Goal: Task Accomplishment & Management: Use online tool/utility

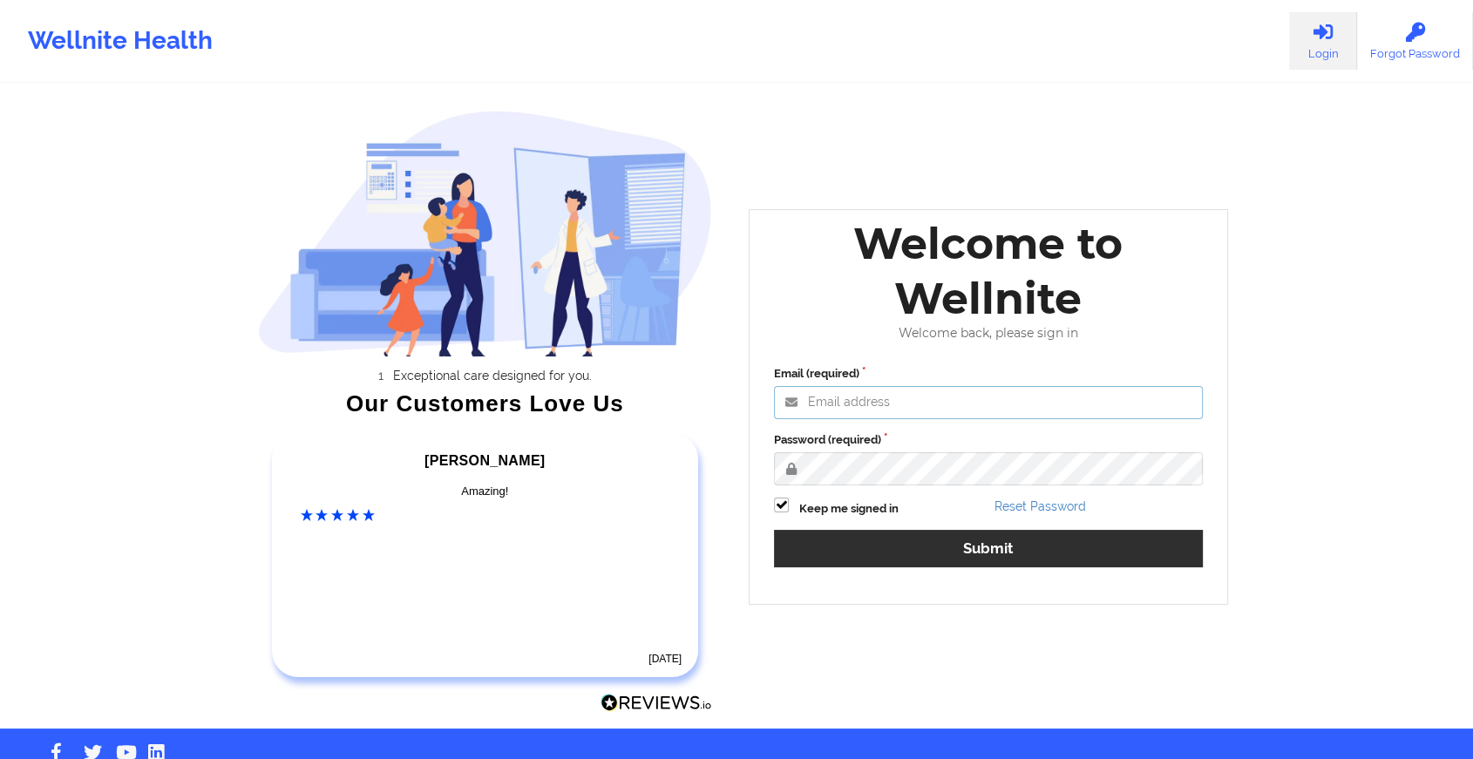
type input "[EMAIL_ADDRESS][DOMAIN_NAME]"
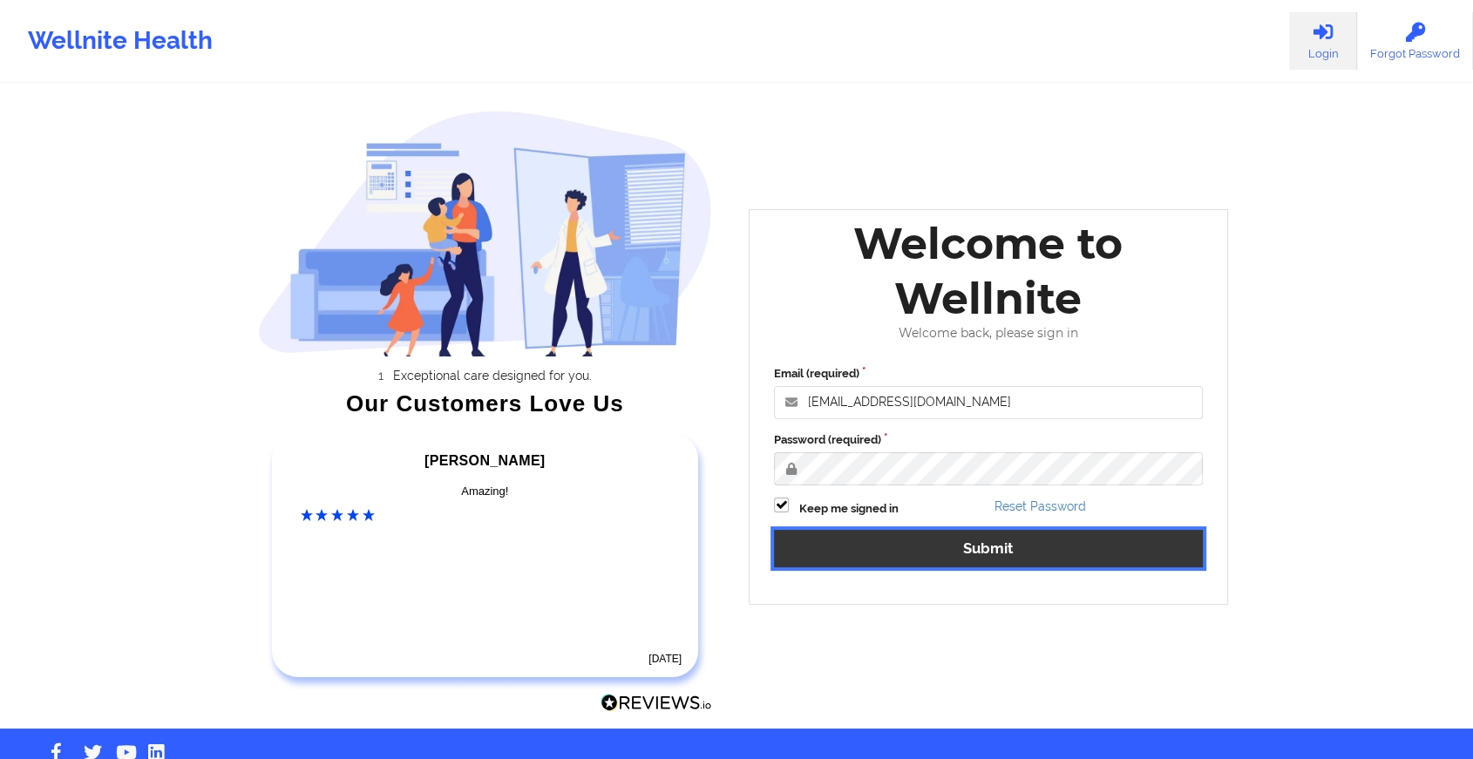
click at [893, 552] on button "Submit" at bounding box center [988, 548] width 429 height 37
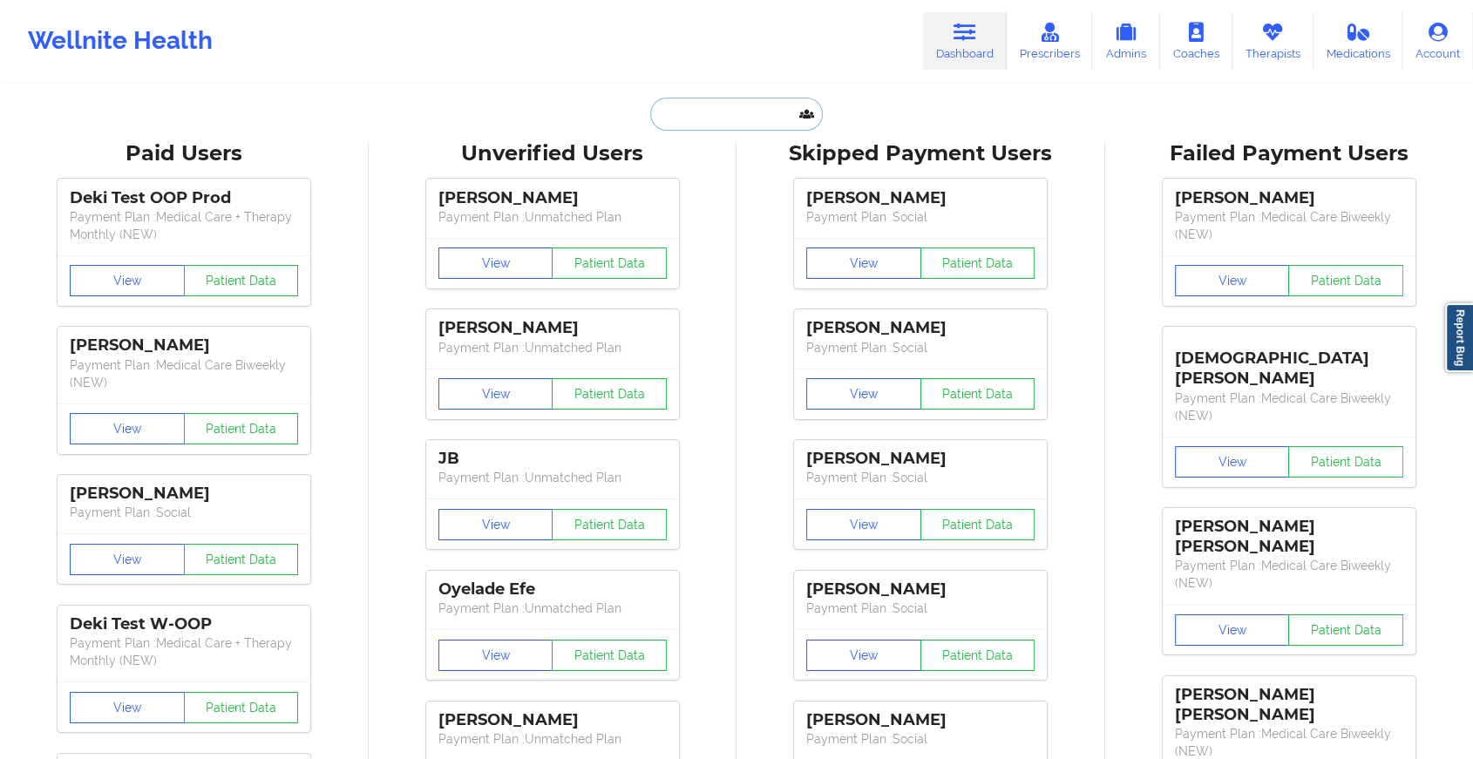
click at [711, 121] on input "text" at bounding box center [736, 114] width 173 height 33
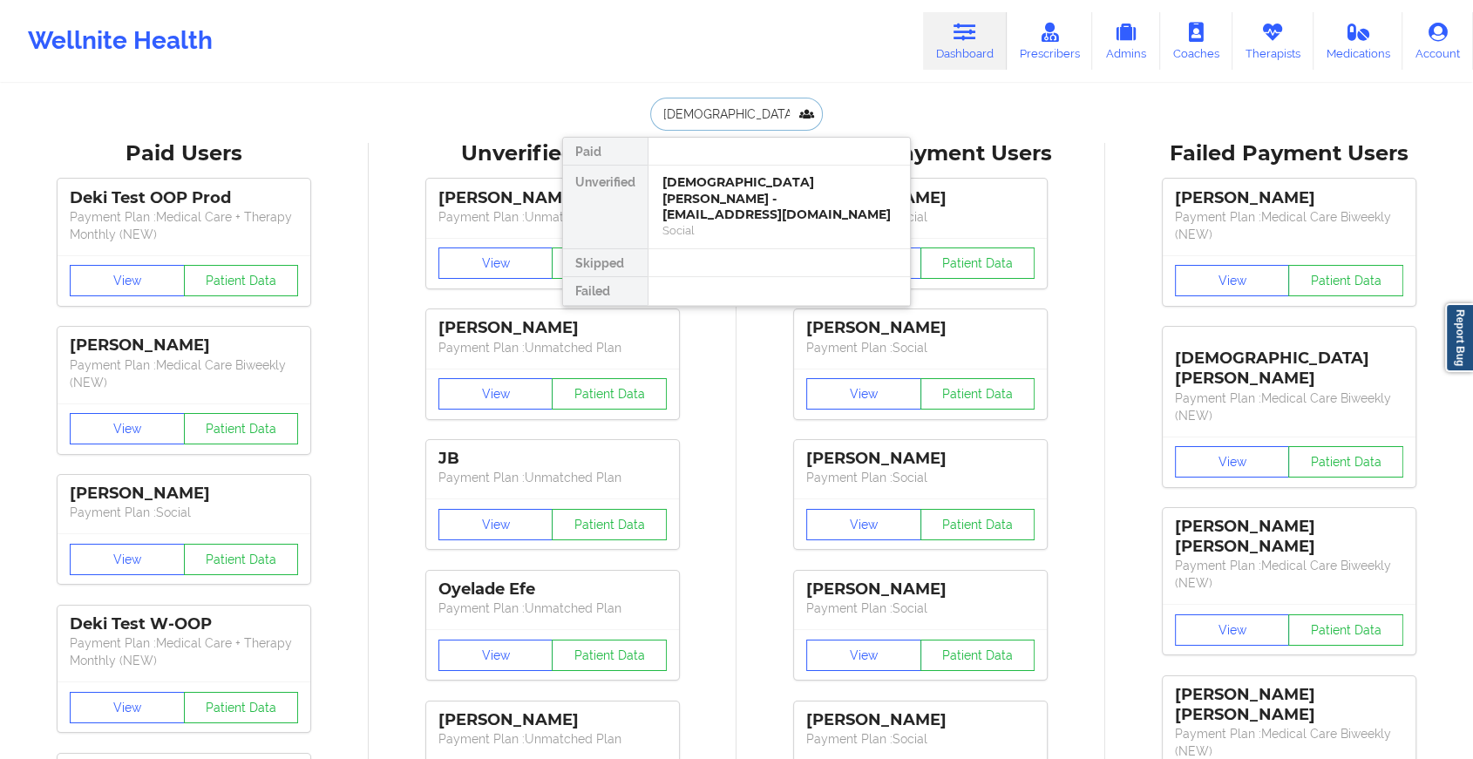
type input "[DEMOGRAPHIC_DATA][PERSON_NAME]"
drag, startPoint x: 715, startPoint y: 161, endPoint x: 713, endPoint y: 170, distance: 8.9
click at [713, 170] on div "Paid Unverified [DEMOGRAPHIC_DATA][PERSON_NAME] - [EMAIL_ADDRESS][DOMAIN_NAME] …" at bounding box center [736, 222] width 349 height 170
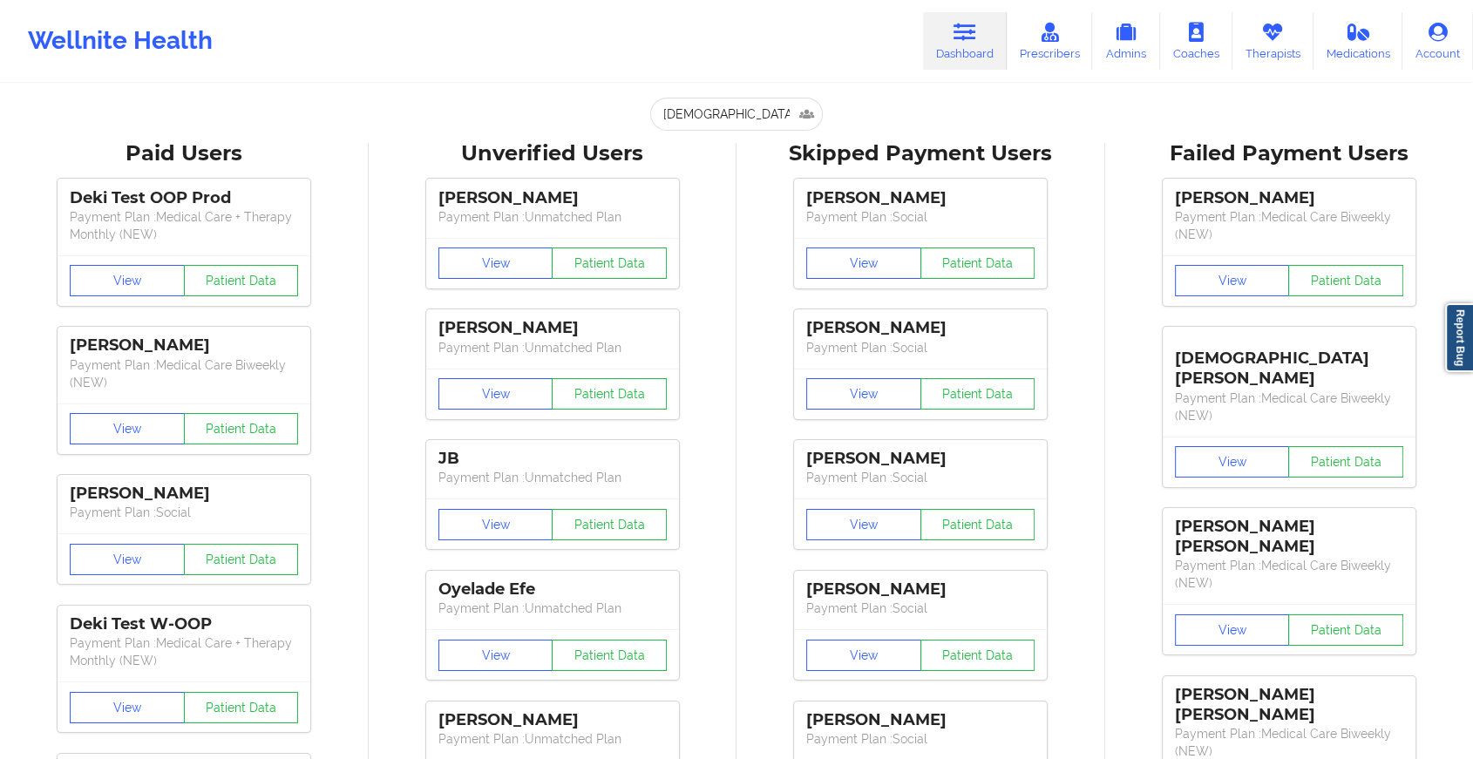
click at [739, 103] on input "[DEMOGRAPHIC_DATA][PERSON_NAME]" at bounding box center [736, 114] width 173 height 33
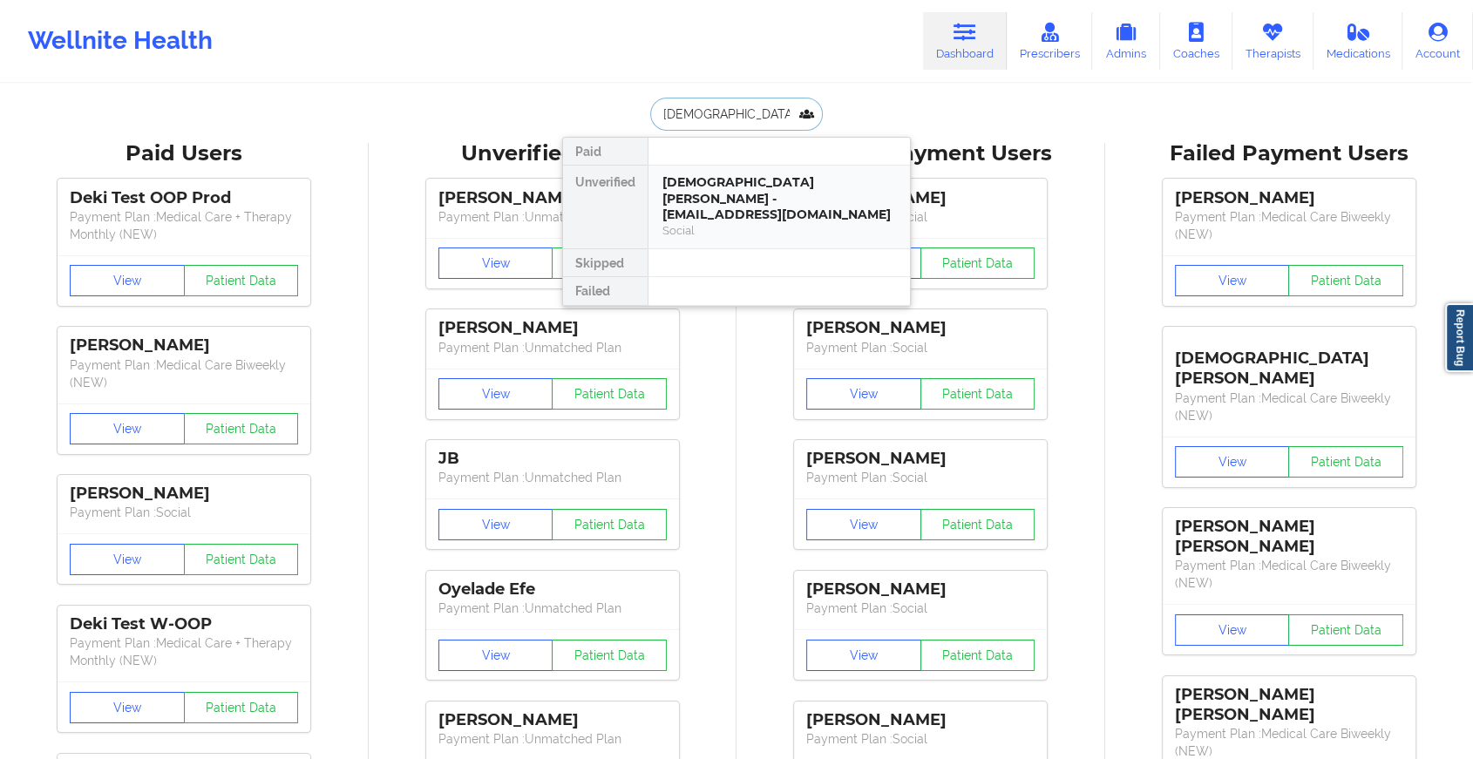
click at [718, 176] on div "[DEMOGRAPHIC_DATA][PERSON_NAME] - [EMAIL_ADDRESS][DOMAIN_NAME]" at bounding box center [780, 198] width 234 height 49
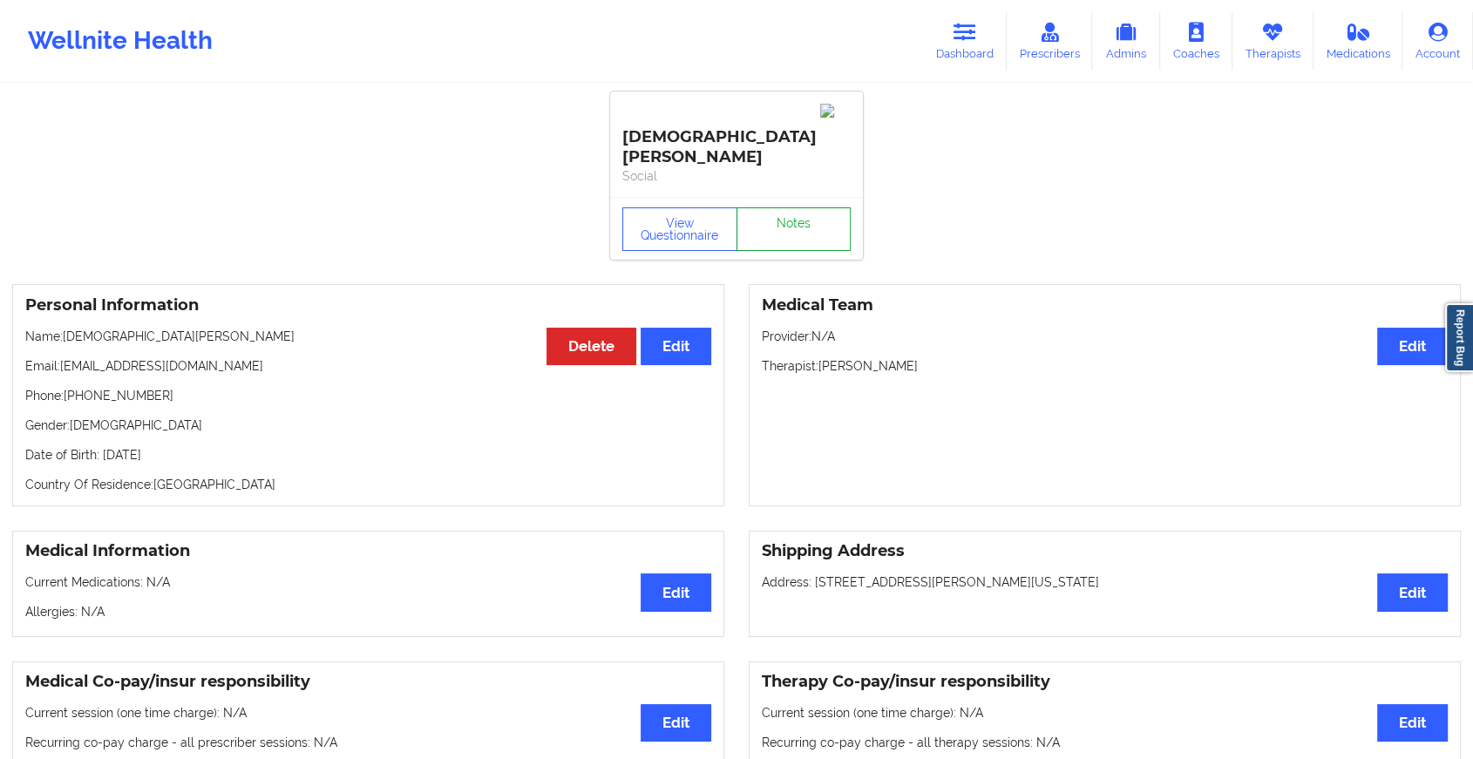
click at [788, 207] on link "Notes" at bounding box center [794, 229] width 115 height 44
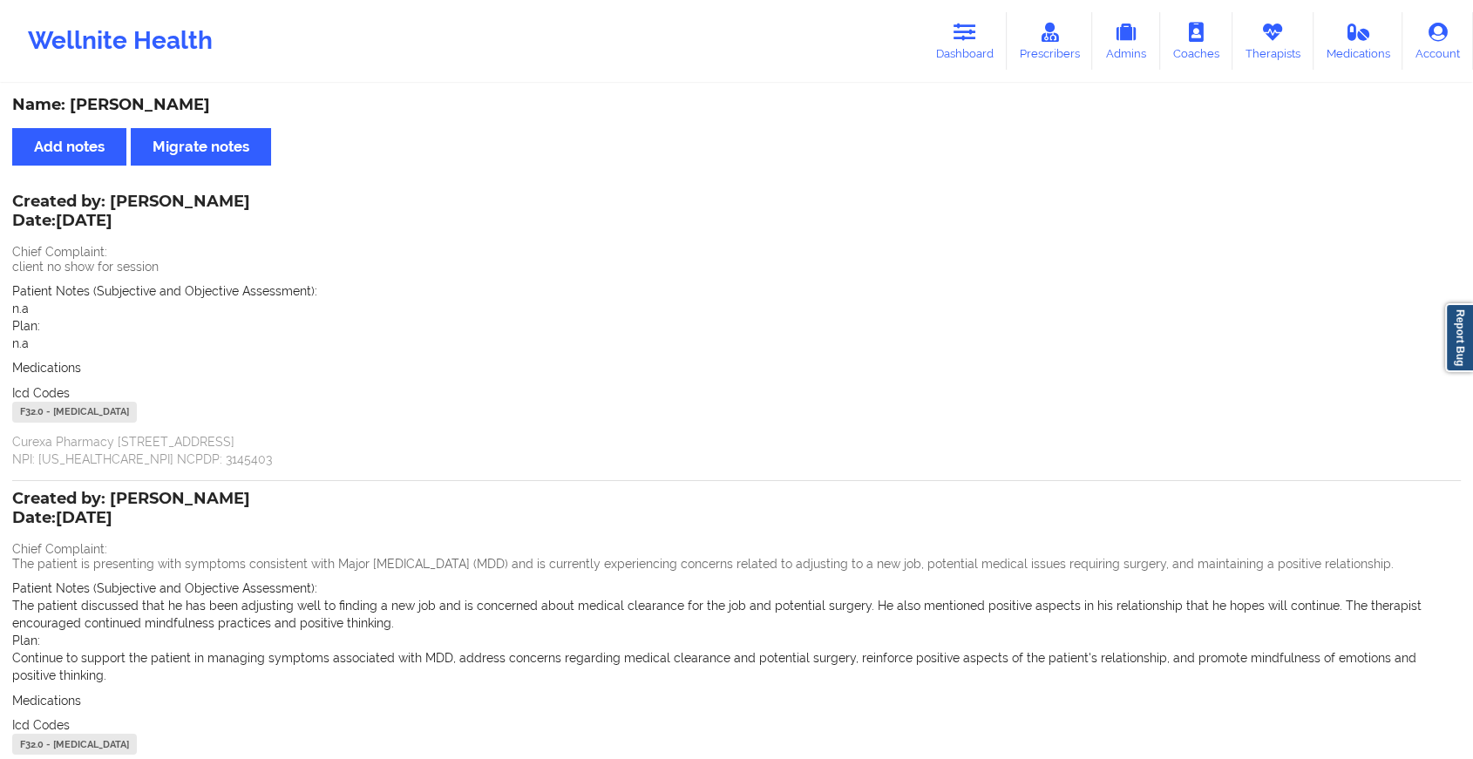
scroll to position [182, 0]
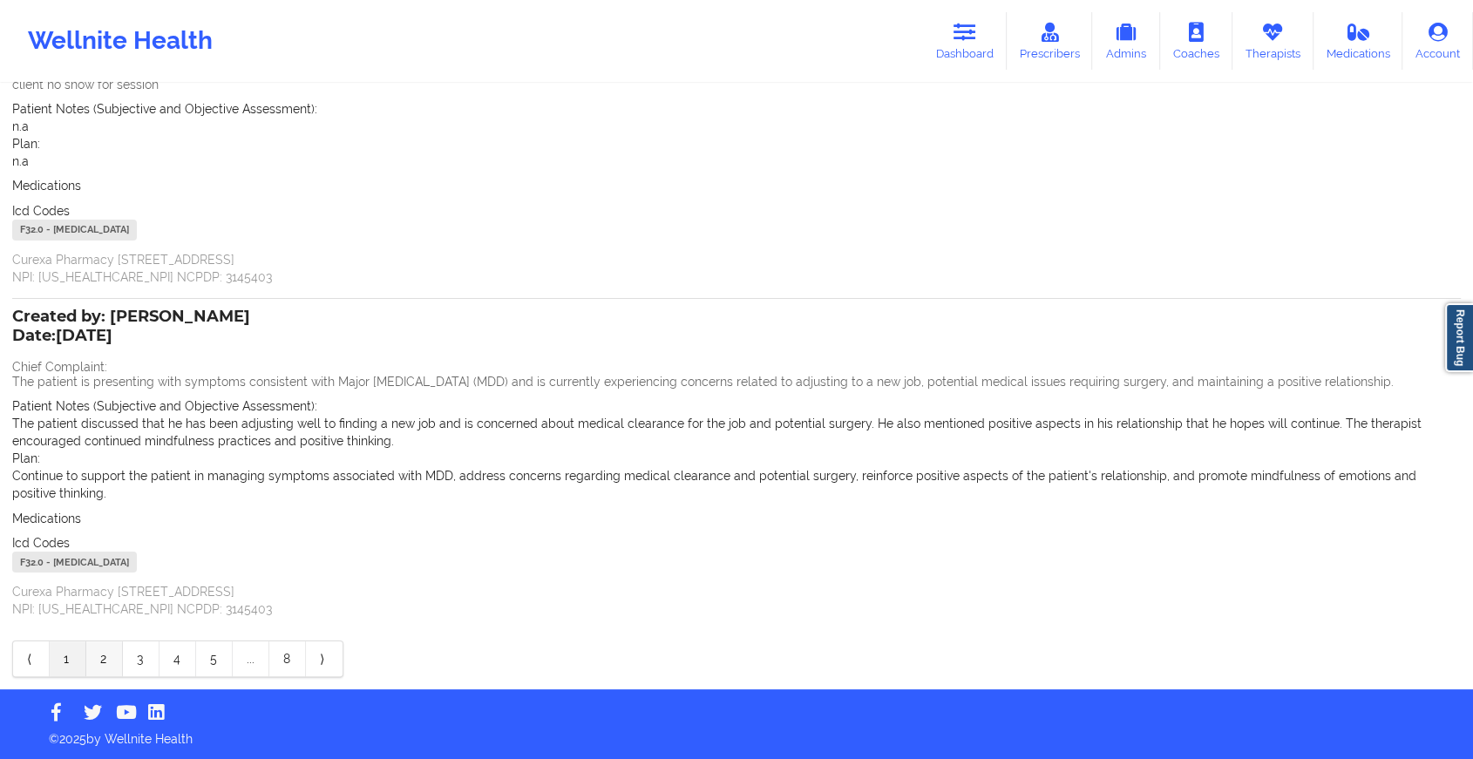
click at [95, 660] on link "2" at bounding box center [104, 659] width 37 height 35
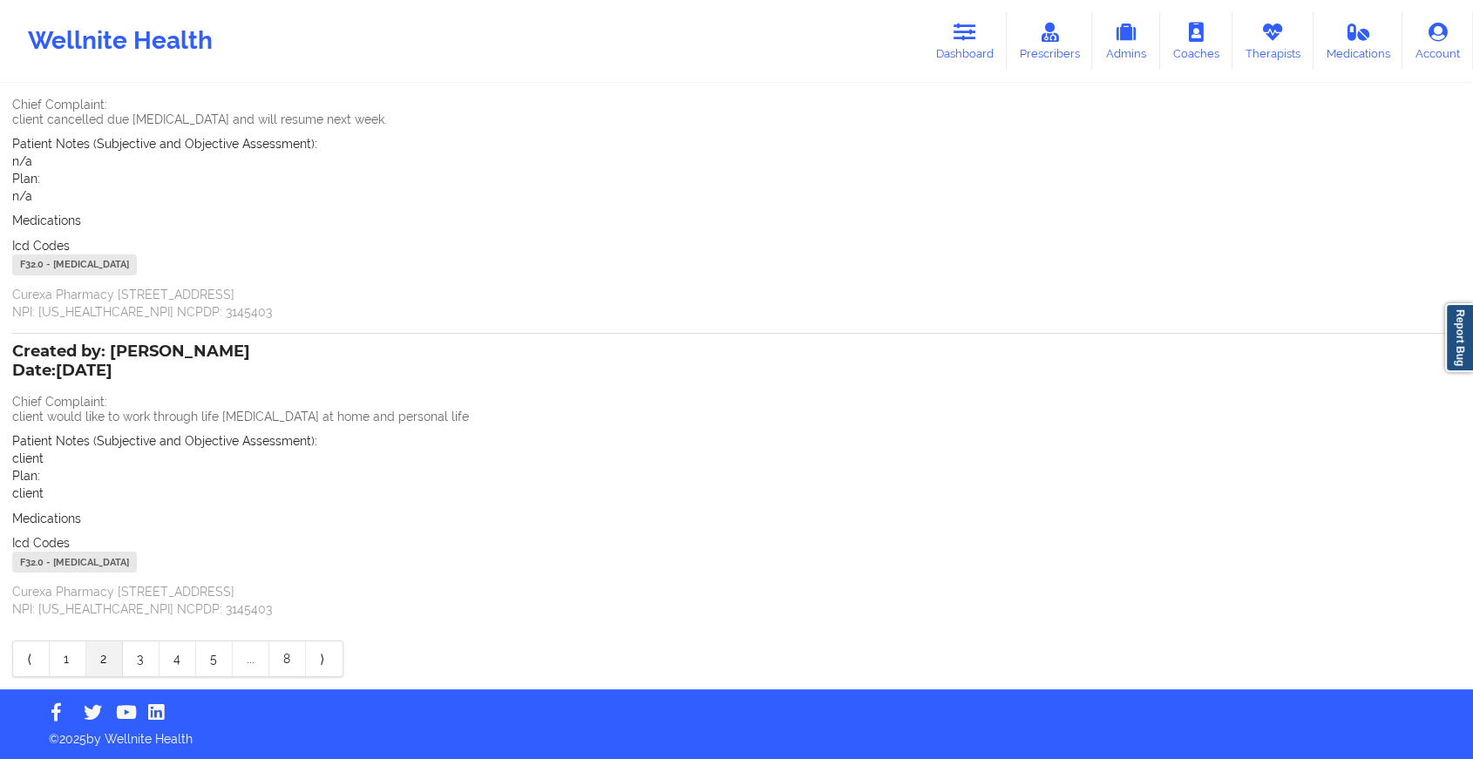
scroll to position [0, 0]
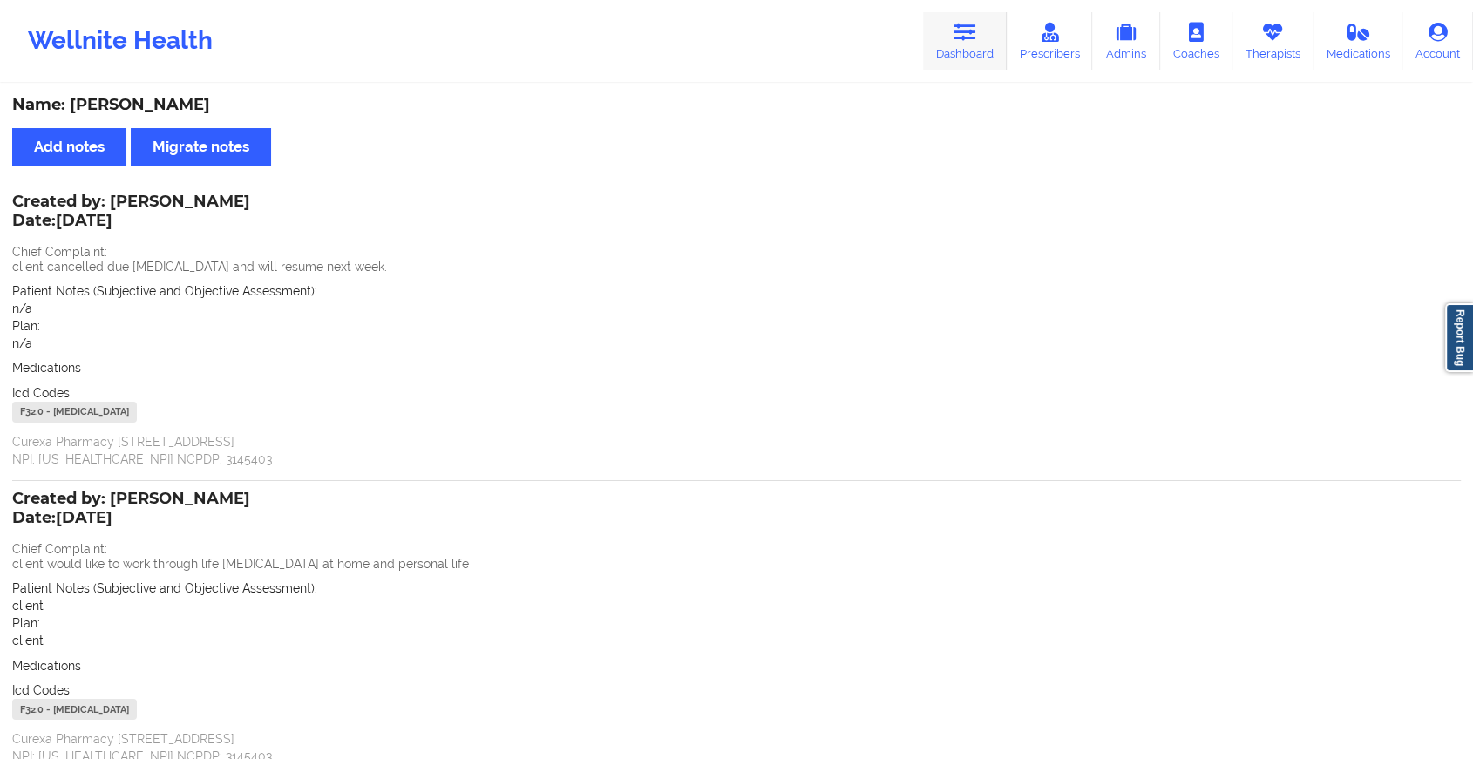
click at [980, 41] on link "Dashboard" at bounding box center [965, 41] width 84 height 58
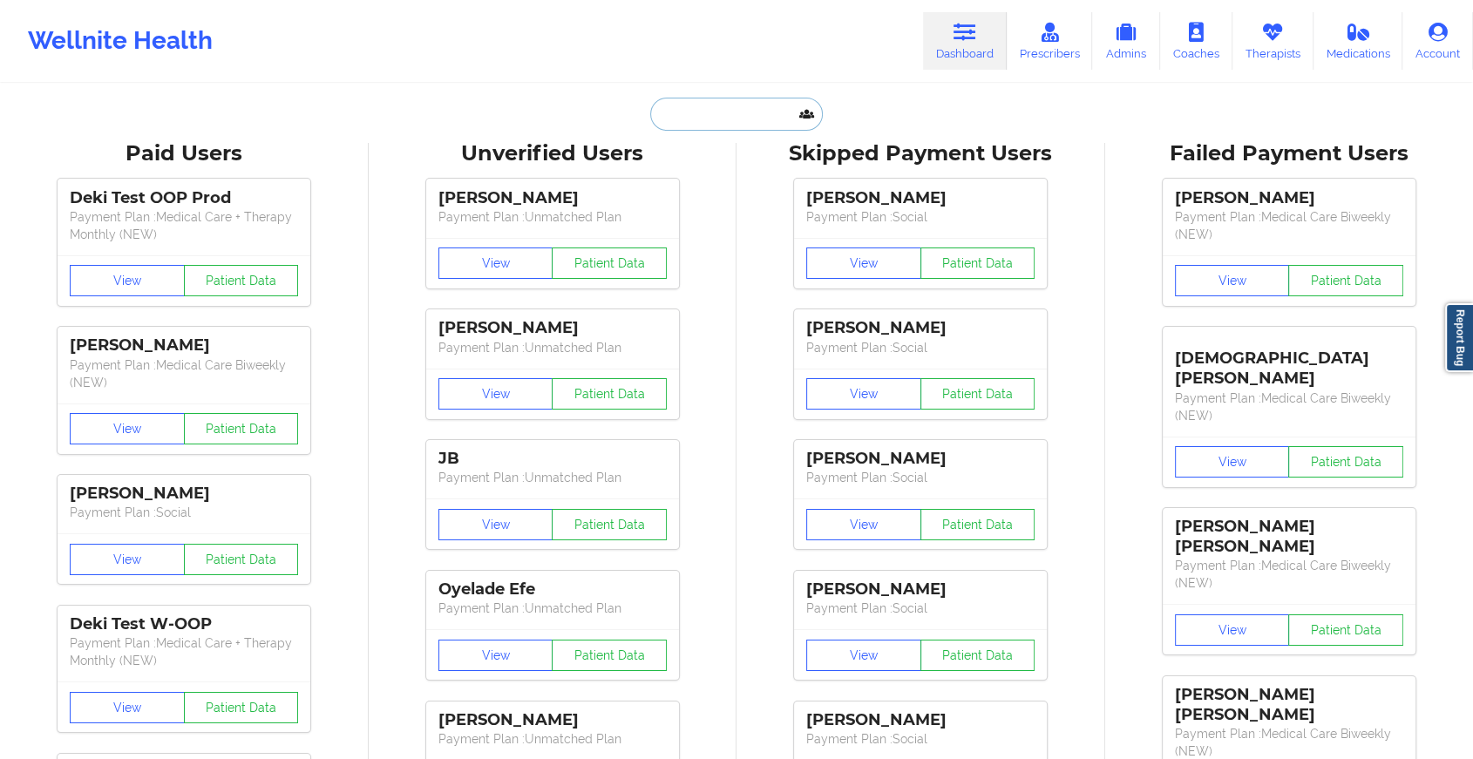
click at [690, 112] on input "text" at bounding box center [736, 114] width 173 height 33
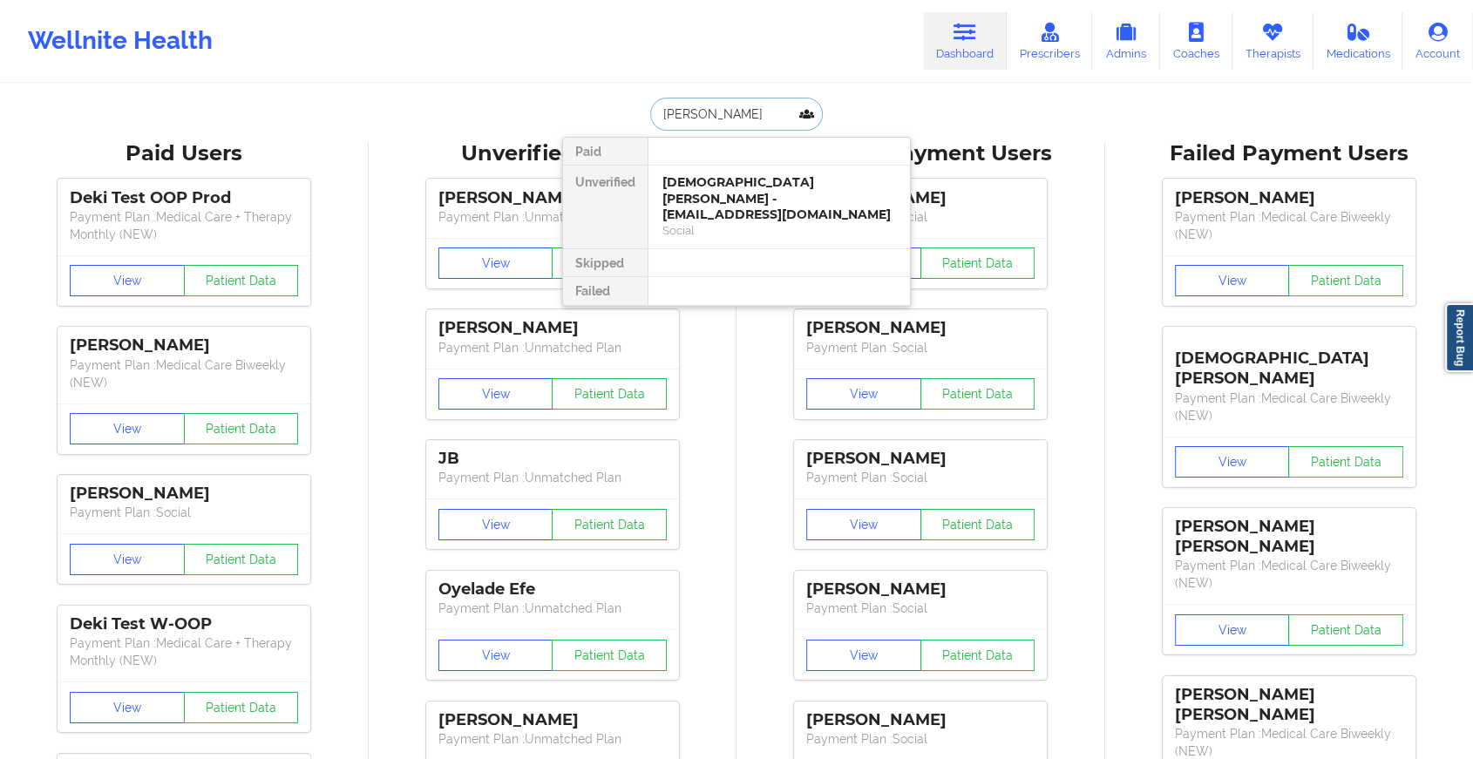
type input "[PERSON_NAME]"
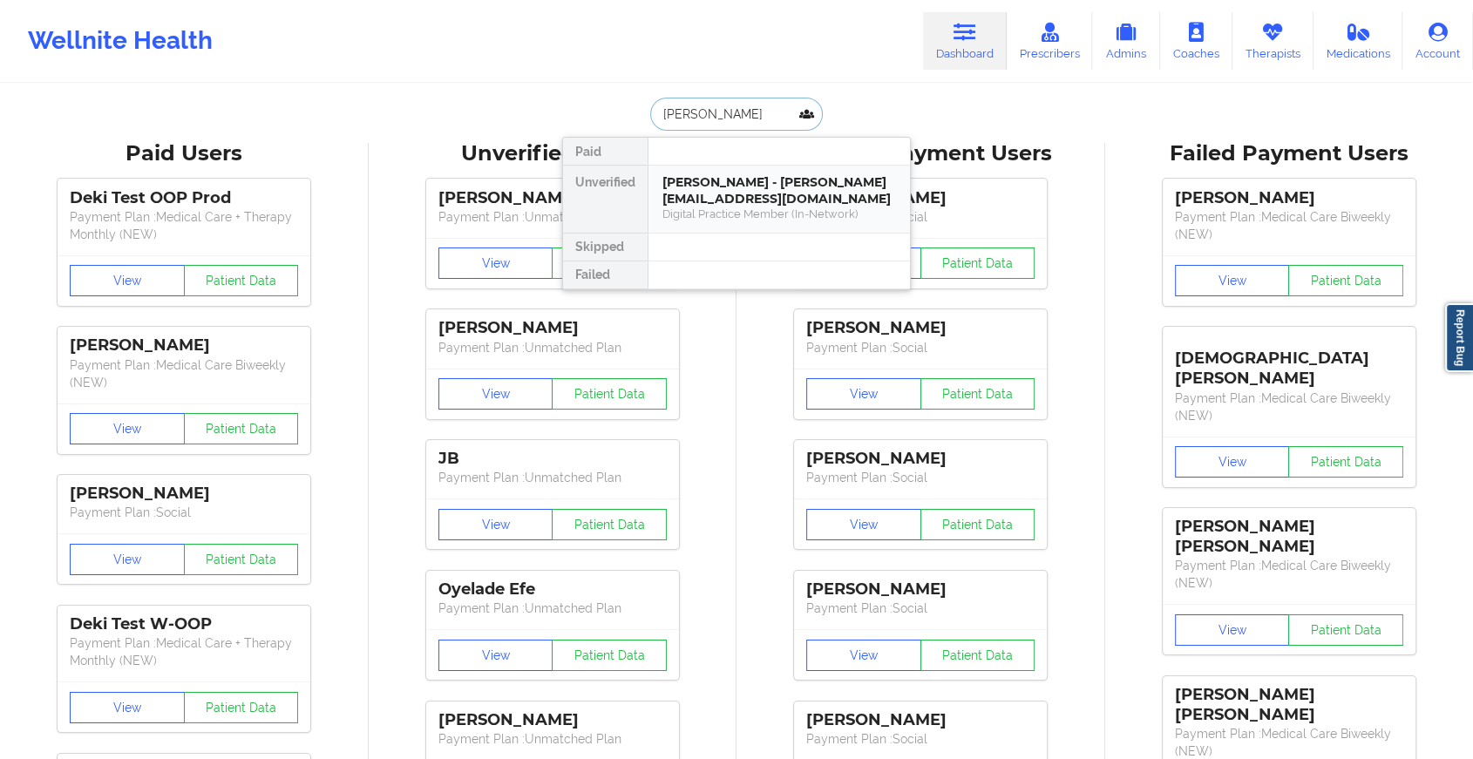
click at [716, 194] on div "[PERSON_NAME] - [PERSON_NAME][EMAIL_ADDRESS][DOMAIN_NAME]" at bounding box center [780, 190] width 234 height 32
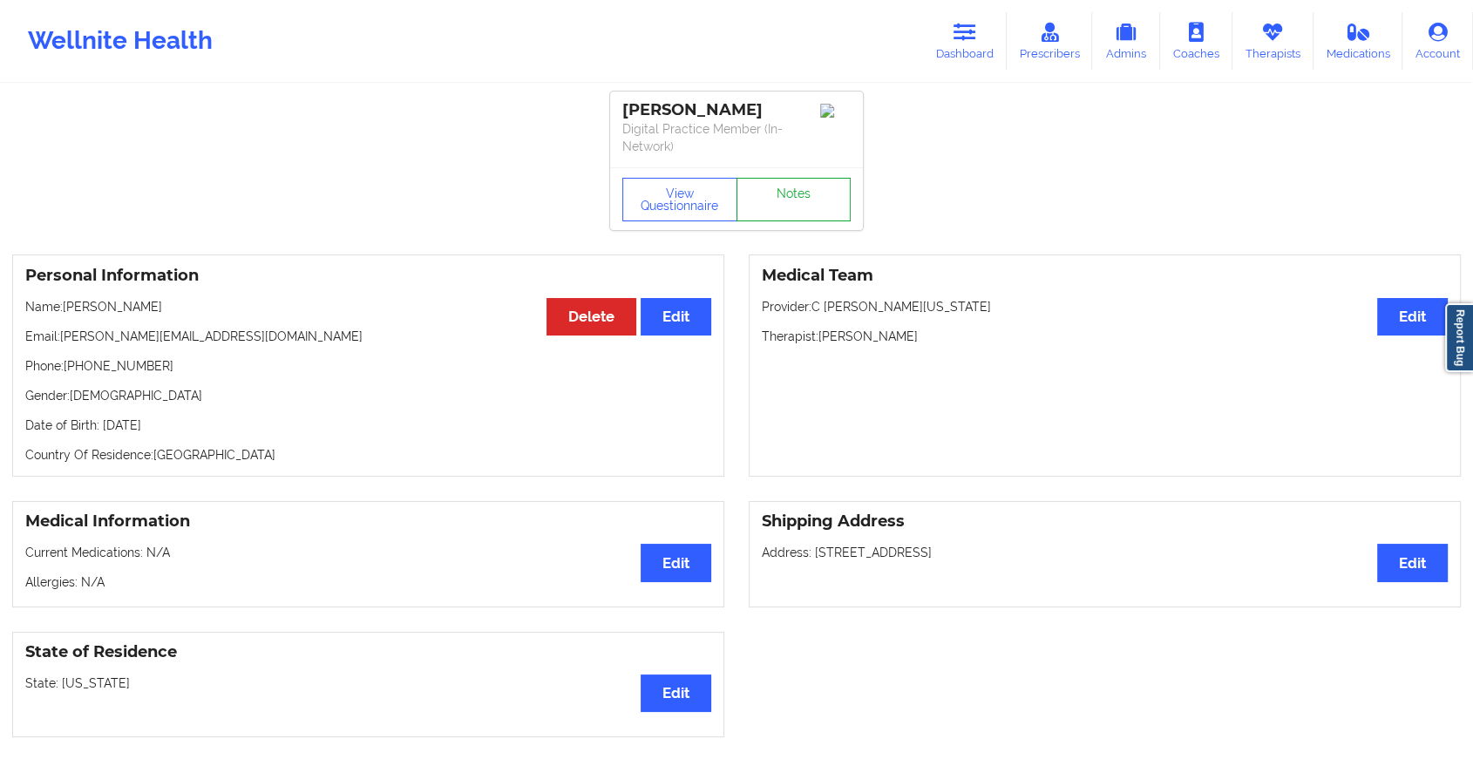
click at [775, 186] on link "Notes" at bounding box center [794, 200] width 115 height 44
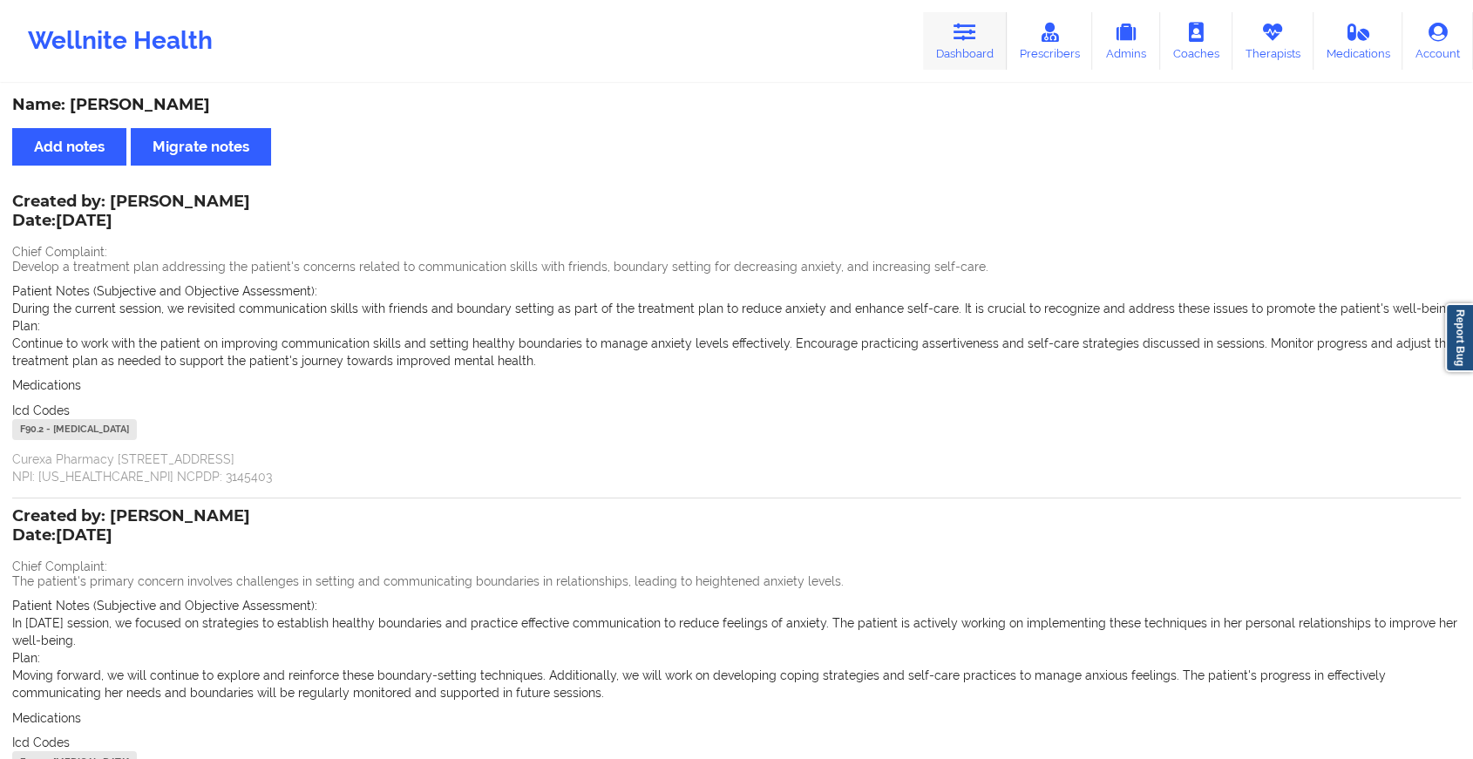
click at [963, 46] on link "Dashboard" at bounding box center [965, 41] width 84 height 58
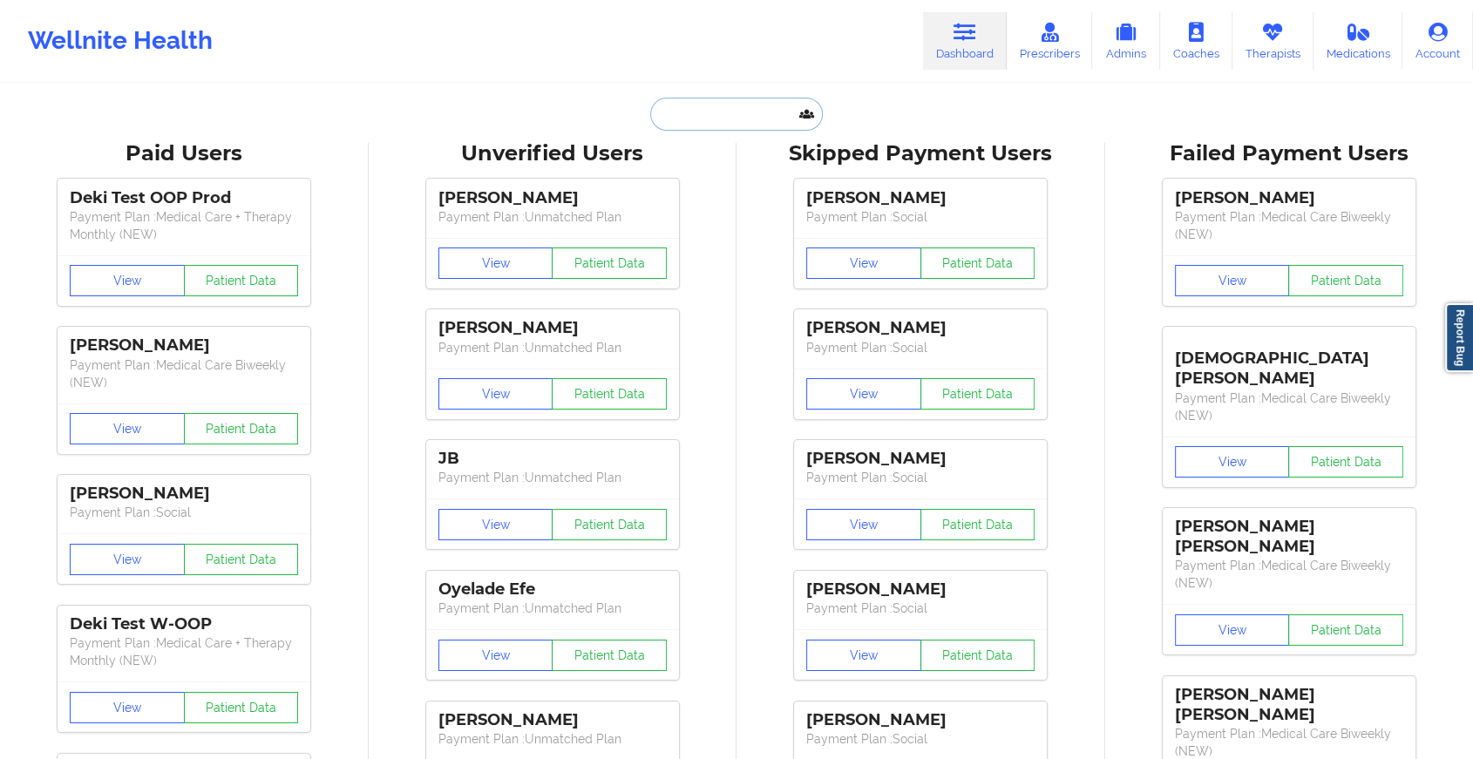
click at [758, 113] on input "text" at bounding box center [736, 114] width 173 height 33
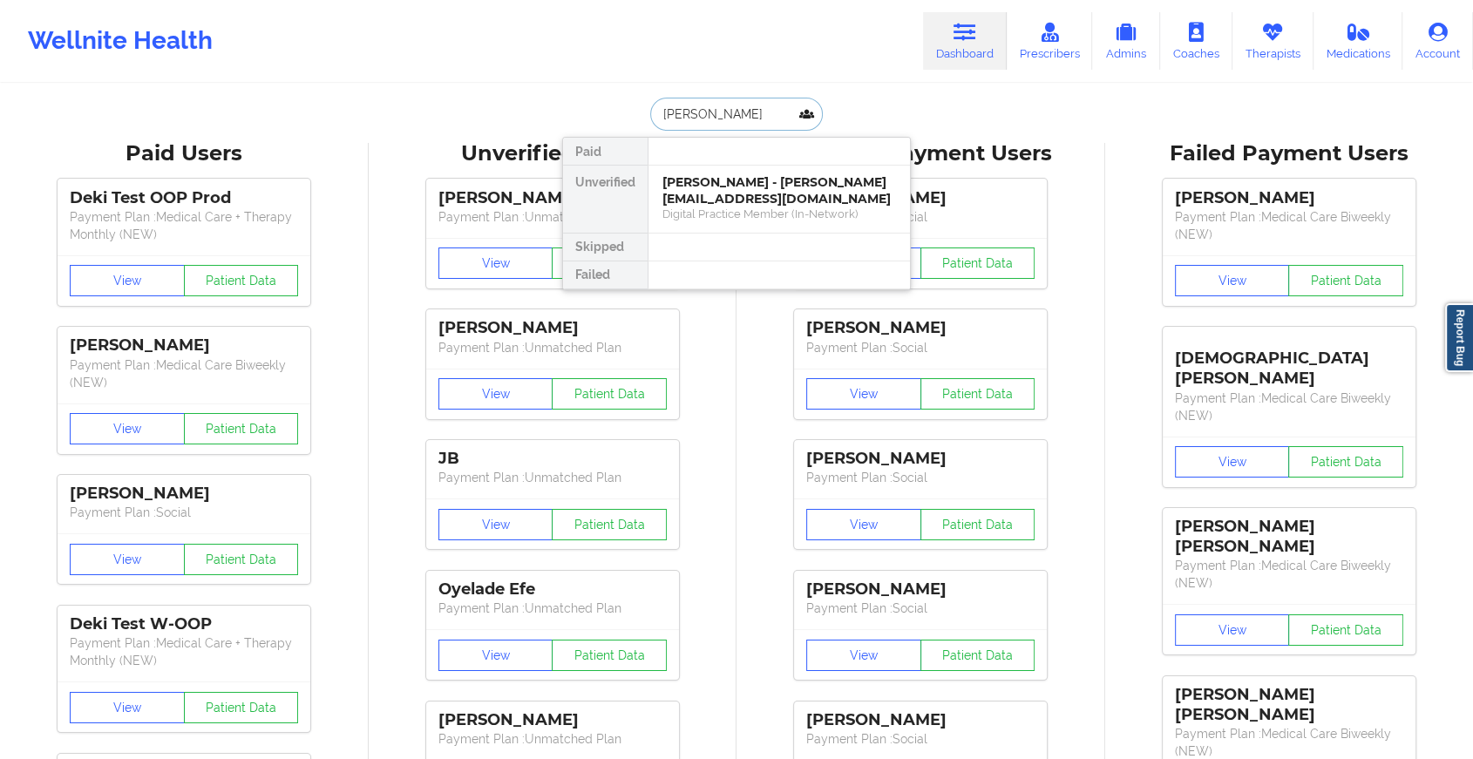
type input "[PERSON_NAME]"
click at [800, 197] on div "[PERSON_NAME] - [DOMAIN_NAME][EMAIL_ADDRESS][DOMAIN_NAME]" at bounding box center [780, 190] width 234 height 32
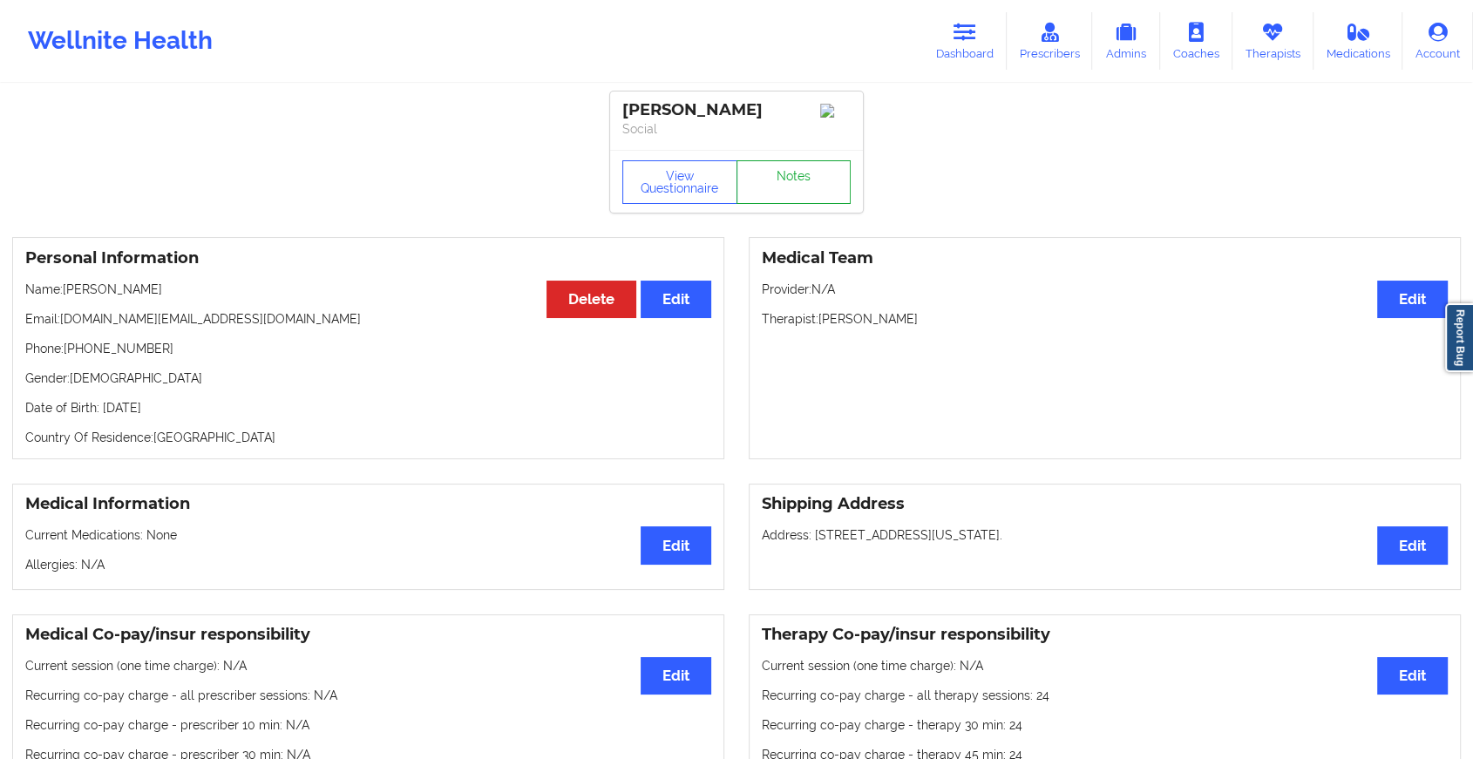
click at [784, 191] on link "Notes" at bounding box center [794, 182] width 115 height 44
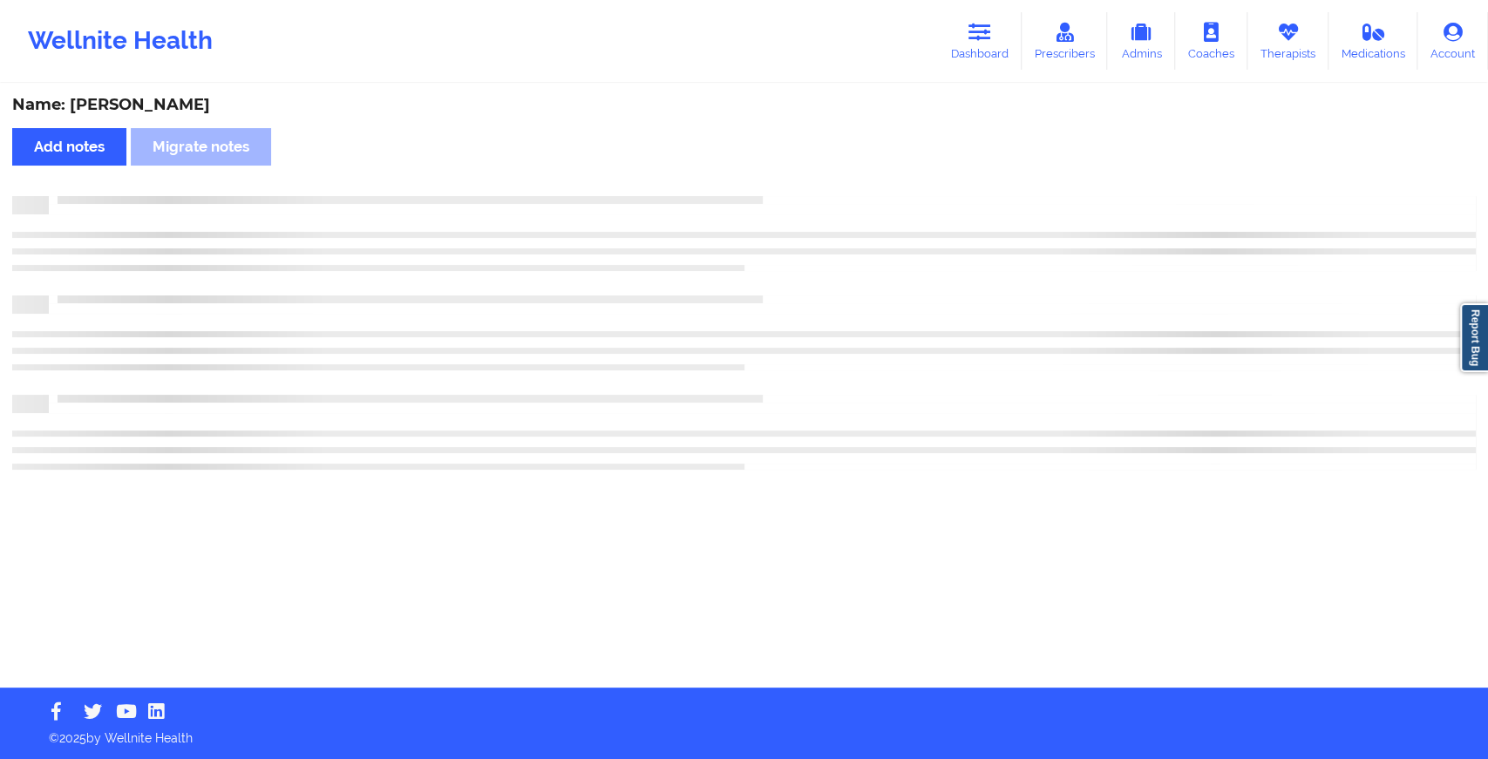
click at [784, 191] on div "Name: [PERSON_NAME] Add notes Migrate notes" at bounding box center [744, 386] width 1488 height 602
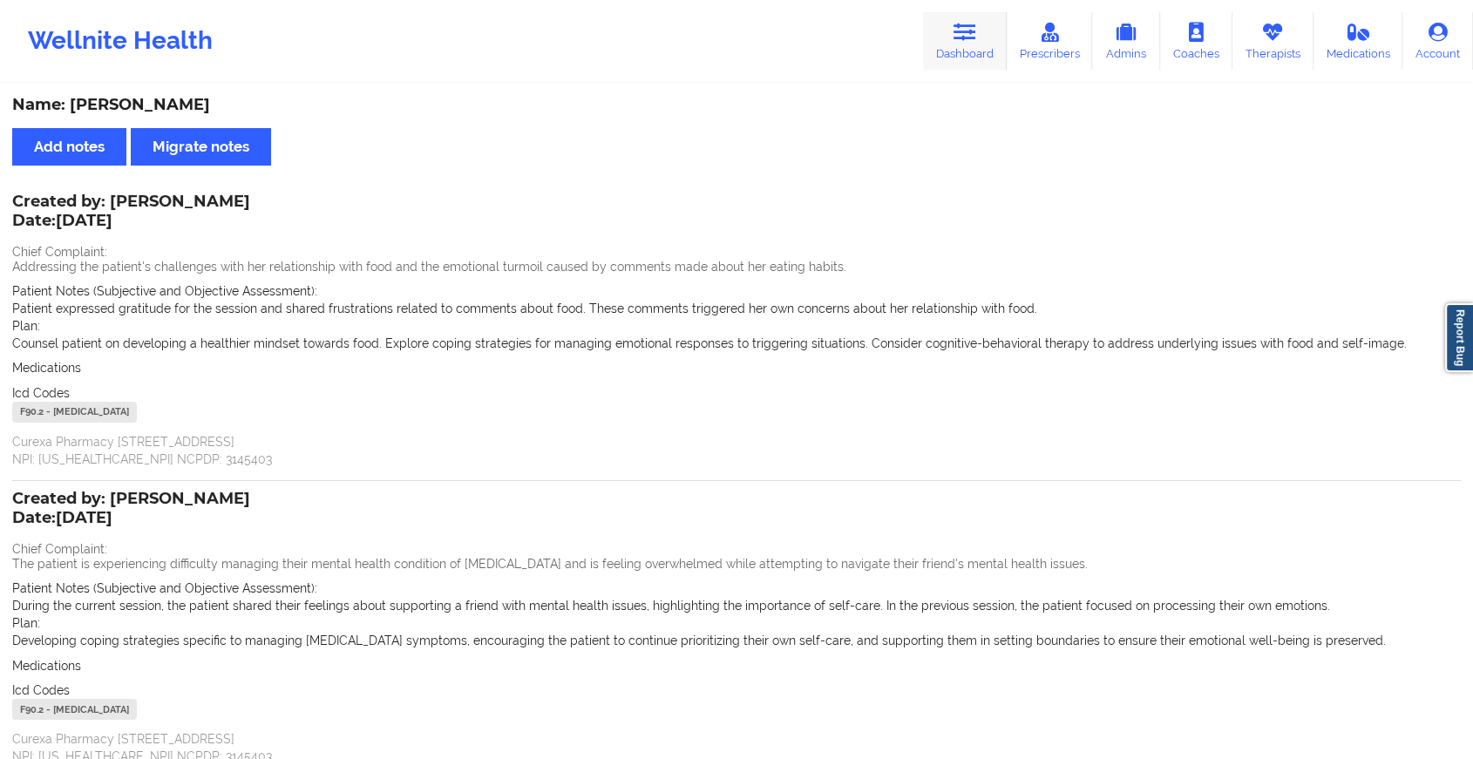
click at [950, 31] on link "Dashboard" at bounding box center [965, 41] width 84 height 58
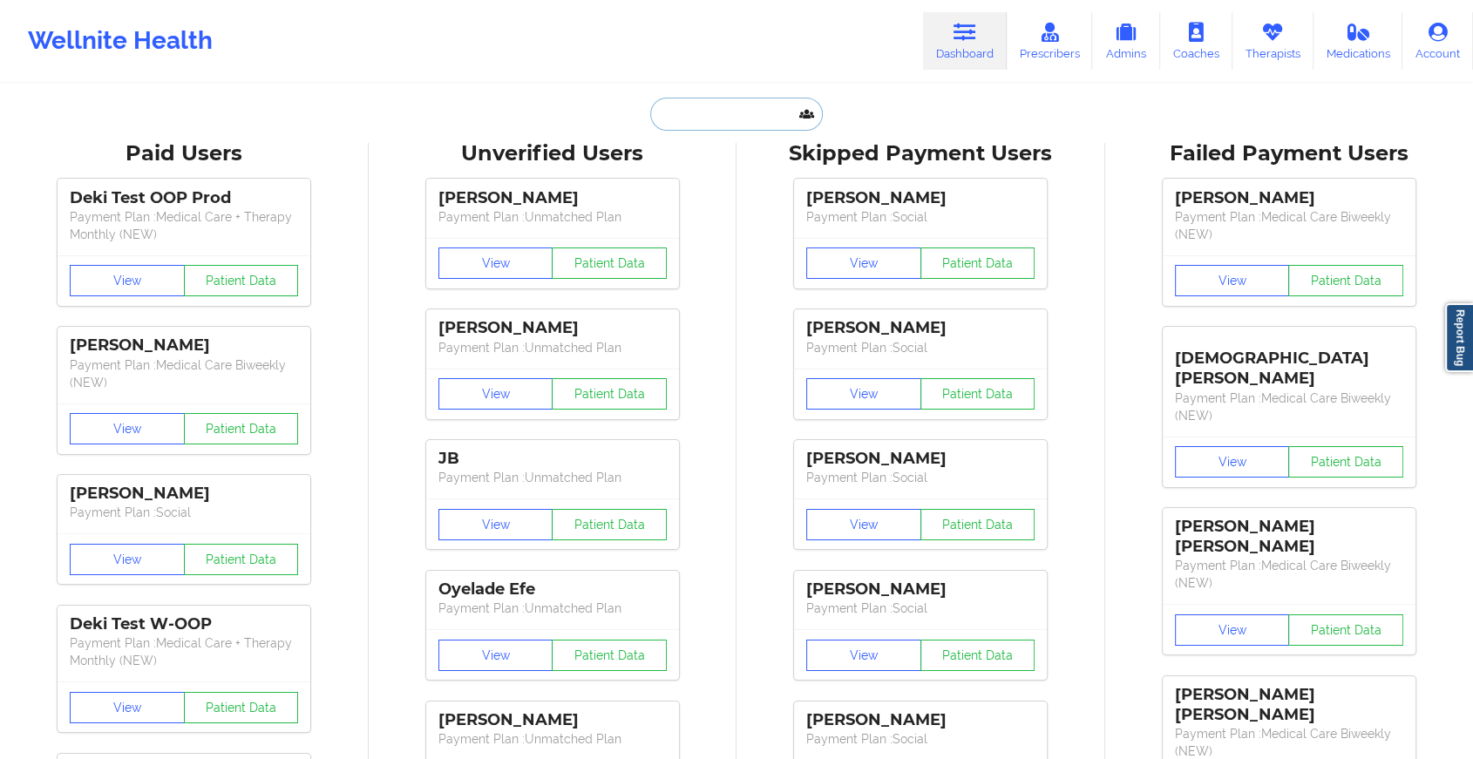
click at [742, 129] on input "text" at bounding box center [736, 114] width 173 height 33
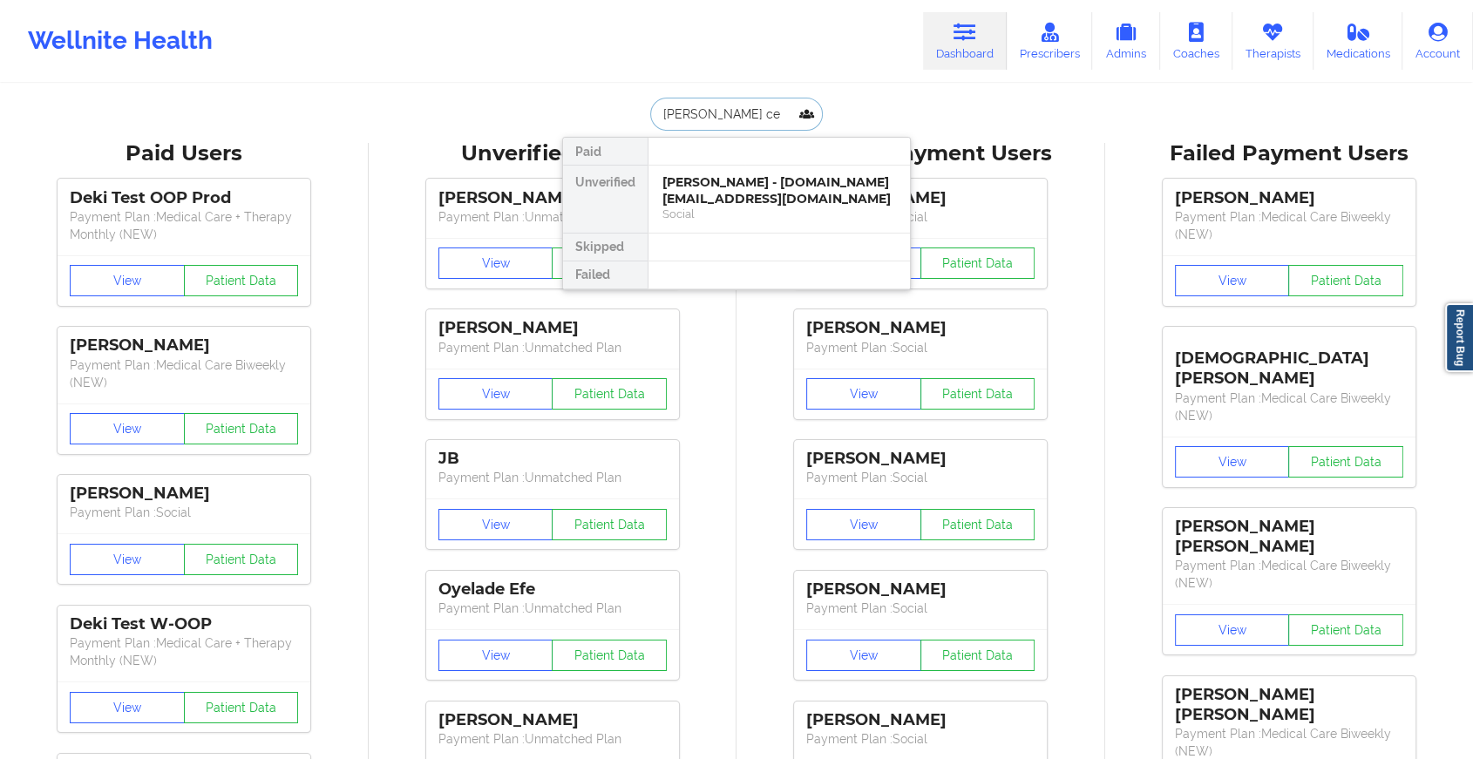
type input "[PERSON_NAME]"
click at [738, 180] on div "[PERSON_NAME] - [EMAIL_ADDRESS][DOMAIN_NAME]" at bounding box center [780, 190] width 234 height 32
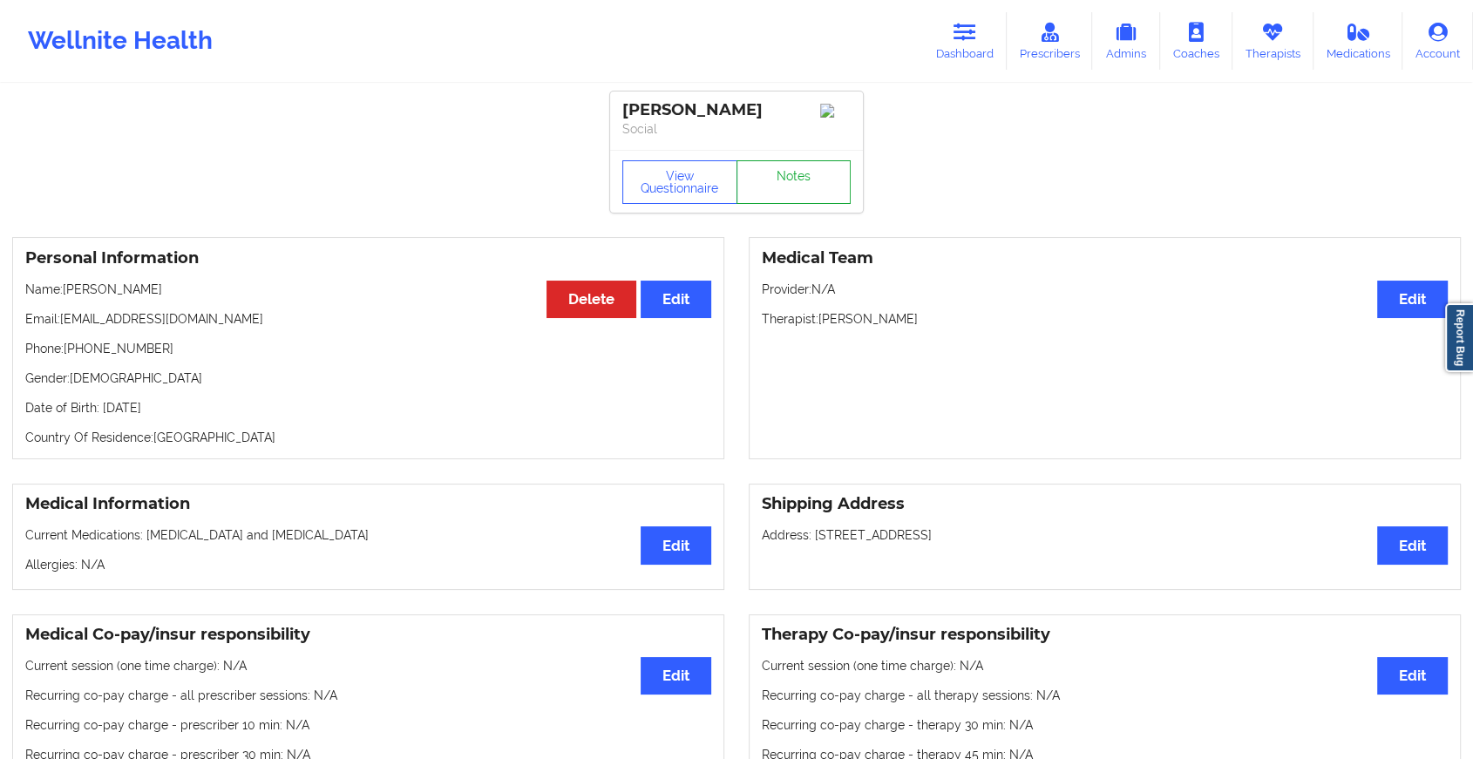
click at [783, 186] on link "Notes" at bounding box center [794, 182] width 115 height 44
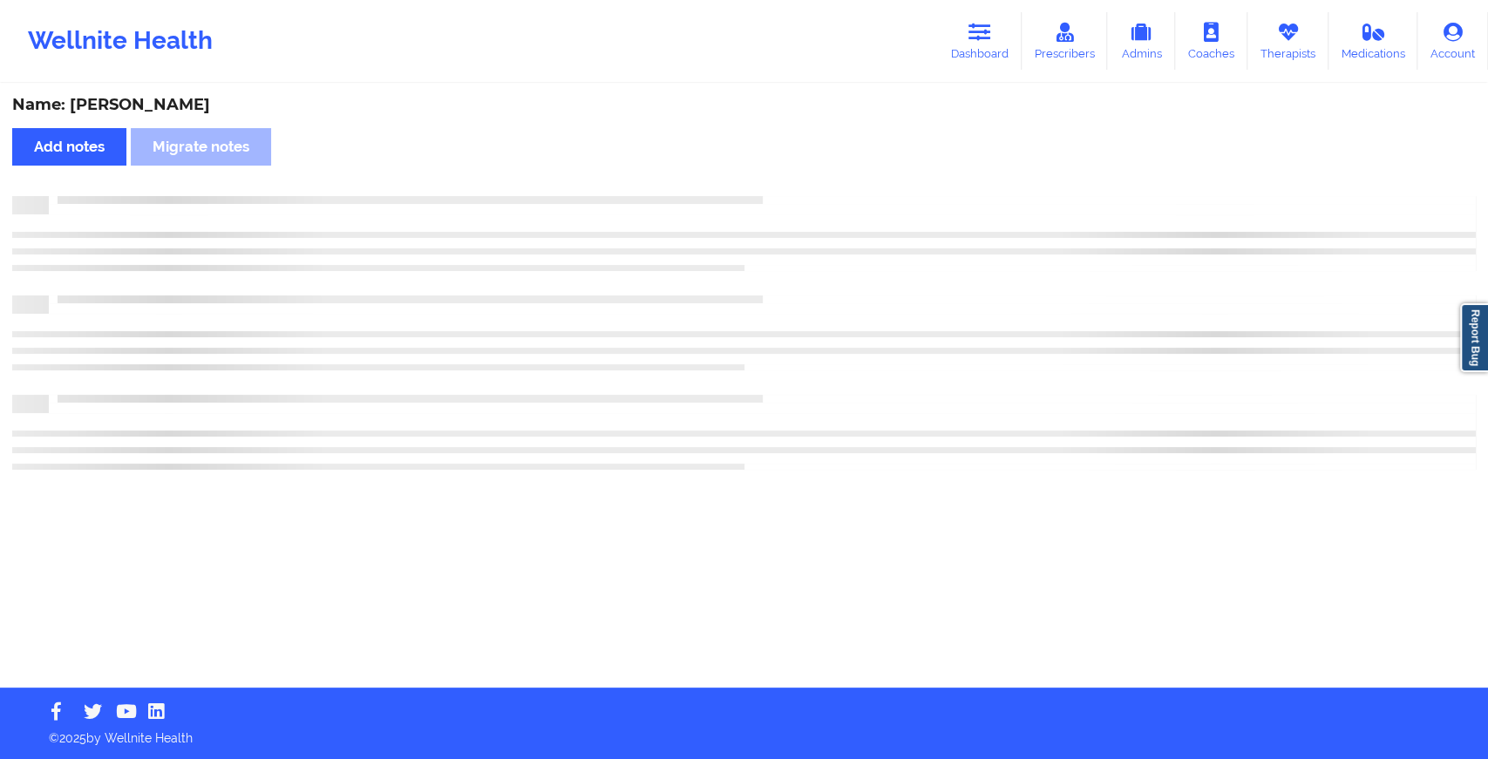
click at [783, 186] on div "Name: [PERSON_NAME] Add notes Migrate notes" at bounding box center [744, 386] width 1488 height 602
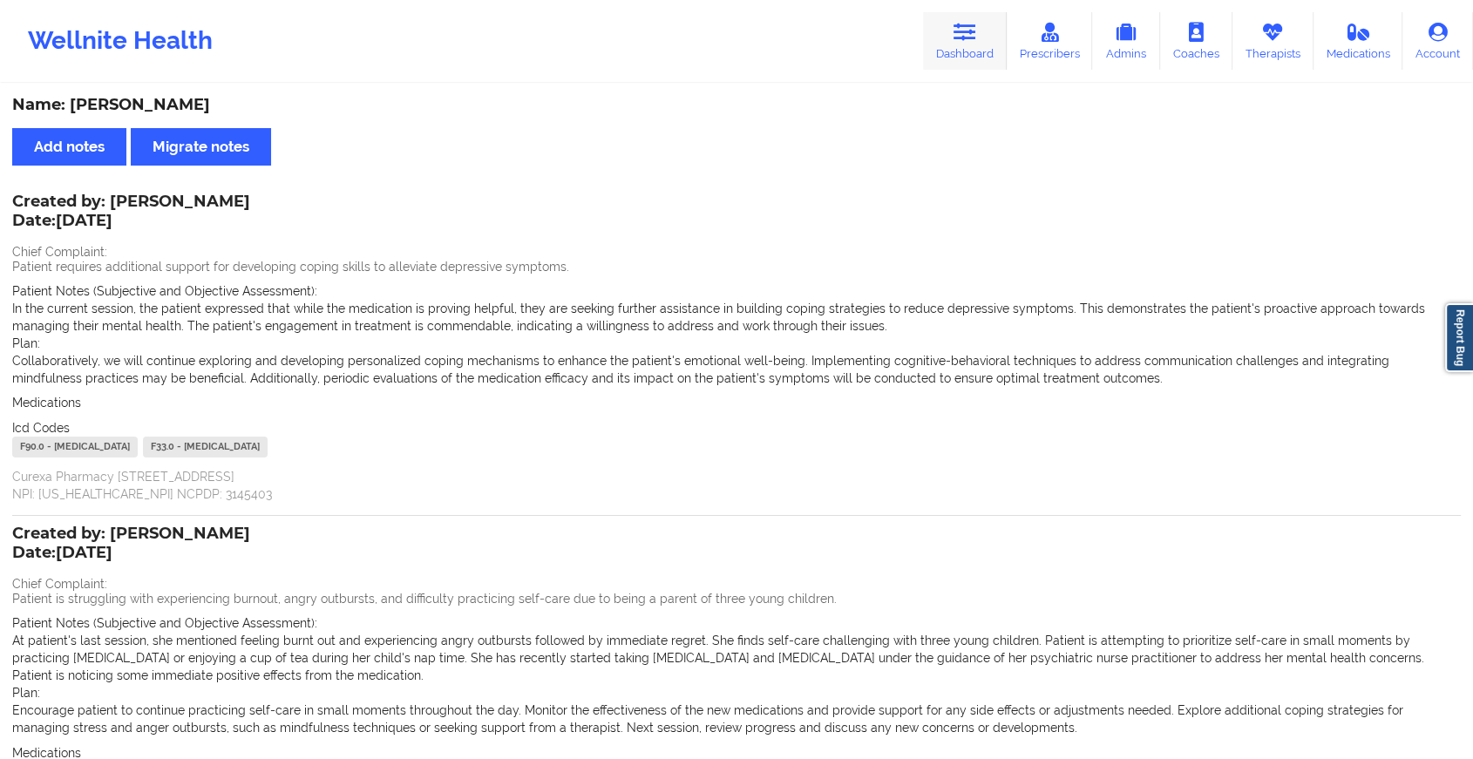
click at [983, 44] on link "Dashboard" at bounding box center [965, 41] width 84 height 58
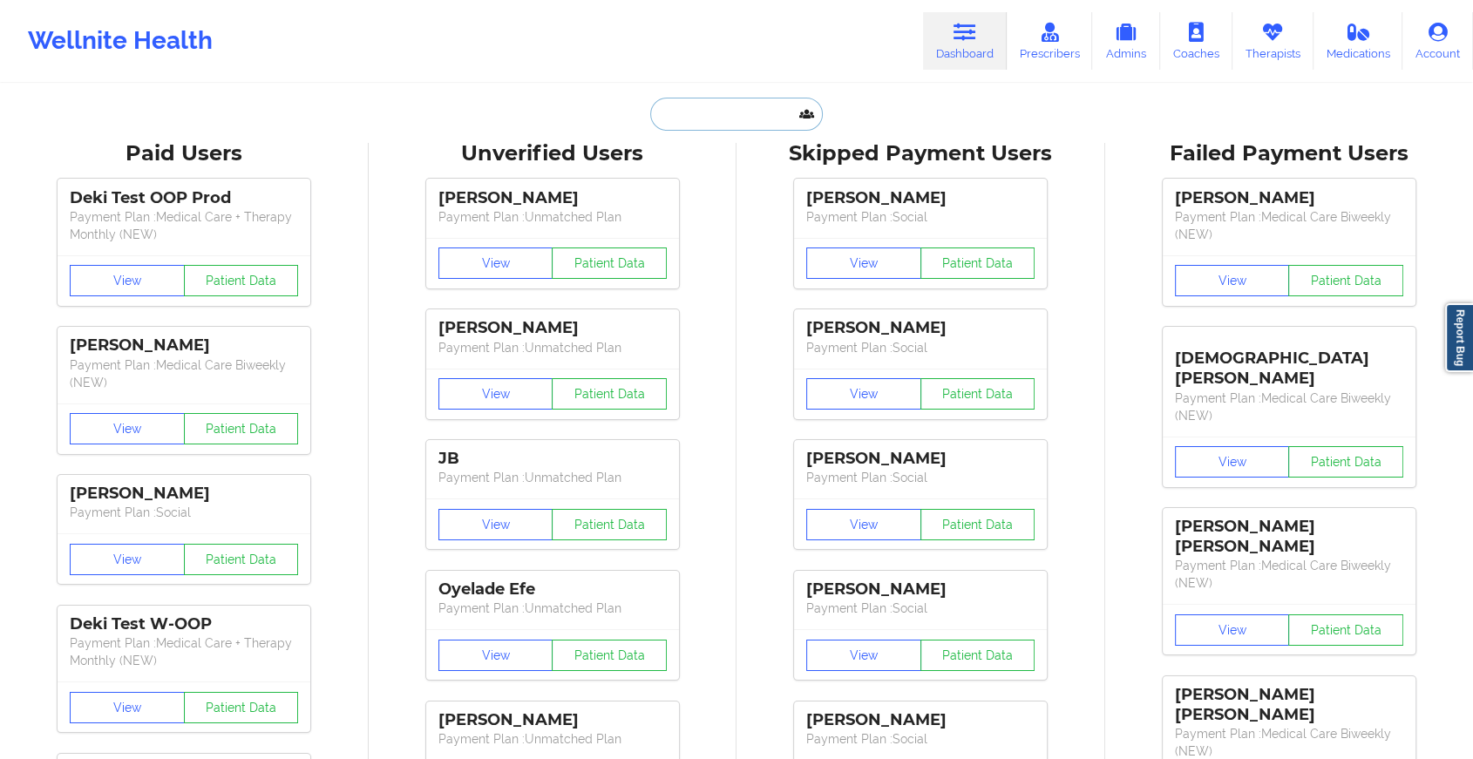
click at [758, 105] on input "text" at bounding box center [736, 114] width 173 height 33
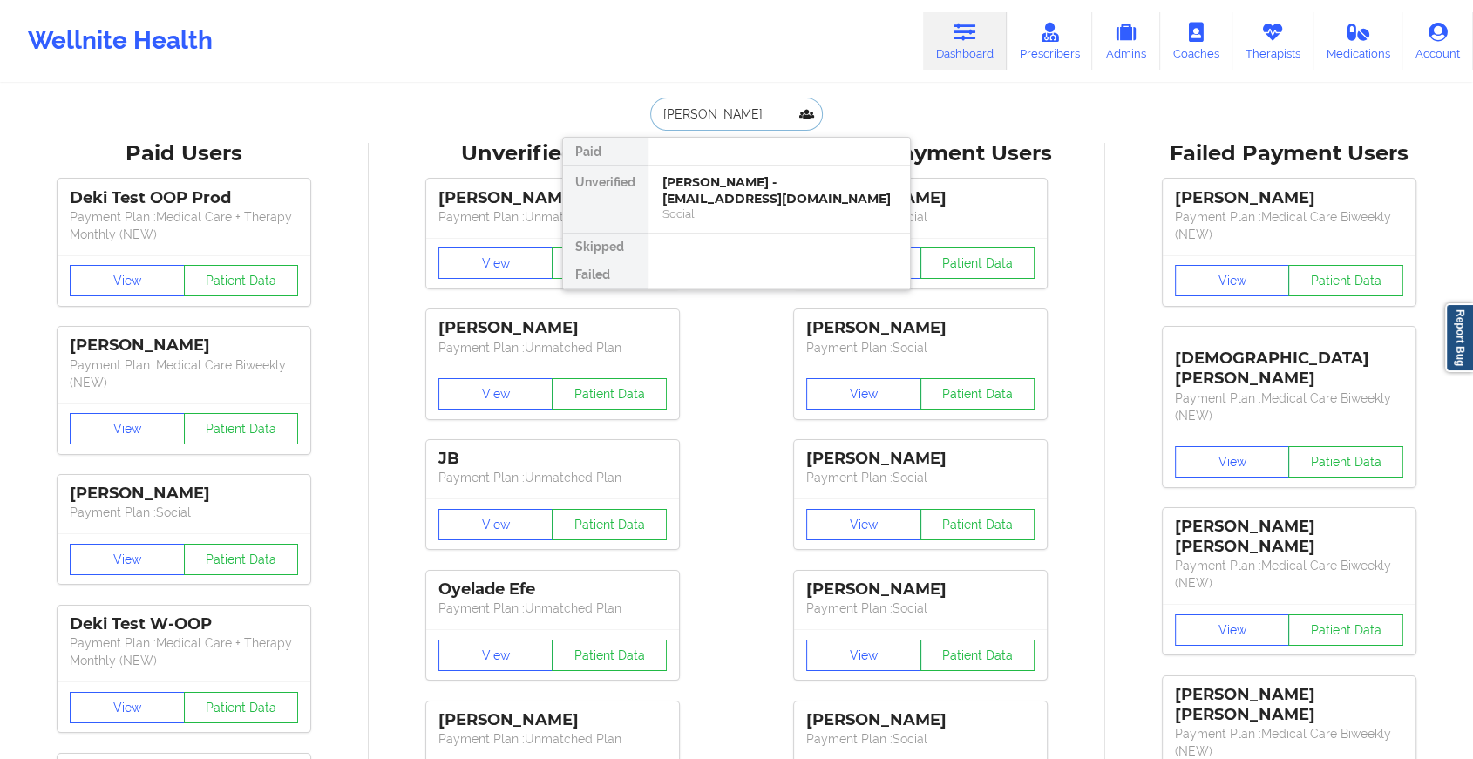
type input "[PERSON_NAME]"
click at [779, 172] on div "[PERSON_NAME] - [PERSON_NAME][EMAIL_ADDRESS][DOMAIN_NAME] Social" at bounding box center [780, 199] width 262 height 67
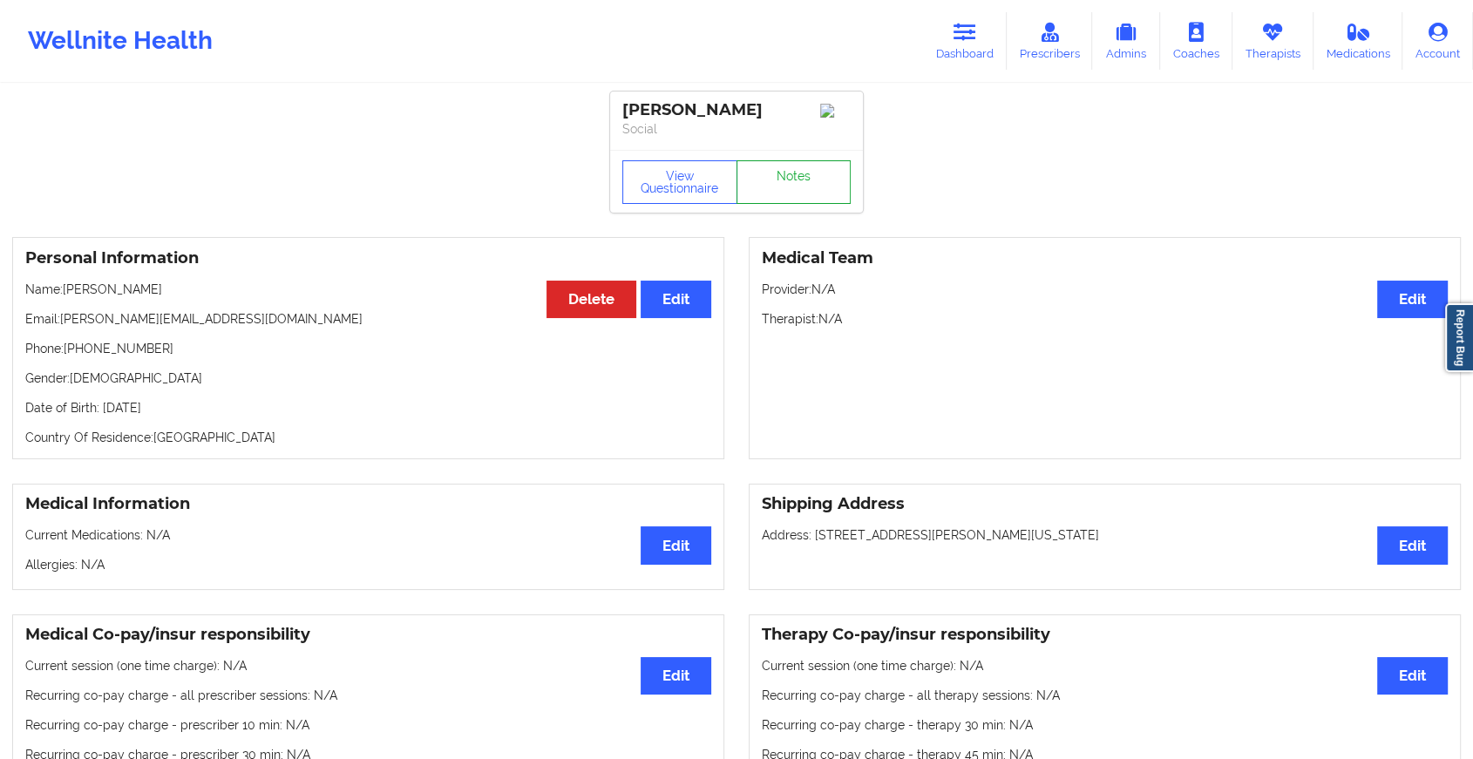
click at [798, 194] on link "Notes" at bounding box center [794, 182] width 115 height 44
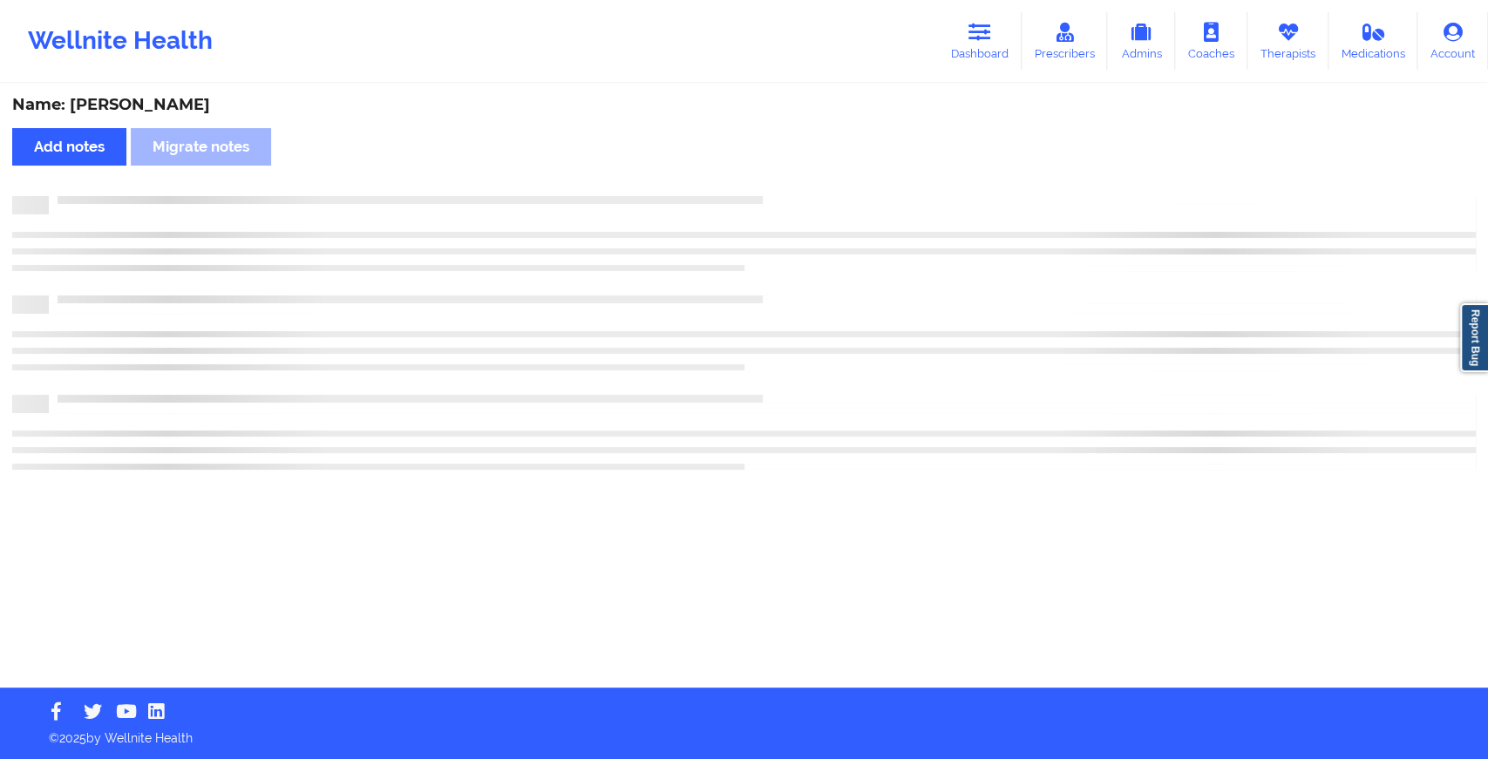
click at [798, 194] on div "Name: [PERSON_NAME] Add notes Migrate notes" at bounding box center [744, 386] width 1488 height 602
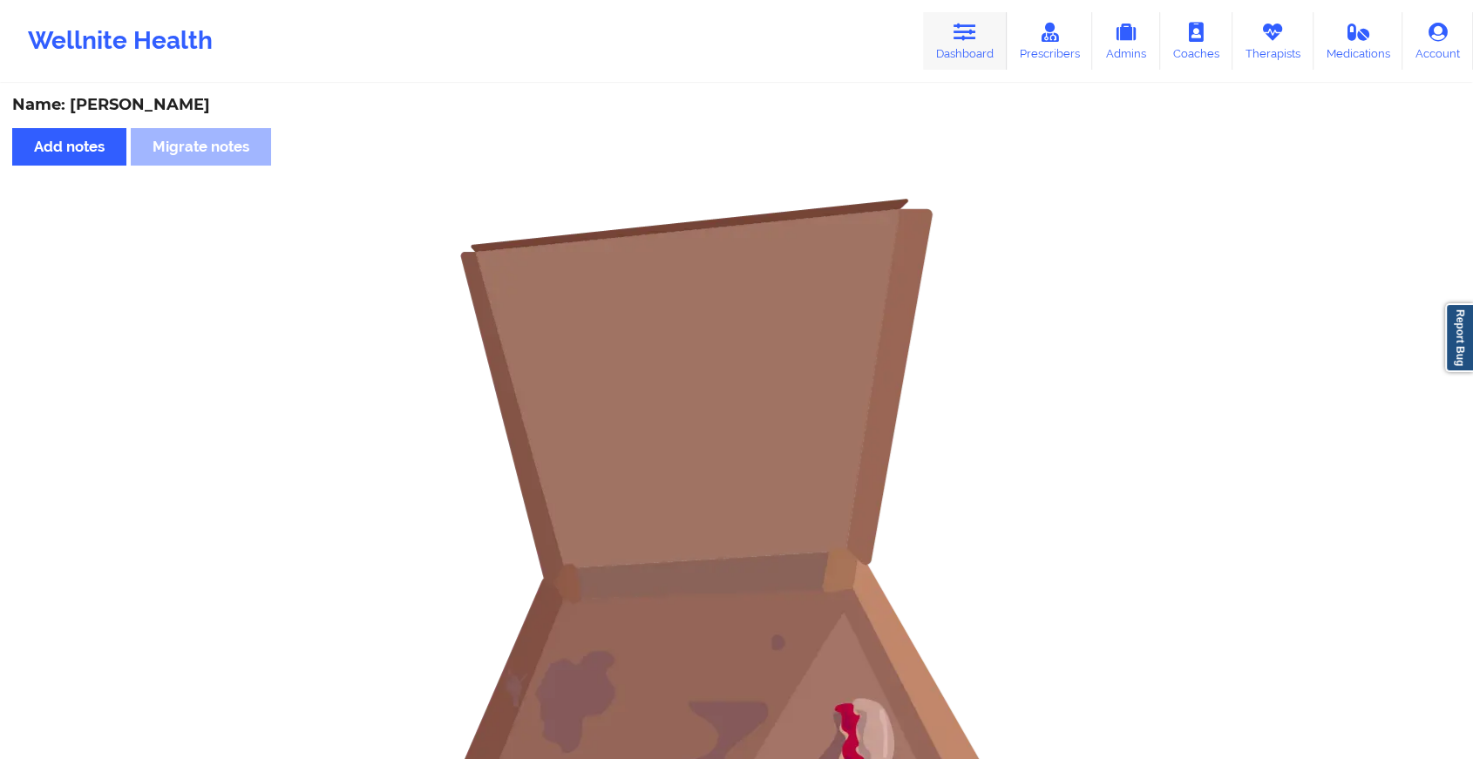
click at [987, 27] on link "Dashboard" at bounding box center [965, 41] width 84 height 58
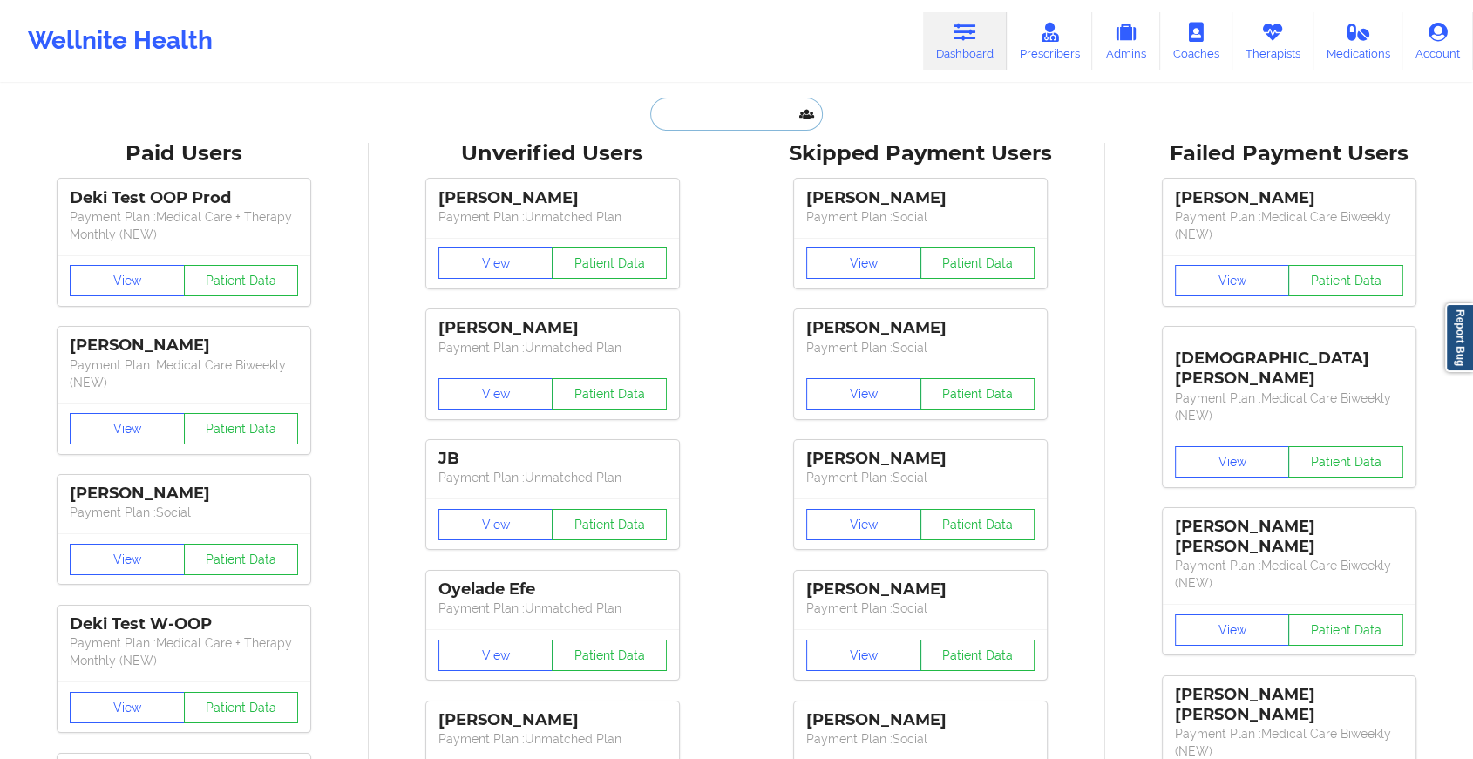
click at [705, 119] on input "text" at bounding box center [736, 114] width 173 height 33
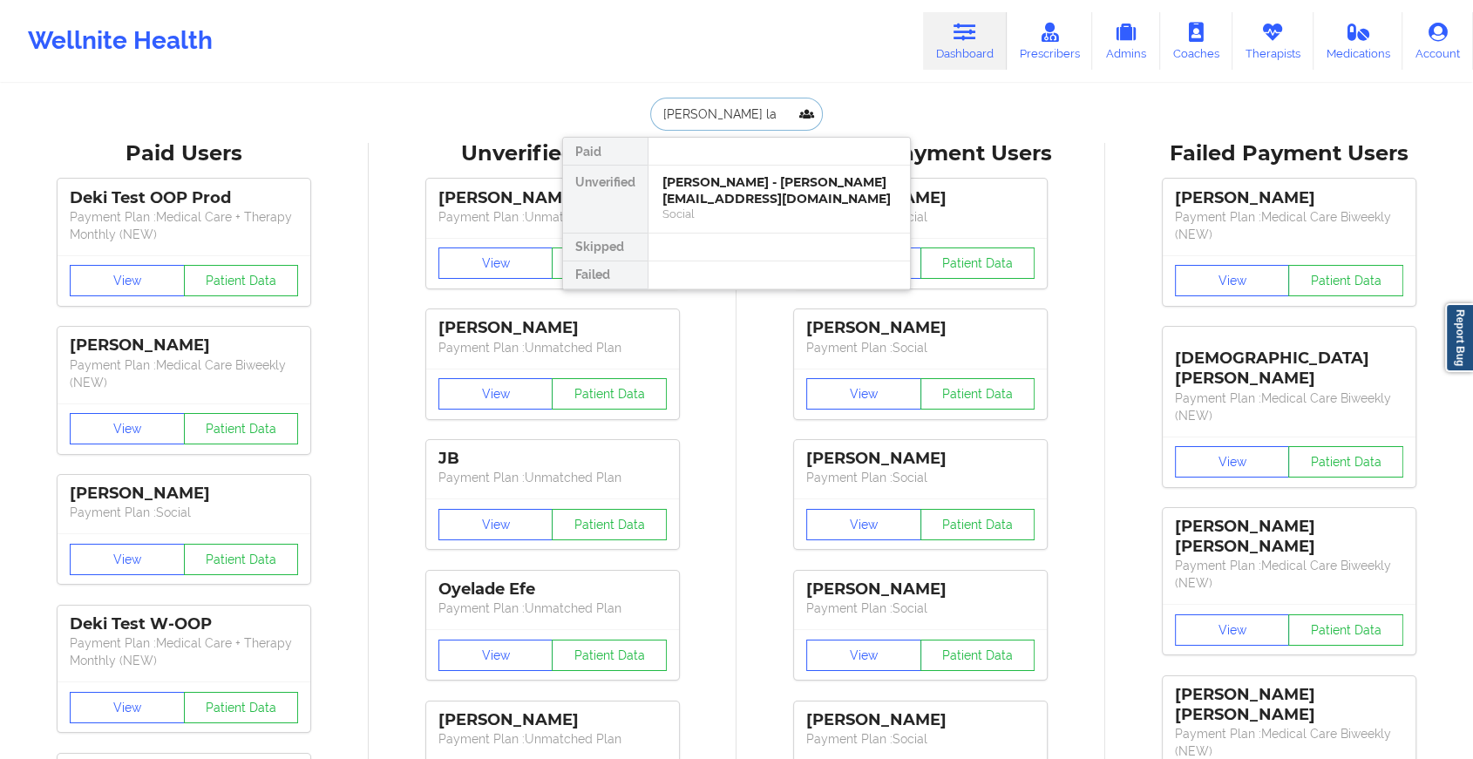
type input "[PERSON_NAME]"
drag, startPoint x: 762, startPoint y: 188, endPoint x: 779, endPoint y: 195, distance: 18.8
click at [779, 195] on div "[PERSON_NAME] - [PERSON_NAME][EMAIL_ADDRESS][DOMAIN_NAME]" at bounding box center [780, 190] width 234 height 32
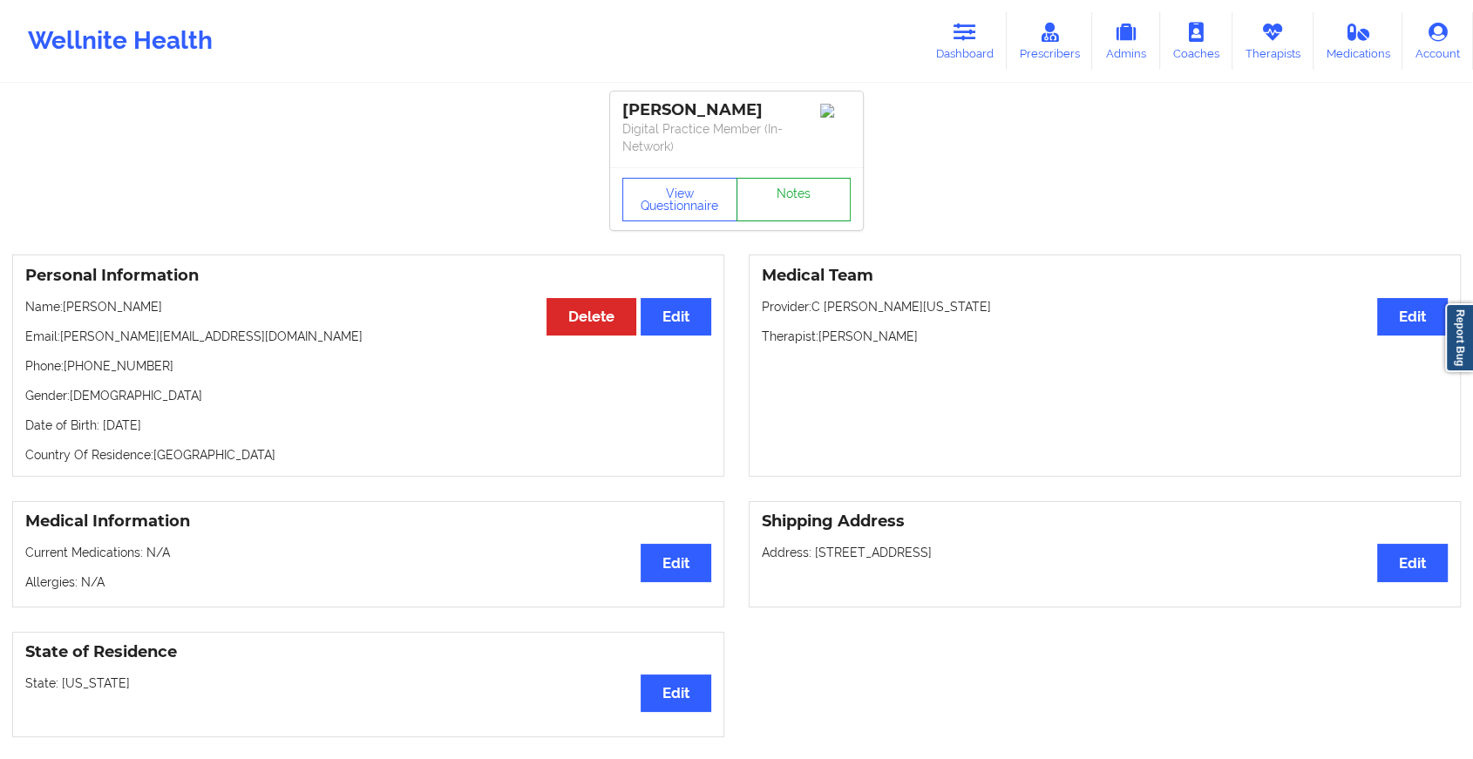
click at [781, 183] on link "Notes" at bounding box center [794, 200] width 115 height 44
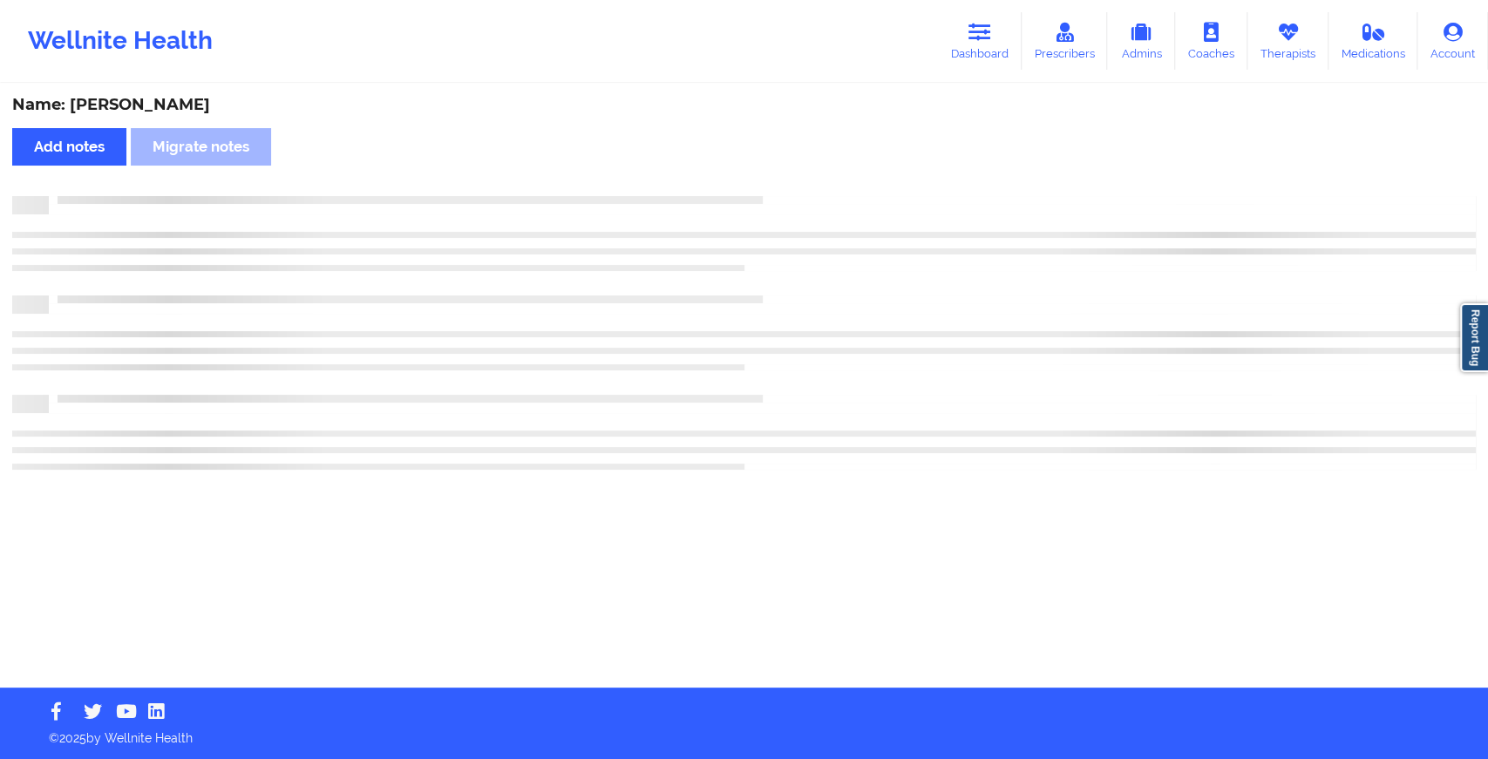
click at [781, 183] on div "Name: [PERSON_NAME] Add notes Migrate notes" at bounding box center [744, 386] width 1488 height 602
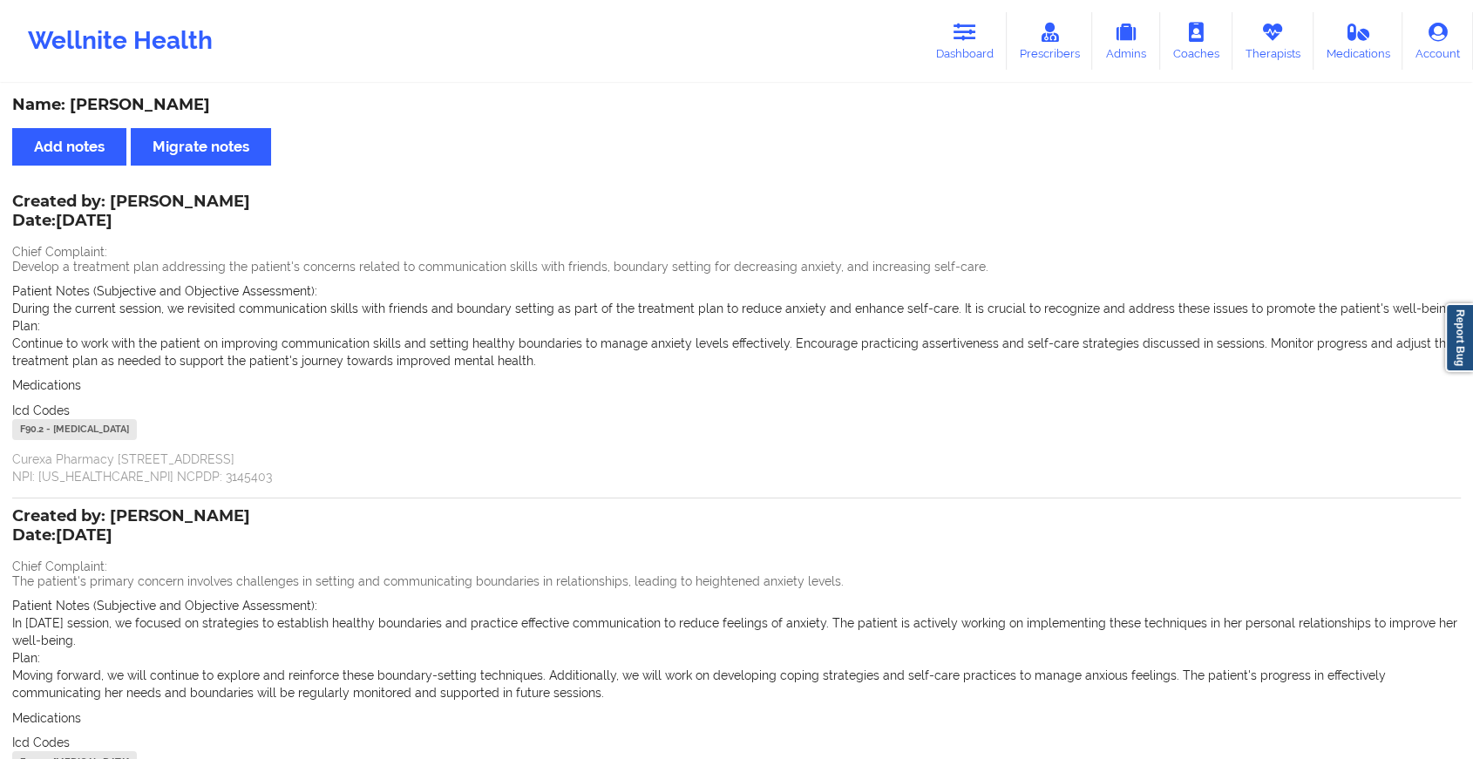
scroll to position [200, 0]
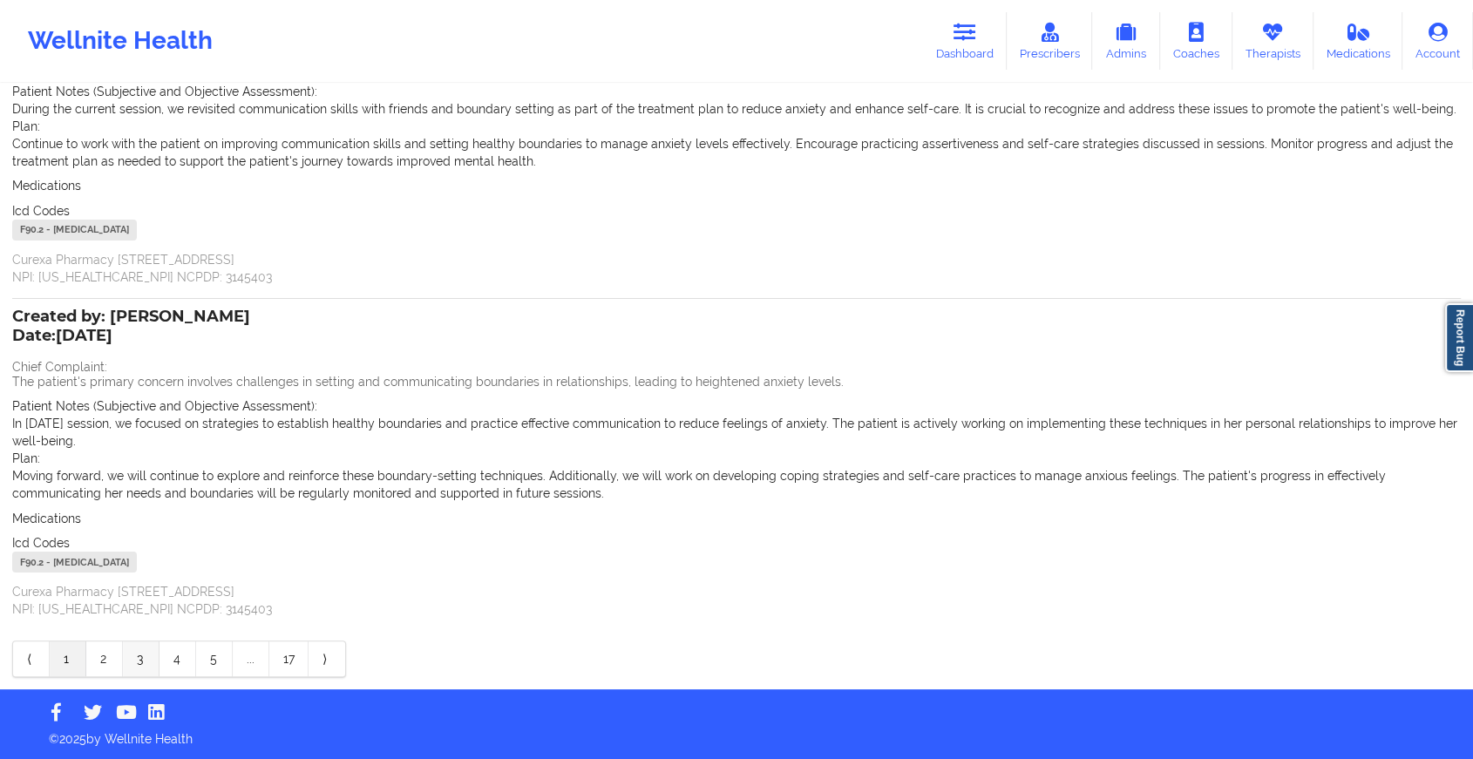
click at [123, 660] on link "3" at bounding box center [141, 659] width 37 height 35
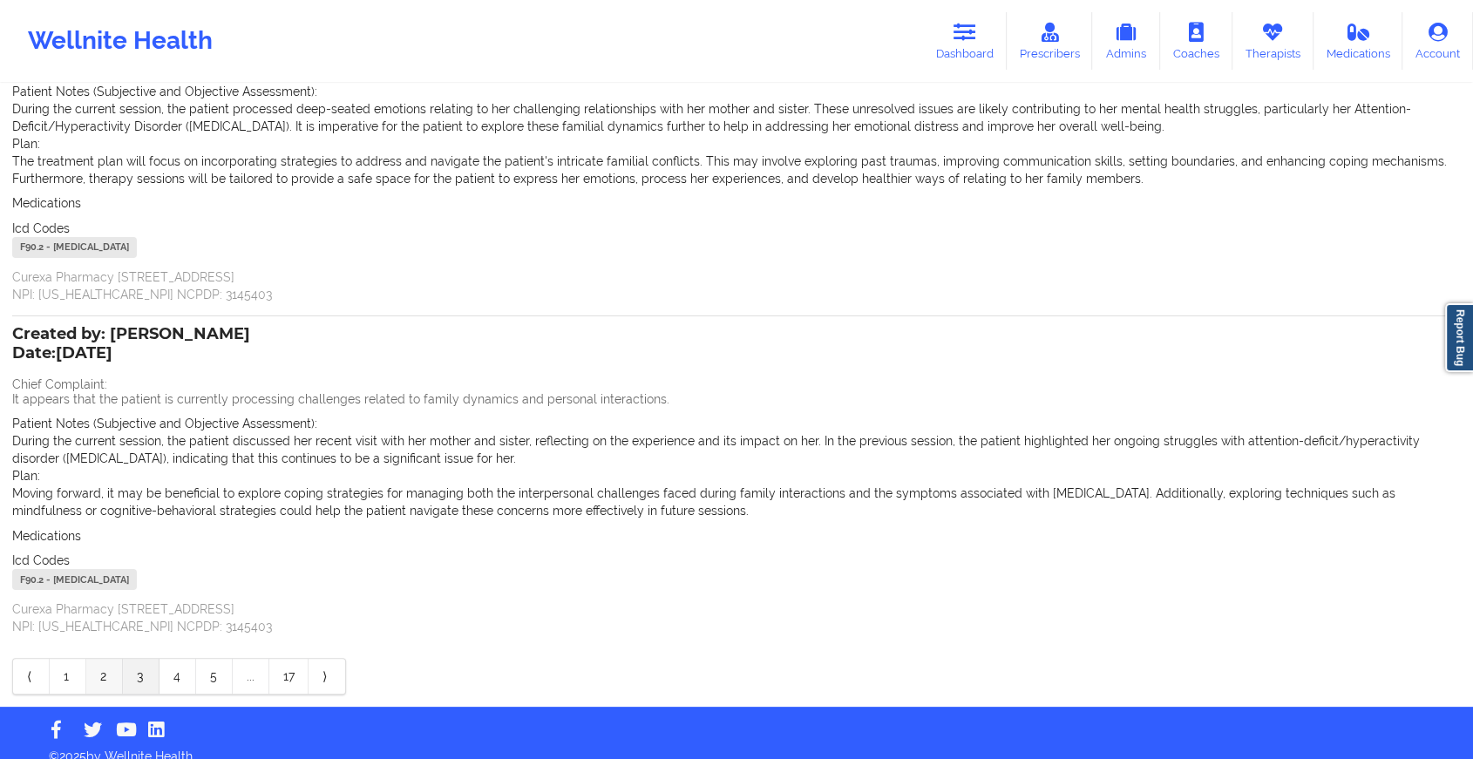
click at [106, 661] on link "2" at bounding box center [104, 676] width 37 height 35
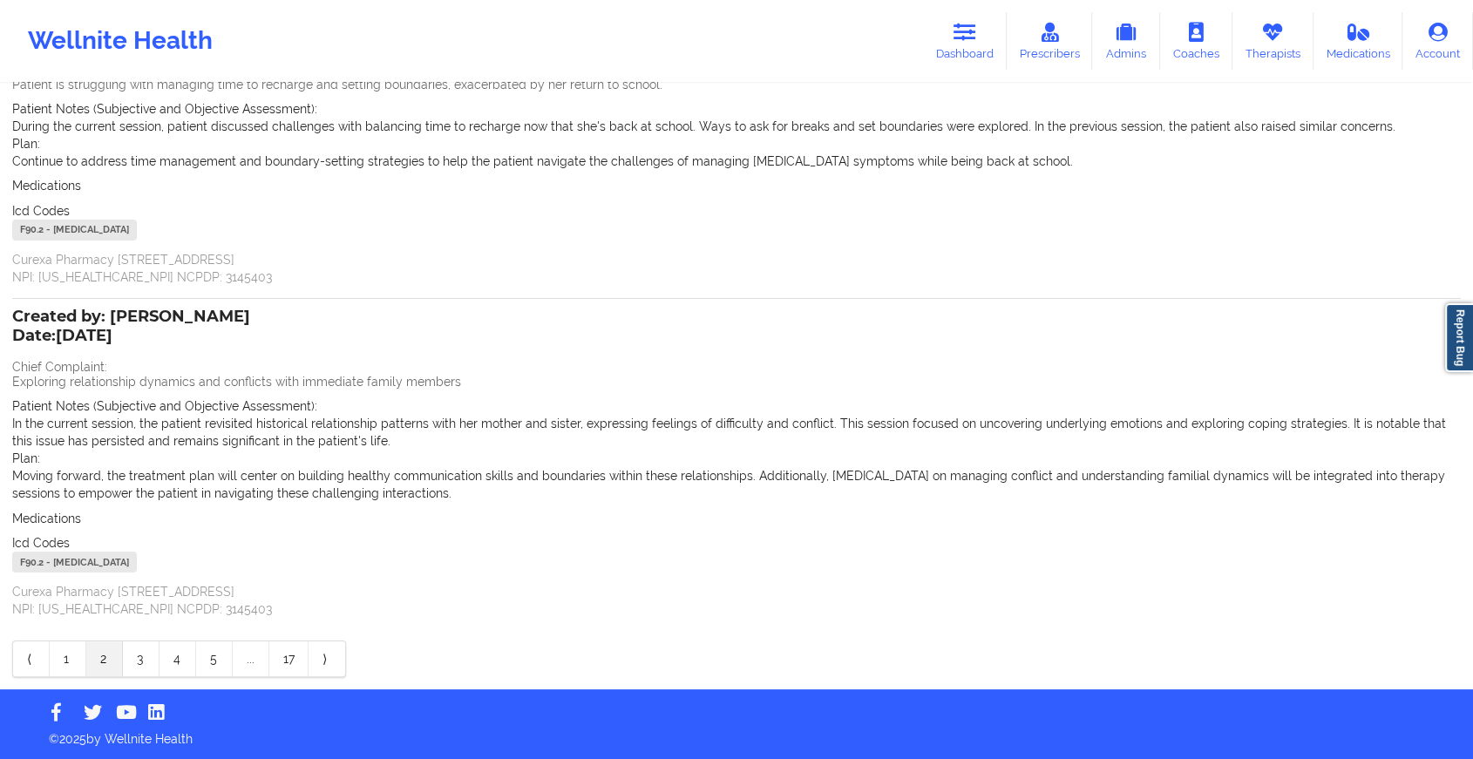
scroll to position [0, 0]
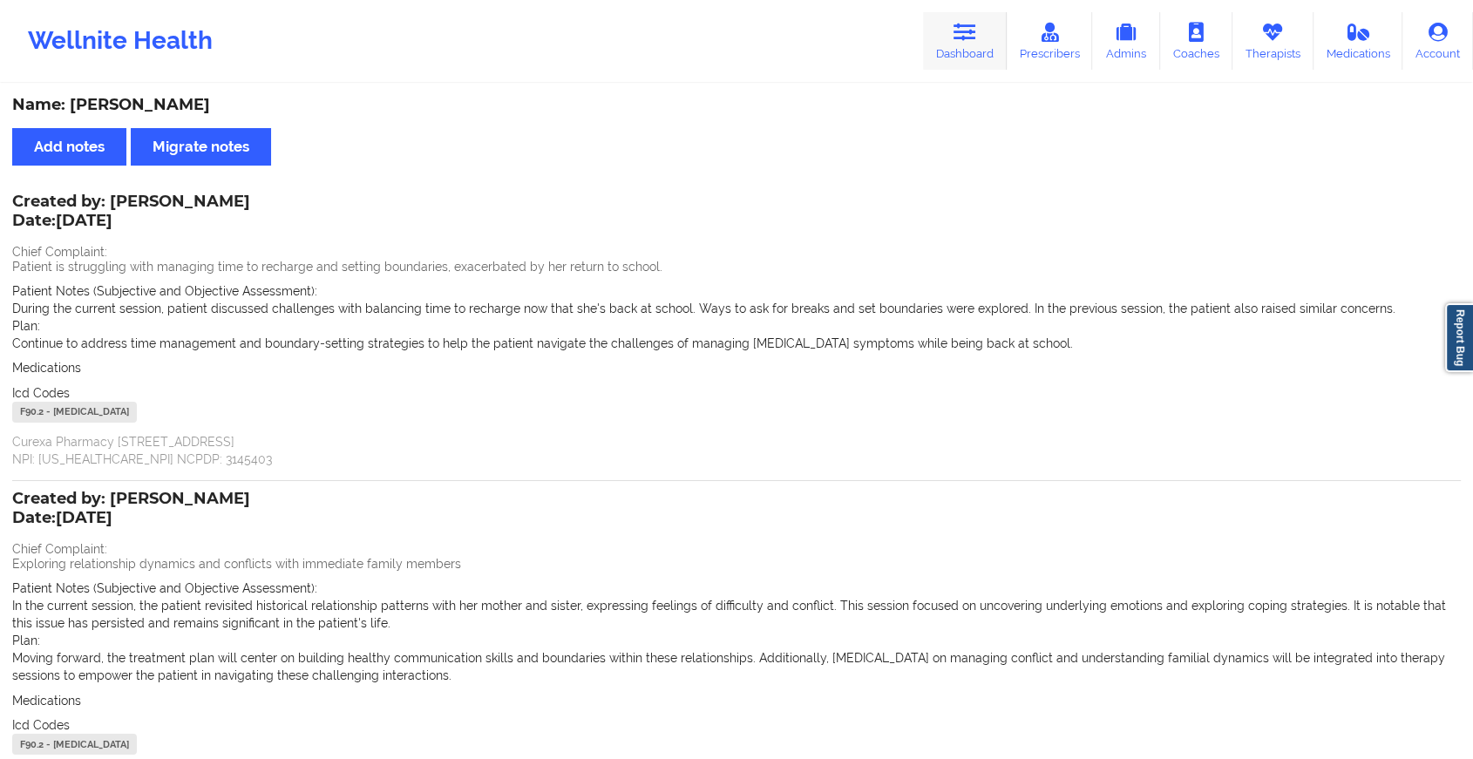
click at [948, 48] on link "Dashboard" at bounding box center [965, 41] width 84 height 58
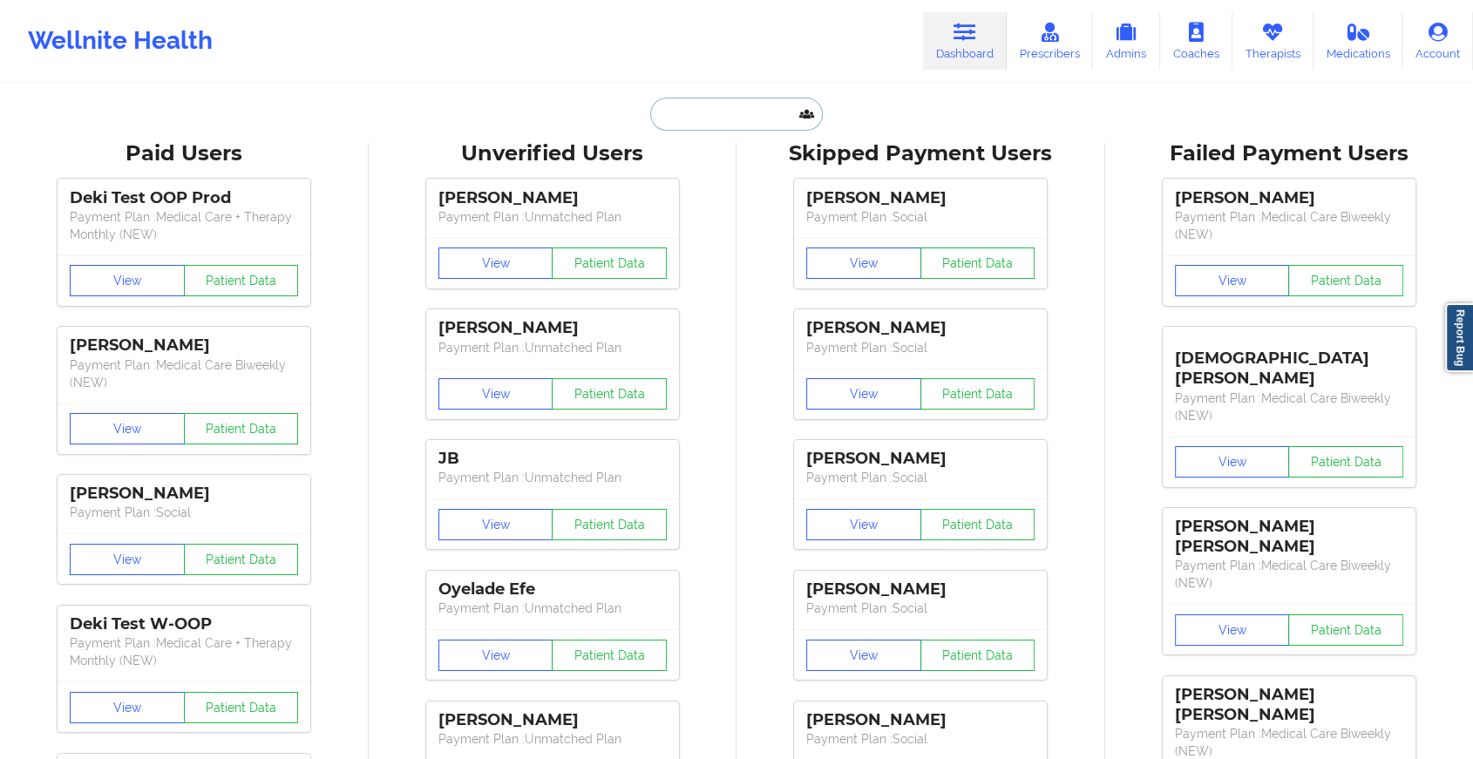
click at [757, 111] on input "text" at bounding box center [736, 114] width 173 height 33
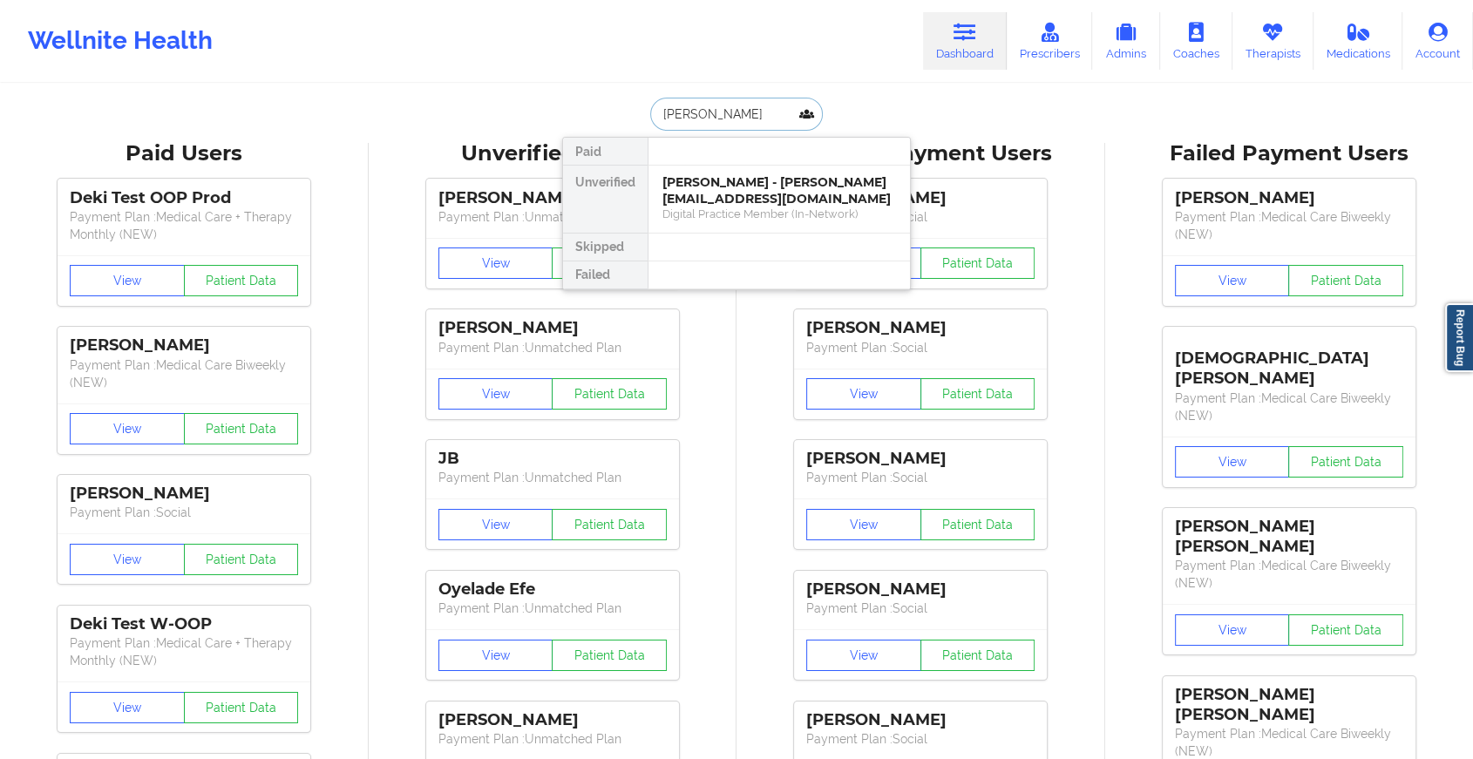
type input "[PERSON_NAME] s ma"
click at [755, 184] on div "[PERSON_NAME] - [EMAIL_ADDRESS][DOMAIN_NAME]" at bounding box center [780, 190] width 234 height 32
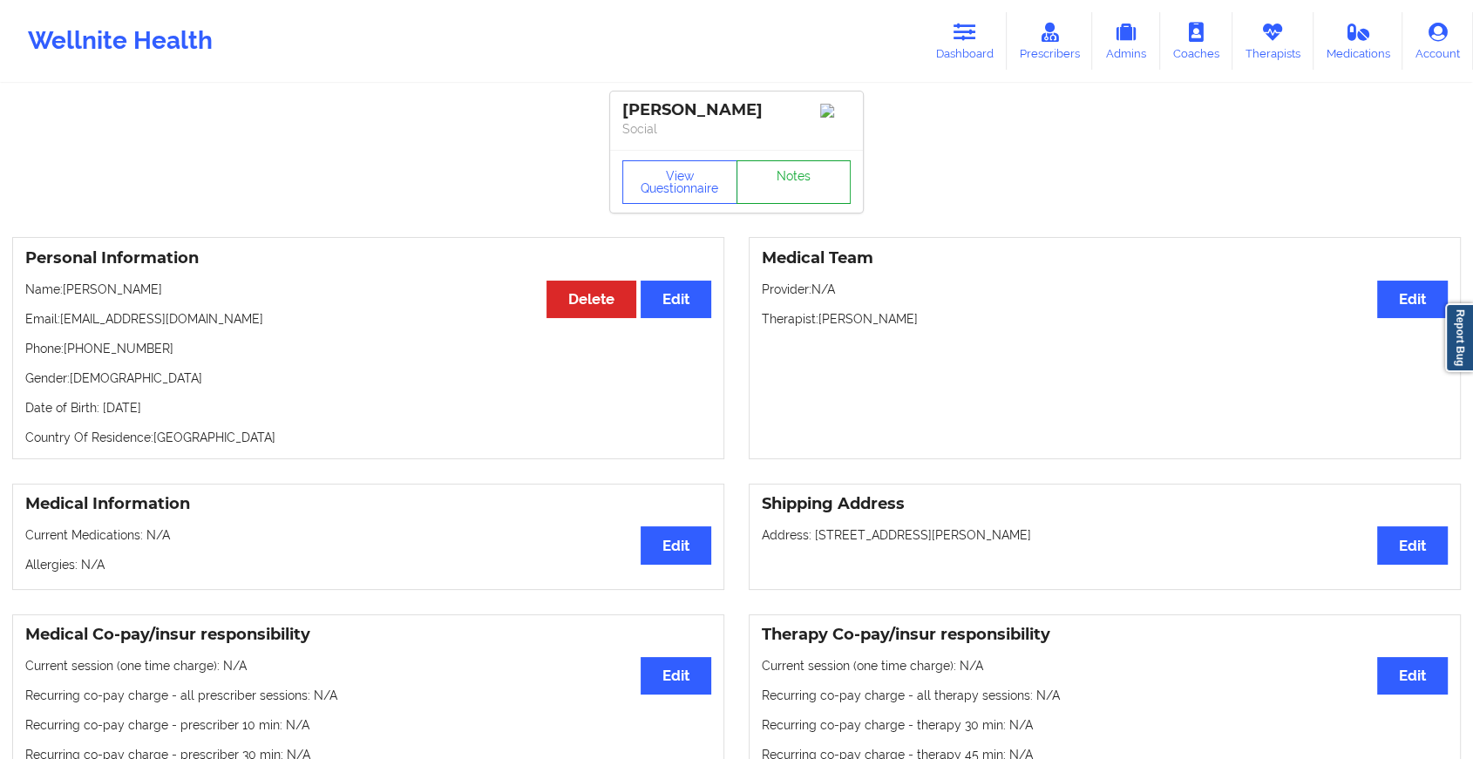
click at [804, 180] on link "Notes" at bounding box center [794, 182] width 115 height 44
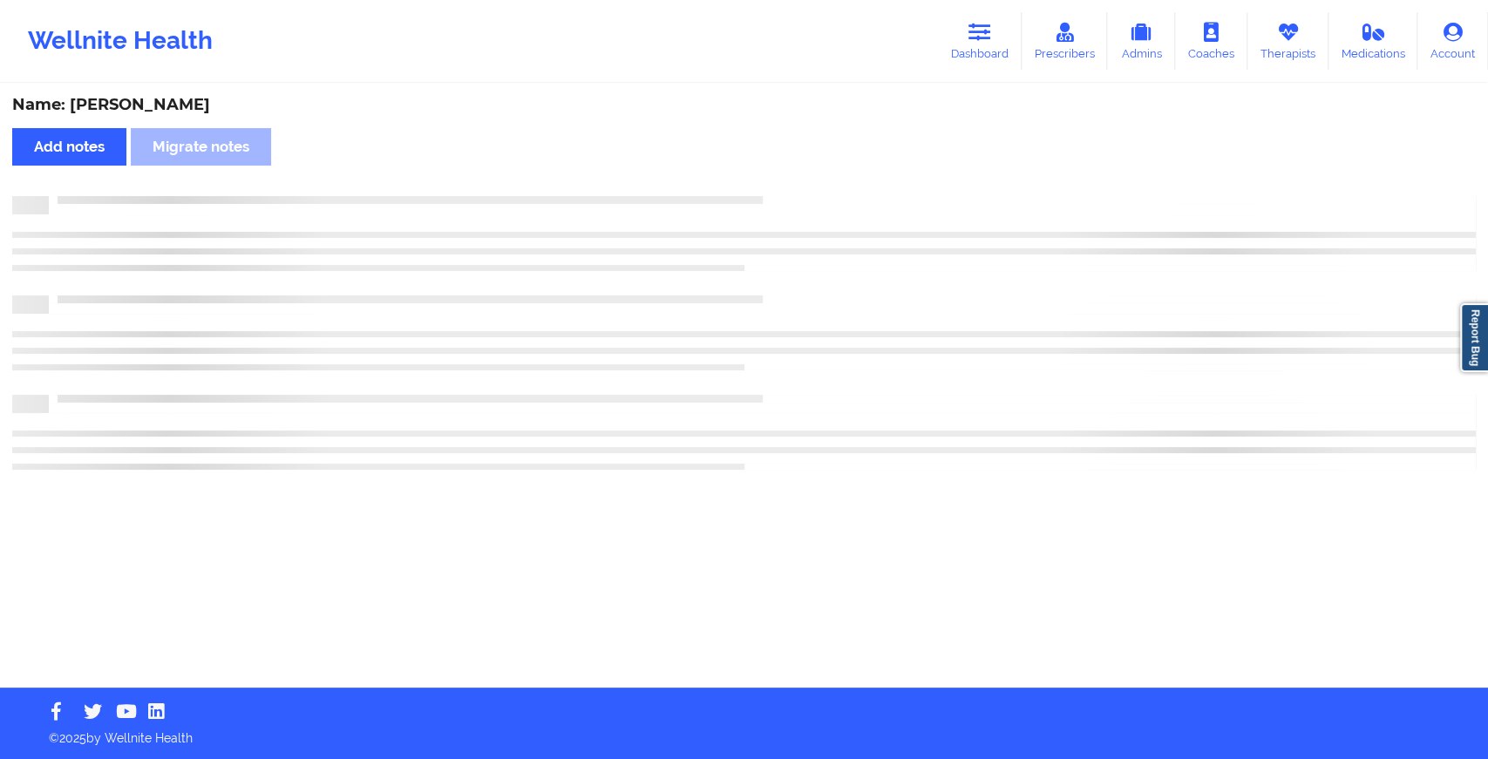
click at [804, 180] on div "Name: [PERSON_NAME] Add notes Migrate notes" at bounding box center [744, 386] width 1488 height 602
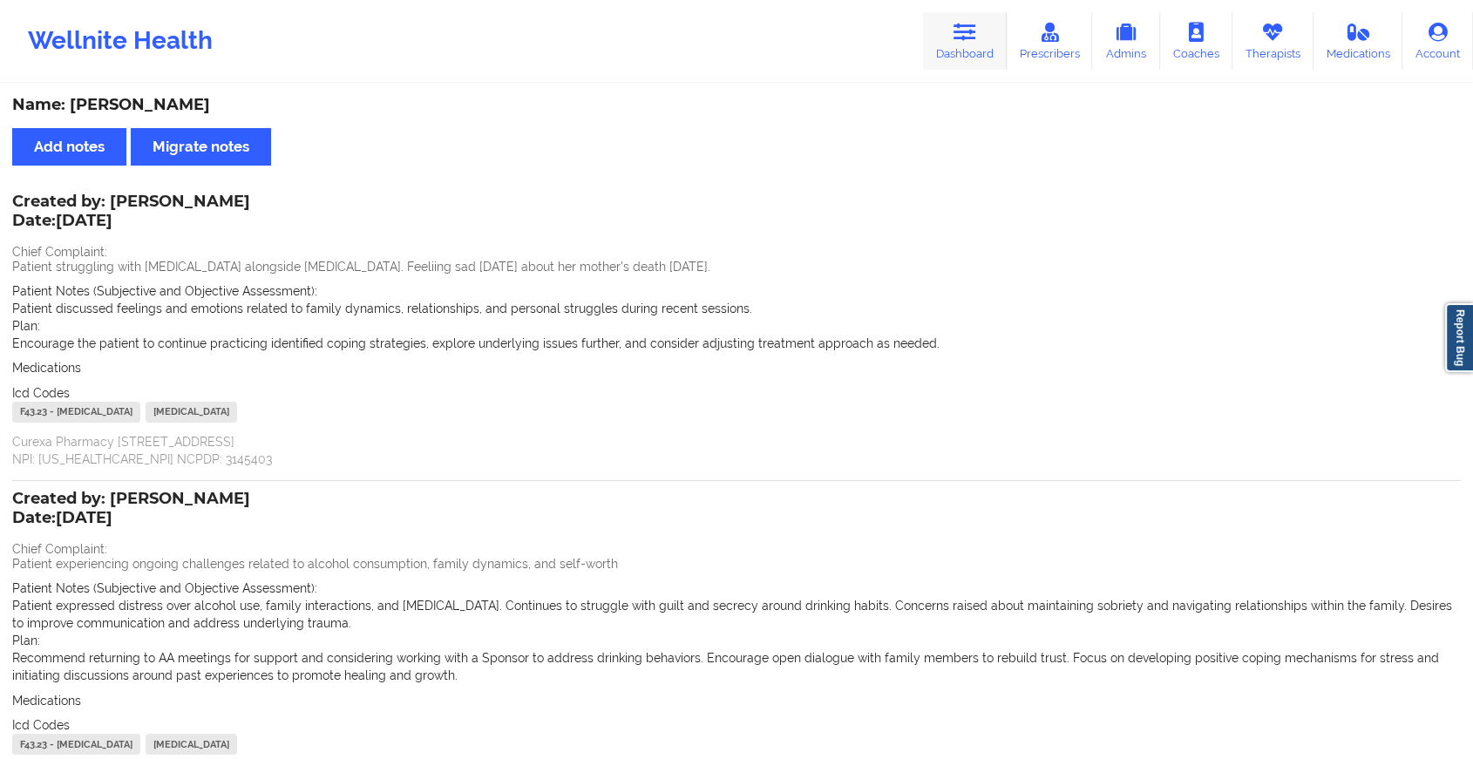
click at [956, 41] on icon at bounding box center [965, 32] width 23 height 19
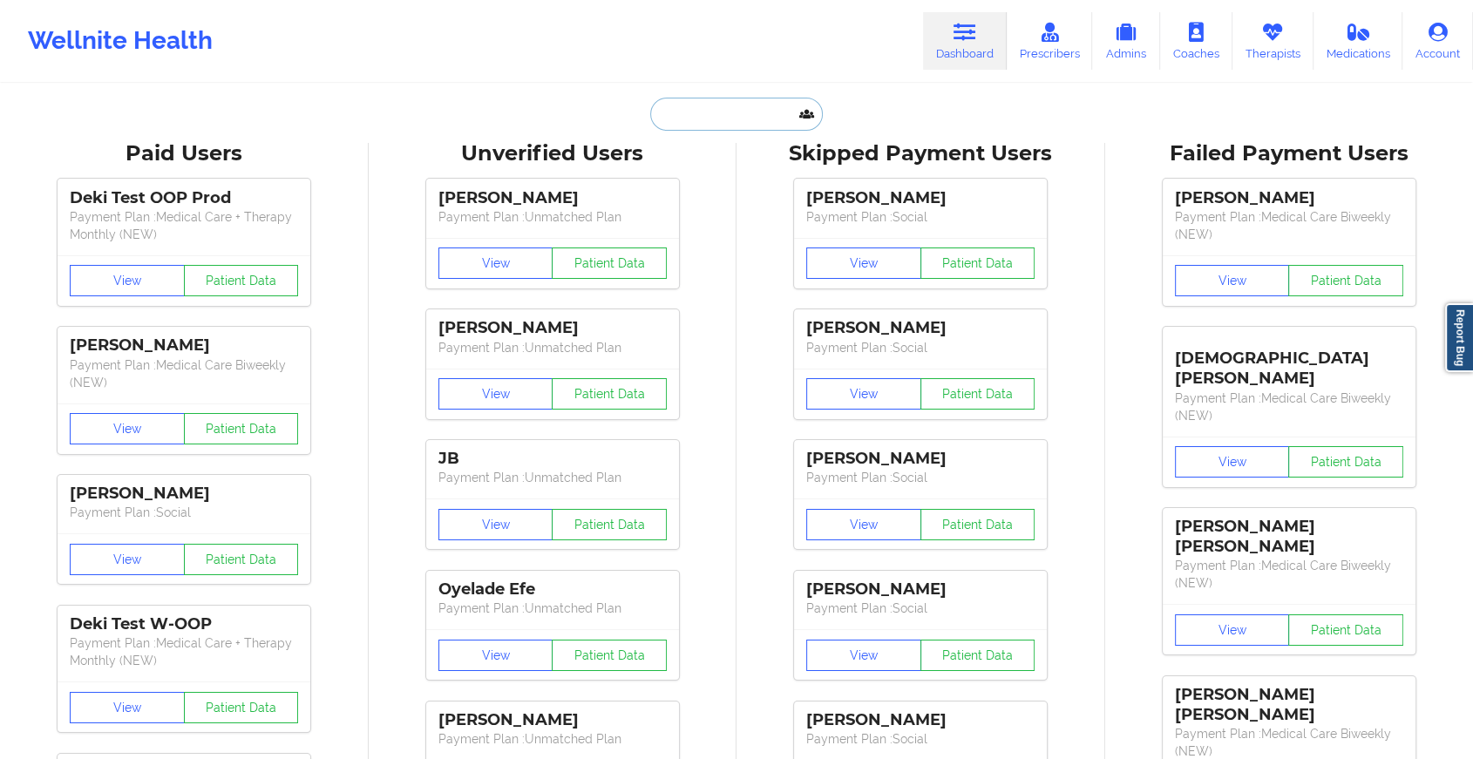
click at [714, 116] on input "text" at bounding box center [736, 114] width 173 height 33
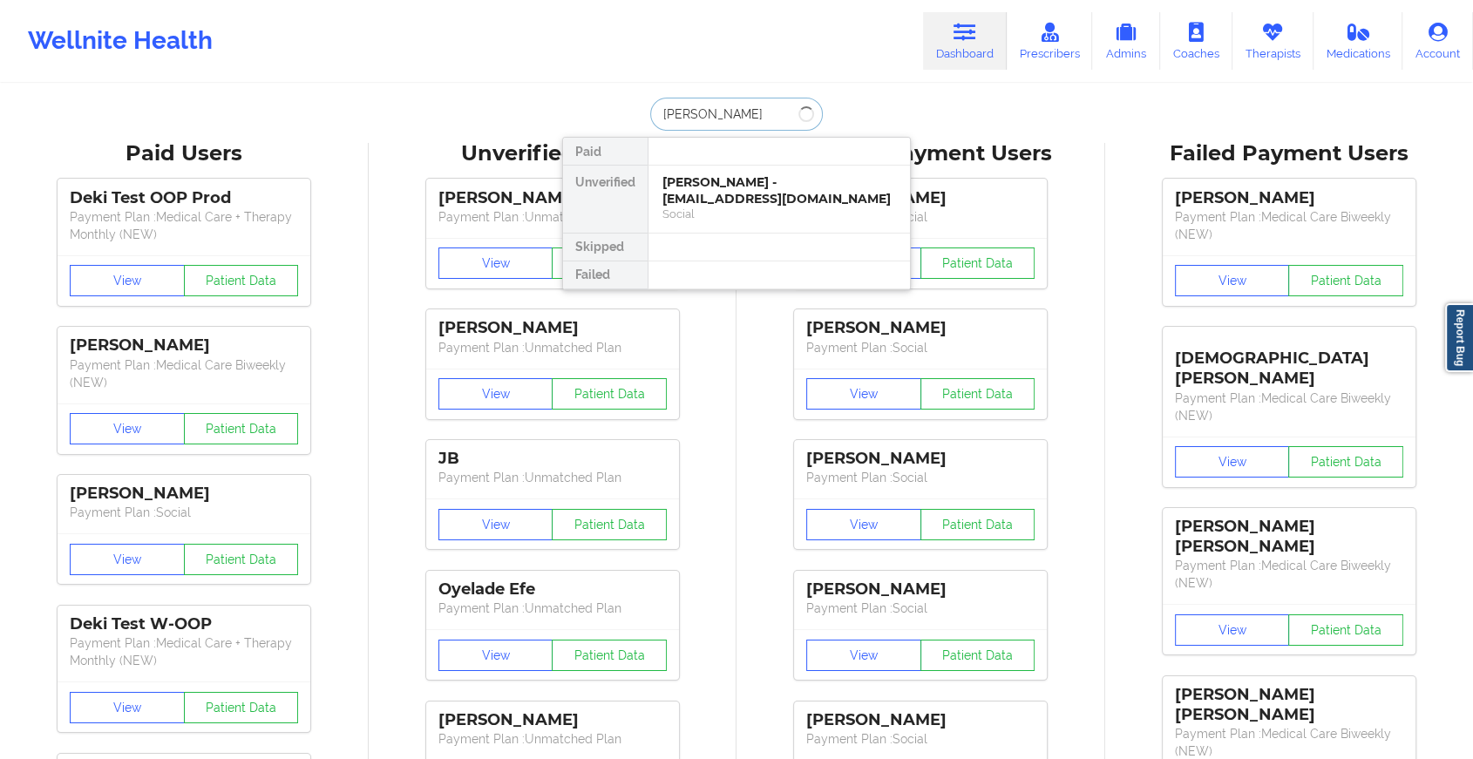
type input "[PERSON_NAME]"
click at [765, 189] on div "[PERSON_NAME] - [PERSON_NAME][EMAIL_ADDRESS][DOMAIN_NAME]" at bounding box center [780, 190] width 234 height 32
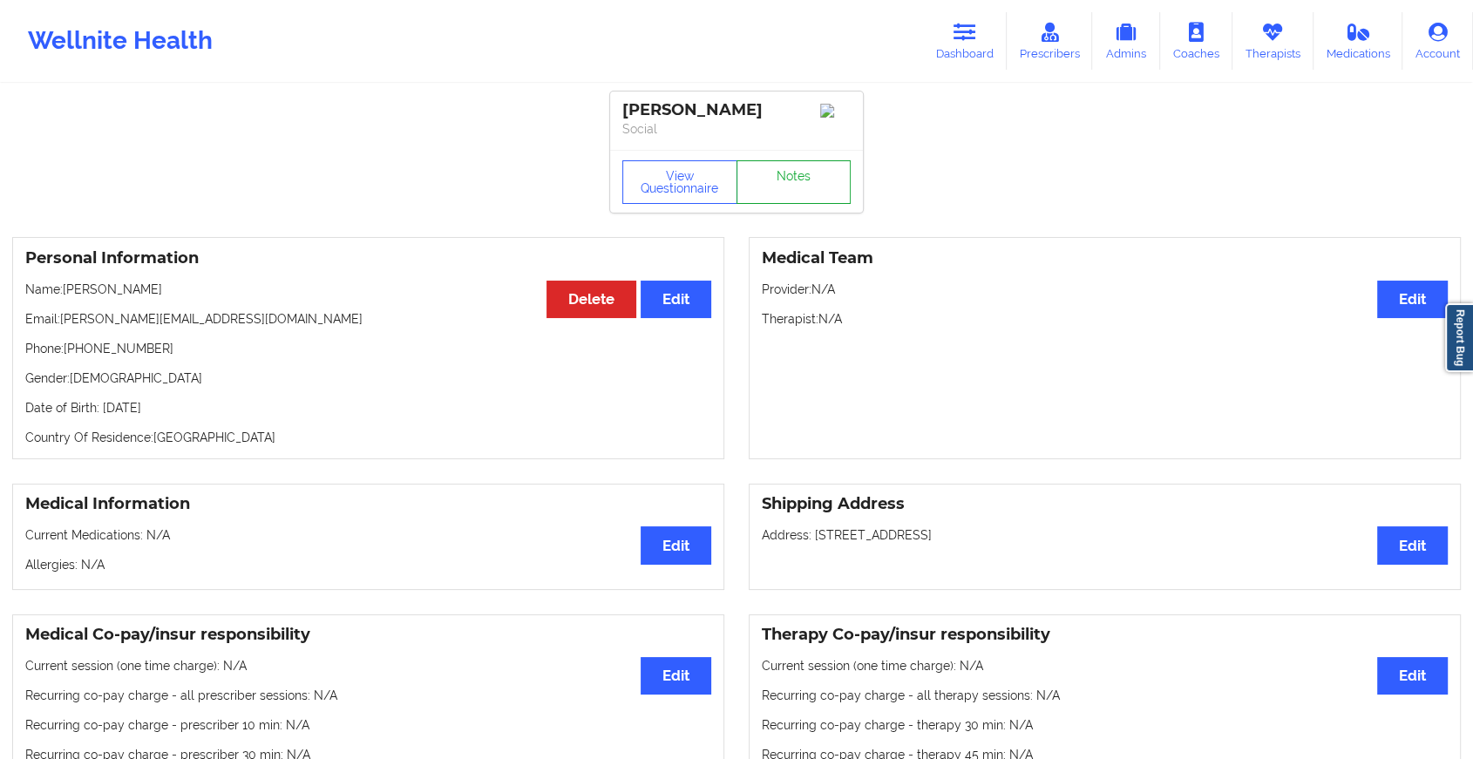
click at [784, 194] on link "Notes" at bounding box center [794, 182] width 115 height 44
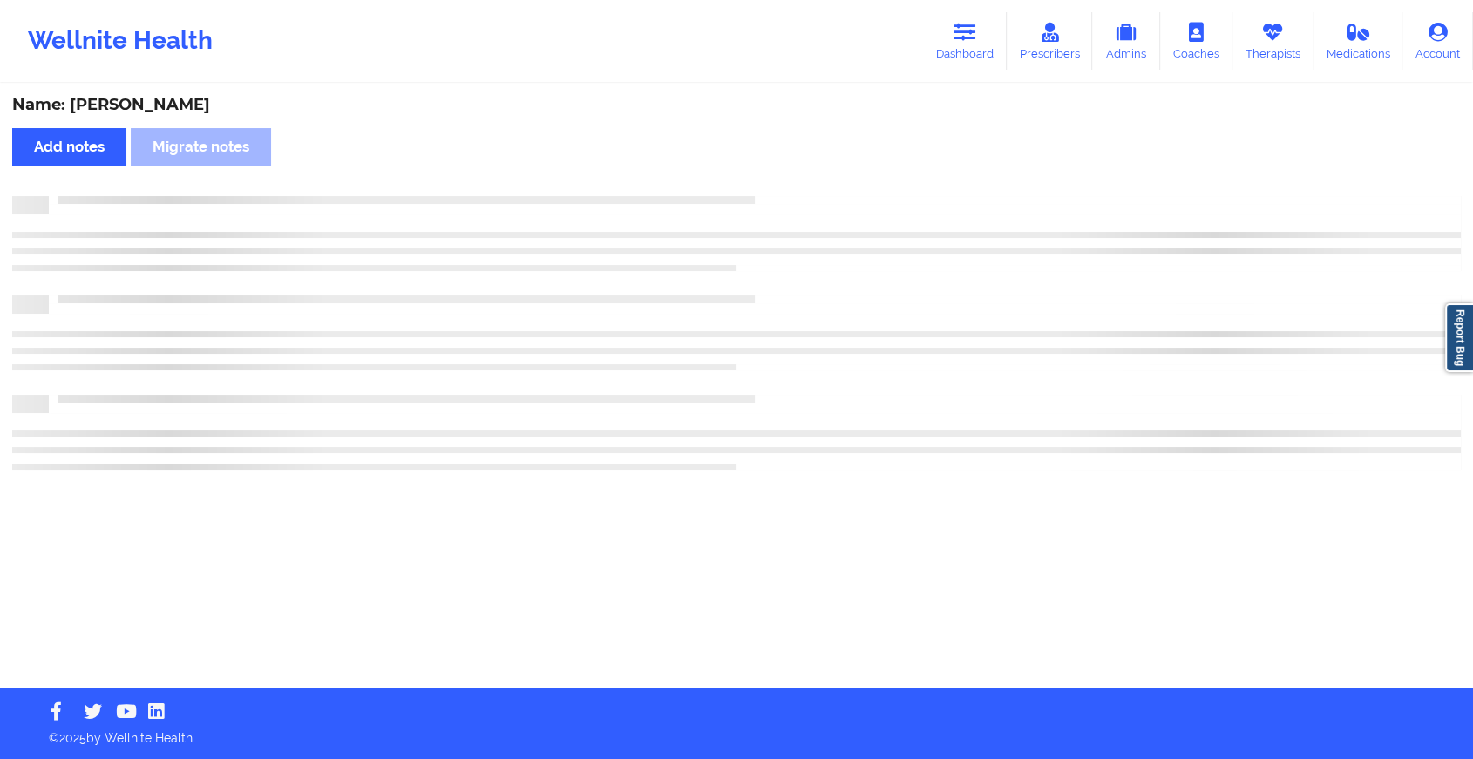
click at [784, 194] on div "Name: [PERSON_NAME] Add notes Migrate notes" at bounding box center [736, 386] width 1473 height 602
click at [784, 194] on div "Name: [PERSON_NAME] Add notes Migrate notes" at bounding box center [744, 386] width 1488 height 602
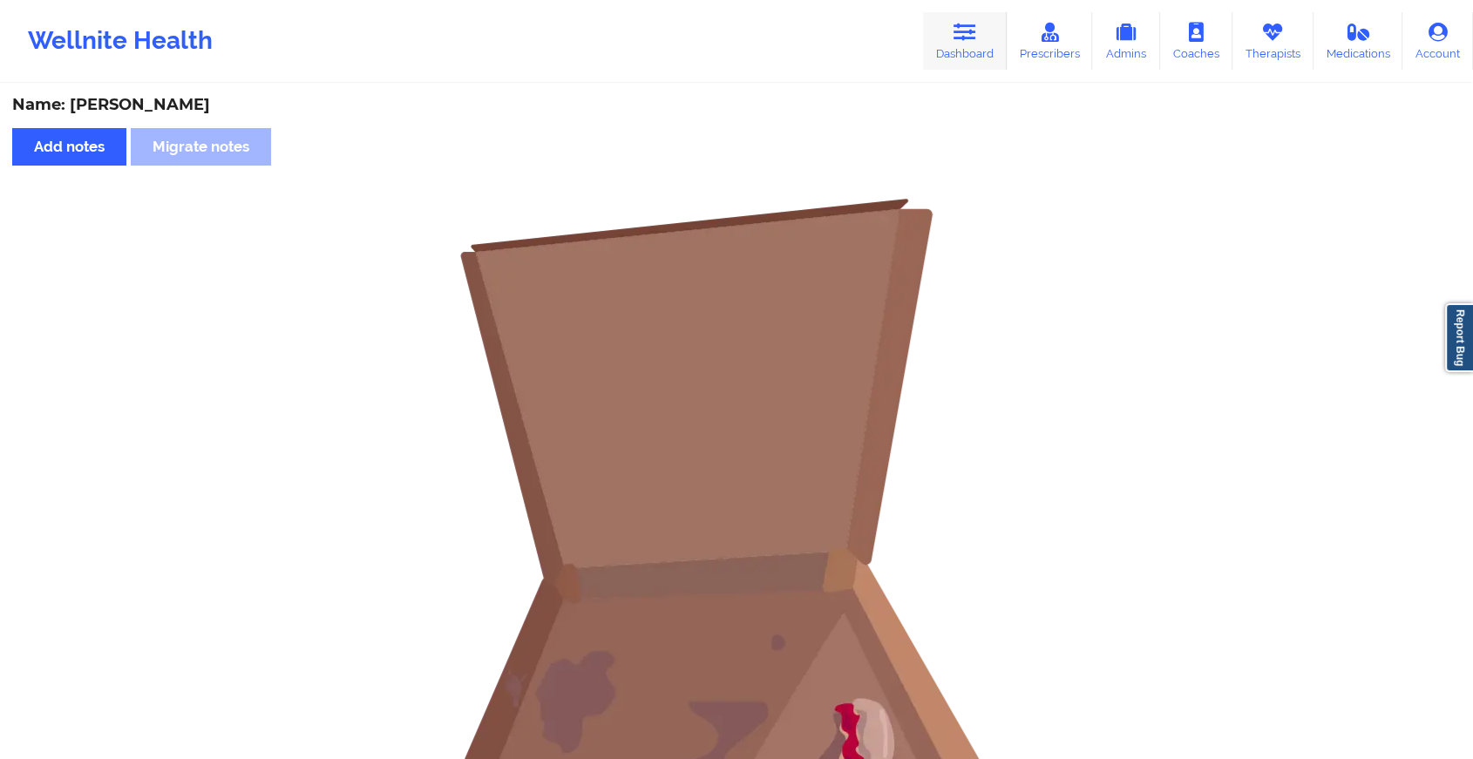
click at [962, 60] on link "Dashboard" at bounding box center [965, 41] width 84 height 58
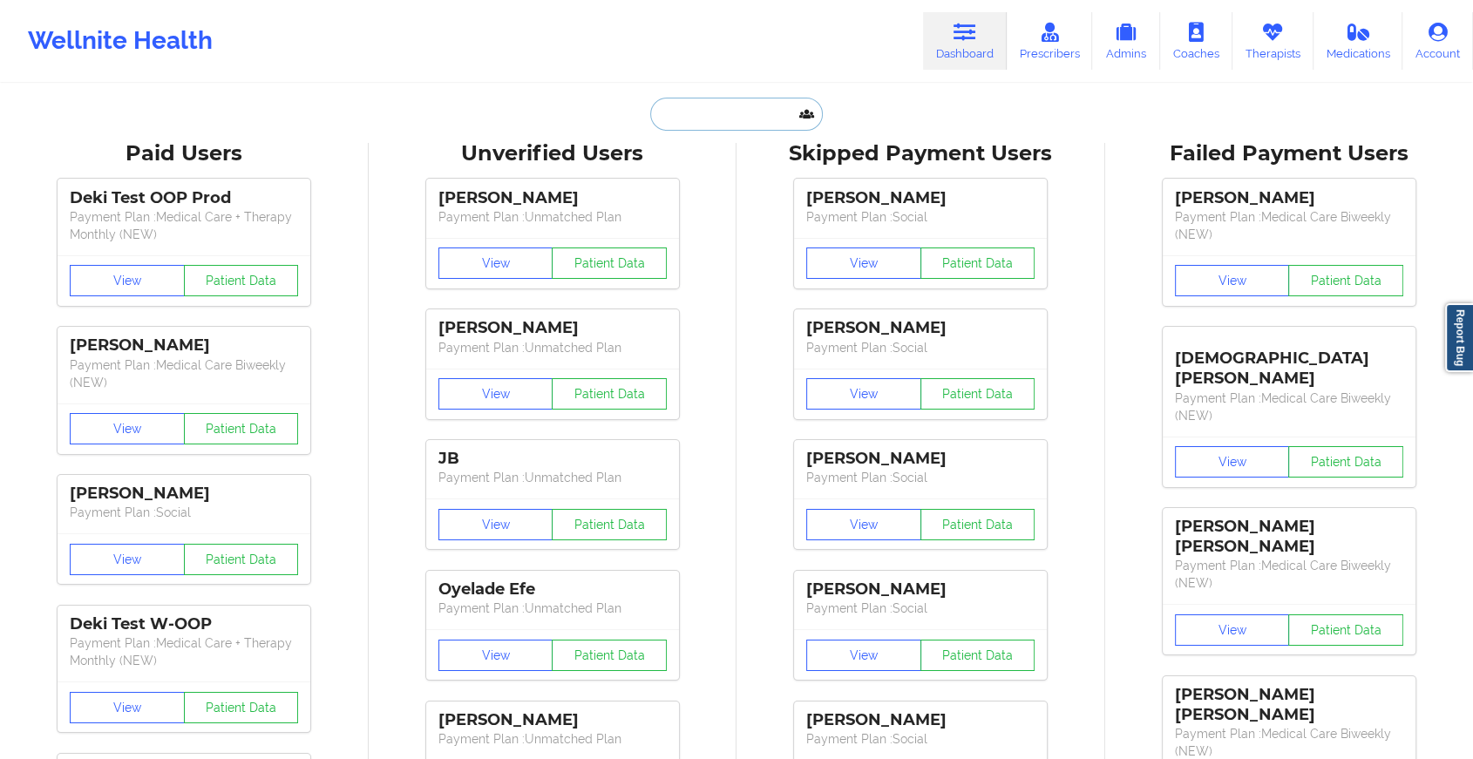
click at [796, 111] on input "text" at bounding box center [736, 114] width 173 height 33
type input "a"
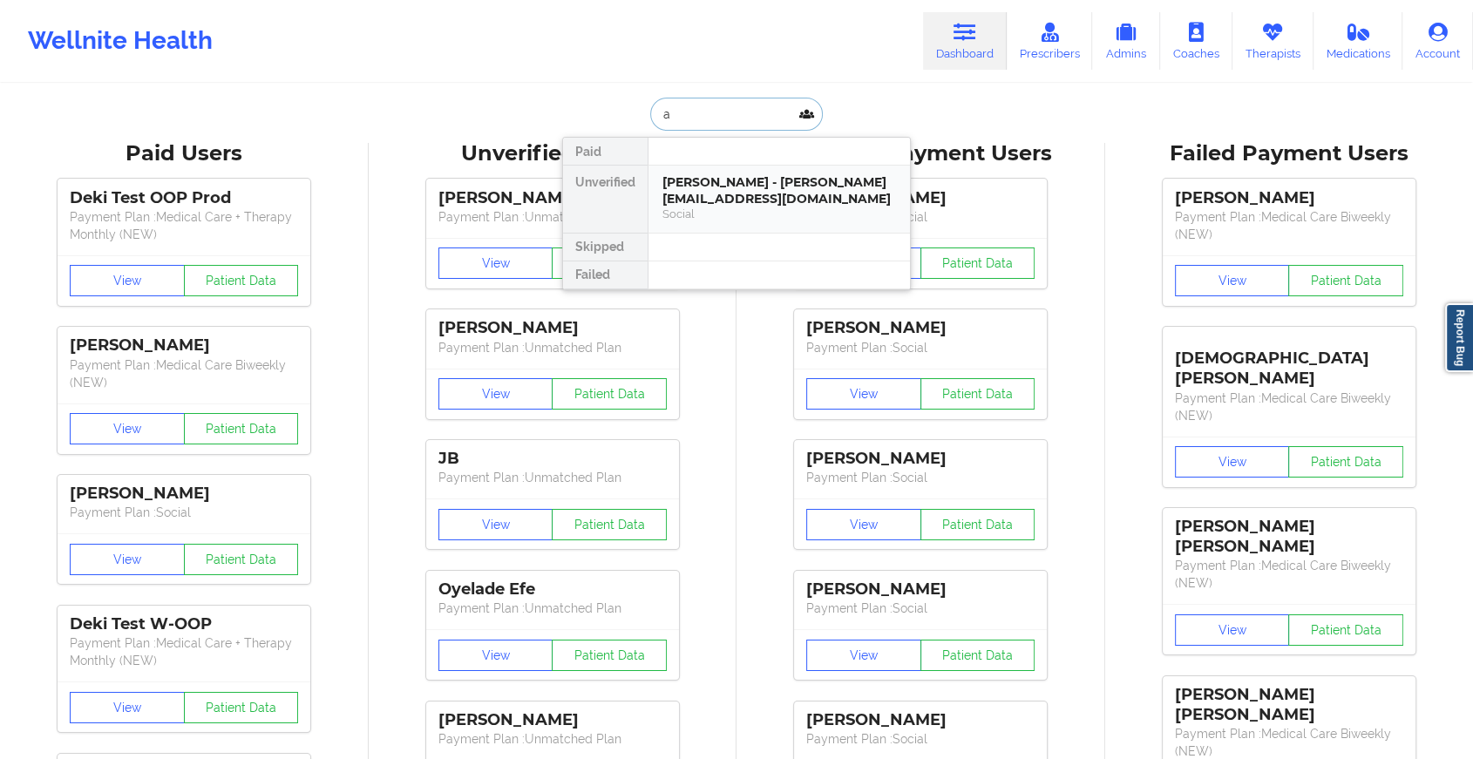
click at [745, 206] on div "[PERSON_NAME] - [PERSON_NAME][EMAIL_ADDRESS][DOMAIN_NAME]" at bounding box center [780, 190] width 234 height 32
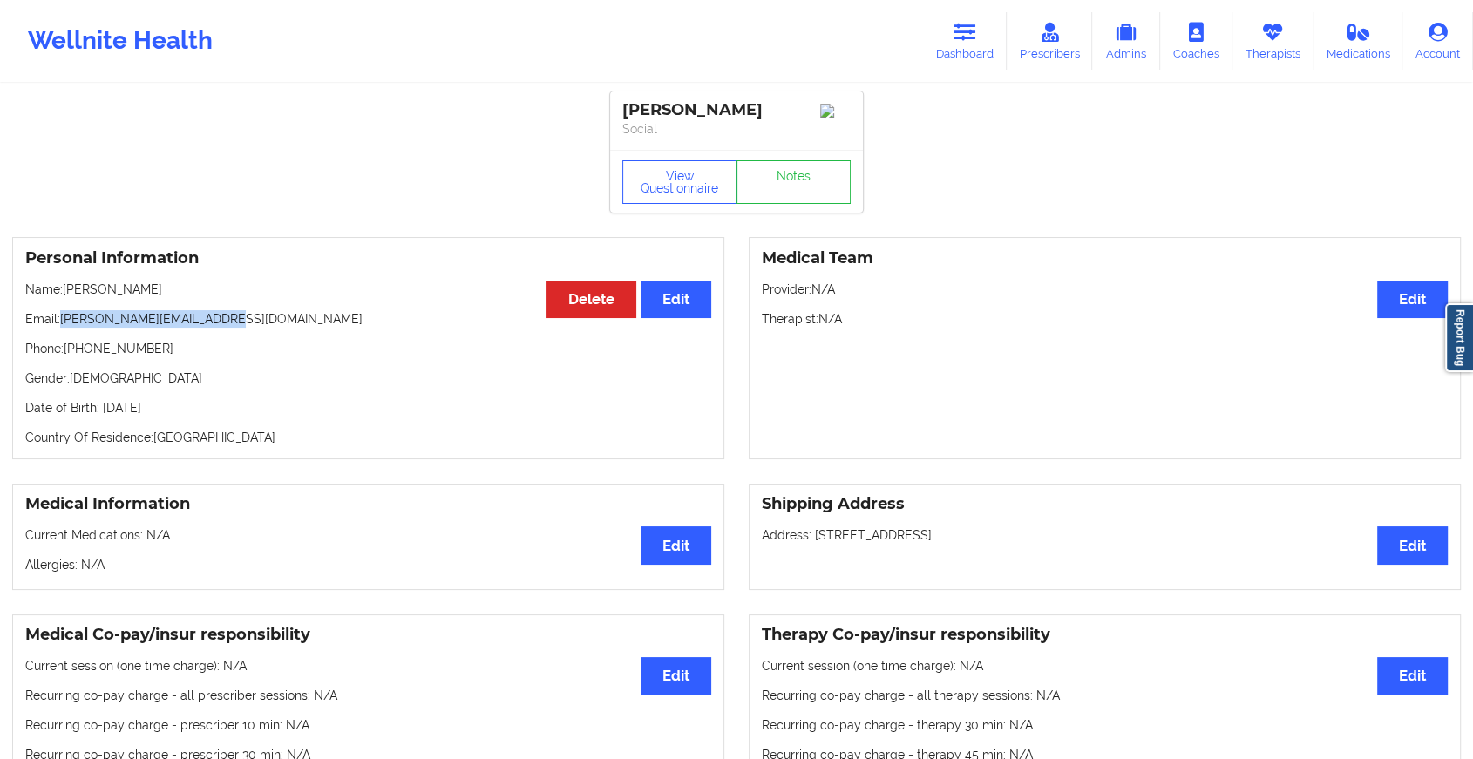
drag, startPoint x: 230, startPoint y: 325, endPoint x: 62, endPoint y: 323, distance: 168.3
click at [62, 323] on p "Email: [PERSON_NAME][EMAIL_ADDRESS][DOMAIN_NAME]" at bounding box center [368, 318] width 686 height 17
copy p "[PERSON_NAME][EMAIL_ADDRESS][DOMAIN_NAME]"
click at [989, 26] on link "Dashboard" at bounding box center [965, 41] width 84 height 58
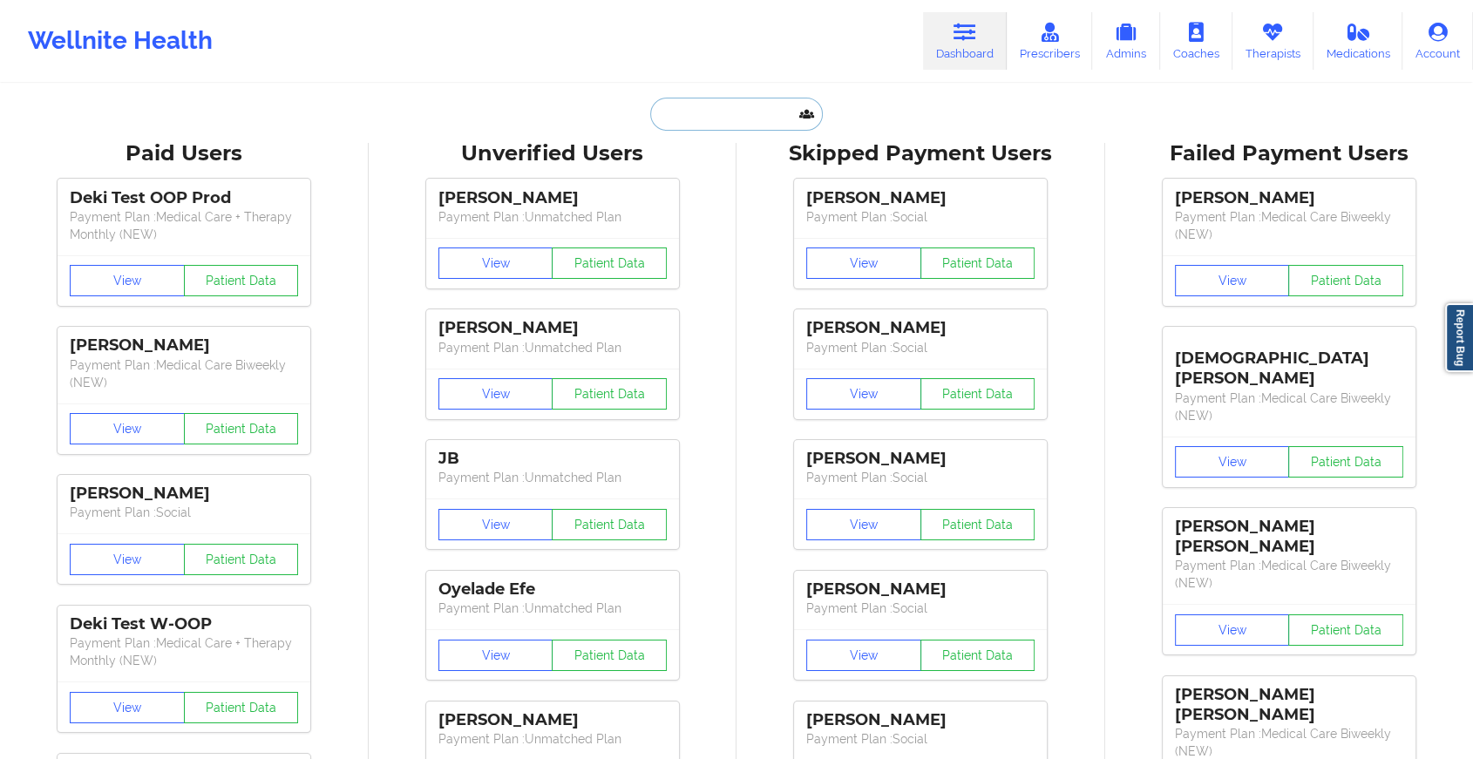
click at [685, 109] on input "text" at bounding box center [736, 114] width 173 height 33
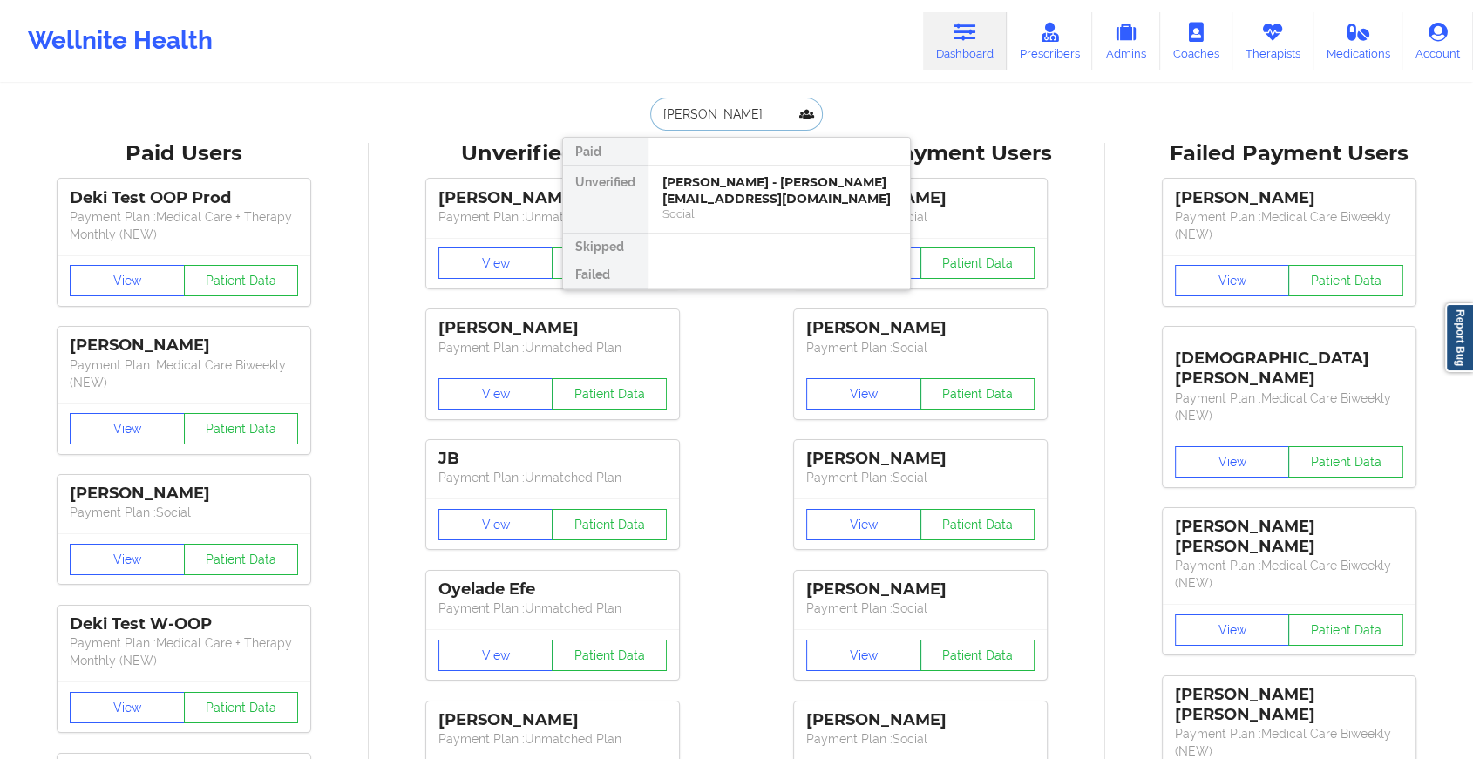
type input "prince floo"
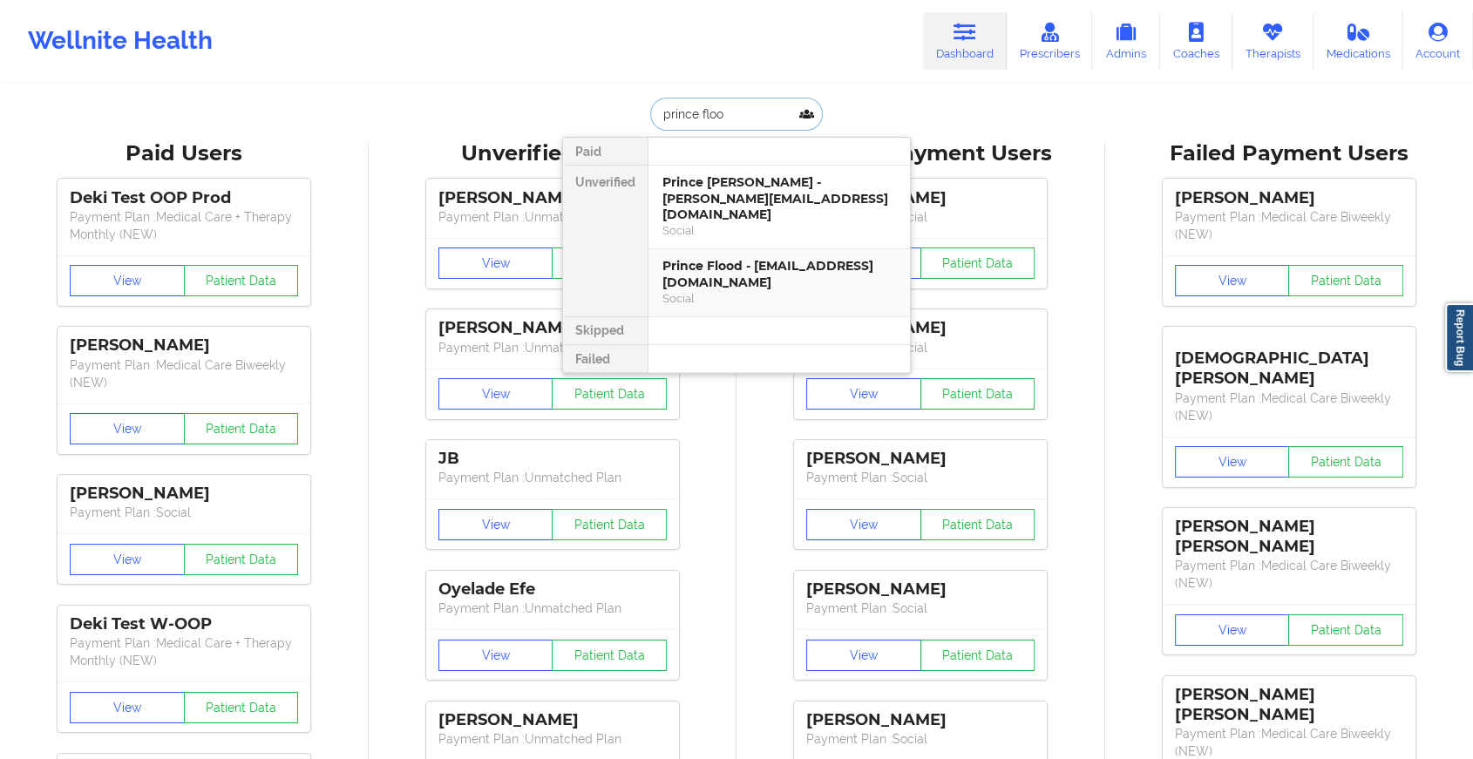
click at [745, 258] on div "Prince Flood - [EMAIL_ADDRESS][DOMAIN_NAME]" at bounding box center [780, 274] width 234 height 32
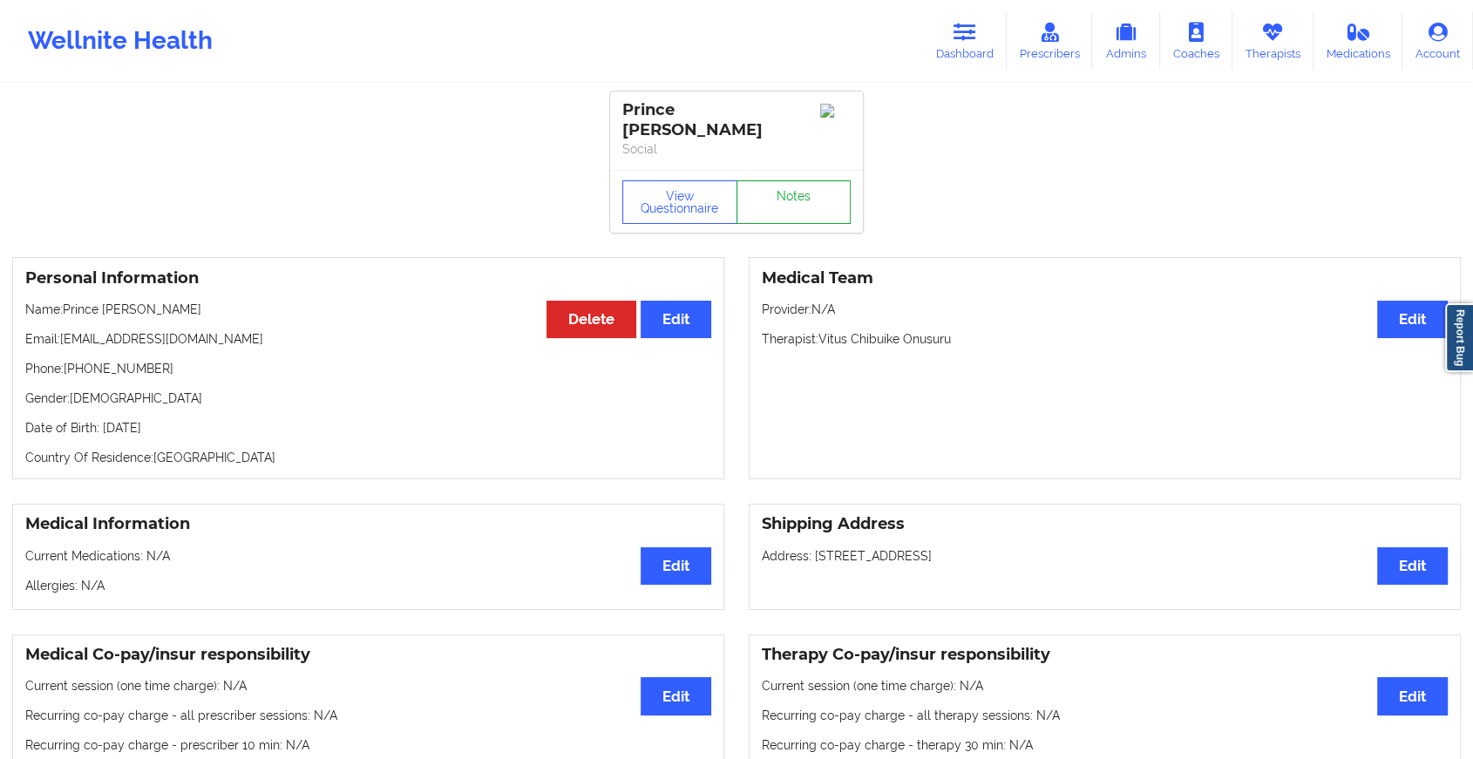
click at [806, 190] on link "Notes" at bounding box center [794, 202] width 115 height 44
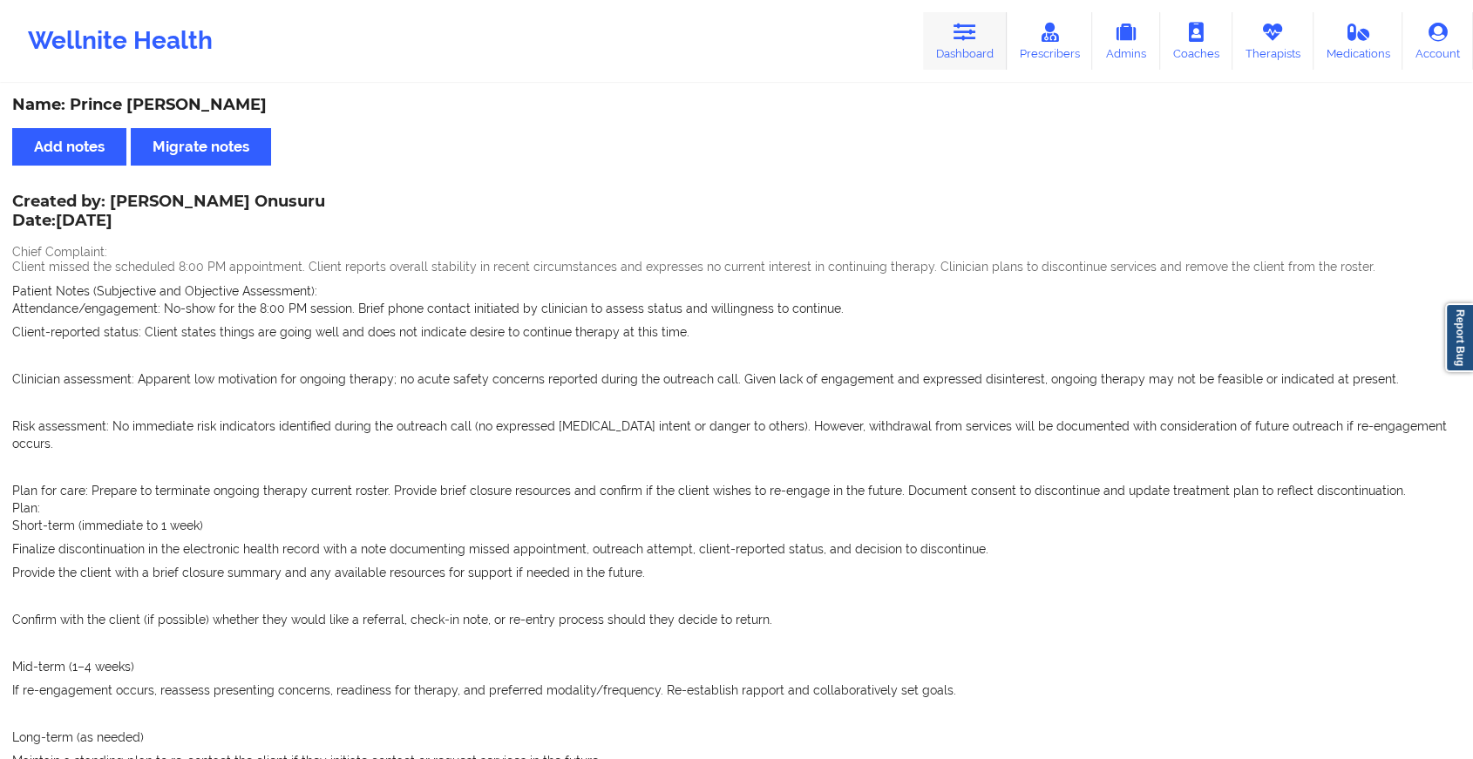
click at [967, 23] on icon at bounding box center [965, 32] width 23 height 19
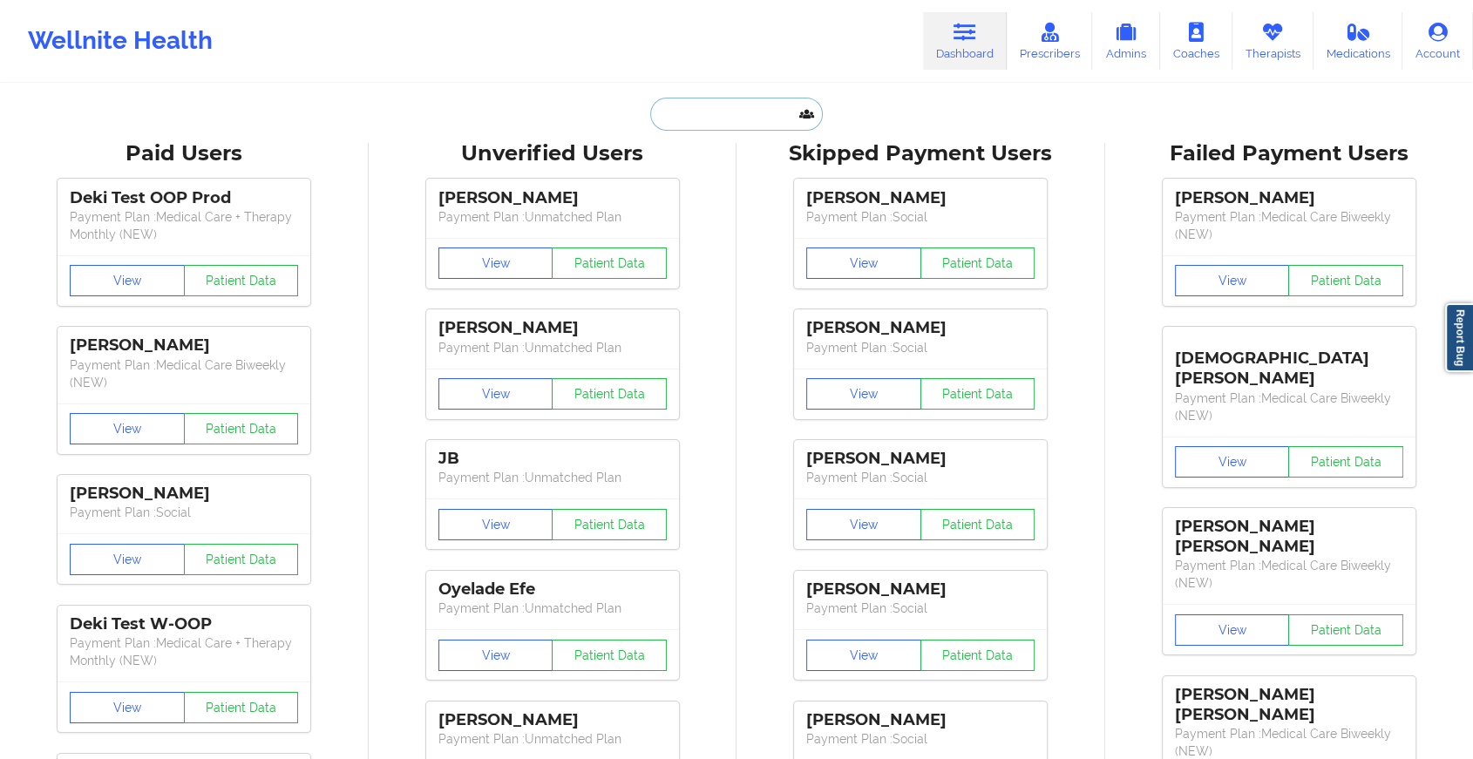
click at [758, 106] on input "text" at bounding box center [736, 114] width 173 height 33
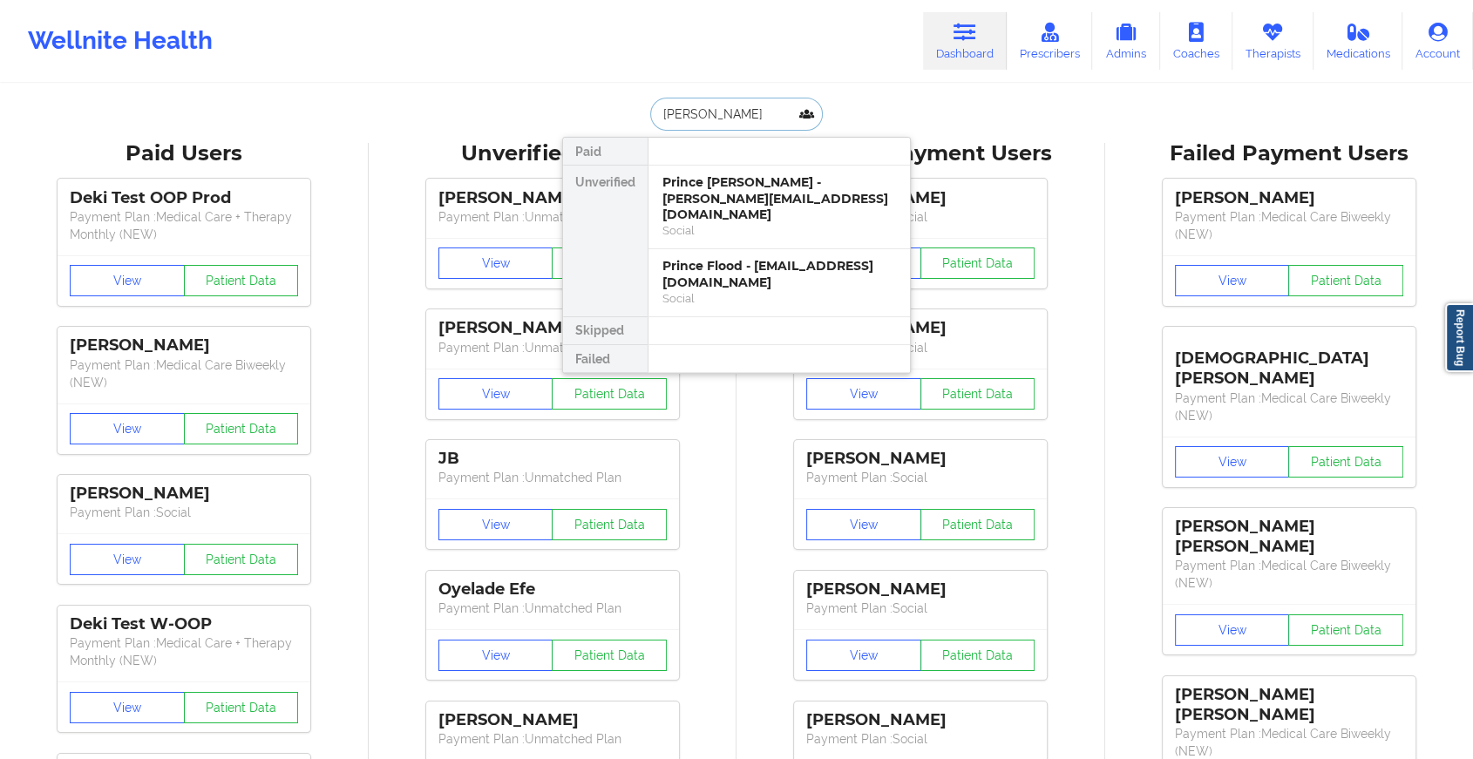
type input "[PERSON_NAME]"
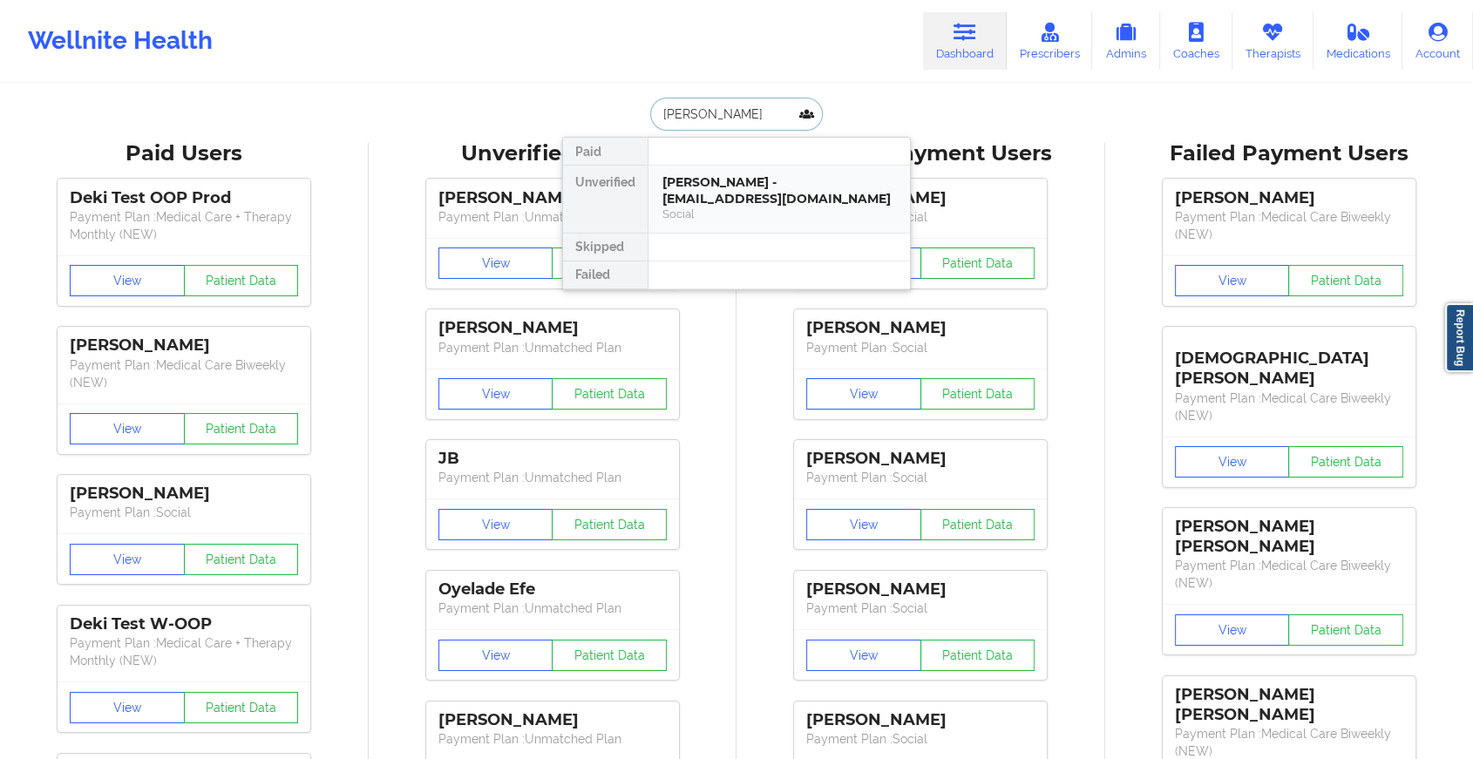
click at [729, 180] on div "[PERSON_NAME] - [EMAIL_ADDRESS][DOMAIN_NAME]" at bounding box center [780, 190] width 234 height 32
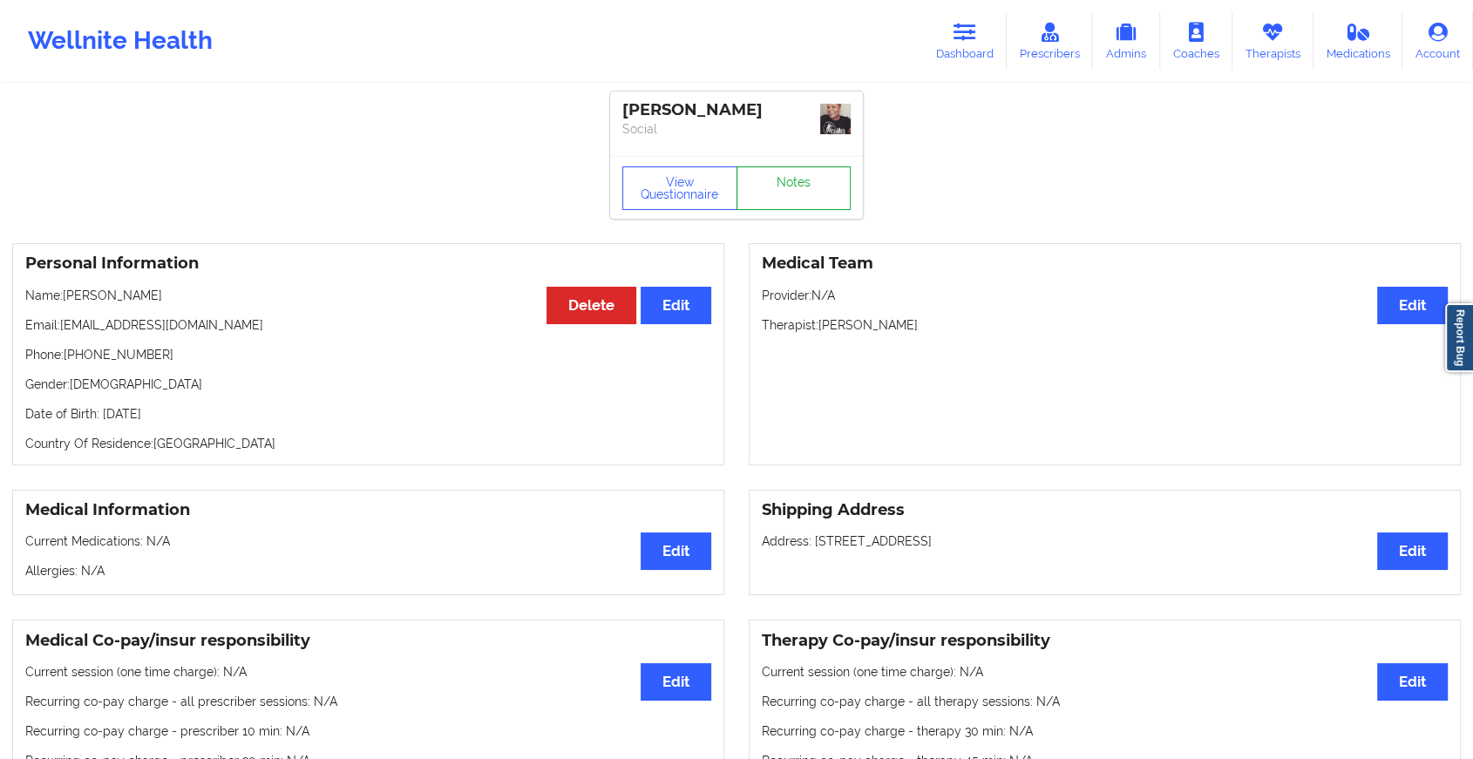
click at [797, 198] on link "Notes" at bounding box center [794, 189] width 115 height 44
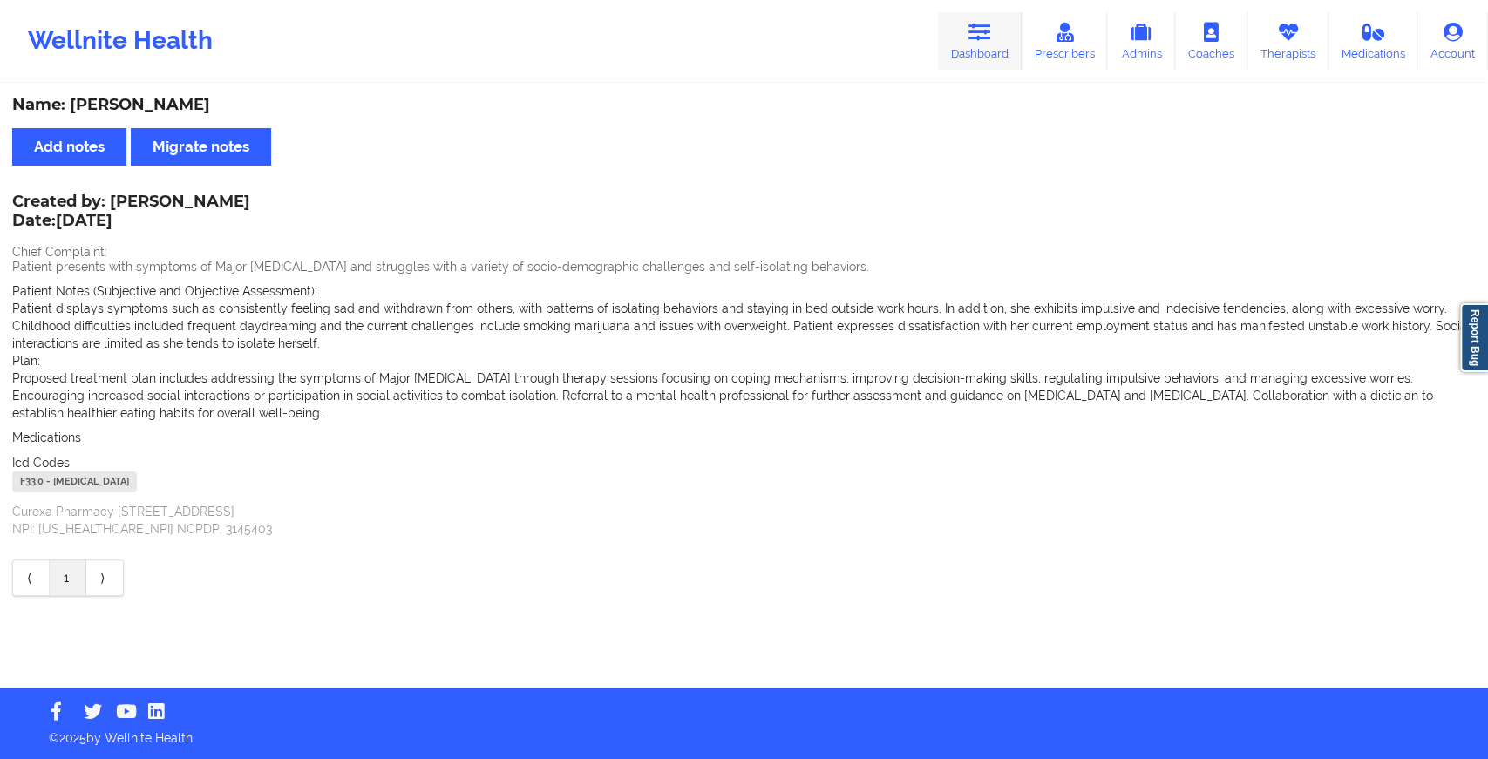
click at [982, 37] on icon at bounding box center [980, 32] width 23 height 19
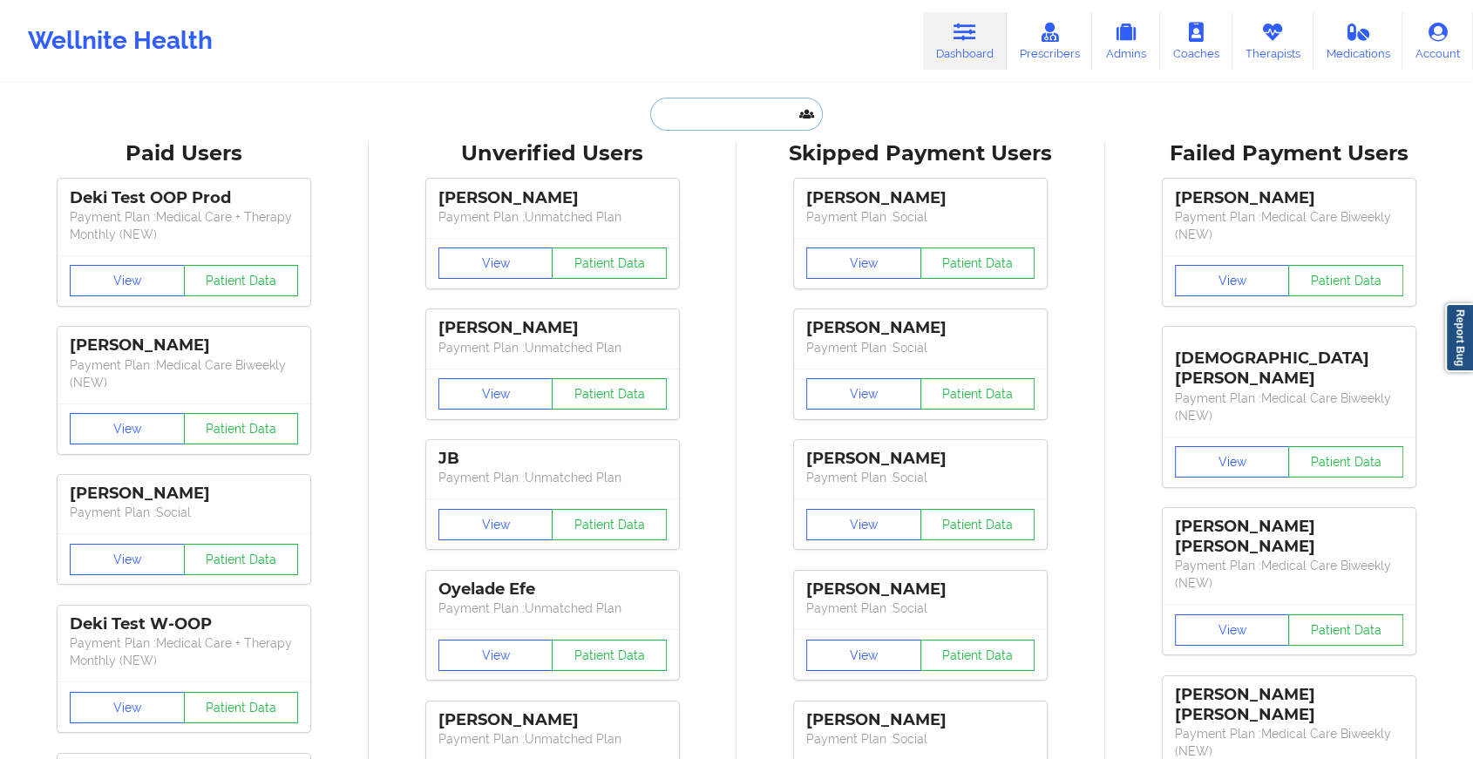
click at [727, 125] on input "text" at bounding box center [736, 114] width 173 height 33
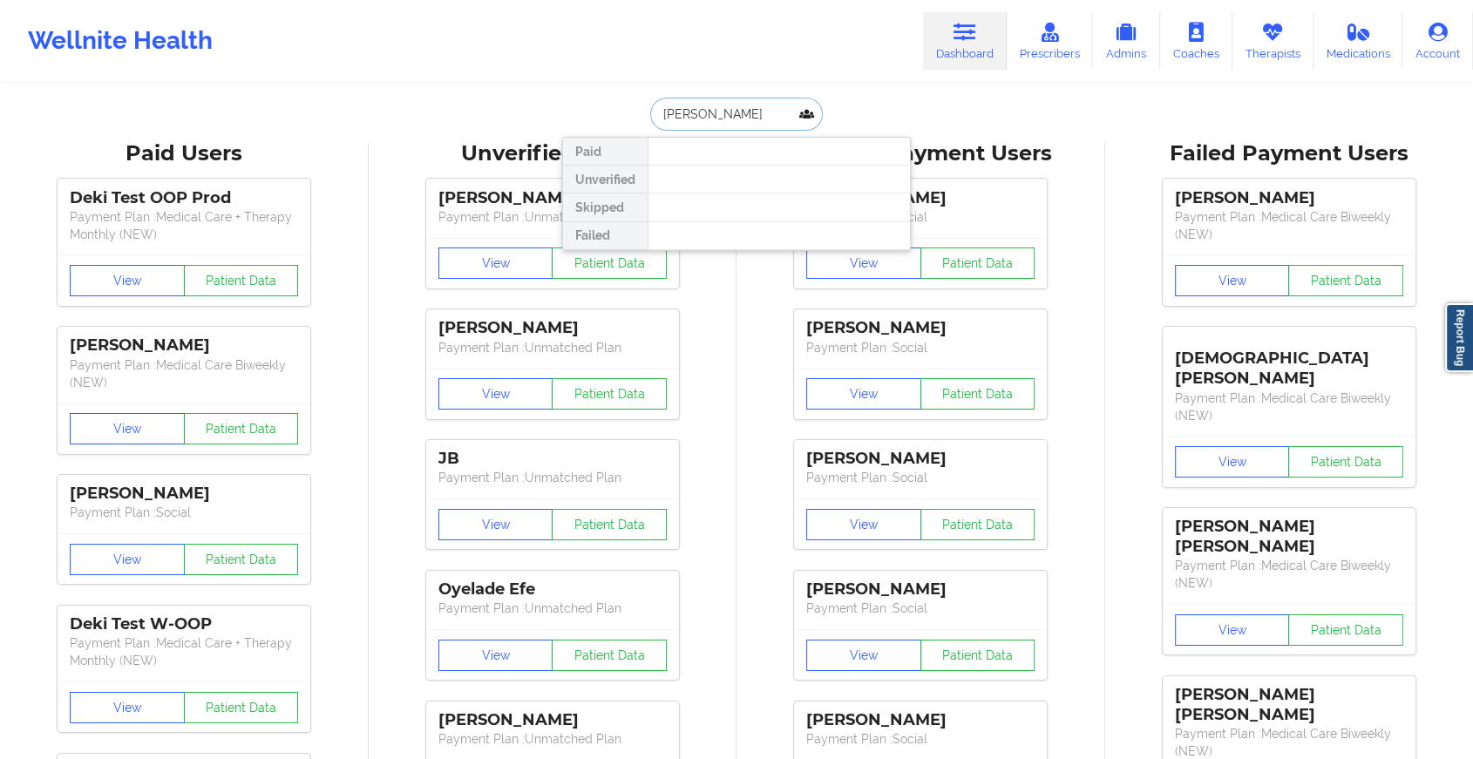
type input "bryam bau"
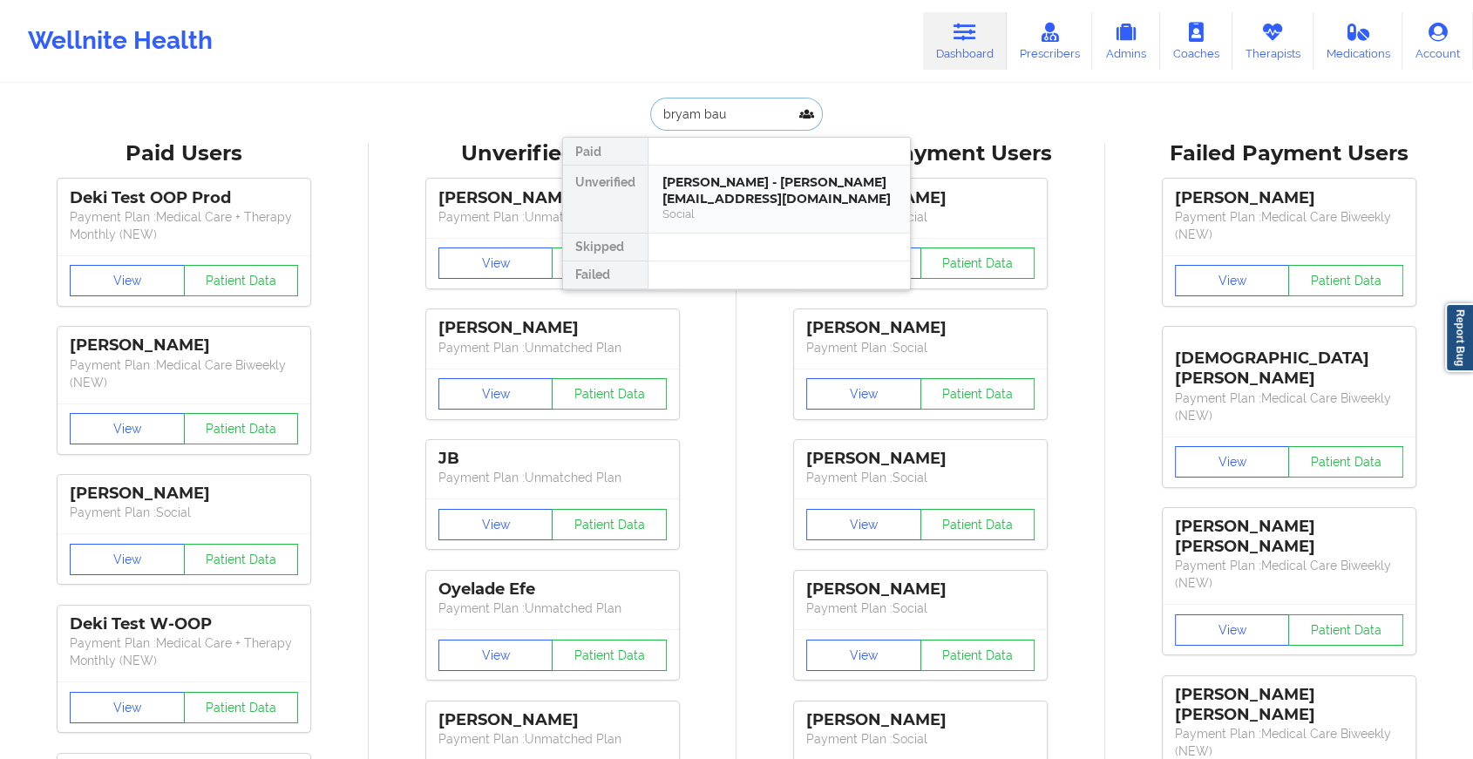
click at [752, 195] on div "[PERSON_NAME] - [PERSON_NAME][EMAIL_ADDRESS][DOMAIN_NAME]" at bounding box center [780, 190] width 234 height 32
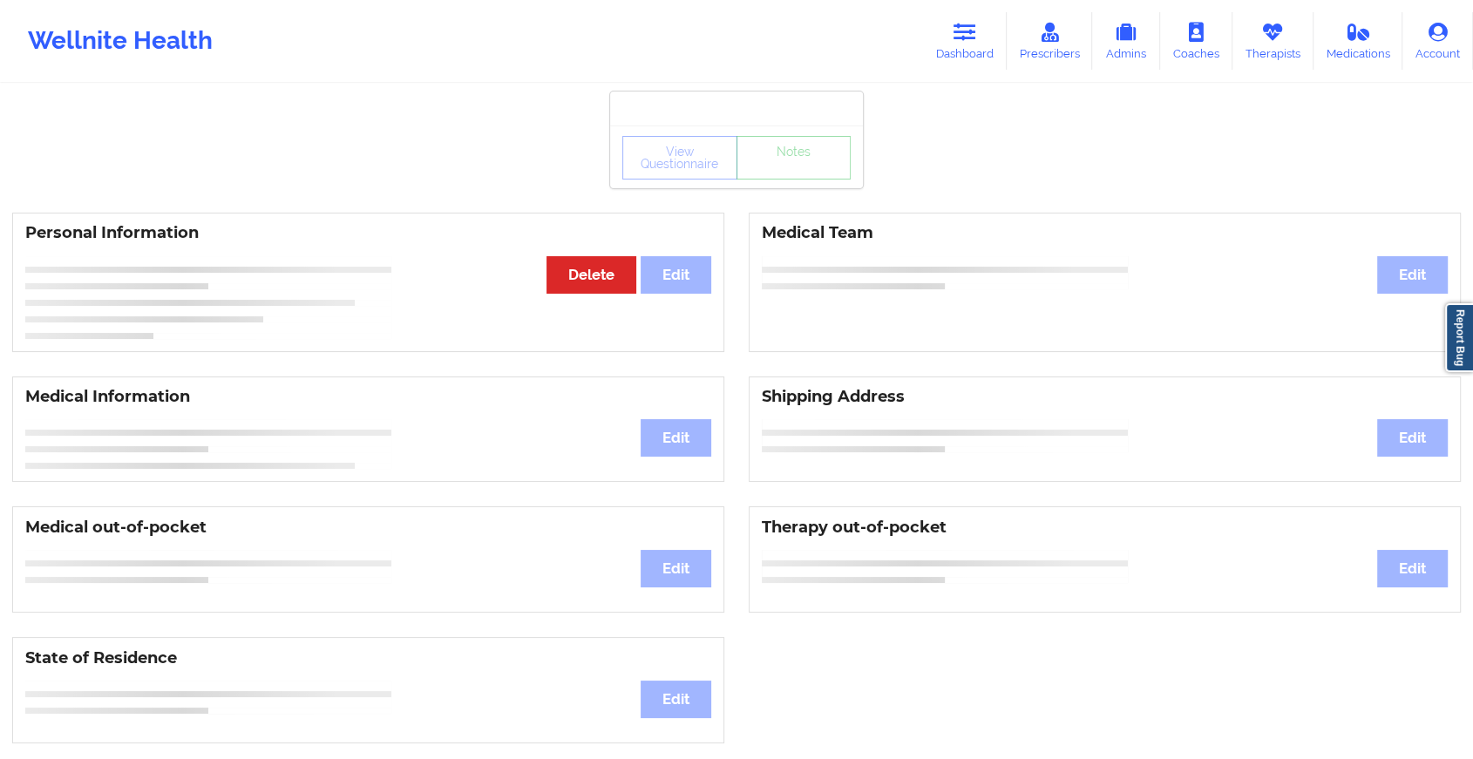
click at [787, 174] on div "View Questionnaire Notes" at bounding box center [736, 158] width 228 height 44
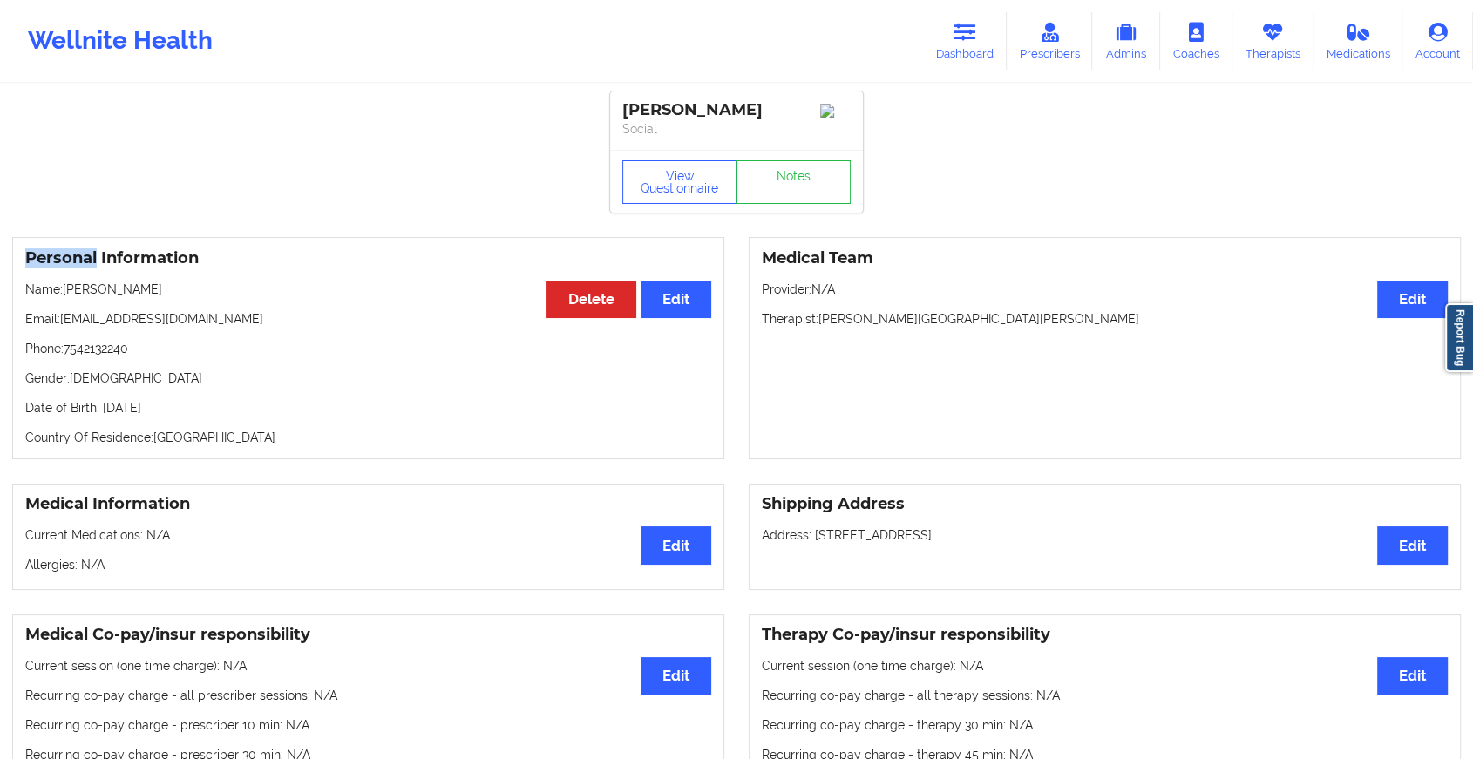
click at [787, 174] on div "View Questionnaire Notes" at bounding box center [736, 182] width 228 height 44
click at [787, 174] on link "Notes" at bounding box center [794, 182] width 115 height 44
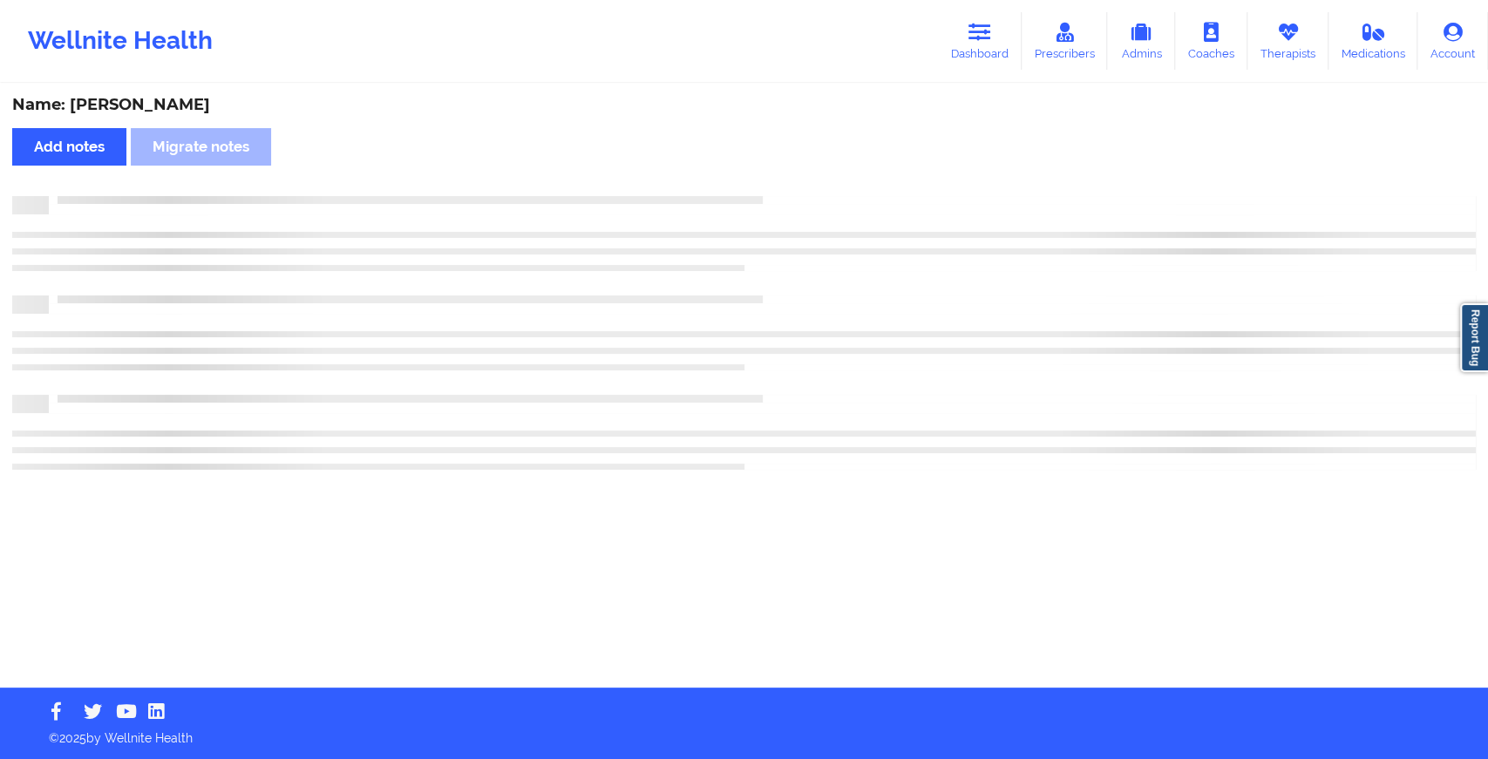
click at [787, 174] on div "Name: [PERSON_NAME] Add notes Migrate notes" at bounding box center [744, 386] width 1488 height 602
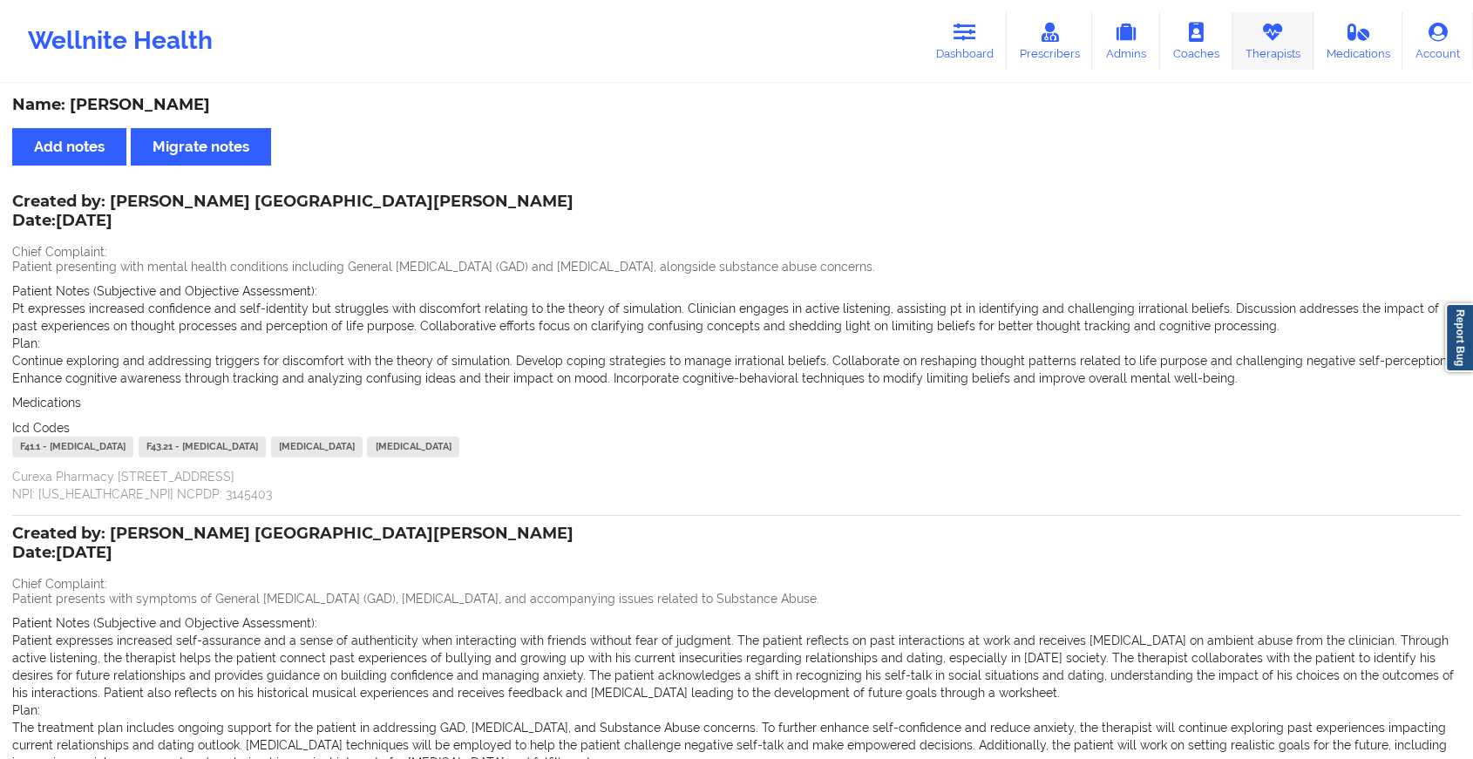
click at [1273, 42] on link "Therapists" at bounding box center [1273, 41] width 81 height 58
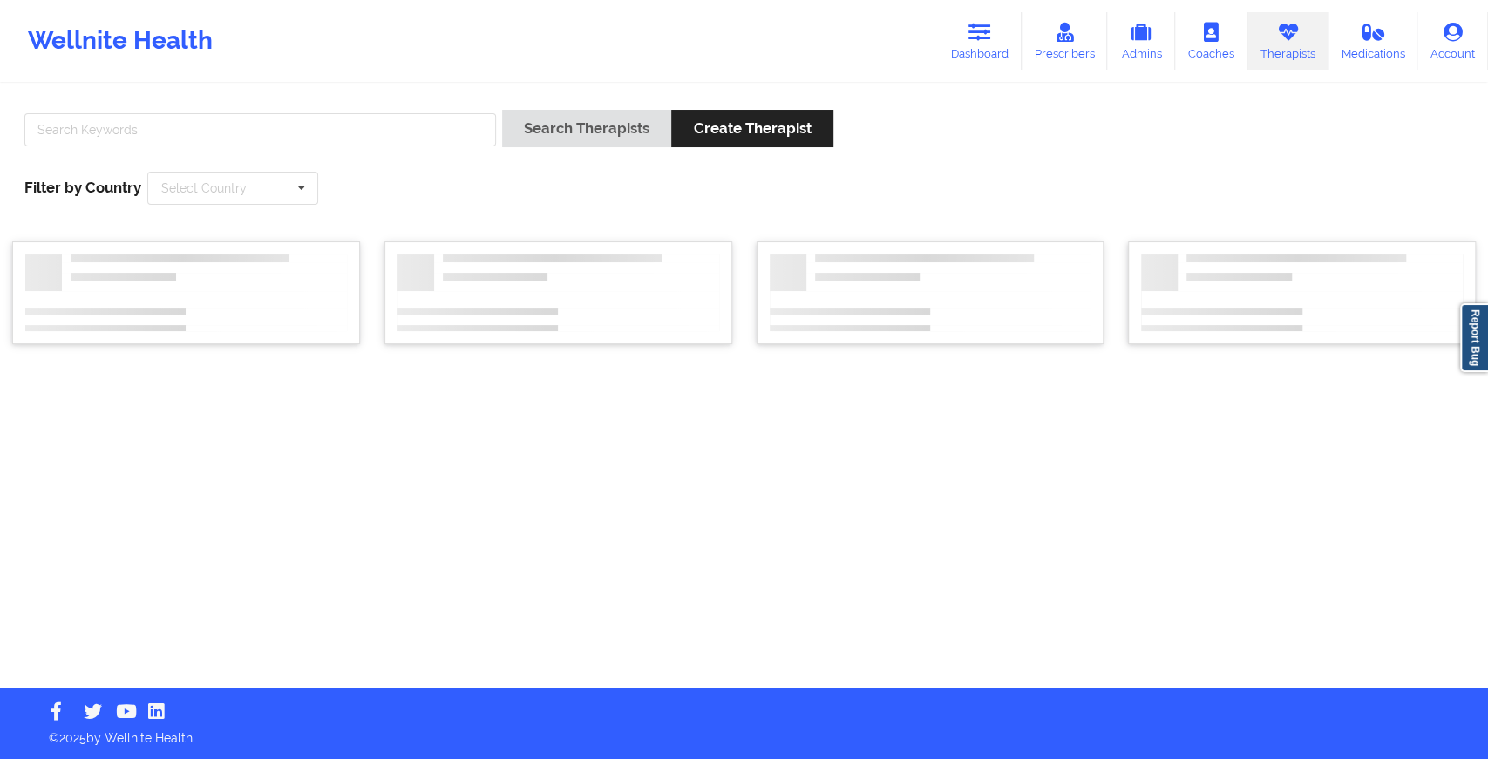
click at [418, 148] on div at bounding box center [260, 135] width 484 height 50
click at [332, 131] on input "text" at bounding box center [260, 129] width 472 height 33
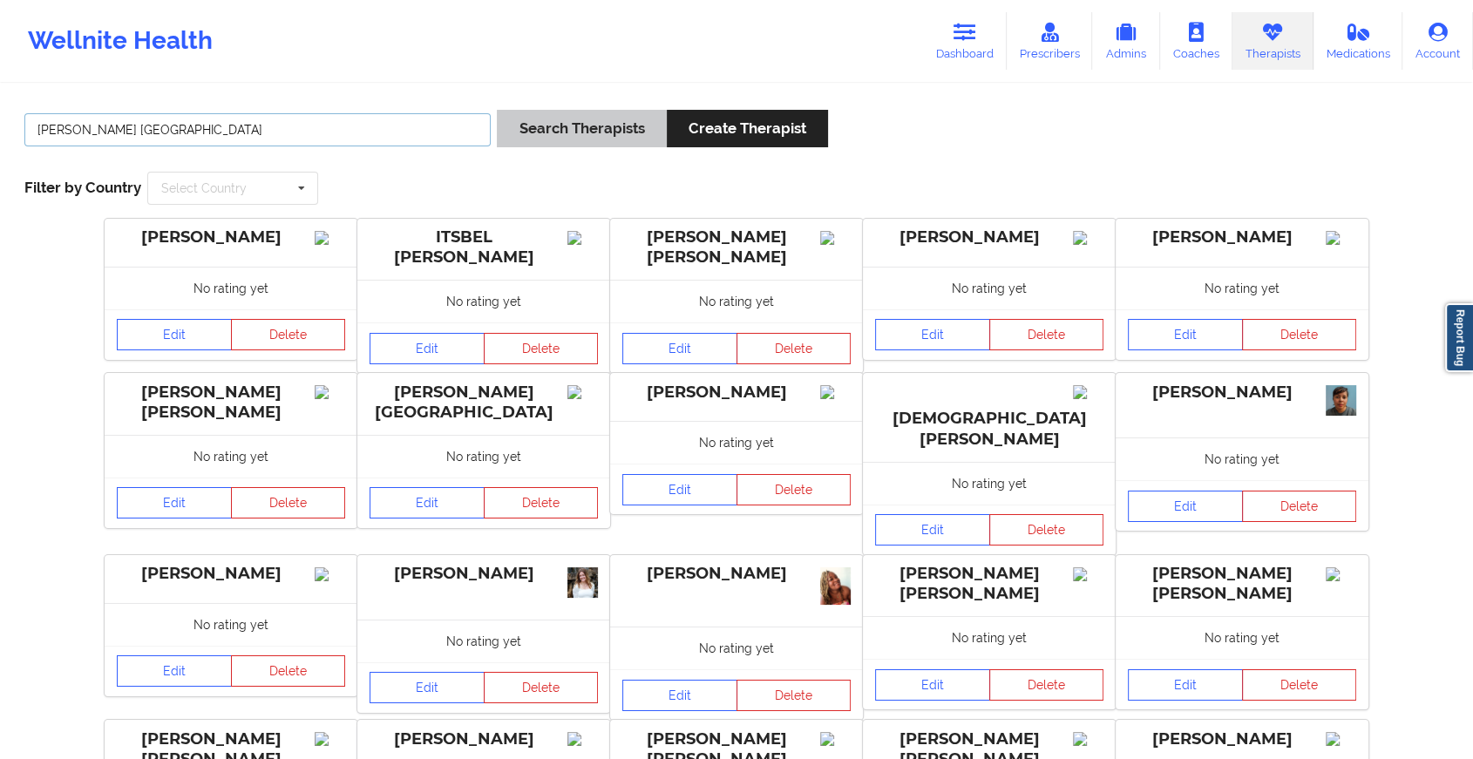
type input "[PERSON_NAME] [GEOGRAPHIC_DATA]"
click at [561, 111] on button "Search Therapists" at bounding box center [581, 128] width 169 height 37
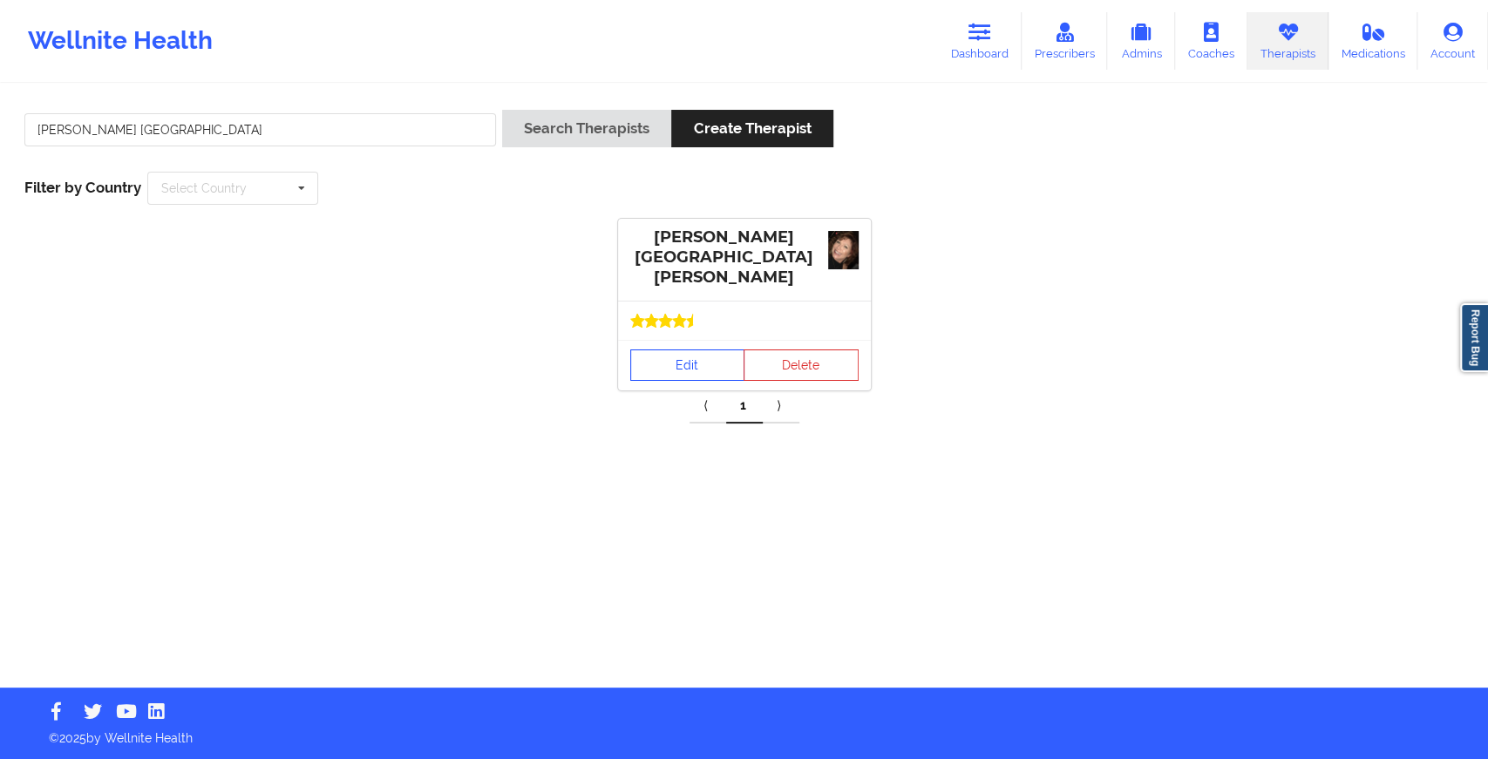
drag, startPoint x: 712, startPoint y: 328, endPoint x: 708, endPoint y: 363, distance: 35.1
click at [708, 363] on div "[PERSON_NAME] [PERSON_NAME] Edit Delete" at bounding box center [744, 305] width 253 height 172
click at [708, 363] on link "Edit" at bounding box center [687, 365] width 115 height 31
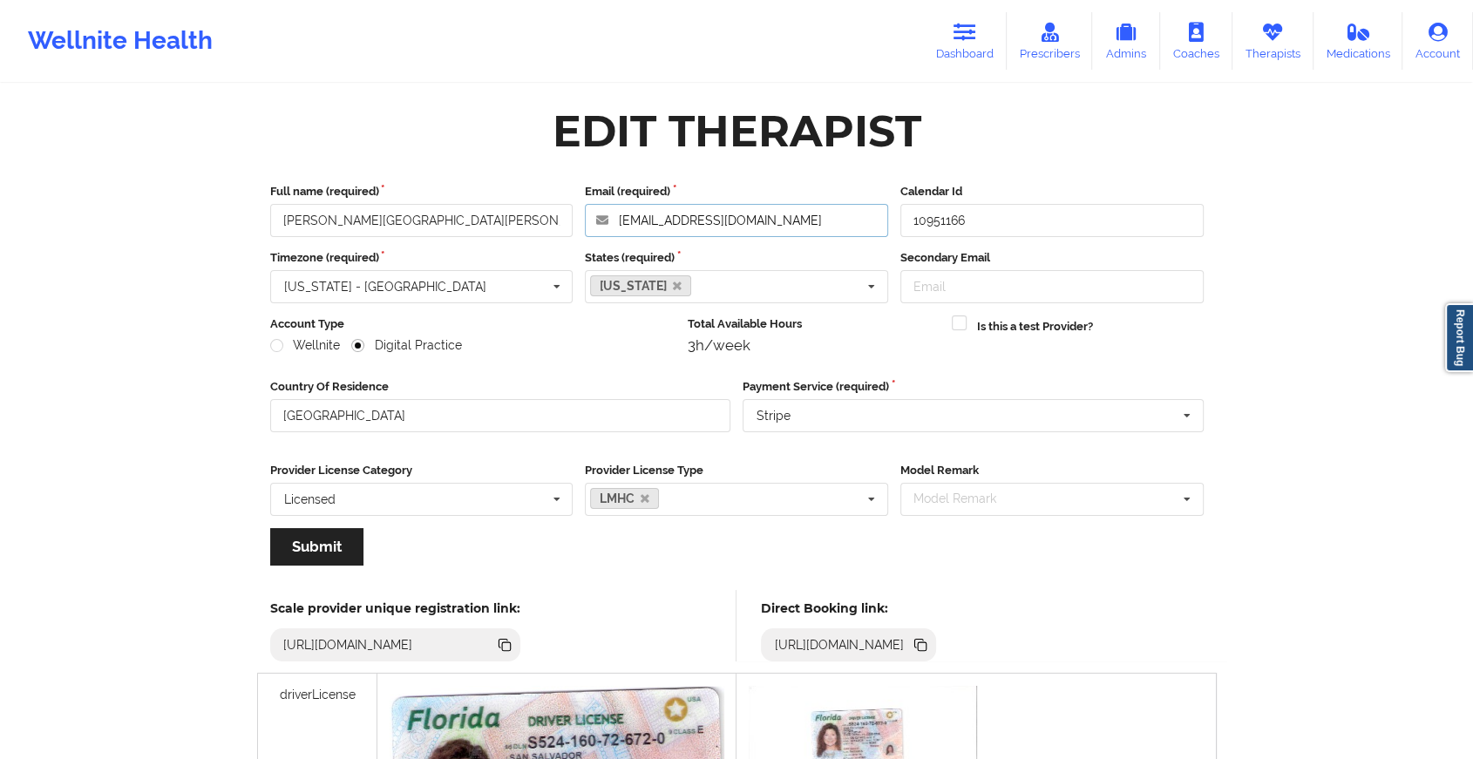
drag, startPoint x: 835, startPoint y: 227, endPoint x: 519, endPoint y: 206, distance: 317.2
click at [519, 206] on div "Full name (required) [PERSON_NAME] [GEOGRAPHIC_DATA][PERSON_NAME] Email (requir…" at bounding box center [737, 210] width 946 height 54
click at [970, 42] on link "Dashboard" at bounding box center [965, 41] width 84 height 58
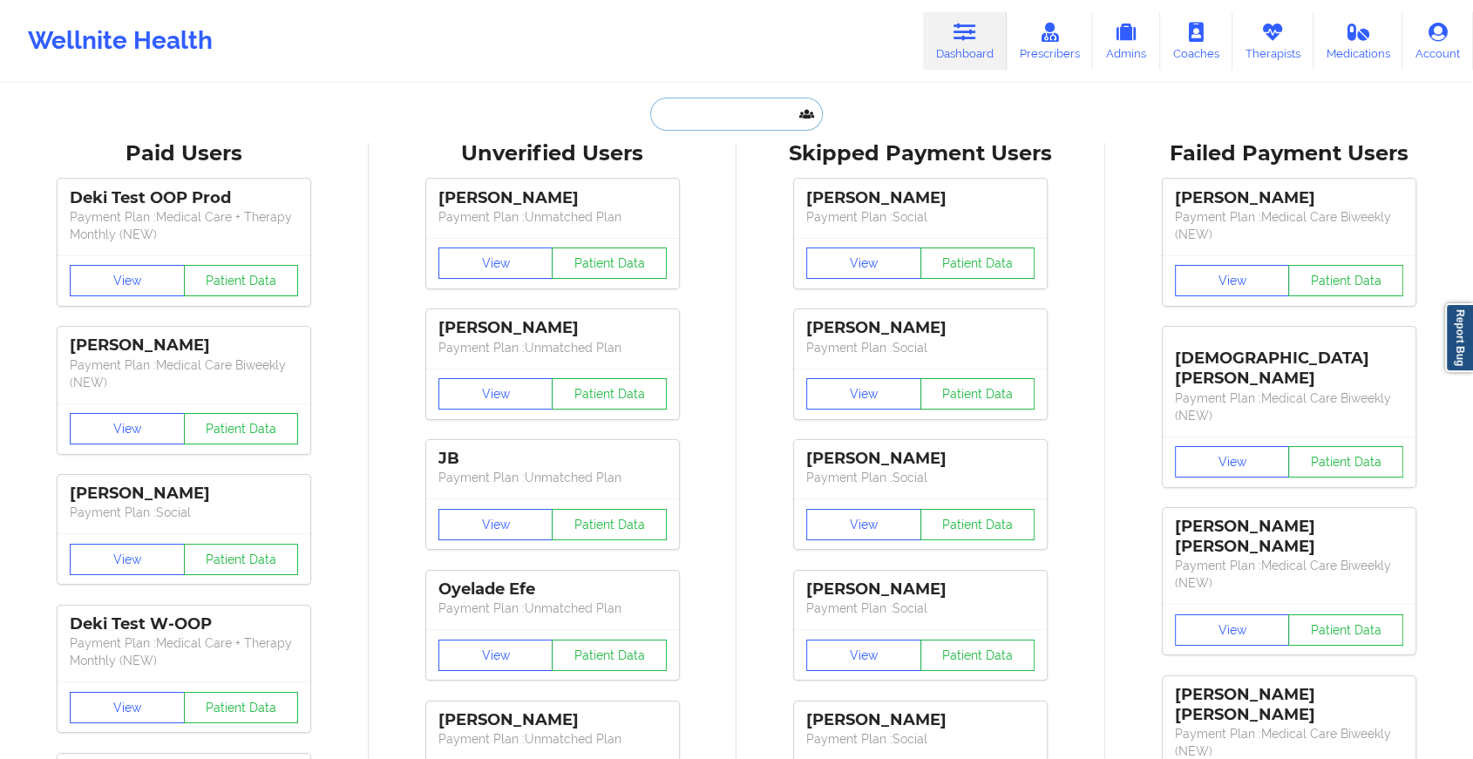
click at [709, 127] on input "text" at bounding box center [736, 114] width 173 height 33
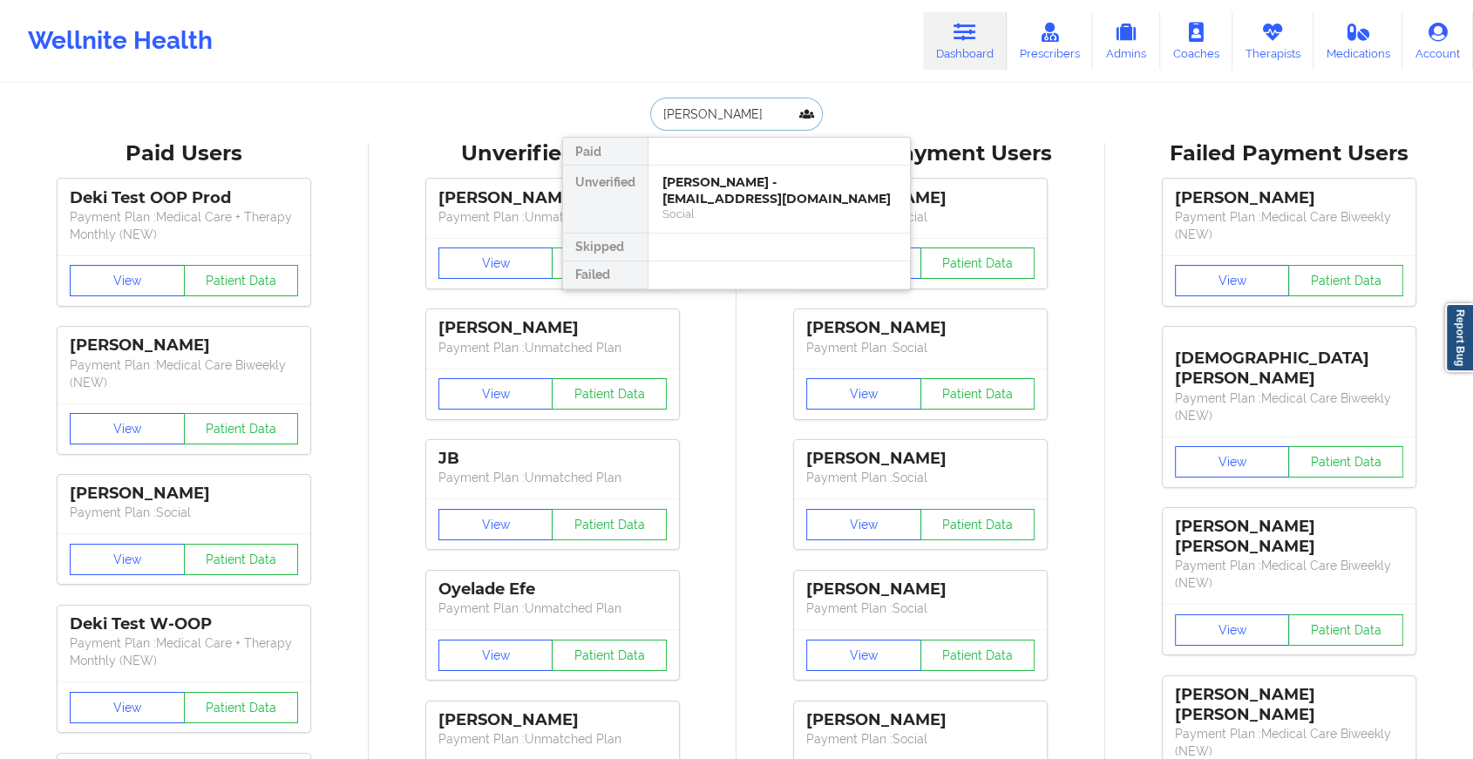
type input "[PERSON_NAME]"
click at [727, 188] on div "[PERSON_NAME] - [EMAIL_ADDRESS][DOMAIN_NAME]" at bounding box center [780, 190] width 234 height 32
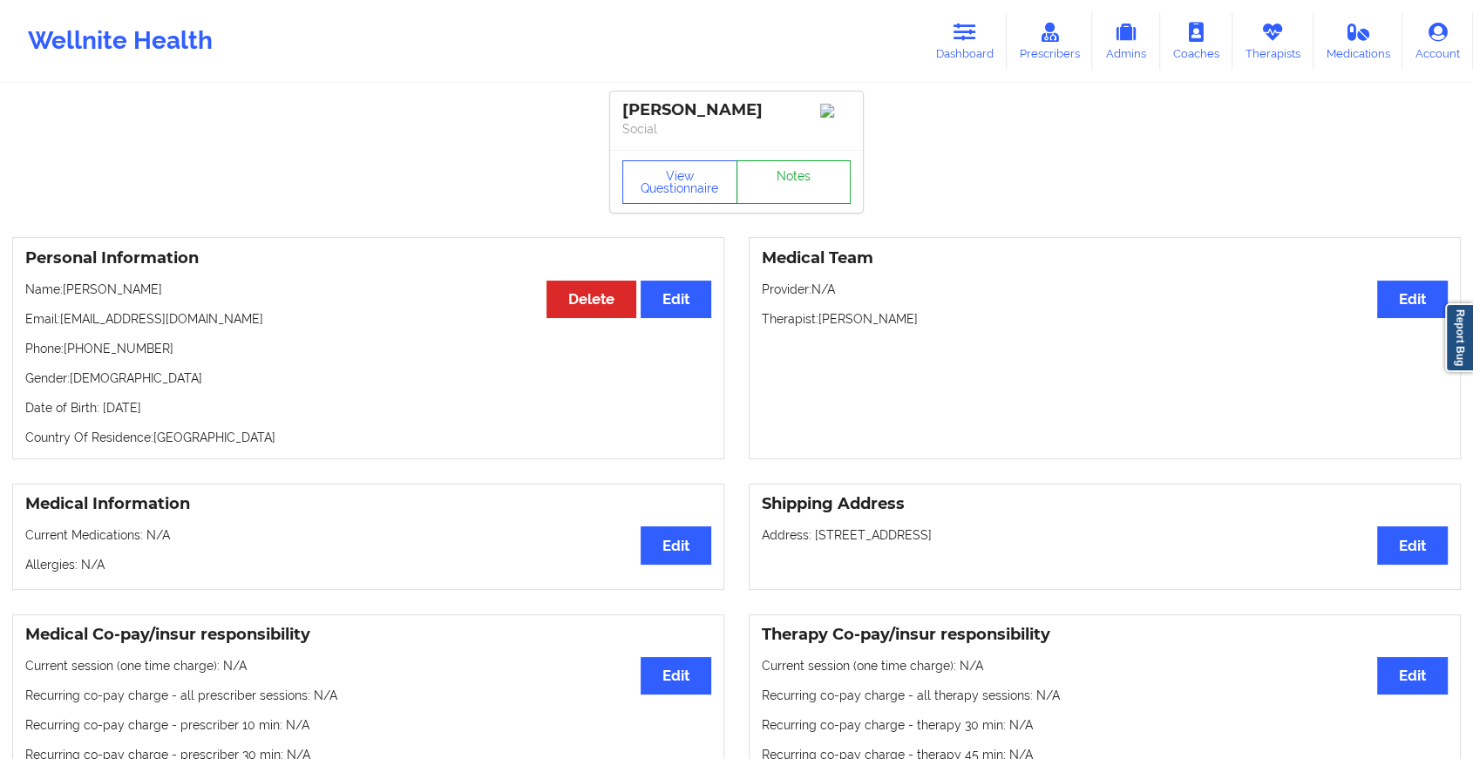
click at [781, 187] on link "Notes" at bounding box center [794, 182] width 115 height 44
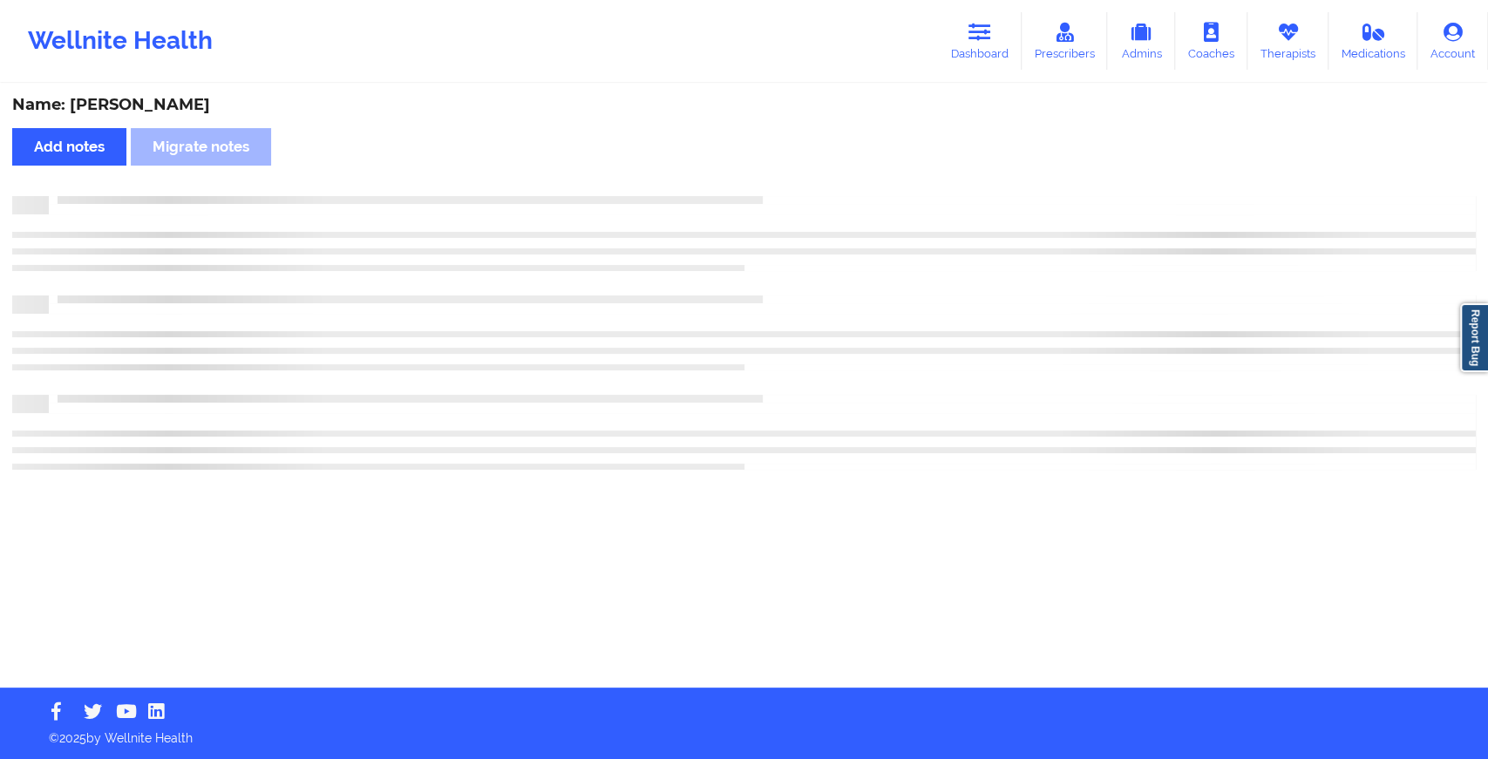
click at [781, 187] on div "Name: [PERSON_NAME] Add notes Migrate notes" at bounding box center [744, 386] width 1488 height 602
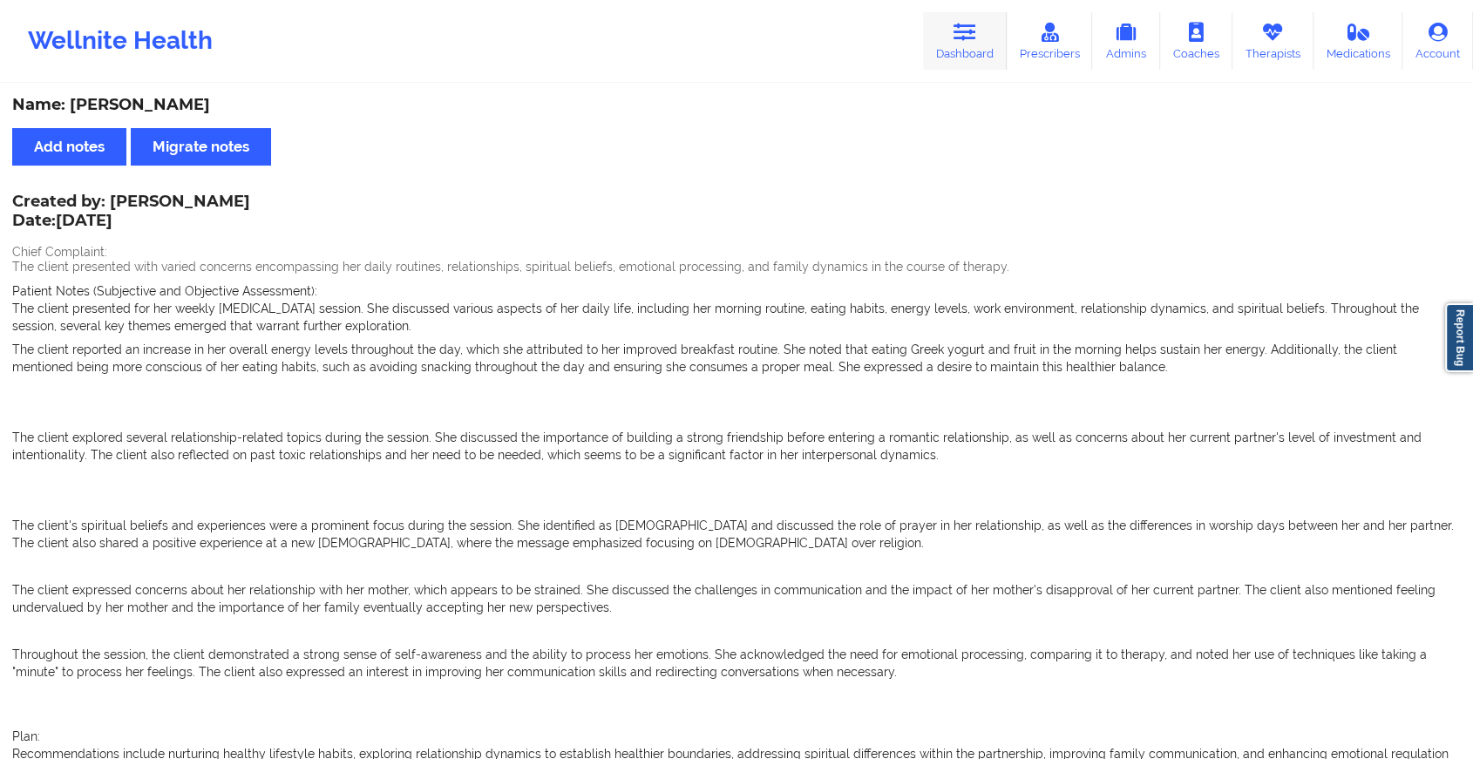
click at [931, 50] on link "Dashboard" at bounding box center [965, 41] width 84 height 58
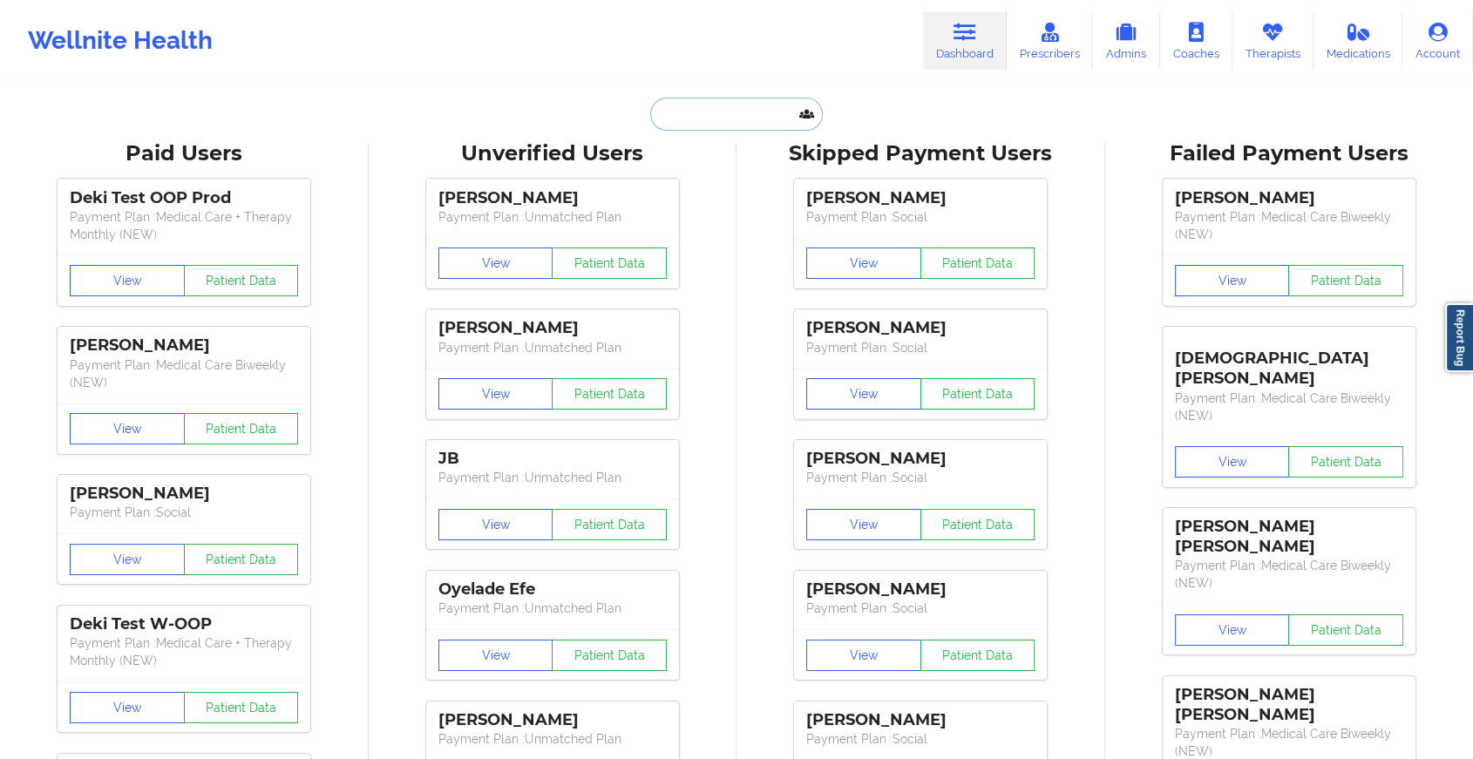
click at [686, 112] on input "text" at bounding box center [736, 114] width 173 height 33
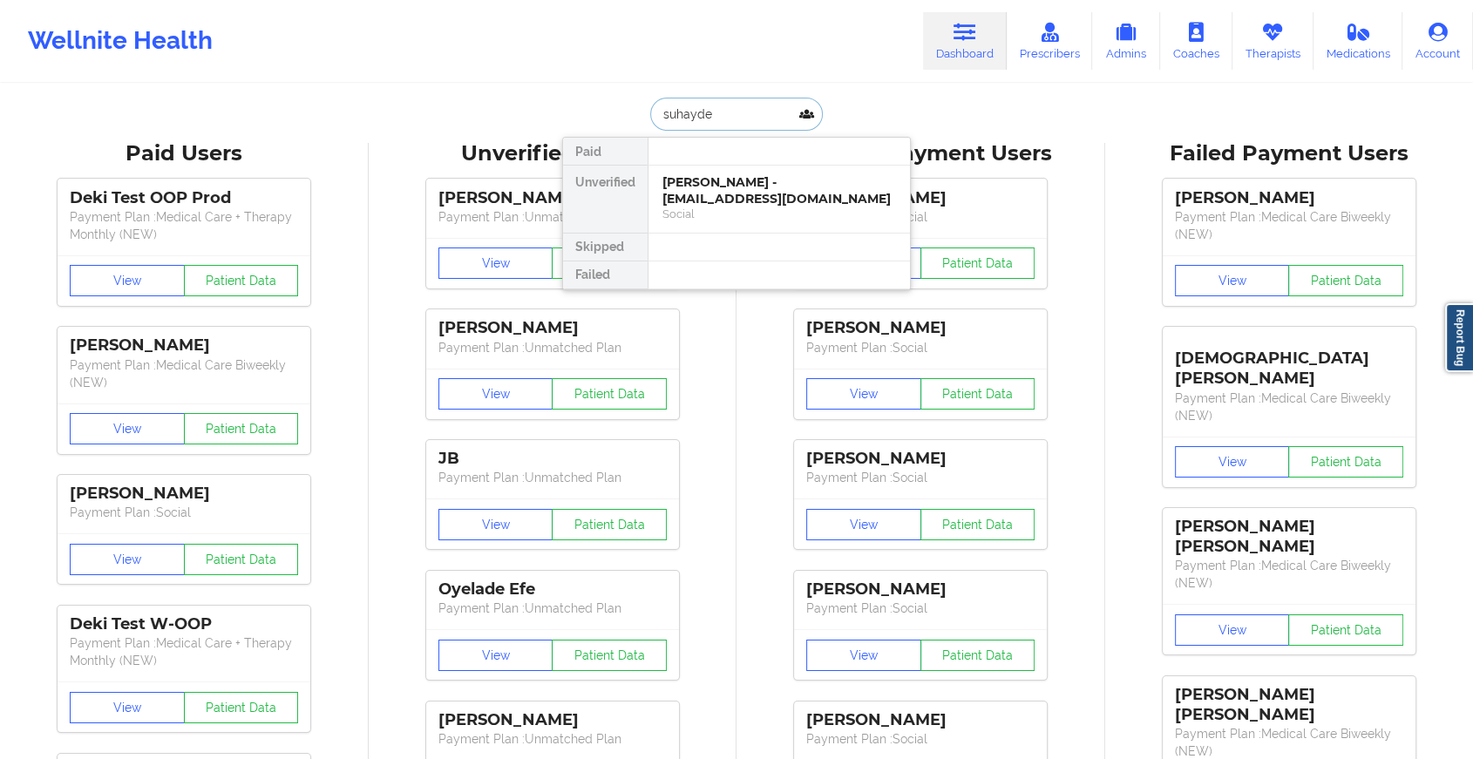
type input "suhaydee"
click at [776, 174] on div "[PERSON_NAME] - [EMAIL_ADDRESS][PERSON_NAME][DOMAIN_NAME]" at bounding box center [780, 198] width 234 height 49
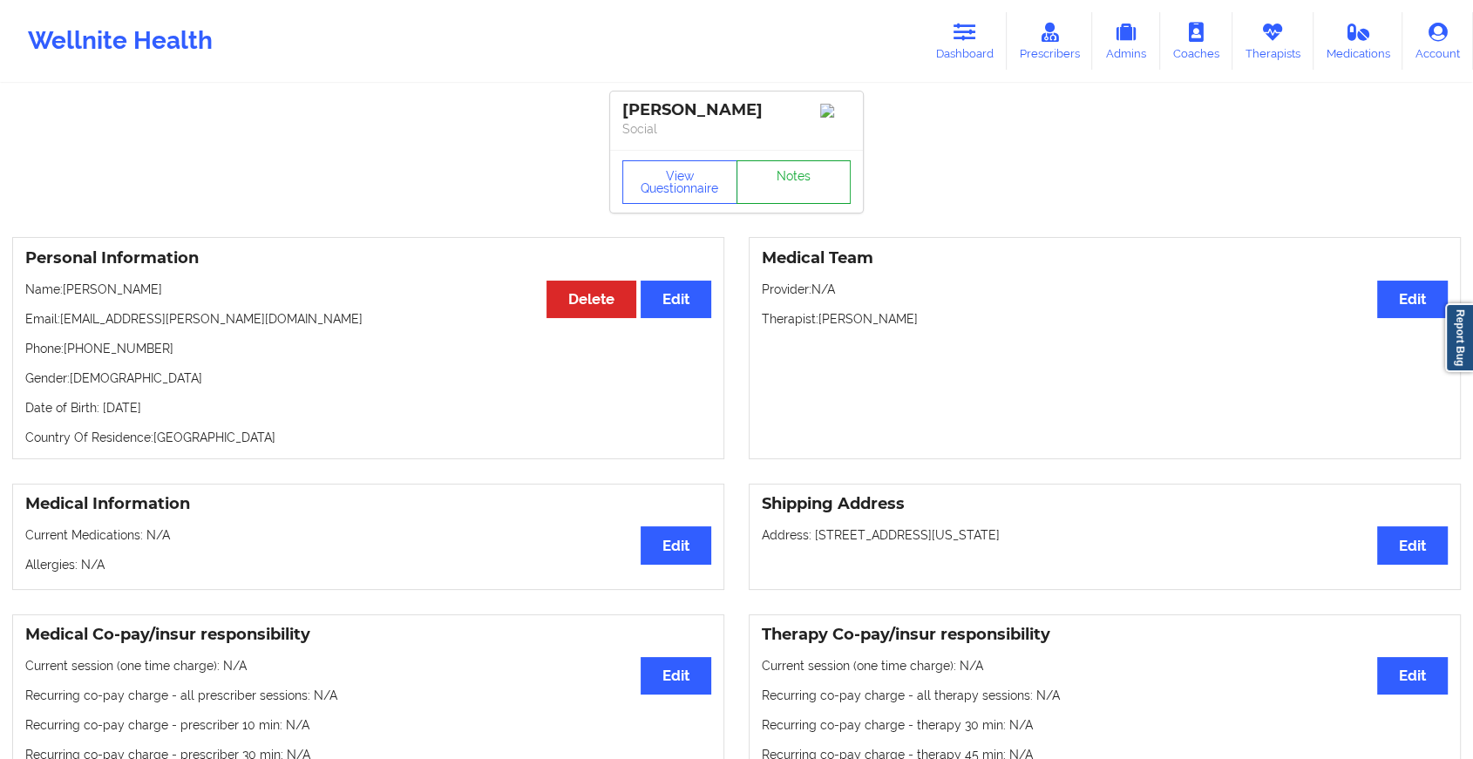
click at [806, 178] on link "Notes" at bounding box center [794, 182] width 115 height 44
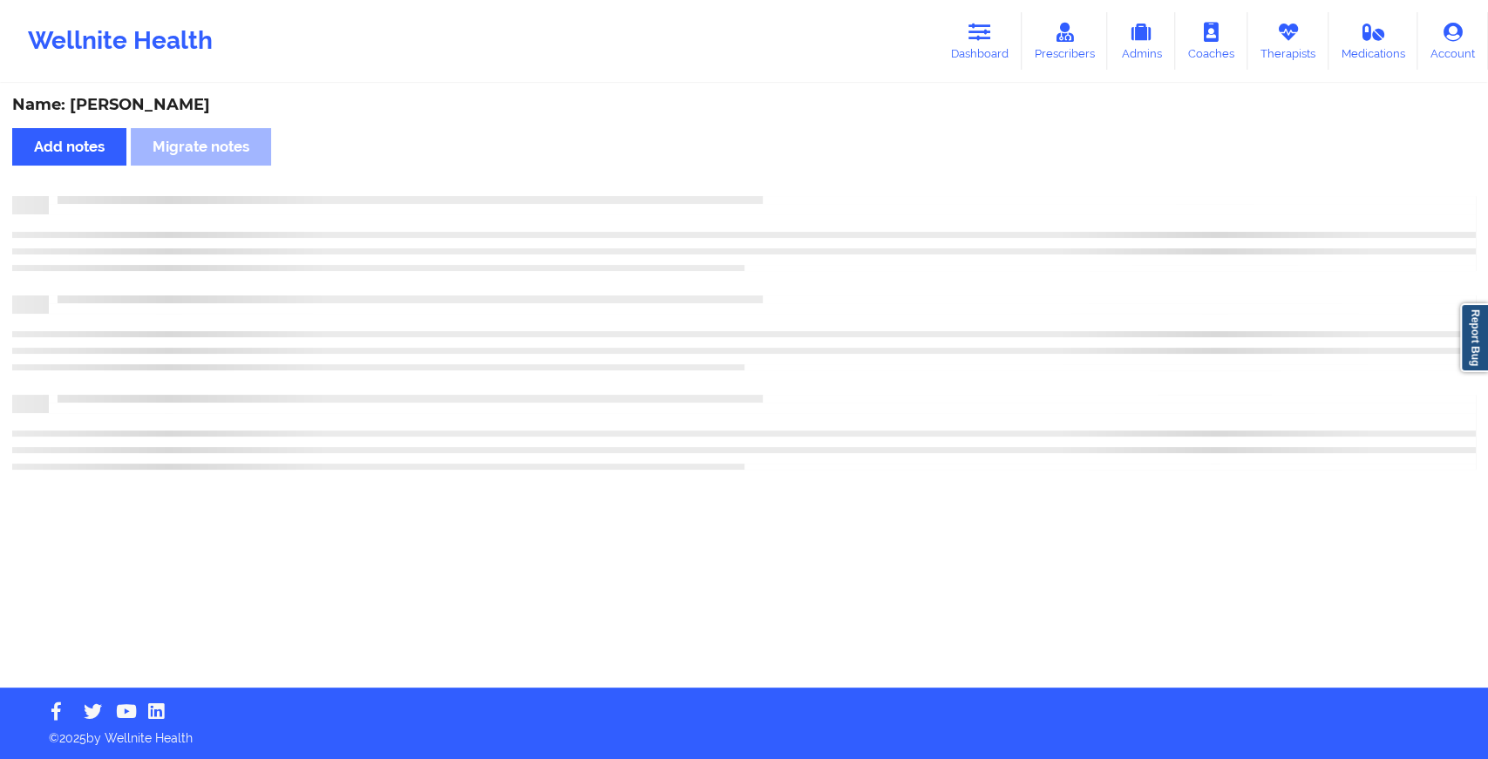
click at [806, 178] on div "Name: [PERSON_NAME] Add notes Migrate notes" at bounding box center [744, 386] width 1488 height 602
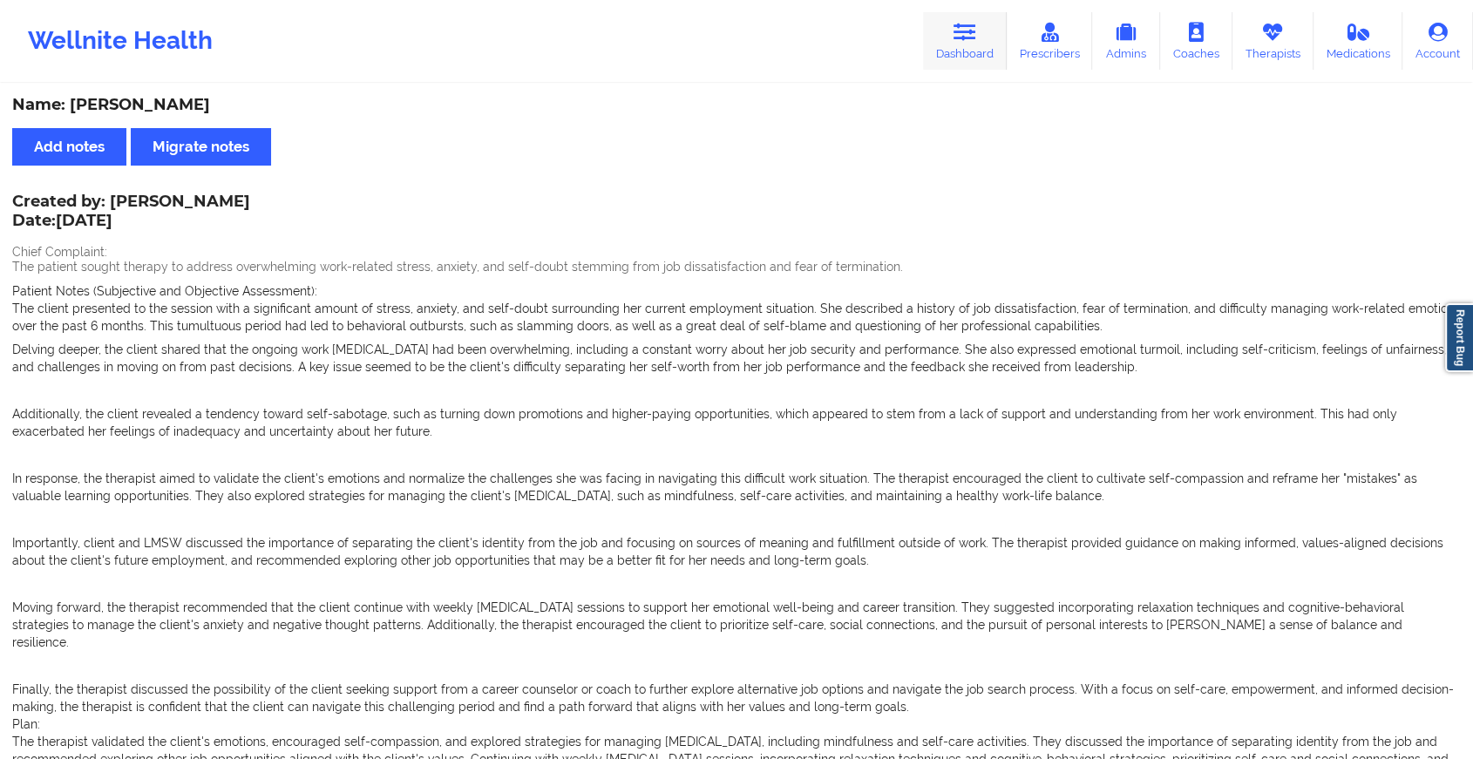
click at [973, 43] on link "Dashboard" at bounding box center [965, 41] width 84 height 58
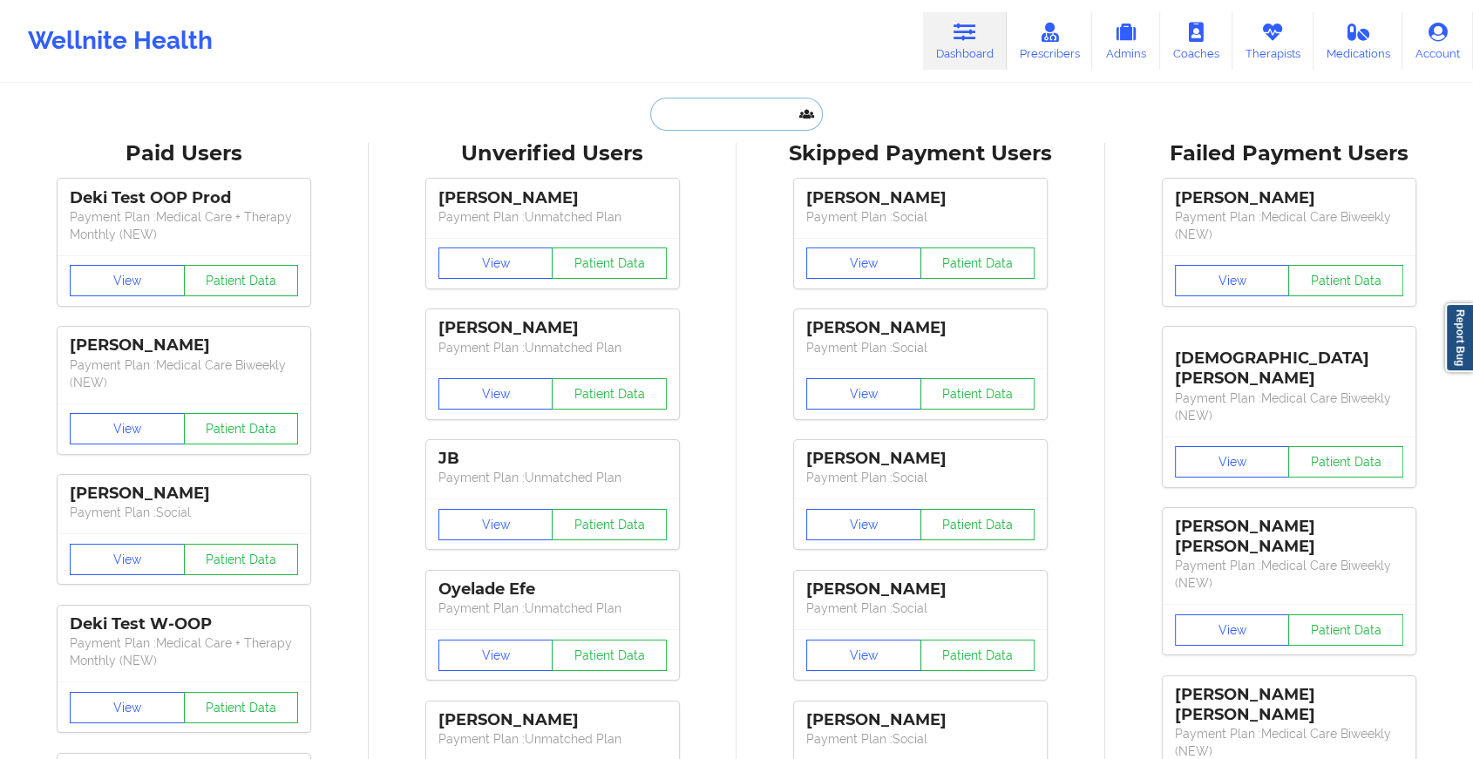
click at [758, 112] on input "text" at bounding box center [736, 114] width 173 height 33
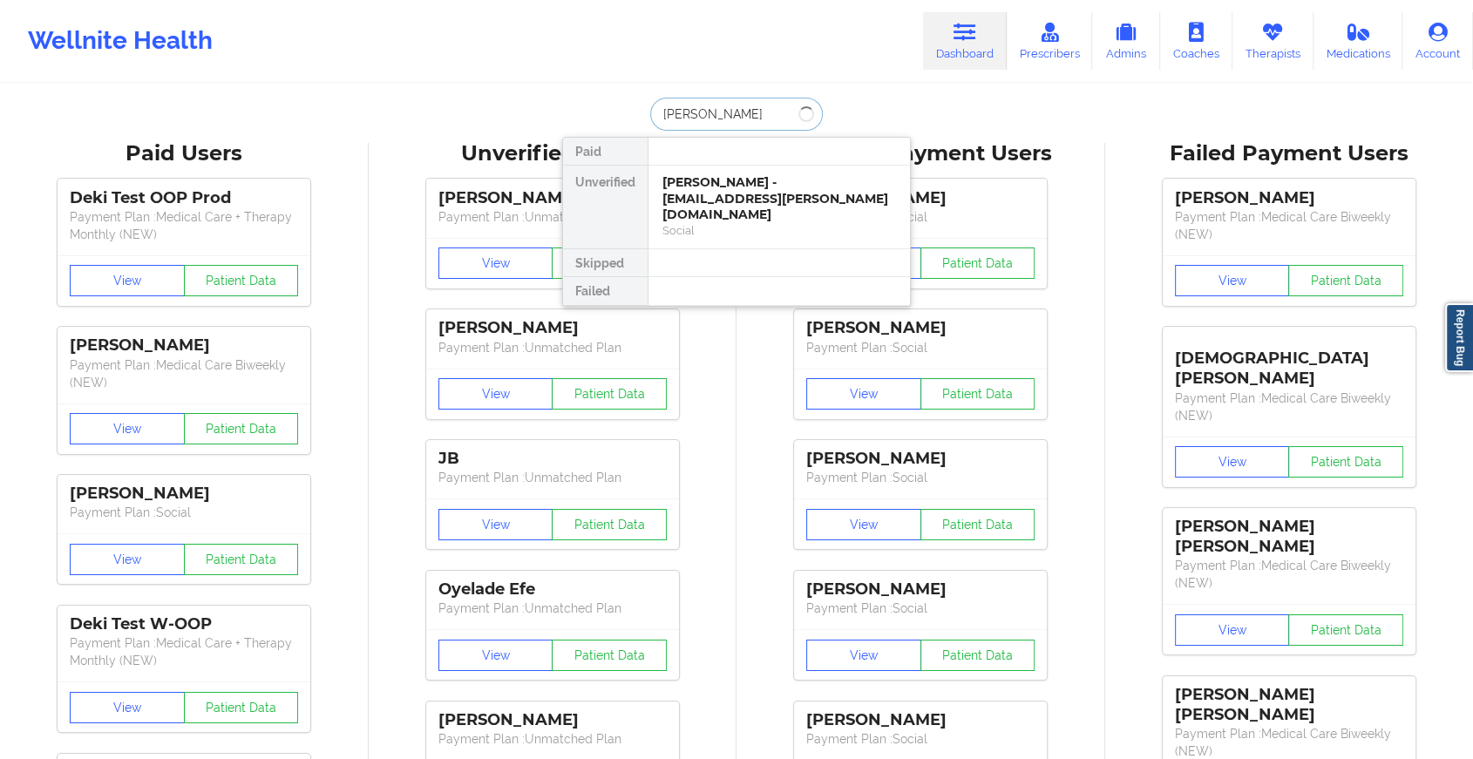
type input "[PERSON_NAME] [PERSON_NAME]"
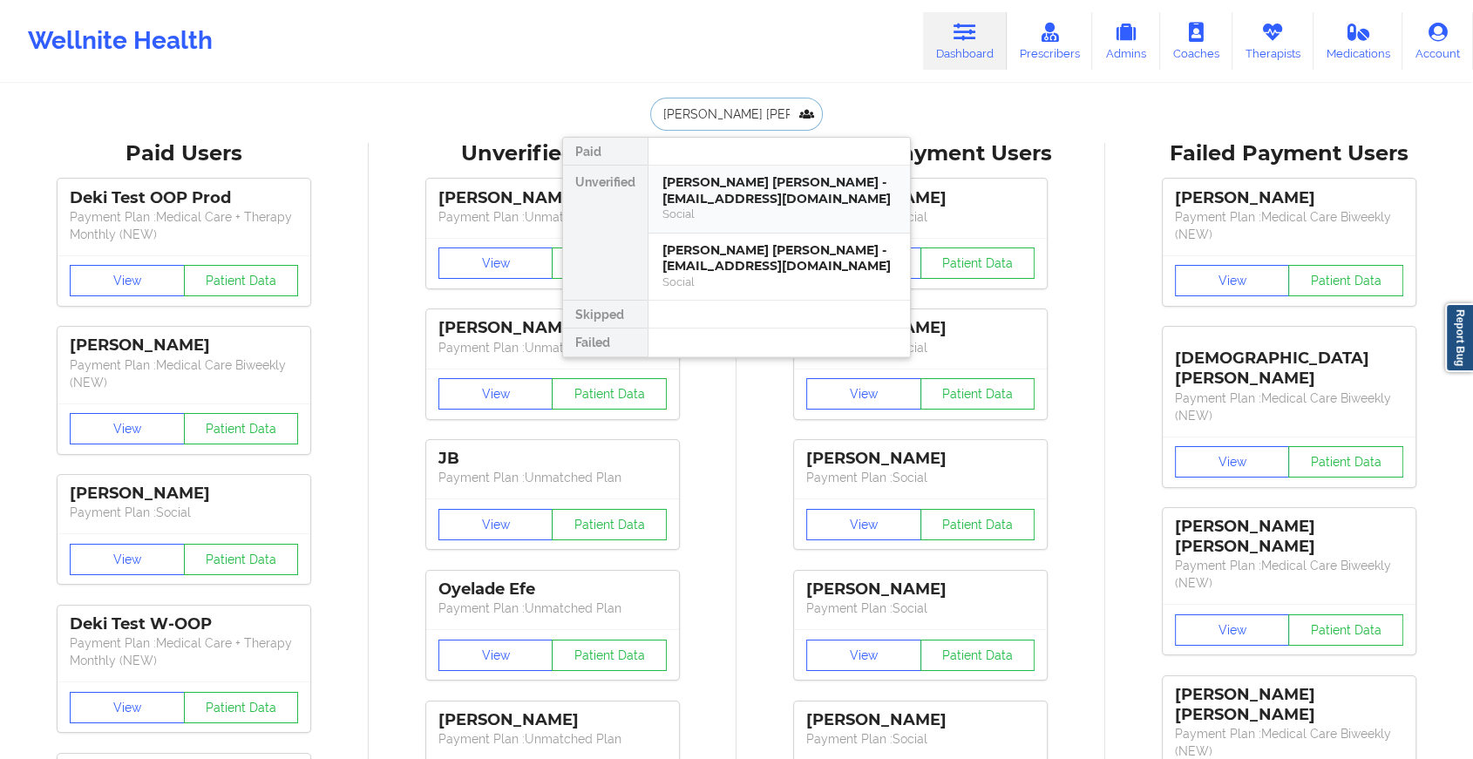
click at [740, 184] on div "[PERSON_NAME] [PERSON_NAME] - [EMAIL_ADDRESS][DOMAIN_NAME]" at bounding box center [780, 190] width 234 height 32
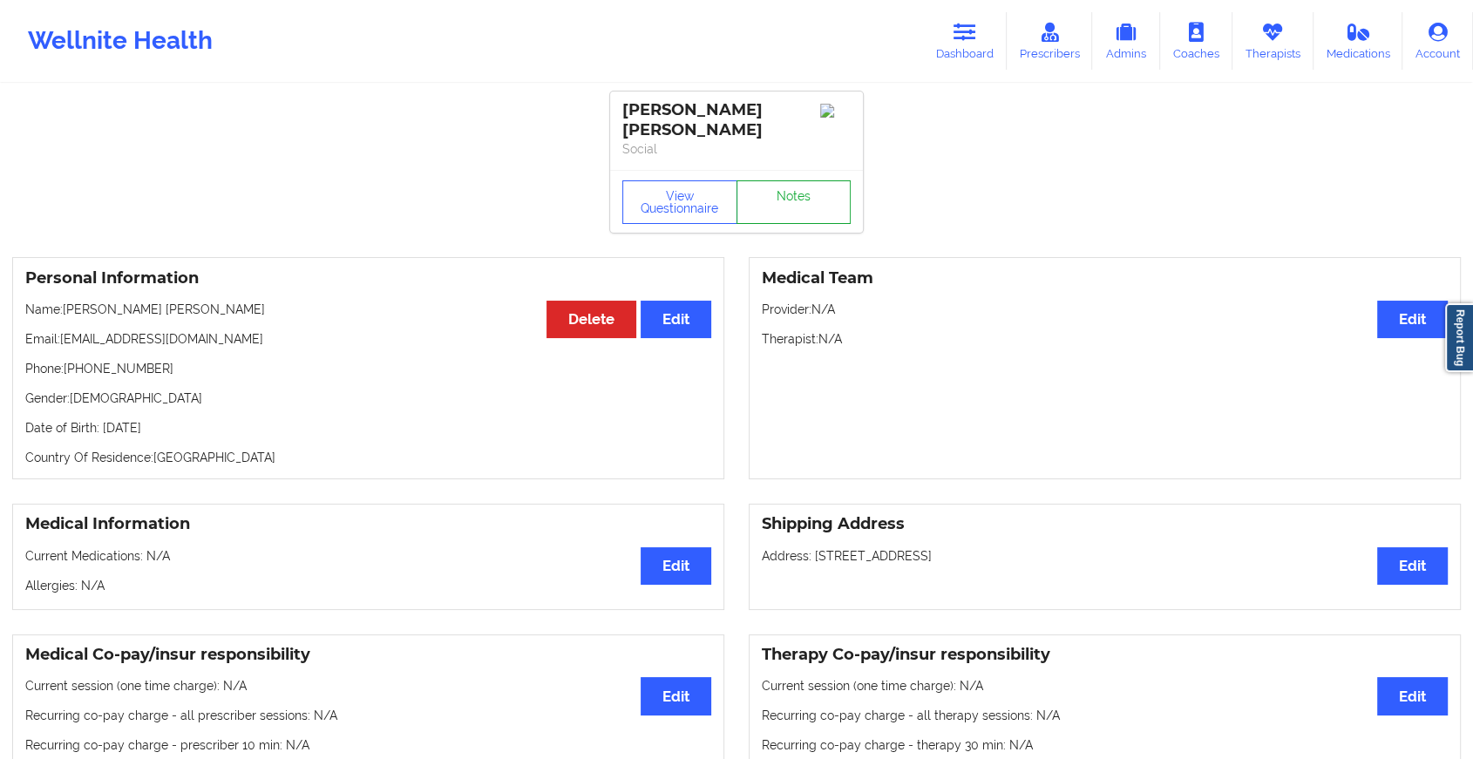
click at [777, 194] on link "Notes" at bounding box center [794, 202] width 115 height 44
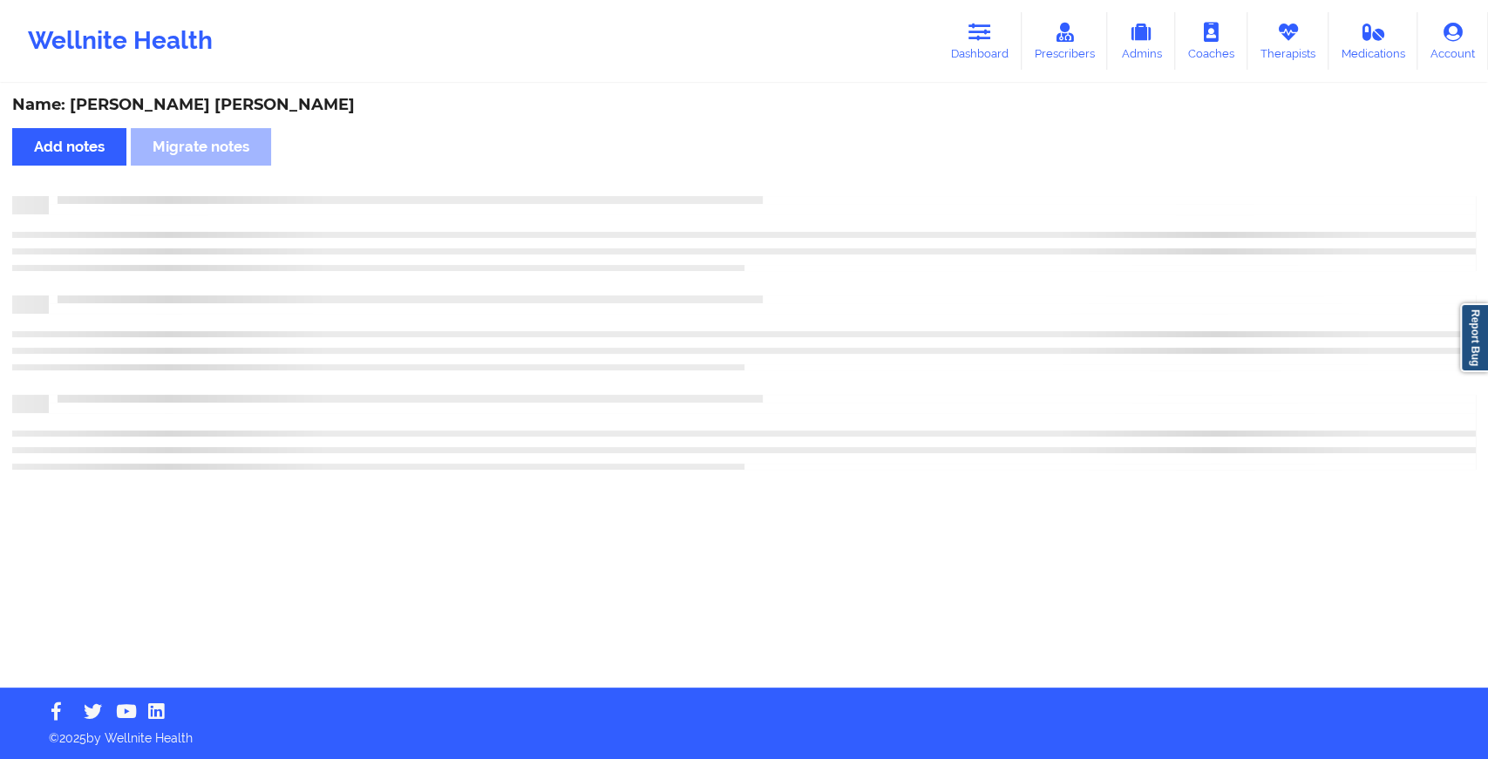
click at [777, 194] on div "Name: [PERSON_NAME] [PERSON_NAME] Add notes Migrate notes" at bounding box center [744, 386] width 1488 height 602
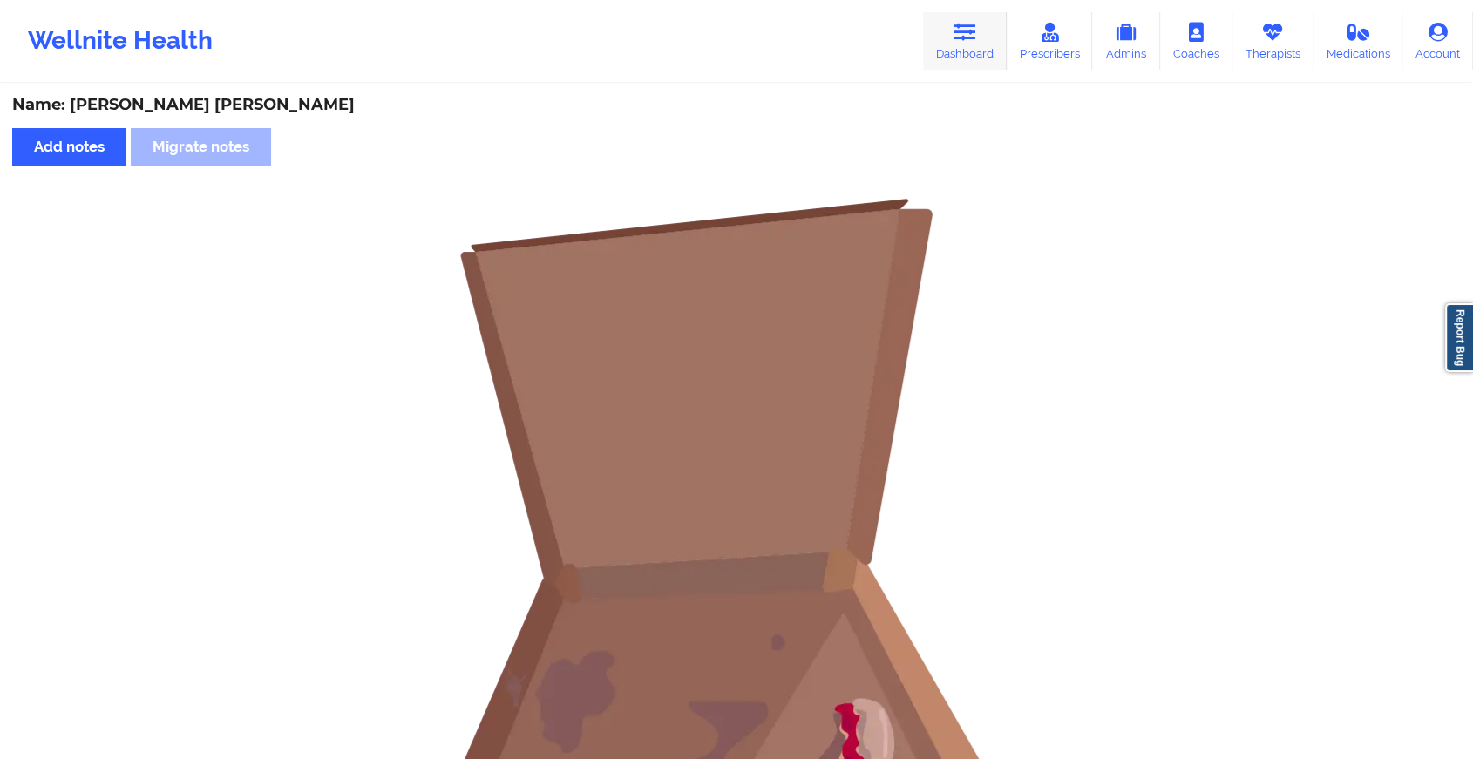
click at [953, 26] on link "Dashboard" at bounding box center [965, 41] width 84 height 58
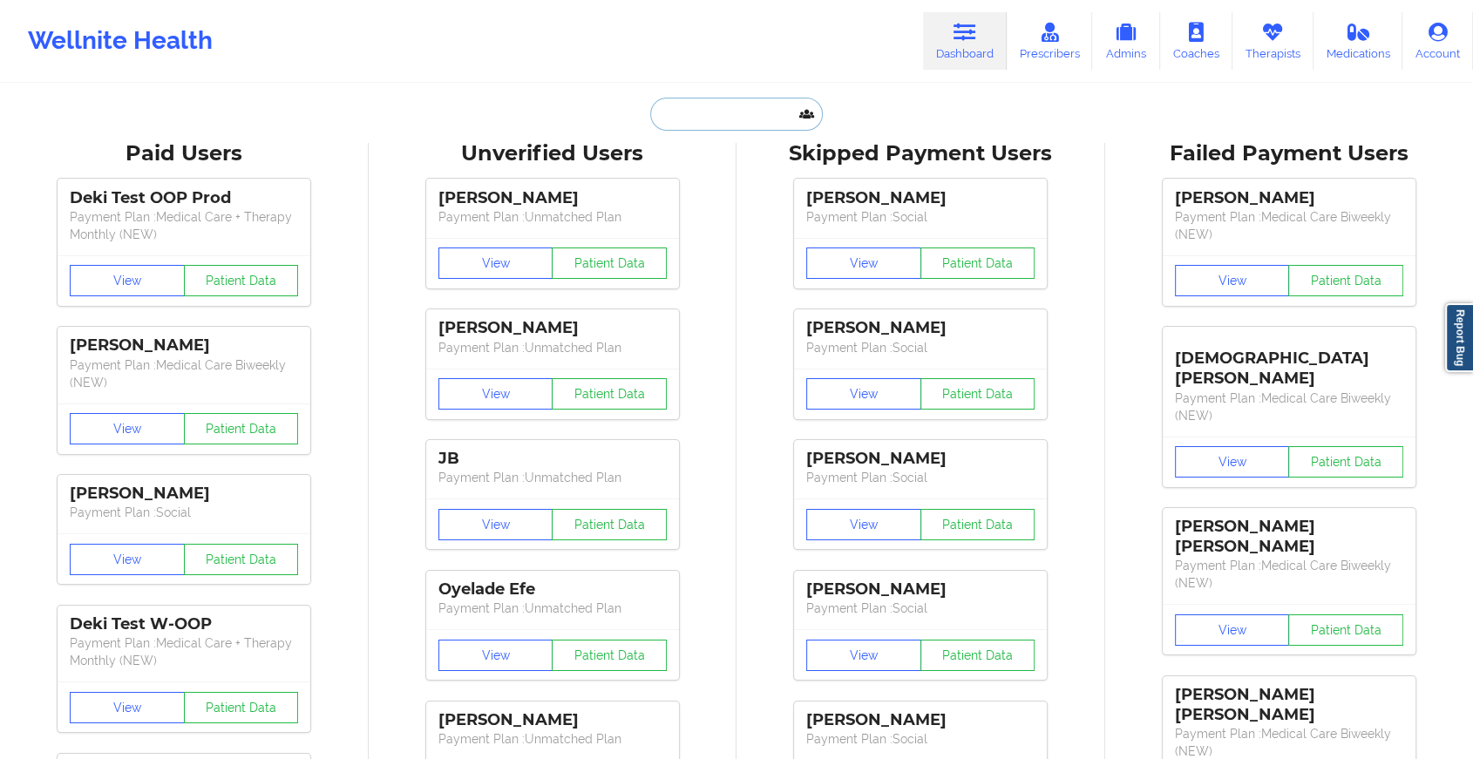
click at [718, 121] on input "text" at bounding box center [736, 114] width 173 height 33
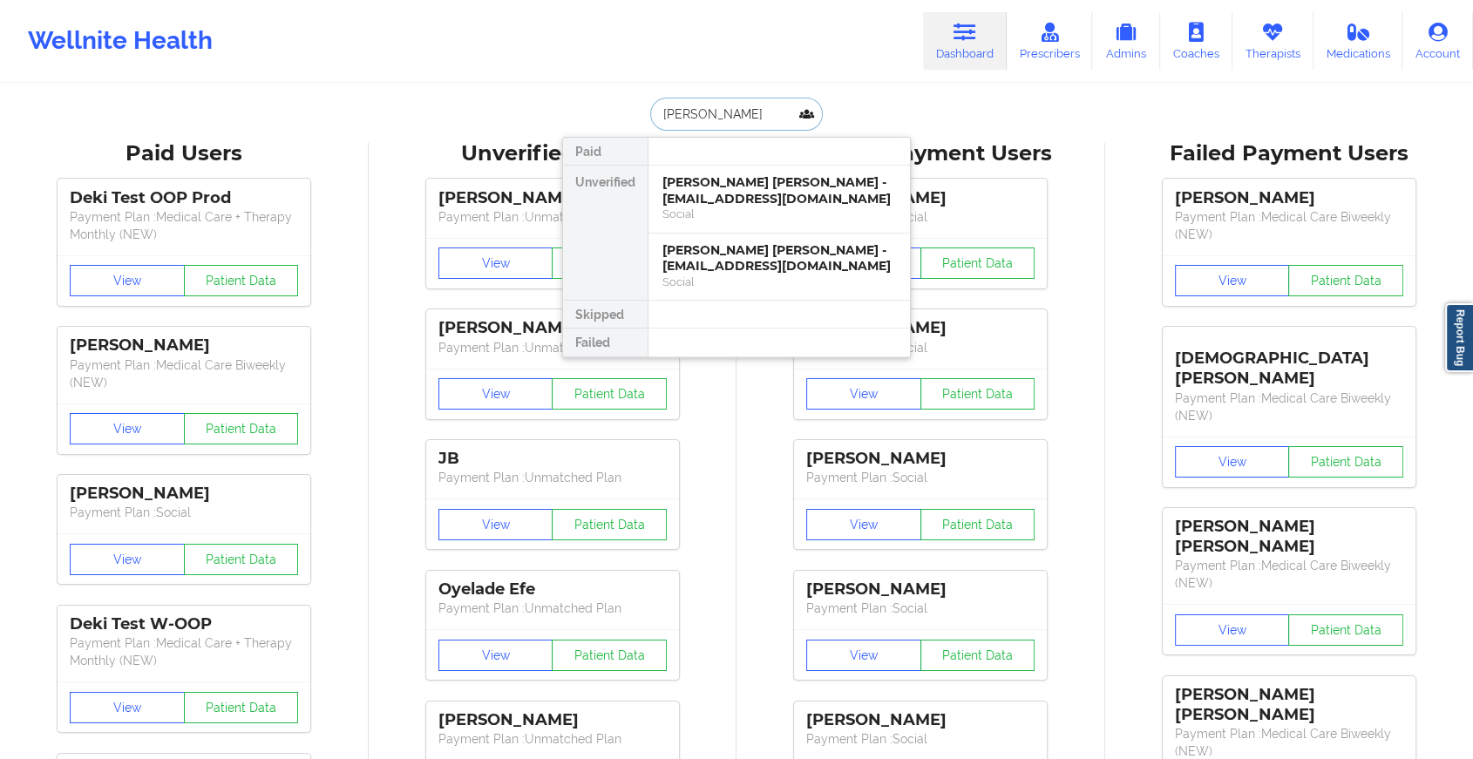
type input "[PERSON_NAME]"
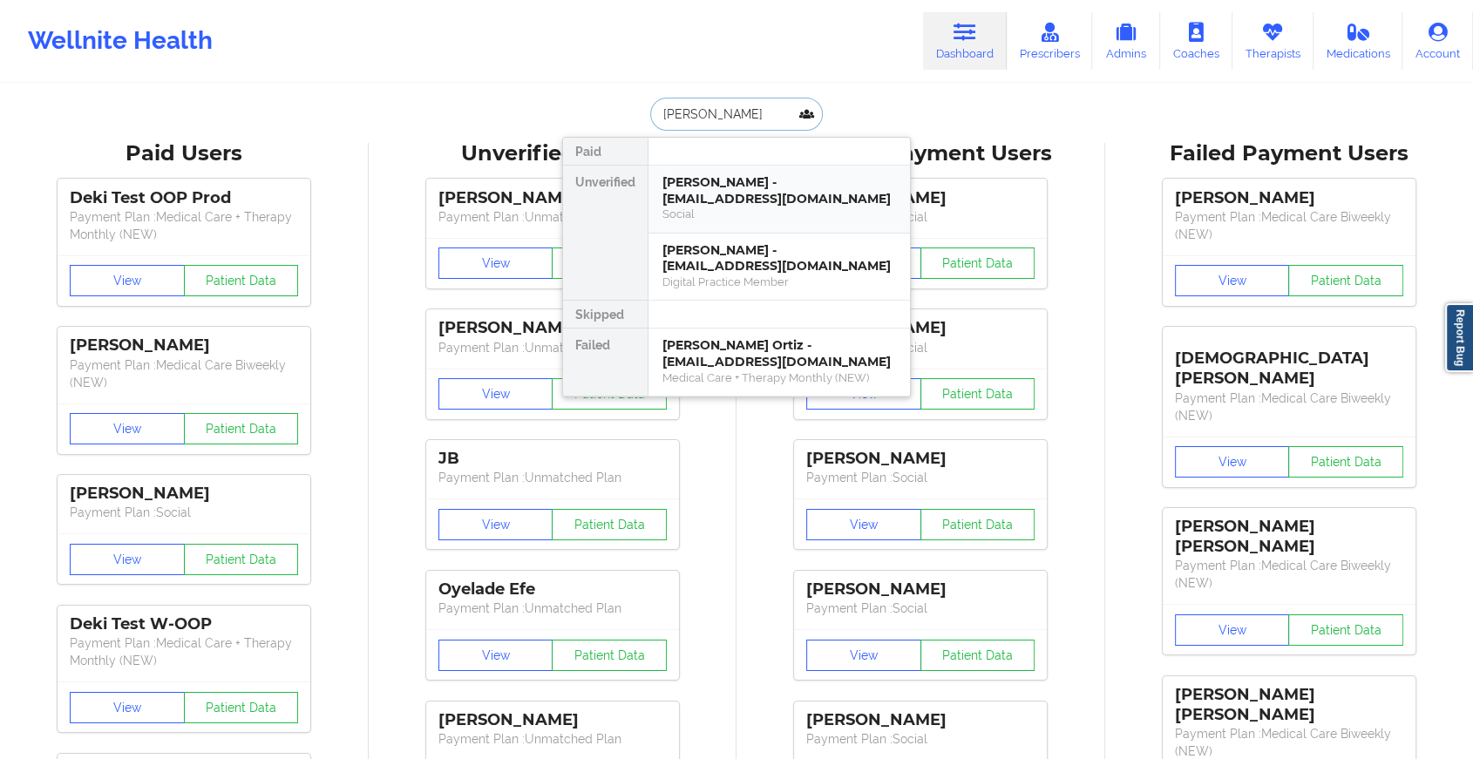
click at [765, 194] on div "[PERSON_NAME] - [EMAIL_ADDRESS][DOMAIN_NAME]" at bounding box center [780, 190] width 234 height 32
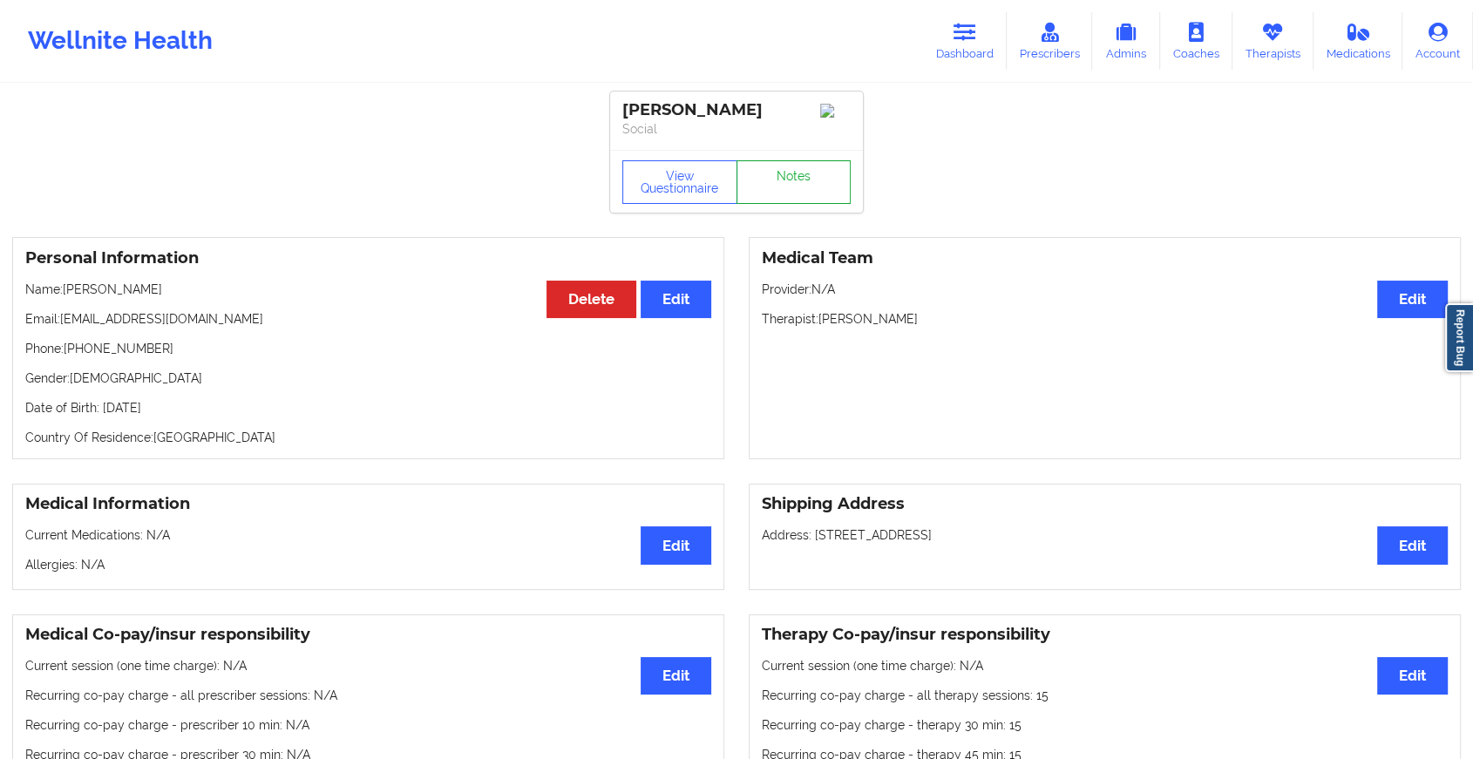
click at [783, 185] on link "Notes" at bounding box center [794, 182] width 115 height 44
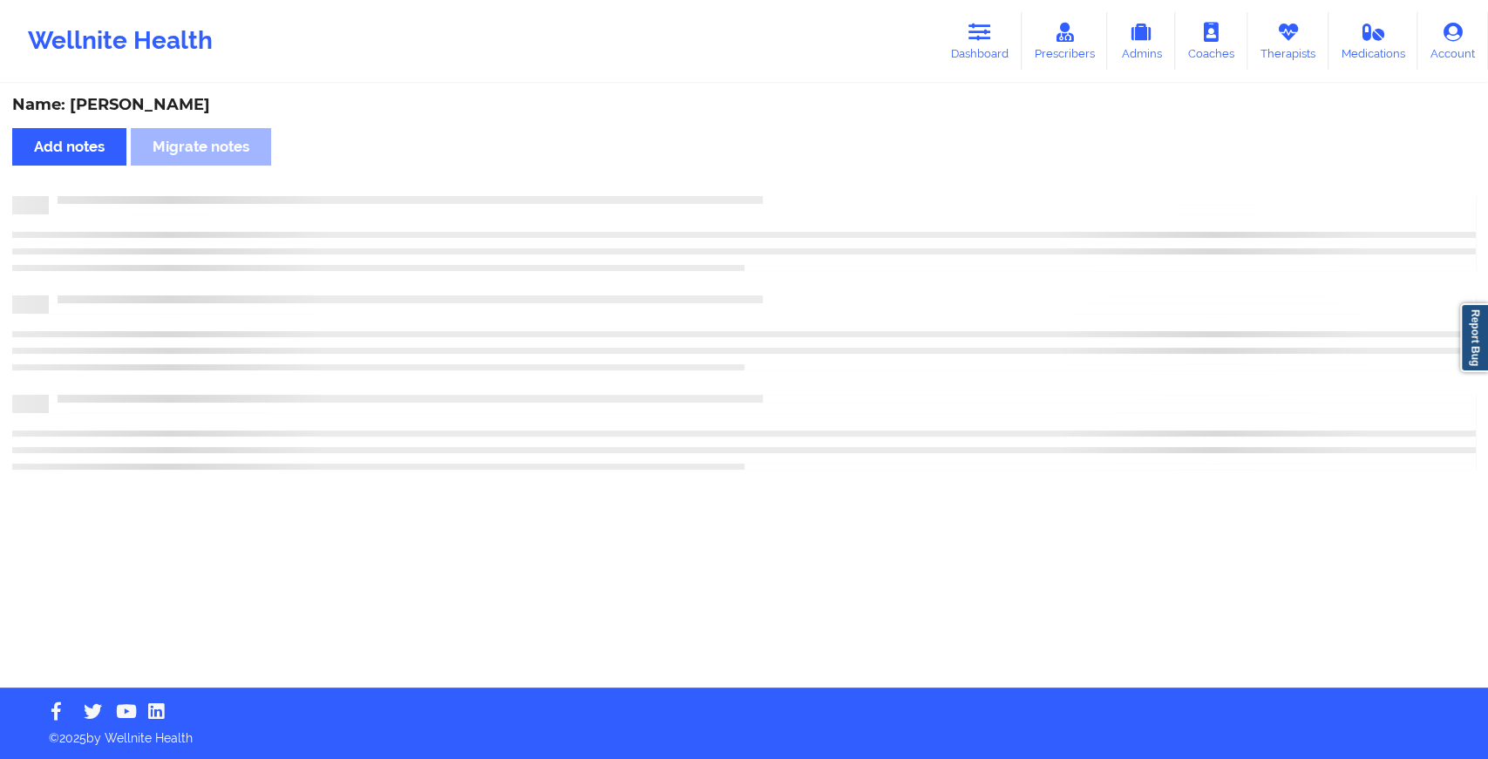
click at [783, 185] on div "Name: [PERSON_NAME] Add notes Migrate notes" at bounding box center [744, 386] width 1488 height 602
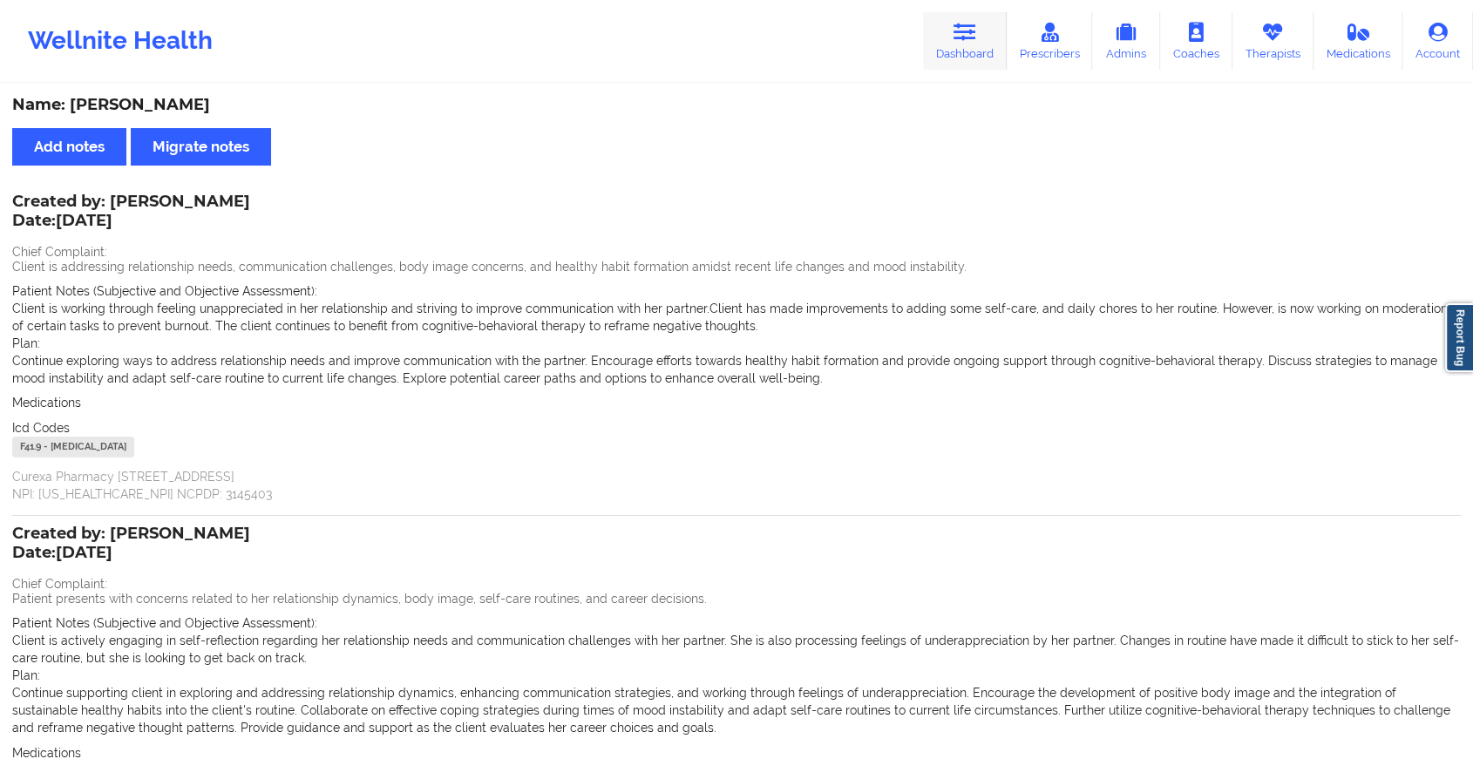
click at [928, 38] on link "Dashboard" at bounding box center [965, 41] width 84 height 58
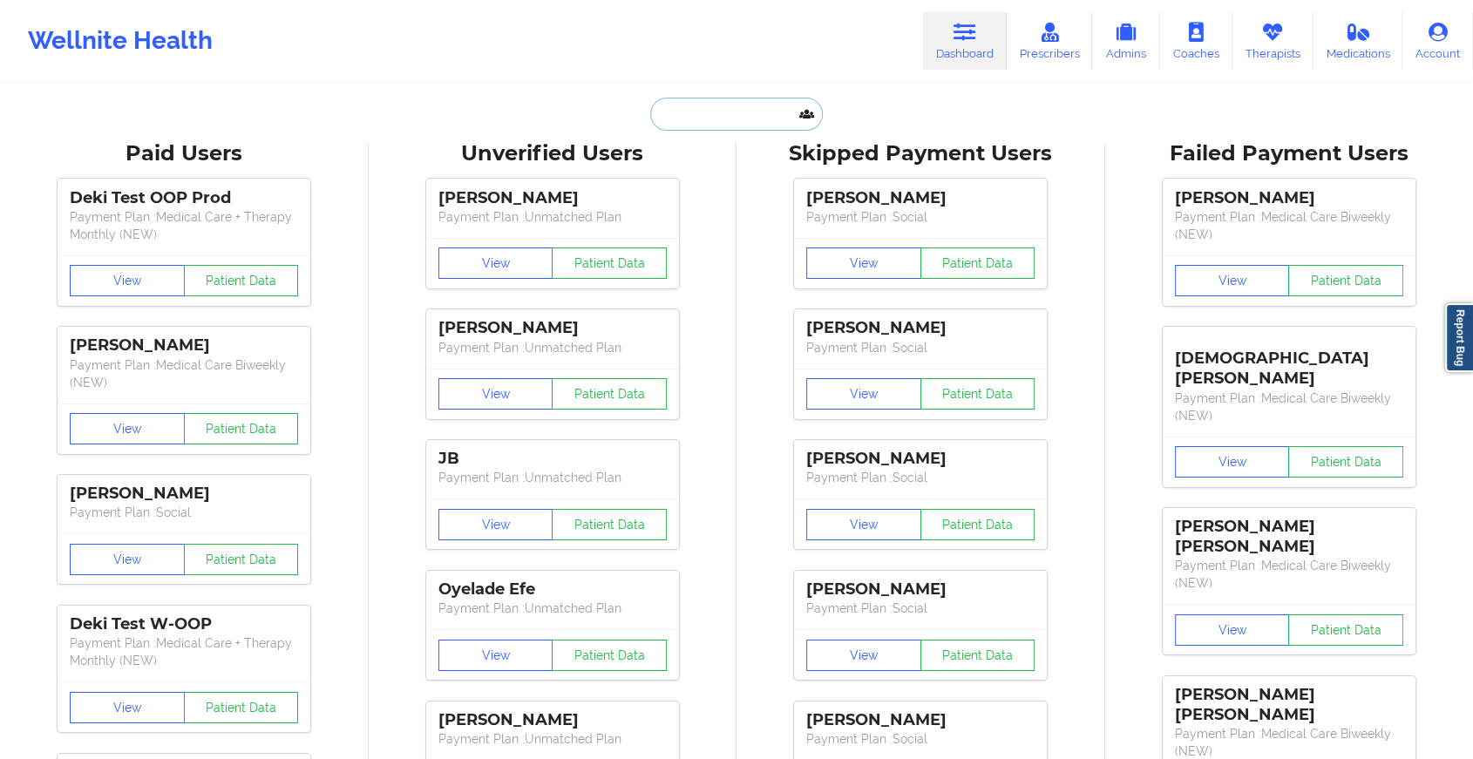
click at [666, 112] on input "text" at bounding box center [736, 114] width 173 height 33
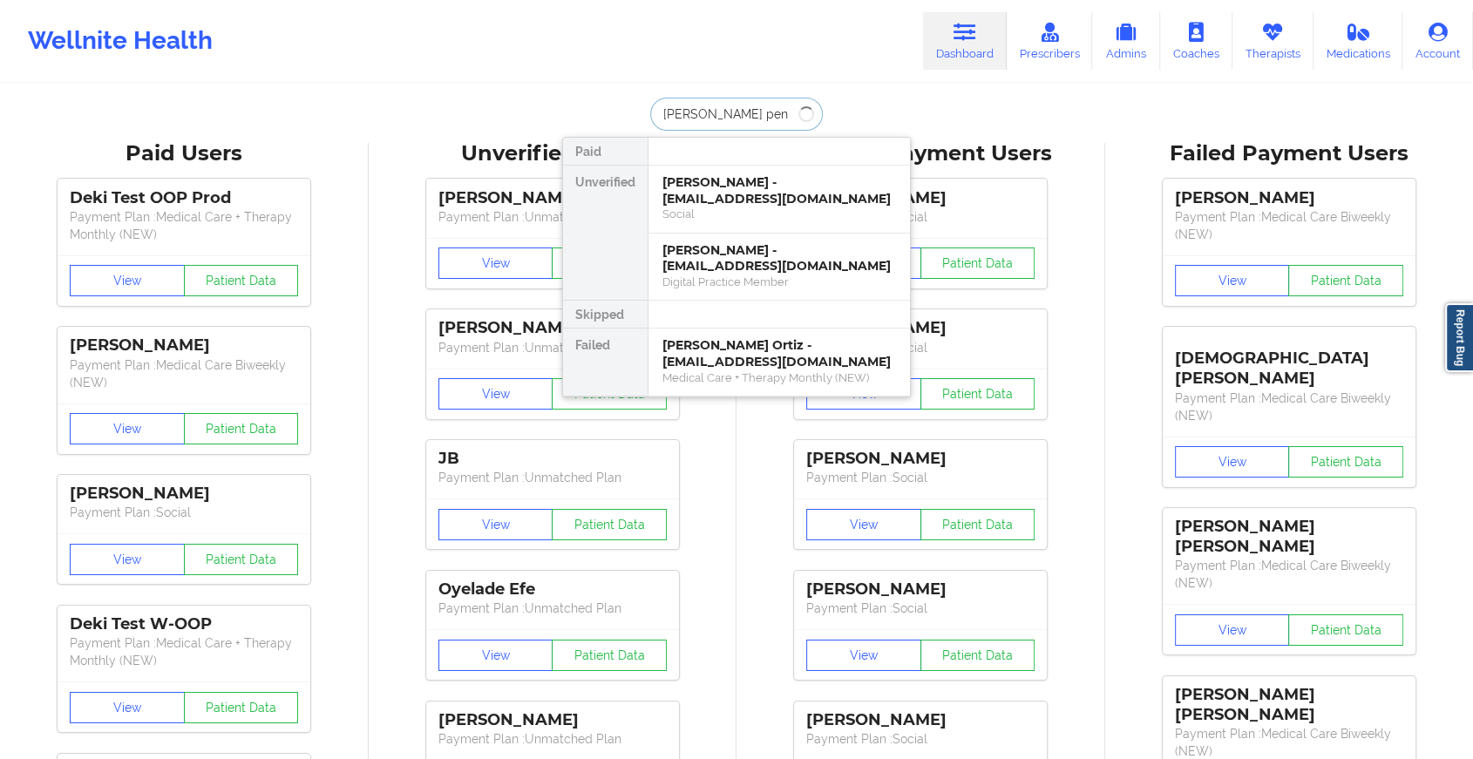
type input "[PERSON_NAME]"
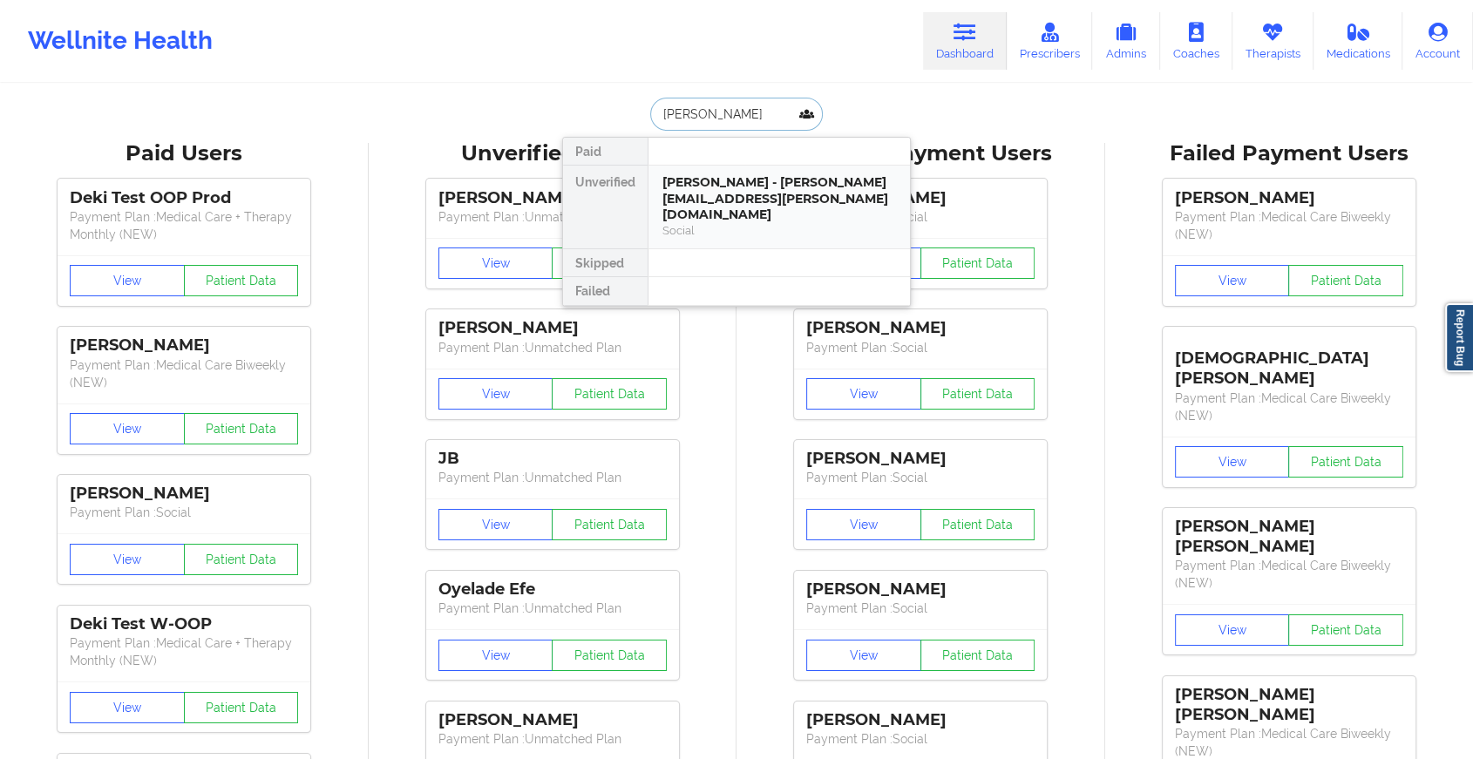
click at [753, 195] on div "[PERSON_NAME] - [PERSON_NAME][EMAIL_ADDRESS][PERSON_NAME][DOMAIN_NAME]" at bounding box center [780, 198] width 234 height 49
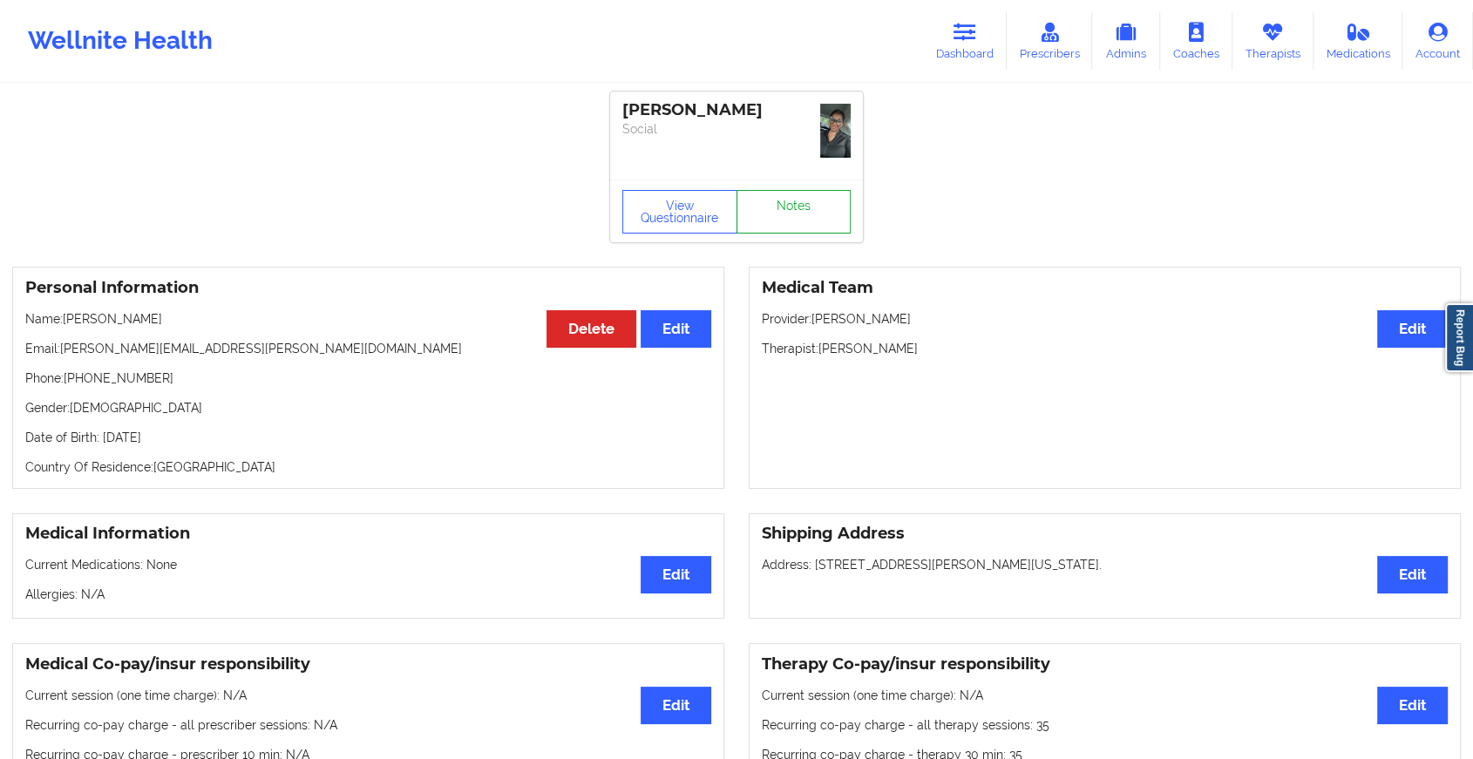
click at [790, 186] on div "View Questionnaire Notes" at bounding box center [736, 211] width 253 height 63
drag, startPoint x: 790, startPoint y: 186, endPoint x: 785, endPoint y: 213, distance: 27.5
click at [785, 213] on link "Notes" at bounding box center [794, 212] width 115 height 44
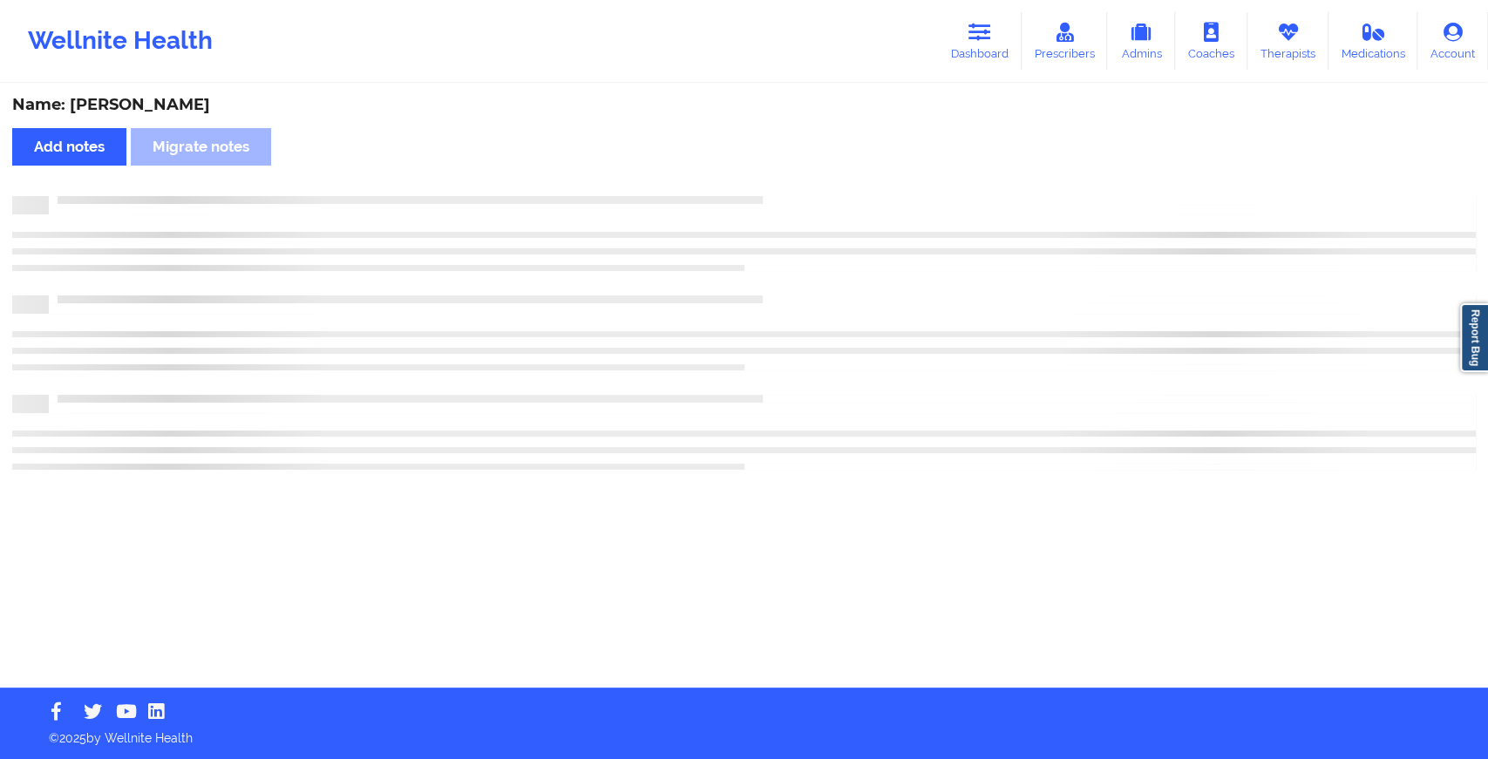
click at [785, 213] on div at bounding box center [744, 205] width 1464 height 18
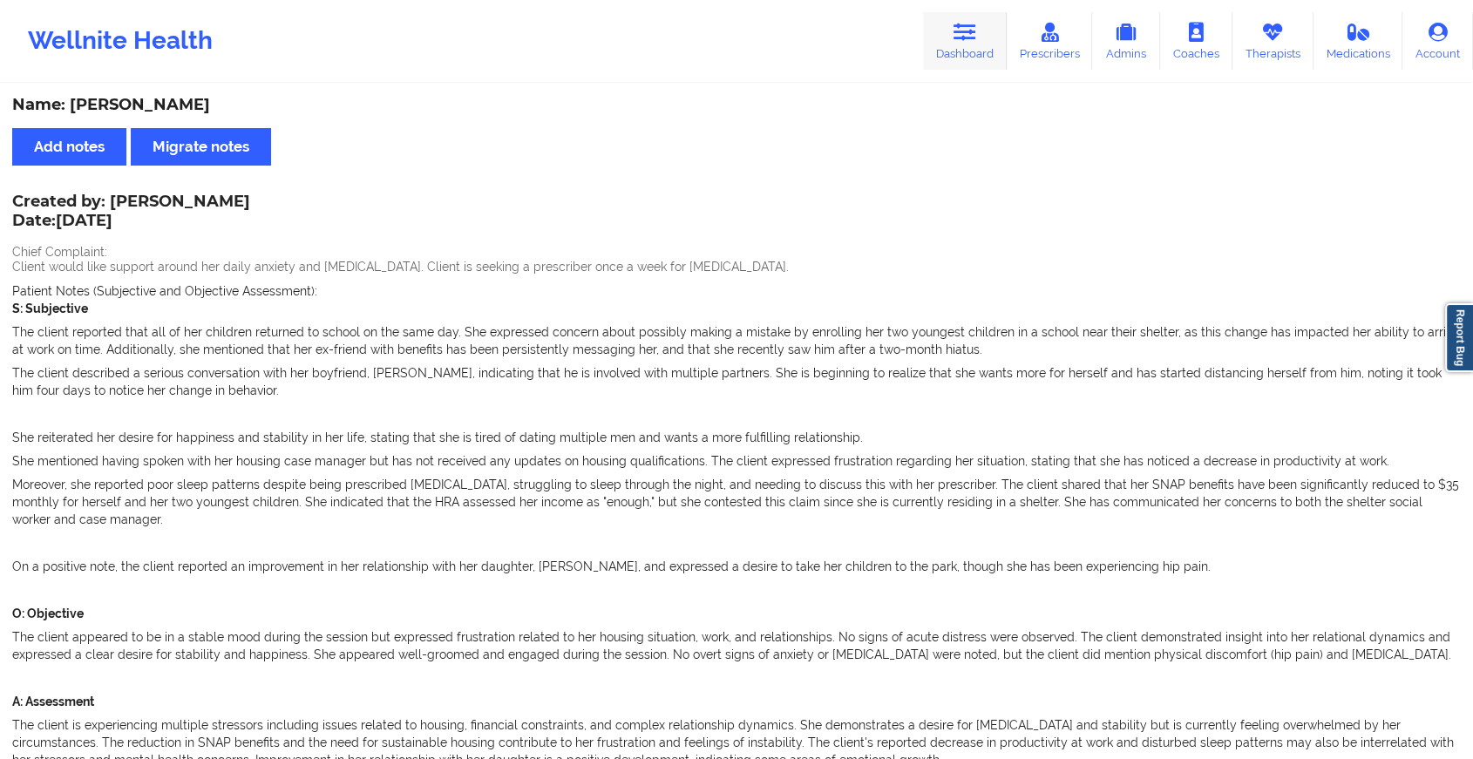
click at [973, 41] on icon at bounding box center [965, 32] width 23 height 19
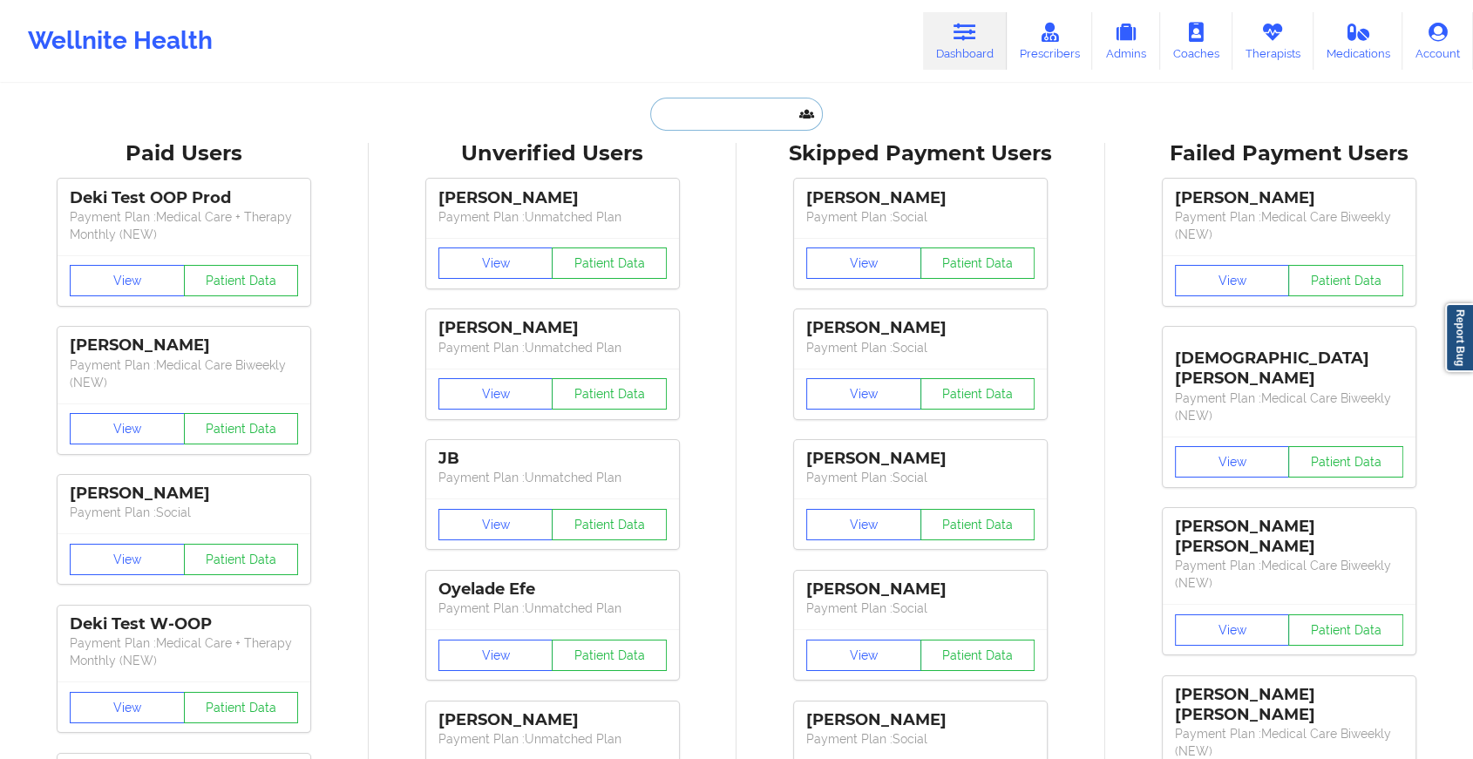
click at [732, 108] on input "text" at bounding box center [736, 114] width 173 height 33
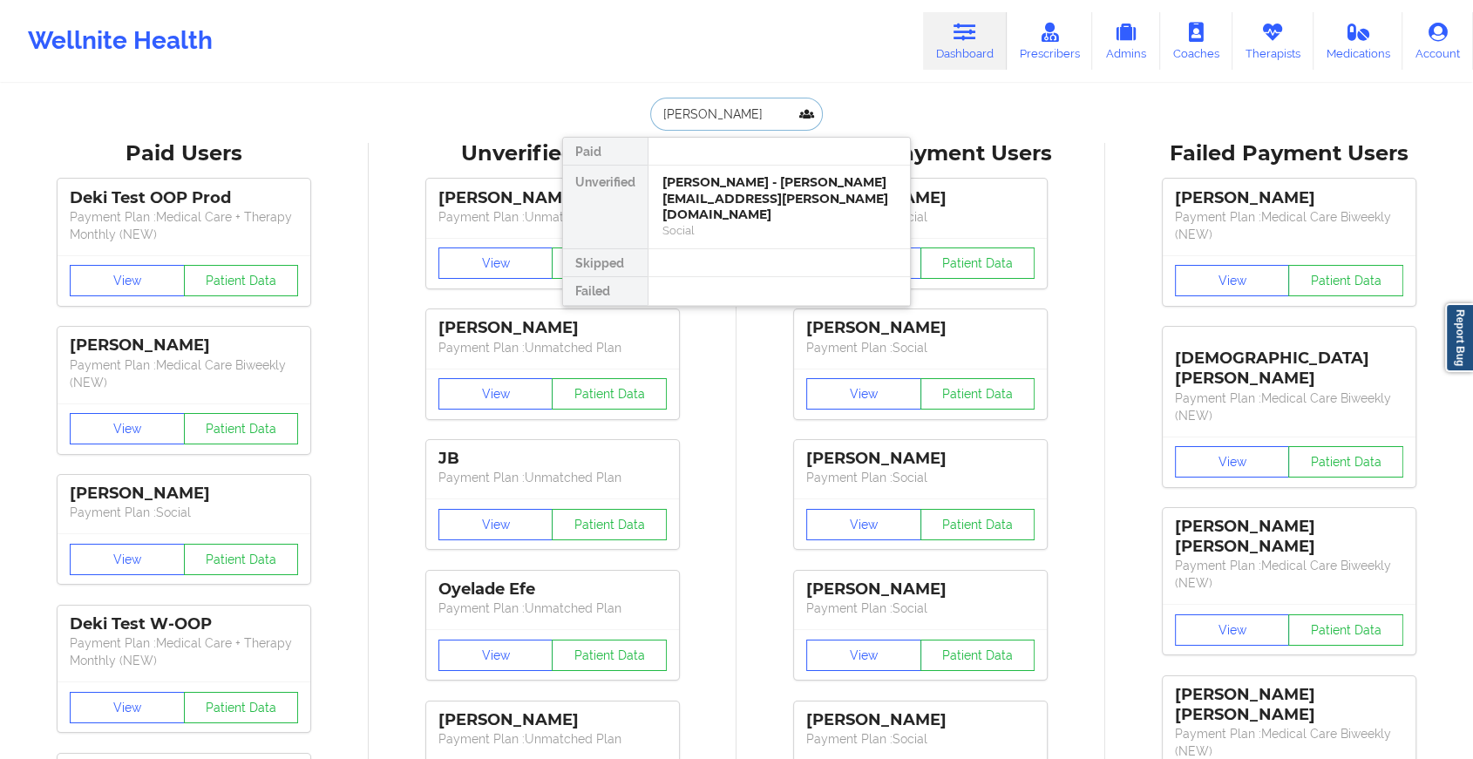
type input "[PERSON_NAME]"
click at [760, 176] on div "[PERSON_NAME] - [EMAIL_ADDRESS][DOMAIN_NAME]" at bounding box center [780, 190] width 234 height 32
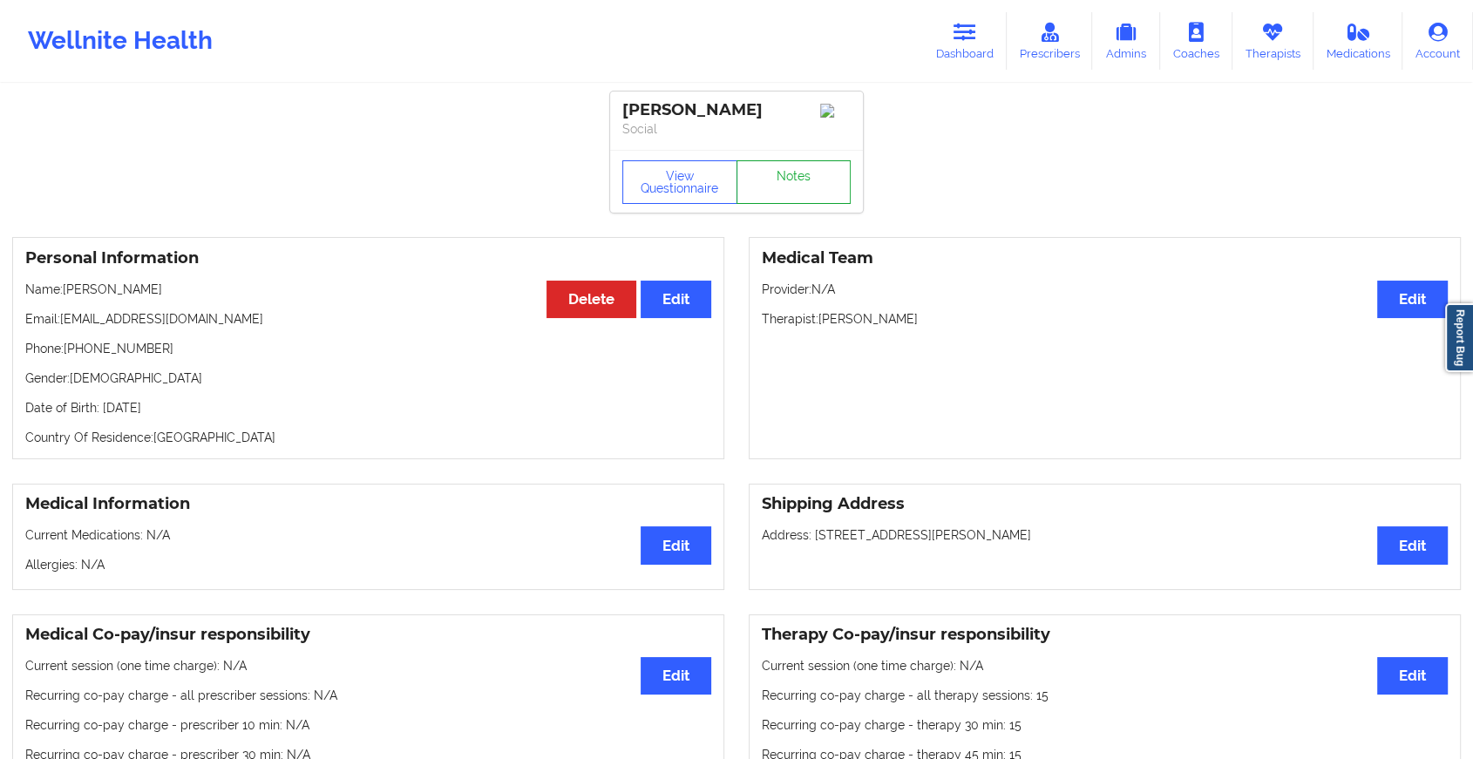
click at [793, 196] on link "Notes" at bounding box center [794, 182] width 115 height 44
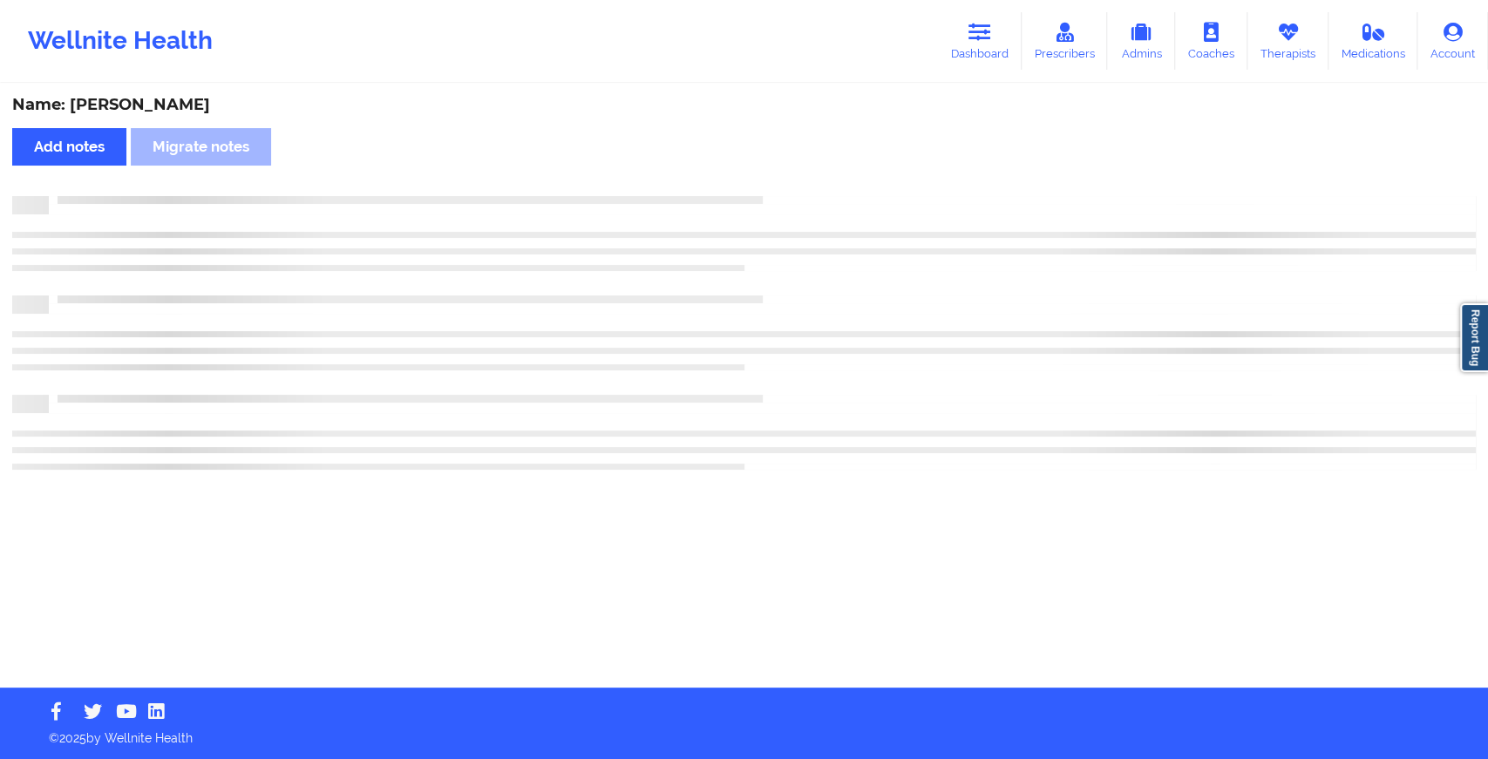
click at [793, 196] on div at bounding box center [762, 196] width 1427 height 0
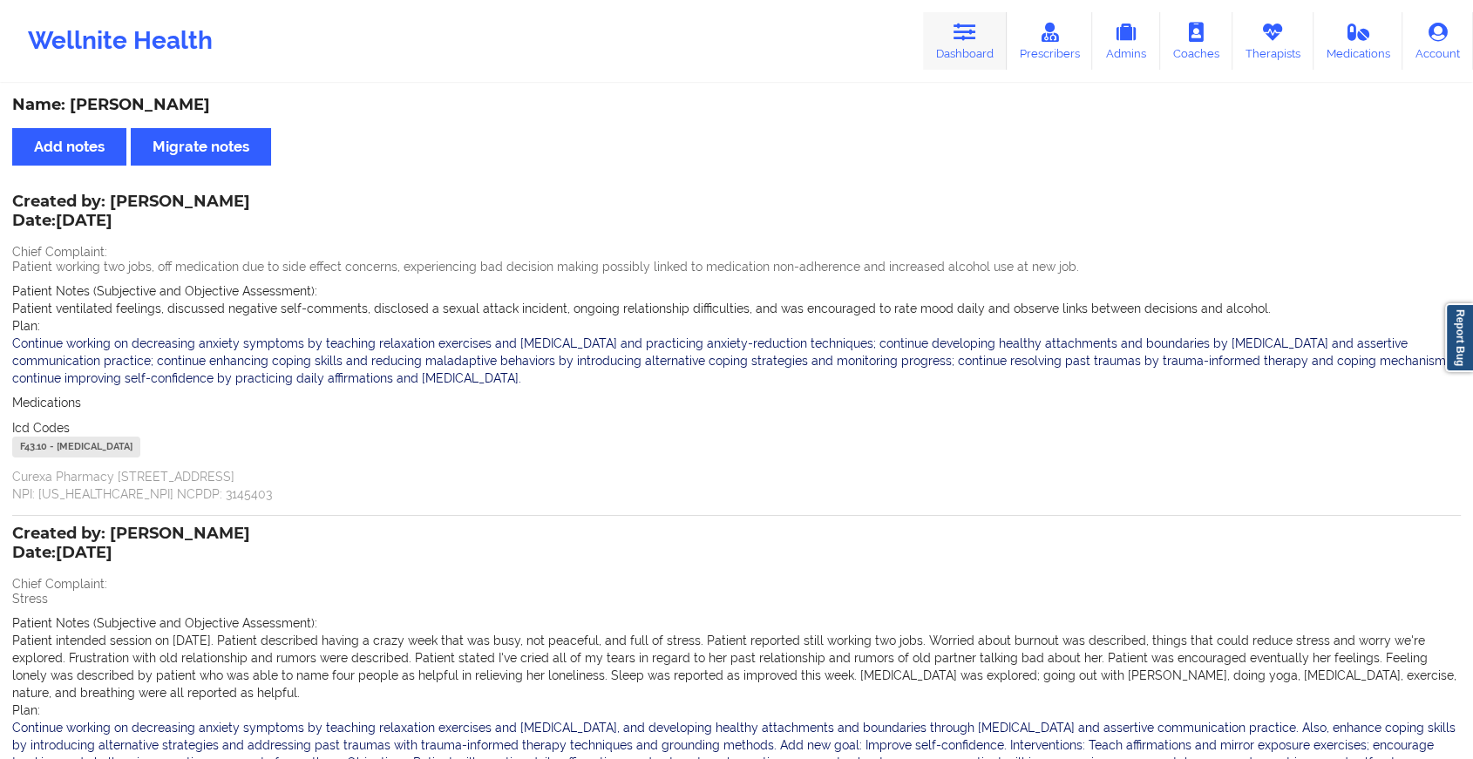
click at [993, 41] on link "Dashboard" at bounding box center [965, 41] width 84 height 58
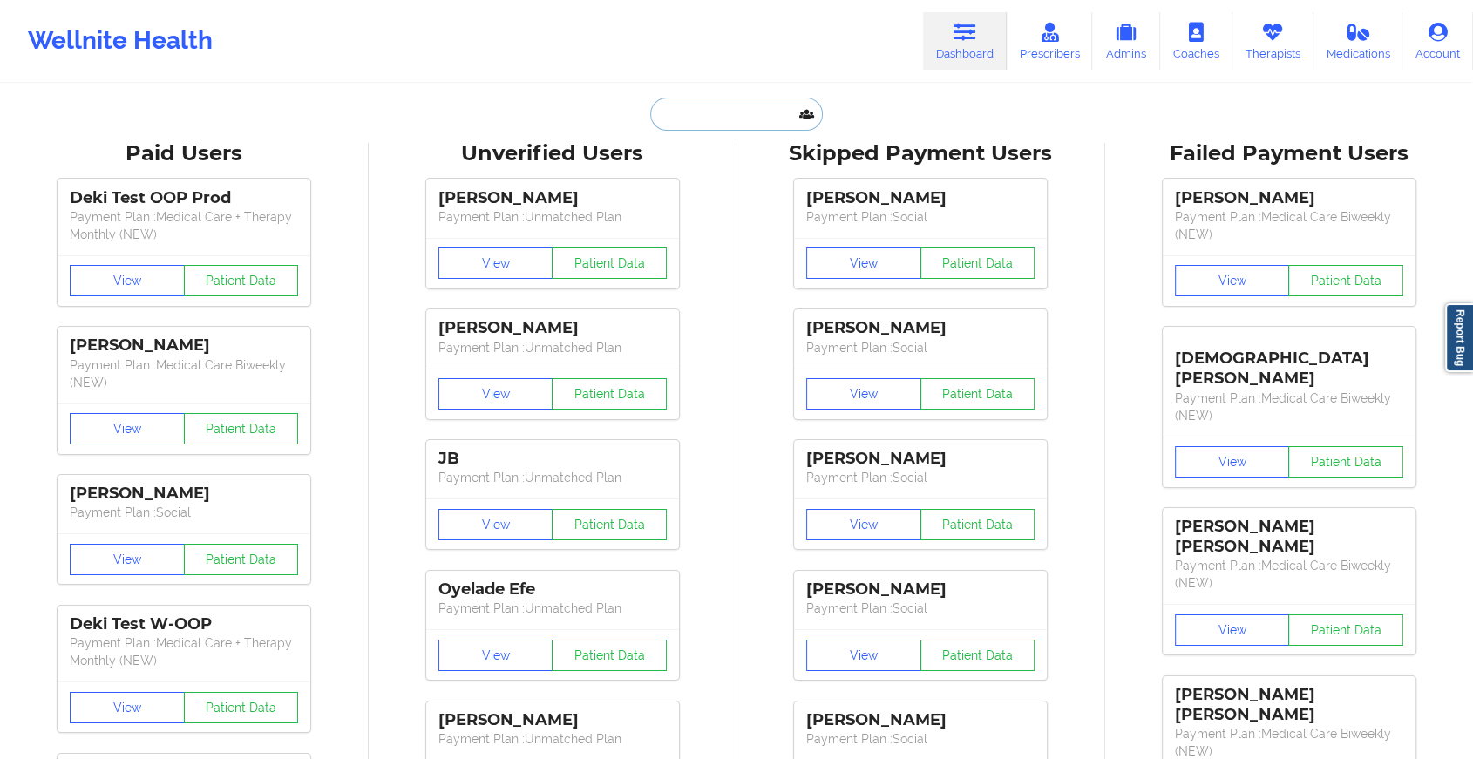
click at [755, 119] on input "text" at bounding box center [736, 114] width 173 height 33
type input "n"
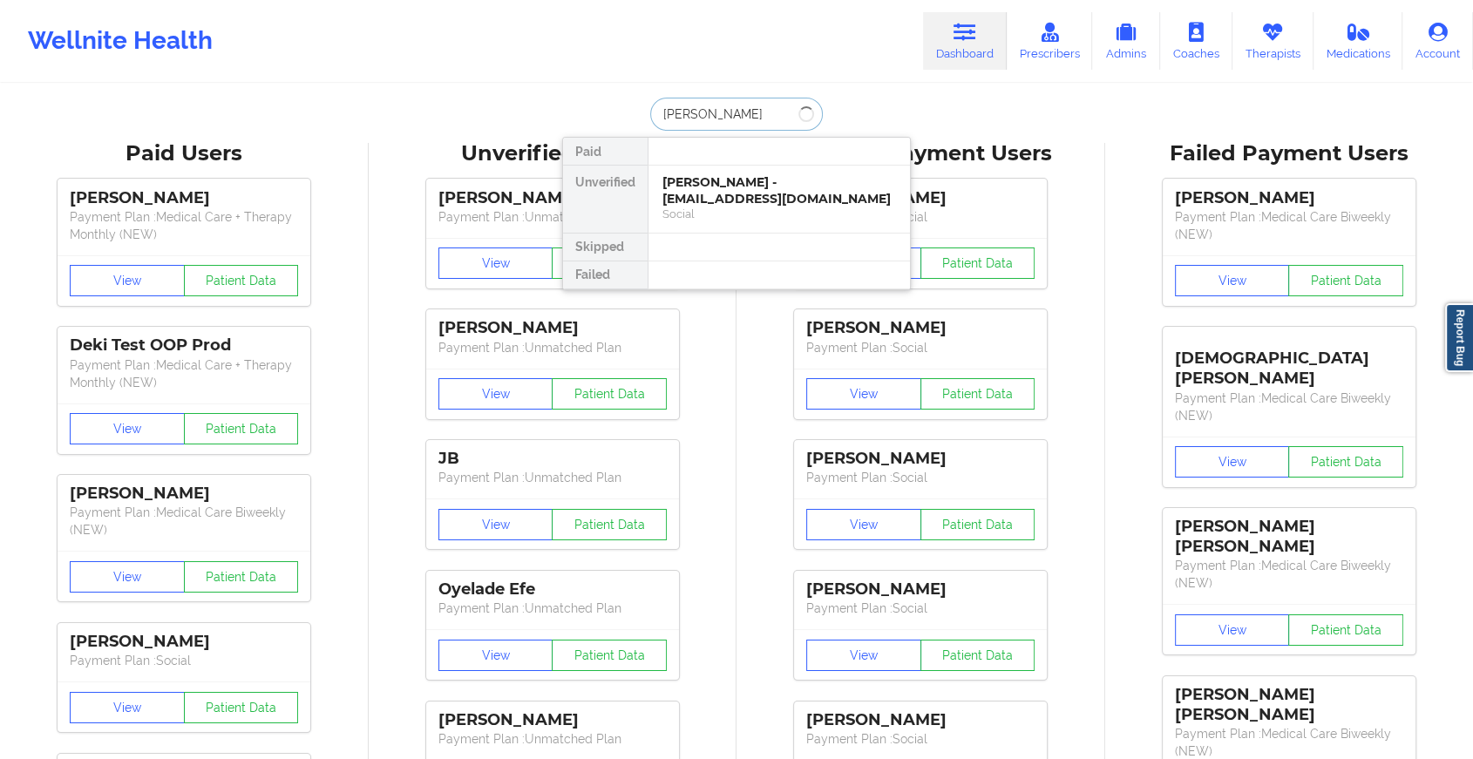
type input "[PERSON_NAME]"
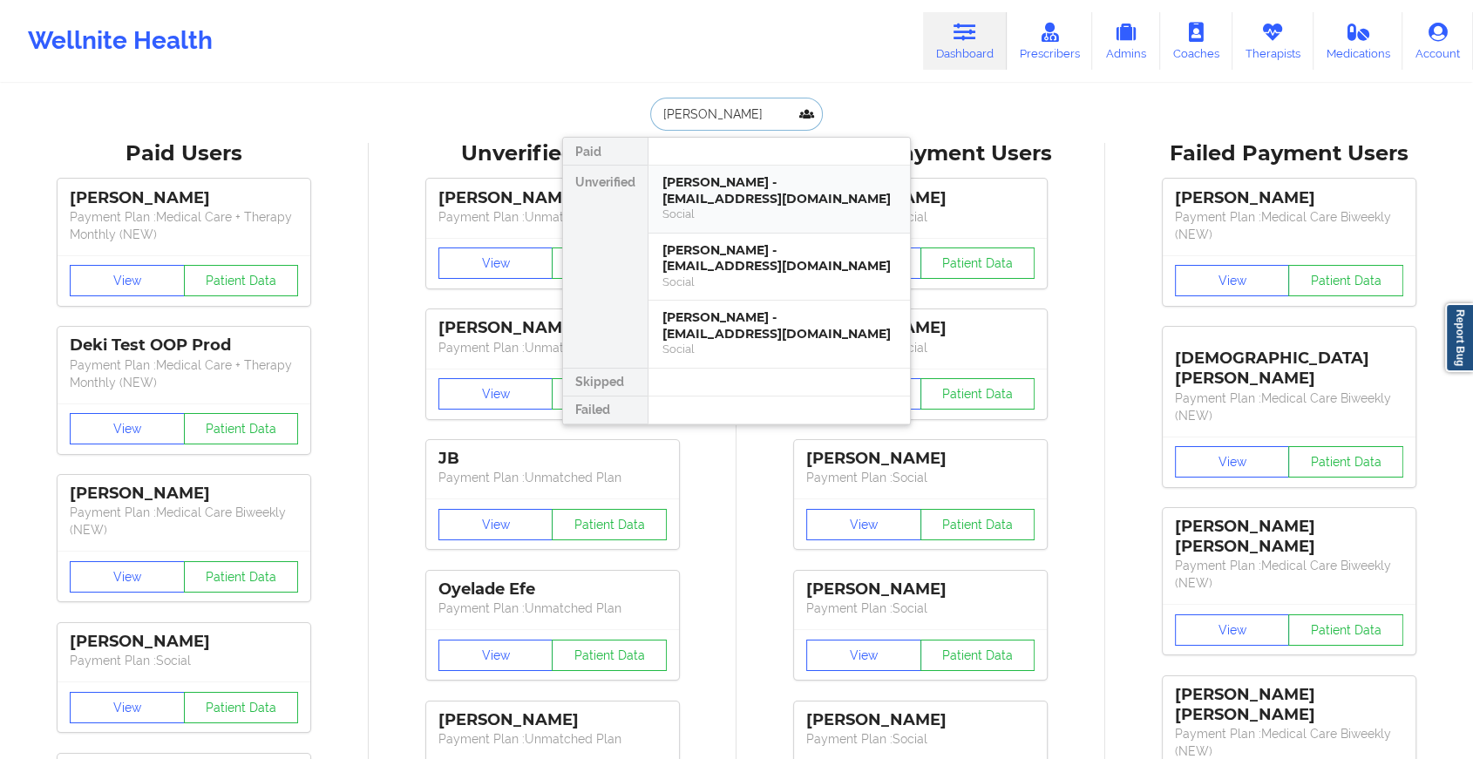
click at [762, 182] on div "[PERSON_NAME] - [EMAIL_ADDRESS][DOMAIN_NAME]" at bounding box center [780, 190] width 234 height 32
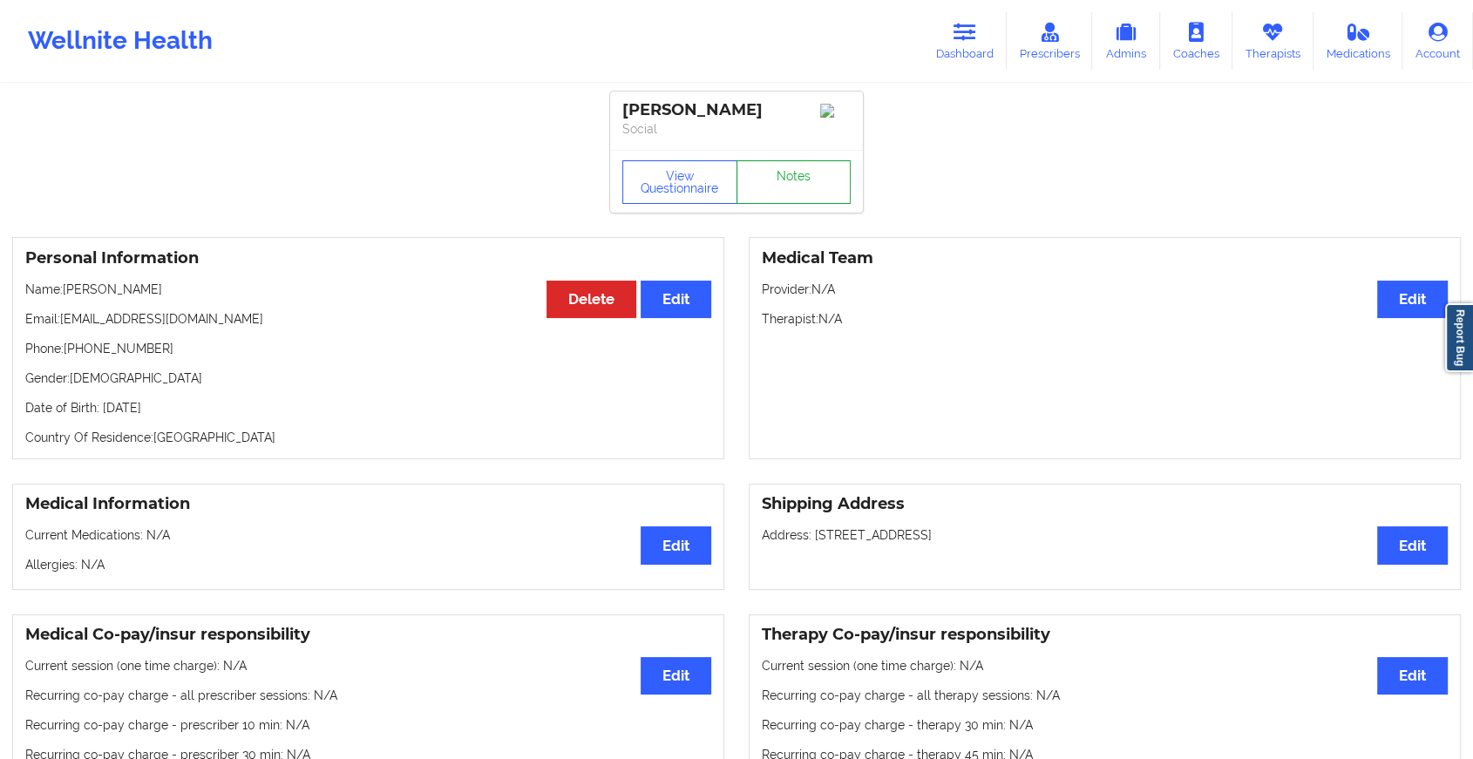
click at [810, 187] on link "Notes" at bounding box center [794, 182] width 115 height 44
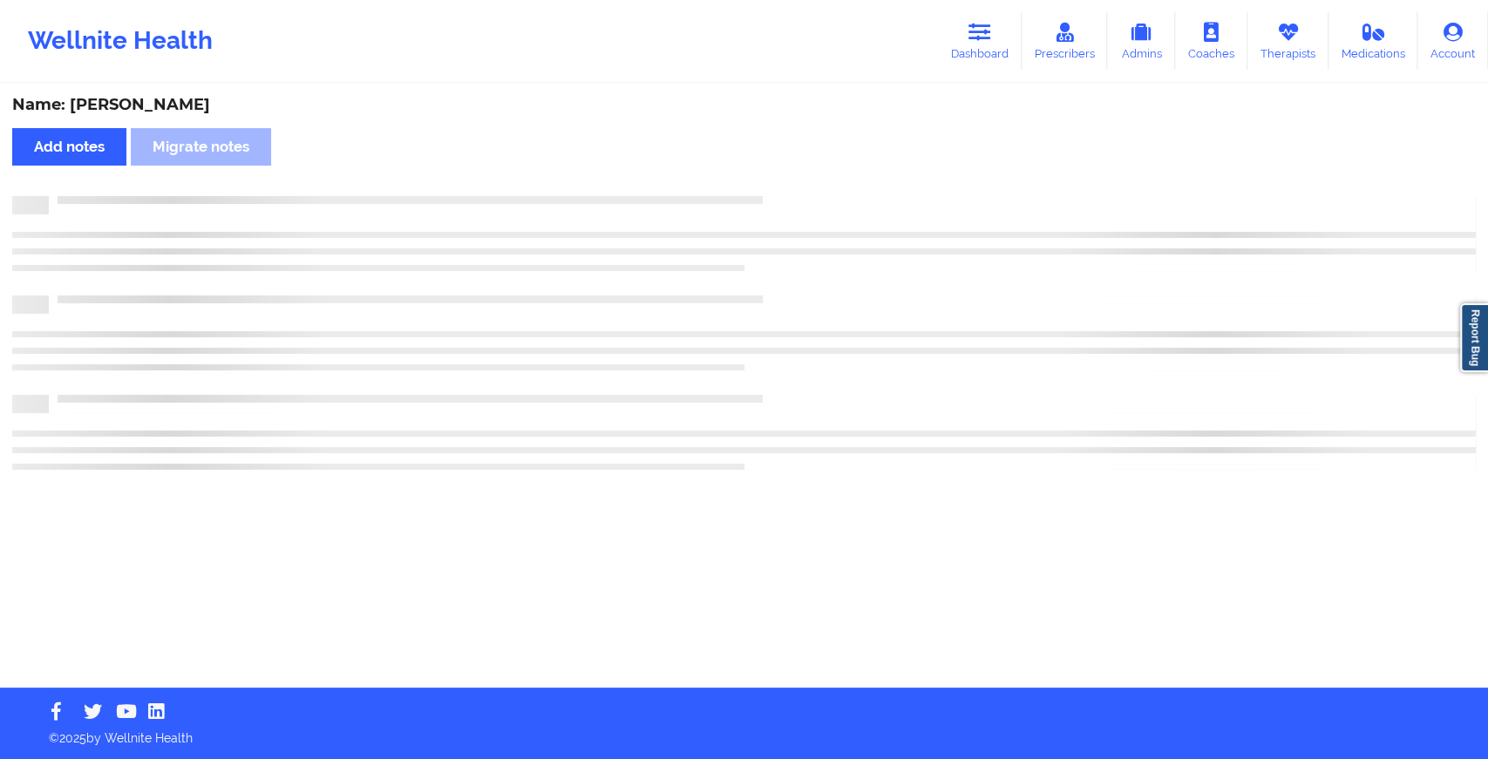
click at [835, 223] on div "Name: [PERSON_NAME] Add notes Migrate notes" at bounding box center [744, 386] width 1488 height 602
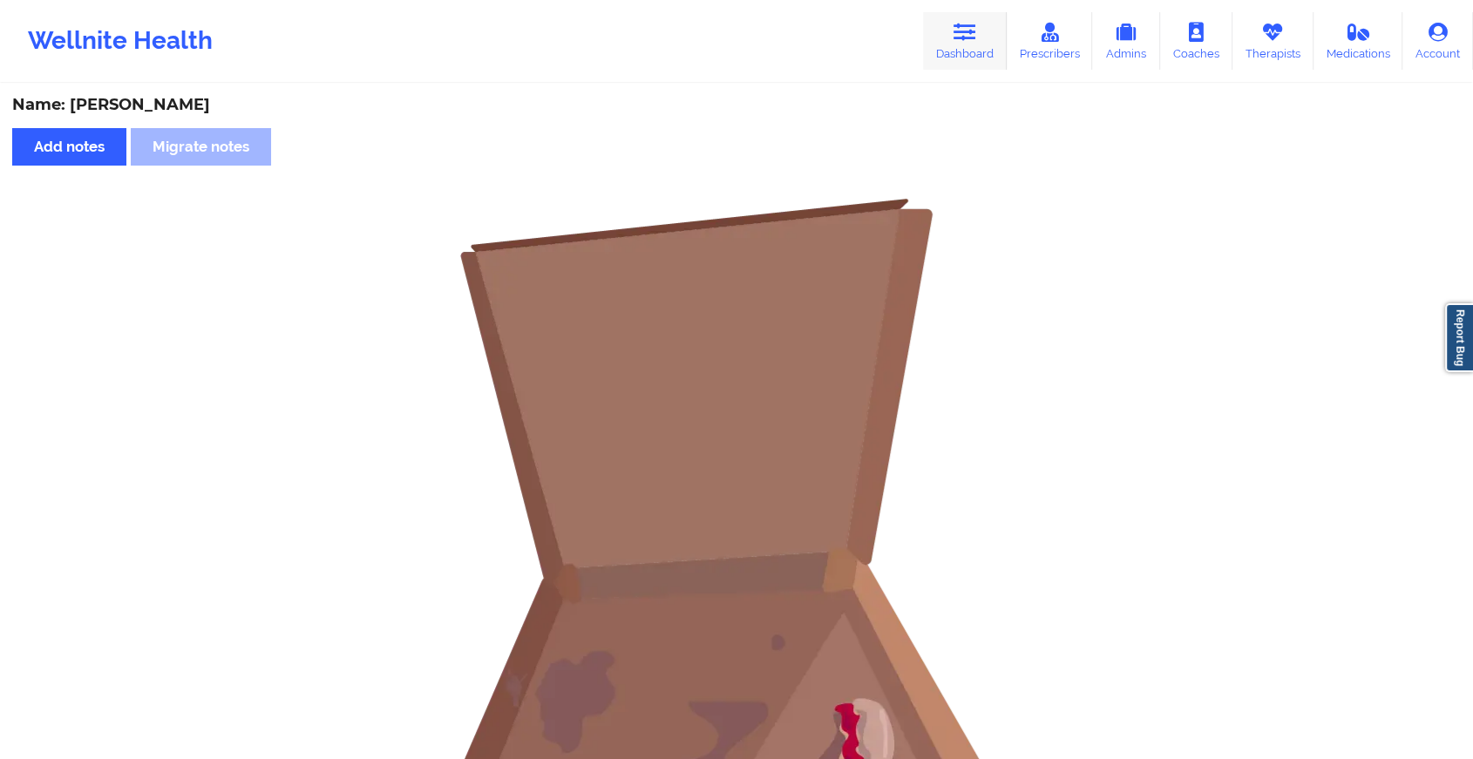
click at [936, 40] on link "Dashboard" at bounding box center [965, 41] width 84 height 58
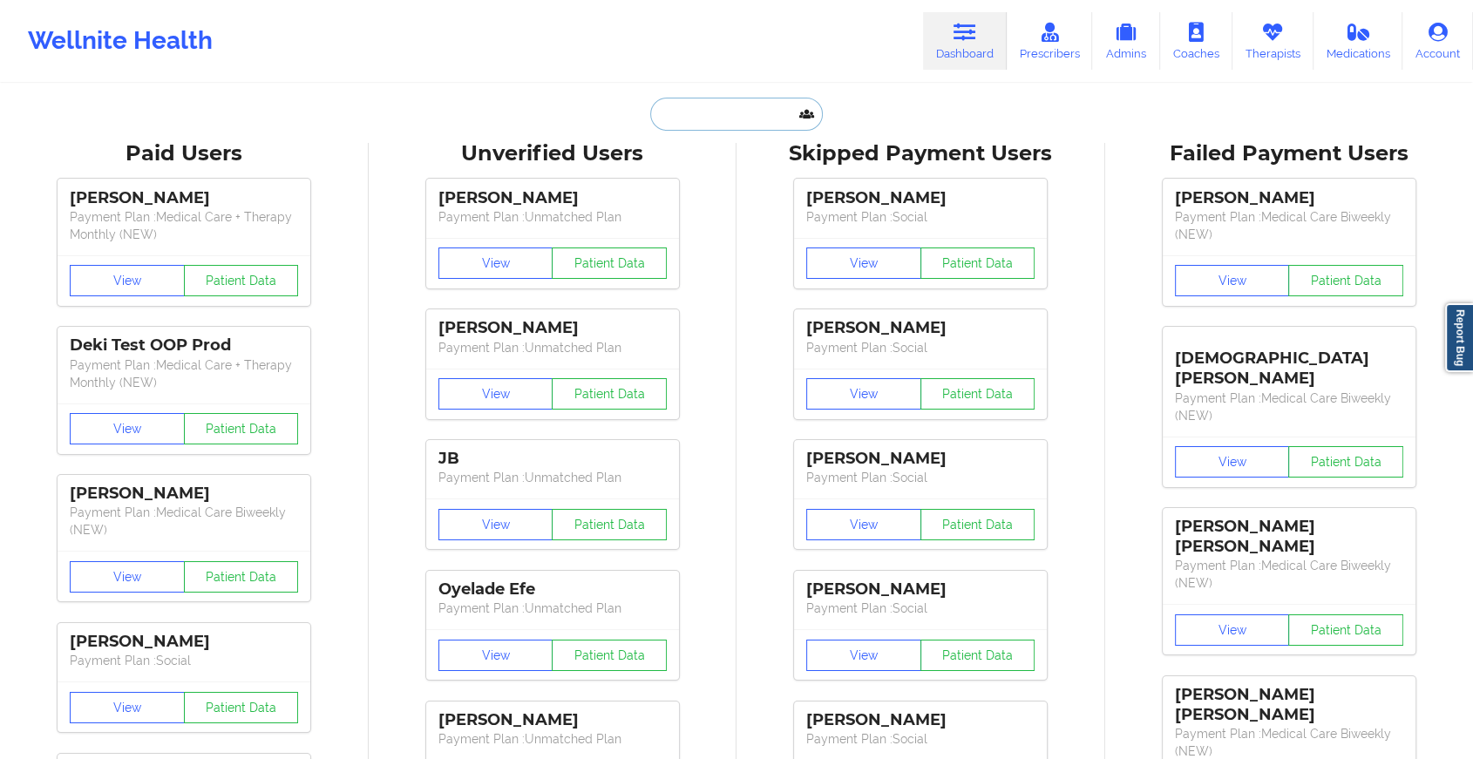
click at [760, 119] on input "text" at bounding box center [736, 114] width 173 height 33
type input "a"
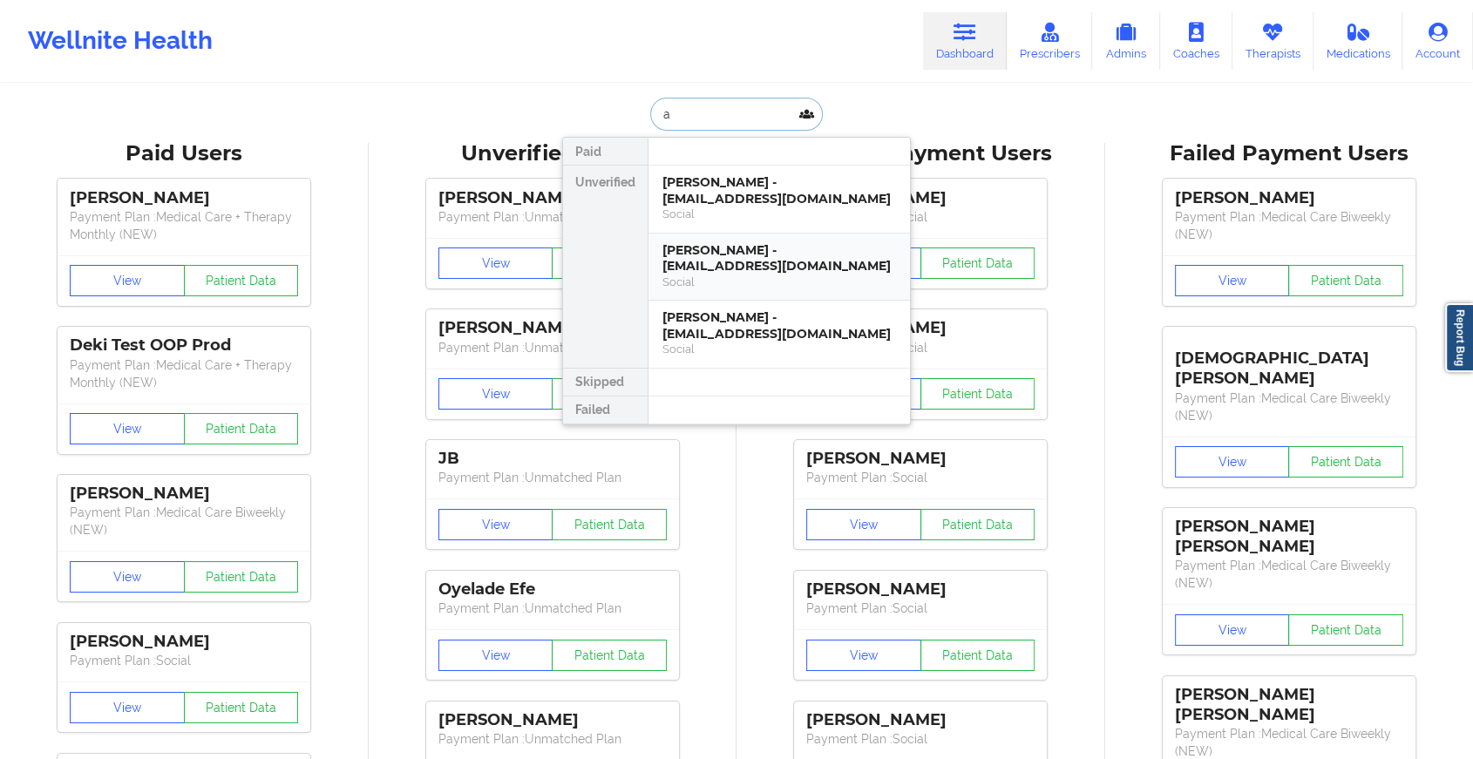
click at [713, 258] on div "[PERSON_NAME] - [EMAIL_ADDRESS][DOMAIN_NAME]" at bounding box center [780, 258] width 234 height 32
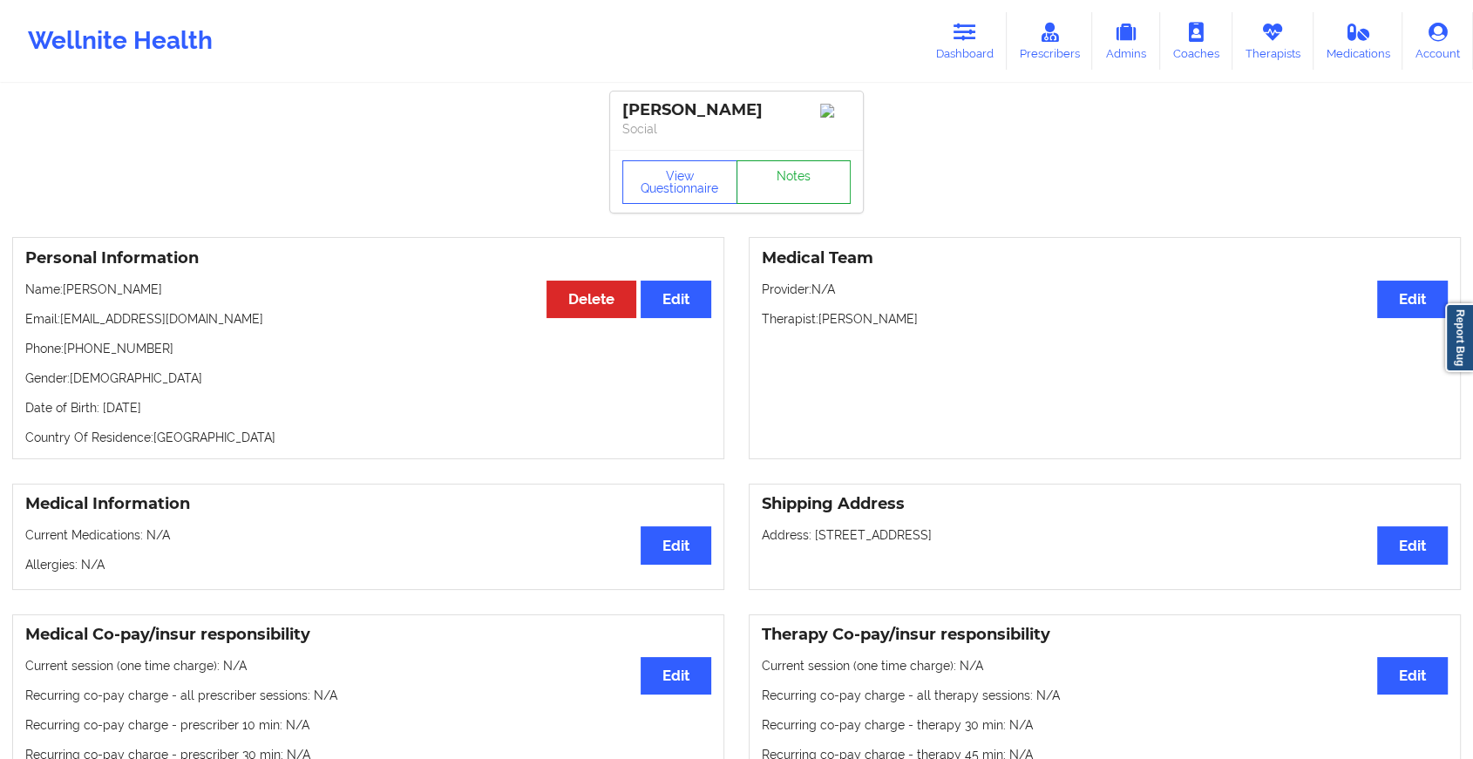
click at [829, 189] on link "Notes" at bounding box center [794, 182] width 115 height 44
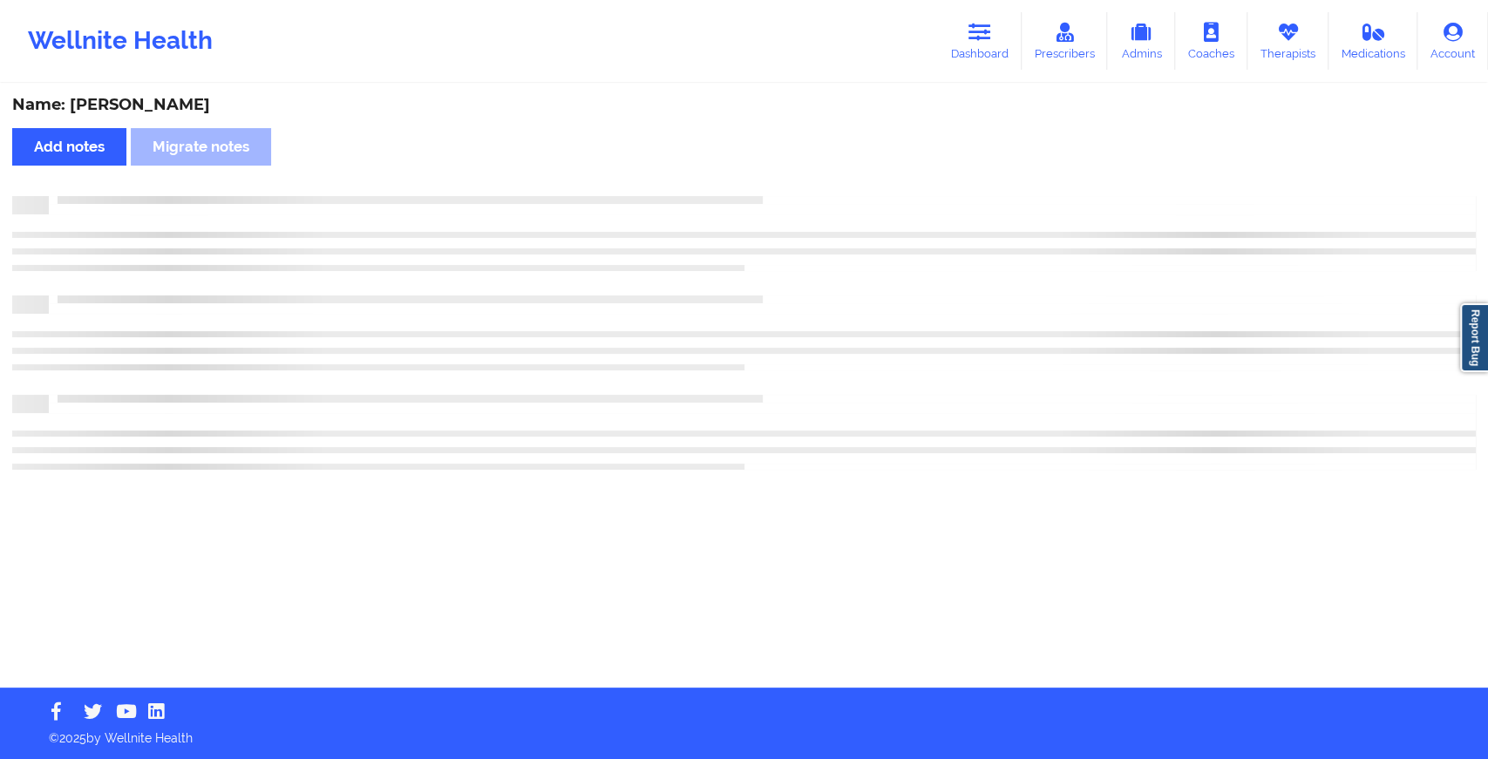
click at [829, 189] on div "Name: [PERSON_NAME] Add notes Migrate notes" at bounding box center [744, 386] width 1488 height 602
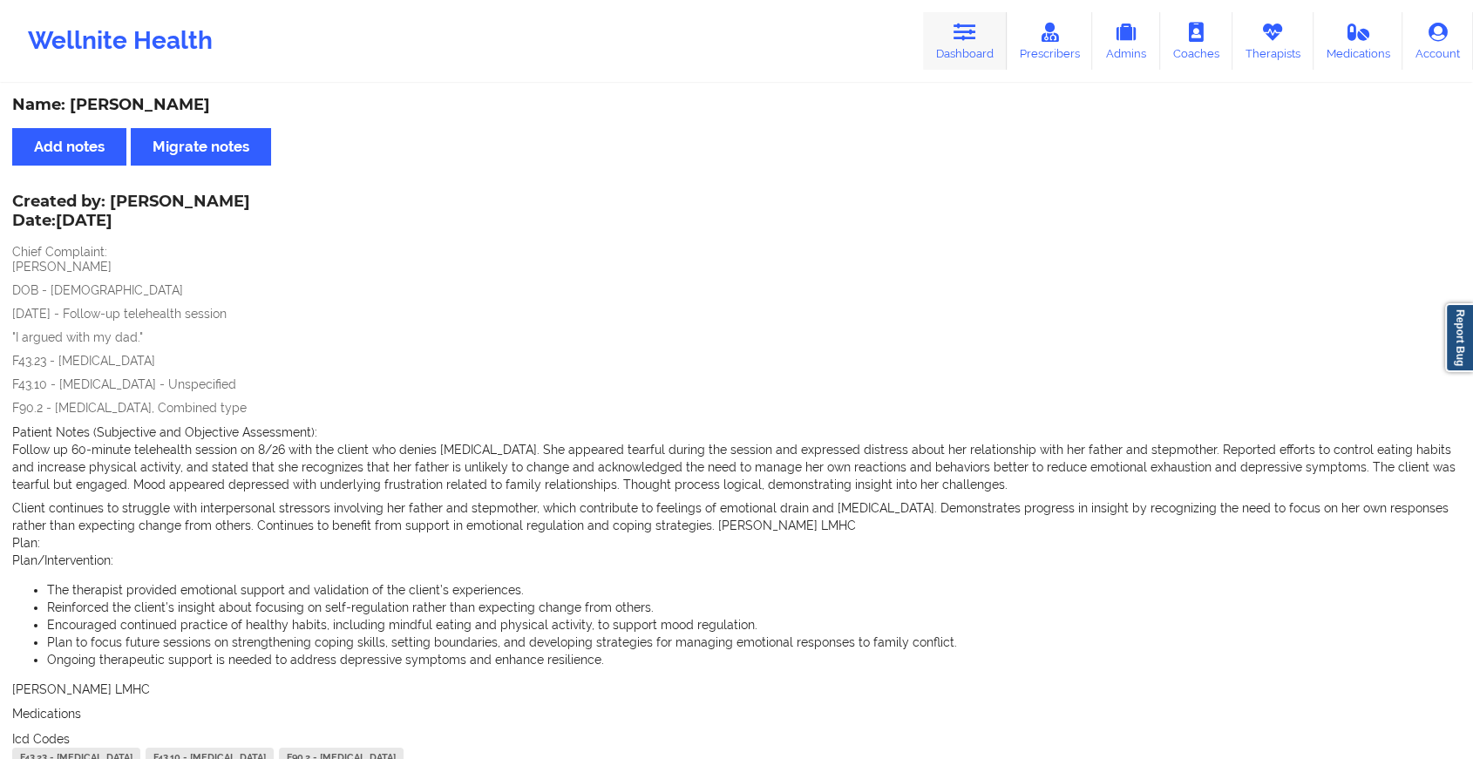
click at [952, 36] on link "Dashboard" at bounding box center [965, 41] width 84 height 58
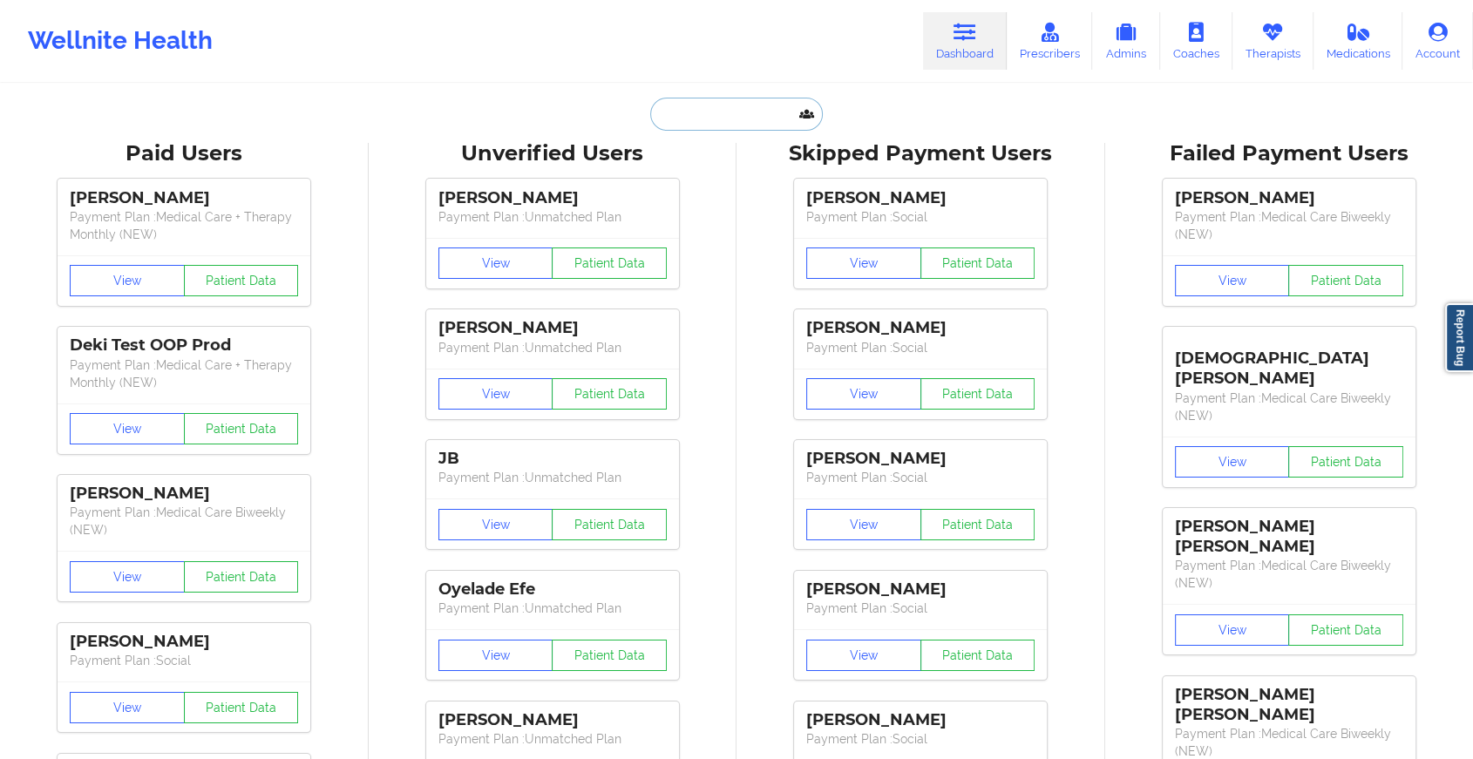
click at [762, 105] on input "text" at bounding box center [736, 114] width 173 height 33
type input "a"
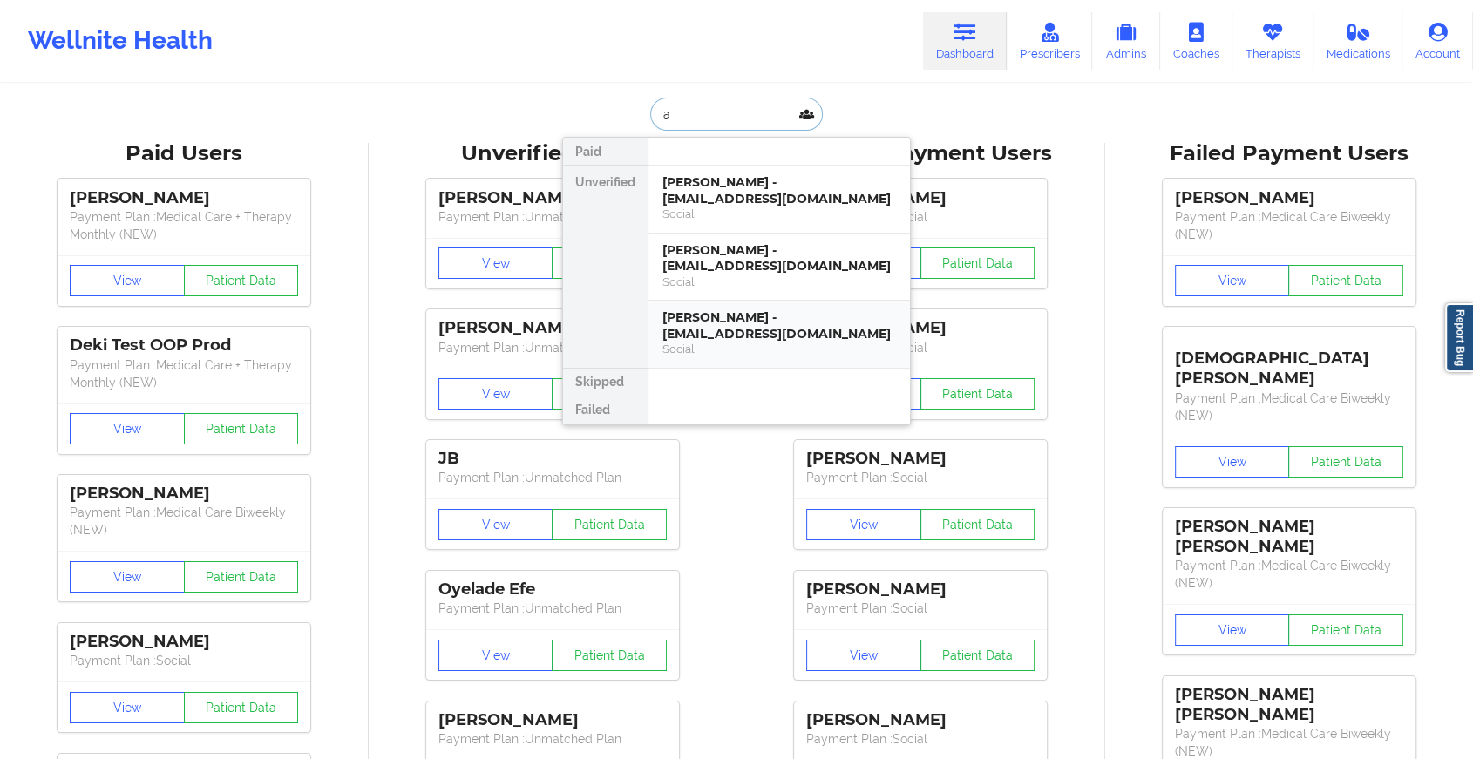
click at [699, 359] on div "[PERSON_NAME] - [EMAIL_ADDRESS][DOMAIN_NAME] Social" at bounding box center [780, 334] width 262 height 67
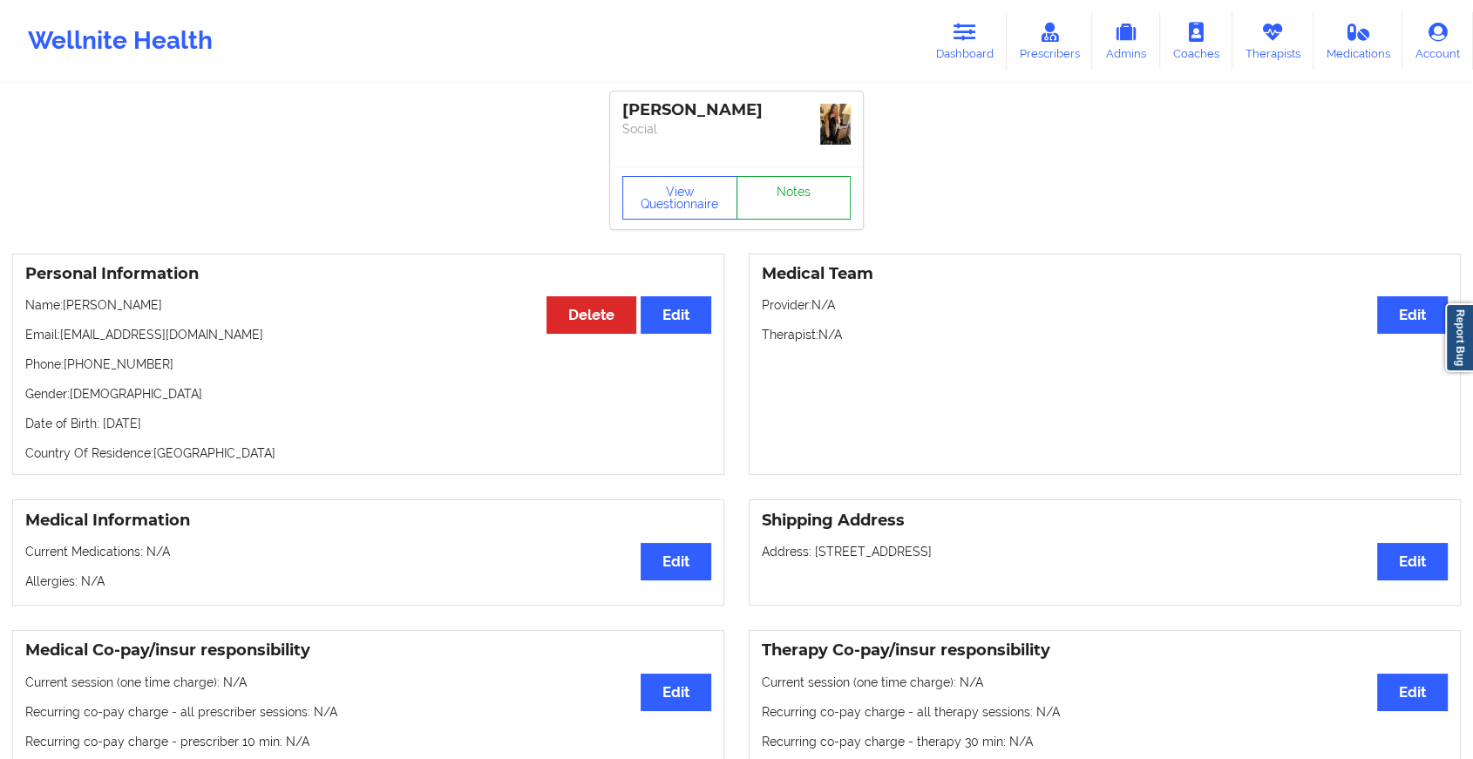
click at [783, 169] on div "View Questionnaire Notes" at bounding box center [736, 198] width 253 height 63
drag, startPoint x: 783, startPoint y: 169, endPoint x: 775, endPoint y: 192, distance: 24.0
click at [775, 192] on link "Notes" at bounding box center [794, 198] width 115 height 44
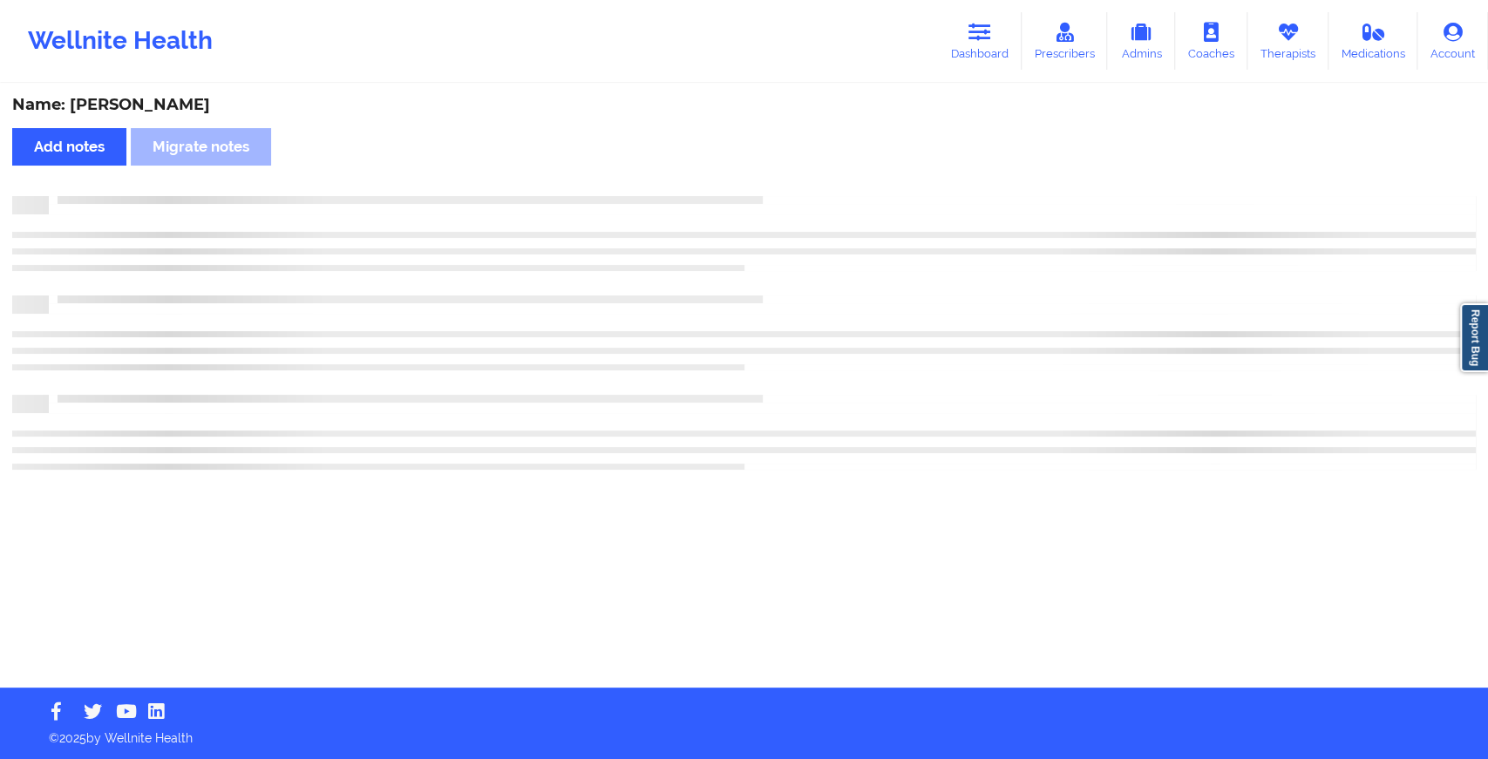
click at [775, 192] on div "Name: [PERSON_NAME] Add notes Migrate notes" at bounding box center [744, 386] width 1488 height 602
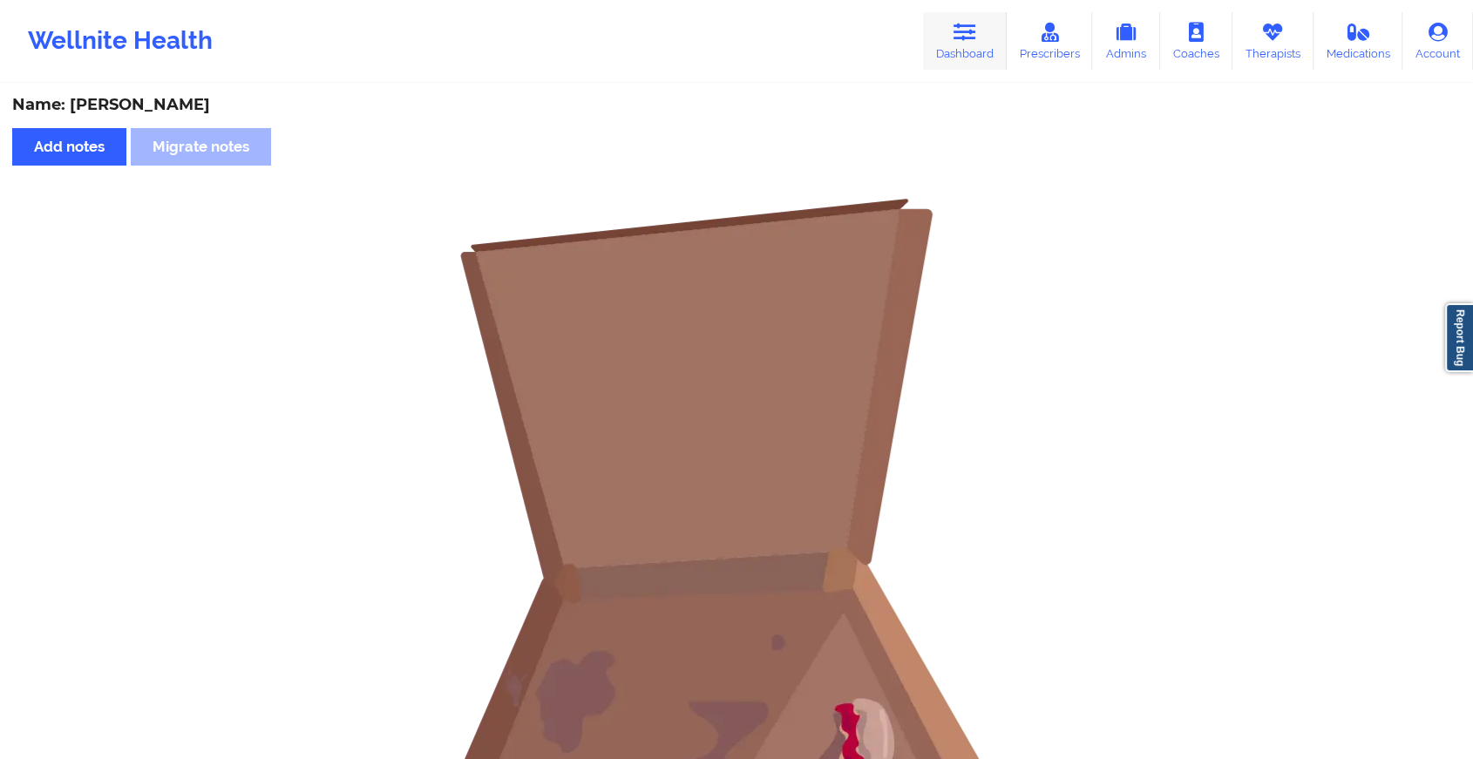
click at [975, 37] on icon at bounding box center [965, 32] width 23 height 19
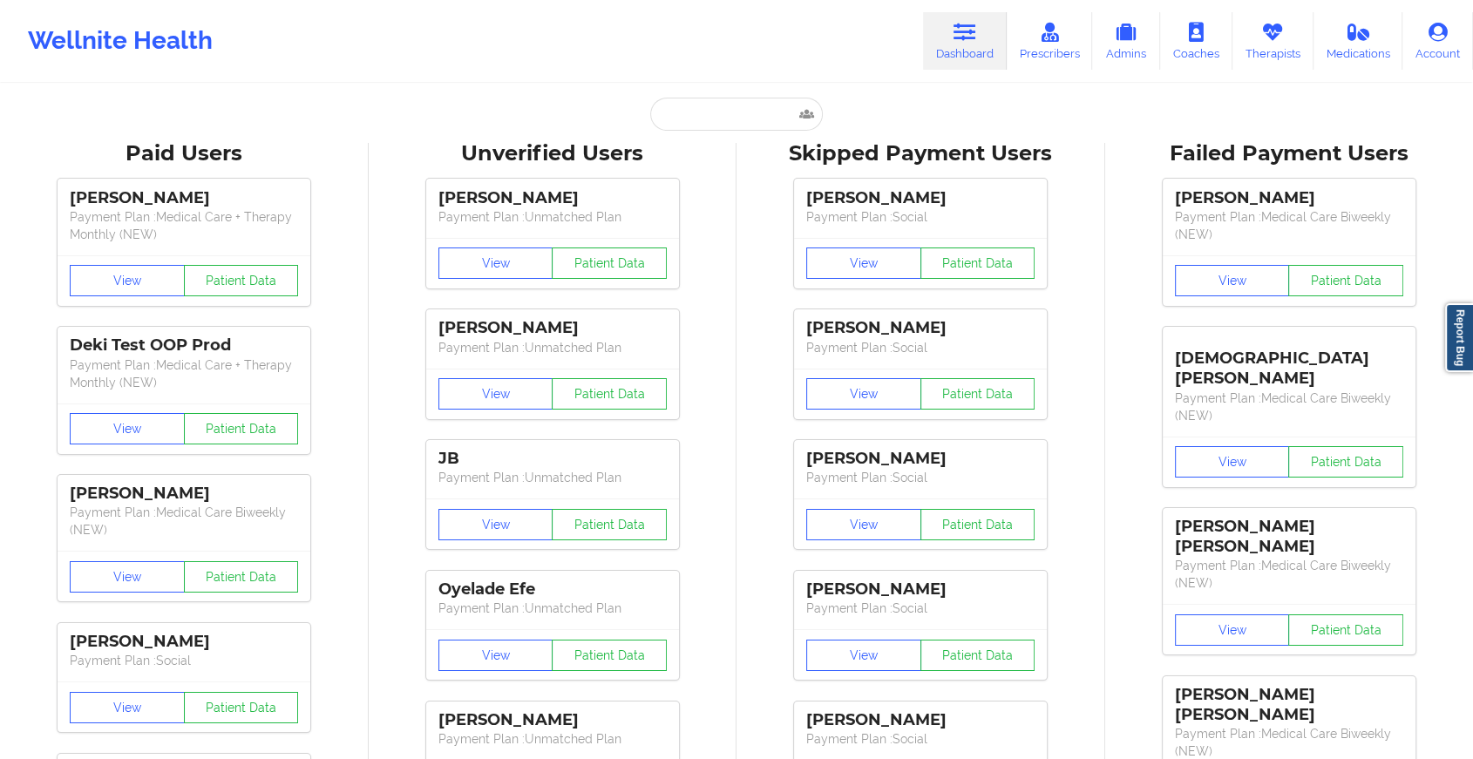
click at [725, 119] on input "text" at bounding box center [736, 114] width 173 height 33
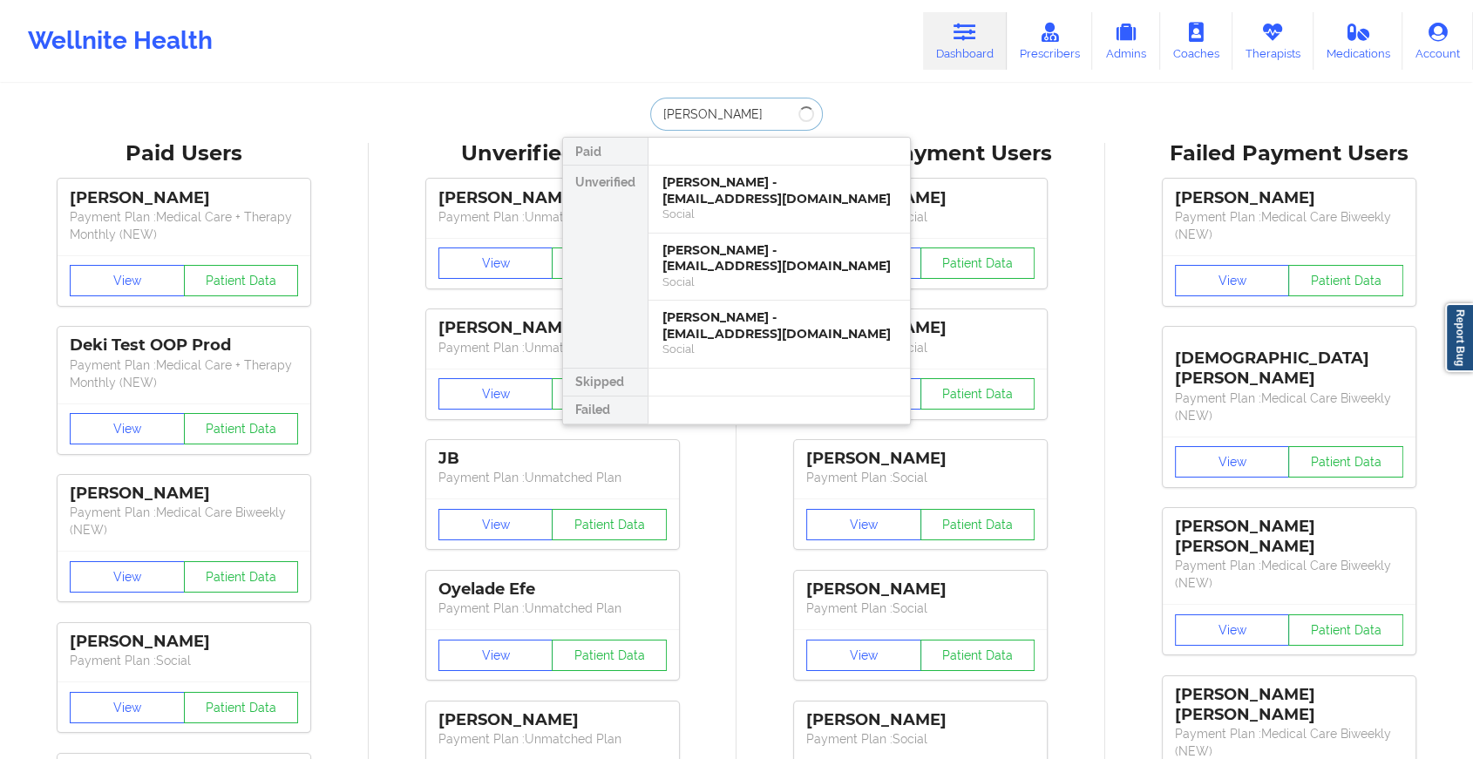
type input "[PERSON_NAME]"
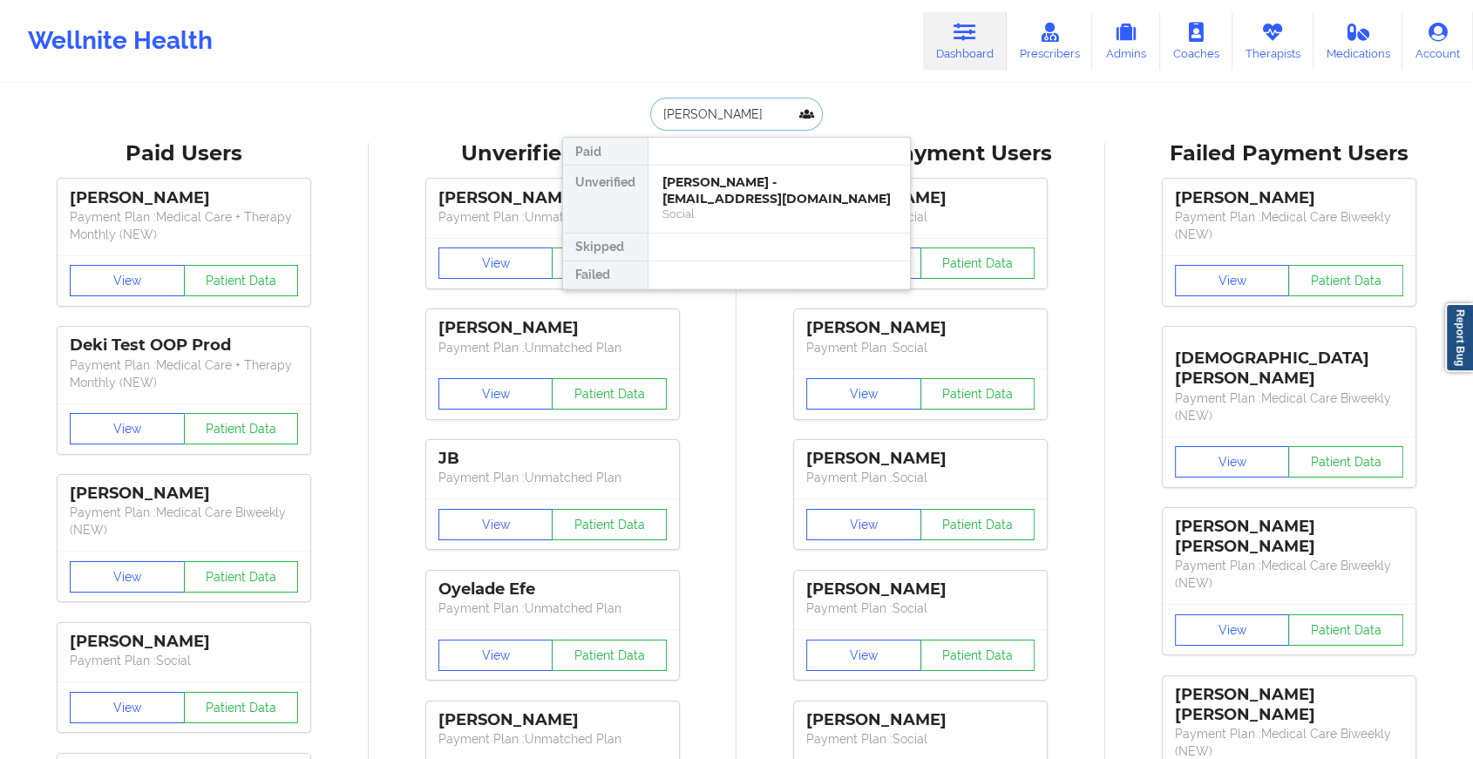
click at [764, 175] on div "[PERSON_NAME] - [EMAIL_ADDRESS][DOMAIN_NAME]" at bounding box center [780, 190] width 234 height 32
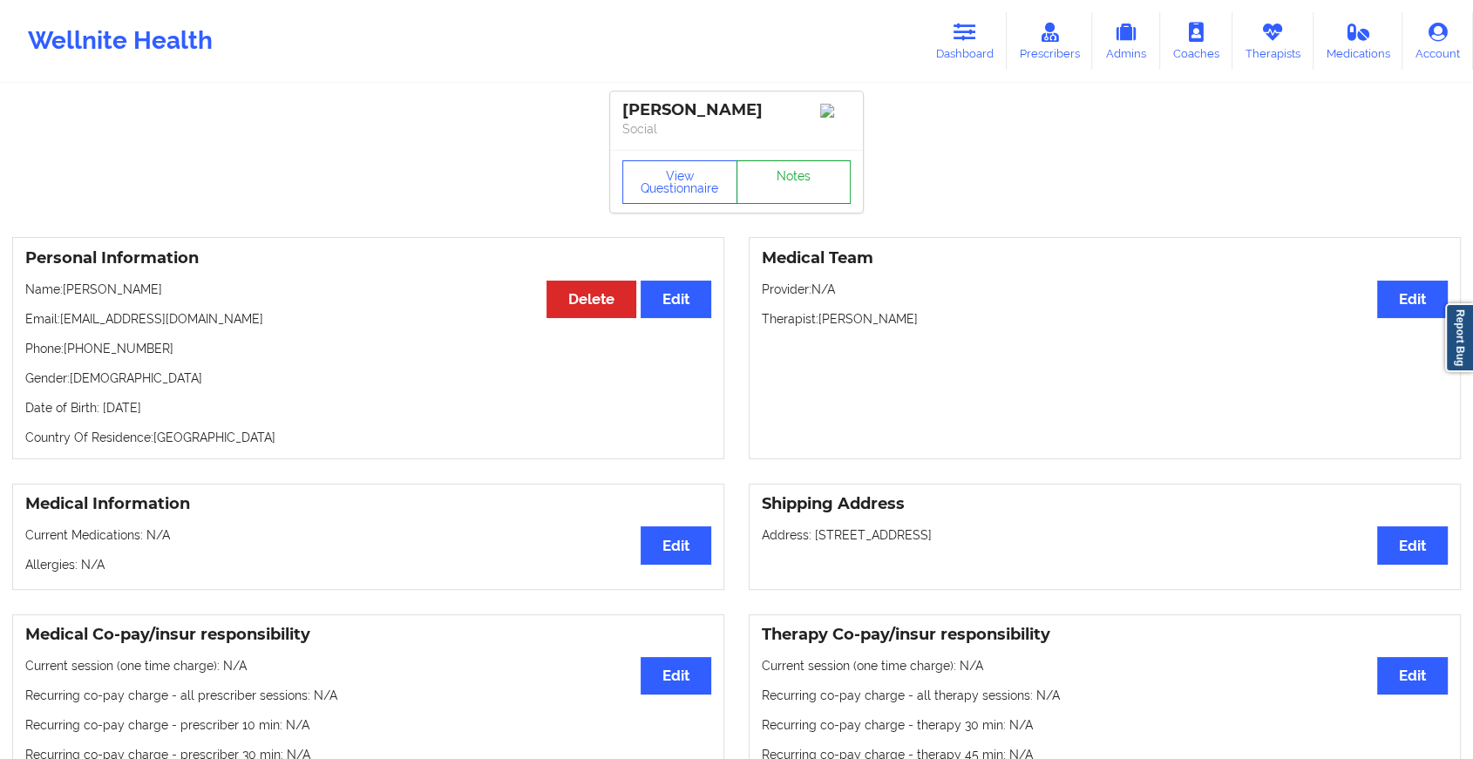
click at [792, 179] on link "Notes" at bounding box center [794, 182] width 115 height 44
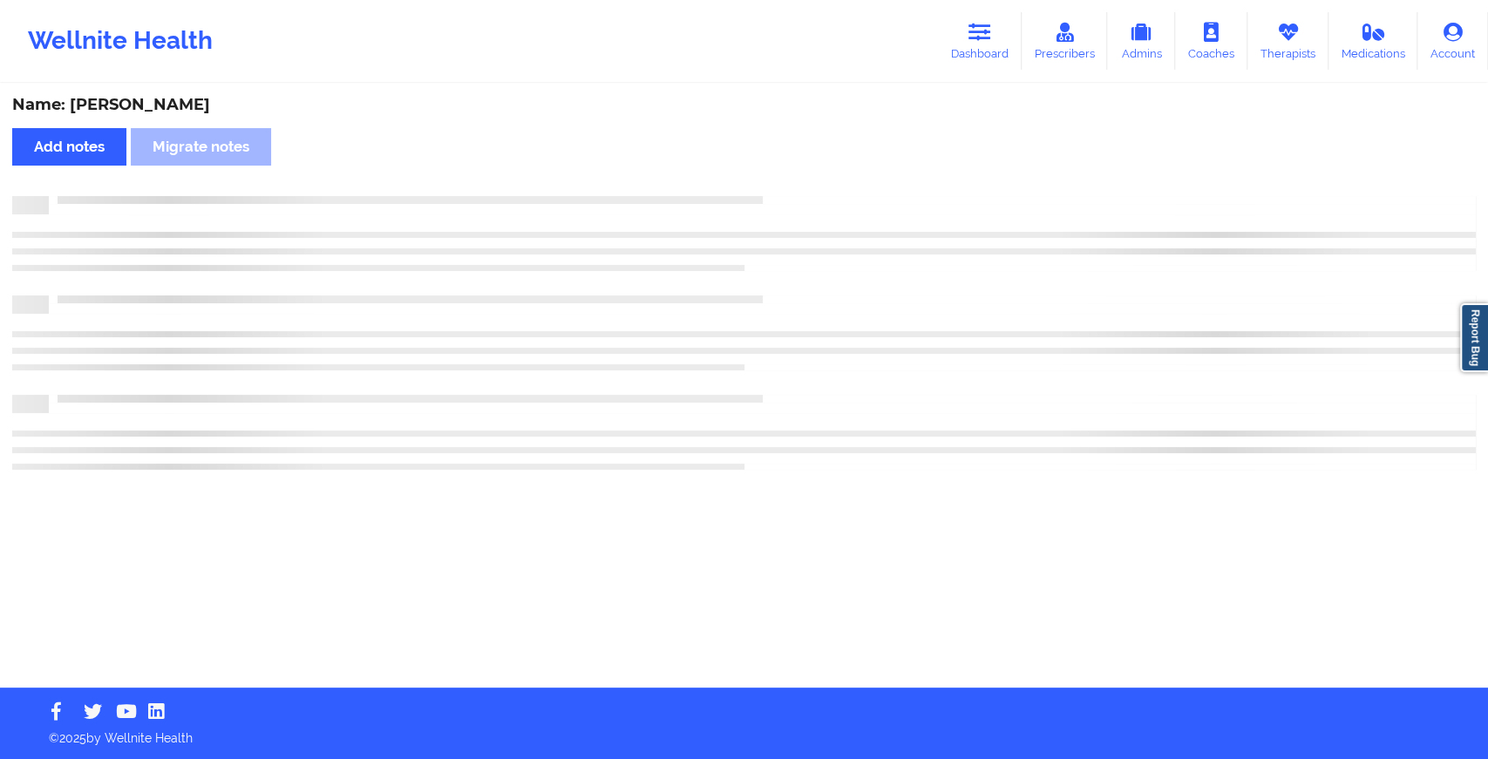
click at [792, 179] on div "Name: [PERSON_NAME] Add notes Migrate notes" at bounding box center [744, 386] width 1488 height 602
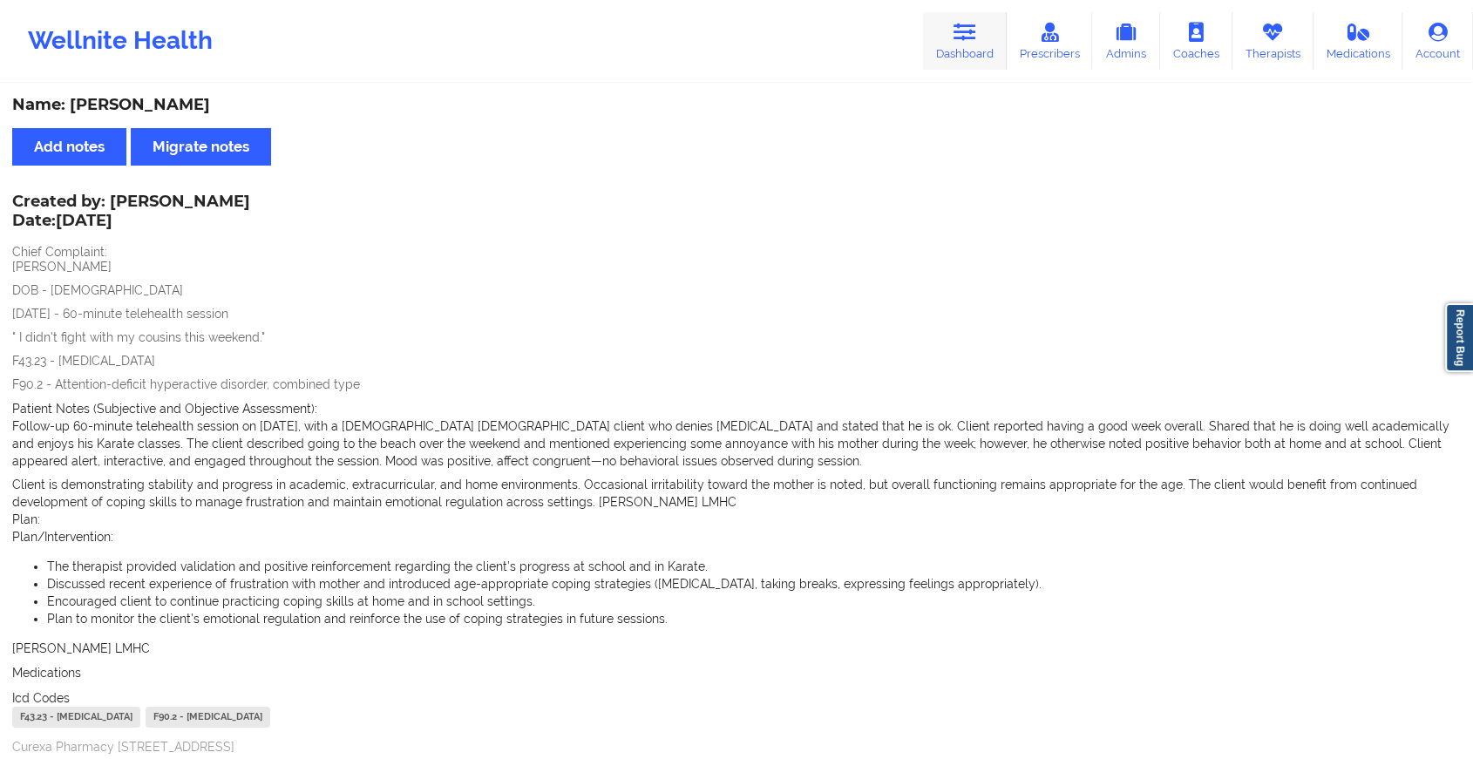
click at [970, 29] on icon at bounding box center [965, 32] width 23 height 19
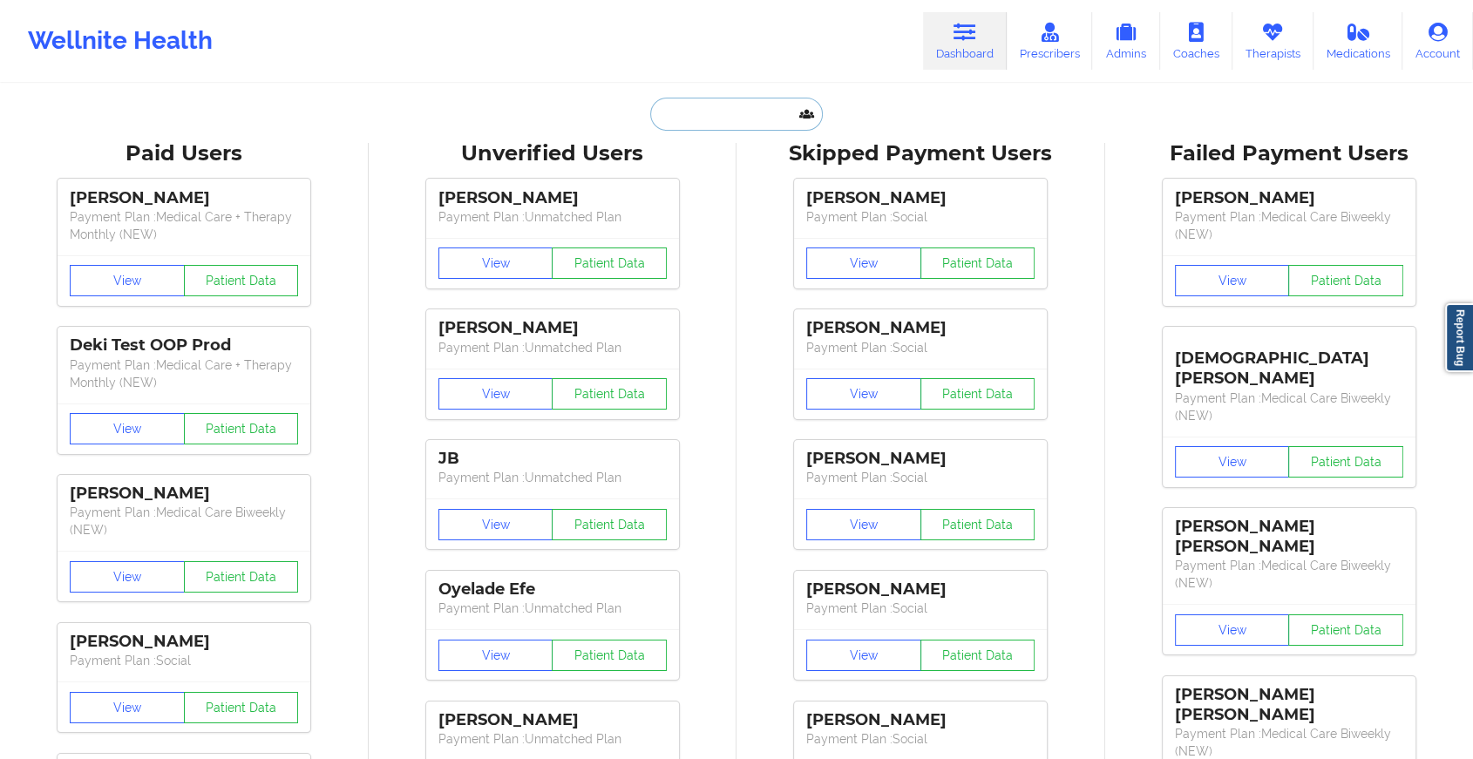
click at [714, 107] on input "text" at bounding box center [736, 114] width 173 height 33
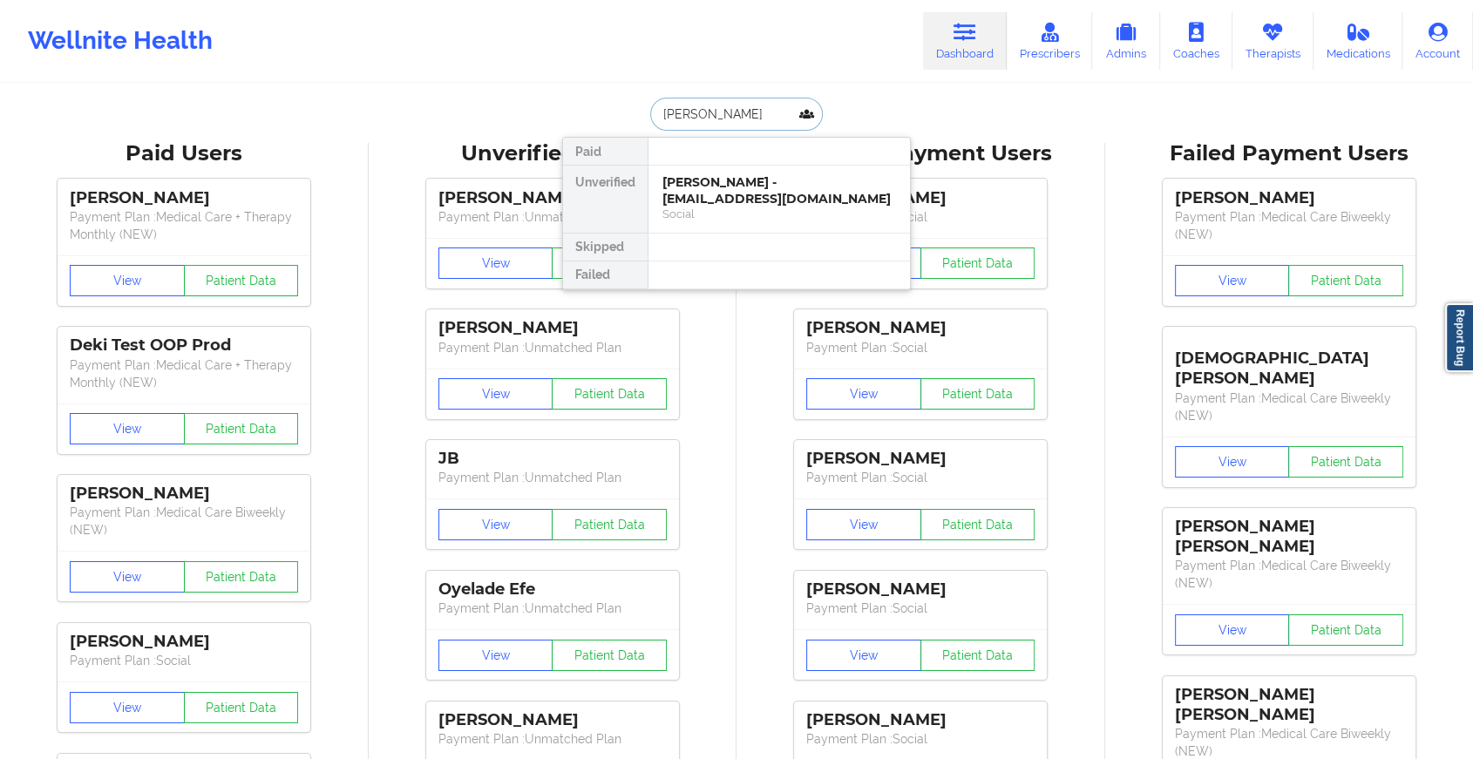
type input "[PERSON_NAME]"
click at [709, 193] on div "[PERSON_NAME] - [PERSON_NAME][EMAIL_ADDRESS][DOMAIN_NAME]" at bounding box center [780, 190] width 234 height 32
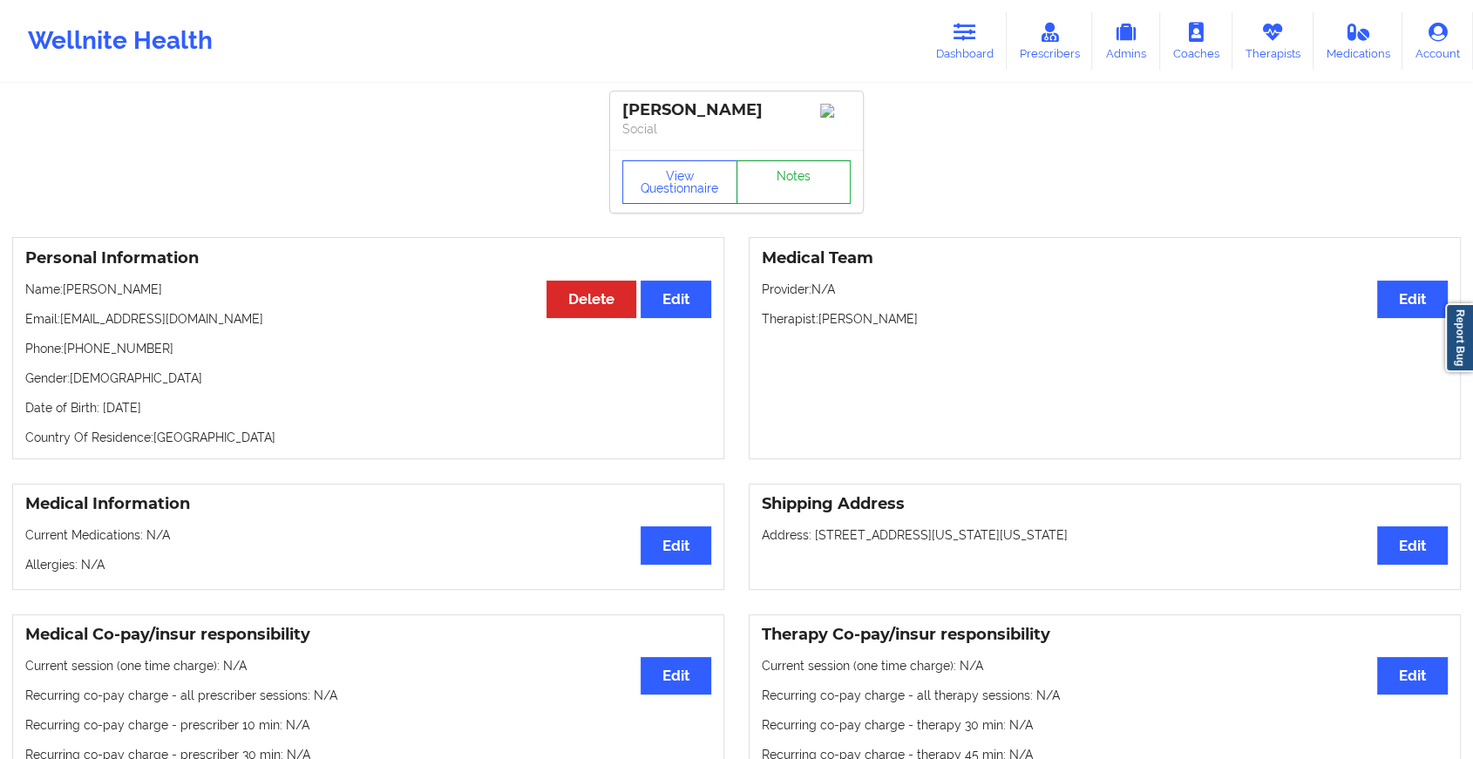
click at [760, 193] on link "Notes" at bounding box center [794, 182] width 115 height 44
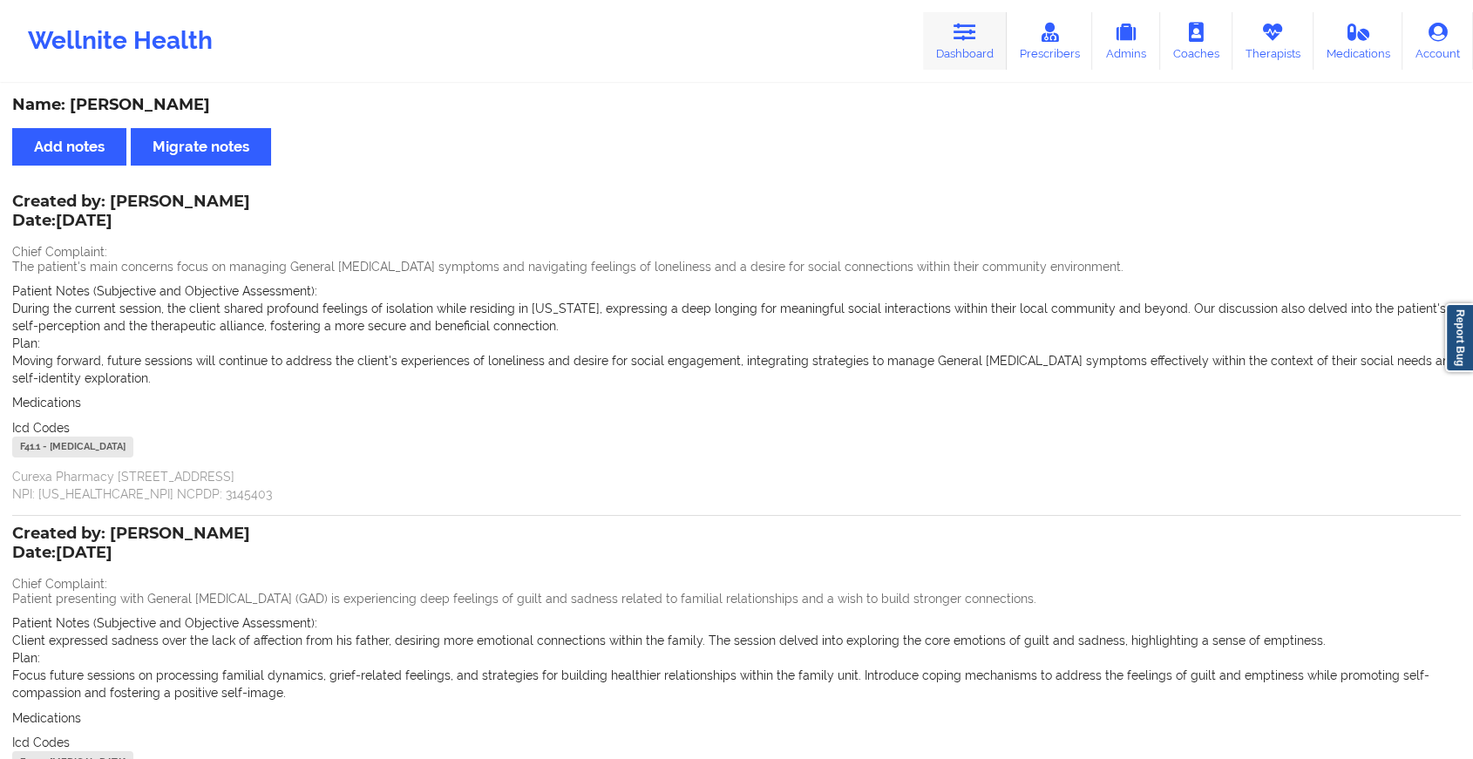
click at [972, 33] on icon at bounding box center [965, 32] width 23 height 19
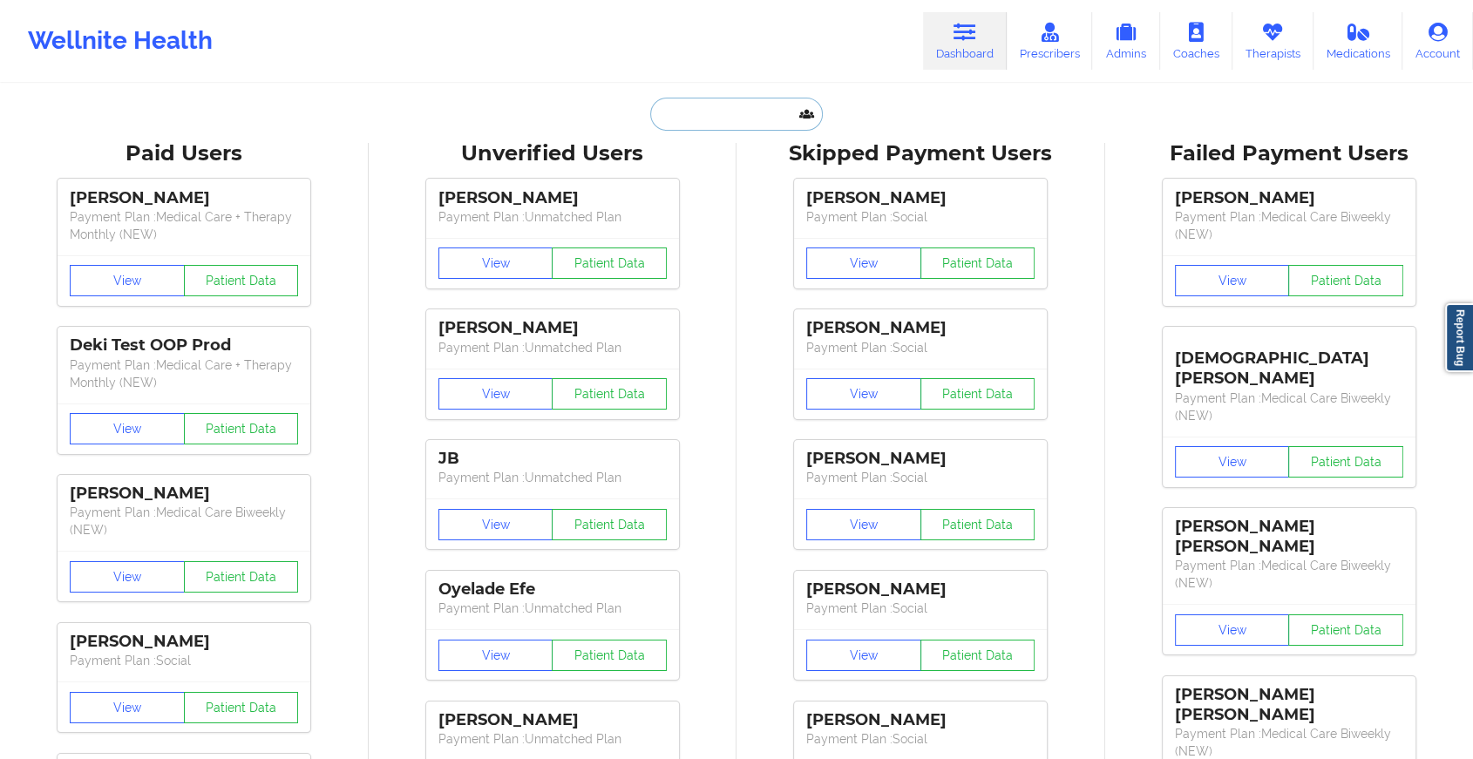
click at [736, 126] on input "text" at bounding box center [736, 114] width 173 height 33
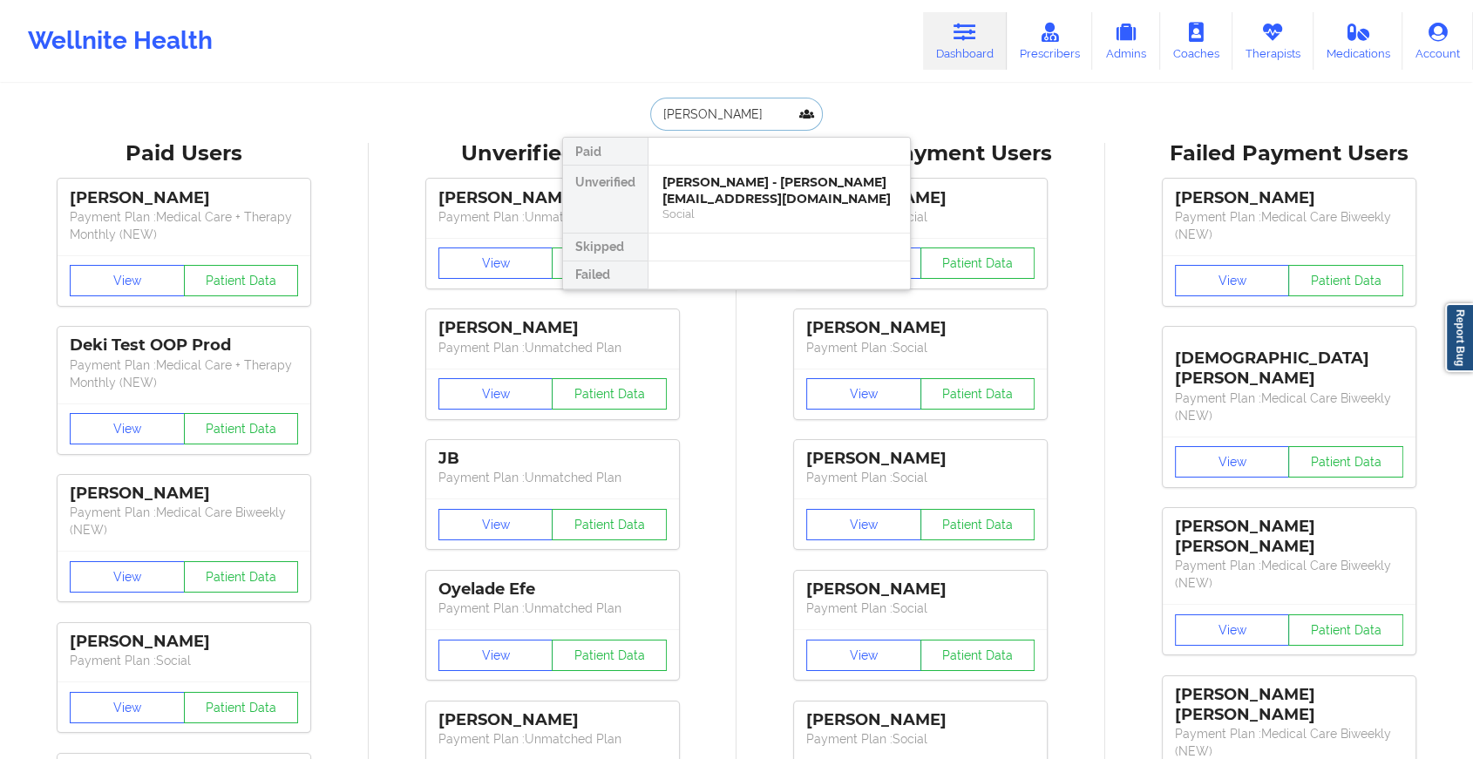
type input "[PERSON_NAME]"
click at [730, 193] on div "[PERSON_NAME] - [EMAIL_ADDRESS][DOMAIN_NAME]" at bounding box center [780, 190] width 234 height 32
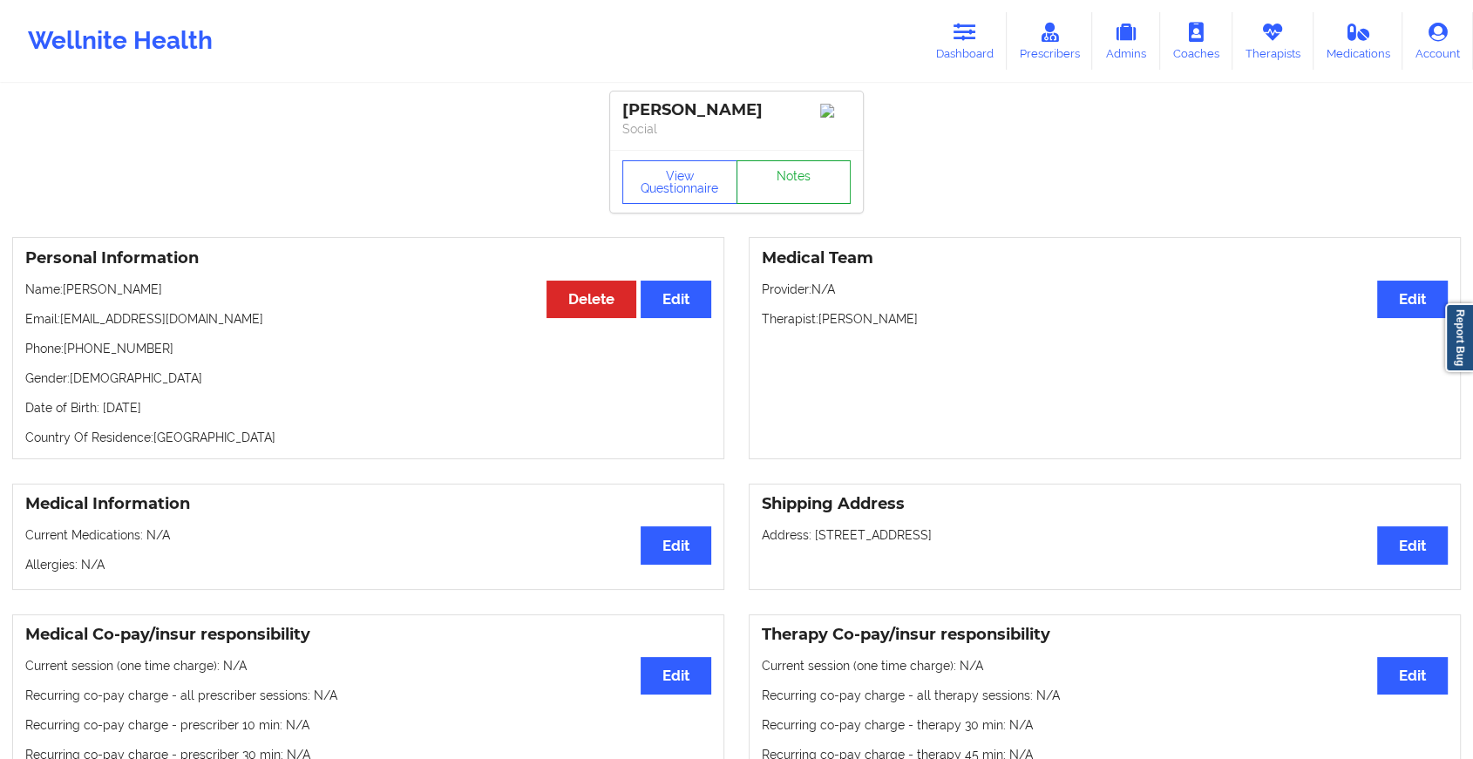
click at [760, 188] on link "Notes" at bounding box center [794, 182] width 115 height 44
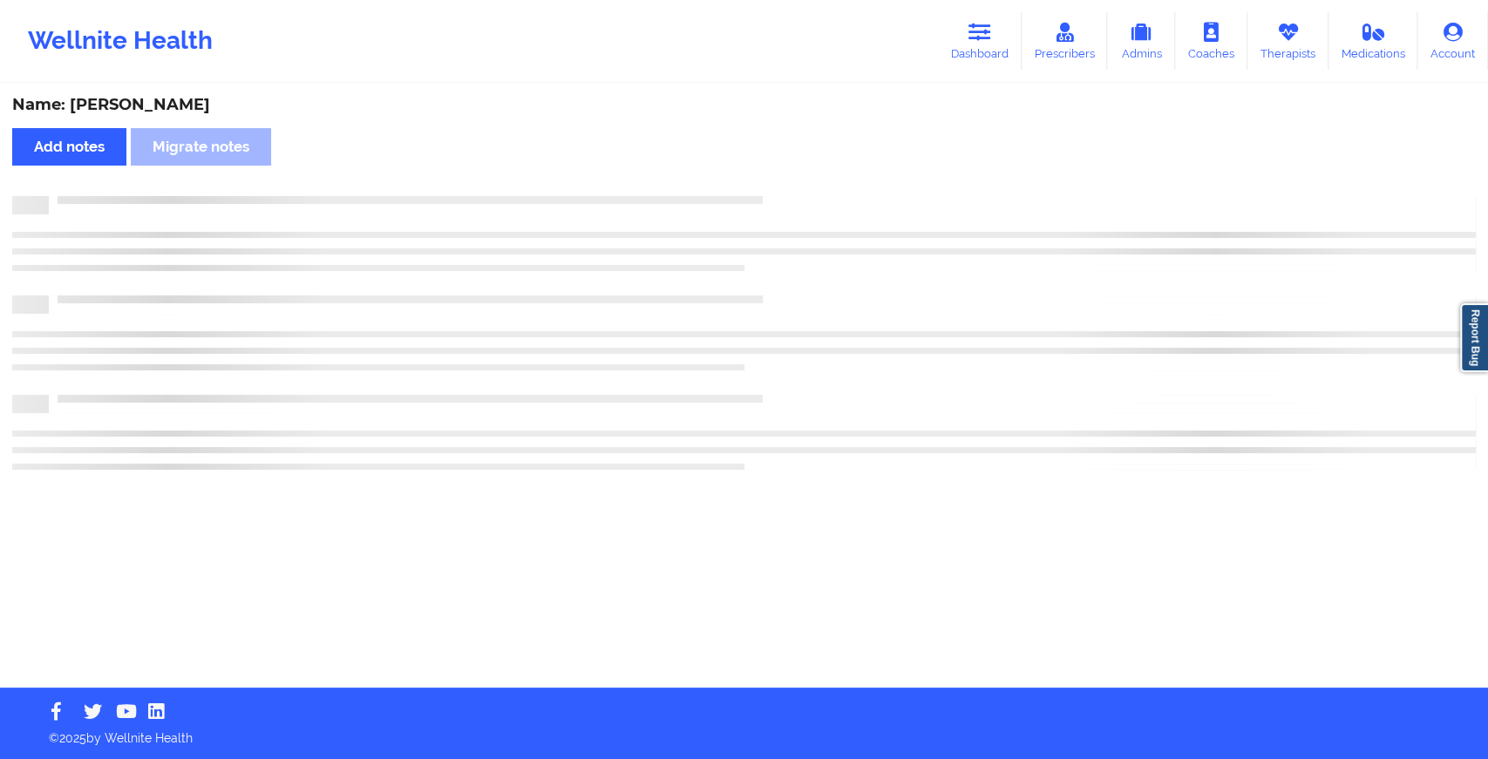
click at [760, 188] on div "Name: [PERSON_NAME] Add notes Migrate notes" at bounding box center [744, 386] width 1488 height 602
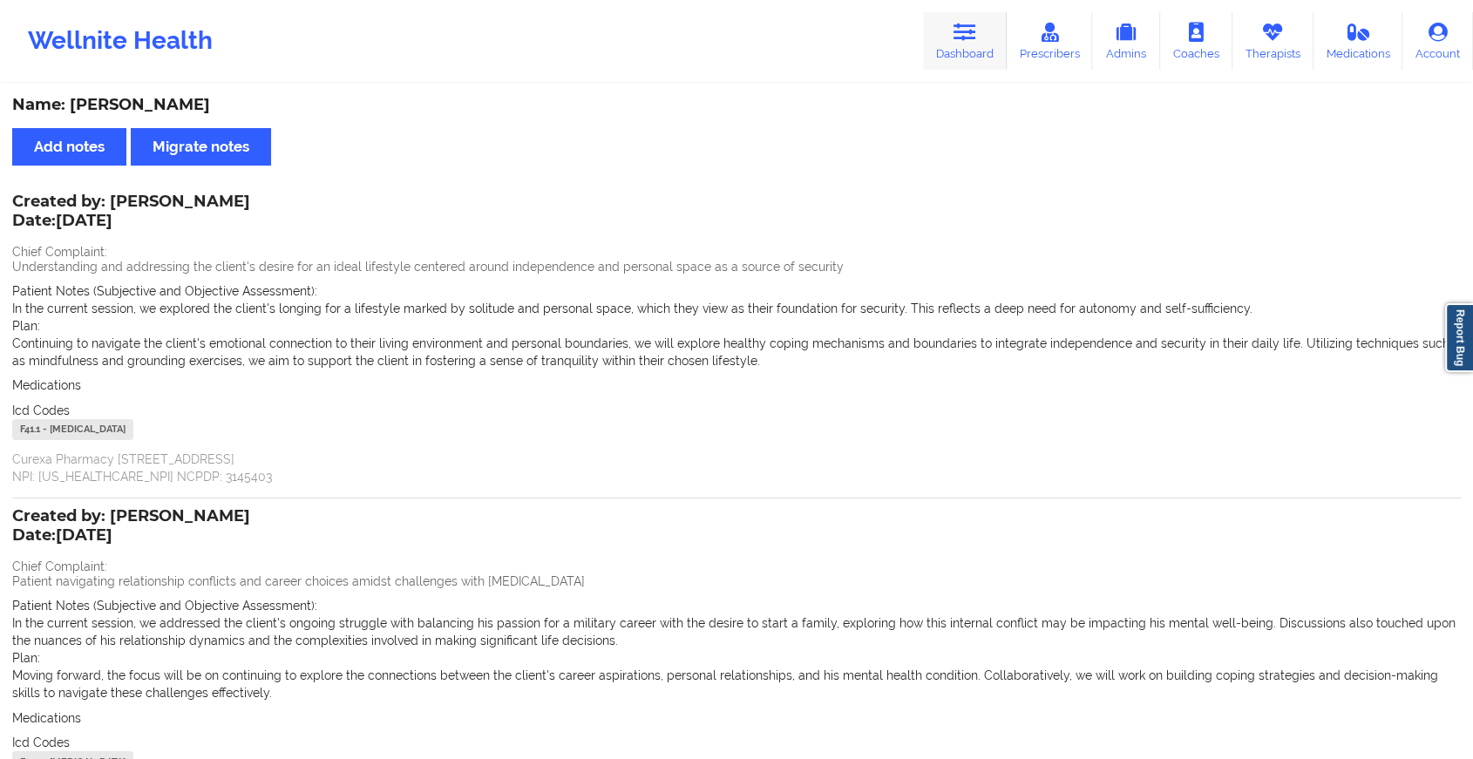
click at [956, 31] on link "Dashboard" at bounding box center [965, 41] width 84 height 58
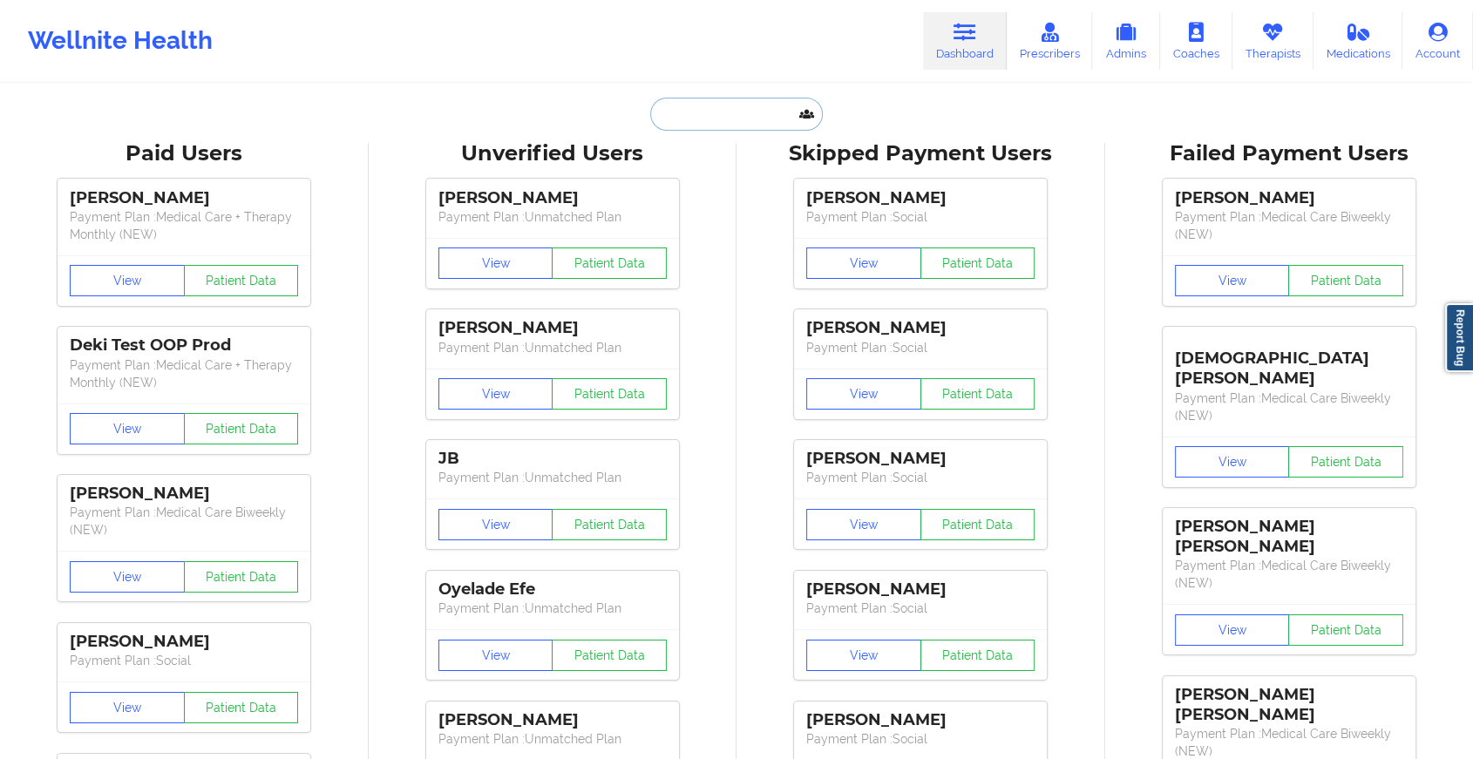
click at [744, 110] on input "text" at bounding box center [736, 114] width 173 height 33
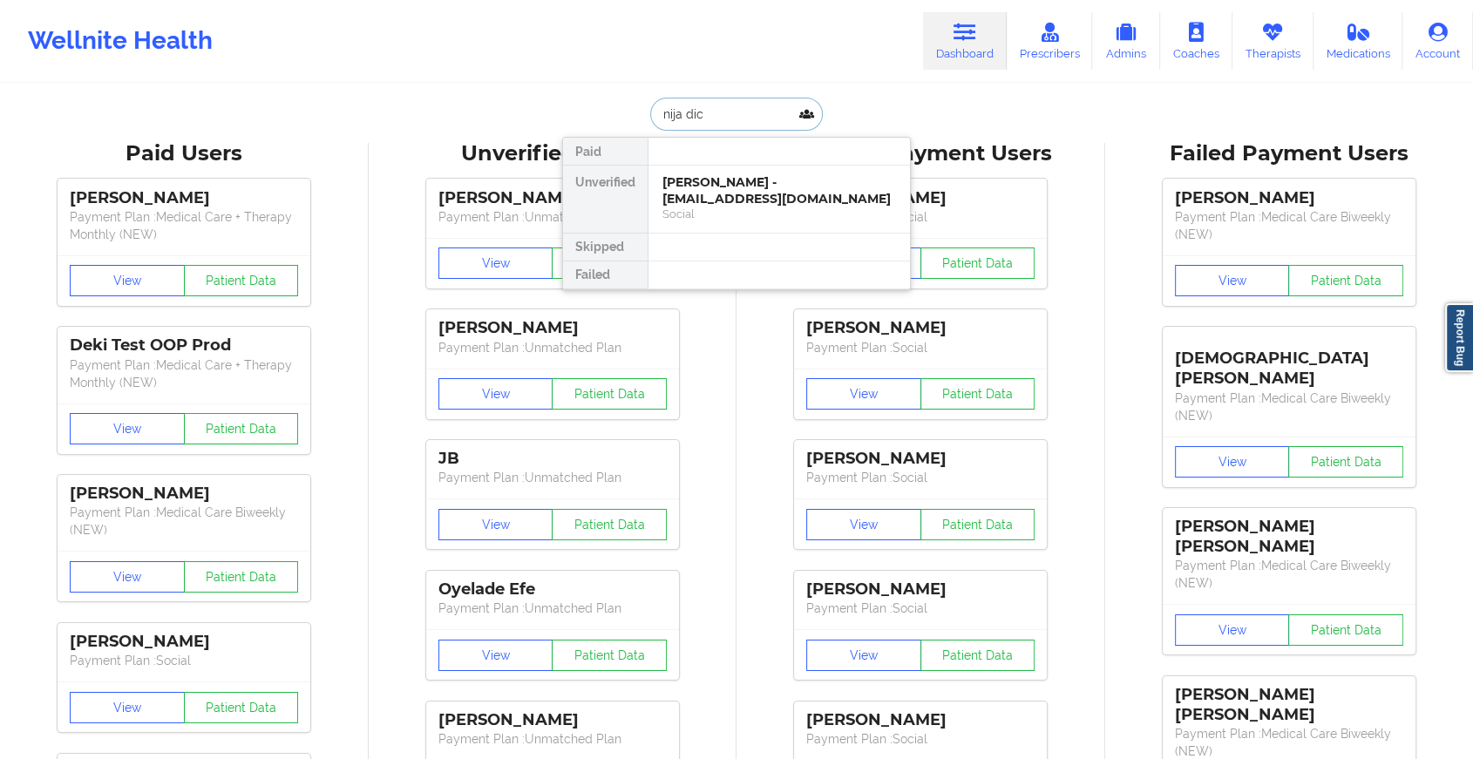
type input "[PERSON_NAME]"
click at [735, 199] on div "[PERSON_NAME] - [EMAIL_ADDRESS][DOMAIN_NAME]" at bounding box center [780, 190] width 234 height 32
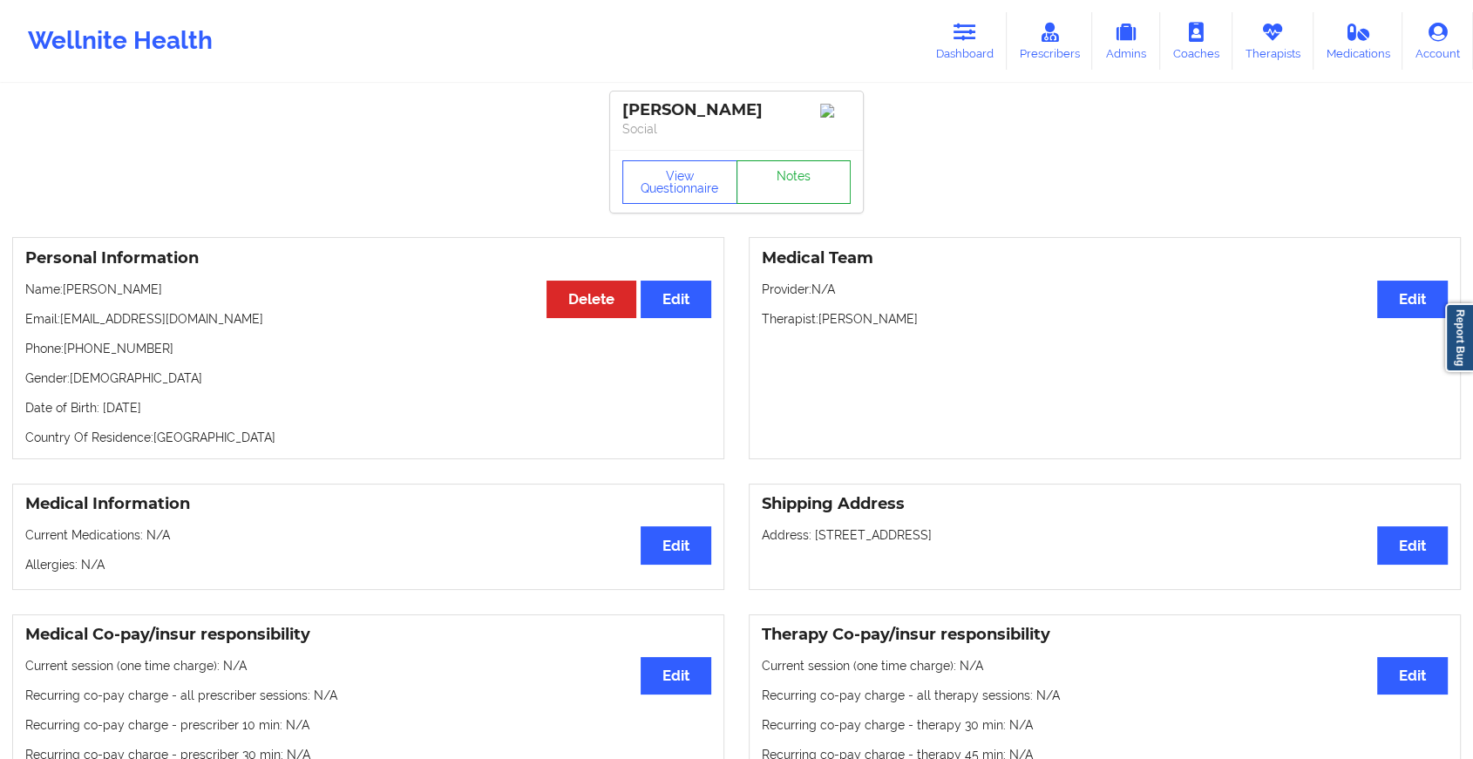
click at [794, 179] on link "Notes" at bounding box center [794, 182] width 115 height 44
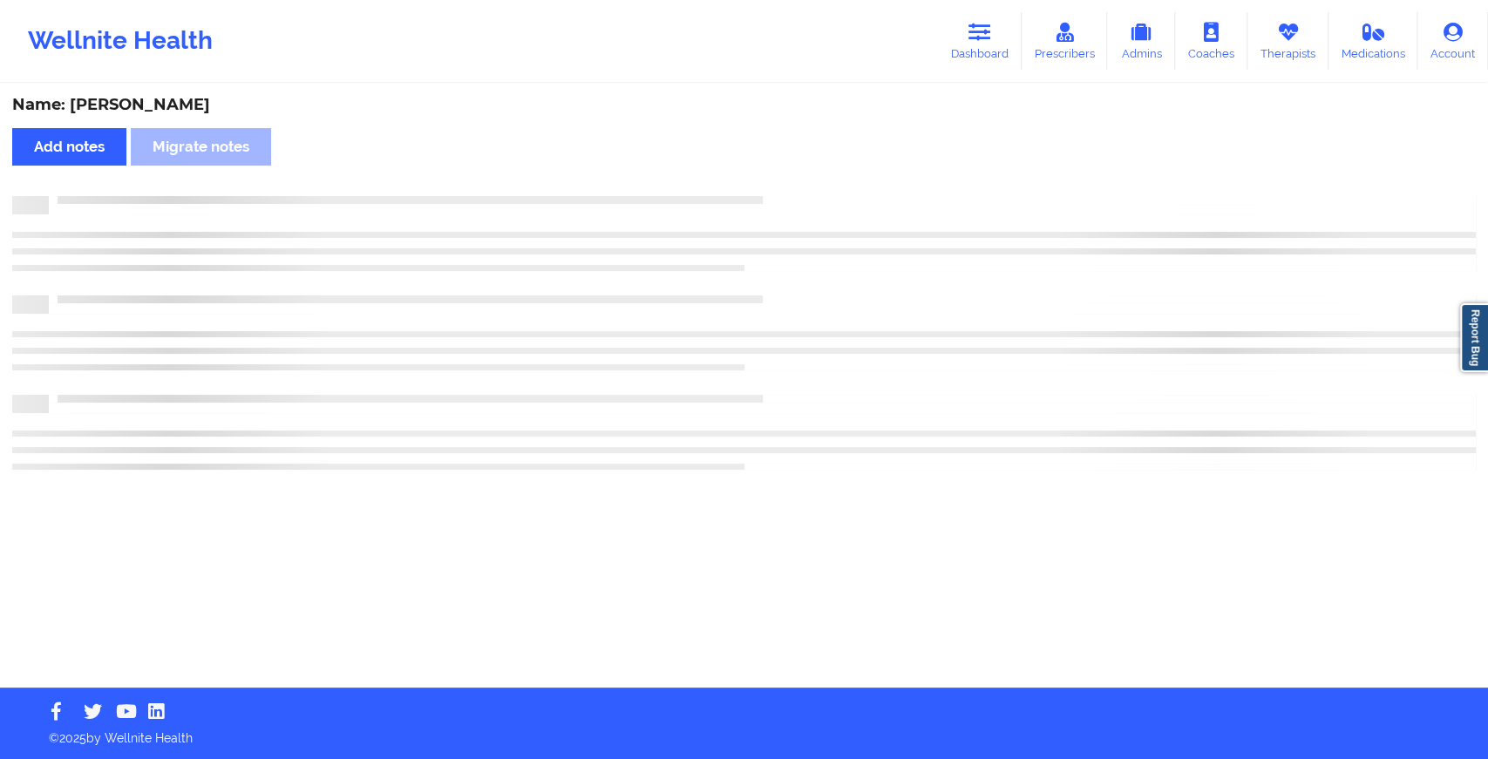
click at [794, 179] on div "Name: [PERSON_NAME] Add notes Migrate notes" at bounding box center [744, 386] width 1488 height 602
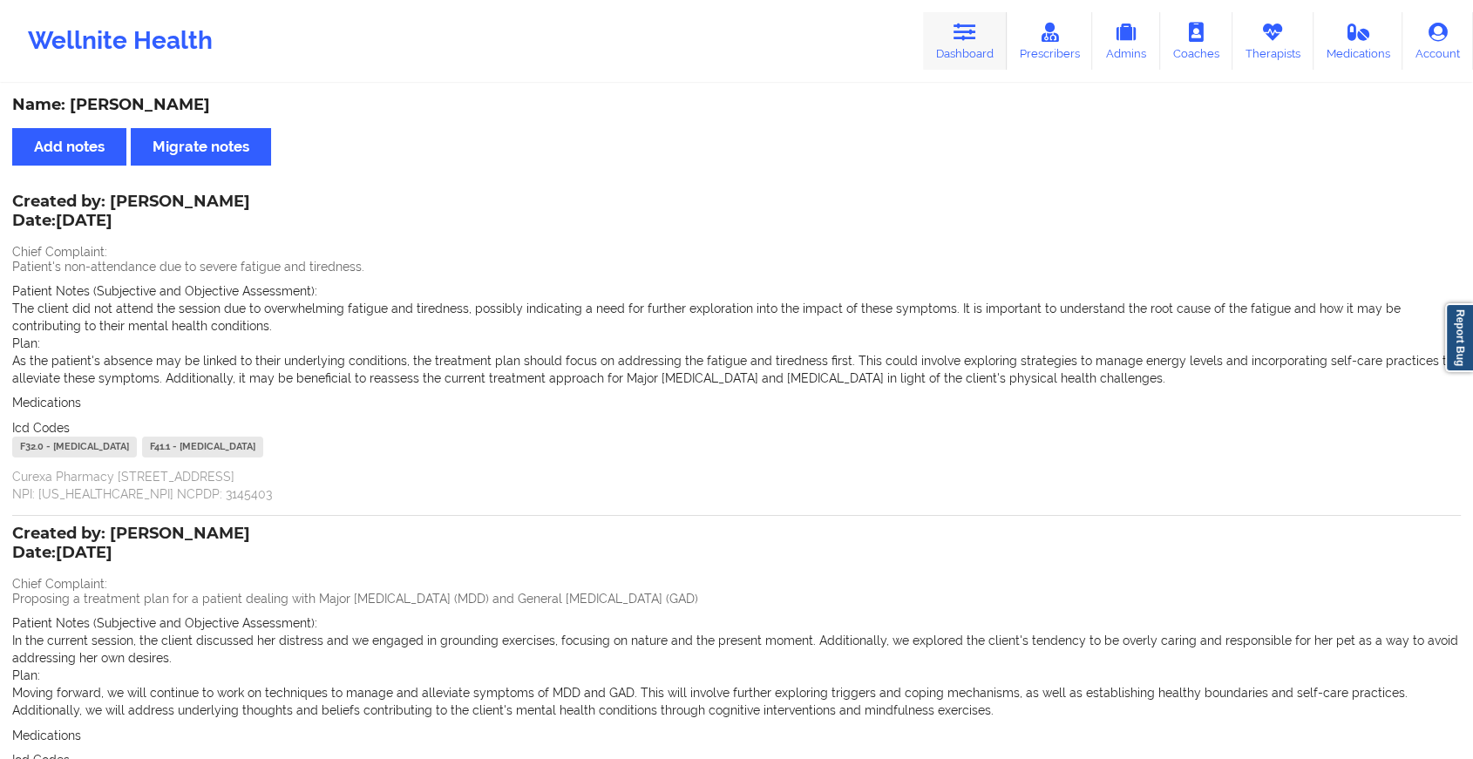
click at [971, 30] on icon at bounding box center [965, 32] width 23 height 19
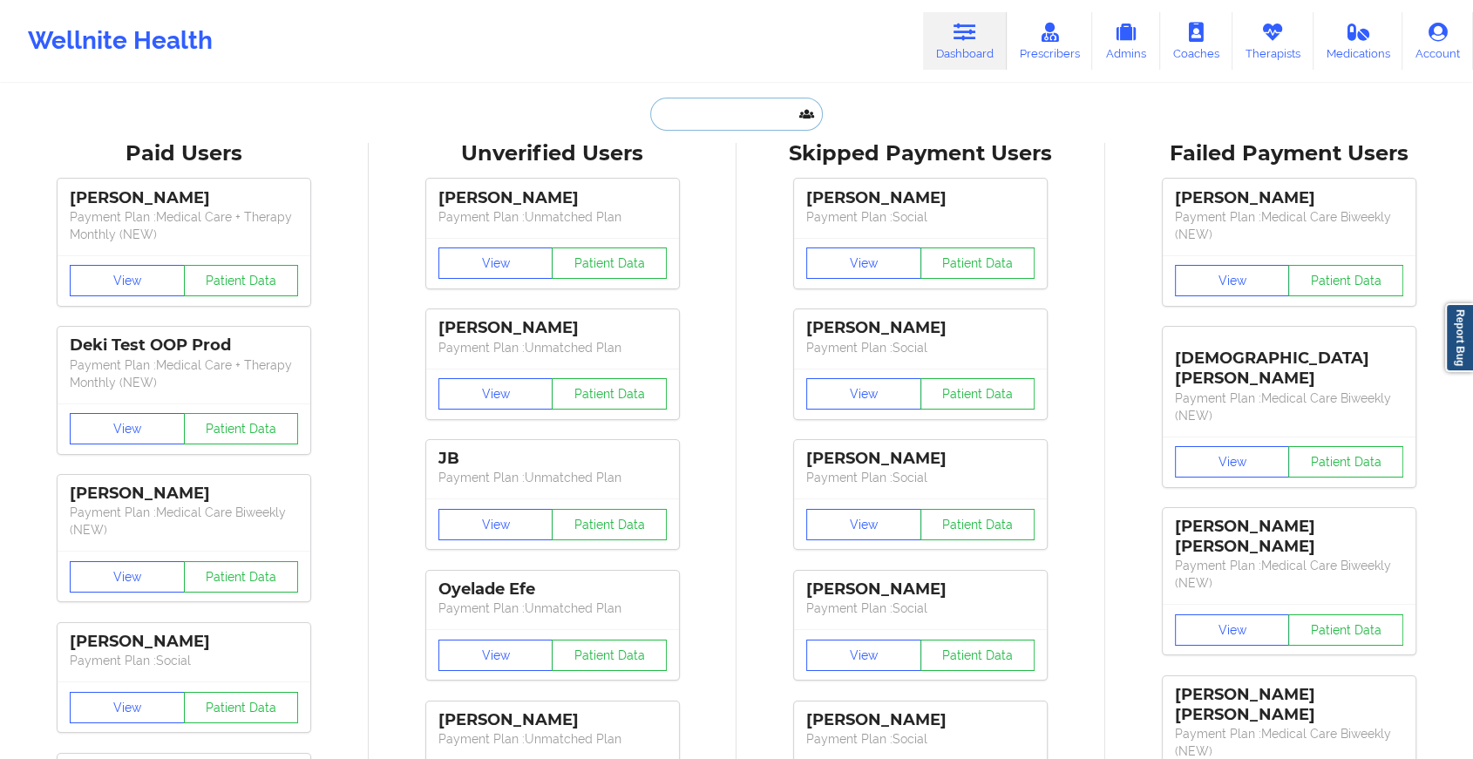
click at [669, 112] on input "text" at bounding box center [736, 114] width 173 height 33
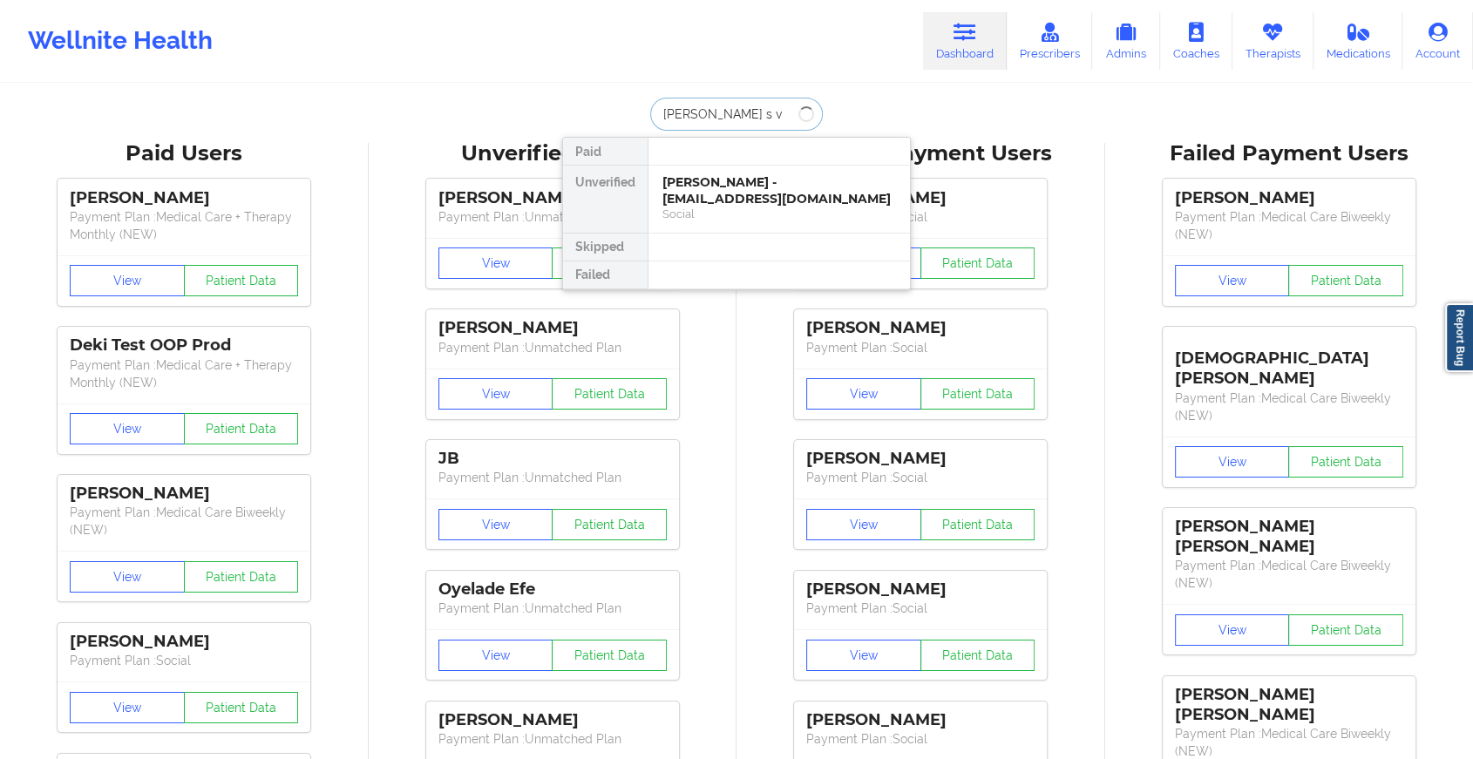
type input "[PERSON_NAME] ve"
click at [722, 182] on div "[PERSON_NAME] - [PERSON_NAME][EMAIL_ADDRESS][DOMAIN_NAME]" at bounding box center [780, 190] width 234 height 32
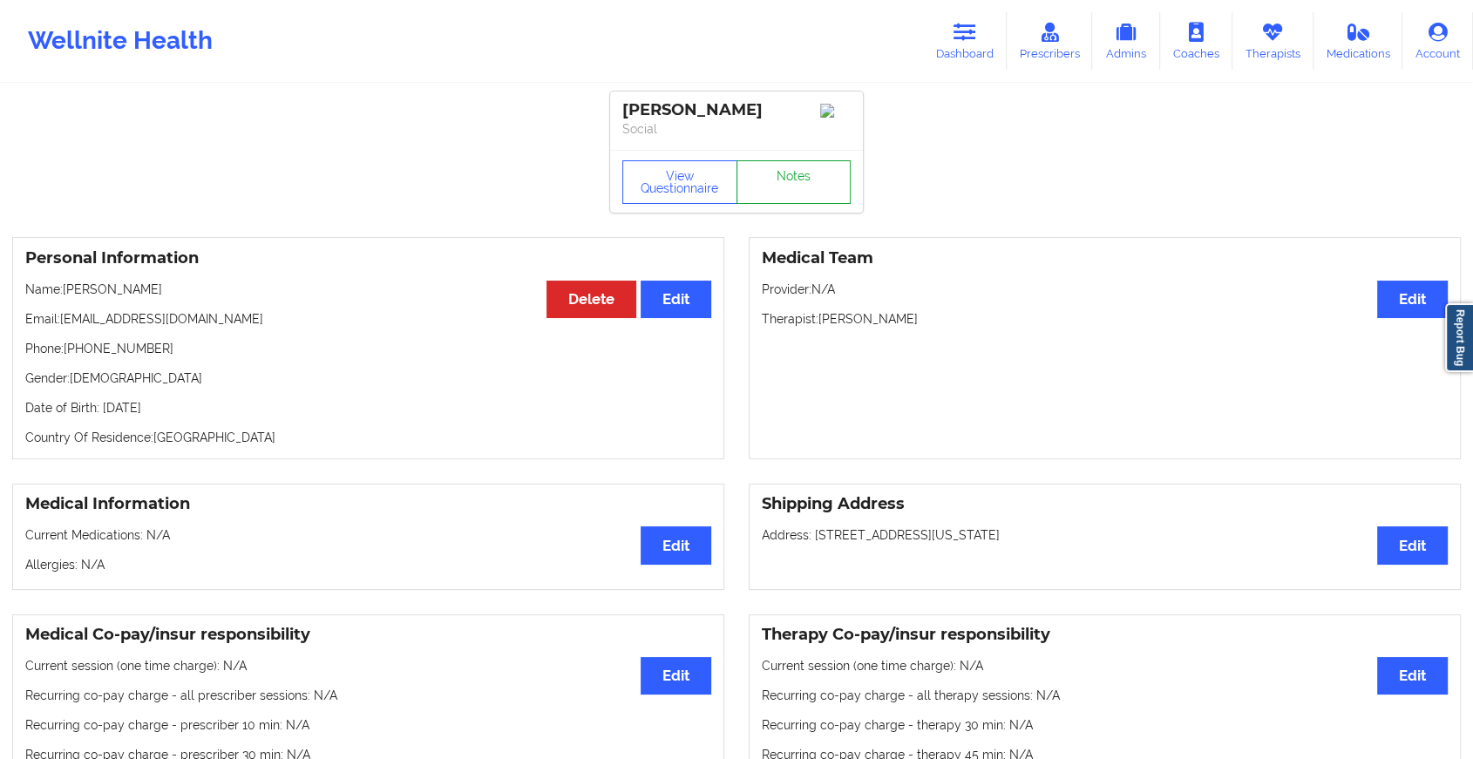
click at [771, 194] on link "Notes" at bounding box center [794, 182] width 115 height 44
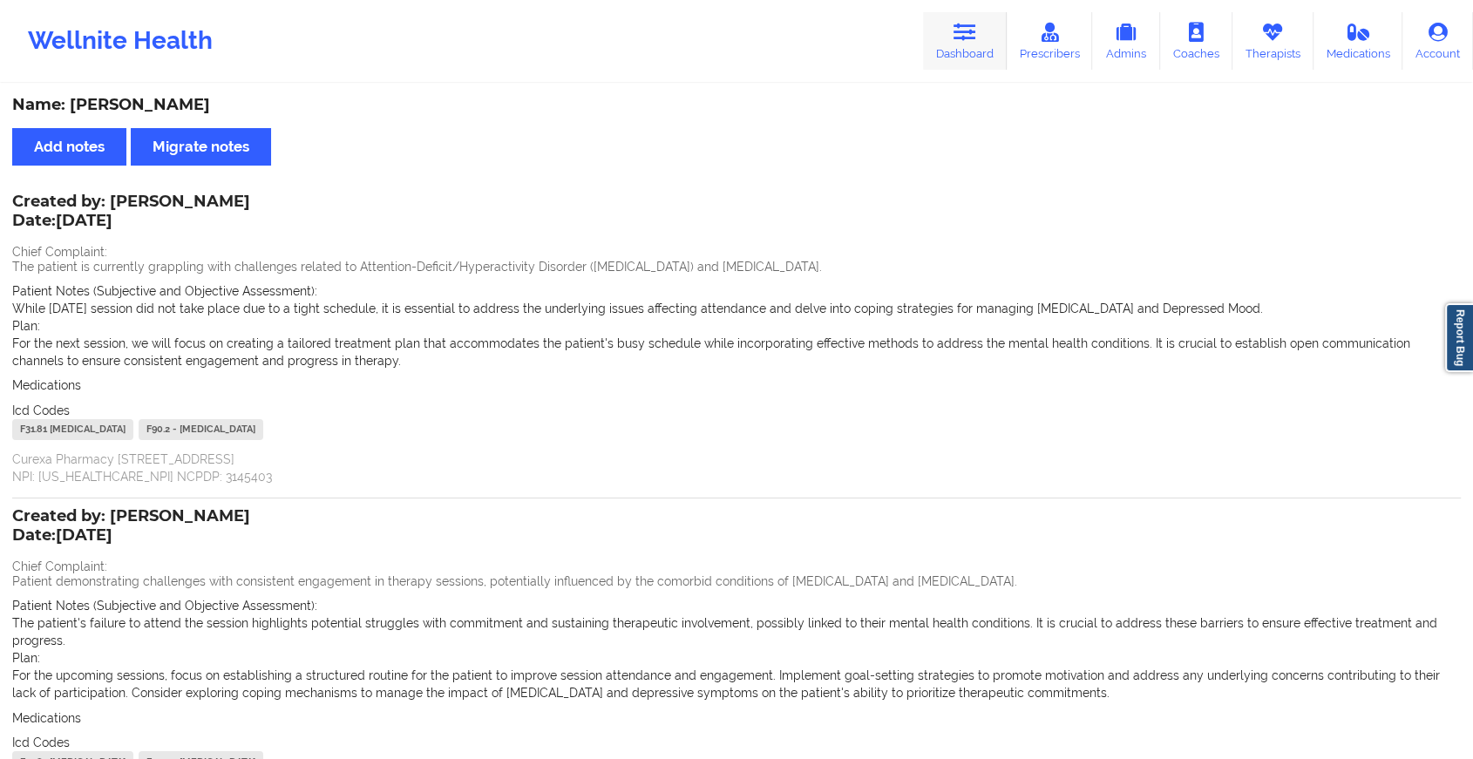
click at [968, 37] on icon at bounding box center [965, 32] width 23 height 19
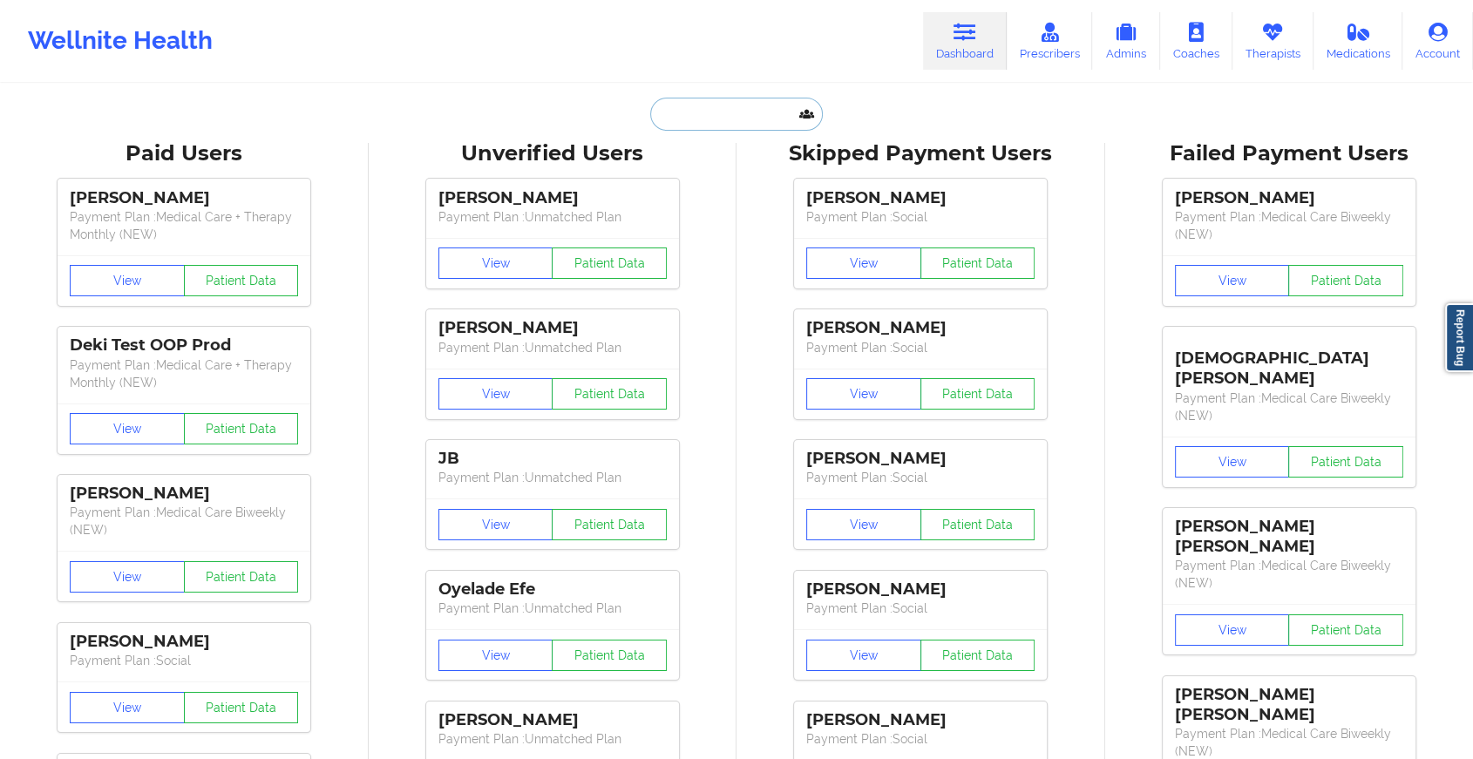
click at [739, 99] on input "text" at bounding box center [736, 114] width 173 height 33
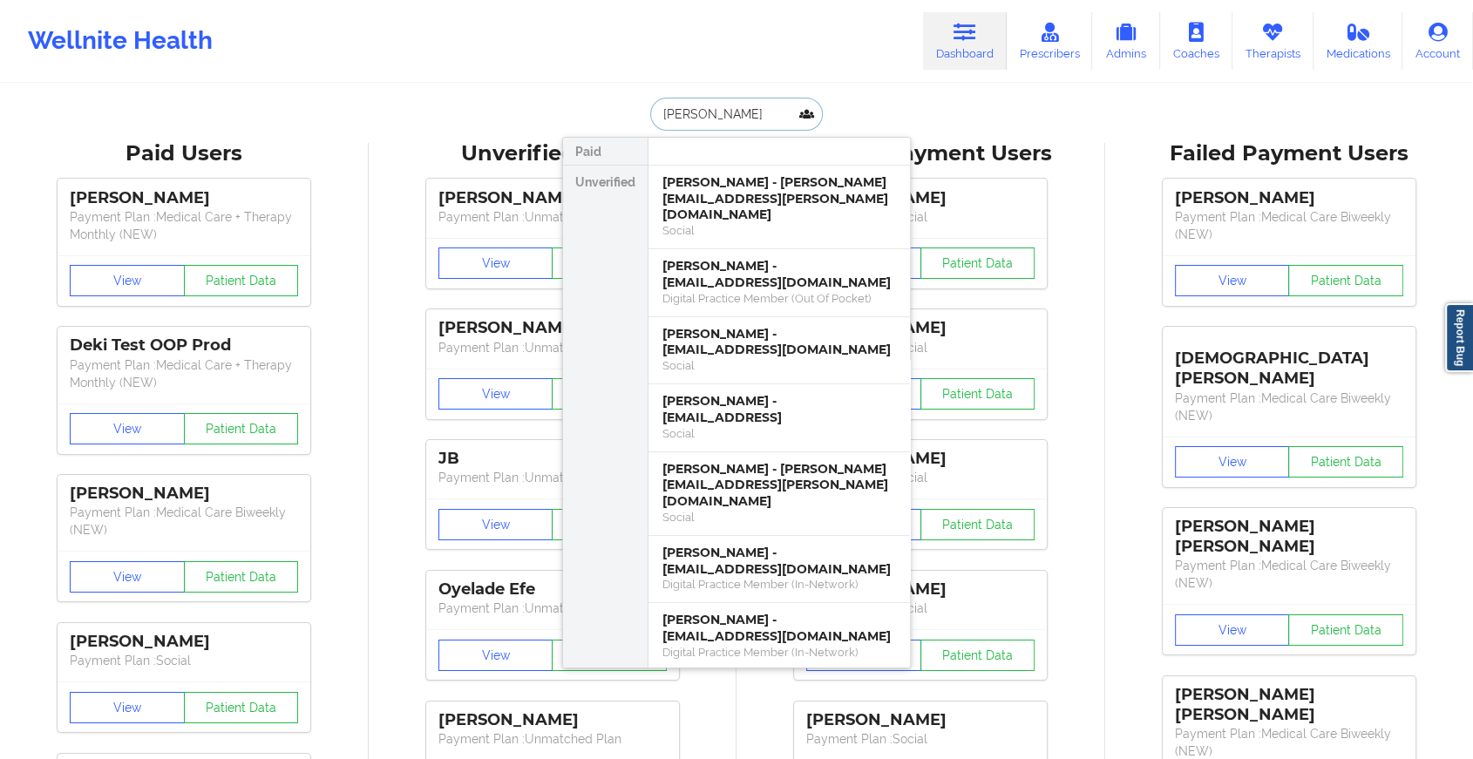
type input "[PERSON_NAME]"
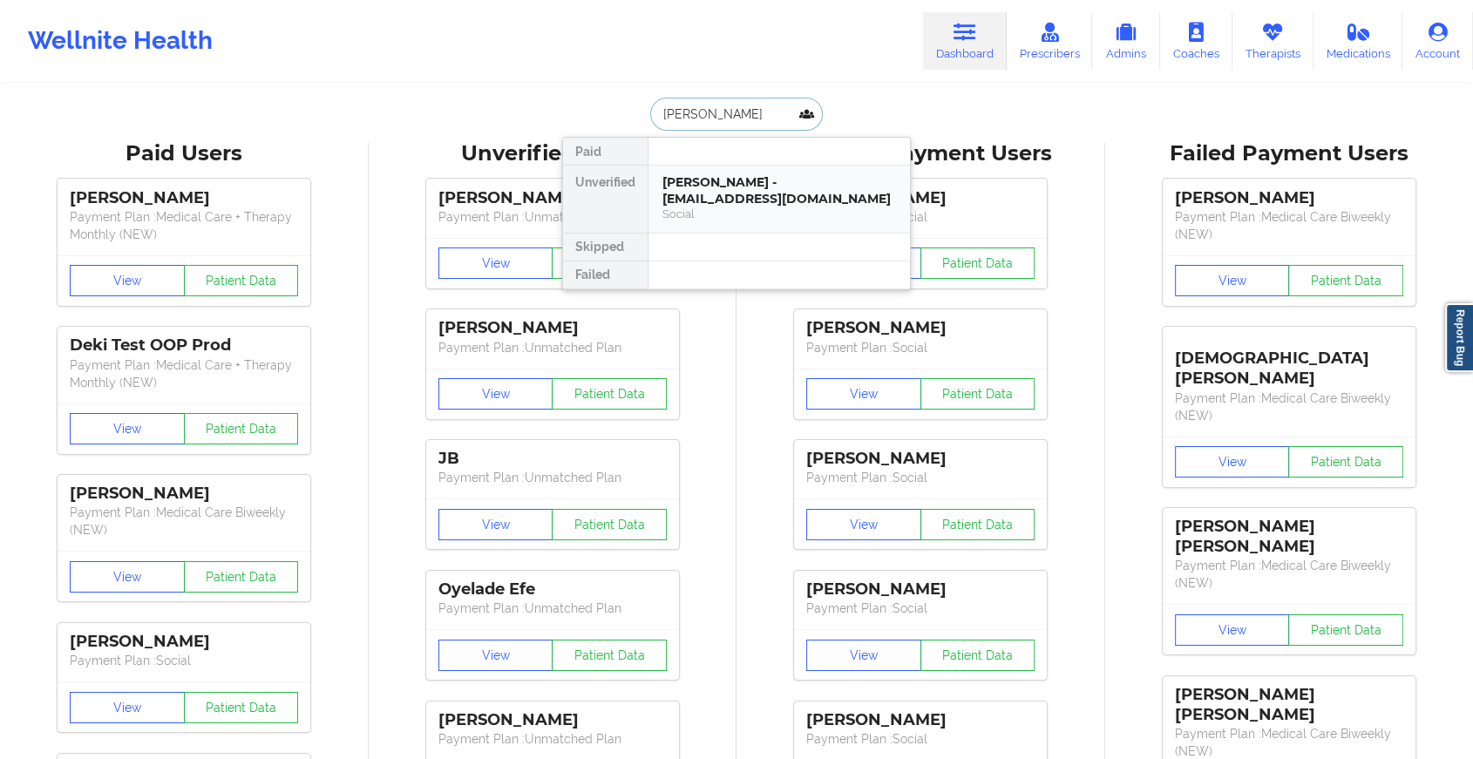
click at [745, 202] on div "[PERSON_NAME] - [EMAIL_ADDRESS][DOMAIN_NAME]" at bounding box center [780, 190] width 234 height 32
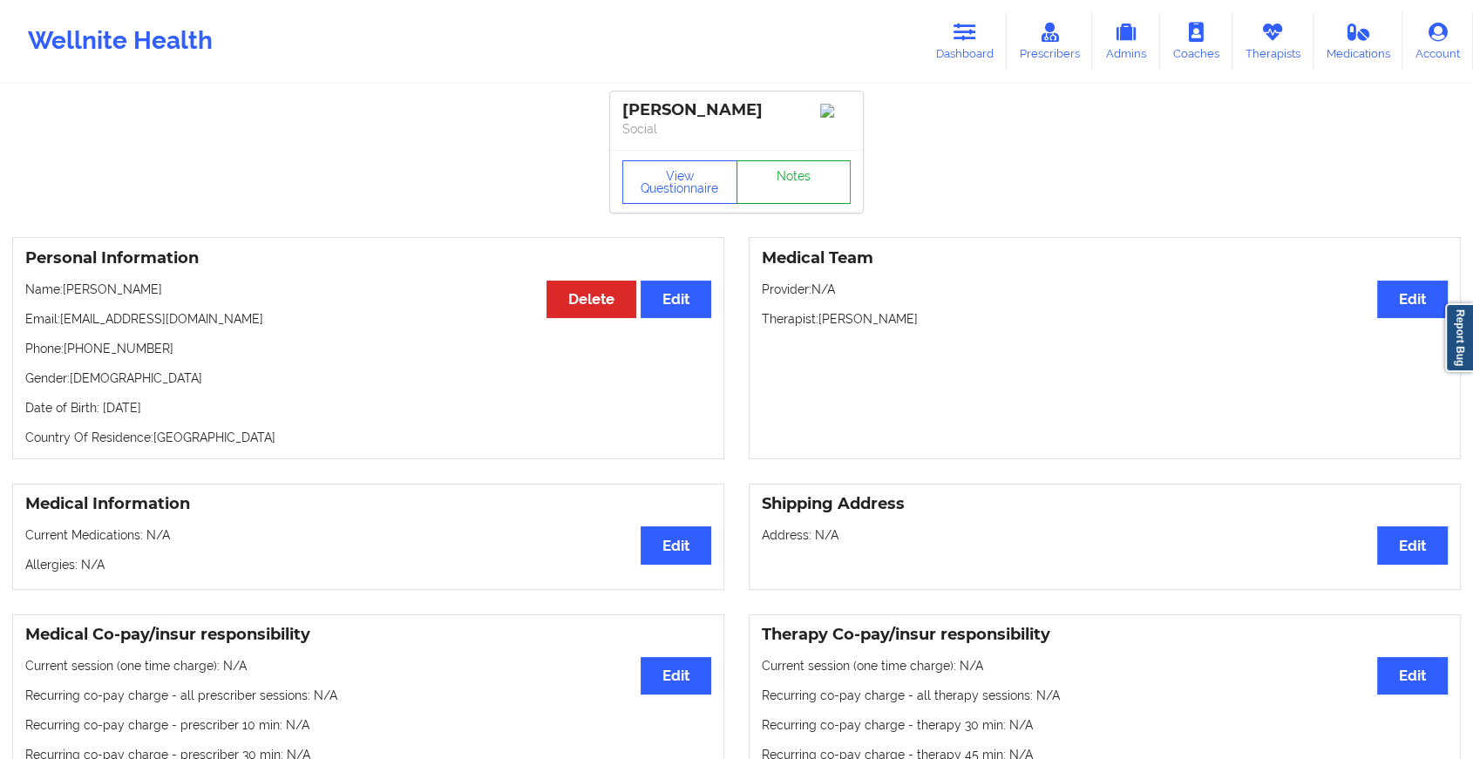
click at [755, 173] on link "Notes" at bounding box center [794, 182] width 115 height 44
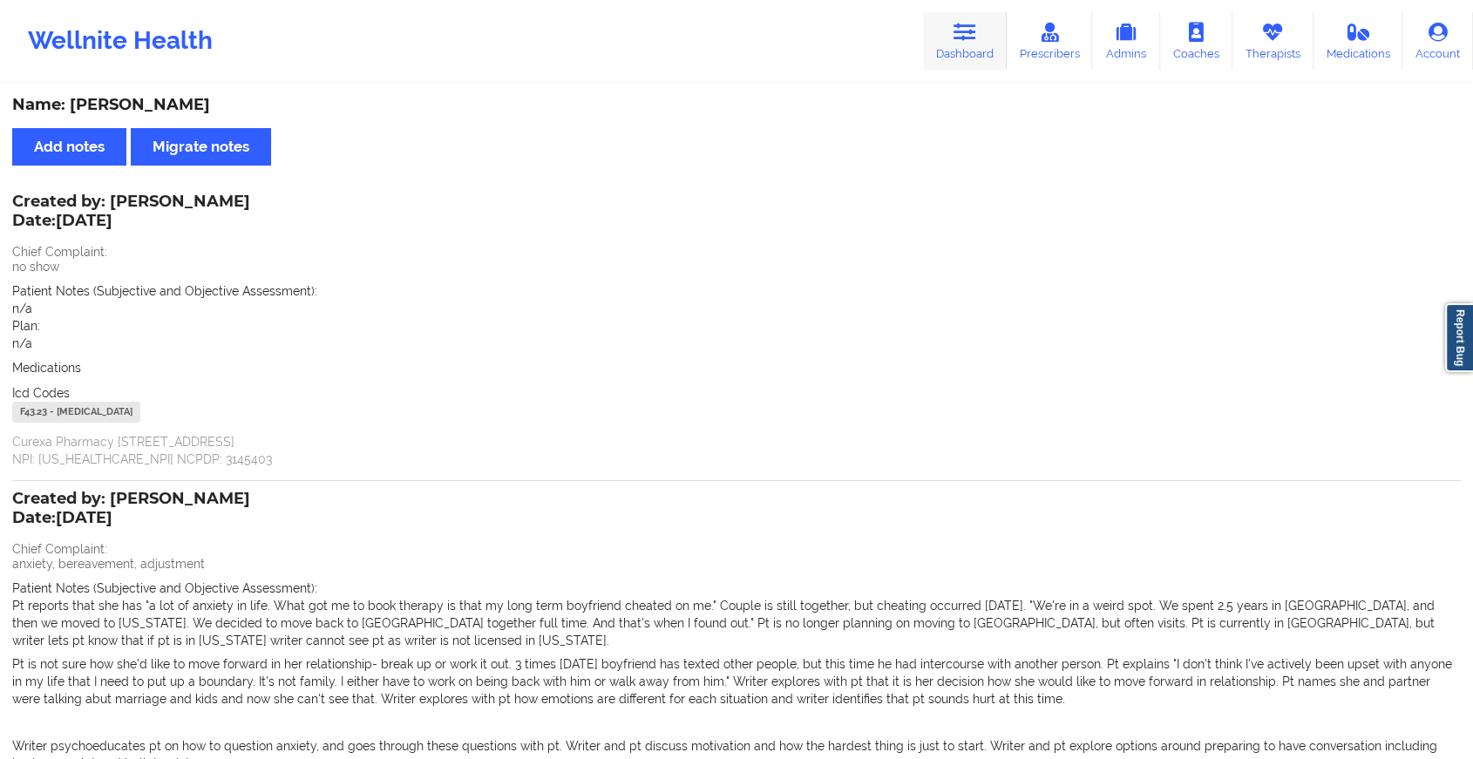
click at [965, 41] on icon at bounding box center [965, 32] width 23 height 19
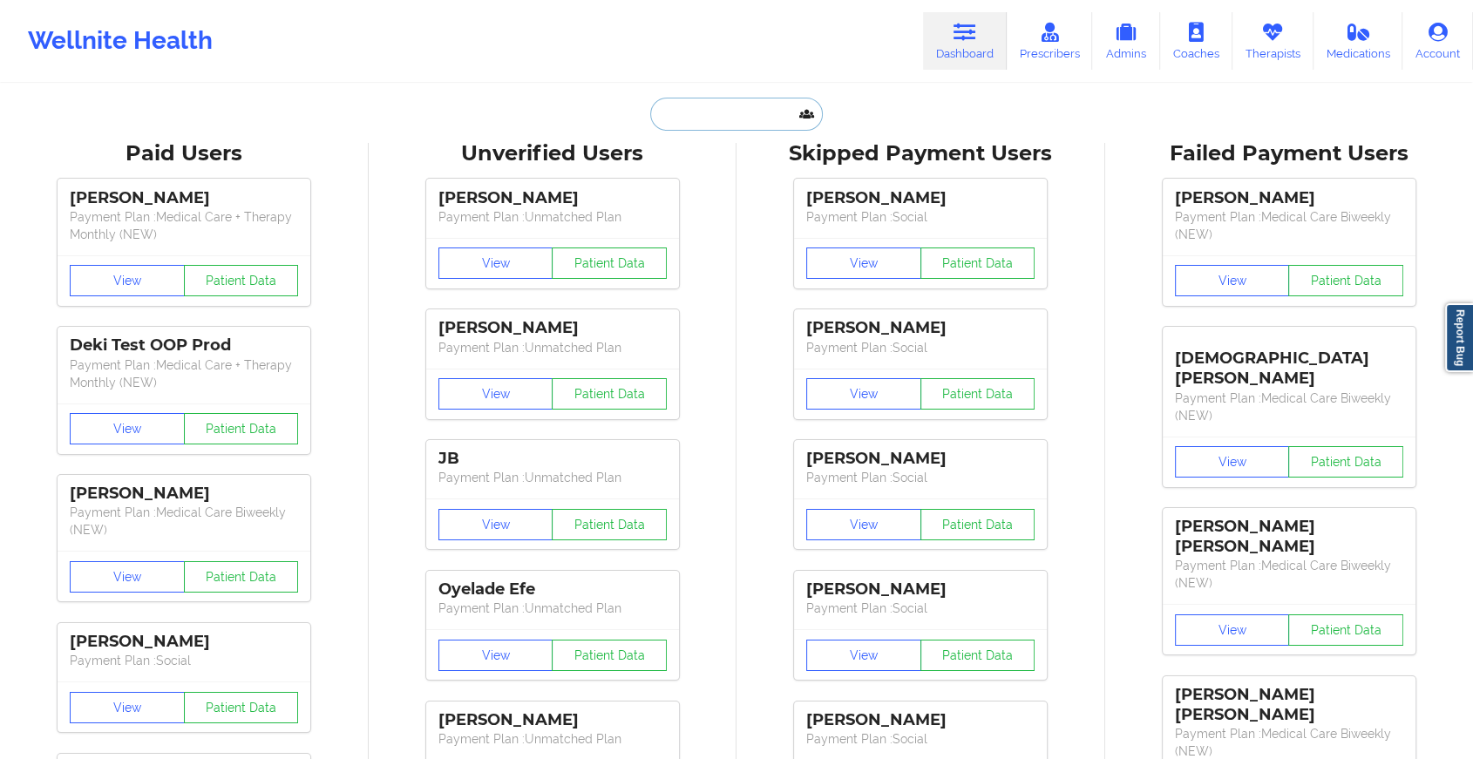
click at [737, 114] on input "text" at bounding box center [736, 114] width 173 height 33
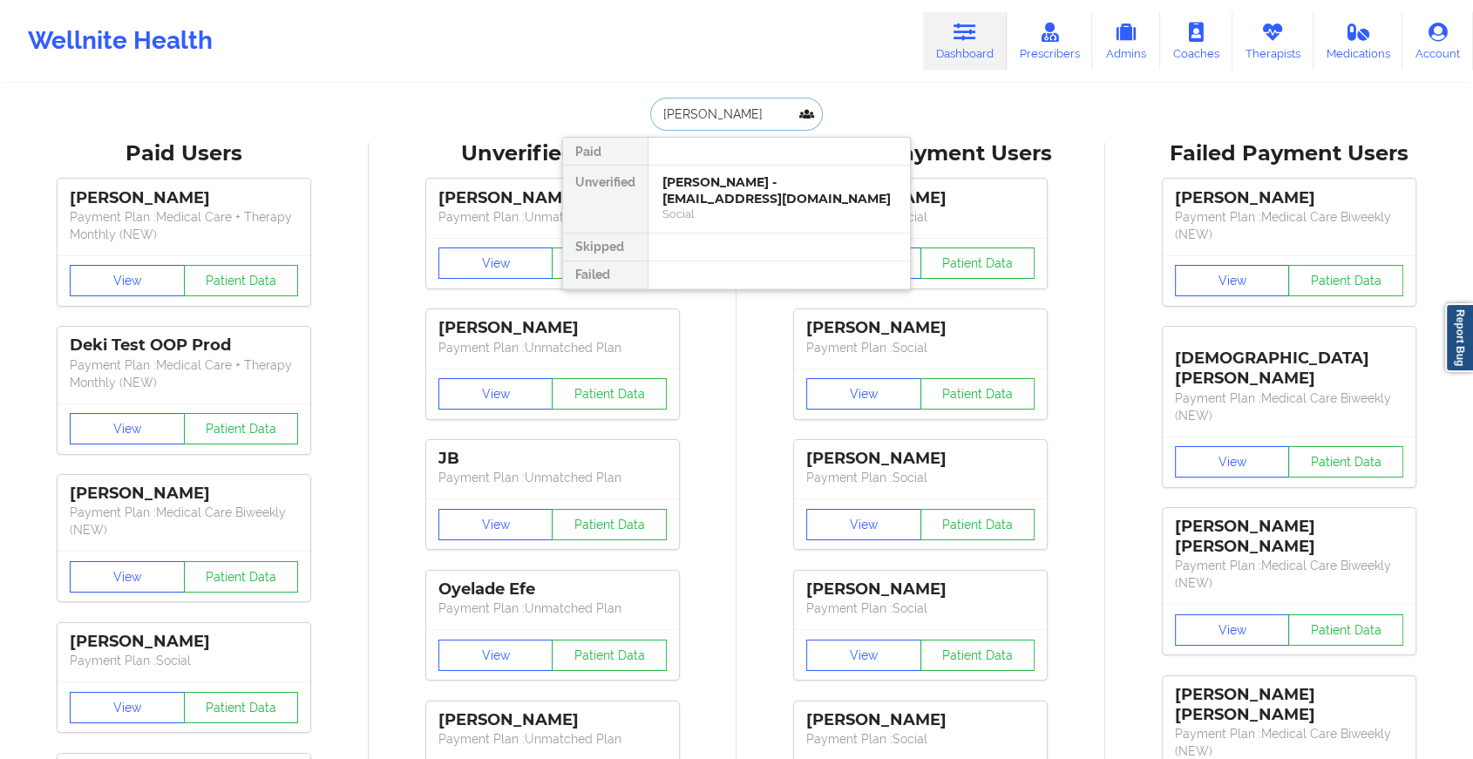
type input "[PERSON_NAME]"
click at [729, 187] on div "[PERSON_NAME] - [PERSON_NAME][EMAIL_ADDRESS][PERSON_NAME][DOMAIN_NAME]" at bounding box center [780, 198] width 234 height 49
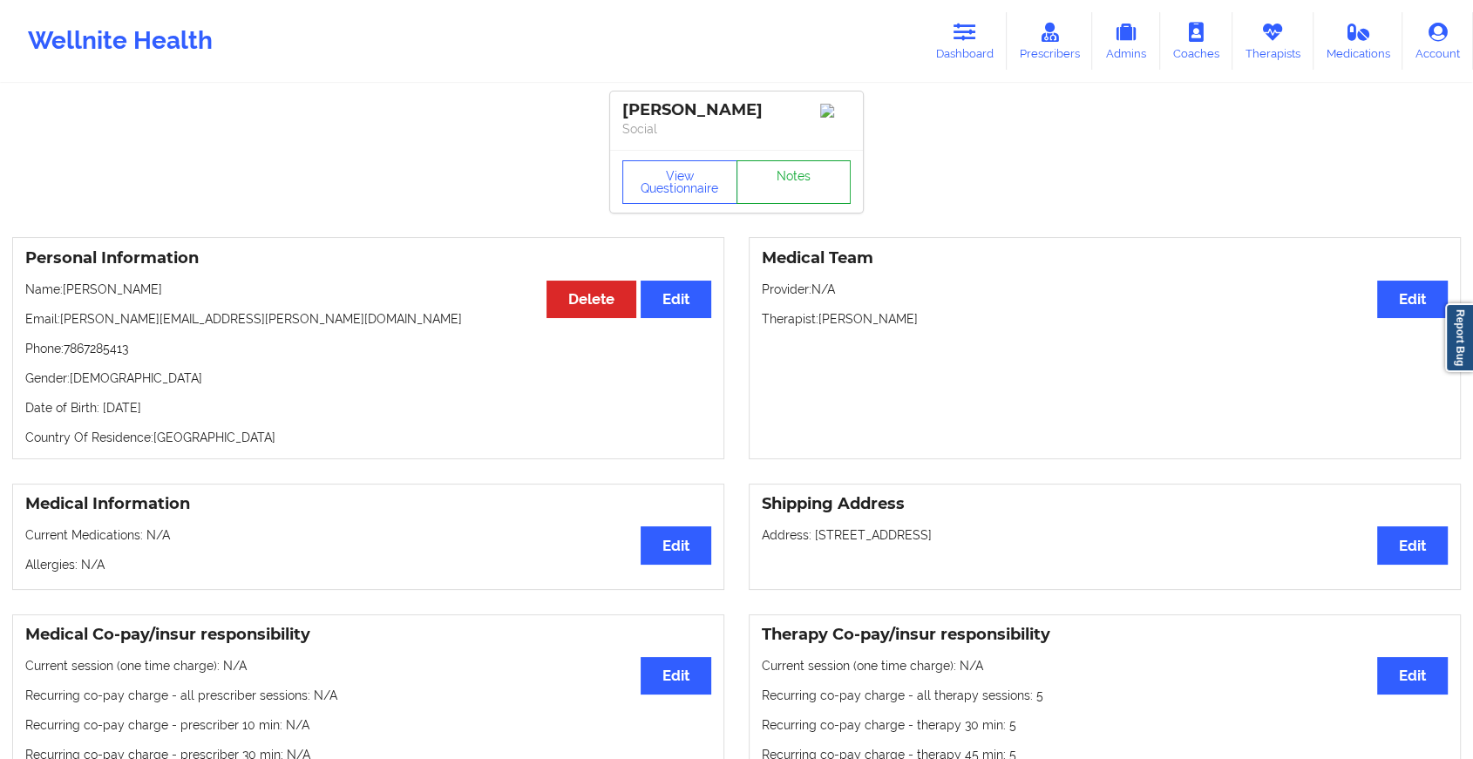
click at [793, 175] on link "Notes" at bounding box center [794, 182] width 115 height 44
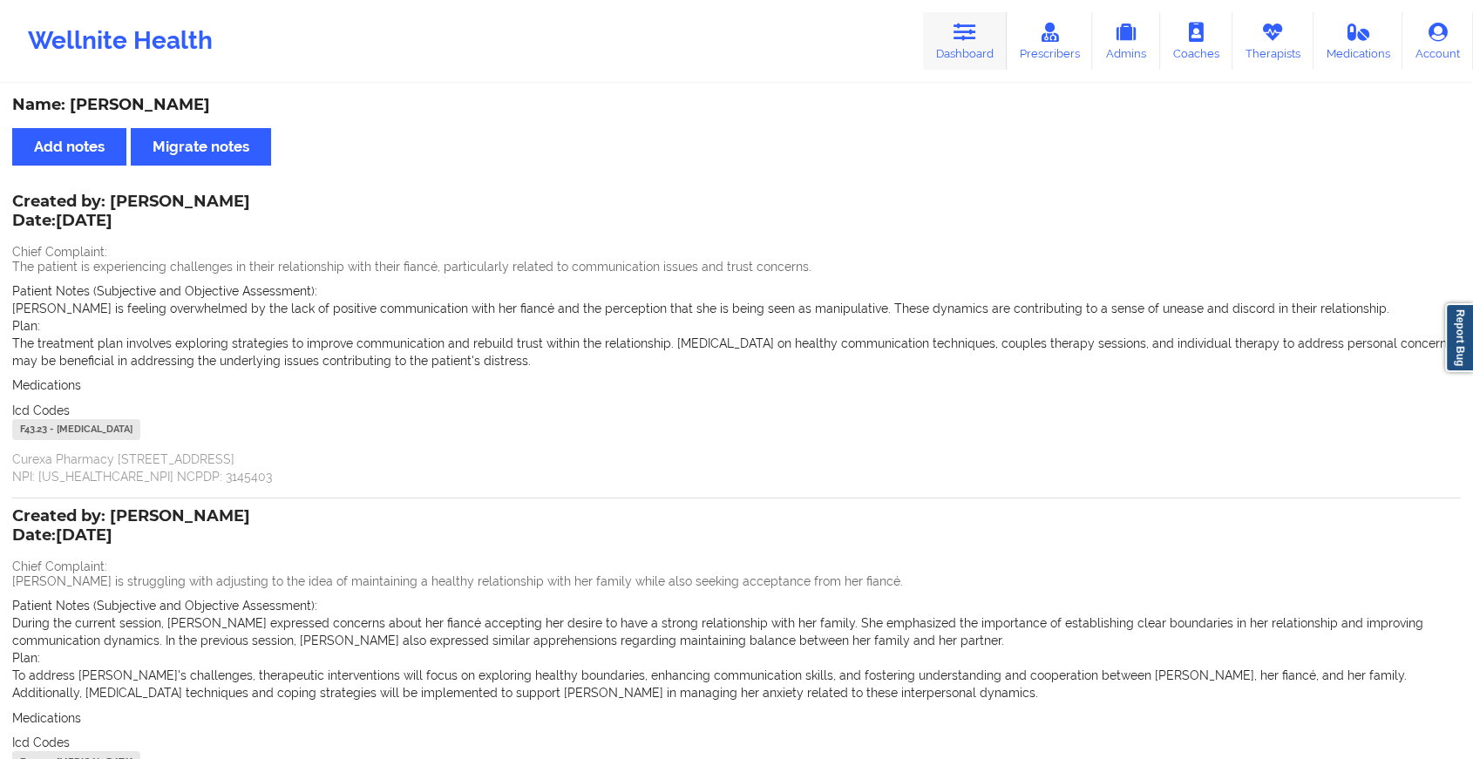
click at [965, 63] on link "Dashboard" at bounding box center [965, 41] width 84 height 58
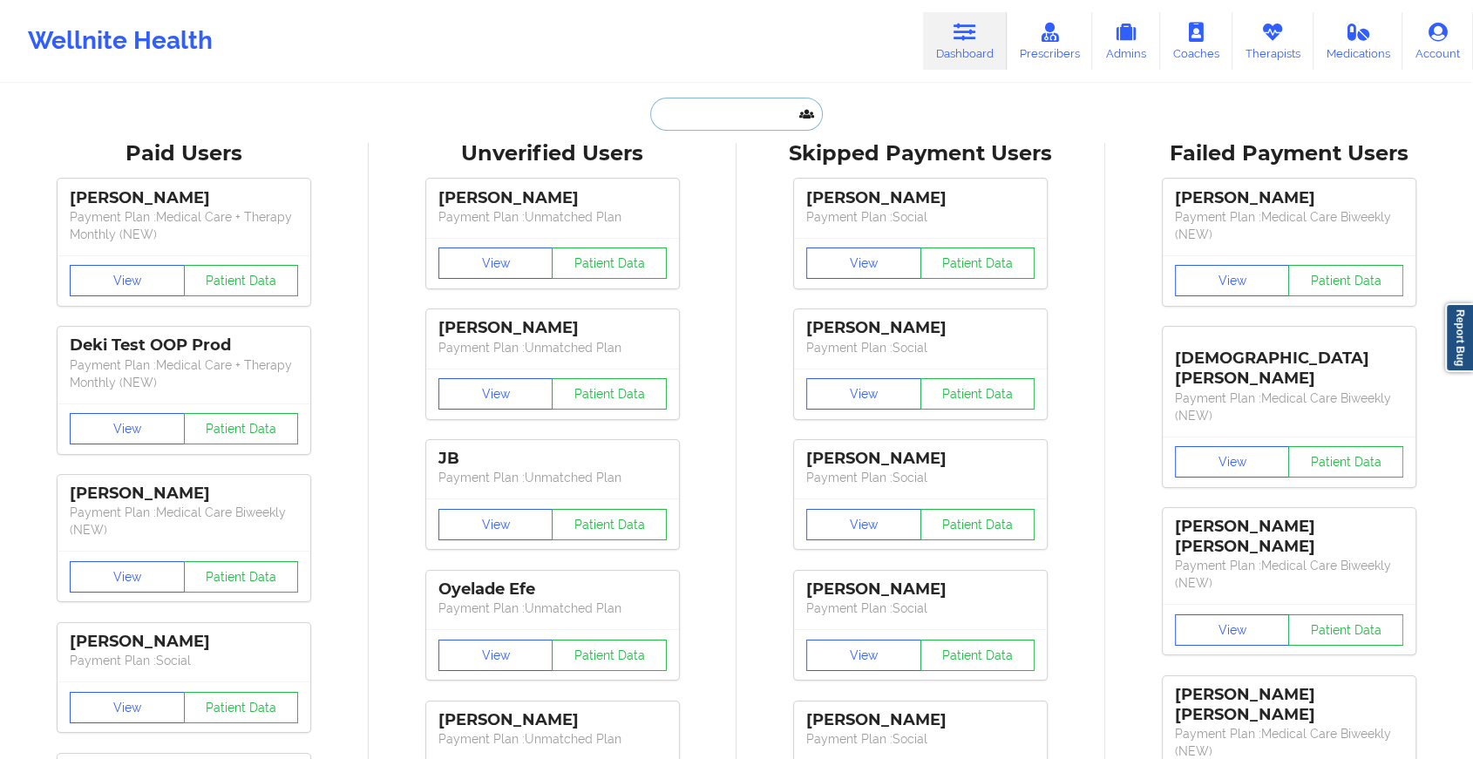
click at [702, 120] on input "text" at bounding box center [736, 114] width 173 height 33
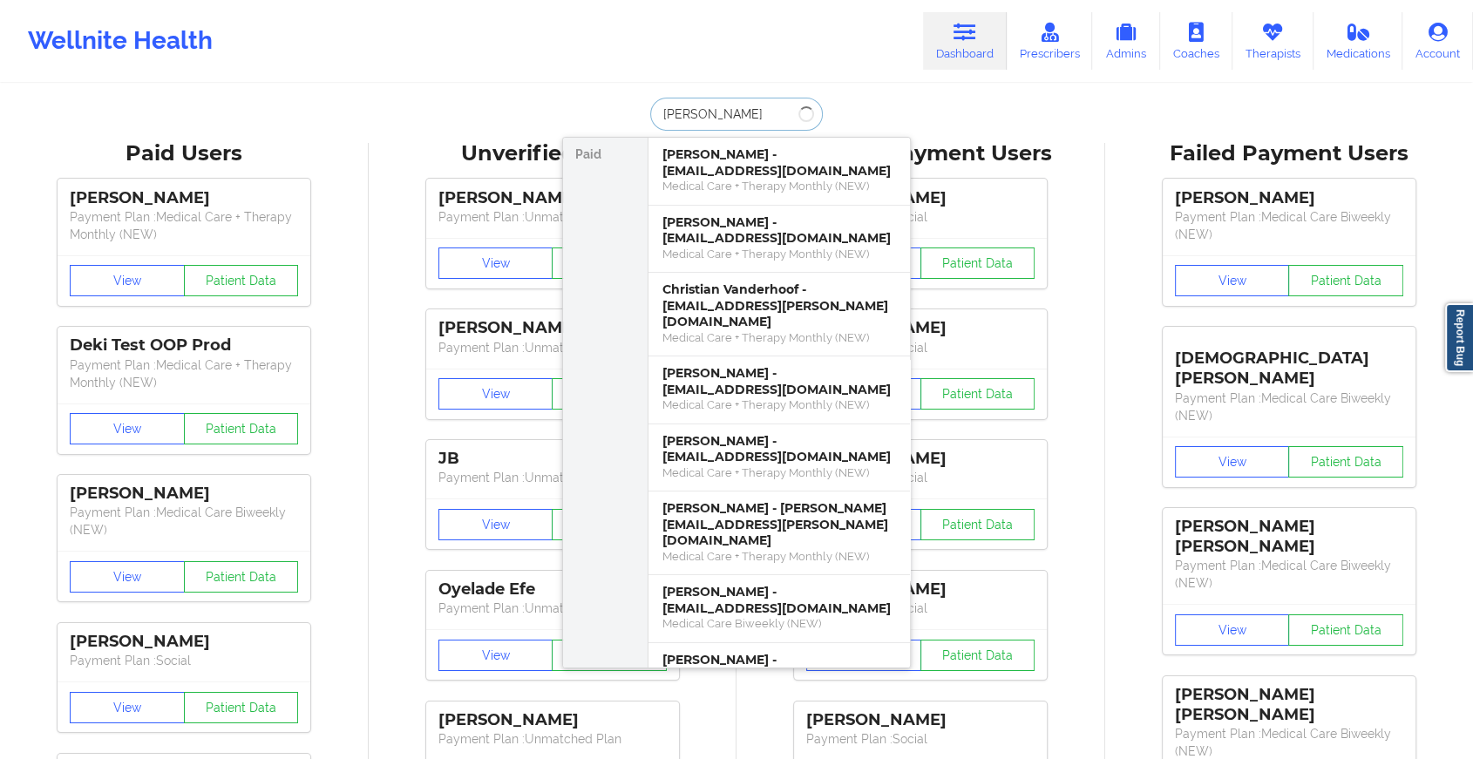
type input "[PERSON_NAME]"
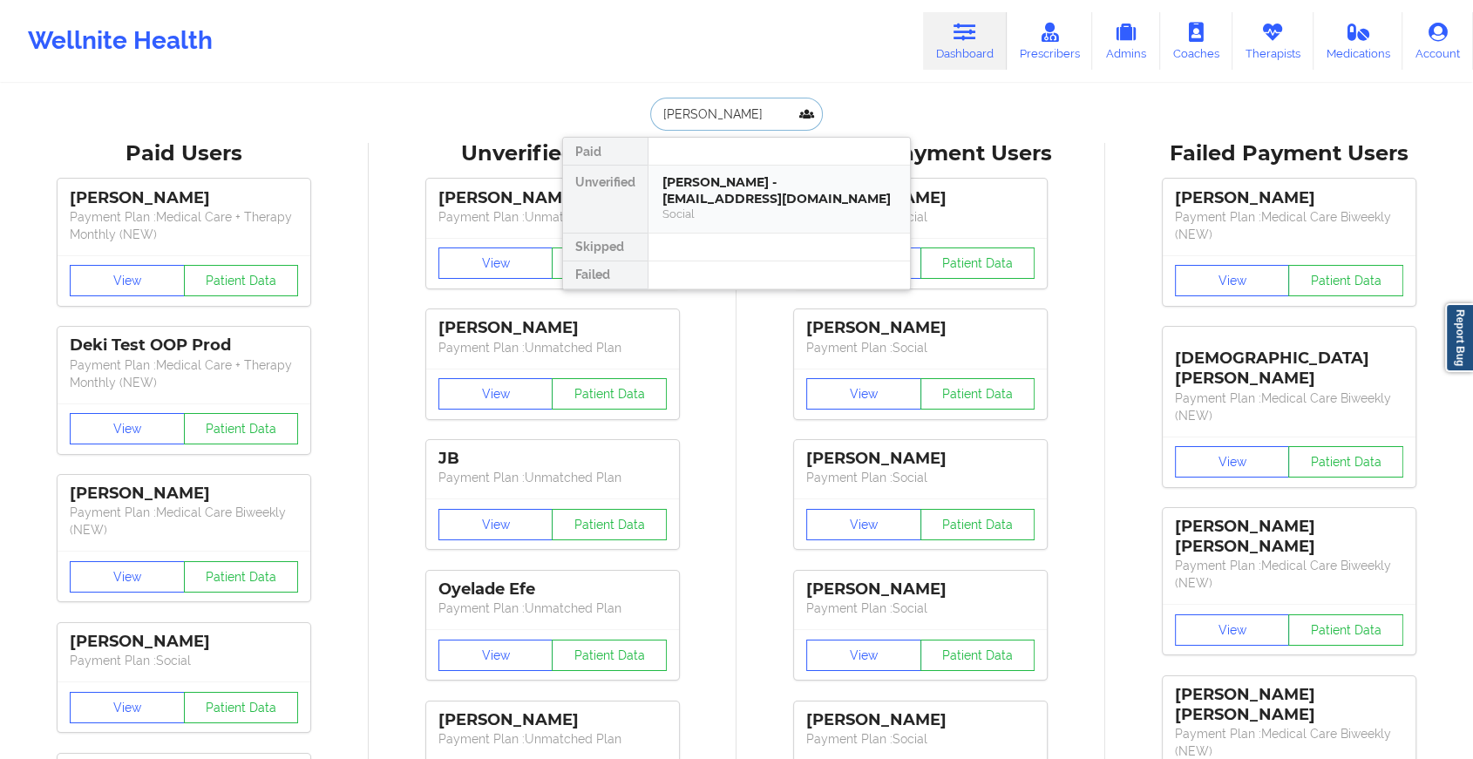
click at [747, 175] on div "[PERSON_NAME] - [EMAIL_ADDRESS][DOMAIN_NAME]" at bounding box center [780, 190] width 234 height 32
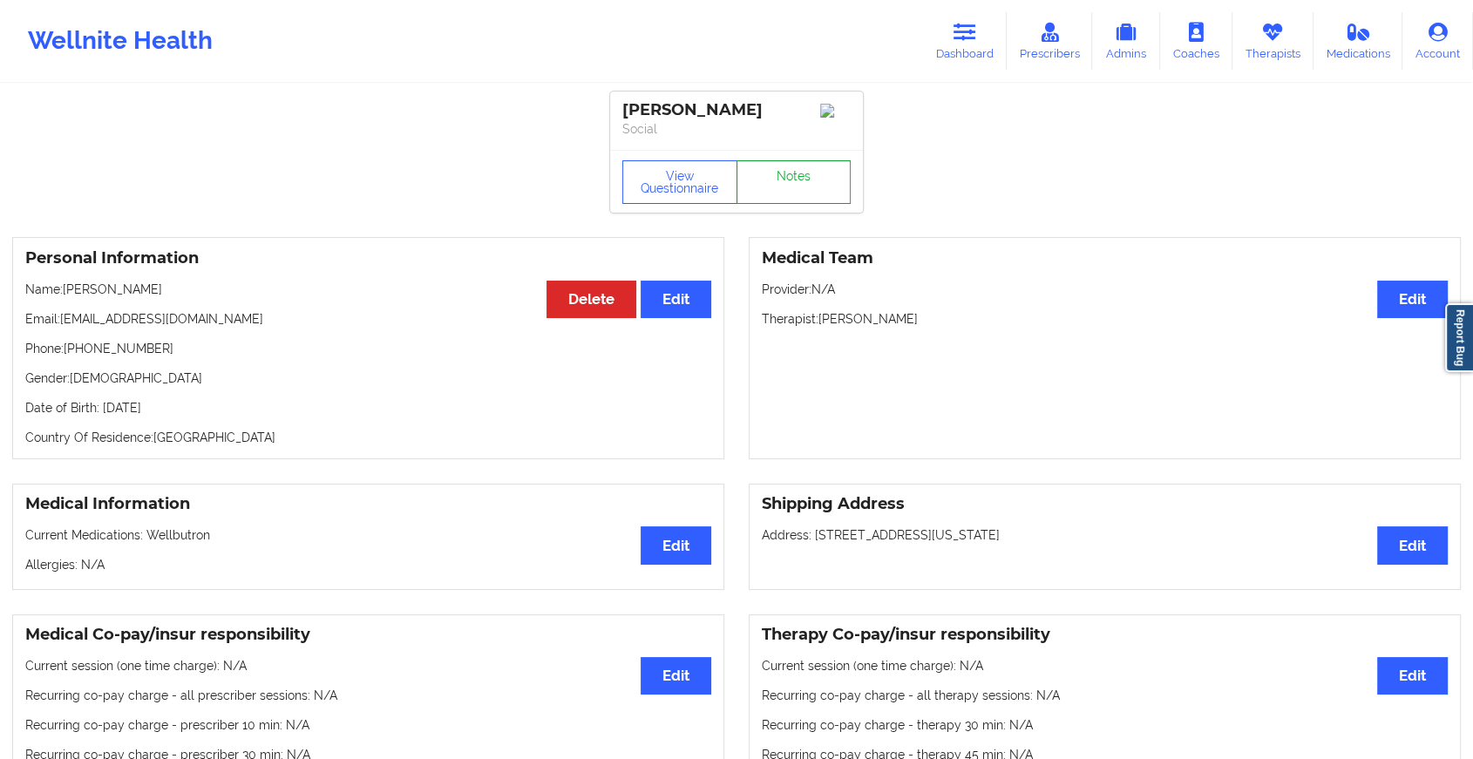
click at [785, 201] on link "Notes" at bounding box center [794, 182] width 115 height 44
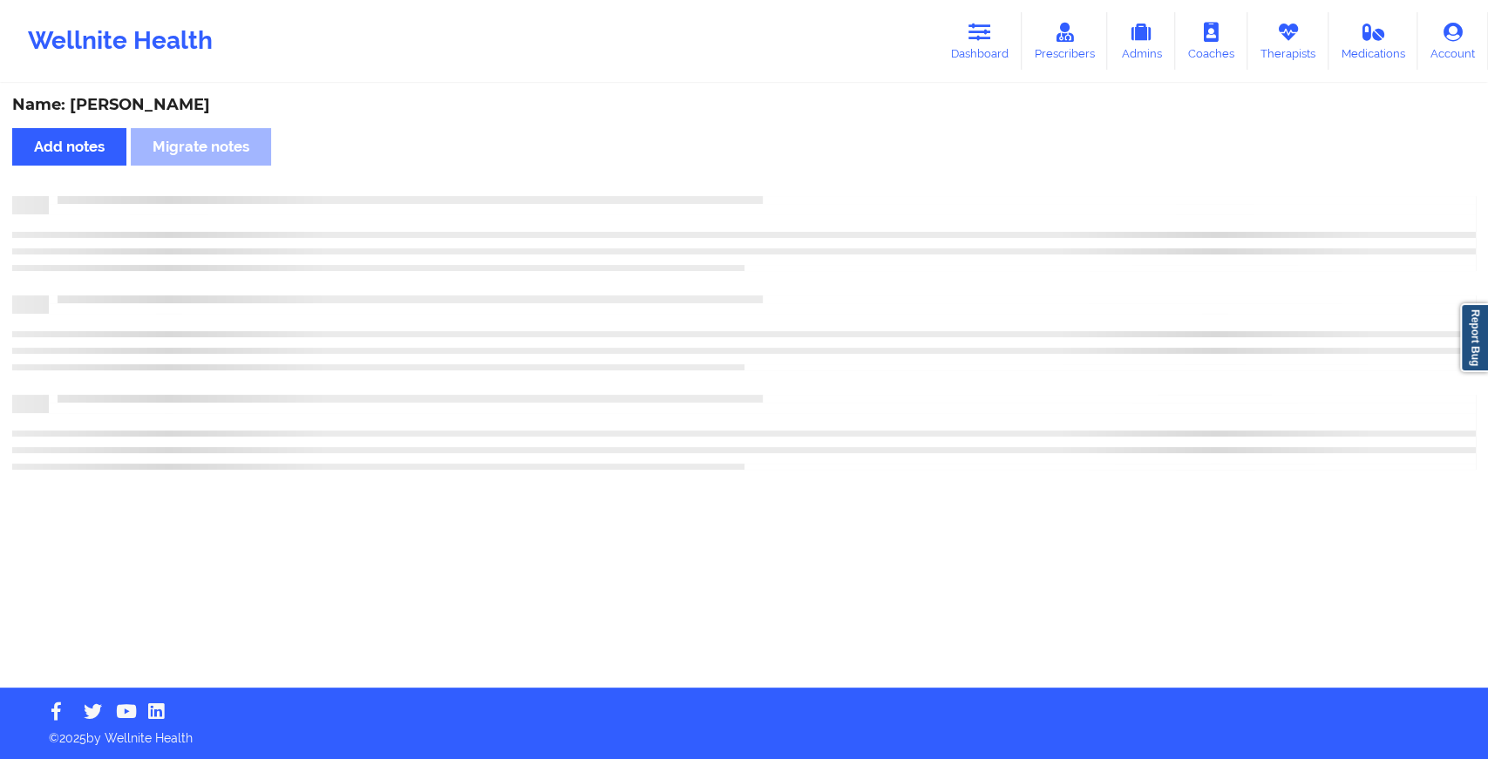
click at [910, 215] on div at bounding box center [744, 233] width 1464 height 75
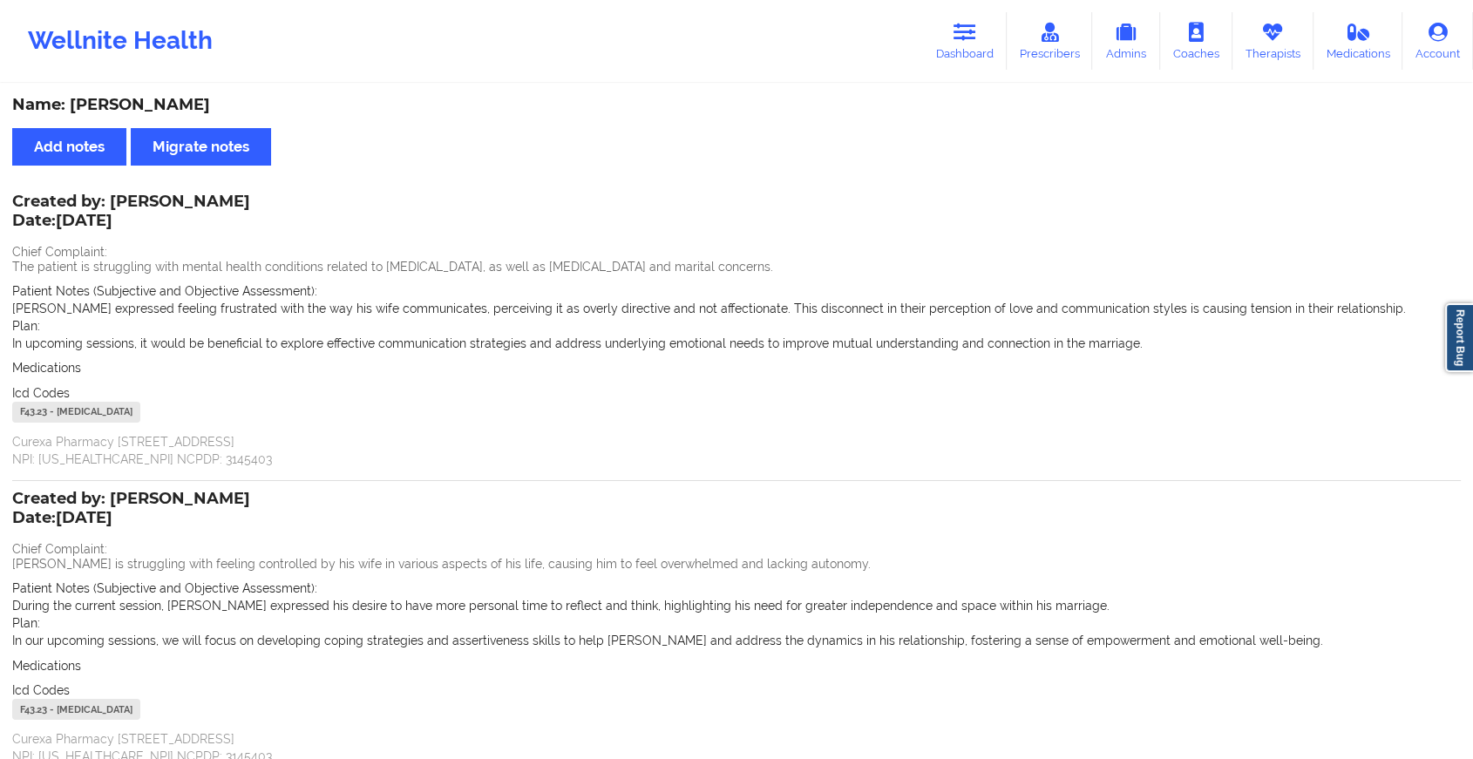
click at [974, 8] on div "Wellnite Health Dashboard Prescribers Admins Coaches Therapists Medications Acc…" at bounding box center [736, 41] width 1473 height 70
click at [968, 24] on icon at bounding box center [965, 32] width 23 height 19
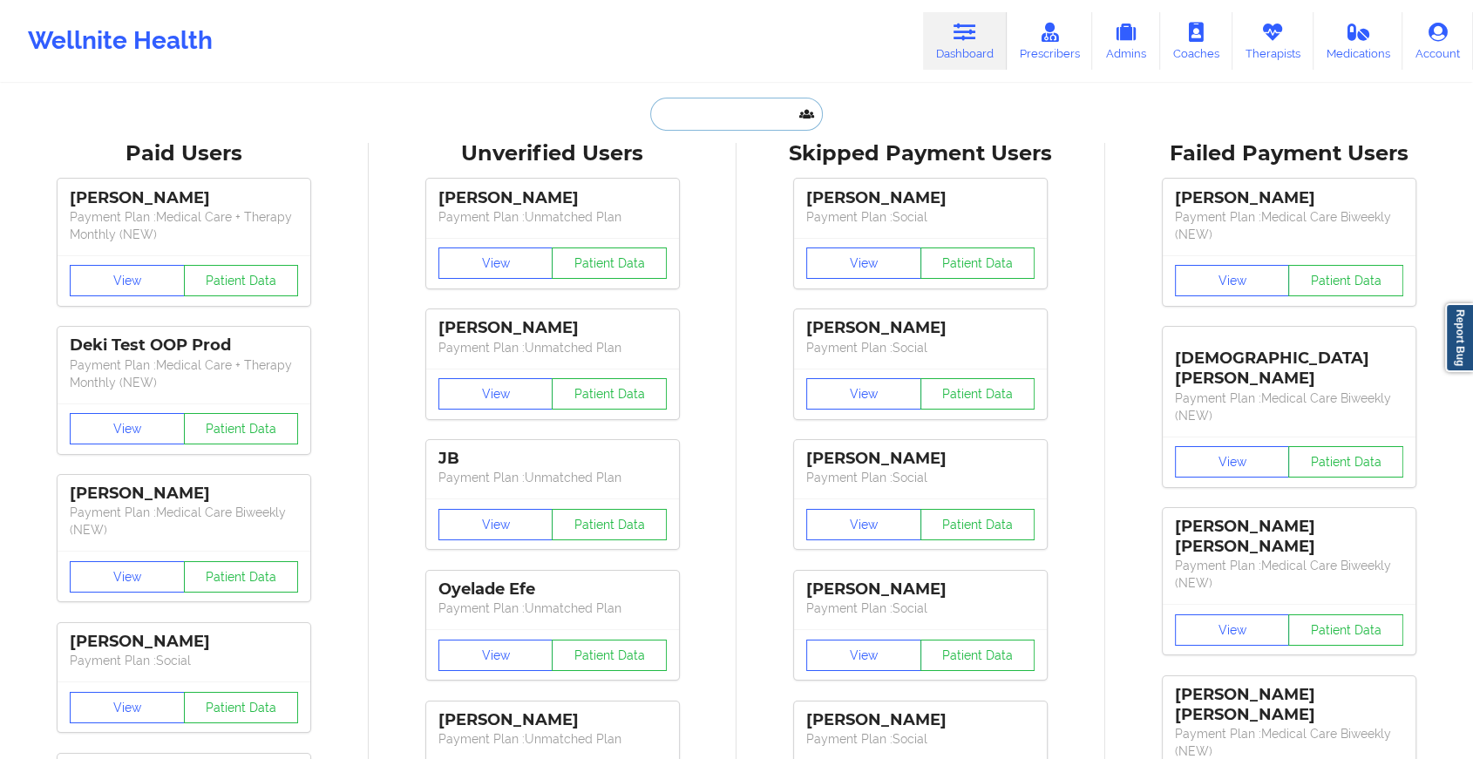
click at [746, 101] on input "text" at bounding box center [736, 114] width 173 height 33
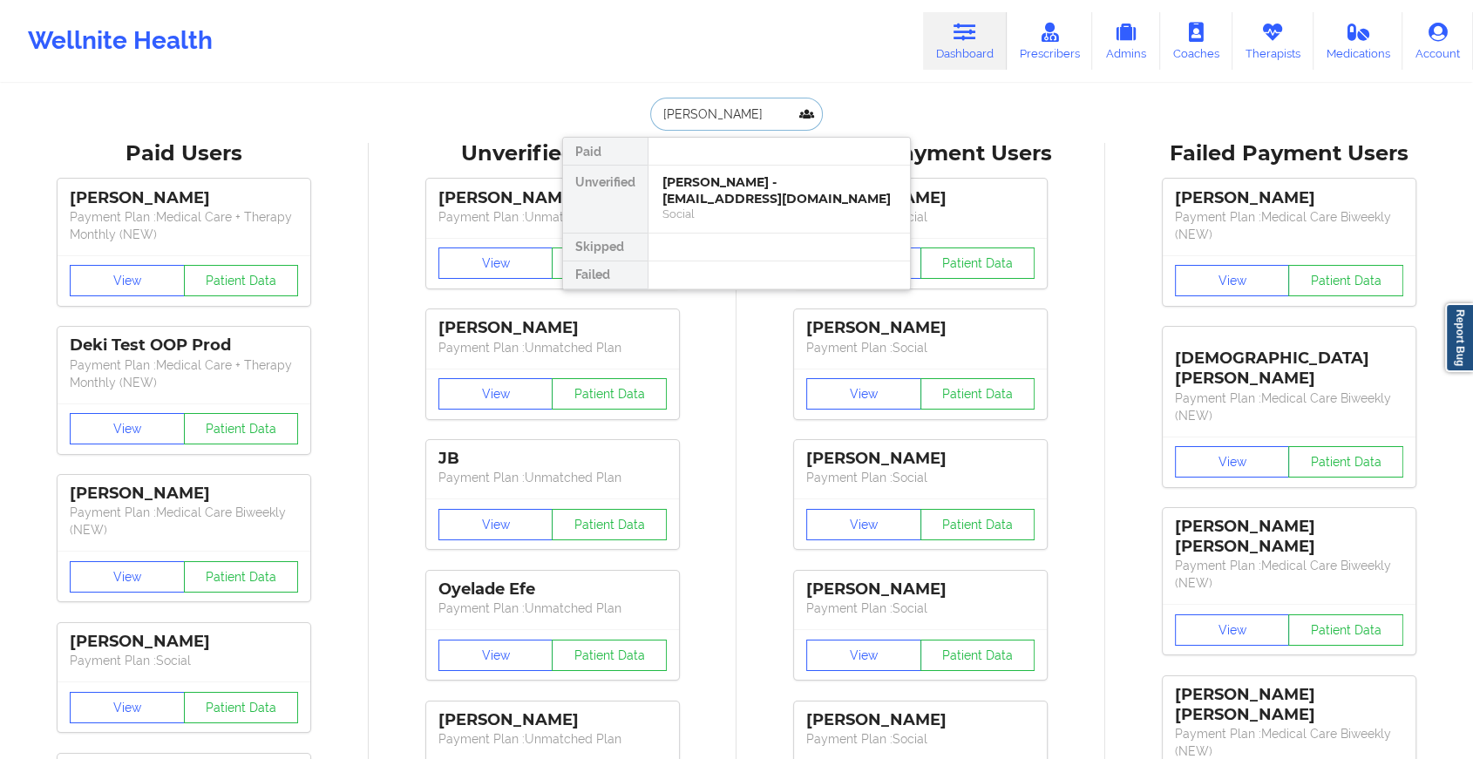
type input "[PERSON_NAME]"
click at [704, 178] on div "[PERSON_NAME] - [EMAIL_ADDRESS][DOMAIN_NAME]" at bounding box center [780, 190] width 234 height 32
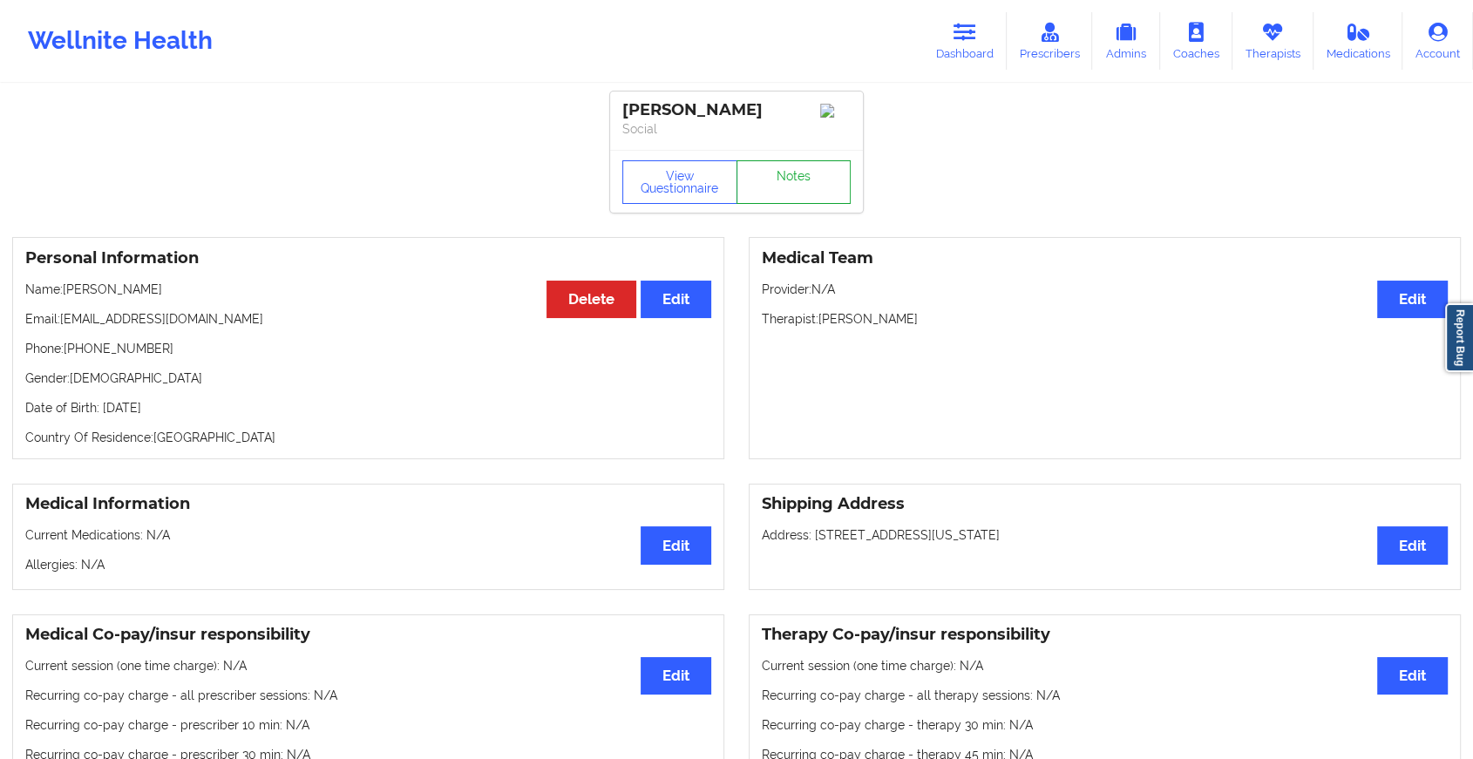
click at [792, 178] on link "Notes" at bounding box center [794, 182] width 115 height 44
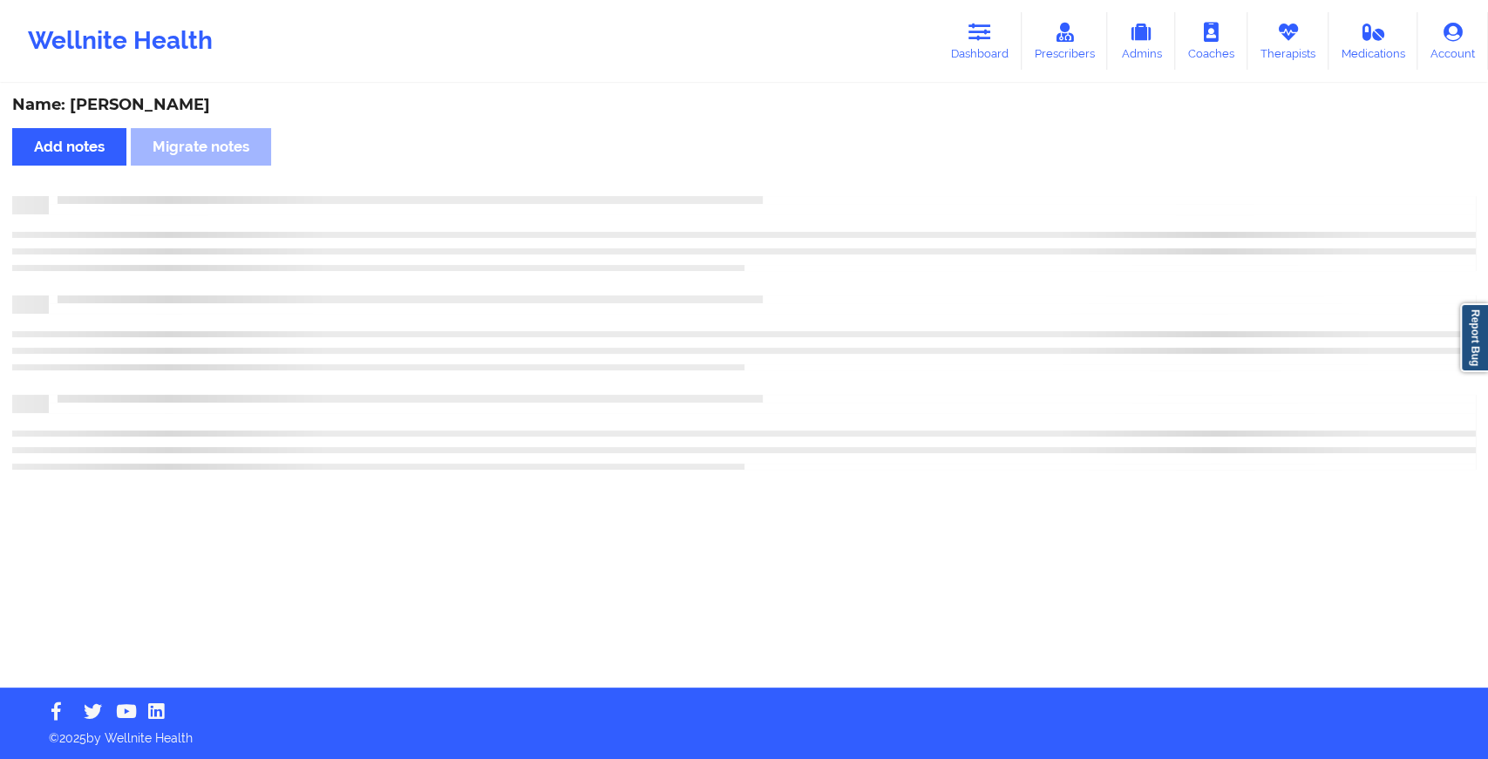
click at [792, 178] on div "Name: [PERSON_NAME] Add notes Migrate notes" at bounding box center [744, 386] width 1488 height 602
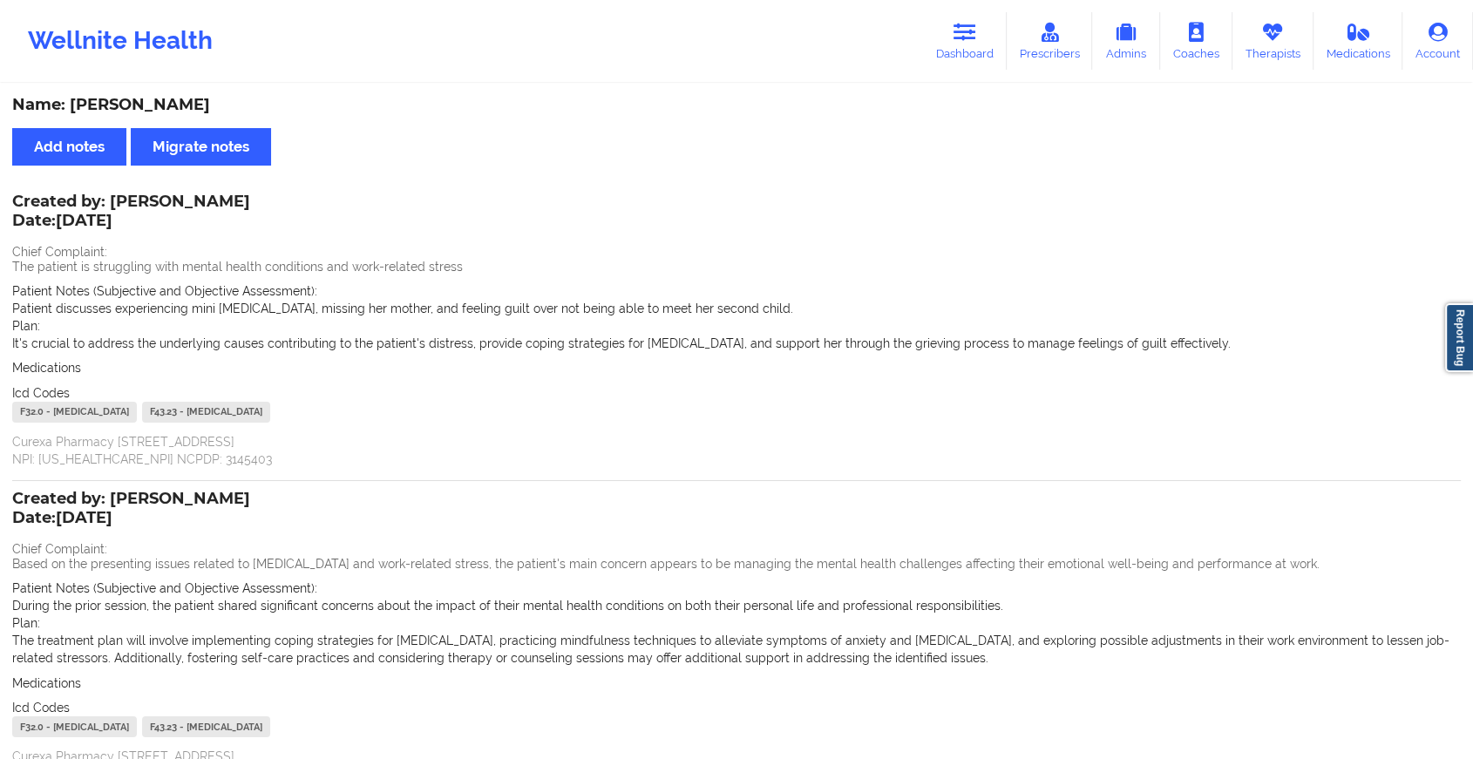
click at [973, 3] on div "Wellnite Health Dashboard Prescribers Admins Coaches Therapists Medications Acc…" at bounding box center [736, 41] width 1473 height 82
click at [964, 42] on icon at bounding box center [965, 32] width 23 height 19
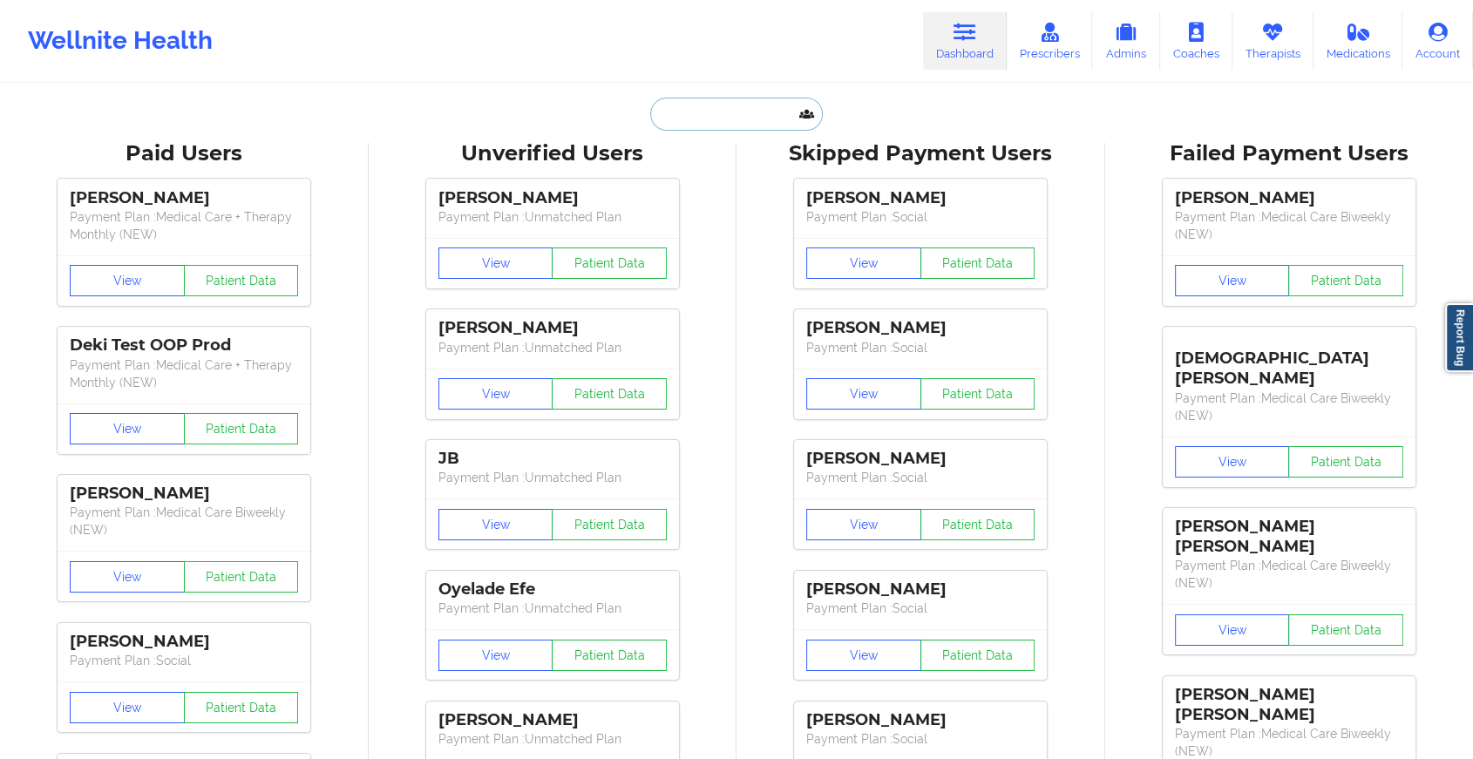
click at [720, 110] on input "text" at bounding box center [736, 114] width 173 height 33
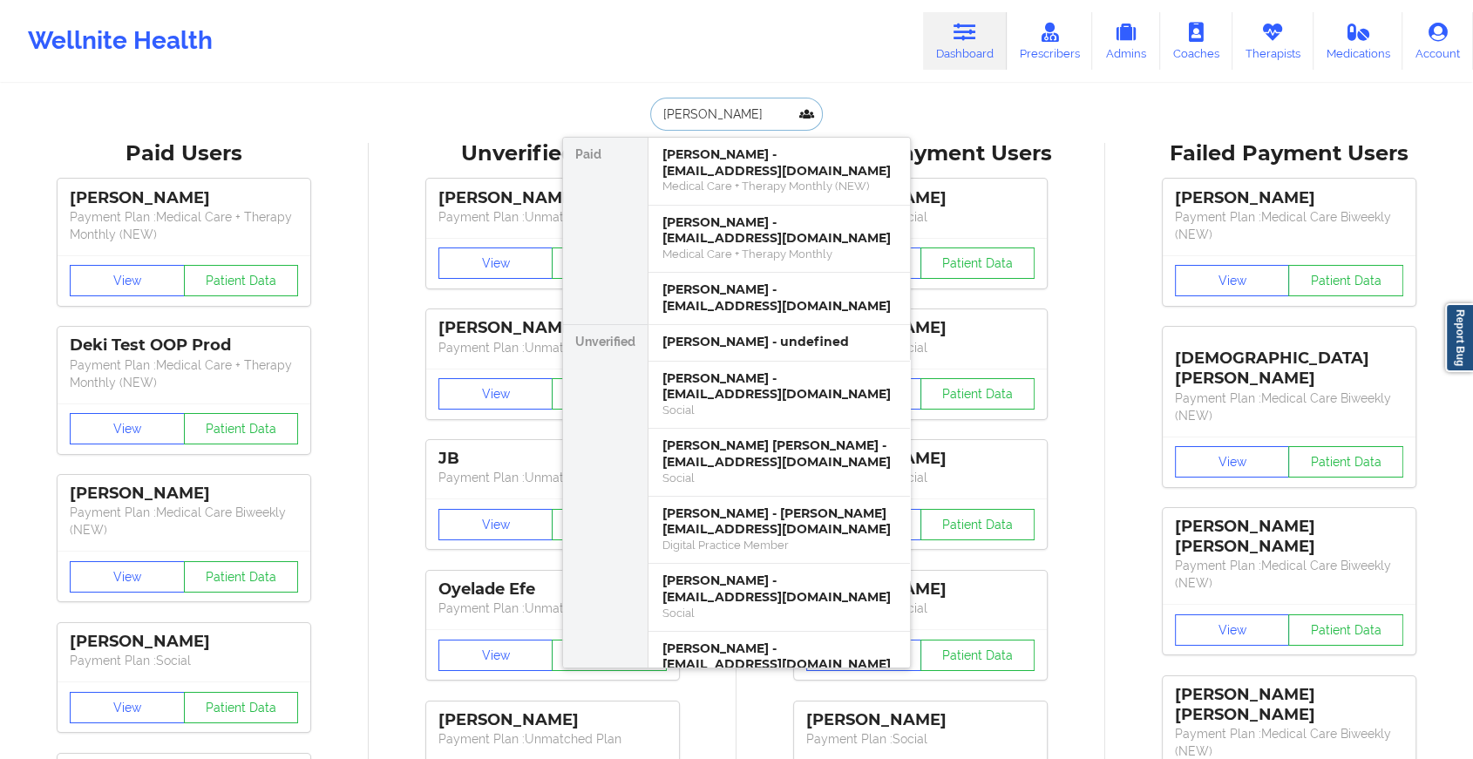
type input "[PERSON_NAME] var"
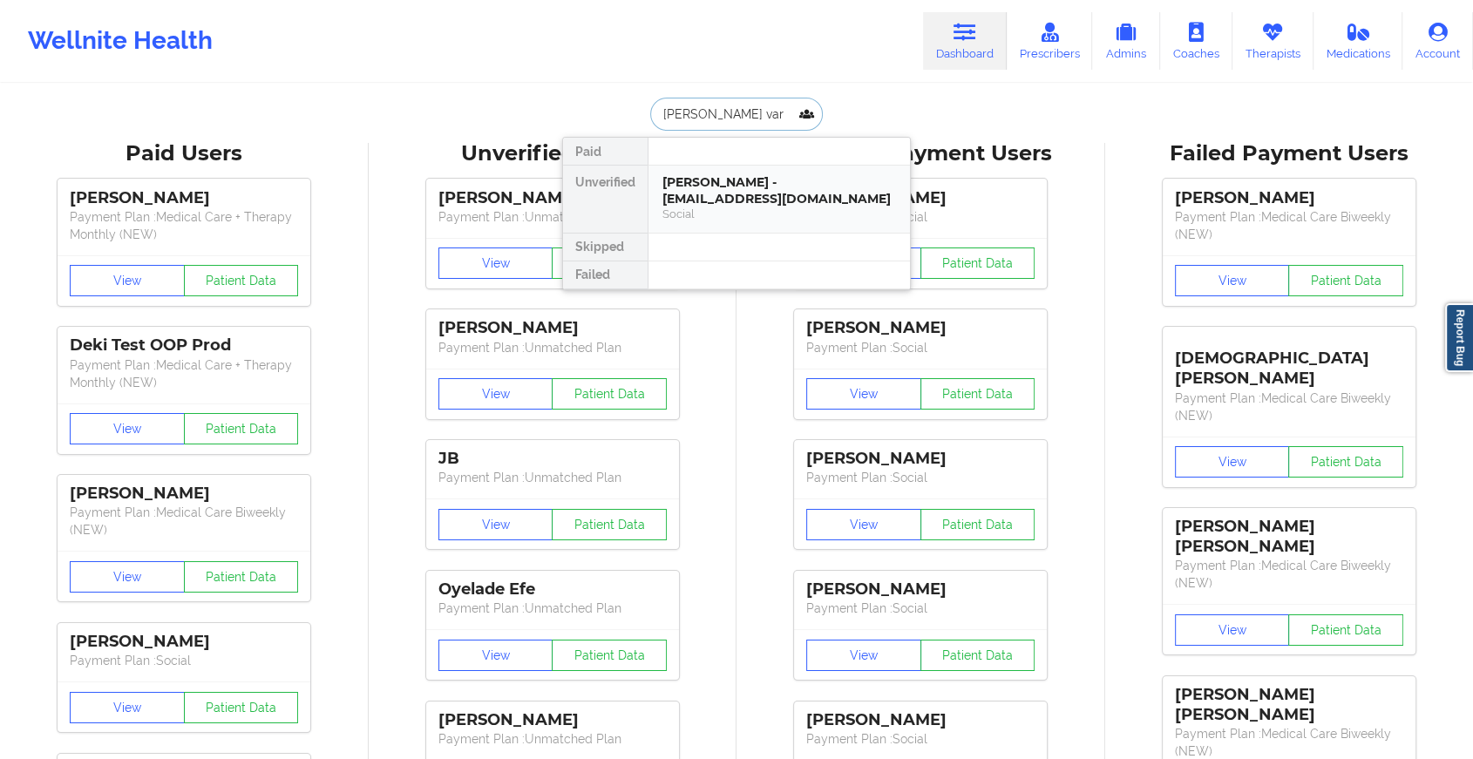
click at [755, 203] on div "[PERSON_NAME] - [EMAIL_ADDRESS][DOMAIN_NAME]" at bounding box center [780, 190] width 234 height 32
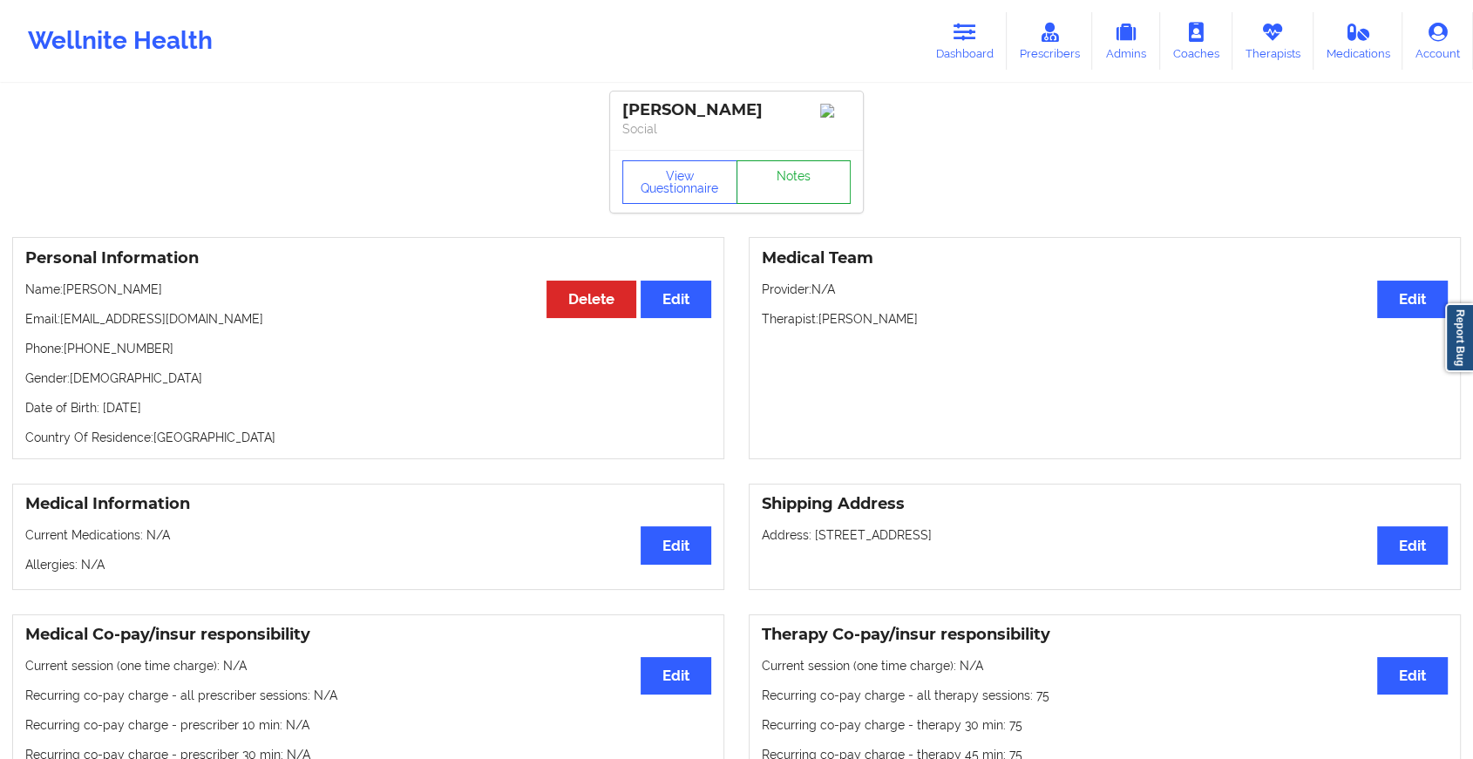
click at [793, 195] on link "Notes" at bounding box center [794, 182] width 115 height 44
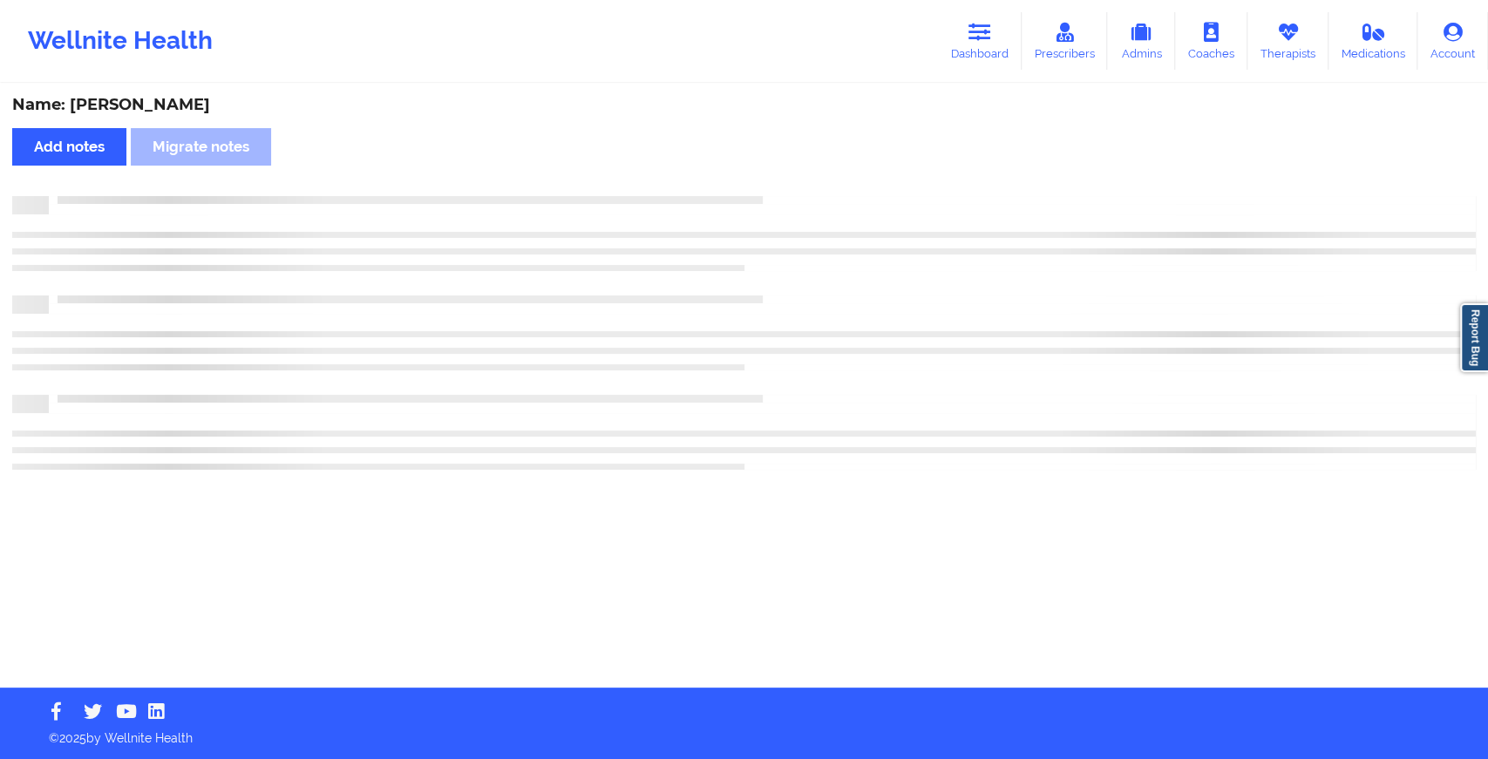
click at [793, 196] on div at bounding box center [762, 196] width 1427 height 0
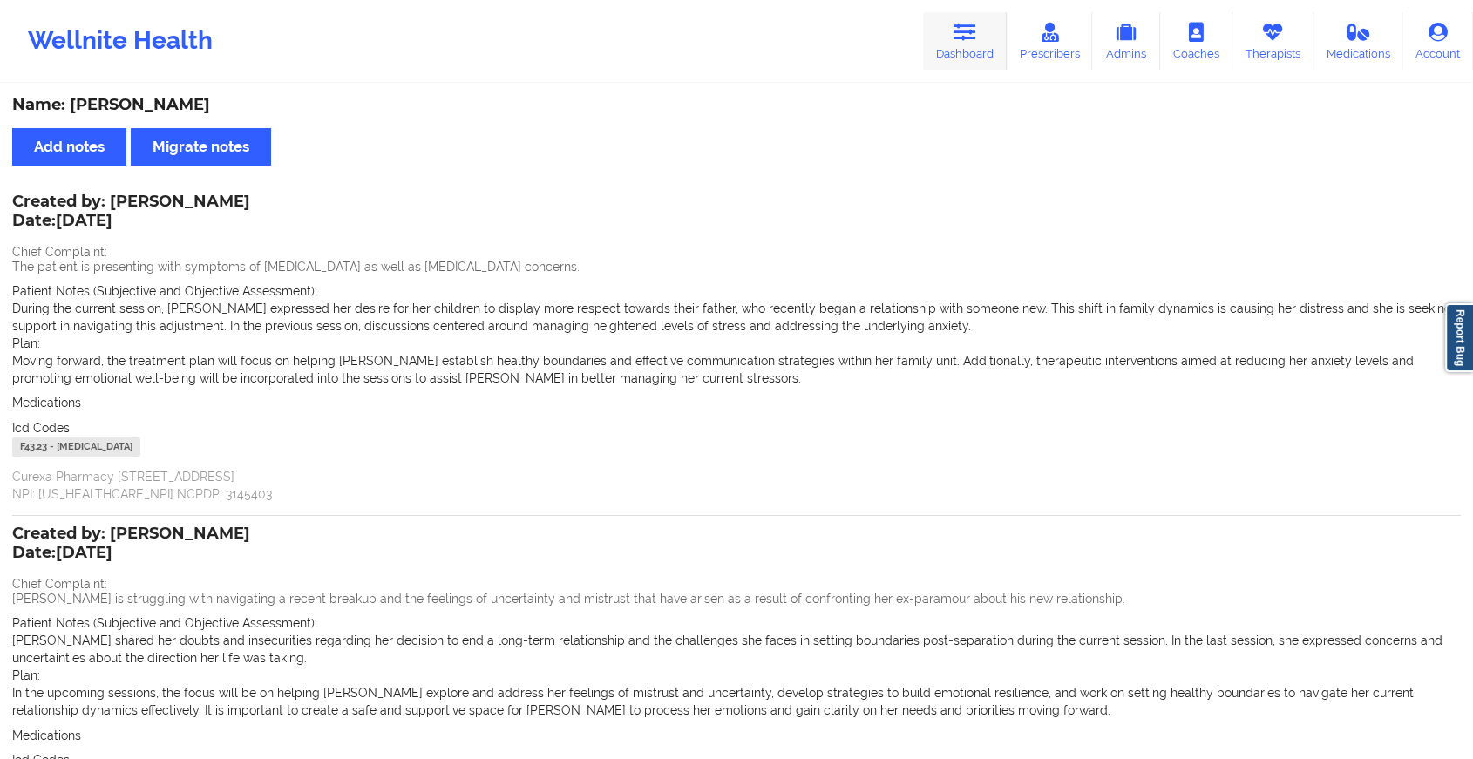
click at [976, 64] on link "Dashboard" at bounding box center [965, 41] width 84 height 58
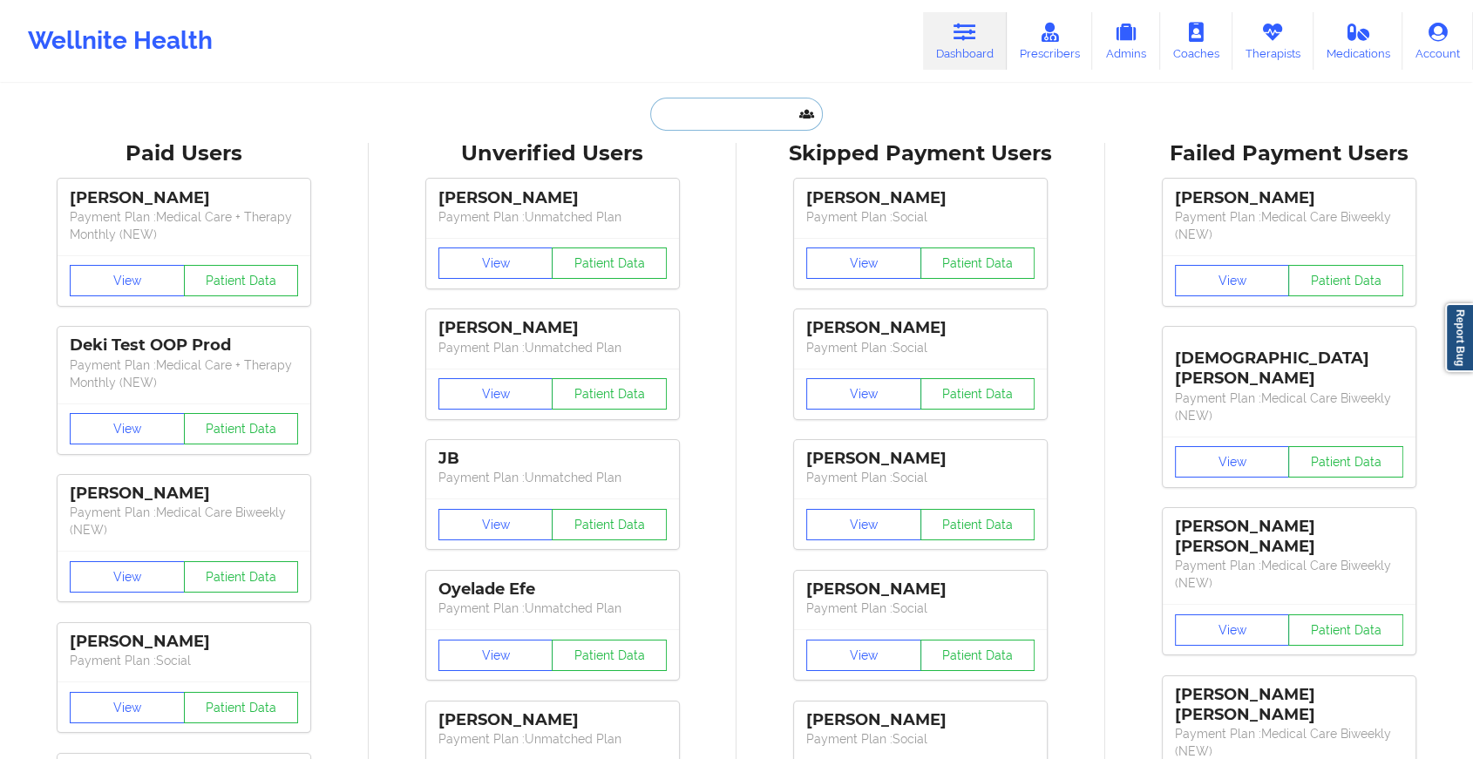
click at [747, 103] on input "text" at bounding box center [736, 114] width 173 height 33
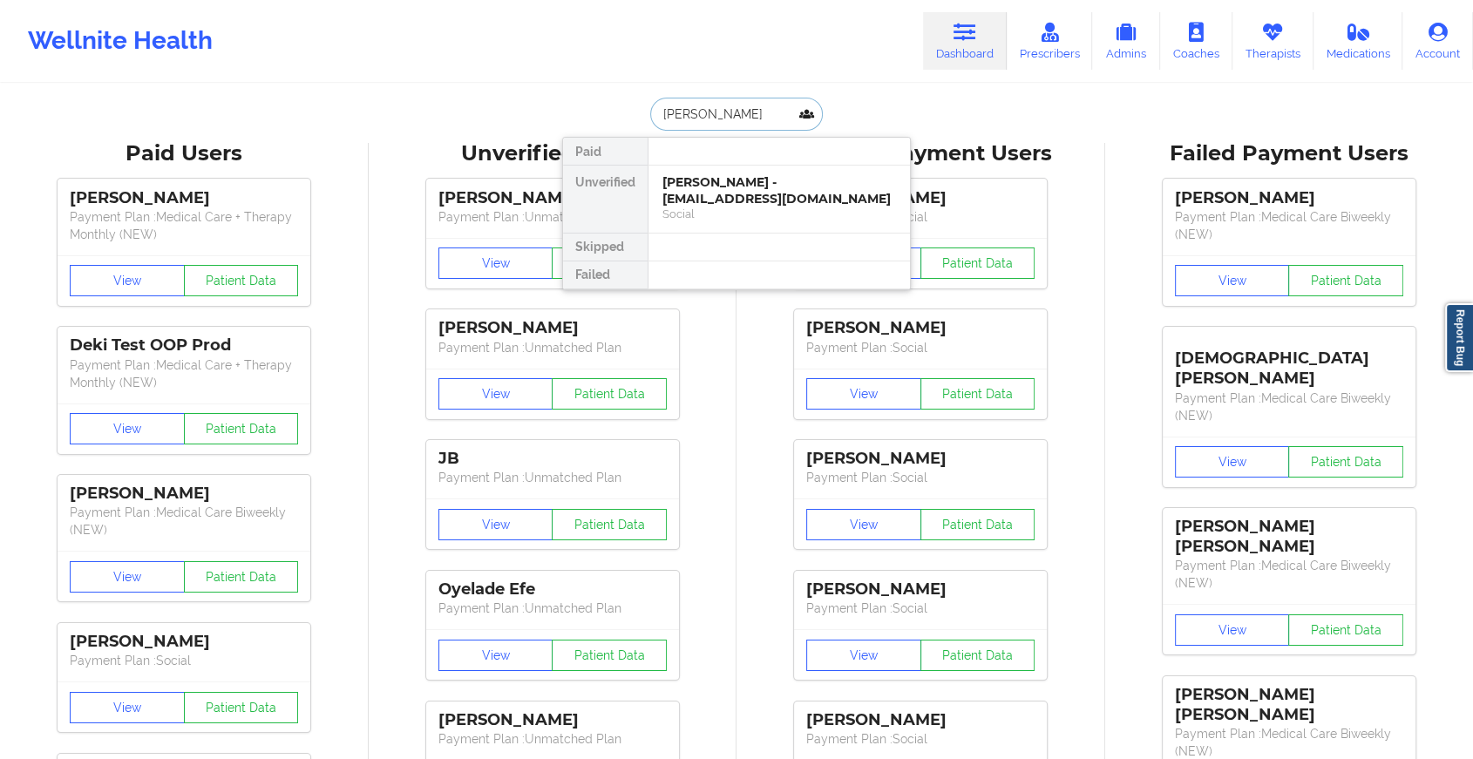
type input "[PERSON_NAME]"
click at [723, 188] on div "[PERSON_NAME] - [EMAIL_ADDRESS][DOMAIN_NAME]" at bounding box center [780, 190] width 234 height 32
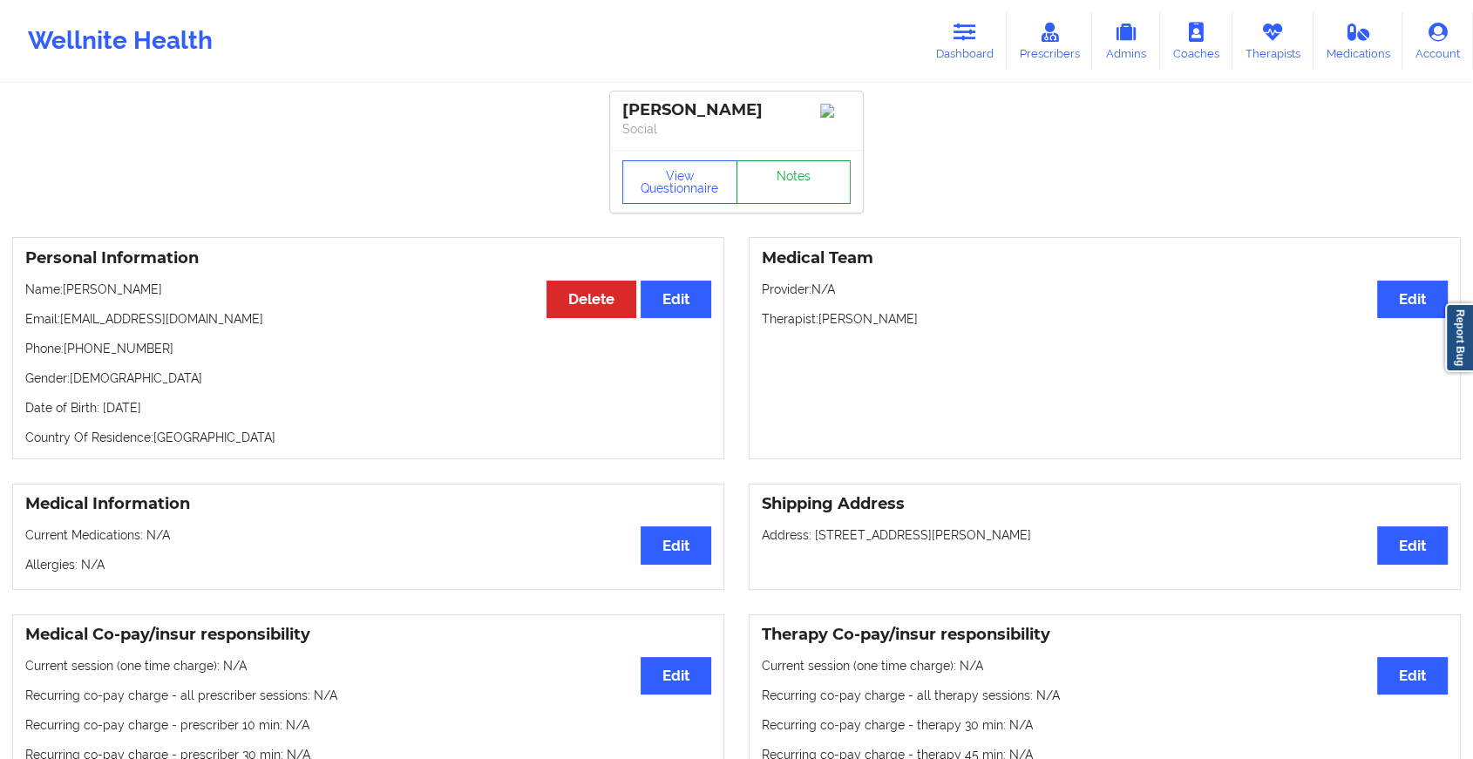
click at [765, 193] on link "Notes" at bounding box center [794, 182] width 115 height 44
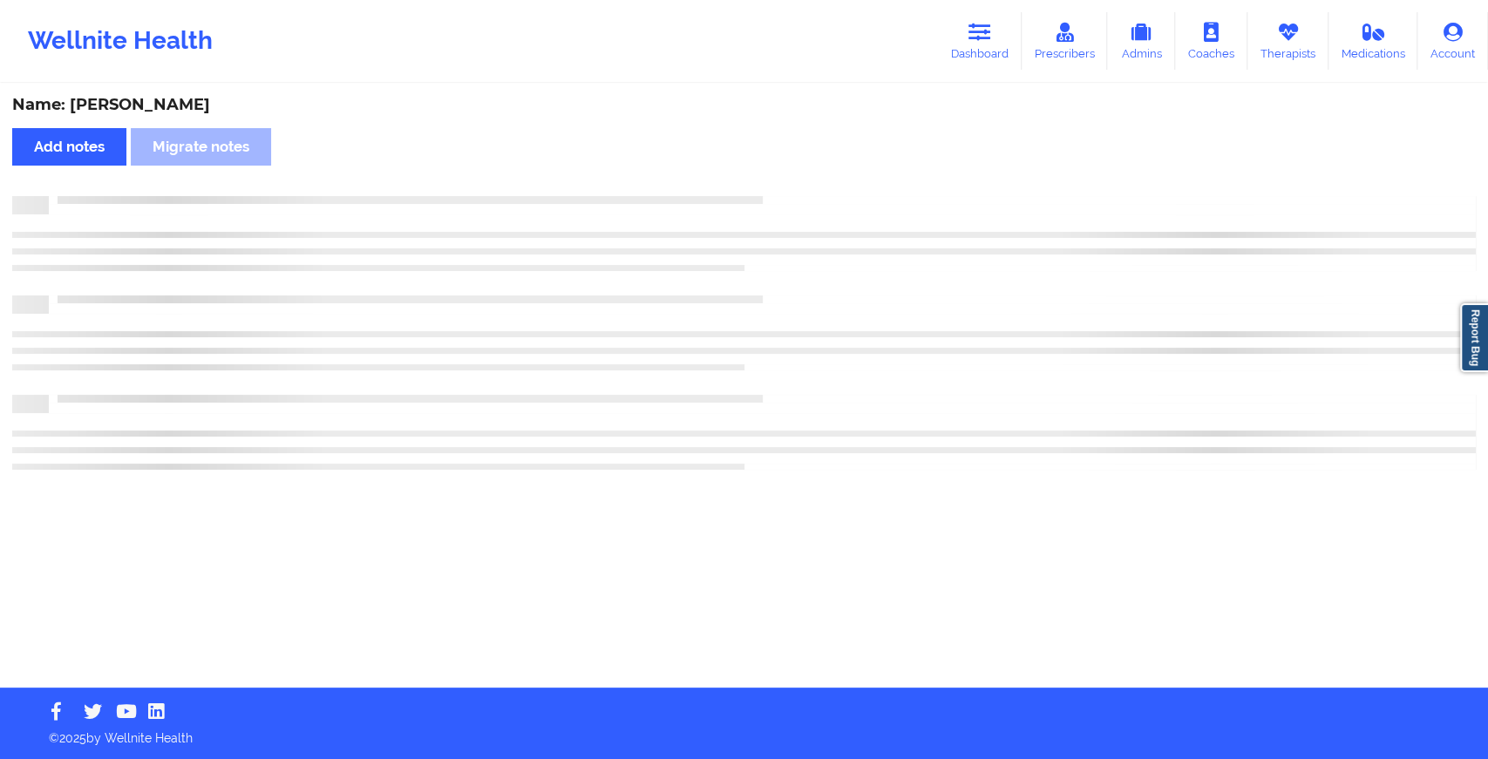
click at [765, 193] on div "Name: [PERSON_NAME] Add notes Migrate notes" at bounding box center [744, 386] width 1488 height 602
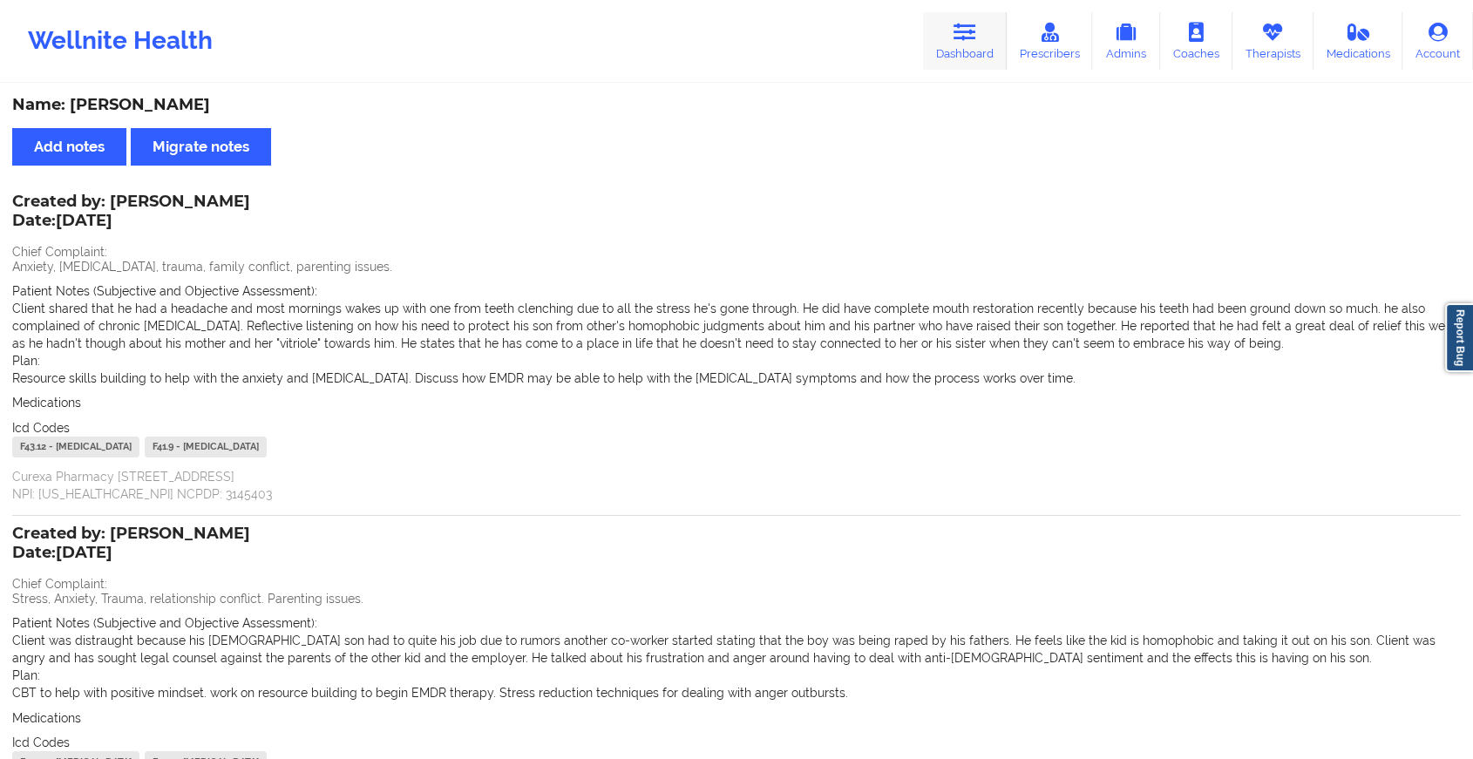
click at [963, 35] on icon at bounding box center [965, 32] width 23 height 19
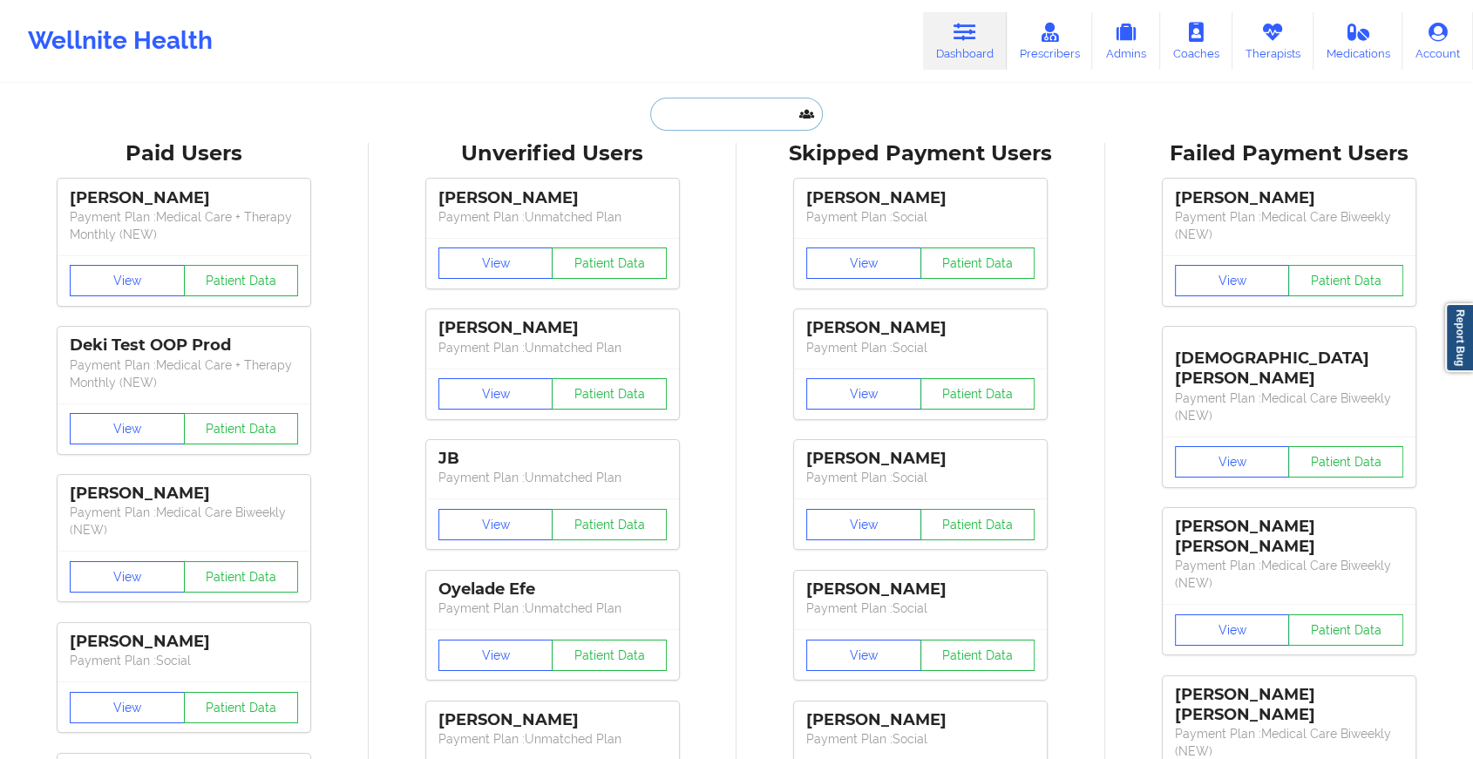
click at [778, 115] on input "text" at bounding box center [736, 114] width 173 height 33
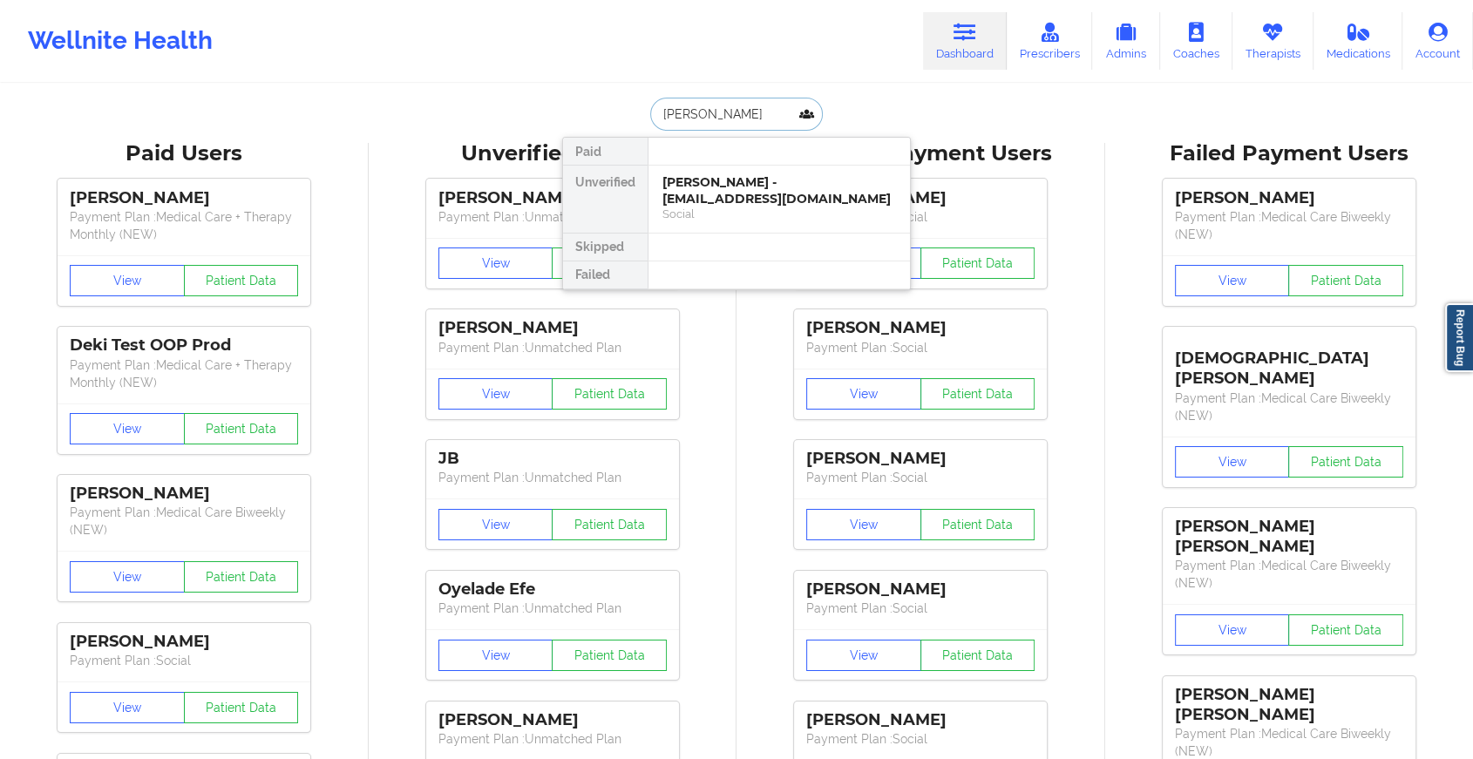
type input "[PERSON_NAME]"
click at [753, 199] on div "[PERSON_NAME] - [PERSON_NAME][EMAIL_ADDRESS][DOMAIN_NAME]" at bounding box center [780, 190] width 234 height 32
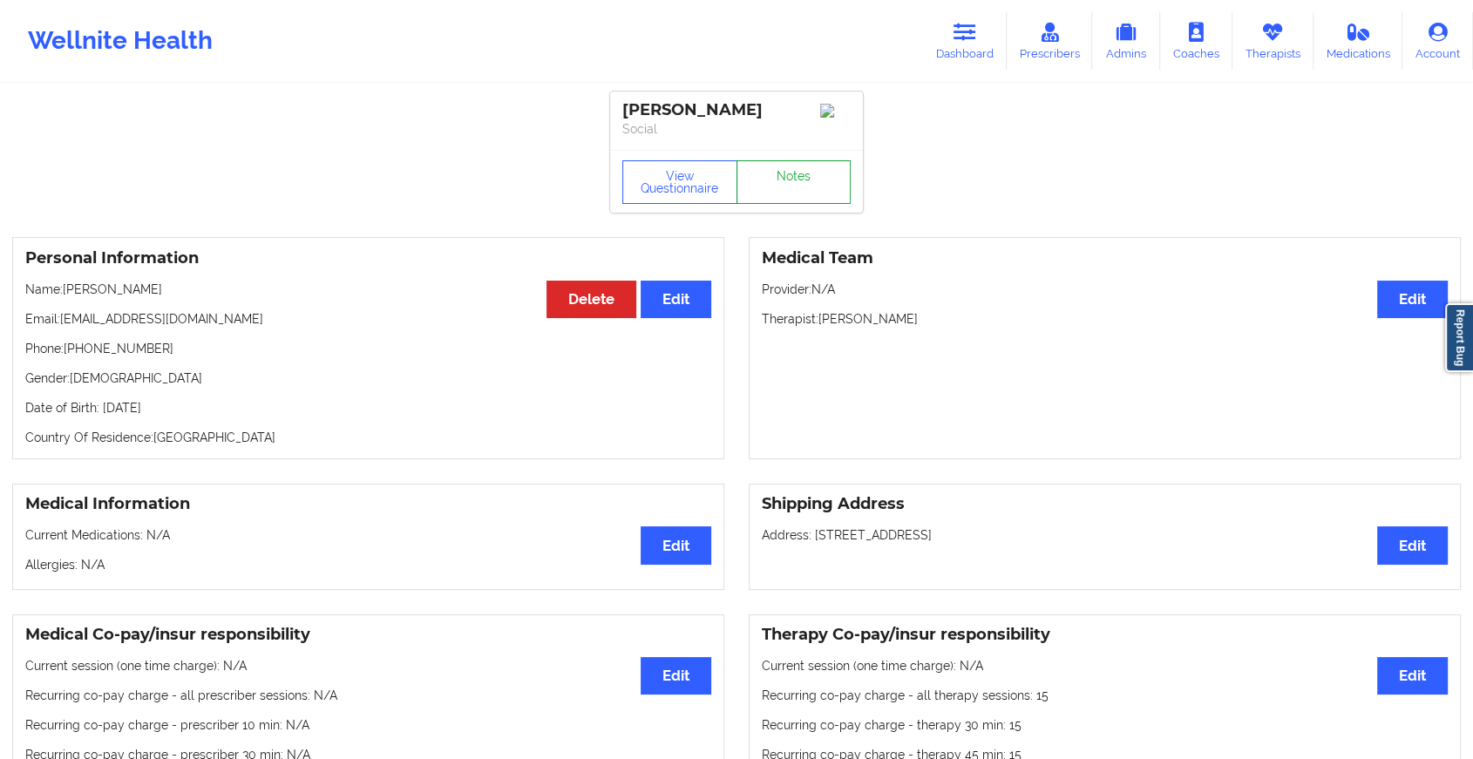
click at [795, 168] on link "Notes" at bounding box center [794, 182] width 115 height 44
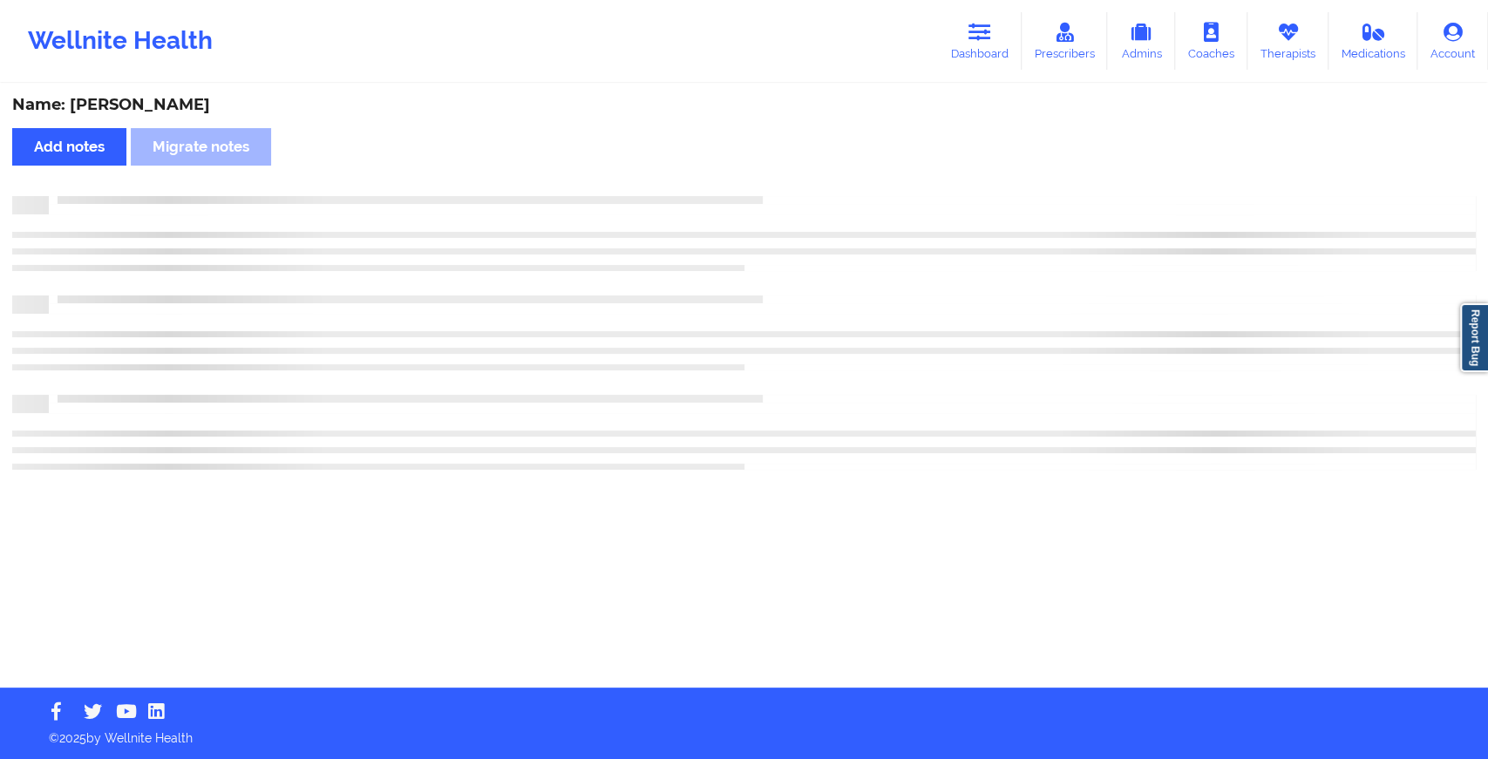
click at [795, 168] on div "Name: [PERSON_NAME] Add notes Migrate notes" at bounding box center [744, 386] width 1488 height 602
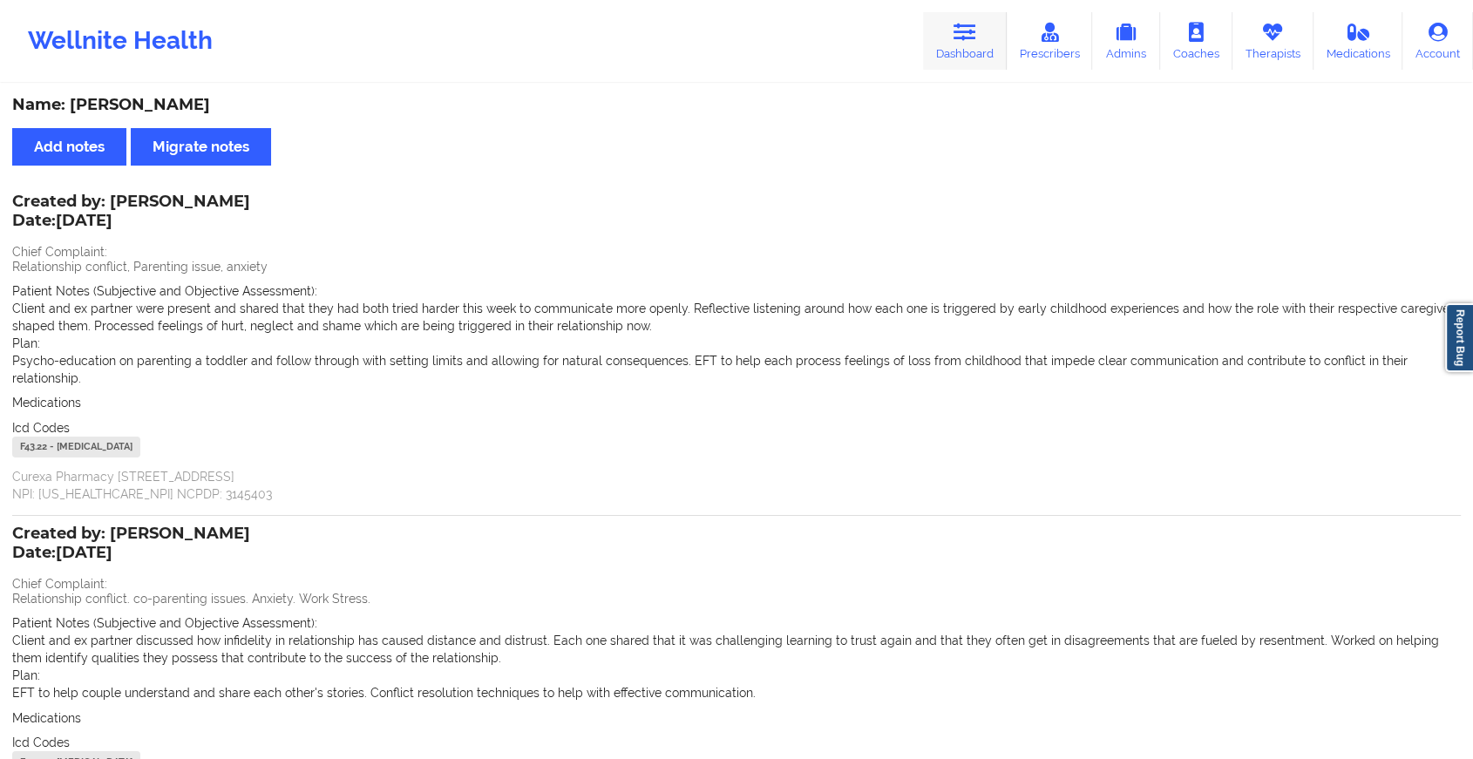
click at [983, 27] on link "Dashboard" at bounding box center [965, 41] width 84 height 58
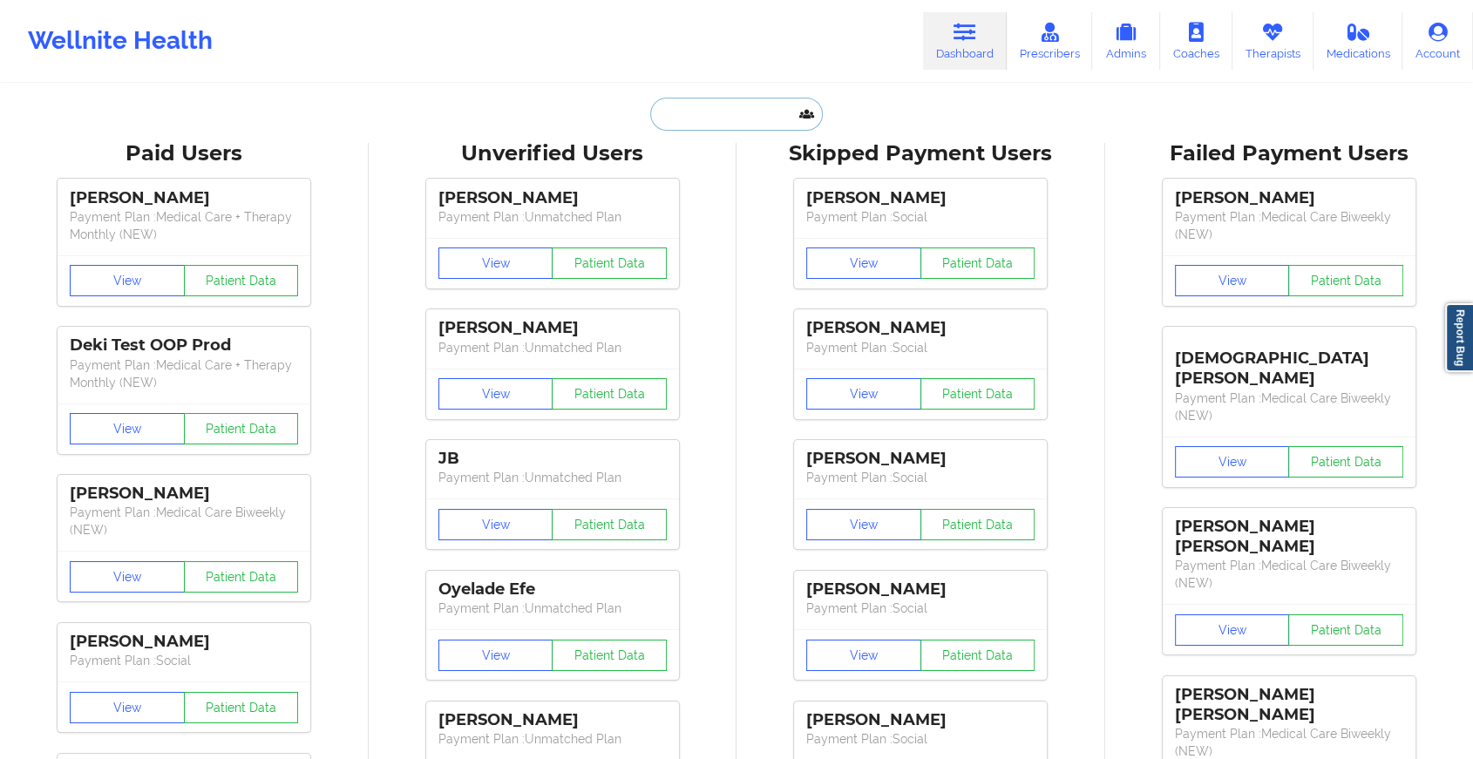
click at [725, 126] on input "text" at bounding box center [736, 114] width 173 height 33
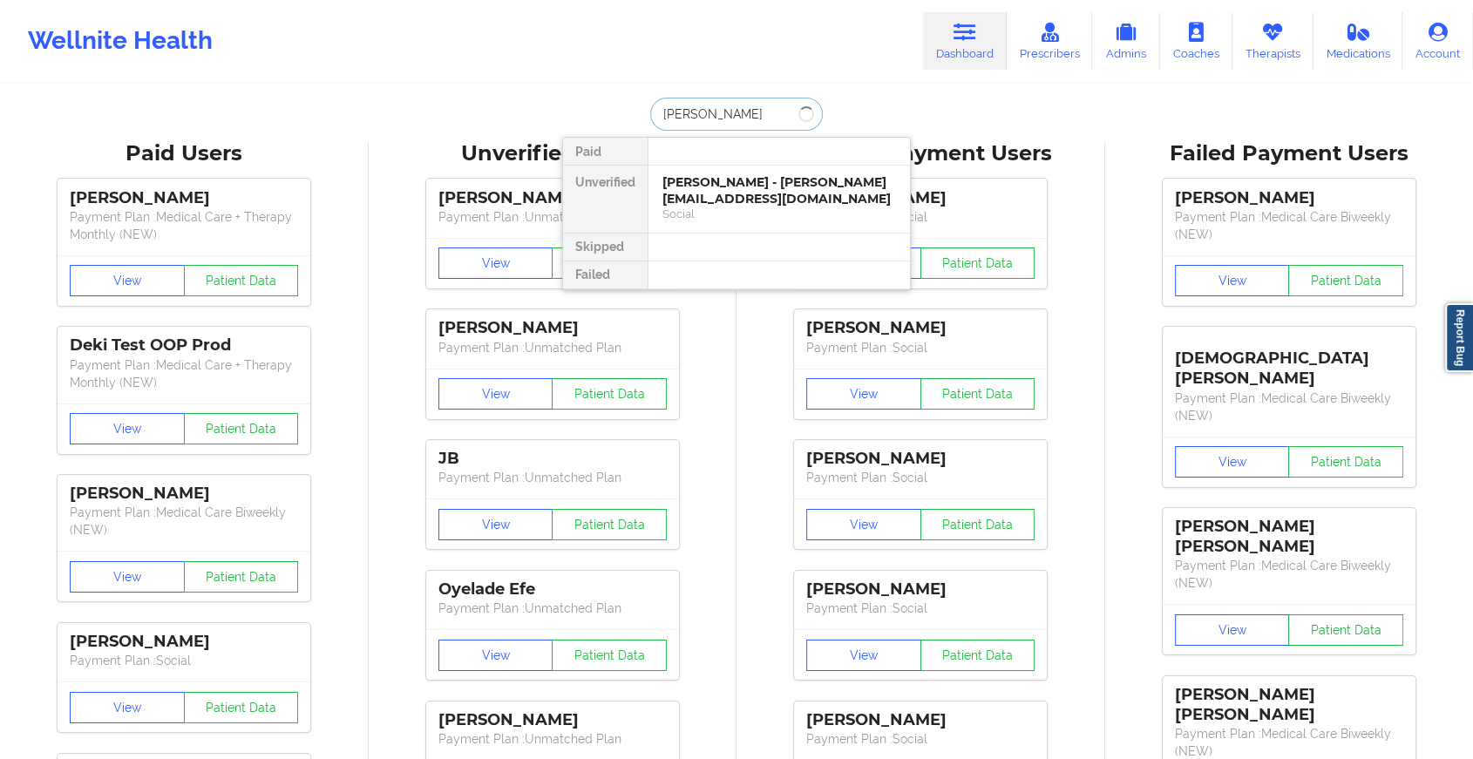
type input "[PERSON_NAME]"
click at [727, 193] on div "[PERSON_NAME] - [EMAIL_ADDRESS][DOMAIN_NAME]" at bounding box center [780, 190] width 234 height 32
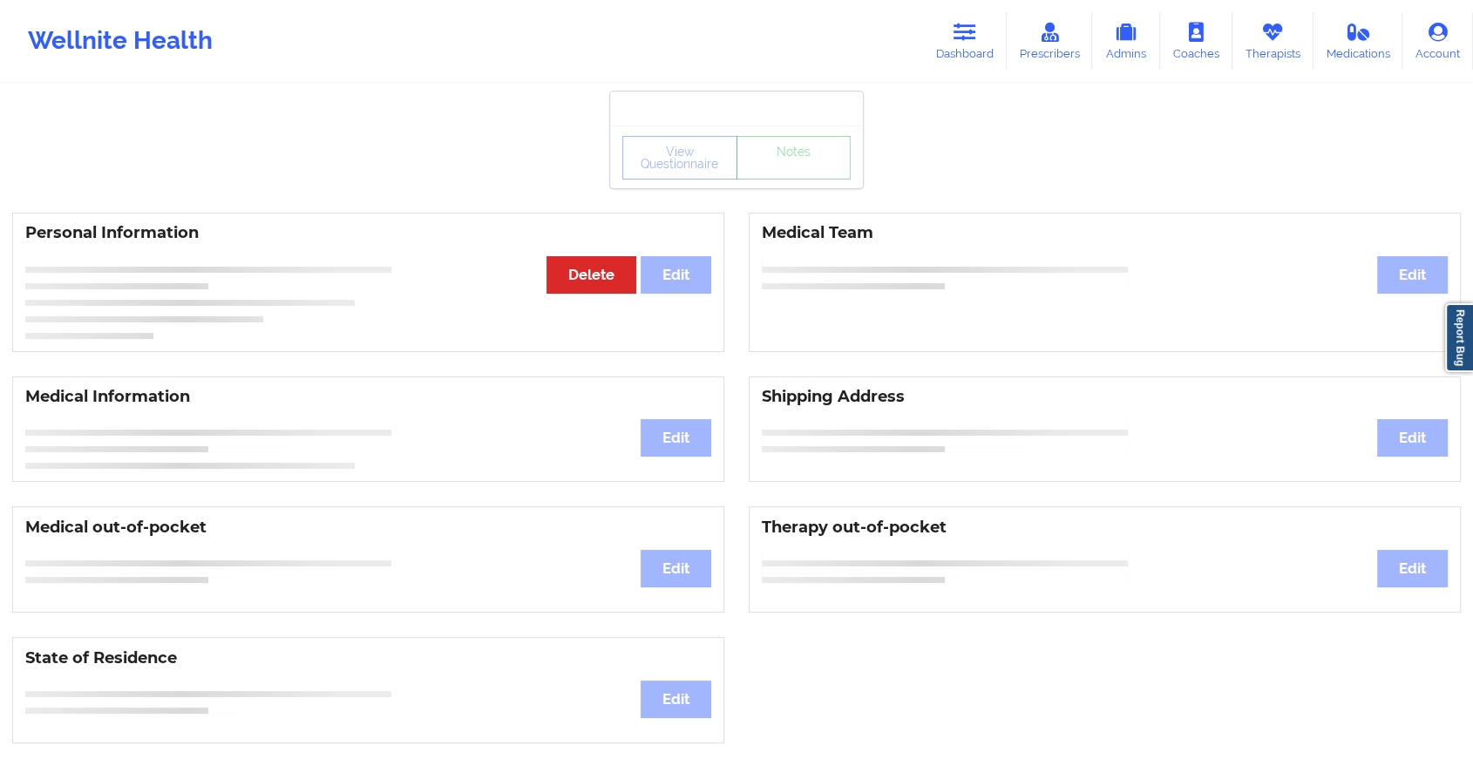
click at [727, 193] on div "View Questionnaire Notes Personal Information Edit Delete Medical Team Edit Med…" at bounding box center [736, 736] width 1473 height 1472
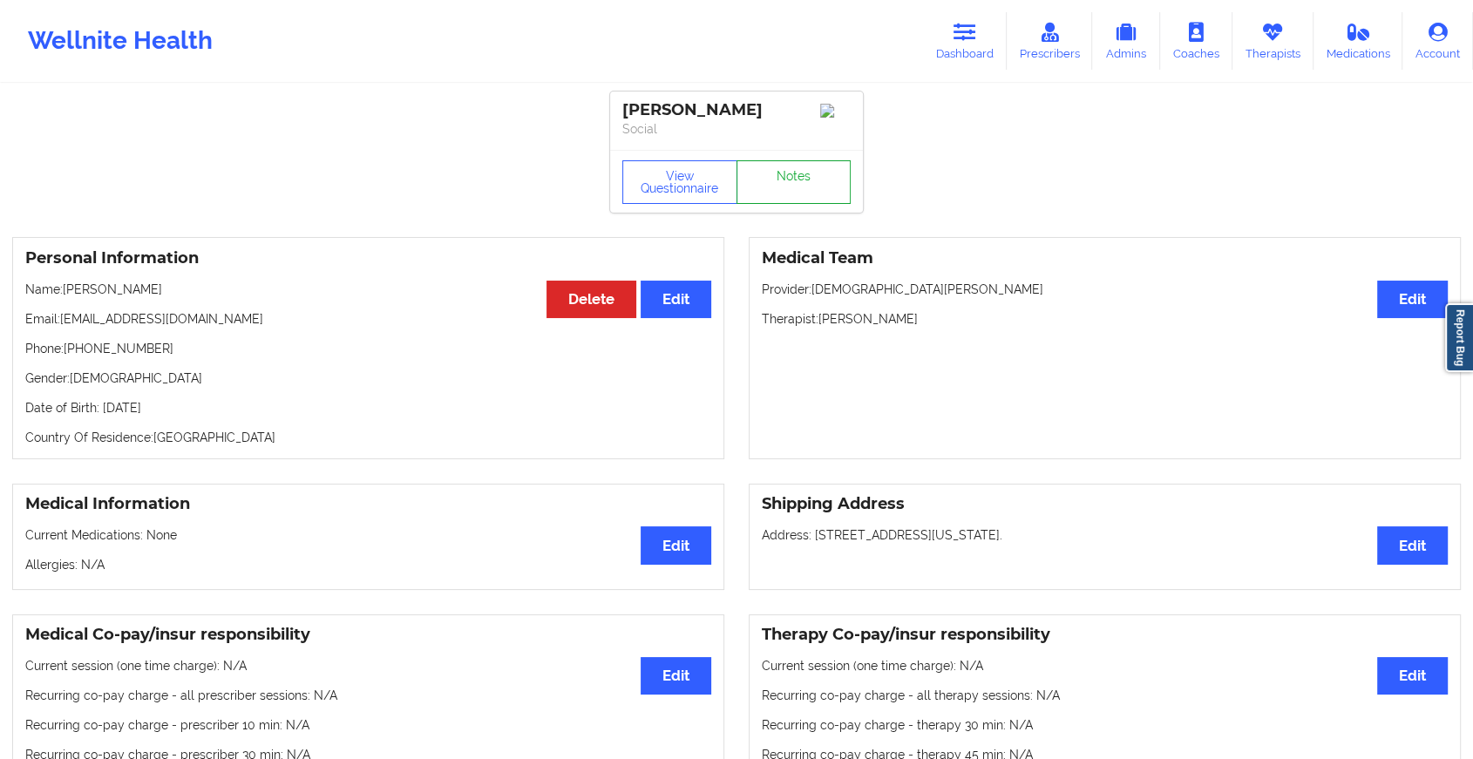
drag, startPoint x: 727, startPoint y: 193, endPoint x: 780, endPoint y: 203, distance: 54.2
click at [780, 203] on link "Notes" at bounding box center [794, 182] width 115 height 44
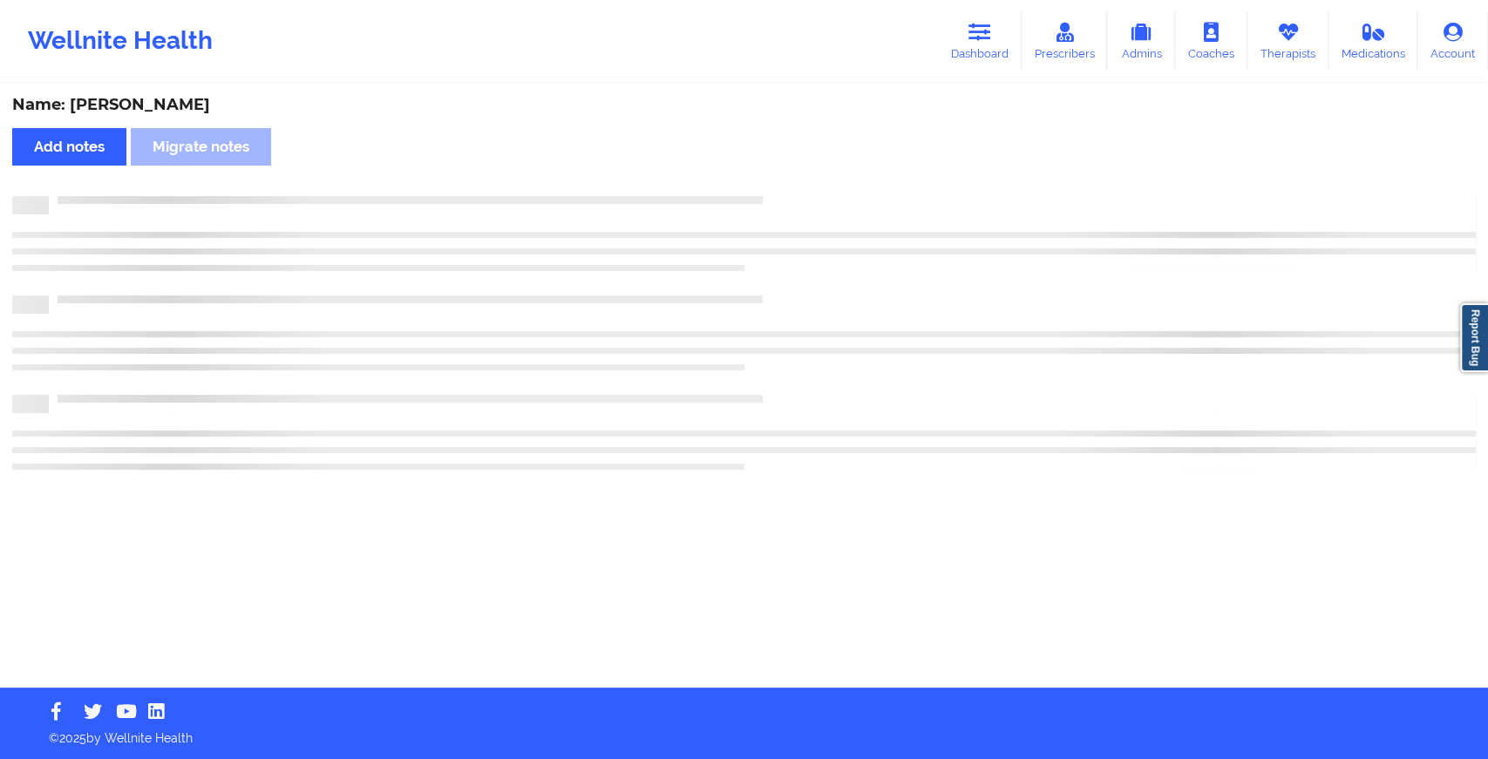
click at [780, 203] on div at bounding box center [744, 205] width 1464 height 18
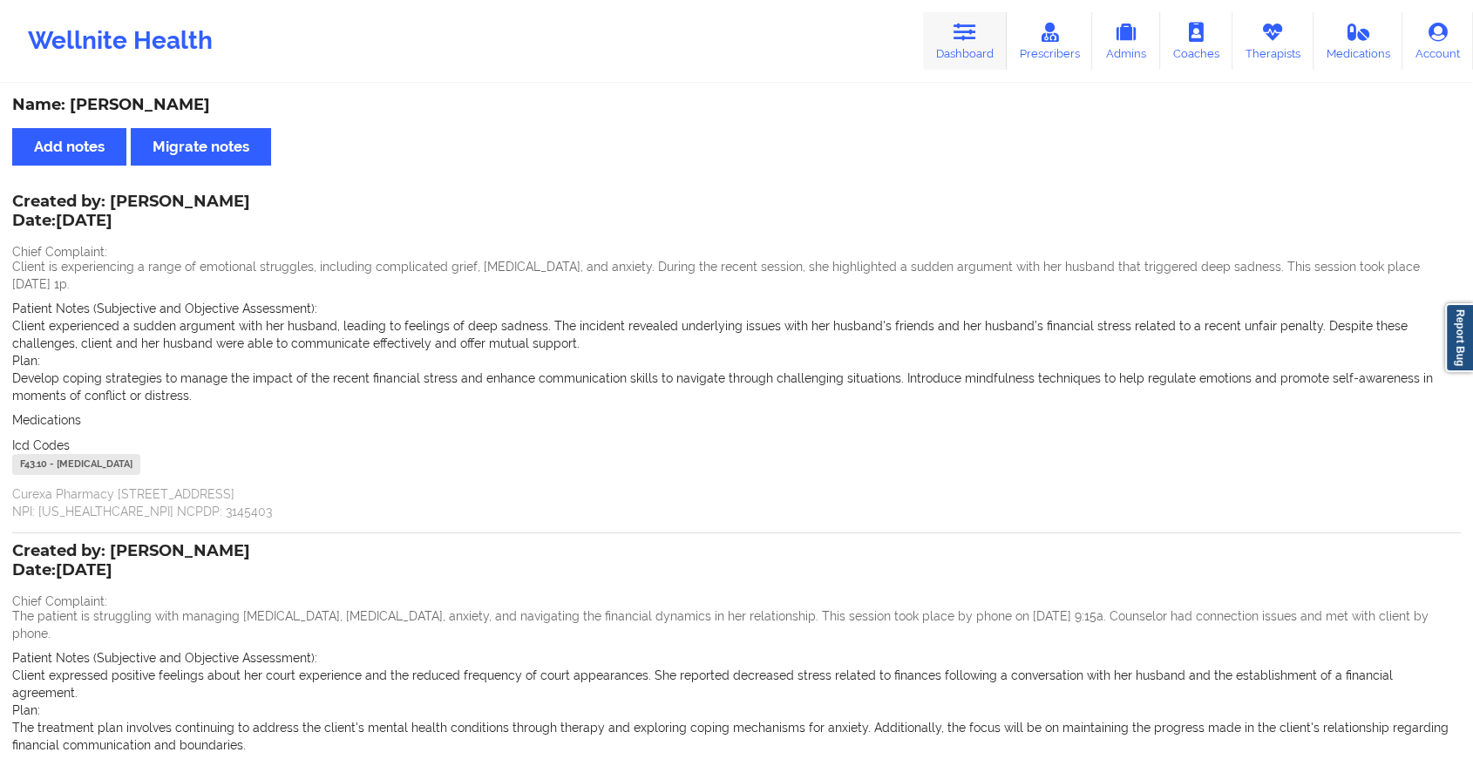
click at [926, 43] on link "Dashboard" at bounding box center [965, 41] width 84 height 58
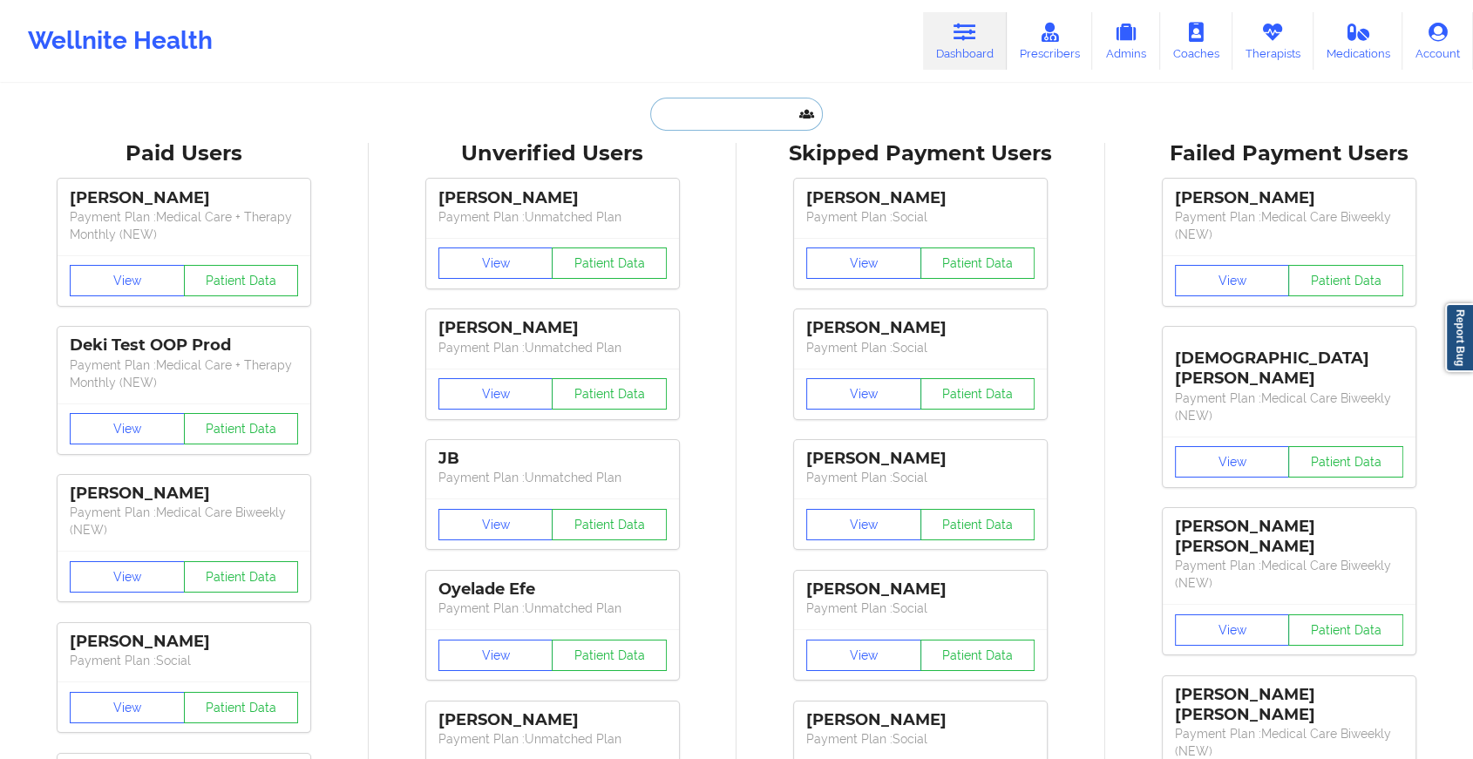
click at [733, 109] on input "text" at bounding box center [736, 114] width 173 height 33
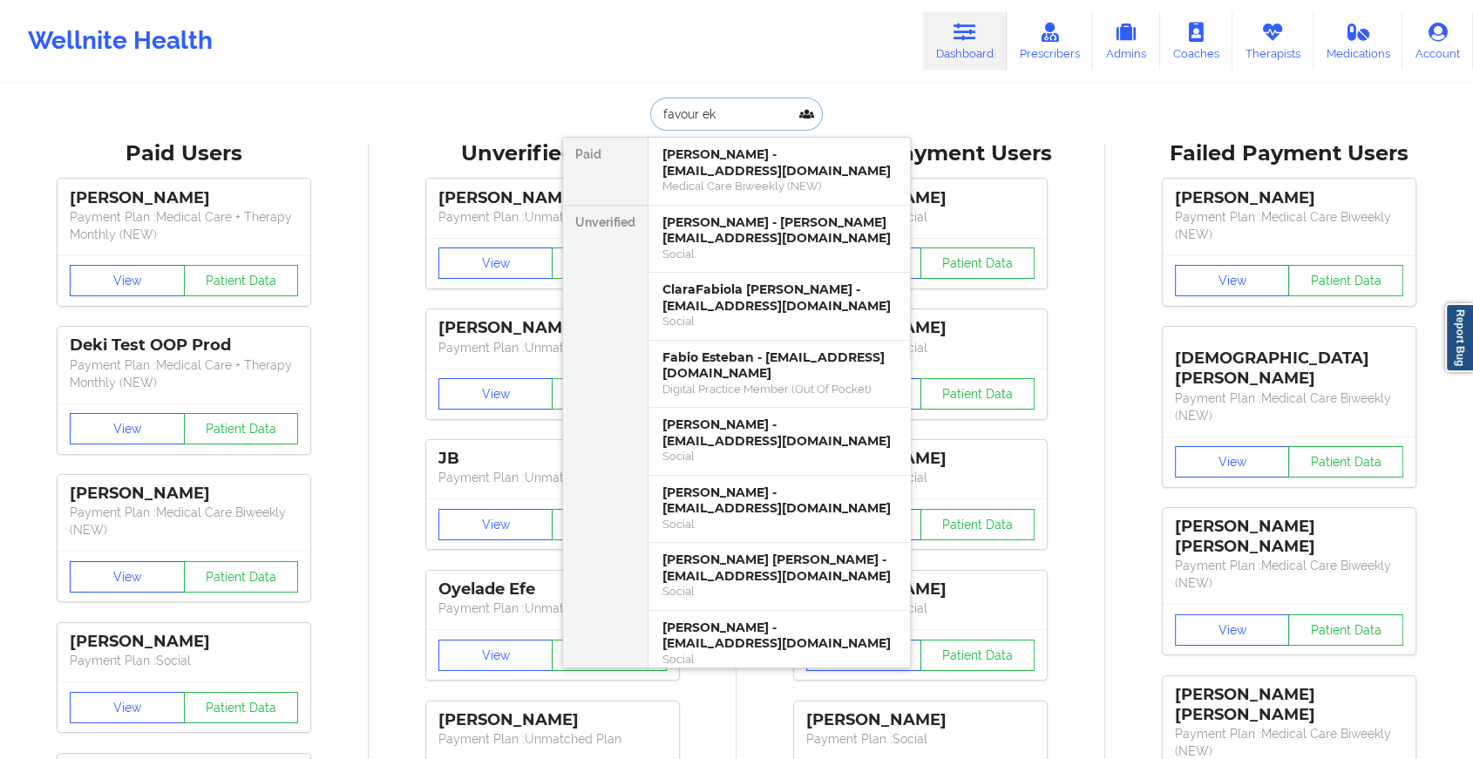
type input "favour eke"
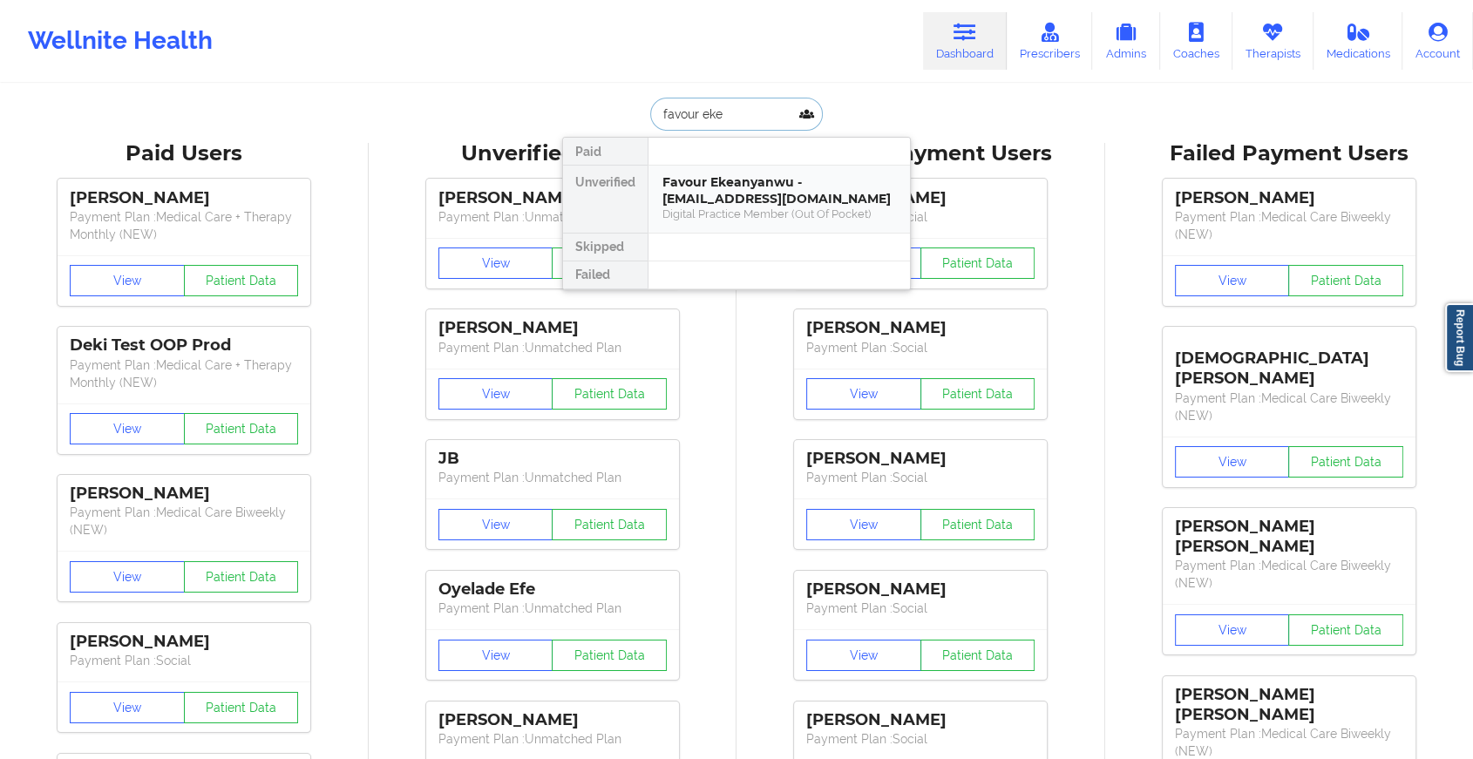
click at [744, 203] on div "Favour Ekeanyanwu - [EMAIL_ADDRESS][DOMAIN_NAME]" at bounding box center [780, 190] width 234 height 32
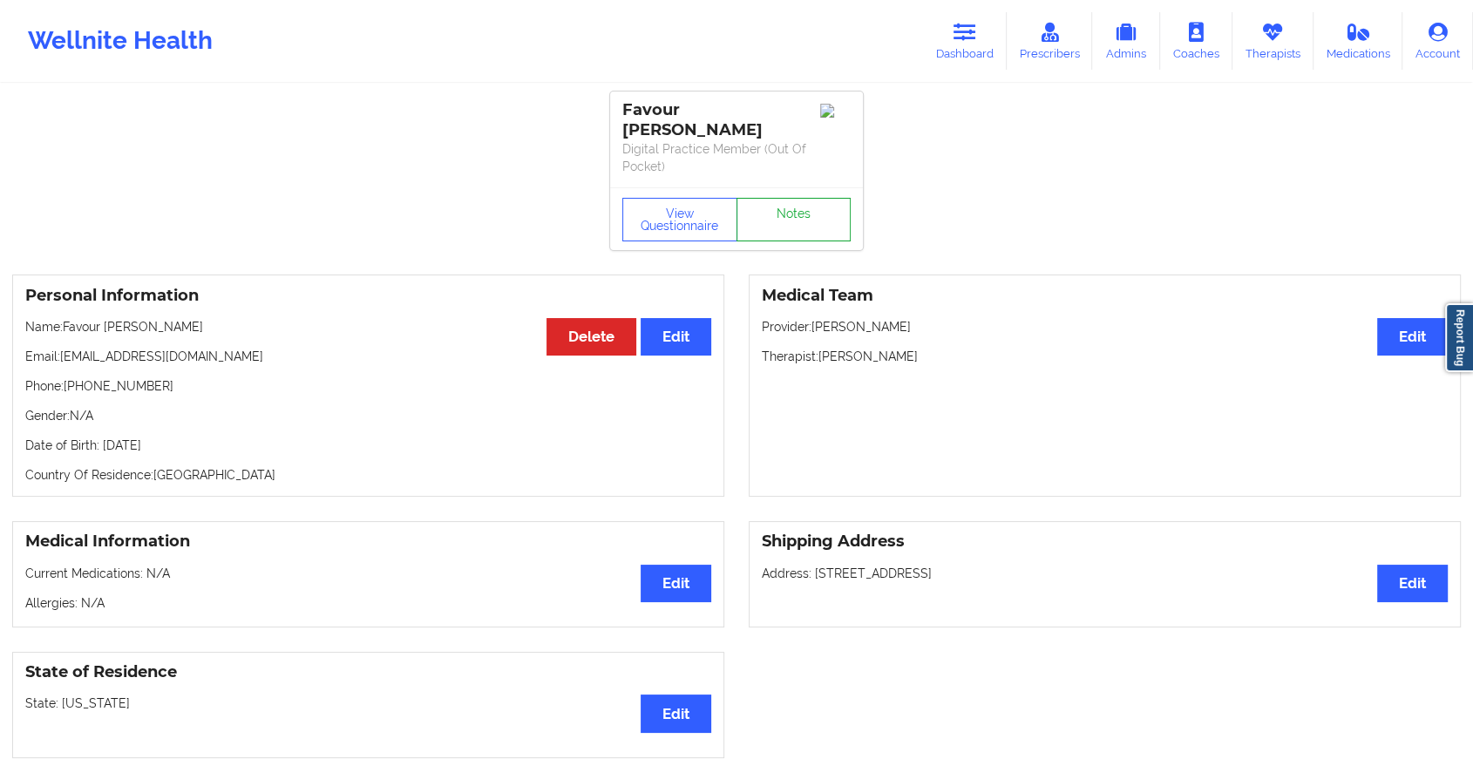
click at [787, 198] on link "Notes" at bounding box center [794, 220] width 115 height 44
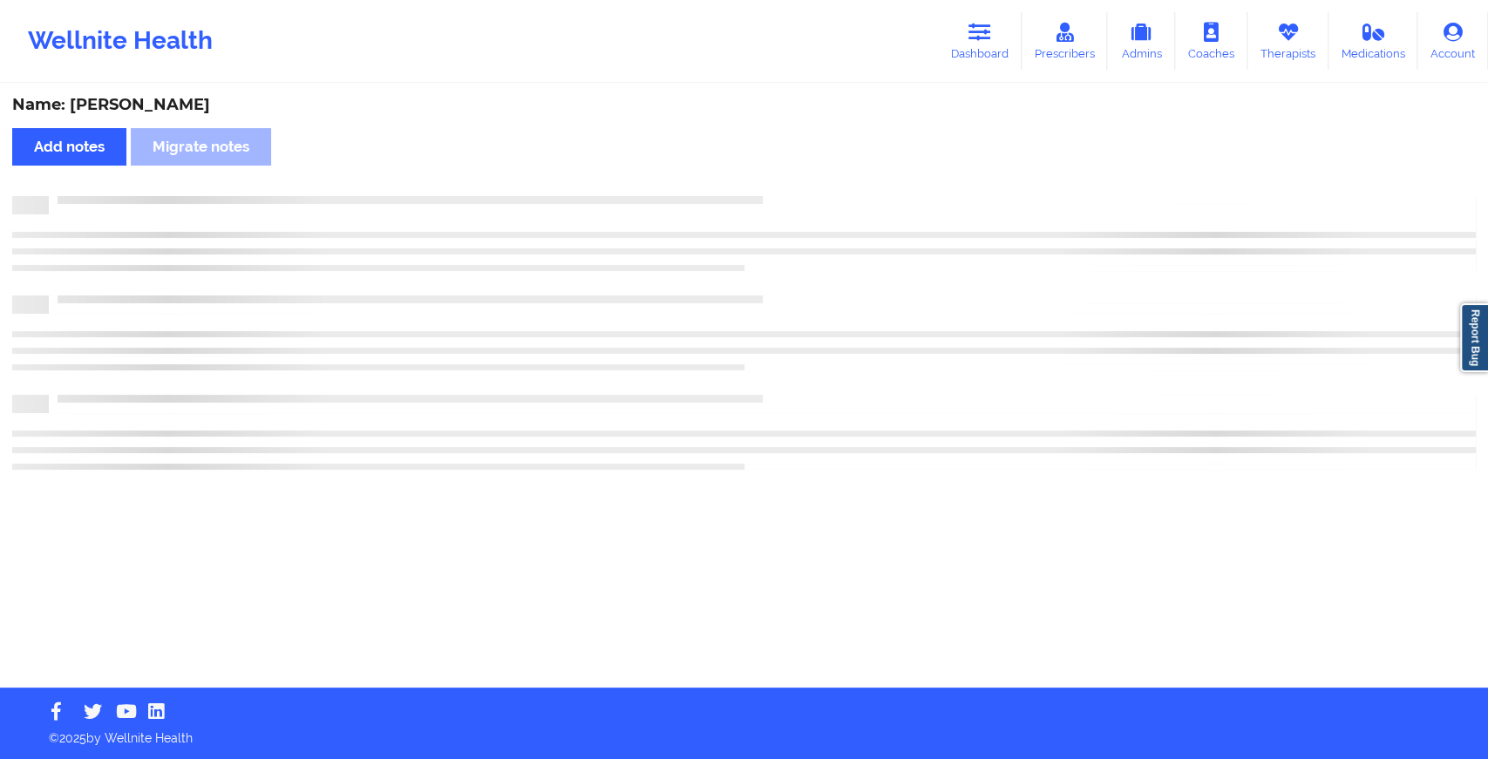
click at [787, 184] on div "Name: [PERSON_NAME] Add notes Migrate notes" at bounding box center [744, 386] width 1488 height 602
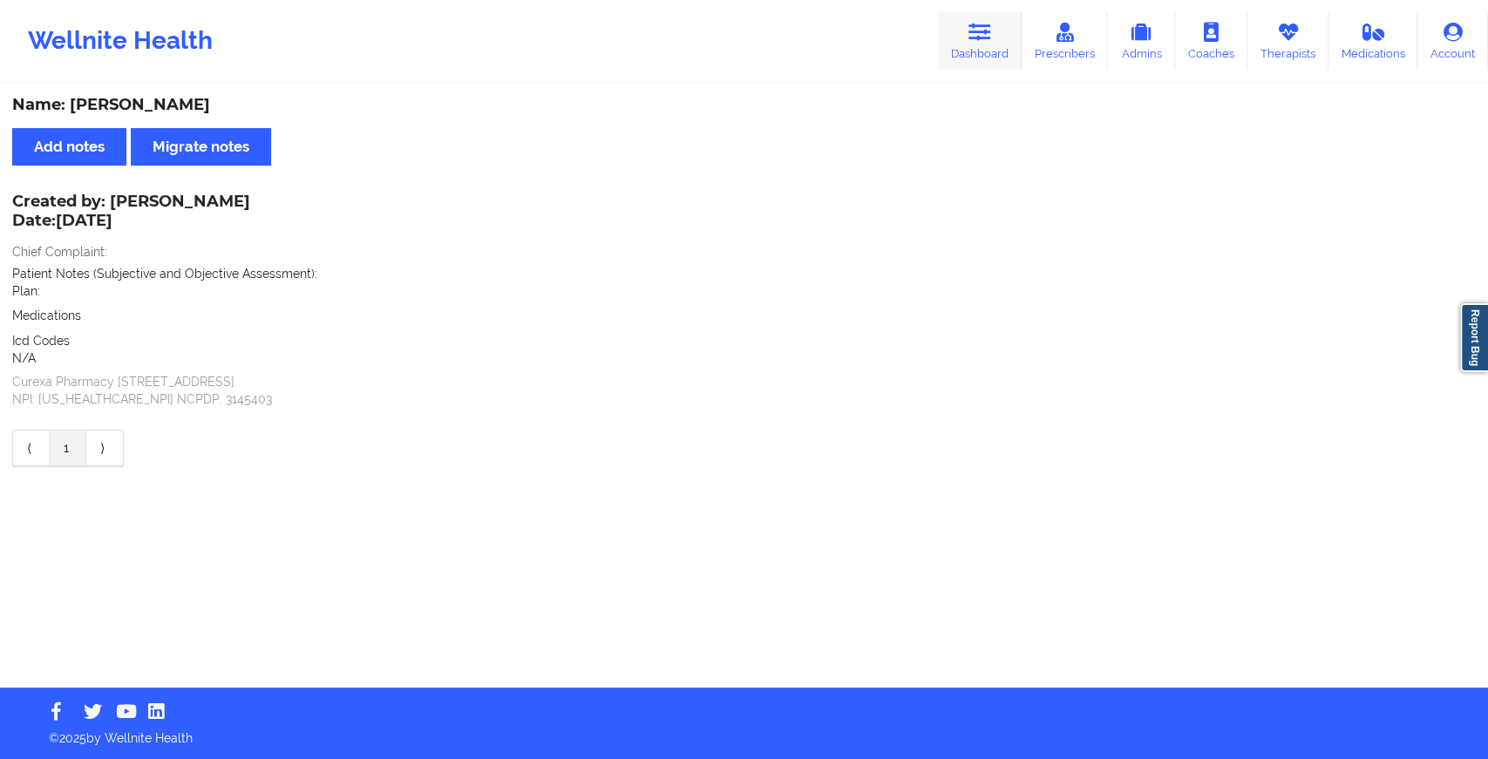
click at [967, 40] on link "Dashboard" at bounding box center [980, 41] width 84 height 58
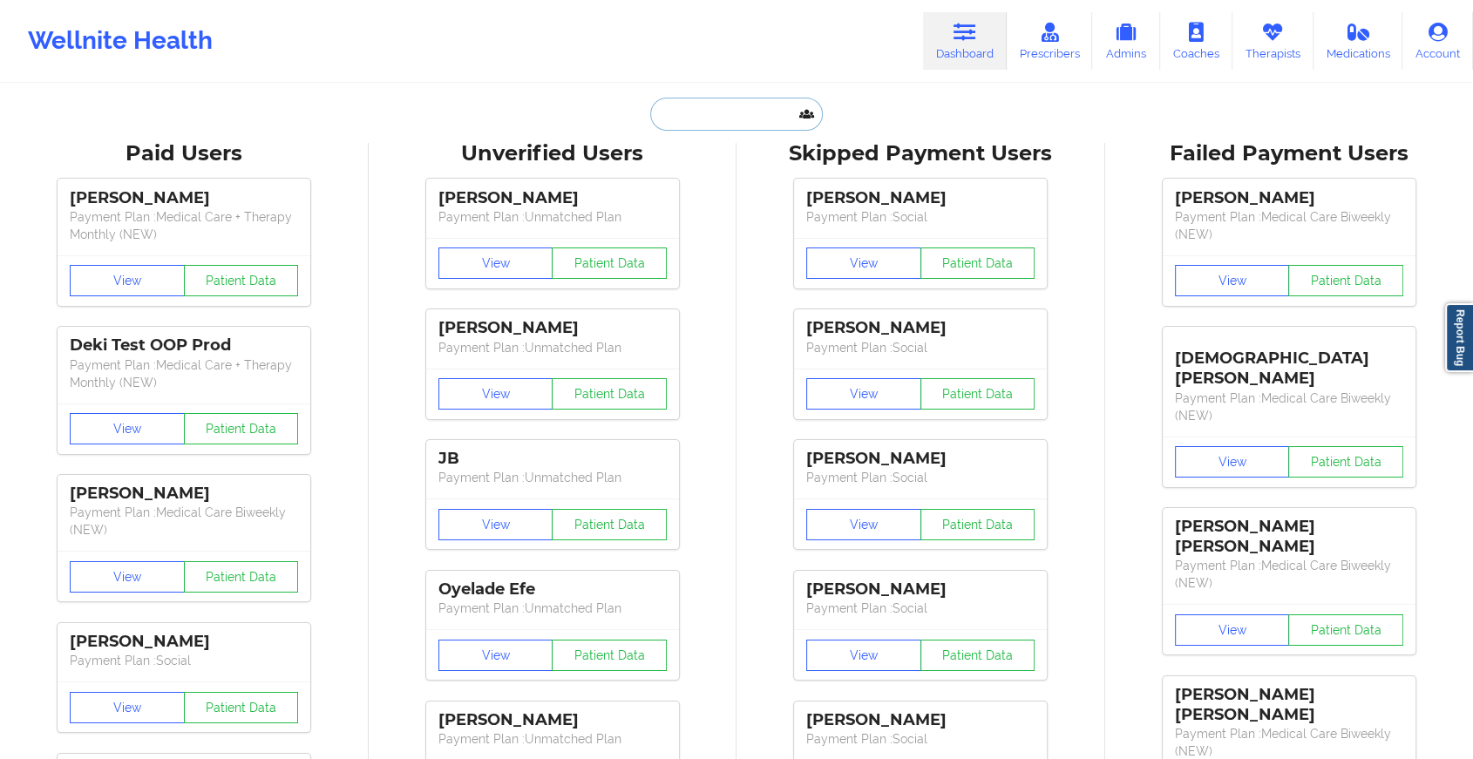
click at [724, 116] on input "text" at bounding box center [736, 114] width 173 height 33
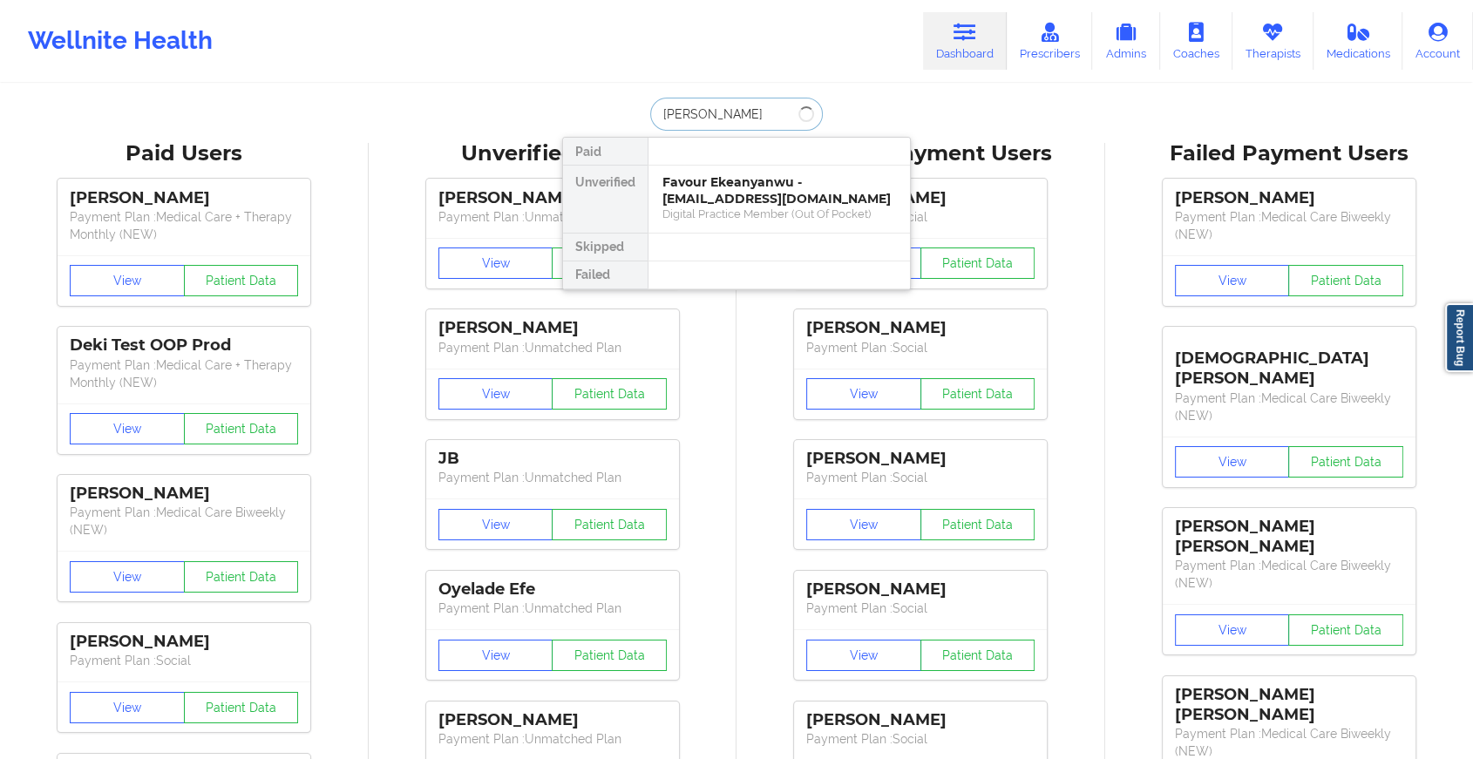
type input "[PERSON_NAME]"
click at [759, 195] on div "[PERSON_NAME] - [EMAIL_ADDRESS][DOMAIN_NAME]" at bounding box center [780, 190] width 234 height 32
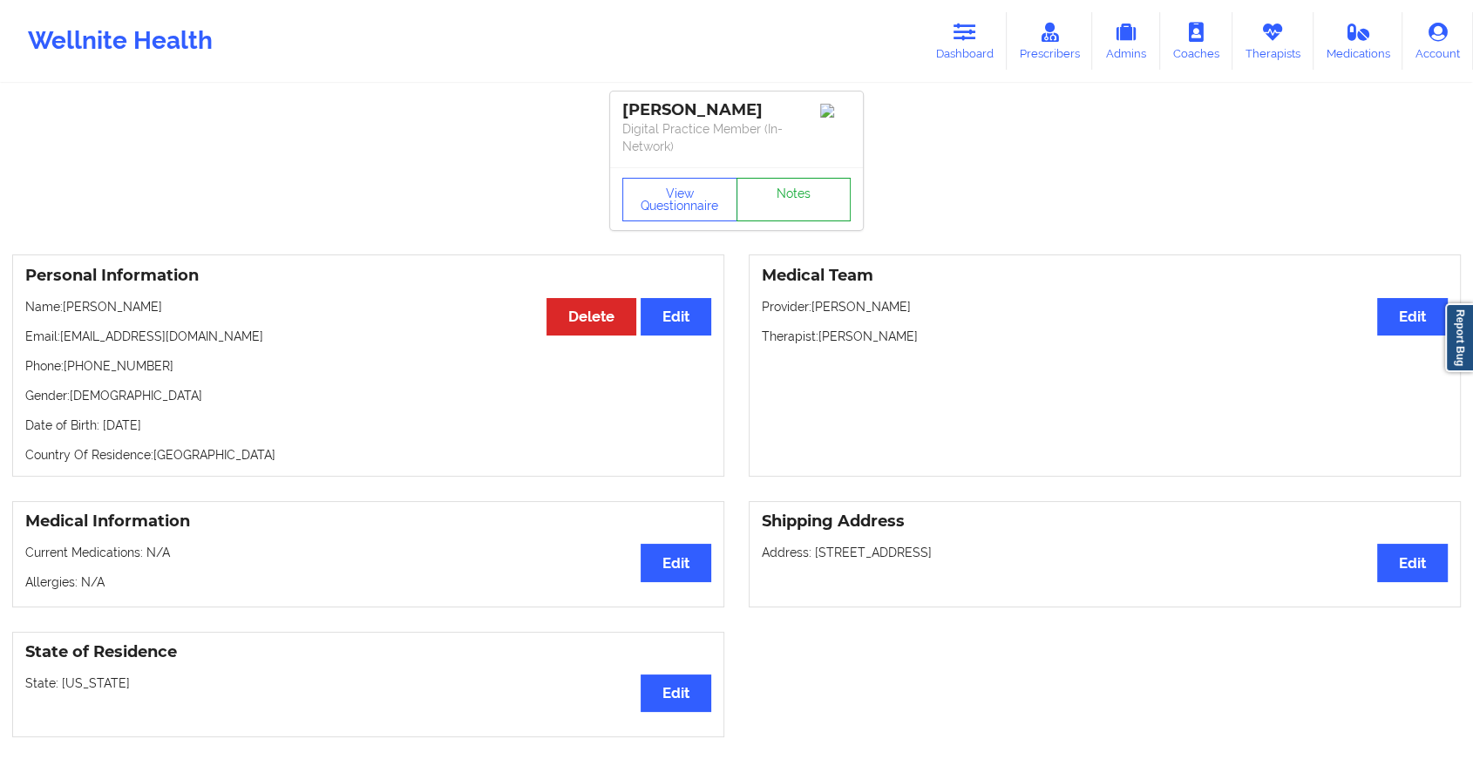
click at [786, 203] on link "Notes" at bounding box center [794, 200] width 115 height 44
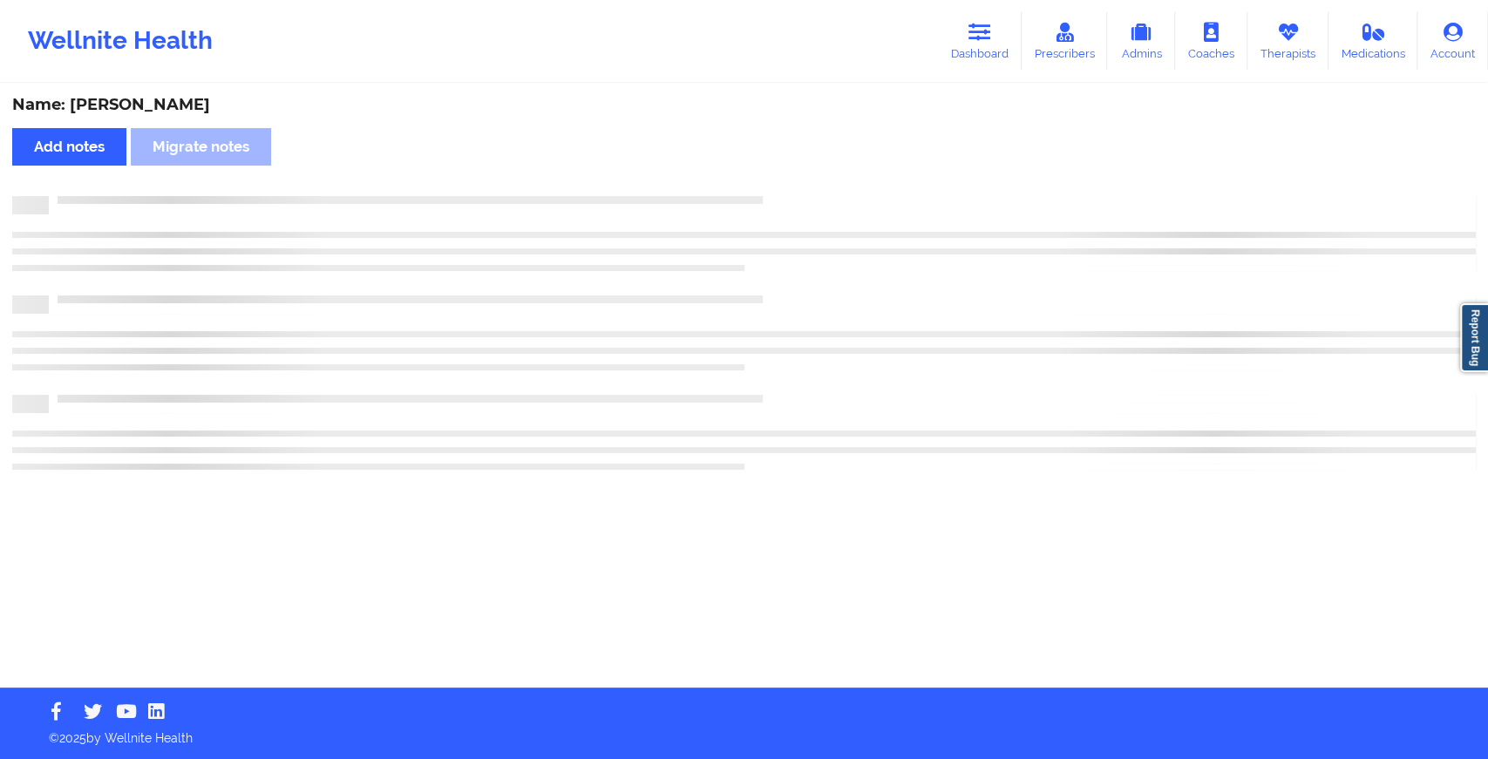
click at [786, 203] on div at bounding box center [744, 205] width 1464 height 18
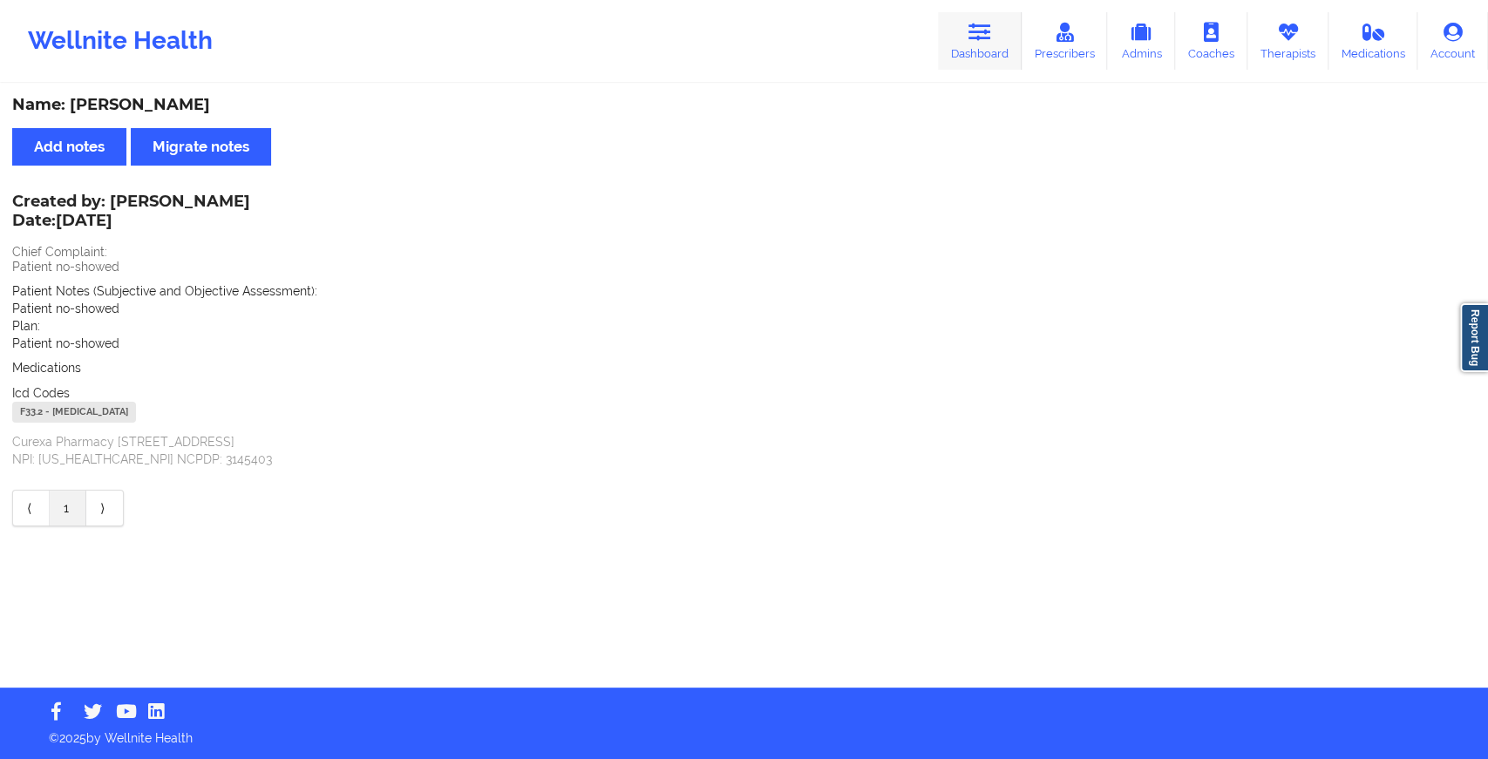
click at [966, 55] on link "Dashboard" at bounding box center [980, 41] width 84 height 58
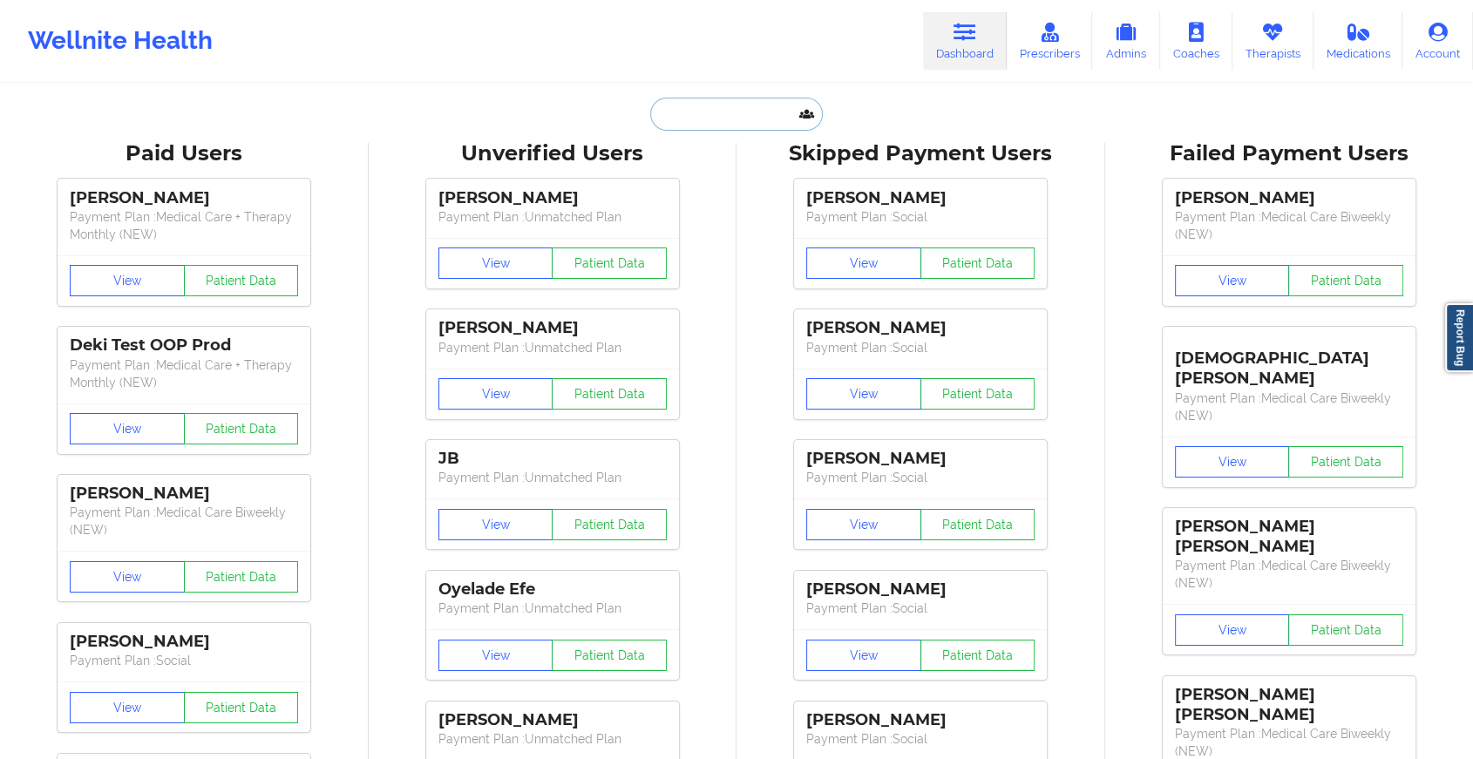
click at [731, 122] on input "text" at bounding box center [736, 114] width 173 height 33
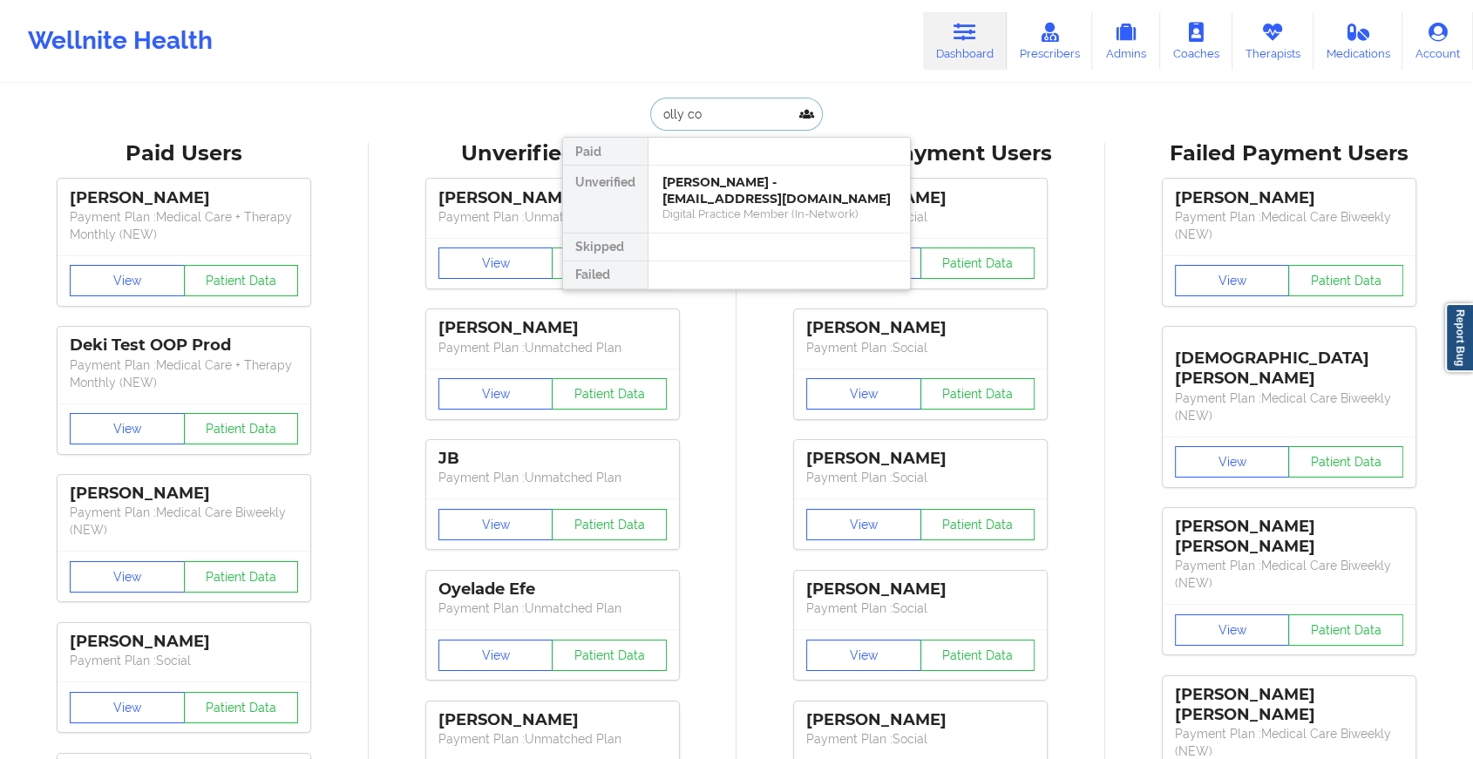
type input "olly cop"
click at [874, 171] on div "Holly Copens - [EMAIL_ADDRESS][DOMAIN_NAME] Social" at bounding box center [780, 199] width 262 height 67
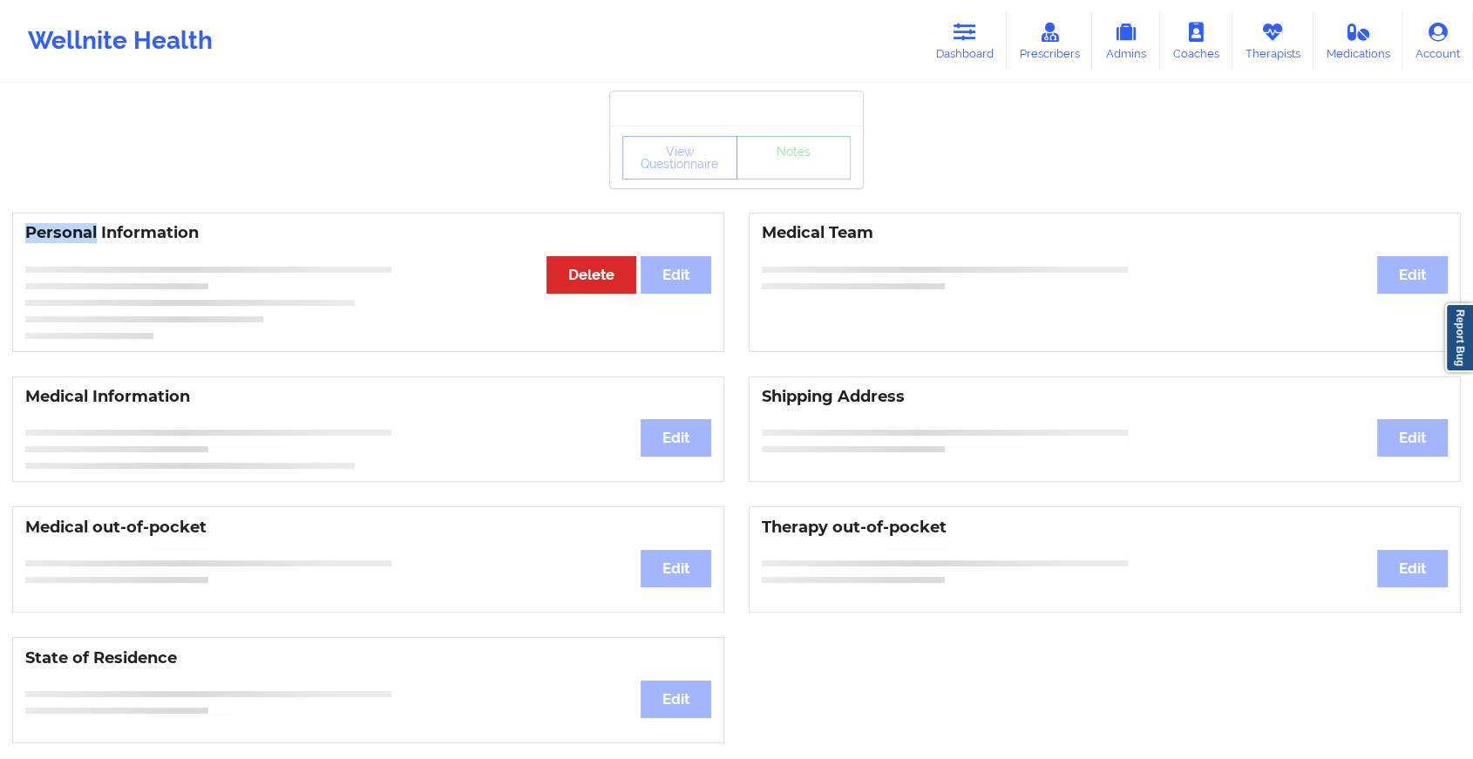
click at [874, 171] on div "View Questionnaire Notes Personal Information Edit Delete Medical Team Edit Med…" at bounding box center [736, 736] width 1473 height 1472
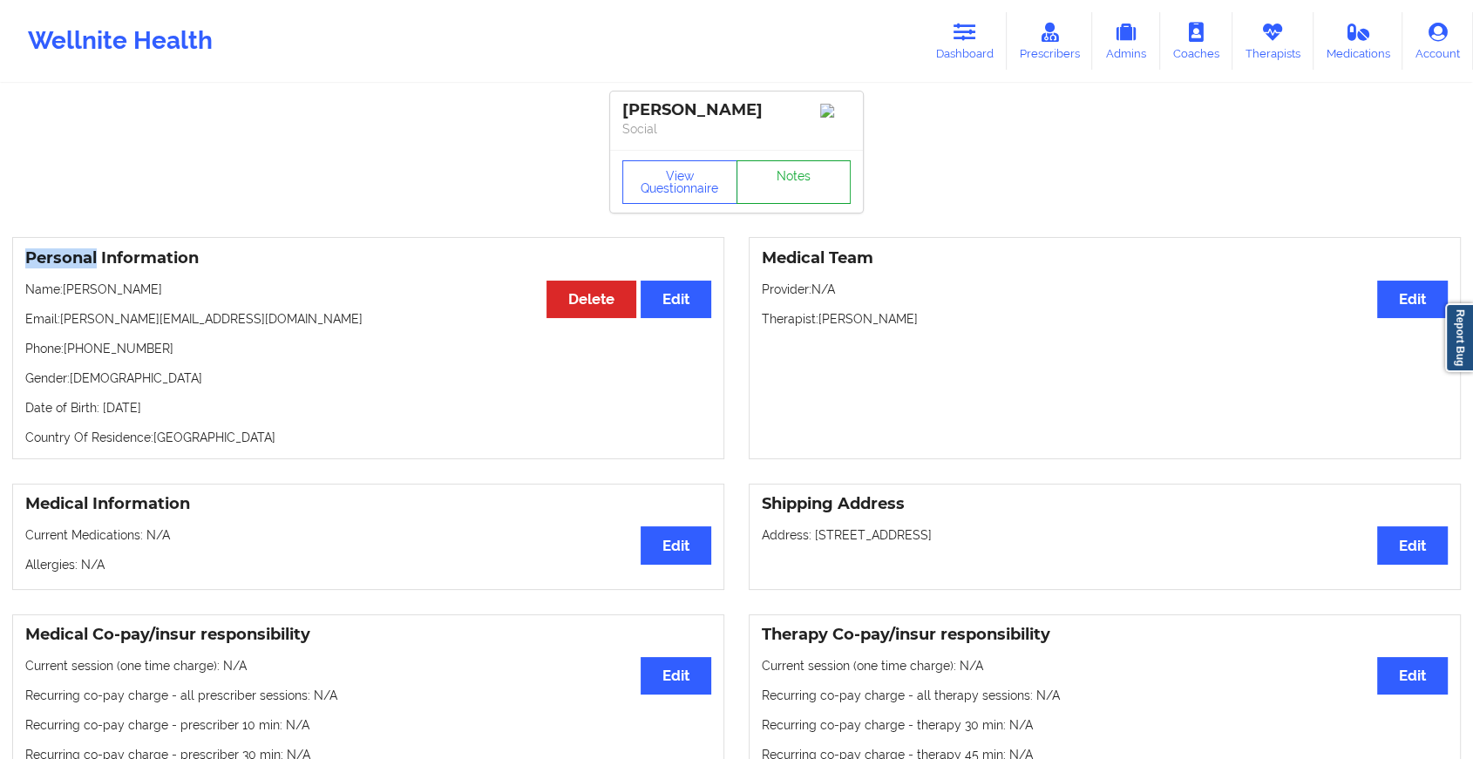
drag, startPoint x: 874, startPoint y: 171, endPoint x: 776, endPoint y: 169, distance: 98.5
click at [776, 169] on link "Notes" at bounding box center [794, 182] width 115 height 44
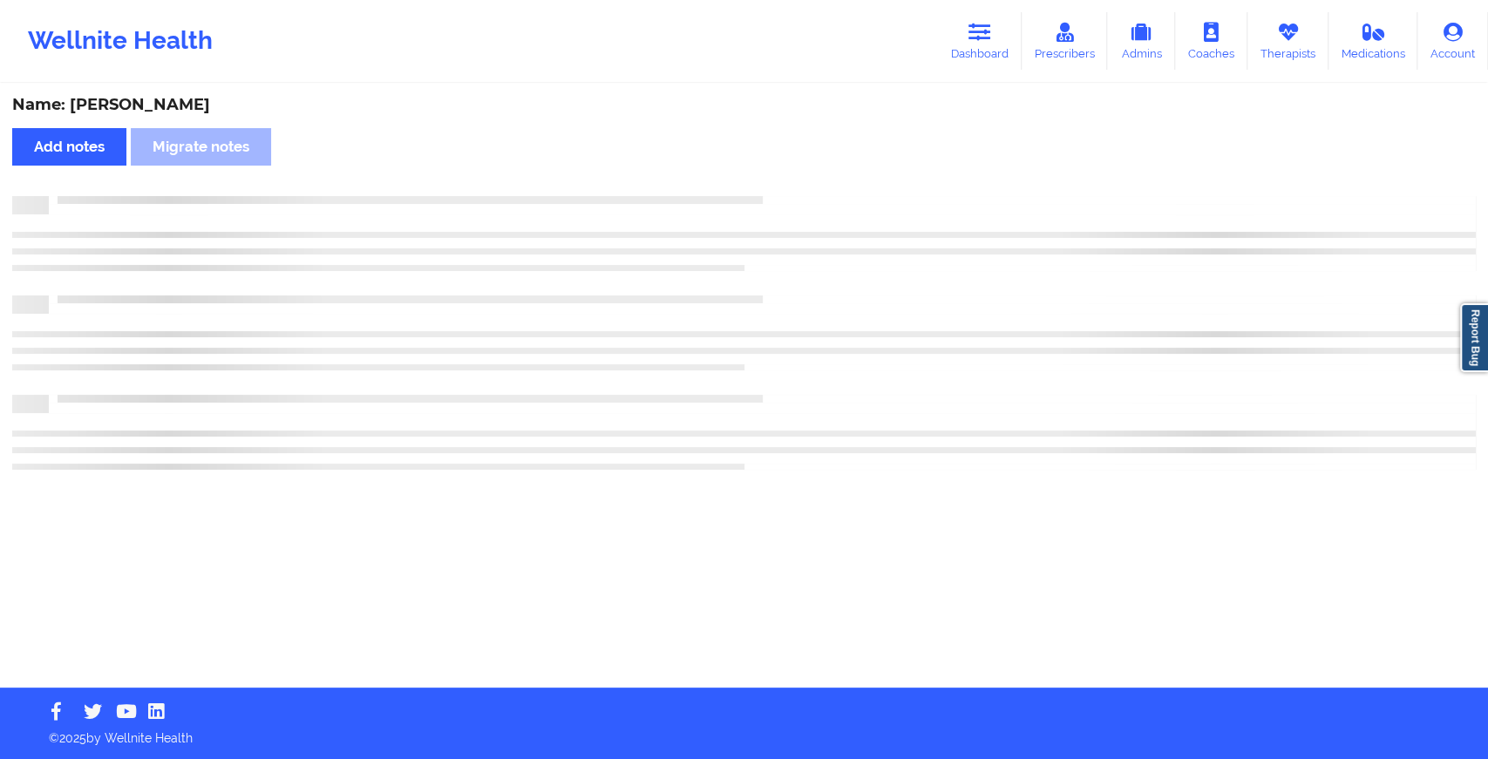
click at [776, 169] on div "Name: [PERSON_NAME] Add notes Migrate notes" at bounding box center [744, 386] width 1488 height 602
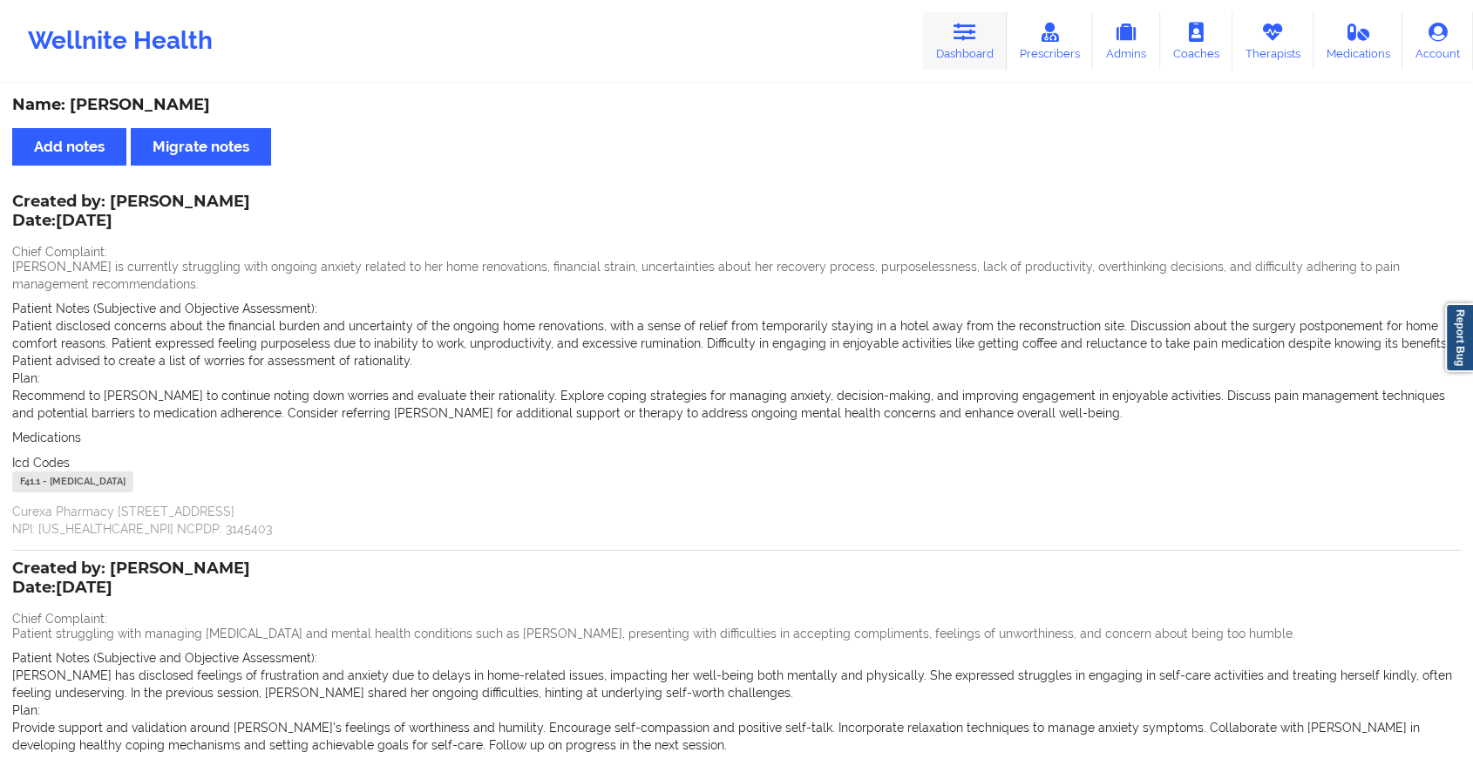
click at [949, 30] on link "Dashboard" at bounding box center [965, 41] width 84 height 58
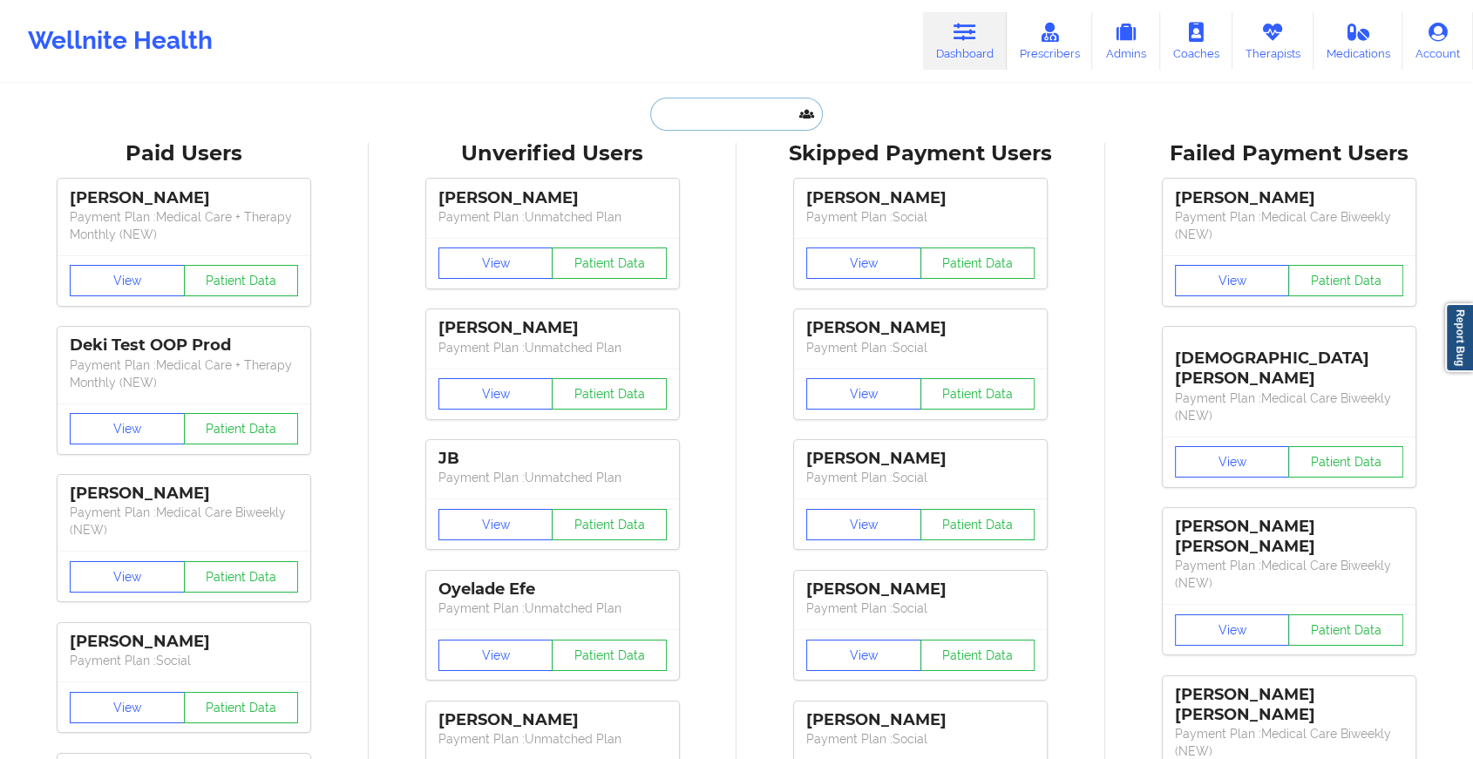
click at [714, 126] on input "text" at bounding box center [736, 114] width 173 height 33
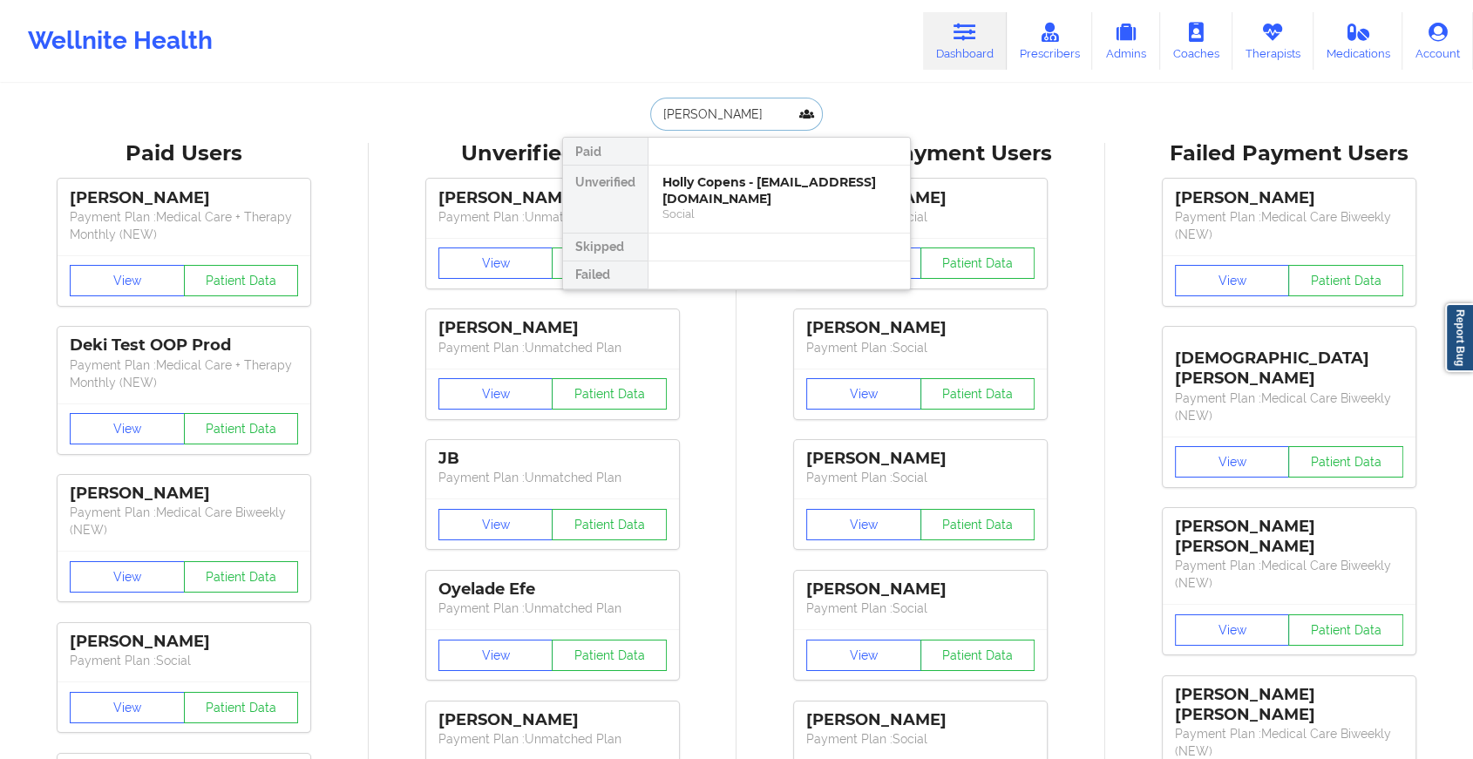
type input "[PERSON_NAME] co"
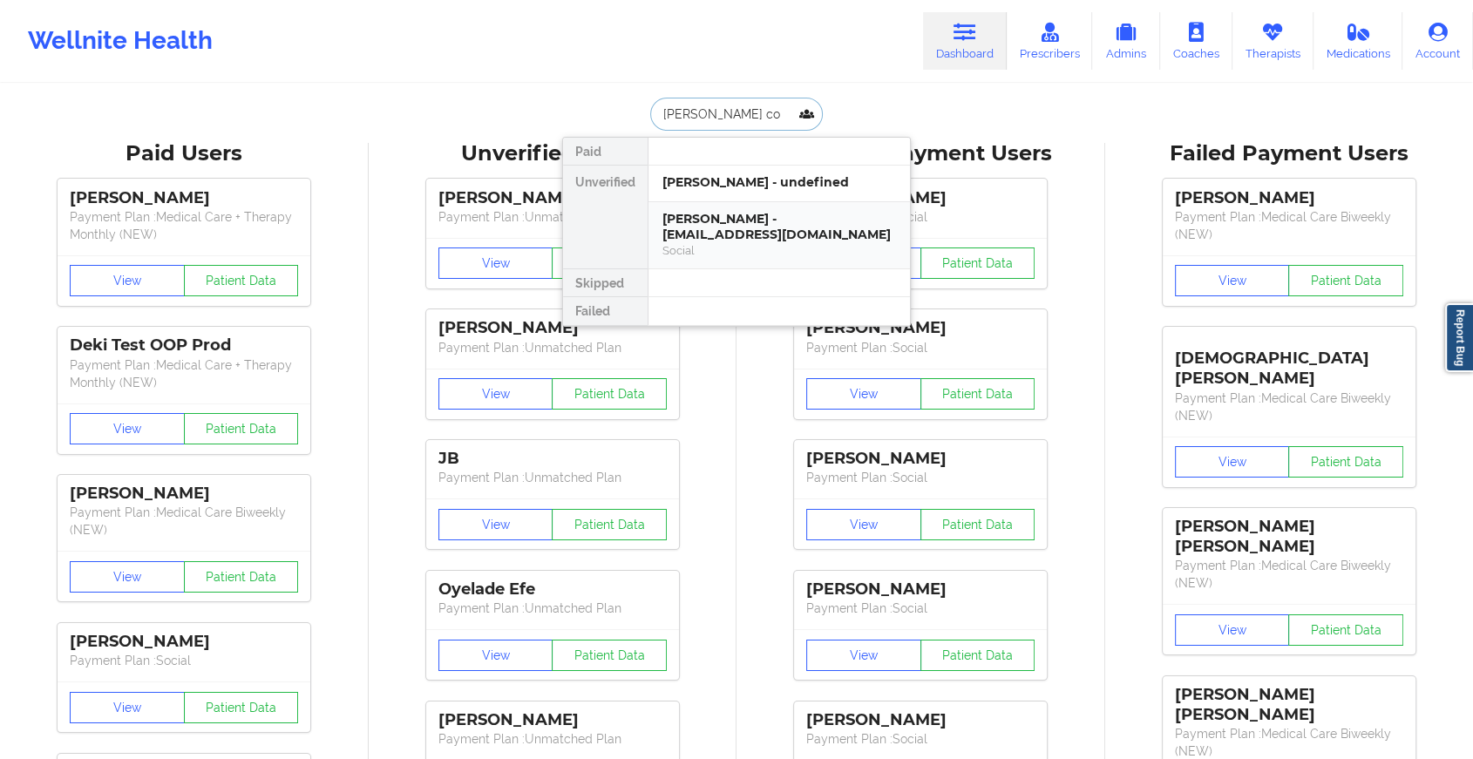
click at [738, 216] on div "[PERSON_NAME] - [EMAIL_ADDRESS][DOMAIN_NAME]" at bounding box center [780, 227] width 234 height 32
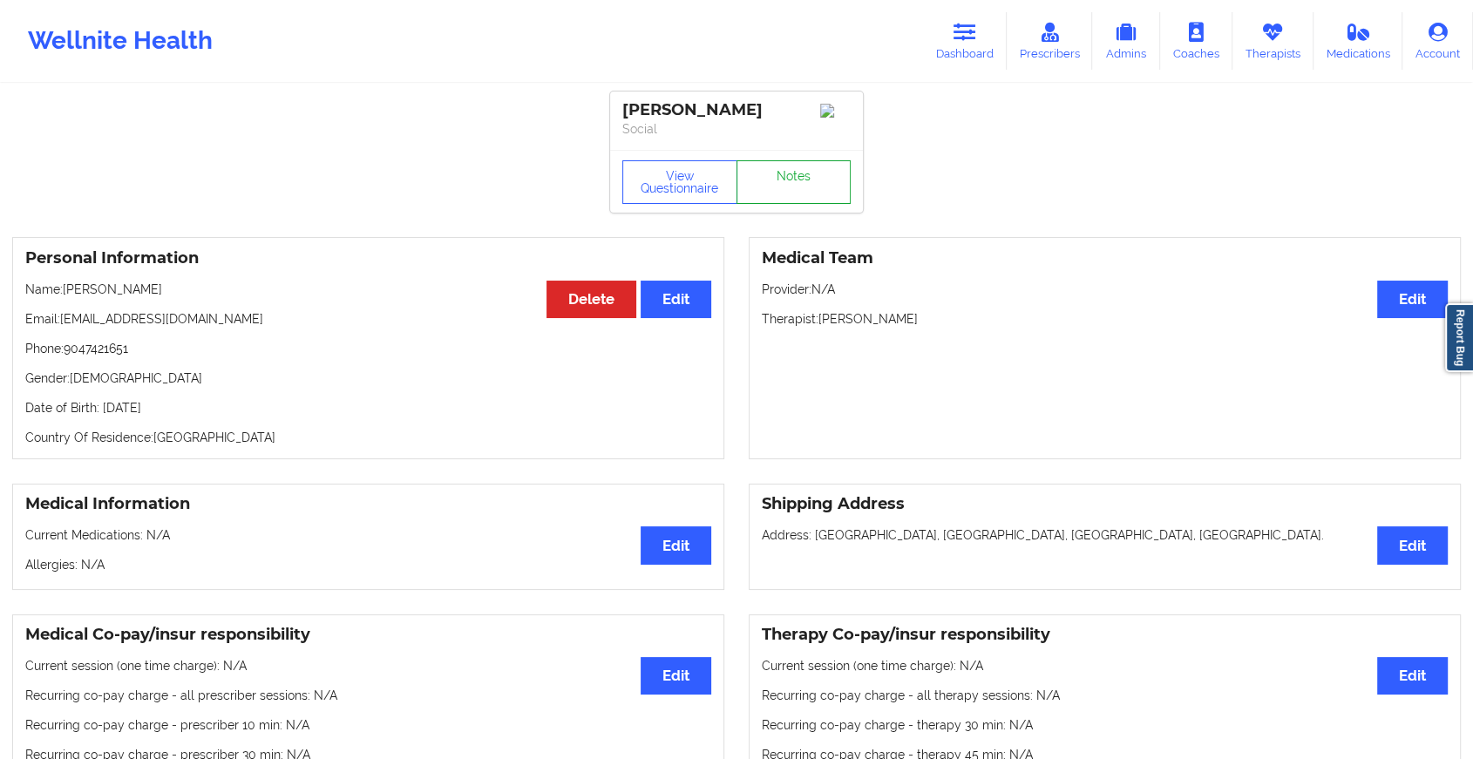
click at [784, 196] on link "Notes" at bounding box center [794, 182] width 115 height 44
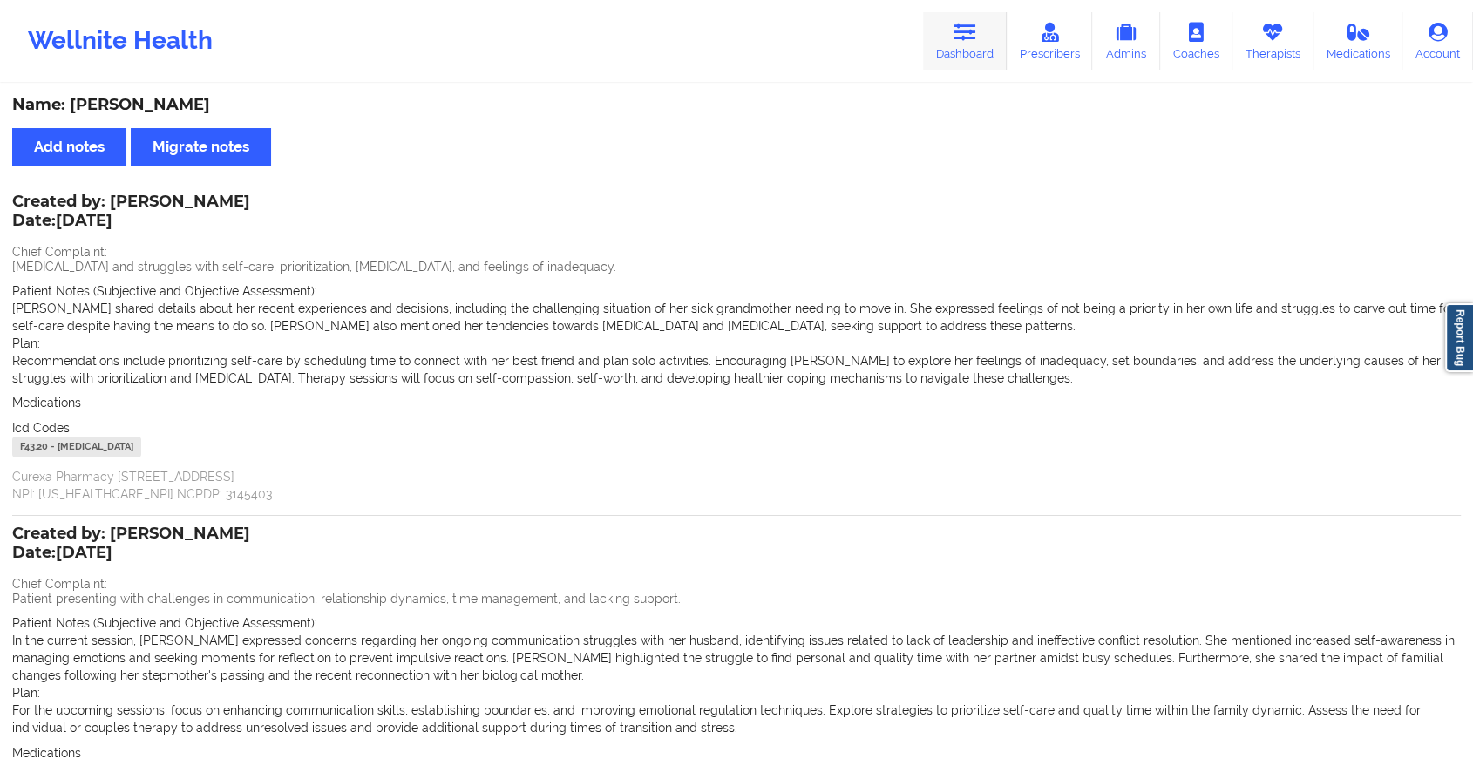
click at [966, 46] on link "Dashboard" at bounding box center [965, 41] width 84 height 58
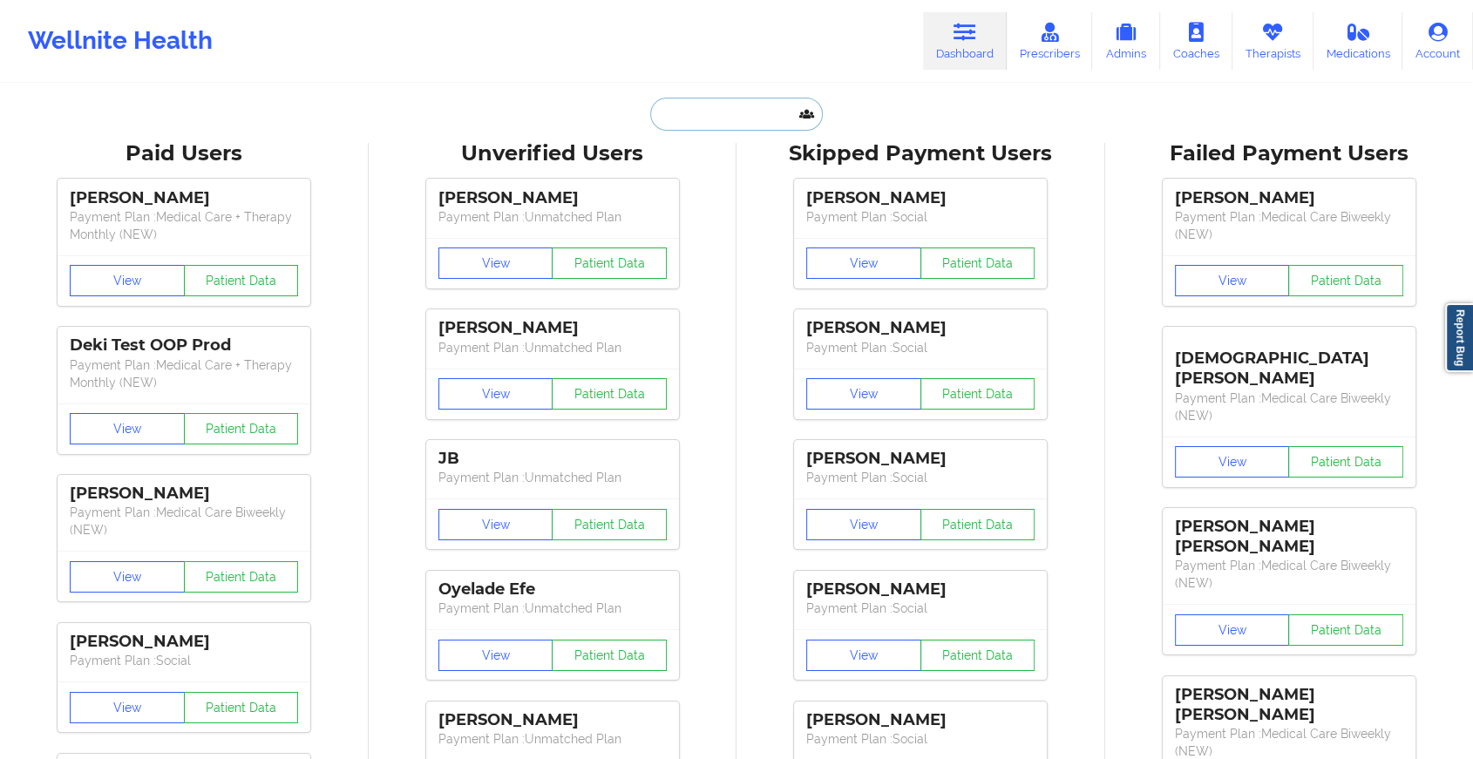
click at [697, 119] on input "text" at bounding box center [736, 114] width 173 height 33
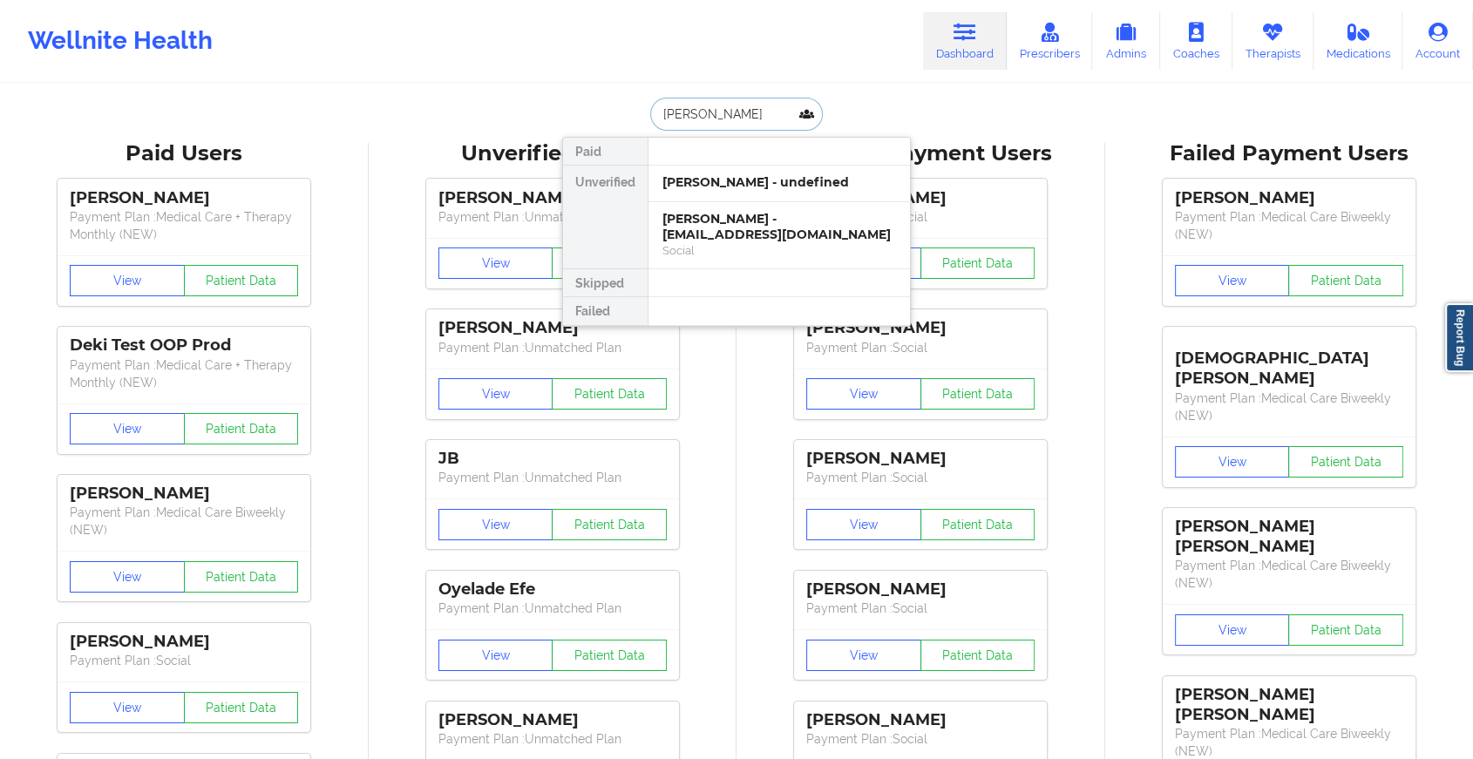
type input "[PERSON_NAME]"
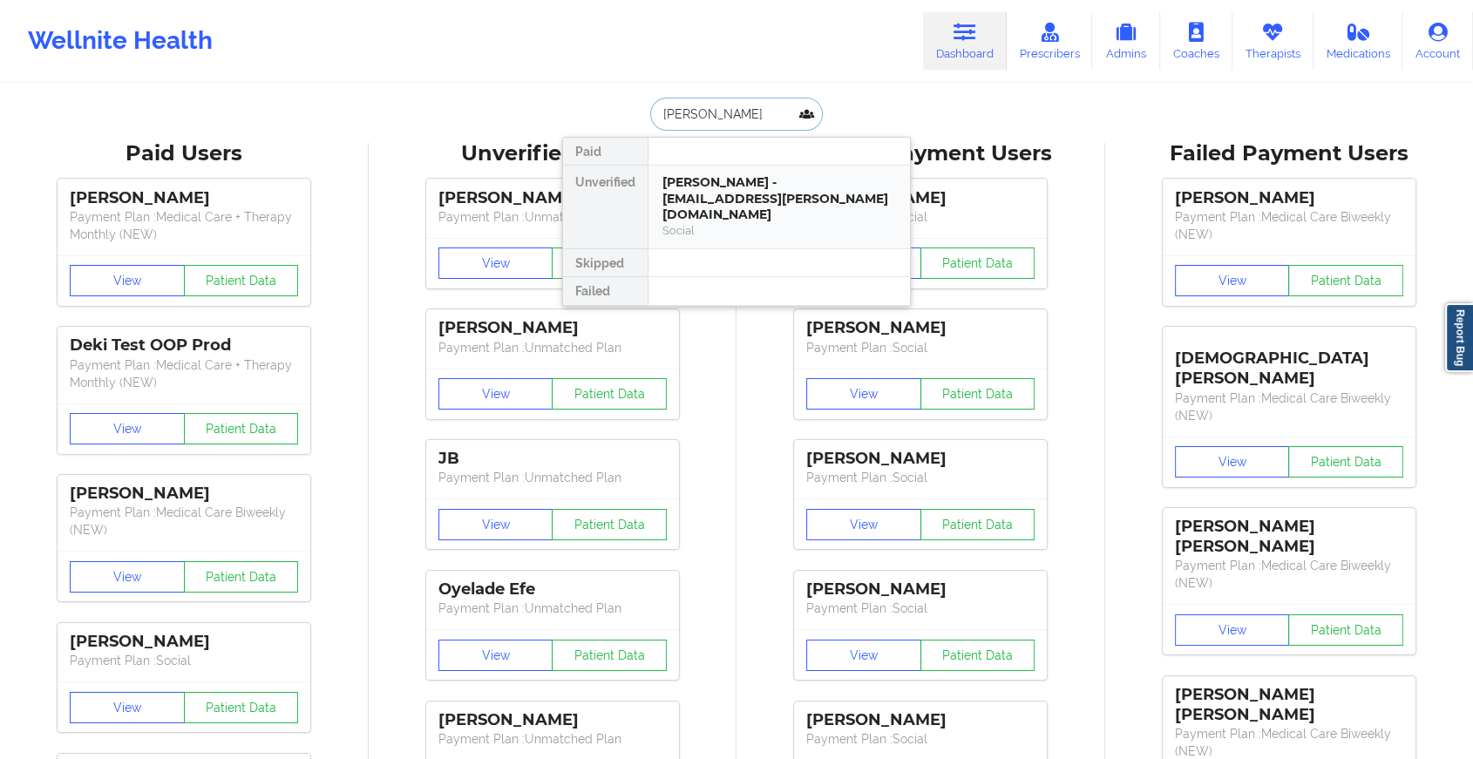
click at [753, 199] on div "[PERSON_NAME] - [EMAIL_ADDRESS][PERSON_NAME][DOMAIN_NAME]" at bounding box center [780, 198] width 234 height 49
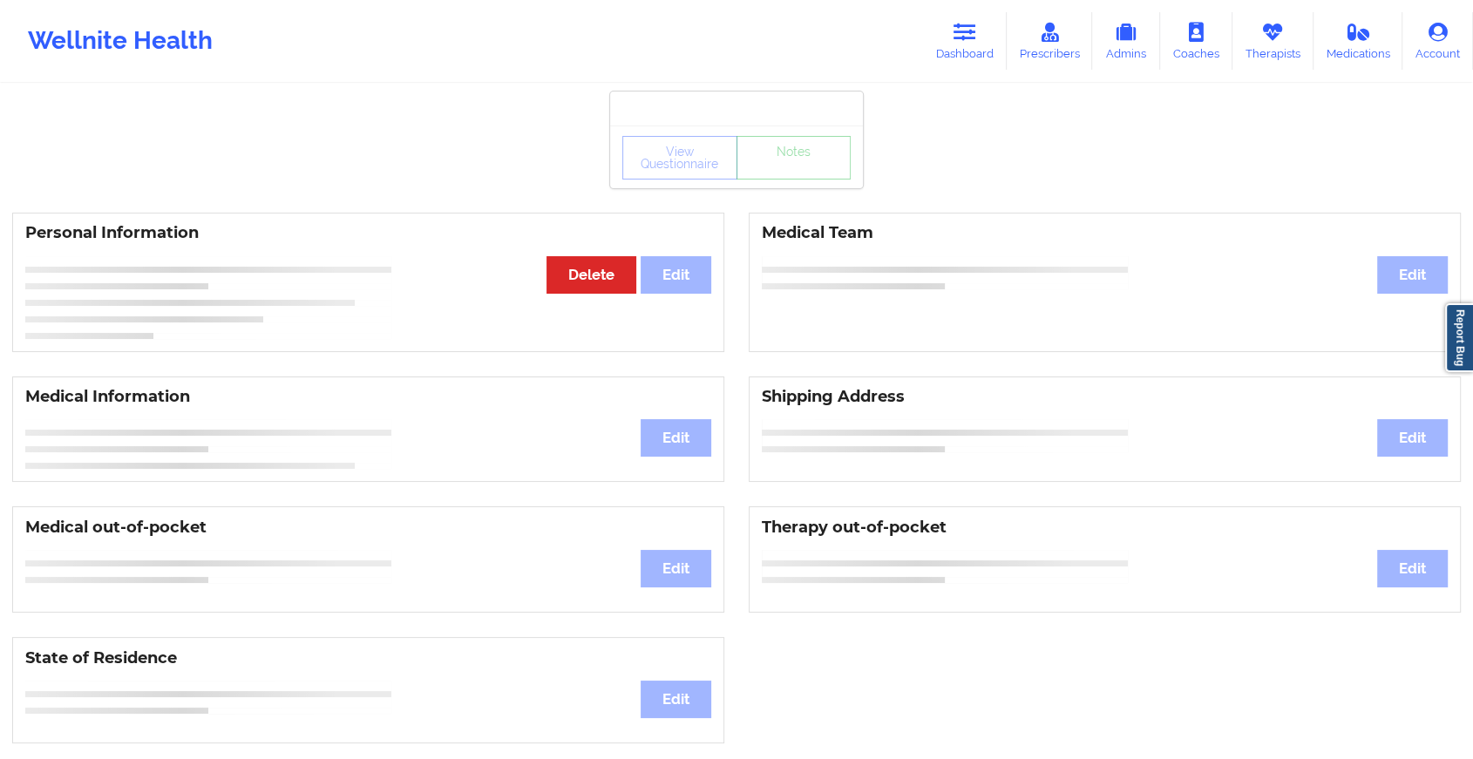
click at [780, 178] on div "View Questionnaire Notes" at bounding box center [736, 158] width 228 height 44
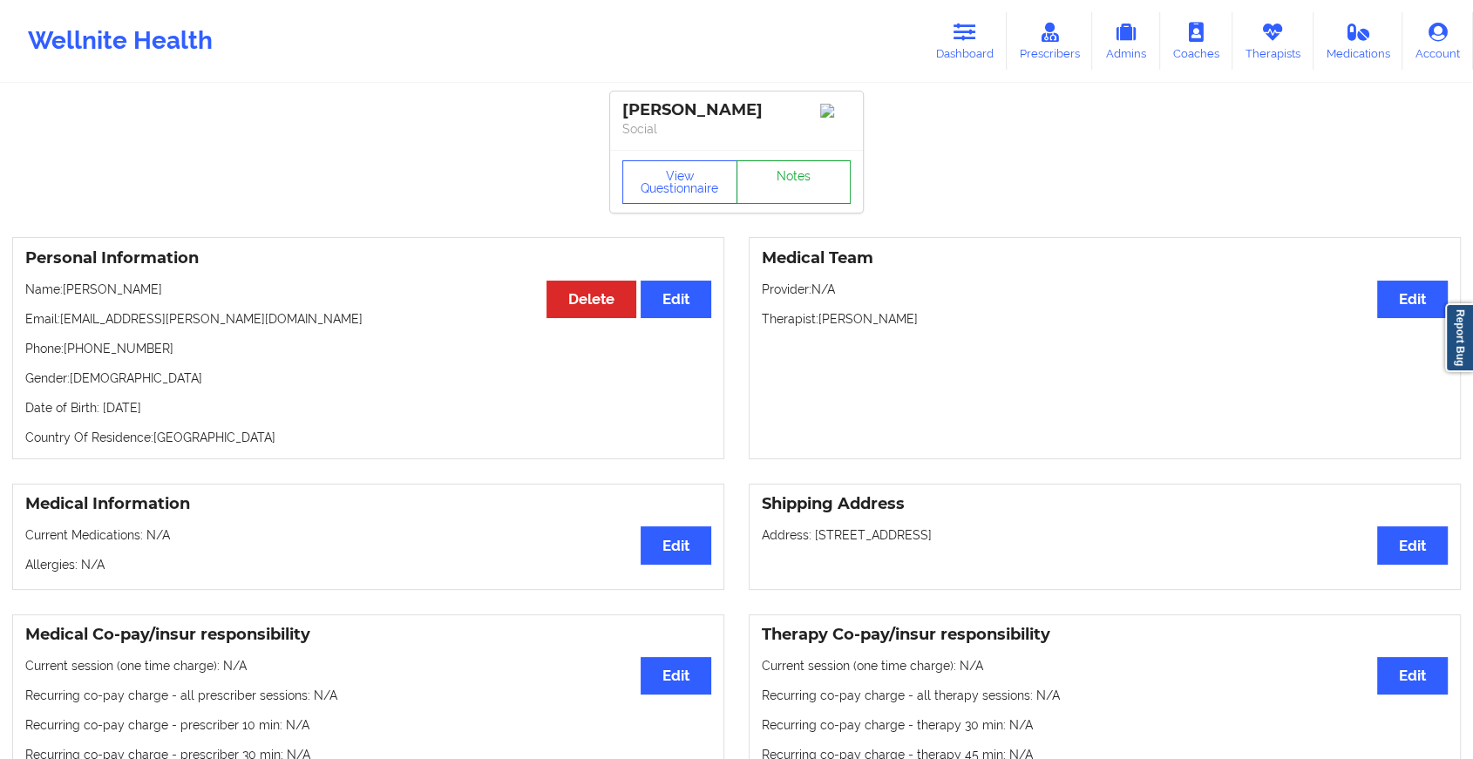
click at [780, 178] on link "Notes" at bounding box center [794, 182] width 115 height 44
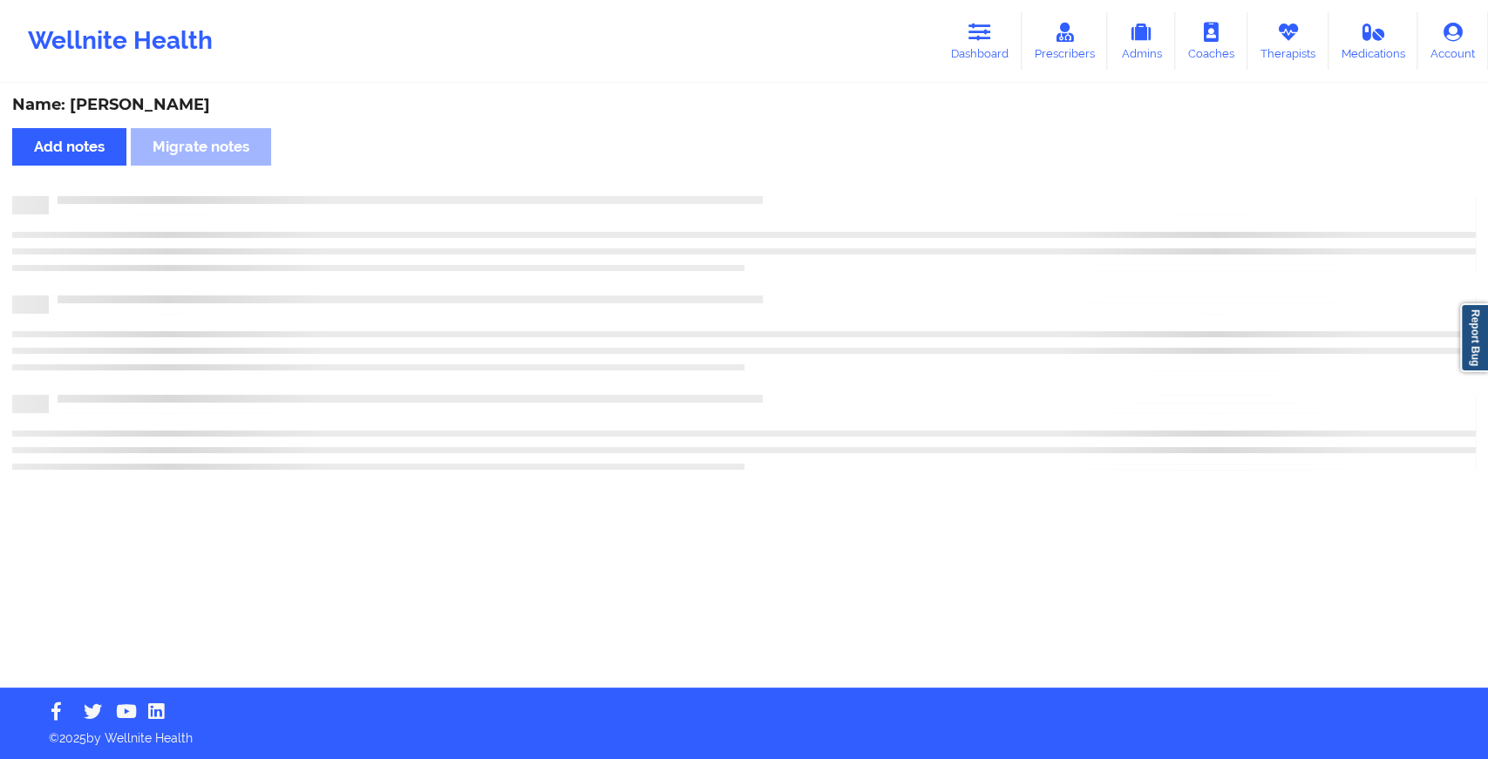
click at [780, 178] on div "Name: [PERSON_NAME] Add notes Migrate notes" at bounding box center [744, 386] width 1488 height 602
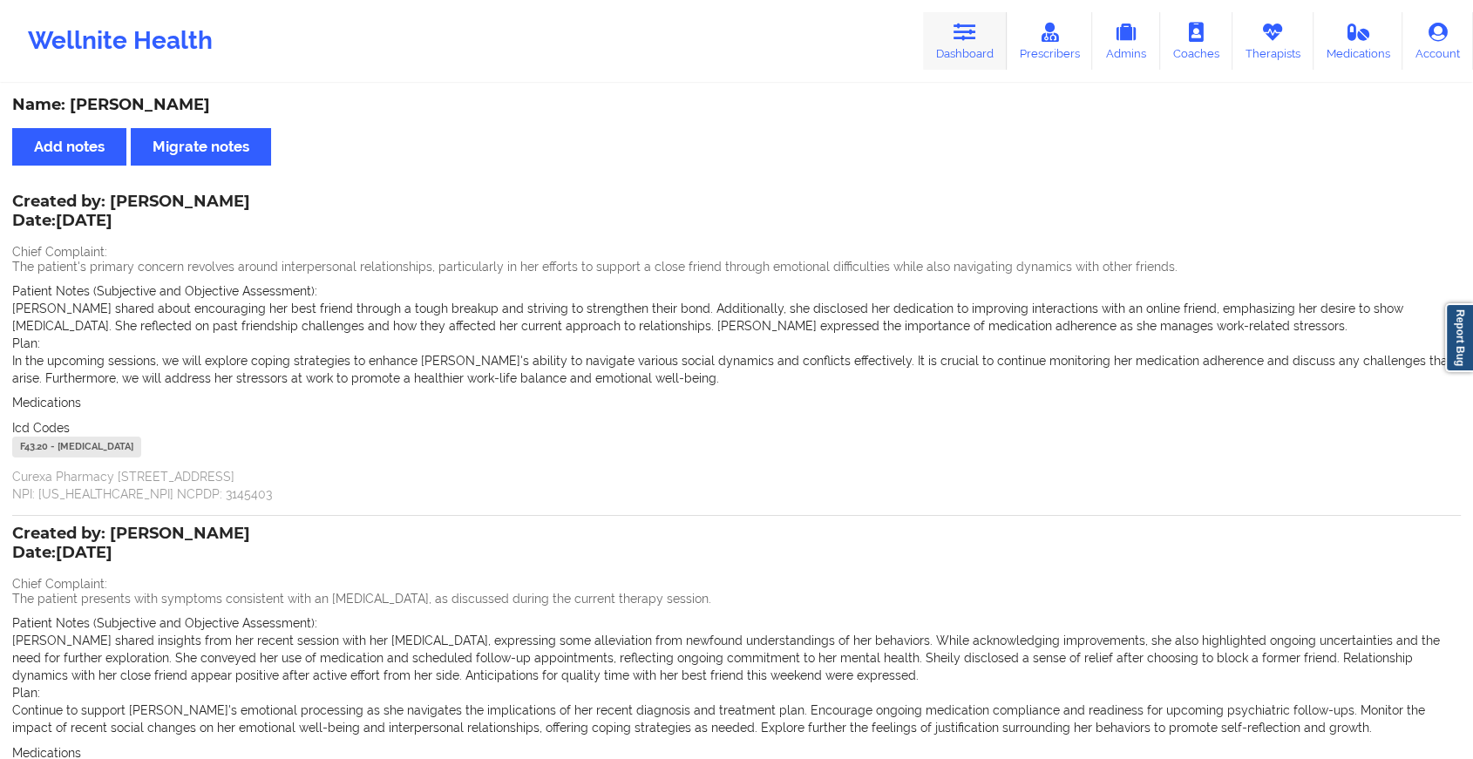
click at [963, 44] on link "Dashboard" at bounding box center [965, 41] width 84 height 58
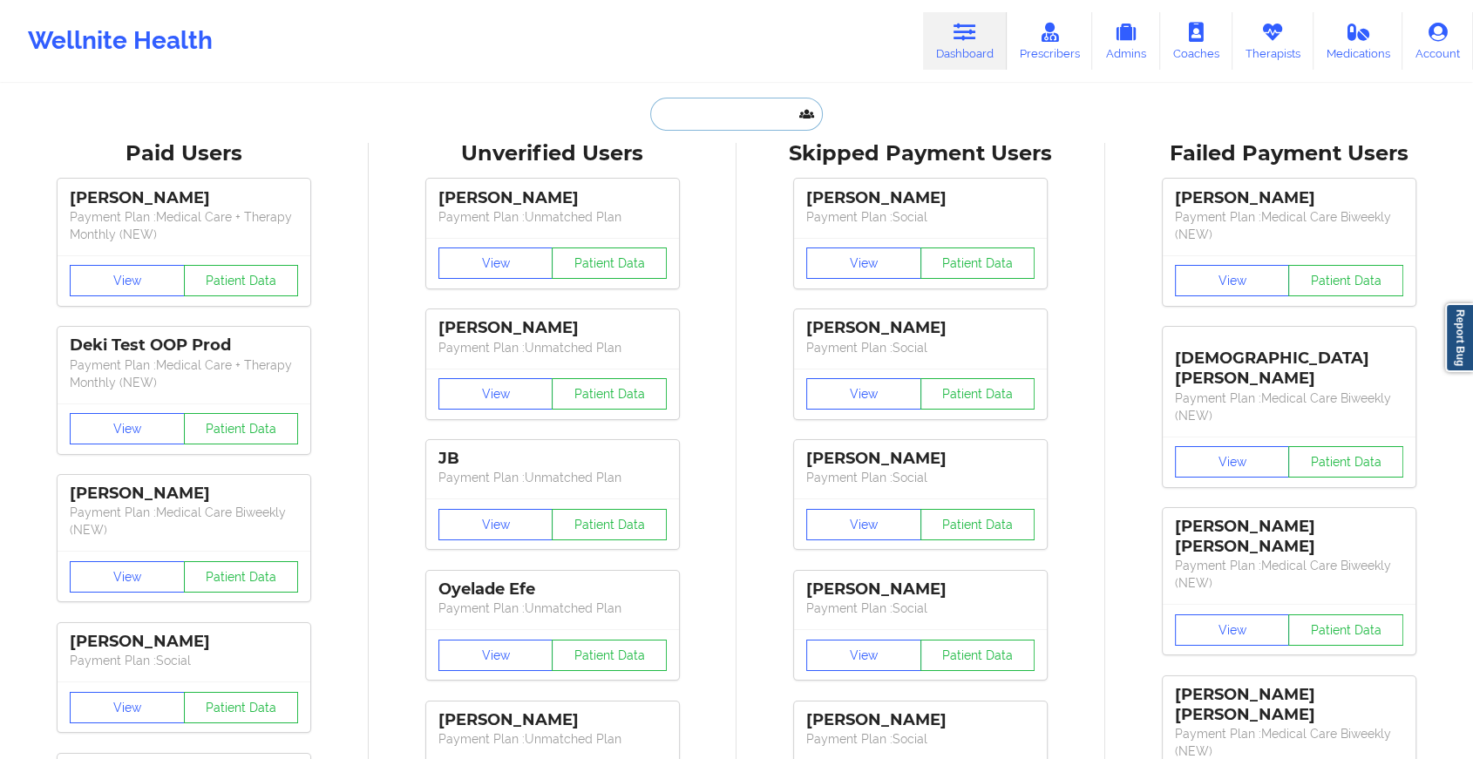
click at [705, 105] on input "text" at bounding box center [736, 114] width 173 height 33
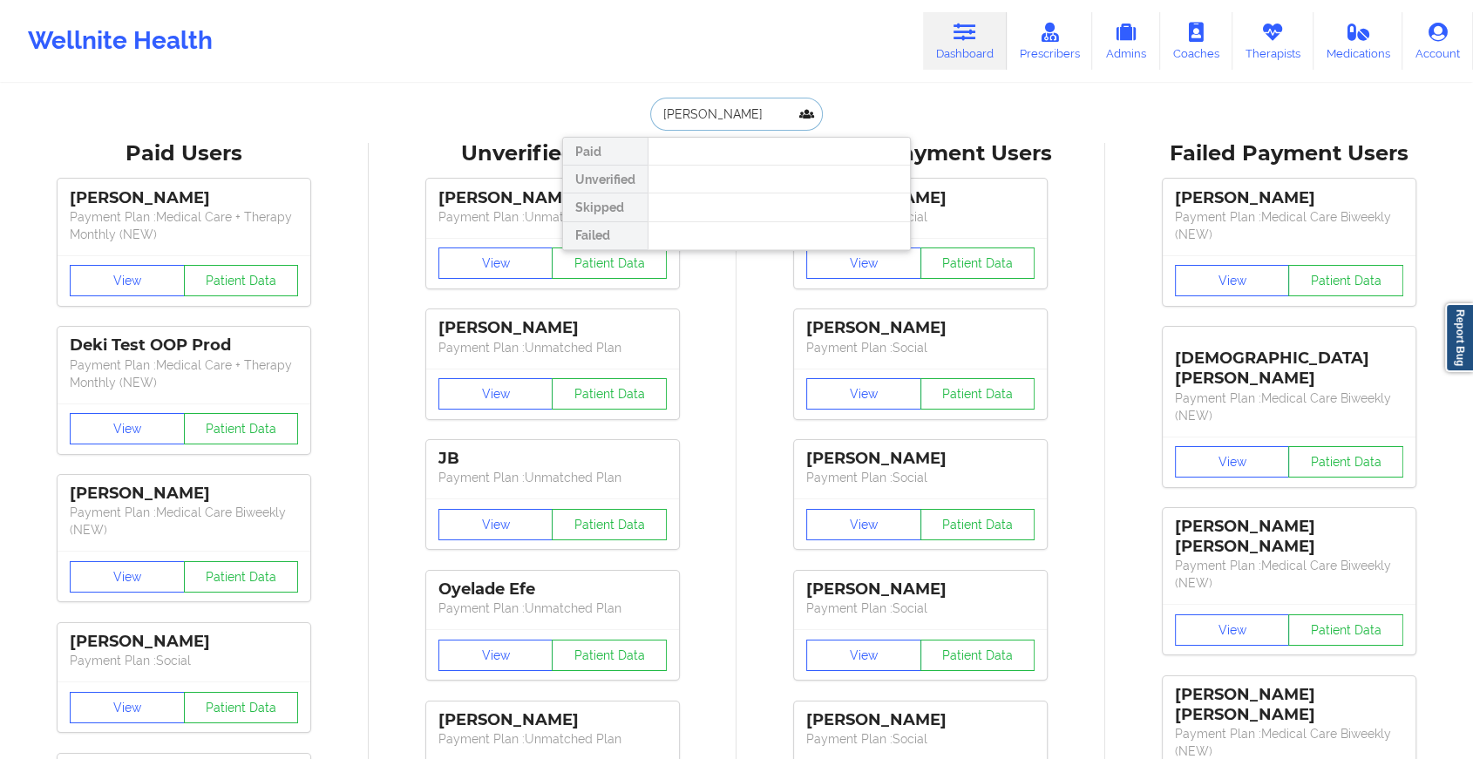
type input "[PERSON_NAME]"
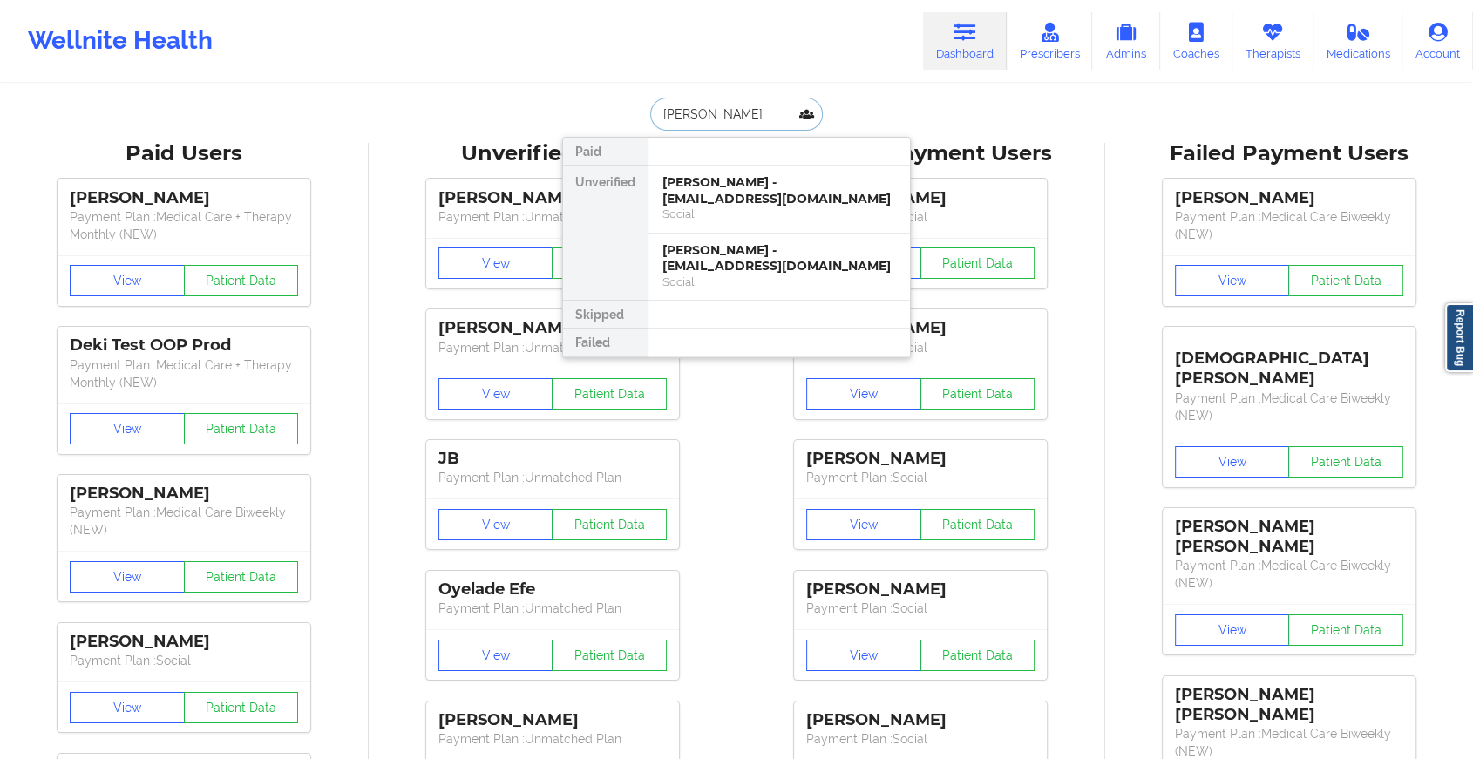
click at [725, 188] on div "[PERSON_NAME] - [EMAIL_ADDRESS][DOMAIN_NAME]" at bounding box center [780, 190] width 234 height 32
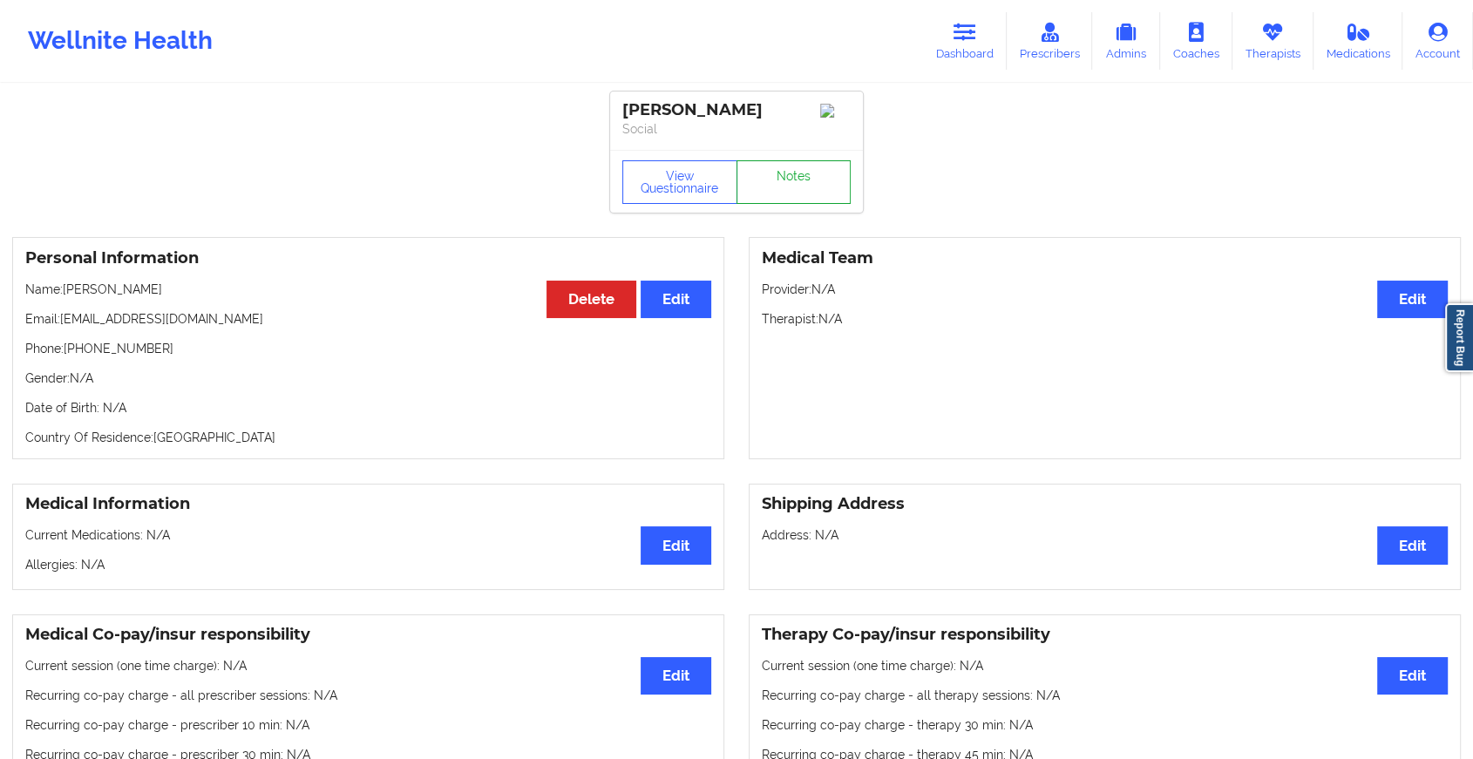
click at [792, 197] on link "Notes" at bounding box center [794, 182] width 115 height 44
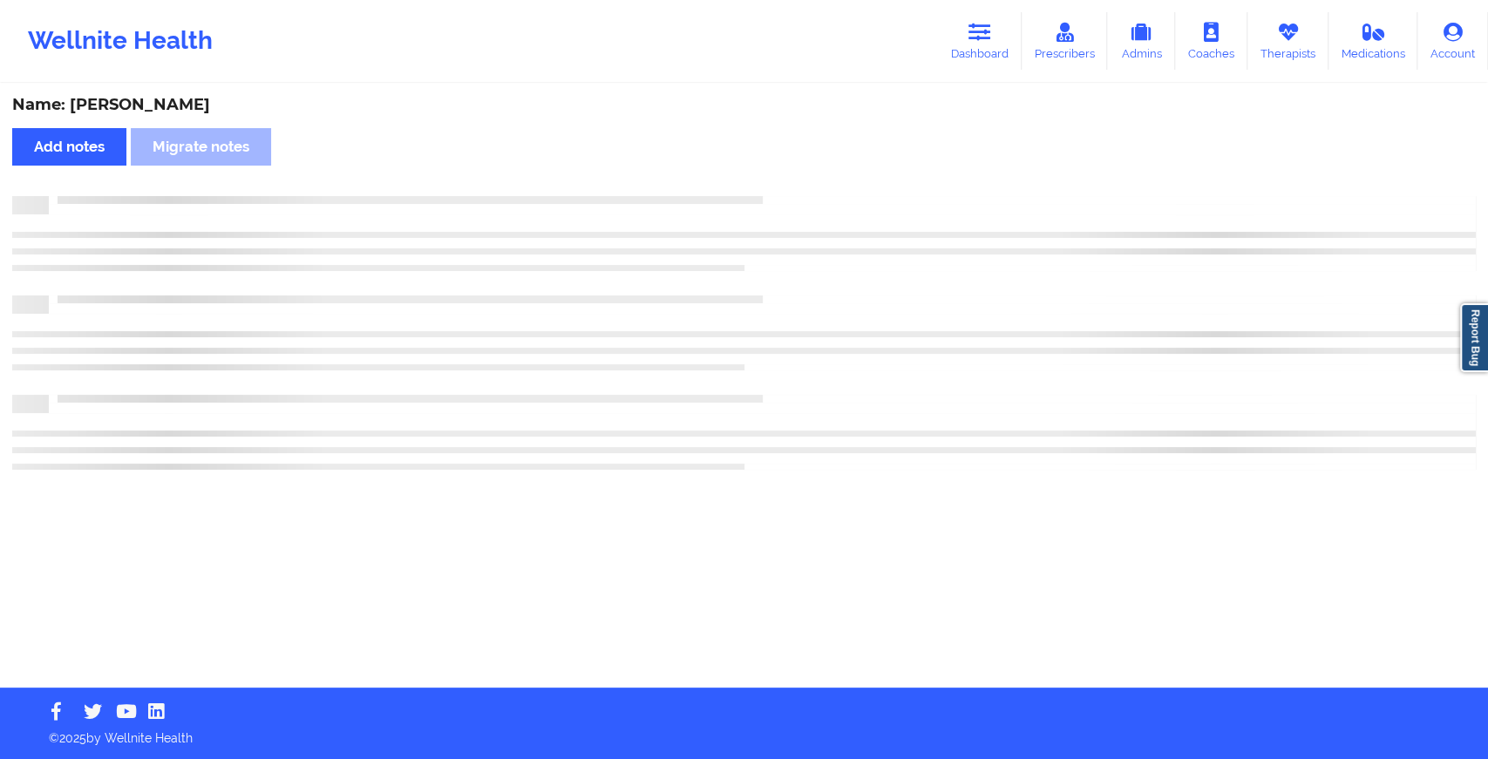
click at [792, 196] on div at bounding box center [762, 196] width 1427 height 0
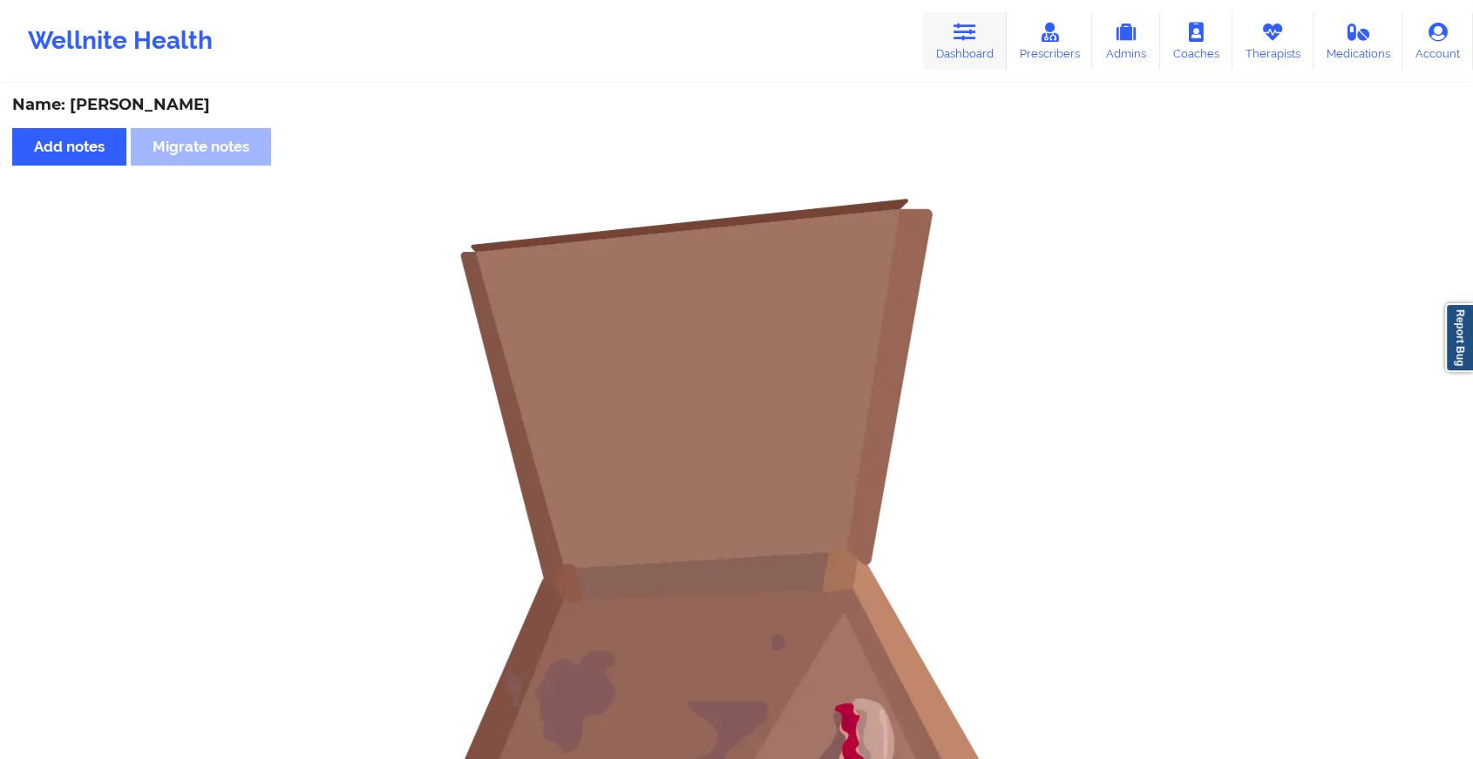
click at [960, 56] on link "Dashboard" at bounding box center [965, 41] width 84 height 58
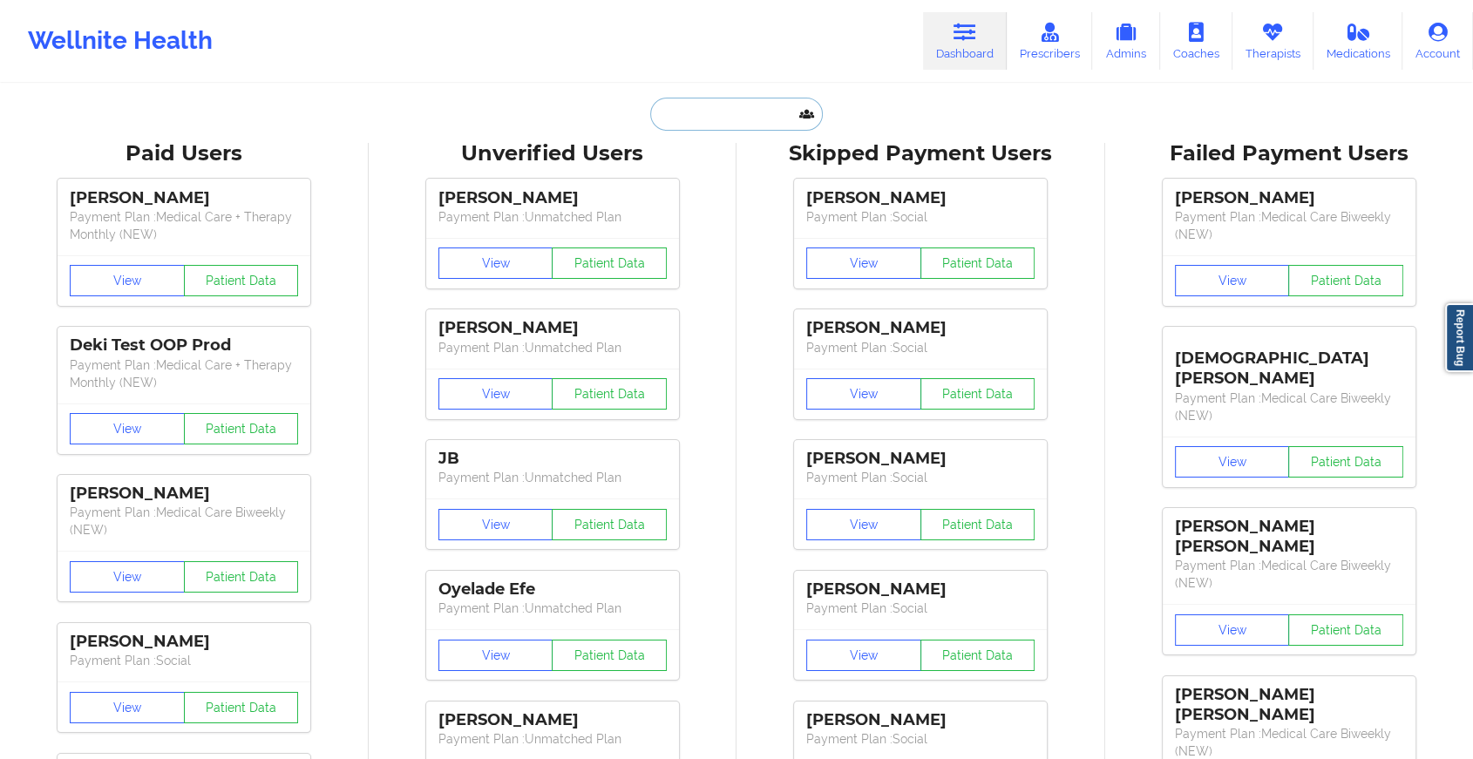
click at [760, 126] on input "text" at bounding box center [736, 114] width 173 height 33
type input "s"
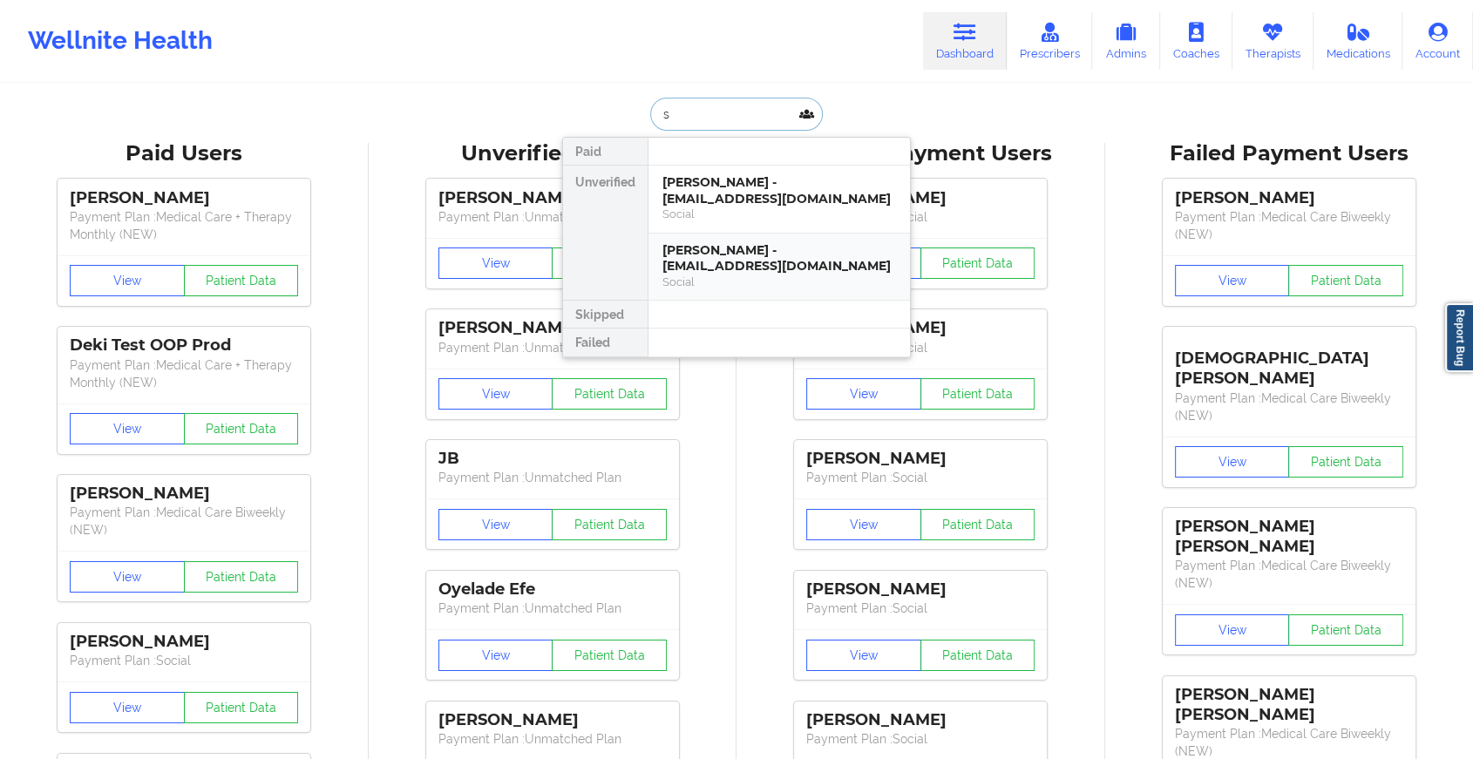
click at [786, 279] on div "Social" at bounding box center [780, 282] width 234 height 15
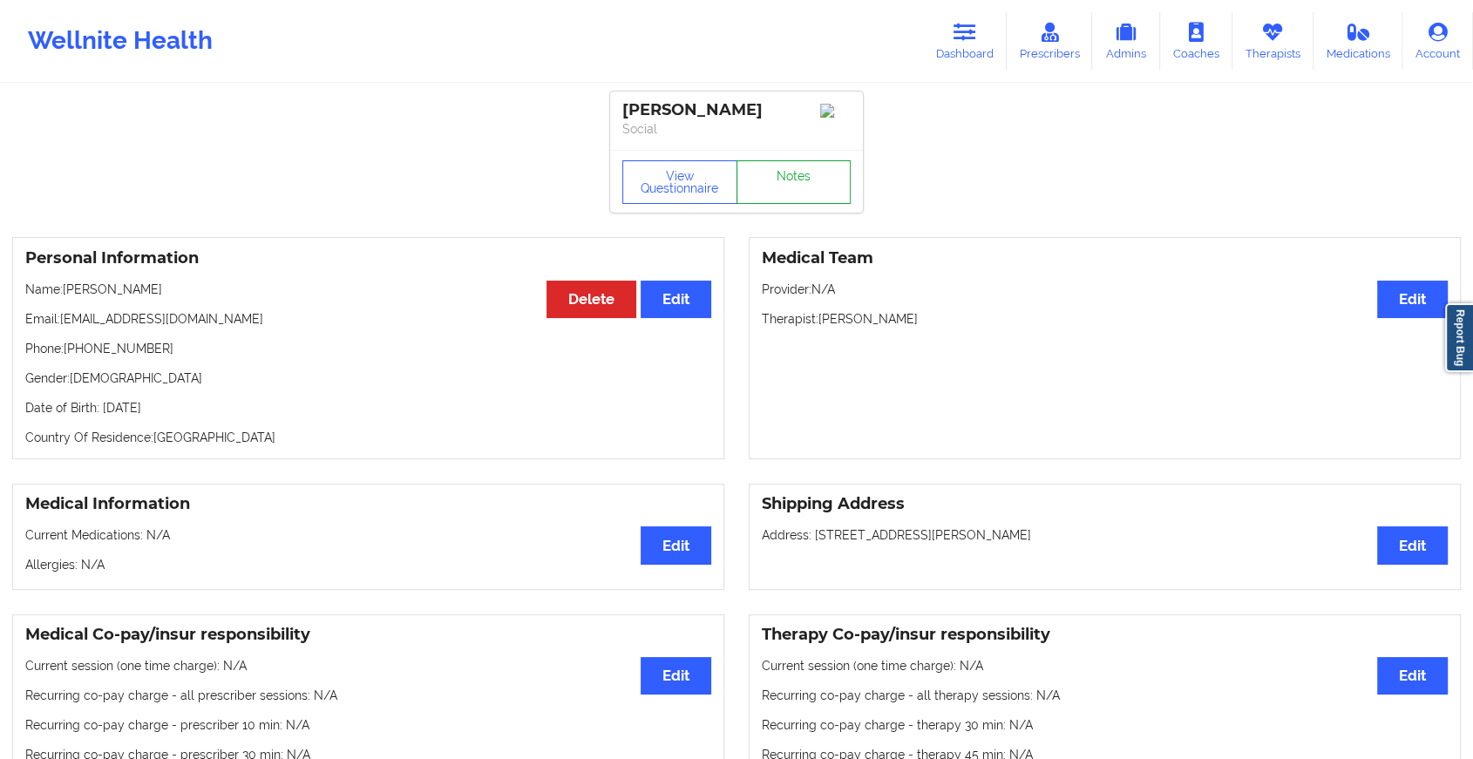
click at [822, 195] on link "Notes" at bounding box center [794, 182] width 115 height 44
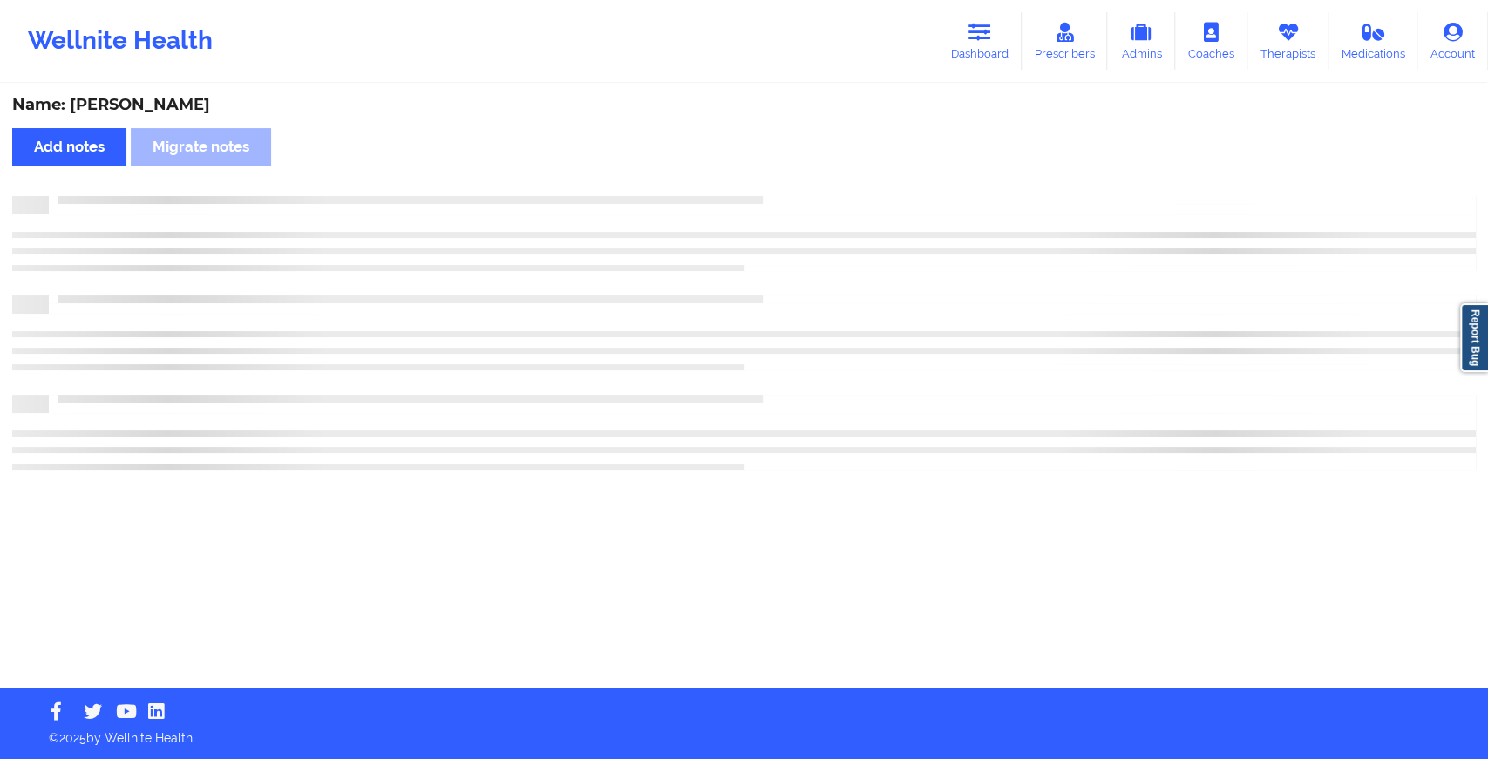
click at [822, 196] on div at bounding box center [762, 196] width 1427 height 0
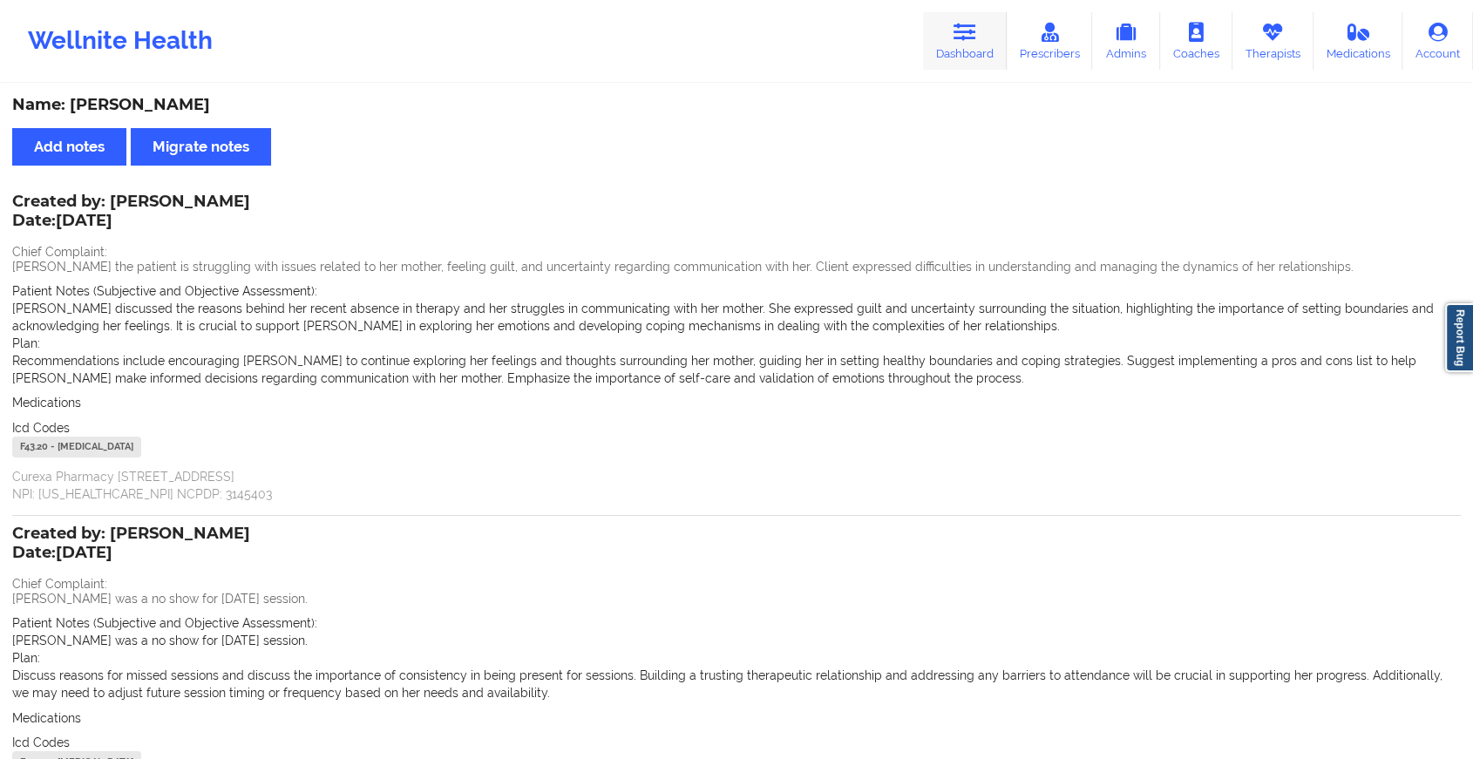
click at [942, 42] on link "Dashboard" at bounding box center [965, 41] width 84 height 58
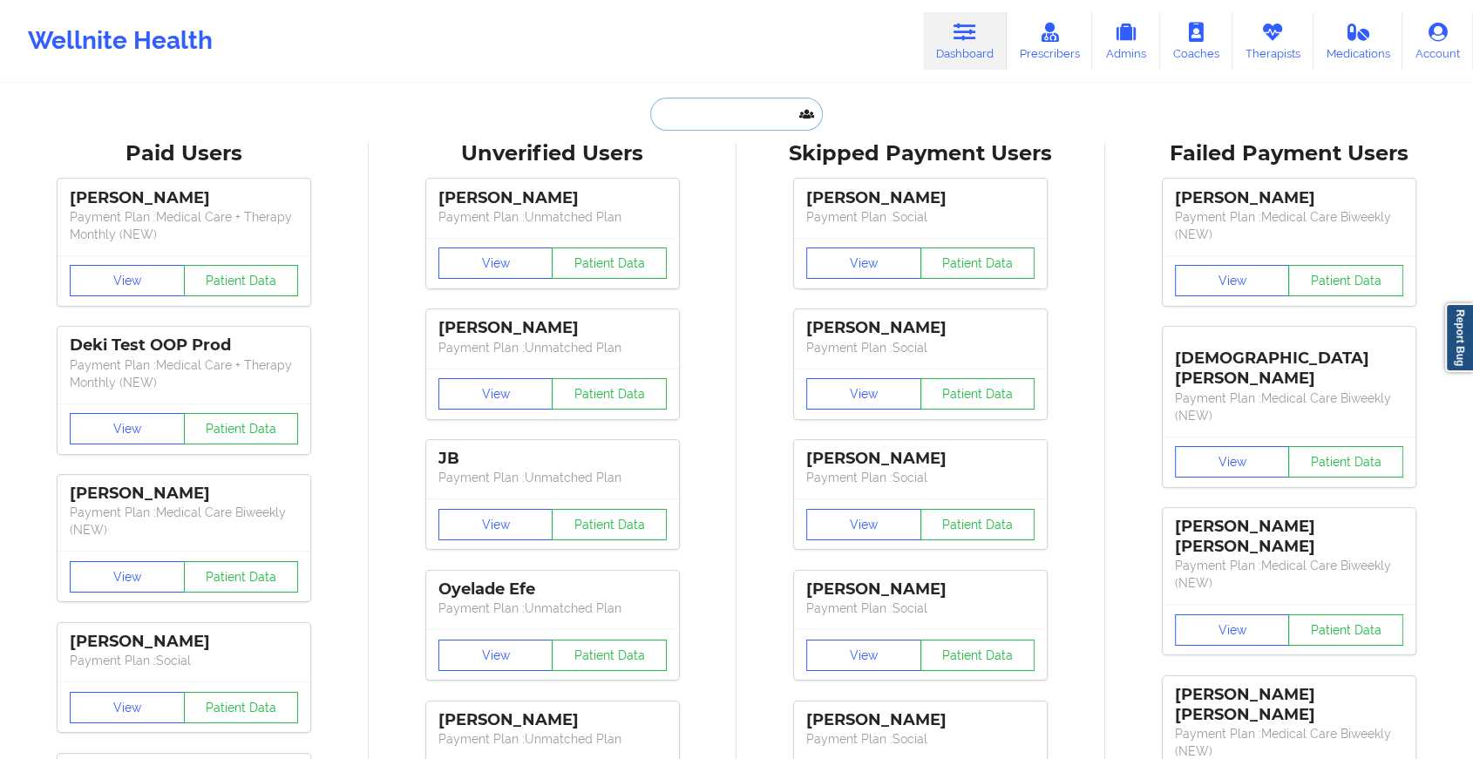
click at [725, 118] on input "text" at bounding box center [736, 114] width 173 height 33
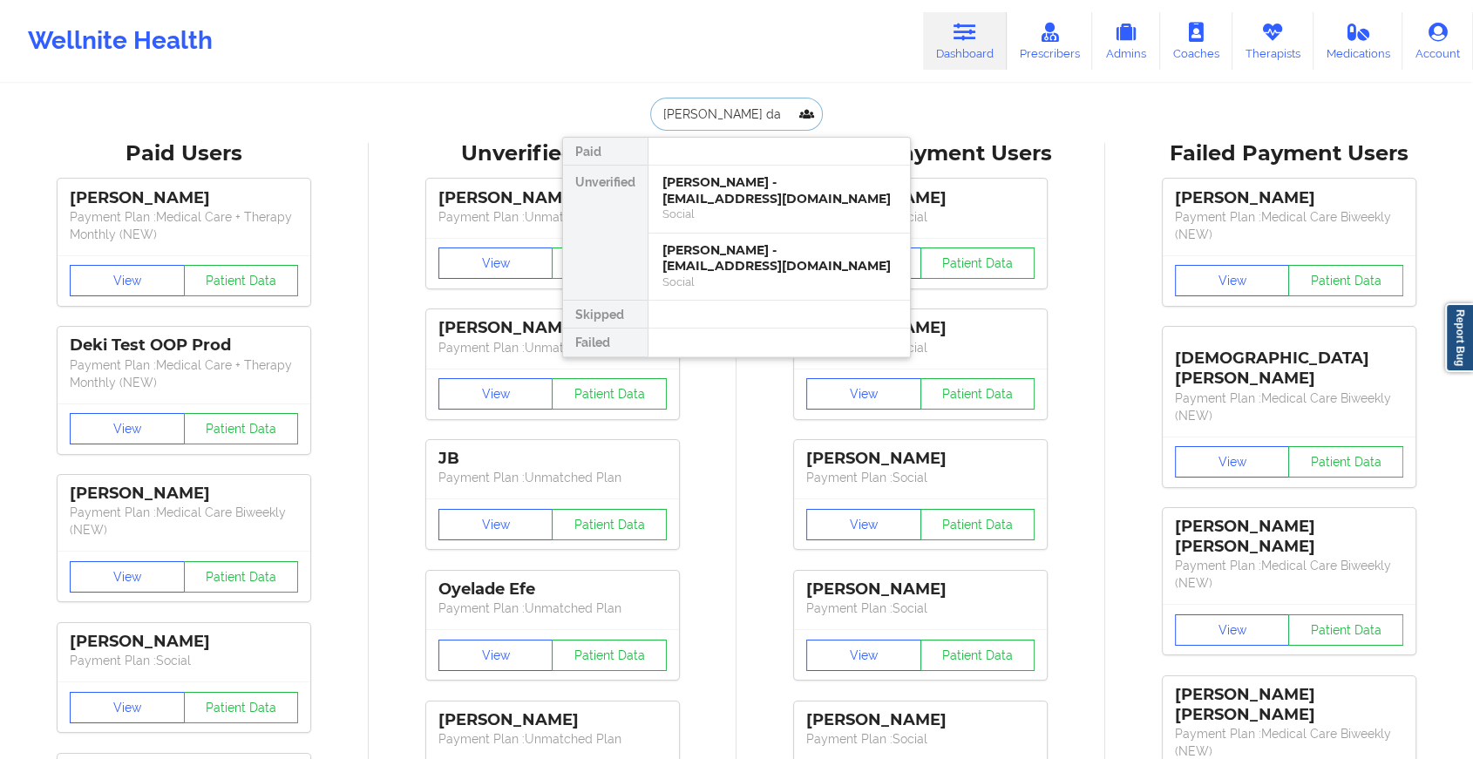
type input "[PERSON_NAME] dav"
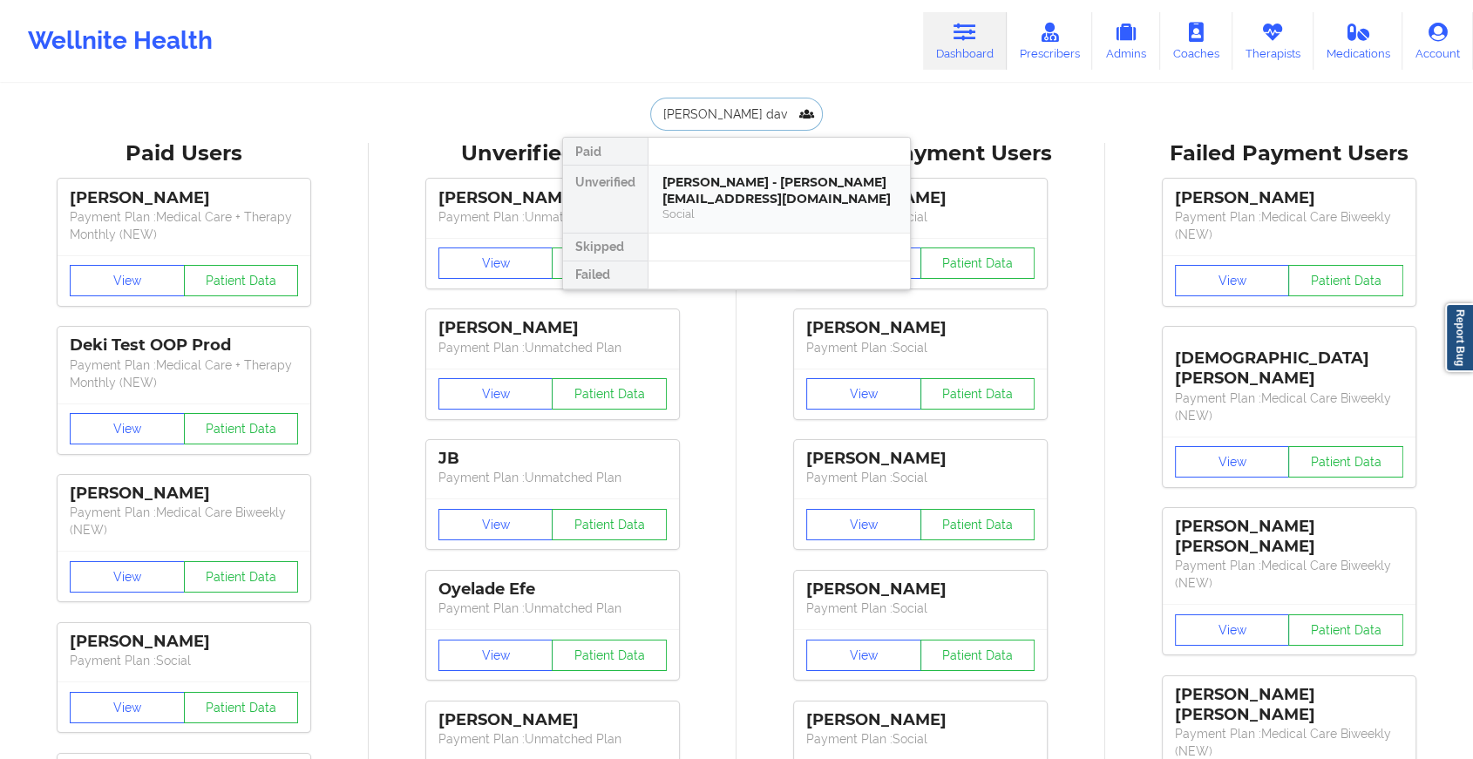
click at [746, 195] on div "[PERSON_NAME] - [PERSON_NAME][EMAIL_ADDRESS][DOMAIN_NAME]" at bounding box center [780, 190] width 234 height 32
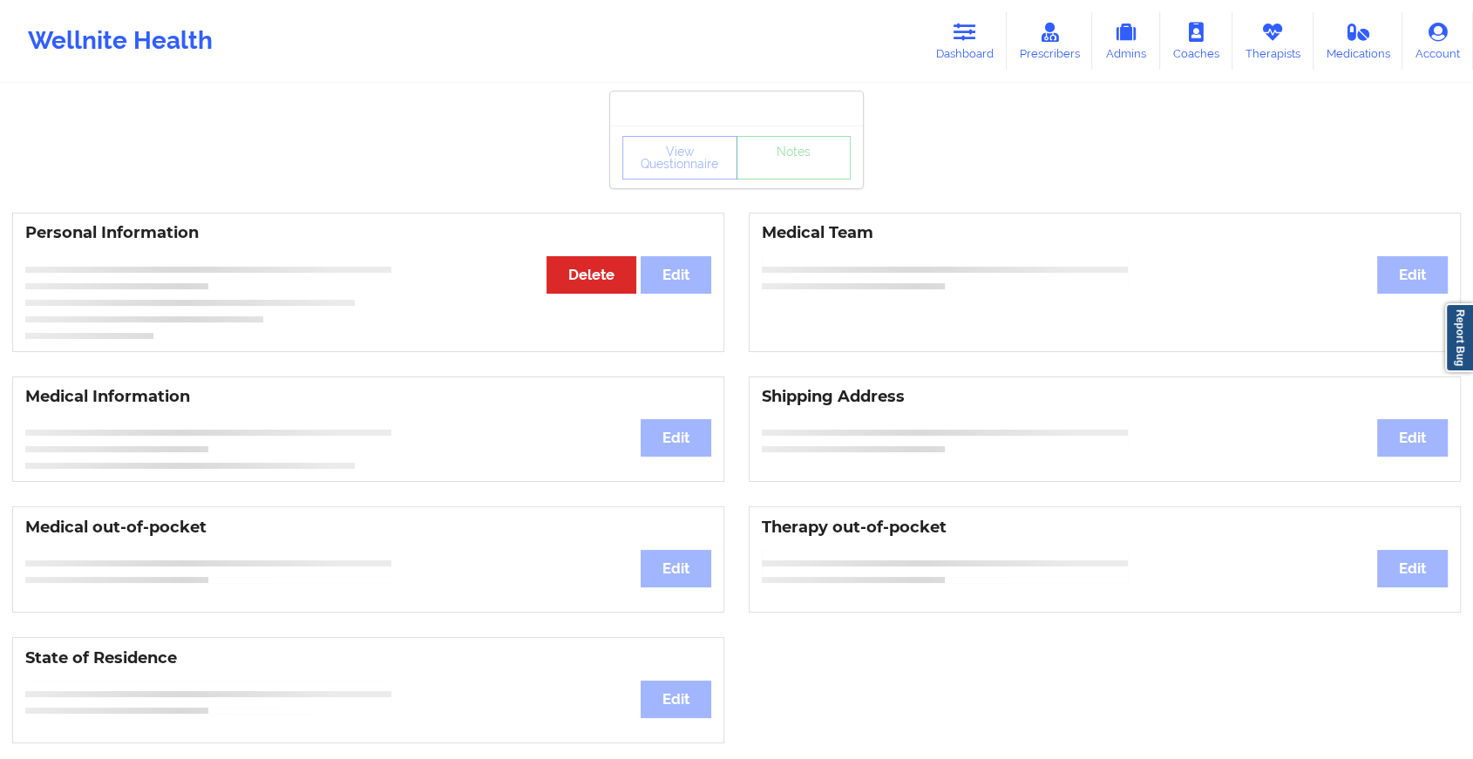
click at [791, 181] on div "View Questionnaire Notes" at bounding box center [736, 157] width 253 height 63
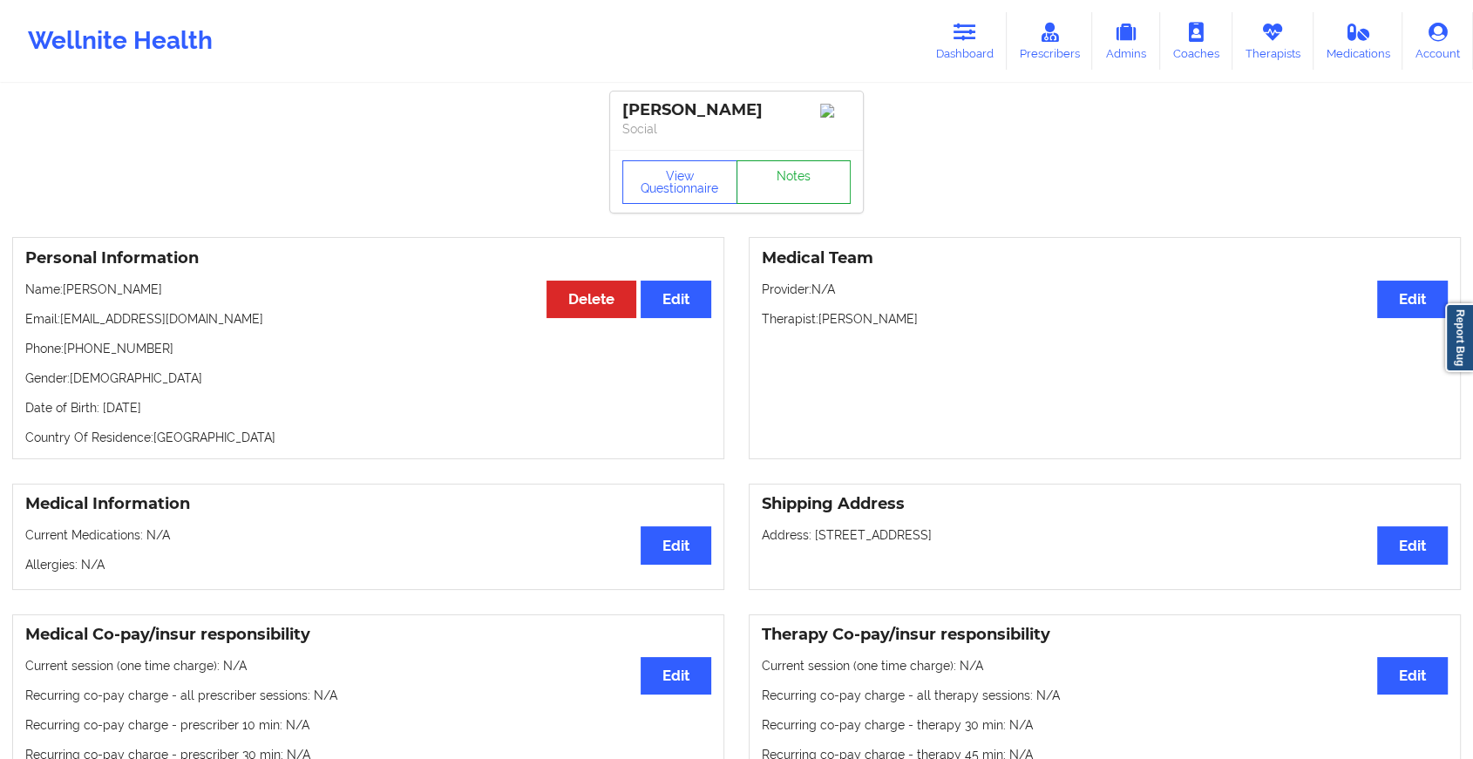
click at [791, 181] on link "Notes" at bounding box center [794, 182] width 115 height 44
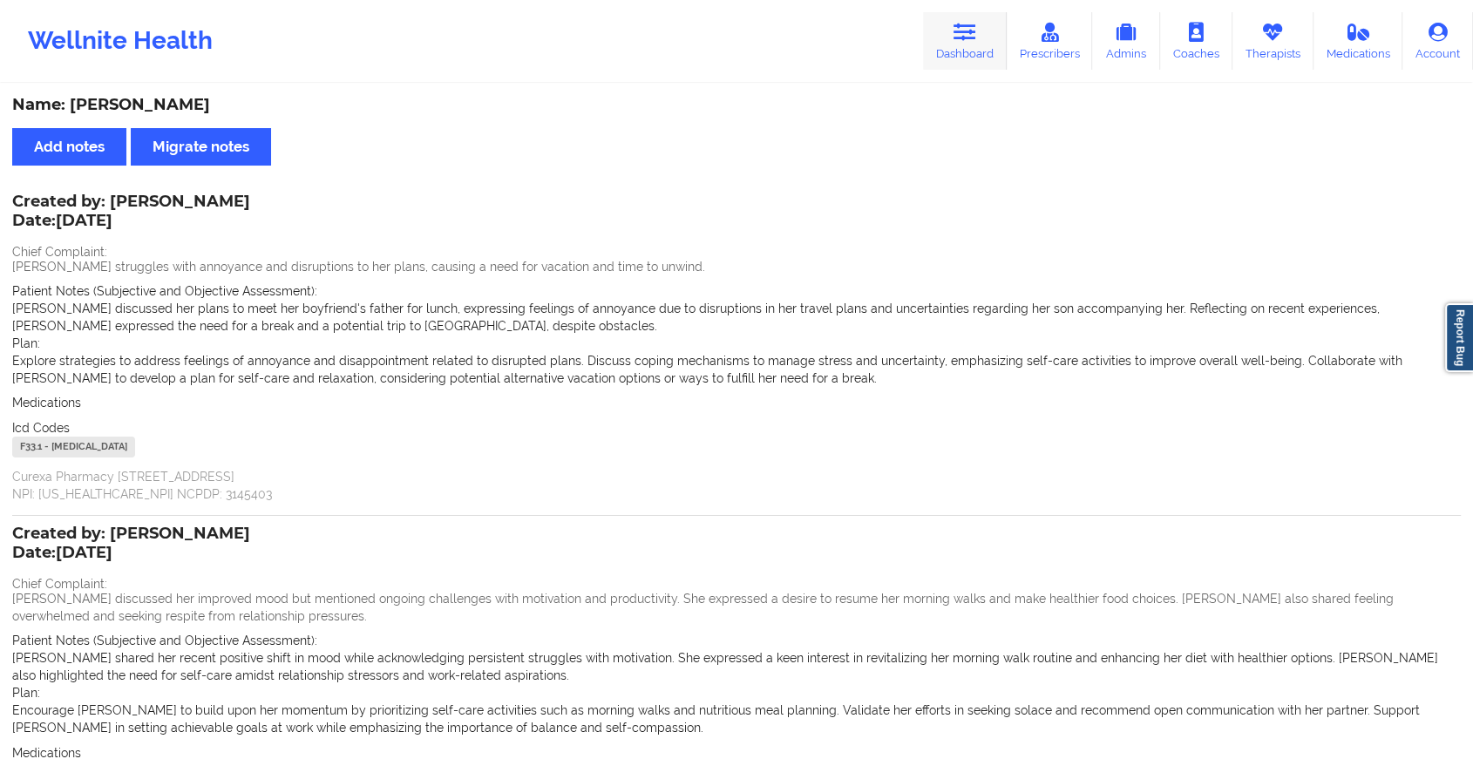
click at [990, 58] on link "Dashboard" at bounding box center [965, 41] width 84 height 58
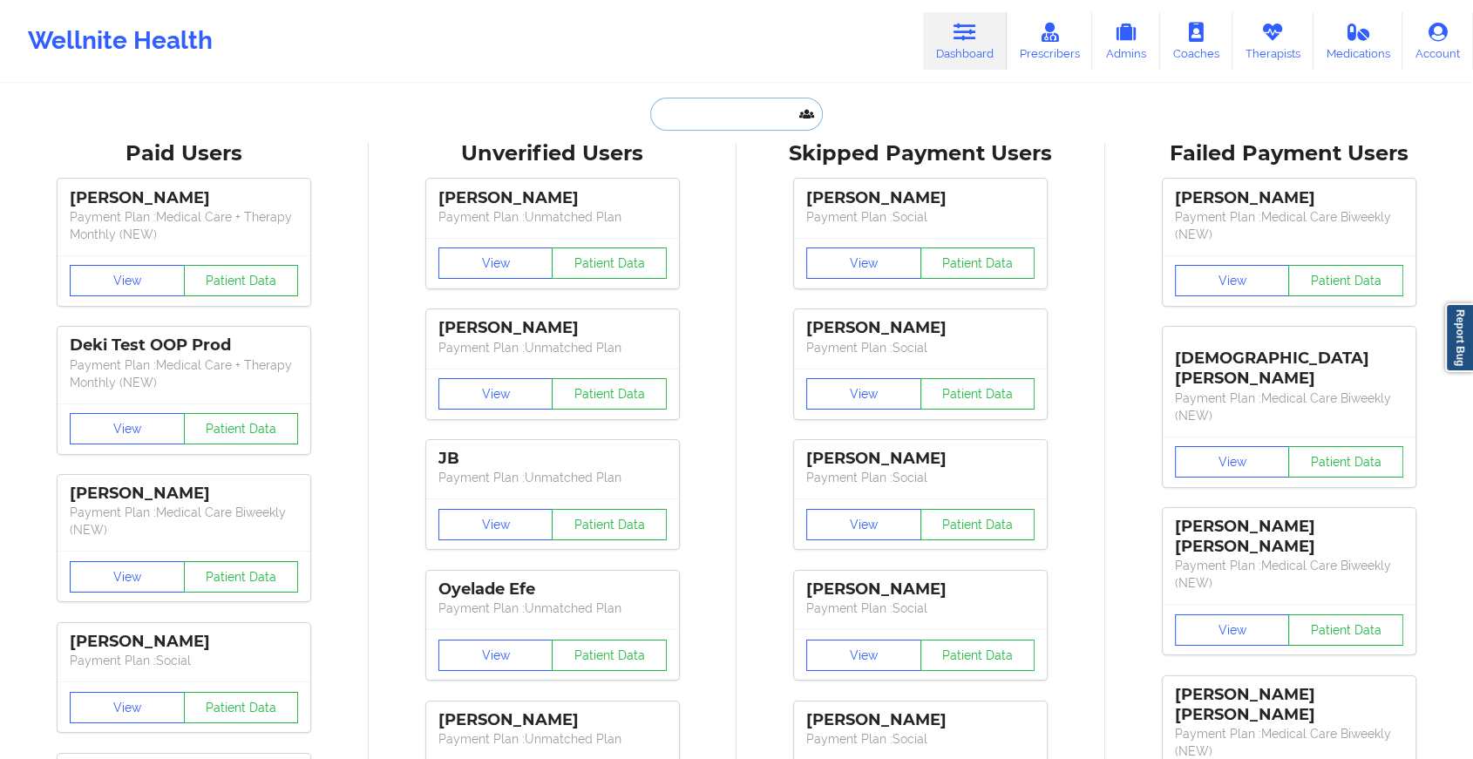
click at [725, 114] on input "text" at bounding box center [736, 114] width 173 height 33
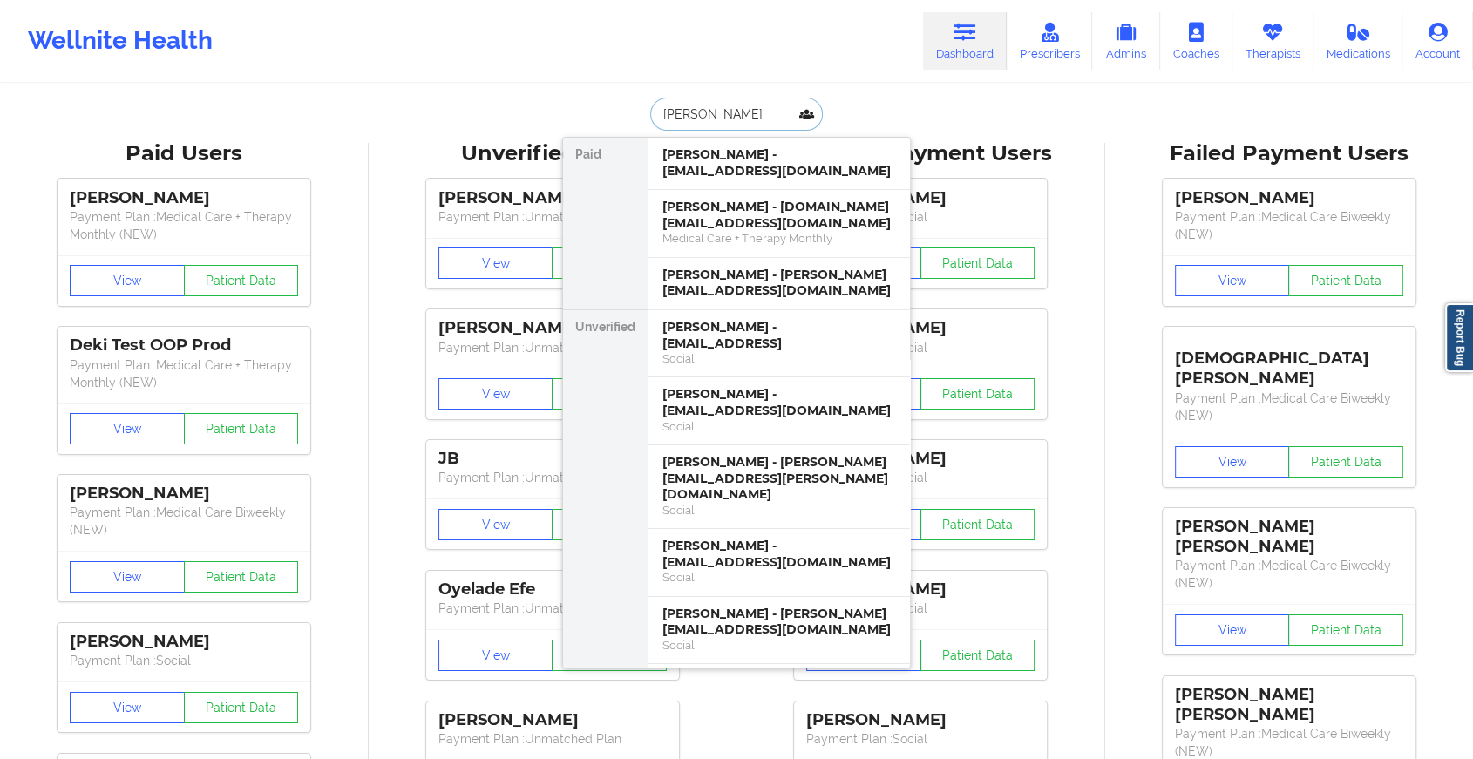
type input "[PERSON_NAME]"
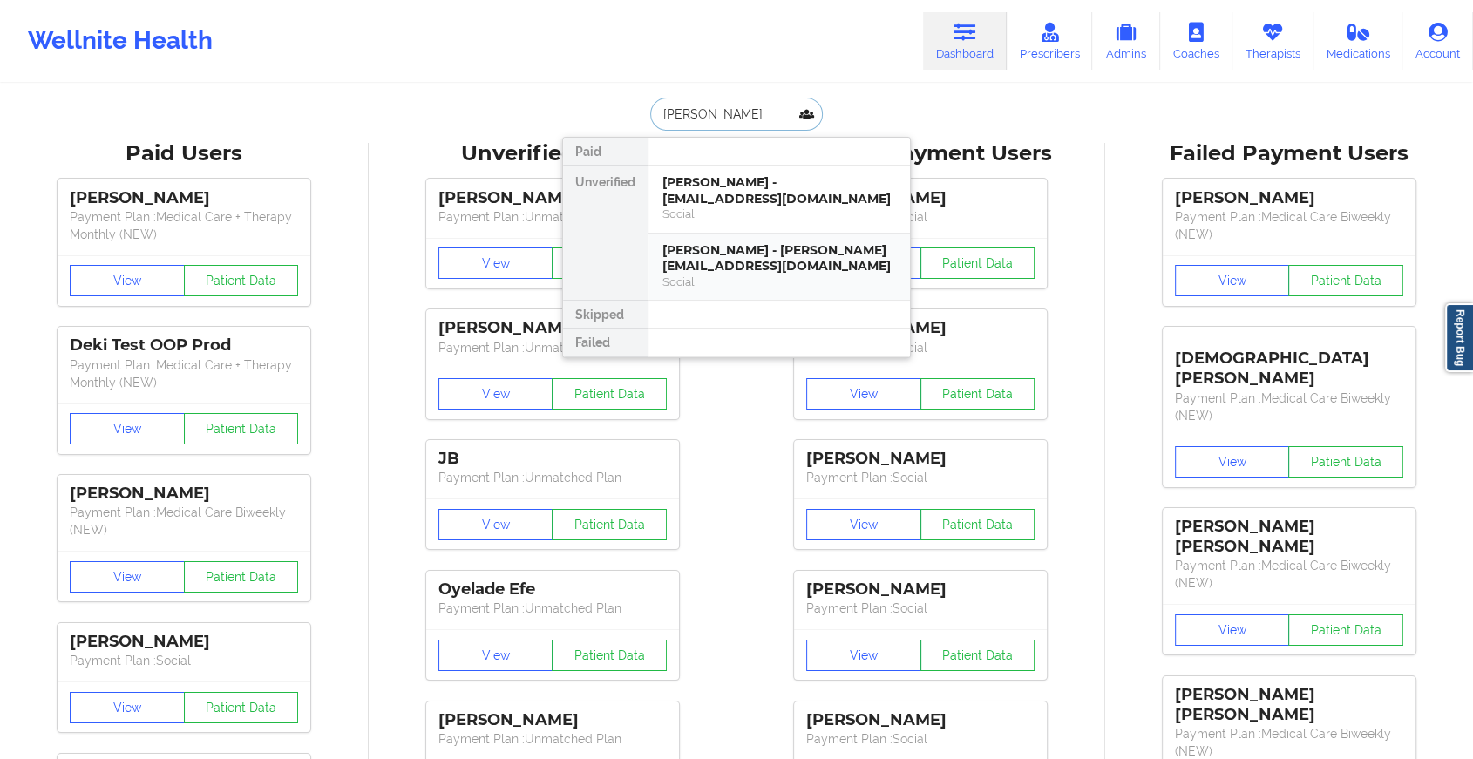
click at [732, 249] on div "[PERSON_NAME] - [PERSON_NAME][EMAIL_ADDRESS][DOMAIN_NAME]" at bounding box center [780, 258] width 234 height 32
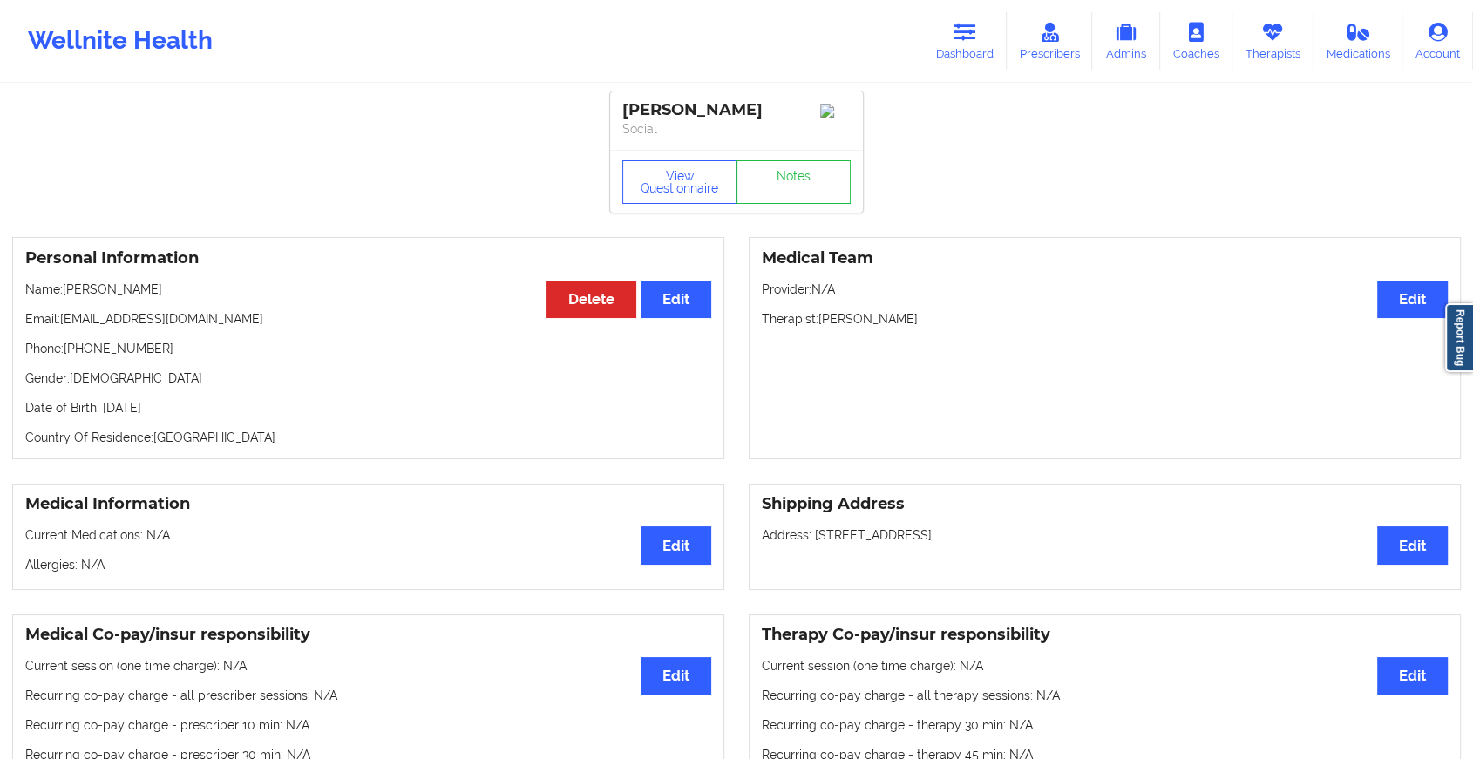
click at [780, 180] on div "View Questionnaire Notes" at bounding box center [736, 181] width 253 height 63
click at [780, 180] on link "Notes" at bounding box center [794, 182] width 115 height 44
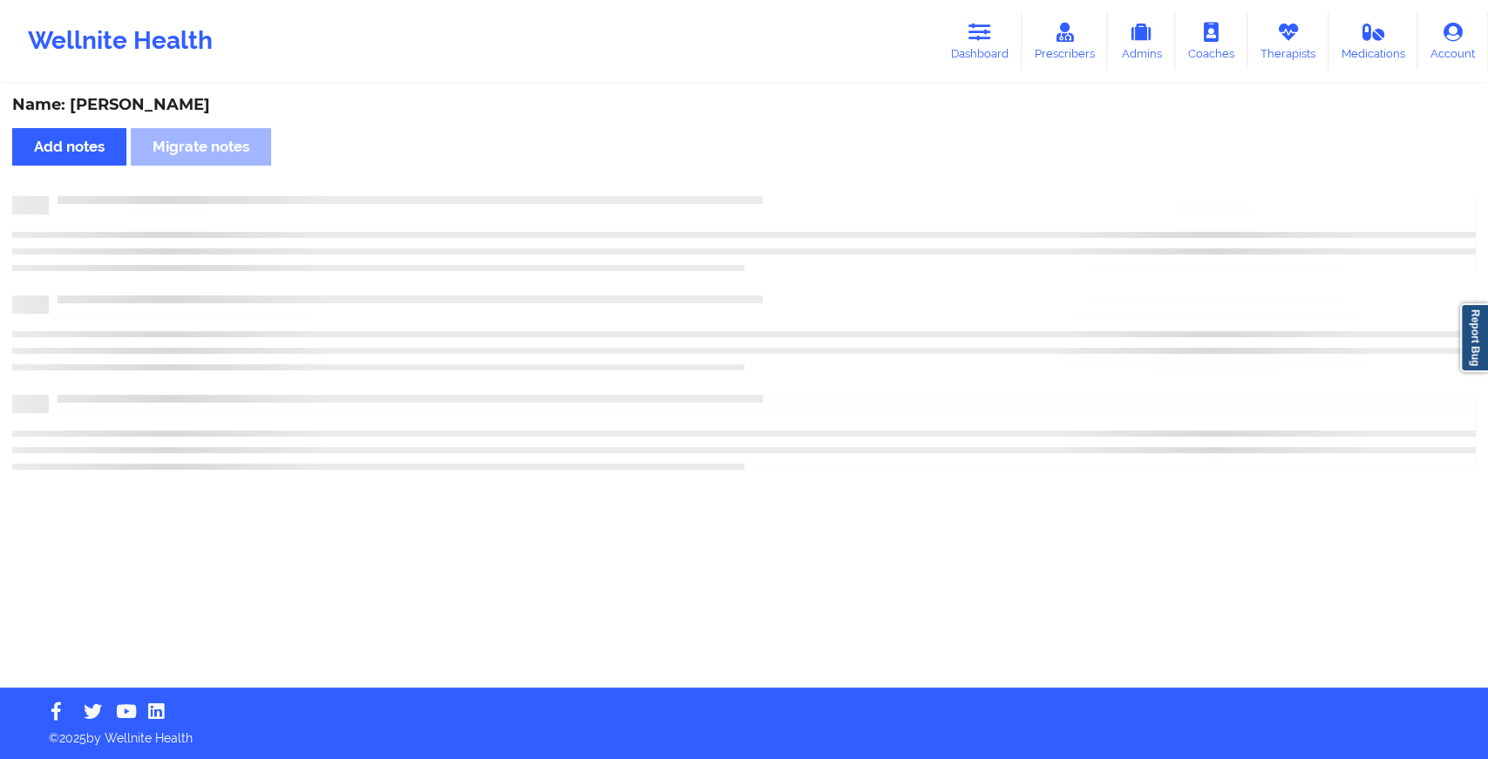
click at [780, 180] on div "Name: [PERSON_NAME] Add notes Migrate notes" at bounding box center [744, 386] width 1488 height 602
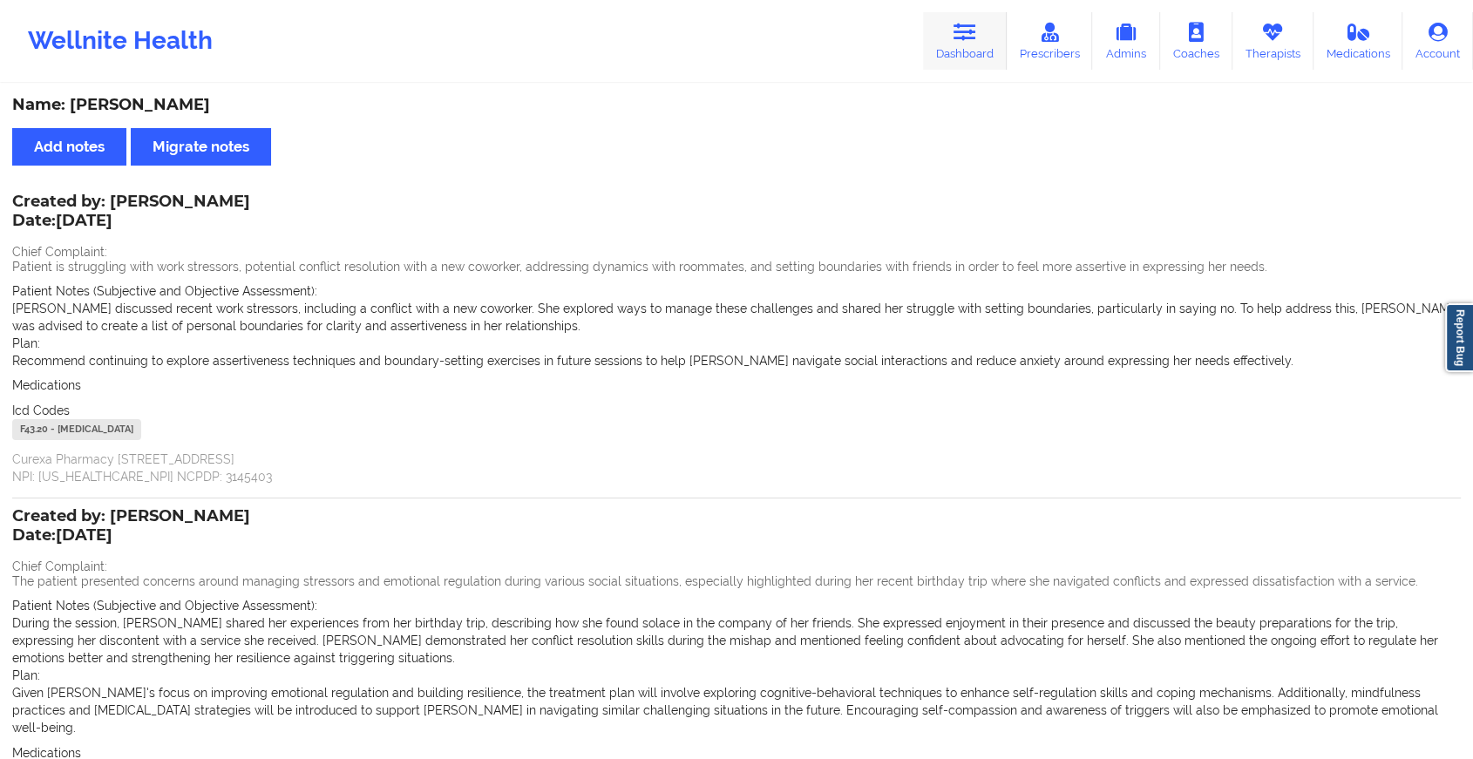
click at [936, 56] on link "Dashboard" at bounding box center [965, 41] width 84 height 58
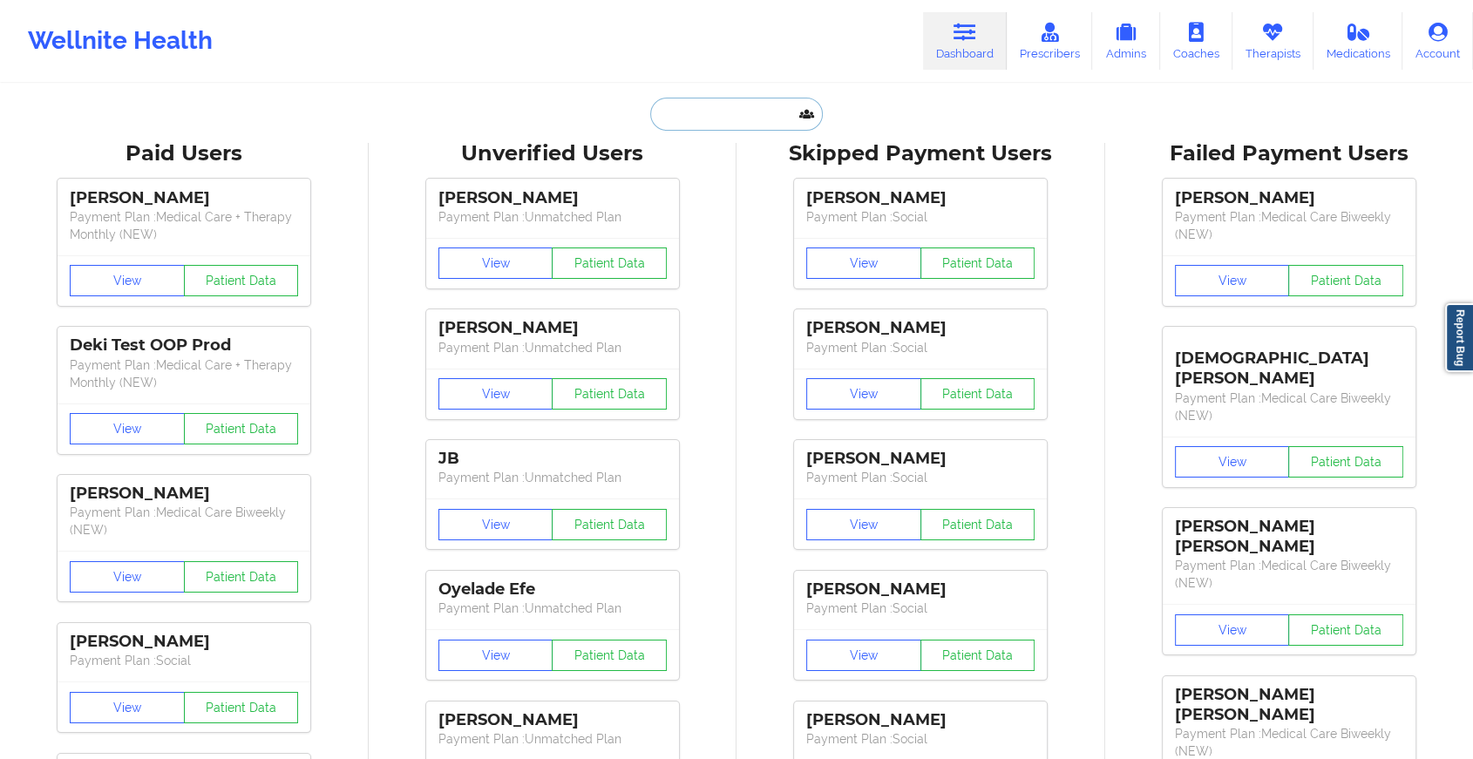
click at [777, 106] on input "text" at bounding box center [736, 114] width 173 height 33
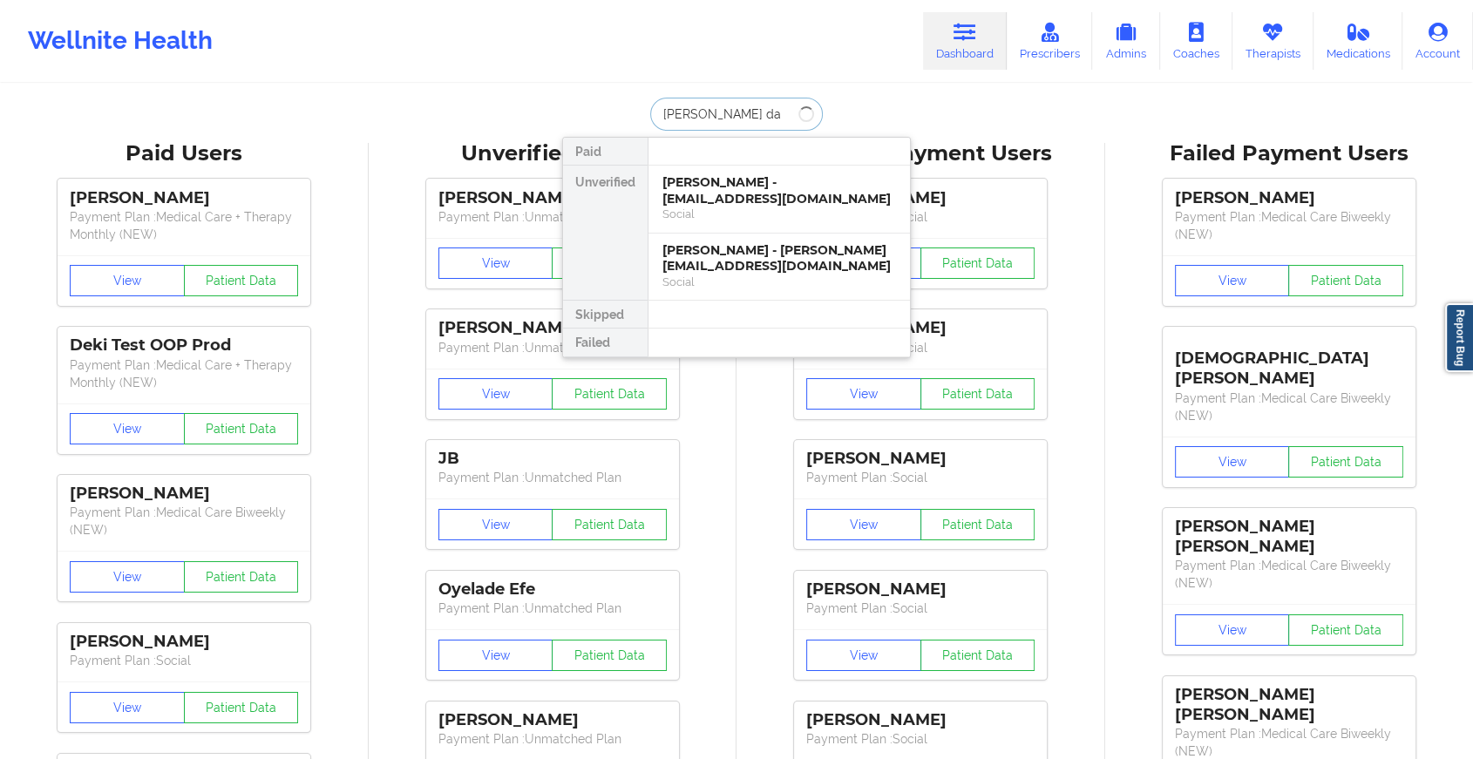
type input "[PERSON_NAME] dav"
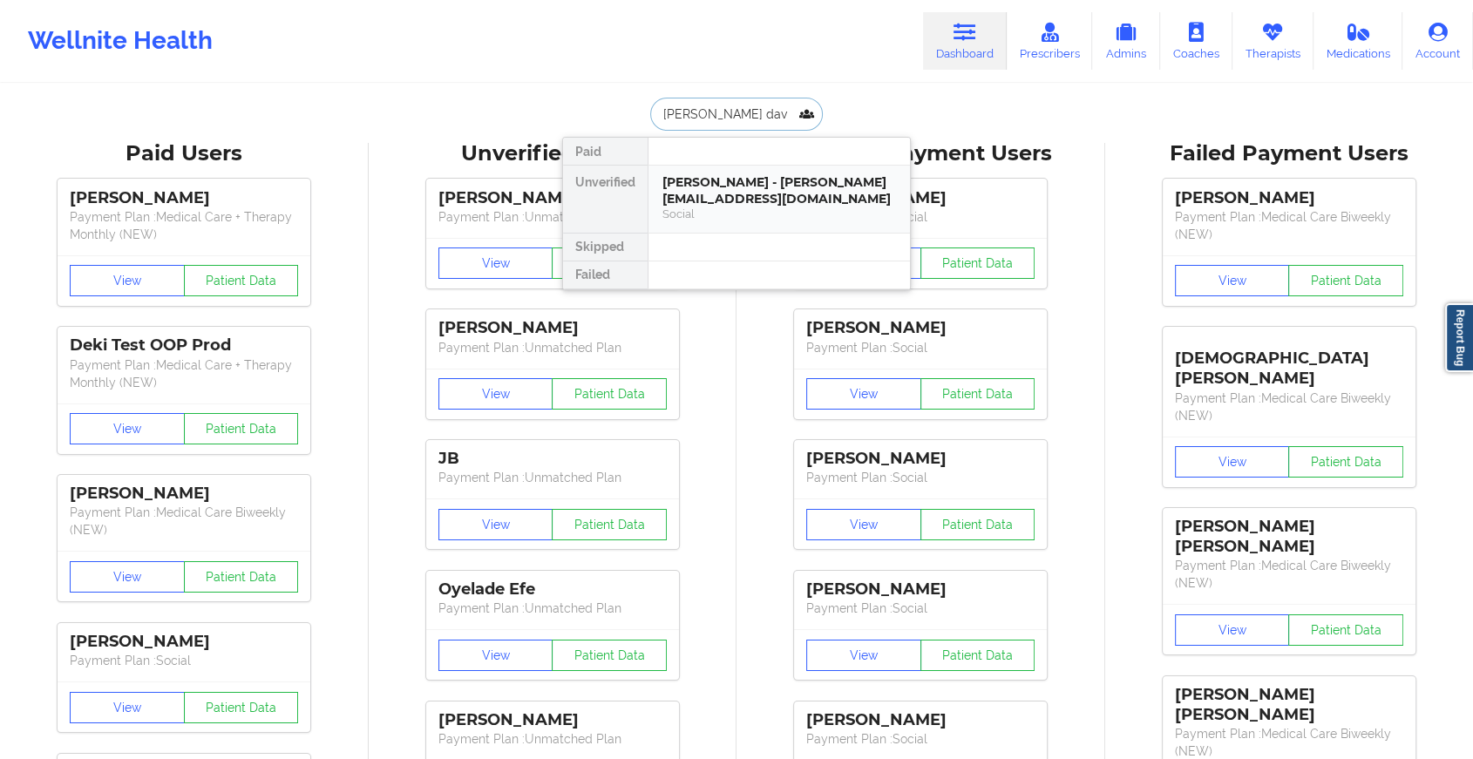
click at [782, 220] on div "Social" at bounding box center [780, 214] width 234 height 15
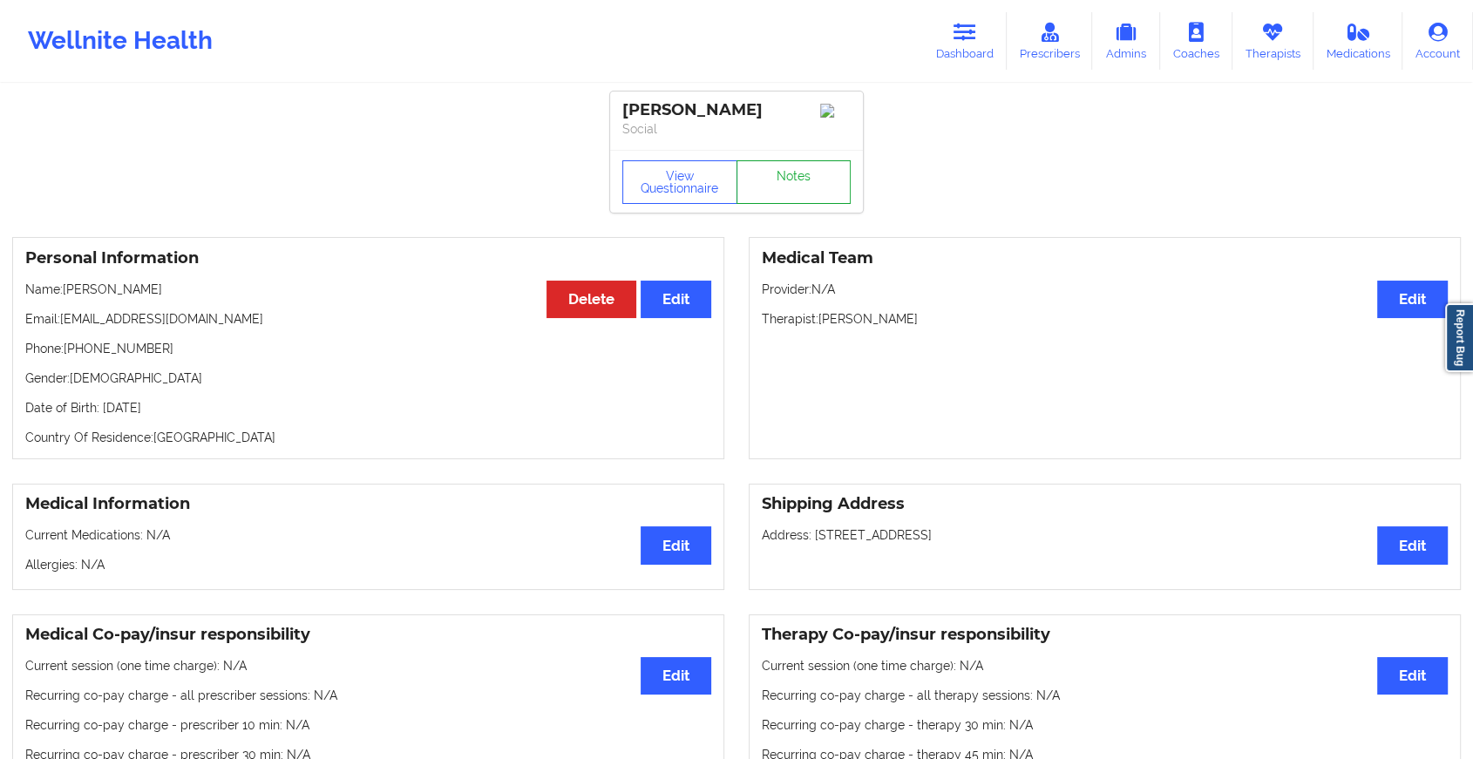
click at [798, 191] on link "Notes" at bounding box center [794, 182] width 115 height 44
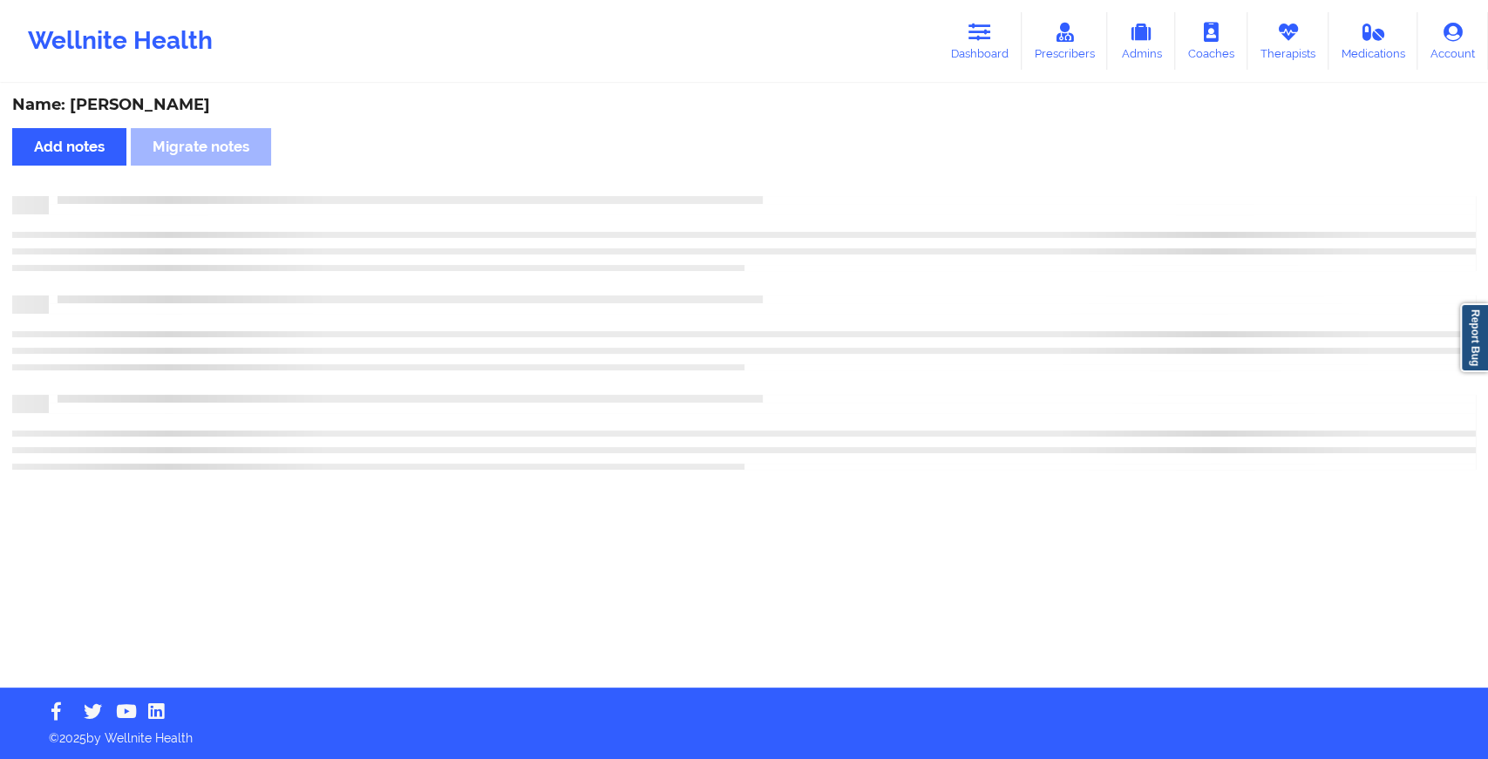
click at [798, 191] on div "Name: [PERSON_NAME] Add notes Migrate notes" at bounding box center [744, 386] width 1488 height 602
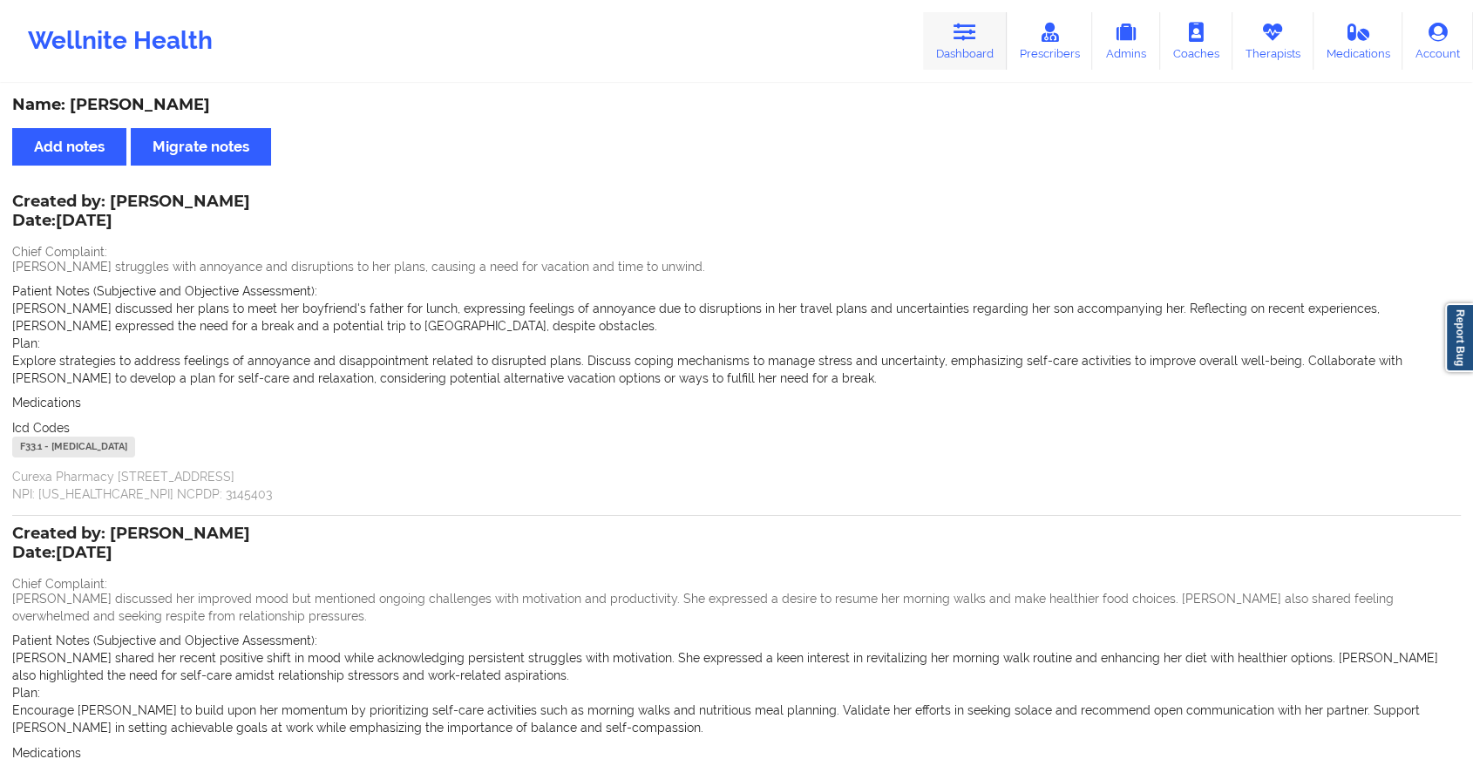
click at [969, 35] on icon at bounding box center [965, 32] width 23 height 19
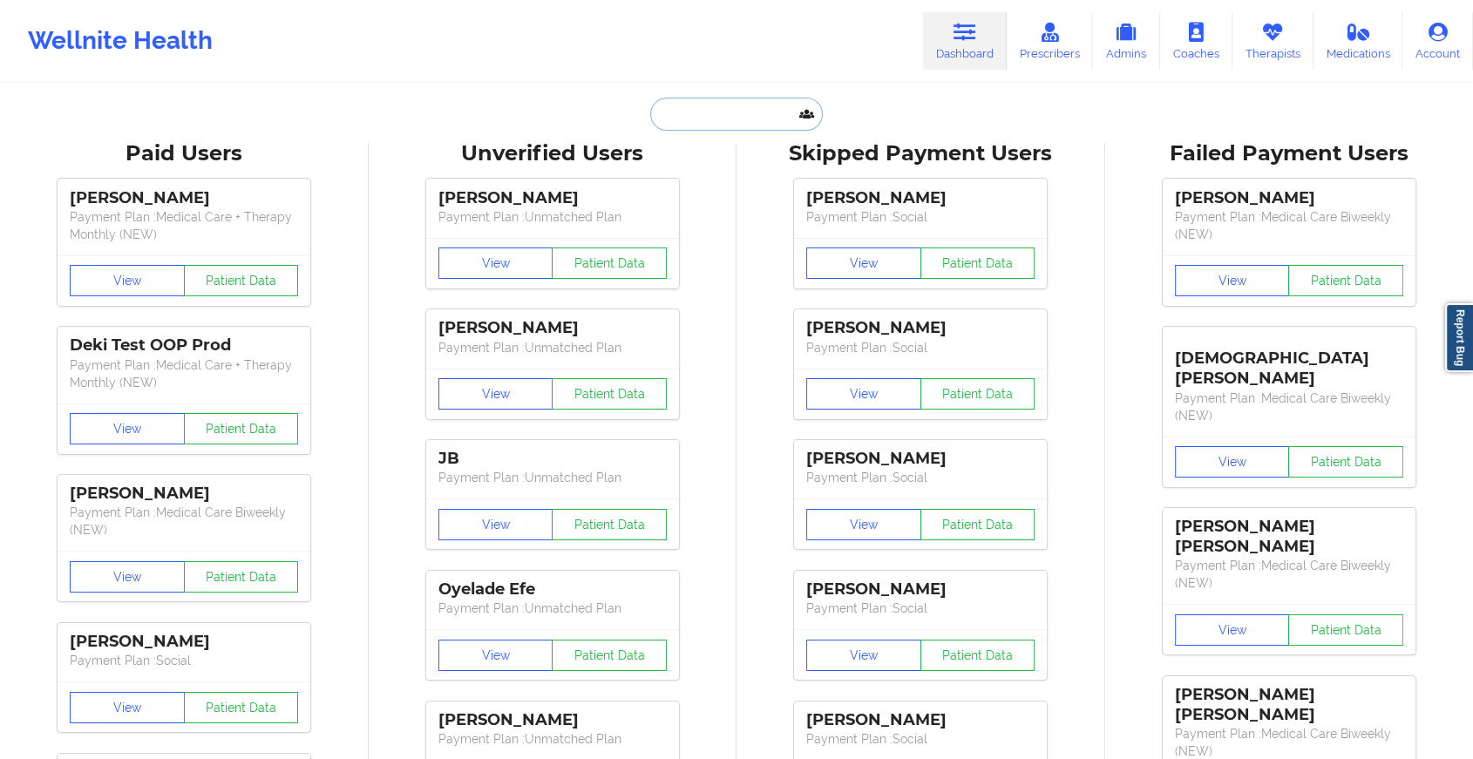
click at [782, 119] on input "text" at bounding box center [736, 114] width 173 height 33
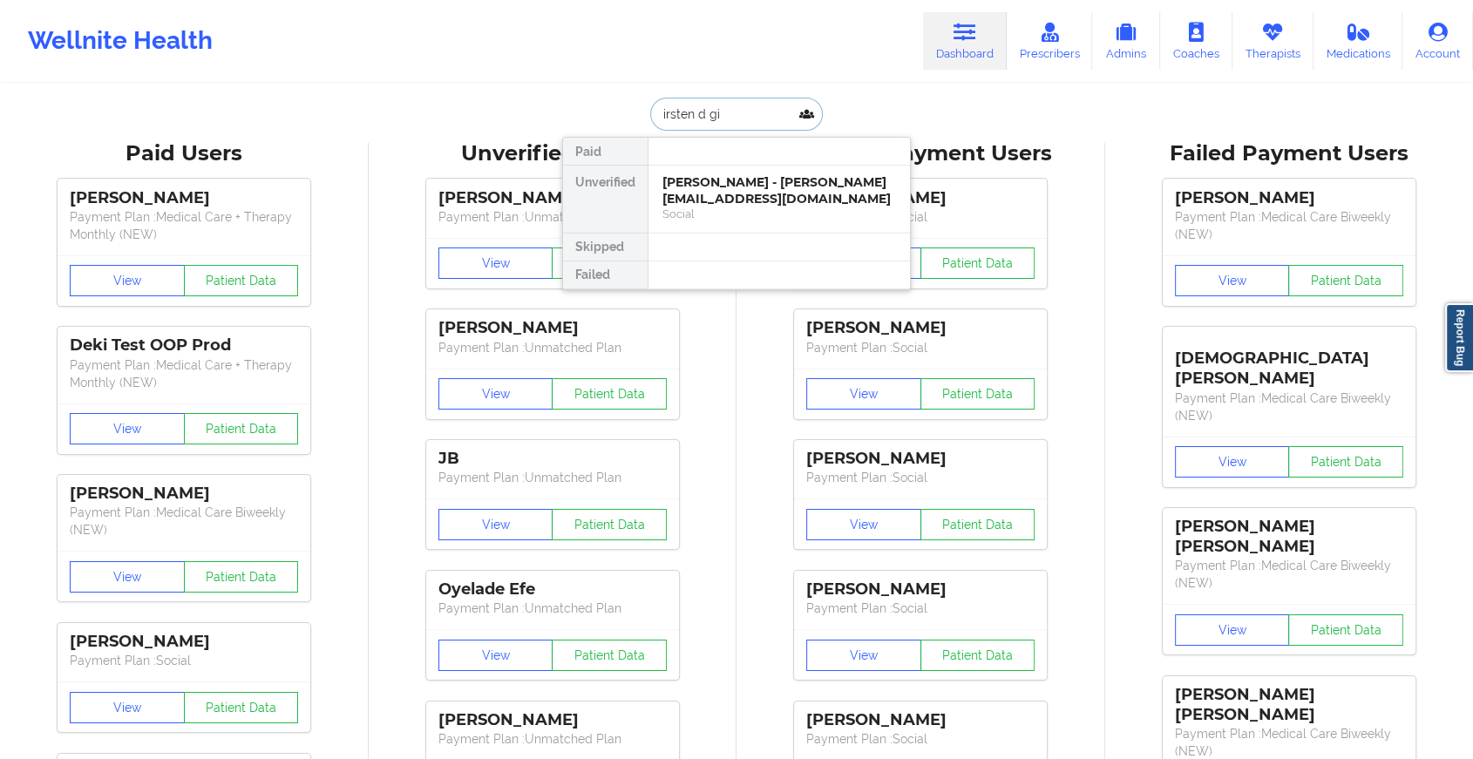
type input "irsten d g"
click at [730, 189] on div "[PERSON_NAME] - [EMAIL_ADDRESS][DOMAIN_NAME]" at bounding box center [780, 190] width 234 height 32
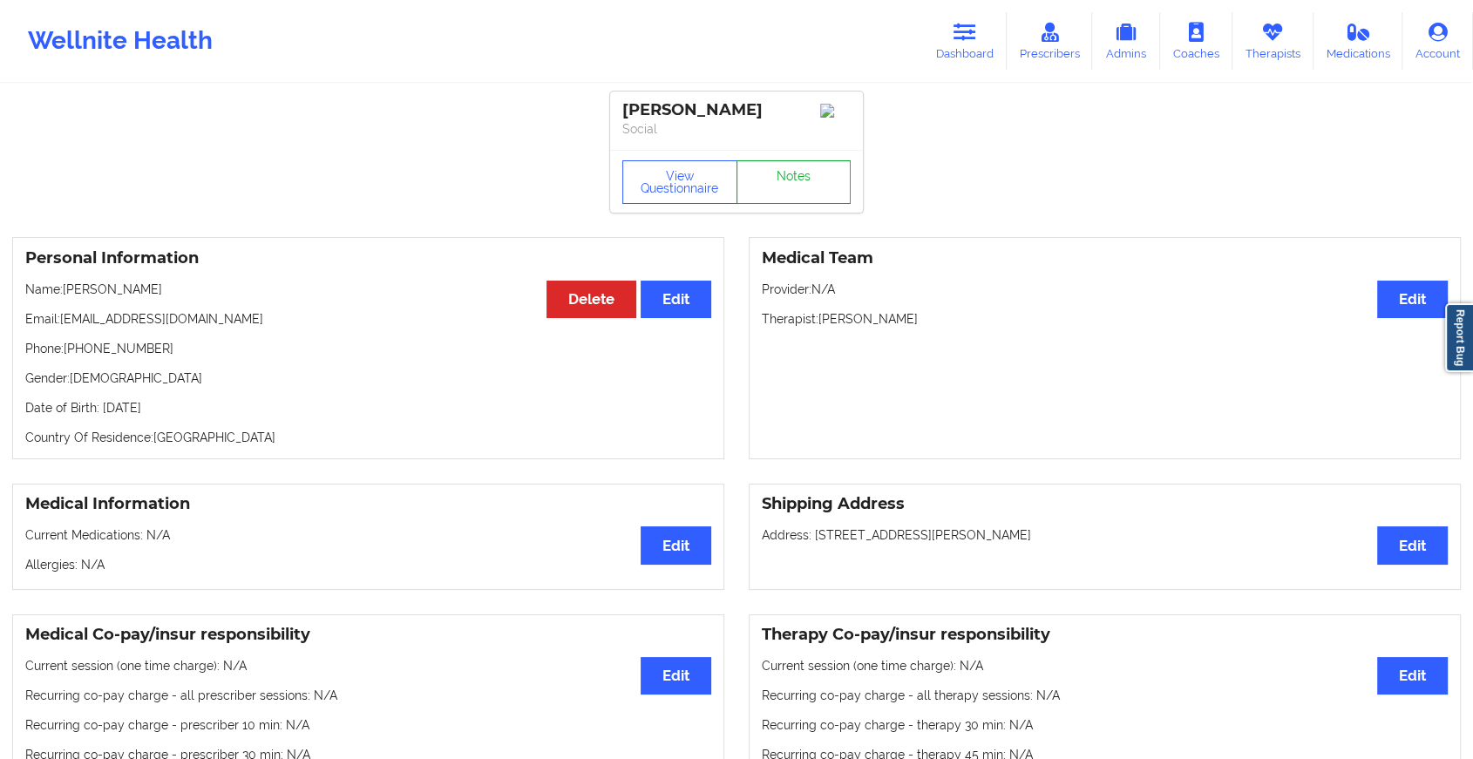
click at [793, 196] on link "Notes" at bounding box center [794, 182] width 115 height 44
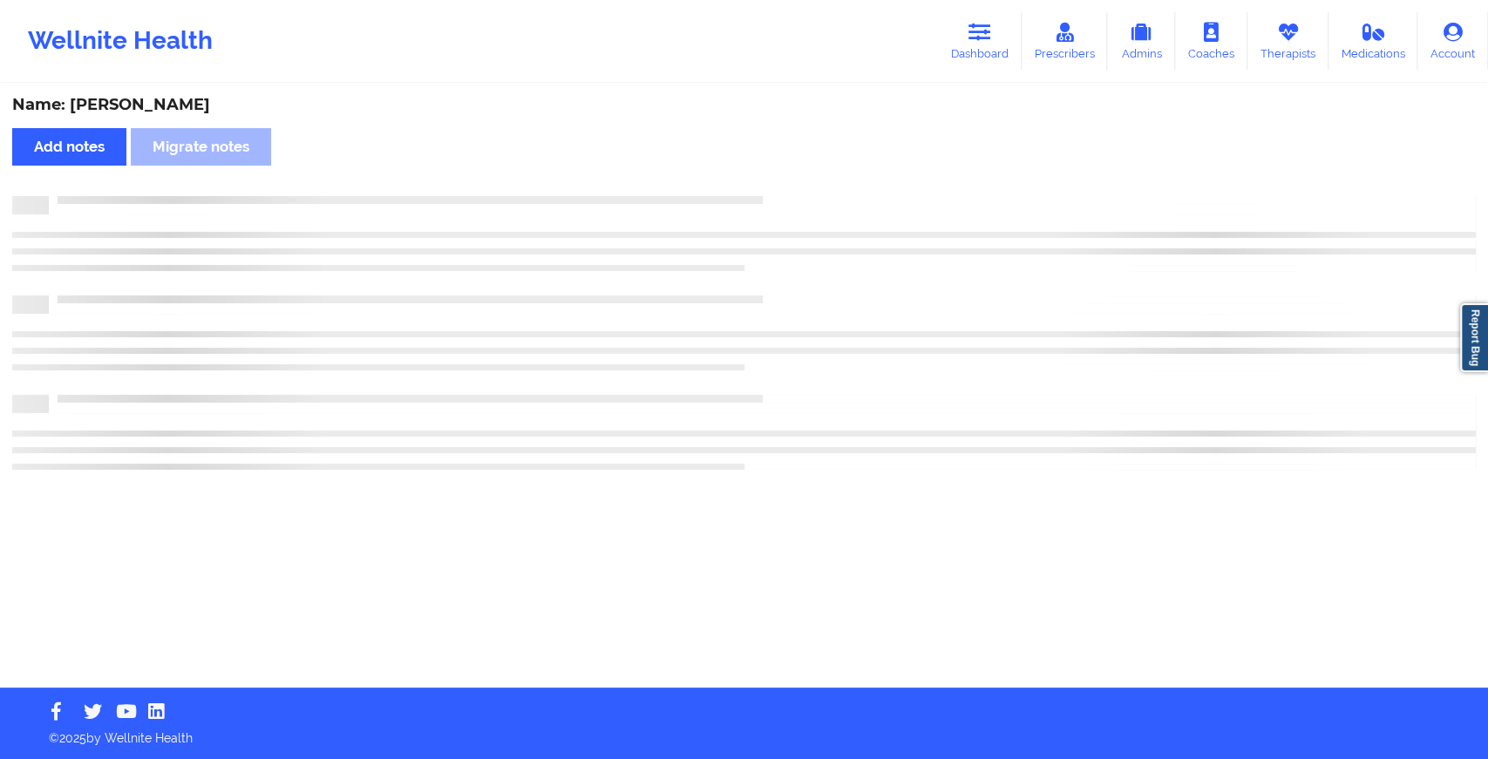
click at [793, 196] on div at bounding box center [762, 196] width 1427 height 0
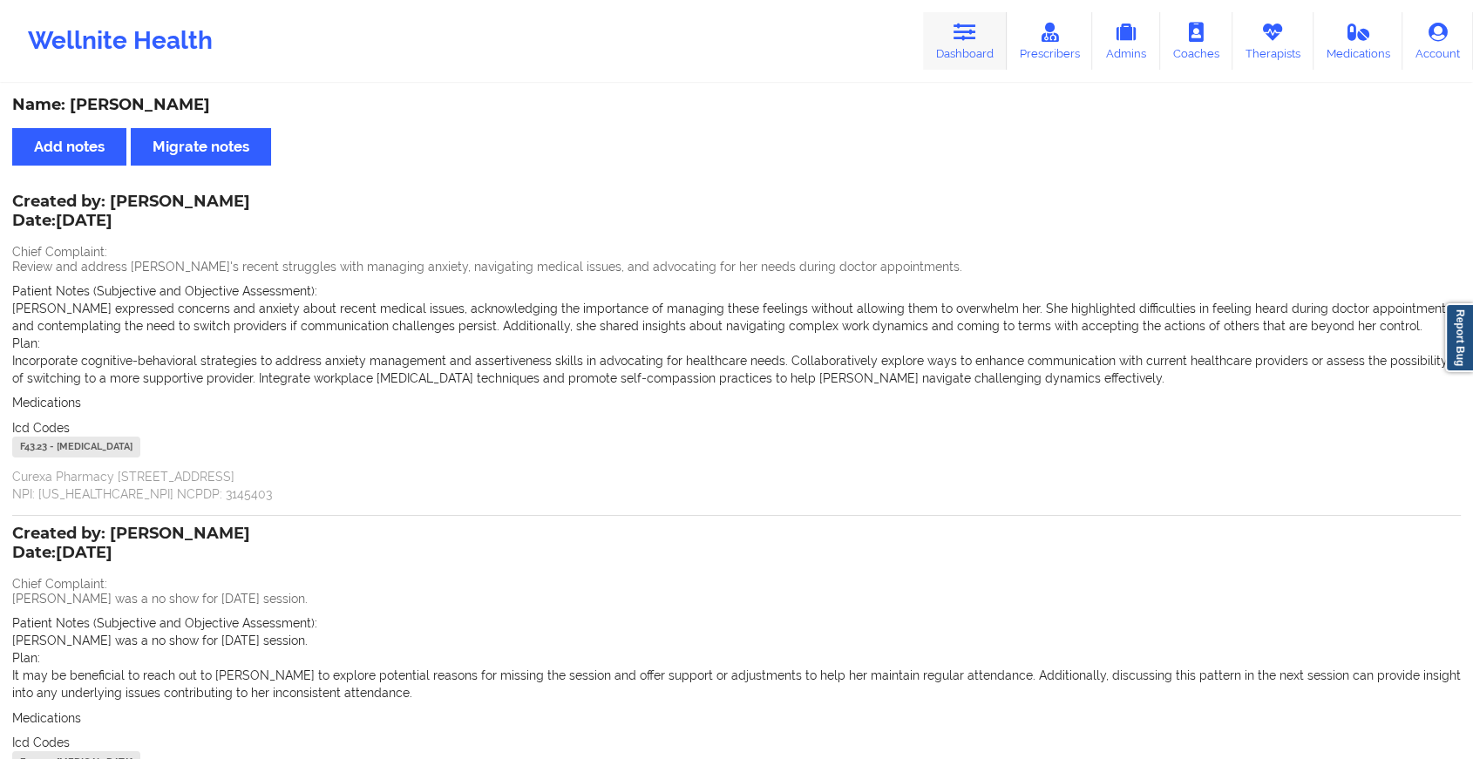
click at [953, 45] on link "Dashboard" at bounding box center [965, 41] width 84 height 58
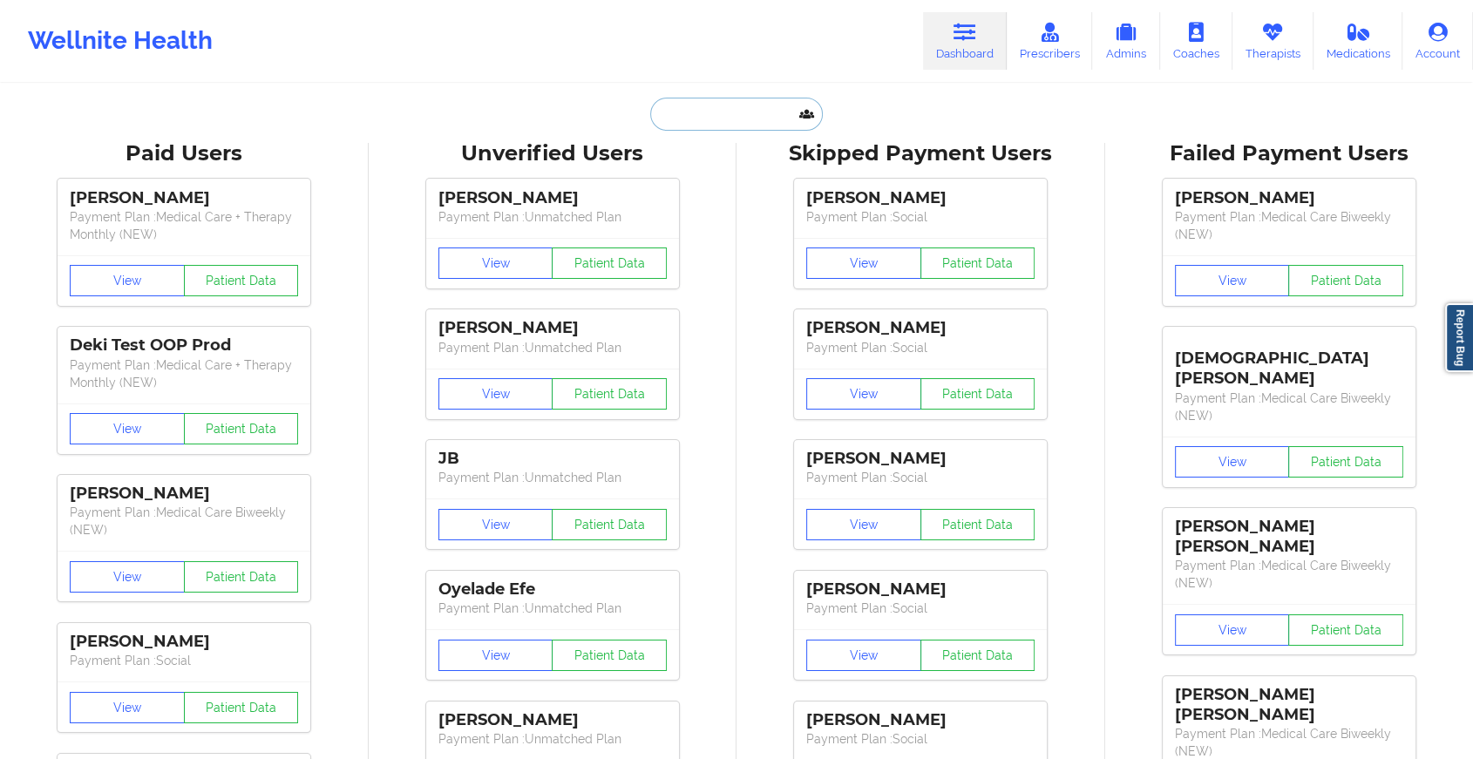
click at [722, 119] on input "text" at bounding box center [736, 114] width 173 height 33
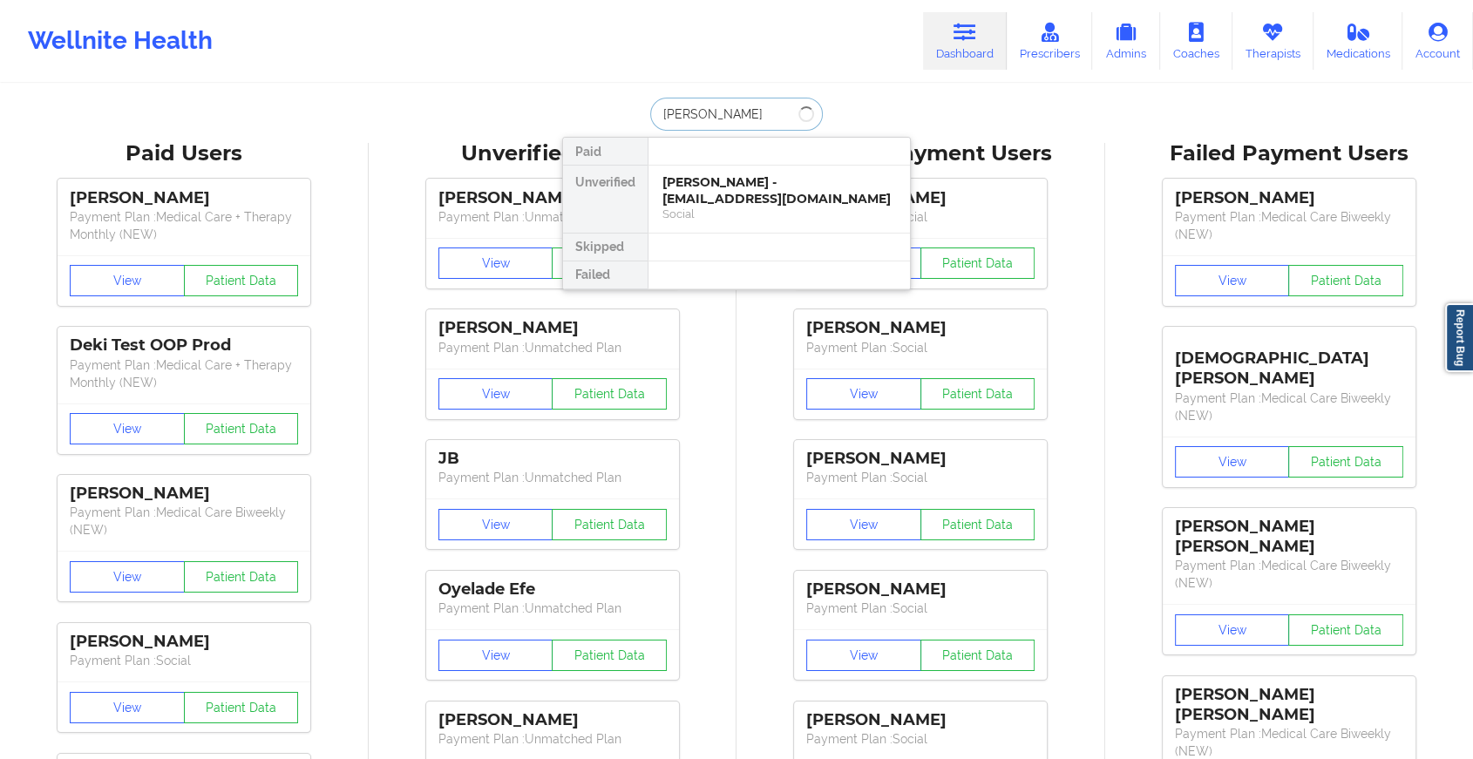
type input "[PERSON_NAME]"
click at [730, 183] on div "[PERSON_NAME] - [EMAIL_ADDRESS][DOMAIN_NAME]" at bounding box center [780, 190] width 234 height 32
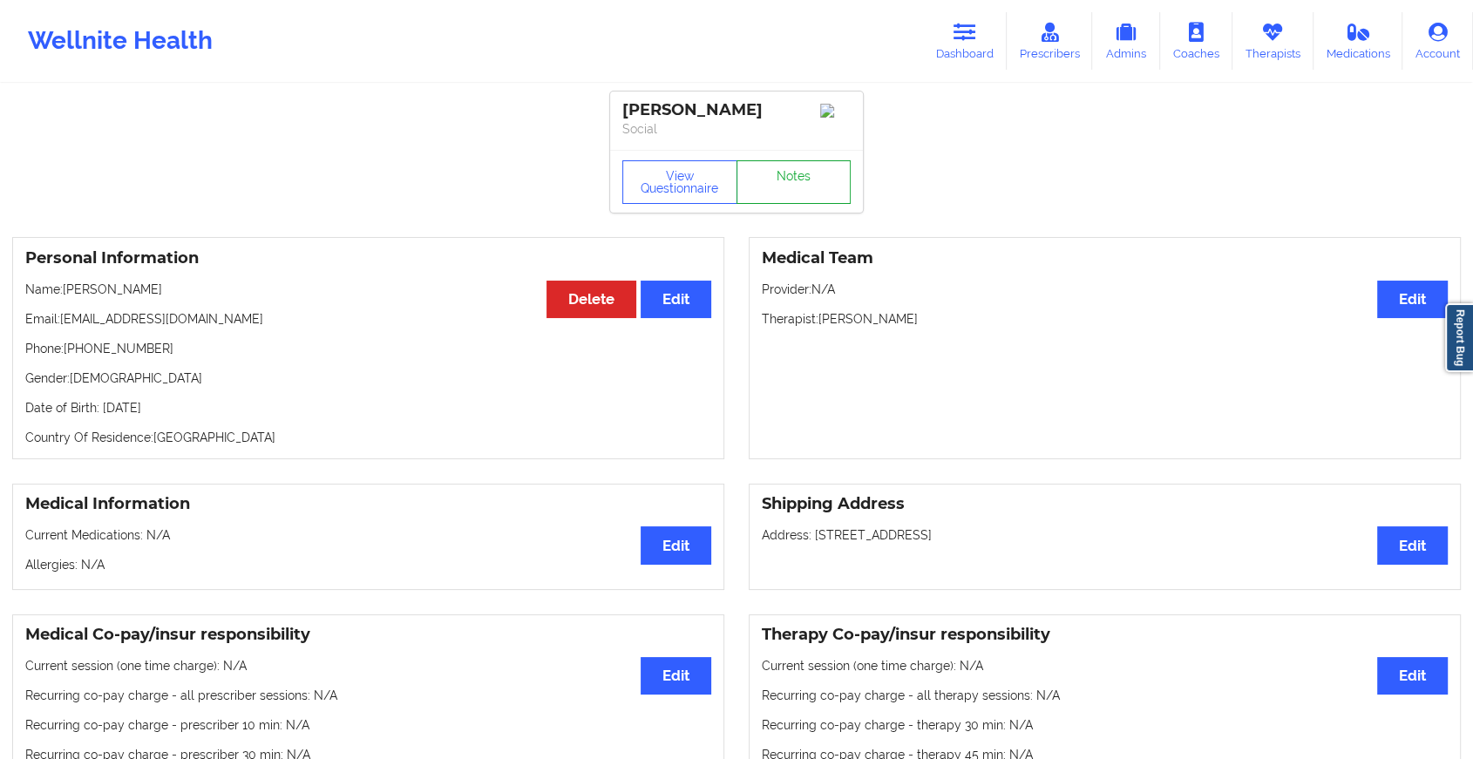
click at [791, 182] on link "Notes" at bounding box center [794, 182] width 115 height 44
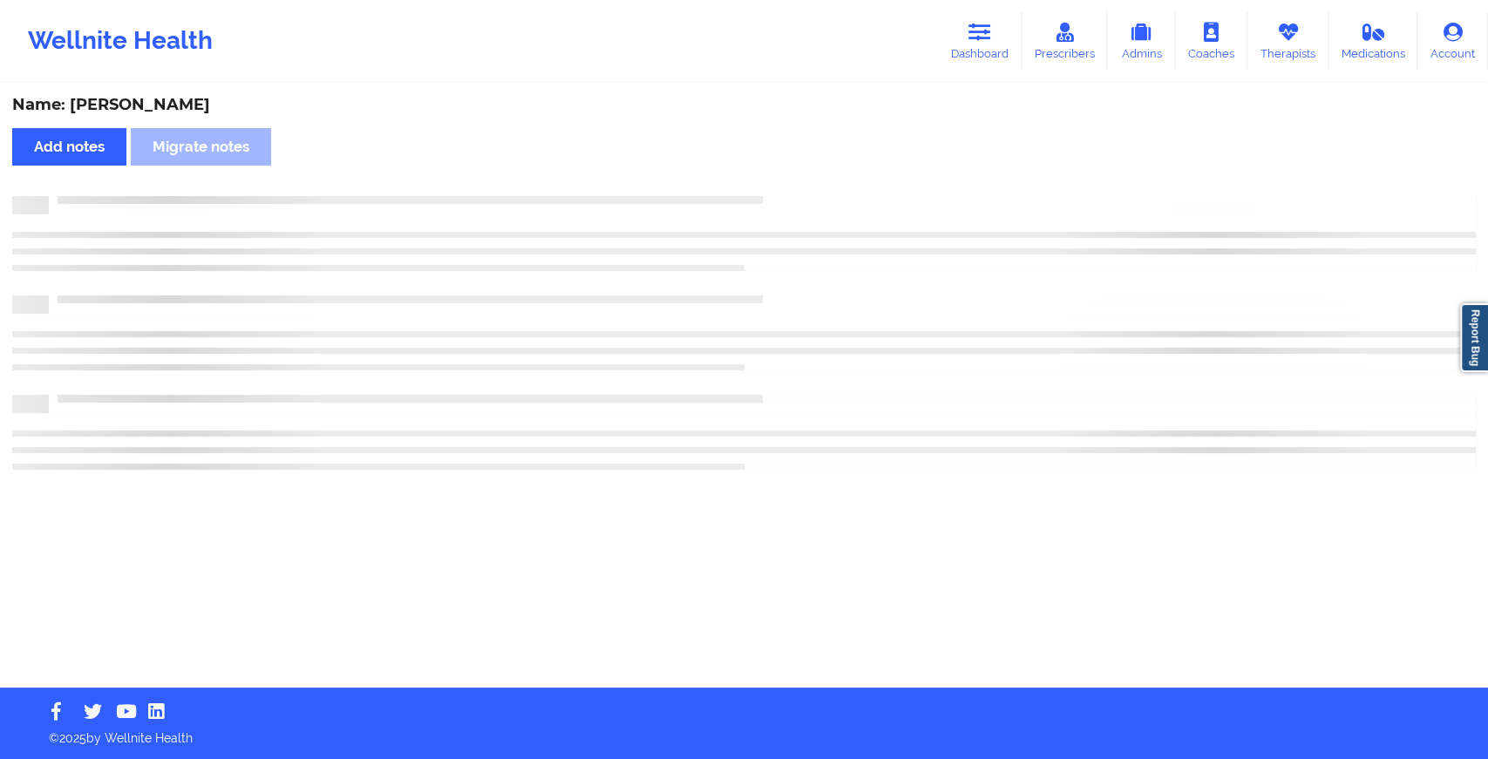
click at [791, 182] on div "Name: [PERSON_NAME] Add notes Migrate notes" at bounding box center [744, 386] width 1488 height 602
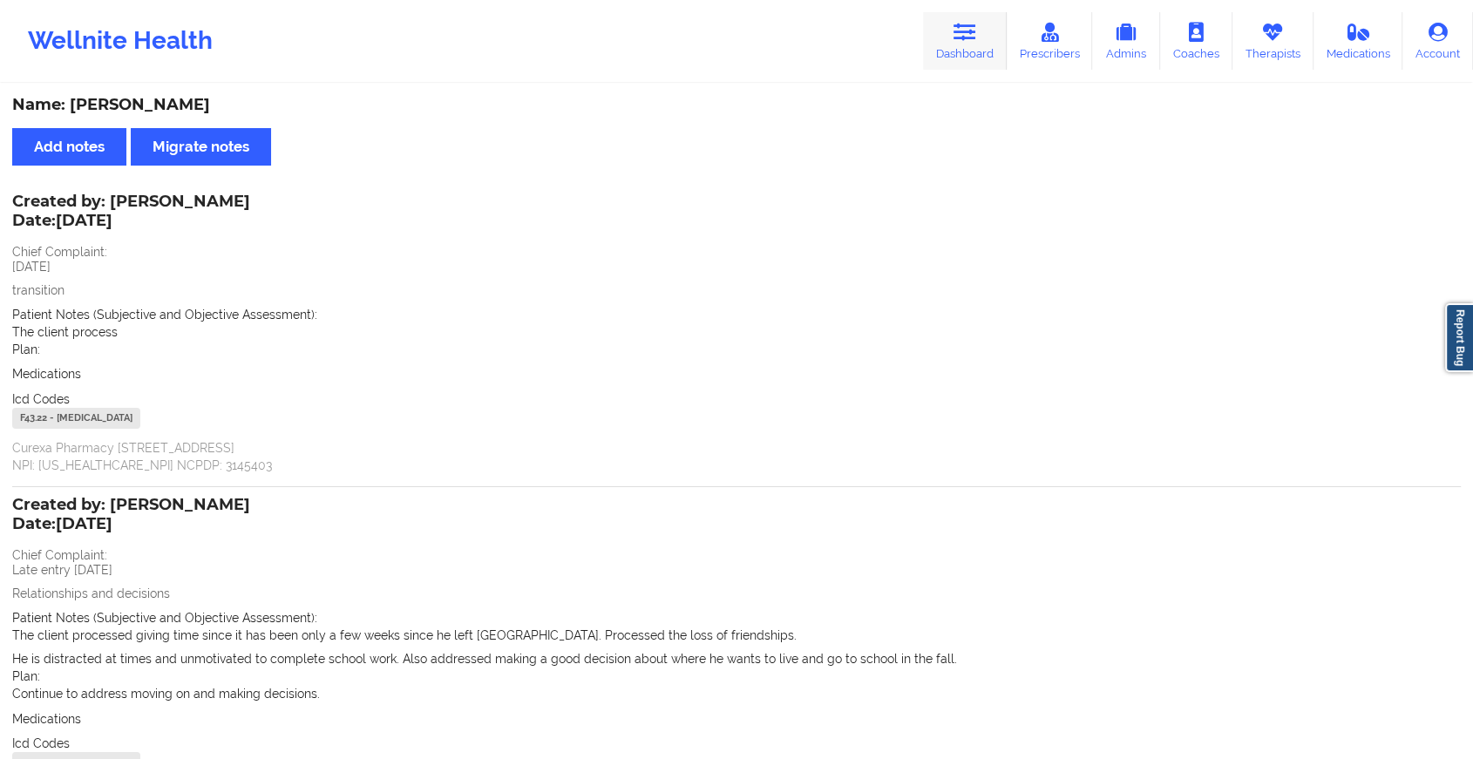
click at [962, 51] on link "Dashboard" at bounding box center [965, 41] width 84 height 58
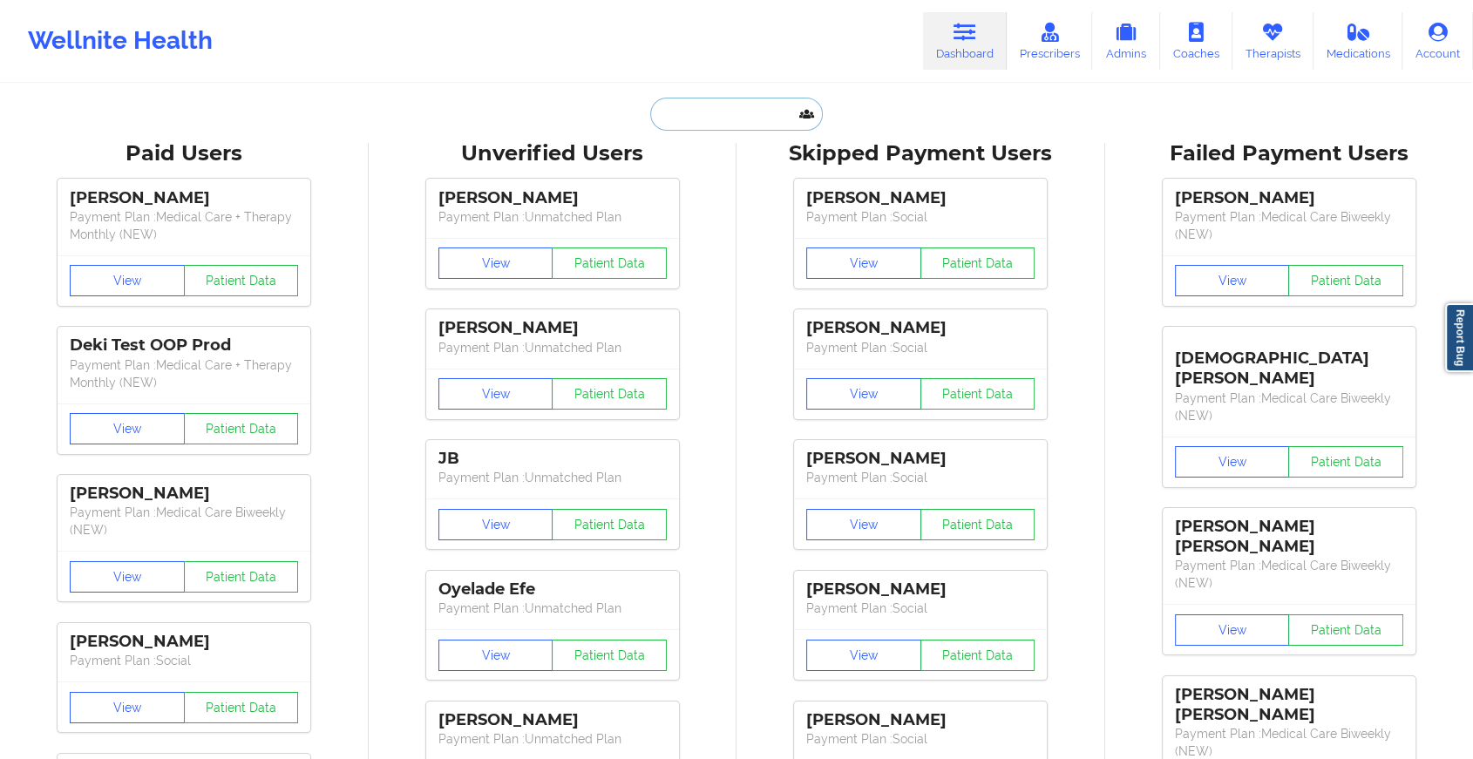
click at [722, 119] on input "text" at bounding box center [736, 114] width 173 height 33
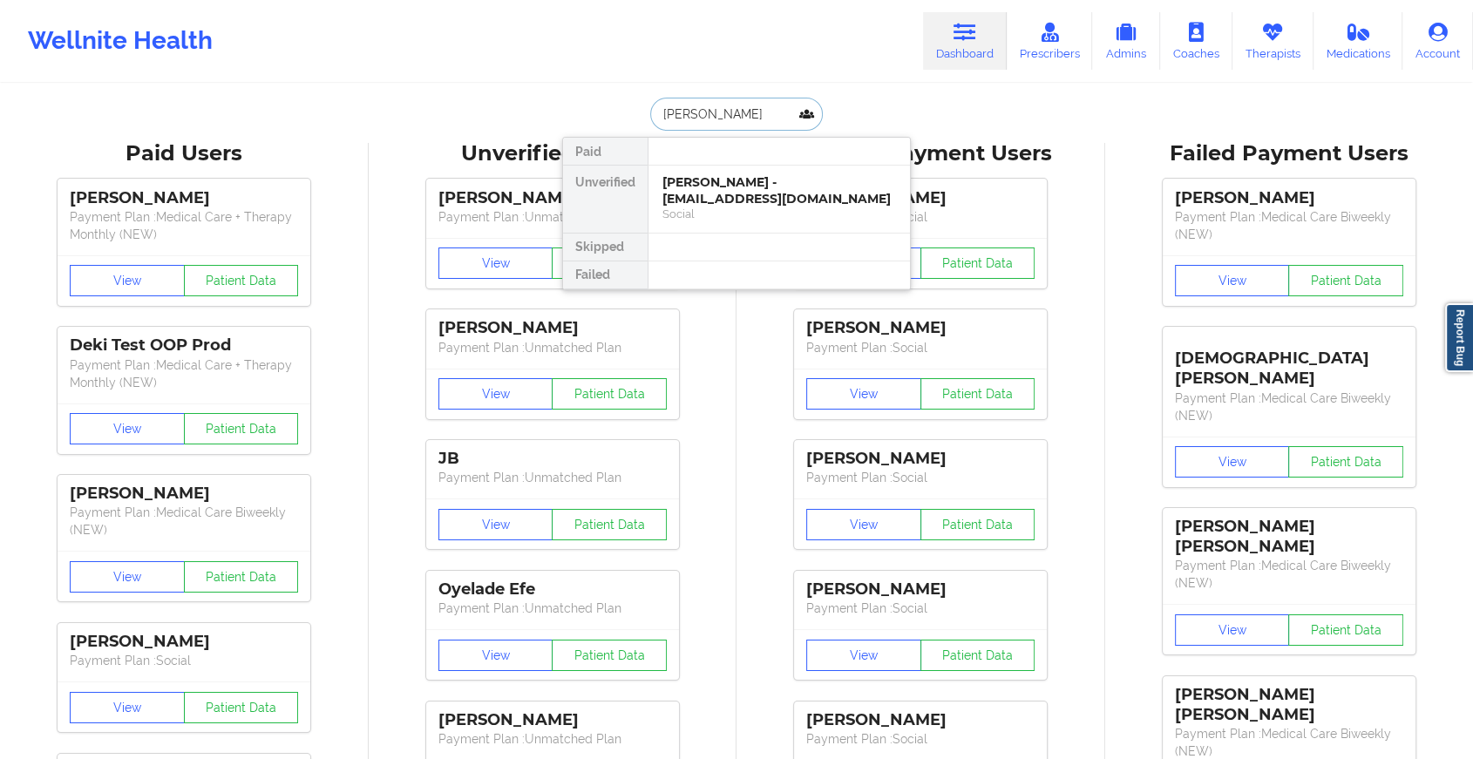
type input "[PERSON_NAME]"
click at [762, 194] on div "[PERSON_NAME] - [EMAIL_ADDRESS][DOMAIN_NAME]" at bounding box center [780, 190] width 234 height 32
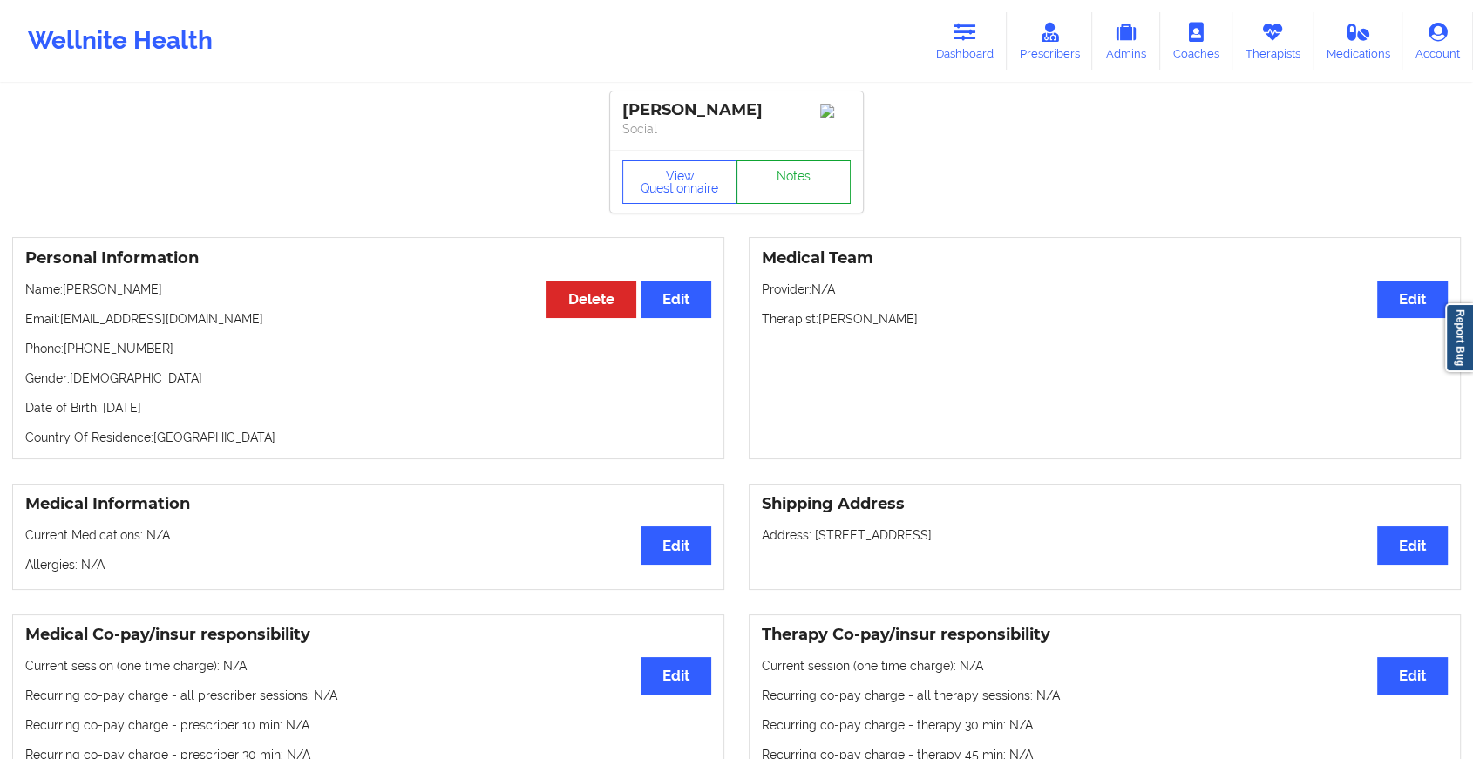
click at [784, 192] on link "Notes" at bounding box center [794, 182] width 115 height 44
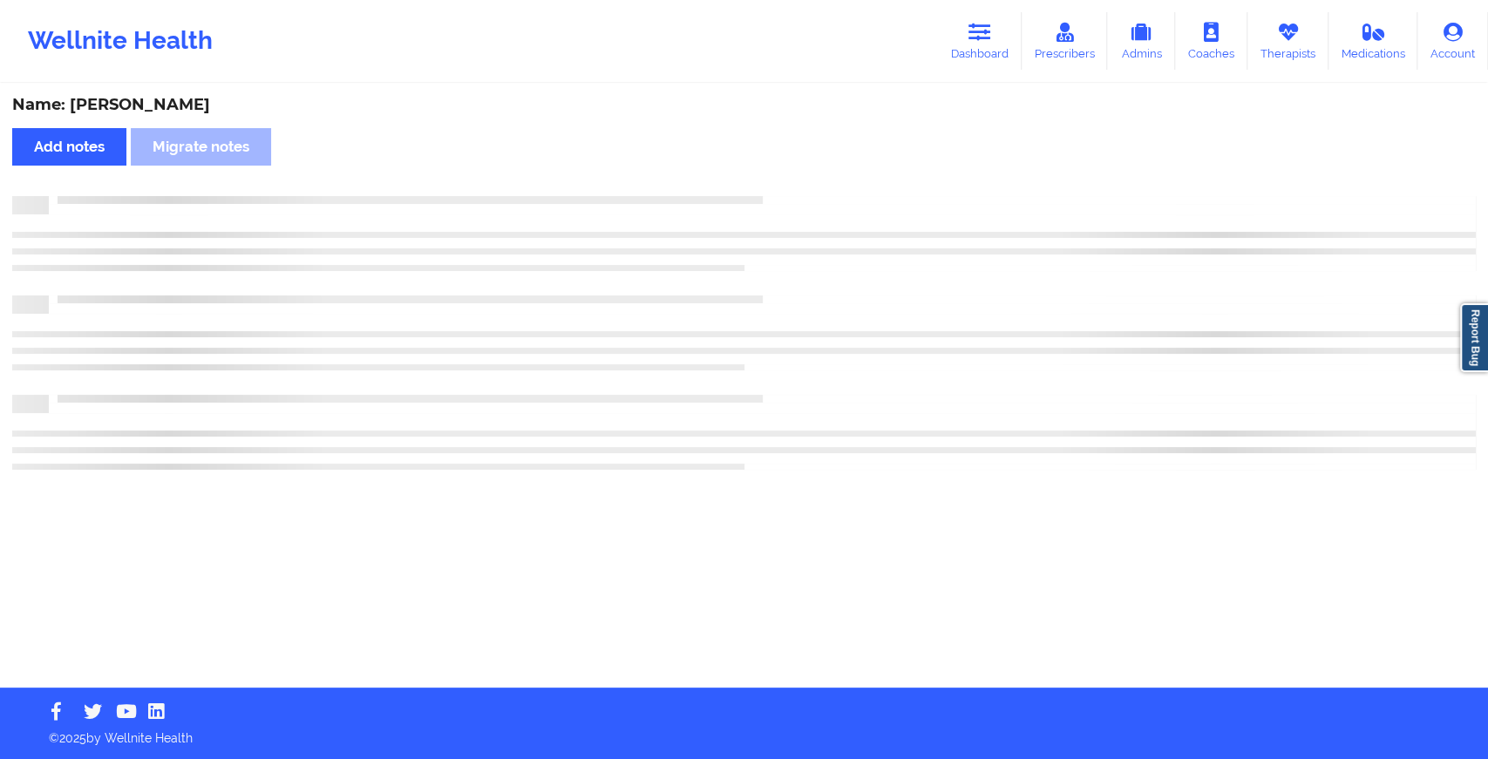
click at [784, 192] on div "Name: [PERSON_NAME] Add notes Migrate notes" at bounding box center [744, 386] width 1488 height 602
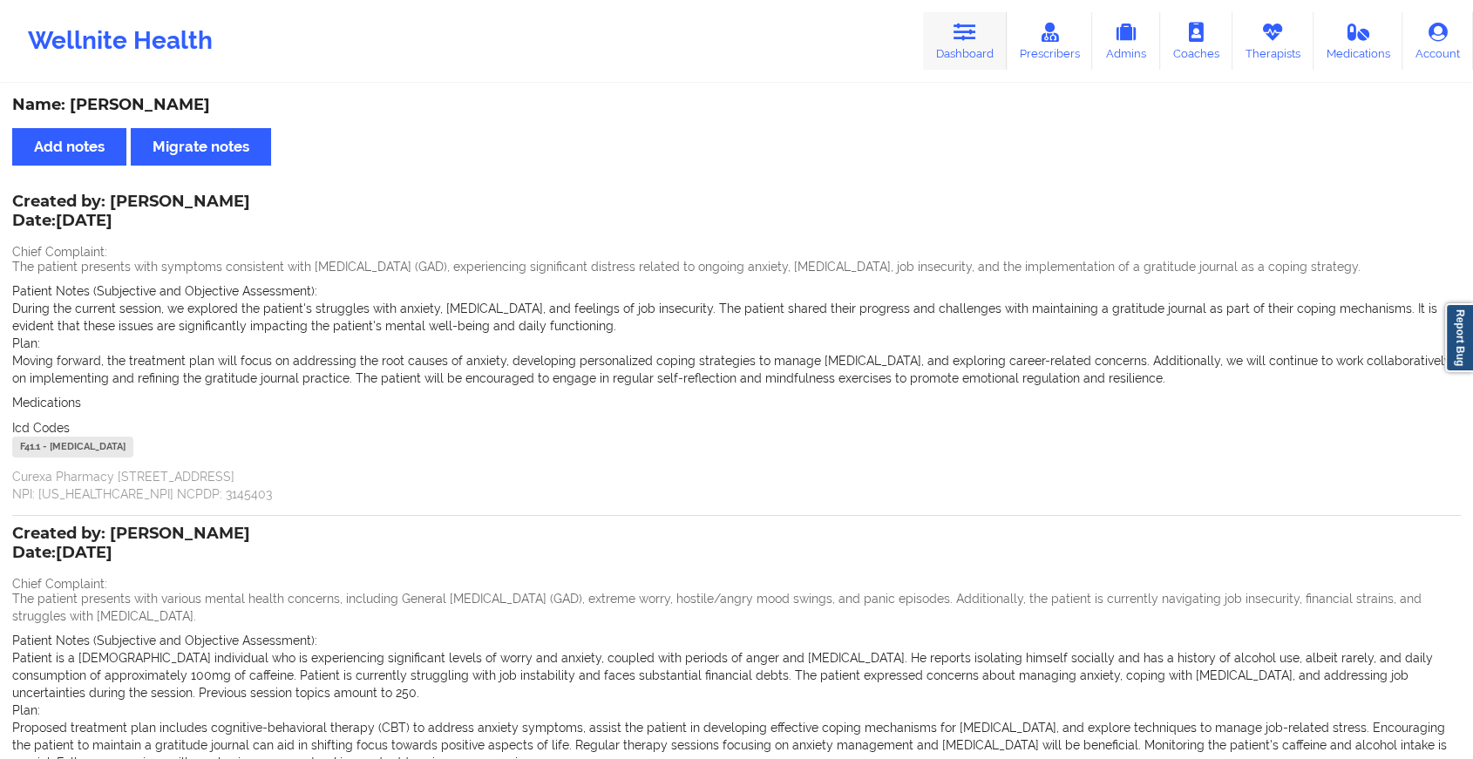
click at [943, 56] on link "Dashboard" at bounding box center [965, 41] width 84 height 58
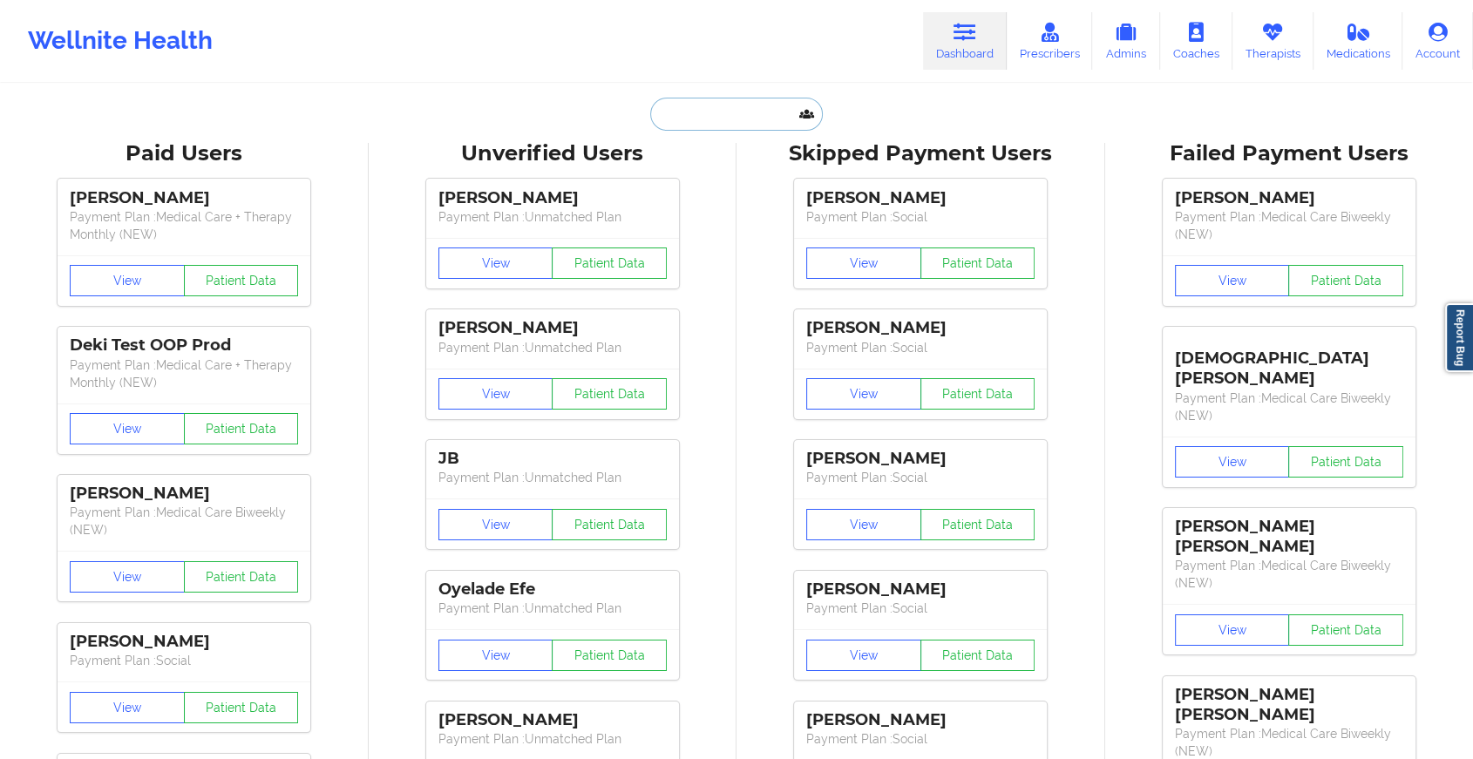
click at [711, 120] on input "text" at bounding box center [736, 114] width 173 height 33
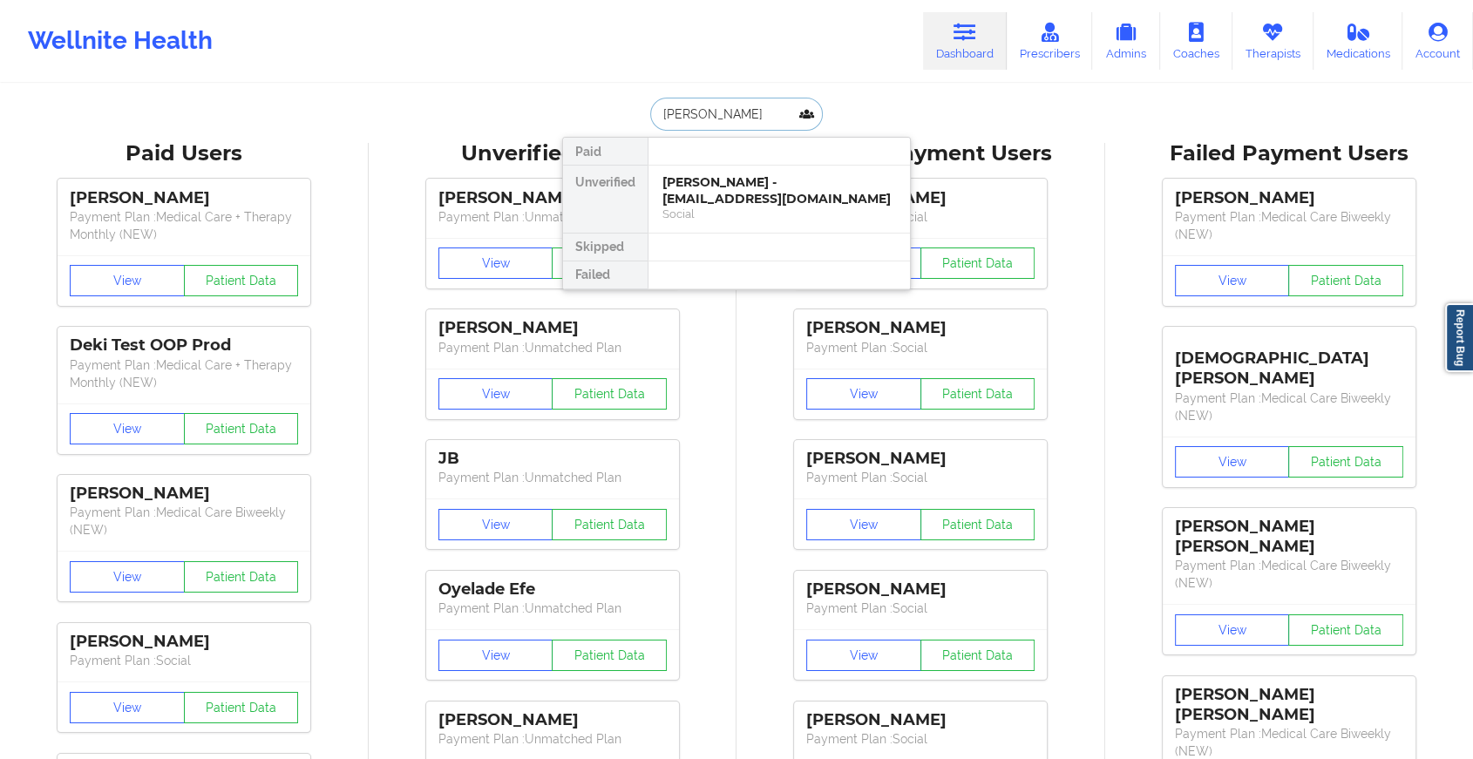
type input "[PERSON_NAME]"
click at [707, 180] on div "[PERSON_NAME] - [EMAIL_ADDRESS][DOMAIN_NAME]" at bounding box center [780, 190] width 234 height 32
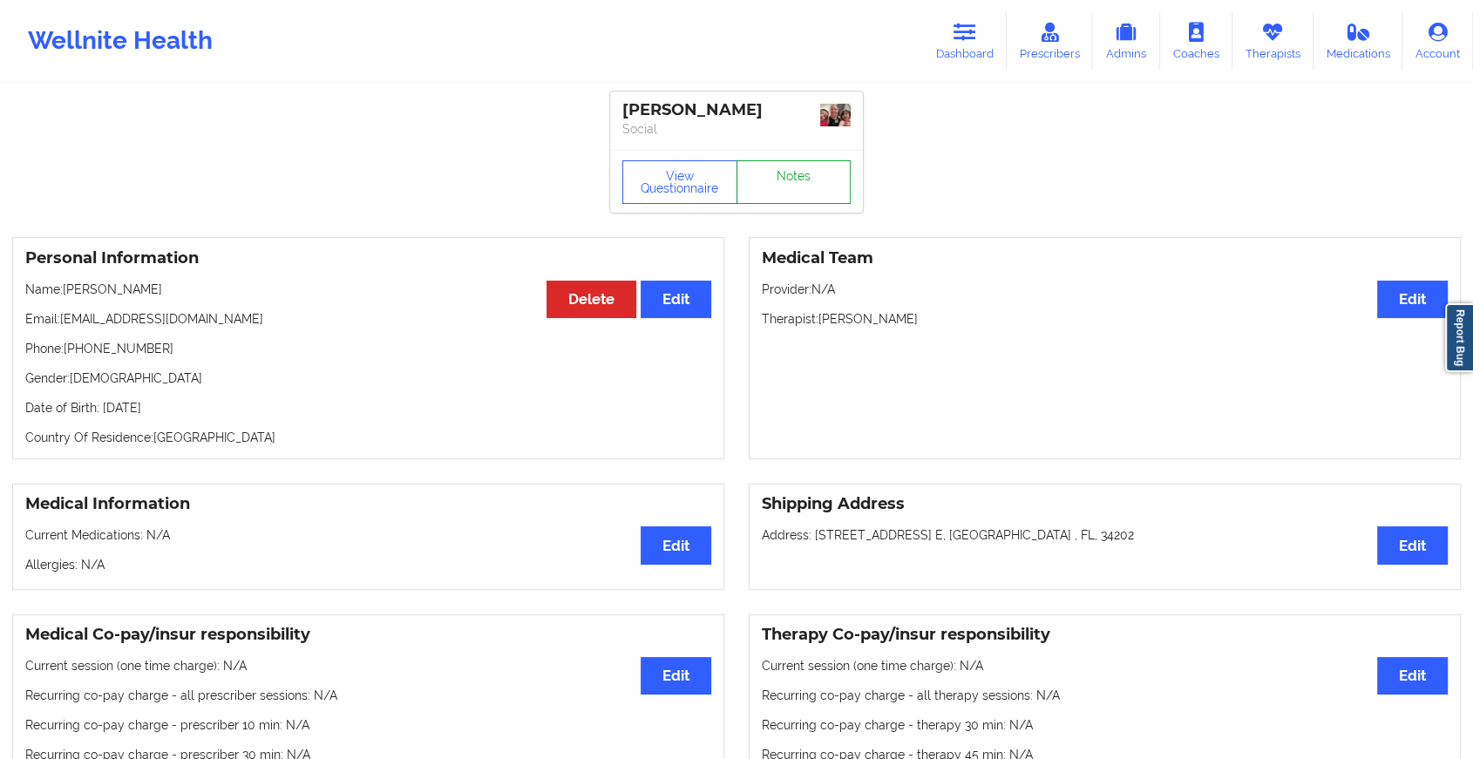
click at [755, 186] on link "Notes" at bounding box center [794, 182] width 115 height 44
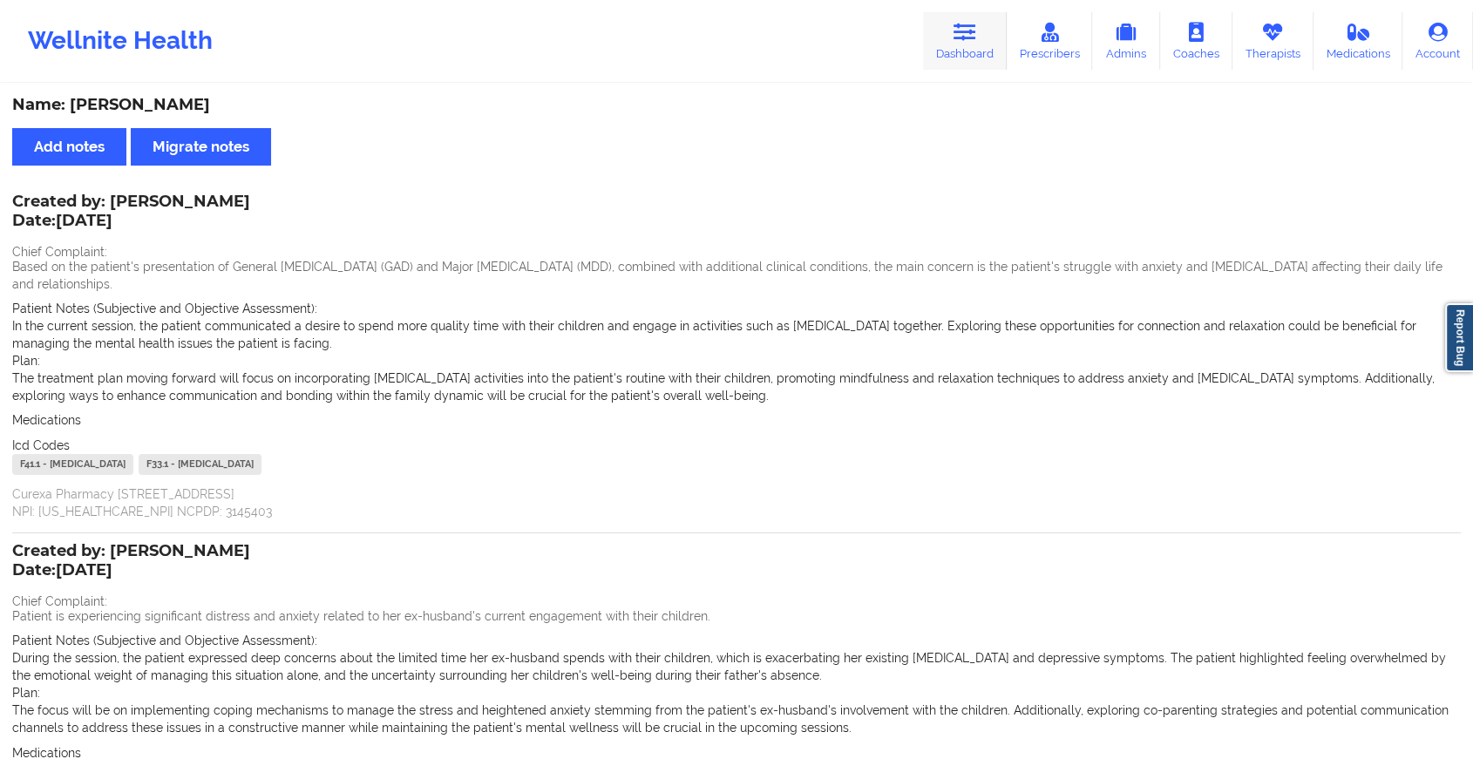
click at [975, 34] on icon at bounding box center [965, 32] width 23 height 19
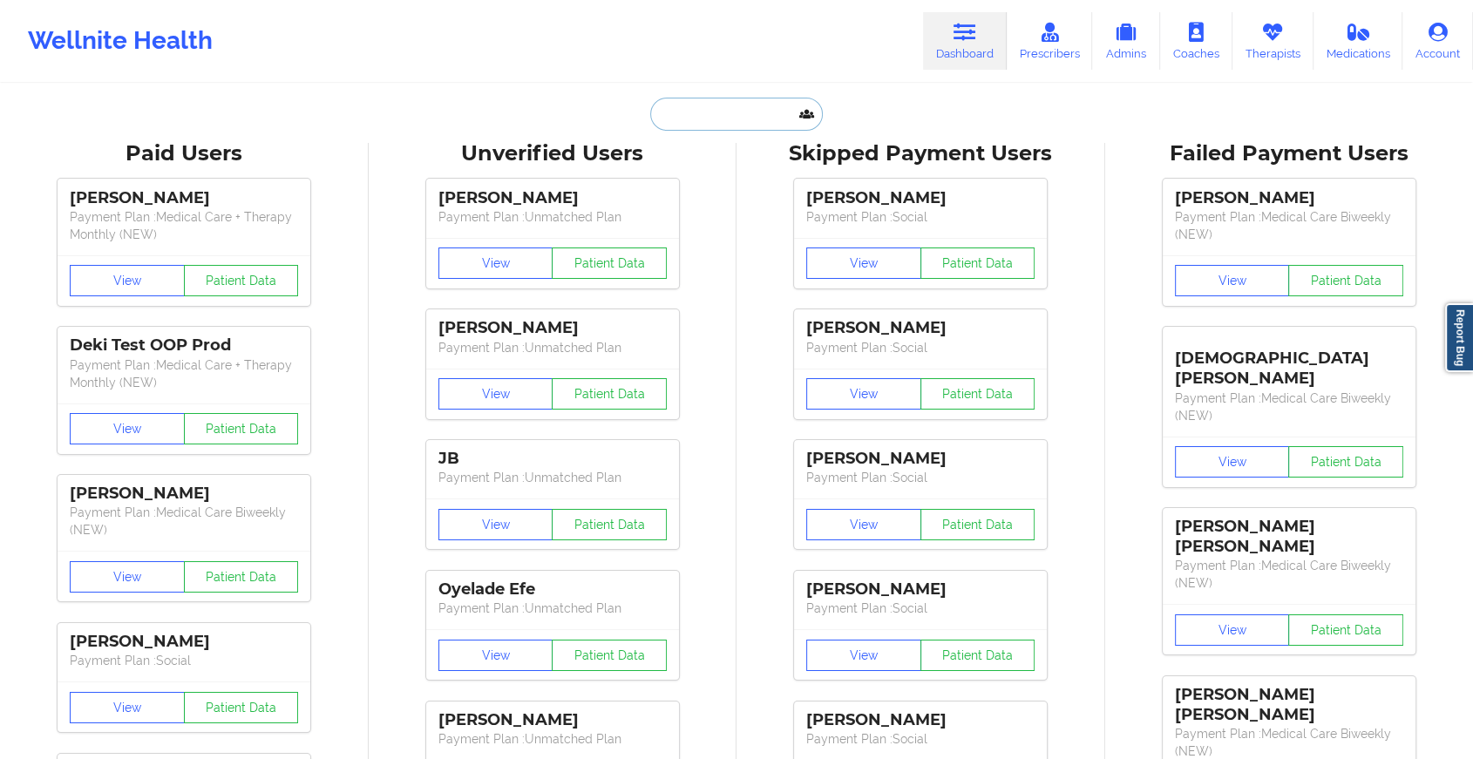
click at [693, 105] on input "text" at bounding box center [736, 114] width 173 height 33
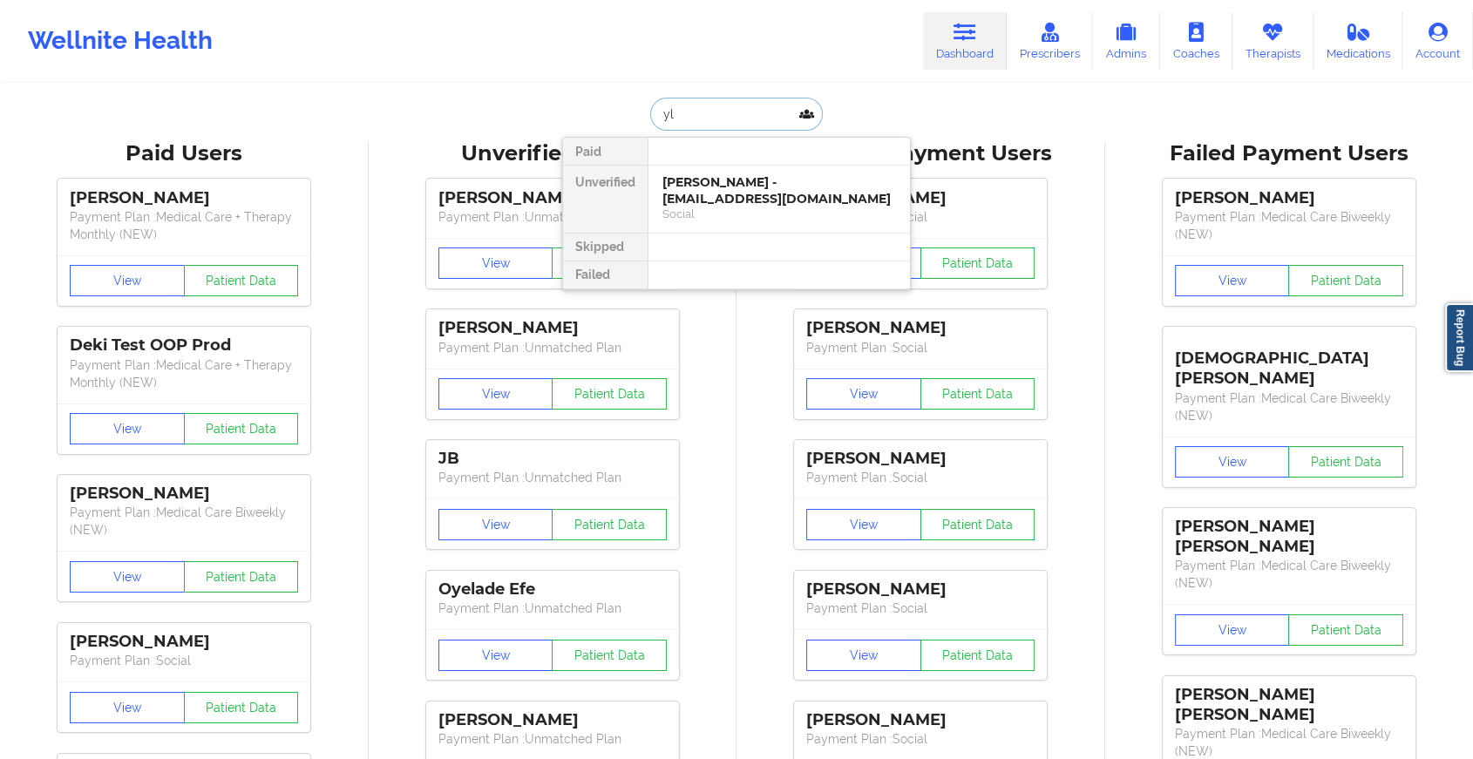
type input "y"
type input "dyleyia ab"
click at [725, 180] on div "Dyleyia Abram - [EMAIL_ADDRESS][DOMAIN_NAME]" at bounding box center [780, 190] width 234 height 32
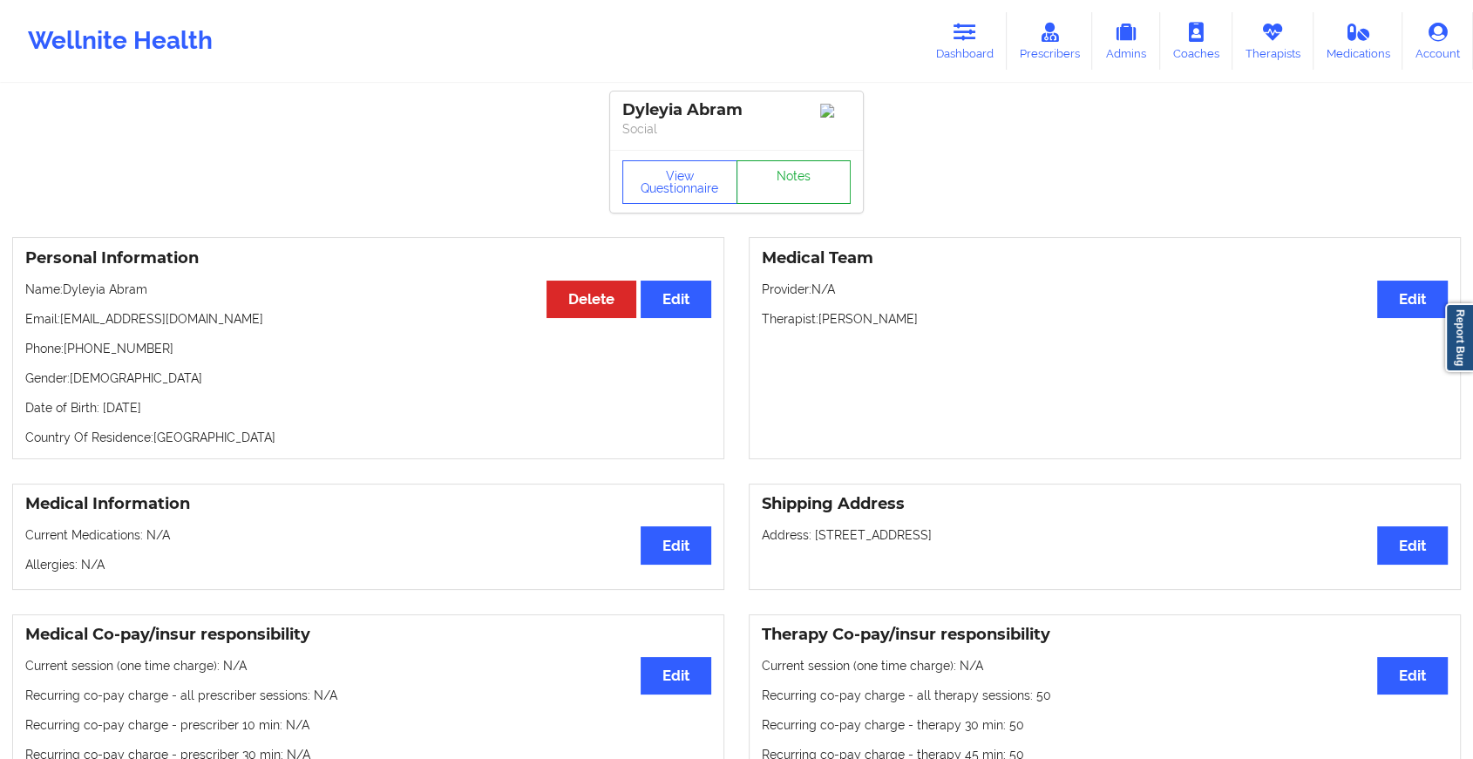
click at [807, 173] on link "Notes" at bounding box center [794, 182] width 115 height 44
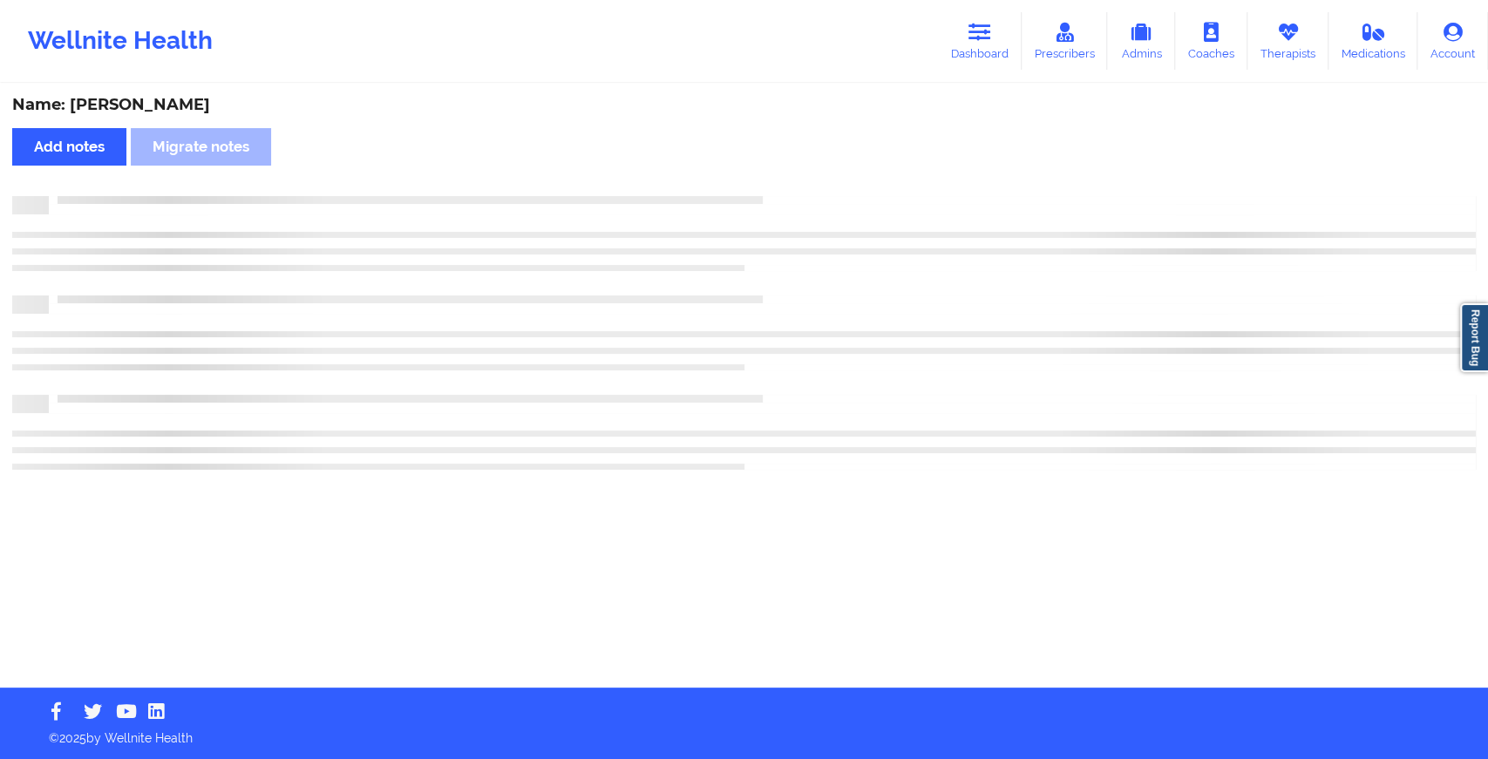
click at [807, 173] on div "Name: [PERSON_NAME] Add notes Migrate notes" at bounding box center [744, 386] width 1488 height 602
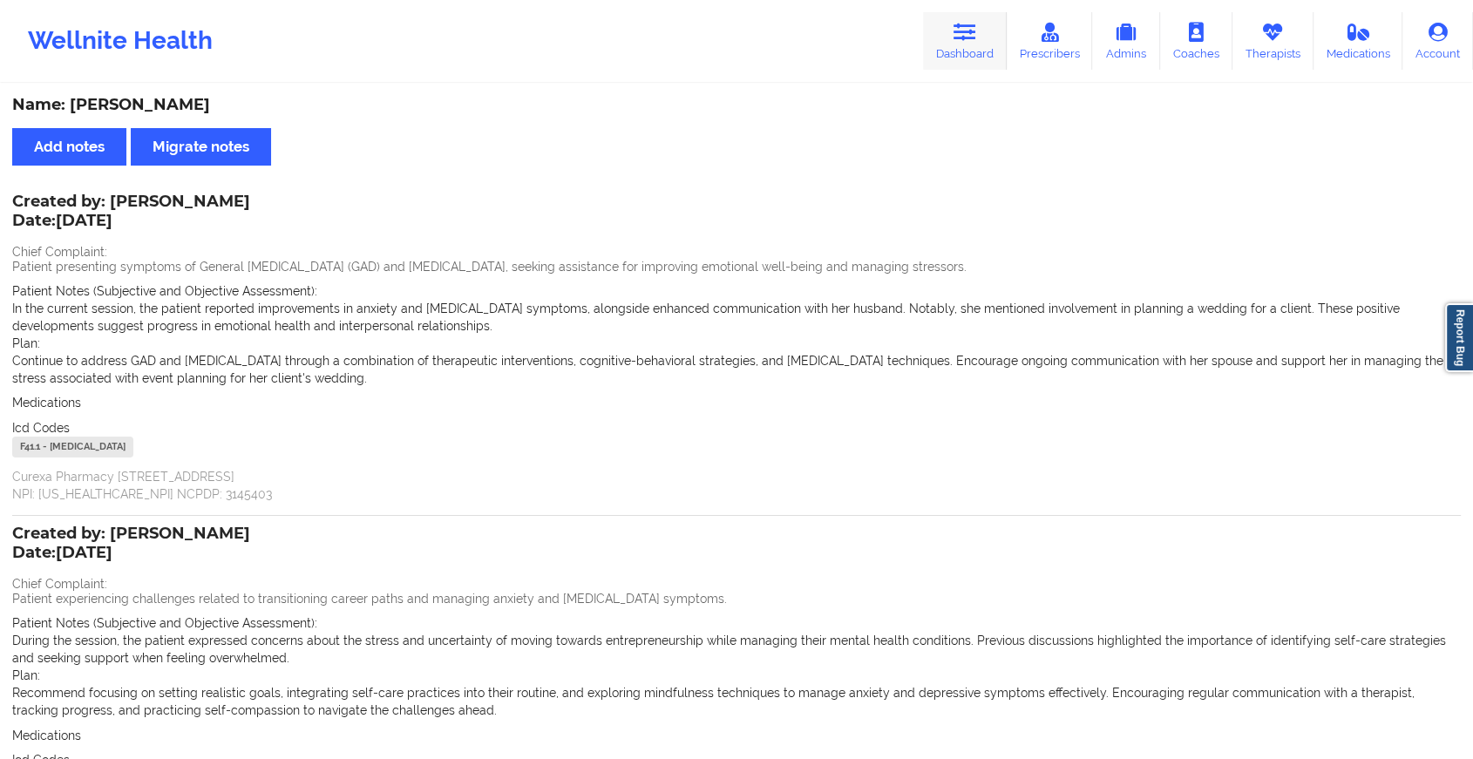
click at [969, 40] on icon at bounding box center [965, 32] width 23 height 19
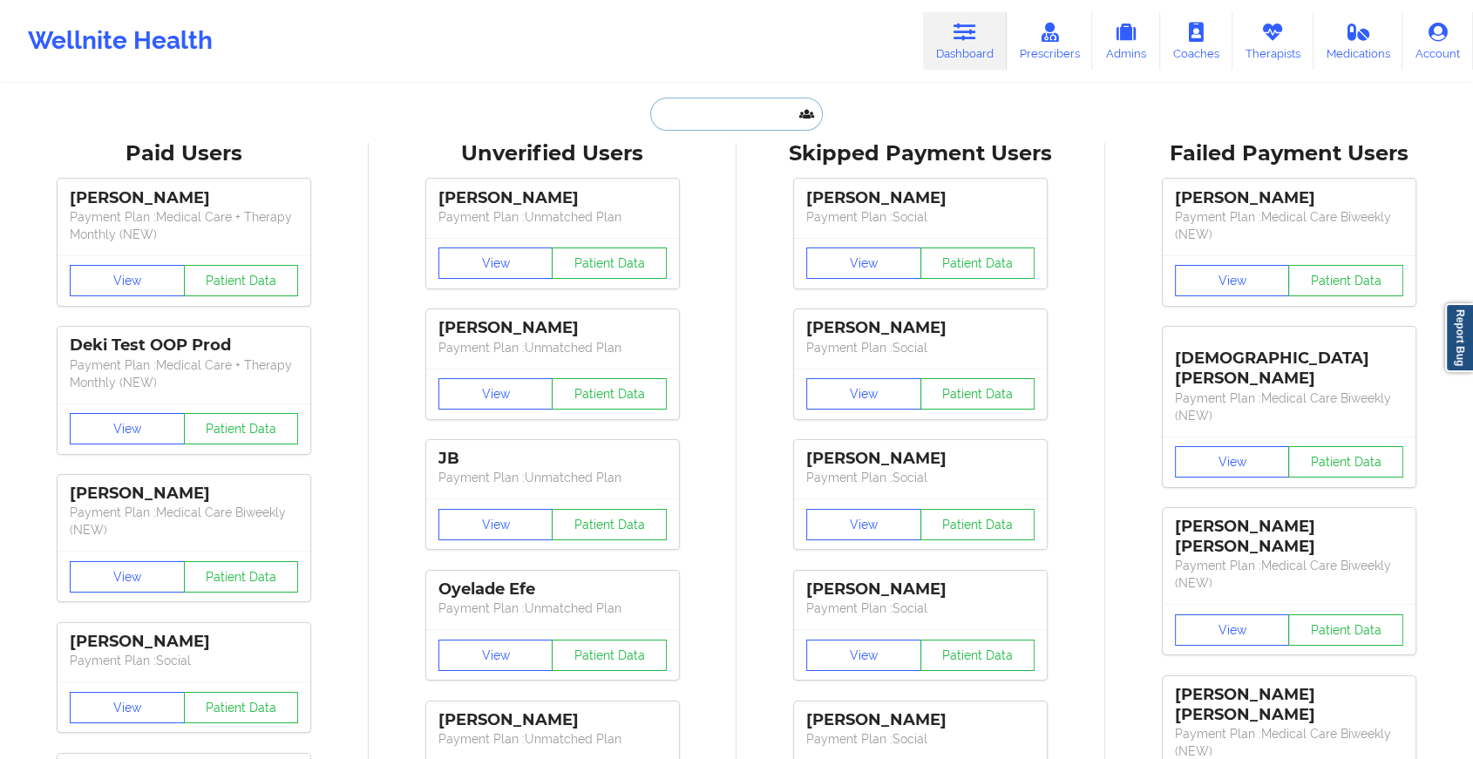
click at [712, 107] on input "text" at bounding box center [736, 114] width 173 height 33
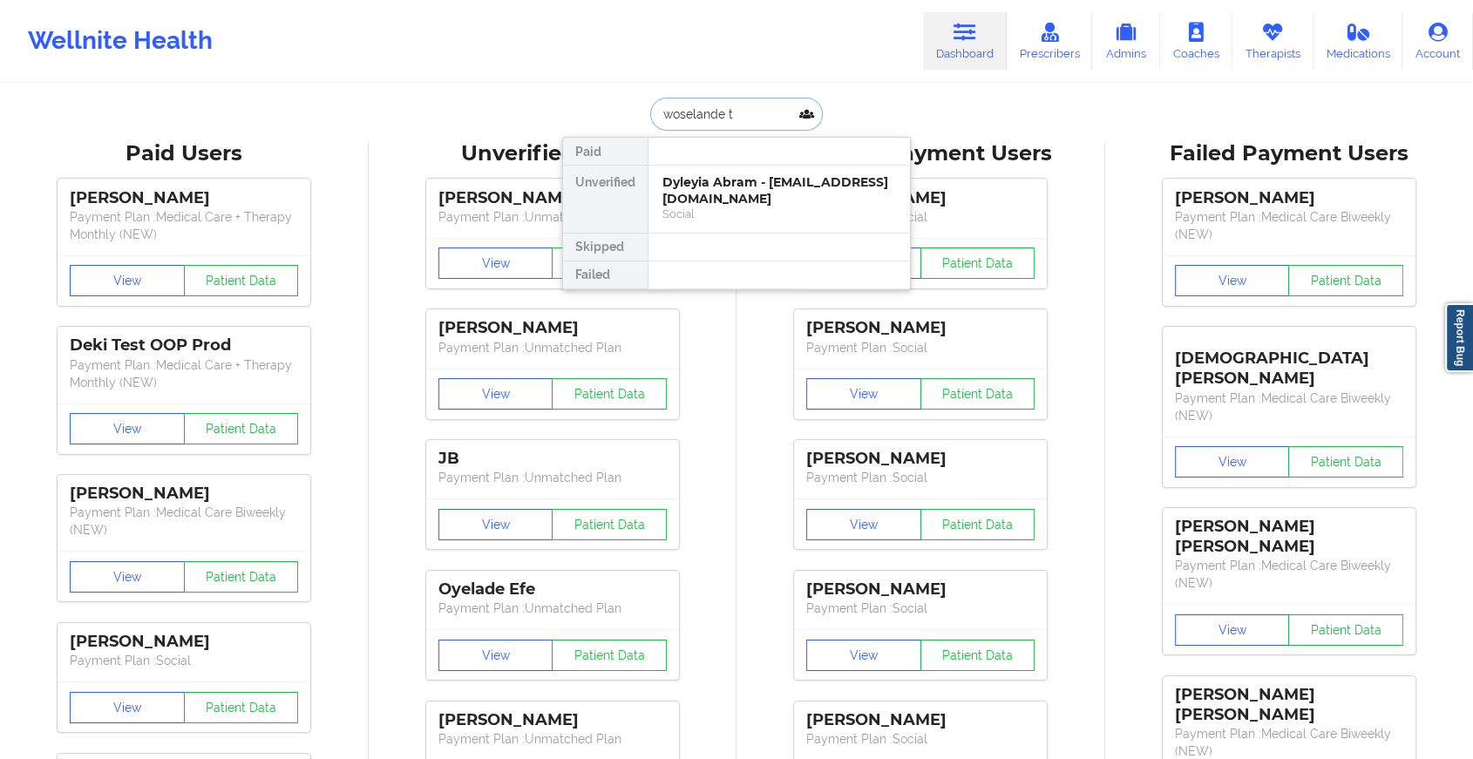
type input "woselande th"
click at [741, 175] on div "Woselande [PERSON_NAME] - [EMAIL_ADDRESS][DOMAIN_NAME]" at bounding box center [780, 190] width 234 height 32
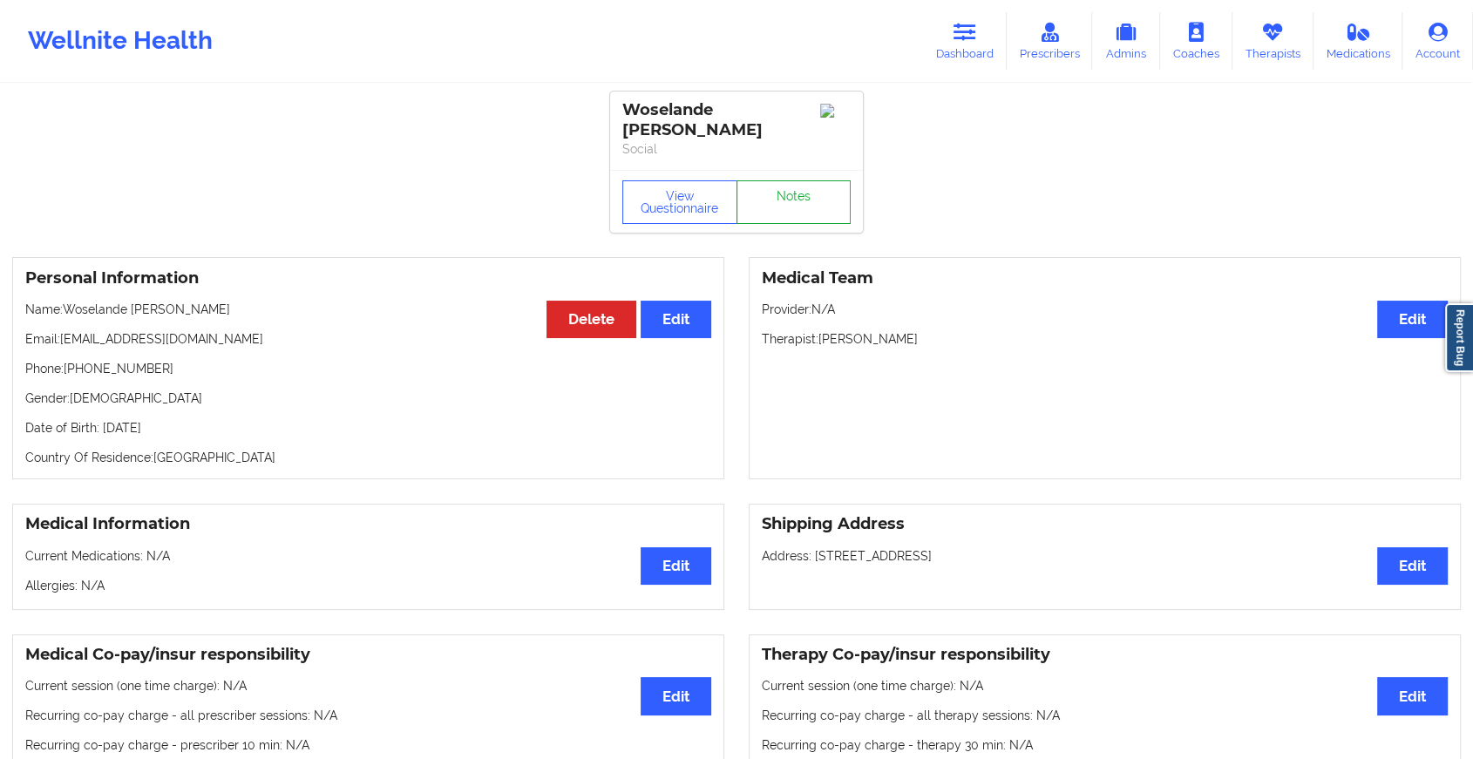
click at [767, 185] on link "Notes" at bounding box center [794, 202] width 115 height 44
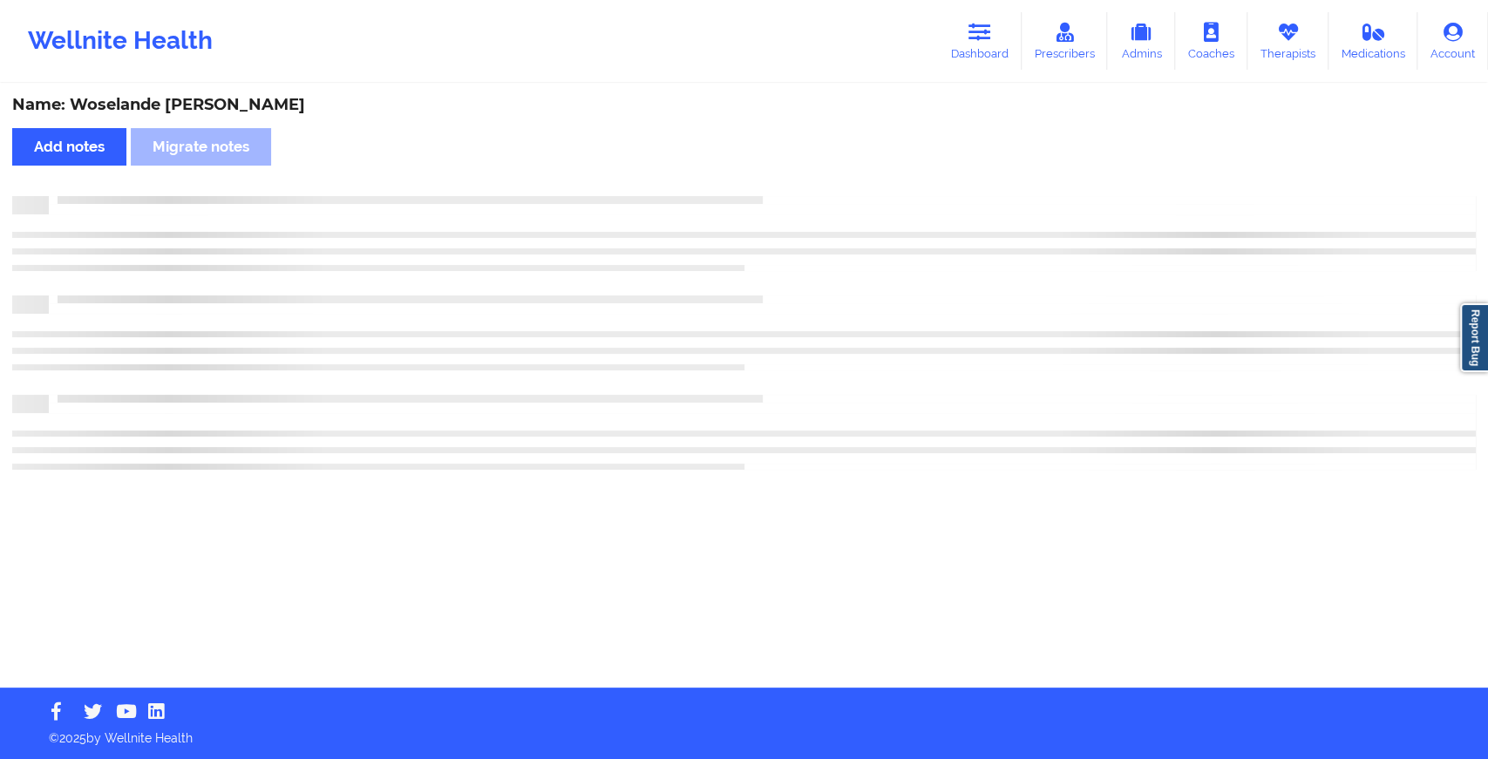
click at [767, 185] on div "Name: Woselande [PERSON_NAME] Add notes Migrate notes" at bounding box center [744, 386] width 1488 height 602
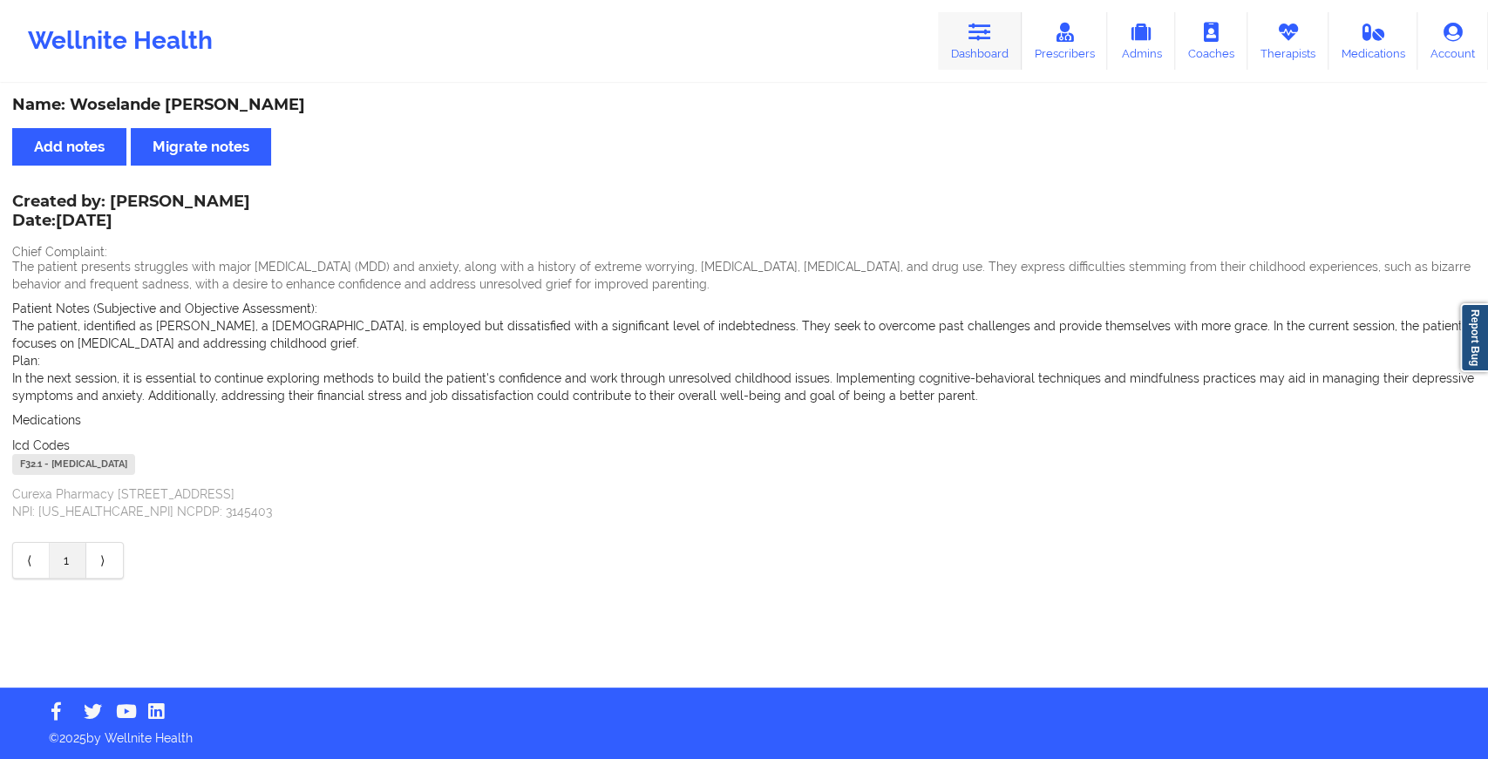
click at [949, 43] on link "Dashboard" at bounding box center [980, 41] width 84 height 58
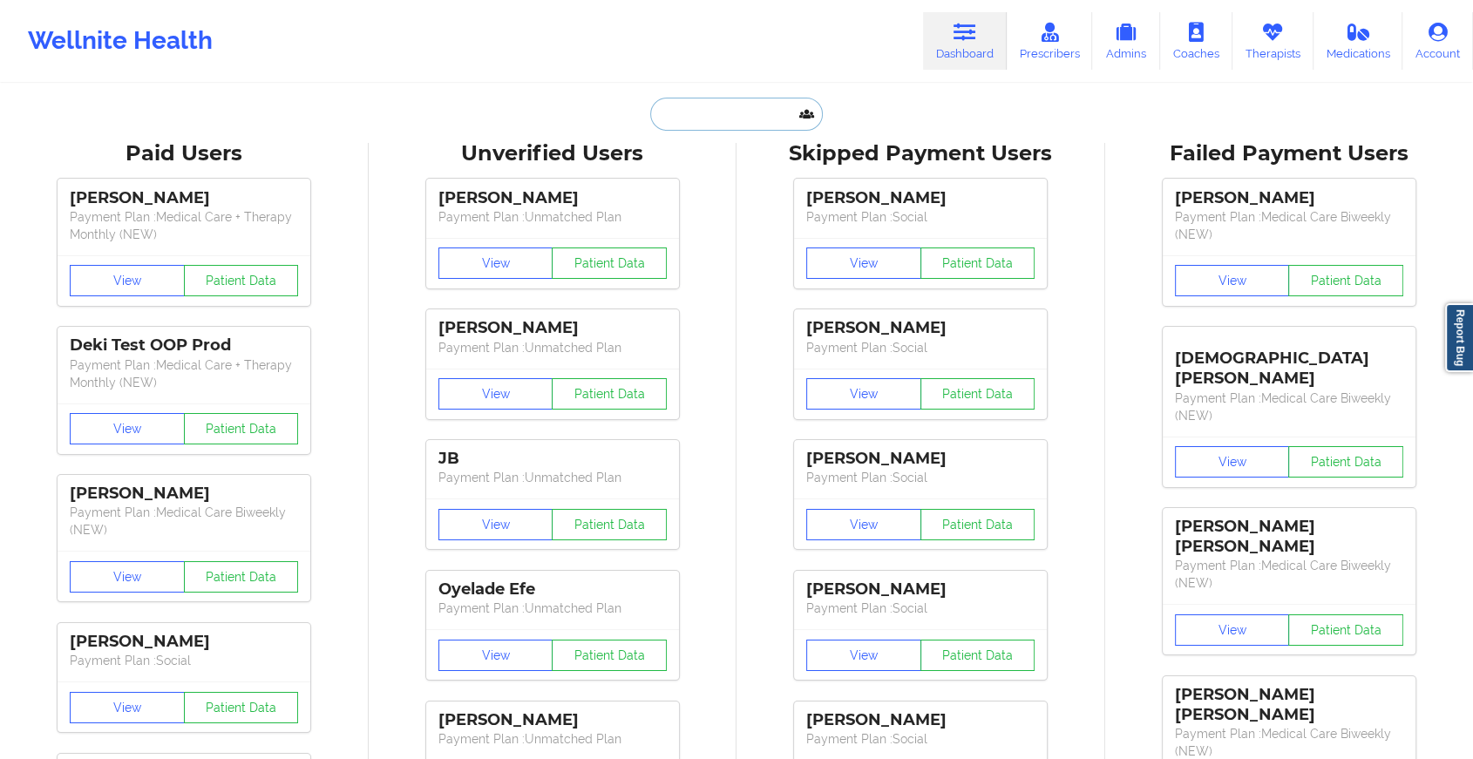
click at [711, 105] on input "text" at bounding box center [736, 114] width 173 height 33
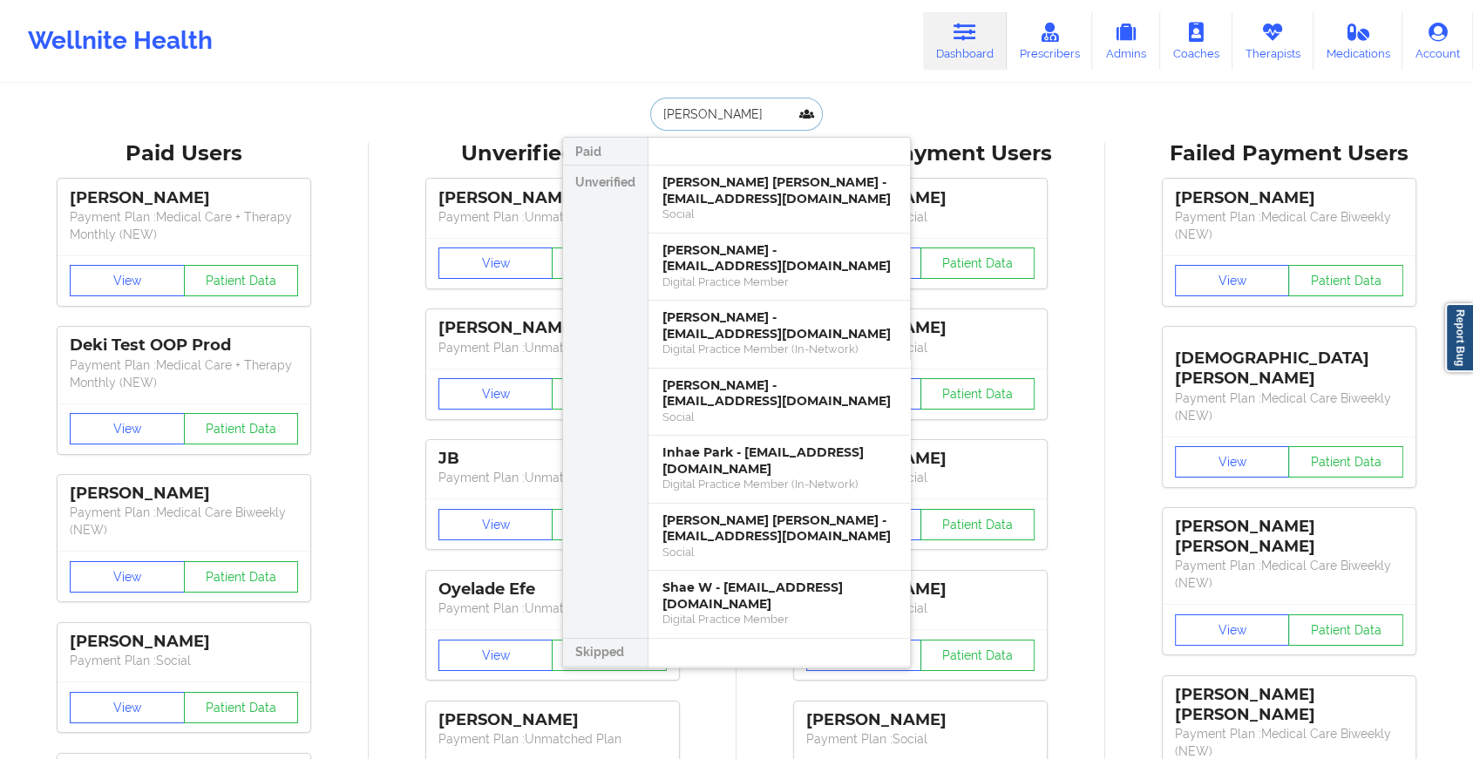
type input "[PERSON_NAME] ch"
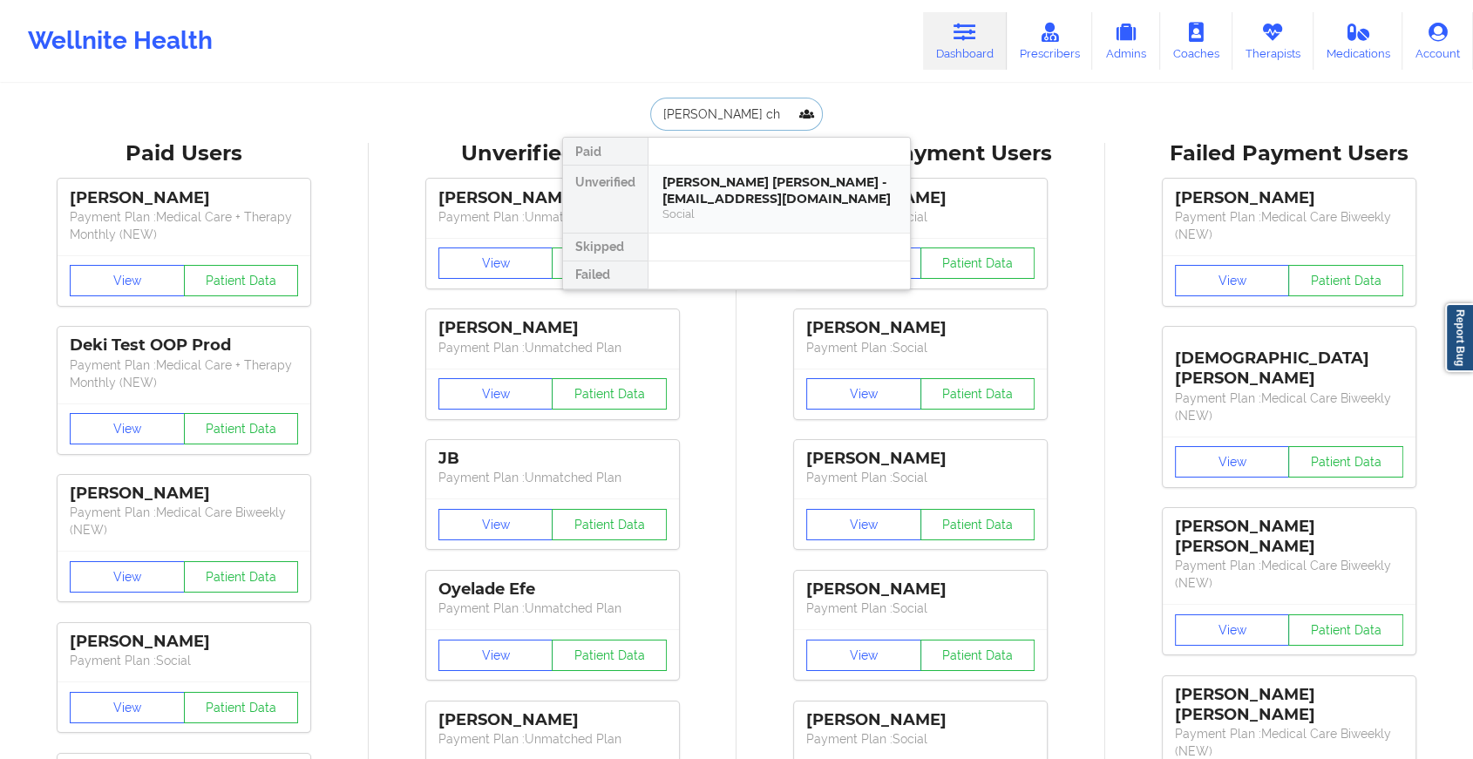
click at [704, 202] on div "[PERSON_NAME] [PERSON_NAME] - [EMAIL_ADDRESS][DOMAIN_NAME]" at bounding box center [780, 190] width 234 height 32
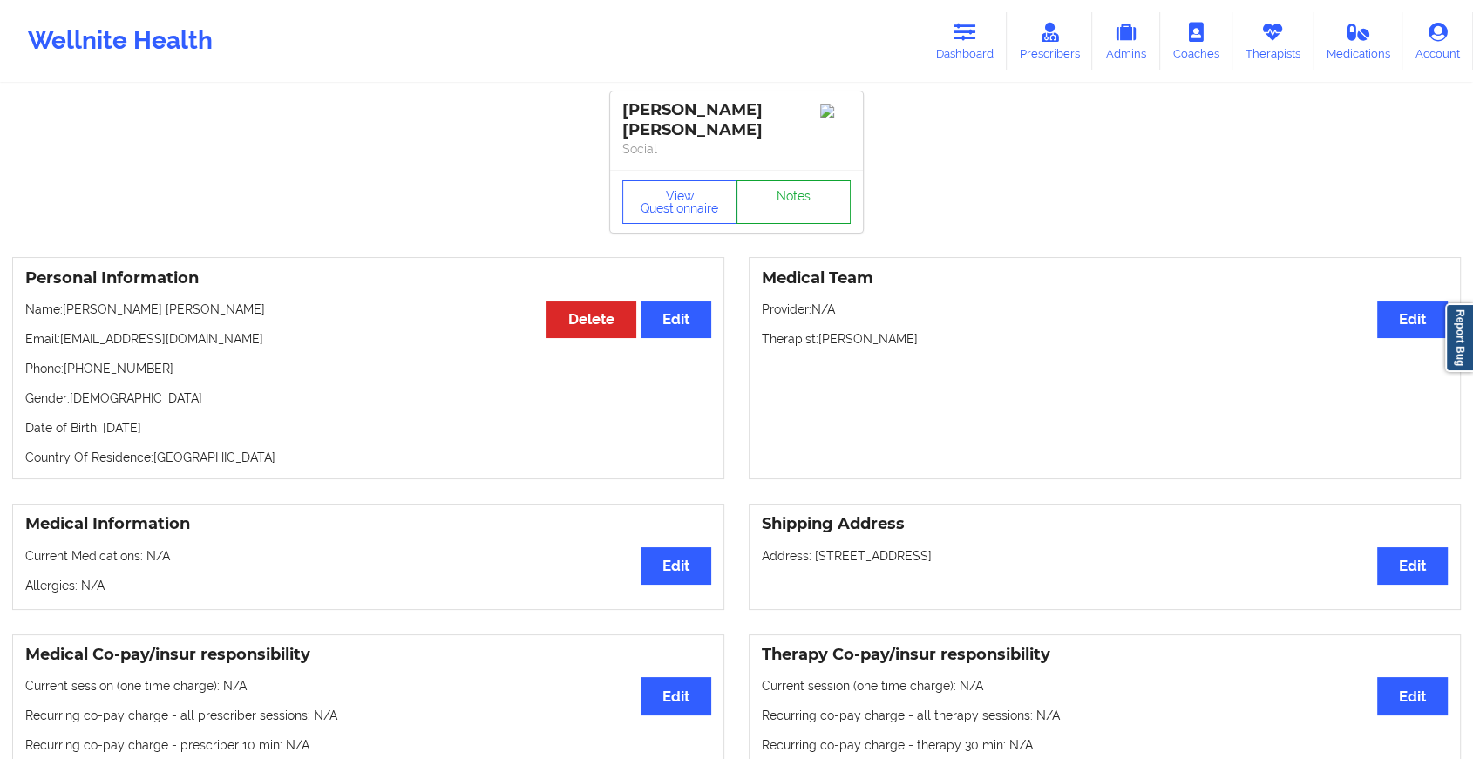
click at [795, 180] on link "Notes" at bounding box center [794, 202] width 115 height 44
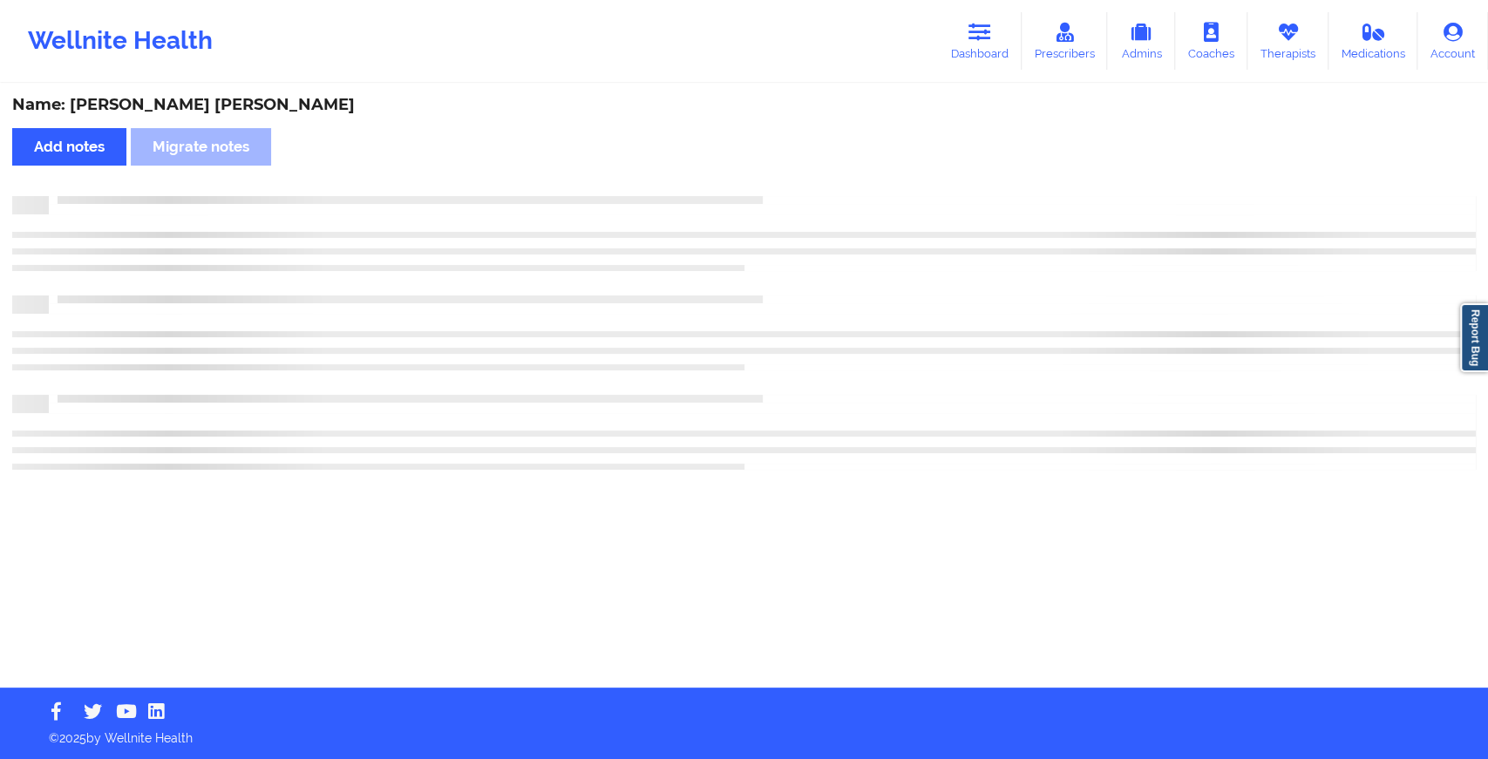
click at [795, 167] on div "Name: [PERSON_NAME] [PERSON_NAME] Add notes Migrate notes" at bounding box center [744, 386] width 1488 height 602
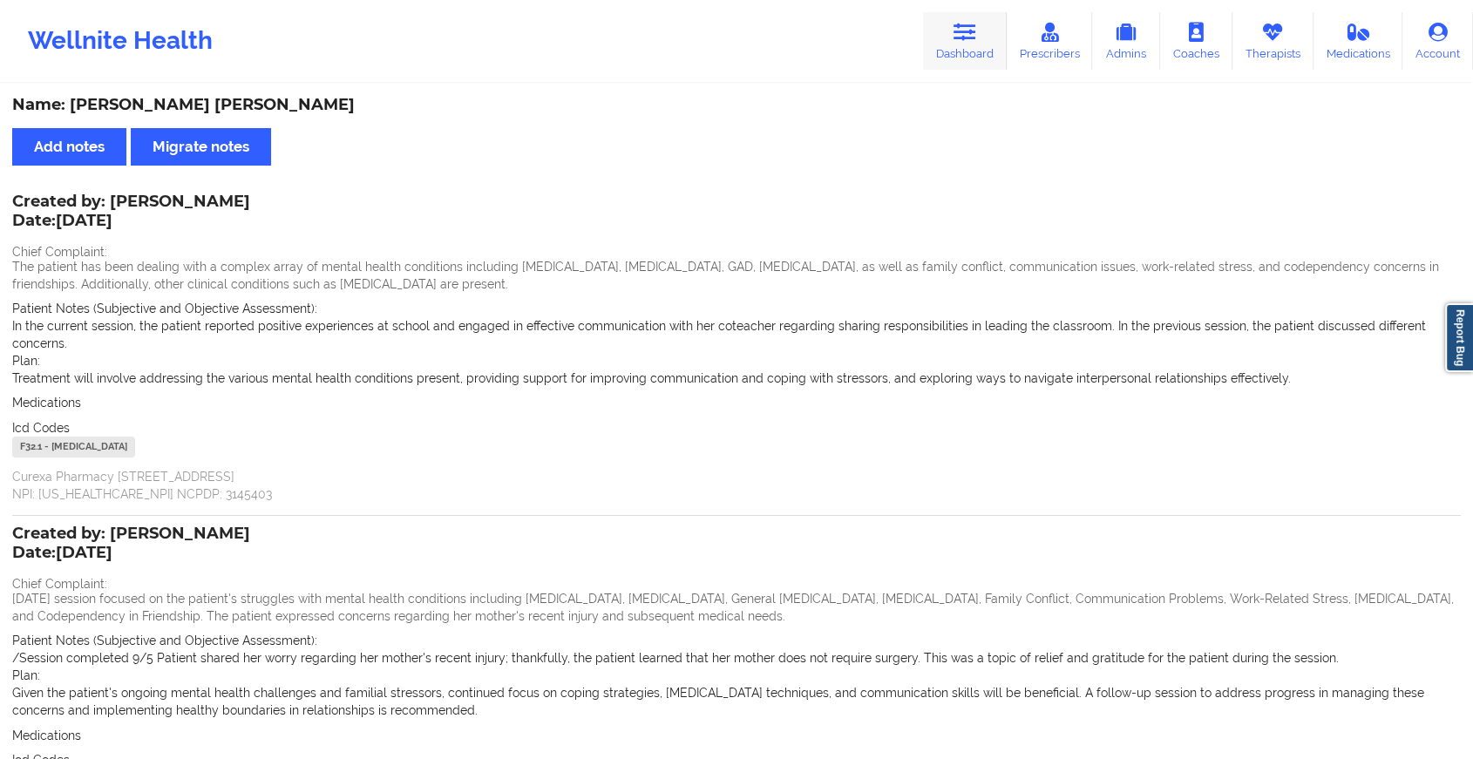
click at [960, 53] on link "Dashboard" at bounding box center [965, 41] width 84 height 58
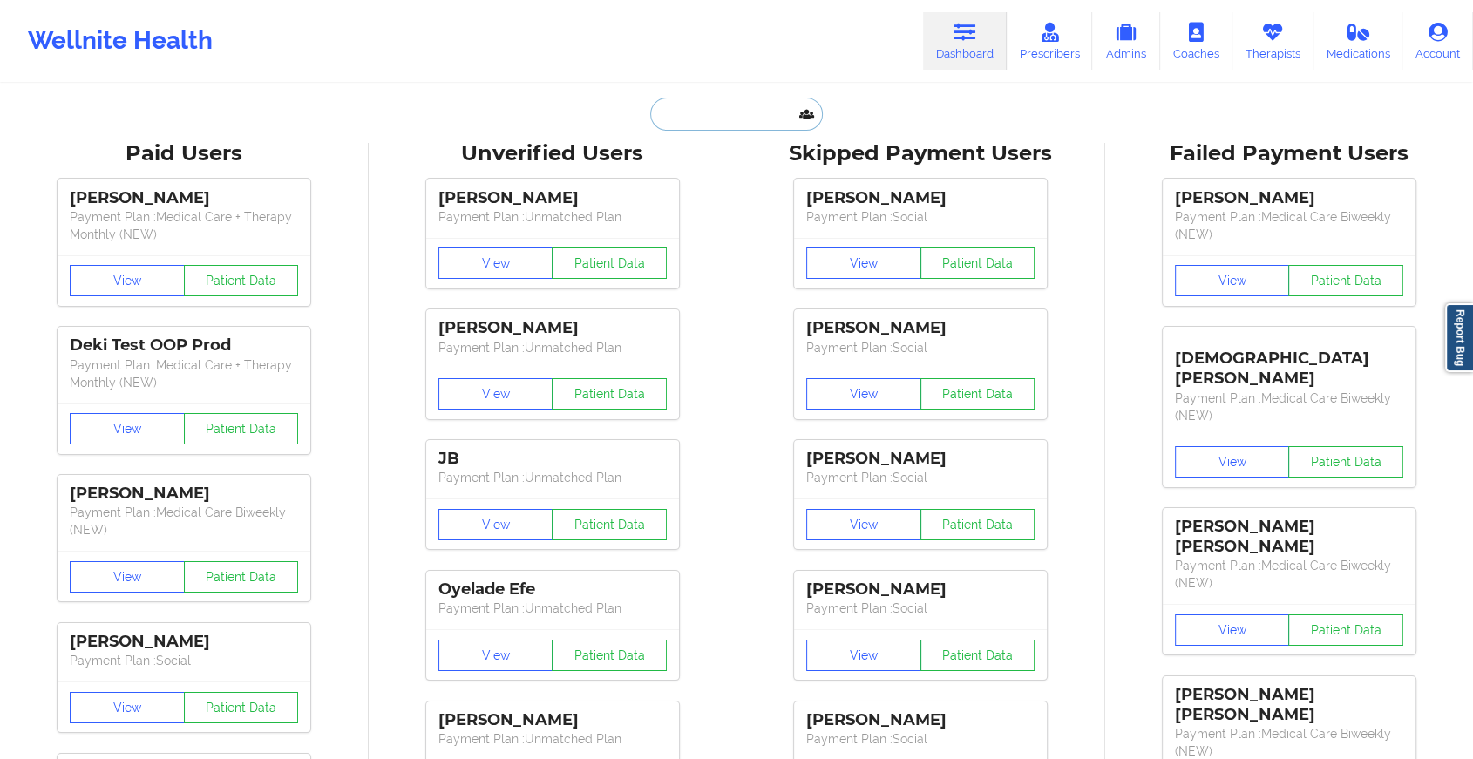
click at [752, 112] on input "text" at bounding box center [736, 114] width 173 height 33
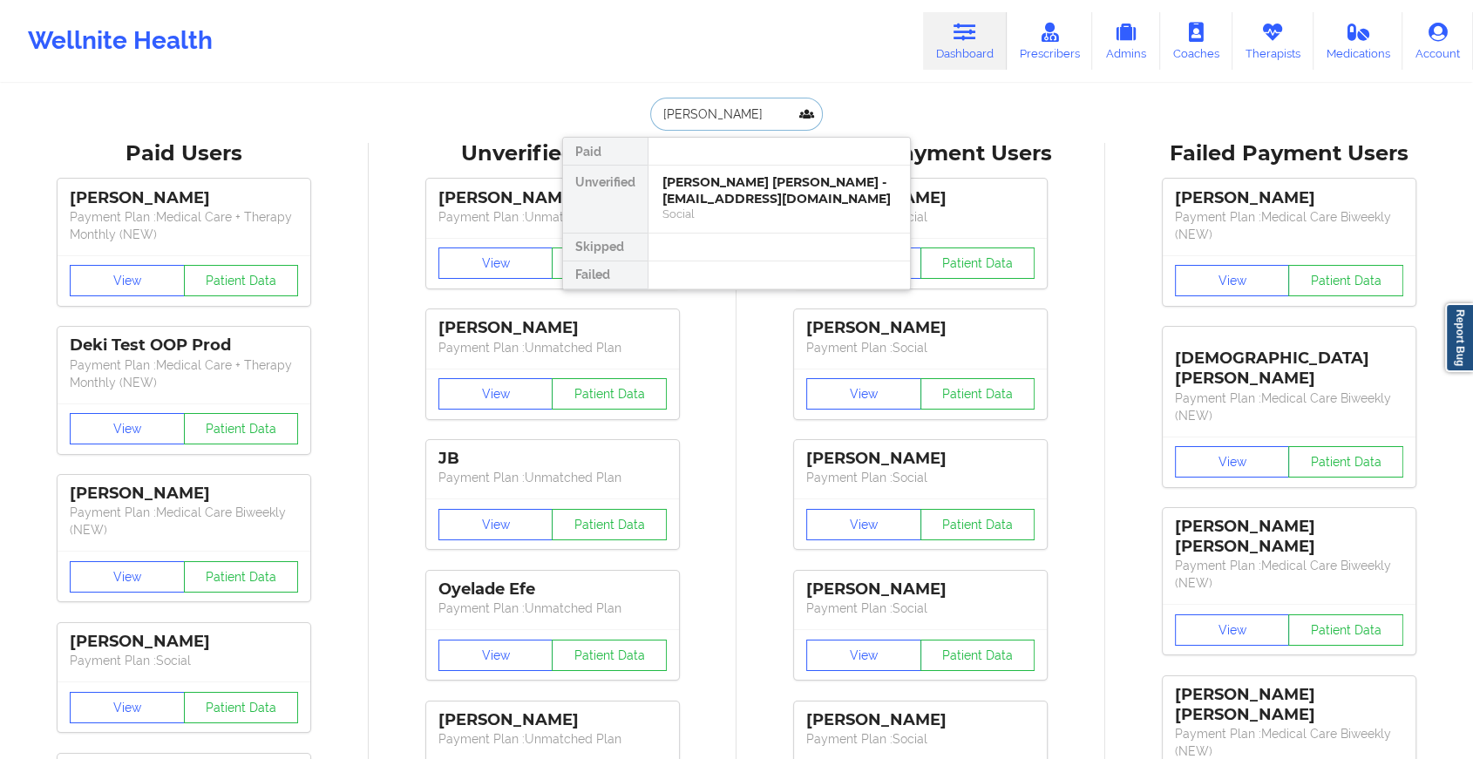
type input "[PERSON_NAME]"
click at [767, 181] on div "[PERSON_NAME] - [EMAIL_ADDRESS][DOMAIN_NAME]" at bounding box center [780, 190] width 234 height 32
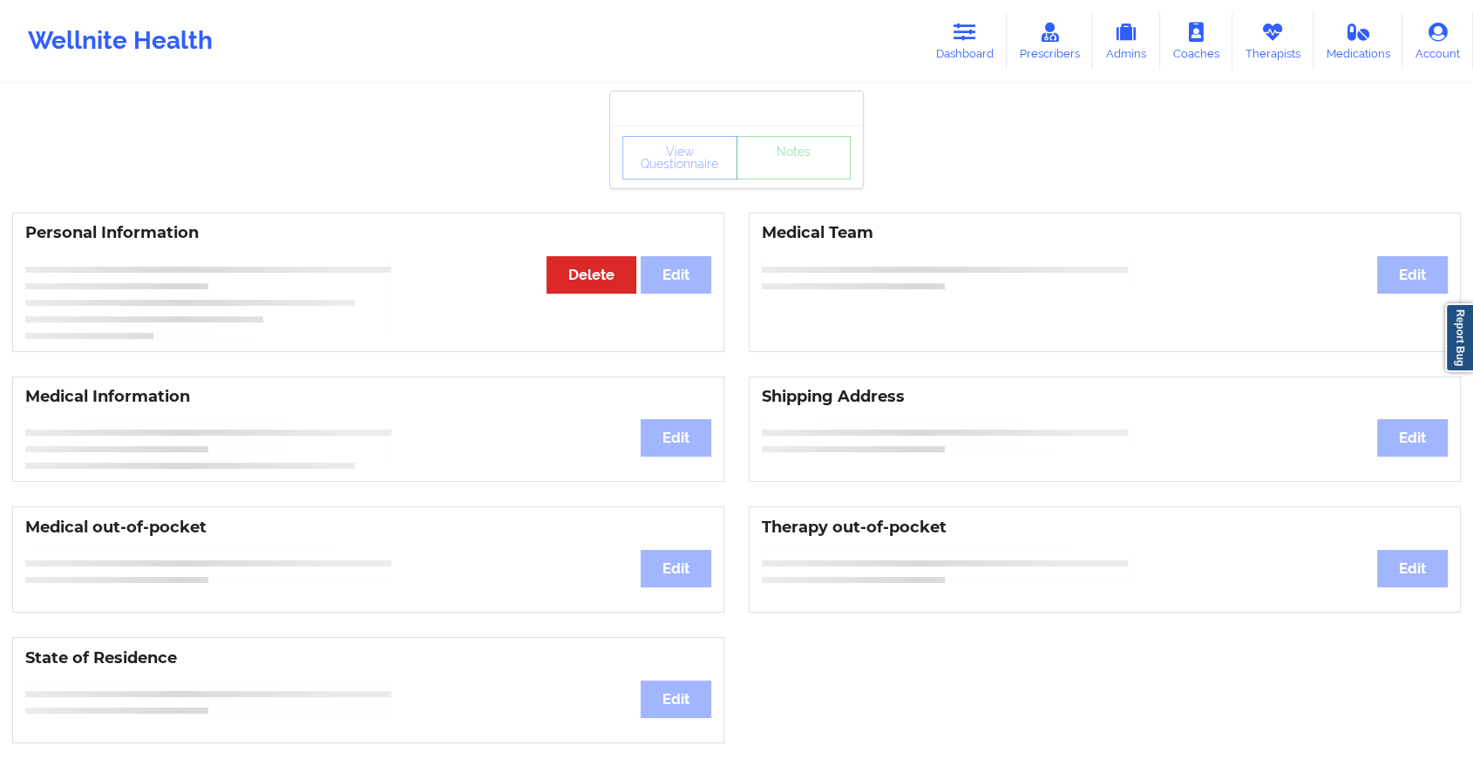
click at [767, 181] on div "View Questionnaire Notes" at bounding box center [736, 157] width 253 height 63
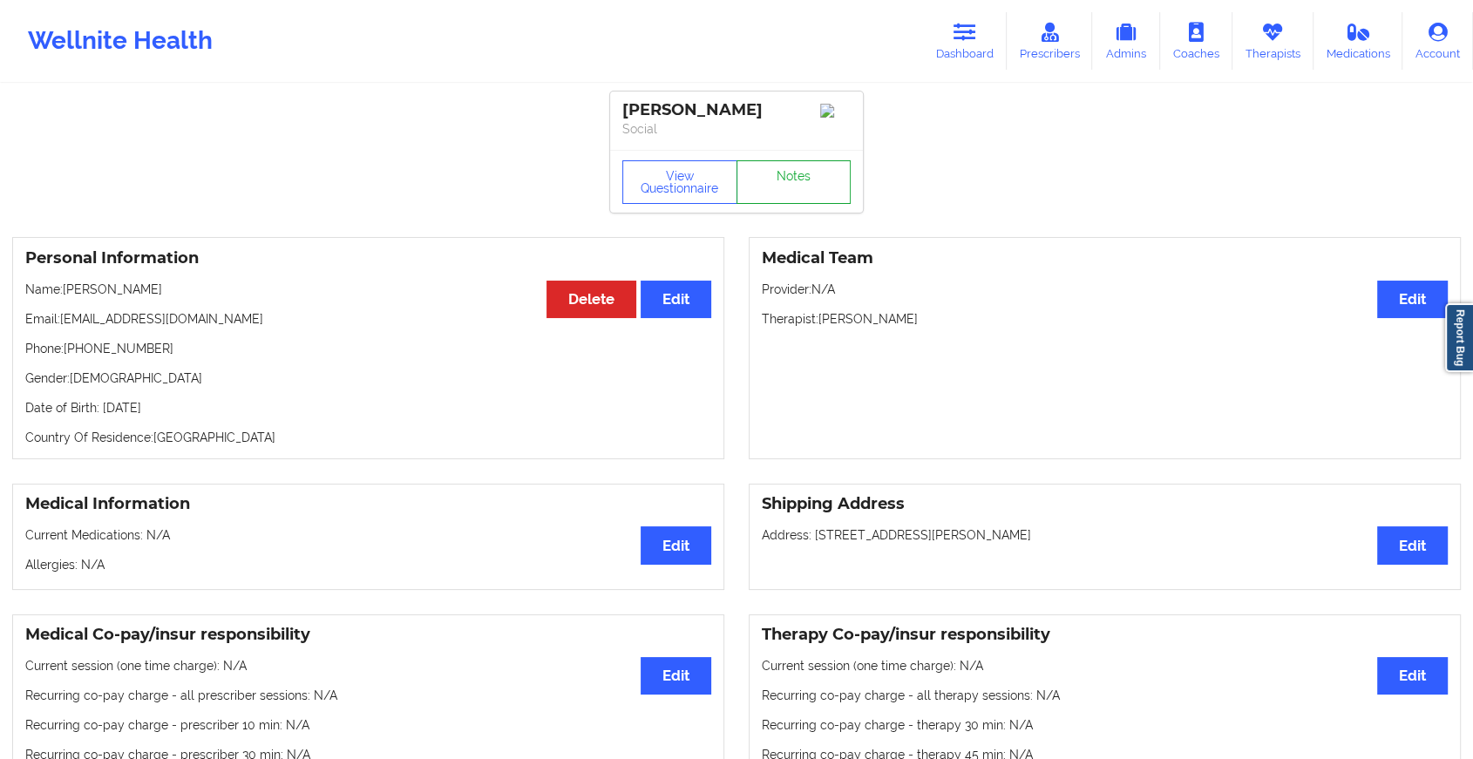
drag, startPoint x: 767, startPoint y: 181, endPoint x: 778, endPoint y: 189, distance: 13.1
click at [778, 189] on link "Notes" at bounding box center [794, 182] width 115 height 44
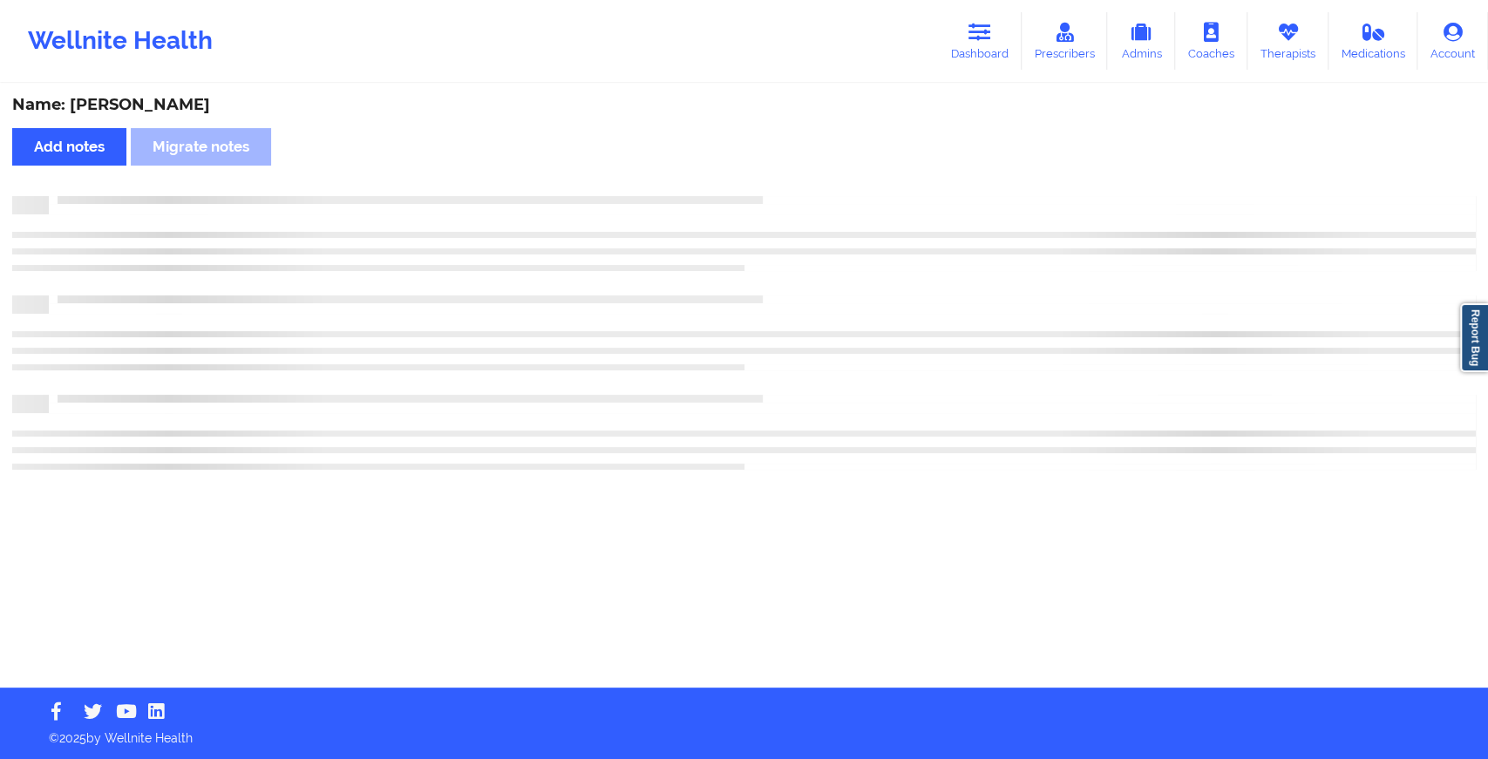
click at [778, 189] on div "Name: [PERSON_NAME] Add notes Migrate notes" at bounding box center [744, 386] width 1488 height 602
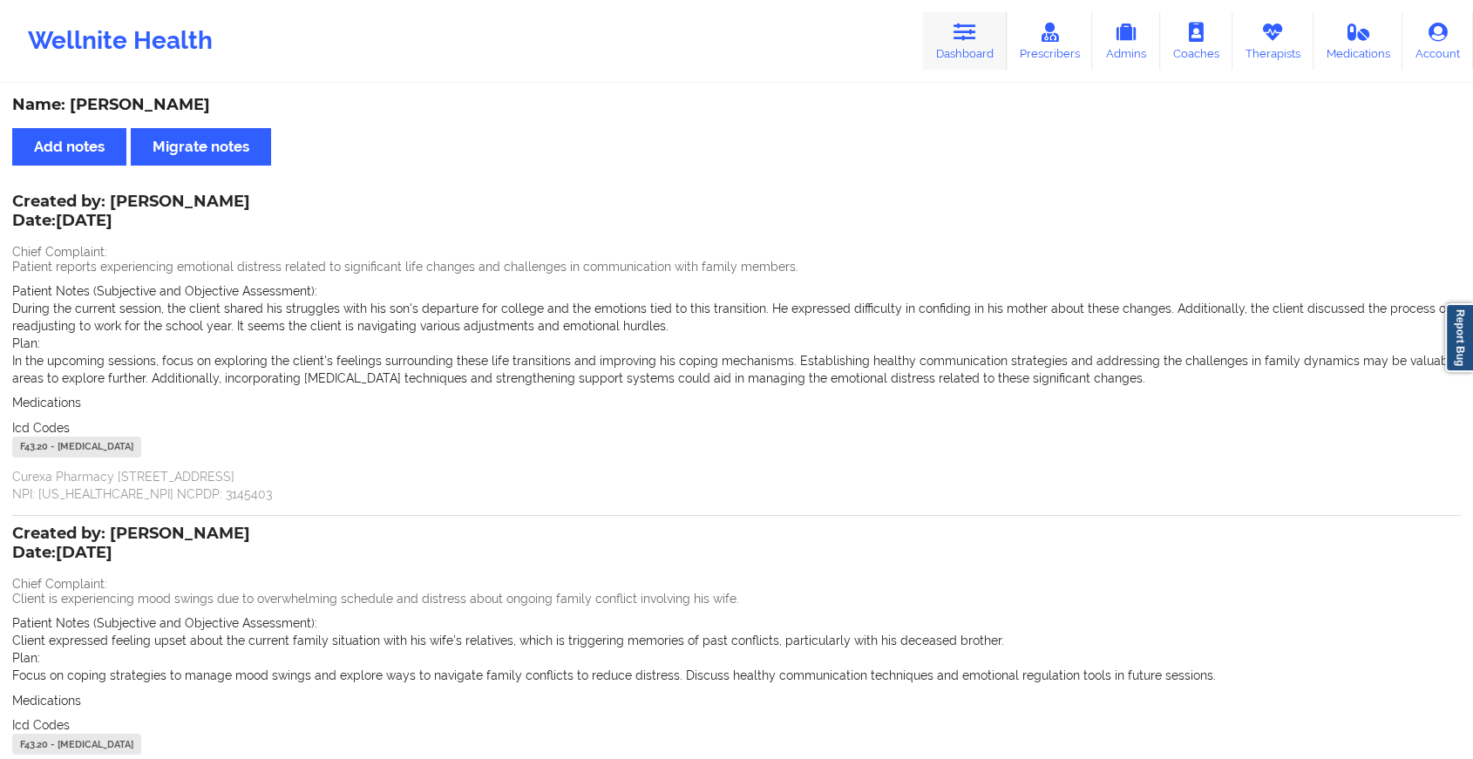
click at [969, 51] on link "Dashboard" at bounding box center [965, 41] width 84 height 58
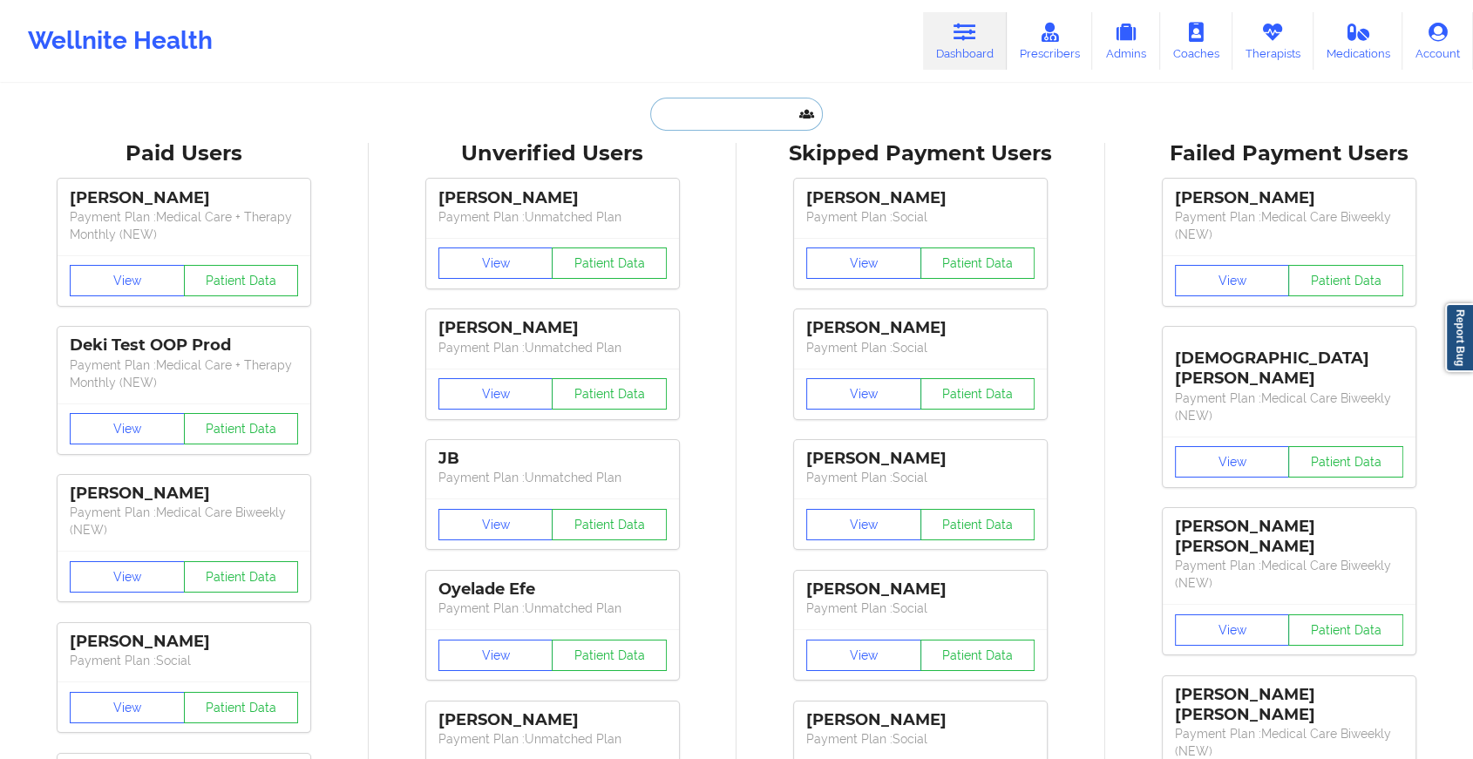
click at [738, 112] on input "text" at bounding box center [736, 114] width 173 height 33
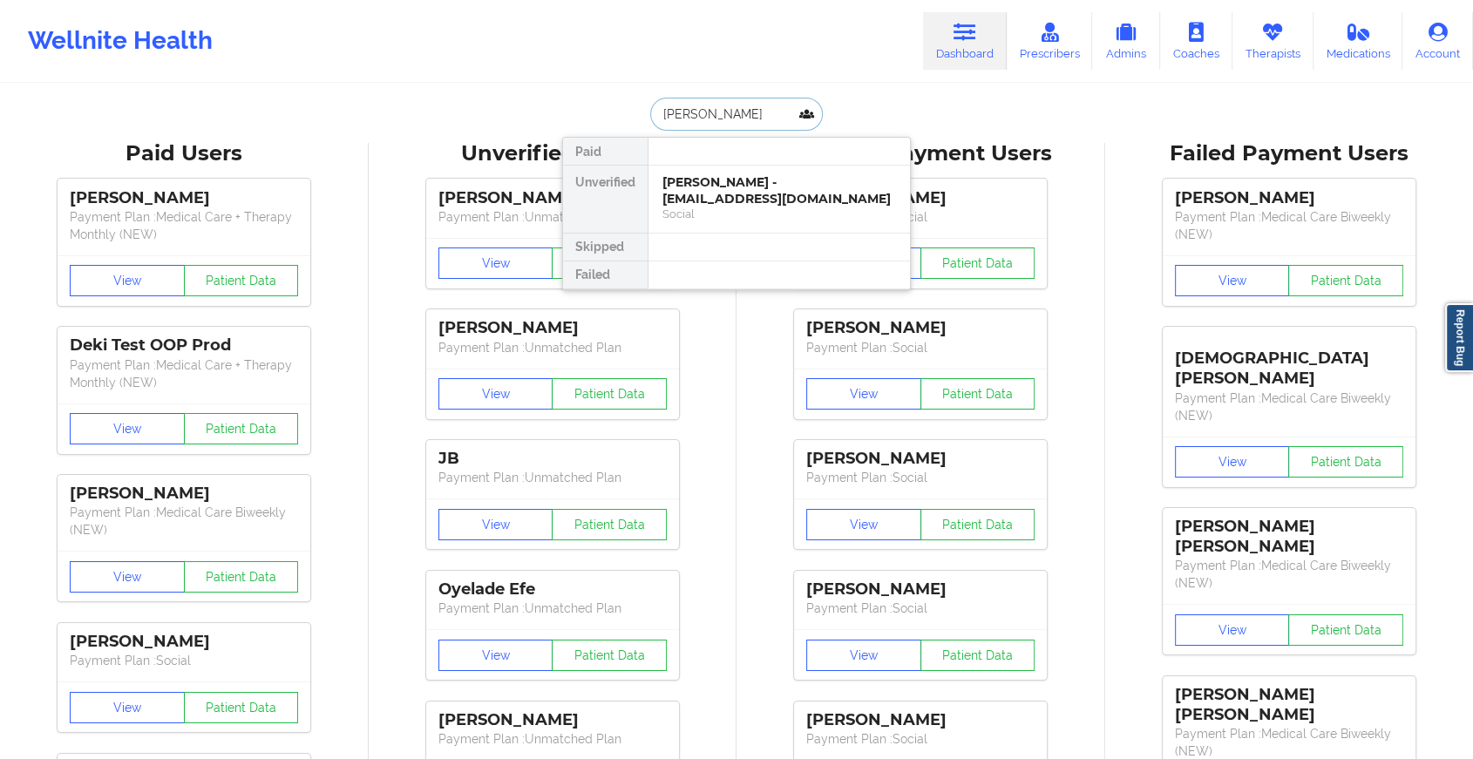
type input "[PERSON_NAME]"
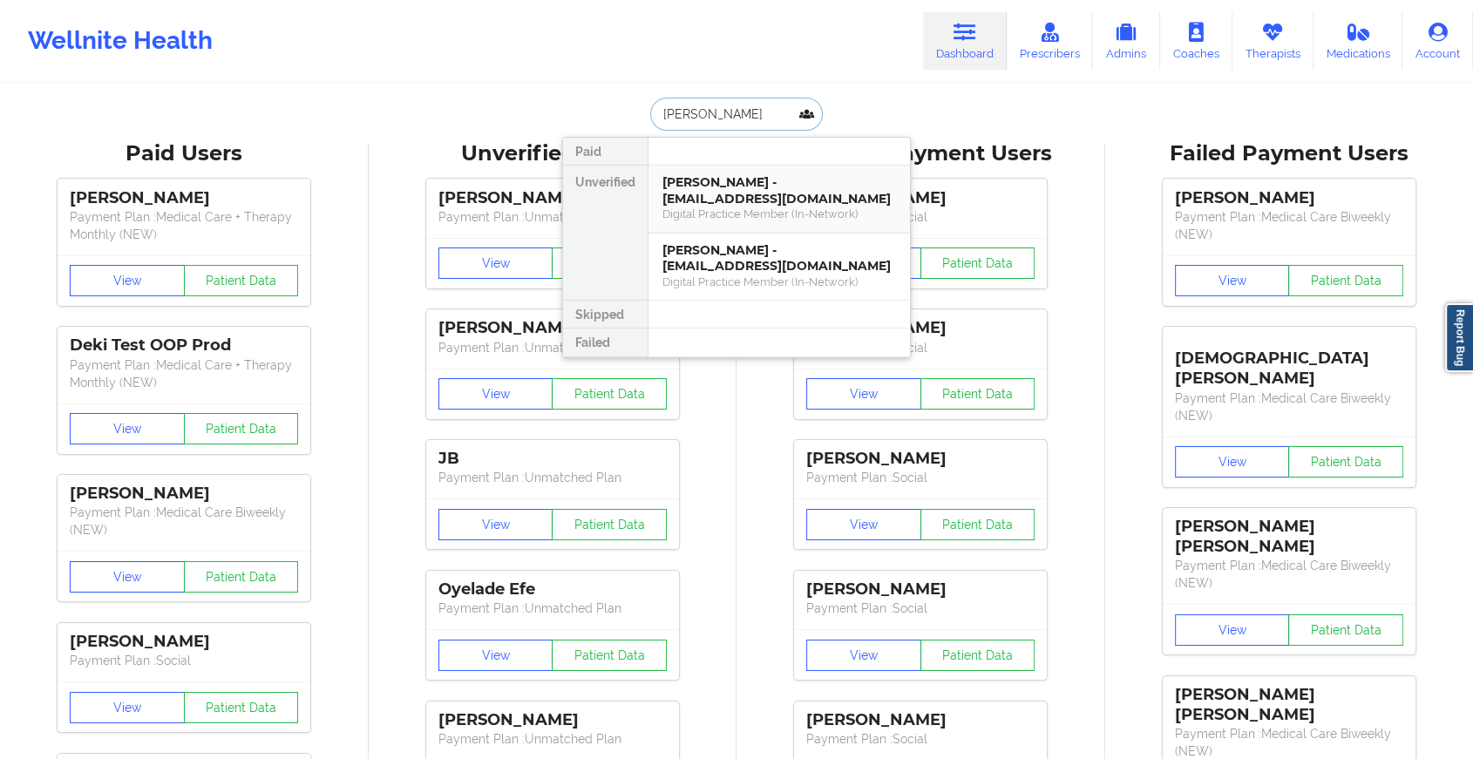
click at [738, 190] on div "[PERSON_NAME] - [EMAIL_ADDRESS][DOMAIN_NAME]" at bounding box center [780, 190] width 234 height 32
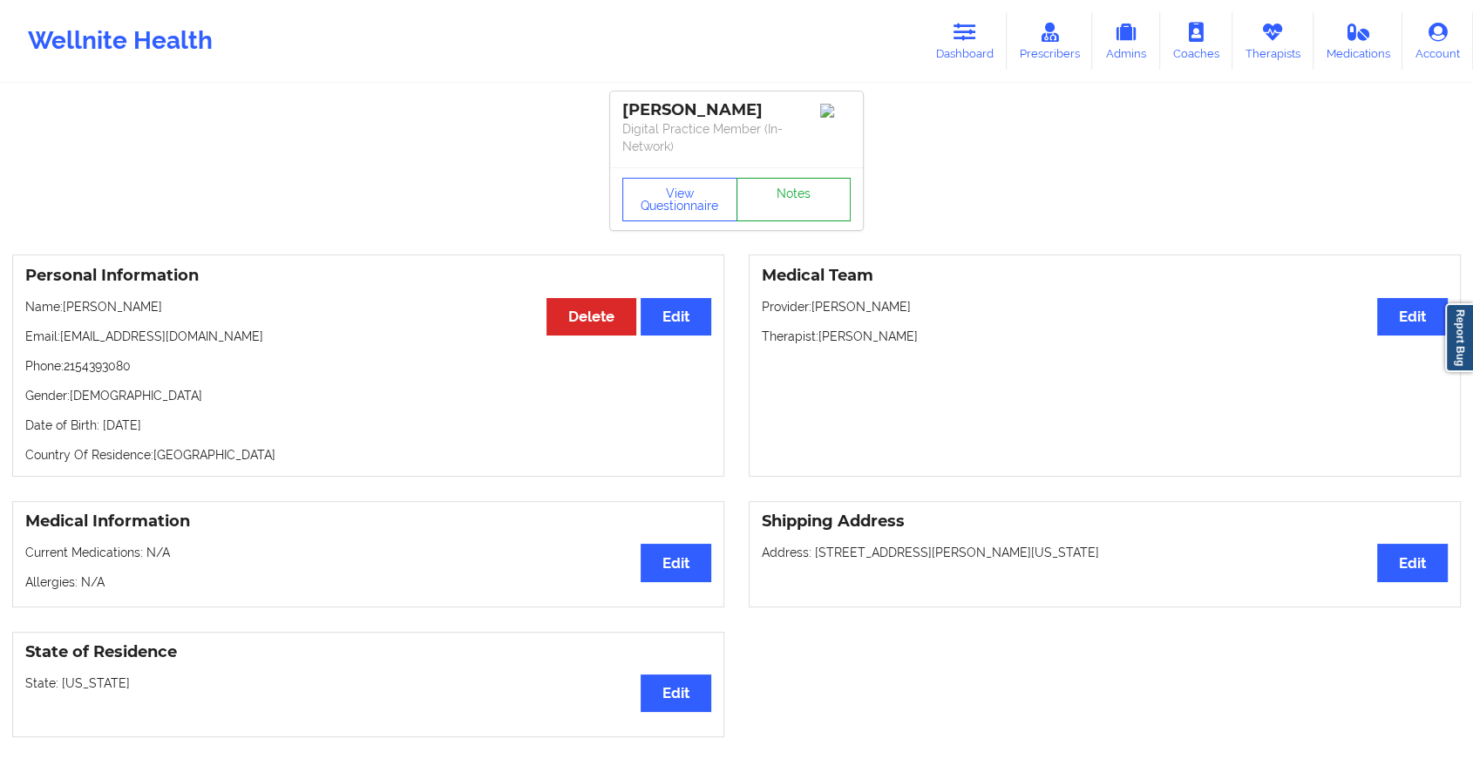
click at [773, 215] on link "Notes" at bounding box center [794, 200] width 115 height 44
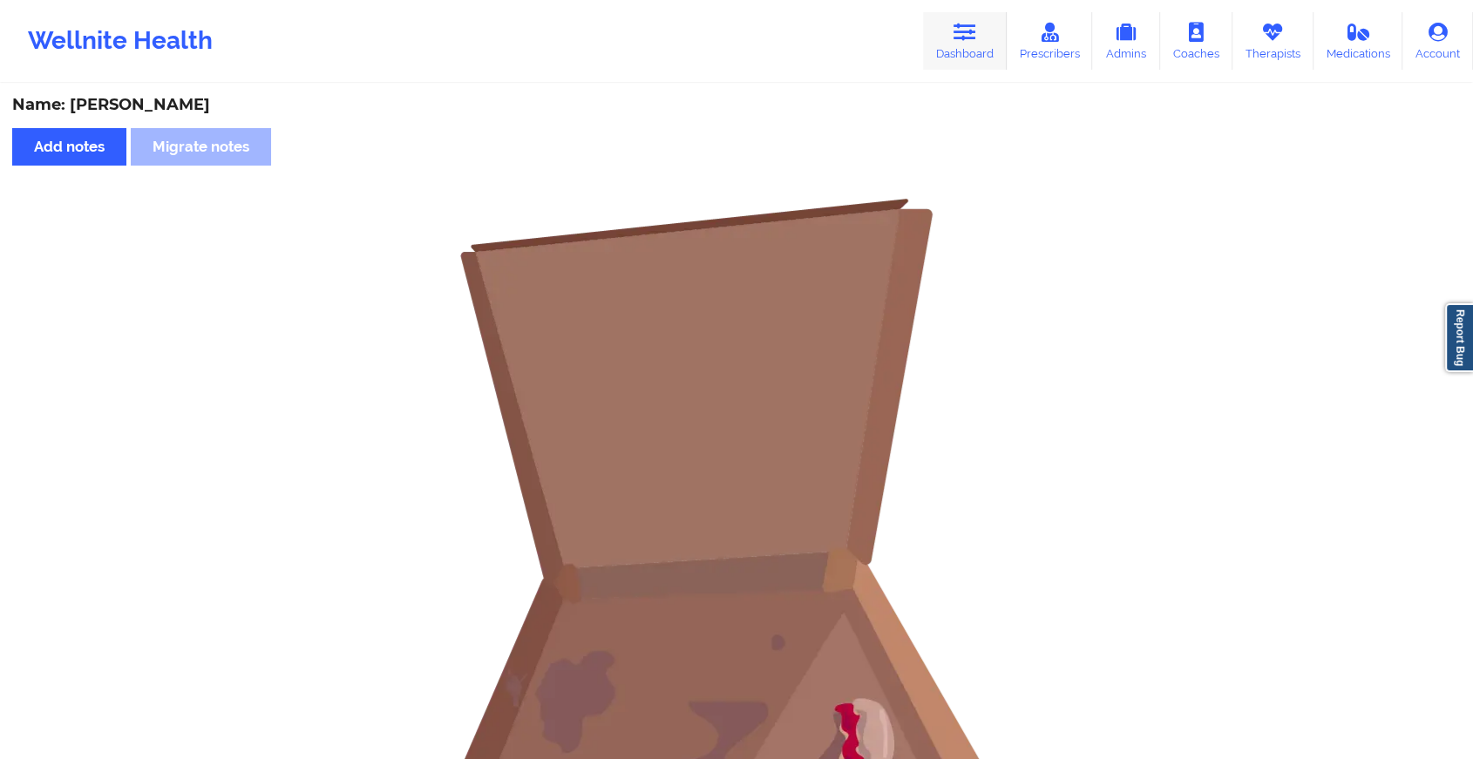
click at [947, 44] on link "Dashboard" at bounding box center [965, 41] width 84 height 58
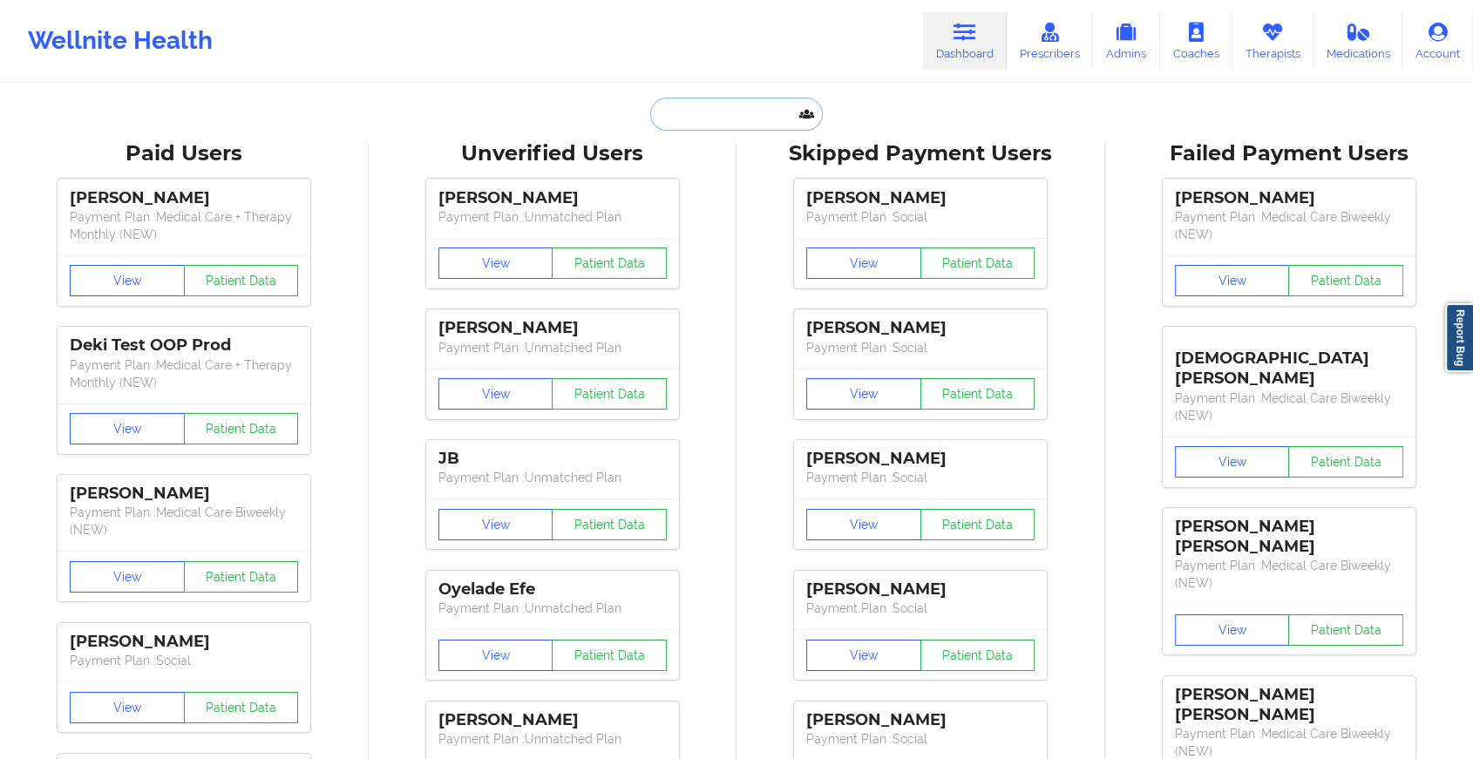
click at [738, 105] on input "text" at bounding box center [736, 114] width 173 height 33
type input "t"
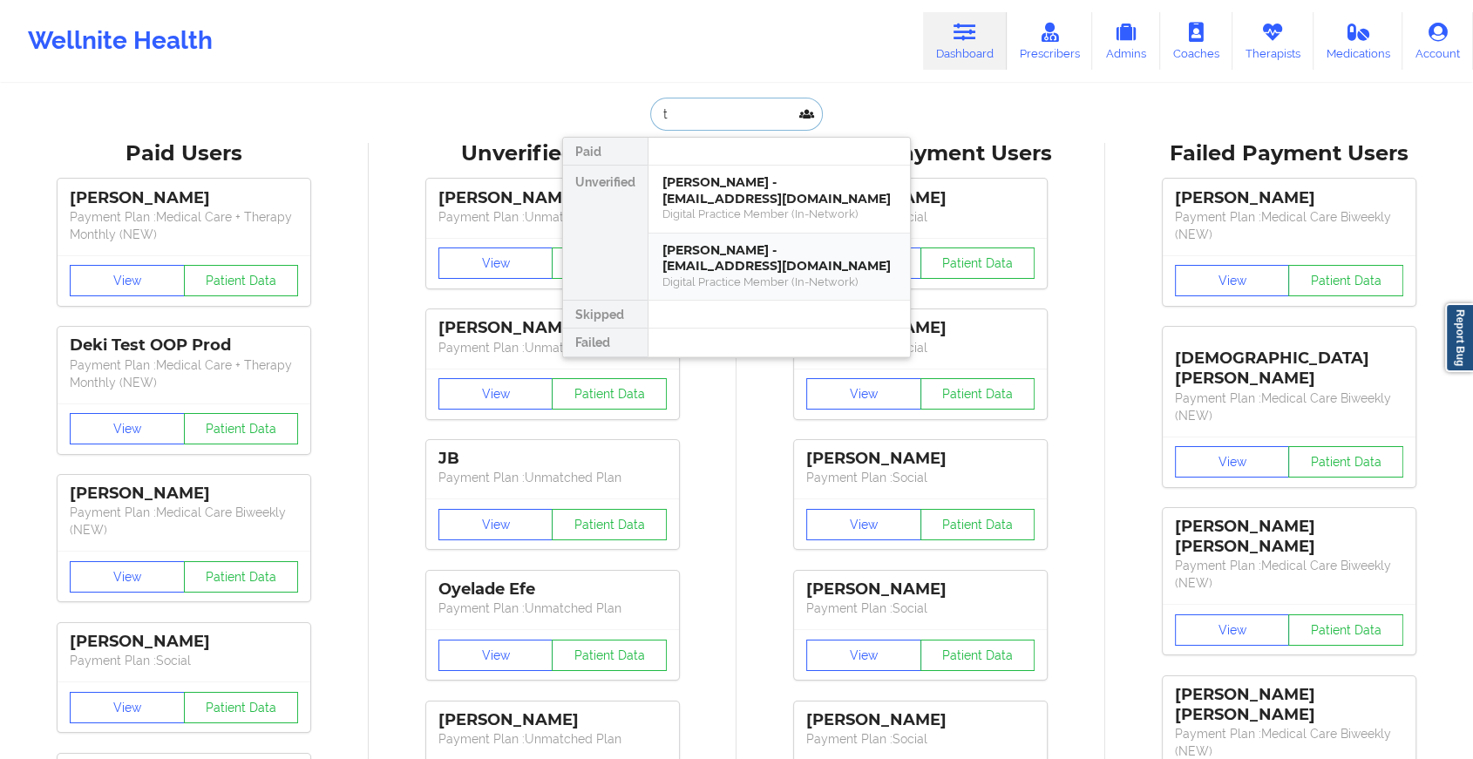
click at [743, 267] on div "[PERSON_NAME] - [EMAIL_ADDRESS][DOMAIN_NAME]" at bounding box center [780, 258] width 234 height 32
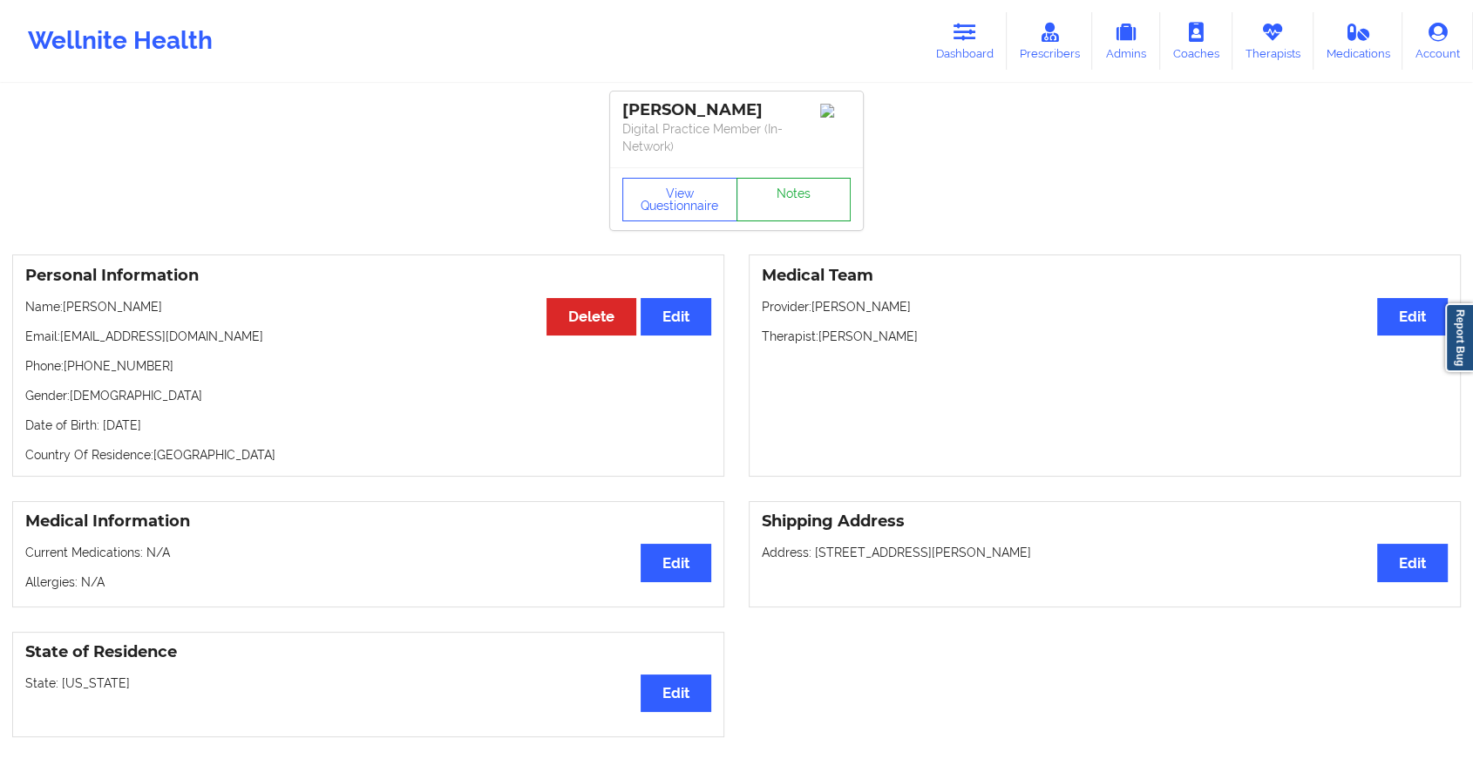
click at [812, 199] on link "Notes" at bounding box center [794, 200] width 115 height 44
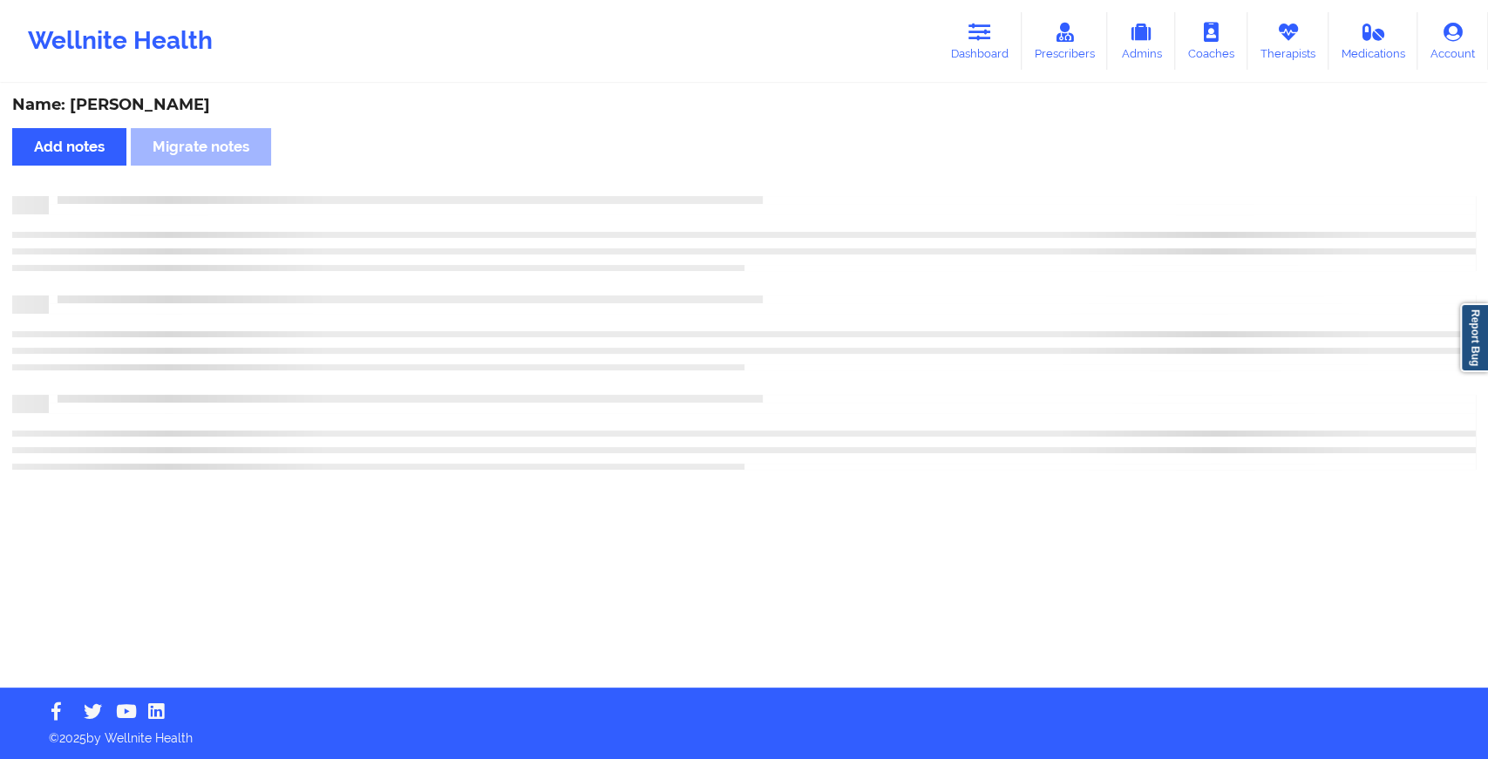
click at [812, 196] on div at bounding box center [762, 196] width 1427 height 0
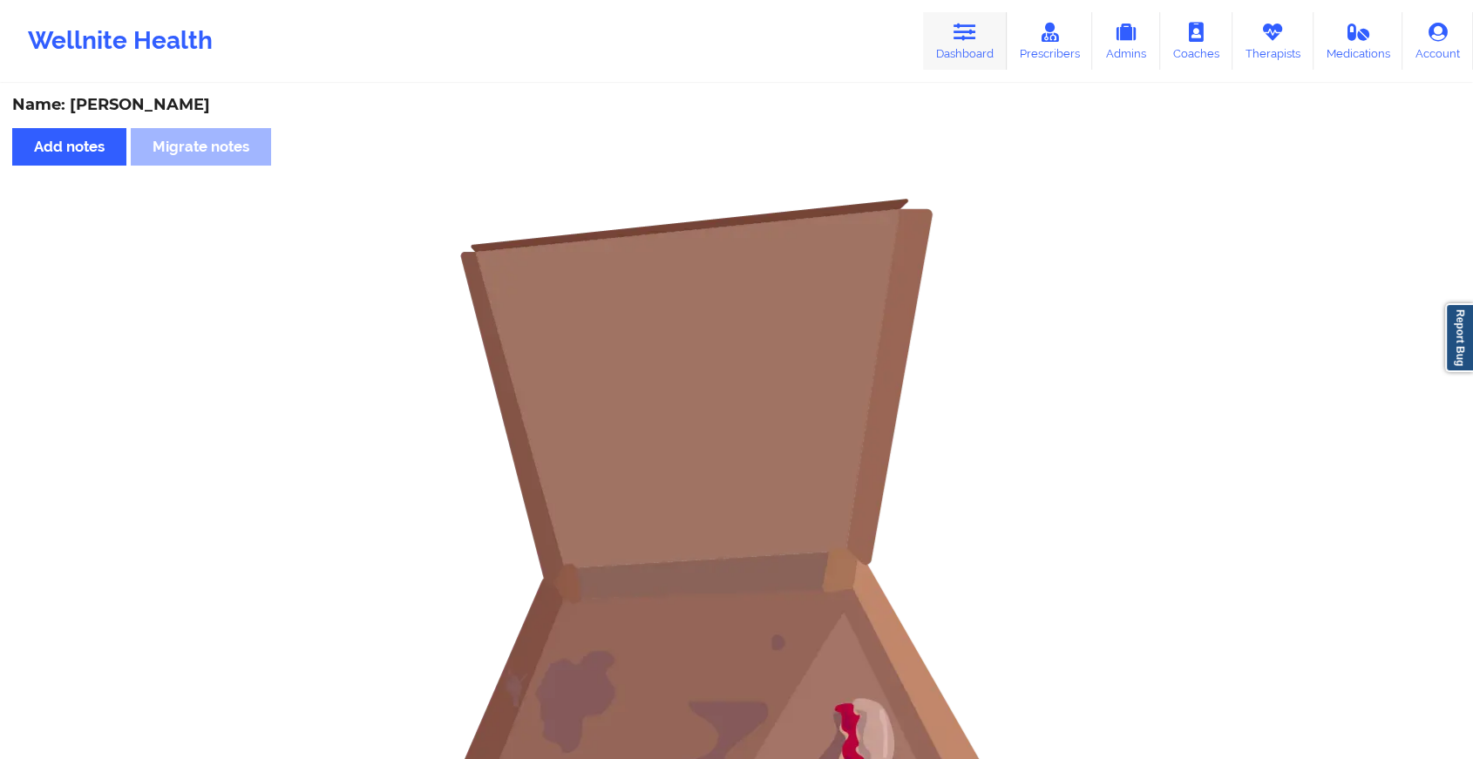
click at [959, 58] on link "Dashboard" at bounding box center [965, 41] width 84 height 58
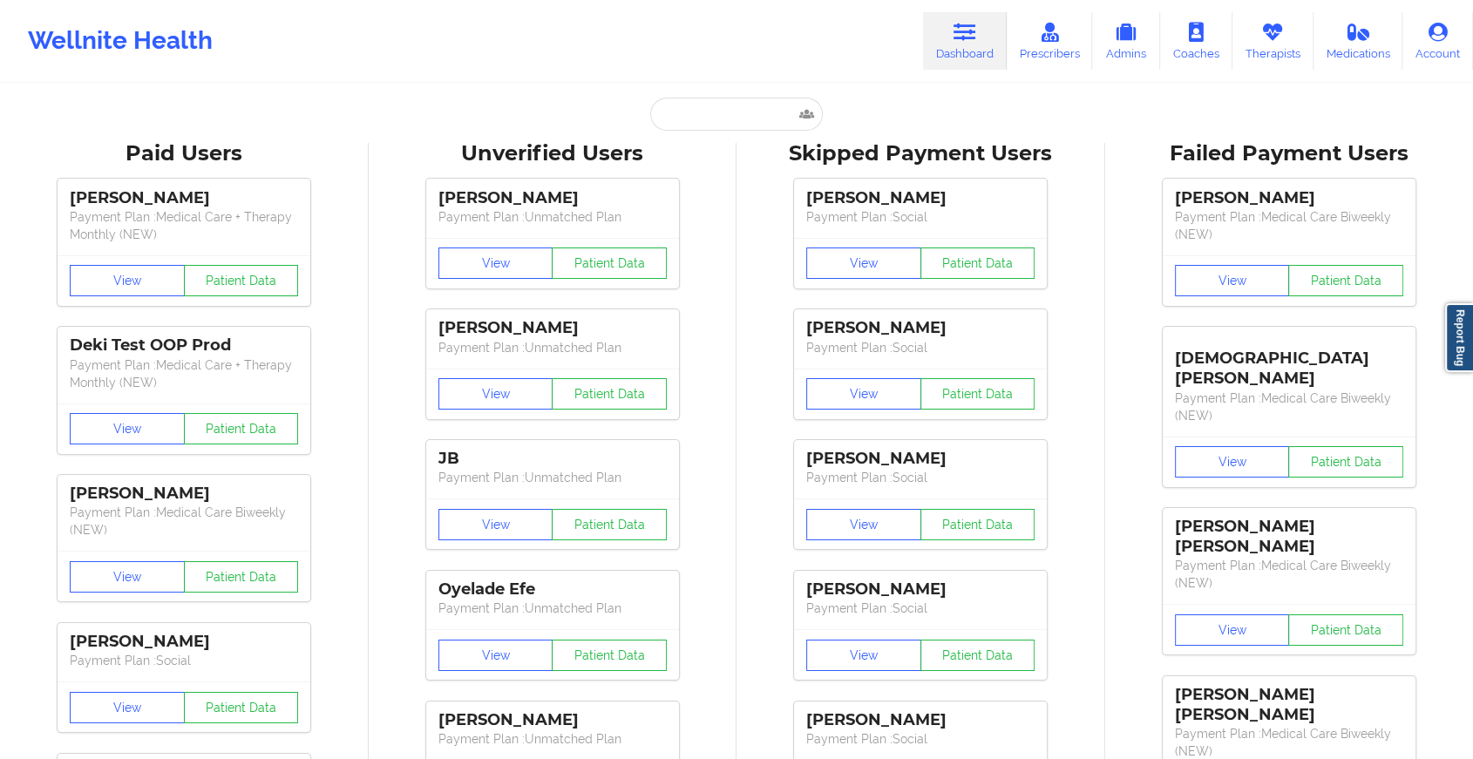
click at [959, 58] on link "Dashboard" at bounding box center [965, 41] width 84 height 58
click at [752, 116] on input "text" at bounding box center [736, 114] width 173 height 33
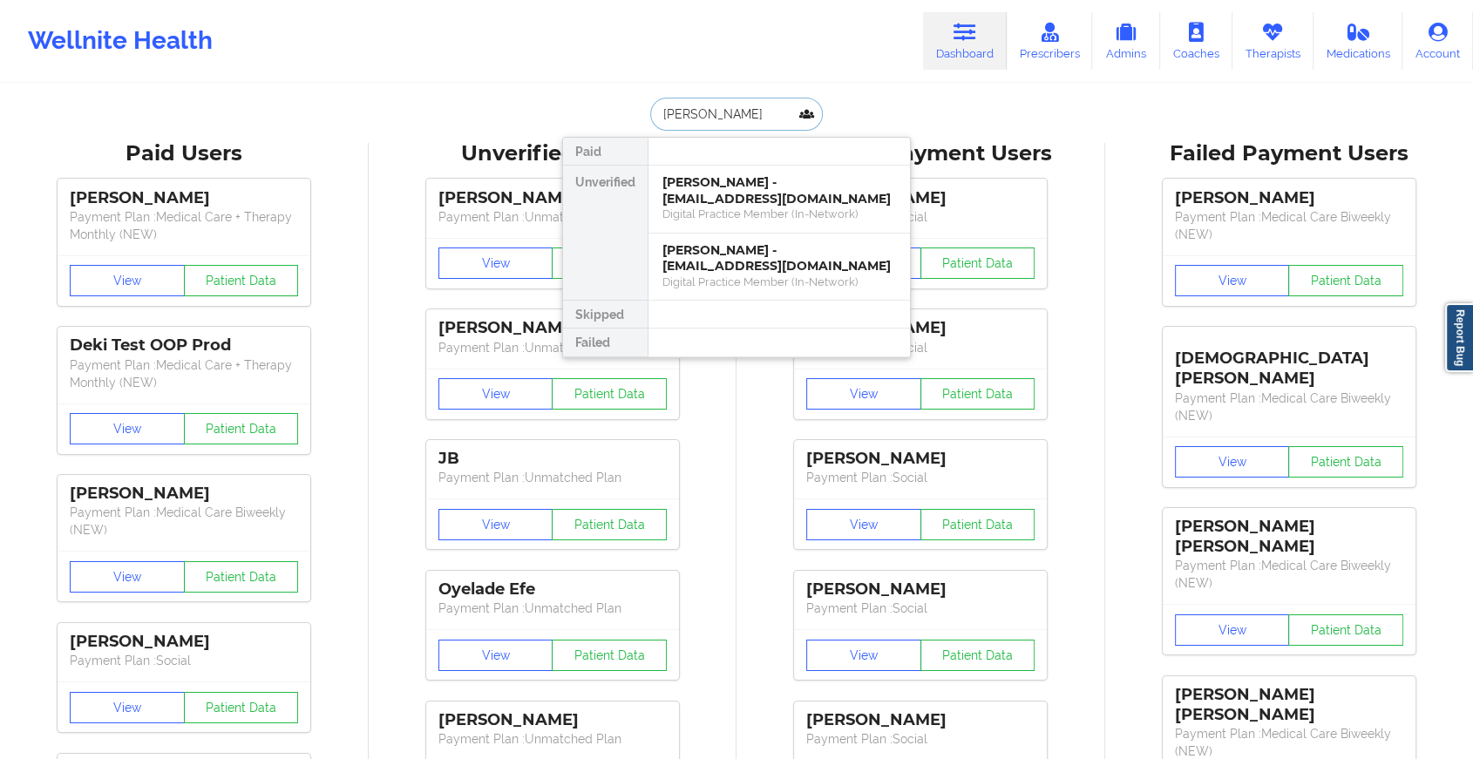
type input "[PERSON_NAME]"
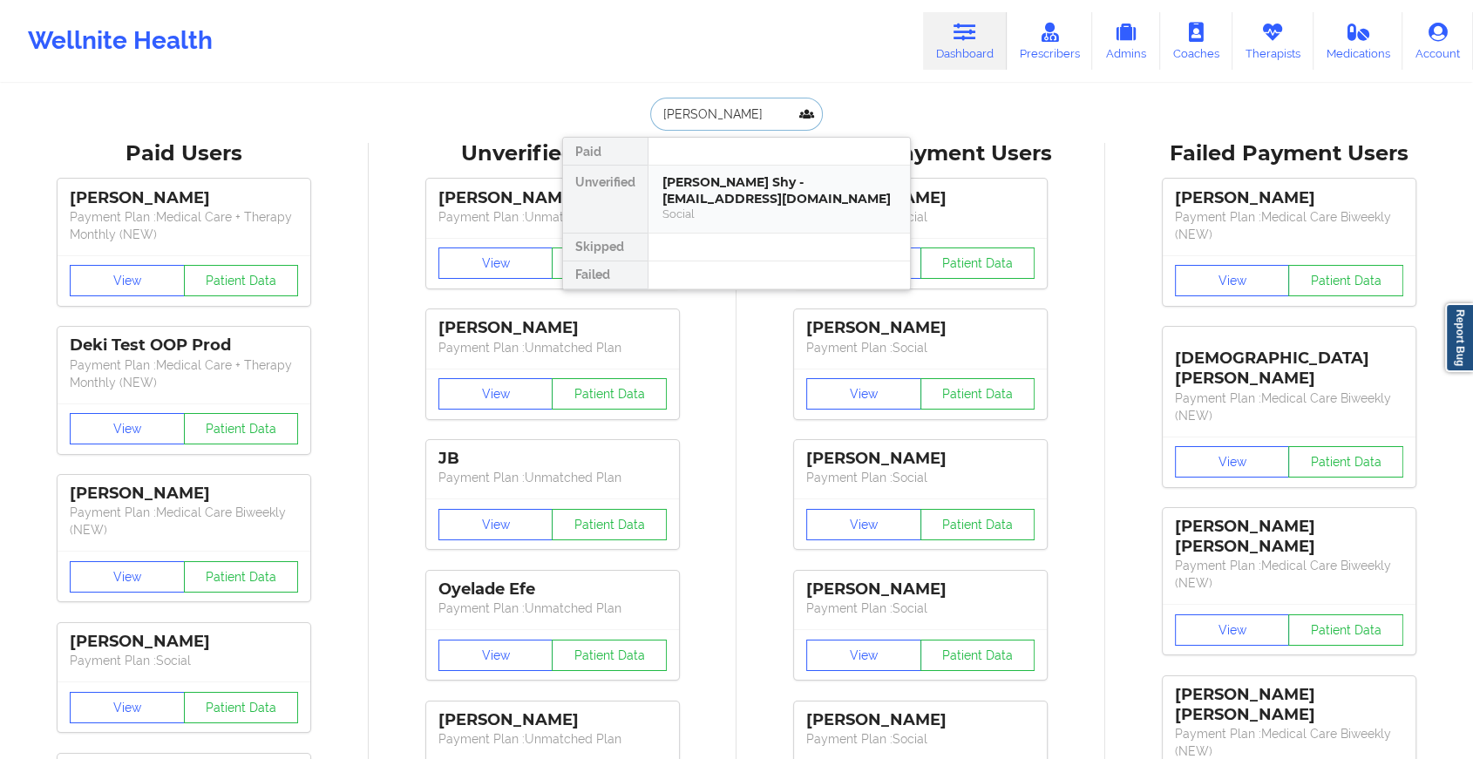
click at [727, 188] on div "[PERSON_NAME] Shy - [EMAIL_ADDRESS][DOMAIN_NAME]" at bounding box center [780, 190] width 234 height 32
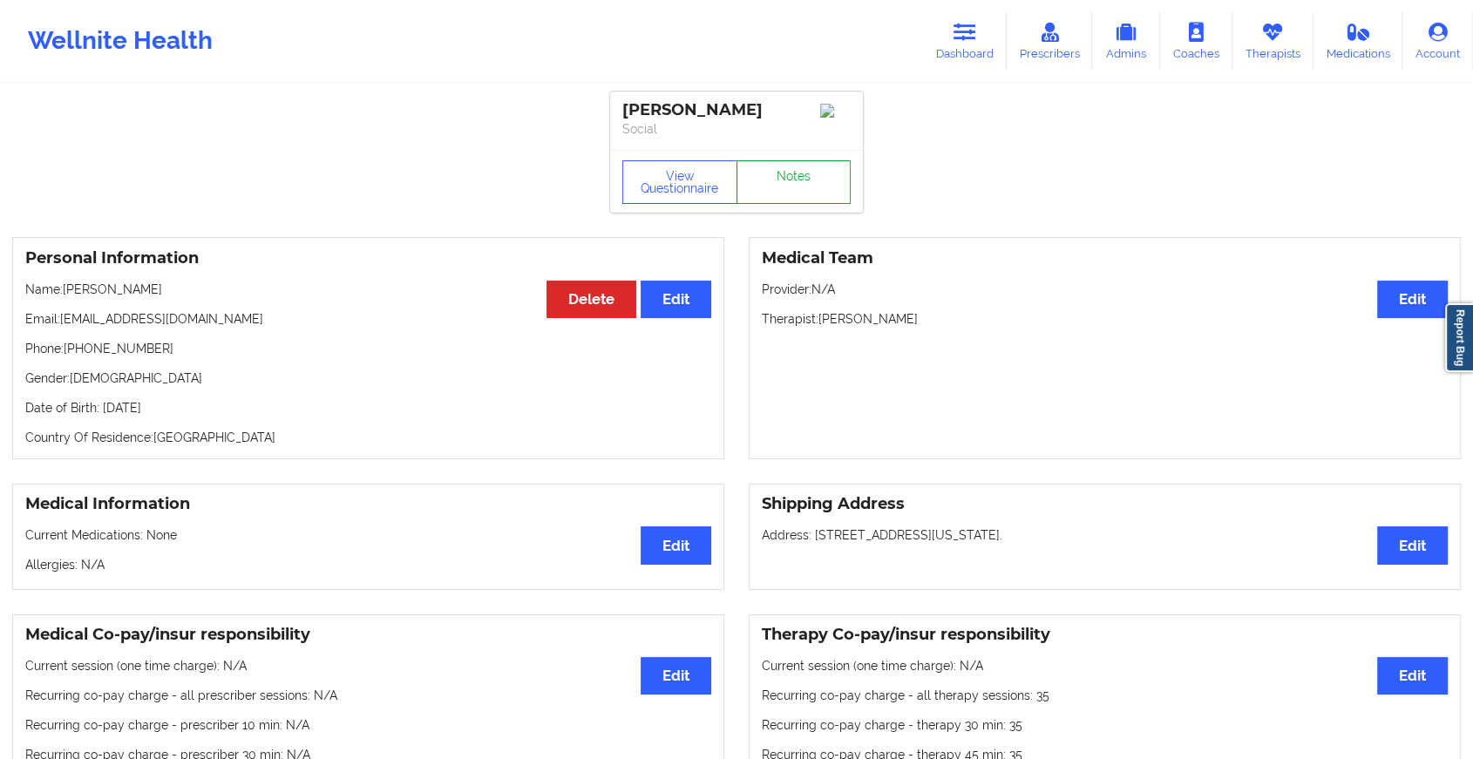
click at [779, 184] on link "Notes" at bounding box center [794, 182] width 115 height 44
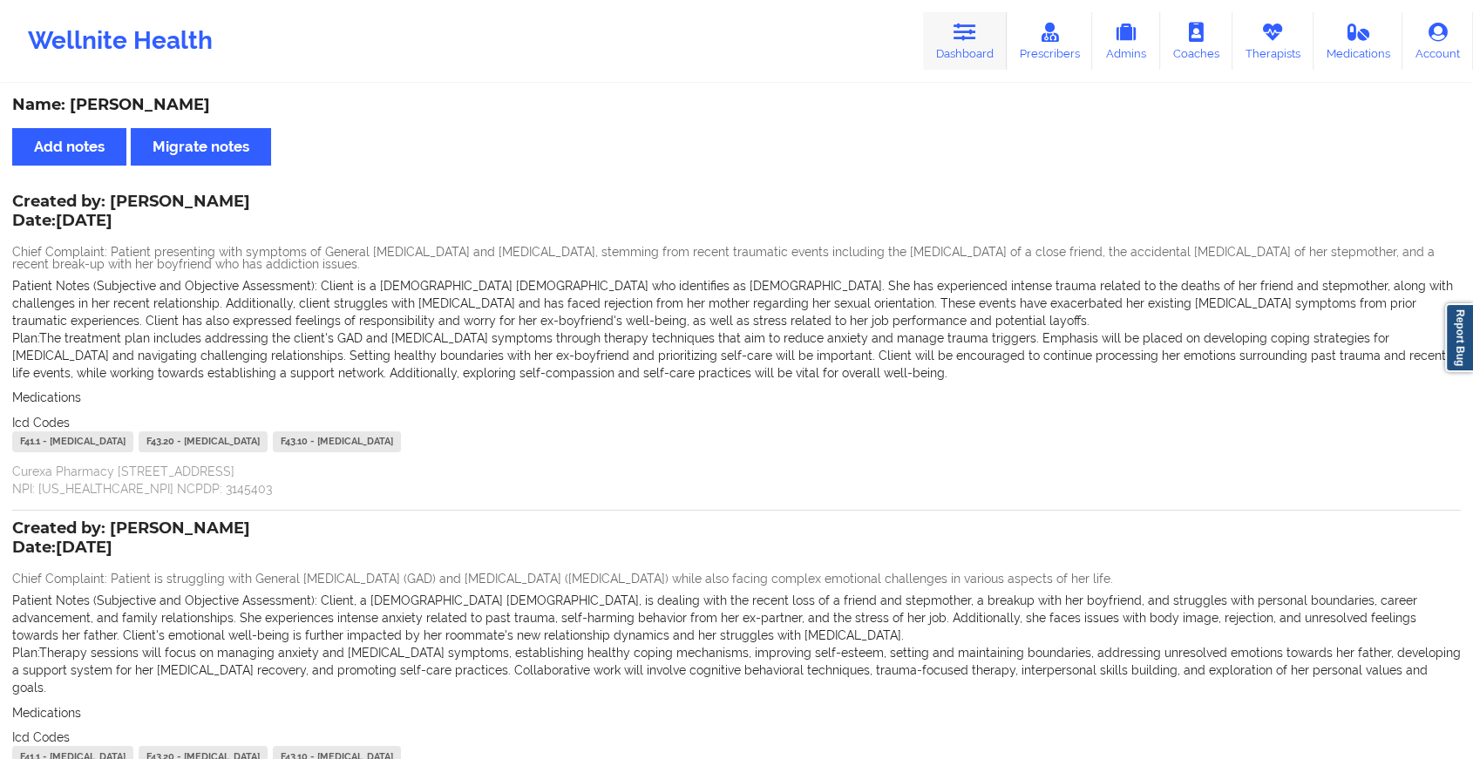
click at [969, 49] on link "Dashboard" at bounding box center [965, 41] width 84 height 58
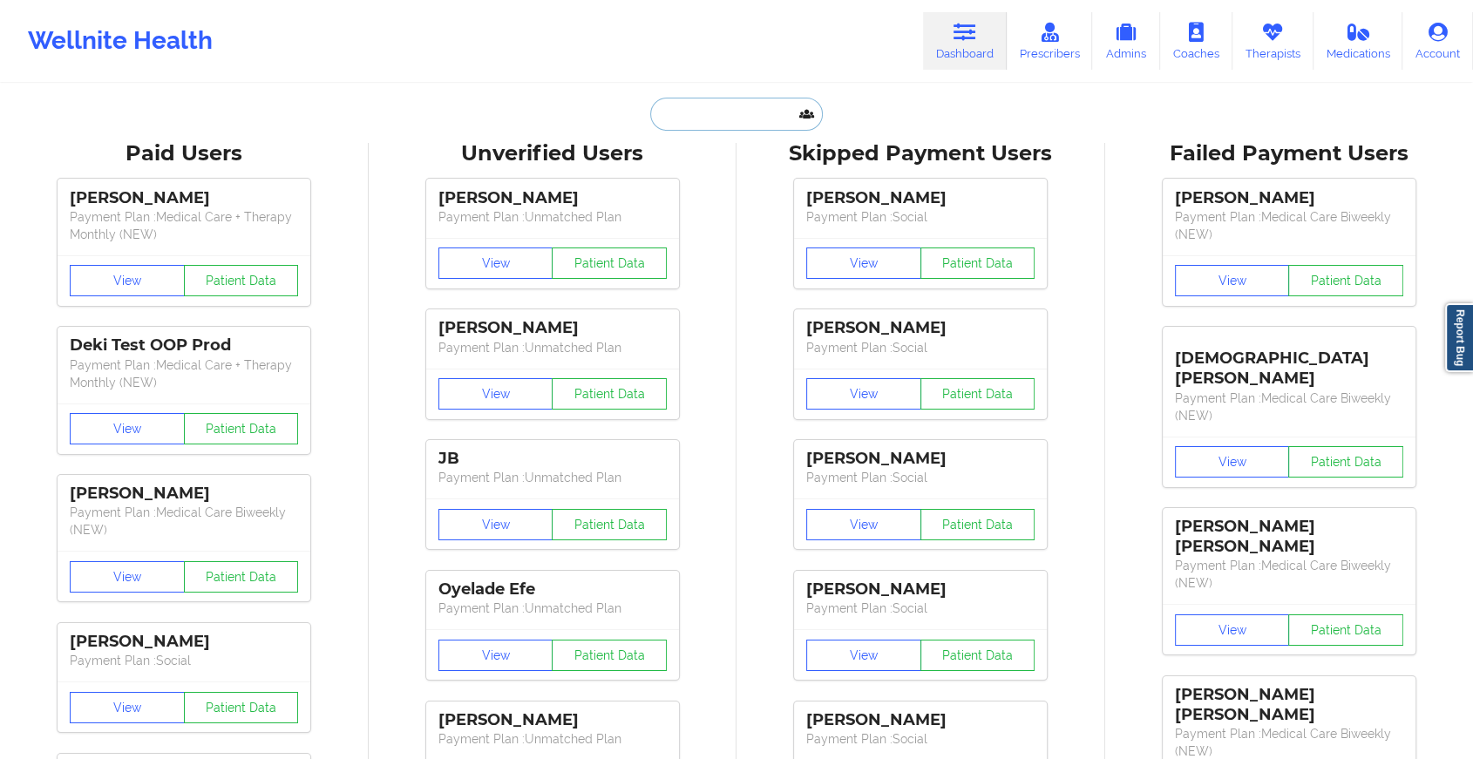
click at [723, 122] on input "text" at bounding box center [736, 114] width 173 height 33
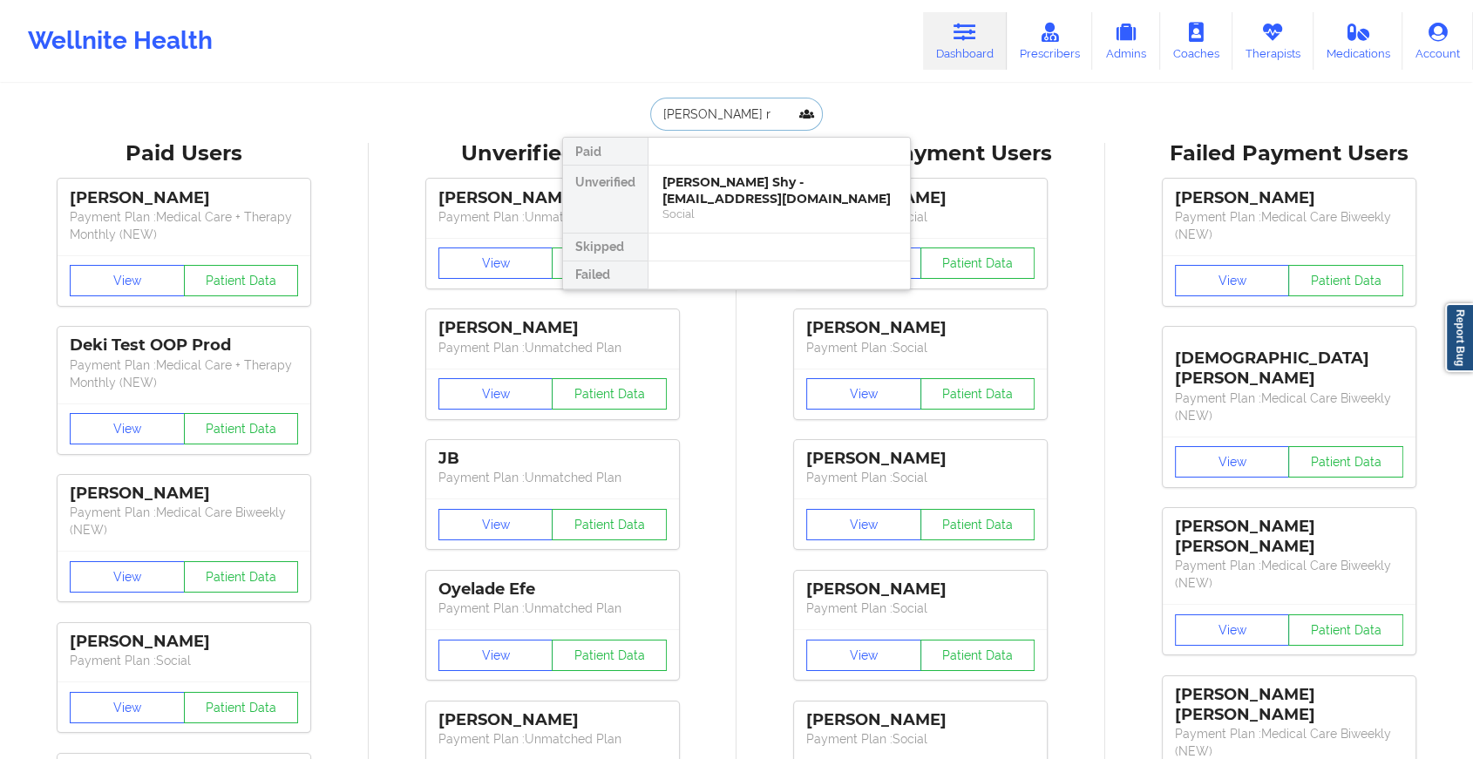
type input "[PERSON_NAME]"
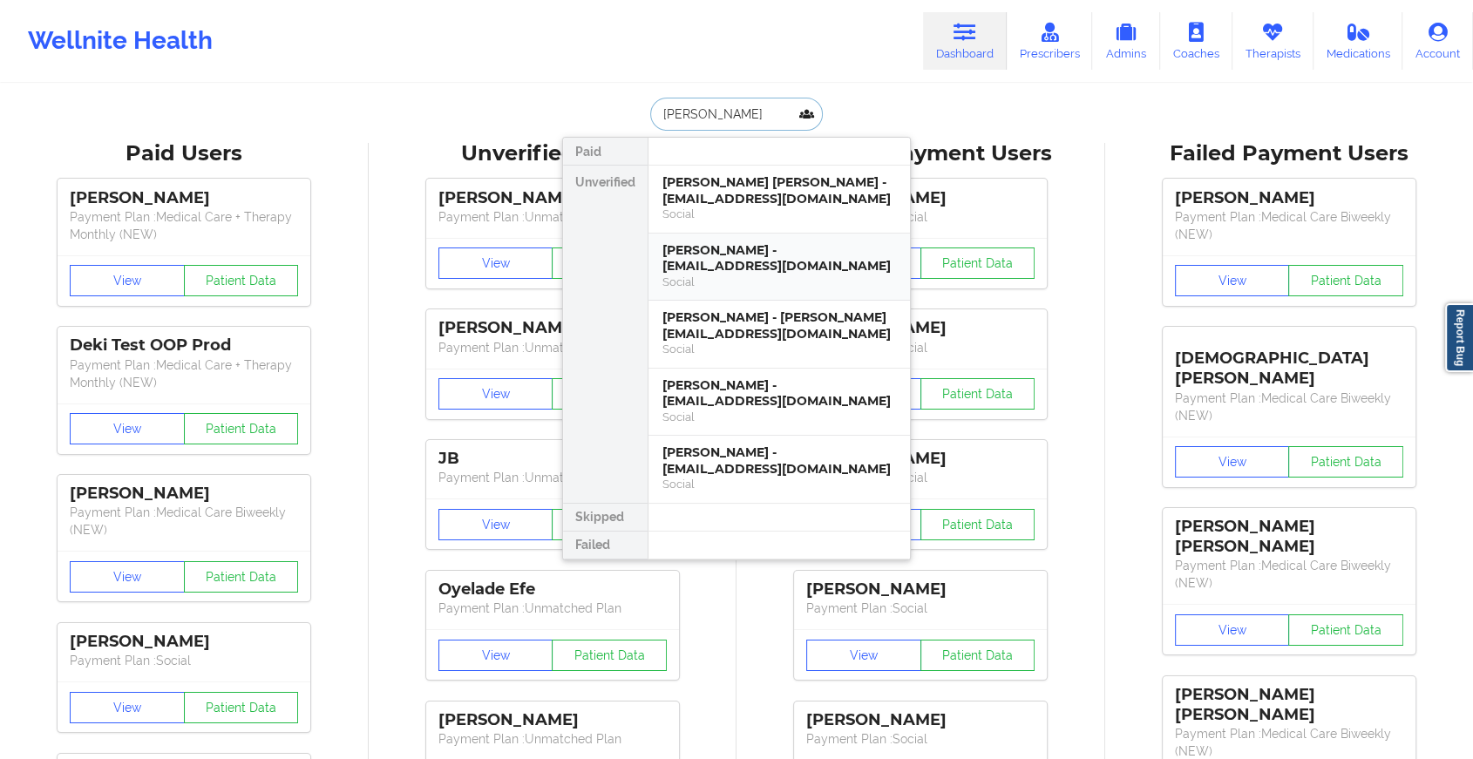
click at [738, 264] on div "[PERSON_NAME] - [EMAIL_ADDRESS][DOMAIN_NAME]" at bounding box center [780, 258] width 234 height 32
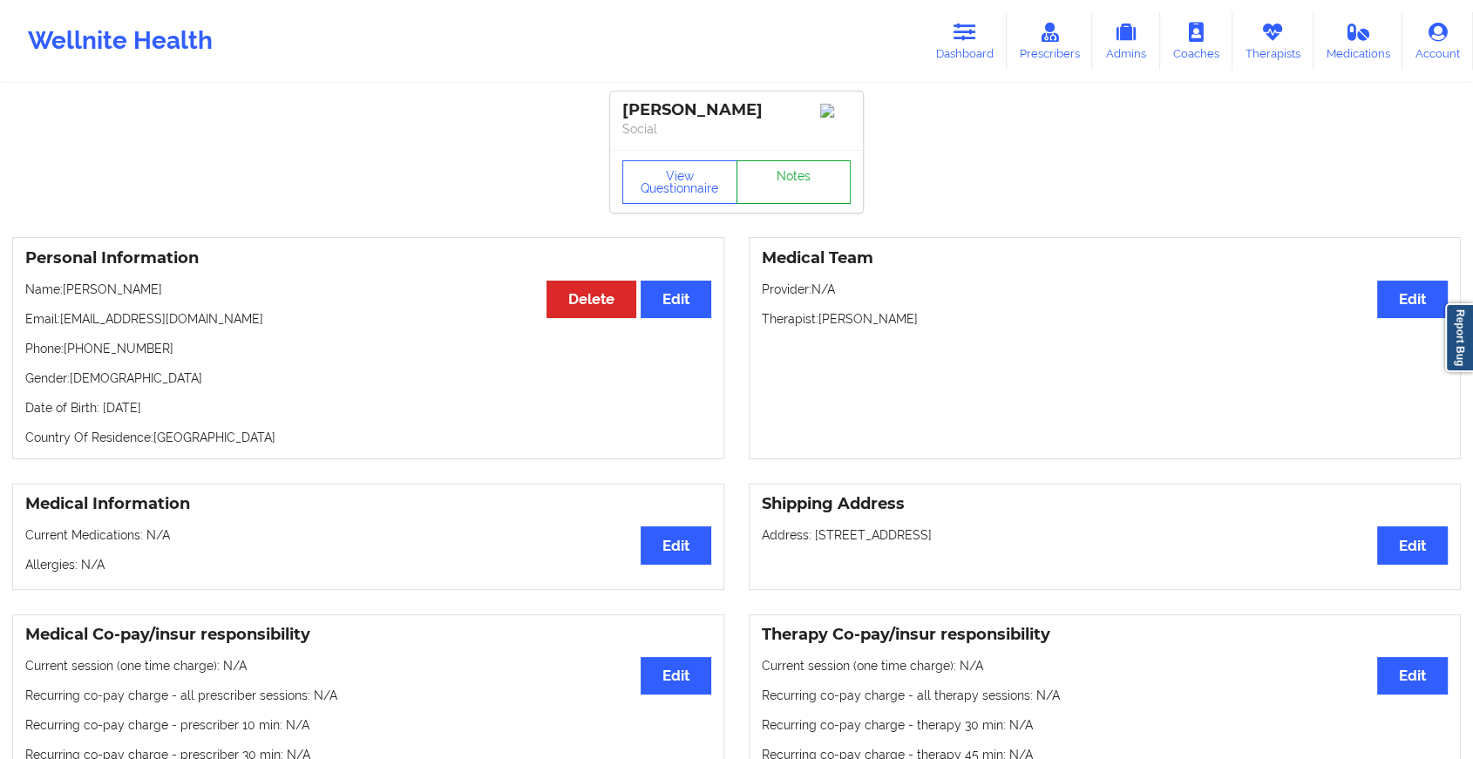
click at [772, 184] on link "Notes" at bounding box center [794, 182] width 115 height 44
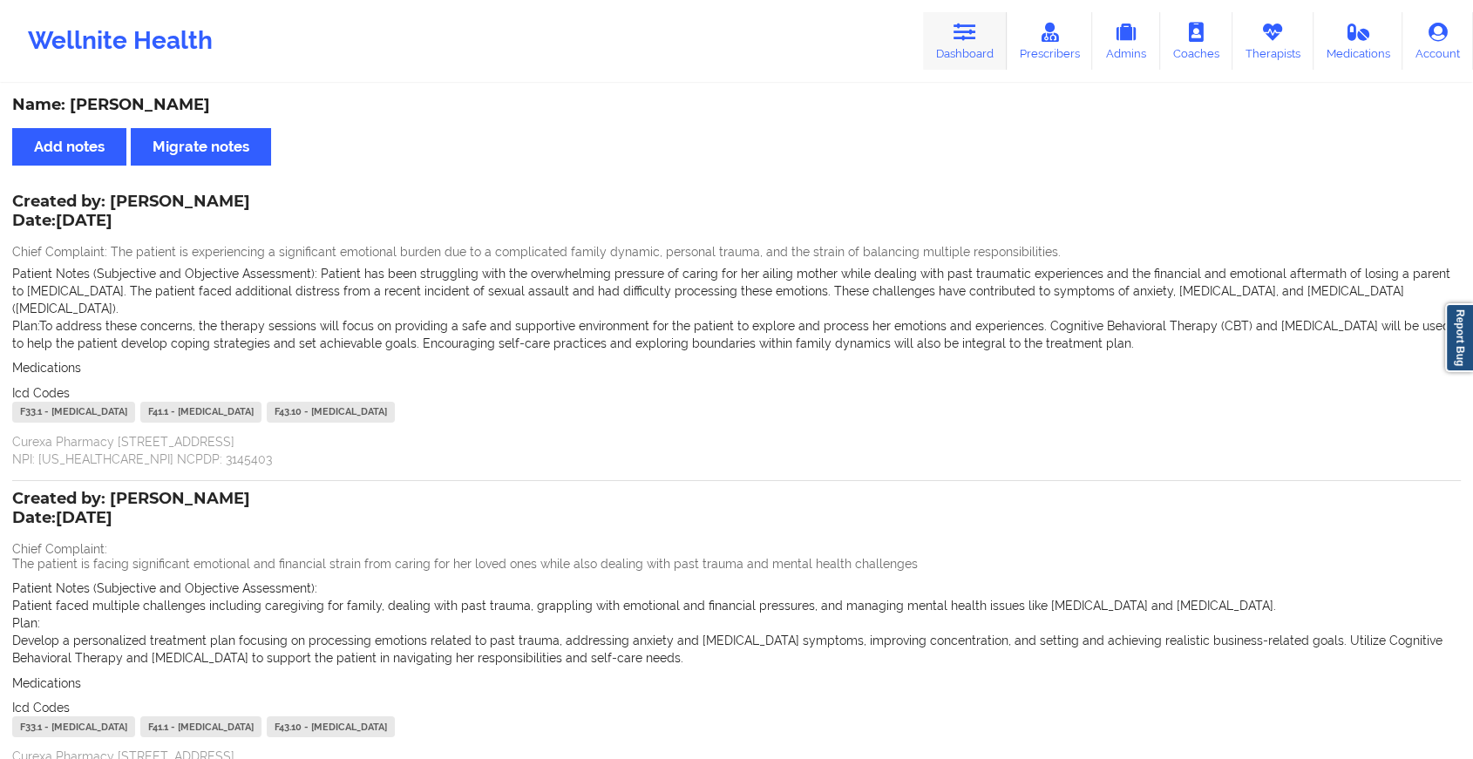
click at [935, 44] on link "Dashboard" at bounding box center [965, 41] width 84 height 58
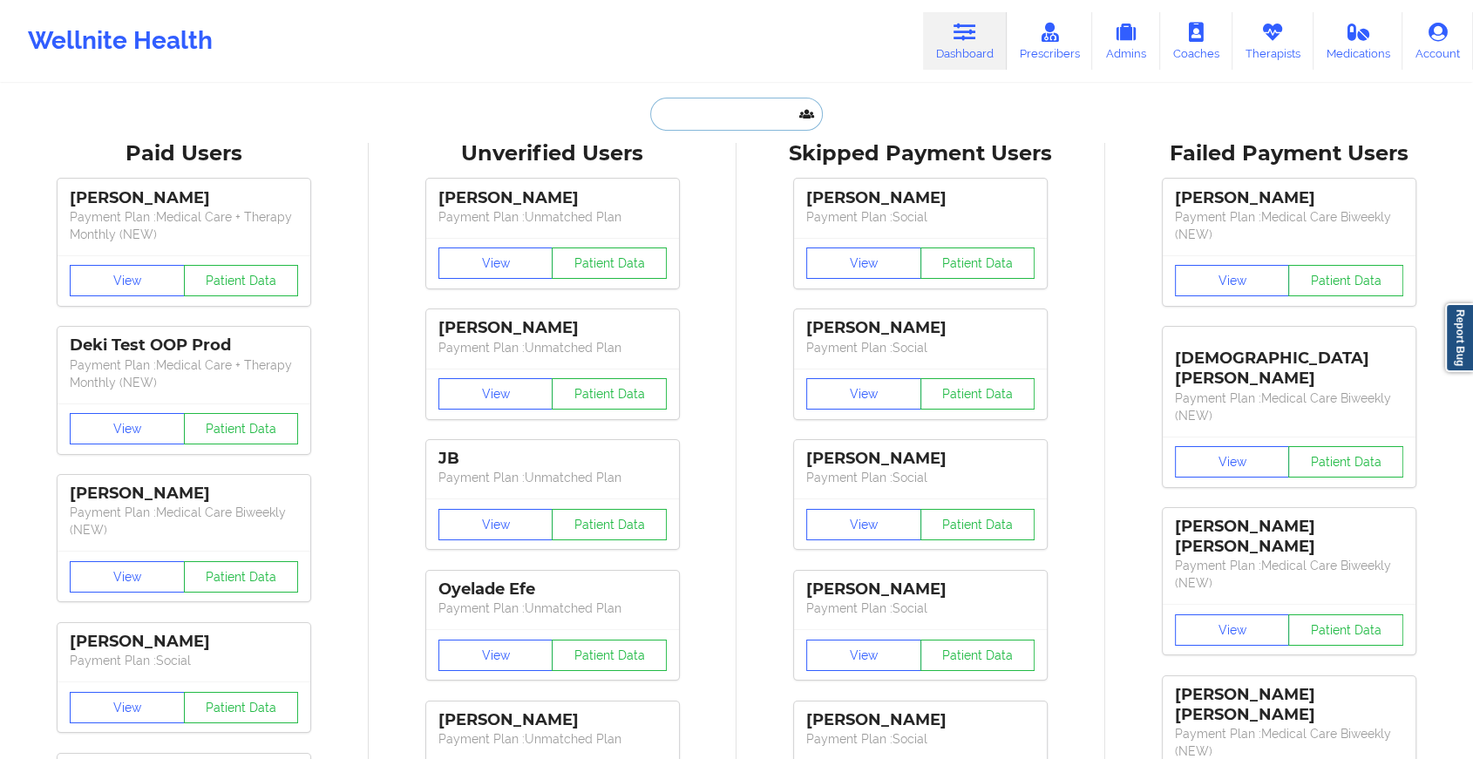
click at [765, 104] on input "text" at bounding box center [736, 114] width 173 height 33
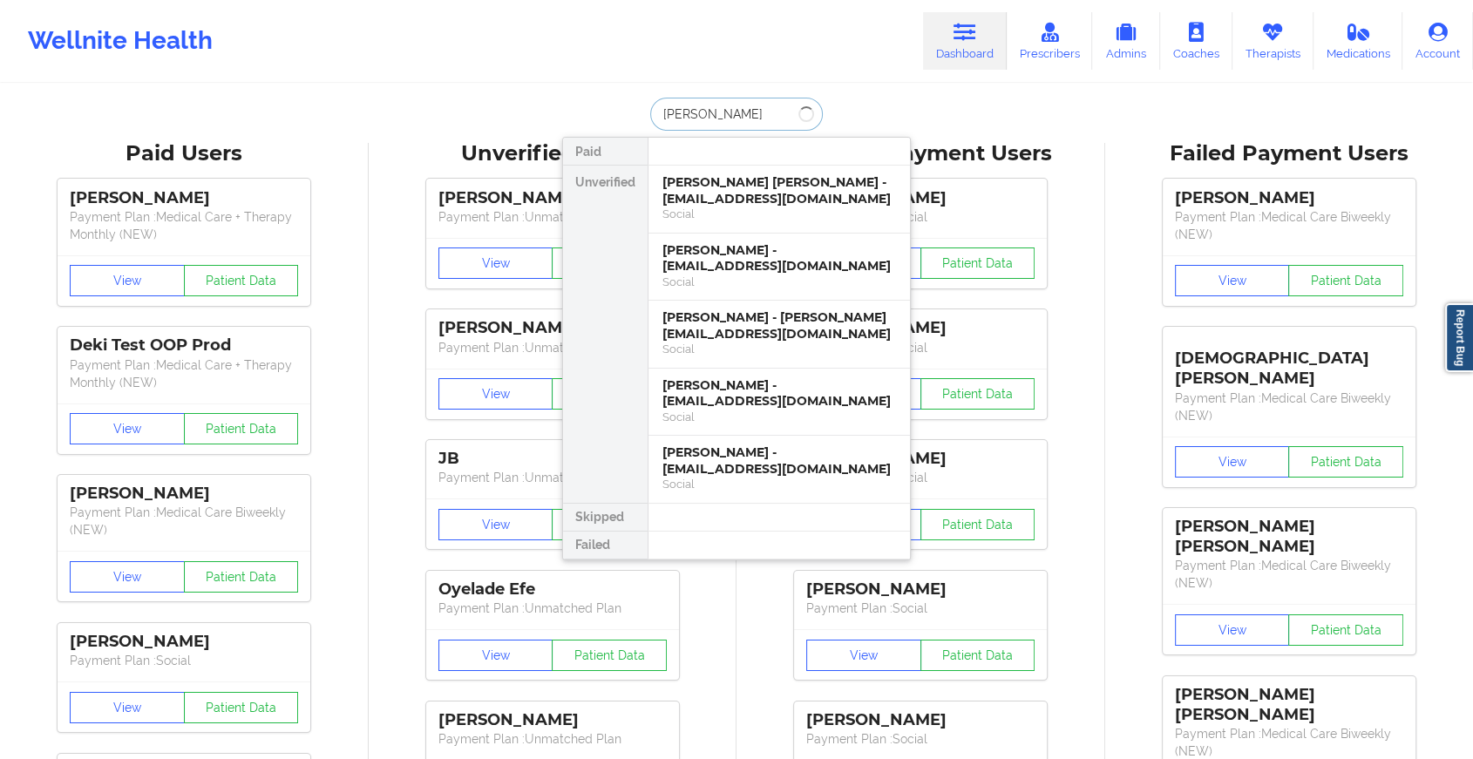
type input "[PERSON_NAME]"
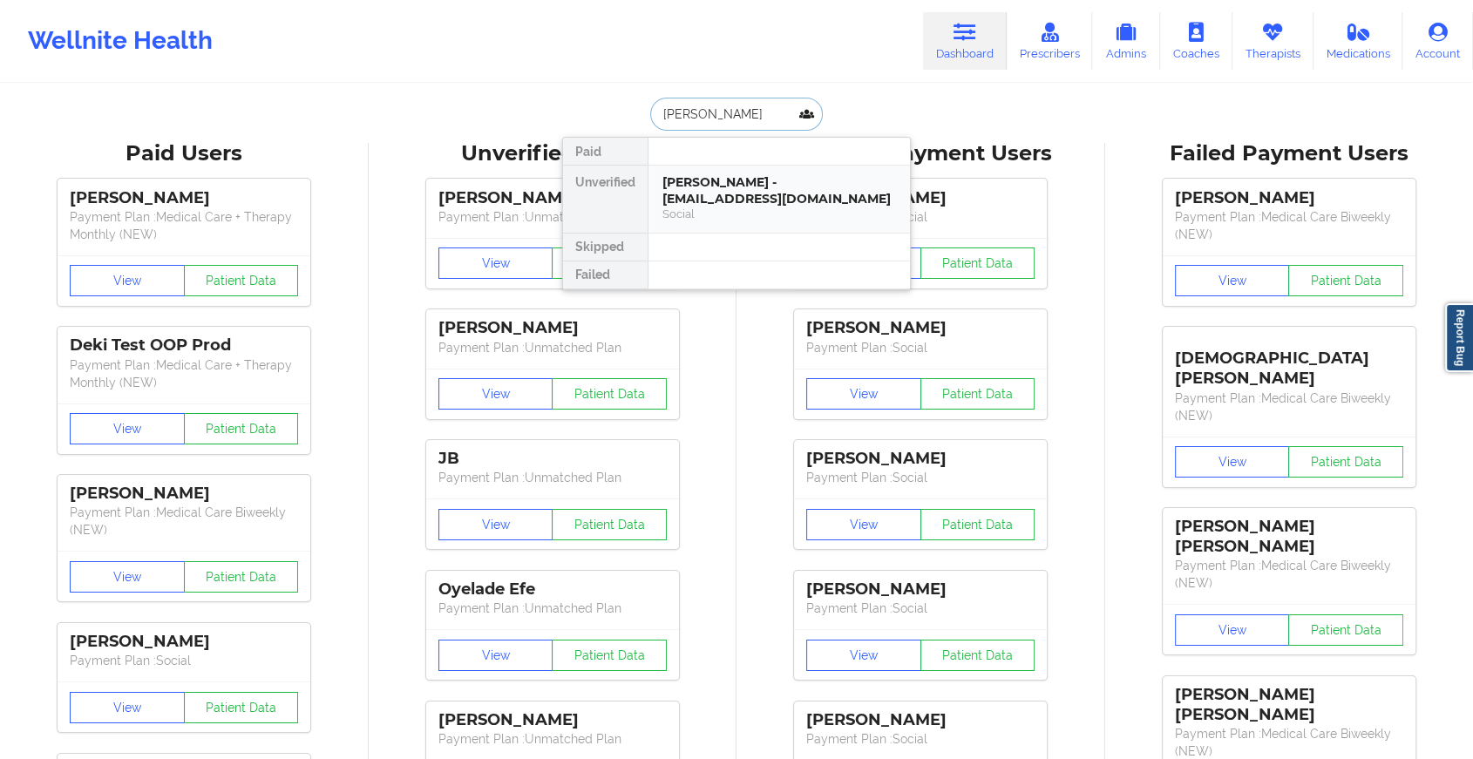
click at [740, 171] on div "[PERSON_NAME] - [EMAIL_ADDRESS][DOMAIN_NAME] Social" at bounding box center [780, 199] width 262 height 67
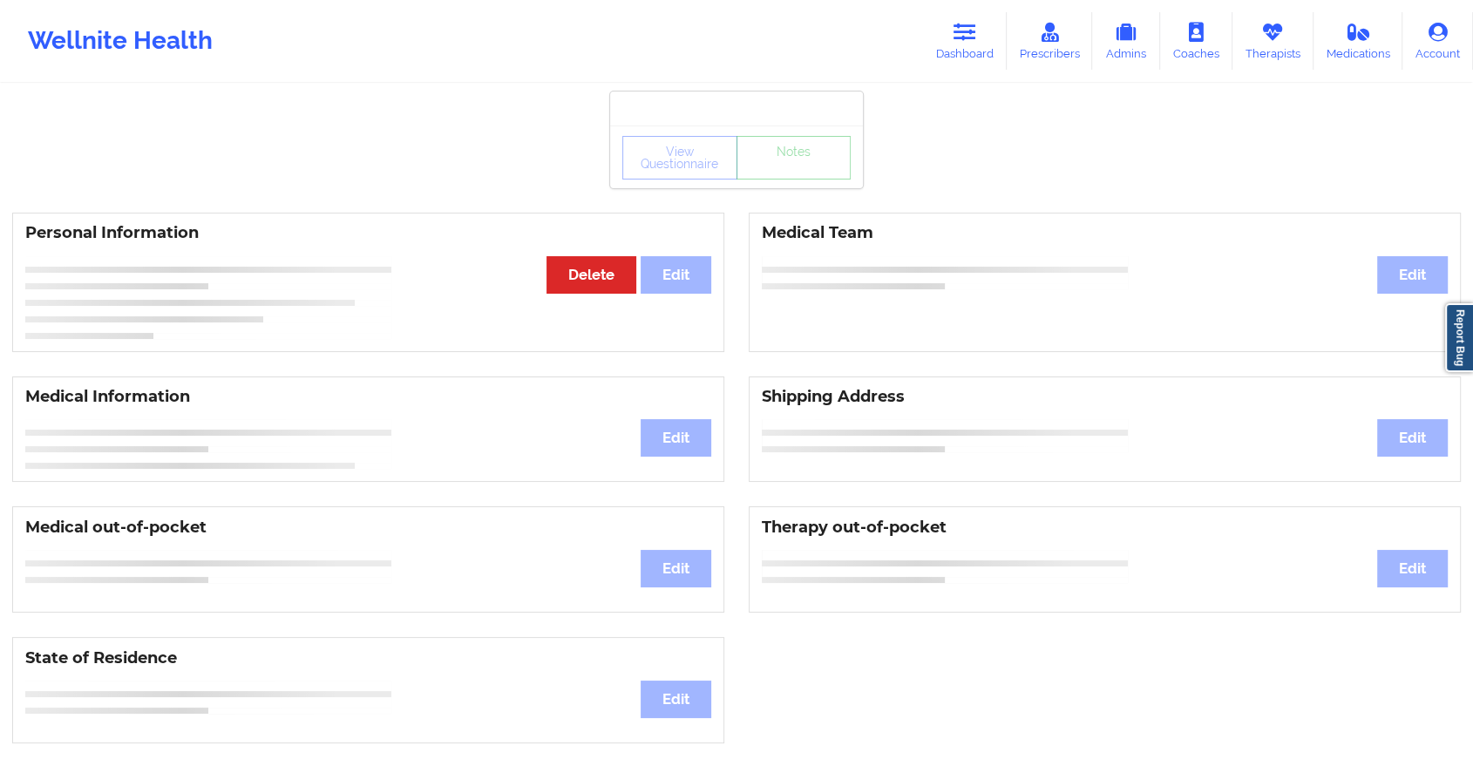
click at [798, 186] on div "View Questionnaire Notes" at bounding box center [736, 157] width 253 height 63
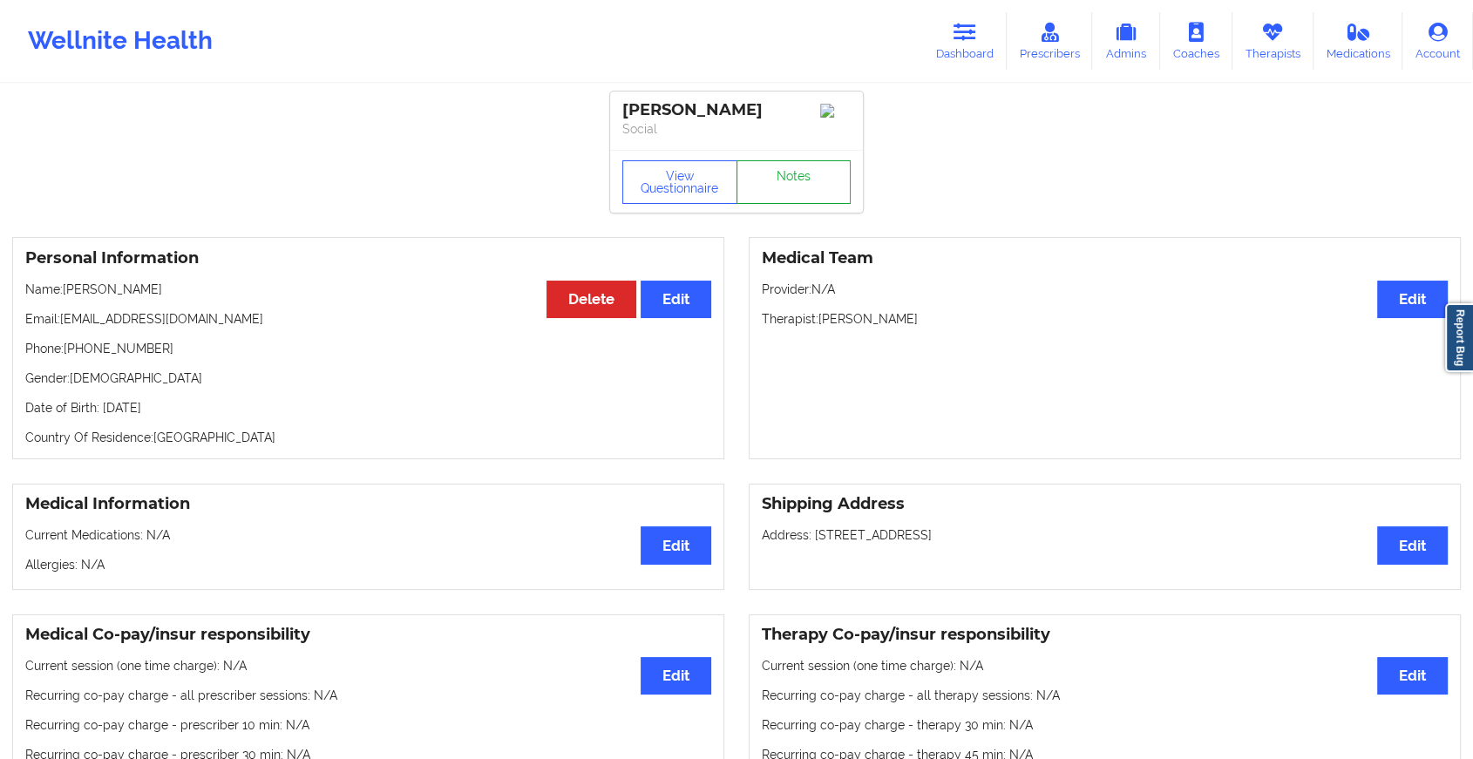
click at [798, 186] on link "Notes" at bounding box center [794, 182] width 115 height 44
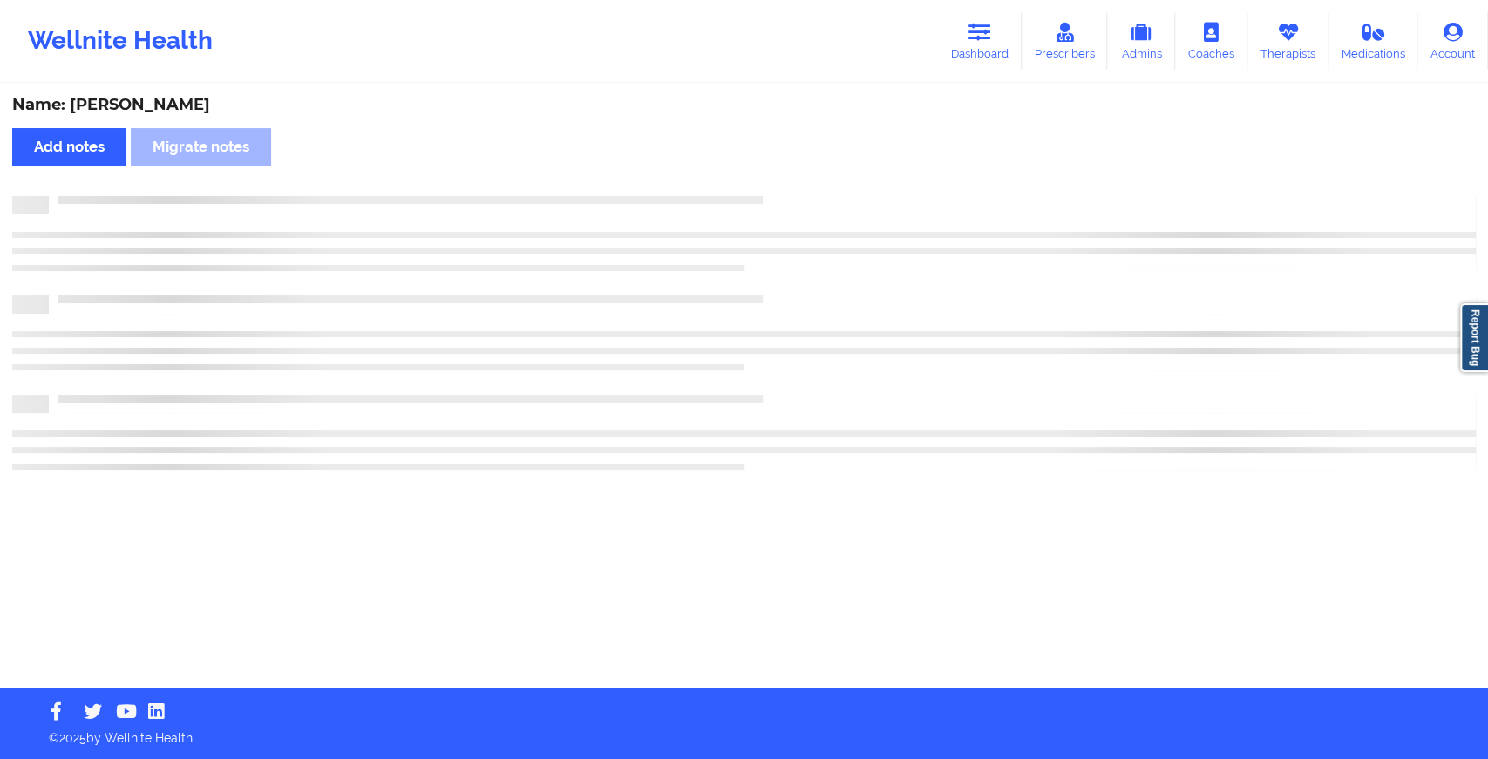
click at [798, 186] on div "Name: [PERSON_NAME] Add notes Migrate notes" at bounding box center [744, 386] width 1488 height 602
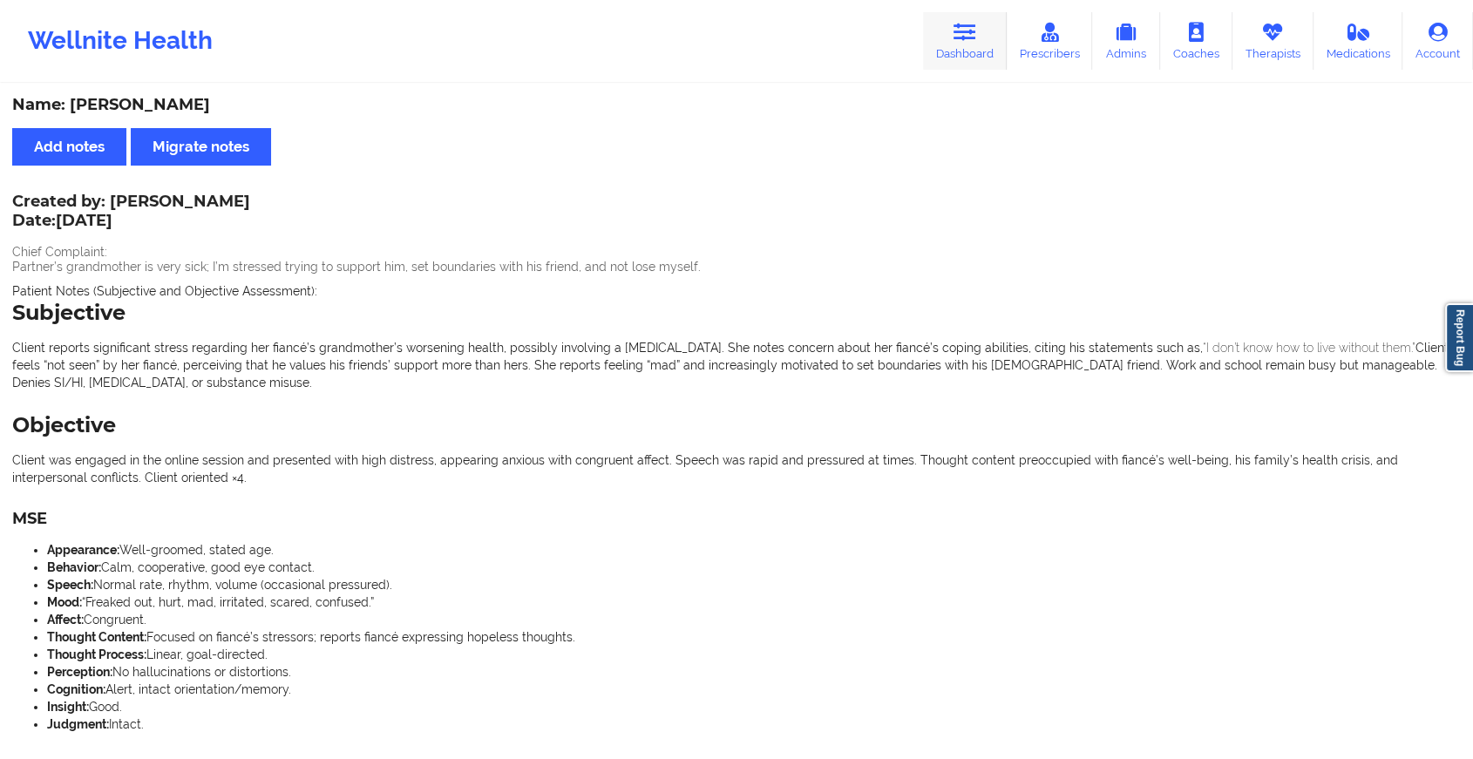
click at [963, 49] on link "Dashboard" at bounding box center [965, 41] width 84 height 58
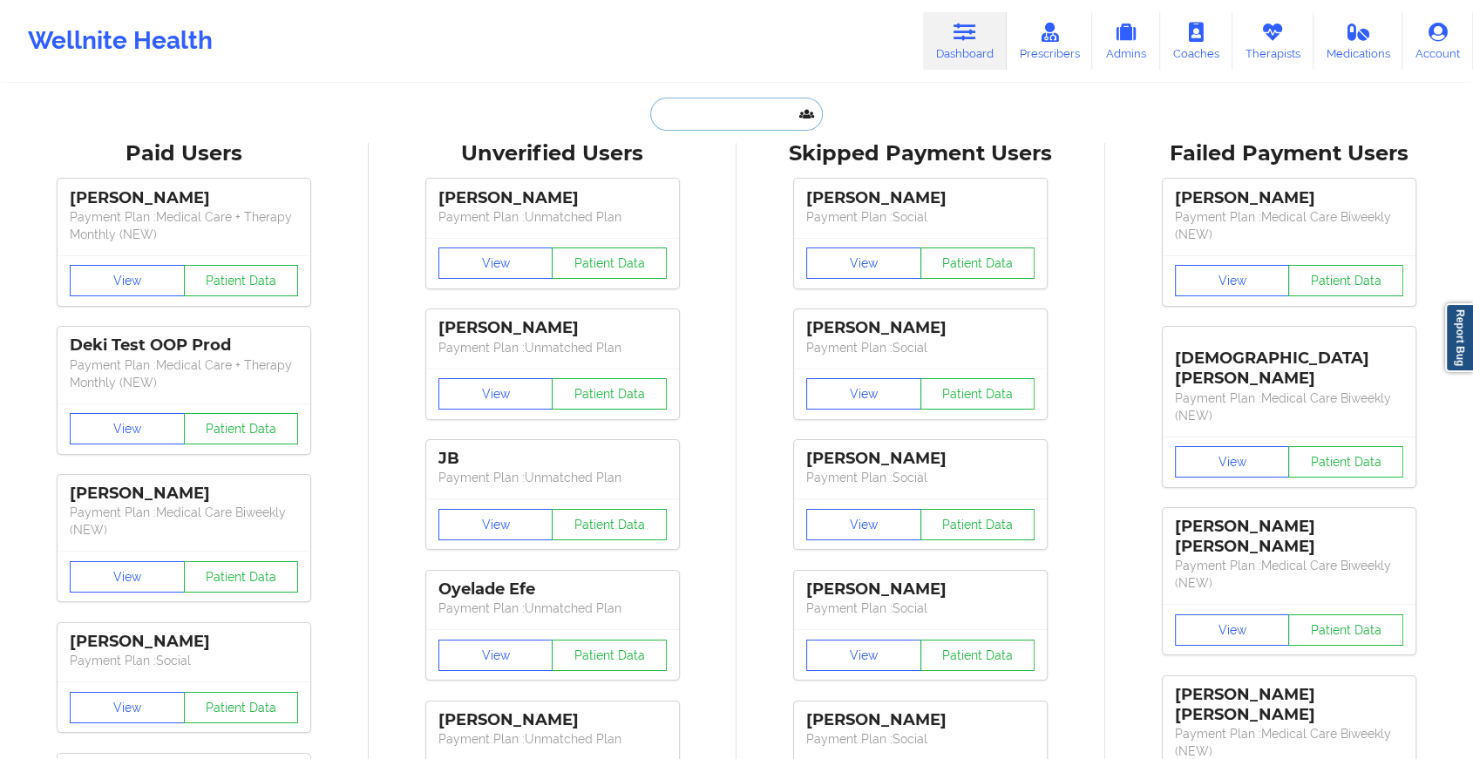
click at [738, 124] on input "text" at bounding box center [736, 114] width 173 height 33
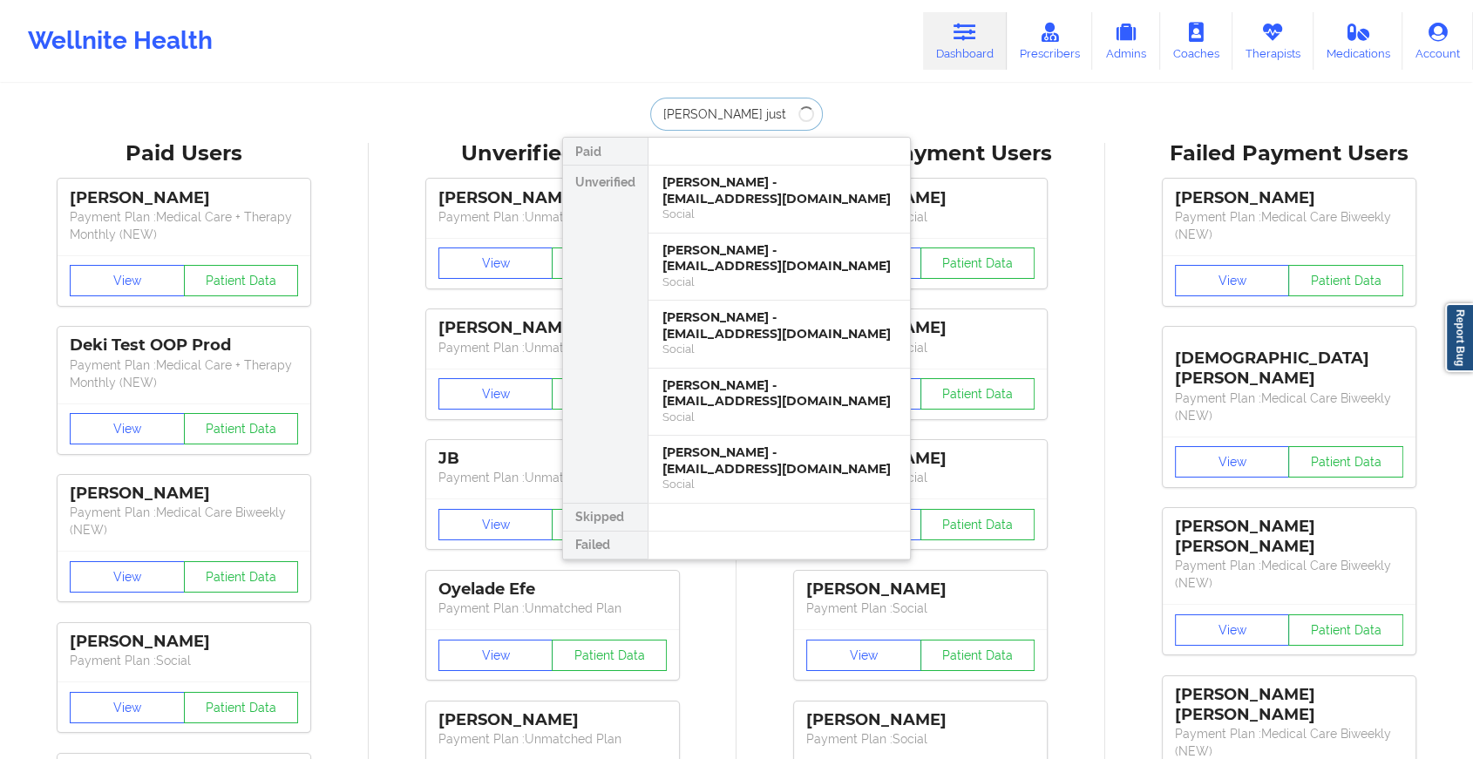
type input "[PERSON_NAME]"
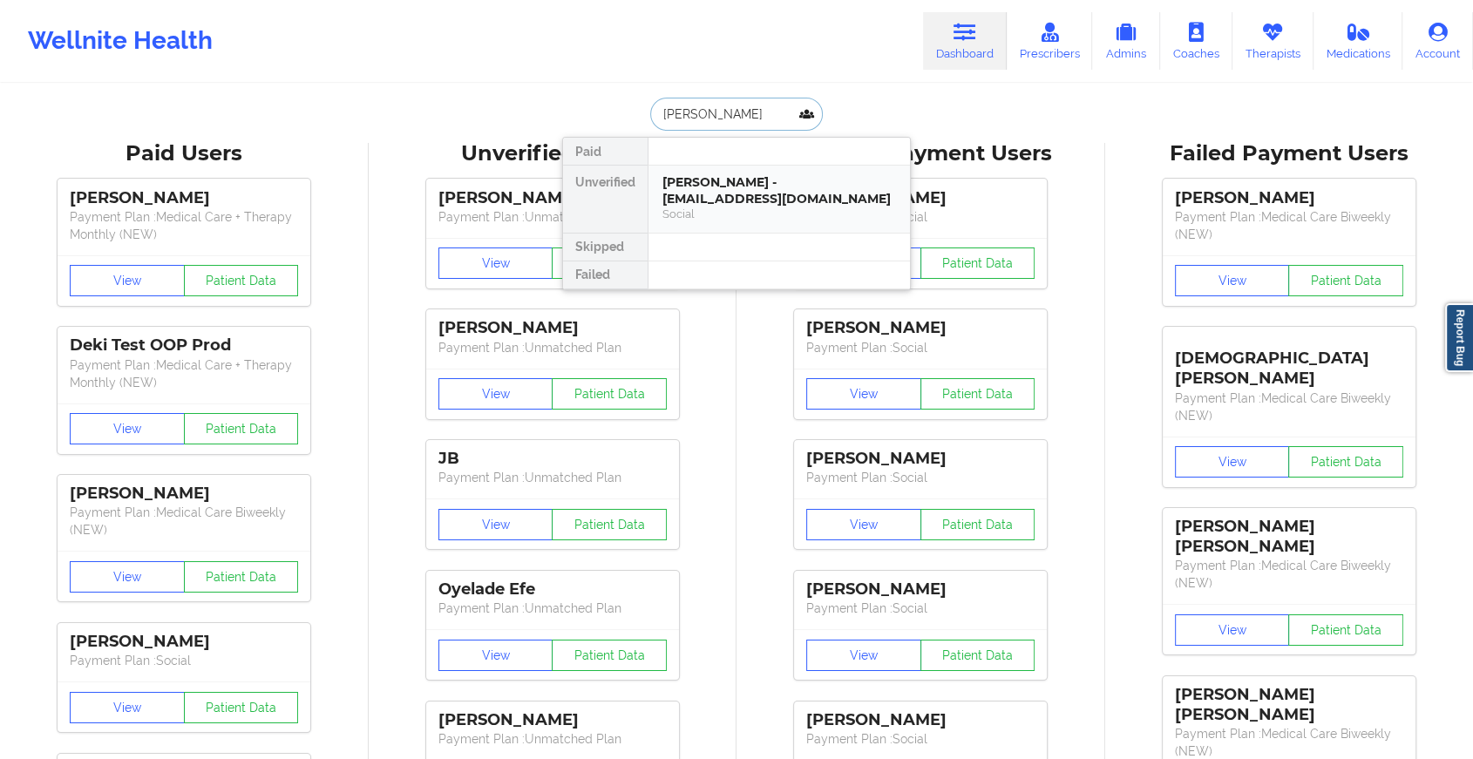
click at [728, 175] on div "[PERSON_NAME] - [EMAIL_ADDRESS][DOMAIN_NAME]" at bounding box center [780, 190] width 234 height 32
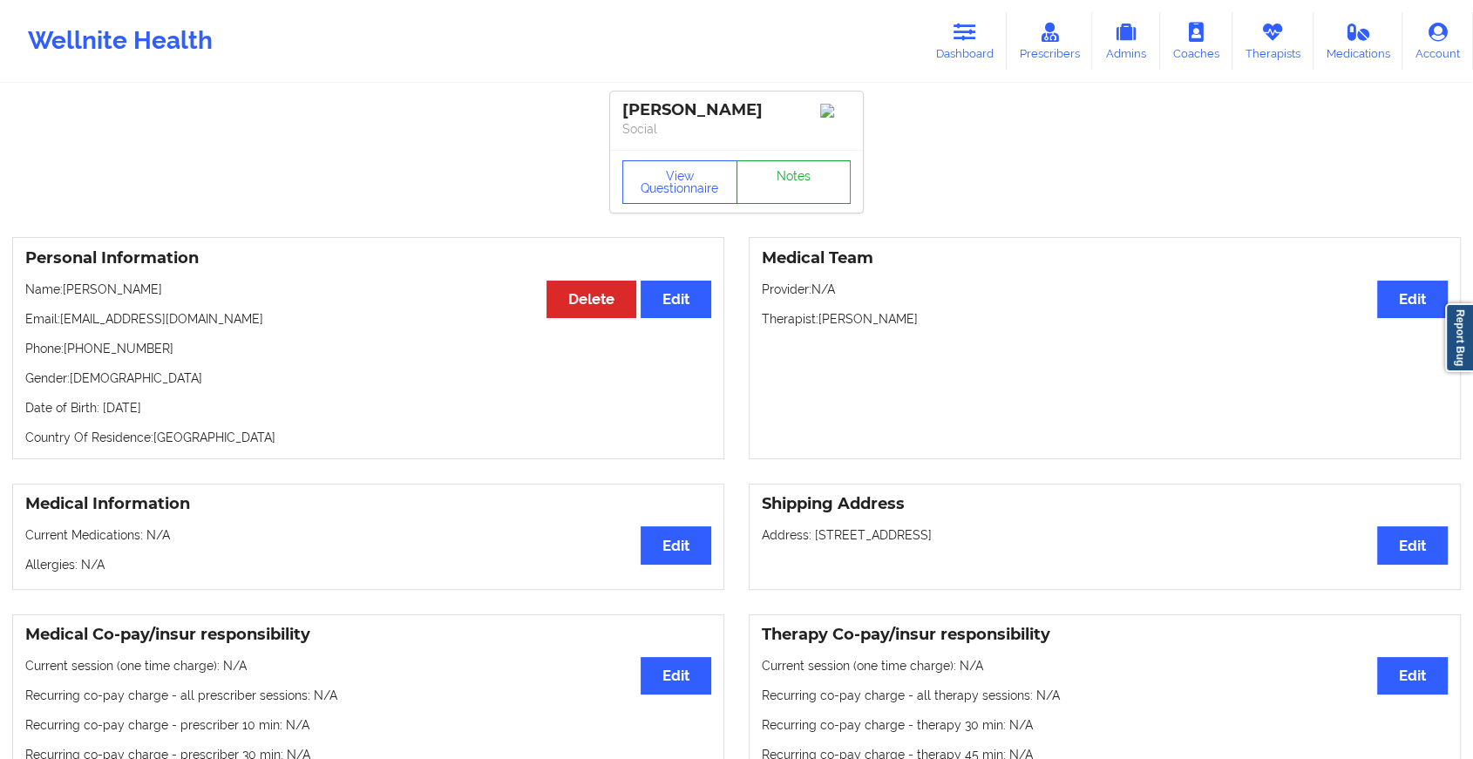
click at [786, 167] on link "Notes" at bounding box center [794, 182] width 115 height 44
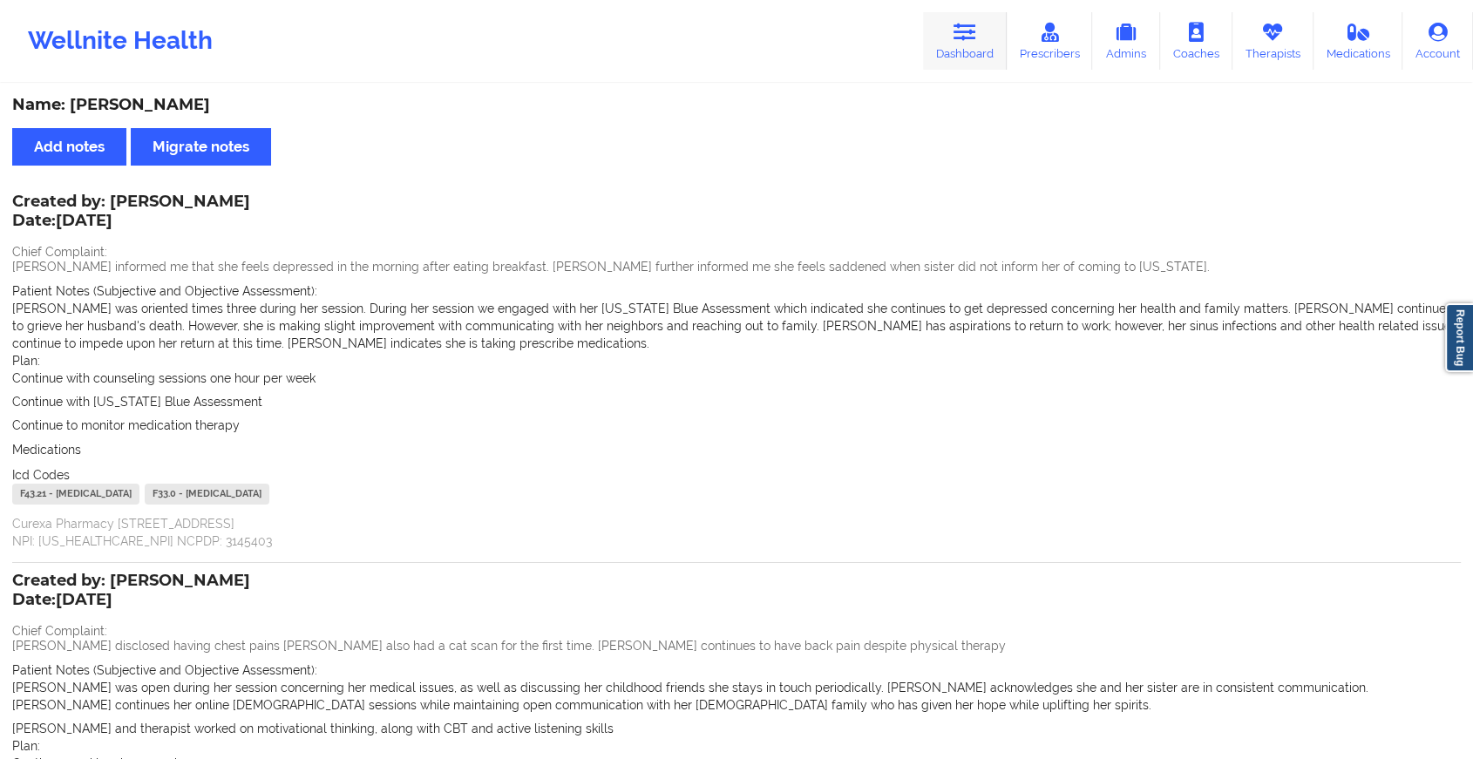
click at [935, 45] on link "Dashboard" at bounding box center [965, 41] width 84 height 58
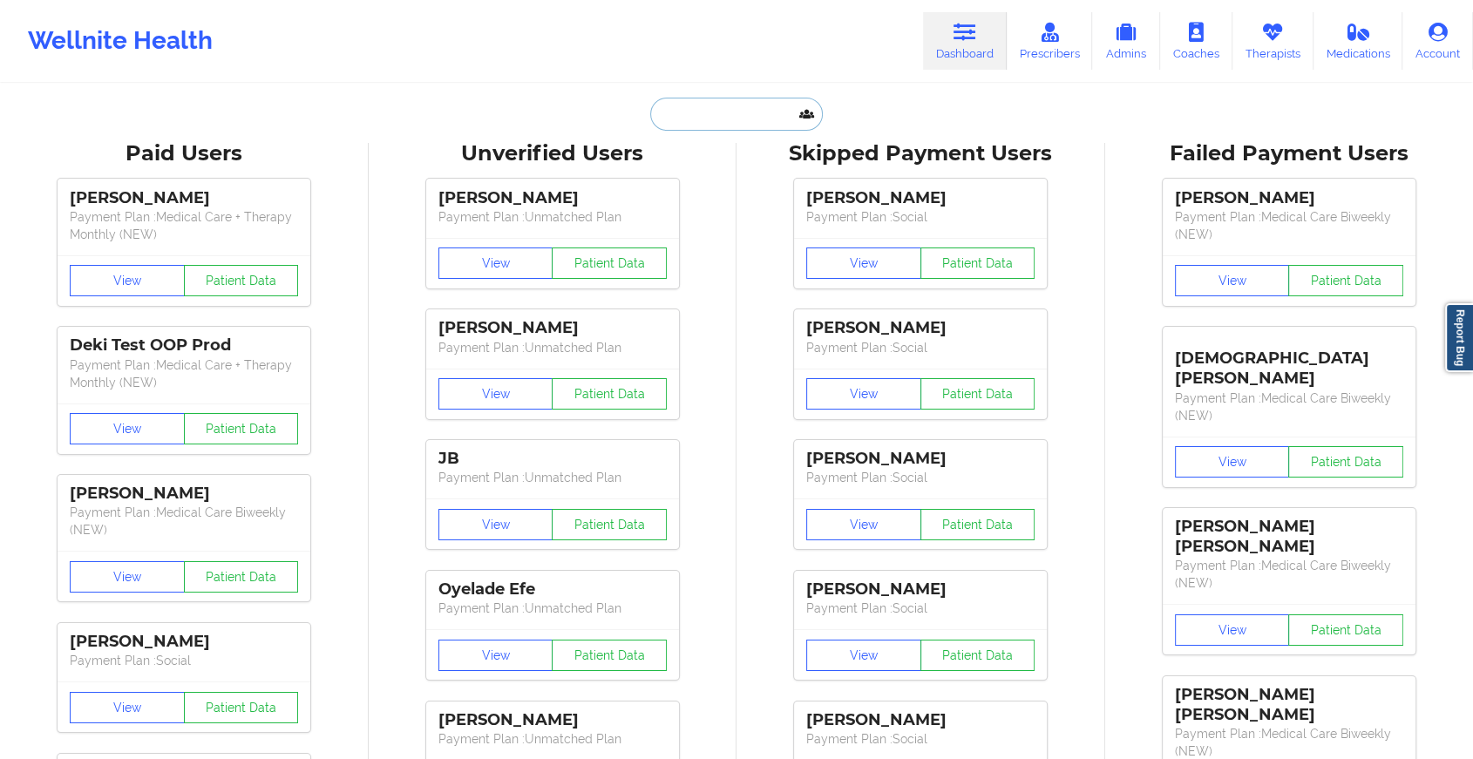
click at [734, 117] on input "text" at bounding box center [736, 114] width 173 height 33
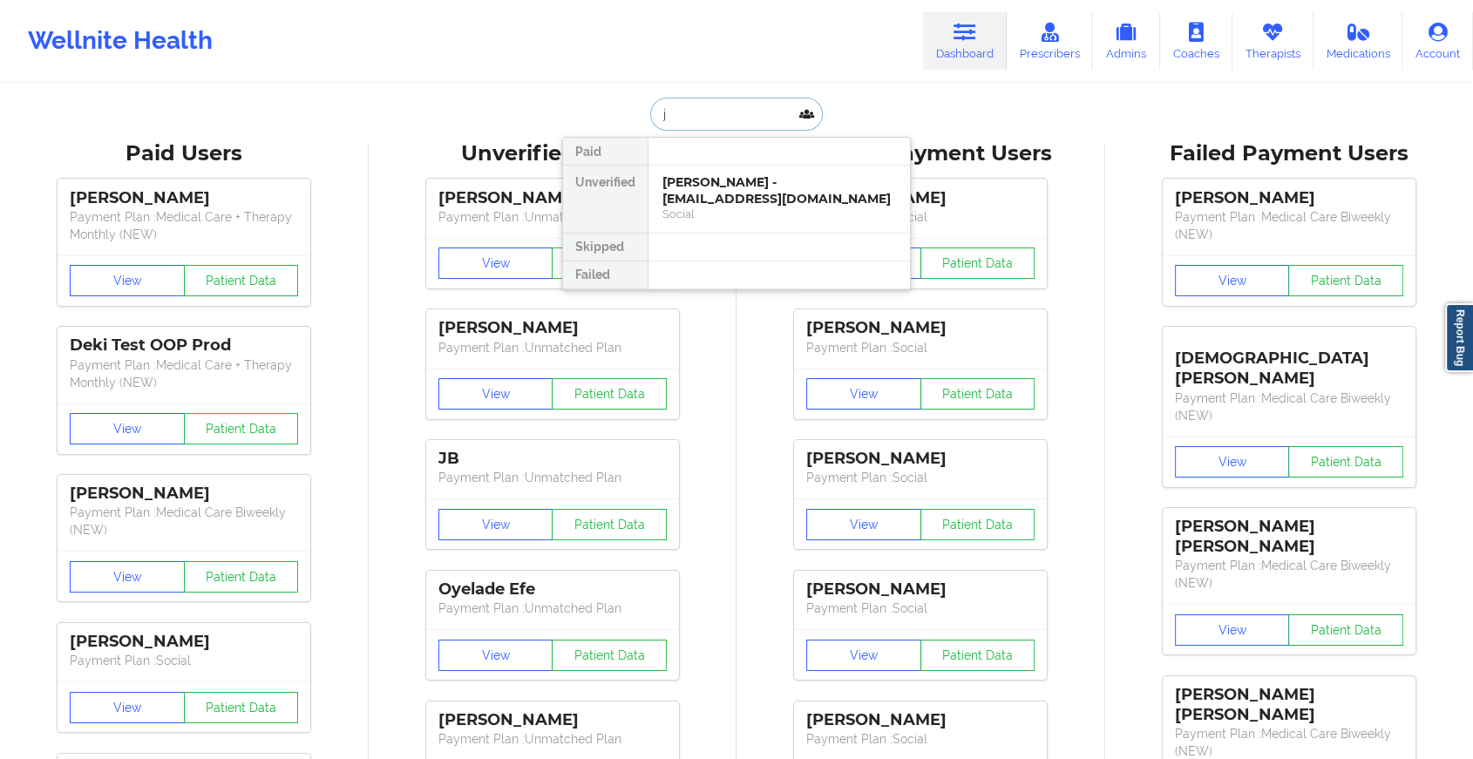
type input "ju"
click at [719, 180] on div "[PERSON_NAME] - [EMAIL_ADDRESS][DOMAIN_NAME]" at bounding box center [780, 190] width 234 height 32
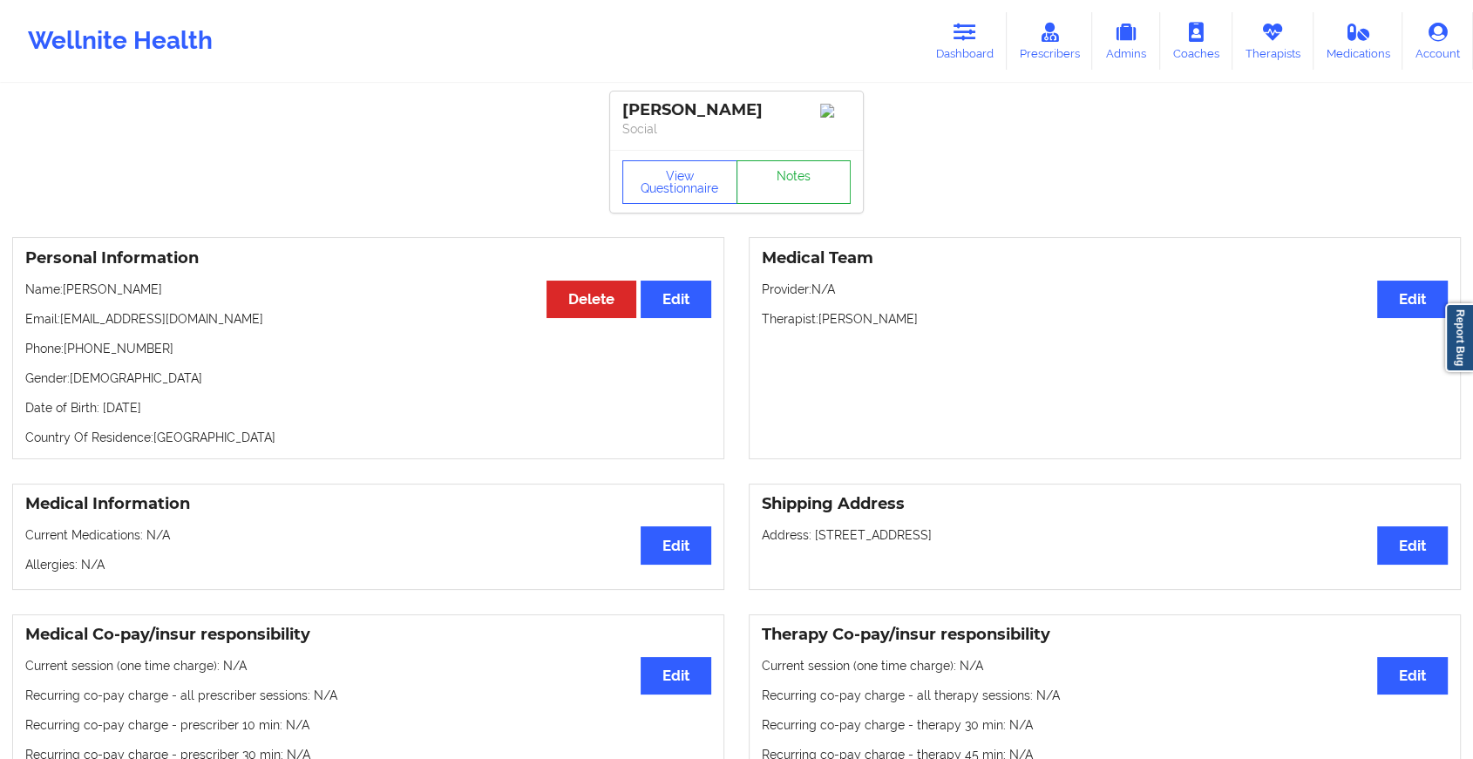
drag, startPoint x: 772, startPoint y: 222, endPoint x: 775, endPoint y: 206, distance: 16.8
click at [775, 204] on link "Notes" at bounding box center [794, 182] width 115 height 44
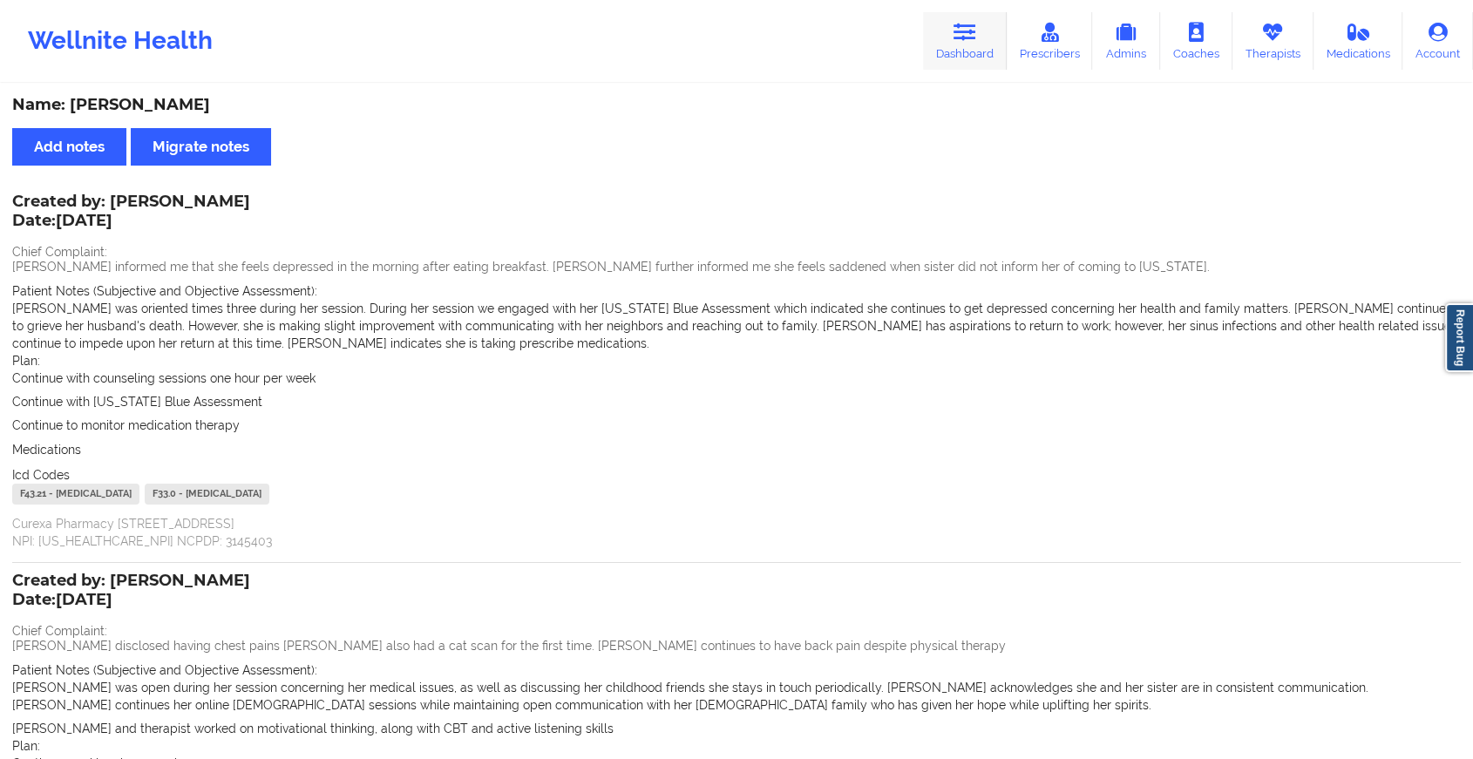
click at [964, 23] on icon at bounding box center [965, 32] width 23 height 19
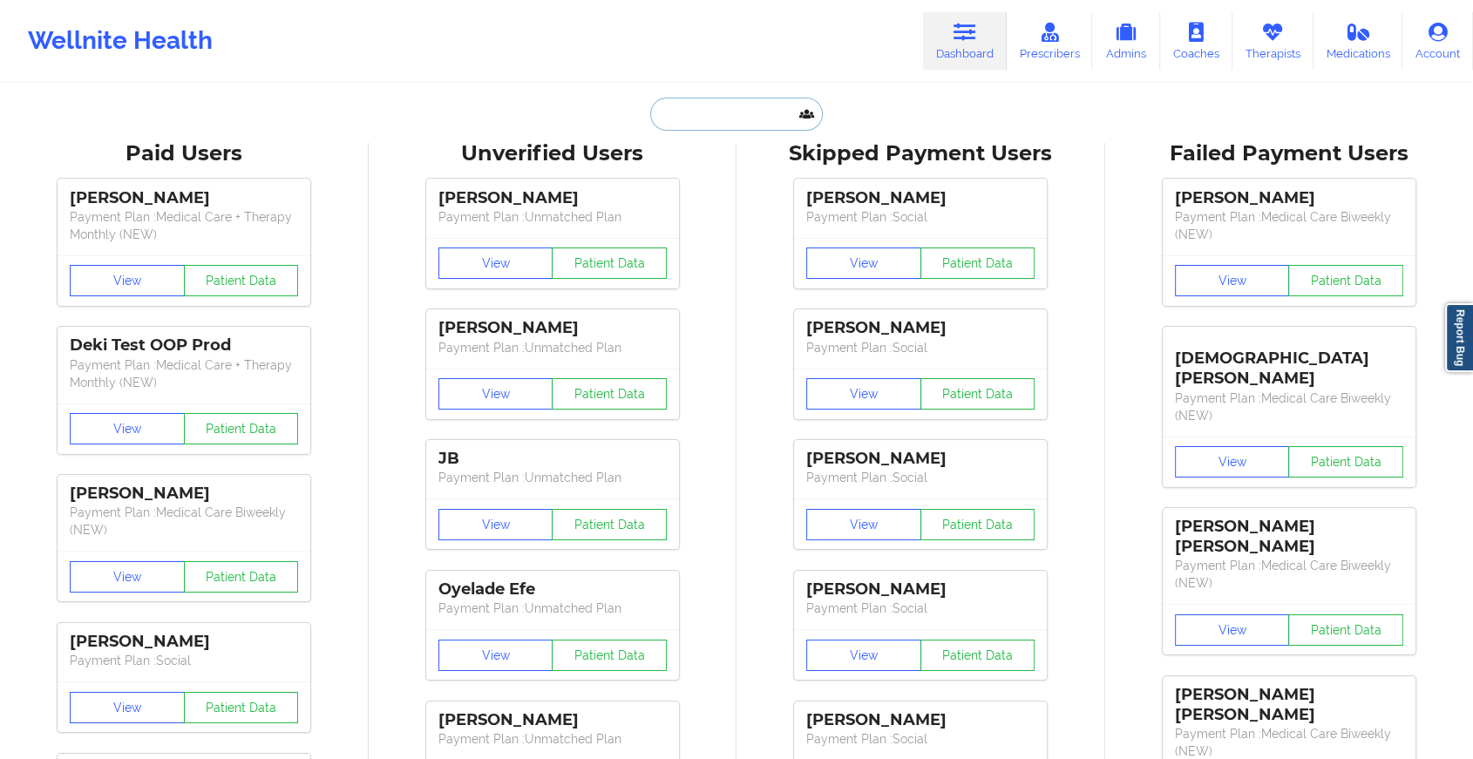
click at [711, 115] on input "text" at bounding box center [736, 114] width 173 height 33
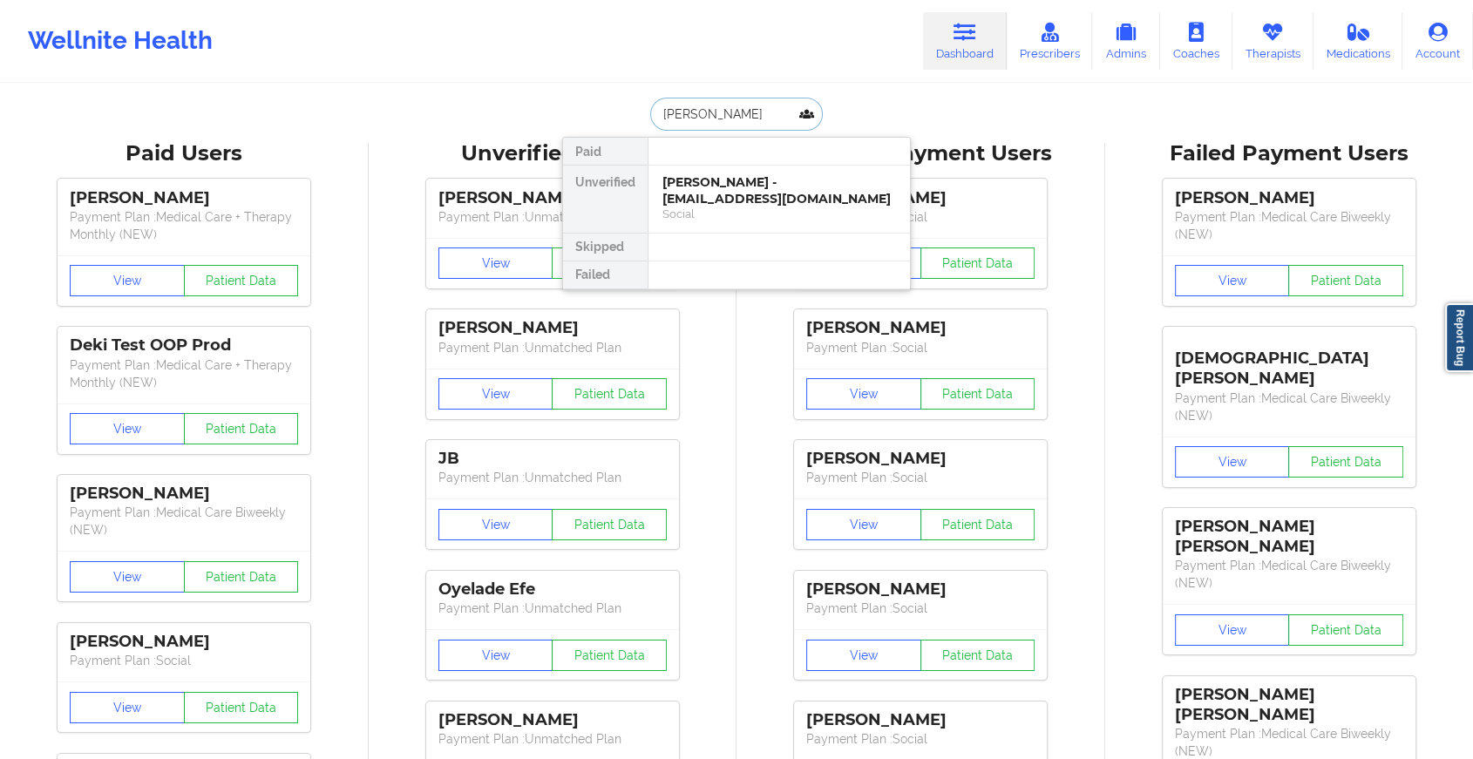
type input "[PERSON_NAME]"
click at [738, 195] on div "[PERSON_NAME] - [EMAIL_ADDRESS][DOMAIN_NAME]" at bounding box center [780, 190] width 234 height 32
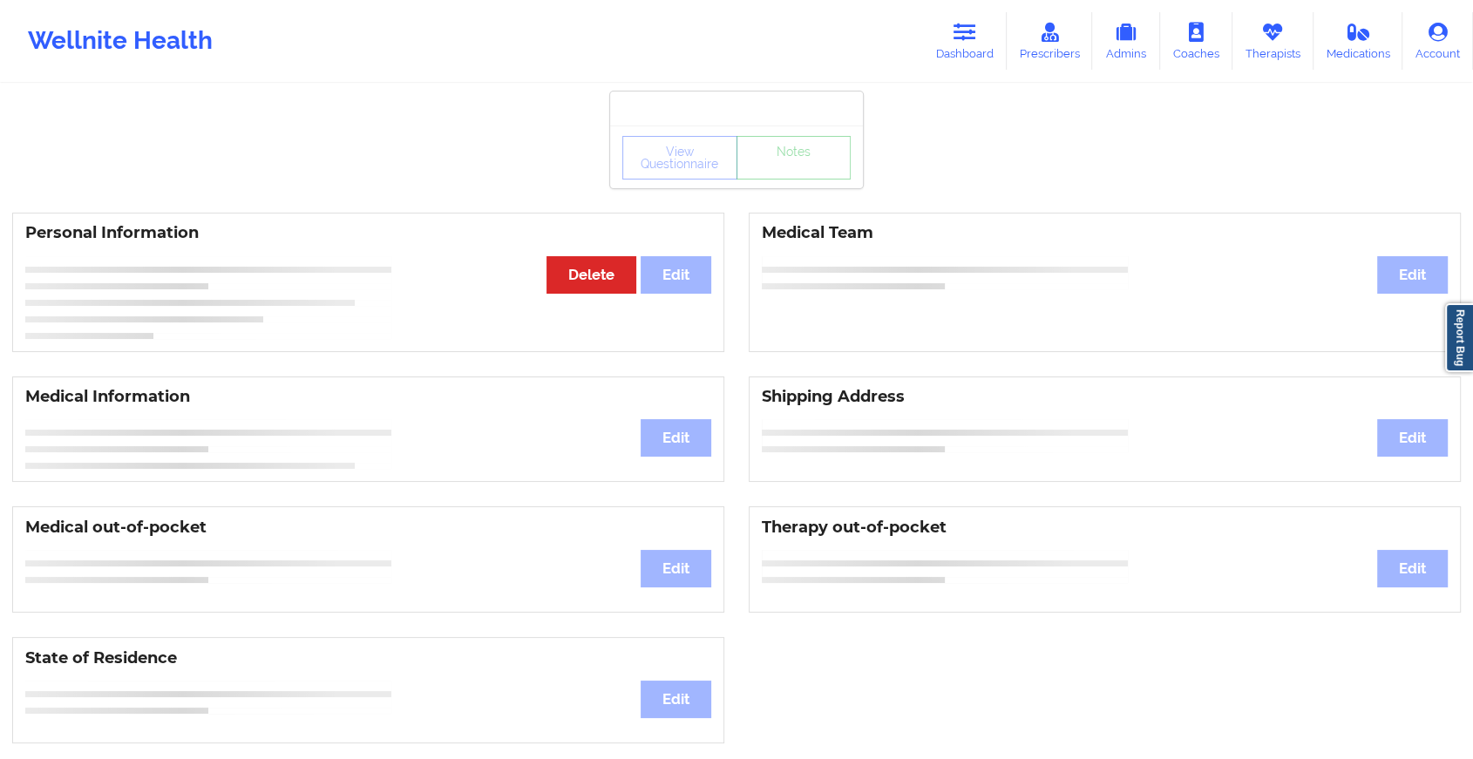
click at [781, 191] on div "View Questionnaire Notes Personal Information Edit Delete Medical Team Edit Med…" at bounding box center [736, 736] width 1473 height 1472
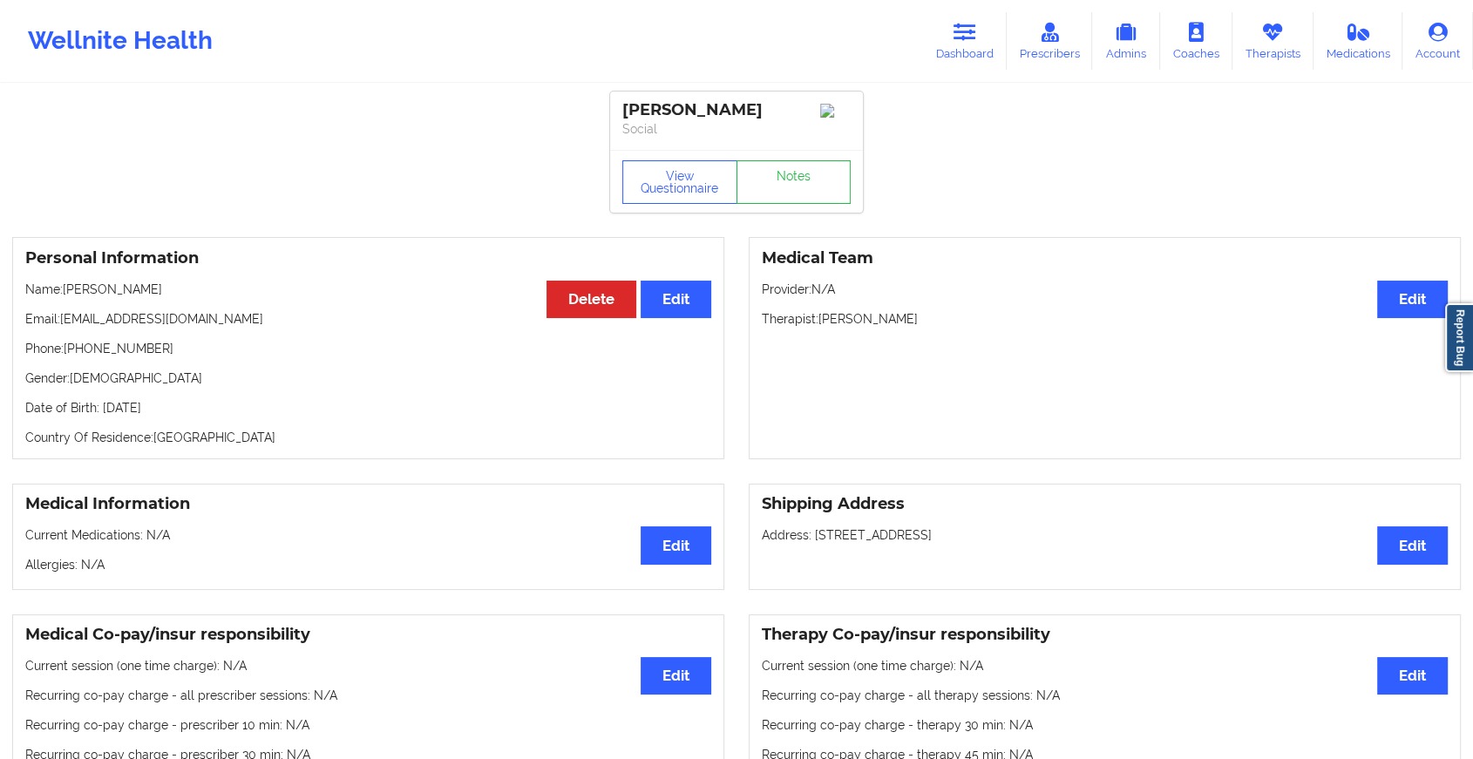
drag, startPoint x: 781, startPoint y: 191, endPoint x: 767, endPoint y: 199, distance: 16.0
click at [767, 199] on link "Notes" at bounding box center [794, 182] width 115 height 44
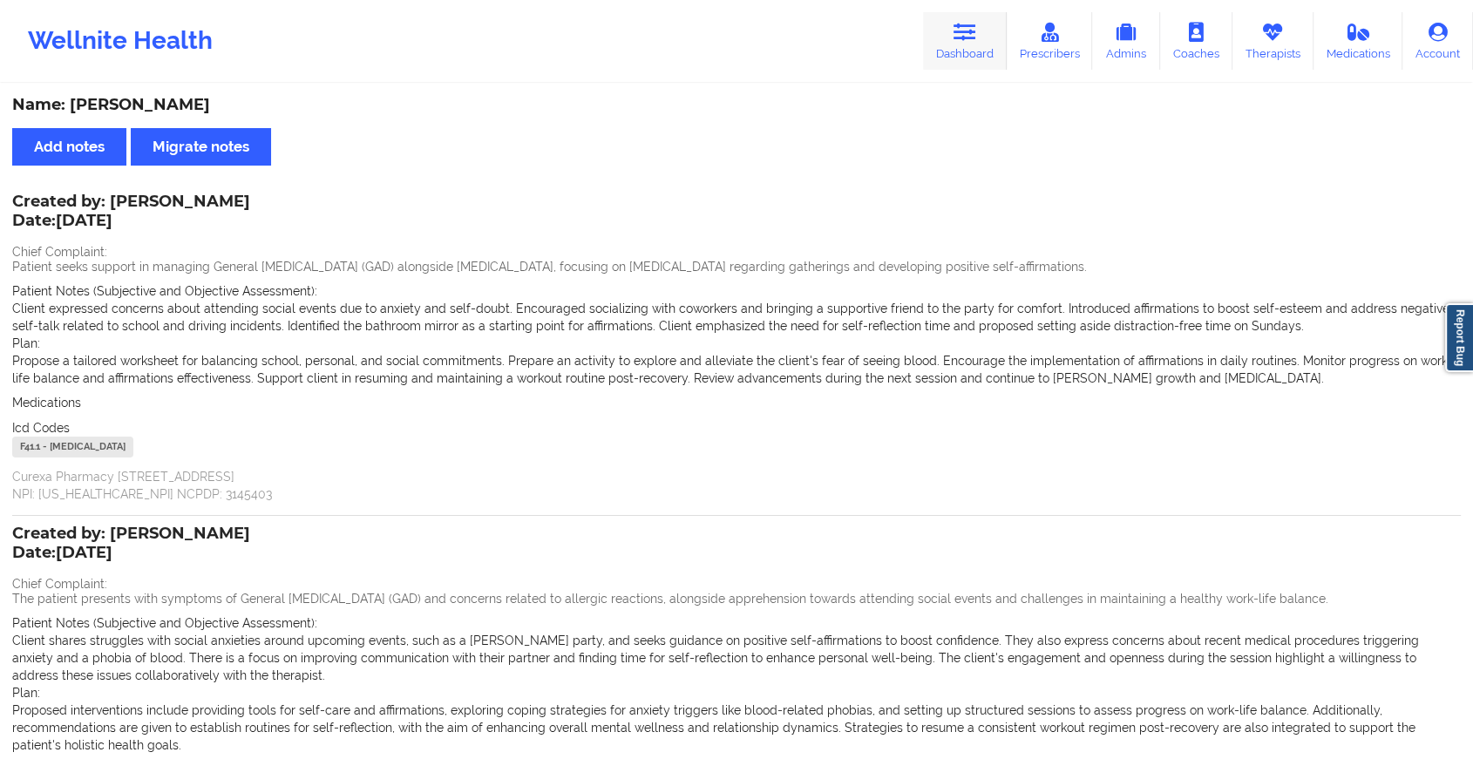
click at [967, 51] on link "Dashboard" at bounding box center [965, 41] width 84 height 58
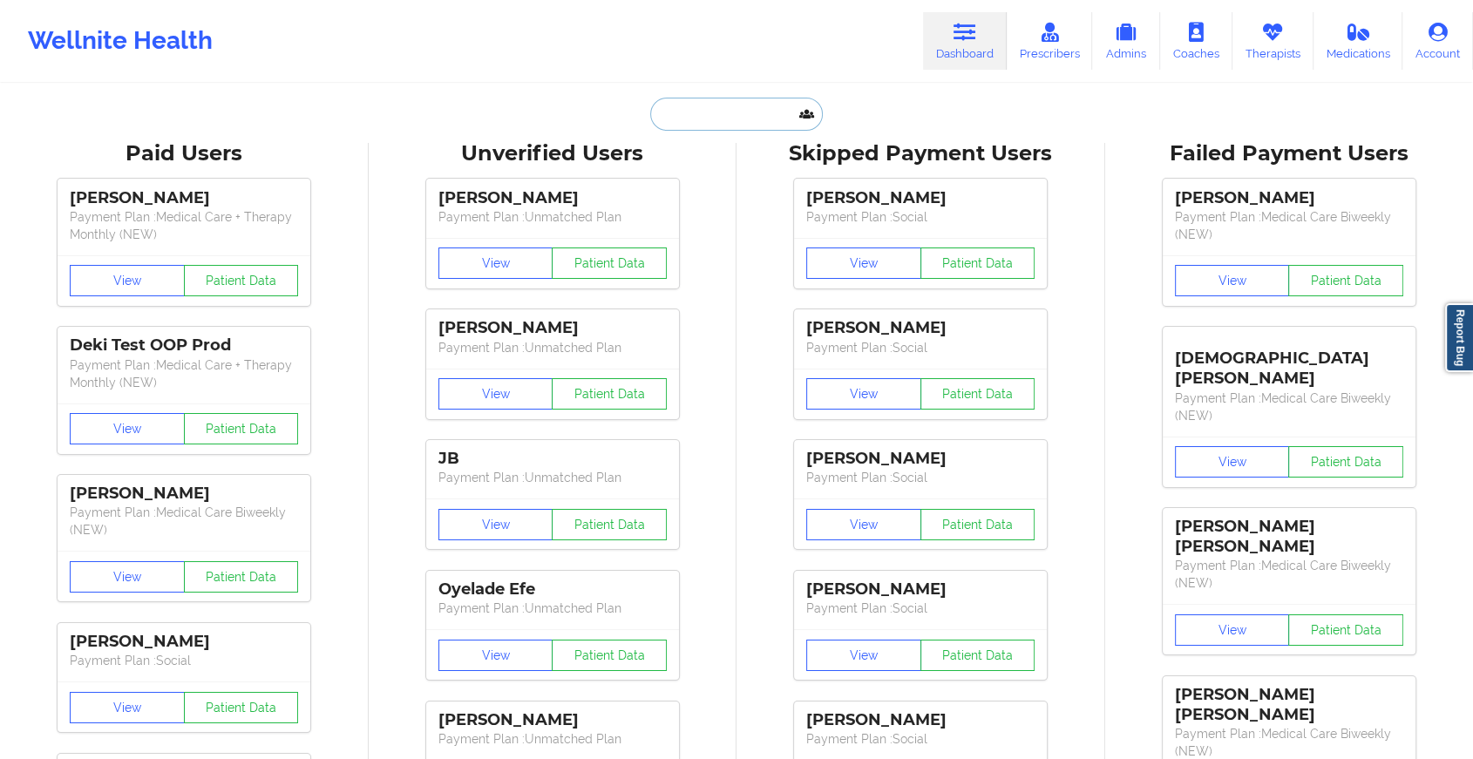
click at [759, 112] on input "text" at bounding box center [736, 114] width 173 height 33
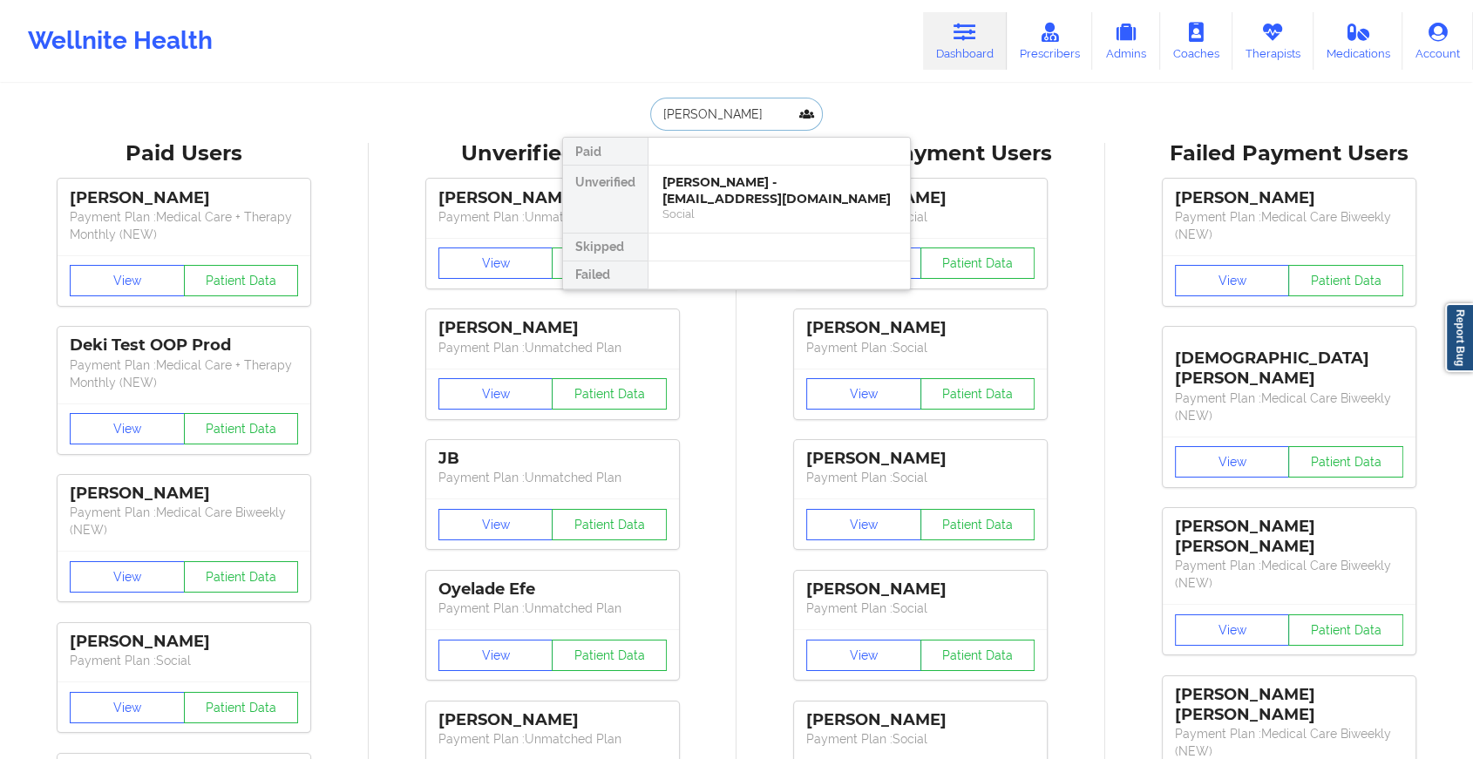
type input "[PERSON_NAME]"
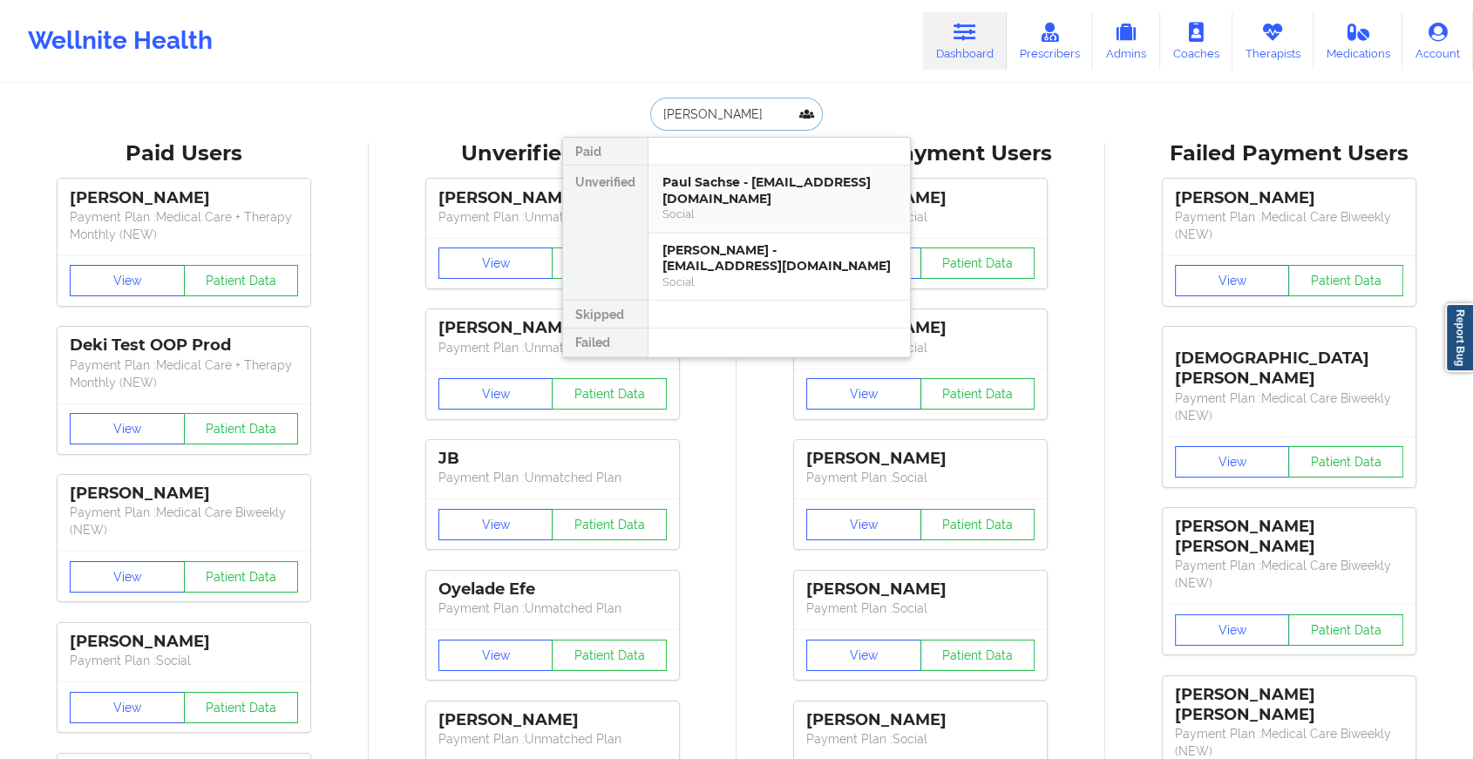
click at [752, 192] on div "Paul Sachse - [EMAIL_ADDRESS][DOMAIN_NAME]" at bounding box center [780, 190] width 234 height 32
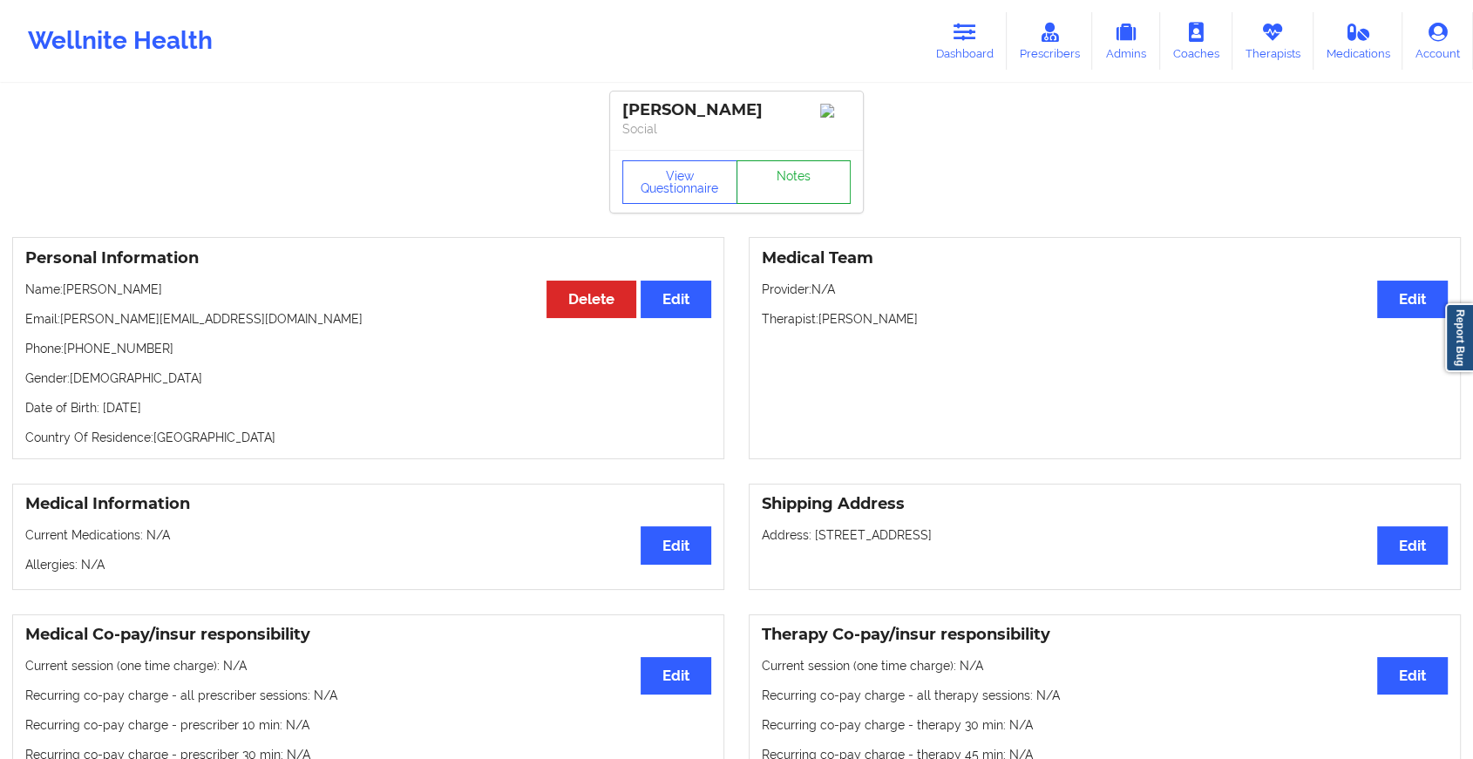
click at [787, 187] on link "Notes" at bounding box center [794, 182] width 115 height 44
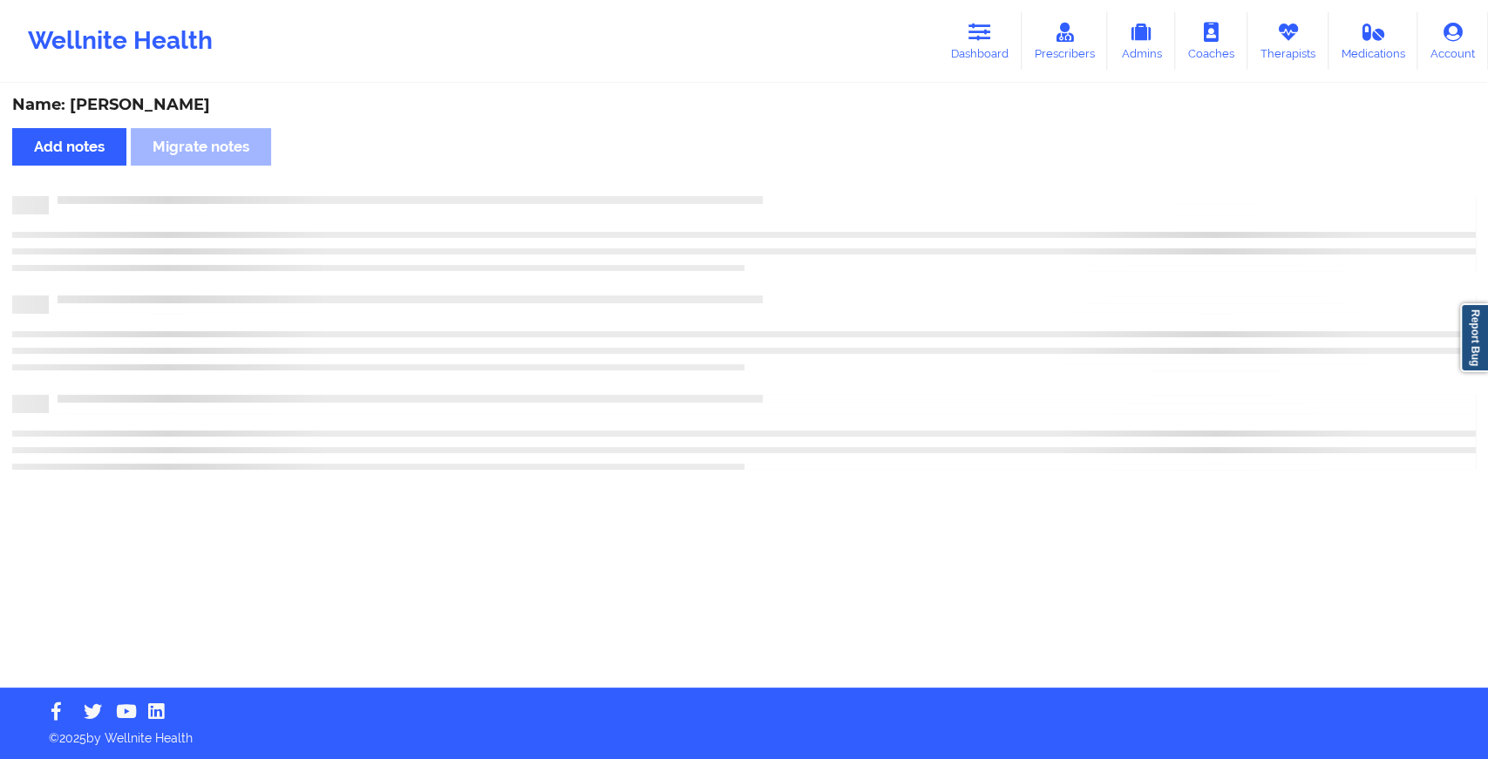
click at [874, 256] on div "Name: [PERSON_NAME] Add notes Migrate notes" at bounding box center [744, 386] width 1488 height 602
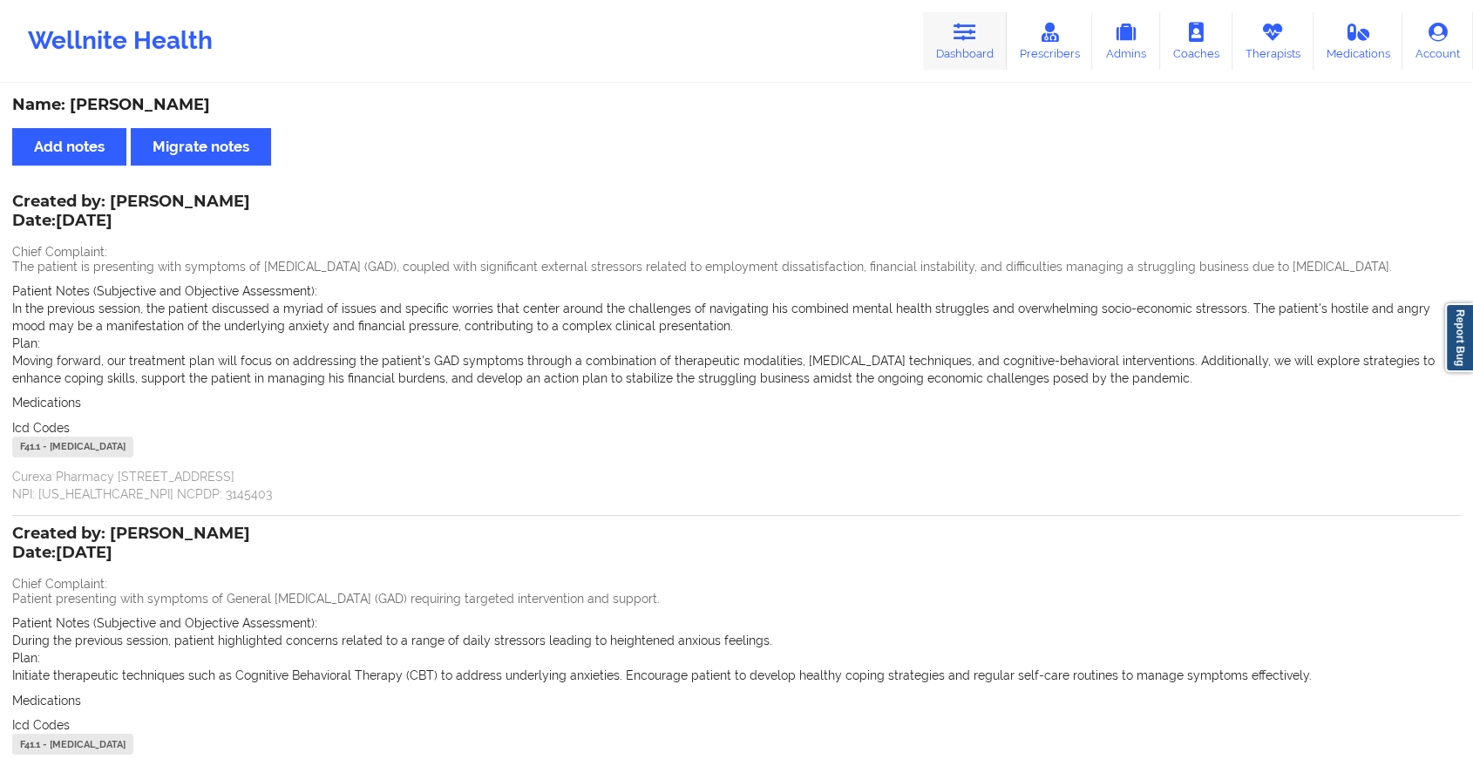
click at [954, 19] on link "Dashboard" at bounding box center [965, 41] width 84 height 58
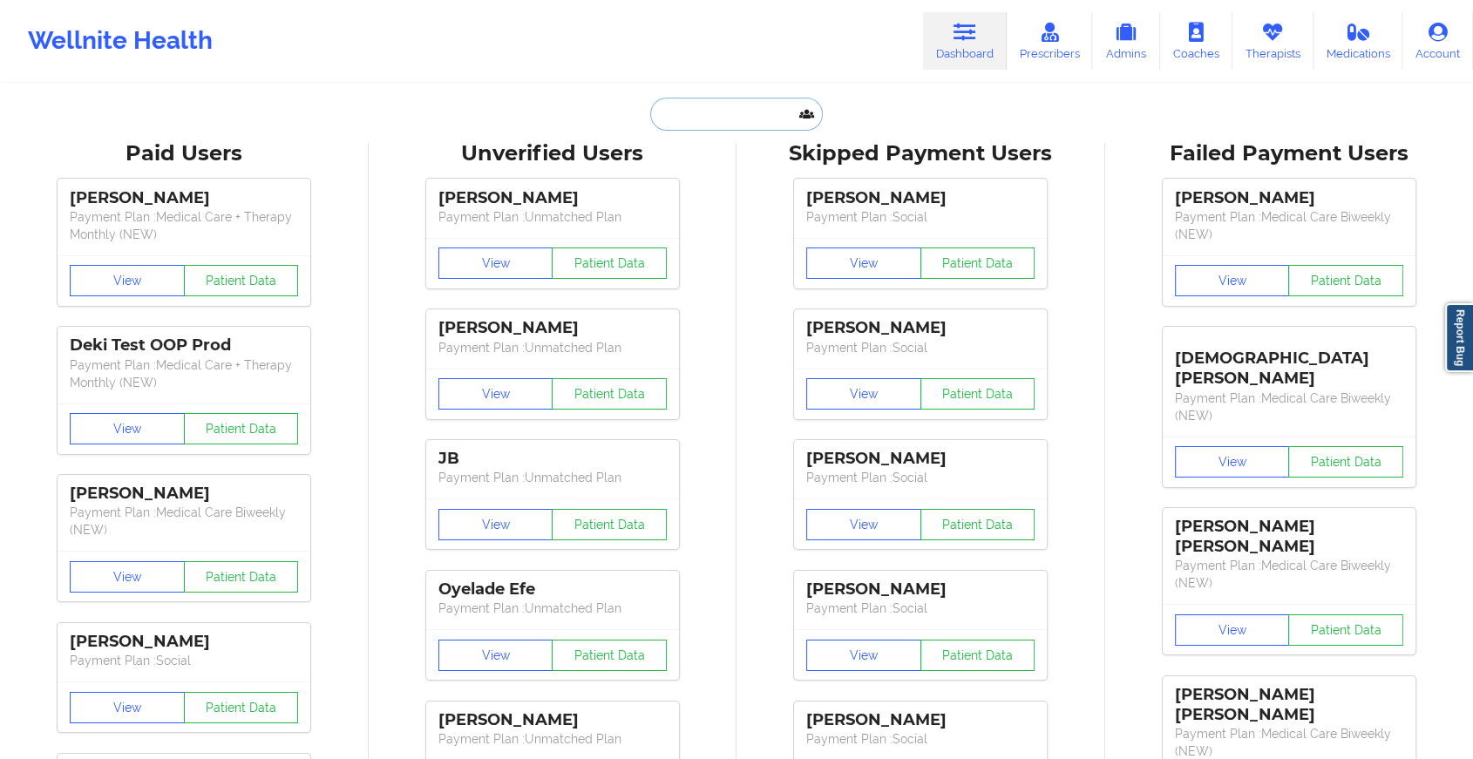
click at [724, 119] on input "text" at bounding box center [736, 114] width 173 height 33
type input "p"
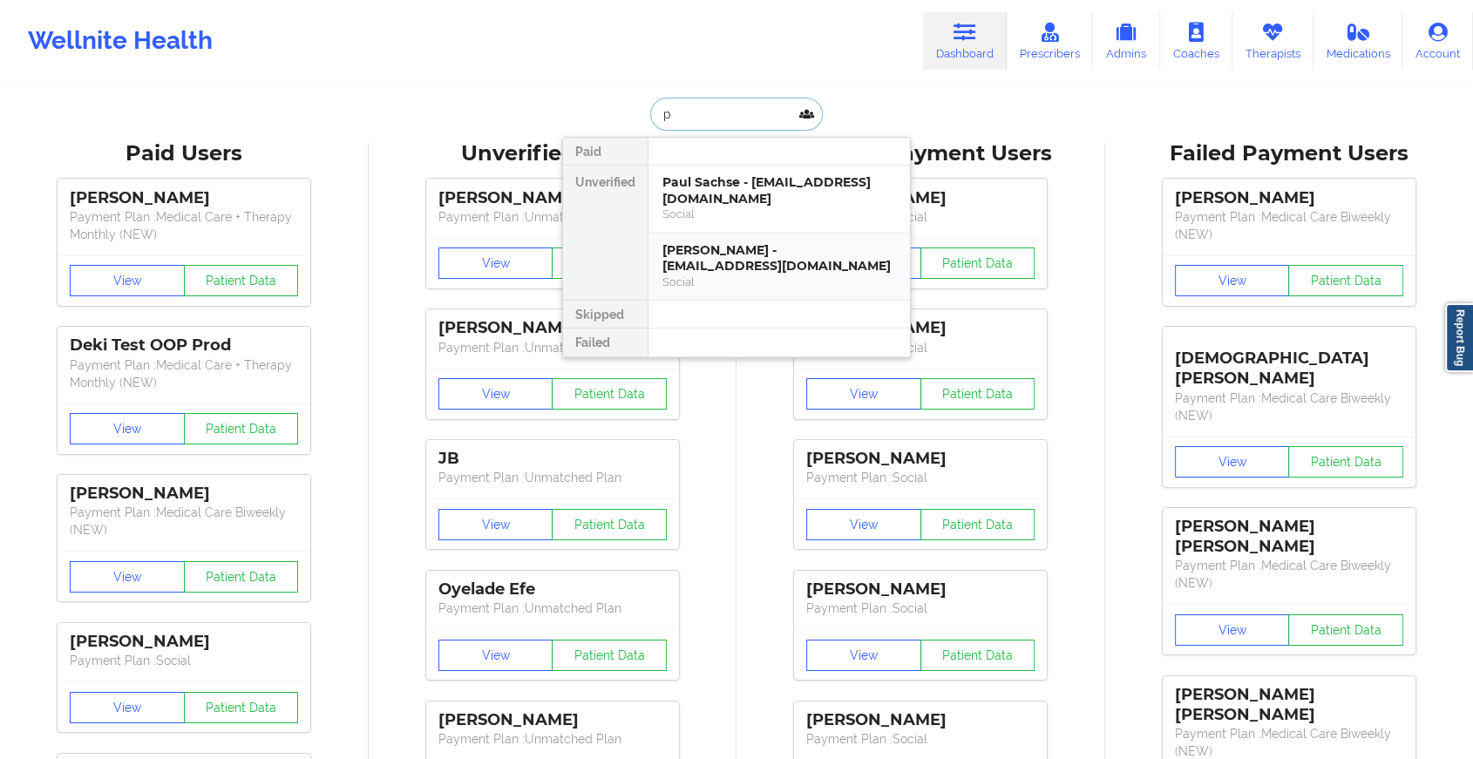
click at [698, 253] on div "[PERSON_NAME] - [EMAIL_ADDRESS][DOMAIN_NAME]" at bounding box center [780, 258] width 234 height 32
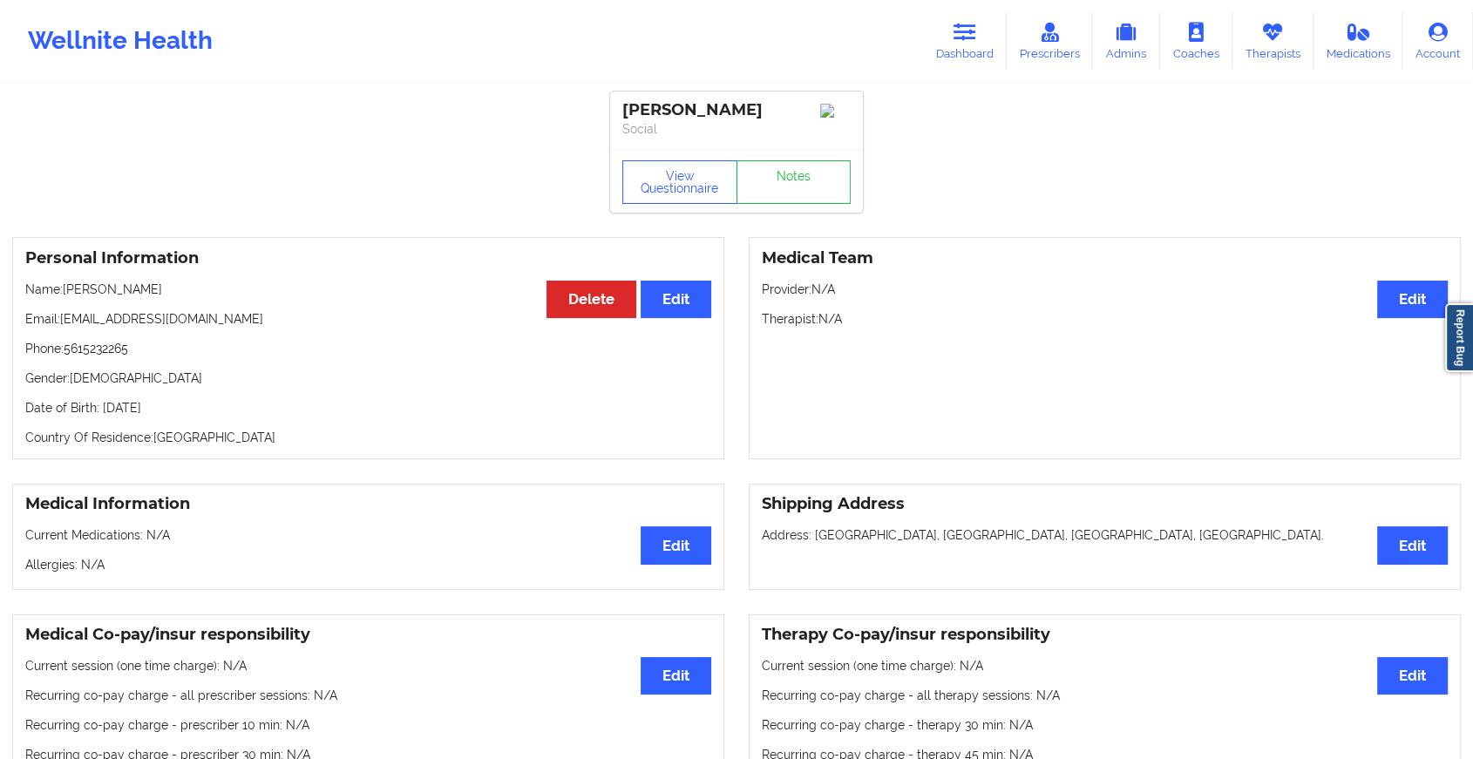
click at [767, 210] on div "View Questionnaire Notes" at bounding box center [736, 181] width 253 height 63
click at [807, 183] on link "Notes" at bounding box center [794, 182] width 115 height 44
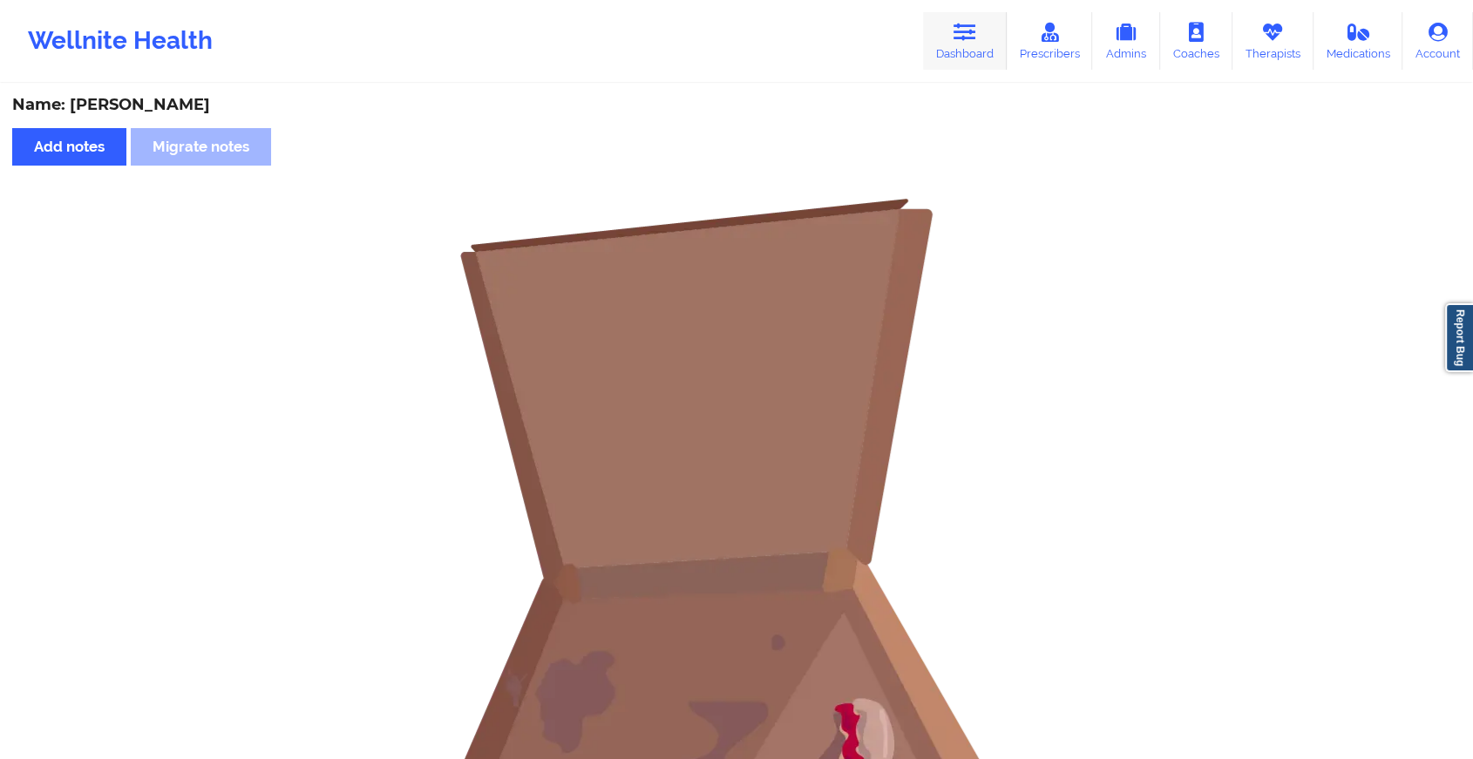
click at [935, 60] on link "Dashboard" at bounding box center [965, 41] width 84 height 58
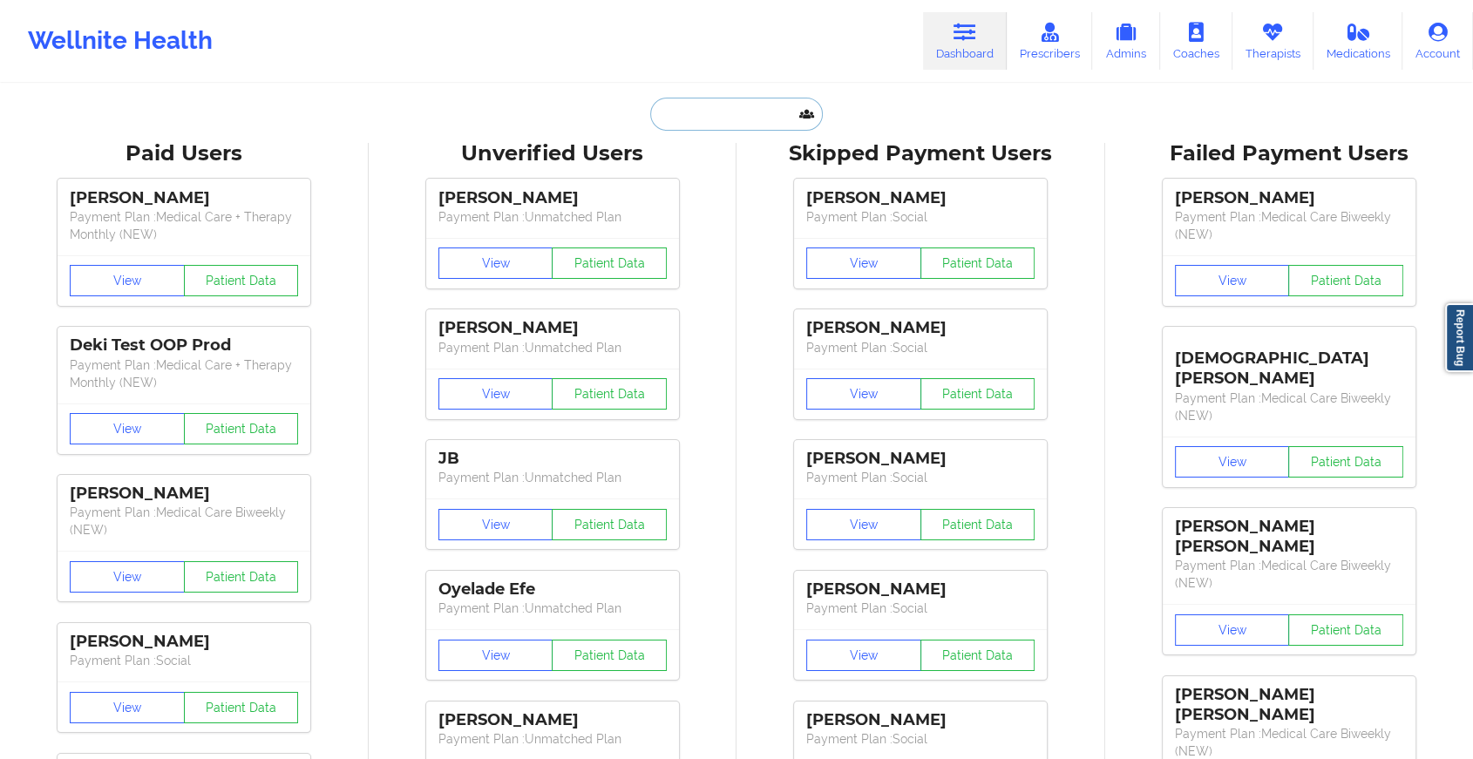
click at [723, 112] on input "text" at bounding box center [736, 114] width 173 height 33
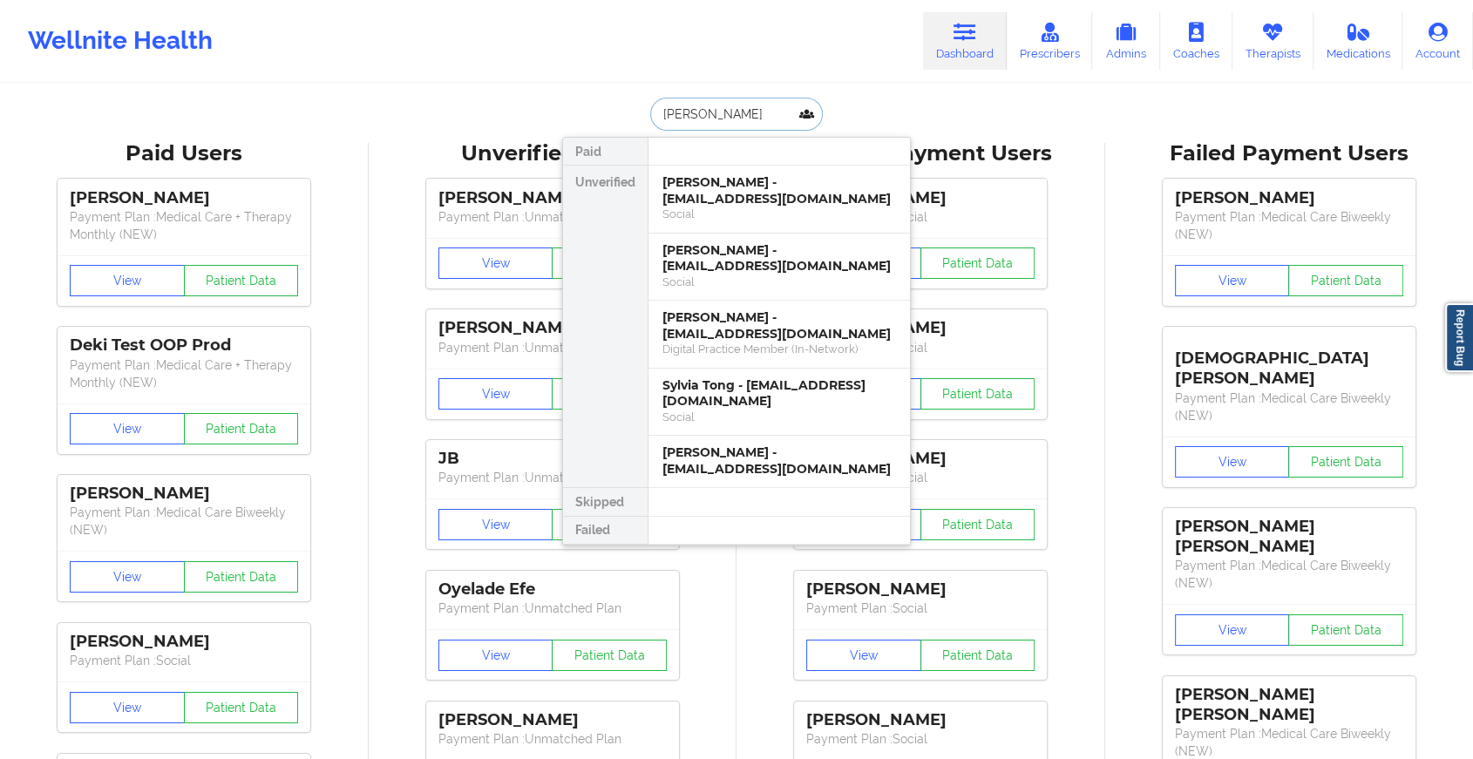
type input "[PERSON_NAME]"
click at [748, 182] on div "[PERSON_NAME] - [EMAIL_ADDRESS][DOMAIN_NAME]" at bounding box center [780, 190] width 234 height 32
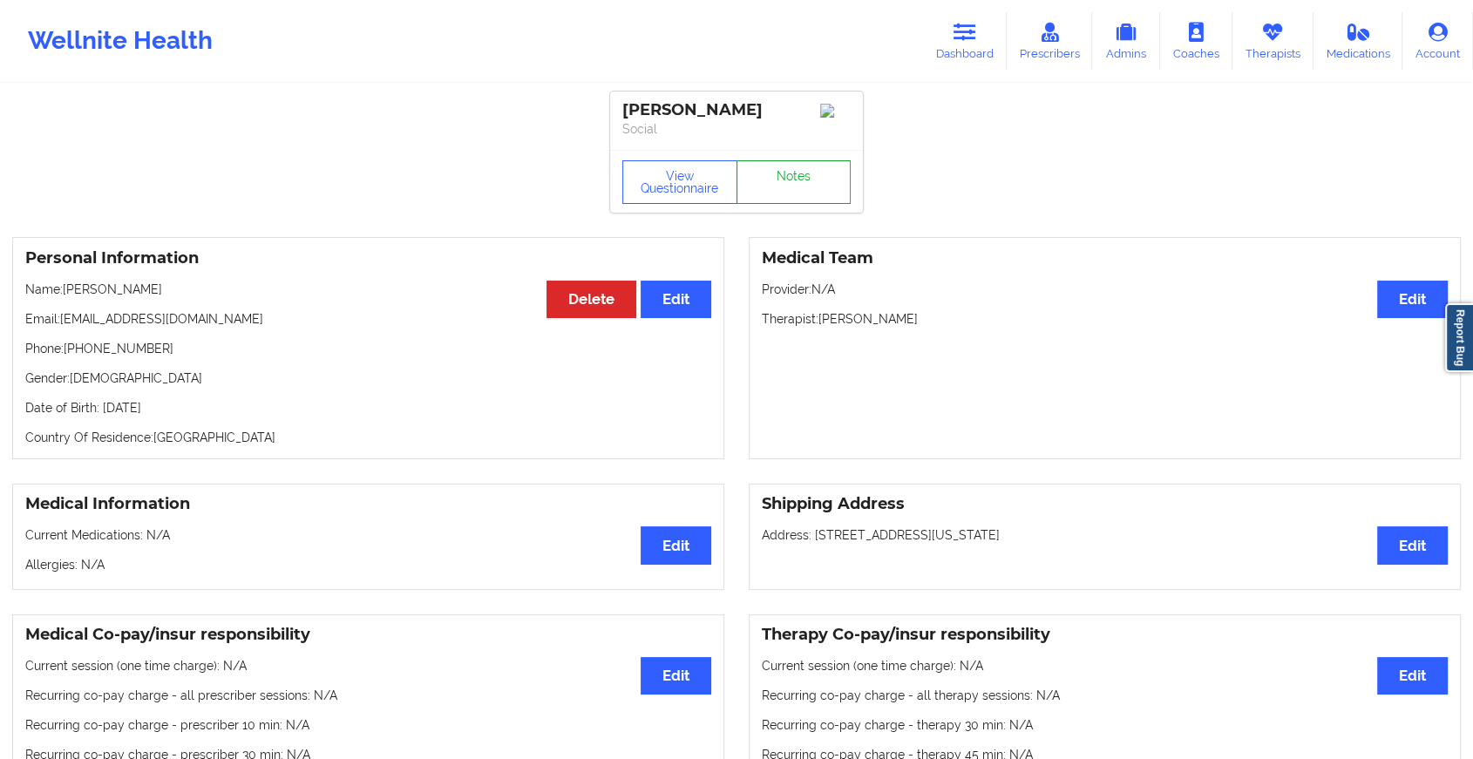
click at [795, 180] on link "Notes" at bounding box center [794, 182] width 115 height 44
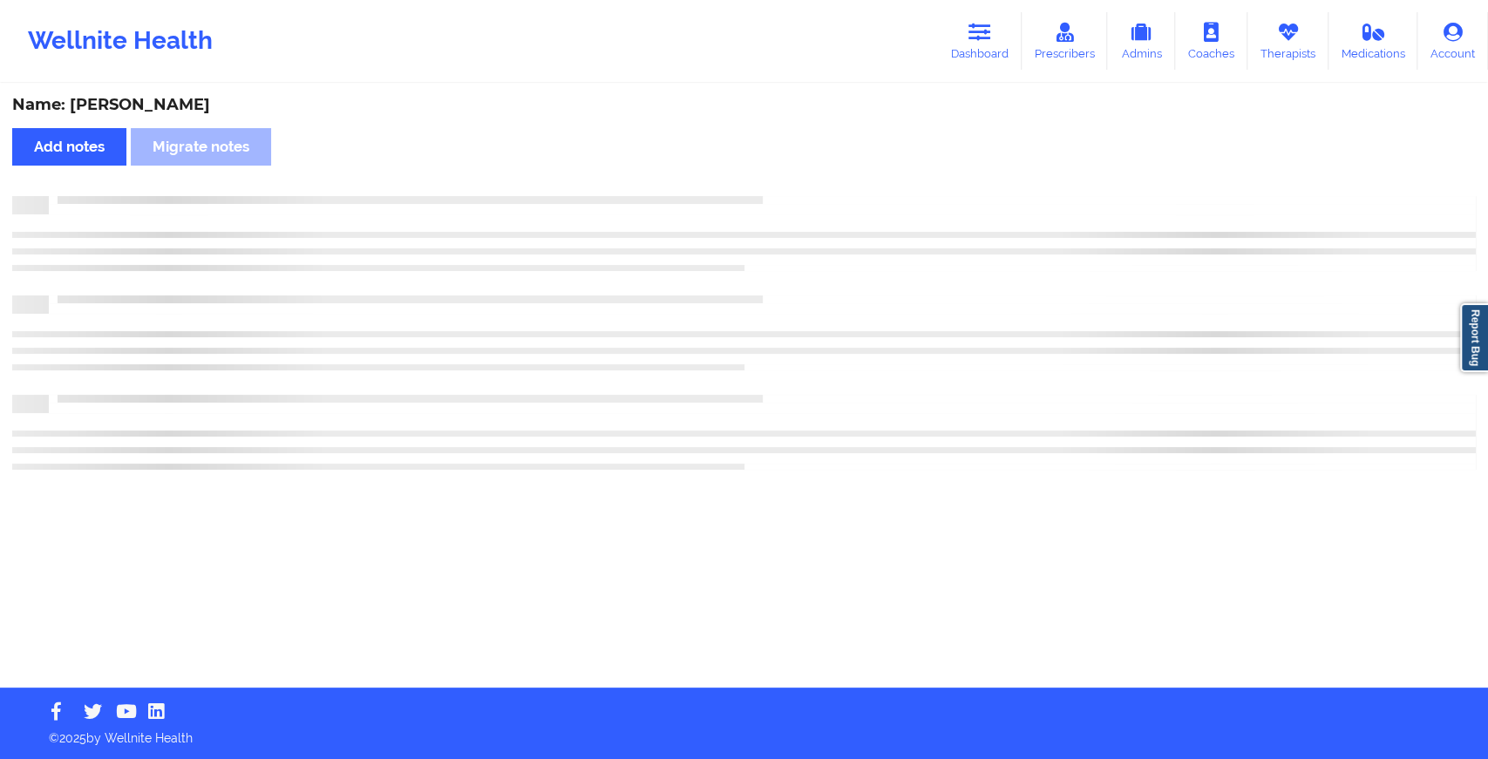
click at [795, 180] on div "Name: [PERSON_NAME] Add notes Migrate notes" at bounding box center [744, 386] width 1488 height 602
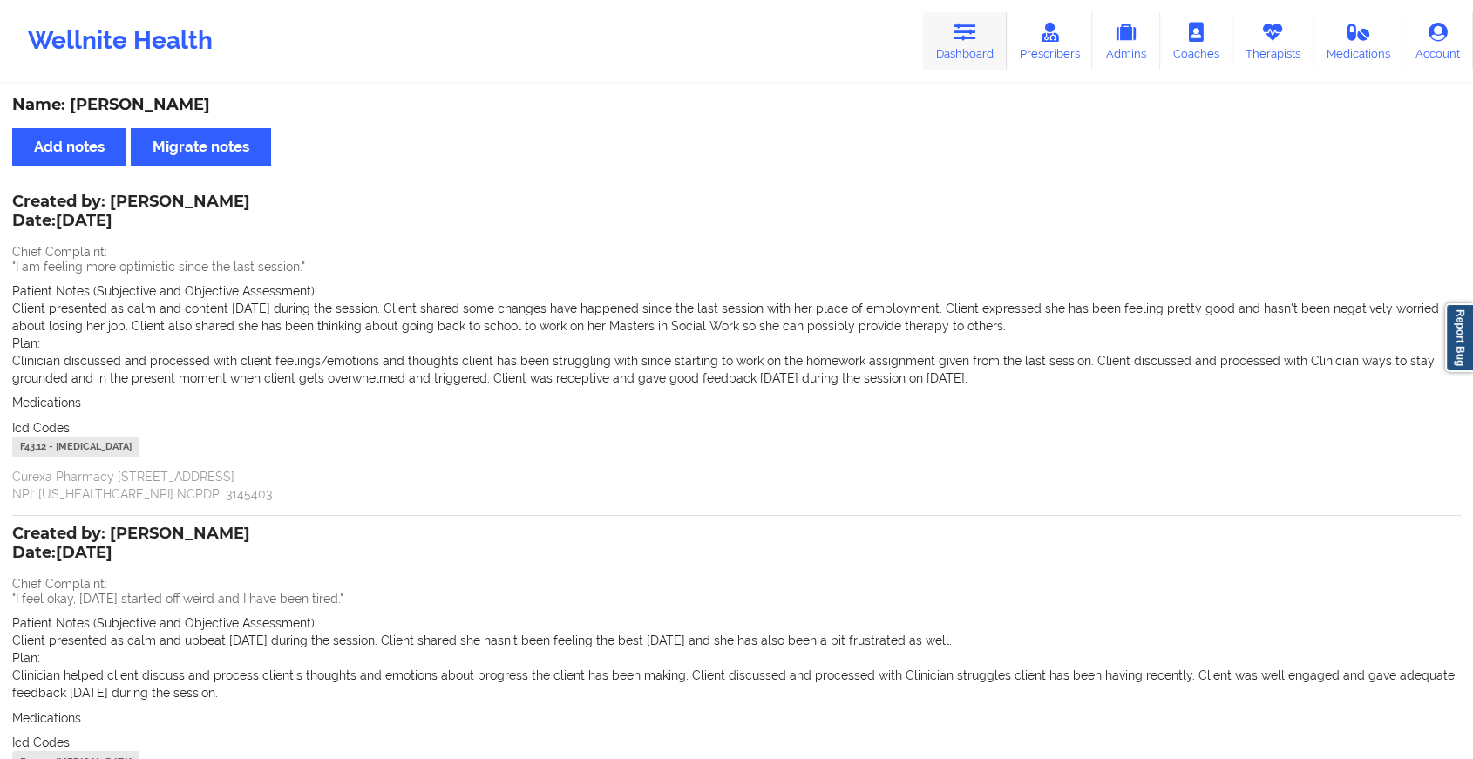
click at [967, 56] on link "Dashboard" at bounding box center [965, 41] width 84 height 58
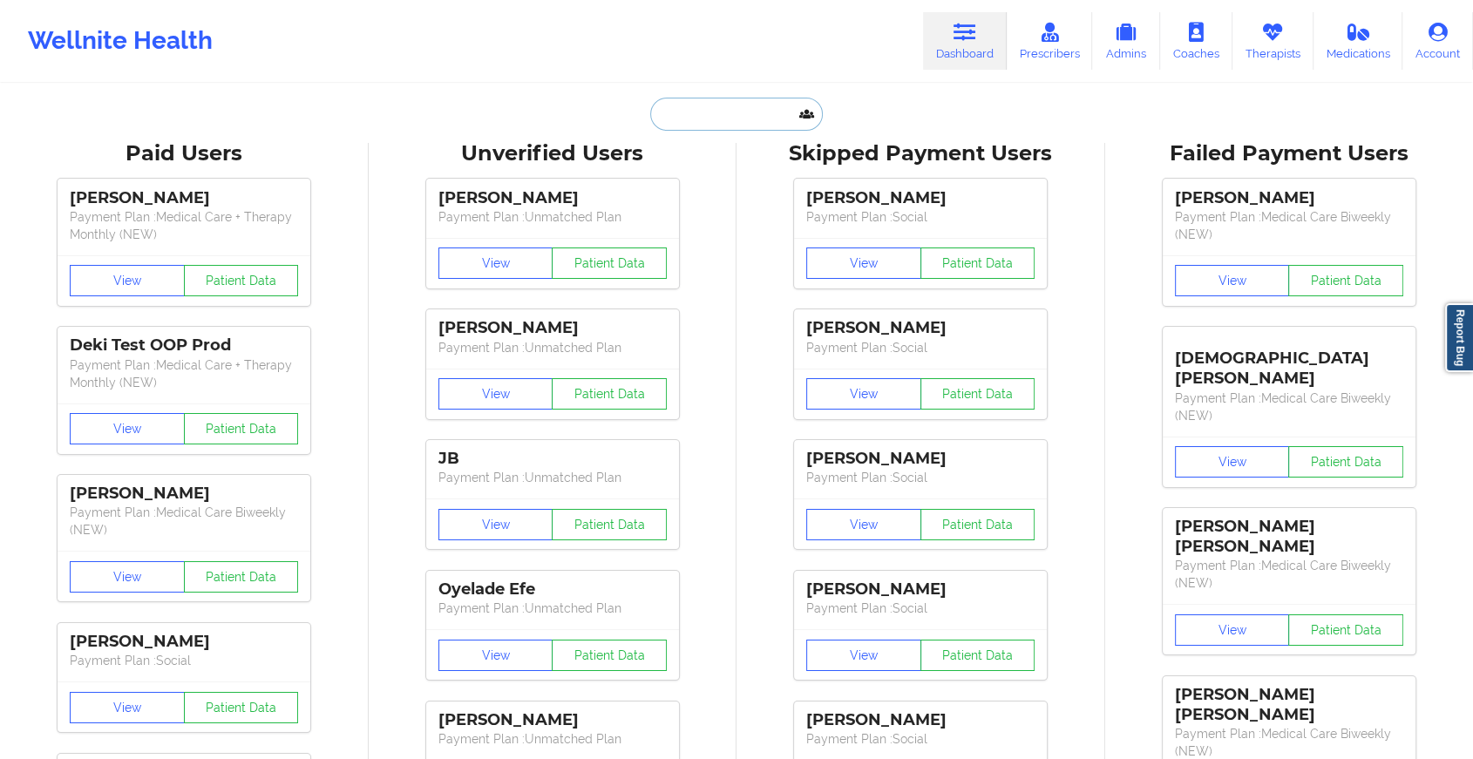
click at [735, 109] on input "text" at bounding box center [736, 114] width 173 height 33
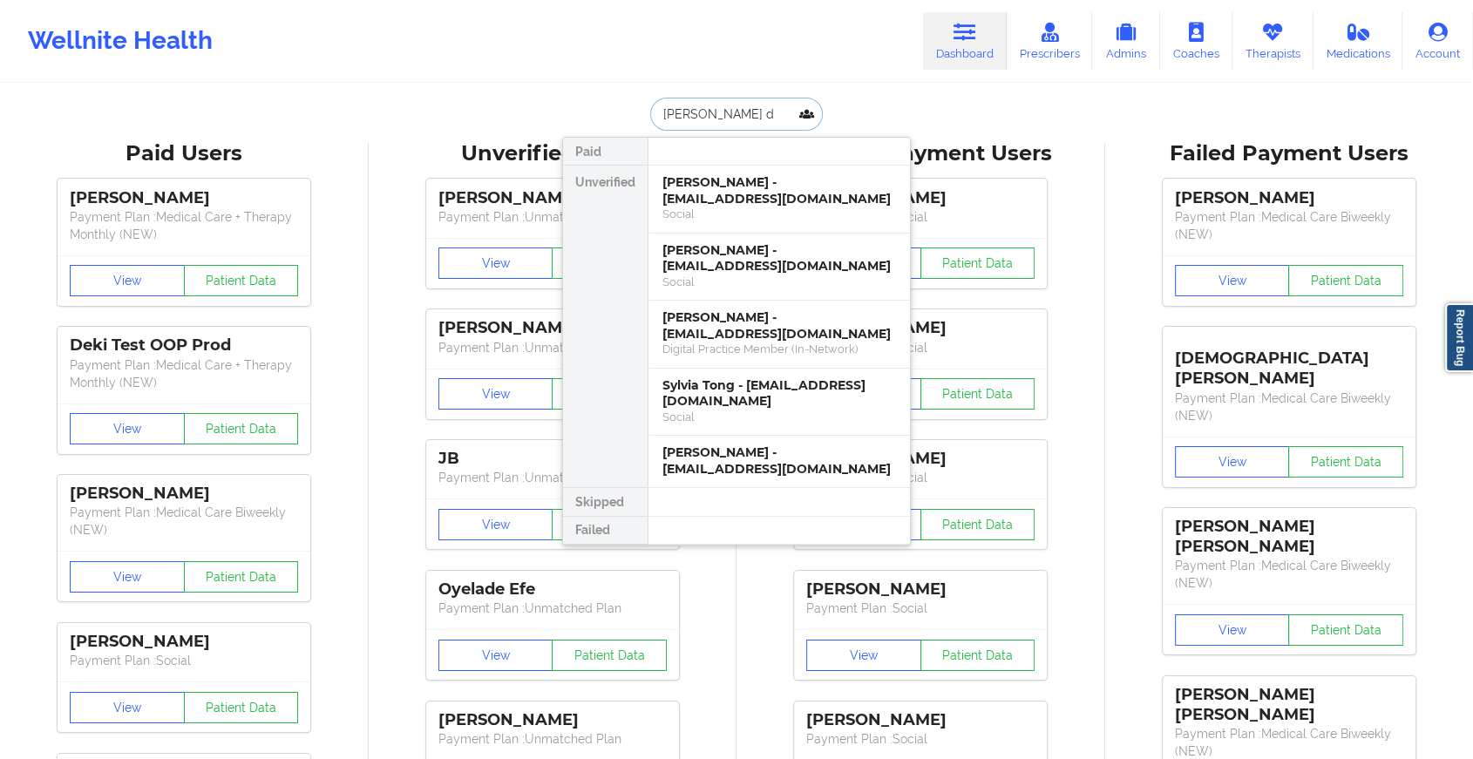
type input "[PERSON_NAME]"
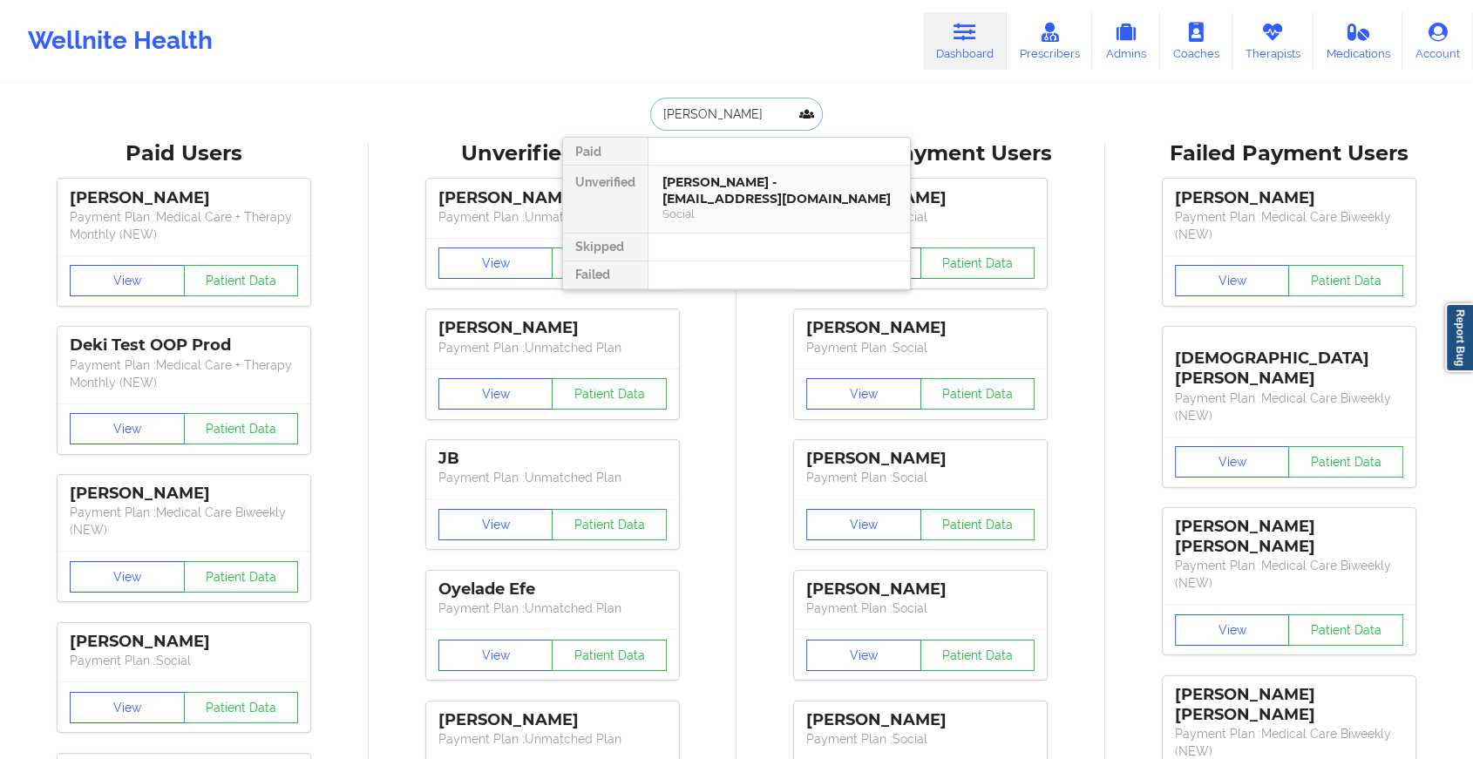
click at [731, 187] on div "[PERSON_NAME] - [EMAIL_ADDRESS][DOMAIN_NAME]" at bounding box center [780, 190] width 234 height 32
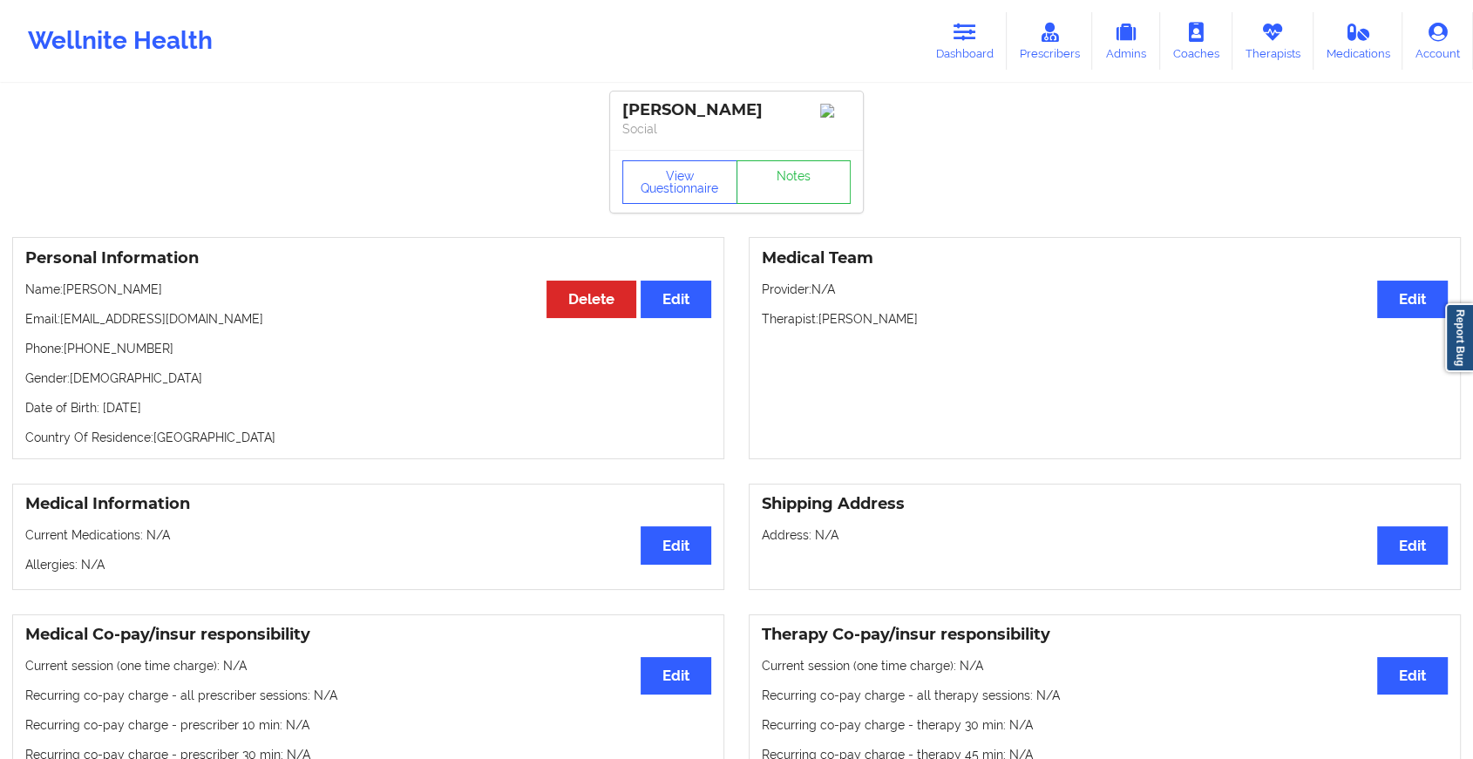
click at [794, 210] on div "View Questionnaire Notes" at bounding box center [736, 181] width 253 height 63
drag, startPoint x: 794, startPoint y: 210, endPoint x: 794, endPoint y: 199, distance: 11.3
click at [794, 199] on div "View Questionnaire Notes" at bounding box center [736, 181] width 253 height 63
click at [794, 199] on link "Notes" at bounding box center [794, 182] width 115 height 44
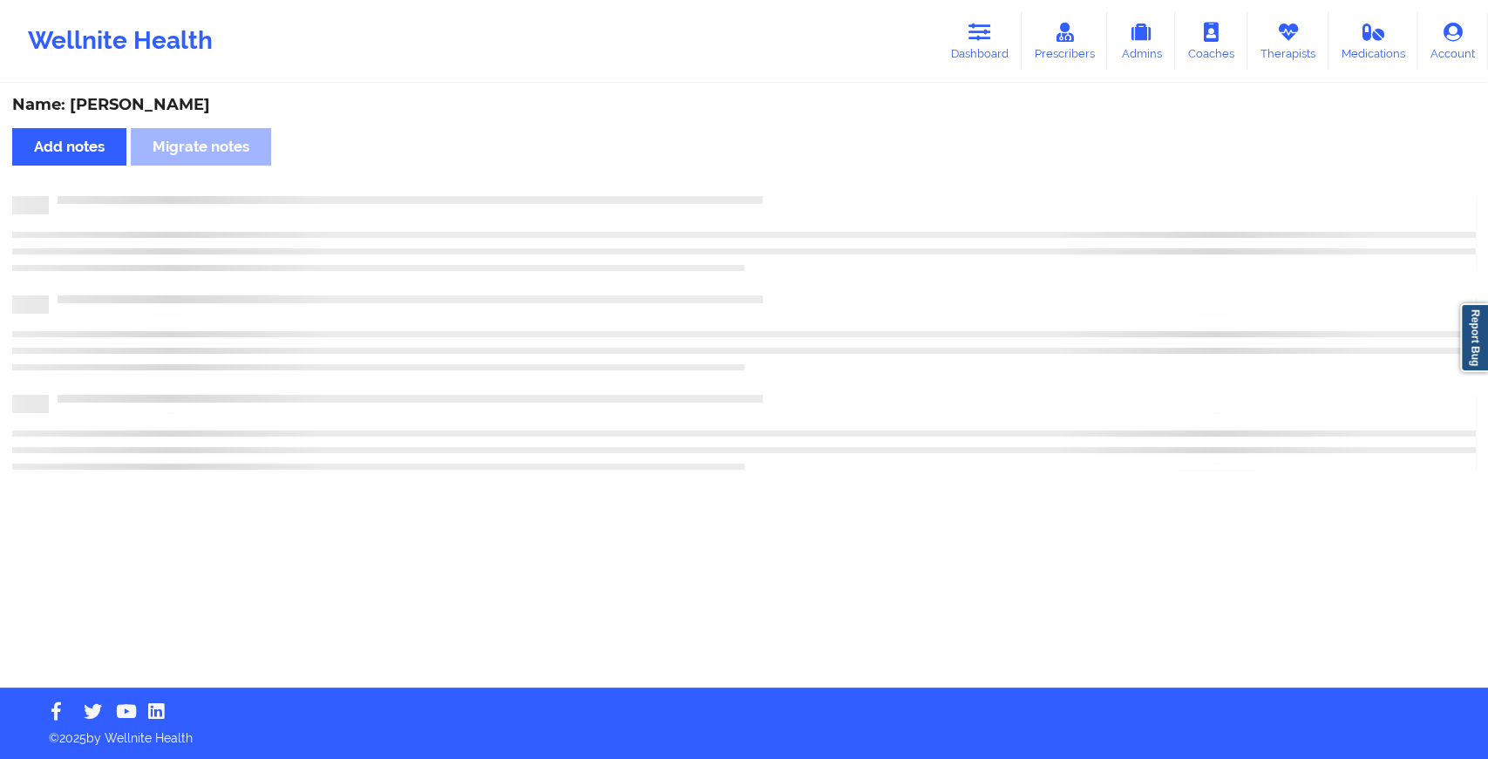
click at [794, 196] on div at bounding box center [762, 196] width 1427 height 0
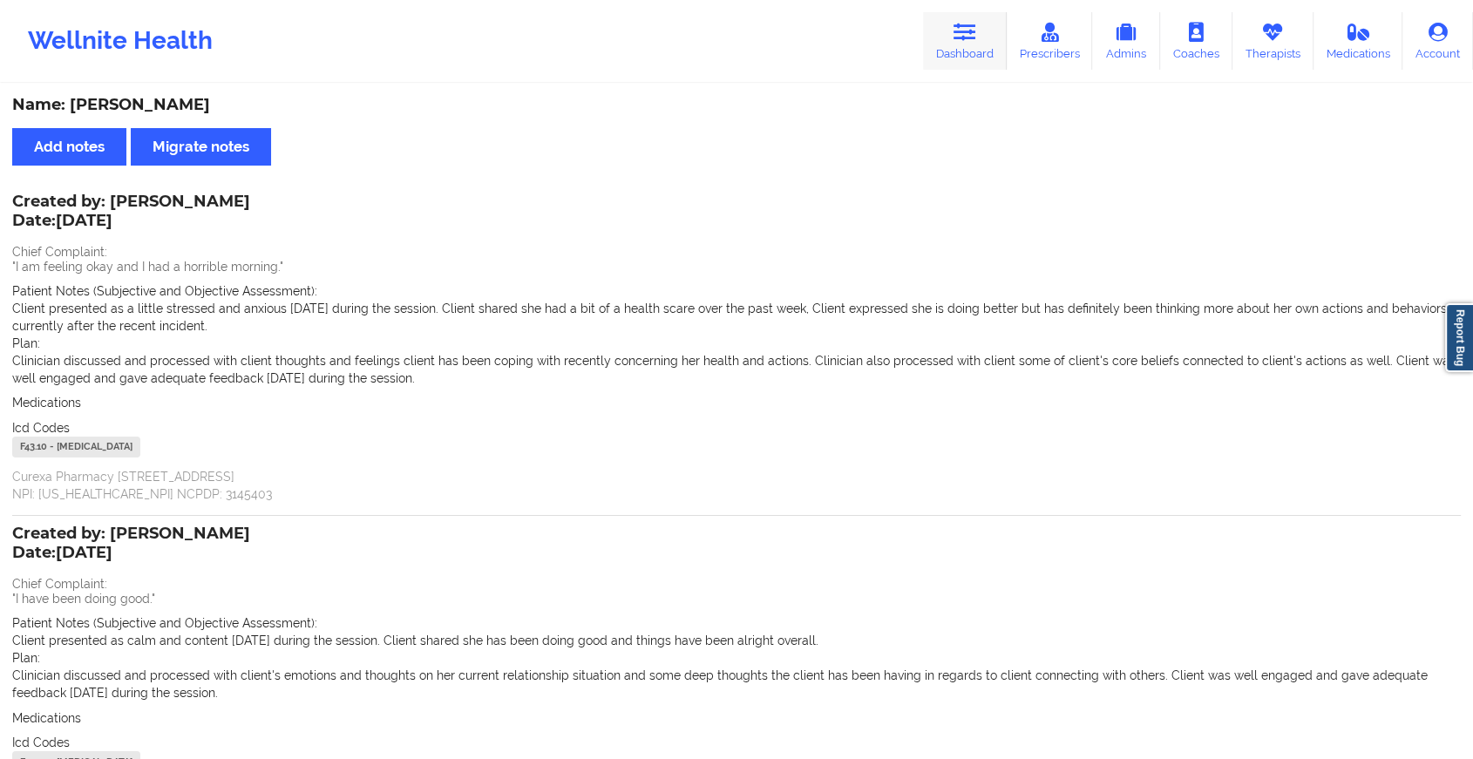
click at [949, 46] on link "Dashboard" at bounding box center [965, 41] width 84 height 58
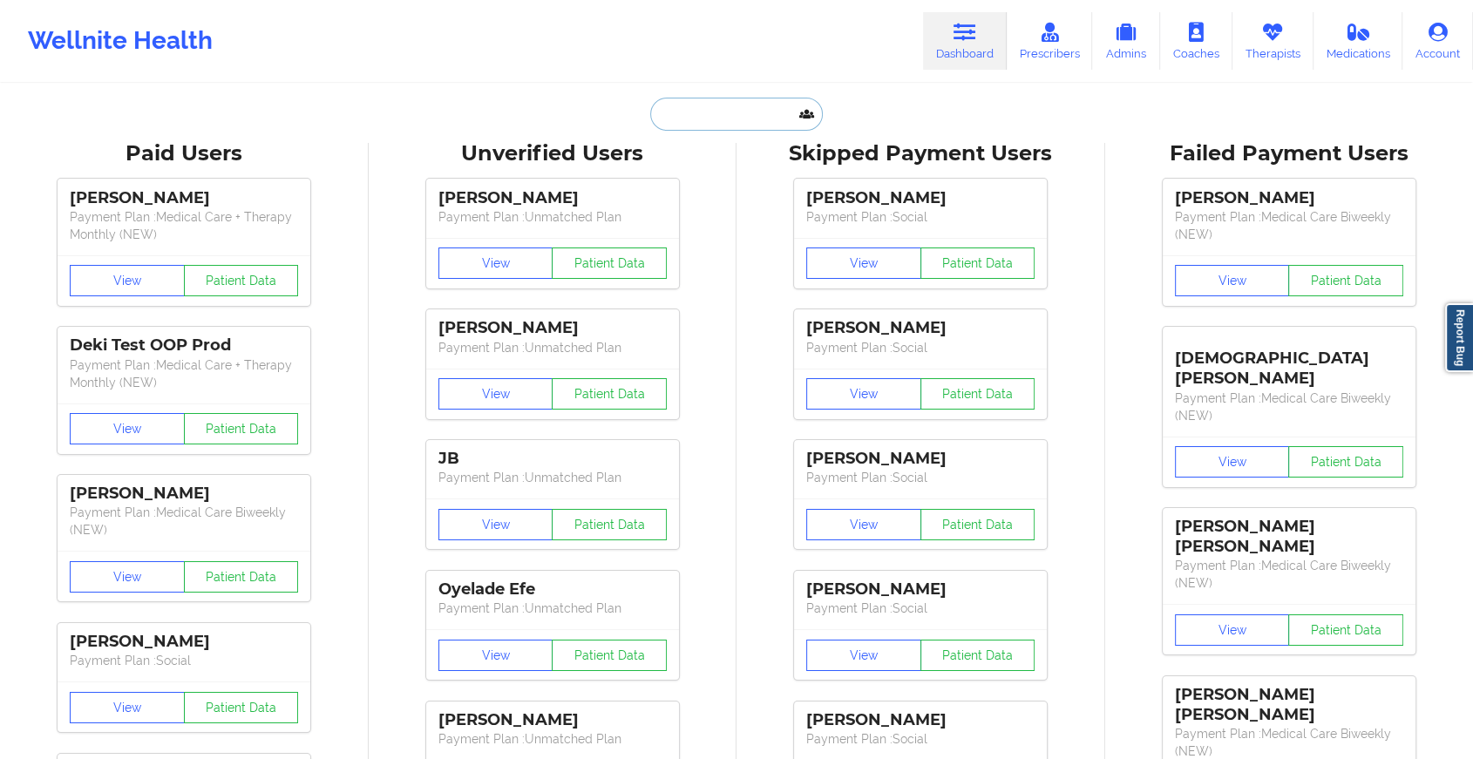
click at [746, 112] on input "text" at bounding box center [736, 114] width 173 height 33
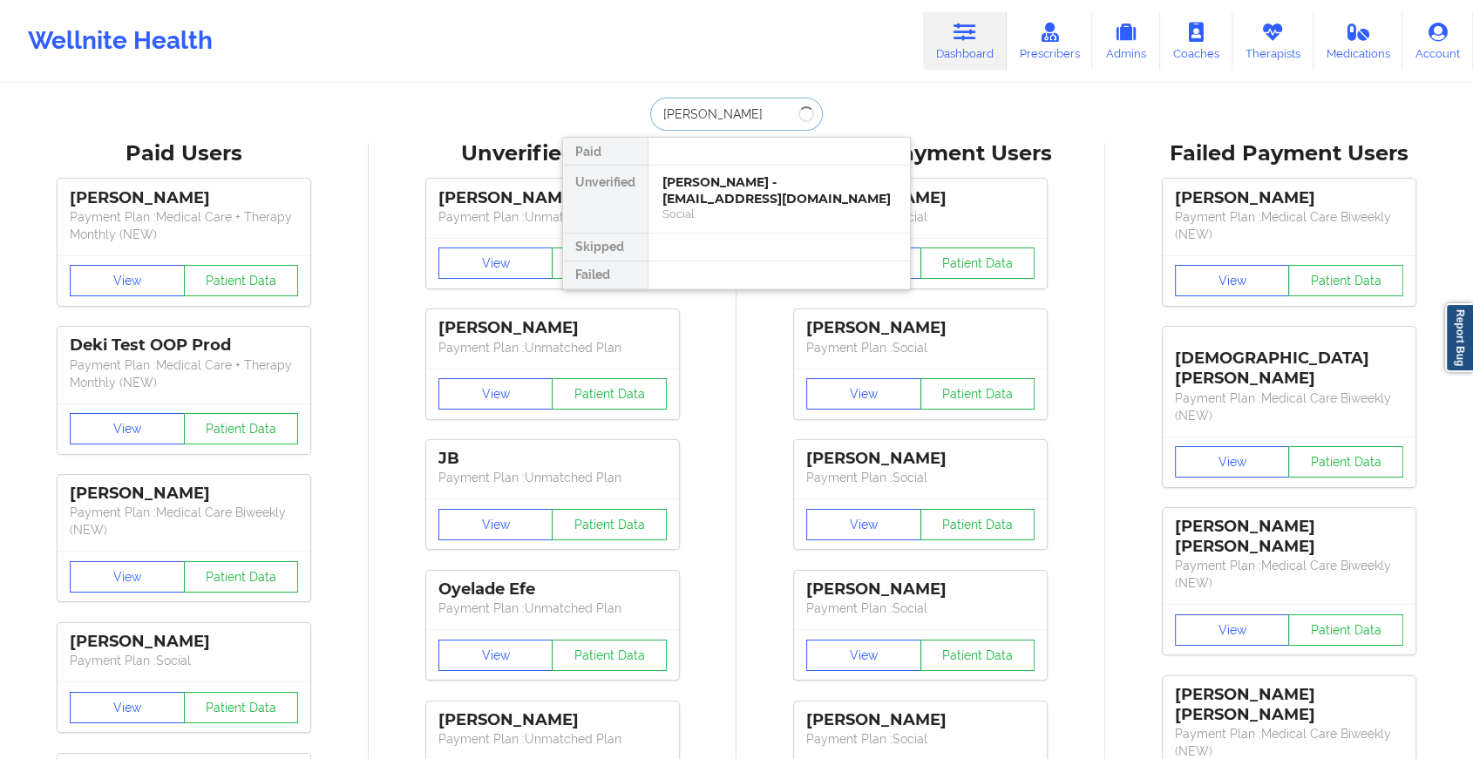
type input "[PERSON_NAME]"
click at [747, 183] on div "[PERSON_NAME] - [EMAIL_ADDRESS][DOMAIN_NAME]" at bounding box center [780, 190] width 234 height 32
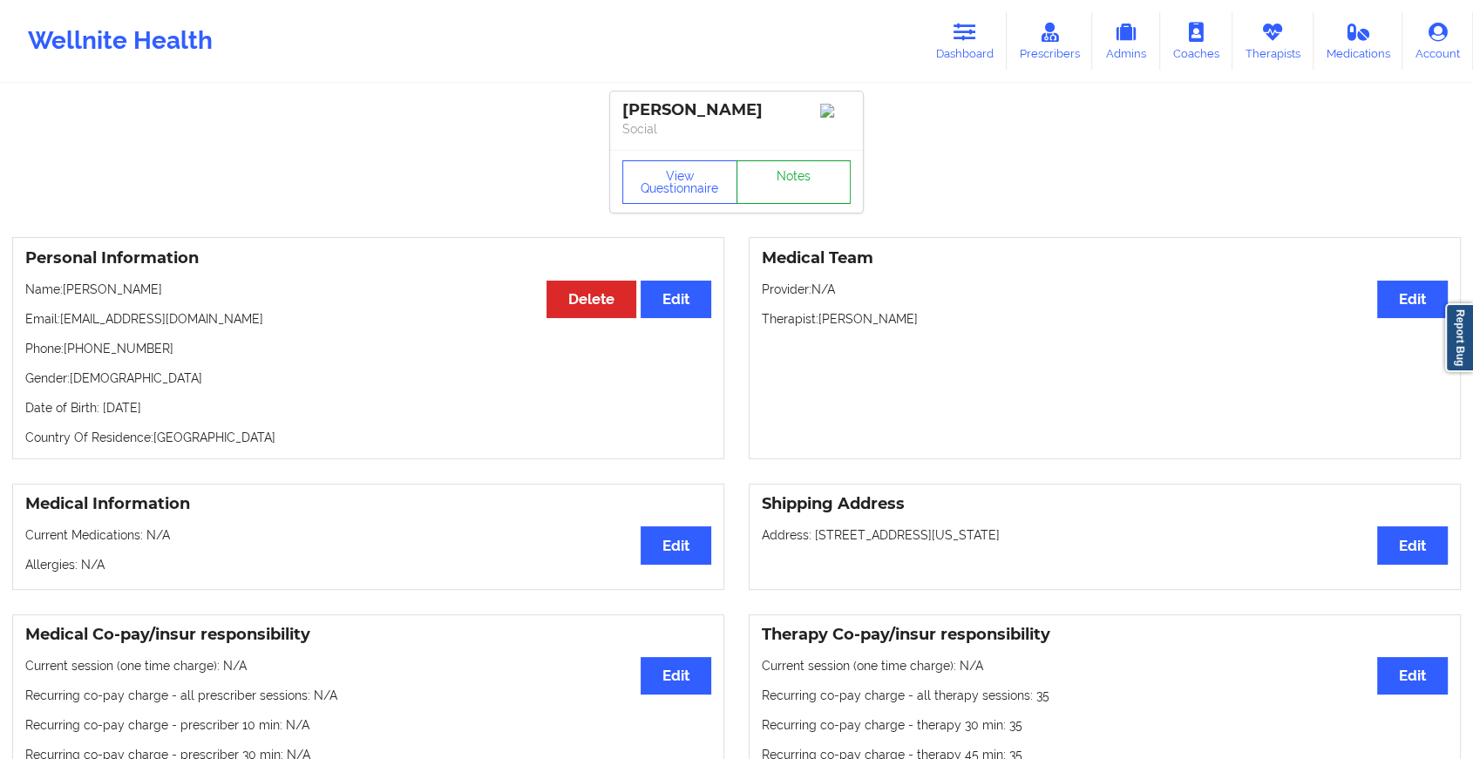
click at [779, 196] on link "Notes" at bounding box center [794, 182] width 115 height 44
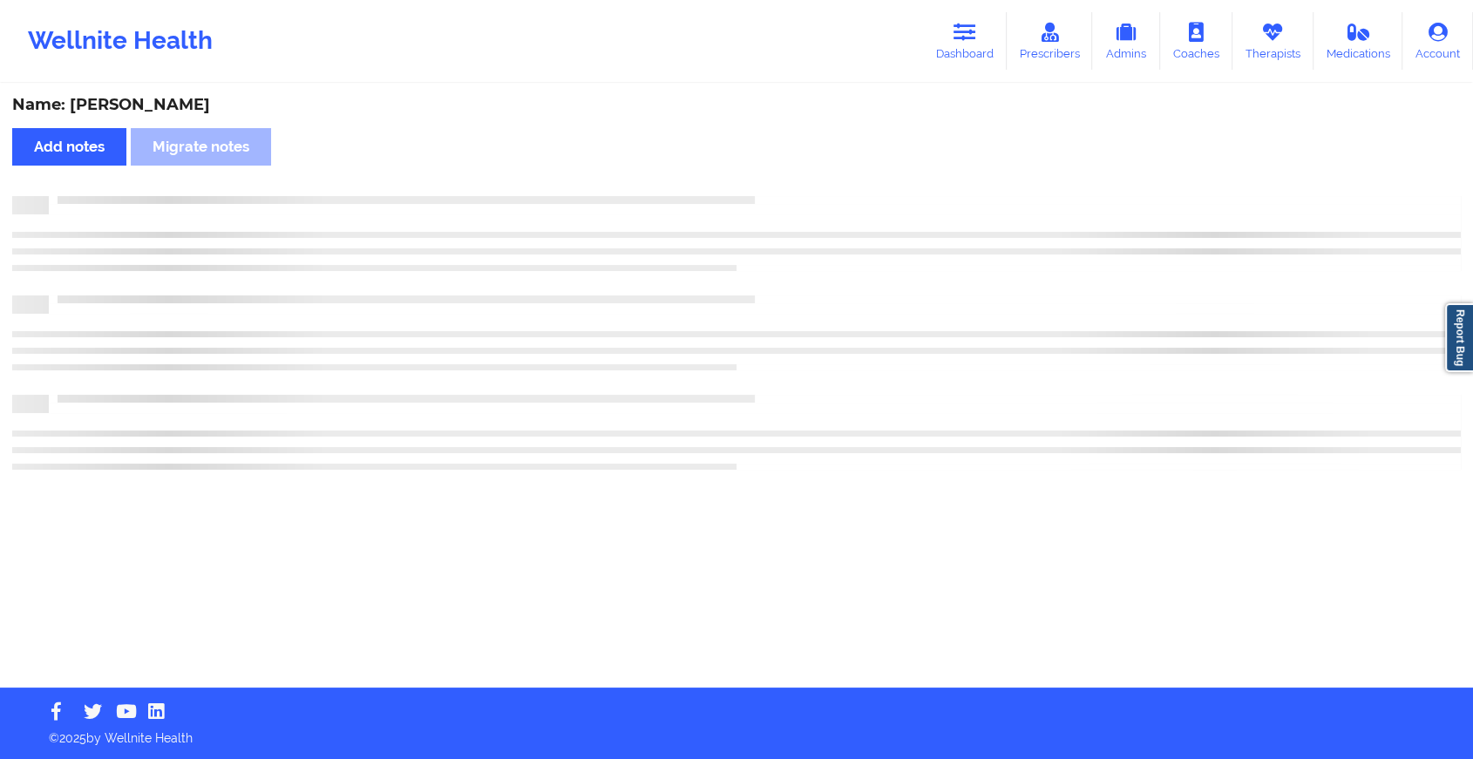
click at [779, 196] on div at bounding box center [755, 196] width 1412 height 0
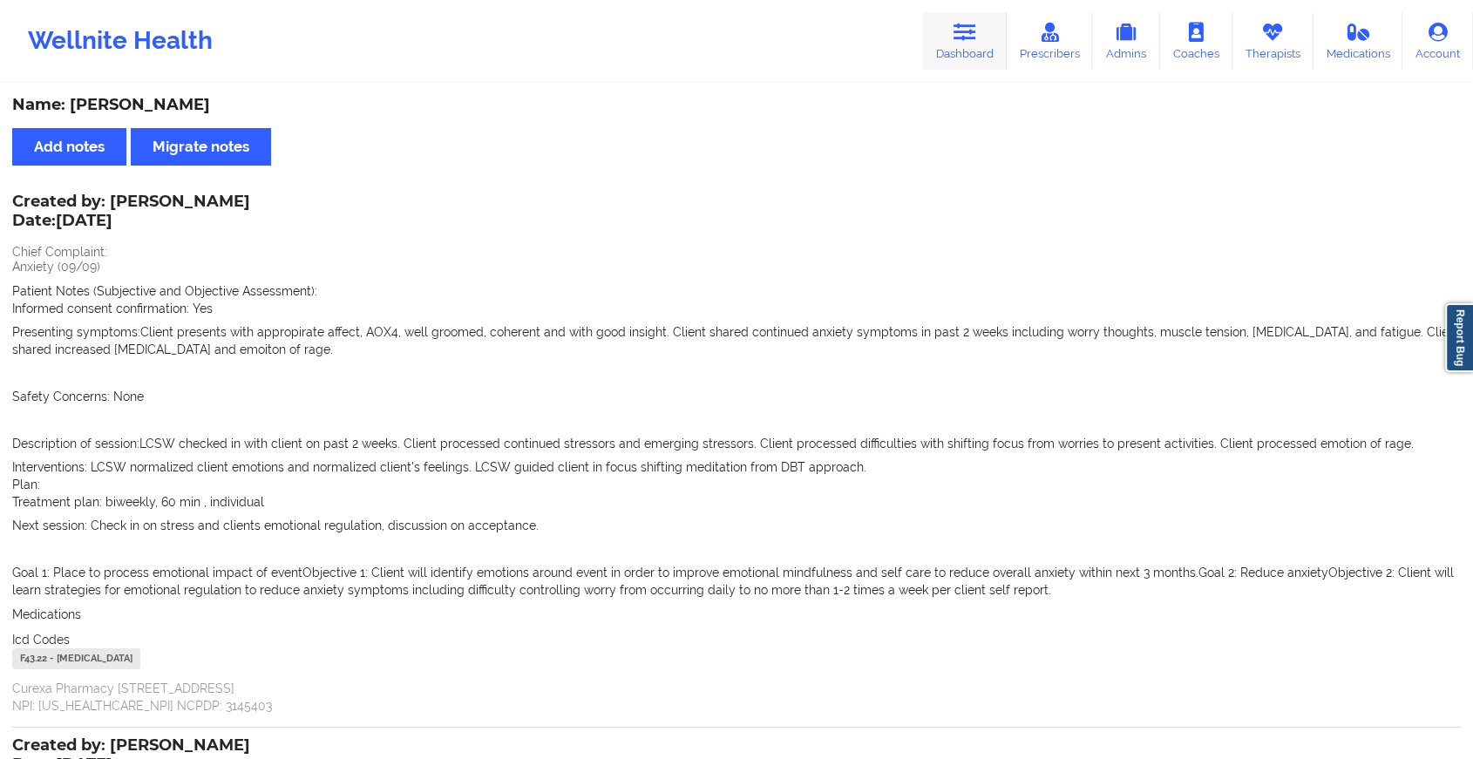
click at [948, 29] on link "Dashboard" at bounding box center [965, 41] width 84 height 58
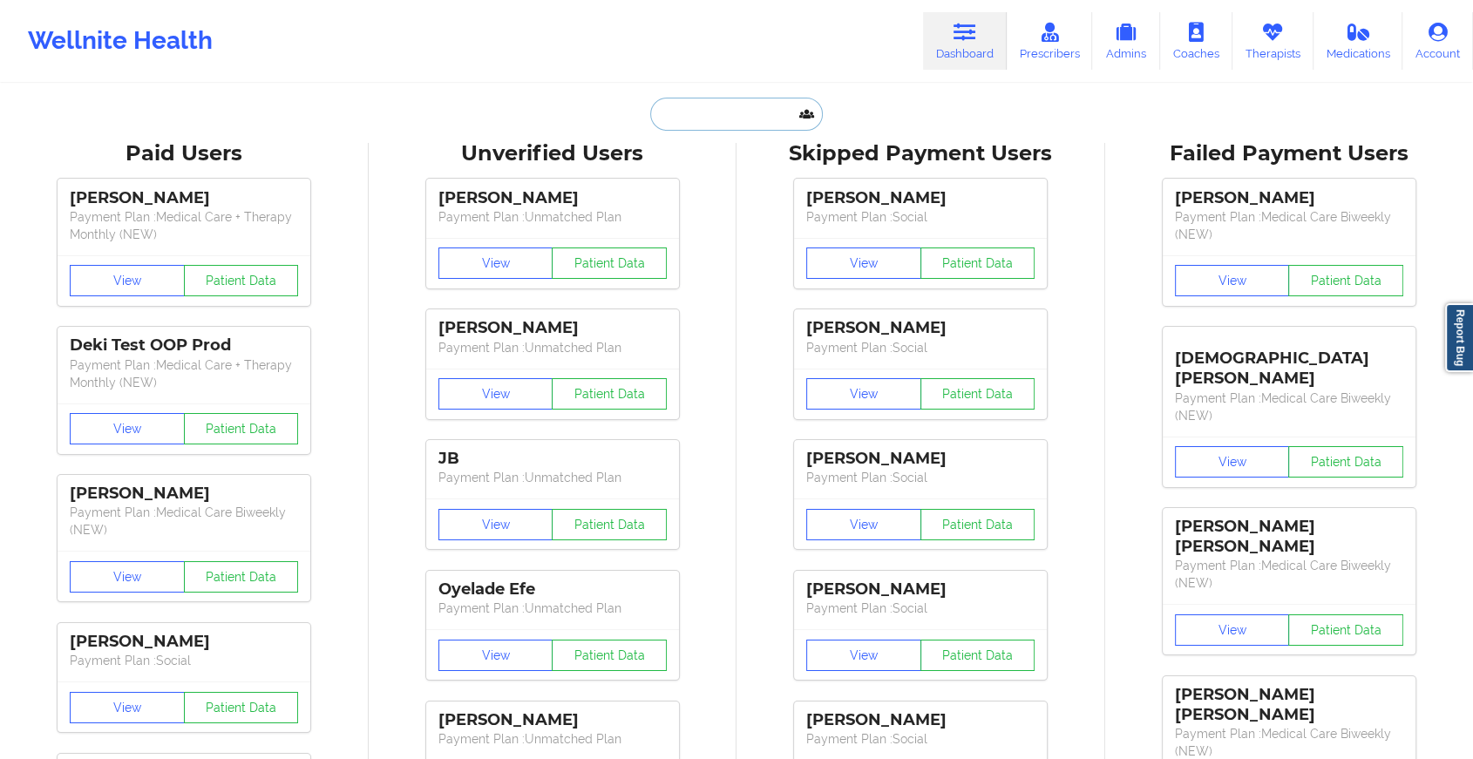
click at [768, 106] on input "text" at bounding box center [736, 114] width 173 height 33
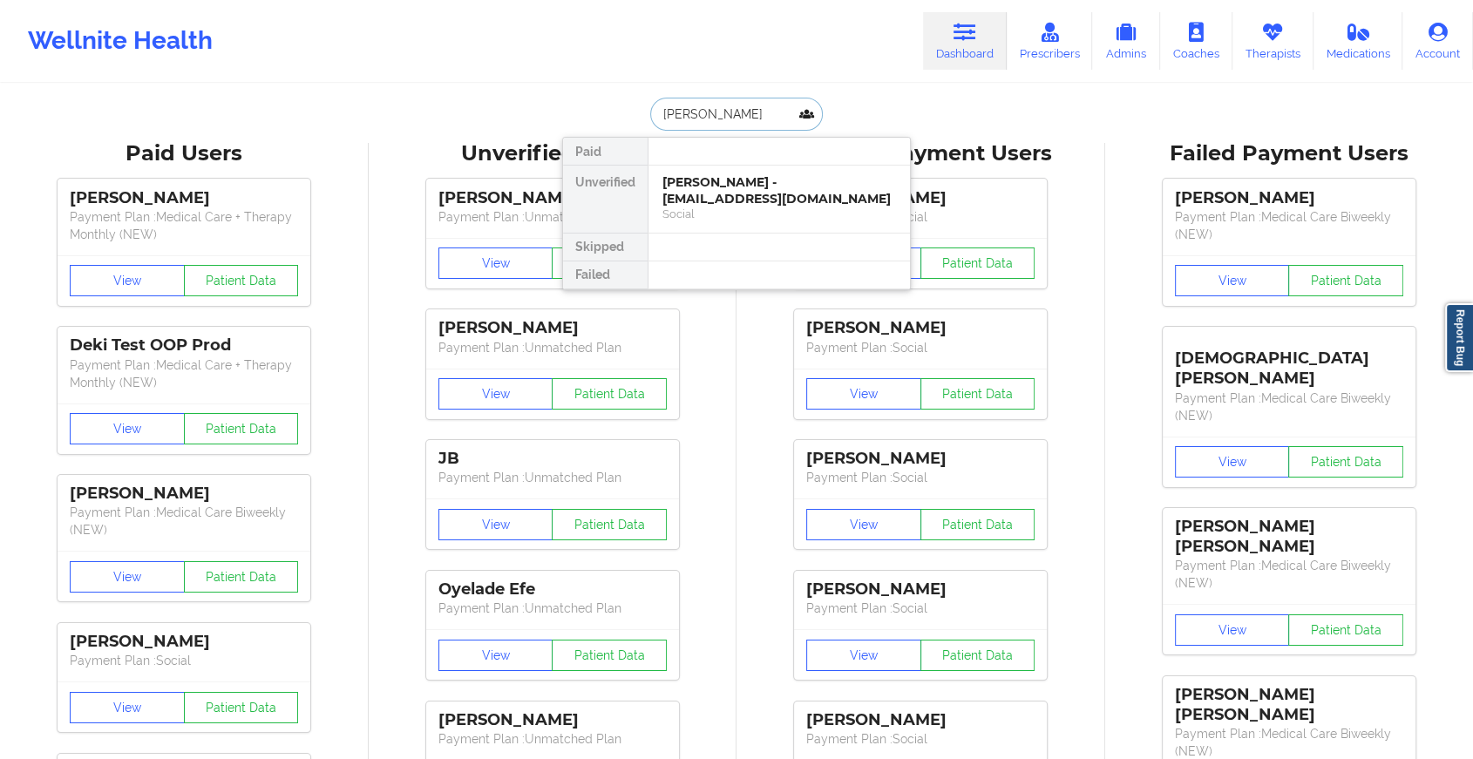
type input "[PERSON_NAME]"
click at [729, 195] on div "[PERSON_NAME] - [EMAIL_ADDRESS][DOMAIN_NAME]" at bounding box center [780, 190] width 234 height 32
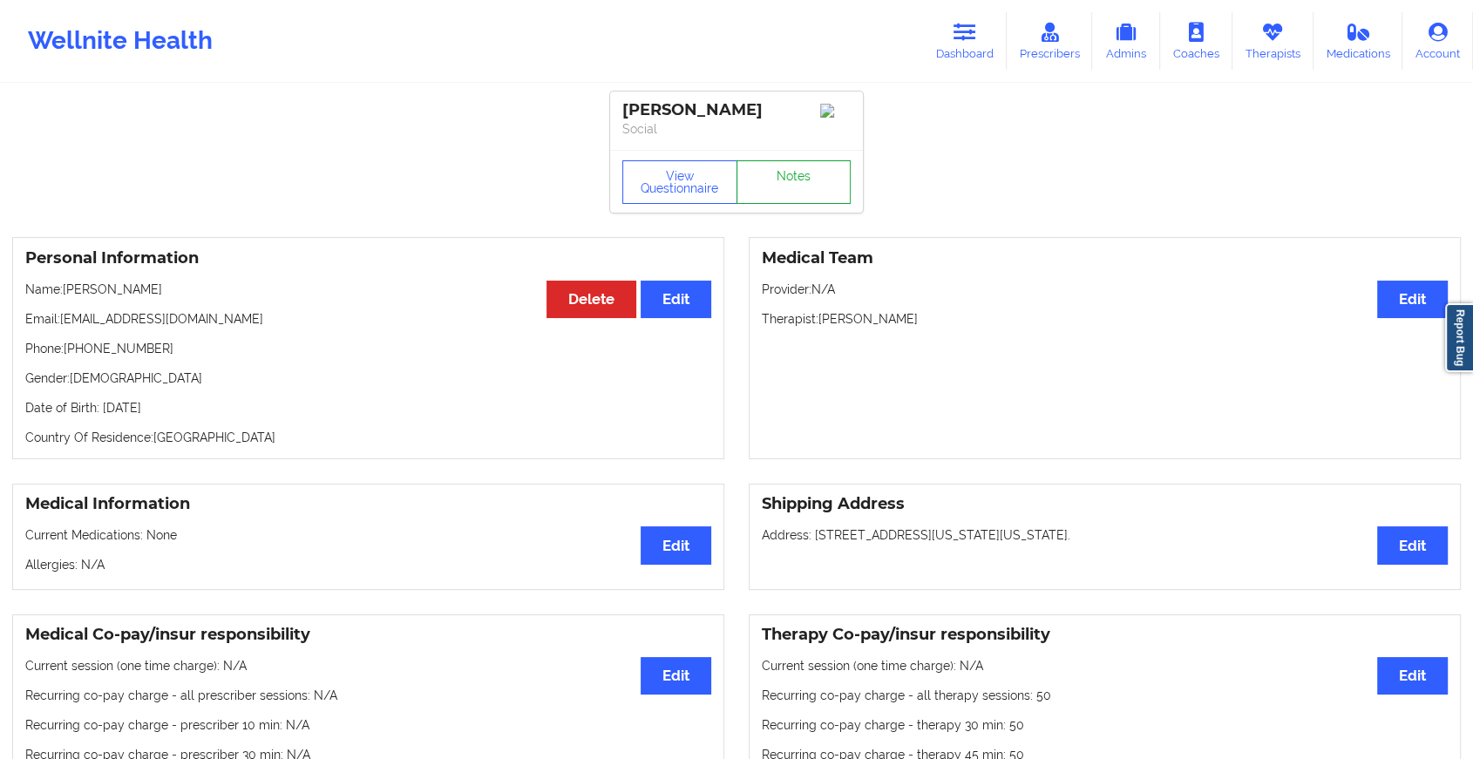
click at [785, 185] on link "Notes" at bounding box center [794, 182] width 115 height 44
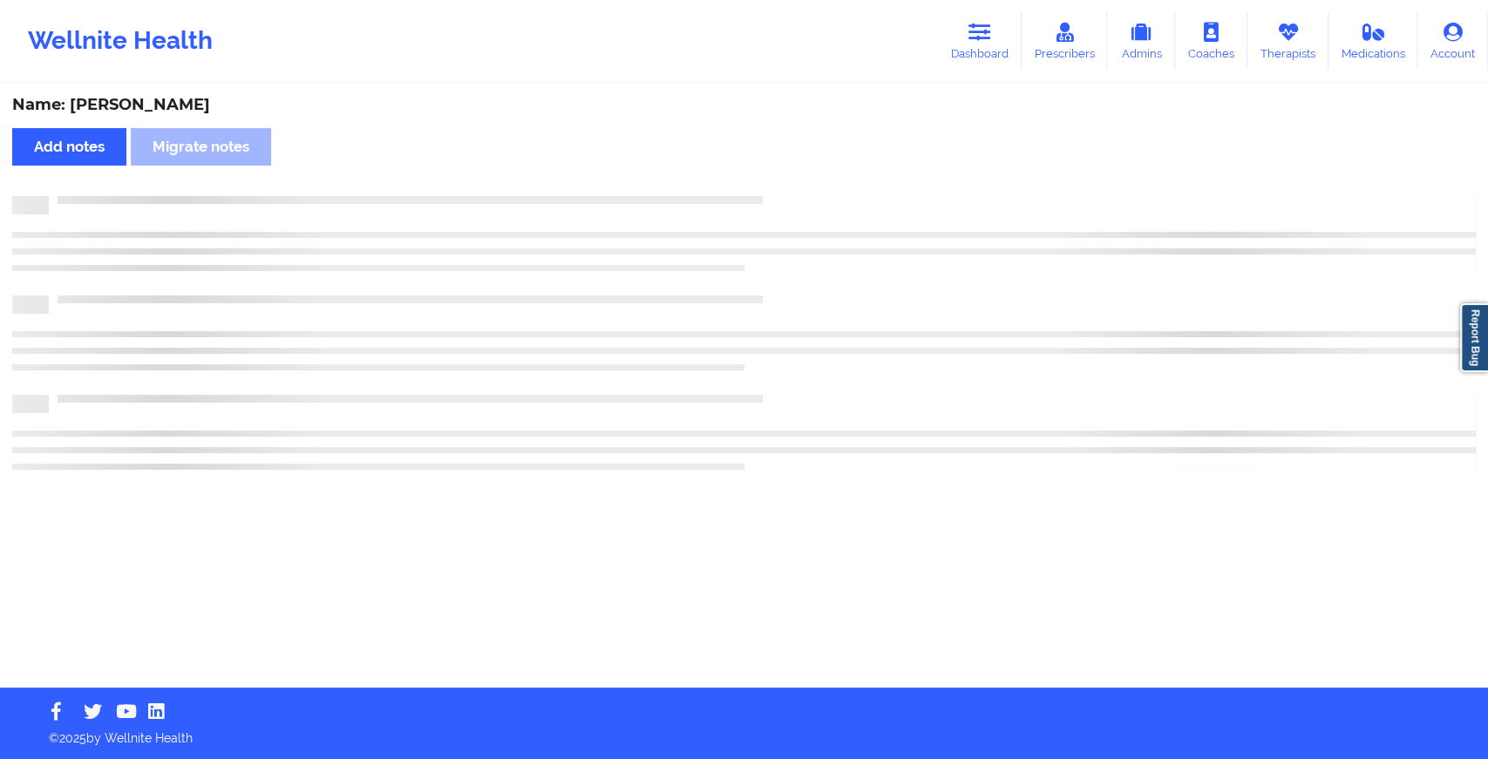
click at [785, 185] on div "Name: [PERSON_NAME] Add notes Migrate notes" at bounding box center [744, 386] width 1488 height 602
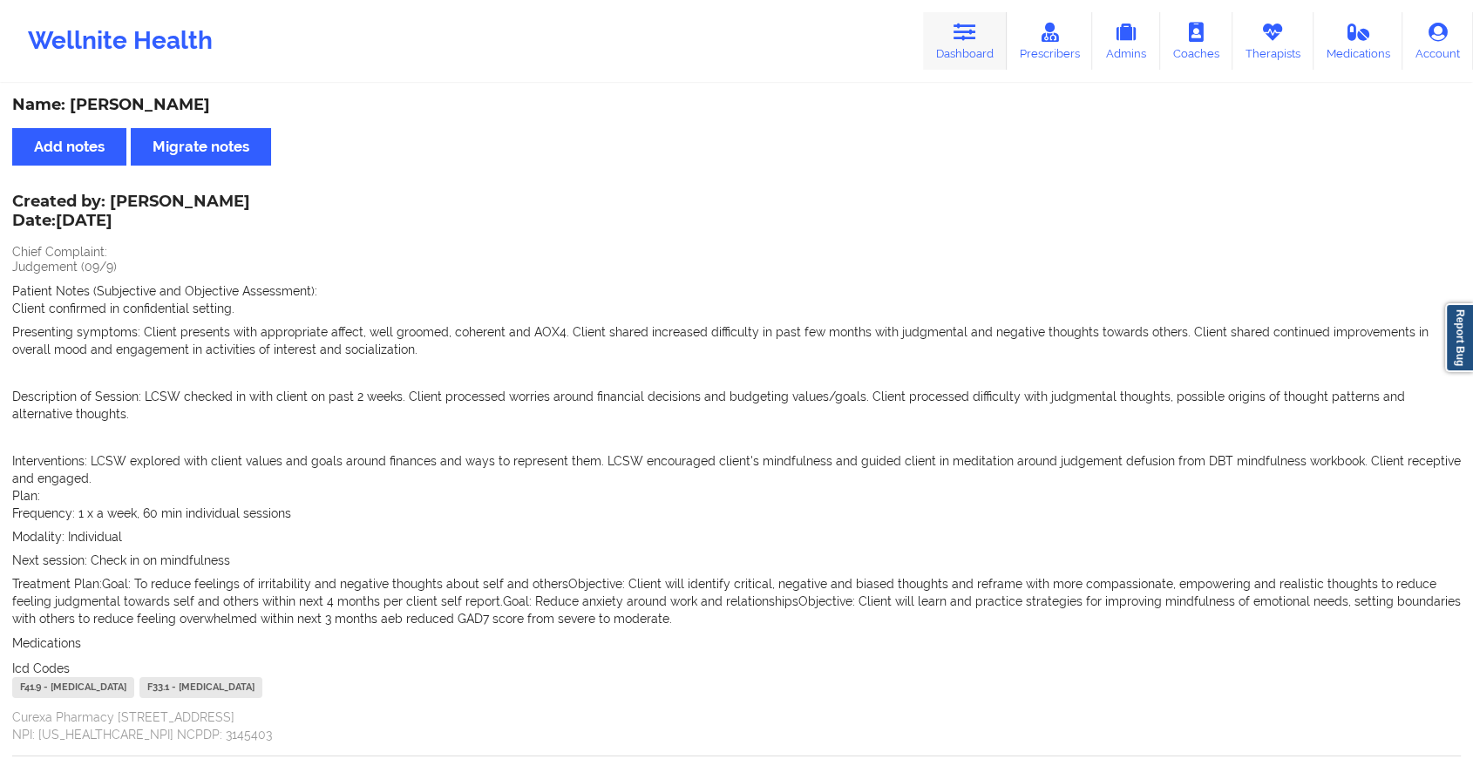
click at [936, 44] on link "Dashboard" at bounding box center [965, 41] width 84 height 58
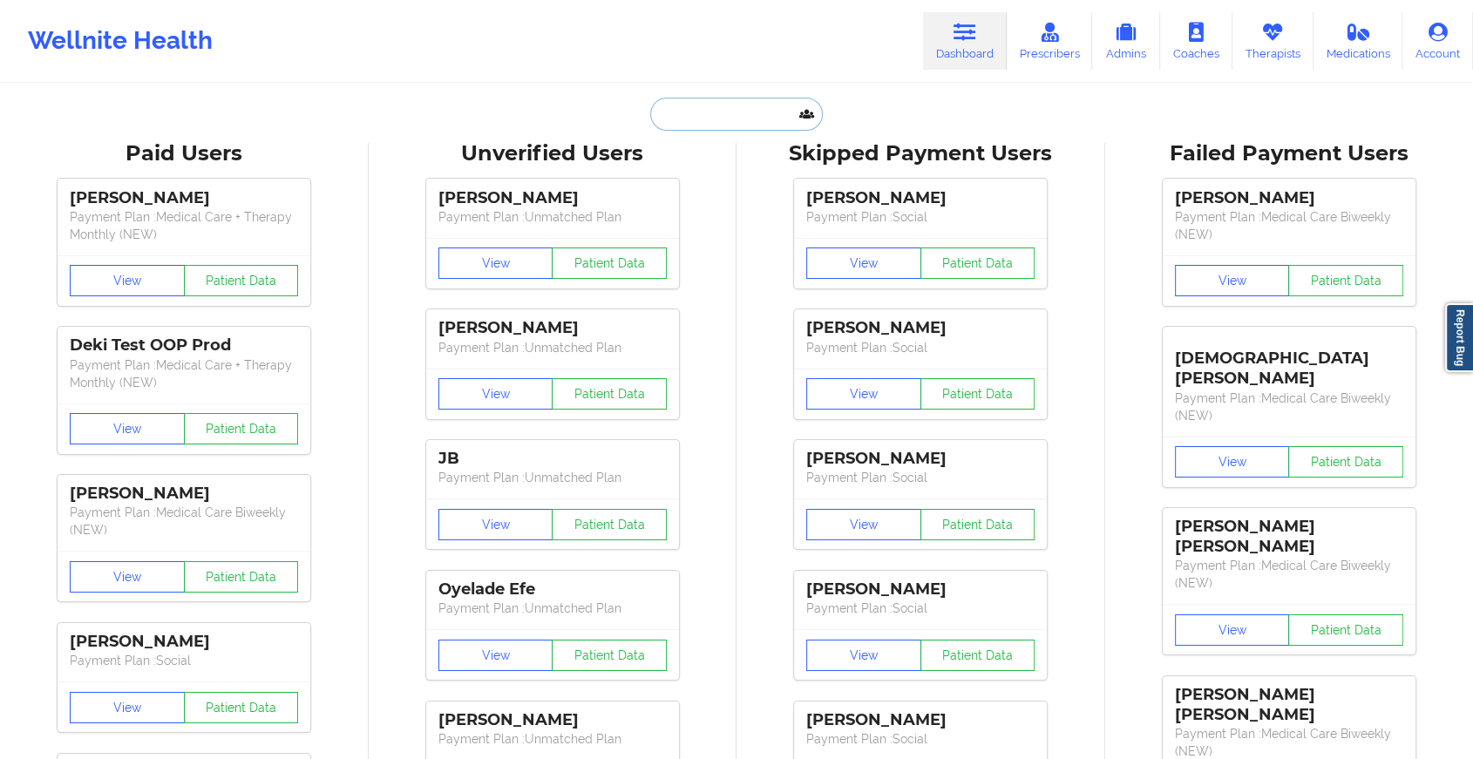
click at [735, 112] on input "text" at bounding box center [736, 114] width 173 height 33
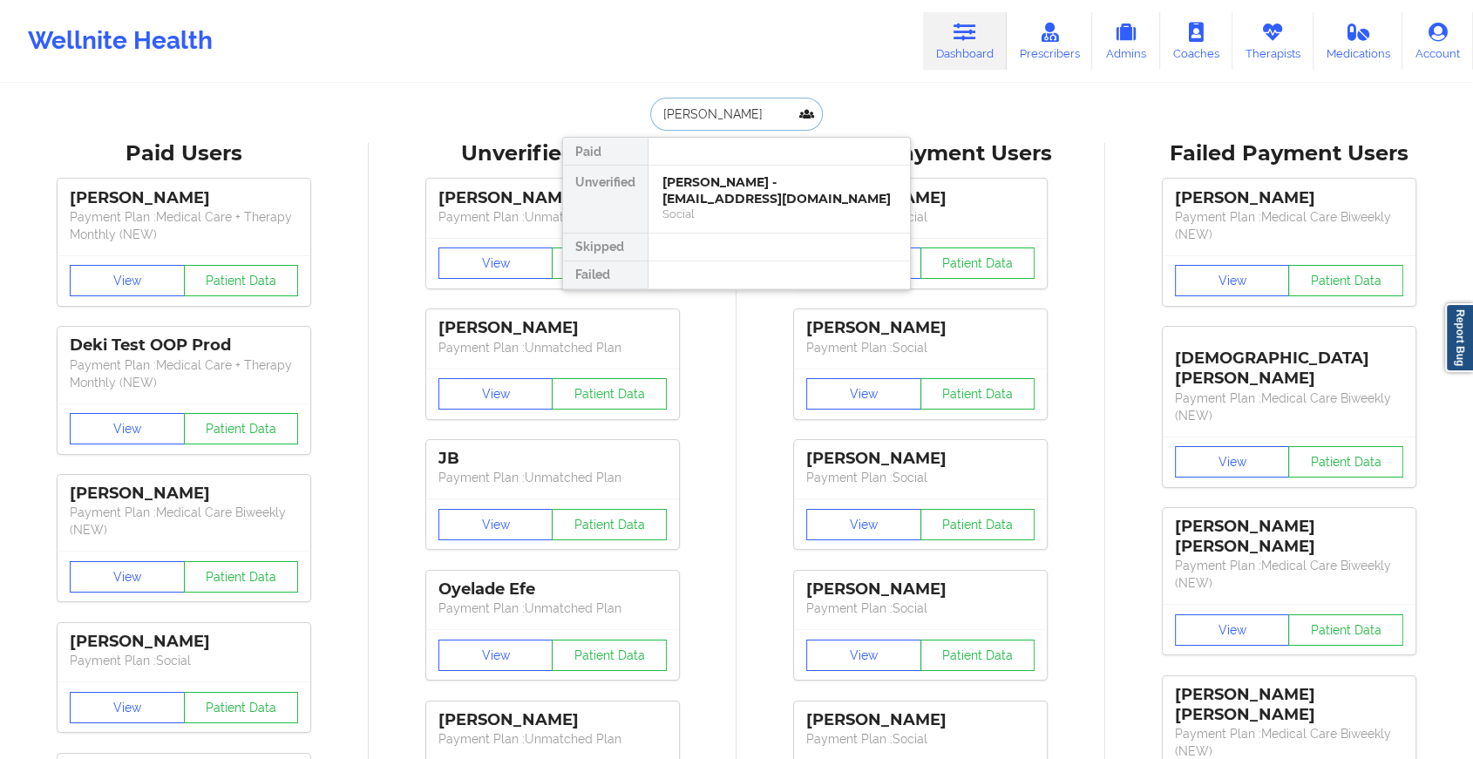
type input "[PERSON_NAME]"
click at [704, 188] on div "[PERSON_NAME] - [PERSON_NAME][EMAIL_ADDRESS][DOMAIN_NAME]" at bounding box center [780, 190] width 234 height 32
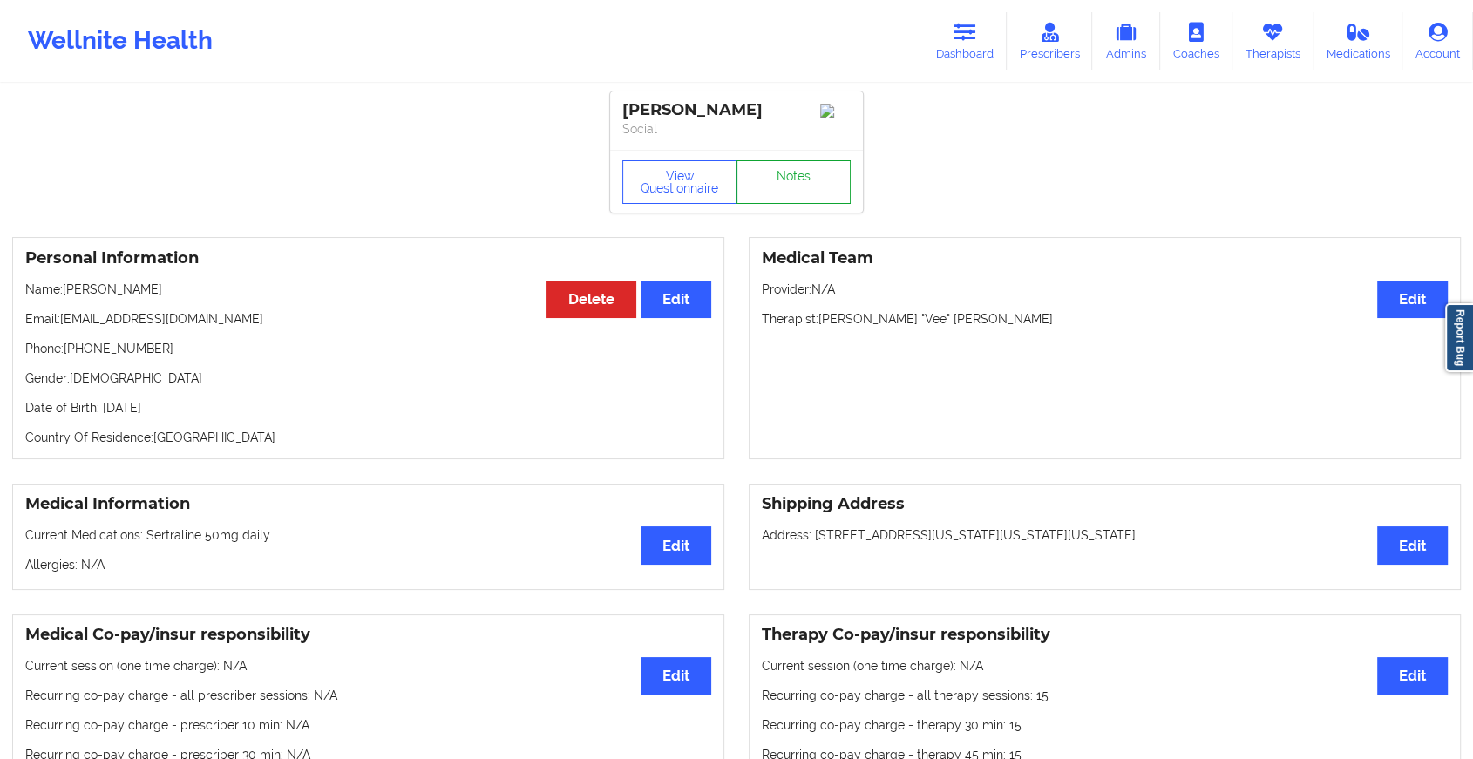
click at [804, 178] on link "Notes" at bounding box center [794, 182] width 115 height 44
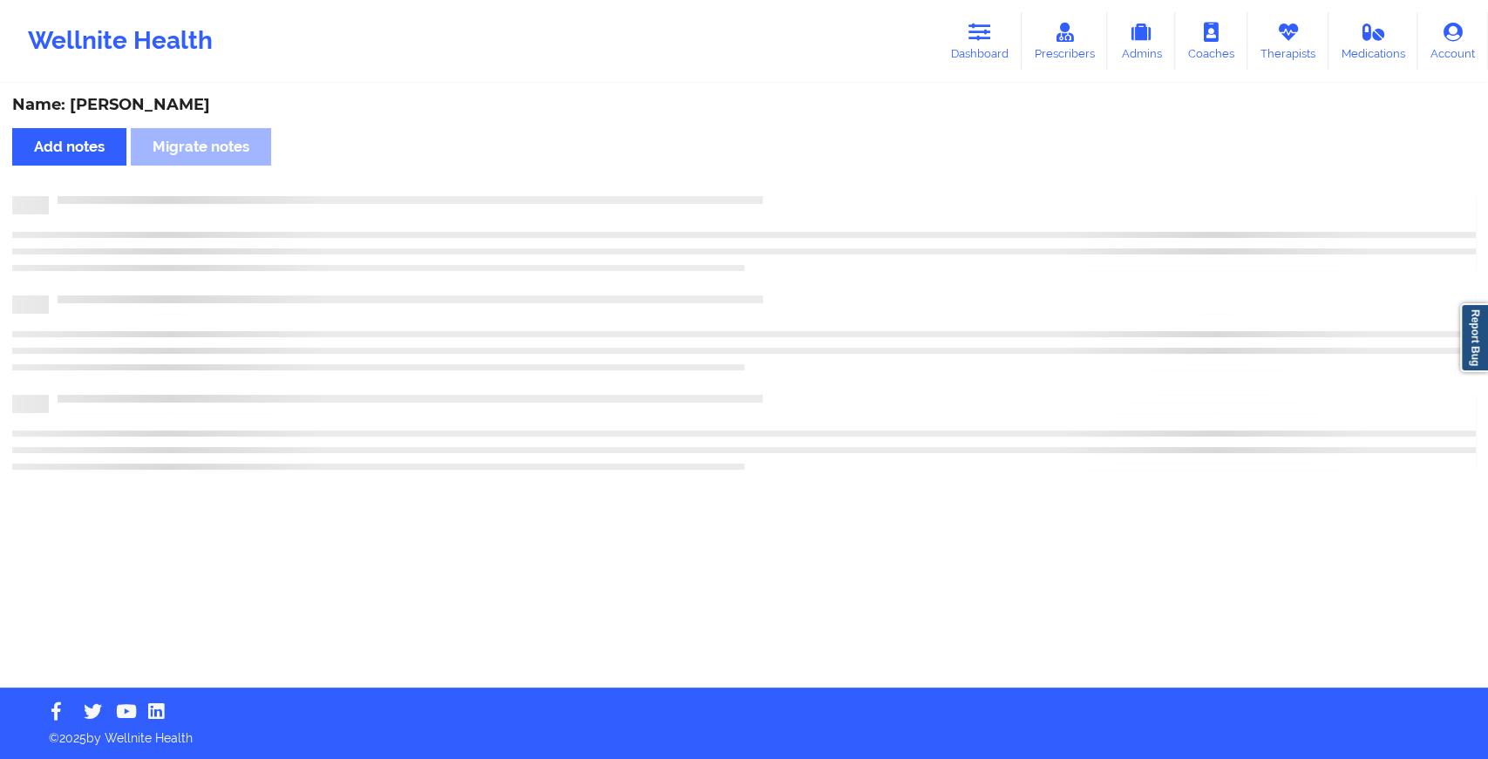
click at [804, 178] on div "Name: [PERSON_NAME] Add notes Migrate notes" at bounding box center [744, 386] width 1488 height 602
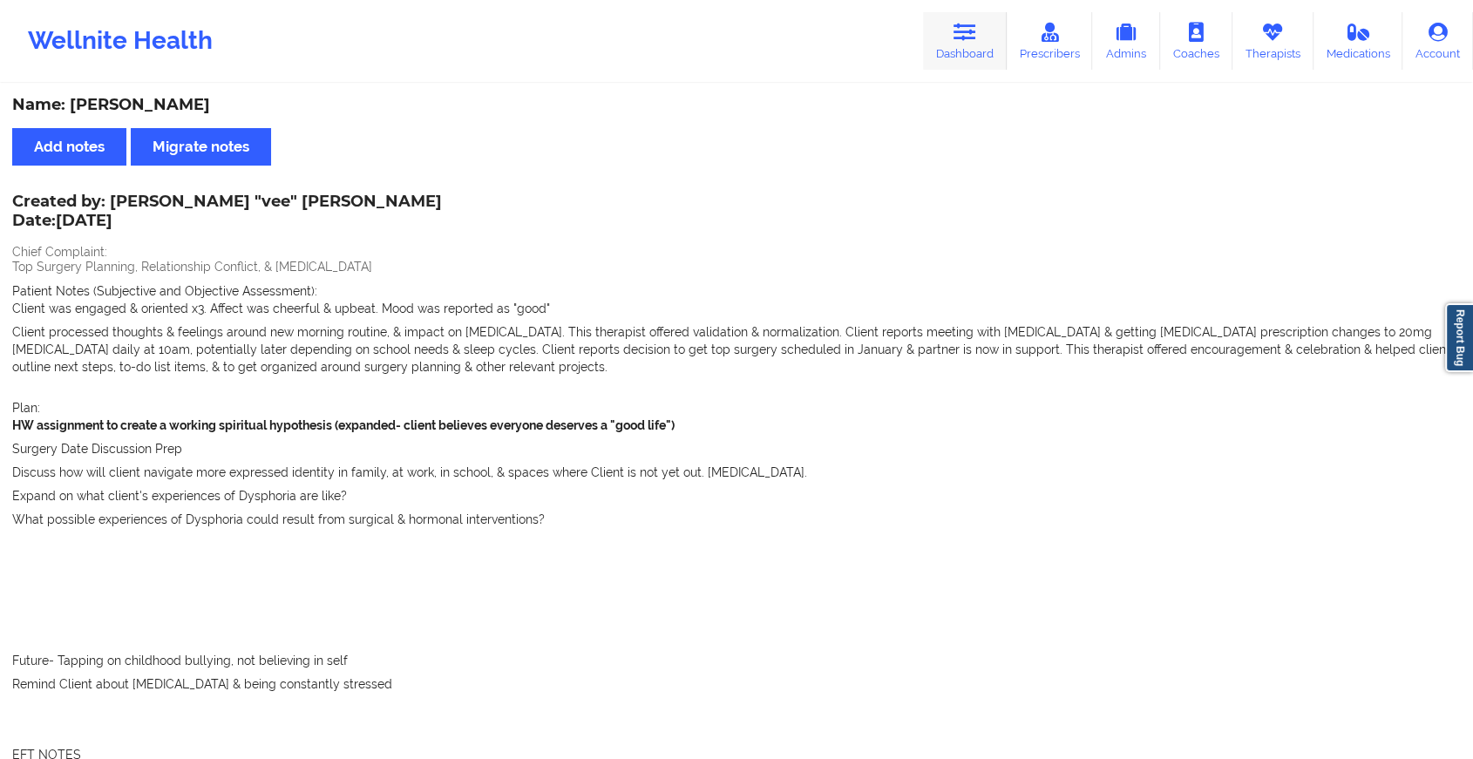
click at [956, 30] on icon at bounding box center [965, 32] width 23 height 19
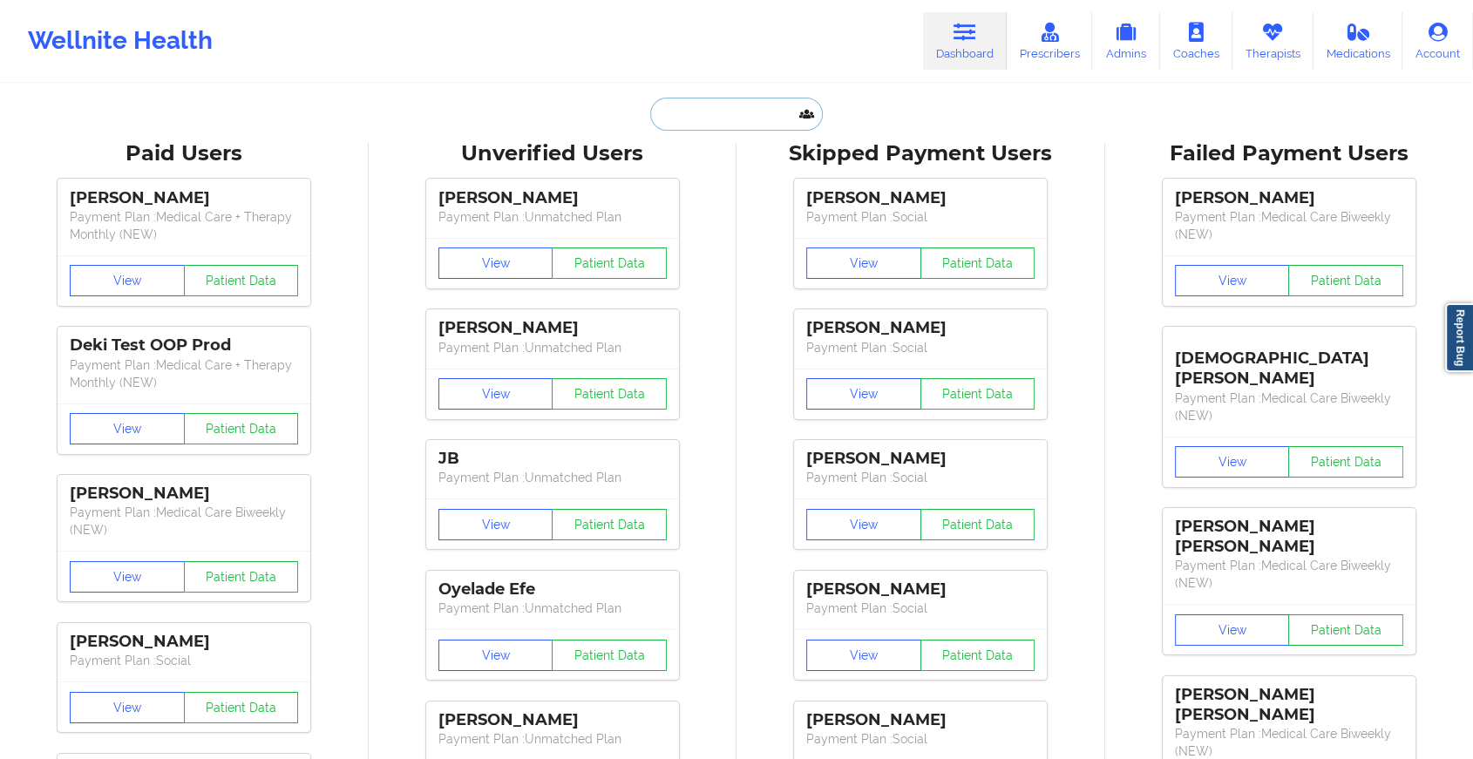
click at [704, 118] on input "text" at bounding box center [736, 114] width 173 height 33
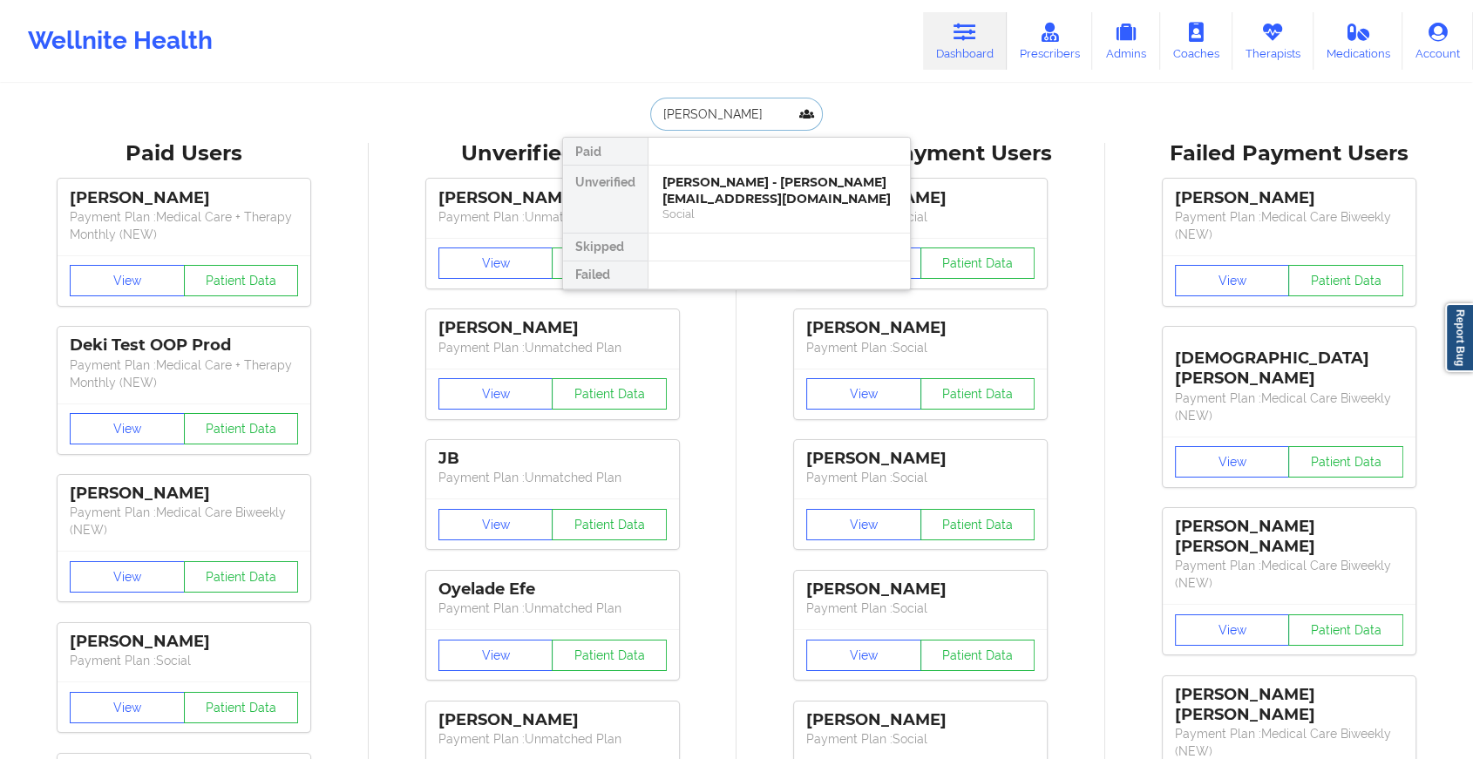
type input "[PERSON_NAME]"
click at [710, 221] on div "Social" at bounding box center [780, 214] width 234 height 15
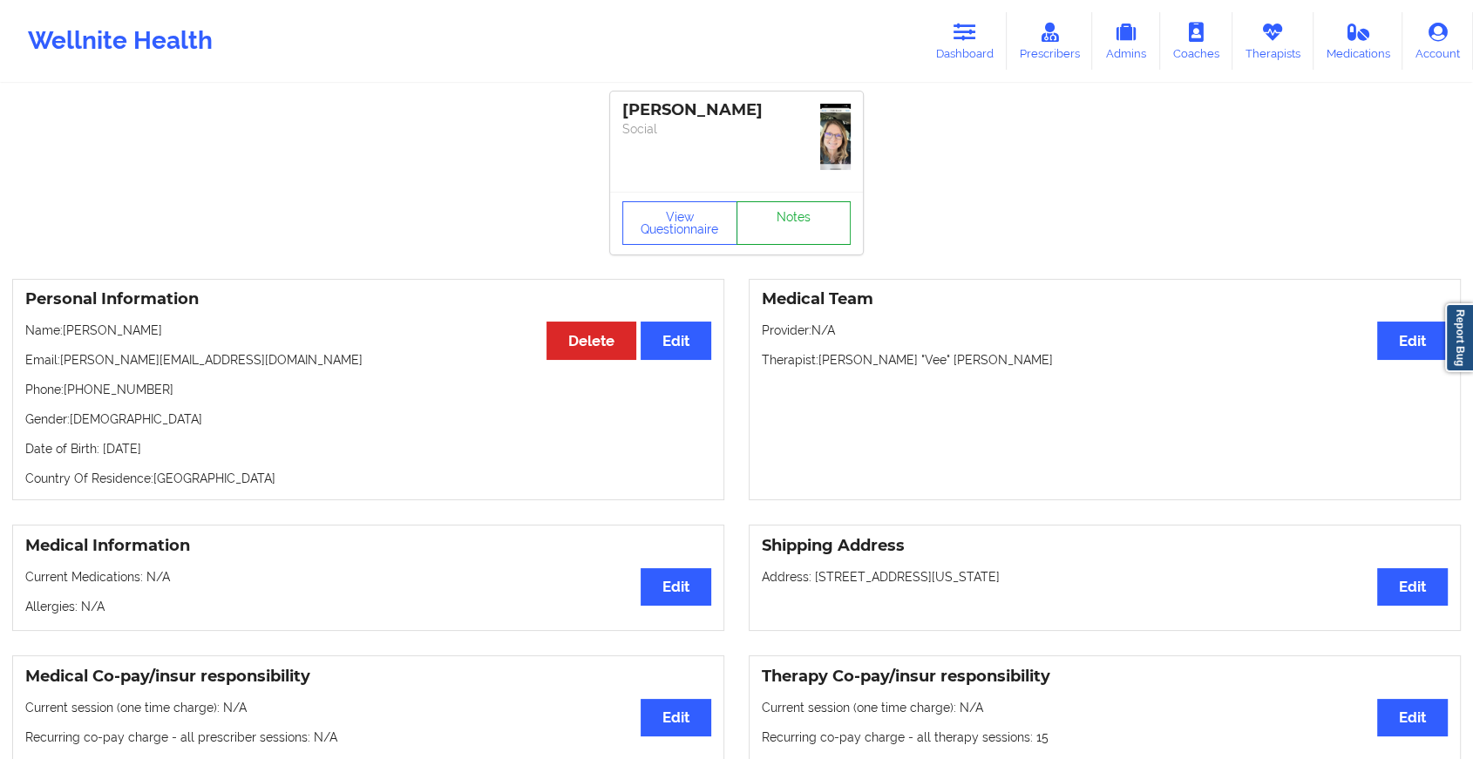
click at [788, 180] on div "[PERSON_NAME] Social View Questionnaire Notes" at bounding box center [736, 173] width 253 height 163
click at [788, 180] on div "[PERSON_NAME] Social" at bounding box center [736, 142] width 253 height 100
drag, startPoint x: 788, startPoint y: 180, endPoint x: 773, endPoint y: 216, distance: 39.5
click at [773, 216] on link "Notes" at bounding box center [794, 223] width 115 height 44
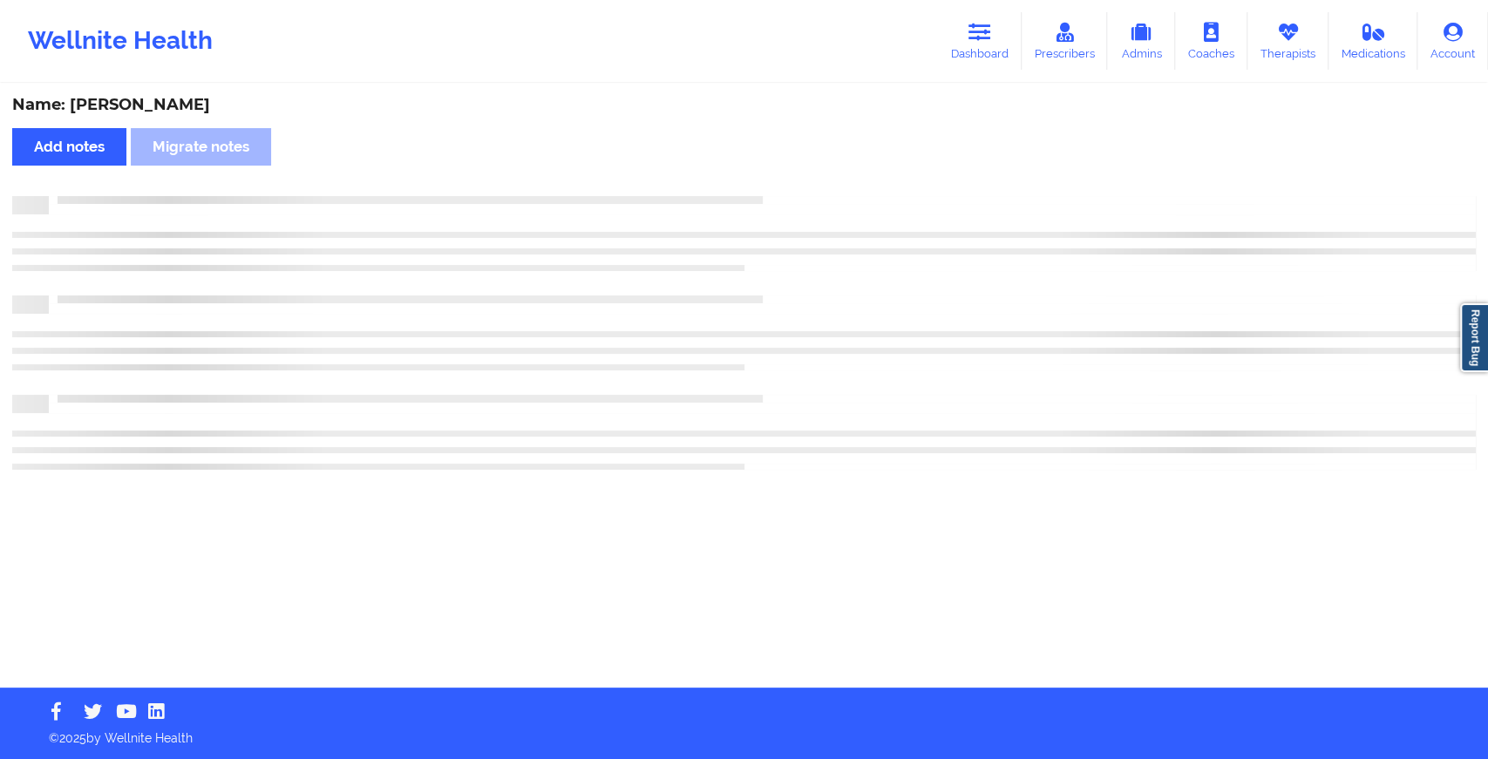
click at [773, 216] on div at bounding box center [744, 239] width 1464 height 51
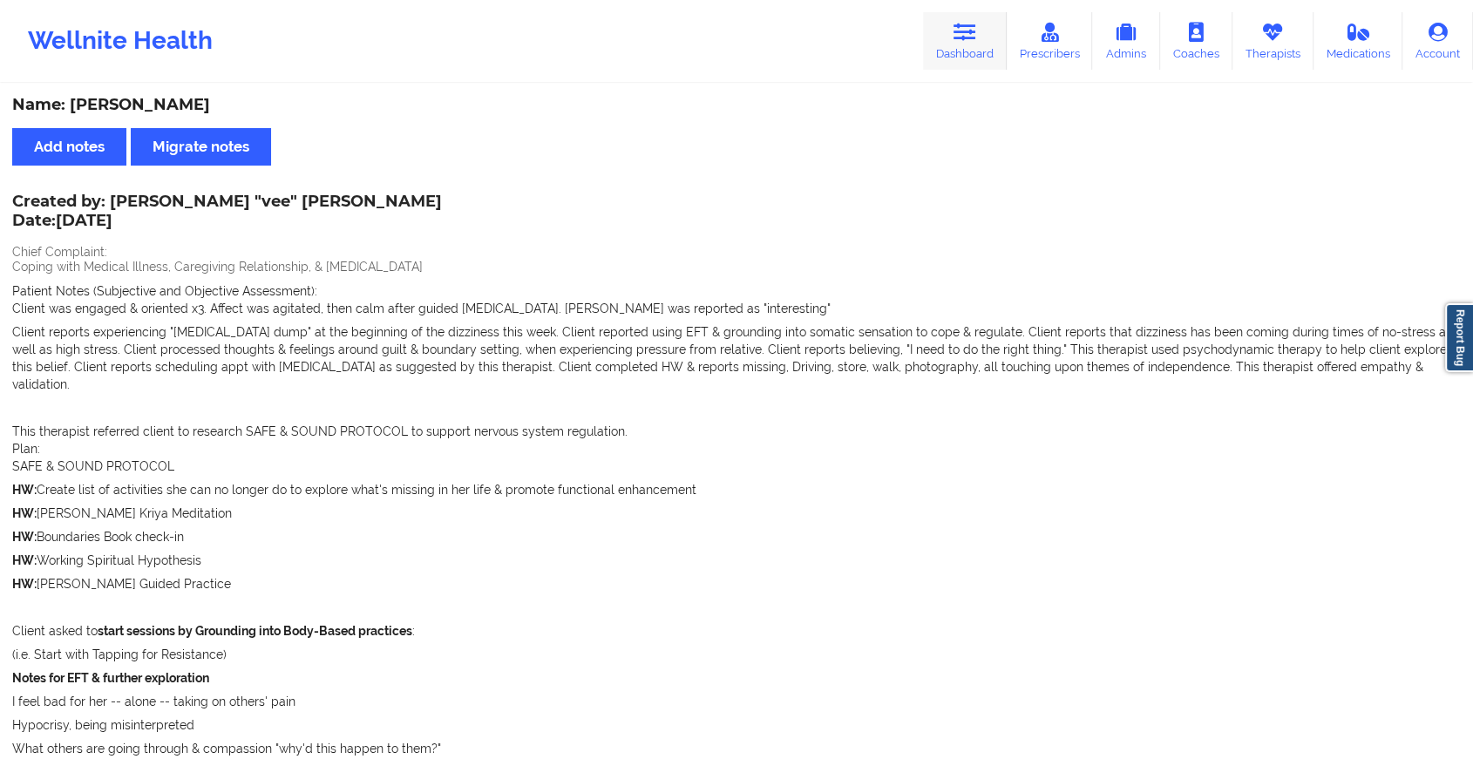
click at [946, 48] on link "Dashboard" at bounding box center [965, 41] width 84 height 58
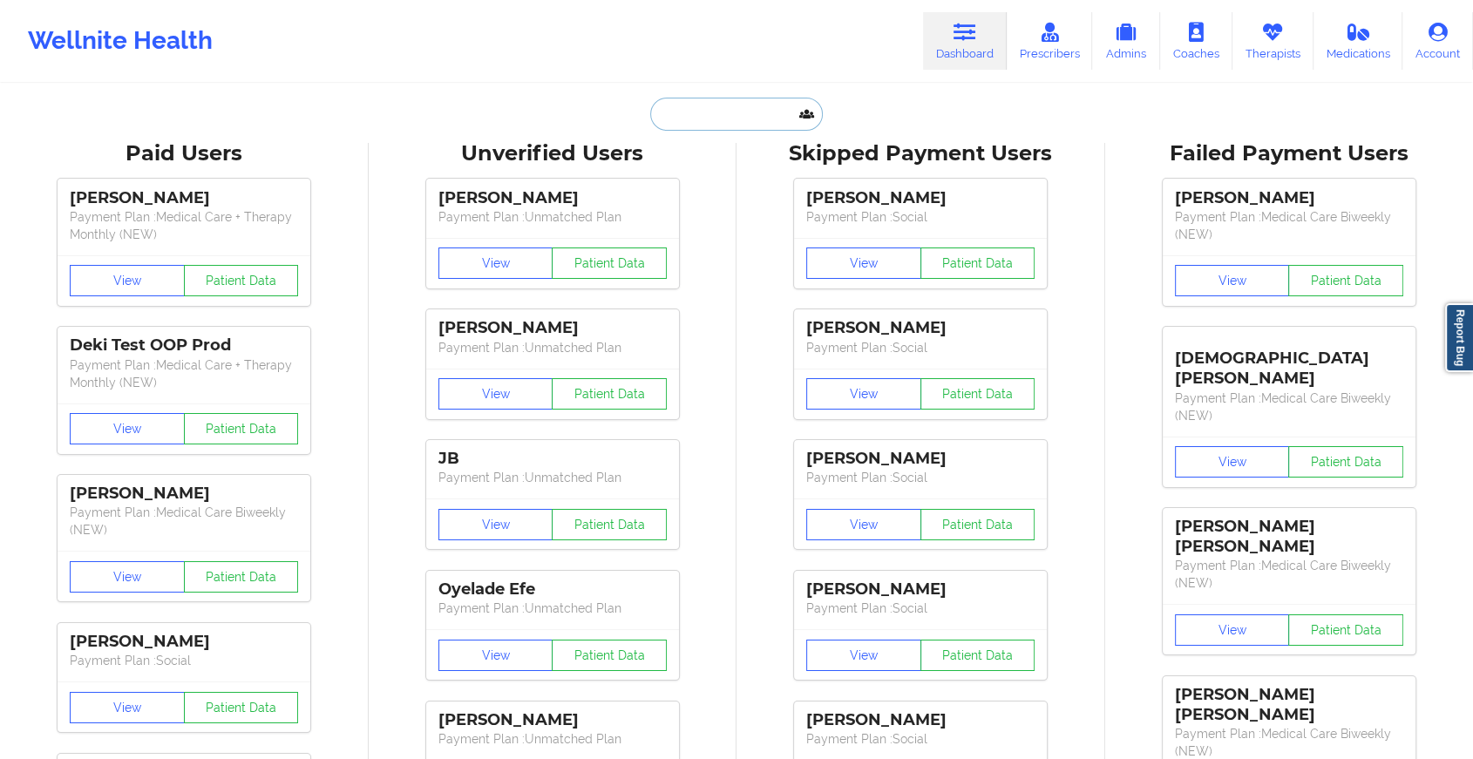
click at [682, 111] on input "text" at bounding box center [736, 114] width 173 height 33
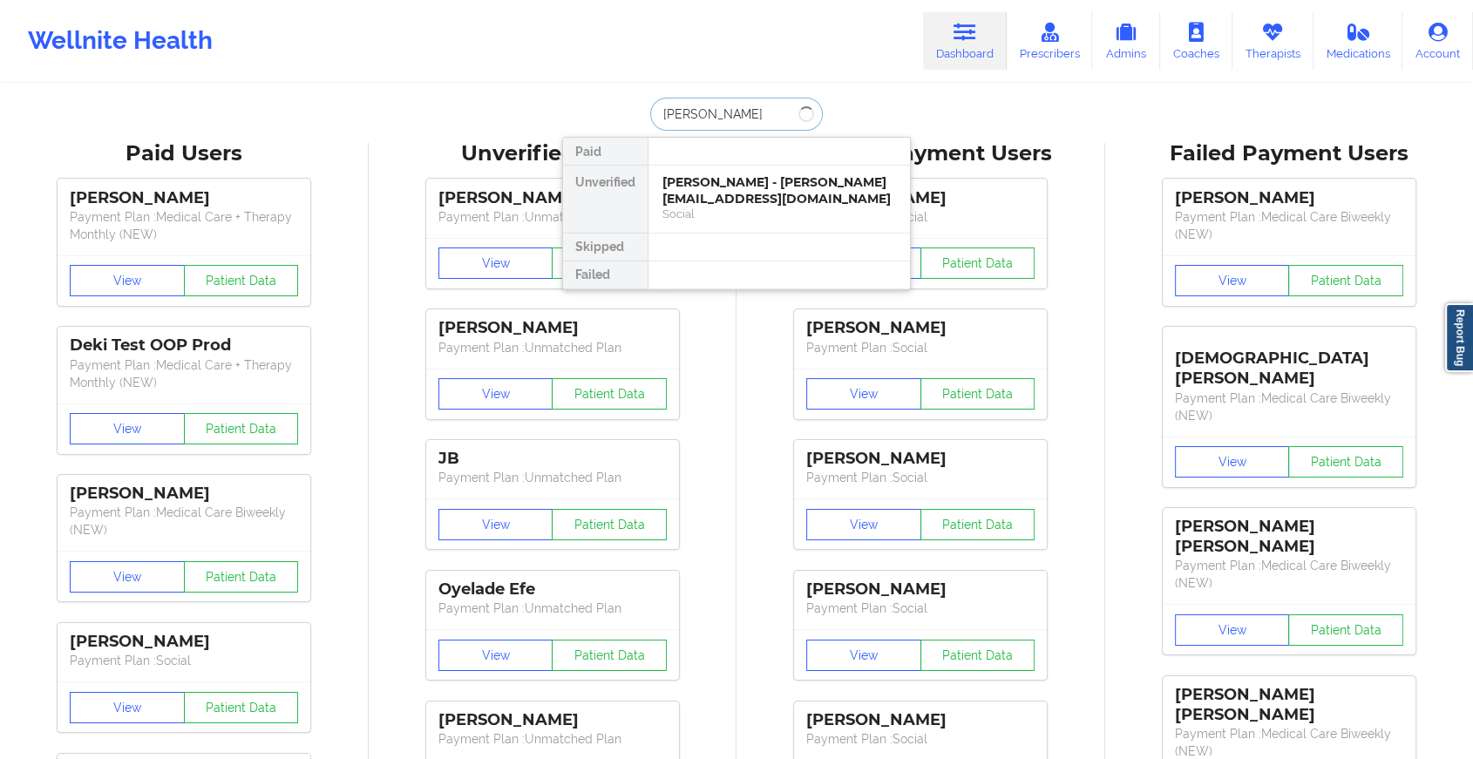
type input "[PERSON_NAME]"
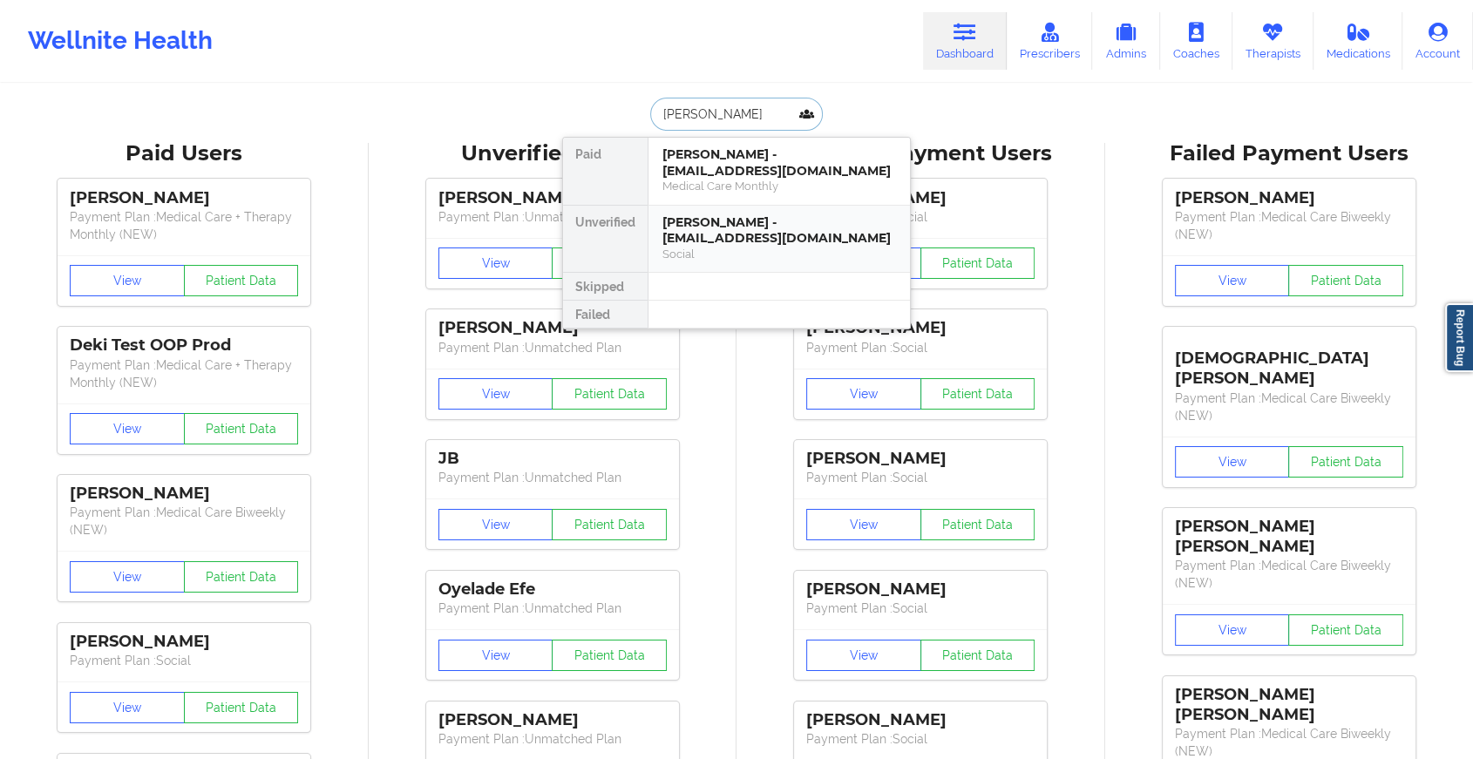
click at [736, 226] on div "[PERSON_NAME] - [EMAIL_ADDRESS][DOMAIN_NAME]" at bounding box center [780, 230] width 234 height 32
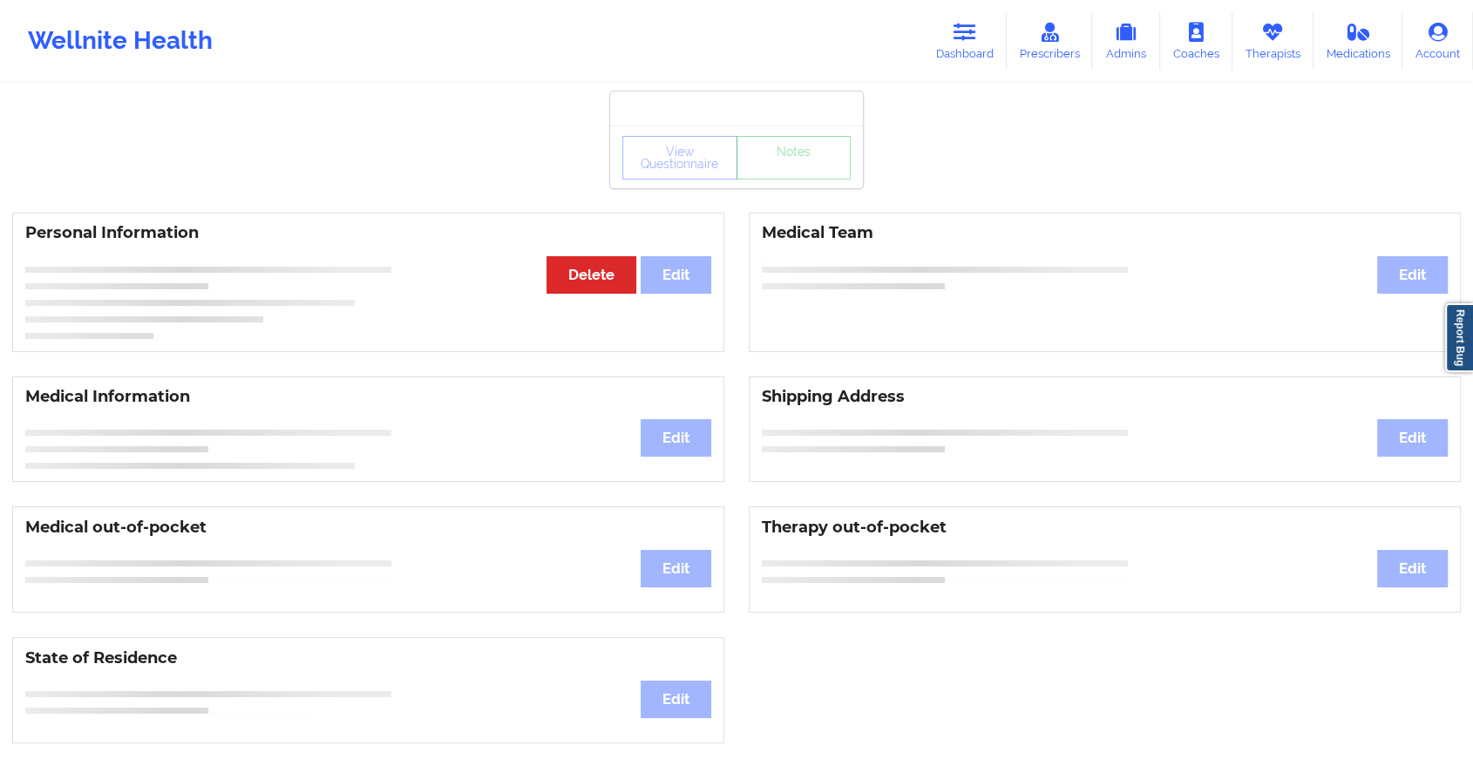
click at [779, 179] on div "View Questionnaire Notes" at bounding box center [736, 158] width 228 height 44
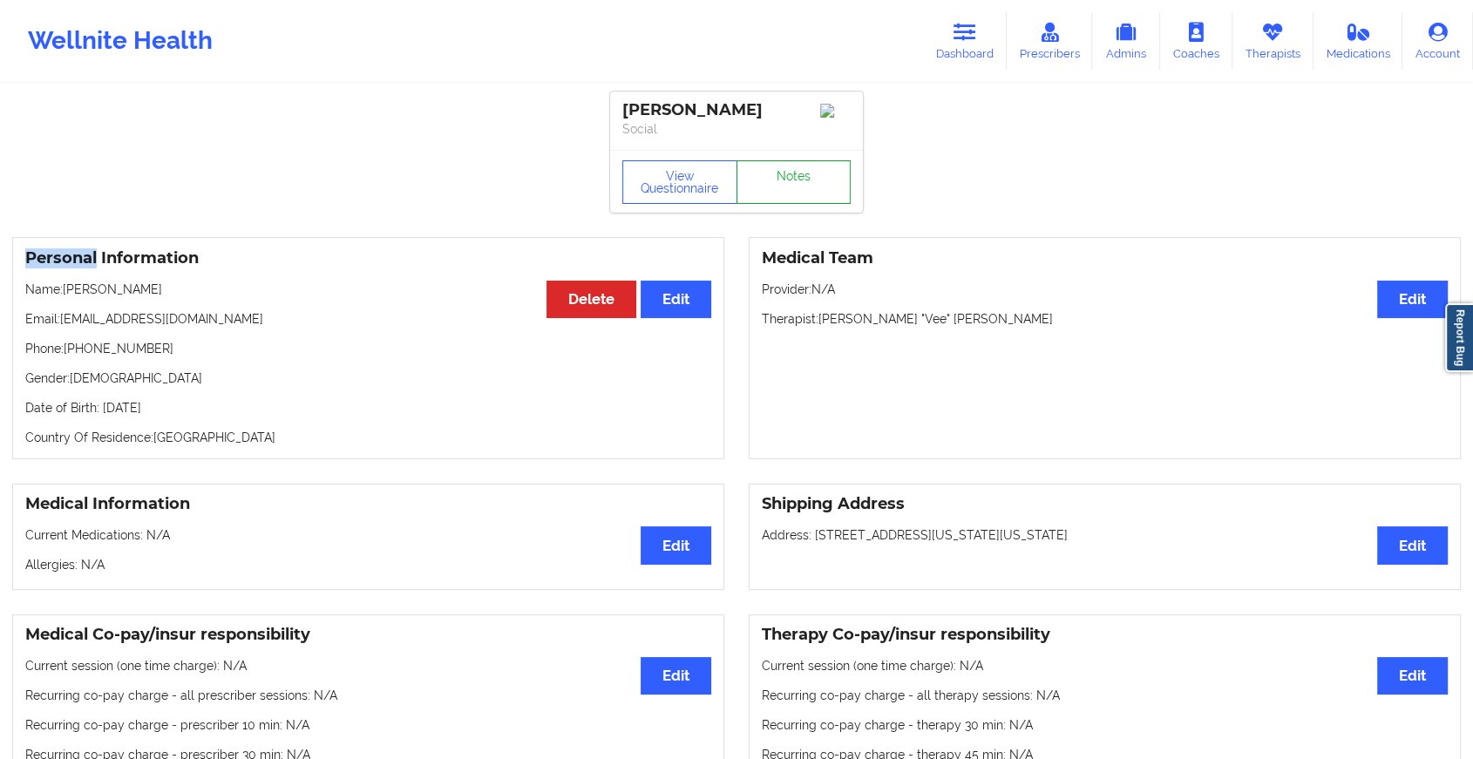
drag, startPoint x: 779, startPoint y: 179, endPoint x: 759, endPoint y: 209, distance: 36.5
click at [759, 204] on link "Notes" at bounding box center [794, 182] width 115 height 44
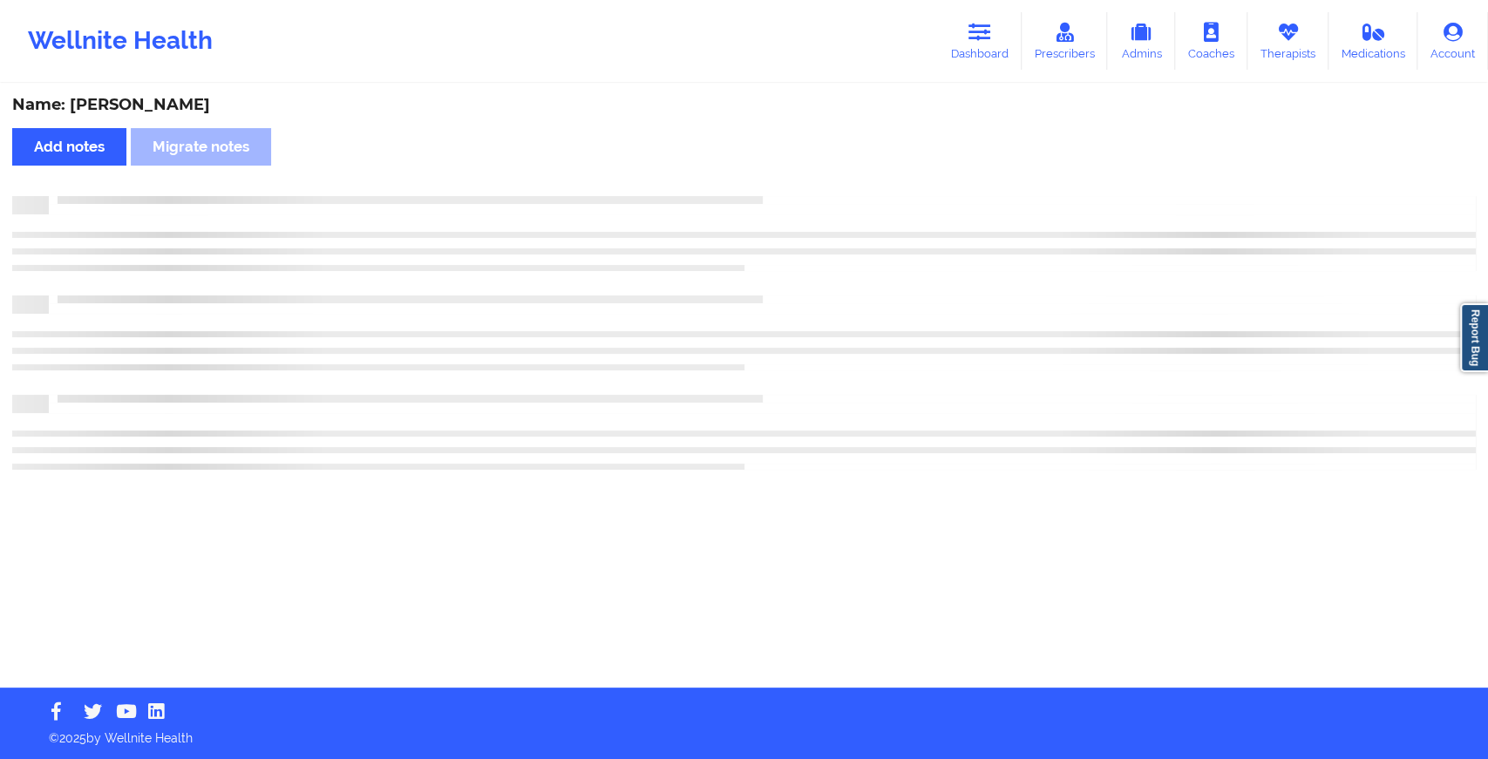
click at [759, 209] on div at bounding box center [744, 205] width 1464 height 18
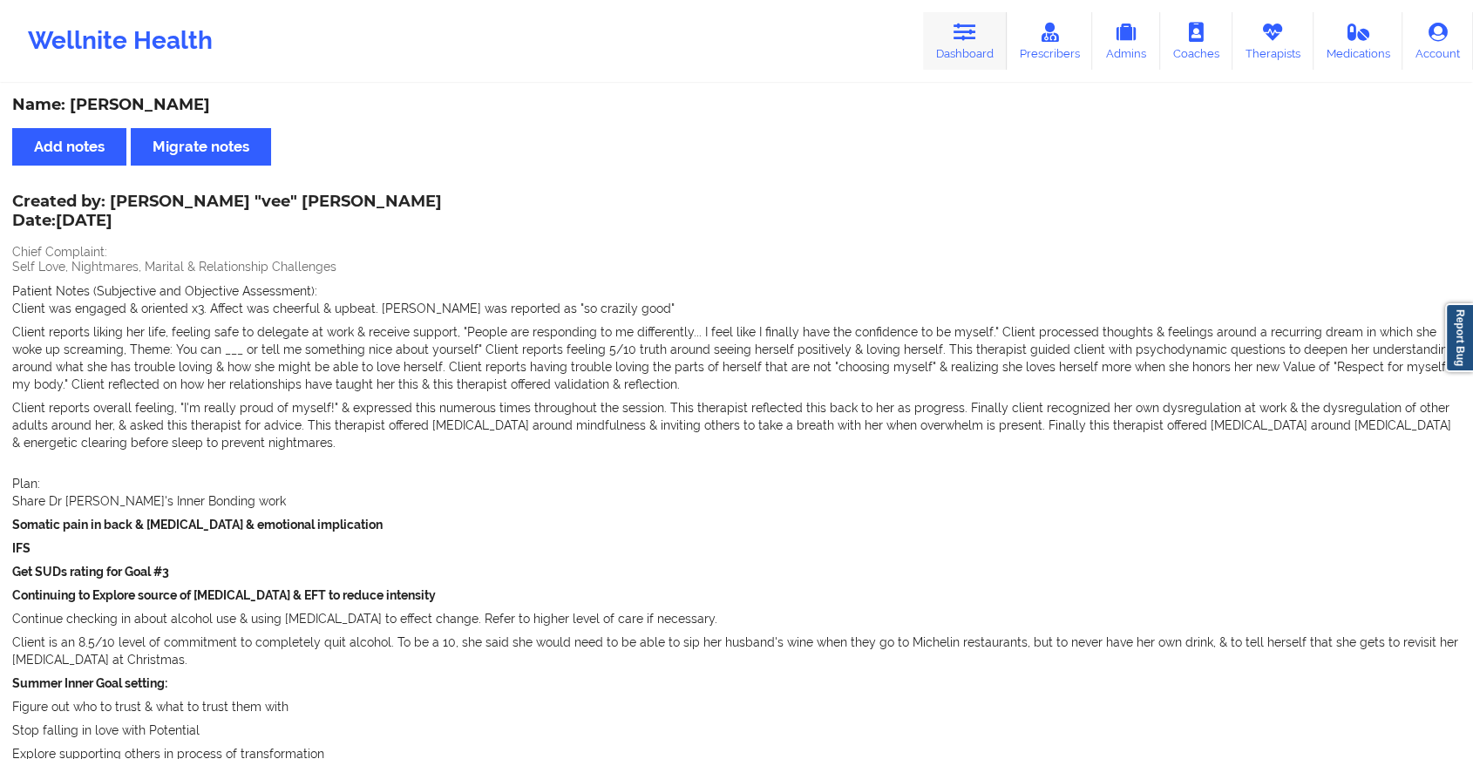
click at [963, 26] on icon at bounding box center [965, 32] width 23 height 19
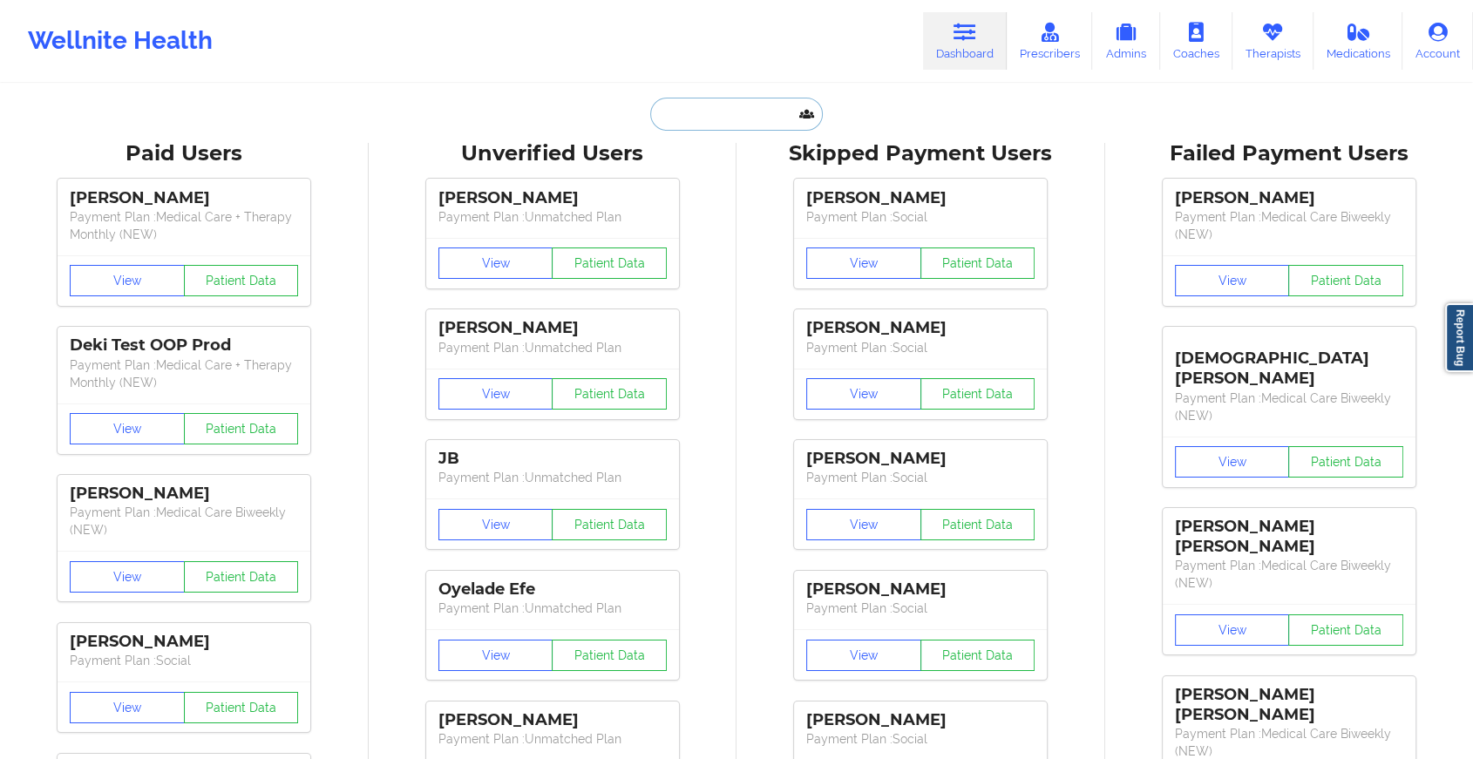
click at [715, 119] on input "text" at bounding box center [736, 114] width 173 height 33
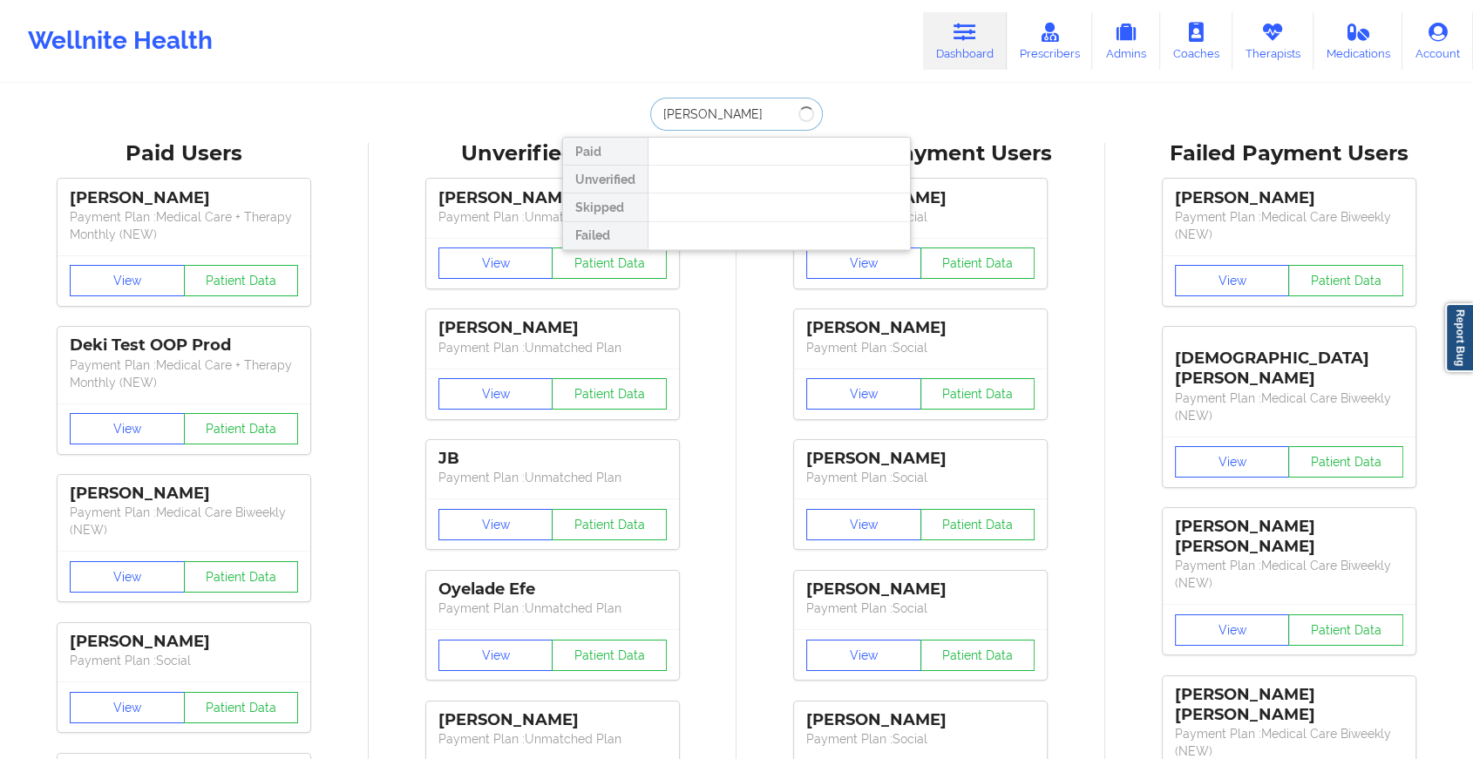
type input "[PERSON_NAME]"
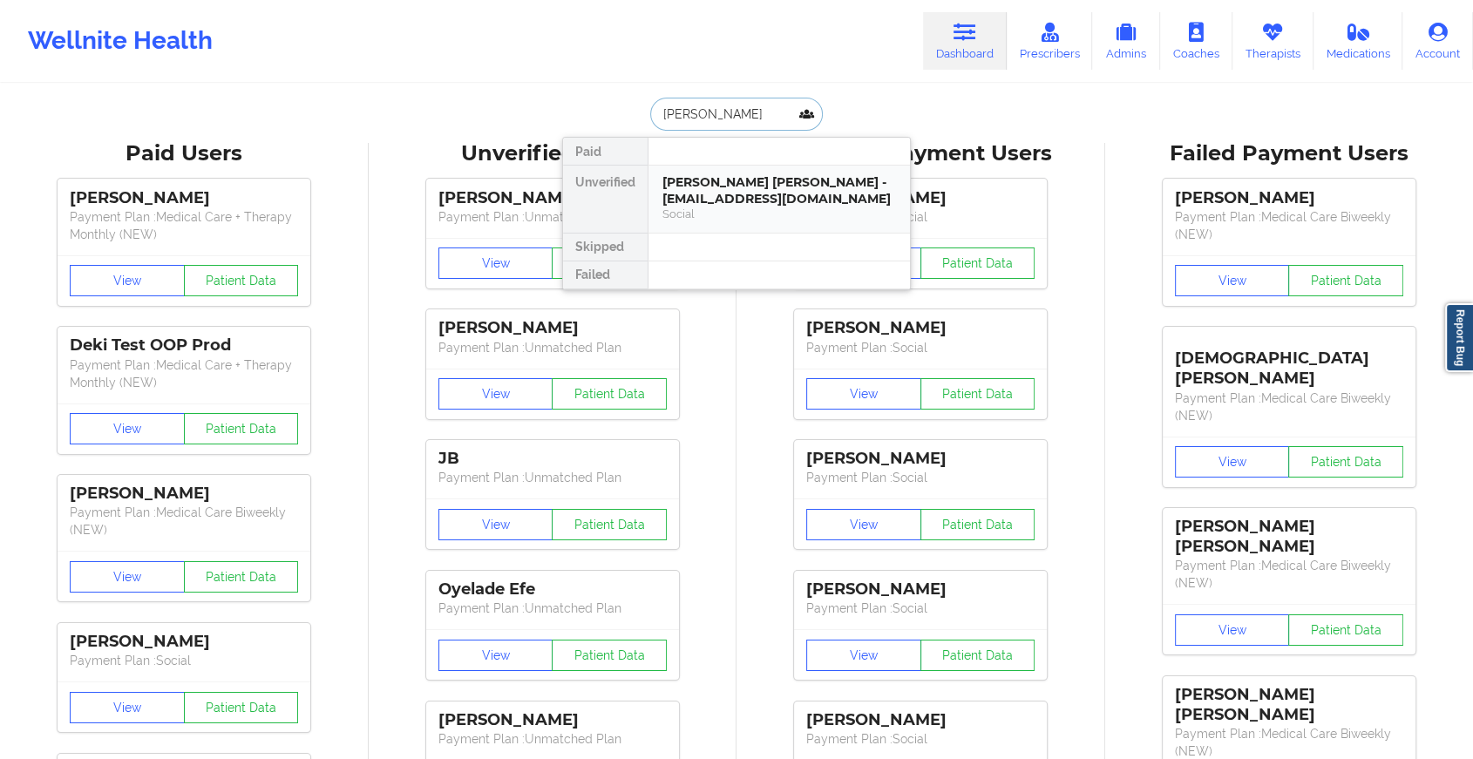
click at [739, 202] on div "[PERSON_NAME] [PERSON_NAME] - [EMAIL_ADDRESS][DOMAIN_NAME]" at bounding box center [780, 190] width 234 height 32
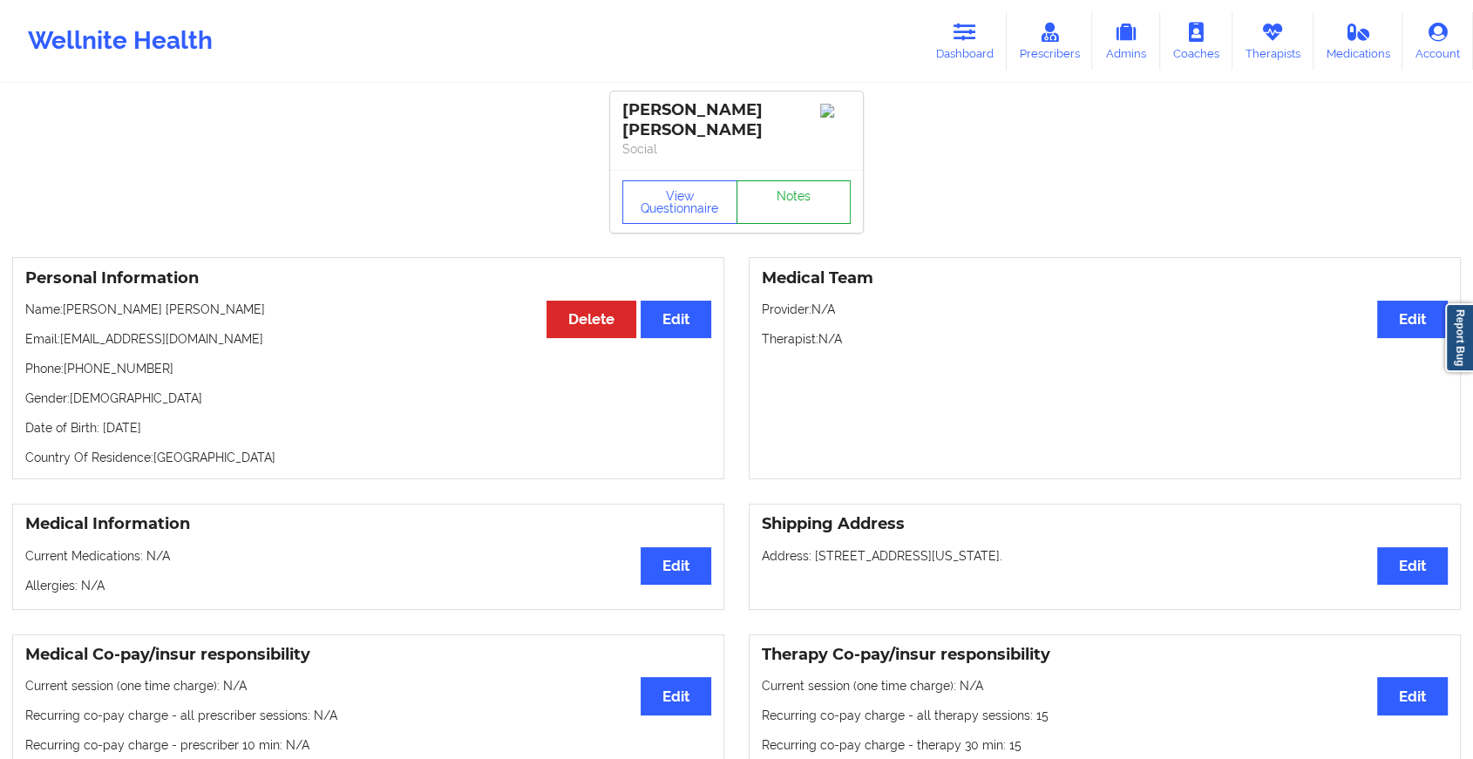
click at [777, 182] on link "Notes" at bounding box center [794, 202] width 115 height 44
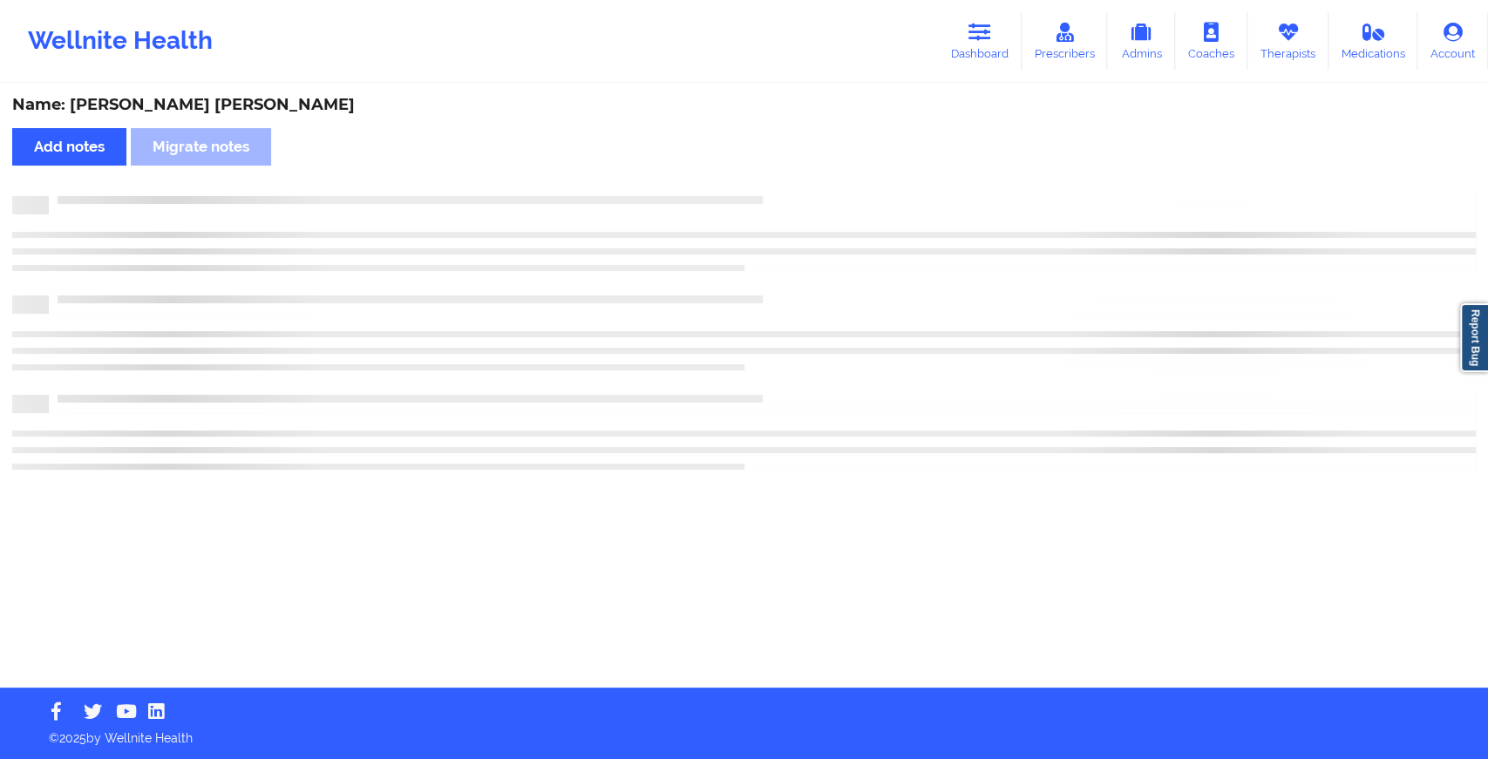
click at [839, 235] on div "Name: [PERSON_NAME] [PERSON_NAME] Add notes Migrate notes" at bounding box center [744, 386] width 1488 height 602
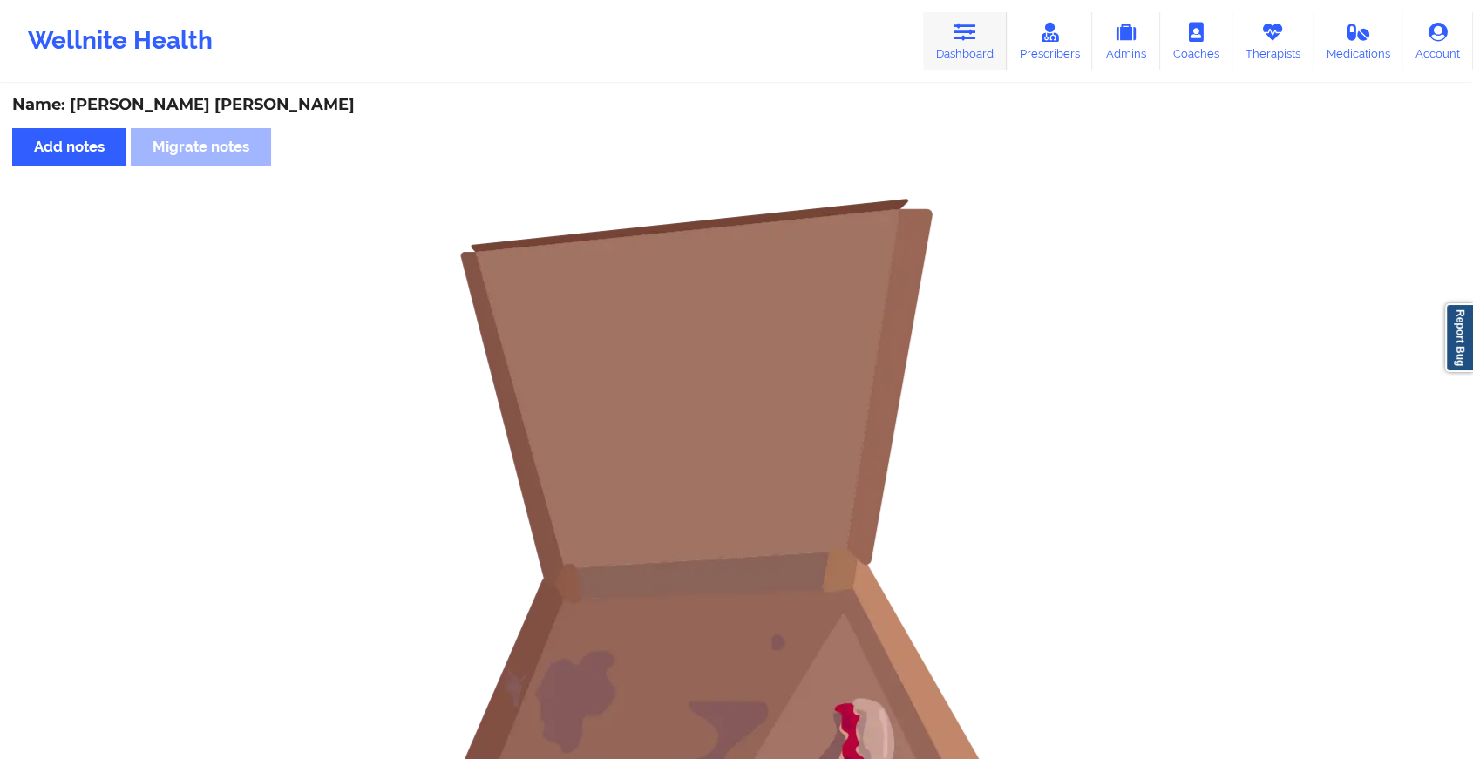
click at [956, 46] on link "Dashboard" at bounding box center [965, 41] width 84 height 58
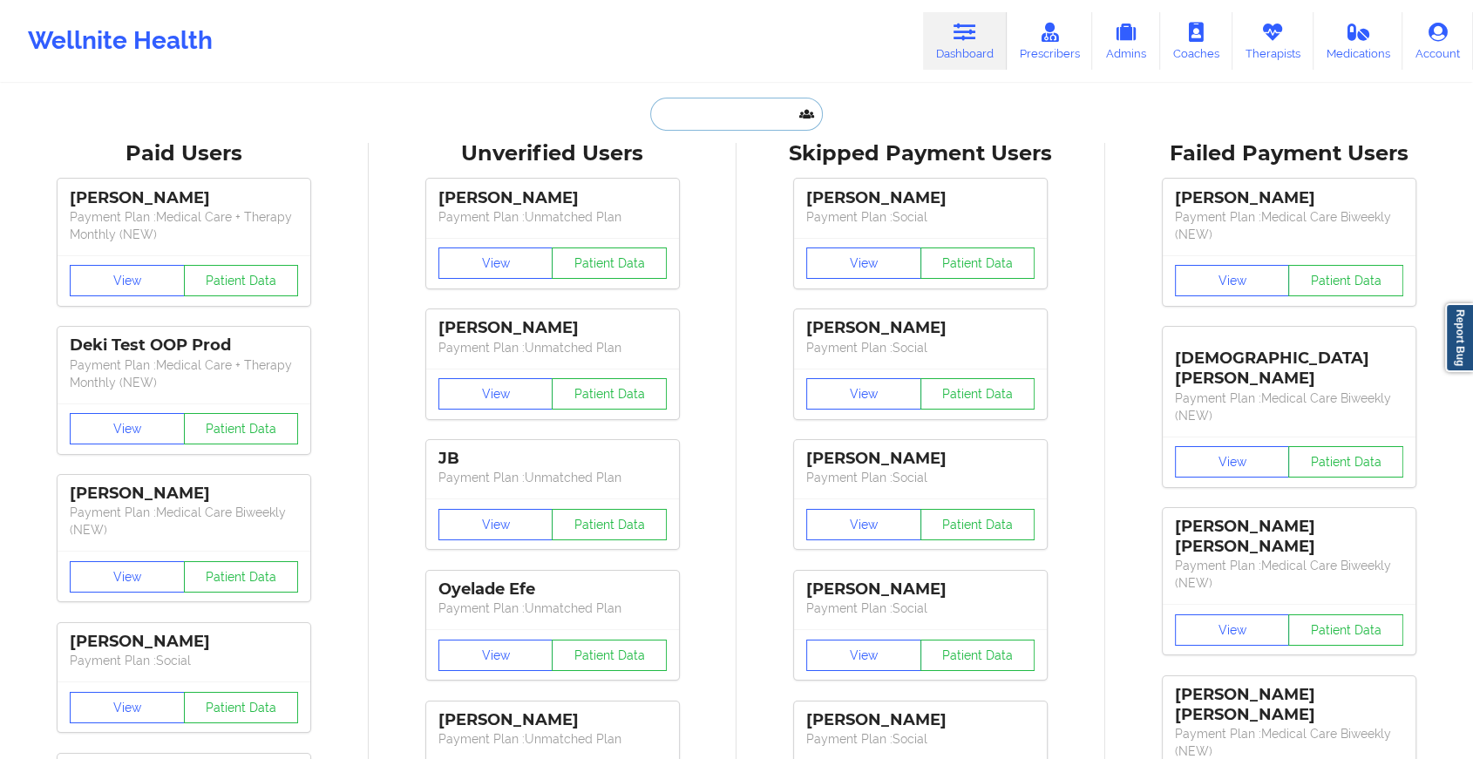
click at [740, 114] on input "text" at bounding box center [736, 114] width 173 height 33
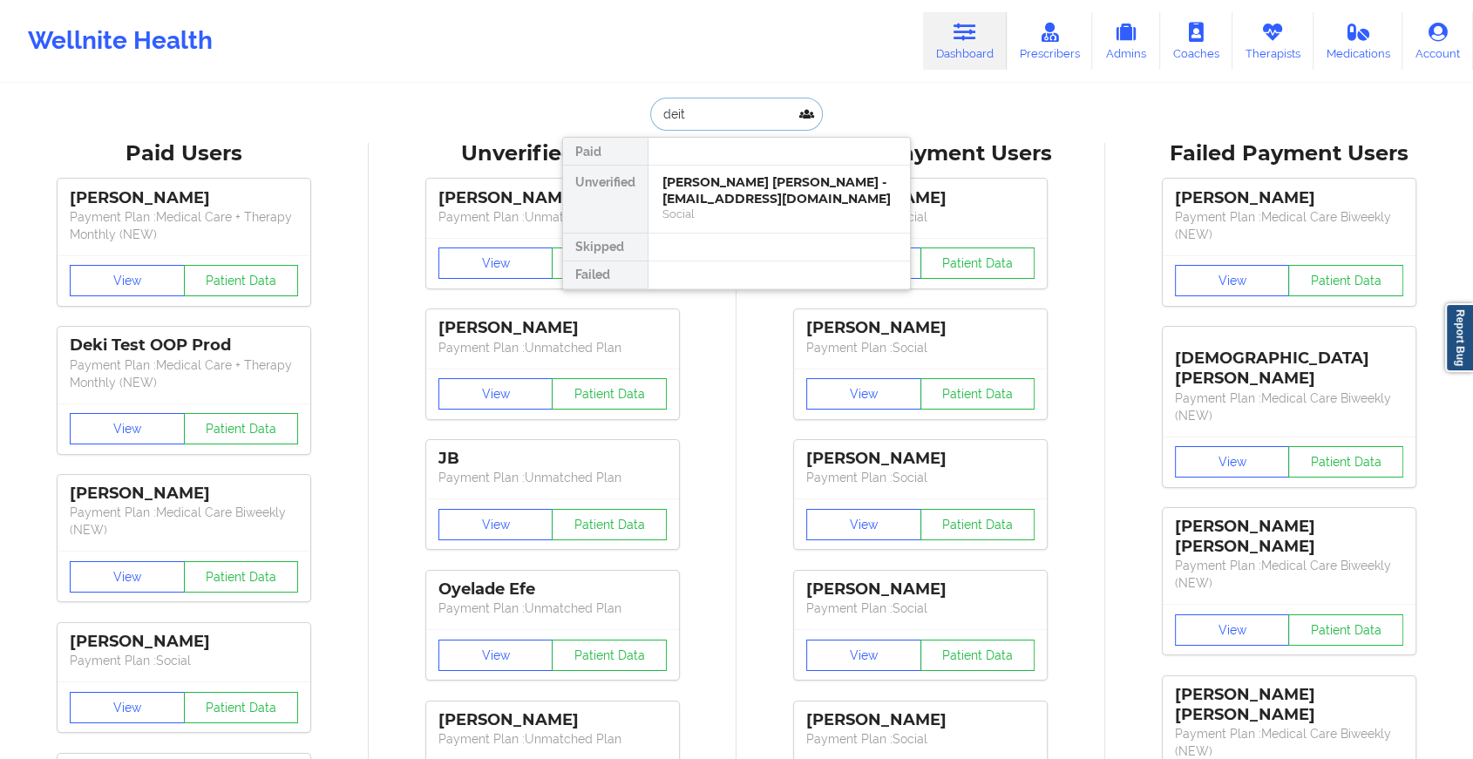
type input "deitr"
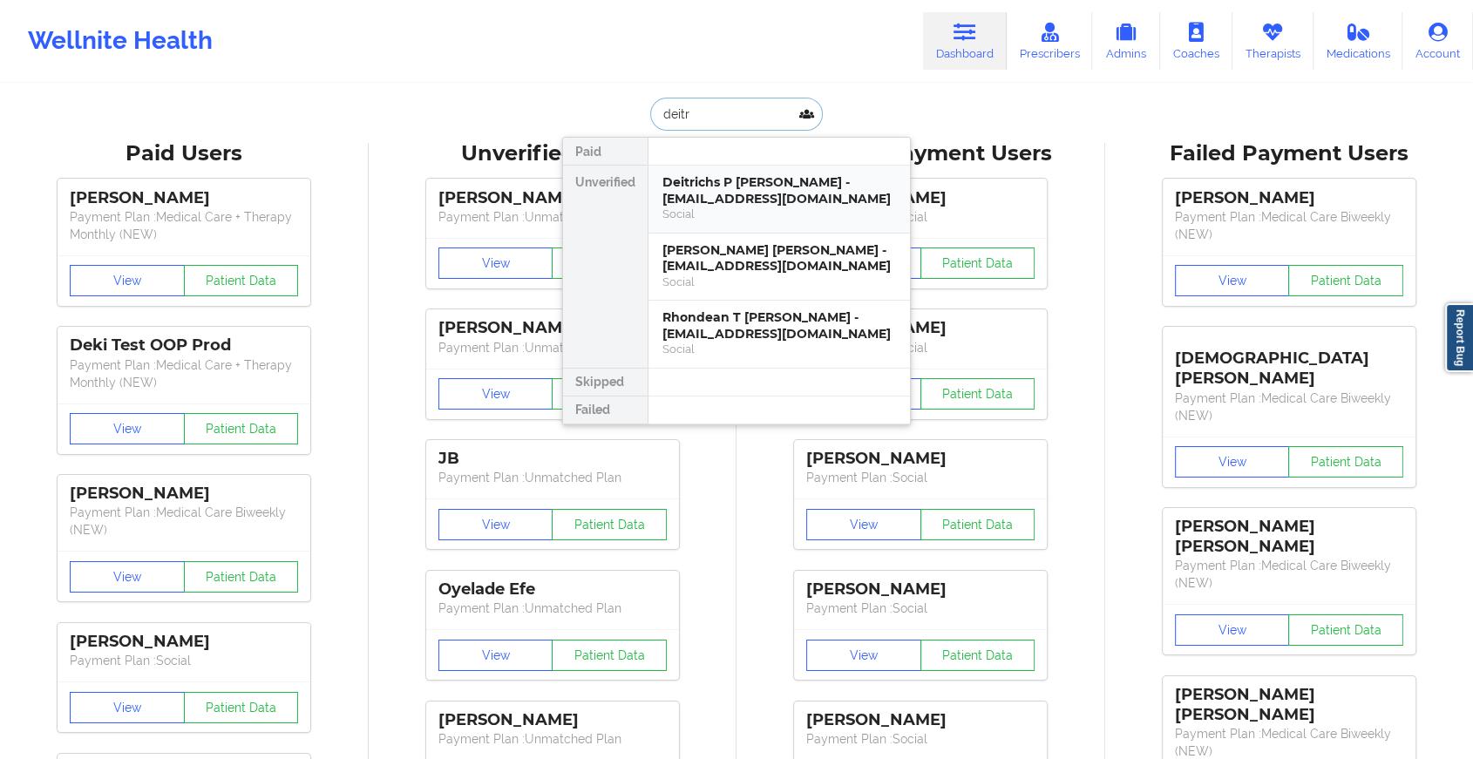
click at [738, 199] on div "Deitrichs P [PERSON_NAME] - [EMAIL_ADDRESS][DOMAIN_NAME]" at bounding box center [780, 190] width 234 height 32
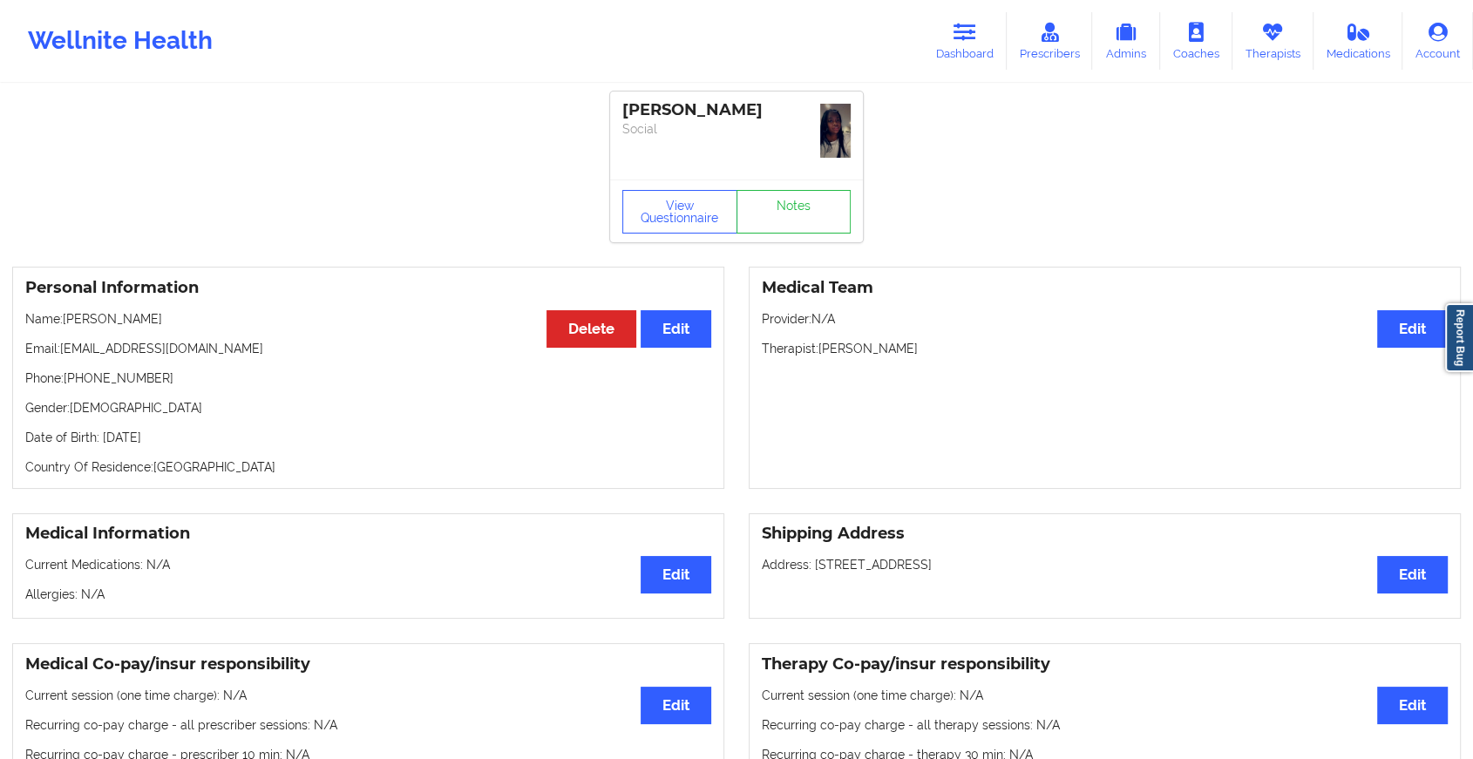
click at [787, 174] on div "Deitrichs P [PERSON_NAME] Social" at bounding box center [736, 136] width 253 height 88
click at [788, 202] on link "Notes" at bounding box center [794, 212] width 115 height 44
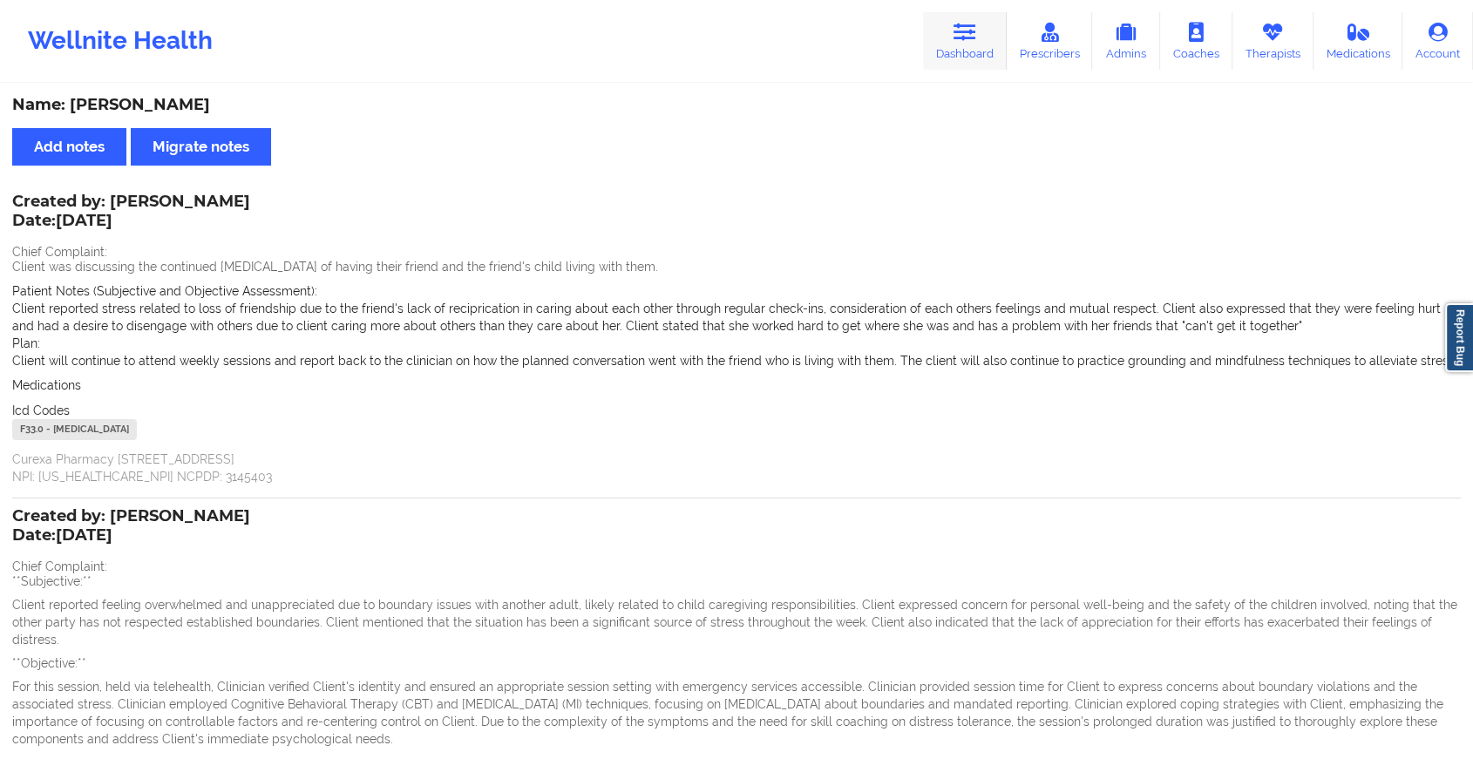
click at [941, 46] on link "Dashboard" at bounding box center [965, 41] width 84 height 58
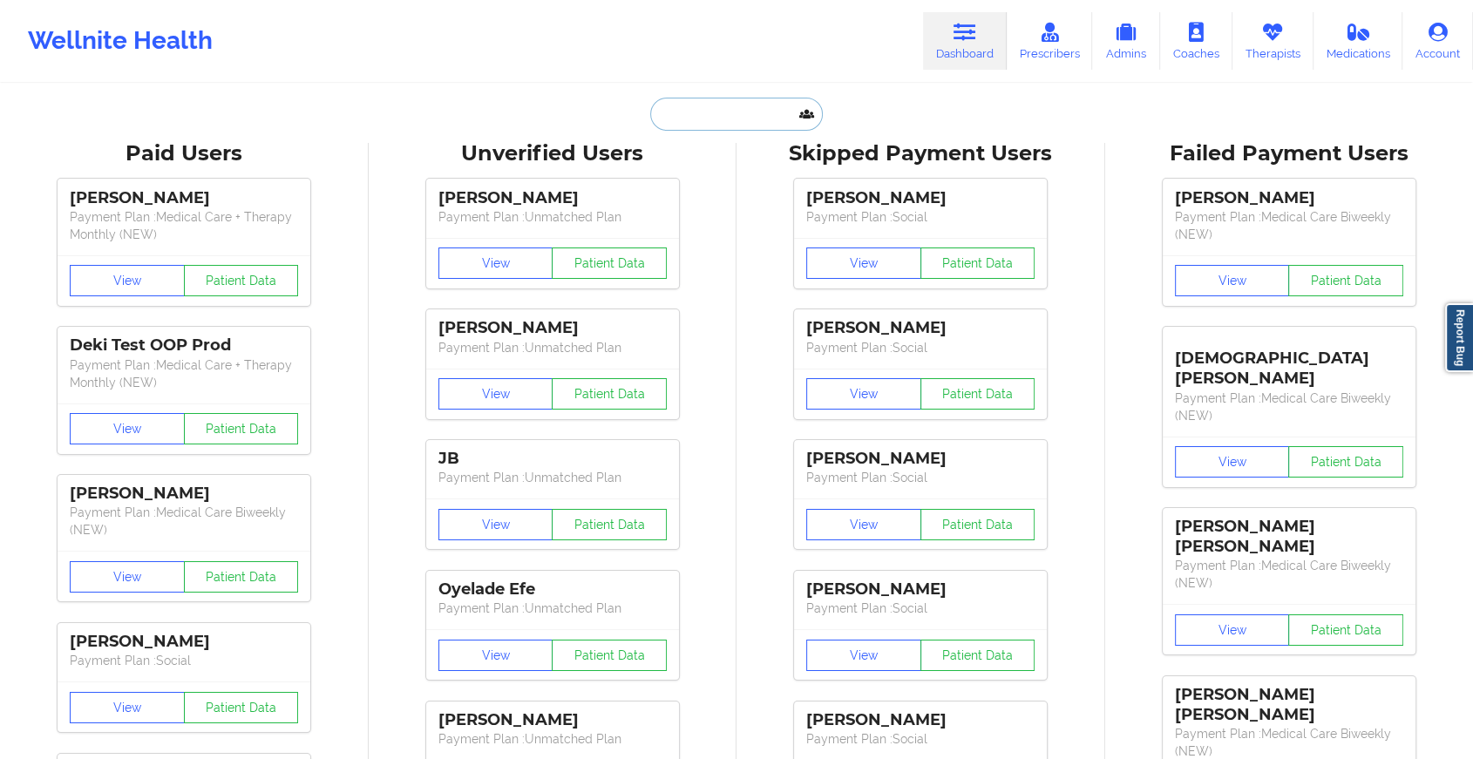
click at [662, 102] on input "text" at bounding box center [736, 114] width 173 height 33
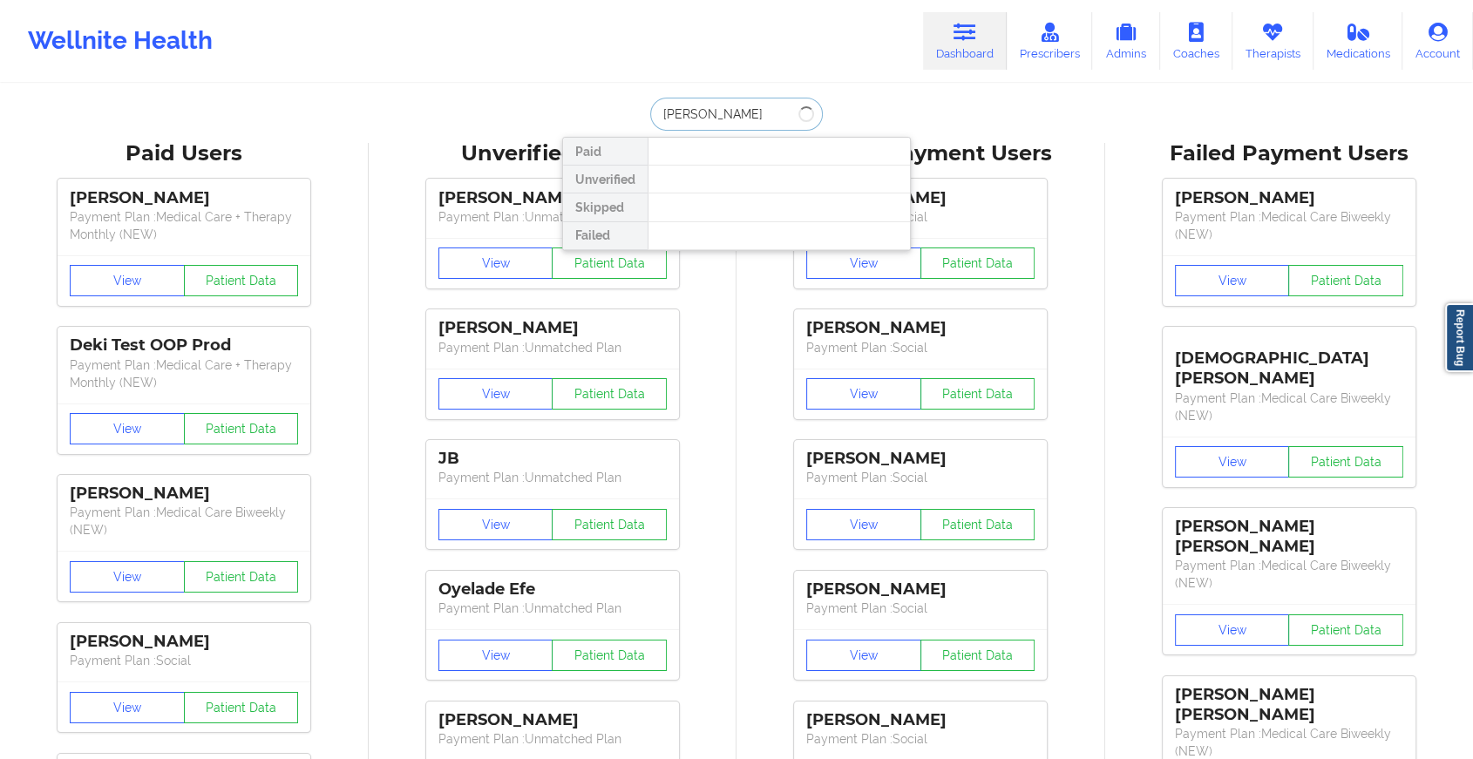
type input "[PERSON_NAME]"
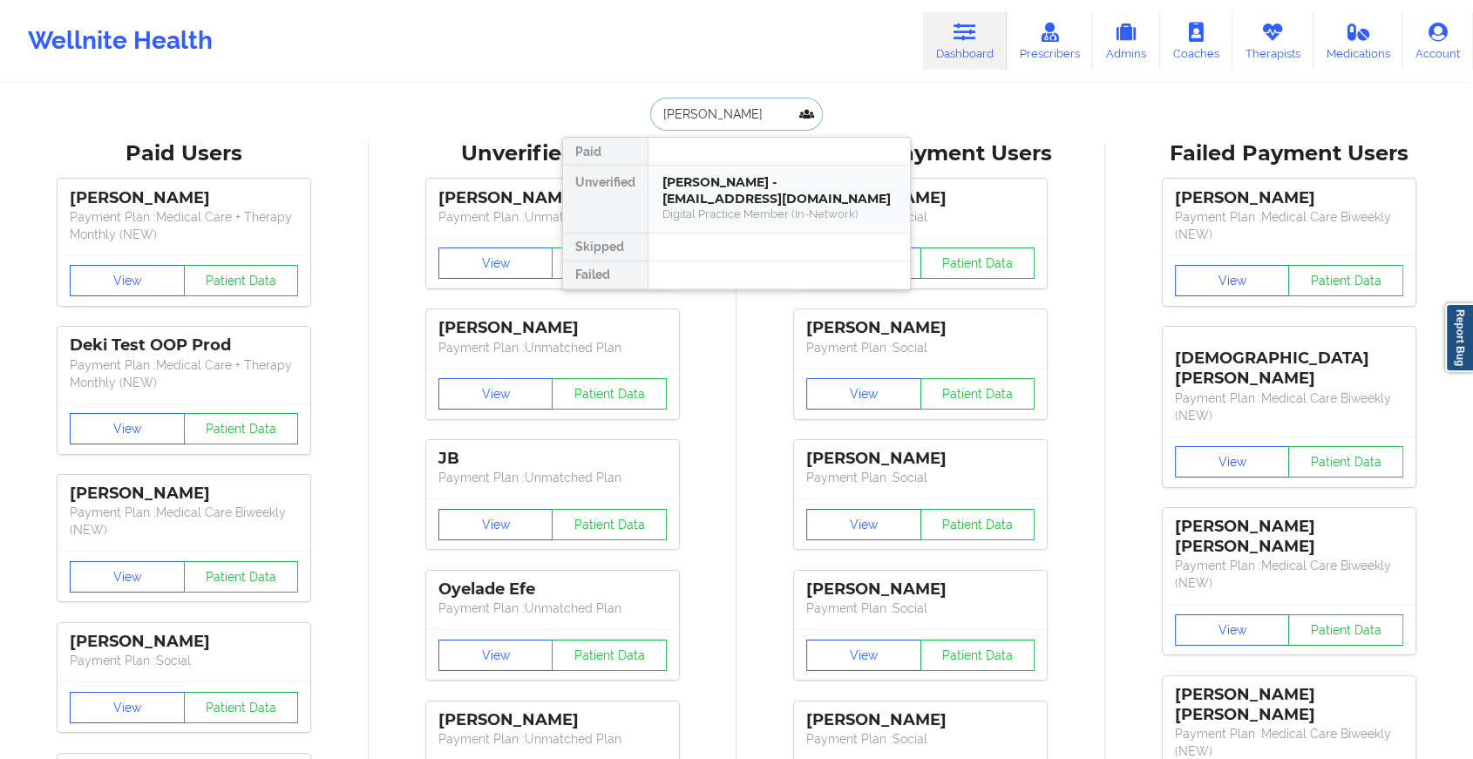
click at [738, 189] on div "[PERSON_NAME] - [EMAIL_ADDRESS][DOMAIN_NAME]" at bounding box center [780, 190] width 234 height 32
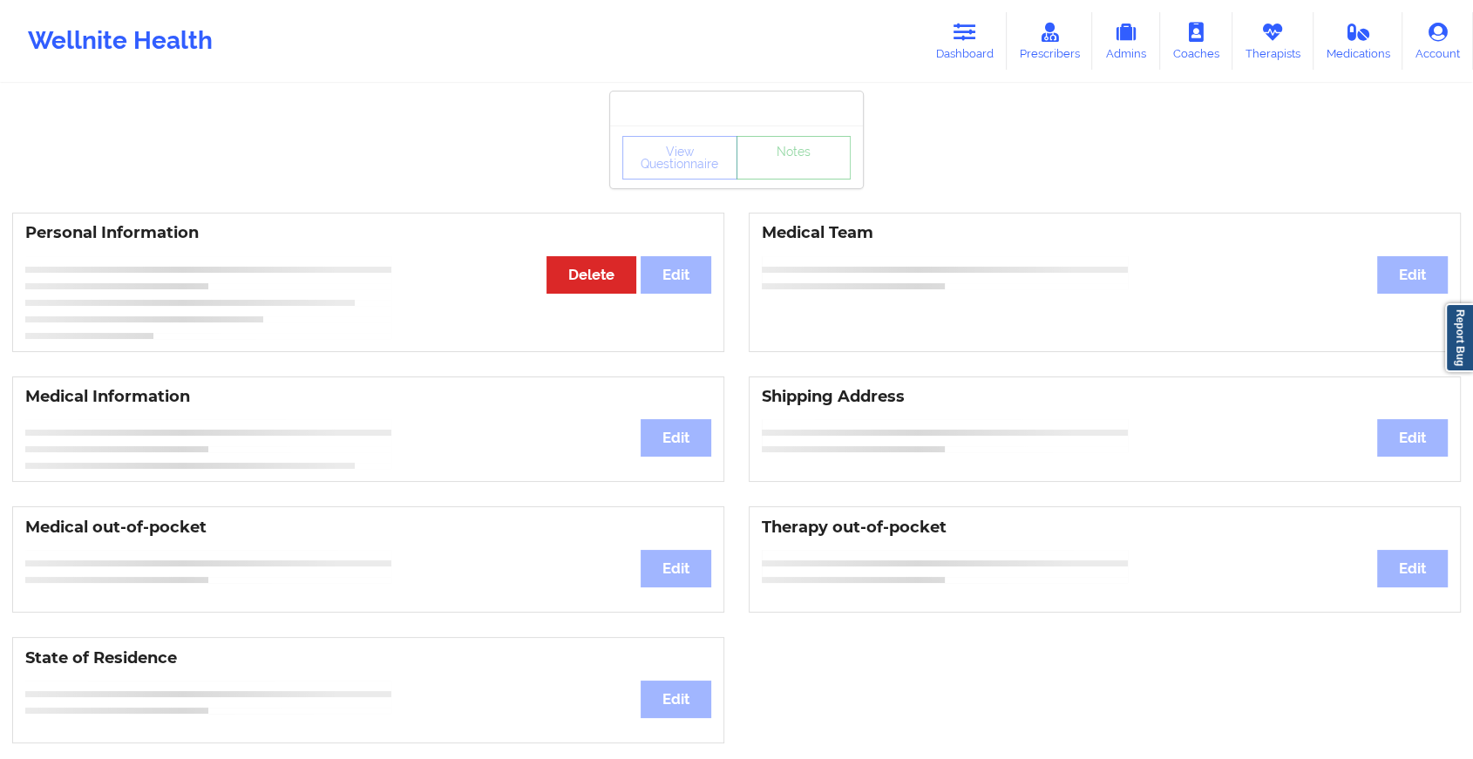
drag, startPoint x: 784, startPoint y: 160, endPoint x: 784, endPoint y: 187, distance: 27.9
click at [784, 180] on div "View Questionnaire Notes" at bounding box center [736, 158] width 228 height 44
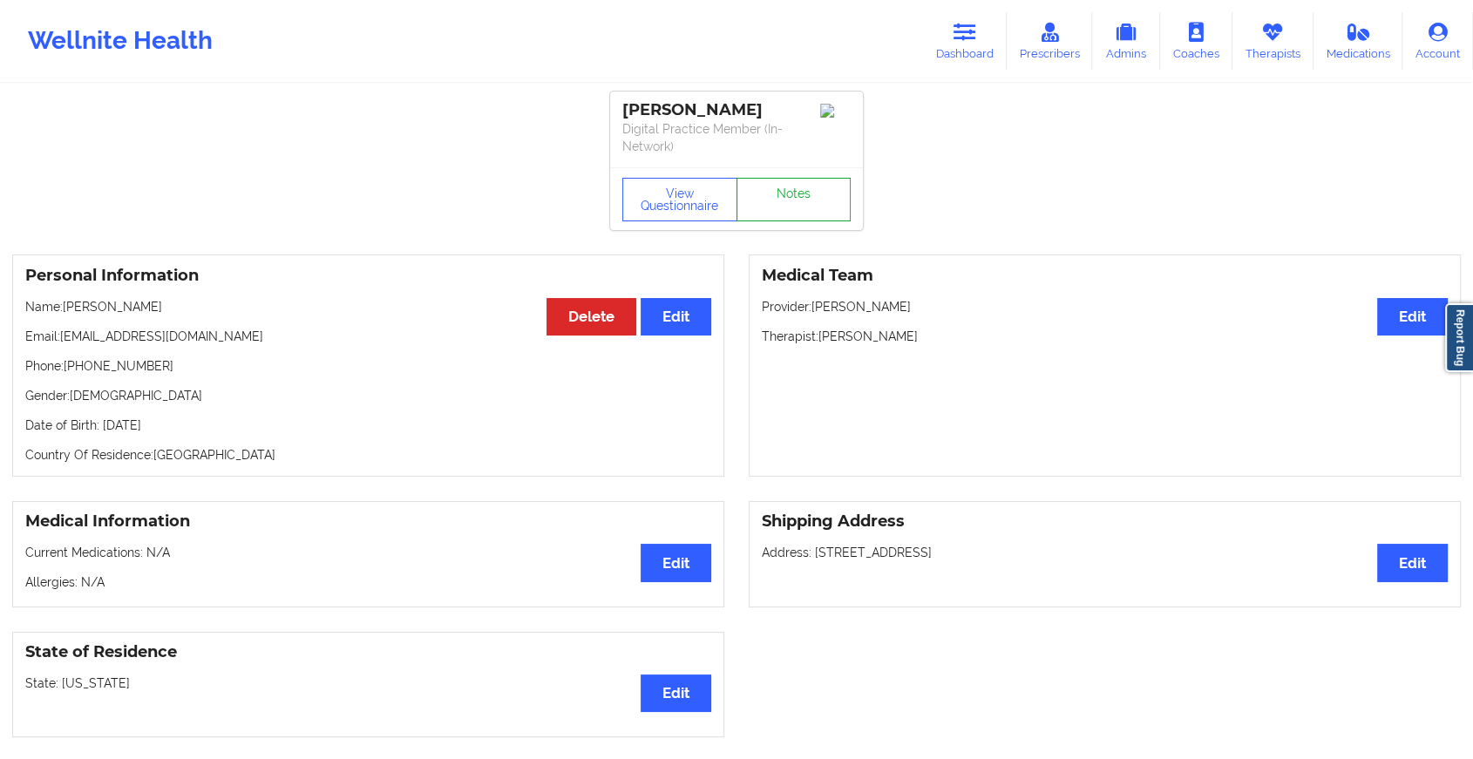
click at [784, 187] on link "Notes" at bounding box center [794, 200] width 115 height 44
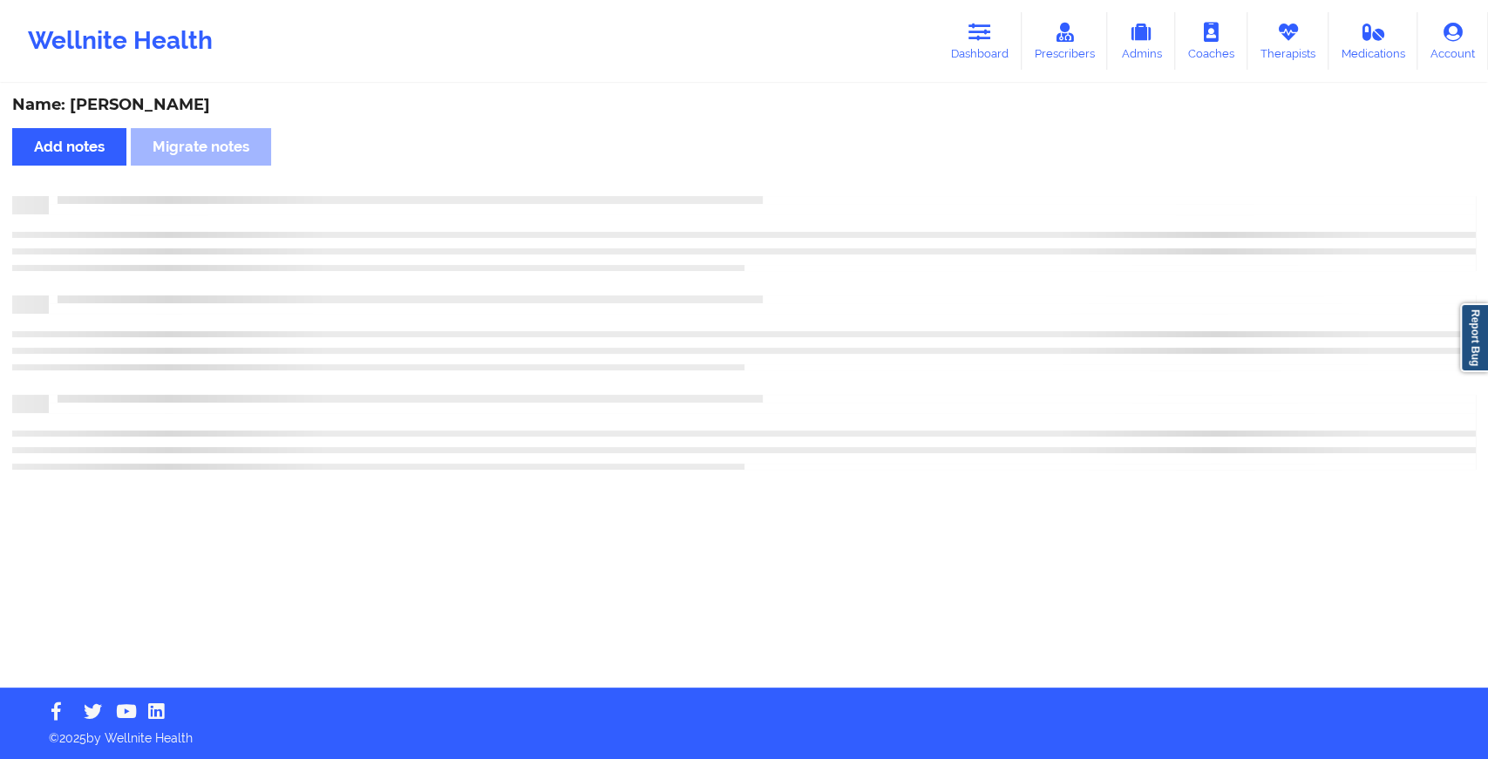
click at [784, 187] on div "Name: [PERSON_NAME] Add notes Migrate notes" at bounding box center [744, 386] width 1488 height 602
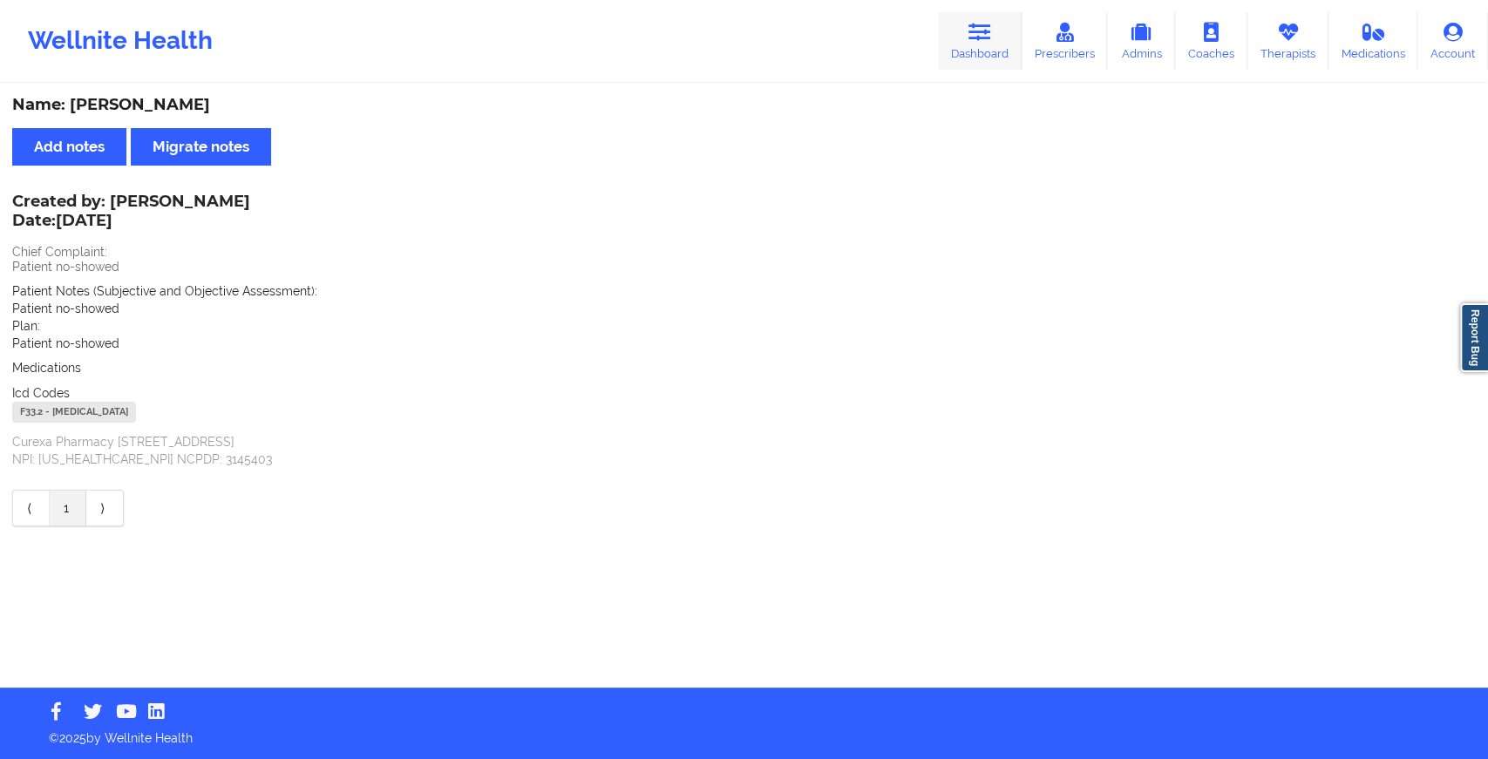
click at [974, 37] on icon at bounding box center [980, 32] width 23 height 19
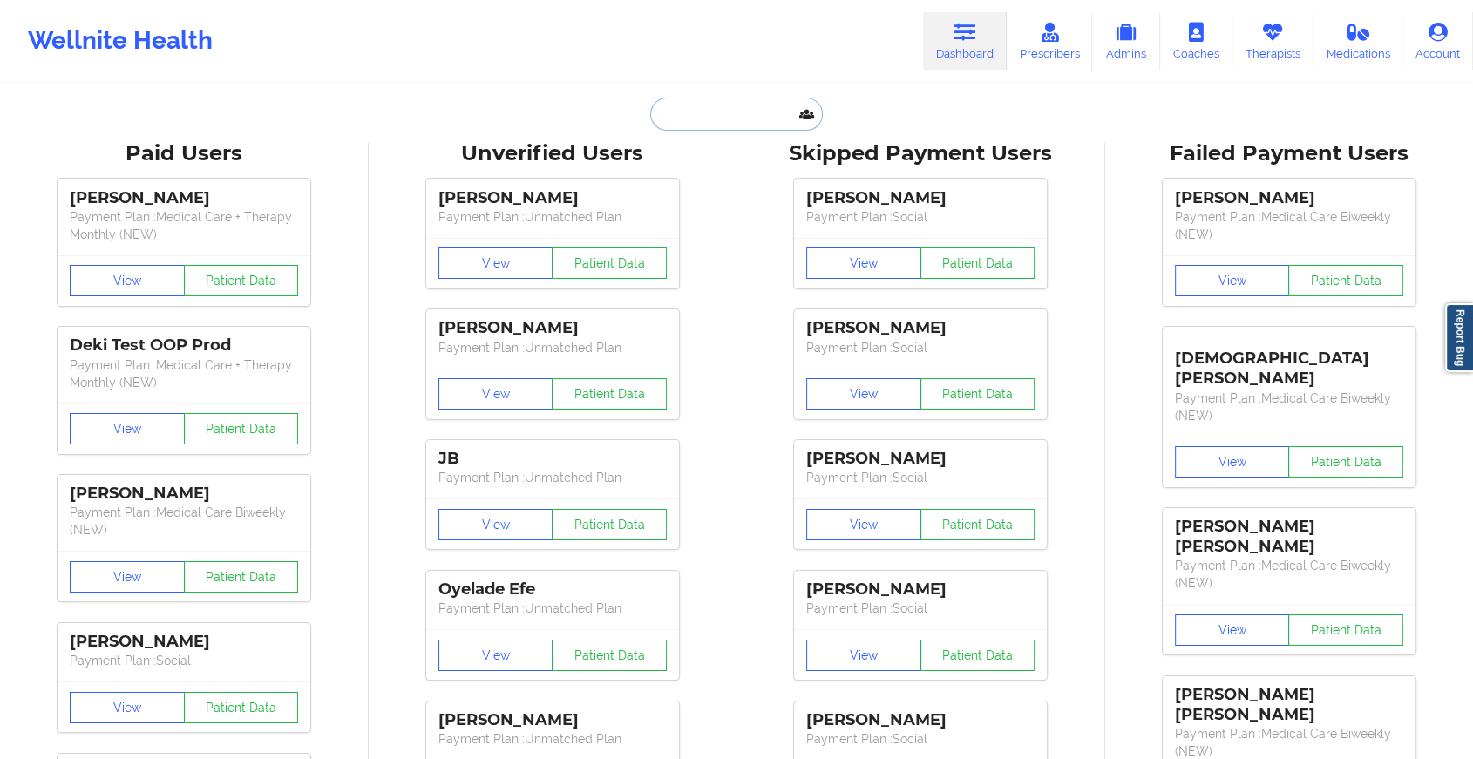
click at [745, 108] on input "text" at bounding box center [736, 114] width 173 height 33
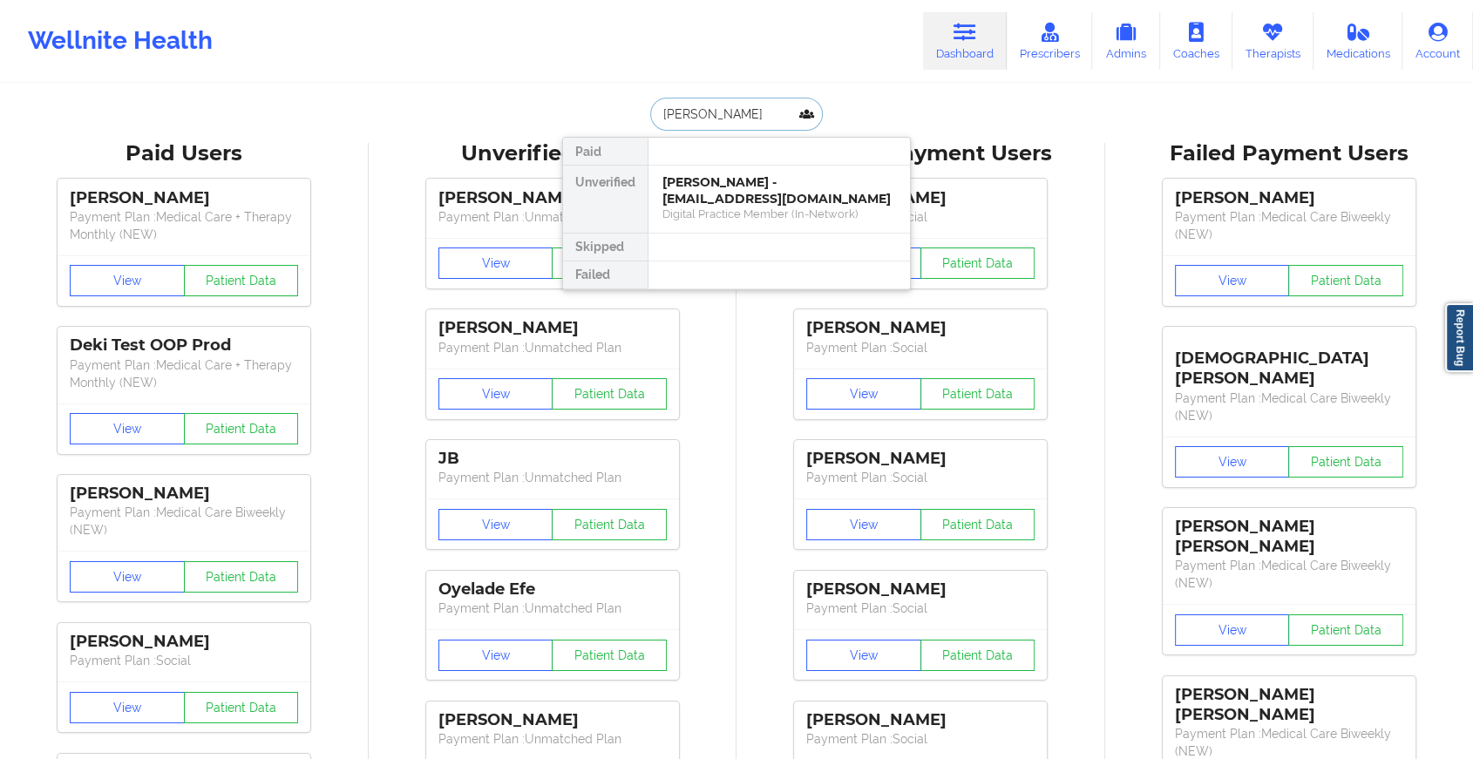
type input "[PERSON_NAME]"
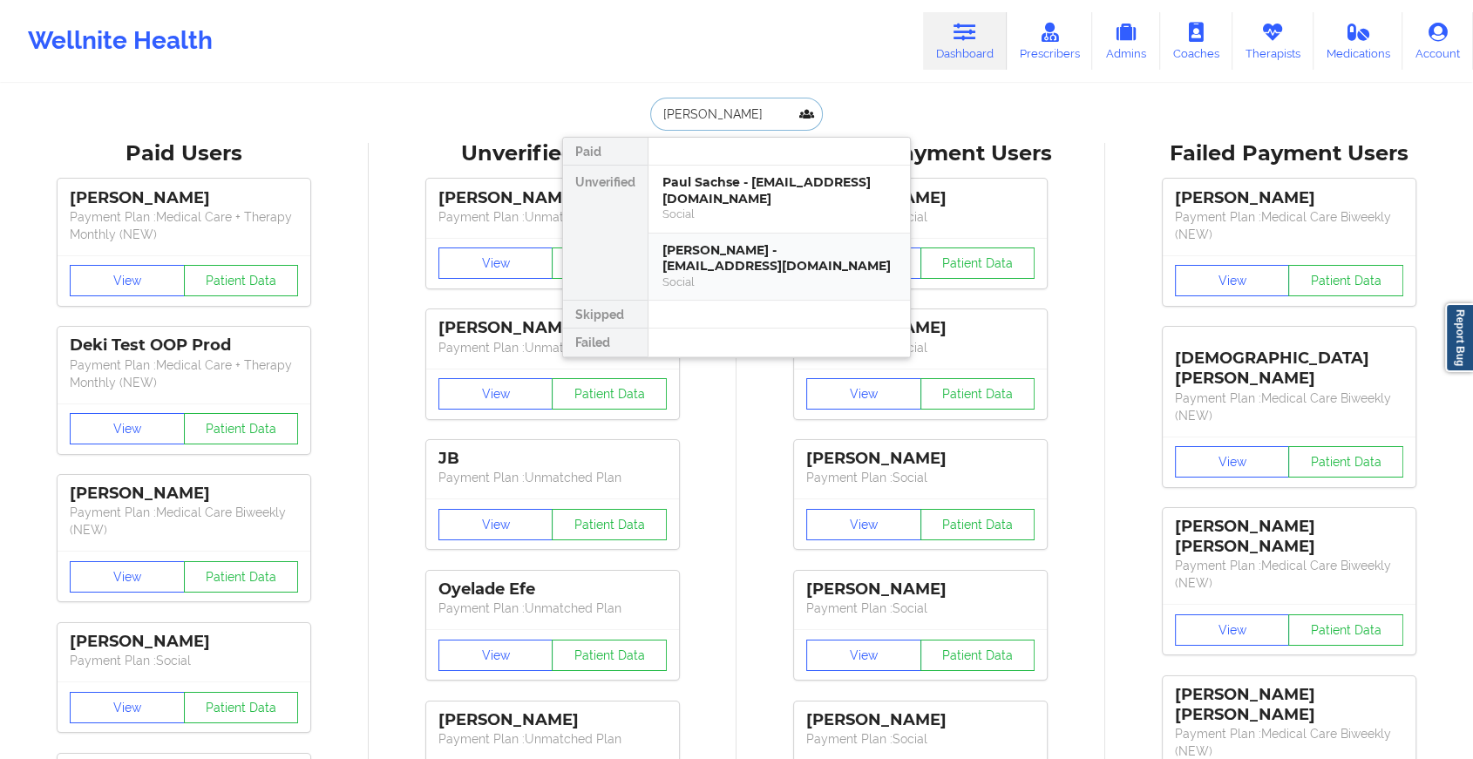
click at [748, 251] on div "[PERSON_NAME] - [EMAIL_ADDRESS][DOMAIN_NAME]" at bounding box center [780, 258] width 234 height 32
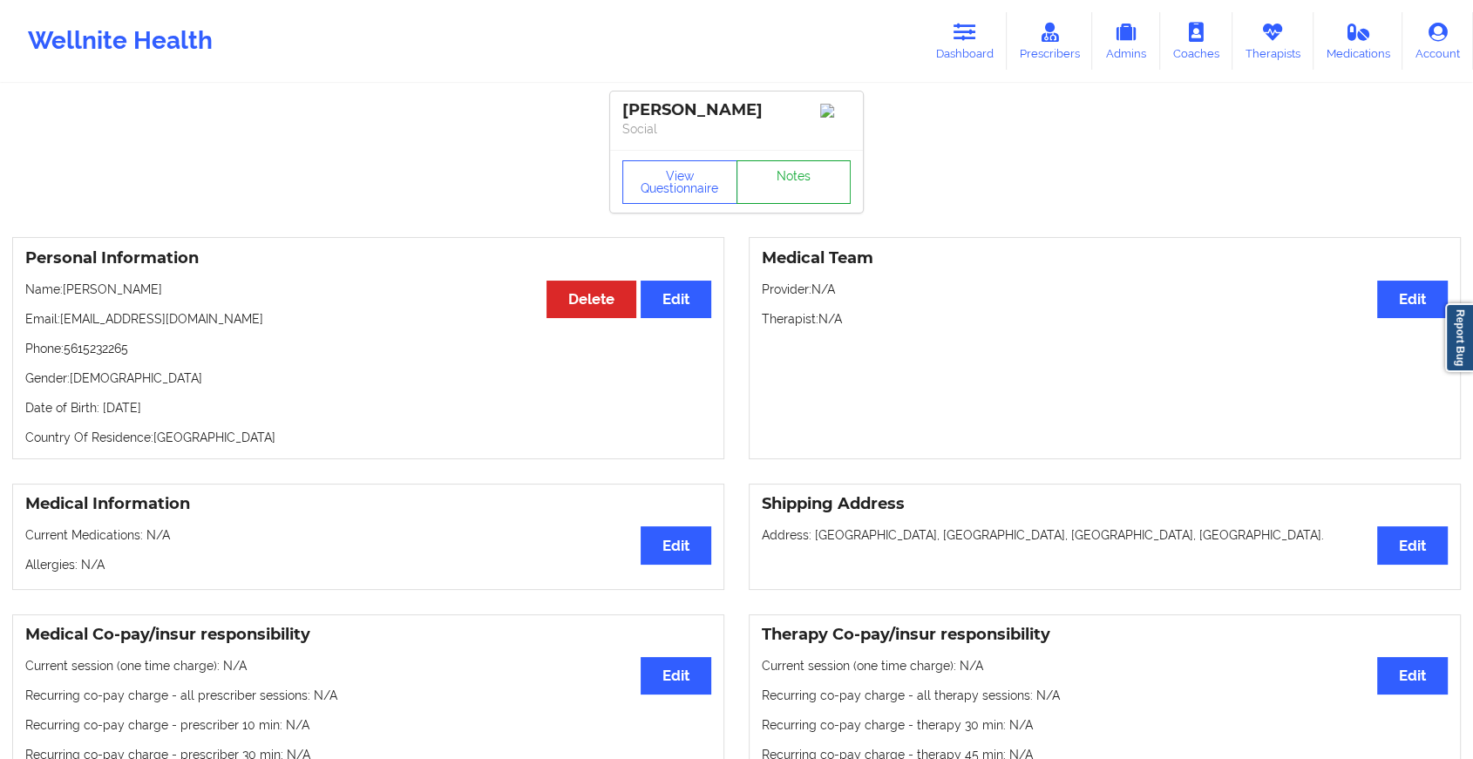
click at [787, 202] on link "Notes" at bounding box center [794, 182] width 115 height 44
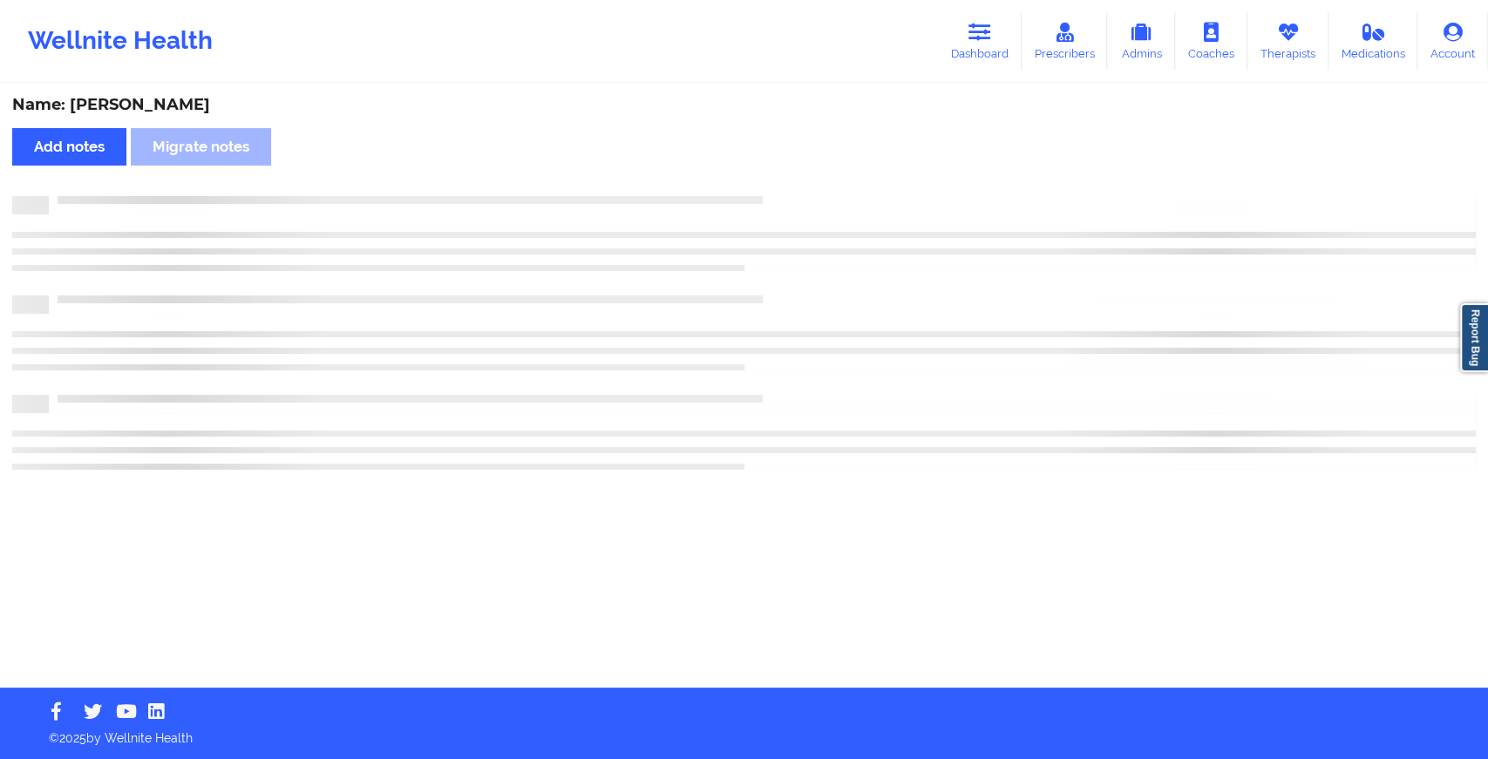
click at [787, 196] on div at bounding box center [762, 196] width 1427 height 0
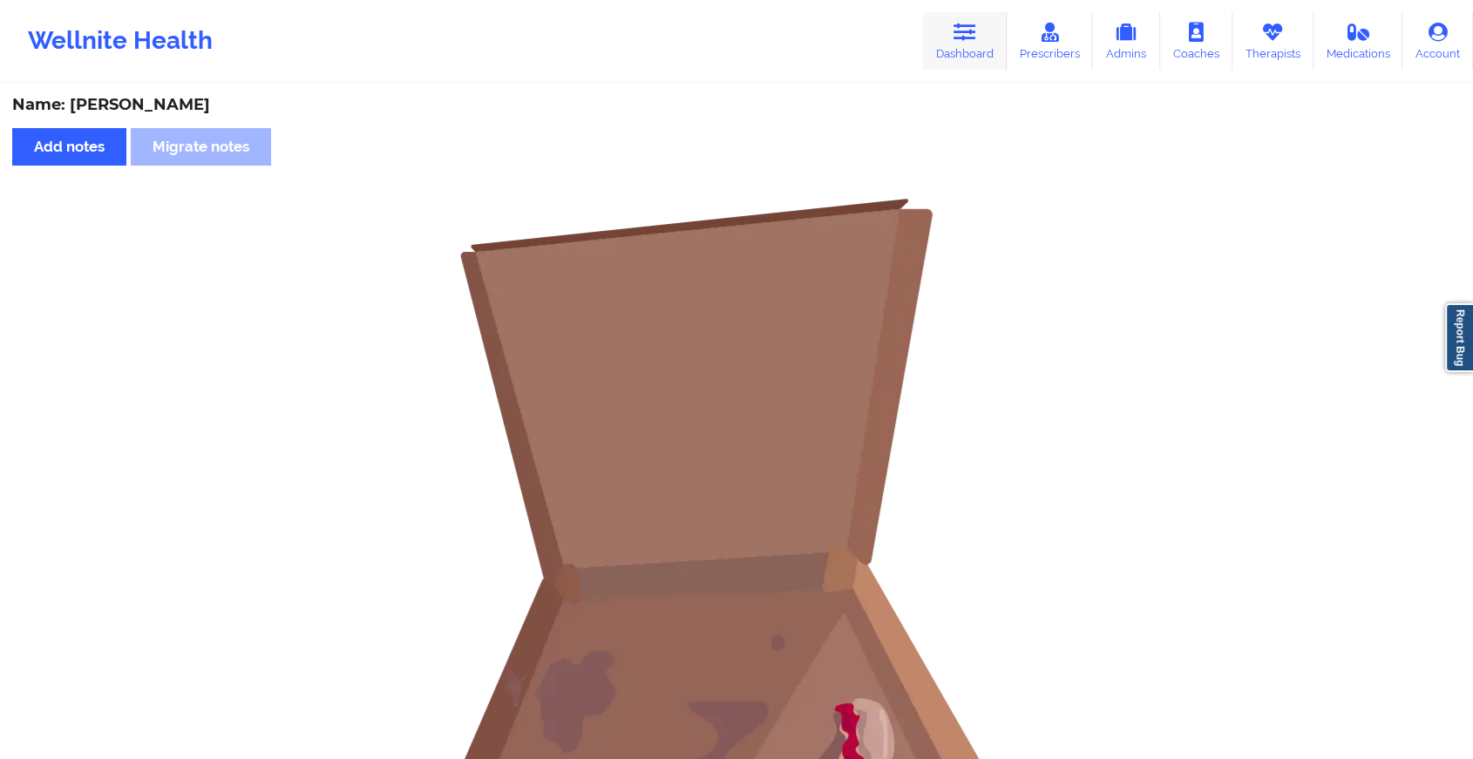
click at [950, 17] on link "Dashboard" at bounding box center [965, 41] width 84 height 58
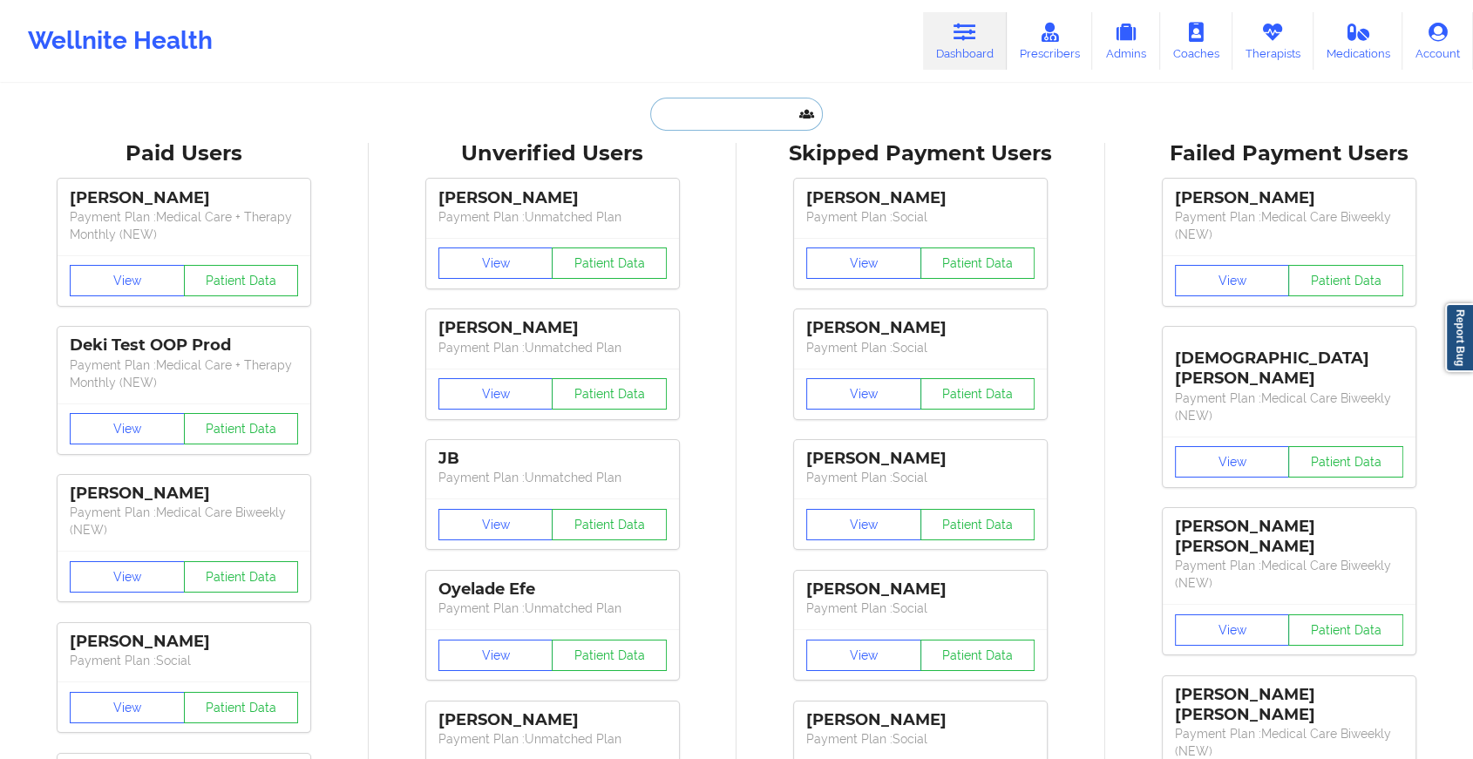
click at [765, 110] on input "text" at bounding box center [736, 114] width 173 height 33
type input "p"
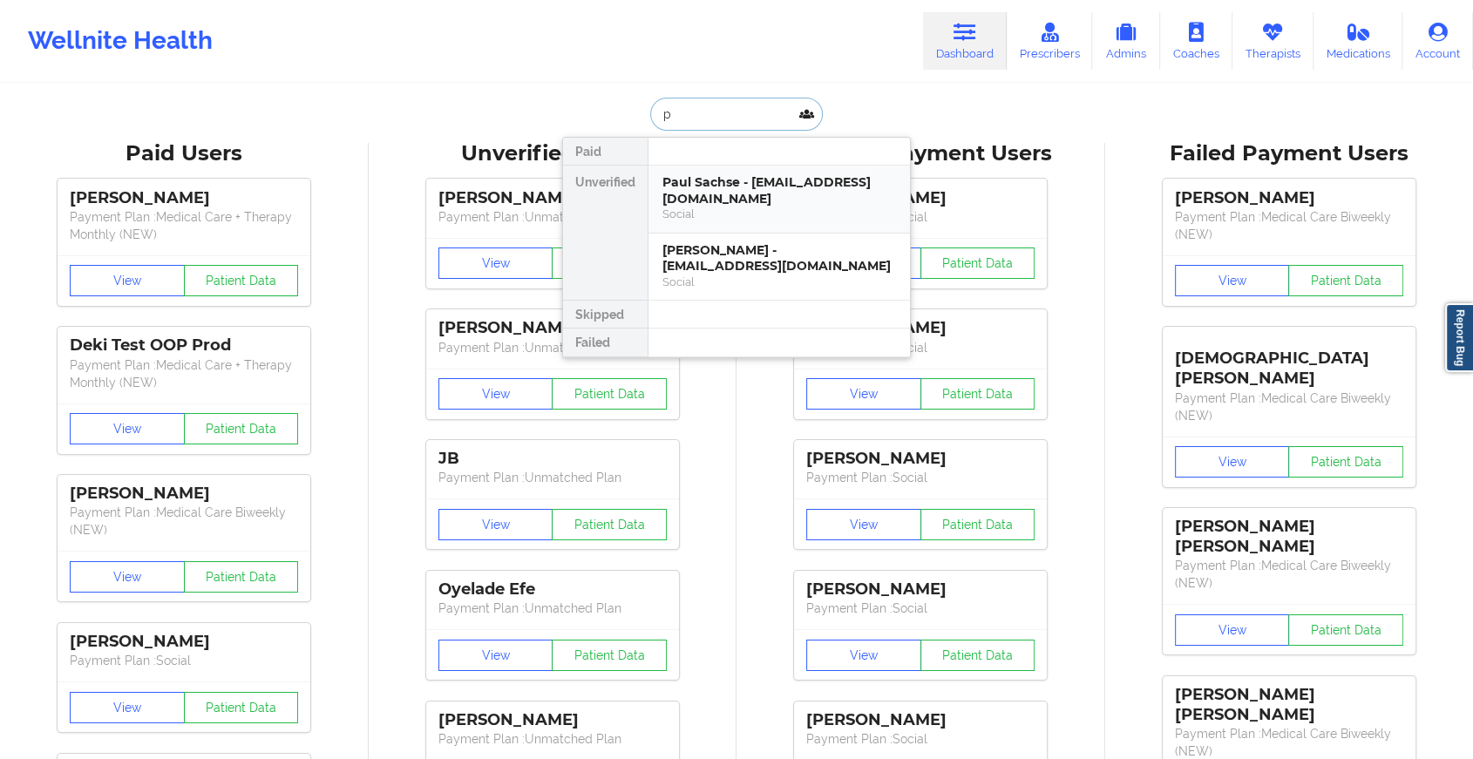
click at [726, 188] on div "Paul Sachse - [EMAIL_ADDRESS][DOMAIN_NAME]" at bounding box center [780, 190] width 234 height 32
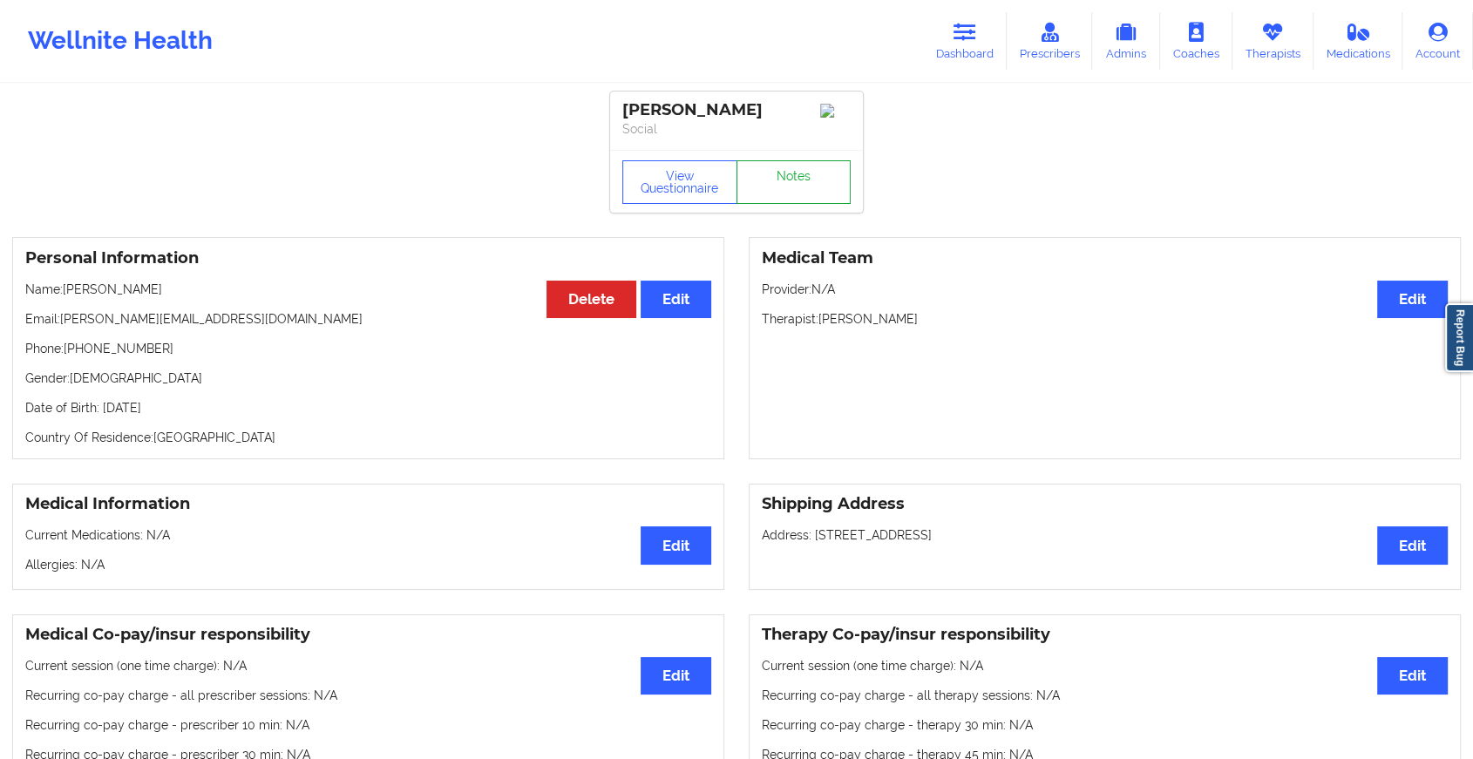
click at [809, 184] on link "Notes" at bounding box center [794, 182] width 115 height 44
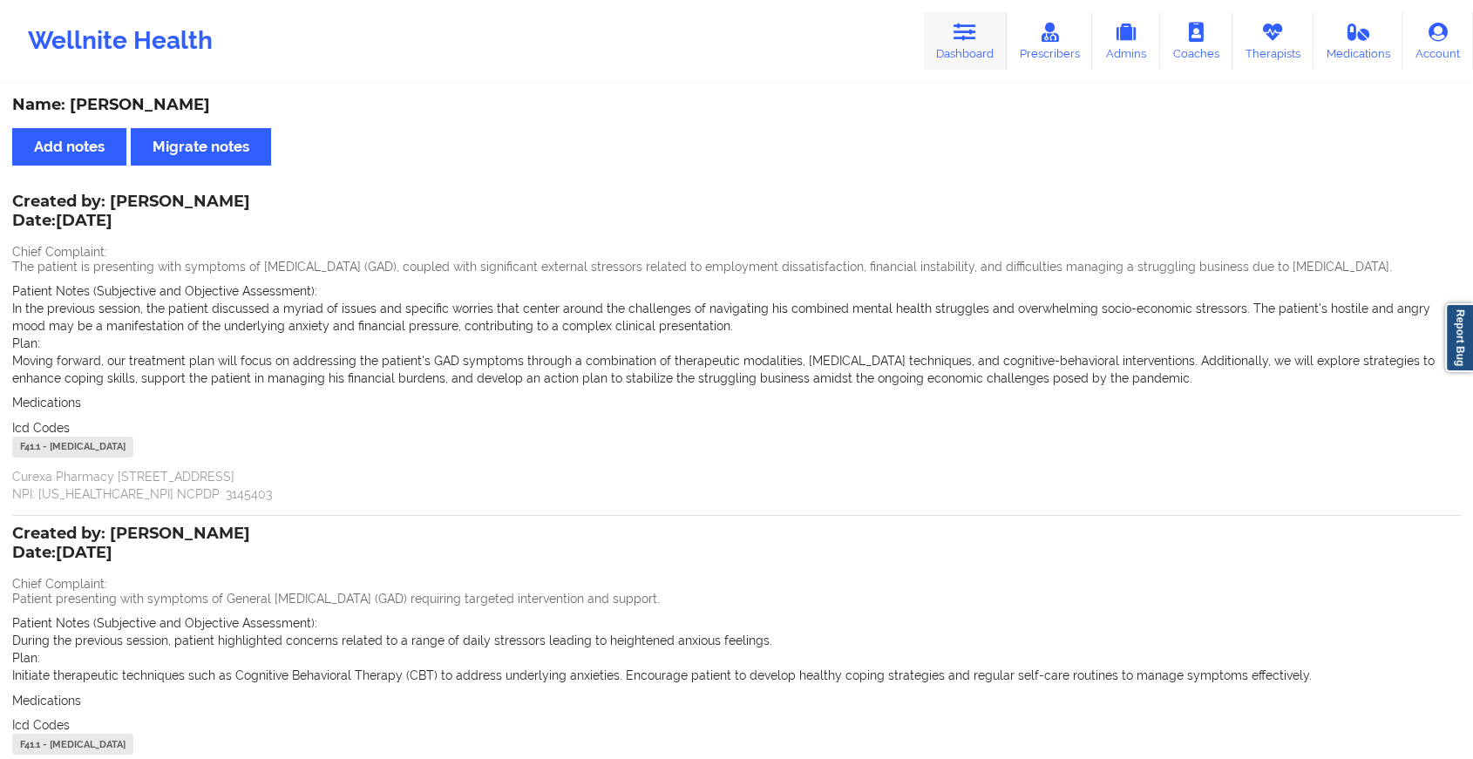
click at [971, 37] on icon at bounding box center [965, 32] width 23 height 19
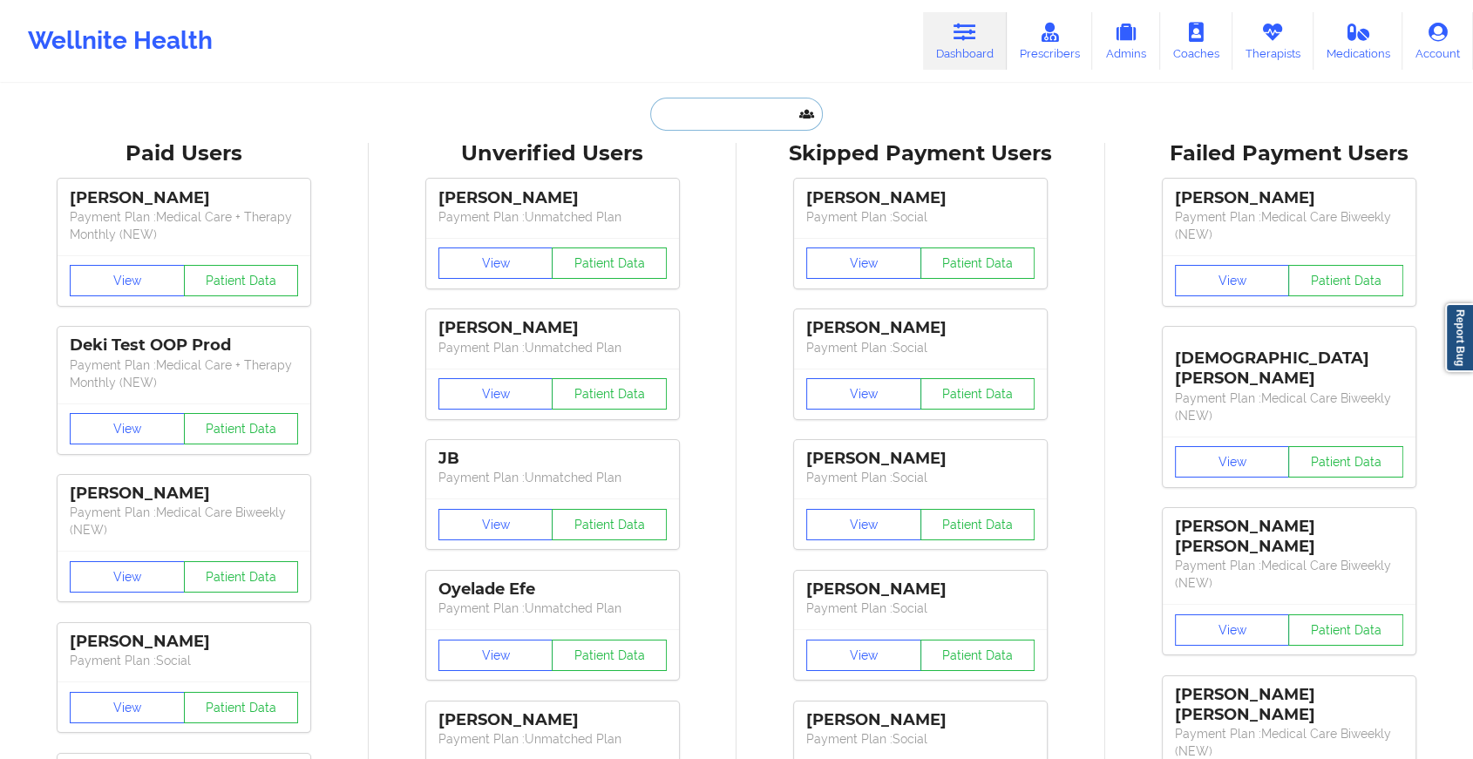
click at [739, 118] on input "text" at bounding box center [736, 114] width 173 height 33
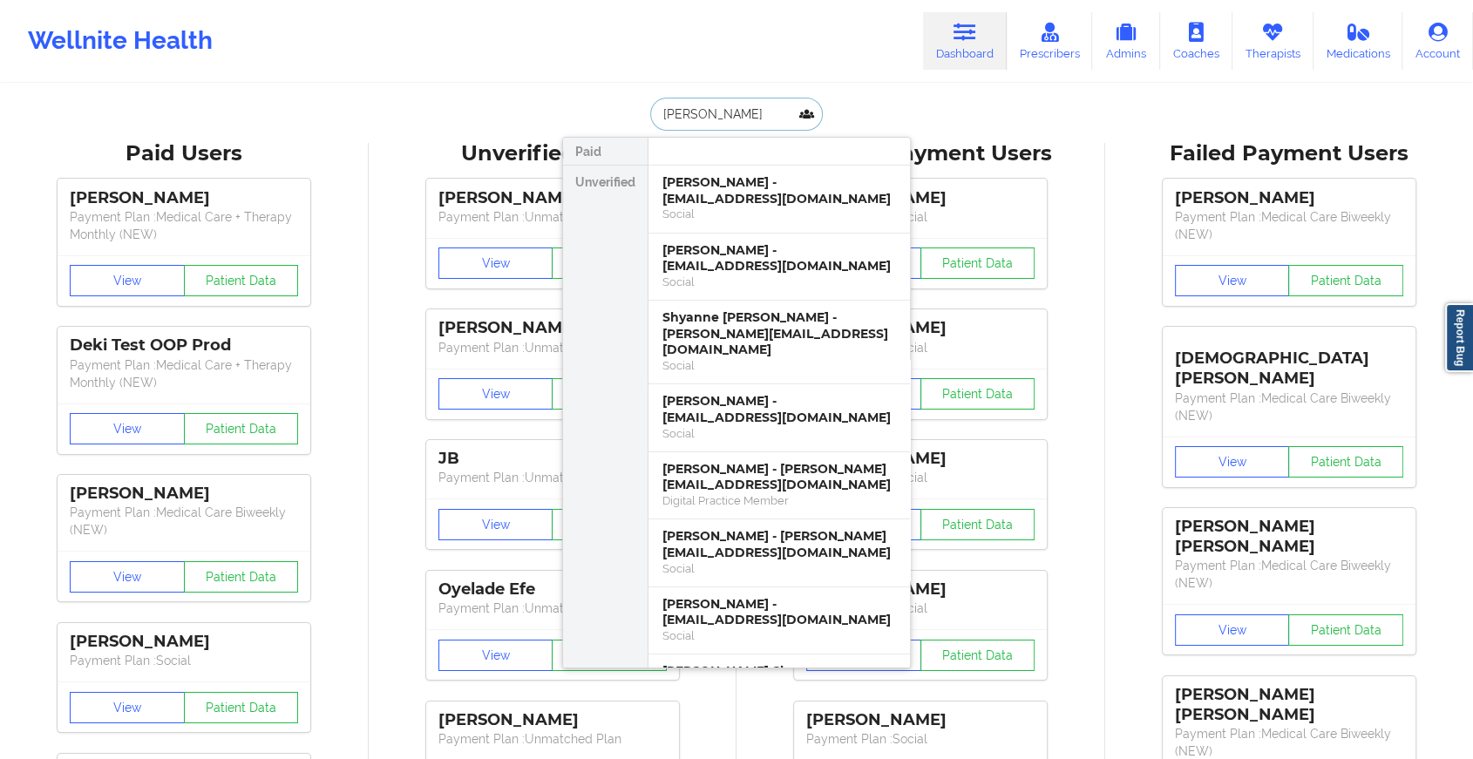
type input "[PERSON_NAME] RIVER"
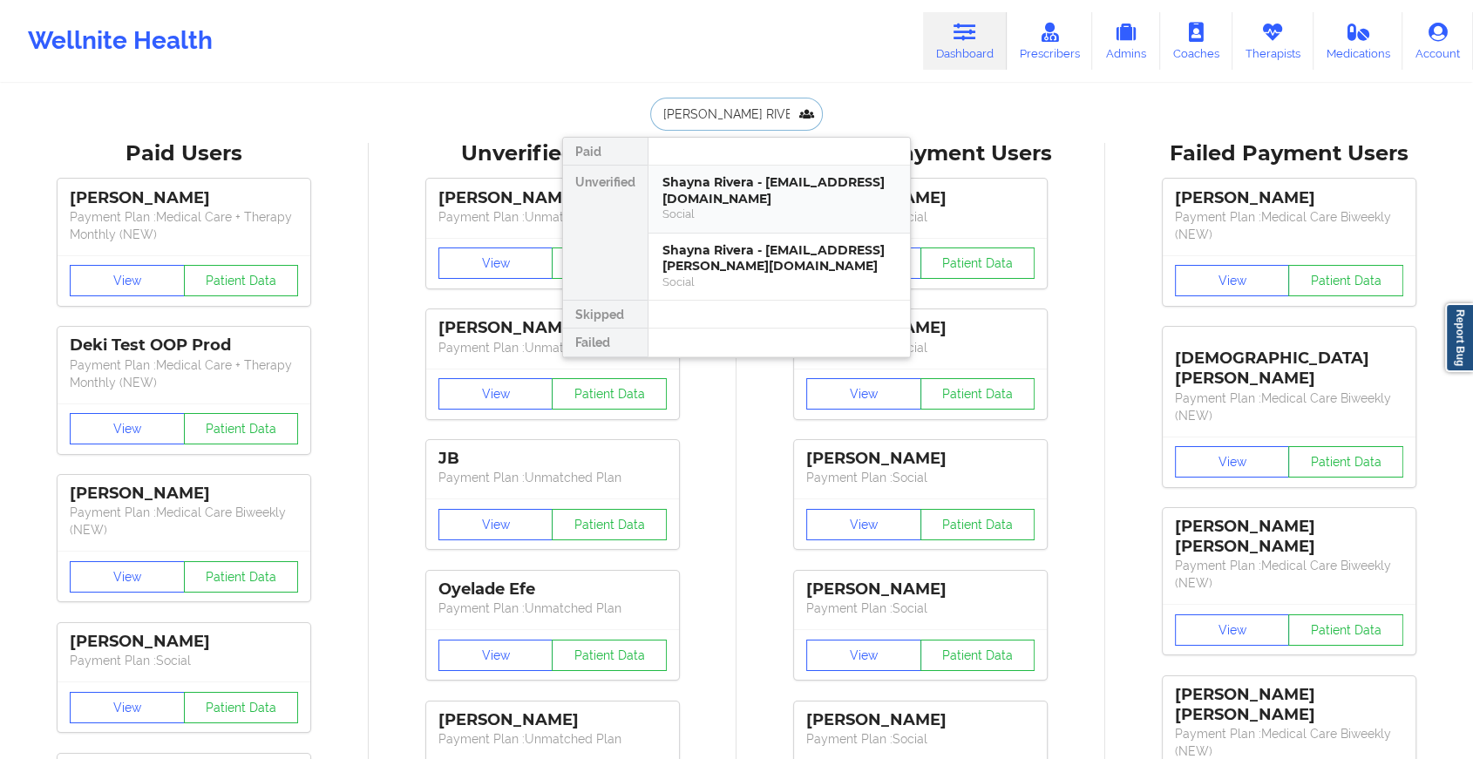
click at [752, 207] on div "Social" at bounding box center [780, 214] width 234 height 15
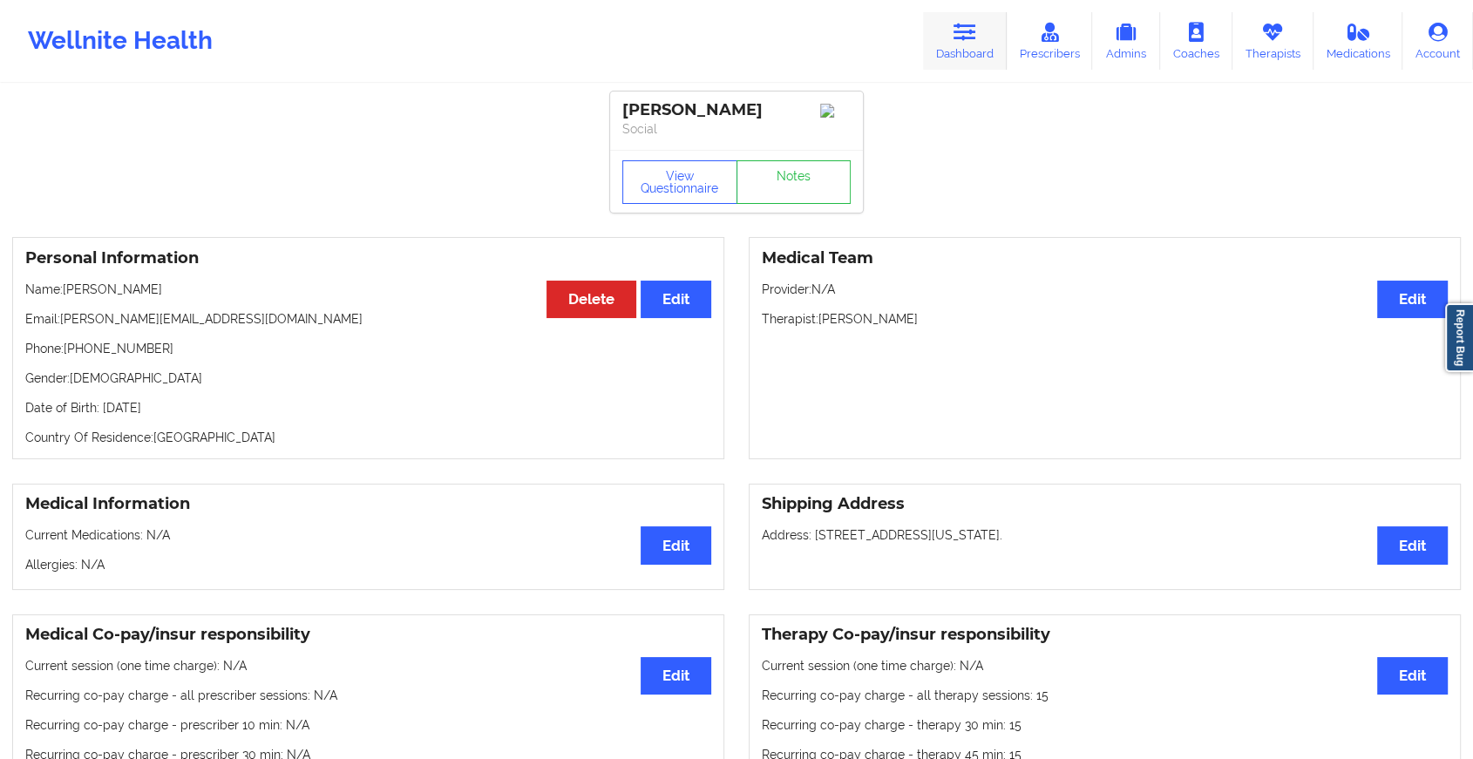
click at [974, 51] on link "Dashboard" at bounding box center [965, 41] width 84 height 58
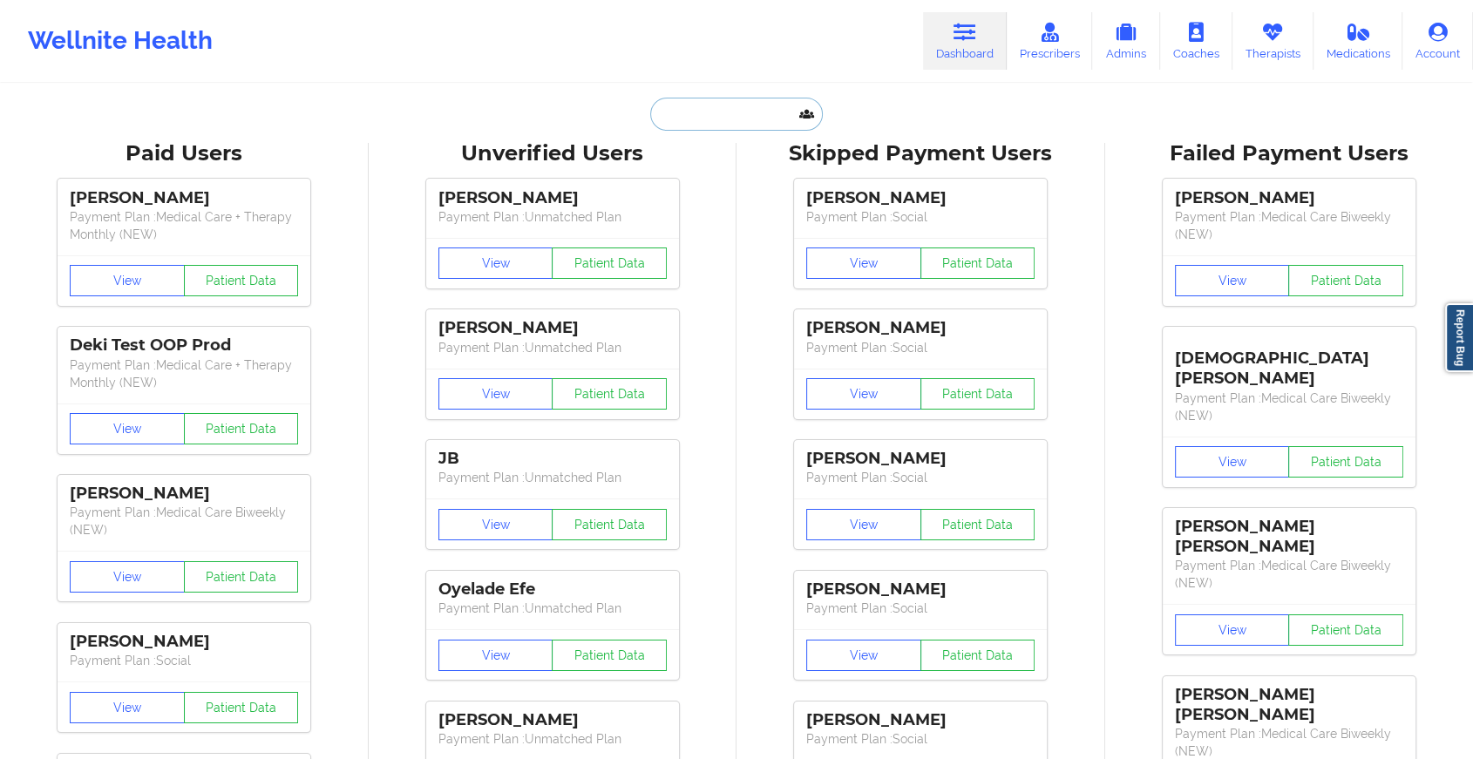
click at [713, 112] on input "text" at bounding box center [736, 114] width 173 height 33
type input "S"
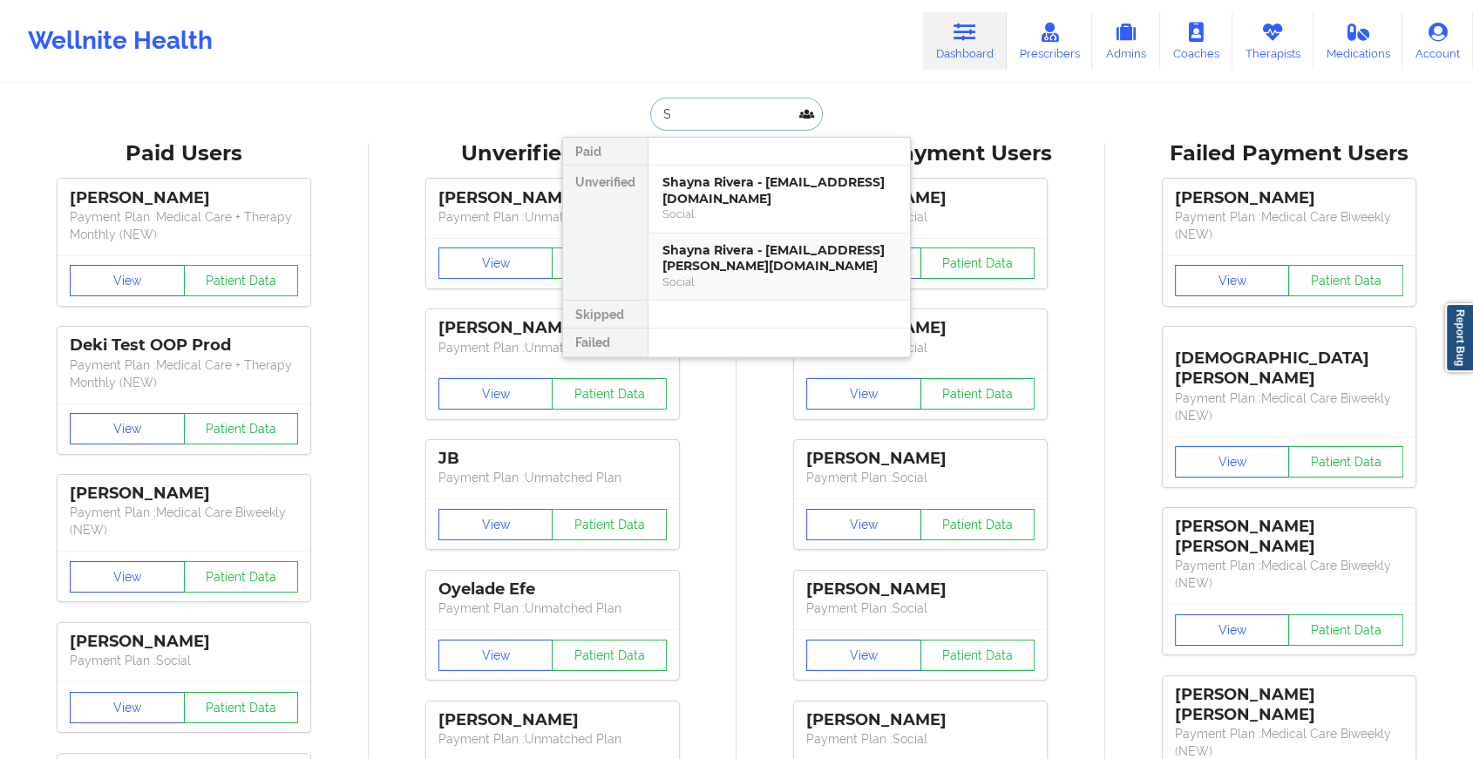
click at [732, 278] on div "Social" at bounding box center [780, 282] width 234 height 15
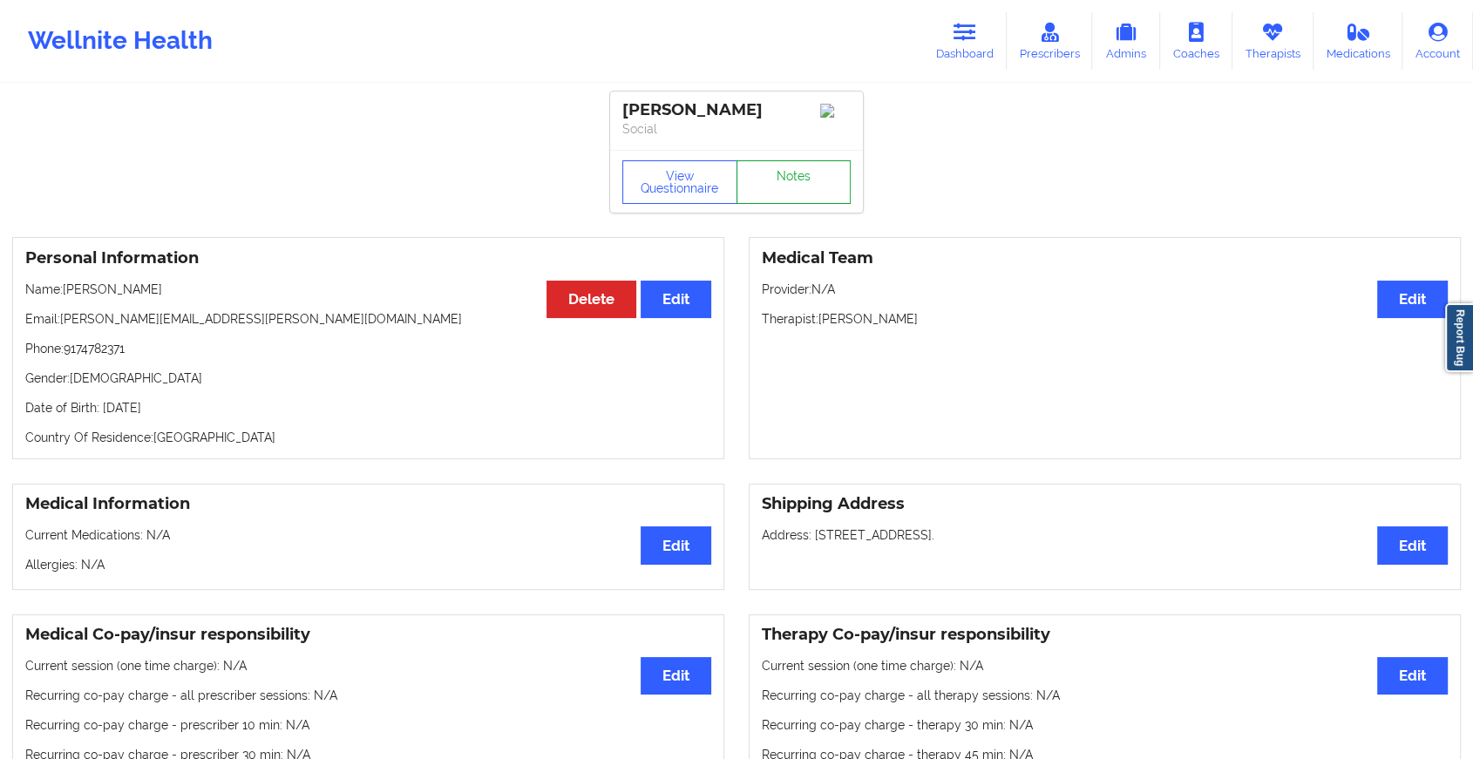
click at [794, 178] on link "Notes" at bounding box center [794, 182] width 115 height 44
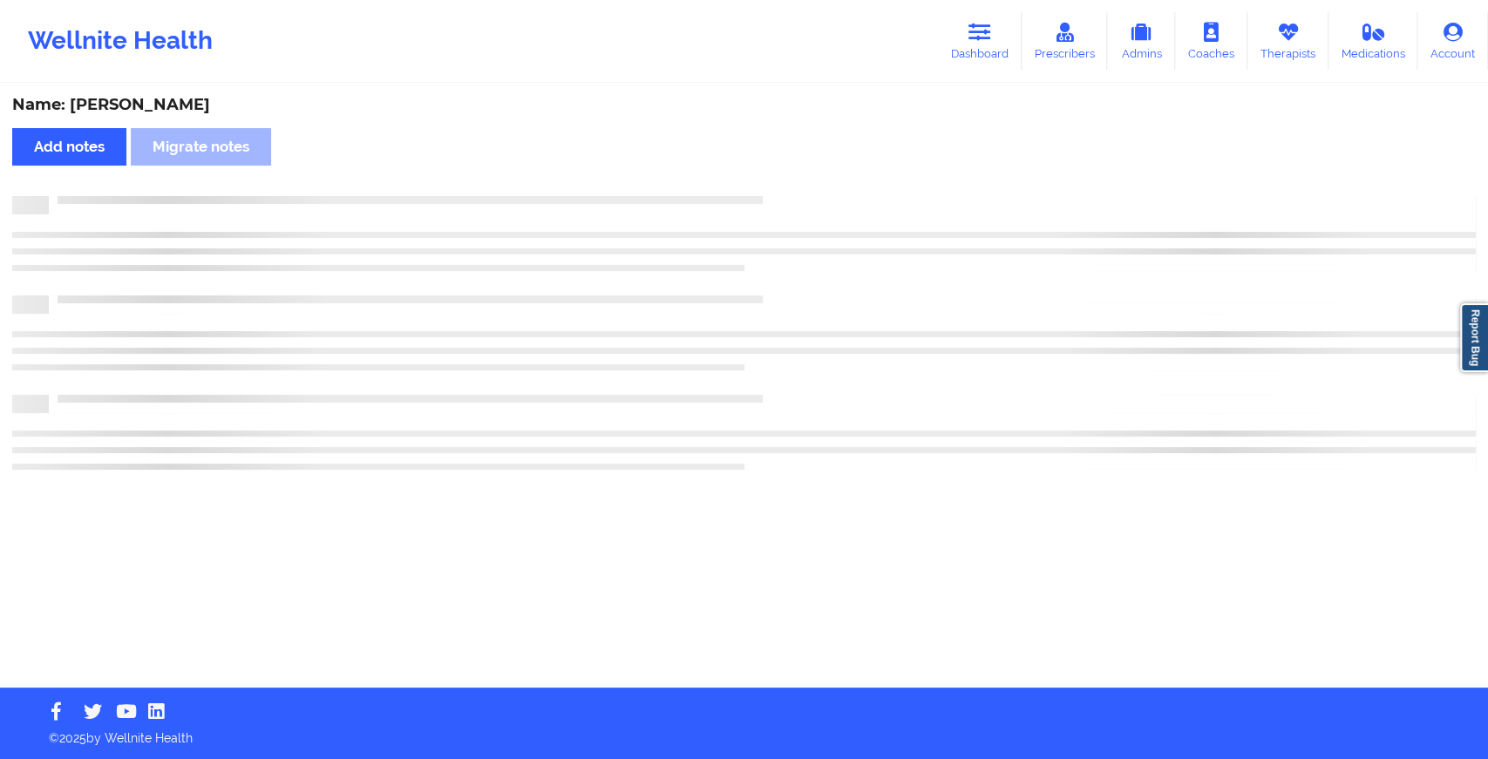
click at [794, 178] on div "Name: [PERSON_NAME] Add notes Migrate notes" at bounding box center [744, 386] width 1488 height 602
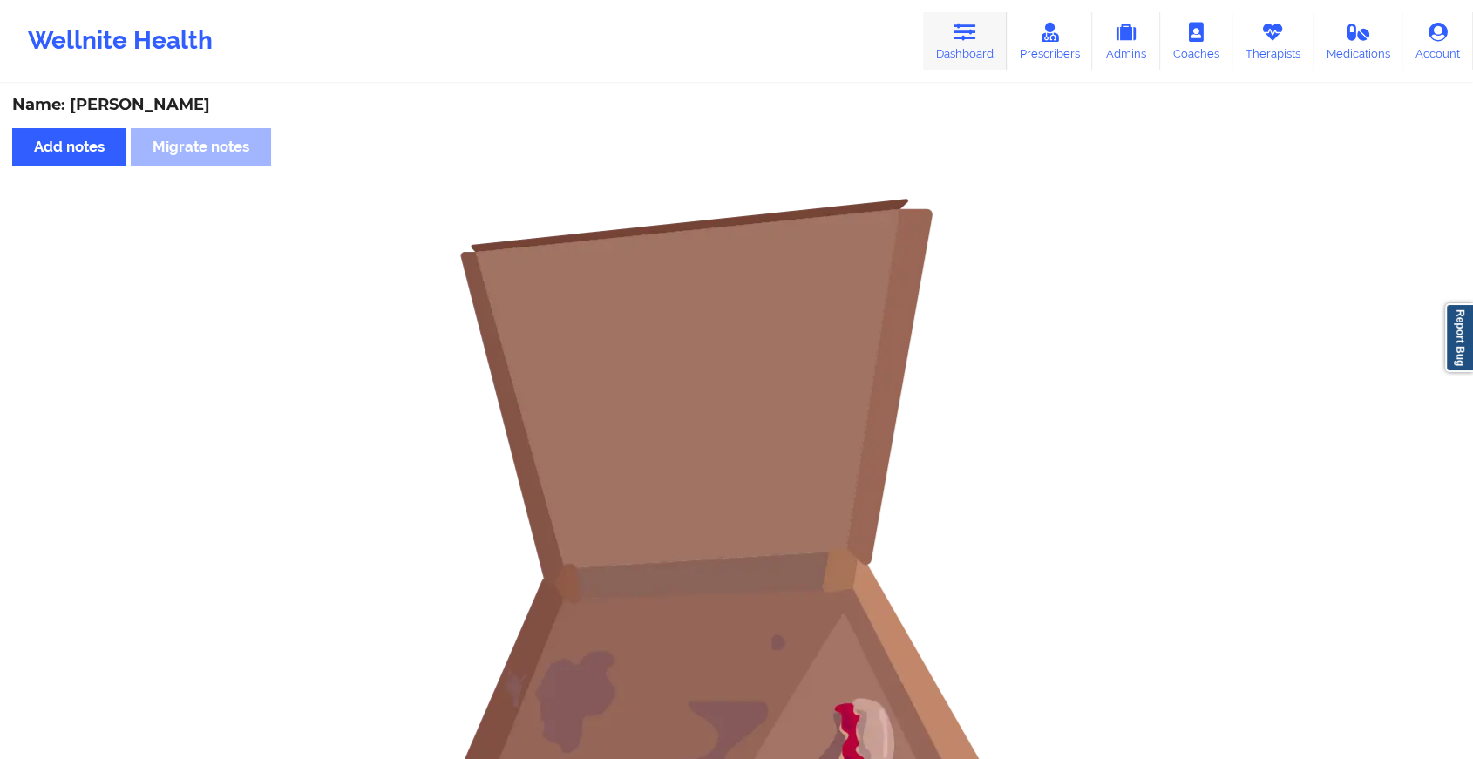
click at [981, 49] on link "Dashboard" at bounding box center [965, 41] width 84 height 58
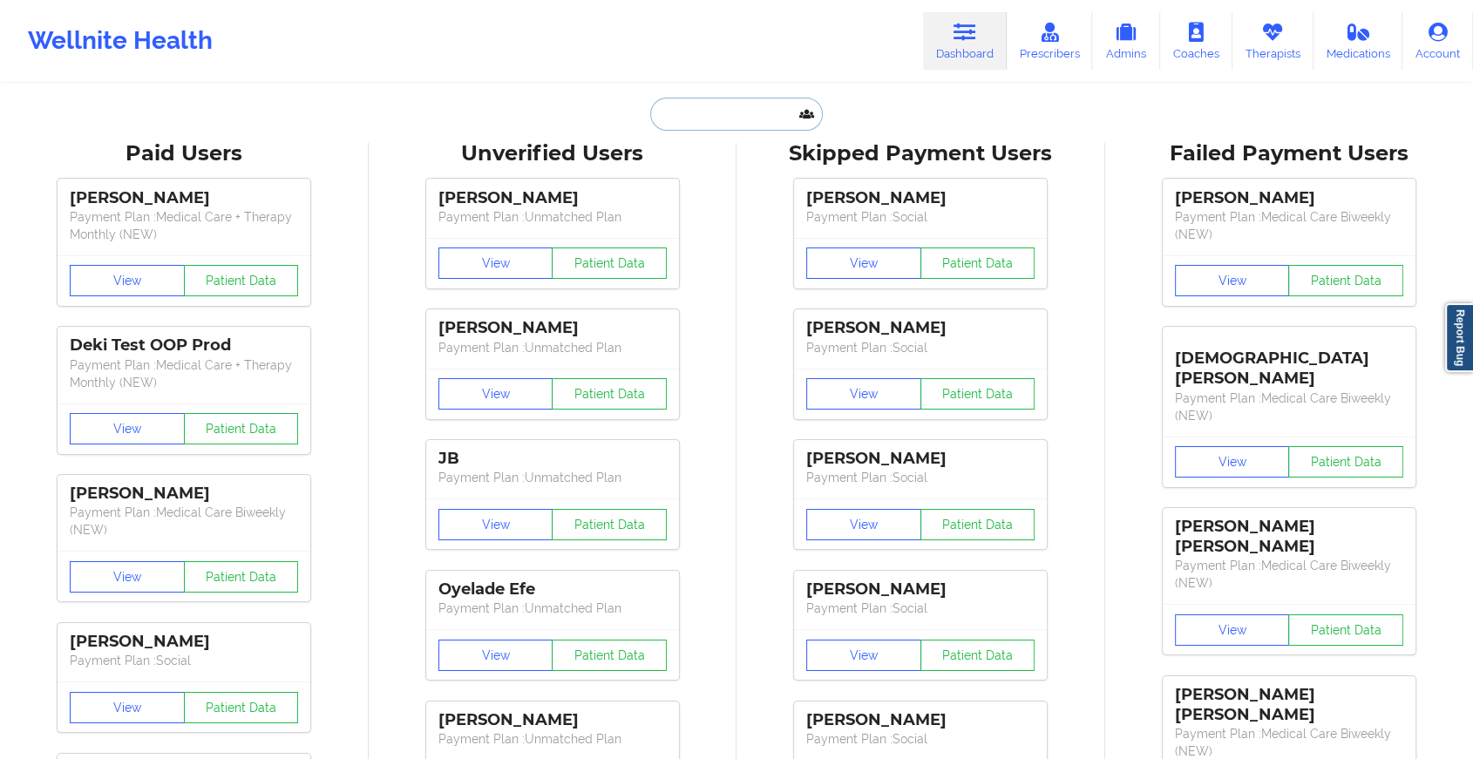
click at [753, 111] on input "text" at bounding box center [736, 114] width 173 height 33
type input "S"
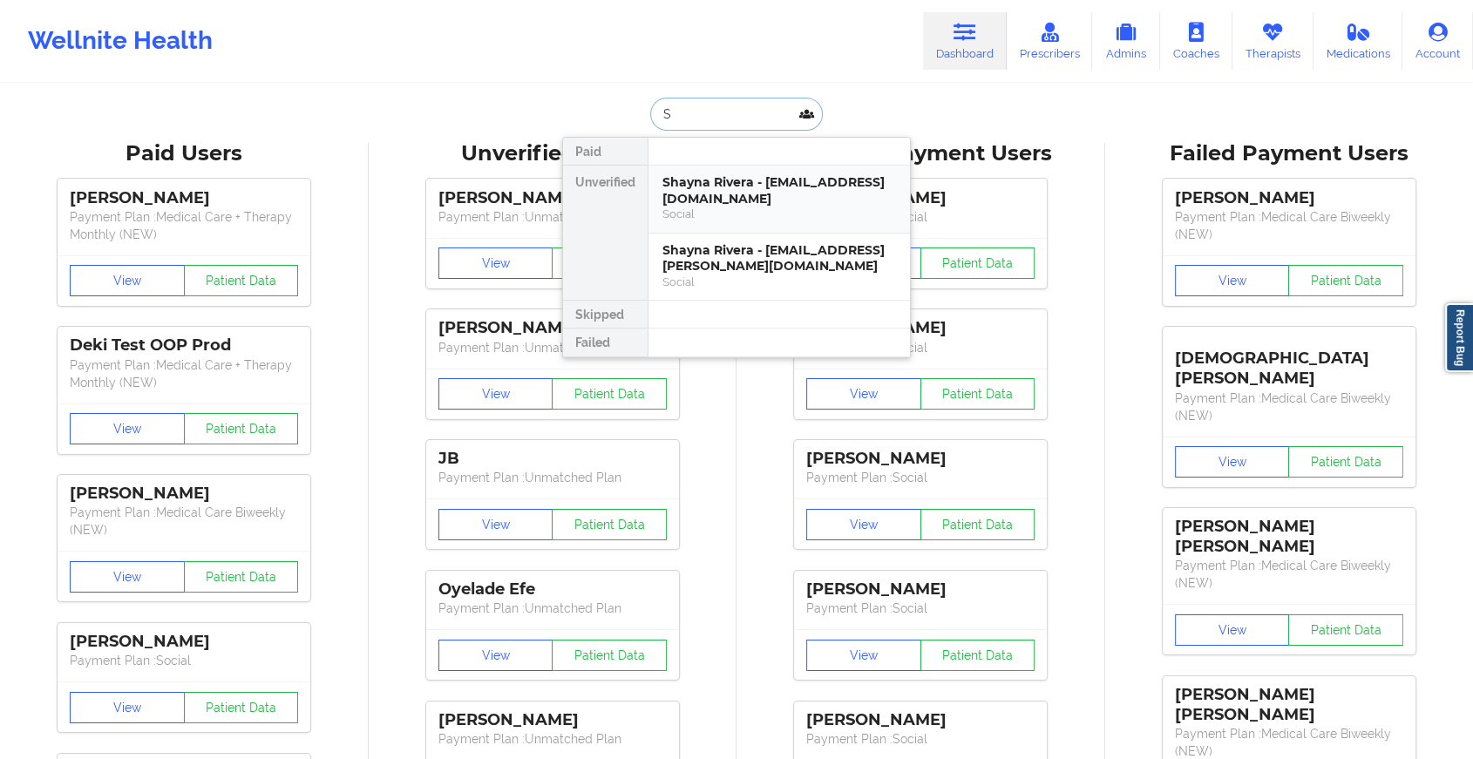
click at [728, 178] on div "Shayna Rivera - [EMAIL_ADDRESS][DOMAIN_NAME]" at bounding box center [780, 190] width 234 height 32
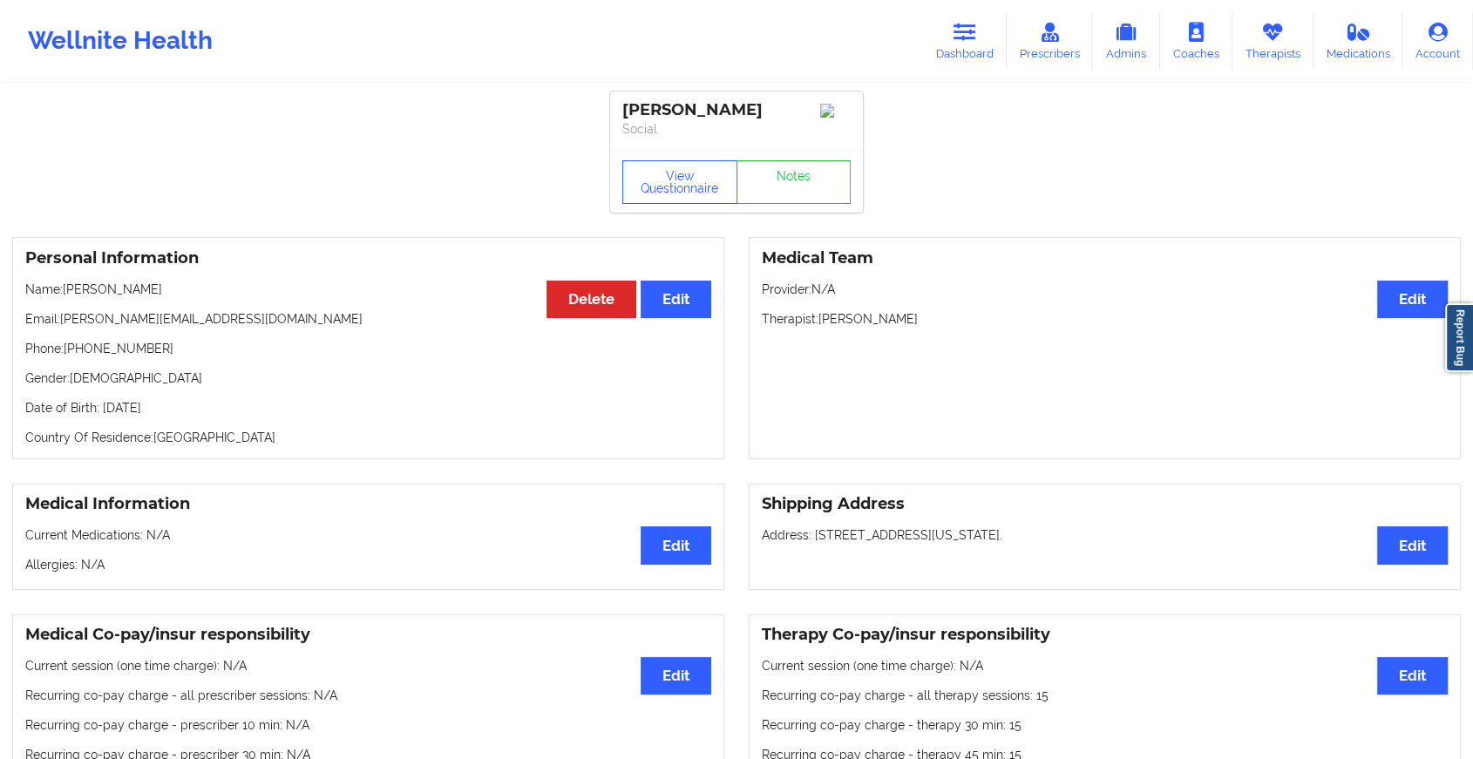
click at [788, 193] on link "Notes" at bounding box center [794, 182] width 115 height 44
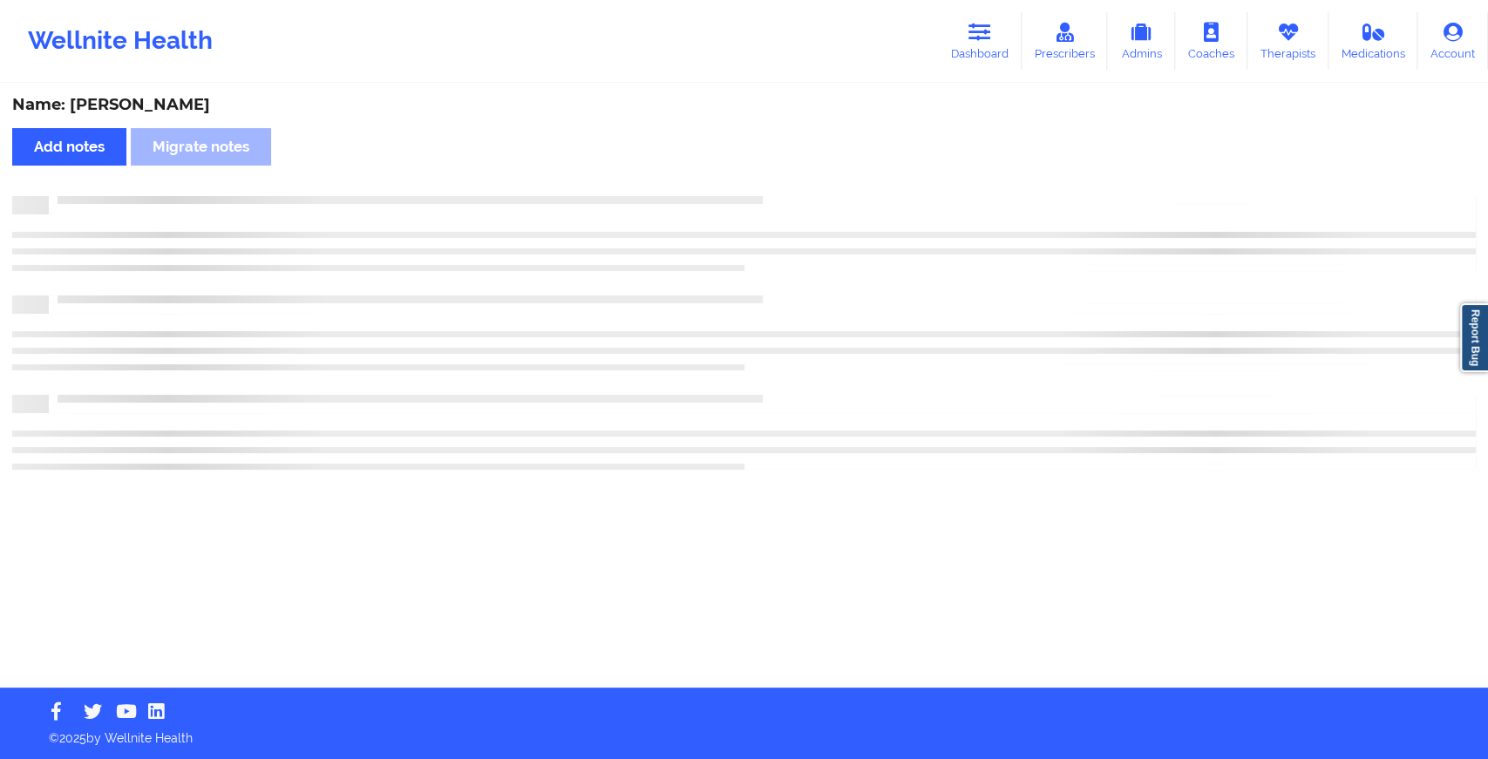
click at [788, 193] on div "Name: [PERSON_NAME] Add notes Migrate notes" at bounding box center [744, 386] width 1488 height 602
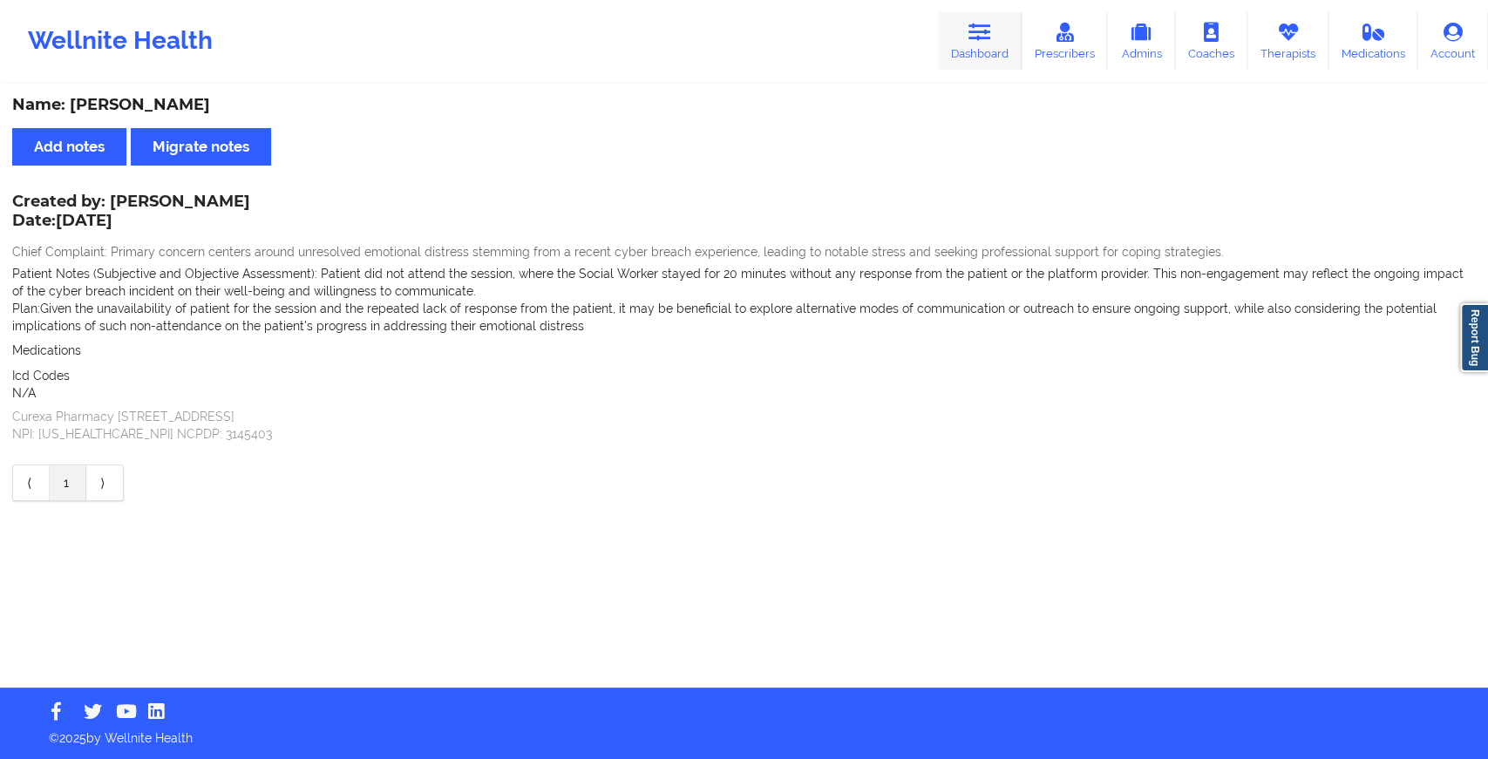
click at [991, 37] on icon at bounding box center [980, 32] width 23 height 19
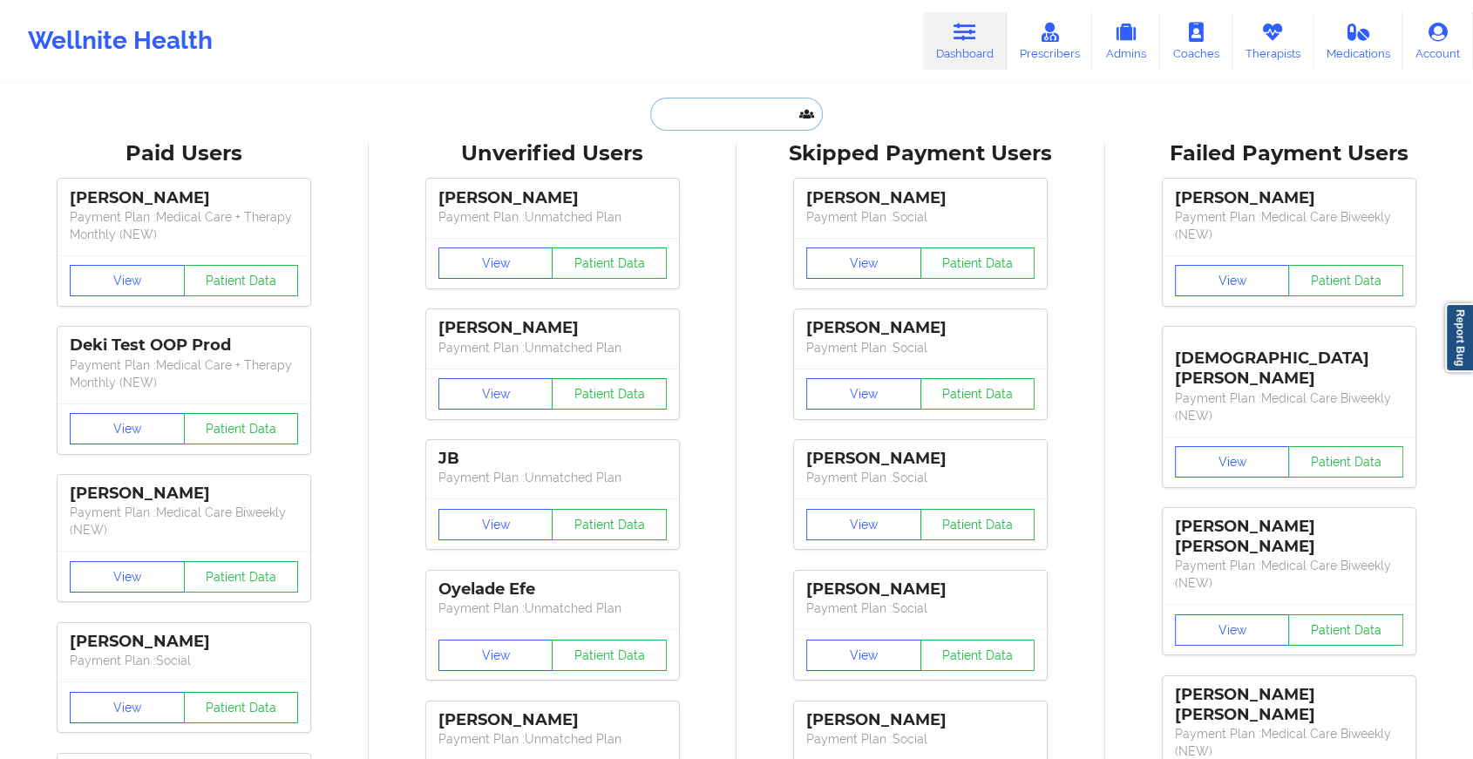
click at [759, 108] on input "text" at bounding box center [736, 114] width 173 height 33
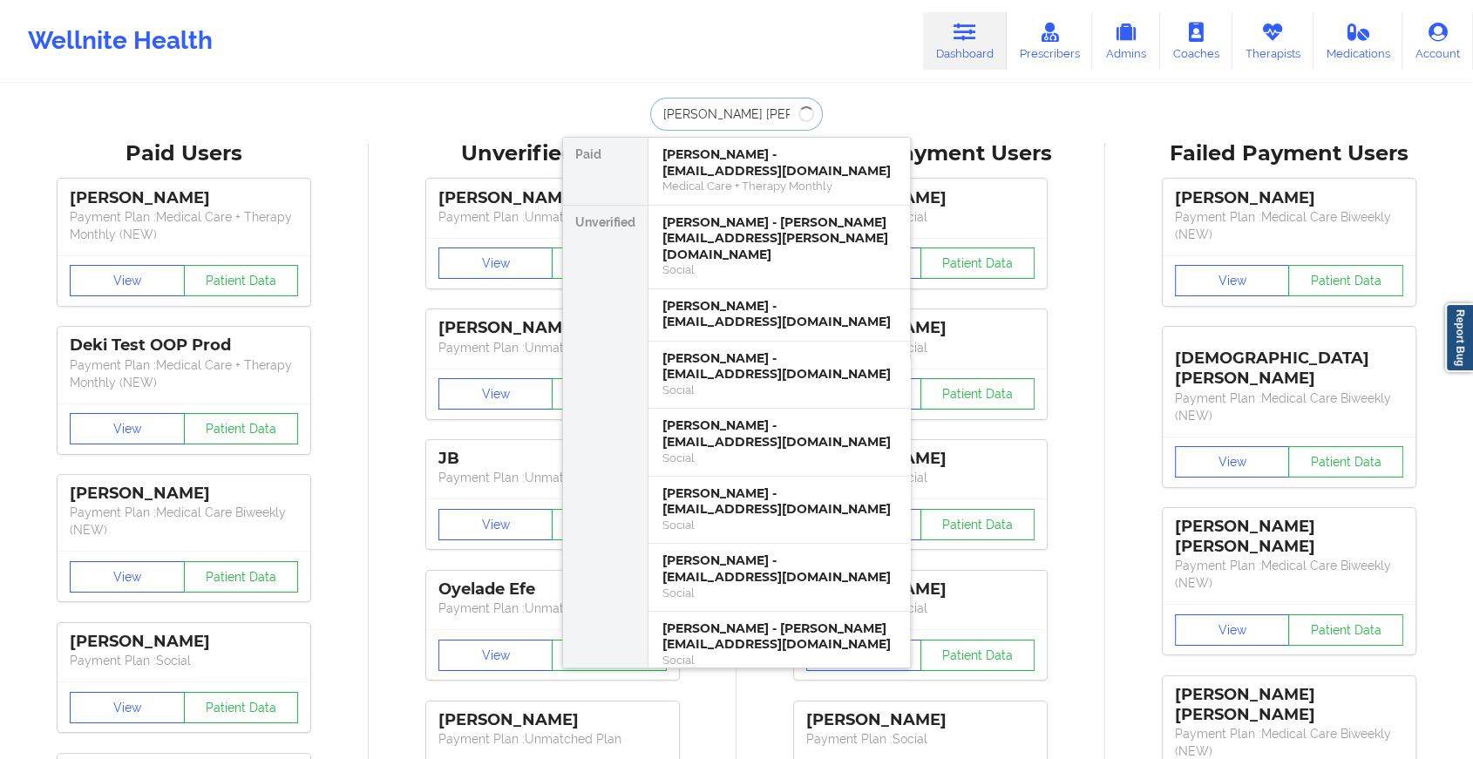
type input "[PERSON_NAME]"
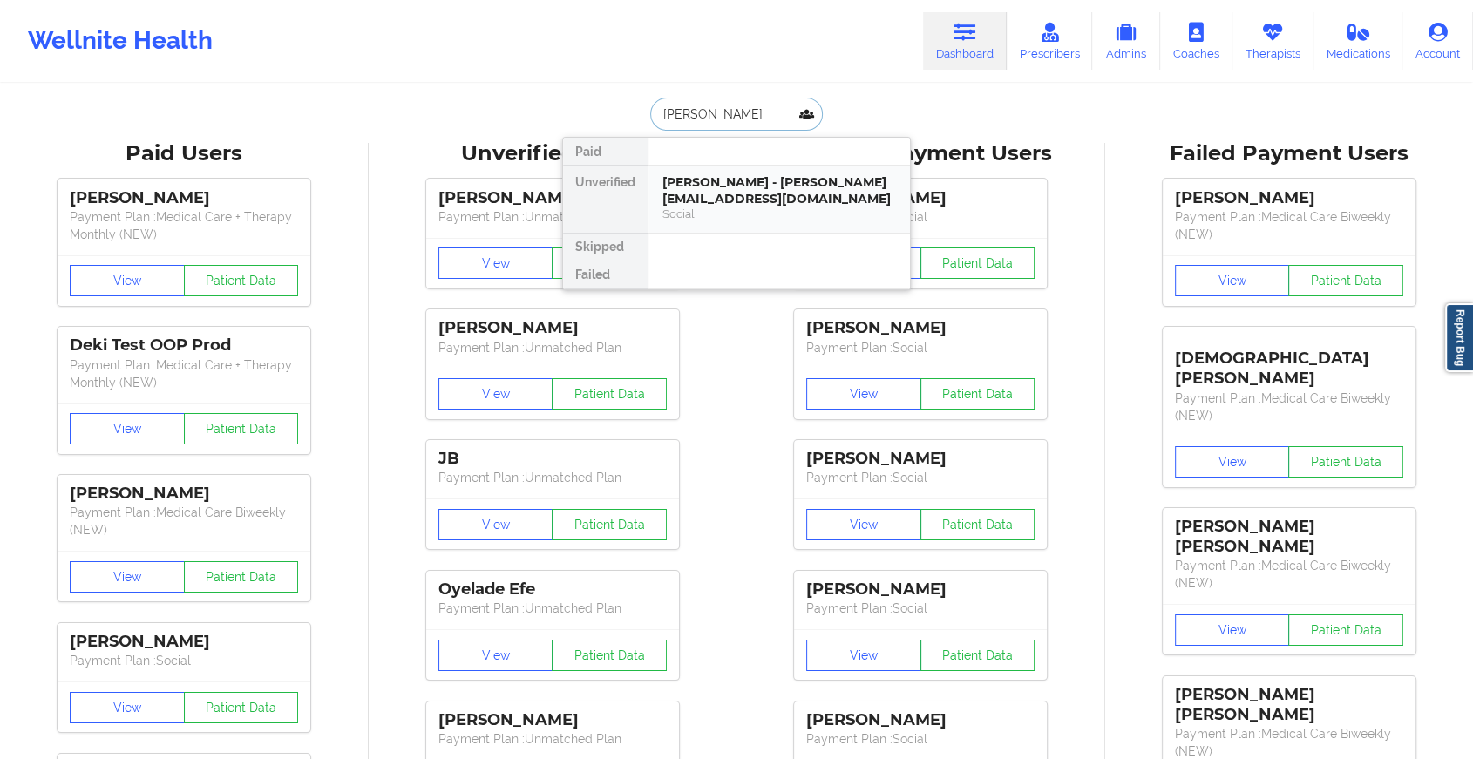
click at [723, 212] on div "Social" at bounding box center [780, 214] width 234 height 15
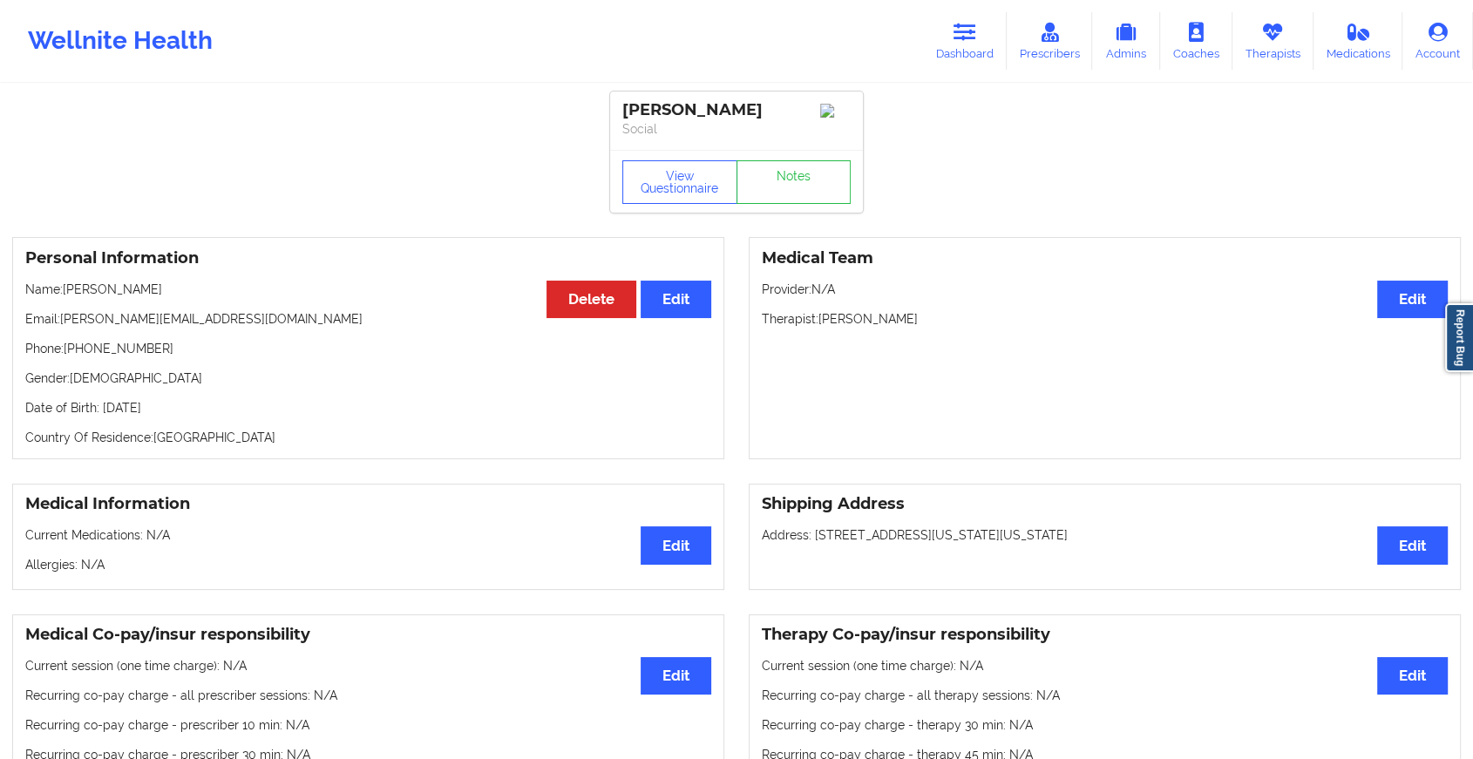
click at [786, 213] on div "View Questionnaire Notes" at bounding box center [736, 181] width 253 height 63
drag, startPoint x: 786, startPoint y: 217, endPoint x: 760, endPoint y: 203, distance: 29.6
click at [760, 203] on div "View Questionnaire Notes" at bounding box center [736, 181] width 253 height 63
click at [760, 203] on link "Notes" at bounding box center [794, 182] width 115 height 44
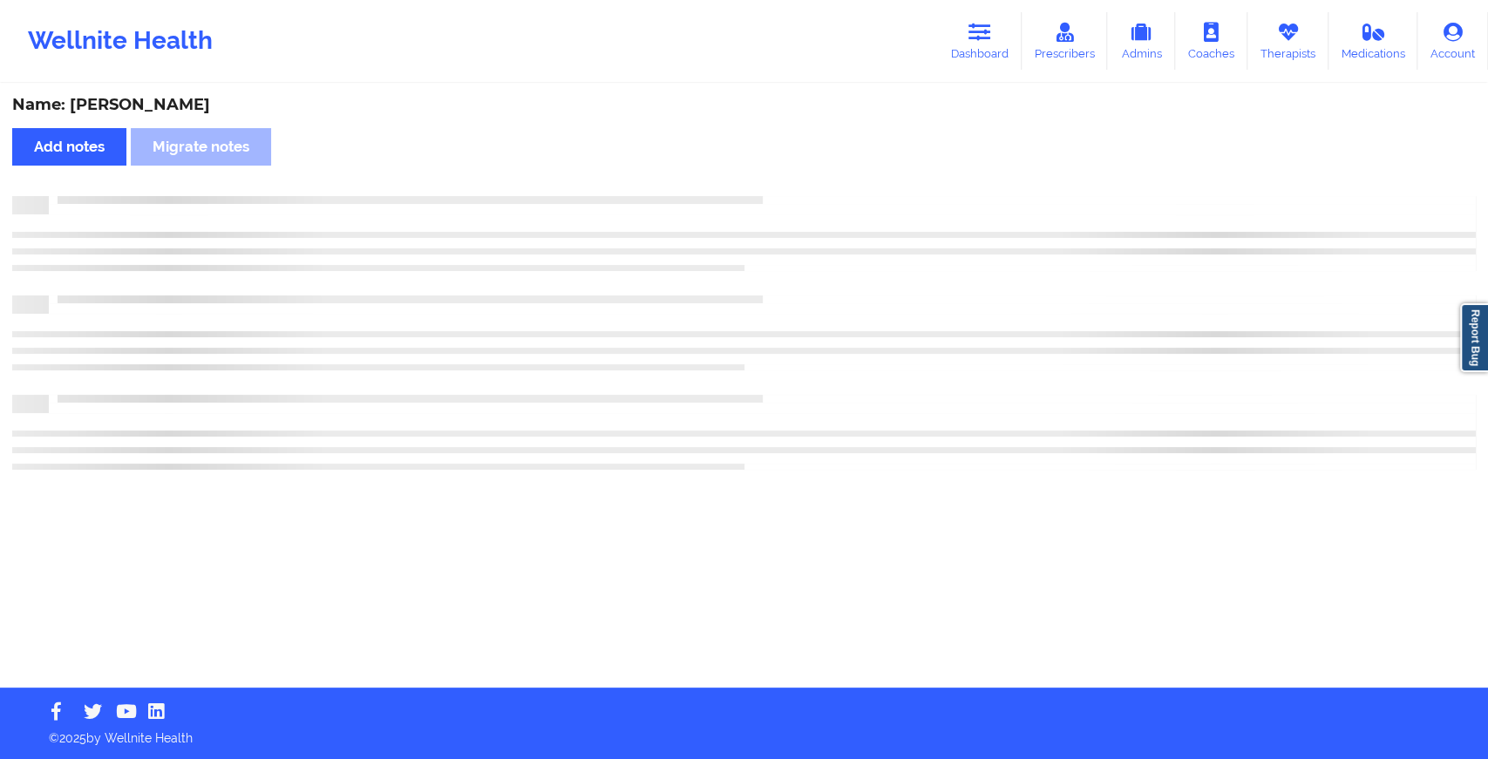
click at [760, 203] on div at bounding box center [744, 205] width 1464 height 18
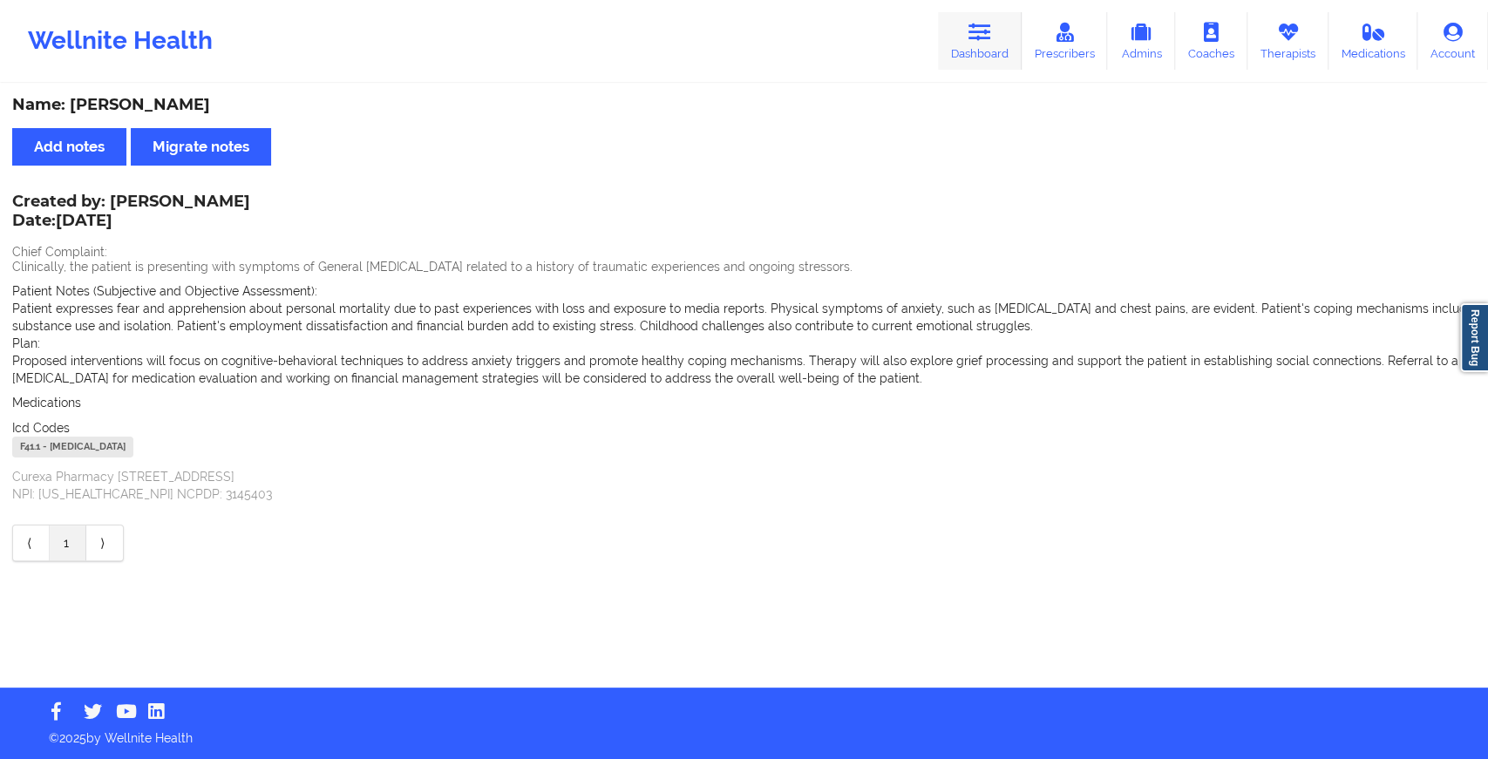
click at [970, 35] on icon at bounding box center [980, 32] width 23 height 19
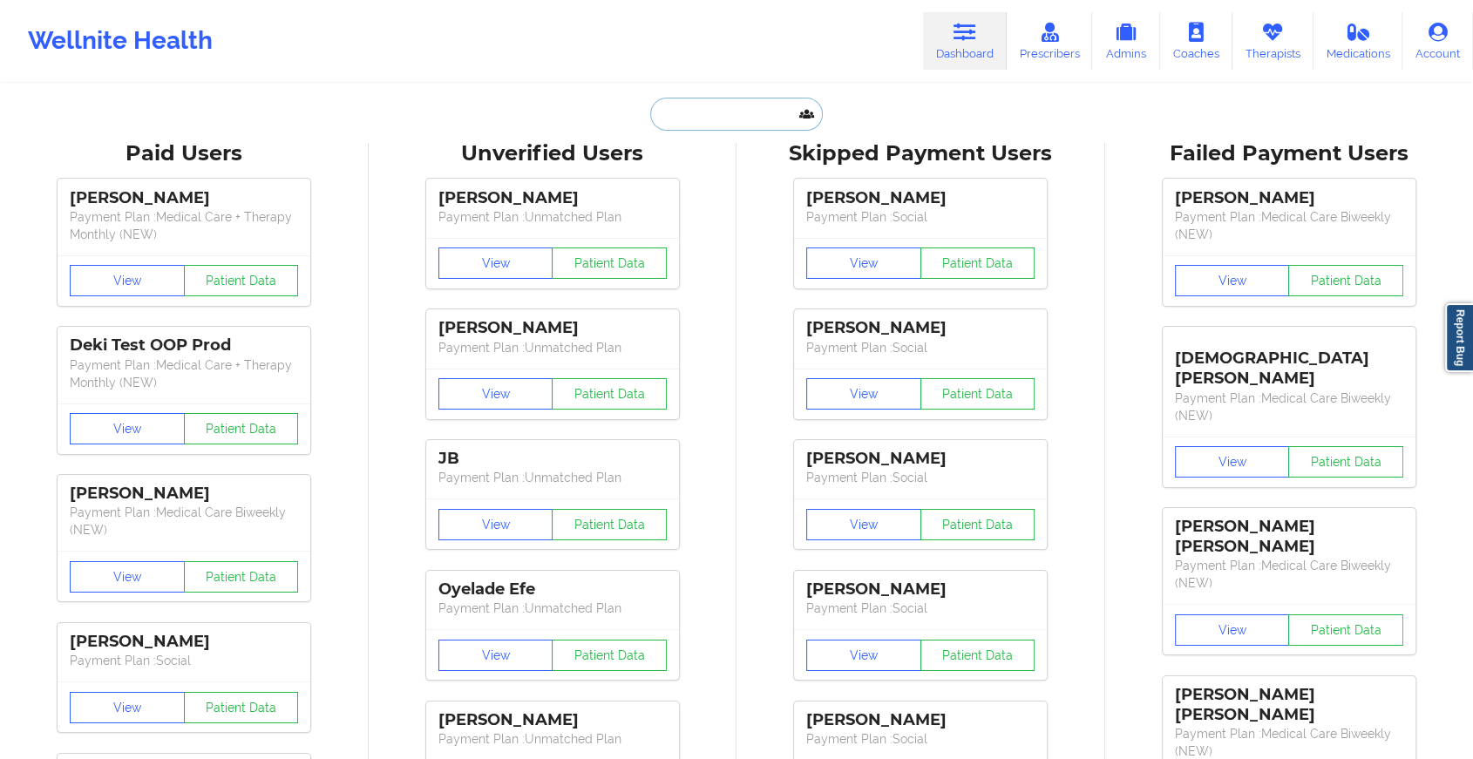
click at [741, 112] on input "text" at bounding box center [736, 114] width 173 height 33
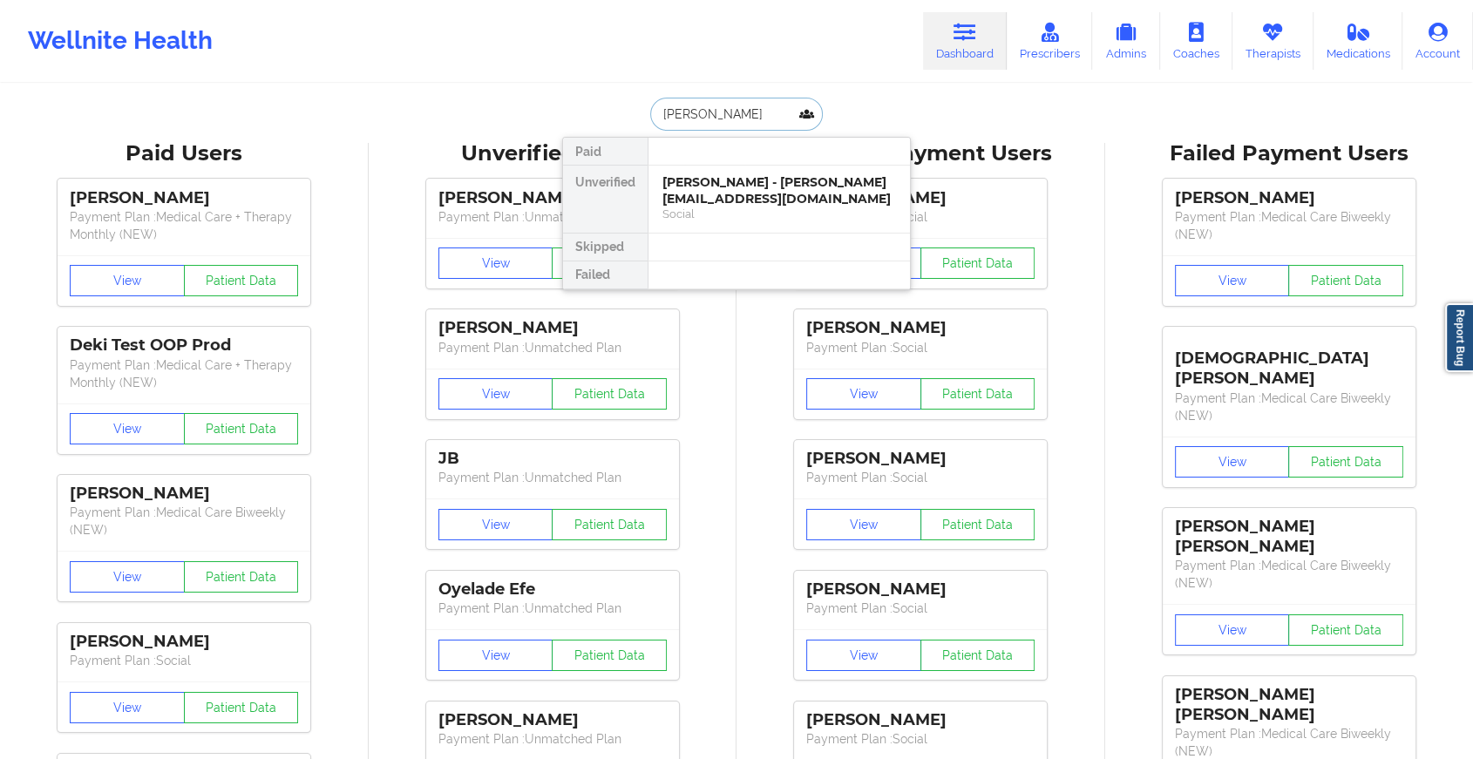
type input "[PERSON_NAME]"
click at [757, 188] on div "[PERSON_NAME] - [EMAIL_ADDRESS][DOMAIN_NAME]" at bounding box center [780, 190] width 234 height 32
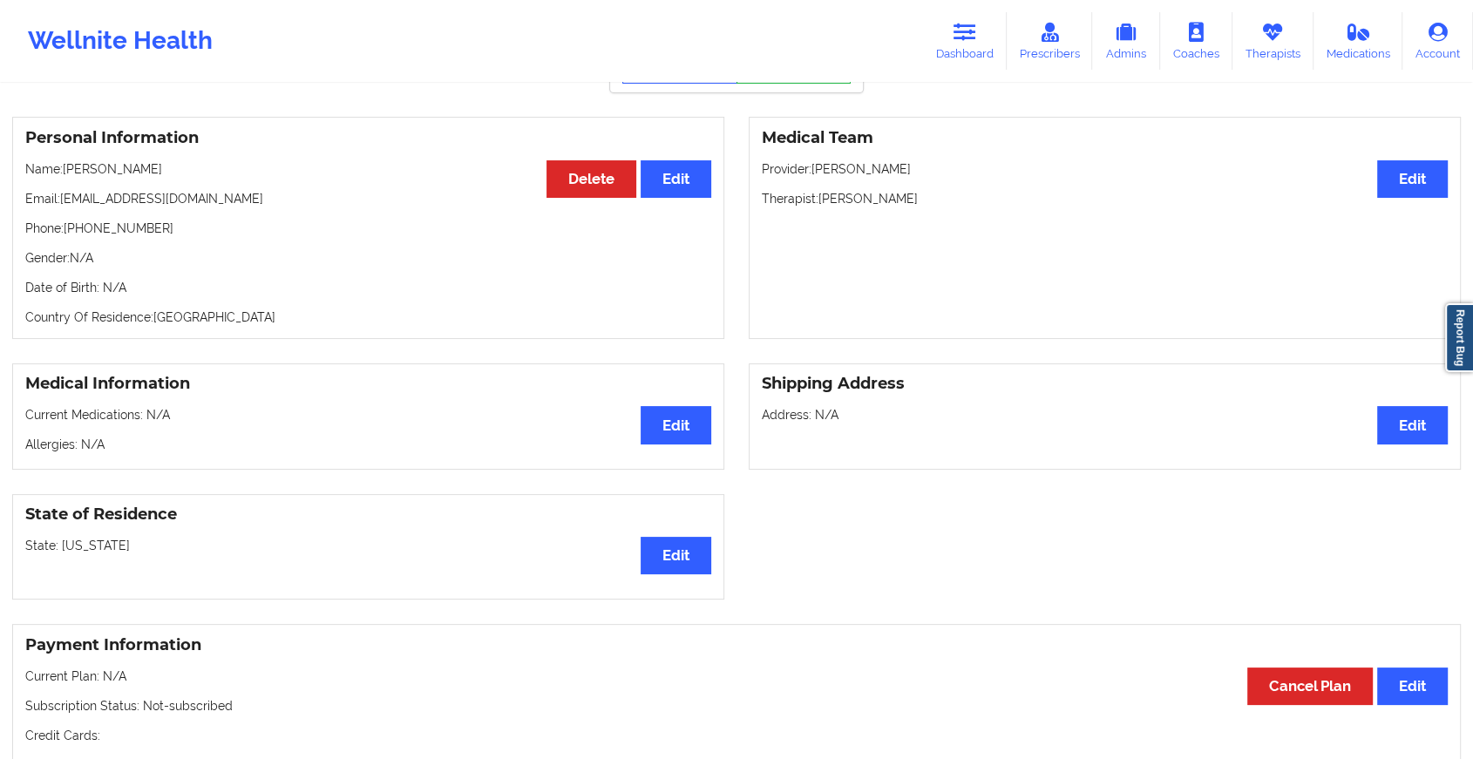
scroll to position [122, 0]
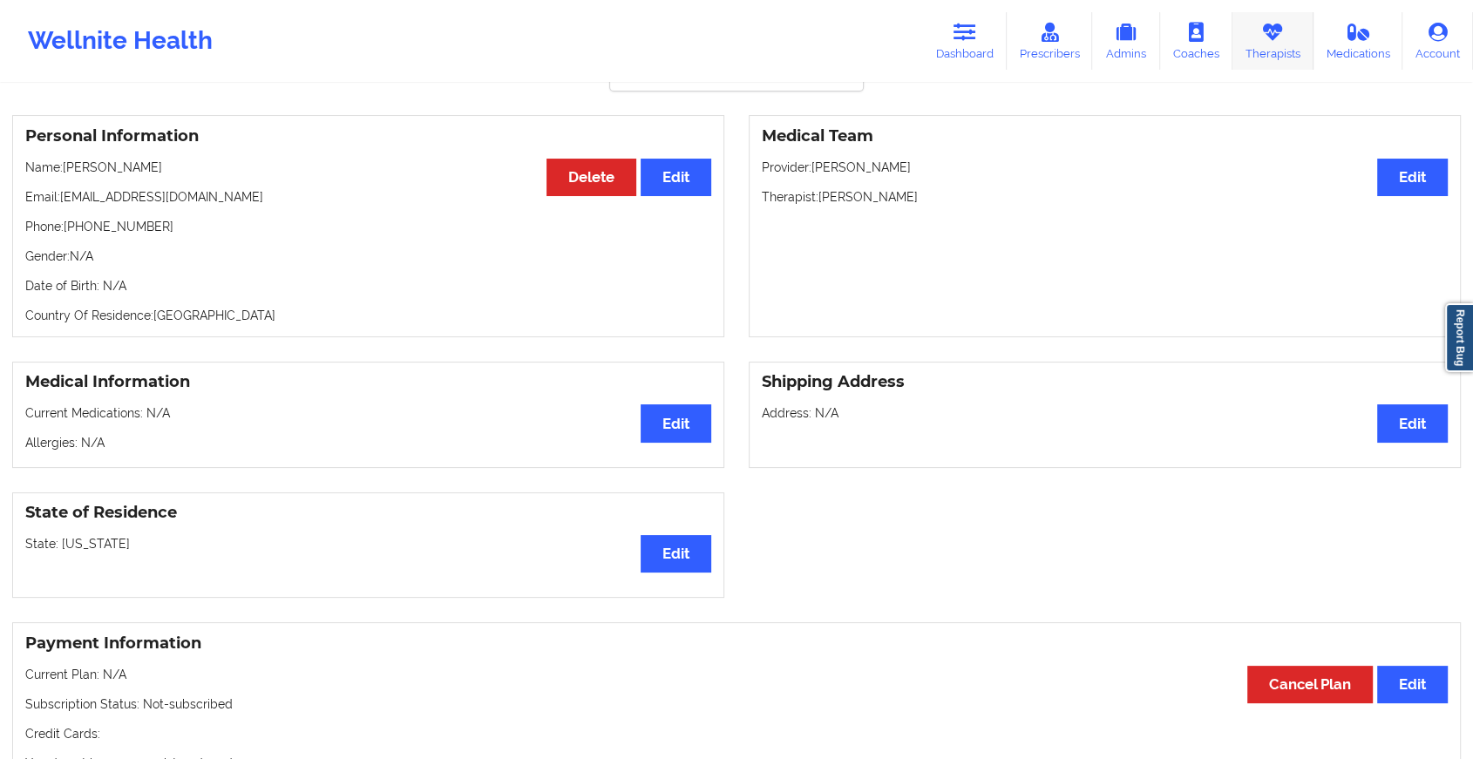
click at [1288, 26] on link "Therapists" at bounding box center [1273, 41] width 81 height 58
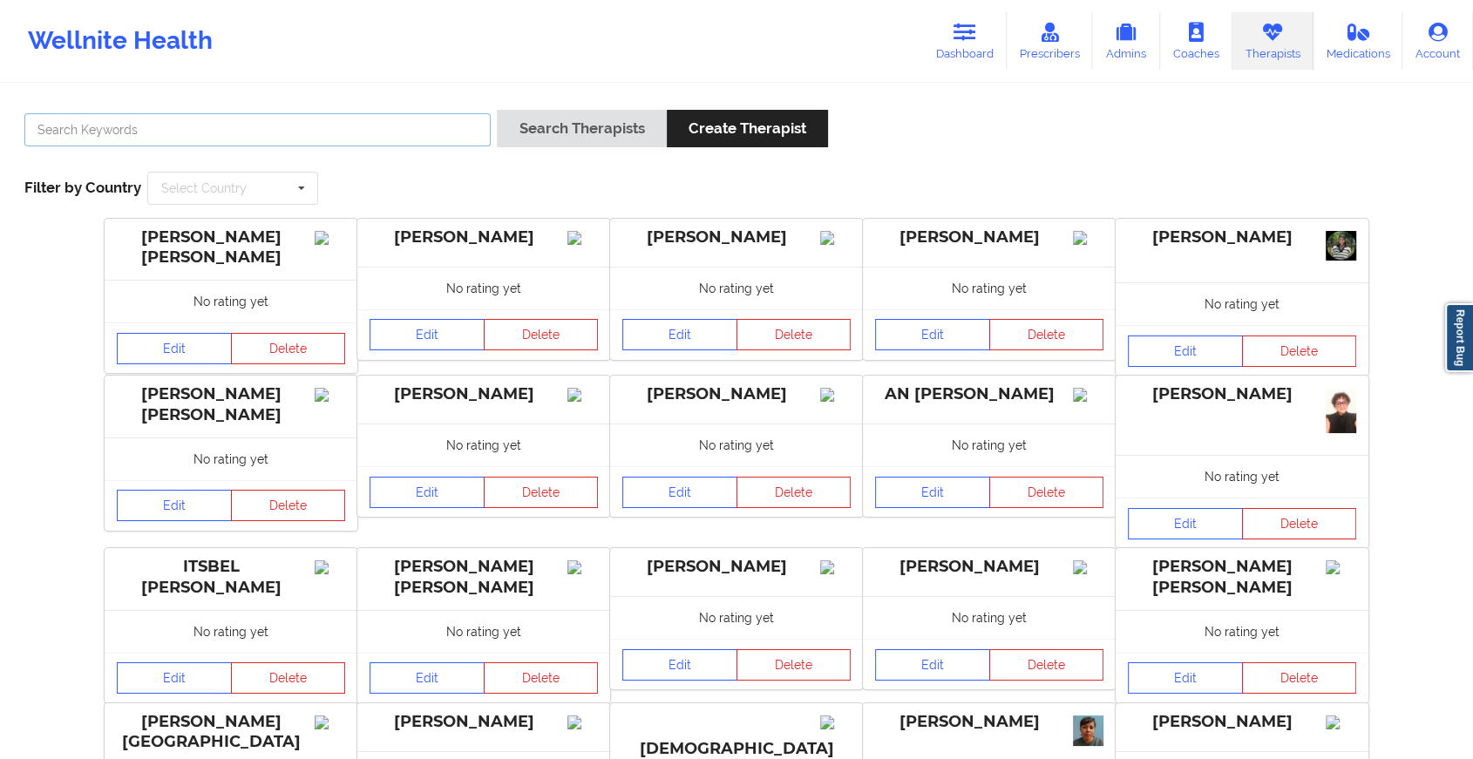
click at [391, 114] on input "text" at bounding box center [257, 129] width 466 height 33
type input "[PERSON_NAME]"
drag, startPoint x: 596, startPoint y: 106, endPoint x: 584, endPoint y: 125, distance: 22.0
click at [584, 125] on div "[PERSON_NAME] Search Therapists Create Therapist Filter by Country Select Count…" at bounding box center [736, 157] width 1449 height 119
click at [584, 125] on button "Search Therapists" at bounding box center [581, 128] width 169 height 37
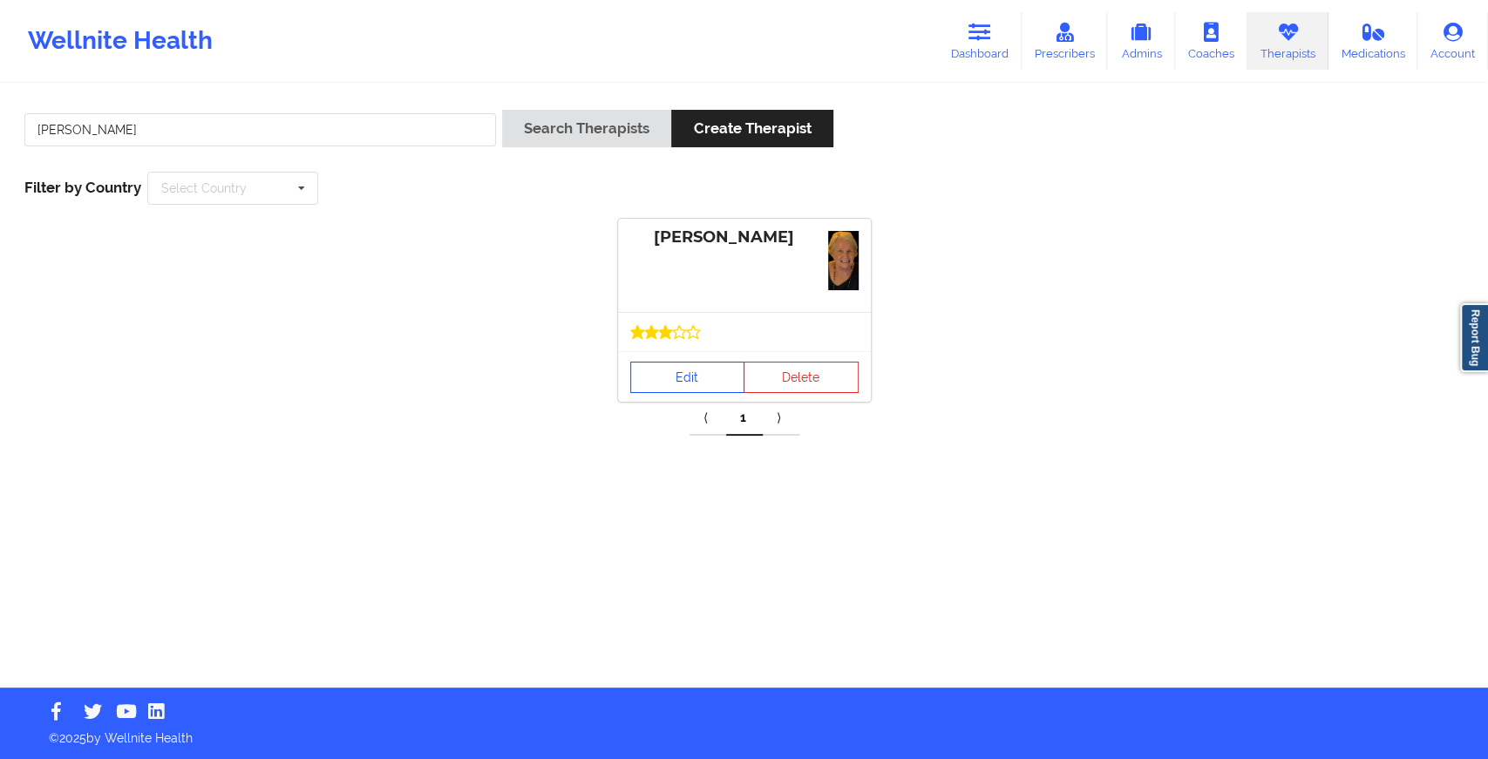
drag, startPoint x: 683, startPoint y: 403, endPoint x: 697, endPoint y: 384, distance: 24.2
click at [697, 384] on div "[PERSON_NAME] Edit Delete ⟨ 1 ⟩" at bounding box center [744, 327] width 1464 height 217
click at [697, 384] on link "Edit" at bounding box center [687, 377] width 115 height 31
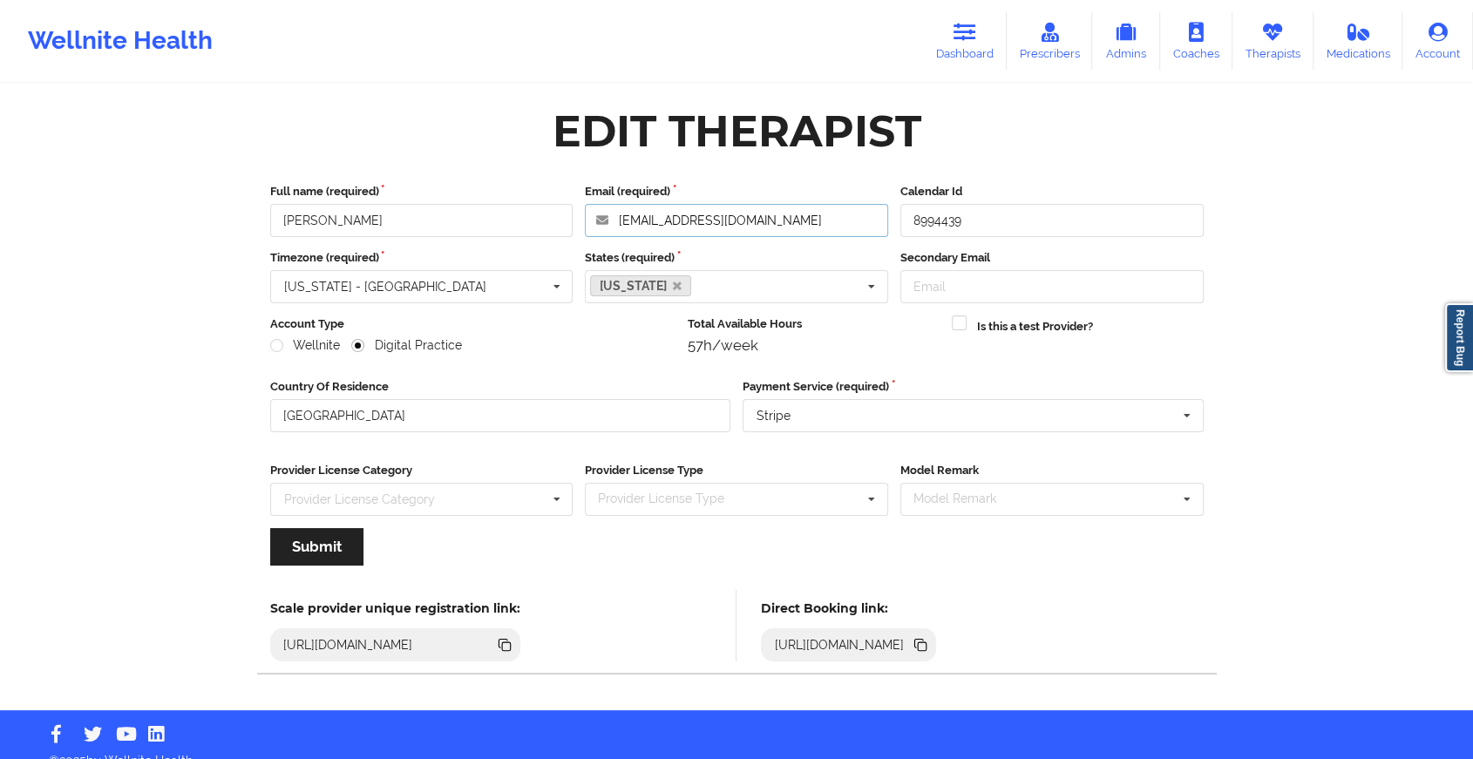
drag, startPoint x: 838, startPoint y: 222, endPoint x: 468, endPoint y: 219, distance: 369.7
click at [468, 219] on div "Full name (required) [PERSON_NAME] Email (required) [EMAIL_ADDRESS][DOMAIN_NAME…" at bounding box center [737, 210] width 946 height 54
click at [855, 643] on div "[URL][DOMAIN_NAME]" at bounding box center [839, 644] width 144 height 17
click at [936, 650] on div "[URL][DOMAIN_NAME]" at bounding box center [848, 645] width 175 height 33
drag, startPoint x: 1209, startPoint y: 650, endPoint x: 1195, endPoint y: 648, distance: 14.2
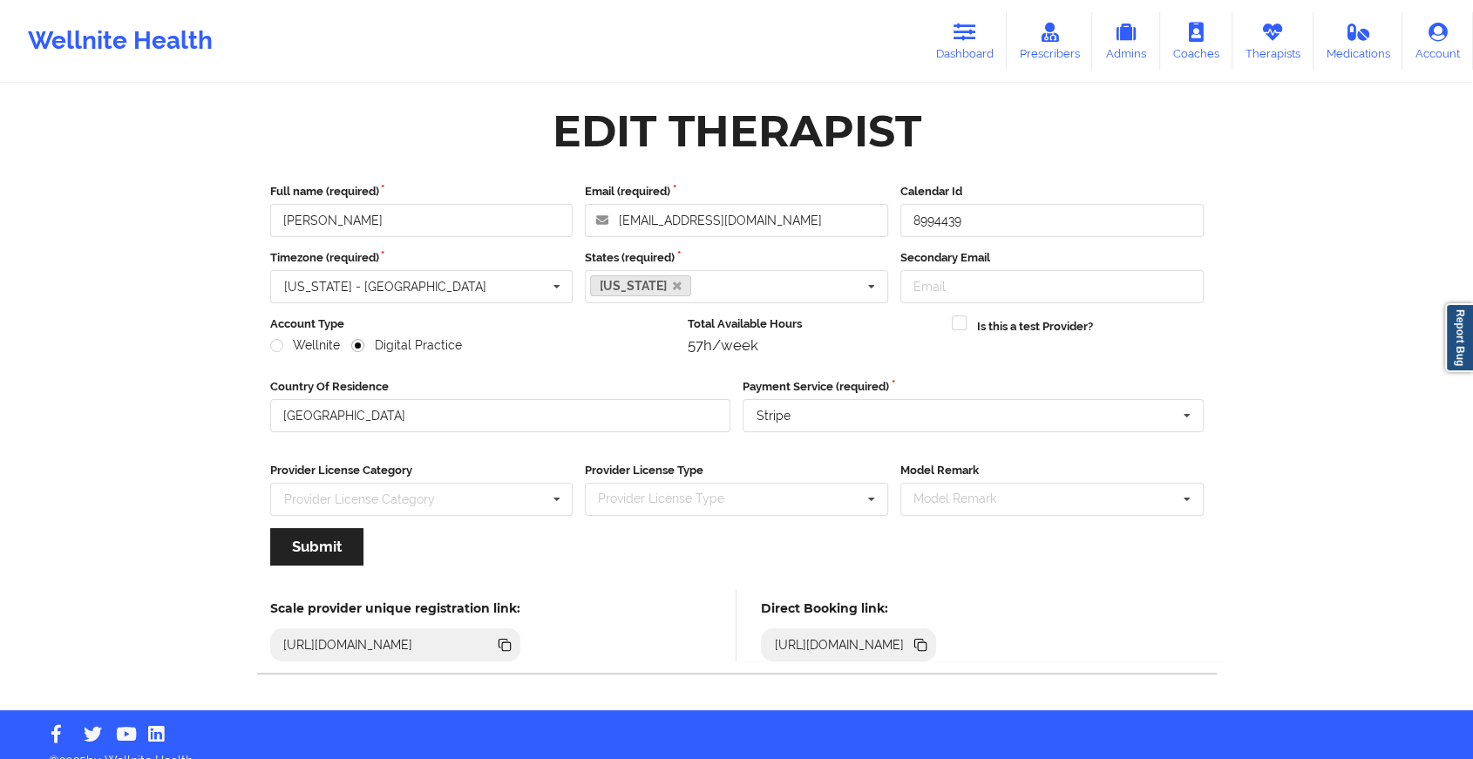
click at [930, 648] on icon at bounding box center [920, 645] width 19 height 19
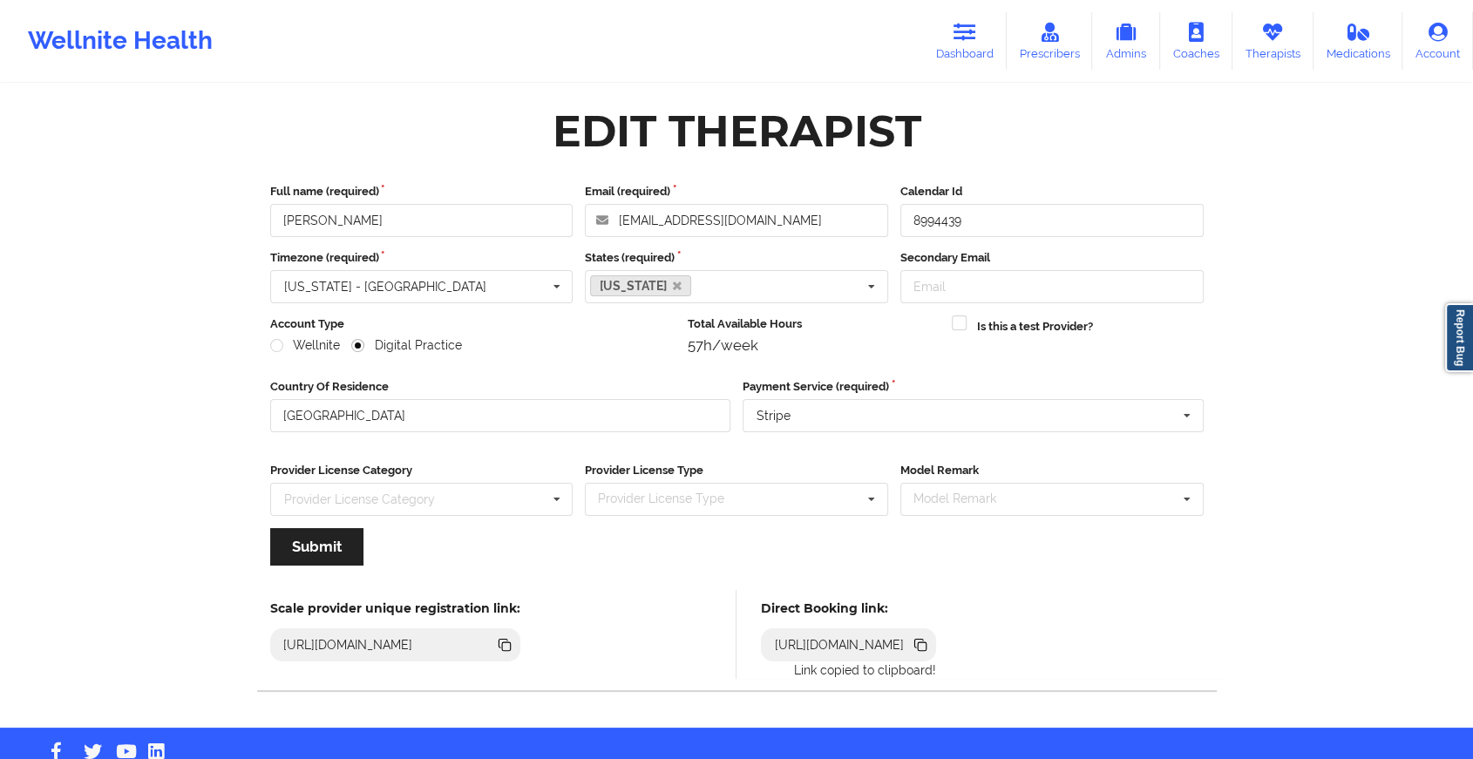
click at [930, 648] on icon at bounding box center [920, 645] width 19 height 19
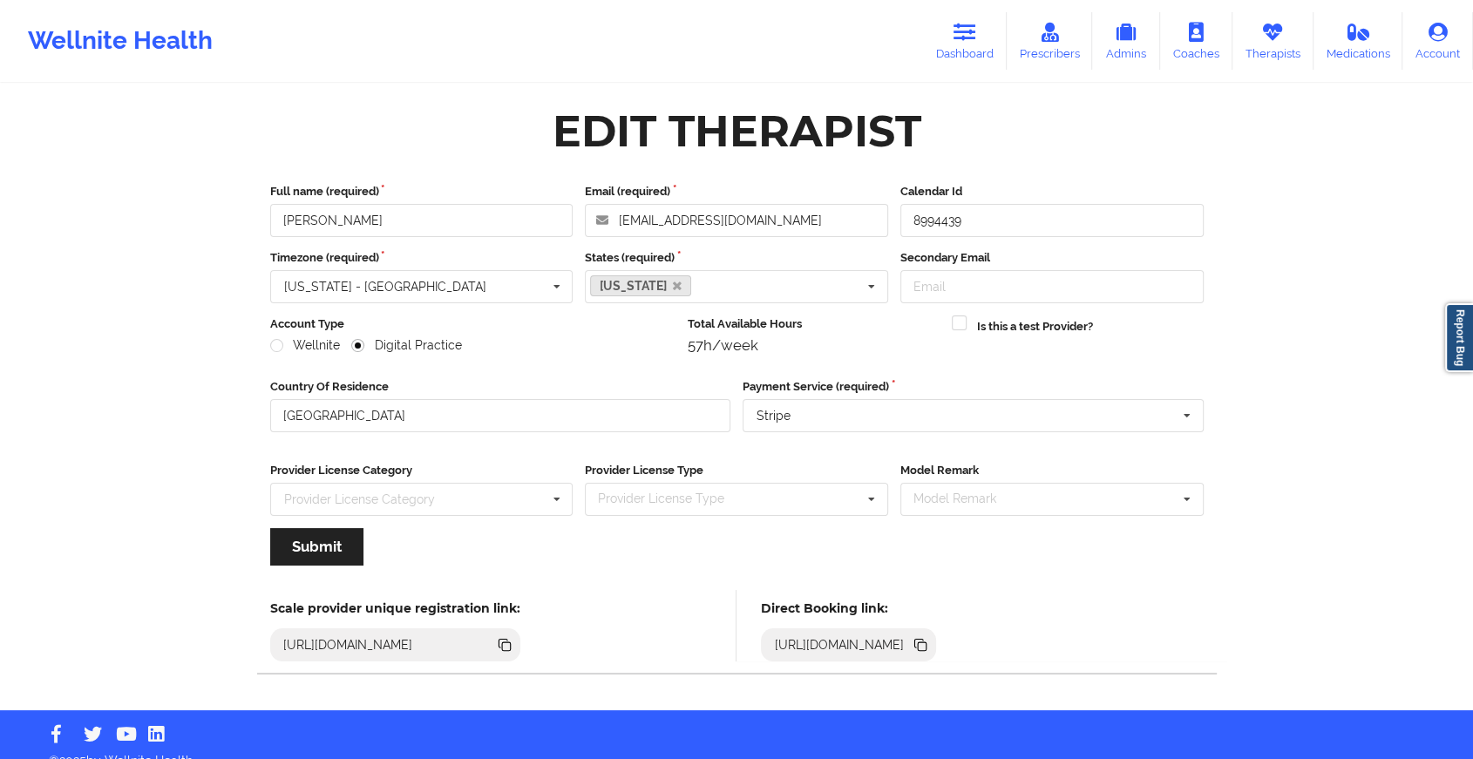
click at [930, 648] on icon at bounding box center [920, 645] width 19 height 19
click at [967, 40] on icon at bounding box center [965, 32] width 23 height 19
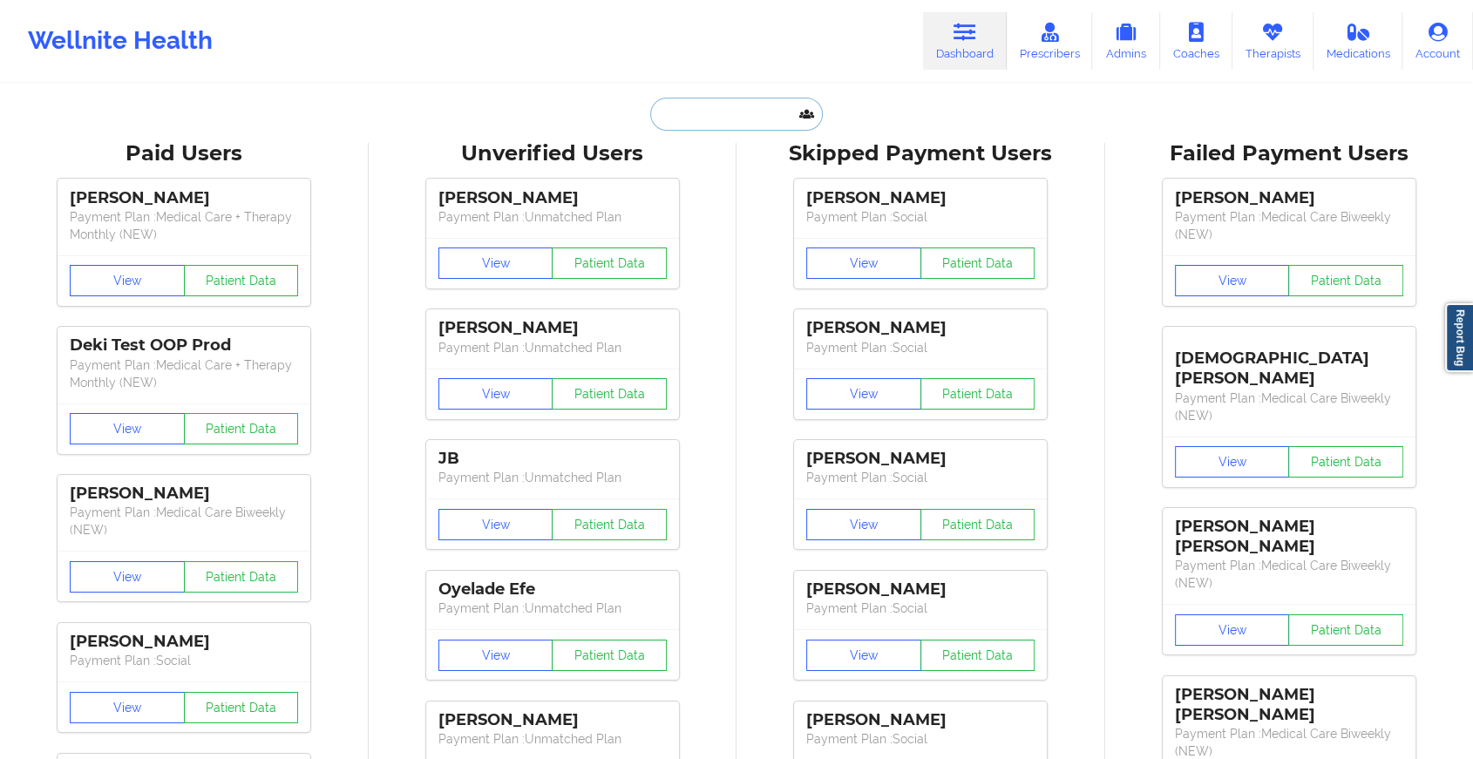
click at [759, 107] on input "text" at bounding box center [736, 114] width 173 height 33
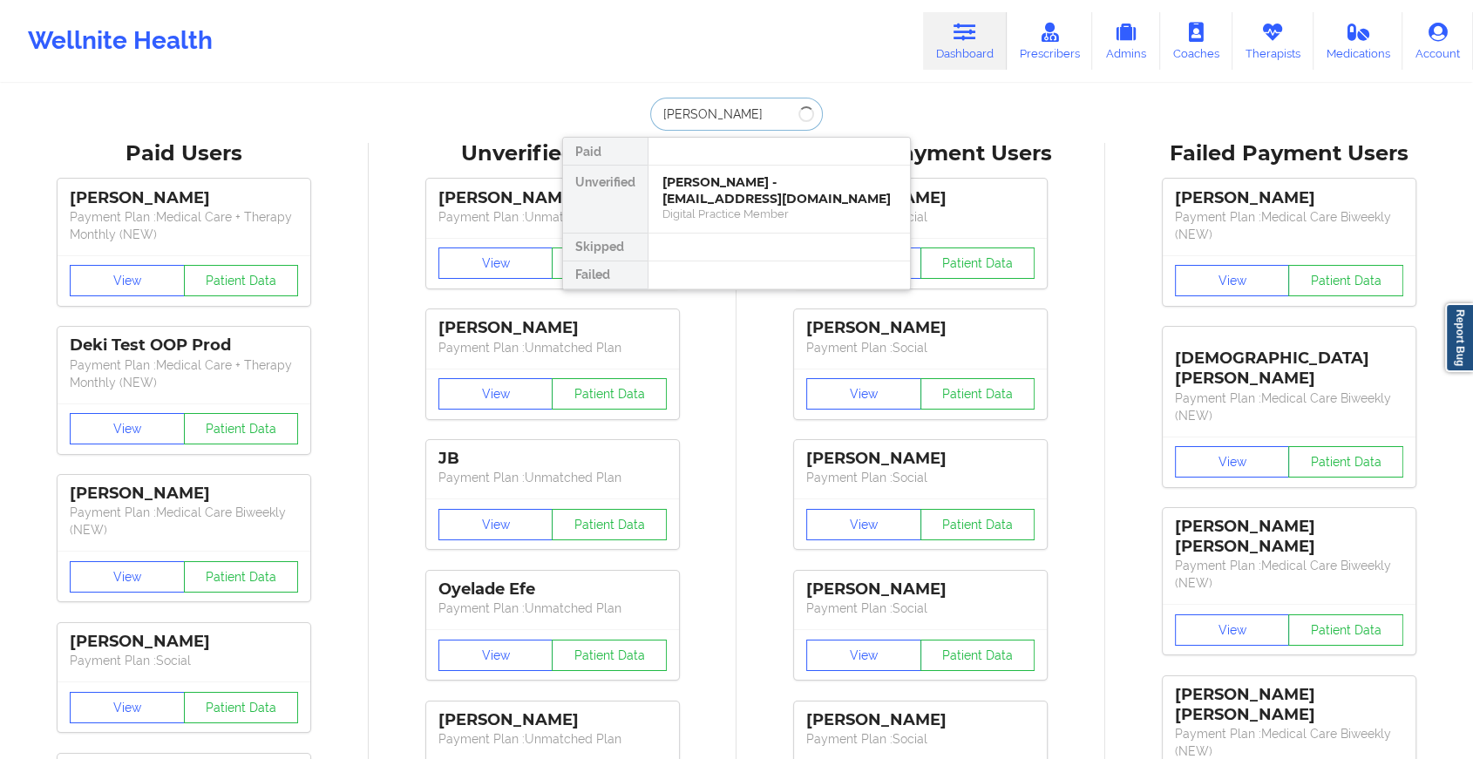
type input "[PERSON_NAME]"
click at [694, 180] on div "[PERSON_NAME] - [EMAIL_ADDRESS][DOMAIN_NAME]" at bounding box center [780, 190] width 234 height 32
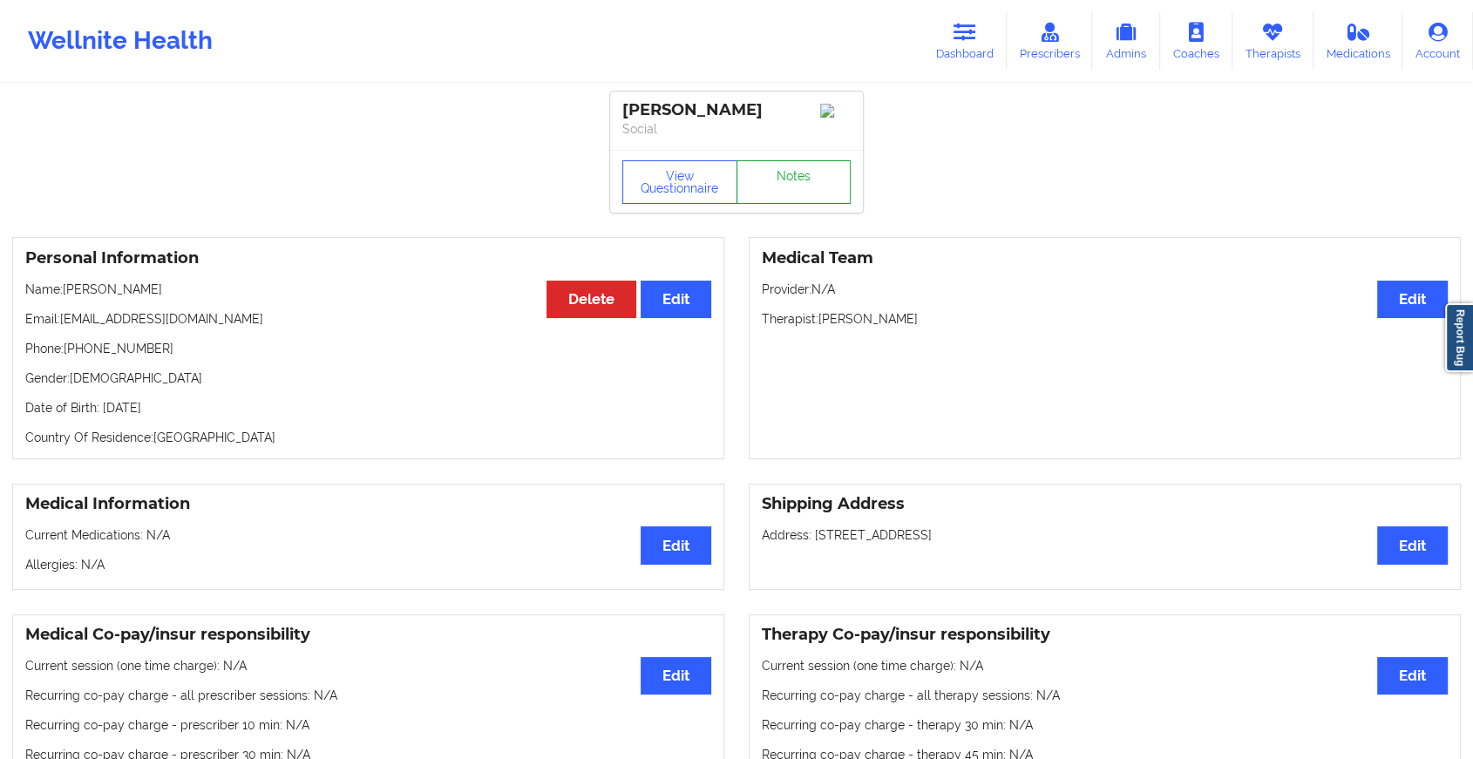
click at [803, 180] on link "Notes" at bounding box center [794, 182] width 115 height 44
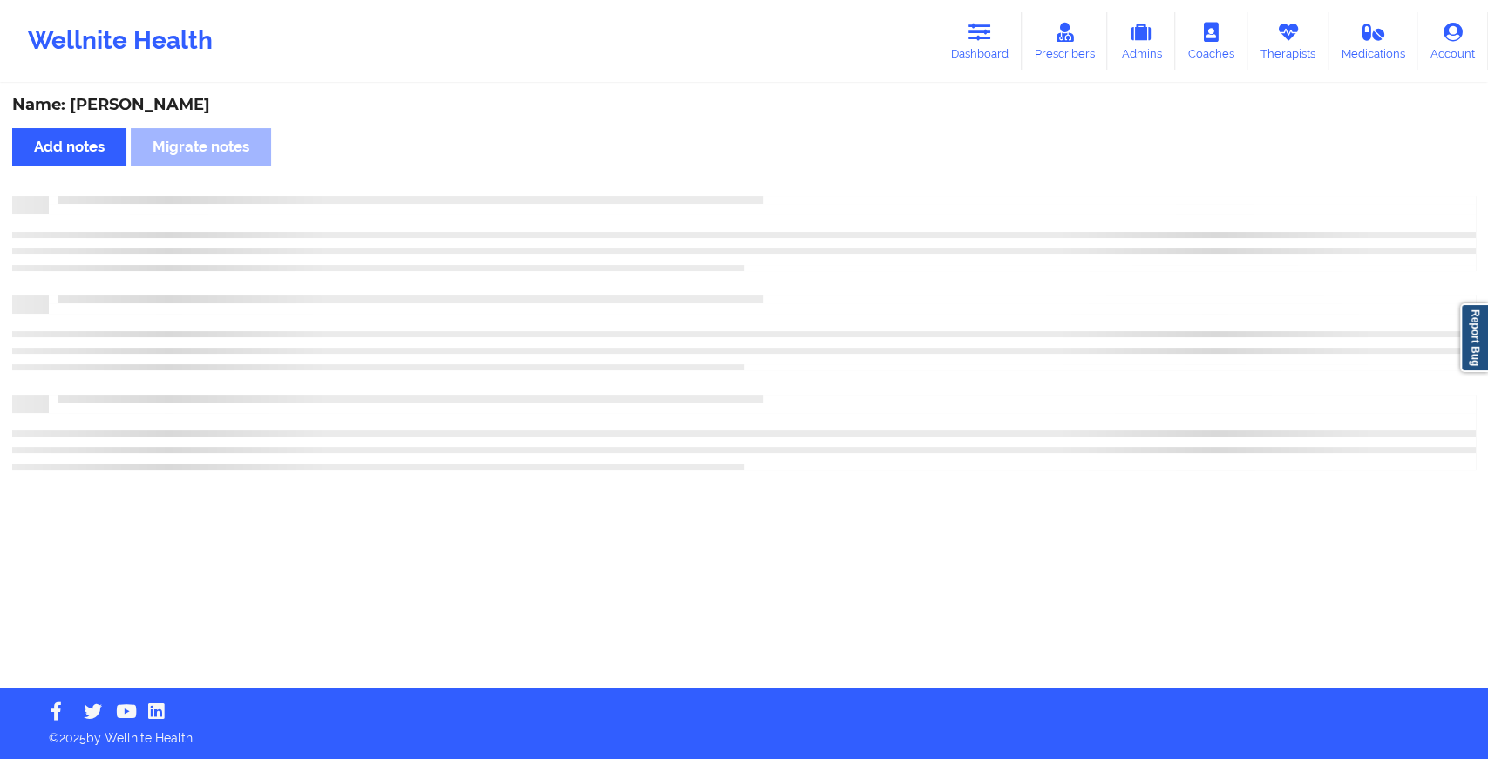
click at [803, 180] on div "Name: [PERSON_NAME] Add notes Migrate notes" at bounding box center [744, 386] width 1488 height 602
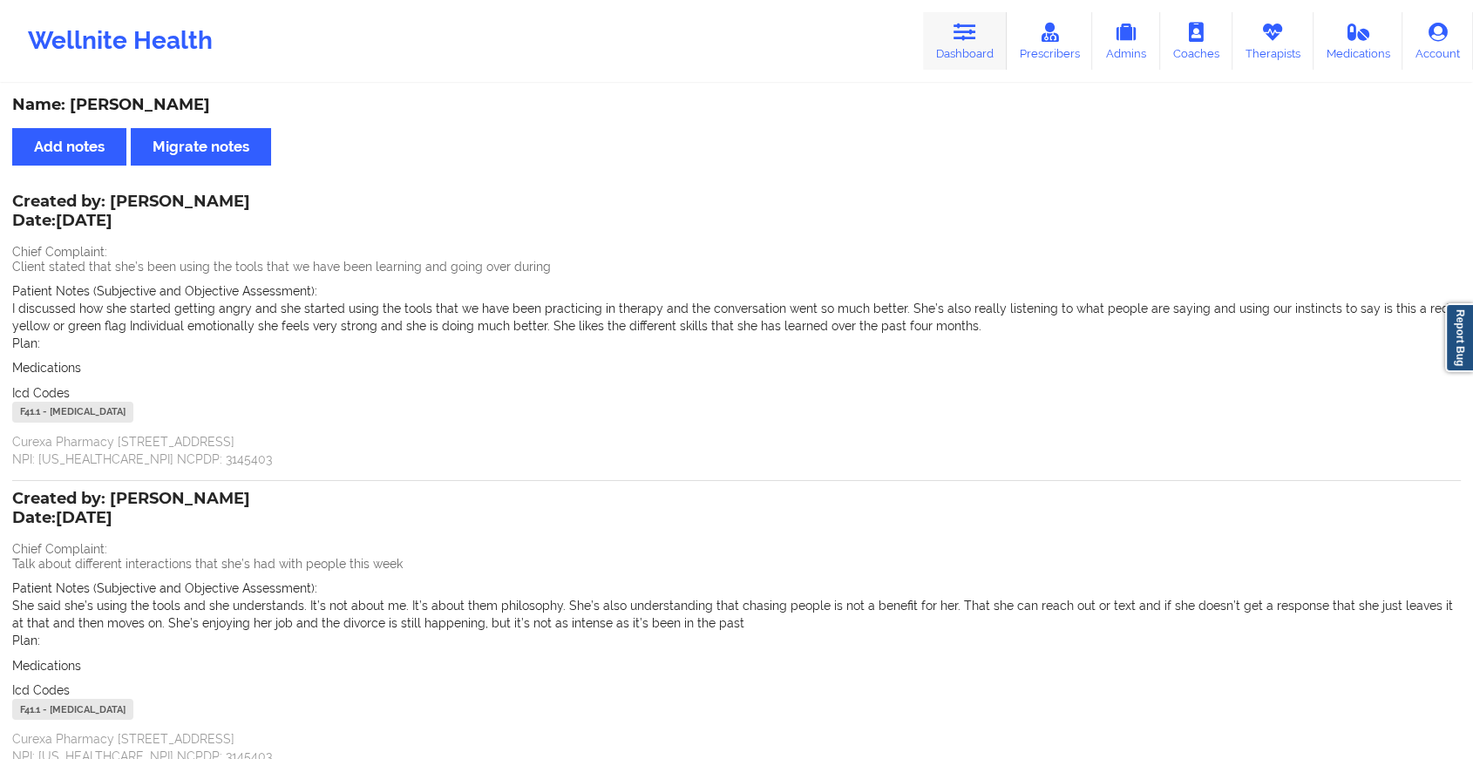
click at [963, 44] on link "Dashboard" at bounding box center [965, 41] width 84 height 58
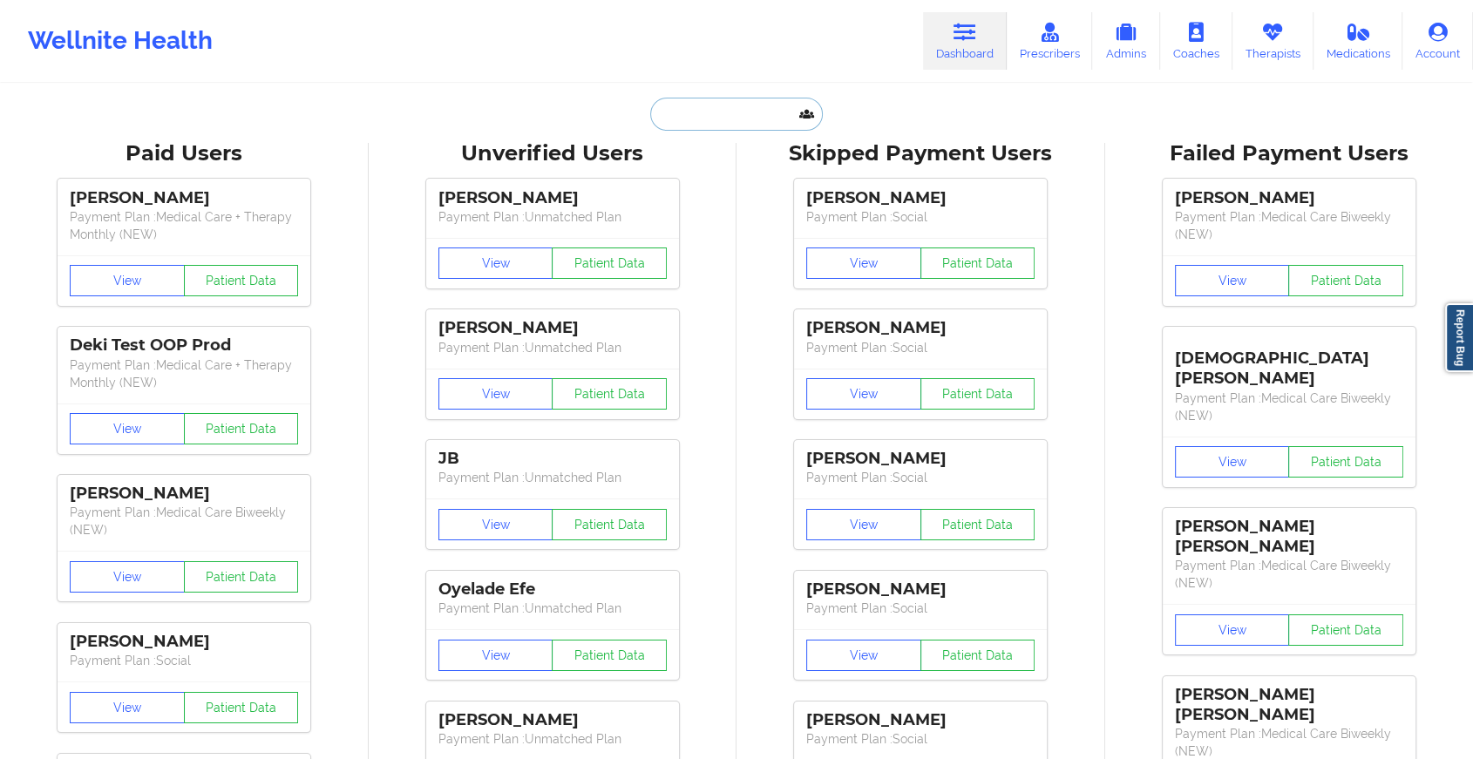
click at [696, 121] on input "text" at bounding box center [736, 114] width 173 height 33
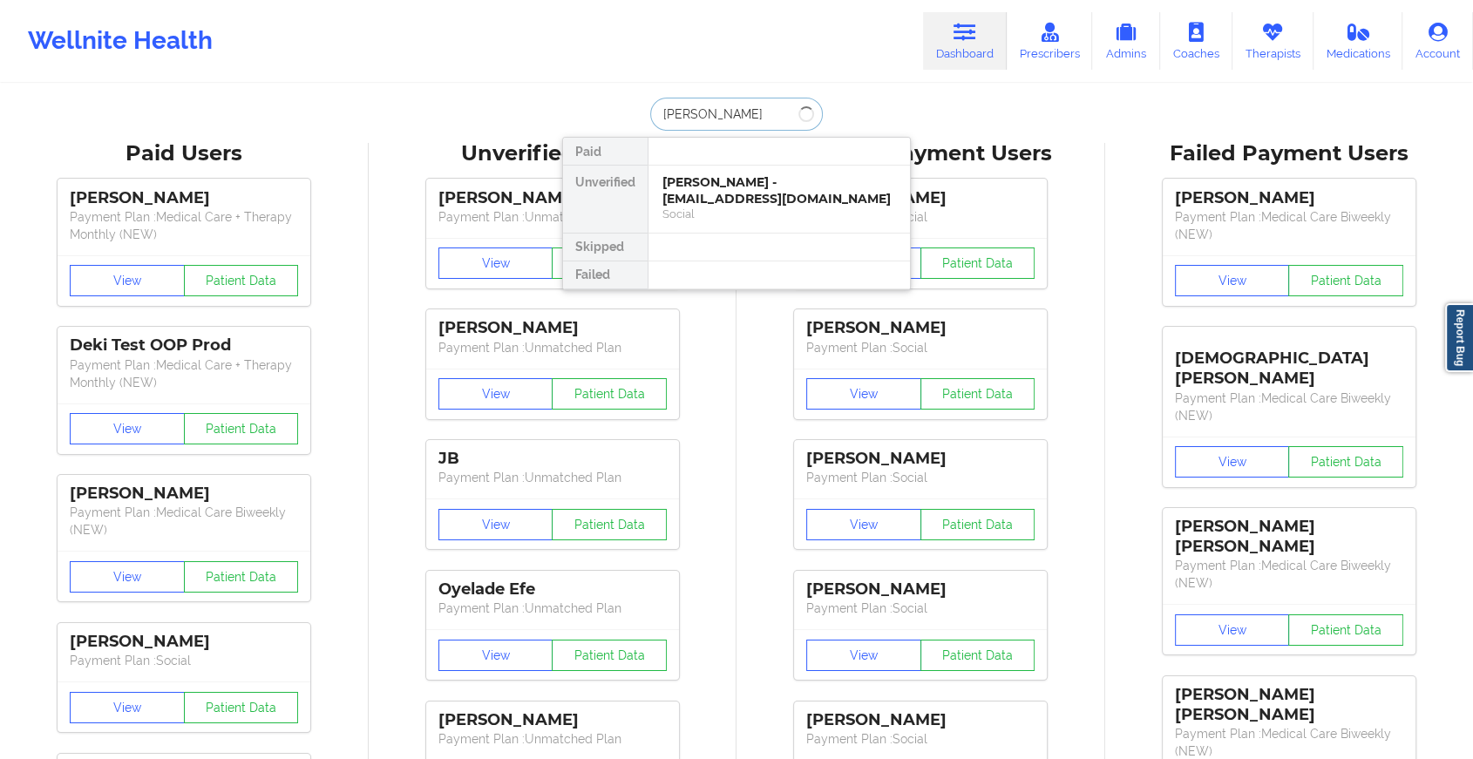
type input "[PERSON_NAME]"
click at [725, 179] on div "[PERSON_NAME] - [EMAIL_ADDRESS][DOMAIN_NAME]" at bounding box center [780, 190] width 234 height 32
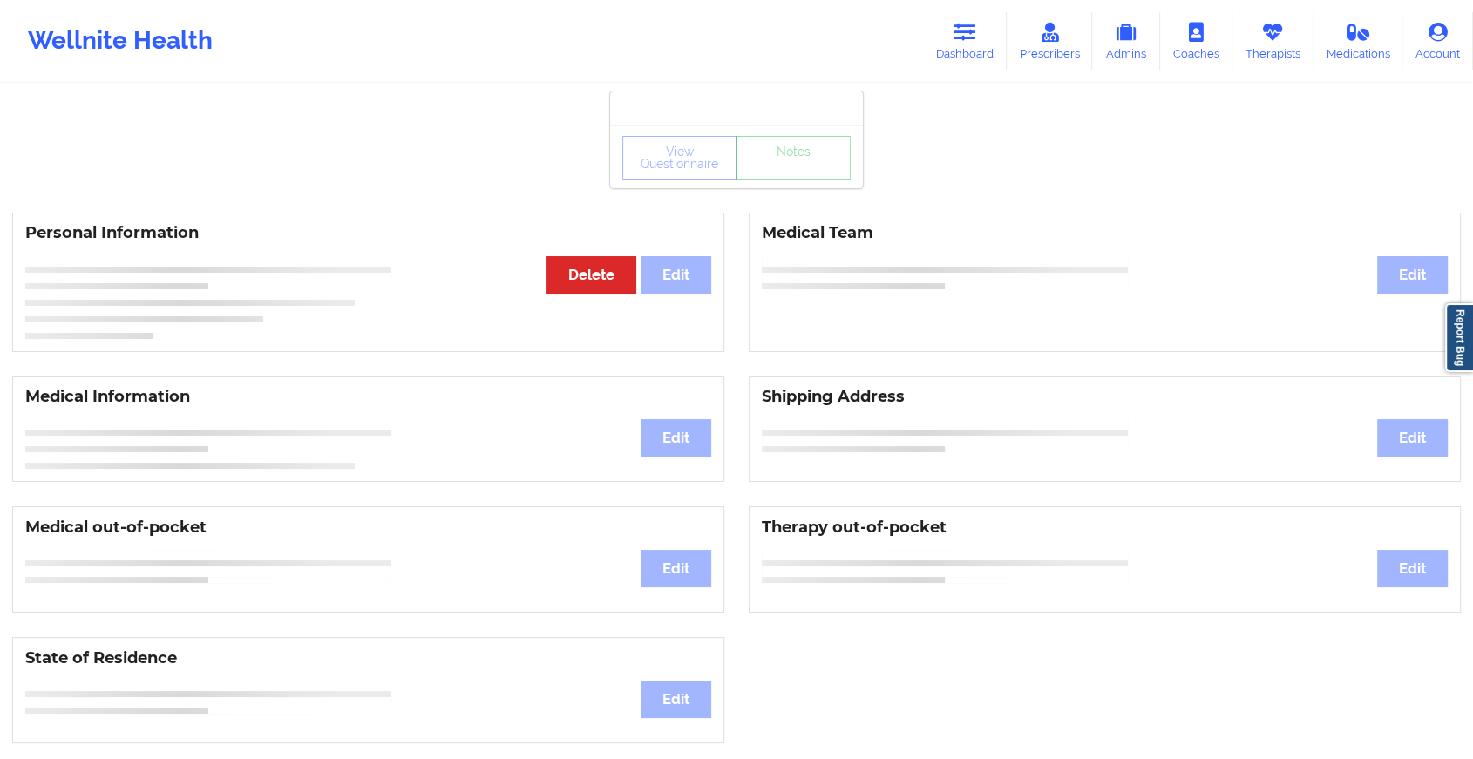
click at [725, 179] on div "View Questionnaire Notes" at bounding box center [736, 158] width 228 height 44
drag, startPoint x: 725, startPoint y: 178, endPoint x: 791, endPoint y: 189, distance: 67.2
click at [791, 189] on div "View Questionnaire Notes Personal Information Edit Delete Medical Team Edit Med…" at bounding box center [736, 736] width 1473 height 1472
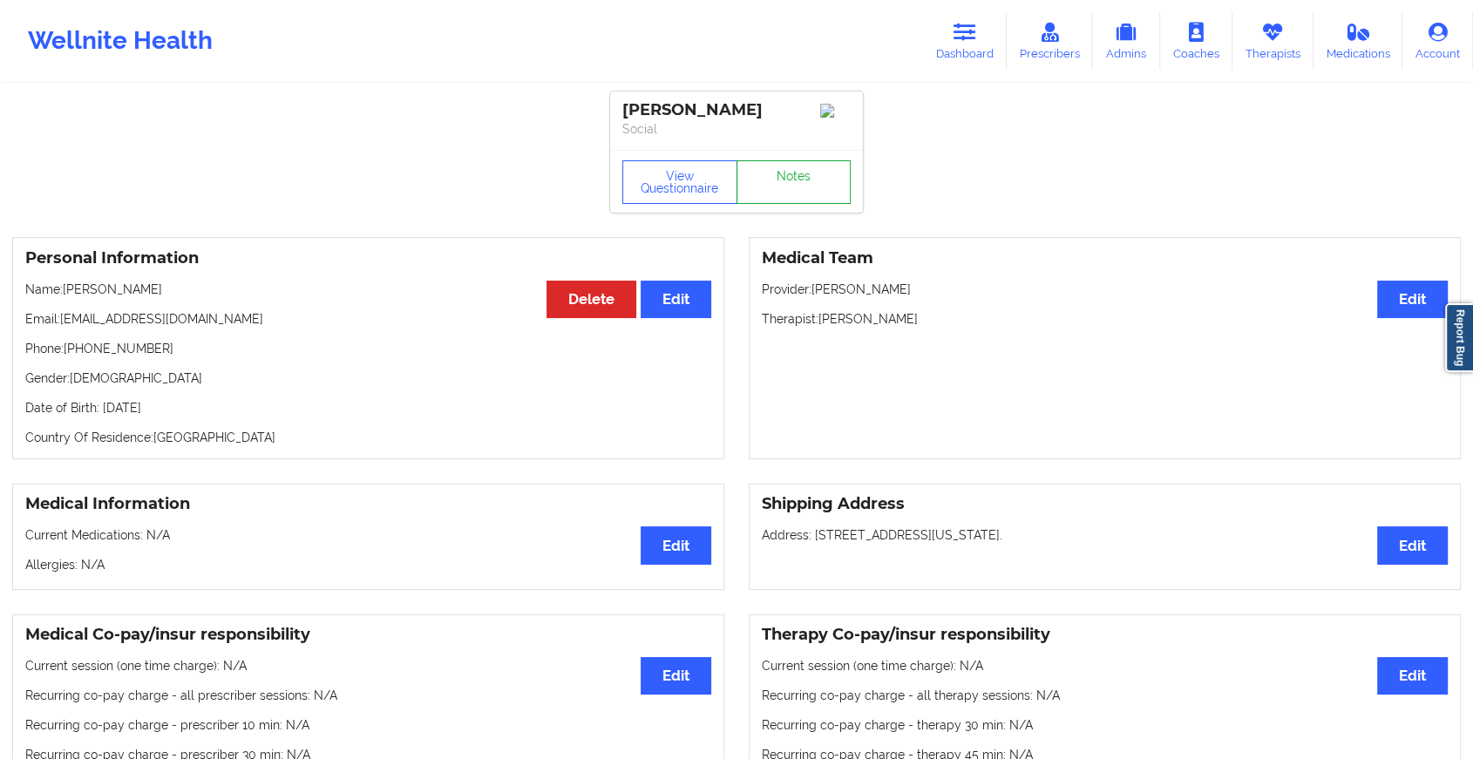
click at [750, 167] on link "Notes" at bounding box center [794, 182] width 115 height 44
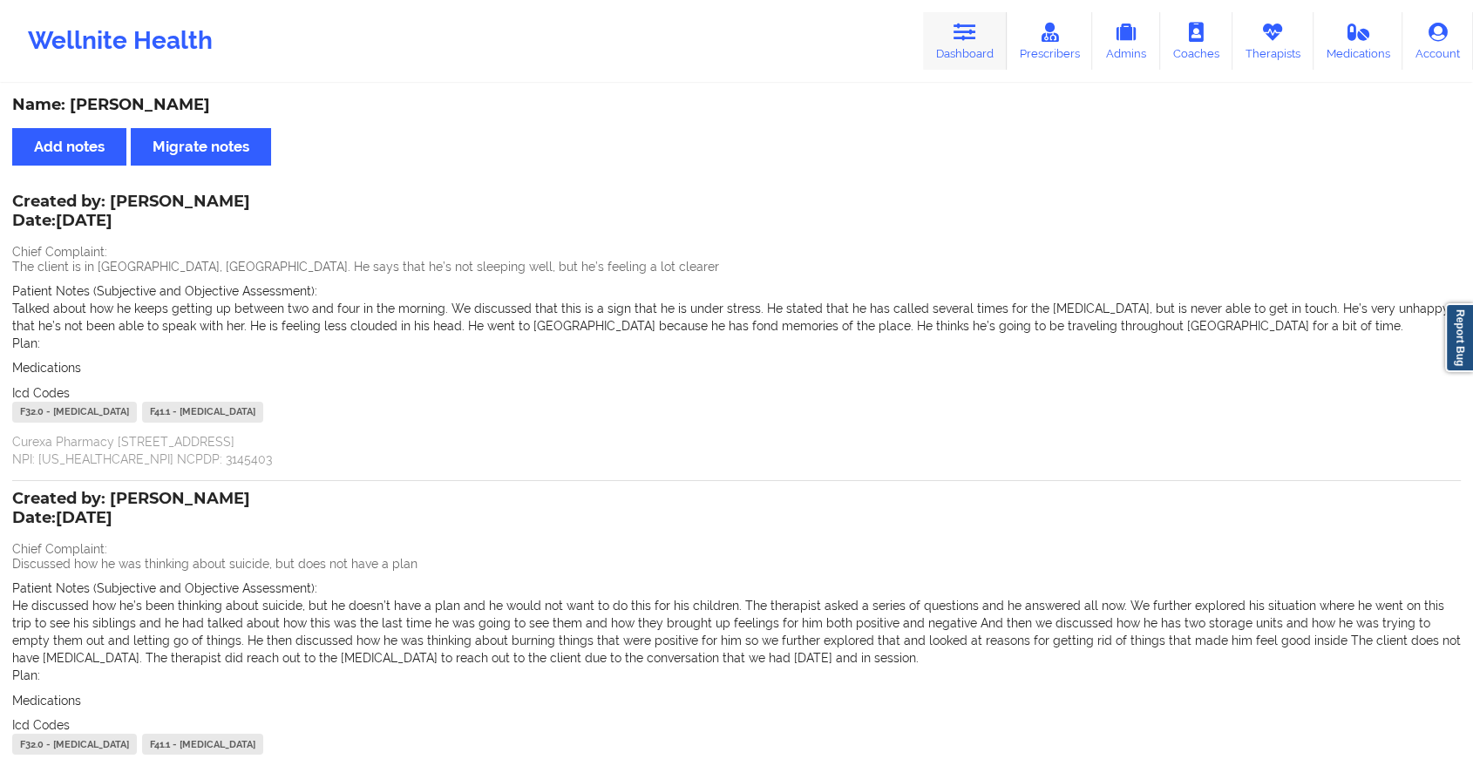
click at [983, 60] on link "Dashboard" at bounding box center [965, 41] width 84 height 58
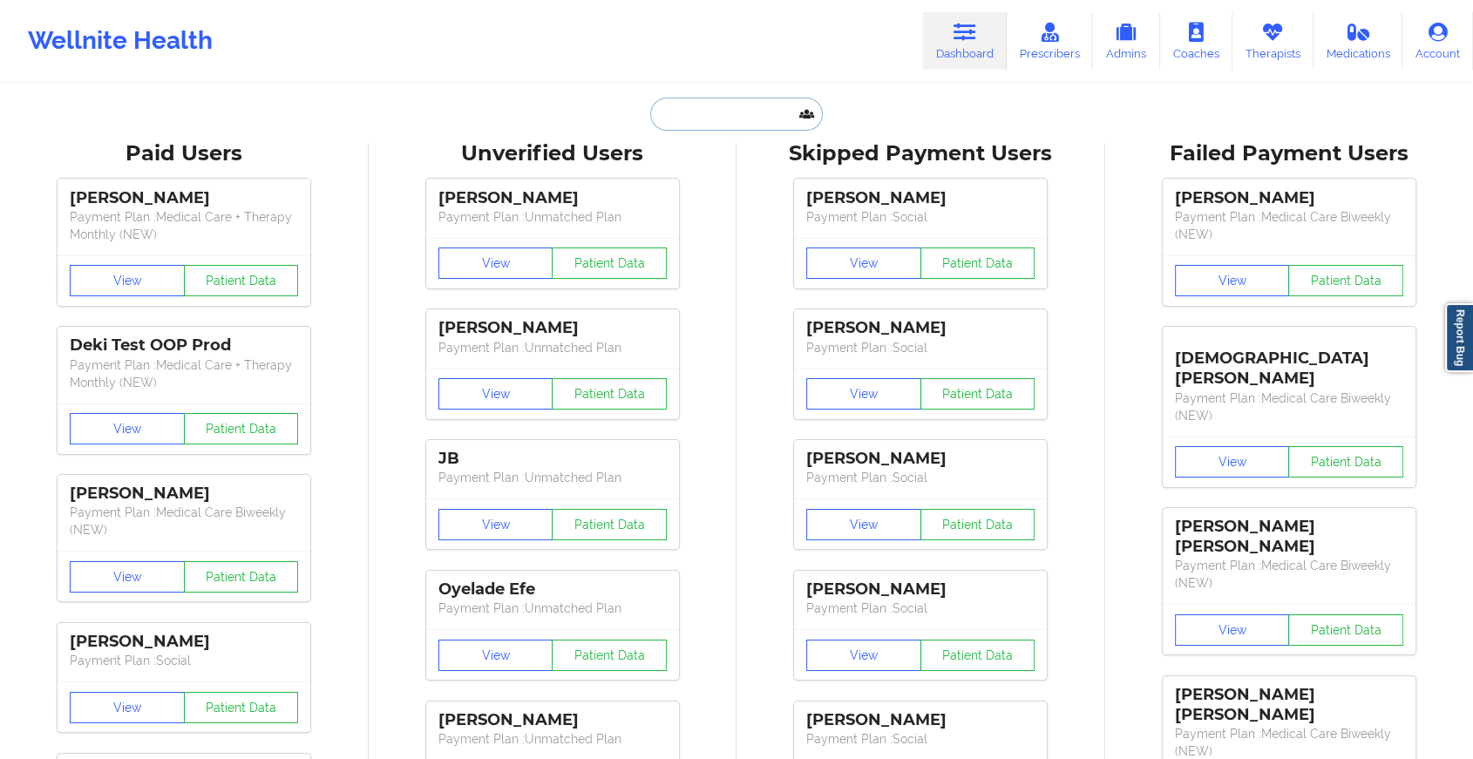
click at [691, 124] on input "text" at bounding box center [736, 114] width 173 height 33
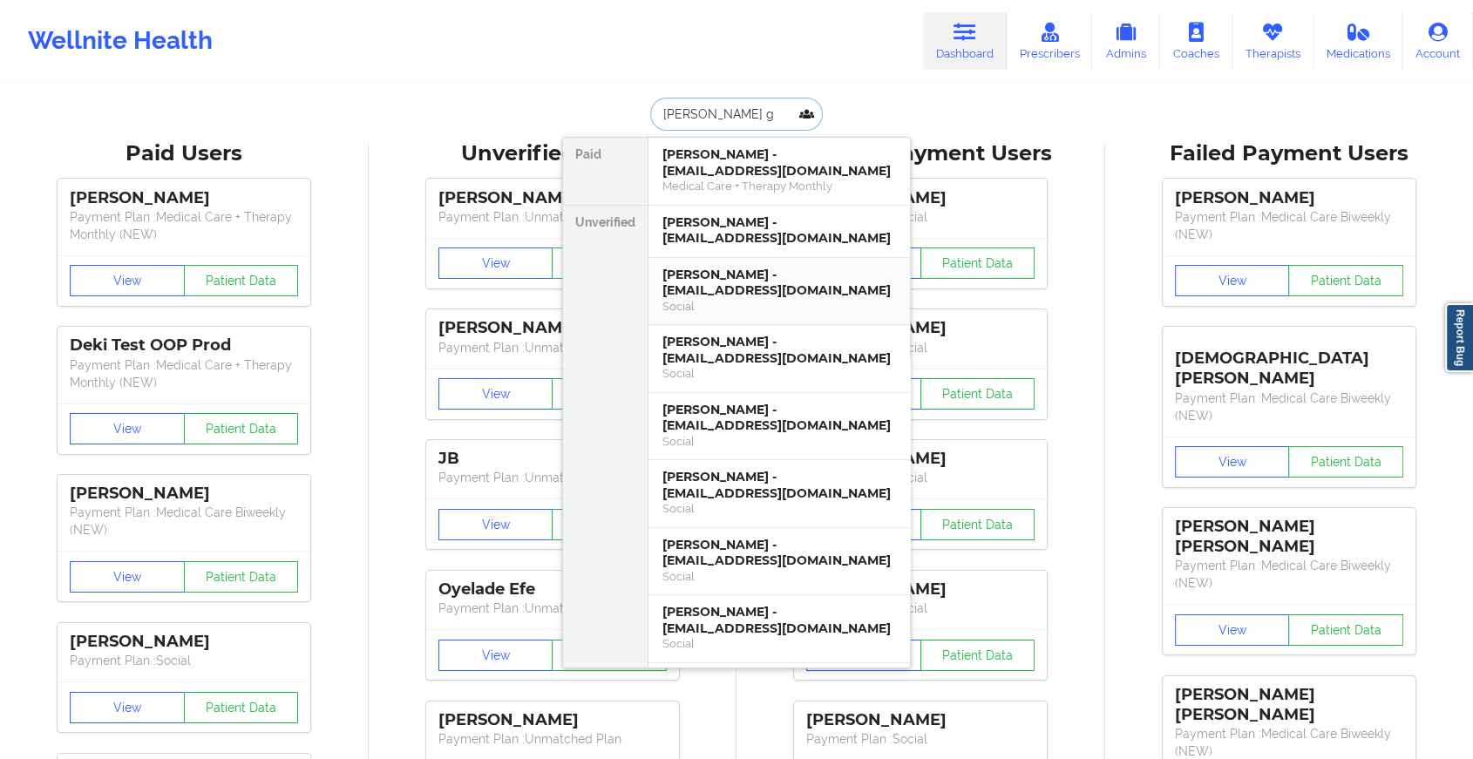
type input "[PERSON_NAME]"
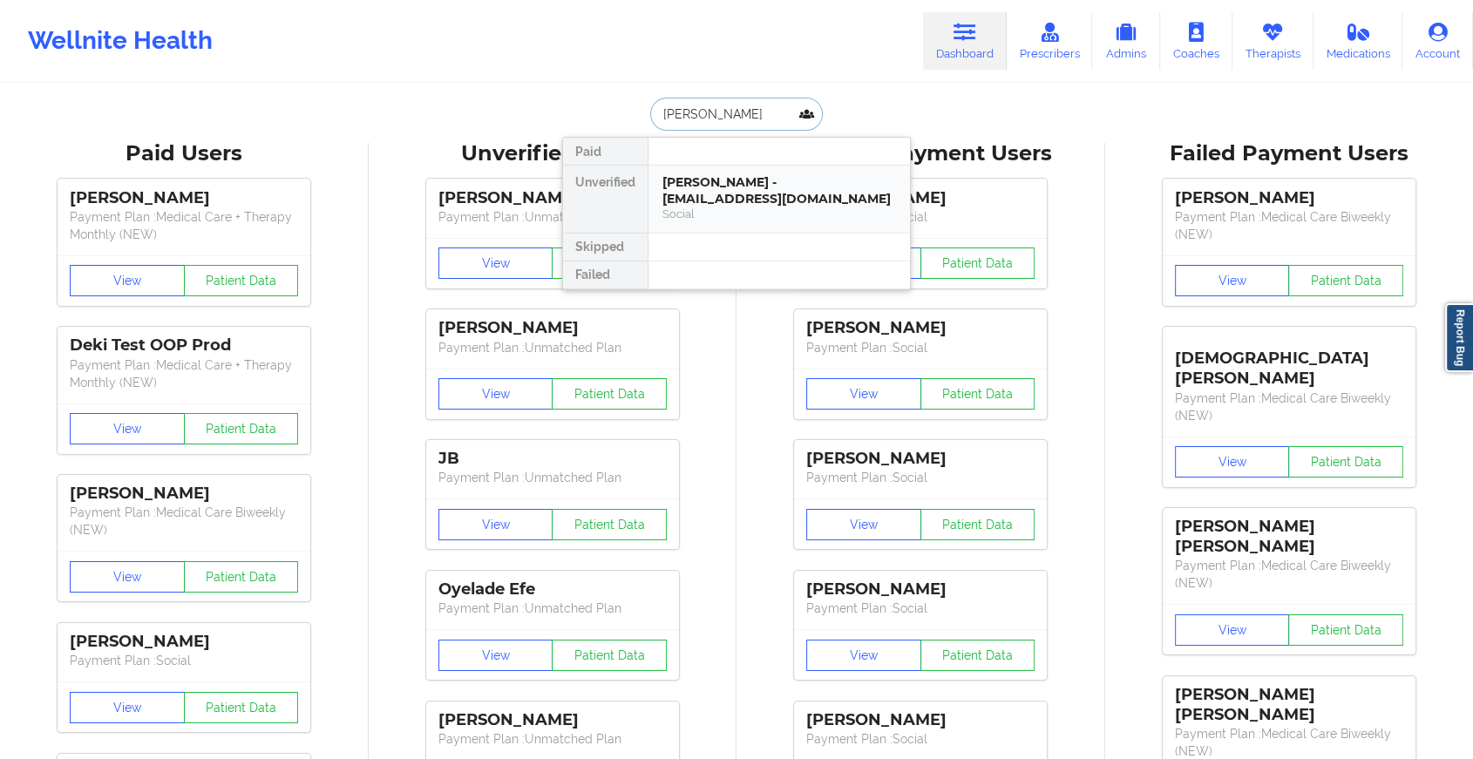
click at [743, 207] on div "Social" at bounding box center [780, 214] width 234 height 15
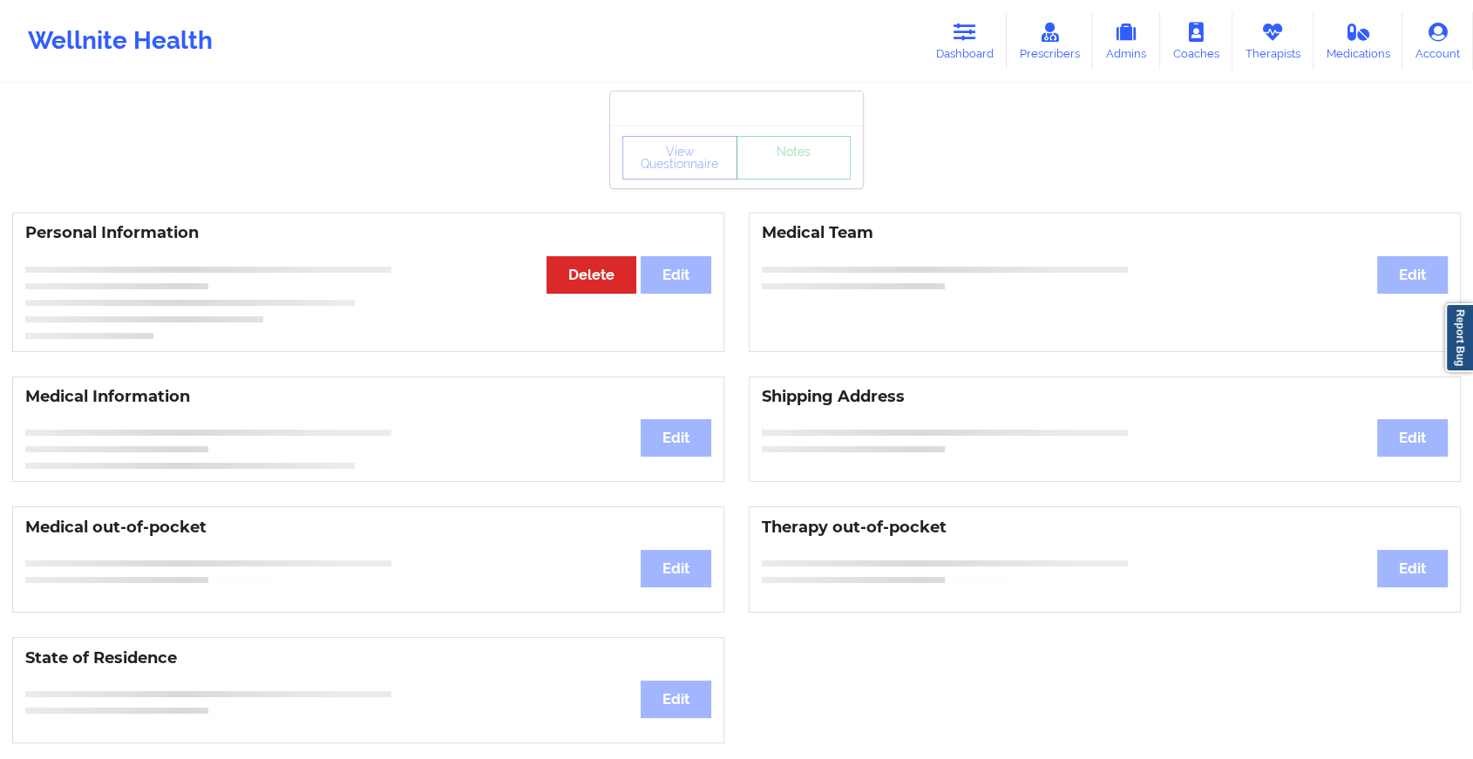
click at [793, 194] on div "View Questionnaire Notes Personal Information Edit Delete Medical Team Edit Med…" at bounding box center [736, 736] width 1473 height 1472
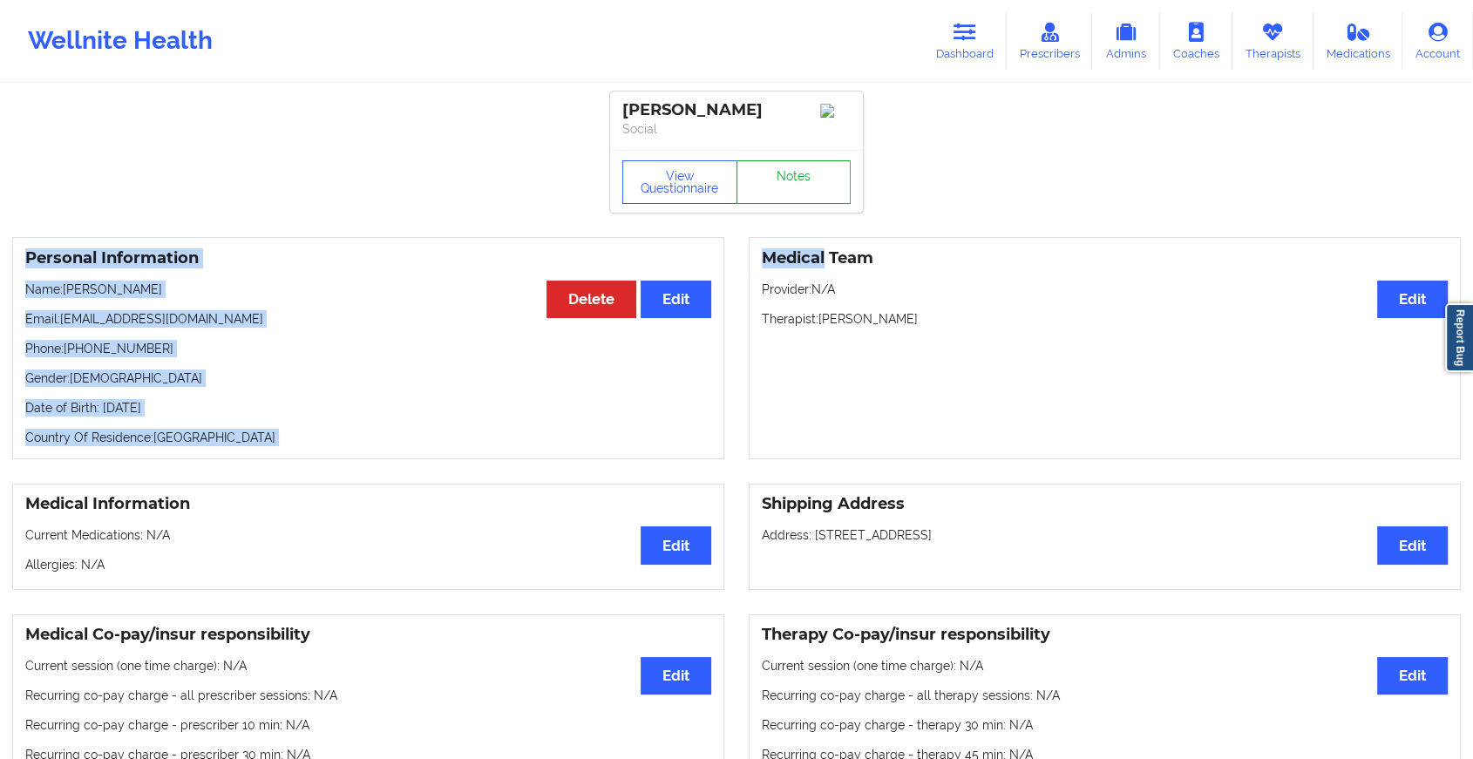
click at [793, 194] on link "Notes" at bounding box center [794, 182] width 115 height 44
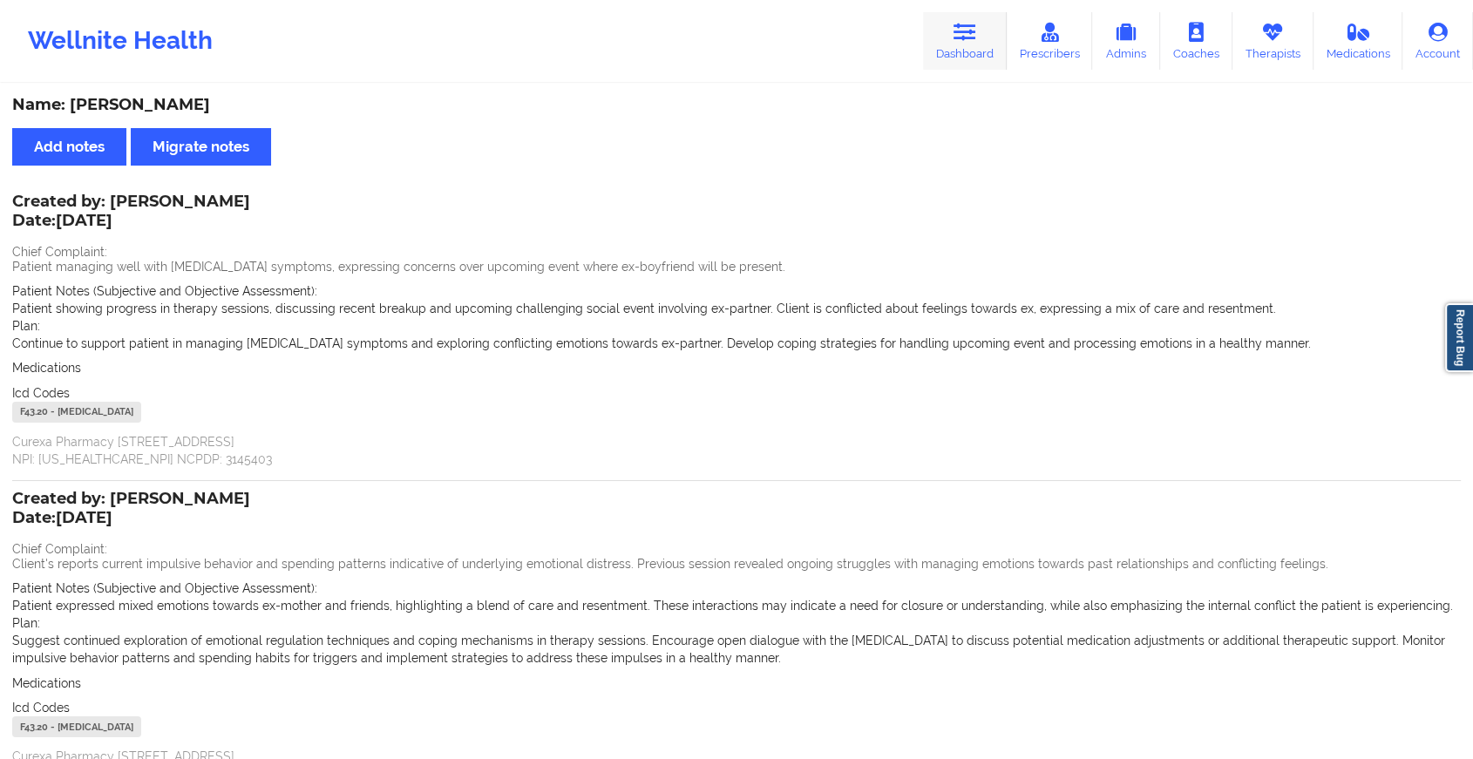
click at [968, 41] on icon at bounding box center [965, 32] width 23 height 19
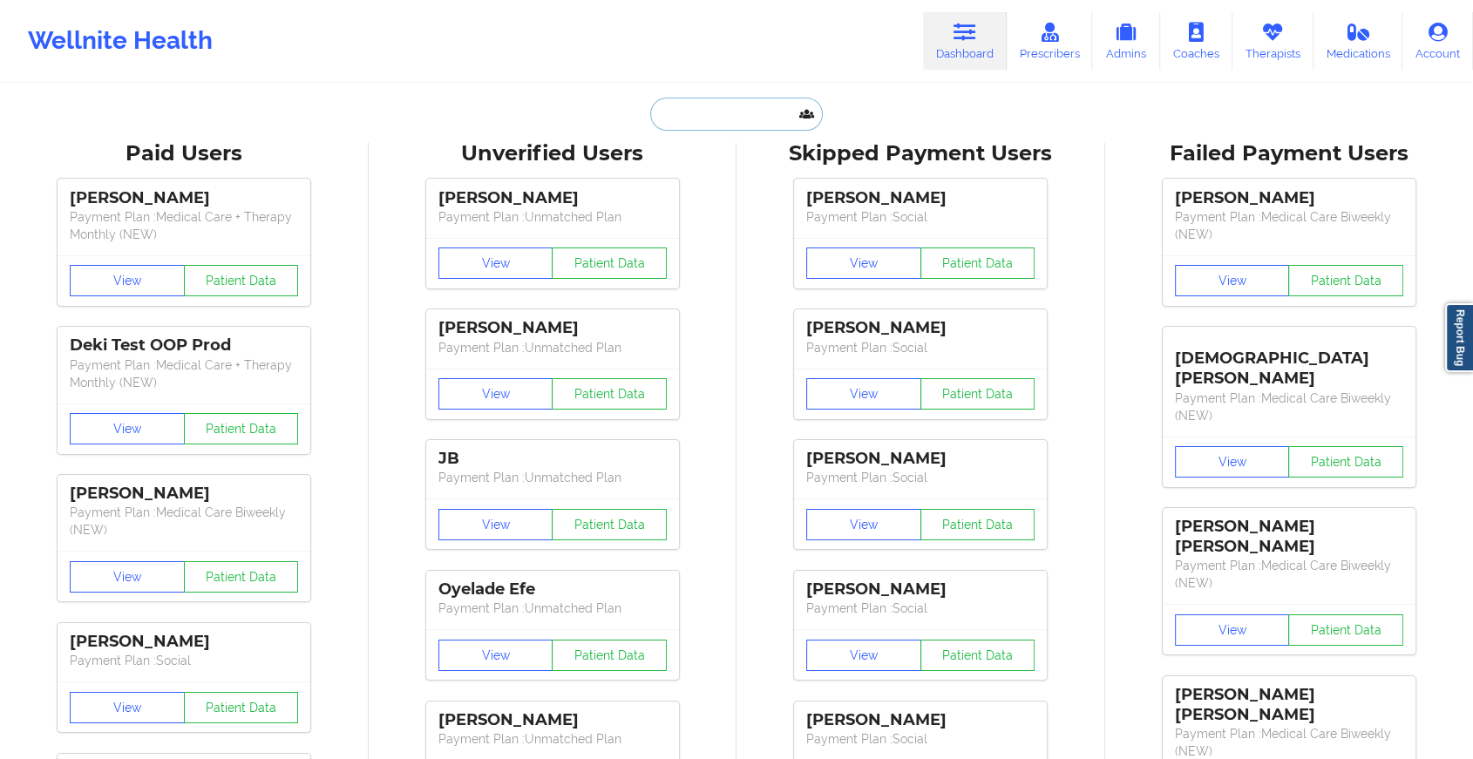
click at [709, 116] on input "text" at bounding box center [736, 114] width 173 height 33
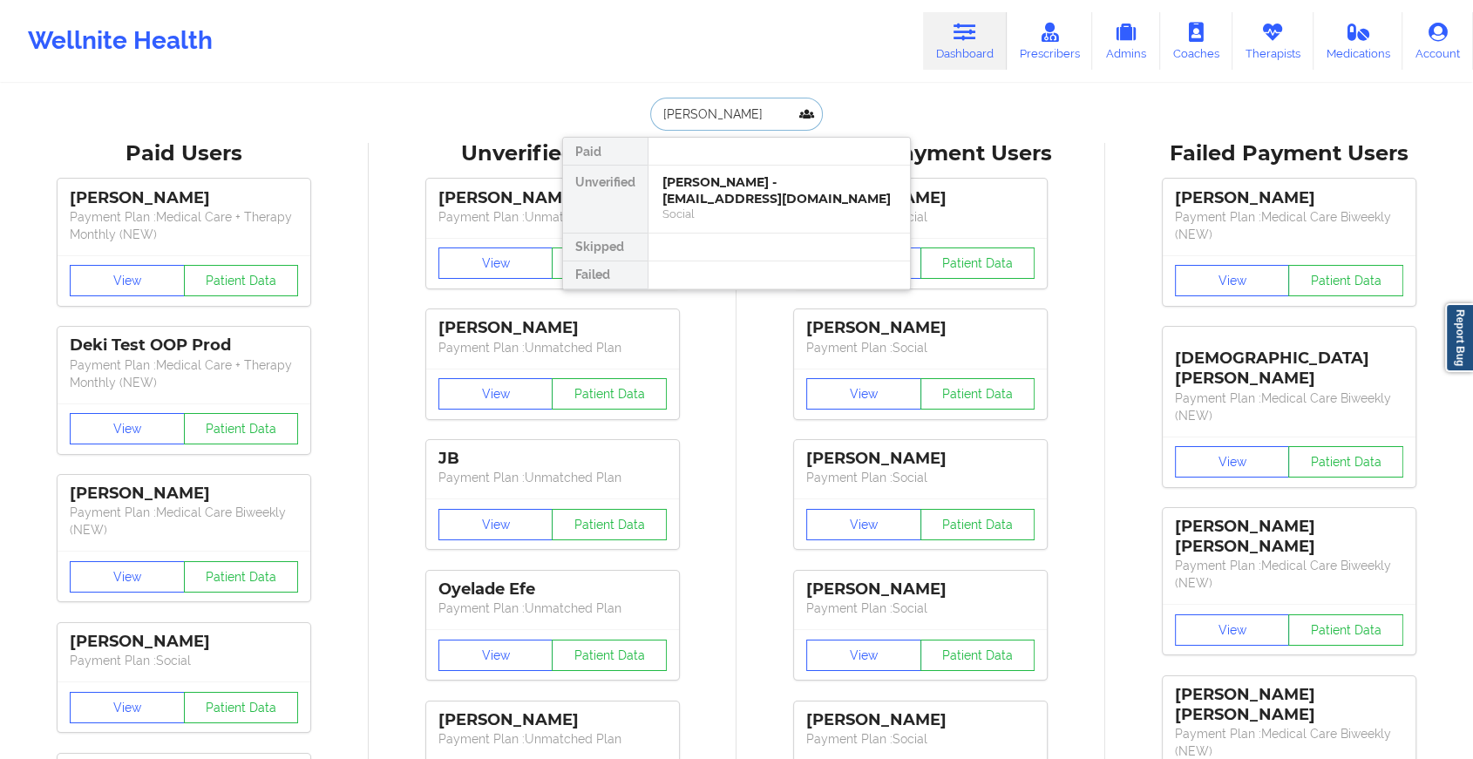
type input "[PERSON_NAME]"
click at [799, 196] on div "[PERSON_NAME] - [EMAIL_ADDRESS][DOMAIN_NAME]" at bounding box center [780, 190] width 234 height 32
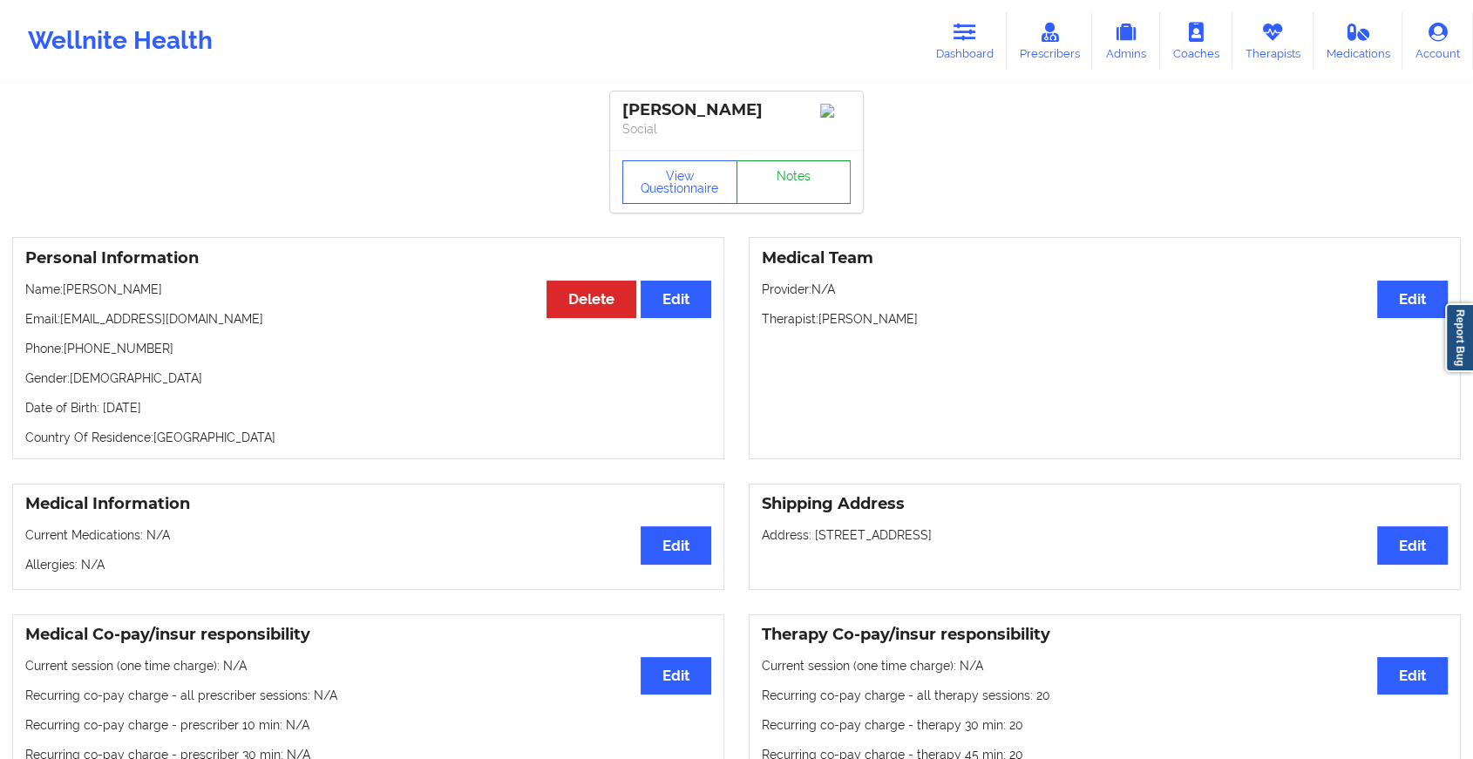
click at [791, 182] on link "Notes" at bounding box center [794, 182] width 115 height 44
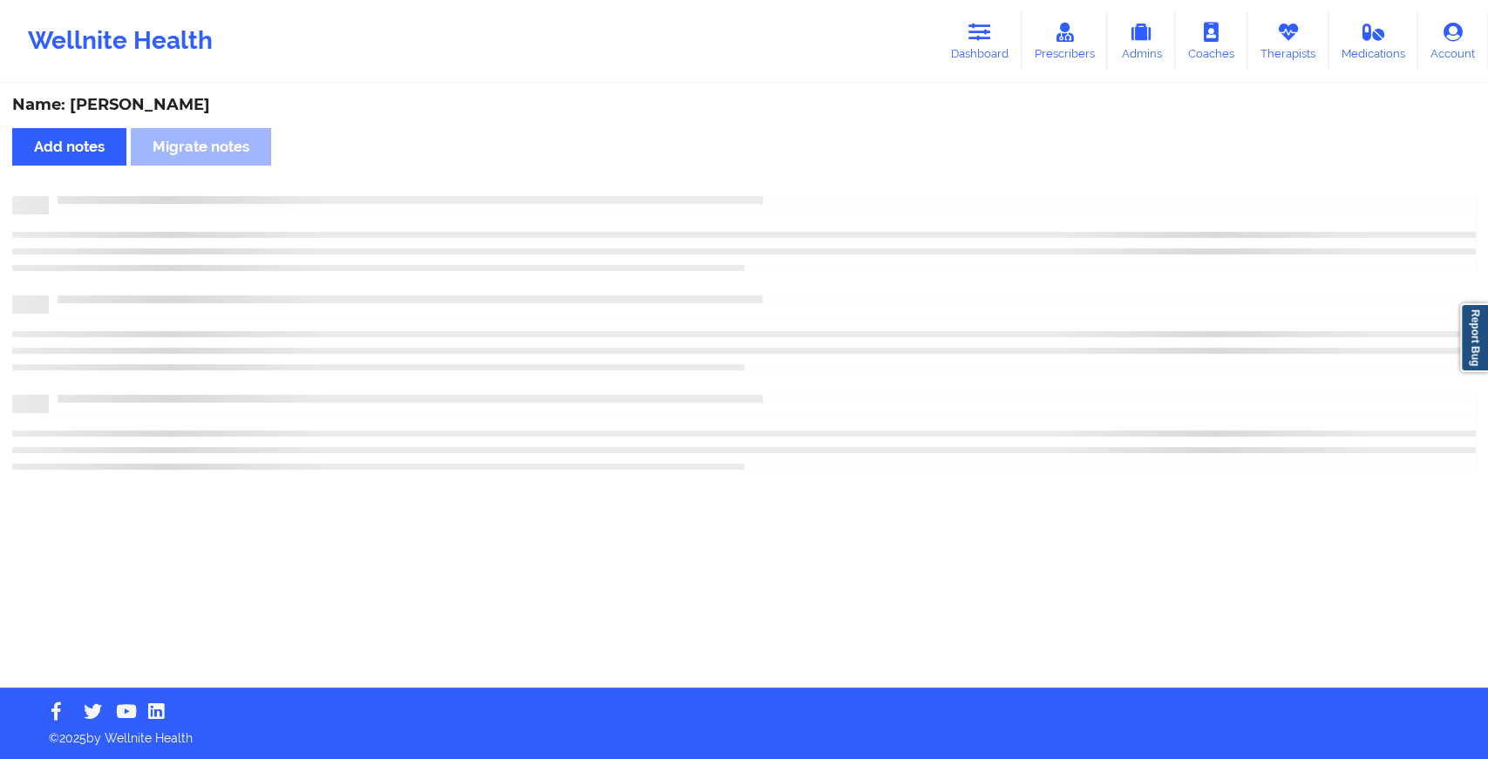
click at [791, 182] on div "Name: [PERSON_NAME] Add notes Migrate notes" at bounding box center [744, 386] width 1488 height 602
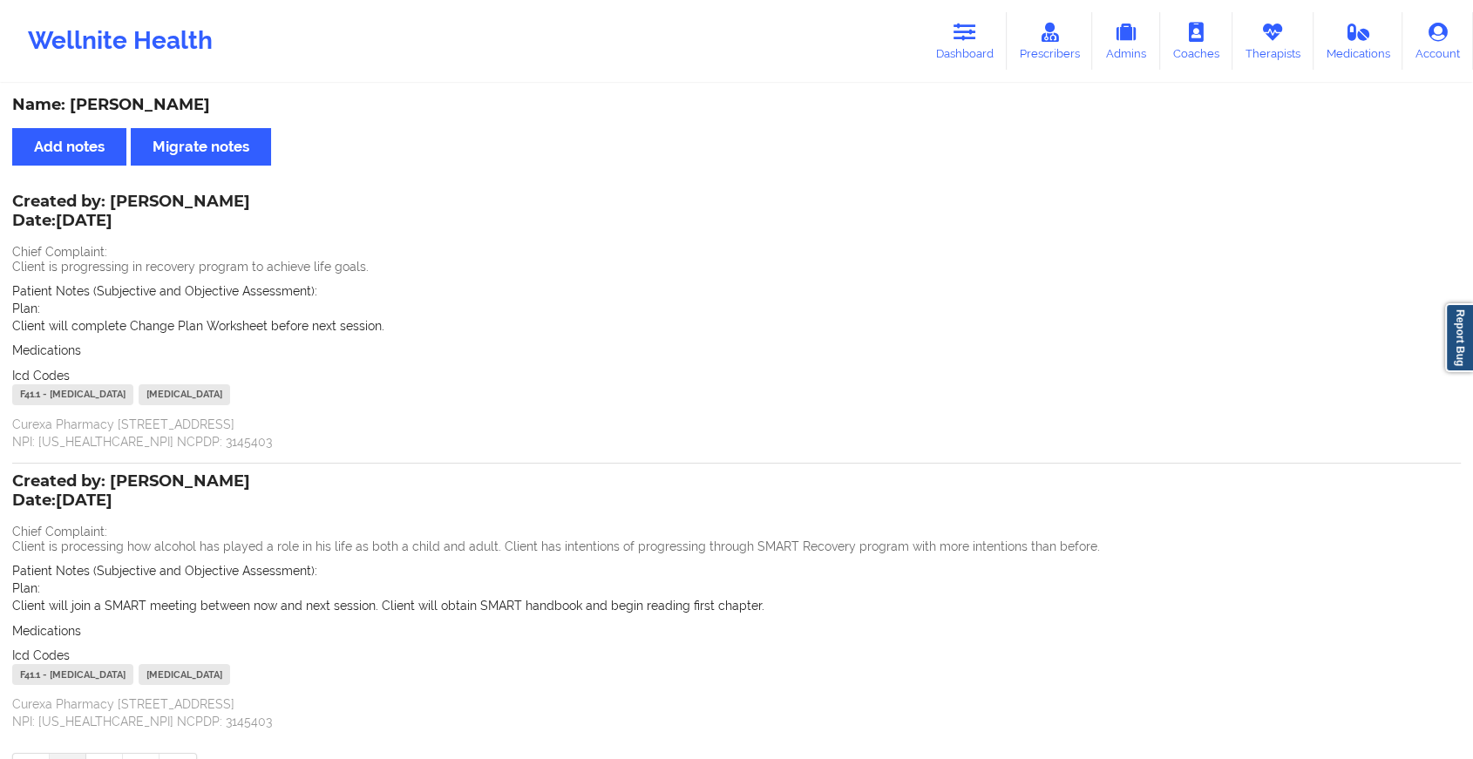
click at [957, 4] on div "Wellnite Health Dashboard Prescribers Admins Coaches Therapists Medications Acc…" at bounding box center [736, 41] width 1473 height 82
drag, startPoint x: 957, startPoint y: 4, endPoint x: 960, endPoint y: 17, distance: 13.3
click at [960, 17] on link "Dashboard" at bounding box center [965, 41] width 84 height 58
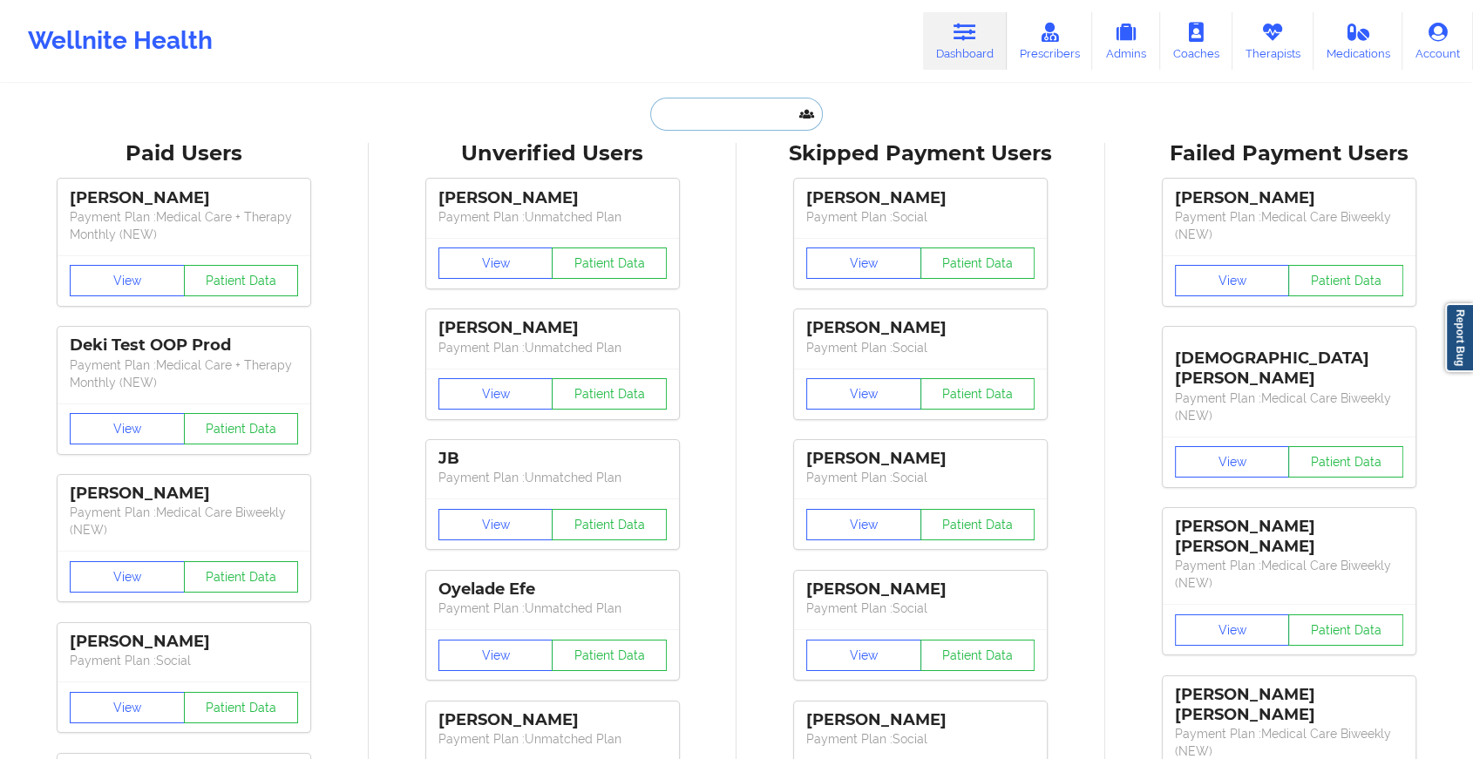
click at [725, 118] on input "text" at bounding box center [736, 114] width 173 height 33
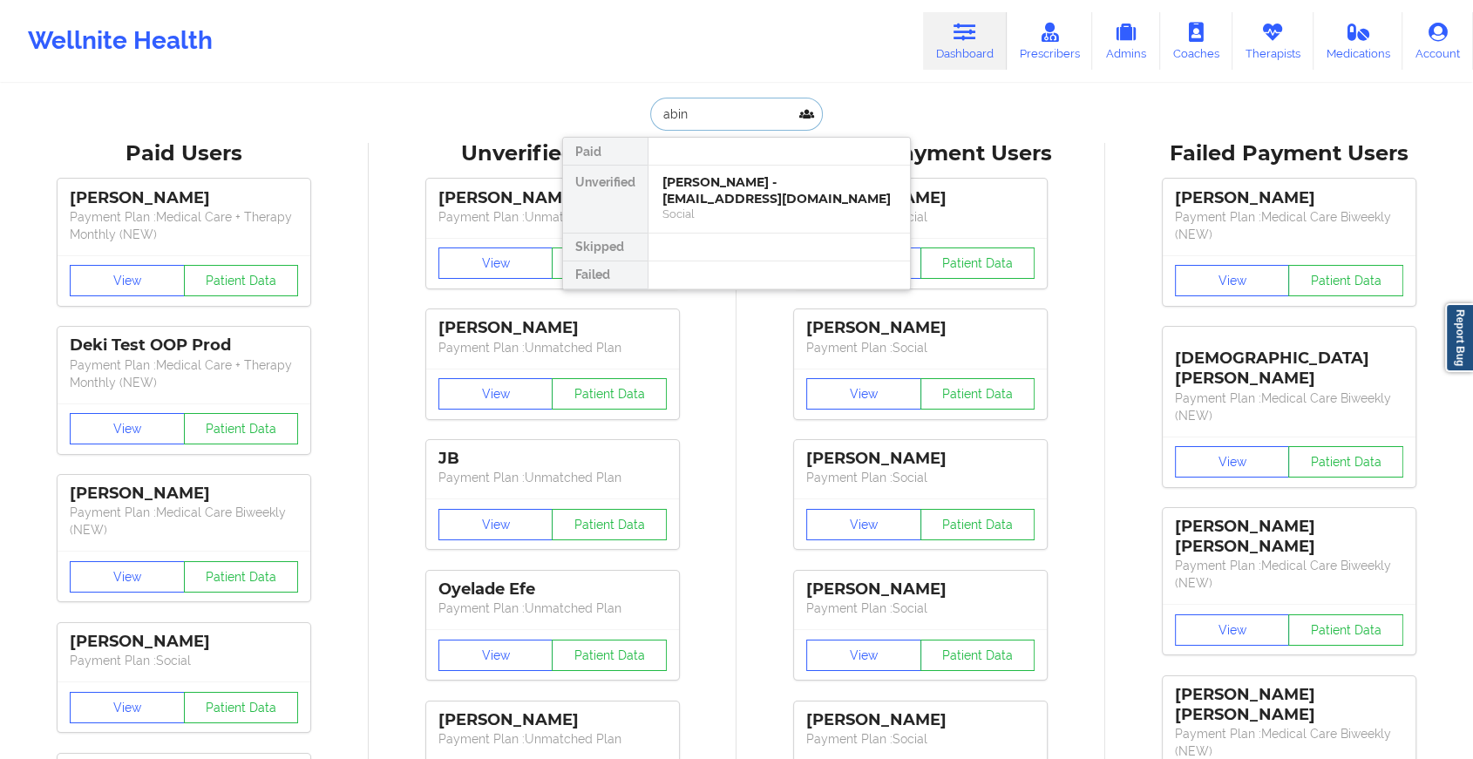
type input "[PERSON_NAME]"
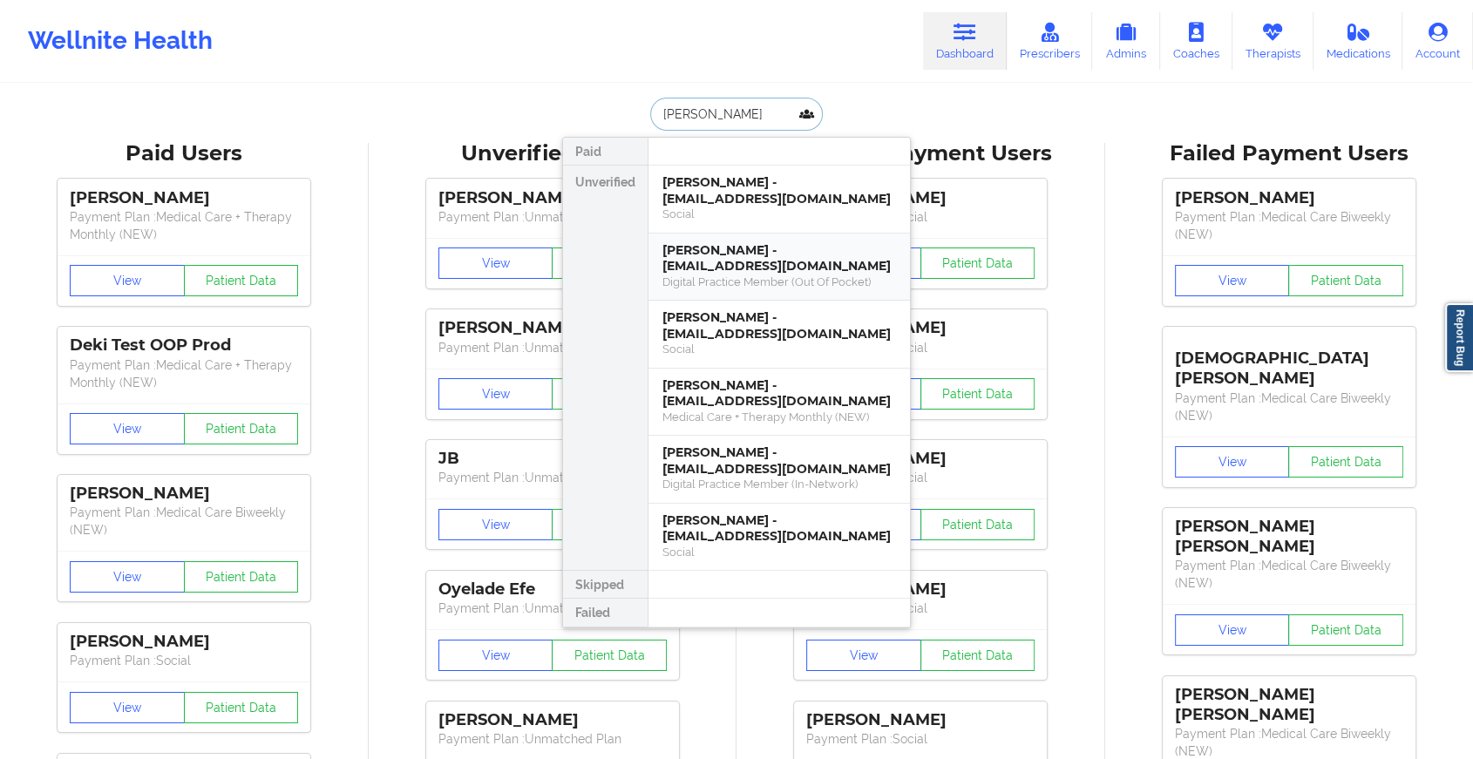
click at [759, 247] on div "[PERSON_NAME] - [EMAIL_ADDRESS][DOMAIN_NAME]" at bounding box center [780, 258] width 234 height 32
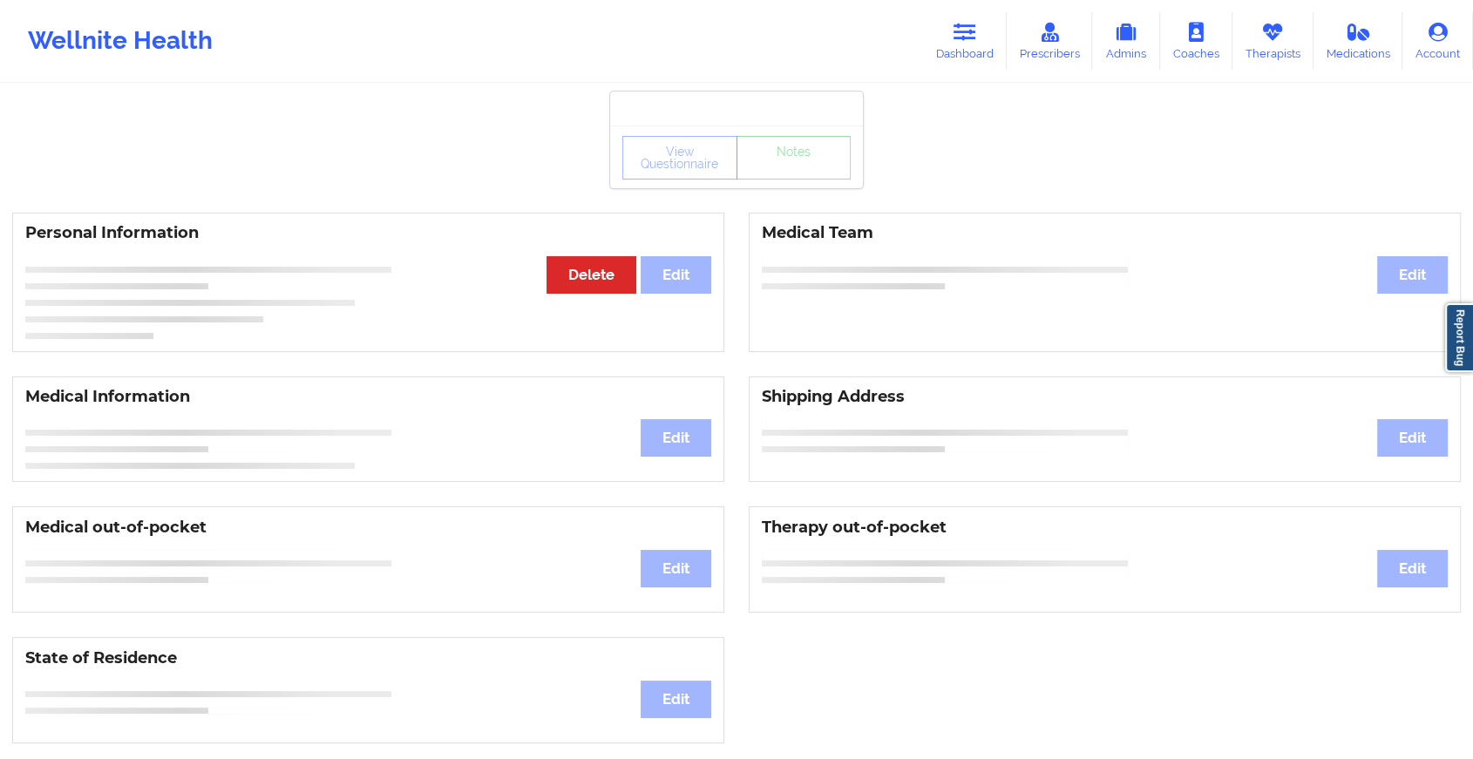
click at [820, 181] on div "View Questionnaire Notes" at bounding box center [736, 157] width 253 height 63
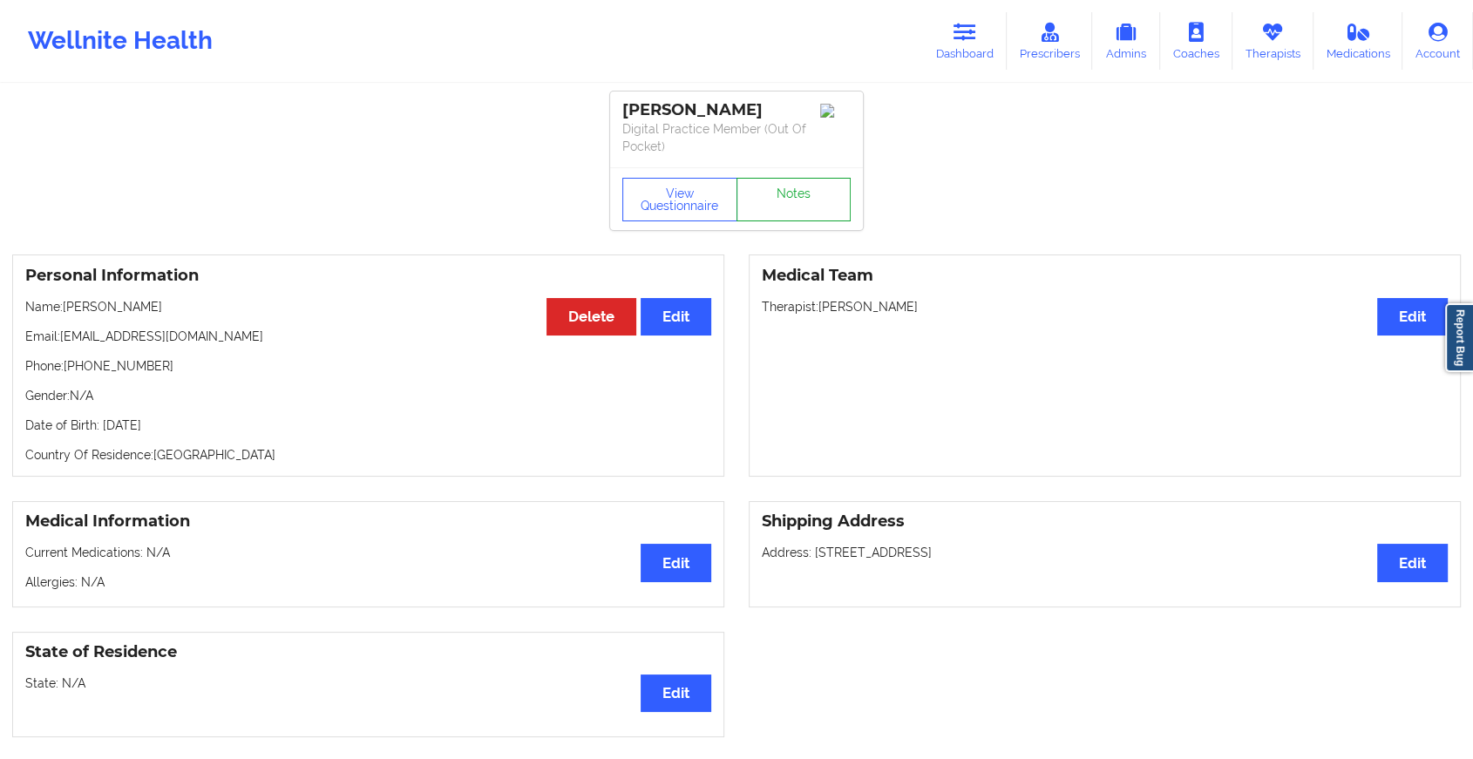
click at [820, 181] on link "Notes" at bounding box center [794, 200] width 115 height 44
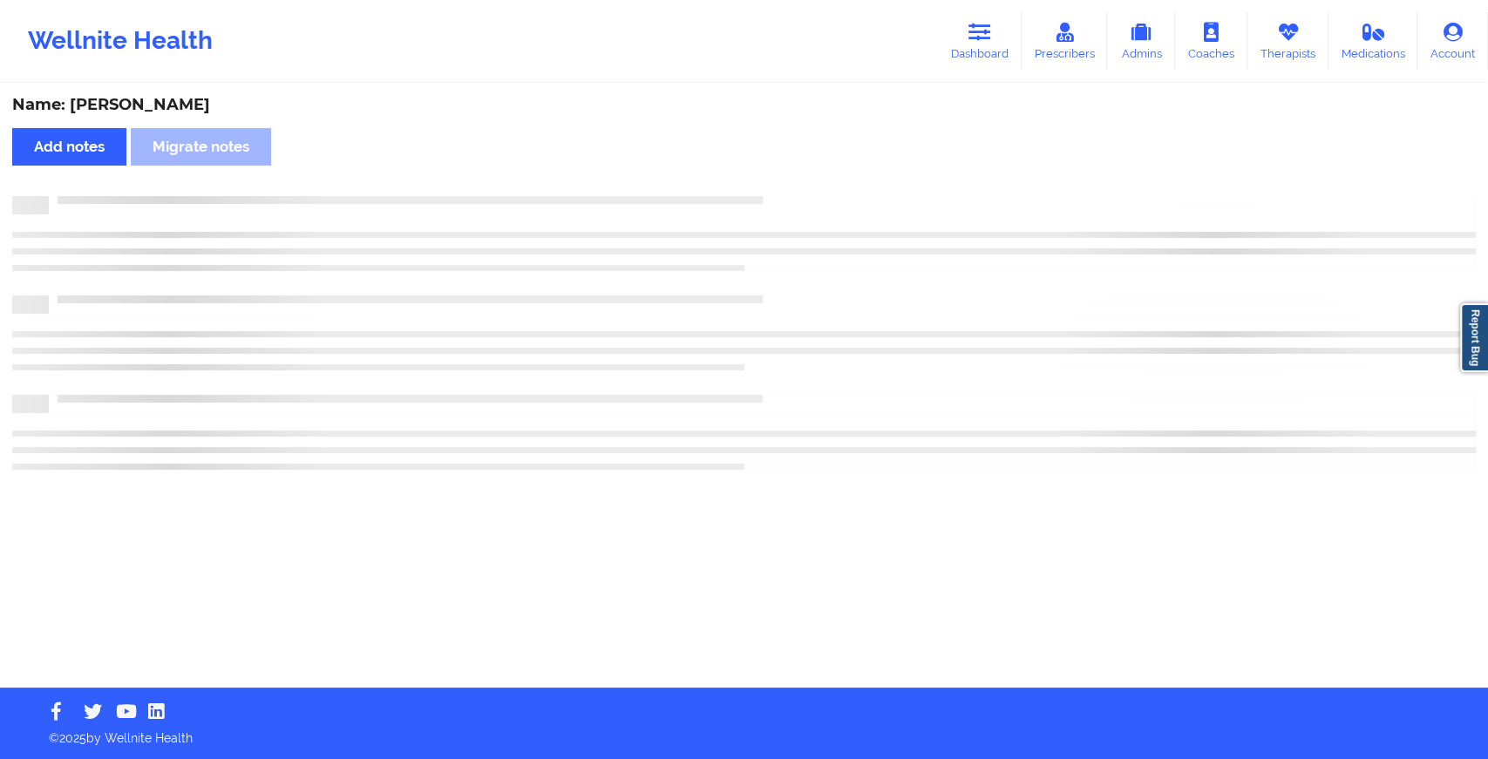
click at [820, 181] on div "Name: [PERSON_NAME] Add notes Migrate notes" at bounding box center [744, 386] width 1488 height 602
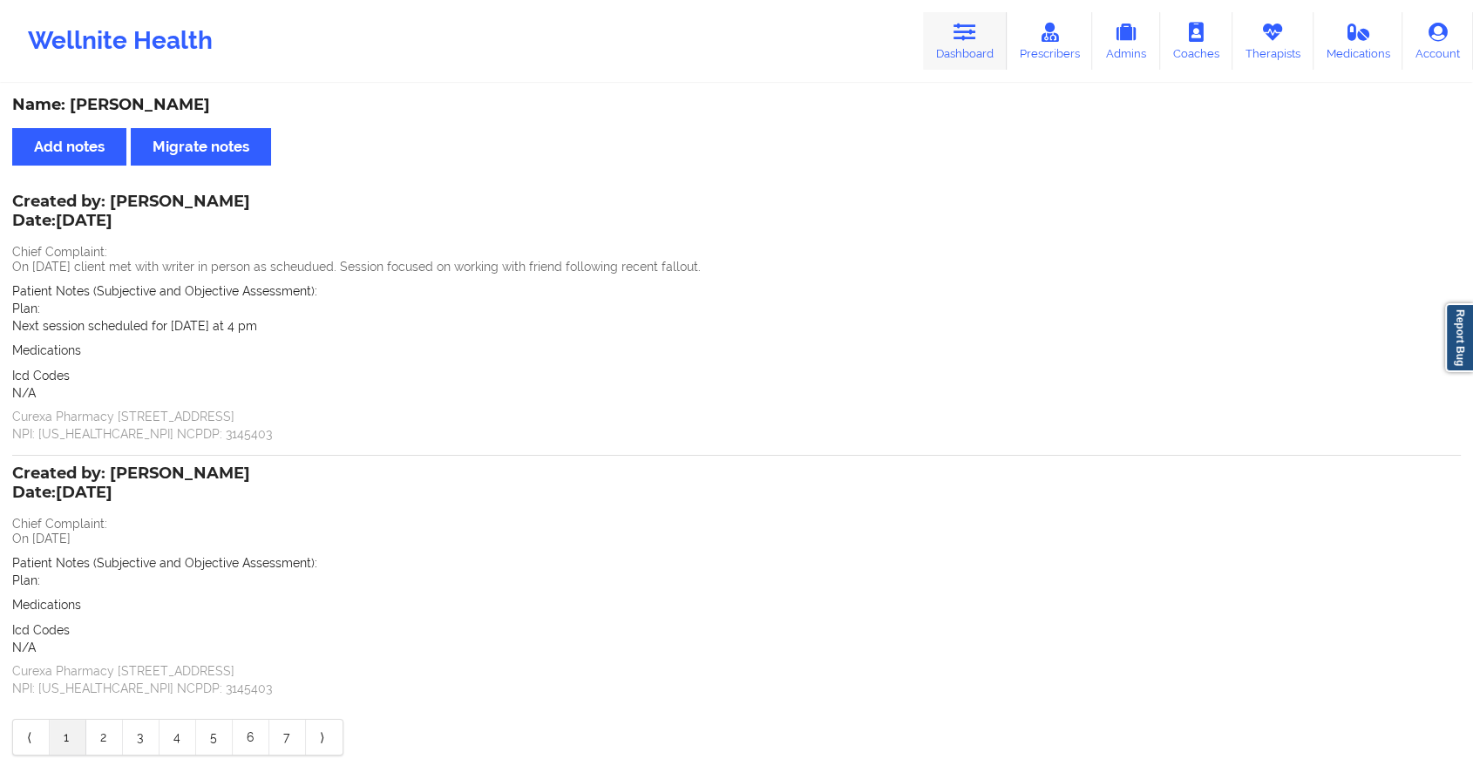
click at [978, 56] on link "Dashboard" at bounding box center [965, 41] width 84 height 58
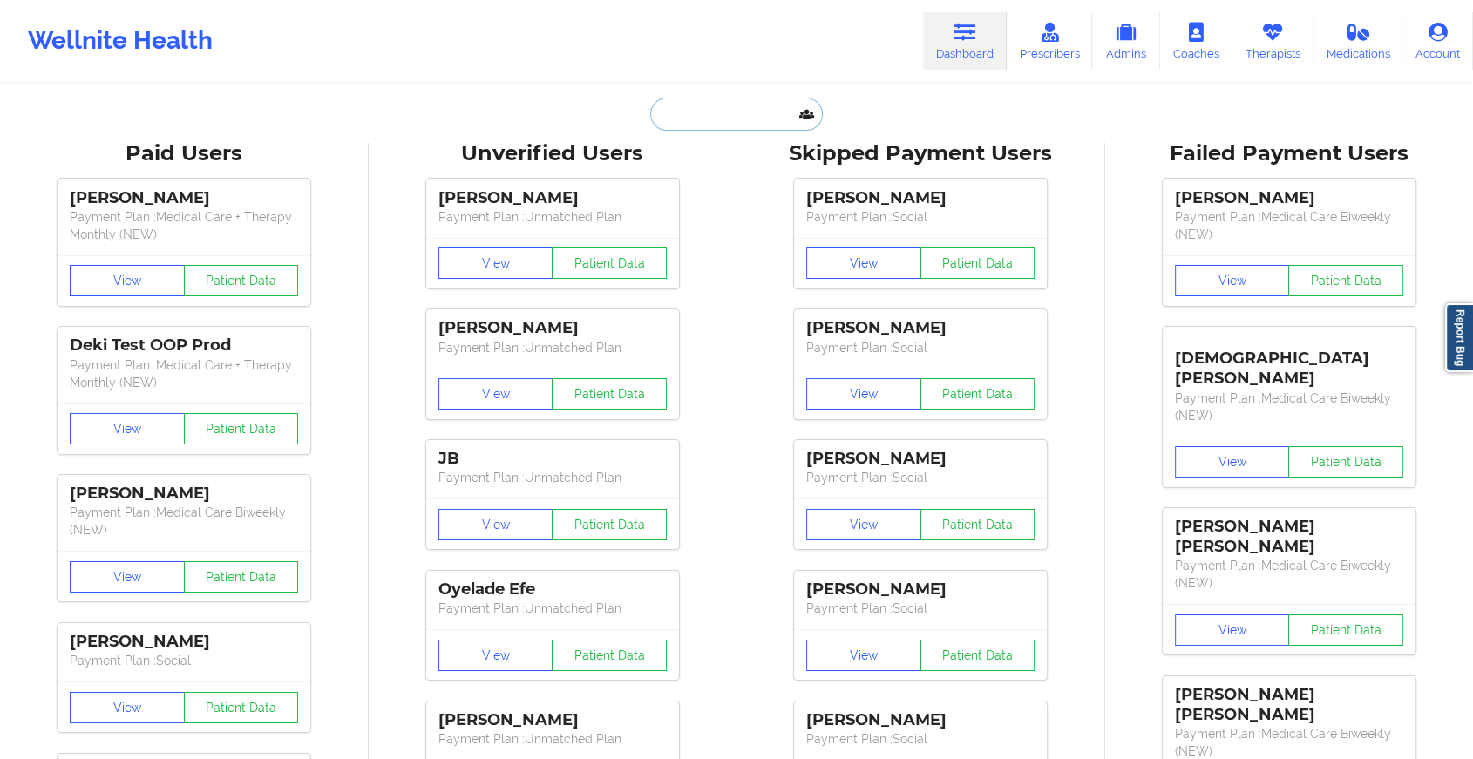
click at [660, 119] on input "text" at bounding box center [736, 114] width 173 height 33
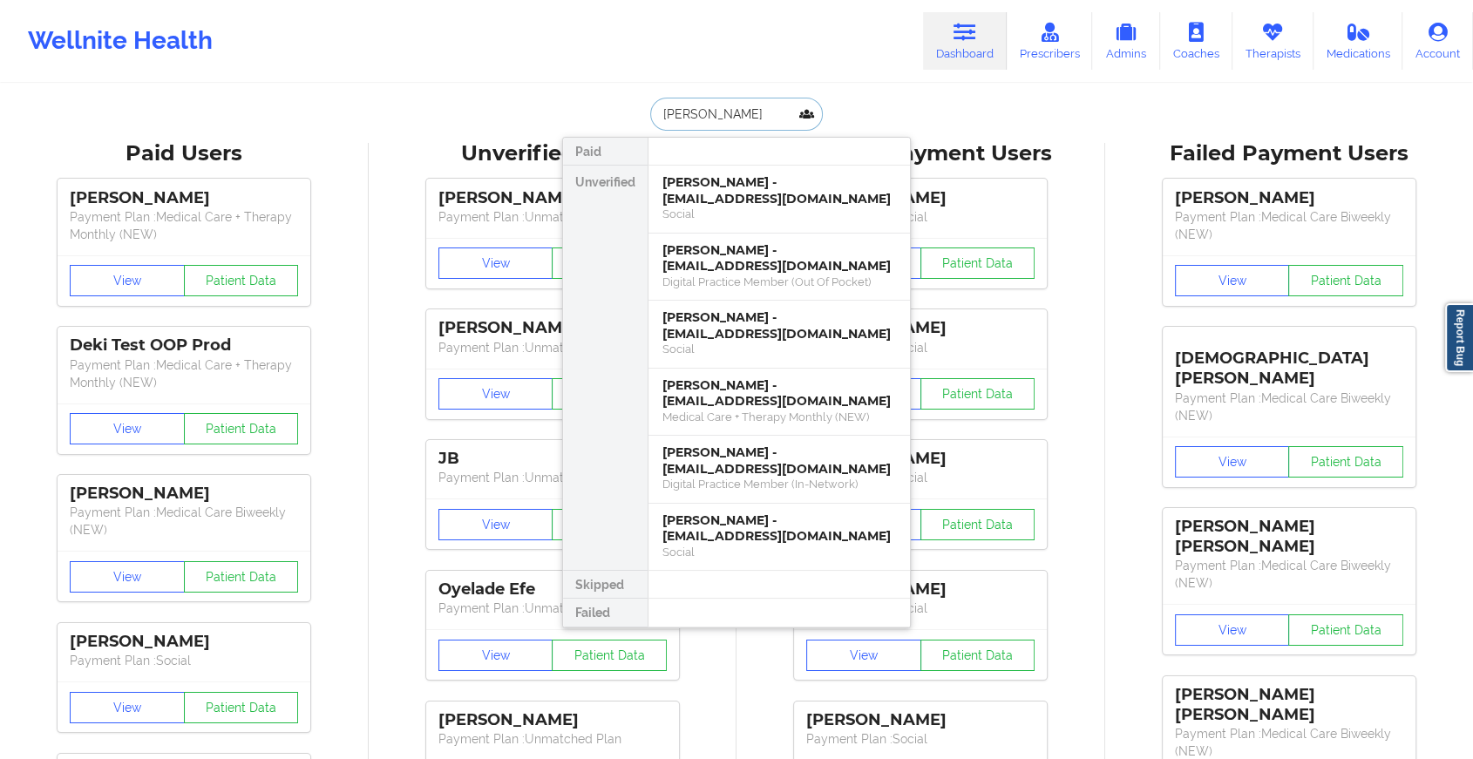
type input "[PERSON_NAME]"
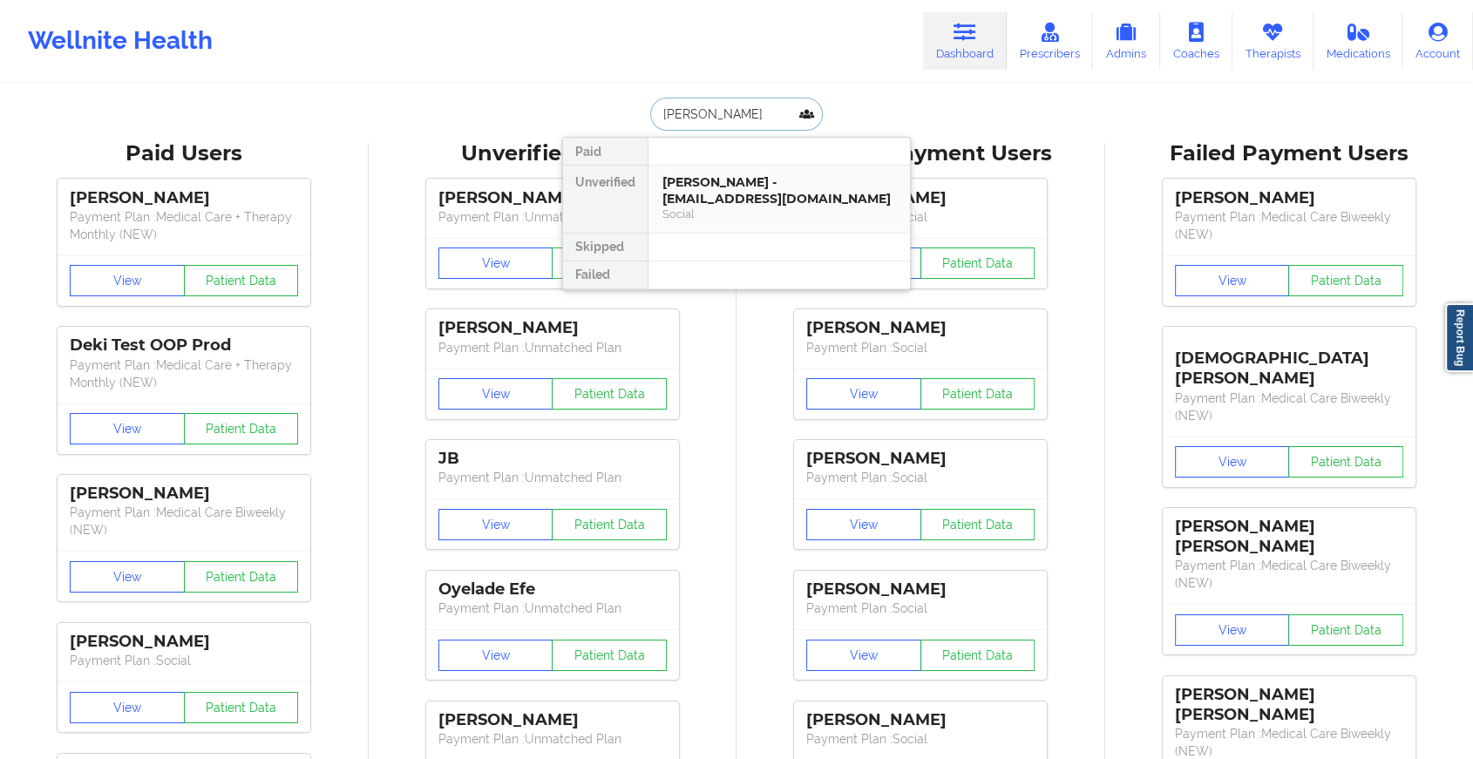
click at [712, 177] on div "[PERSON_NAME] - [EMAIL_ADDRESS][DOMAIN_NAME]" at bounding box center [780, 190] width 234 height 32
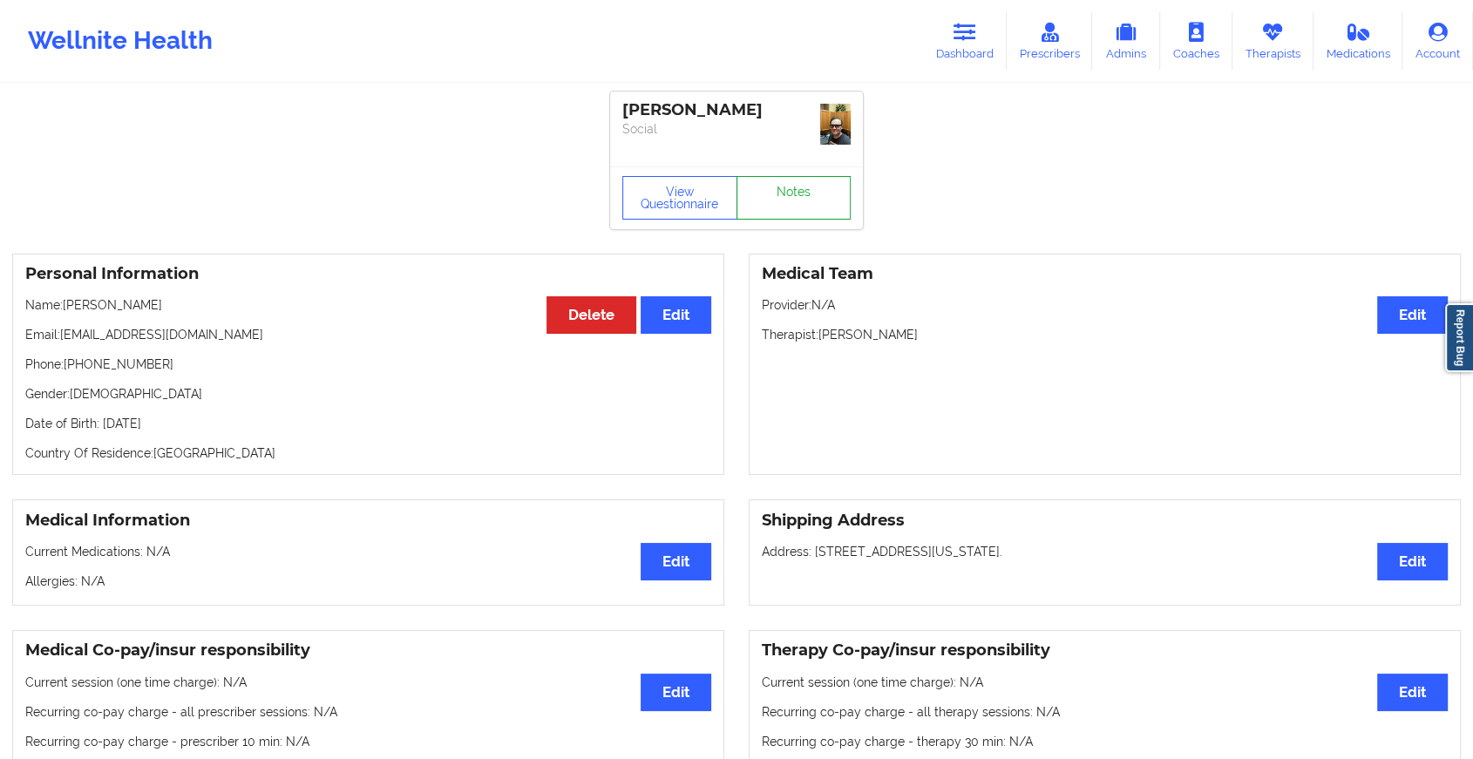
click at [785, 176] on link "Notes" at bounding box center [794, 198] width 115 height 44
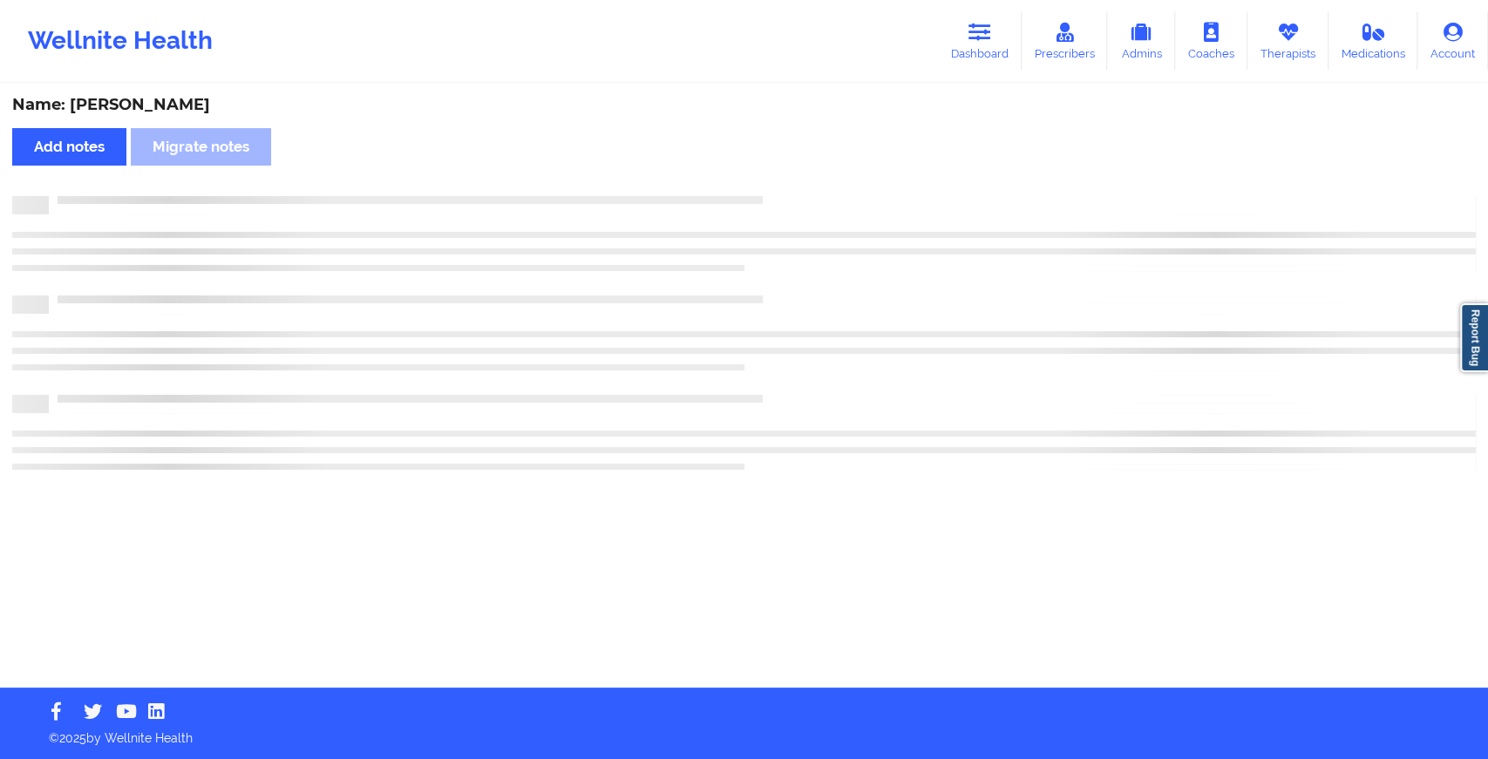
click at [785, 164] on div "Name: [PERSON_NAME] Add notes Migrate notes" at bounding box center [744, 386] width 1488 height 602
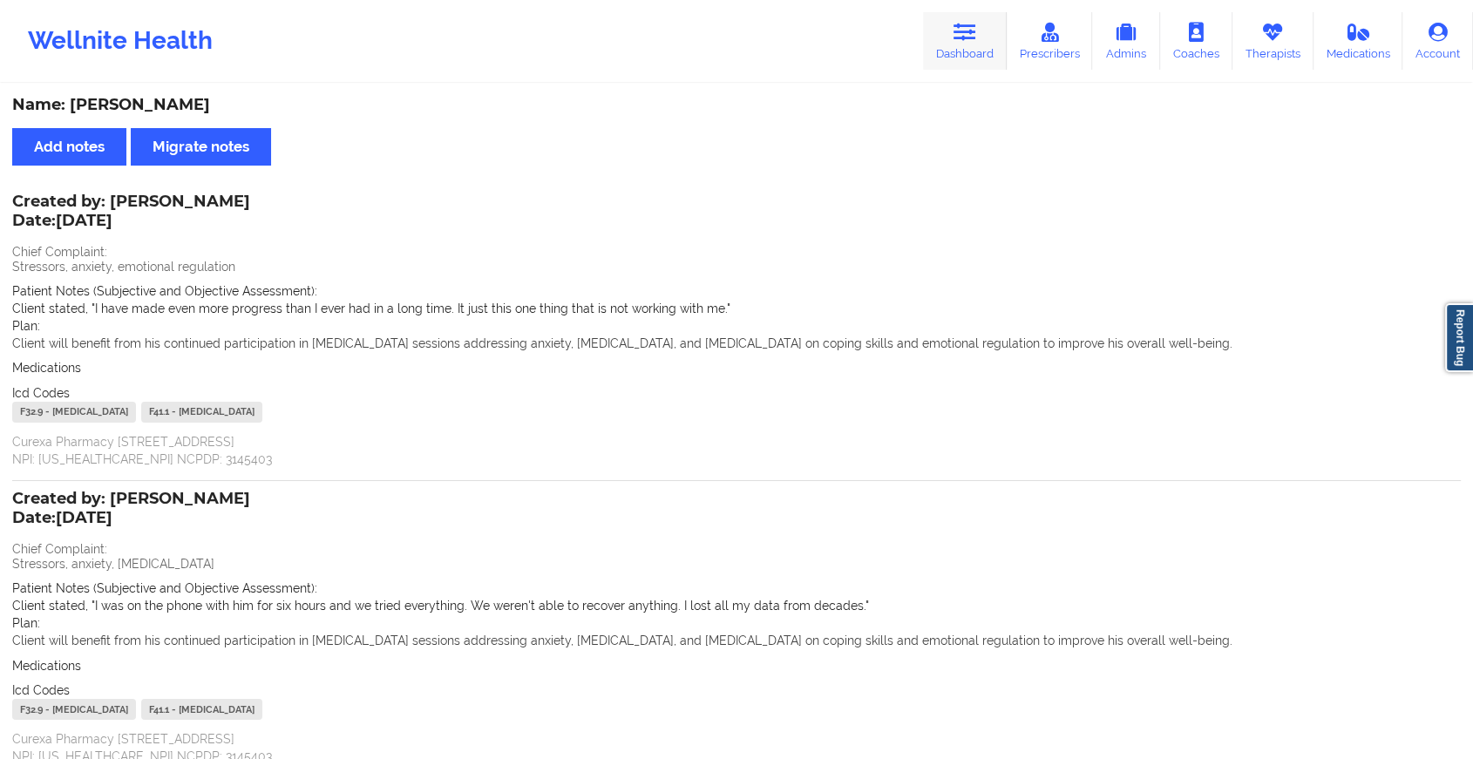
click at [983, 30] on link "Dashboard" at bounding box center [965, 41] width 84 height 58
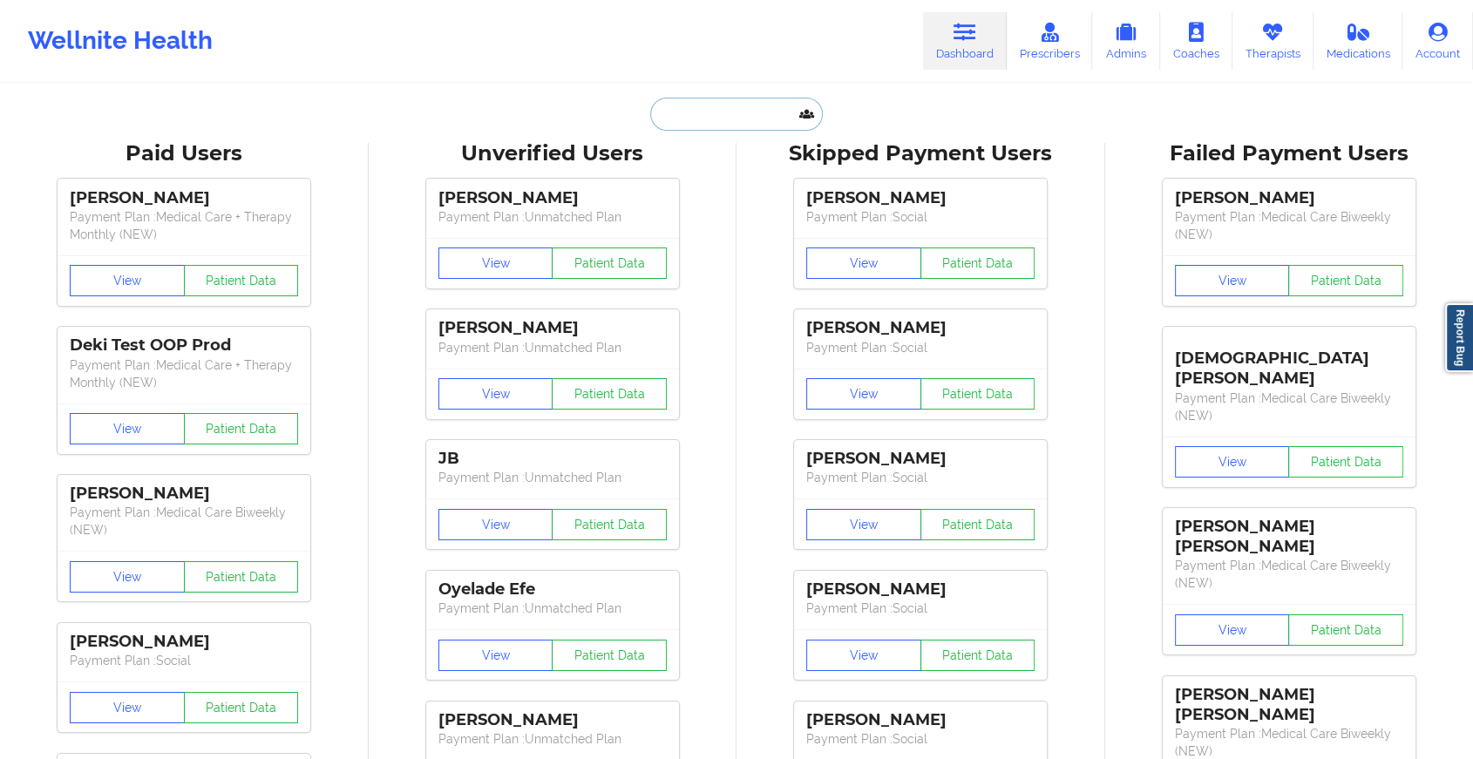
click at [689, 116] on input "text" at bounding box center [736, 114] width 173 height 33
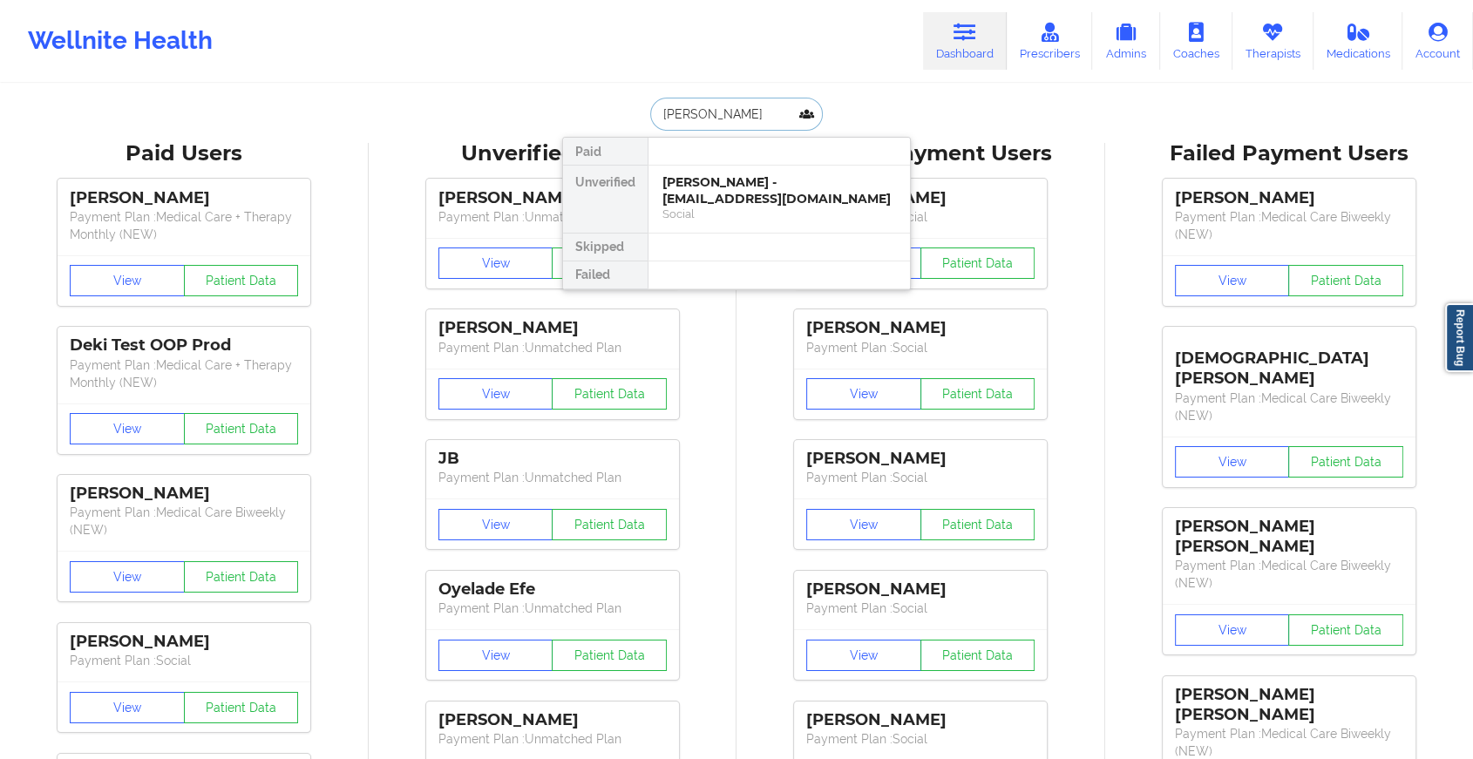
type input "[PERSON_NAME]"
click at [716, 207] on div "Social" at bounding box center [780, 214] width 234 height 15
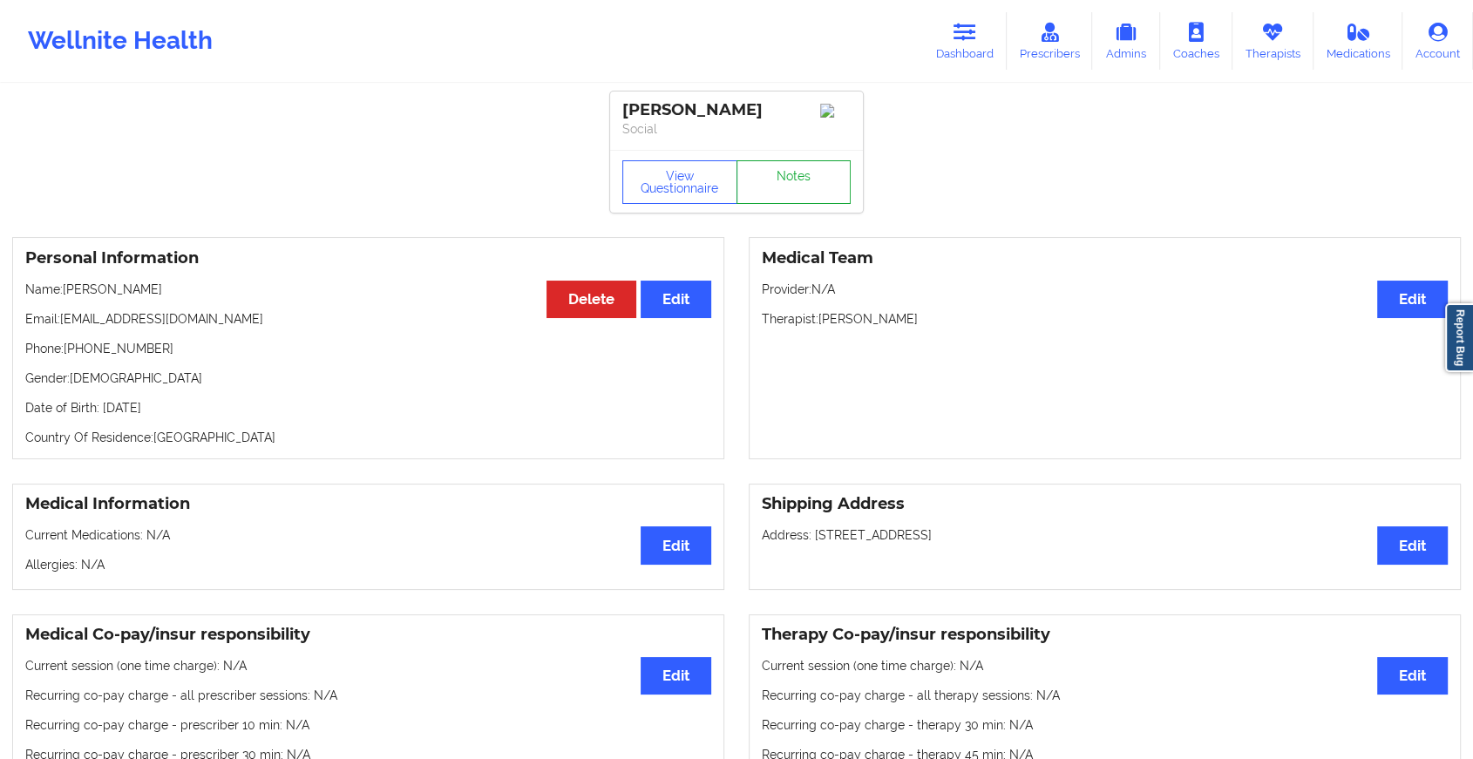
click at [765, 195] on link "Notes" at bounding box center [794, 182] width 115 height 44
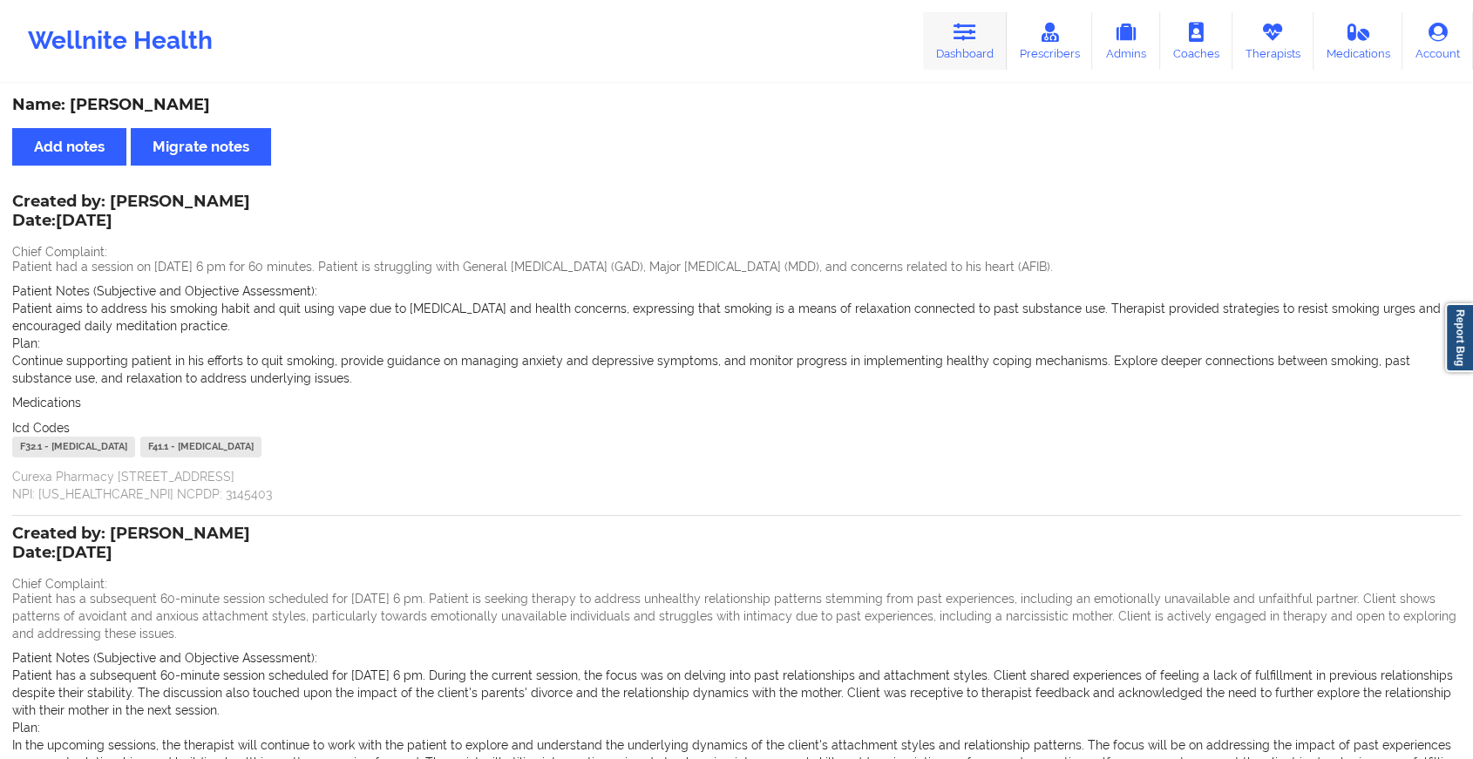
click at [954, 39] on link "Dashboard" at bounding box center [965, 41] width 84 height 58
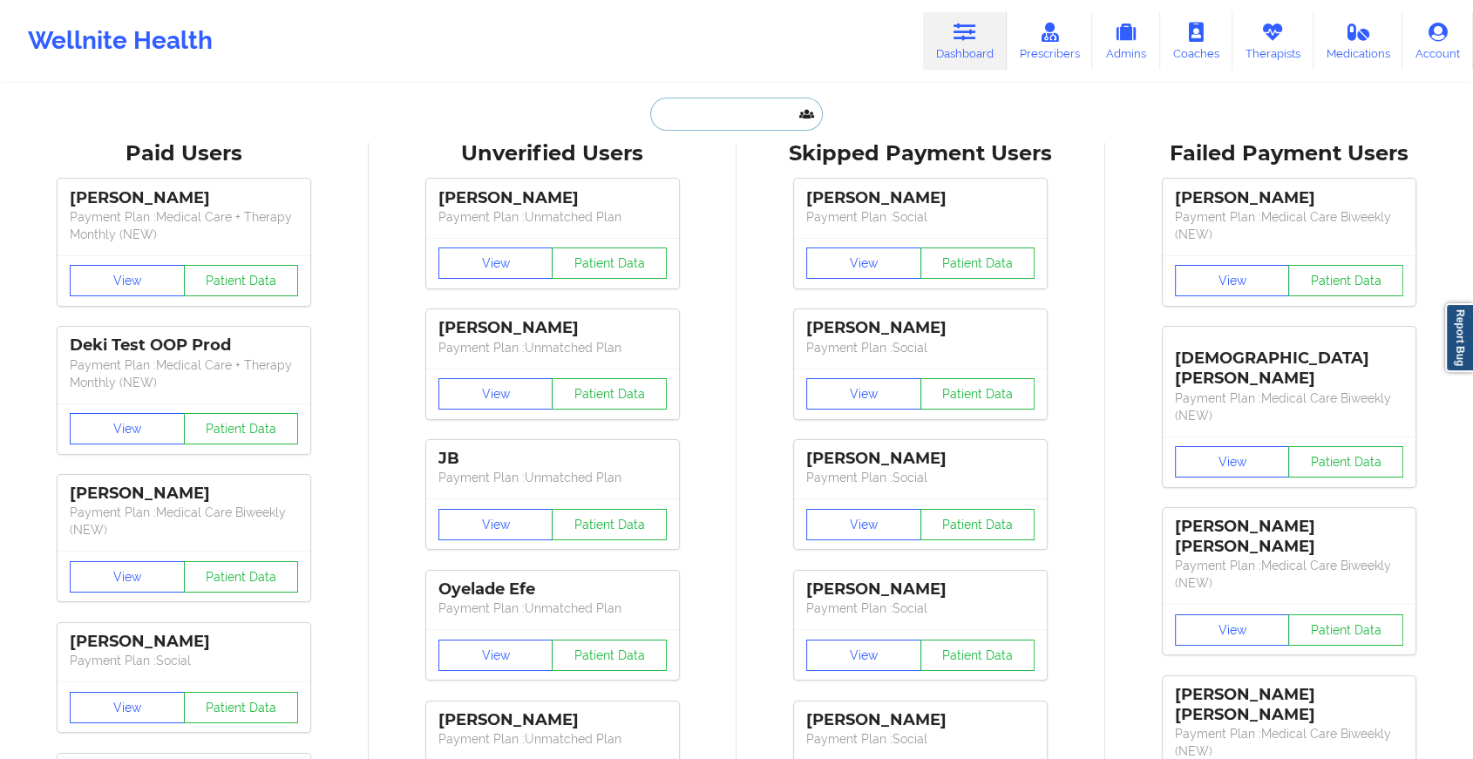
click at [745, 101] on input "text" at bounding box center [736, 114] width 173 height 33
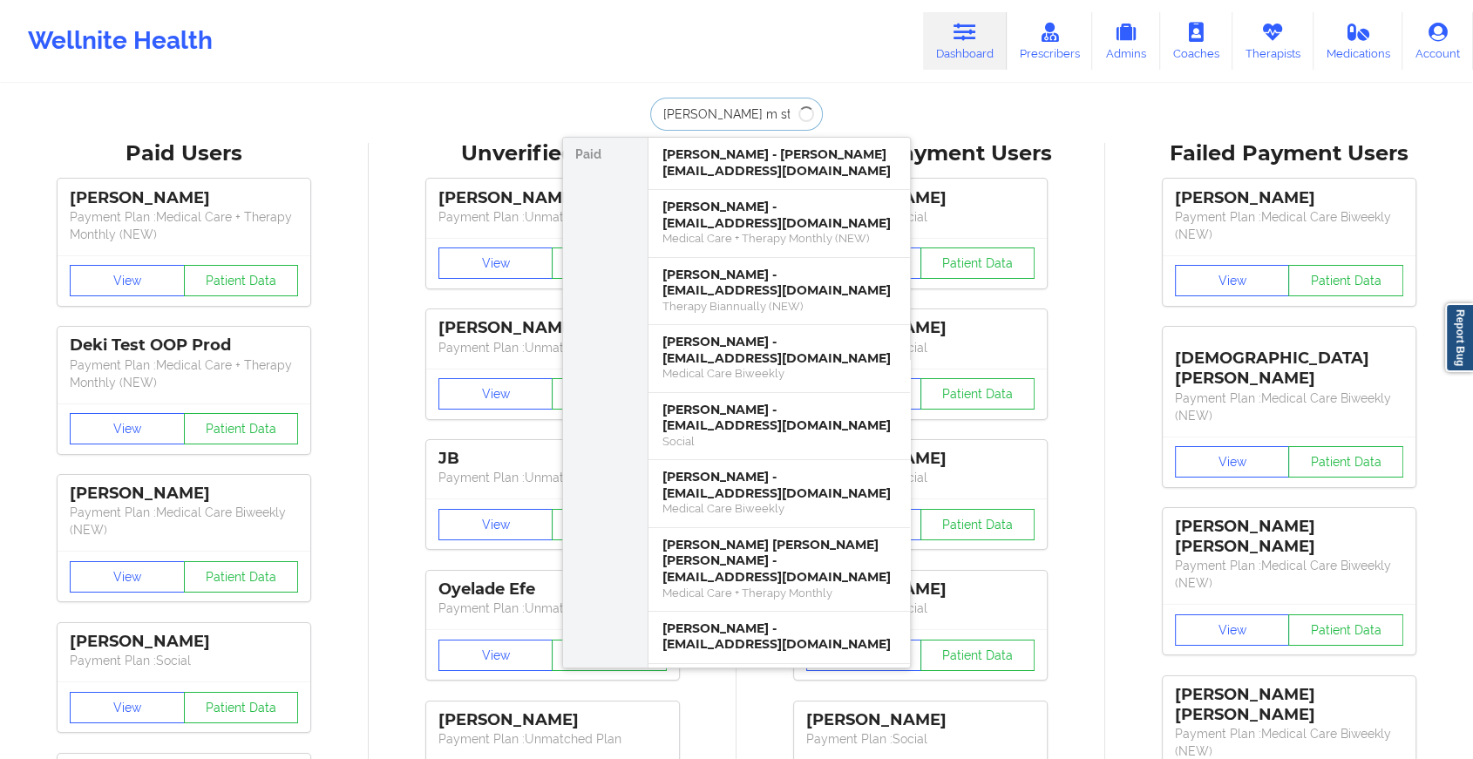
type input "[PERSON_NAME] m ste"
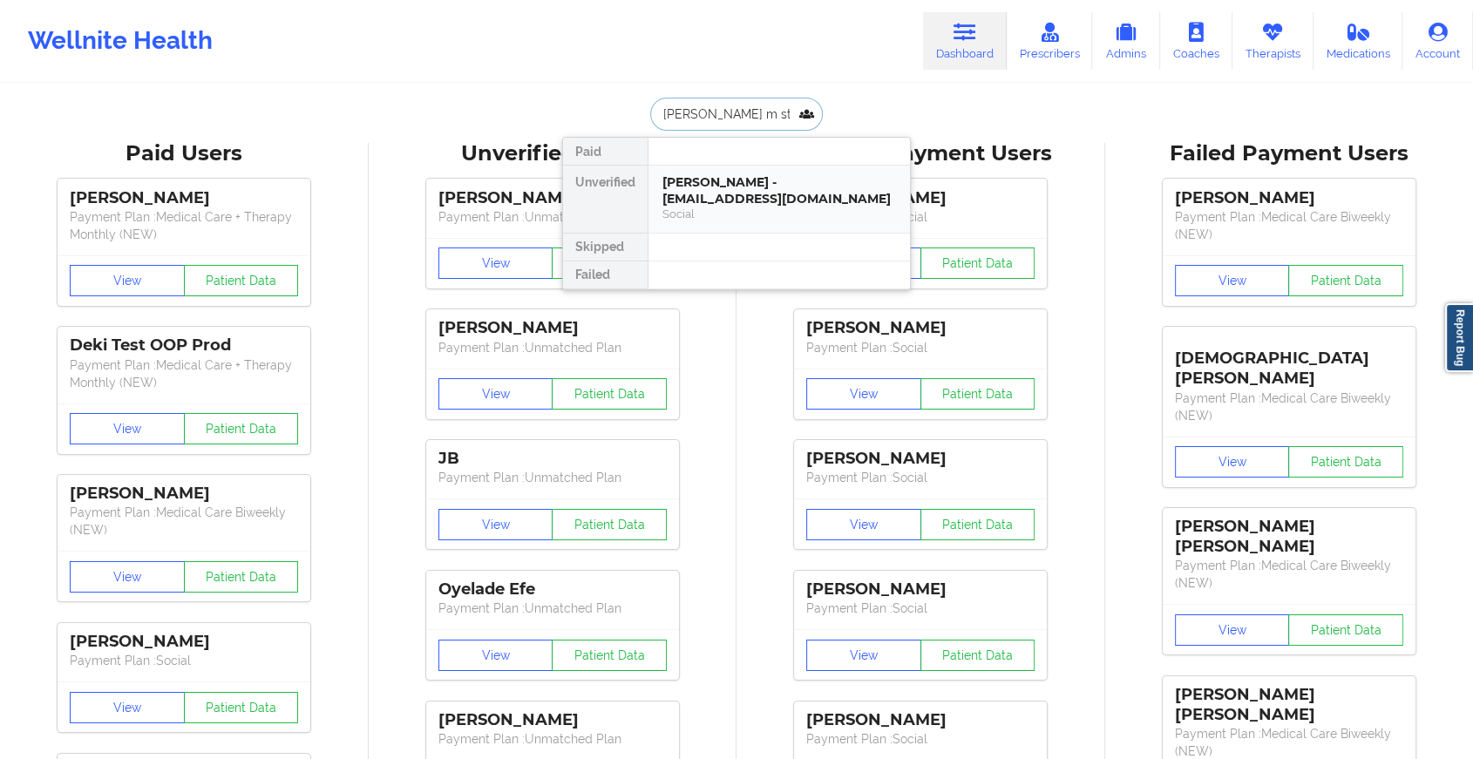
click at [753, 209] on div "Social" at bounding box center [780, 214] width 234 height 15
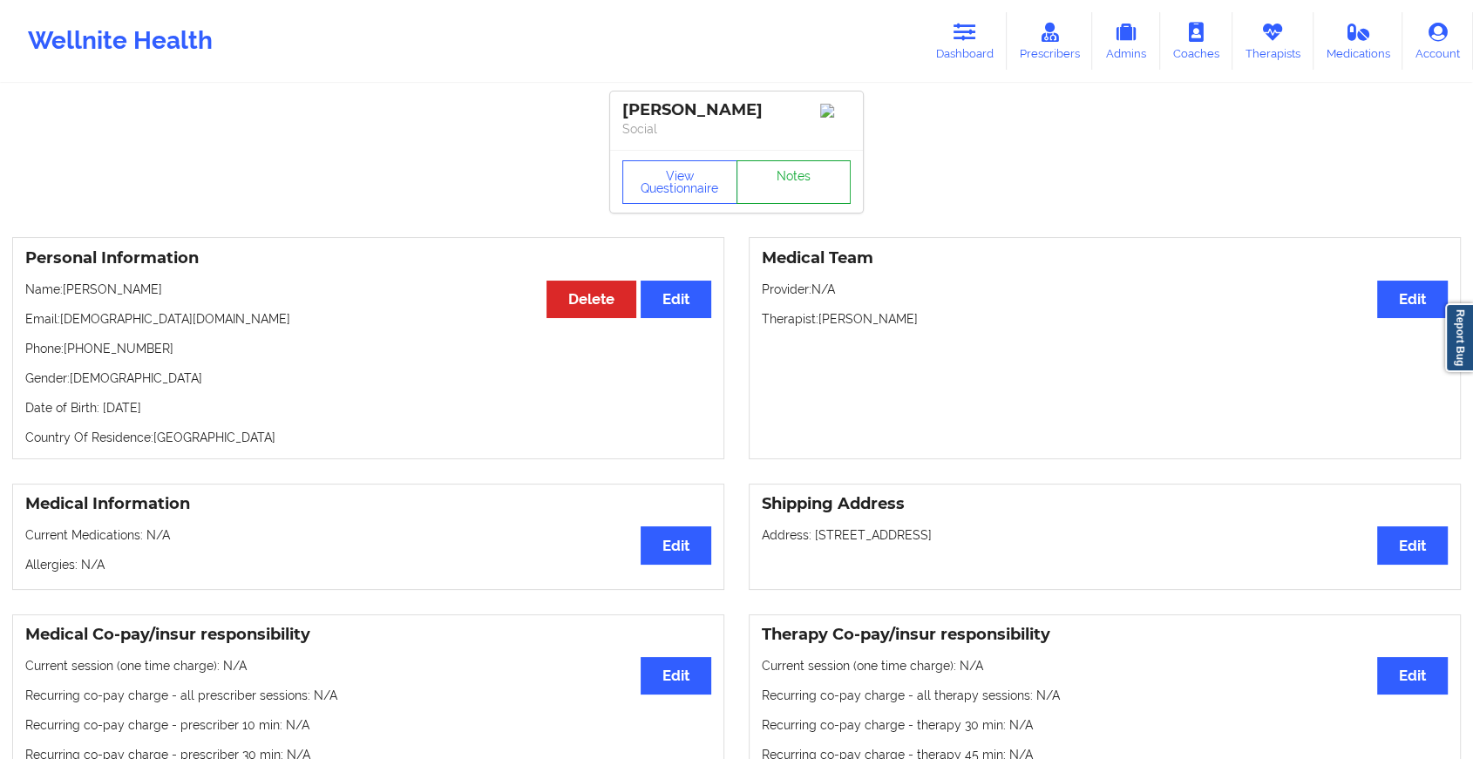
click at [772, 200] on link "Notes" at bounding box center [794, 182] width 115 height 44
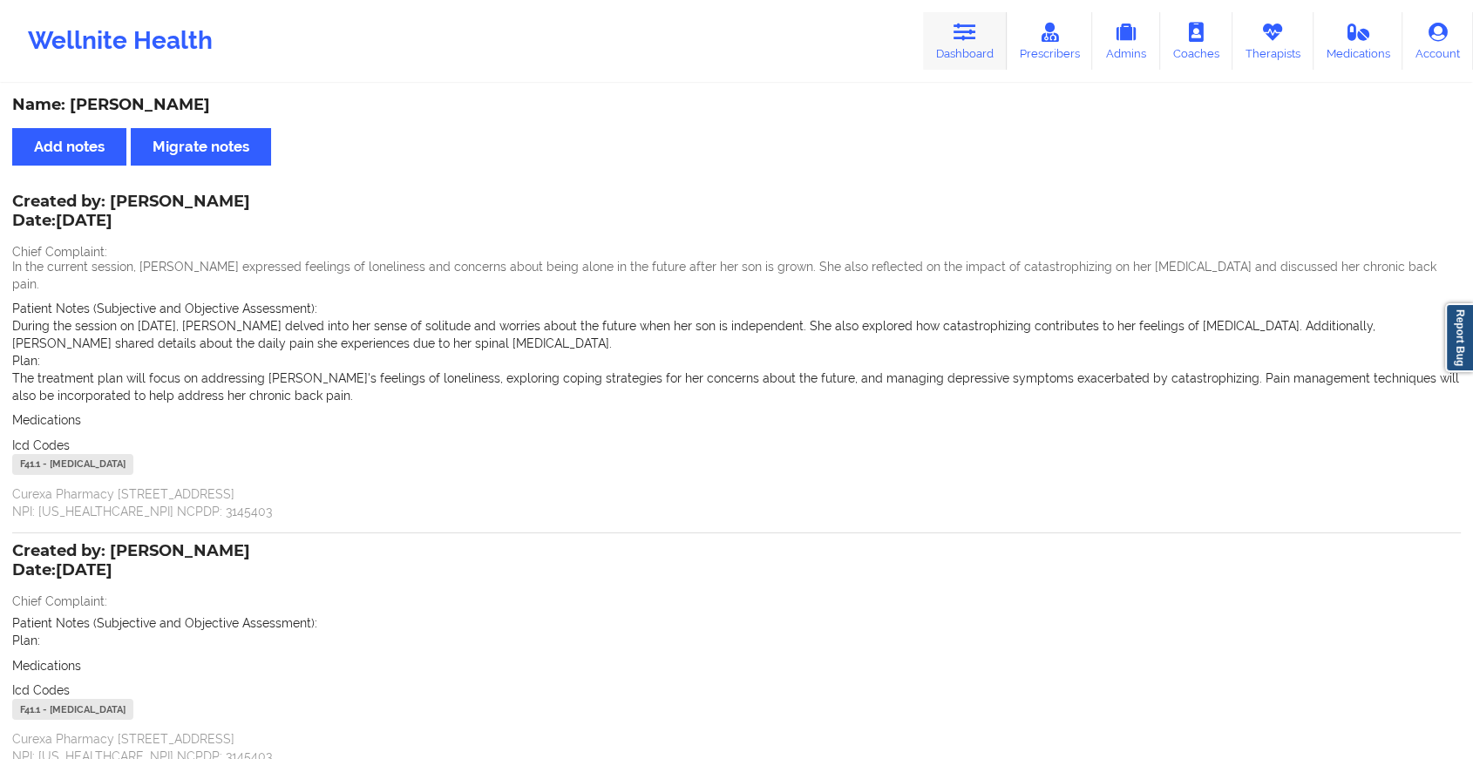
click at [972, 20] on link "Dashboard" at bounding box center [965, 41] width 84 height 58
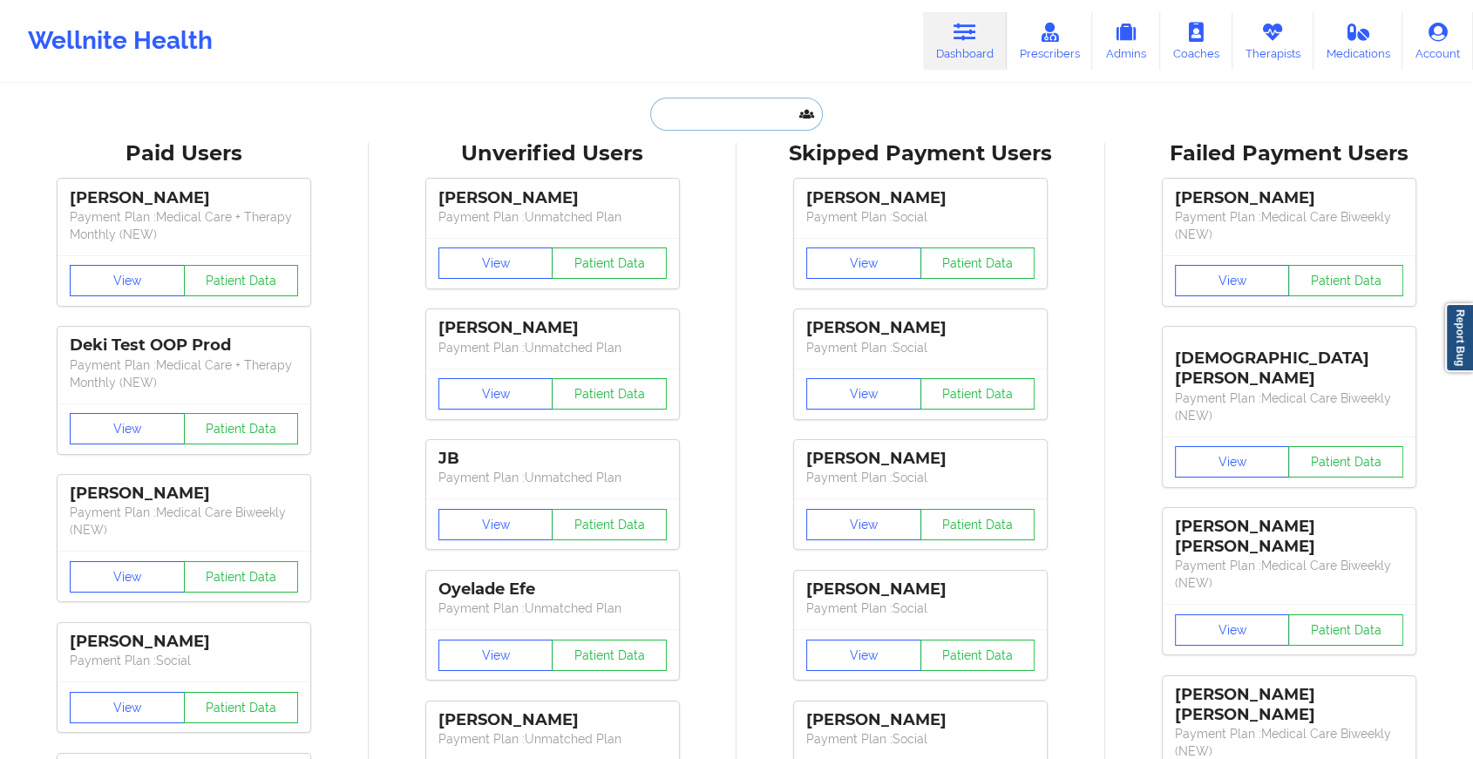
click at [747, 106] on input "text" at bounding box center [736, 114] width 173 height 33
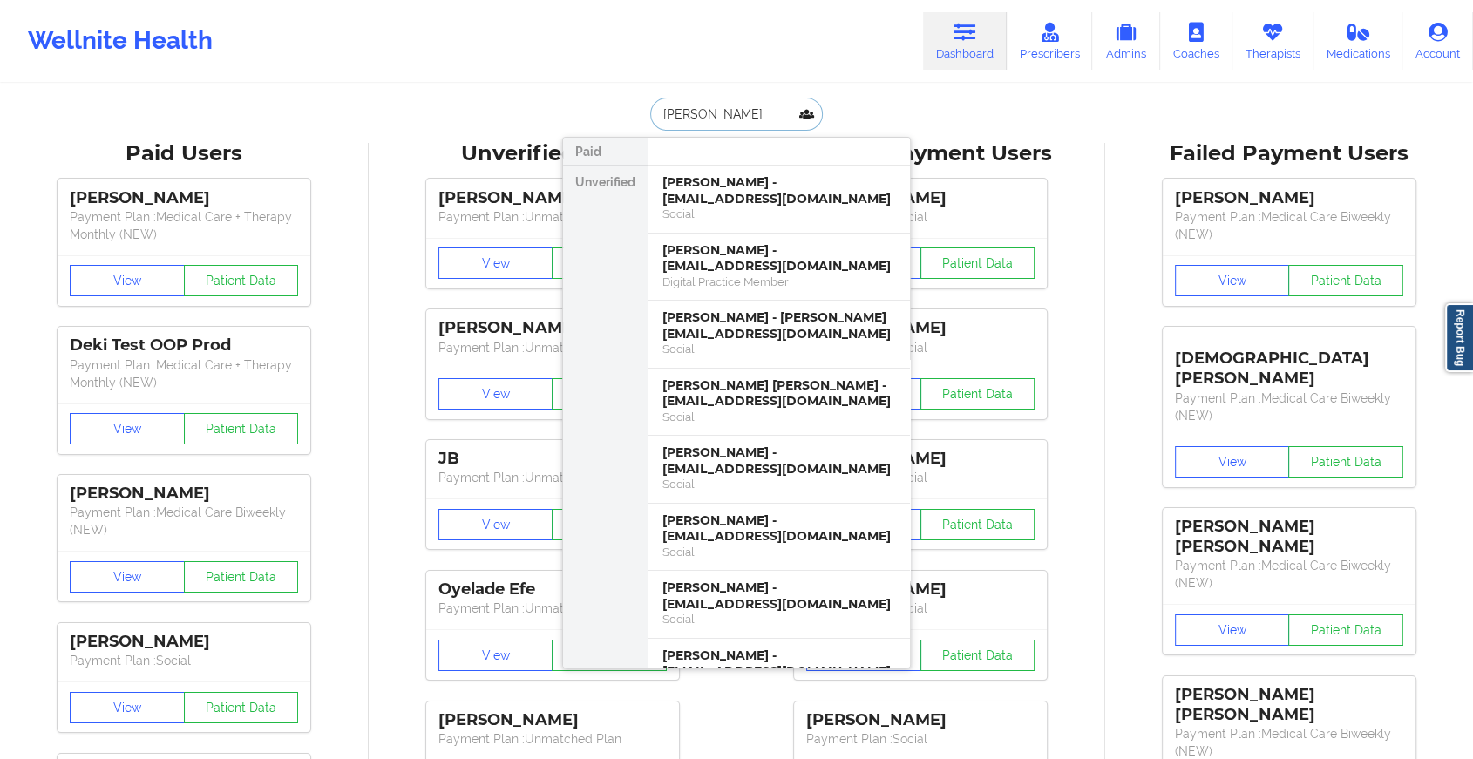
type input "[PERSON_NAME]"
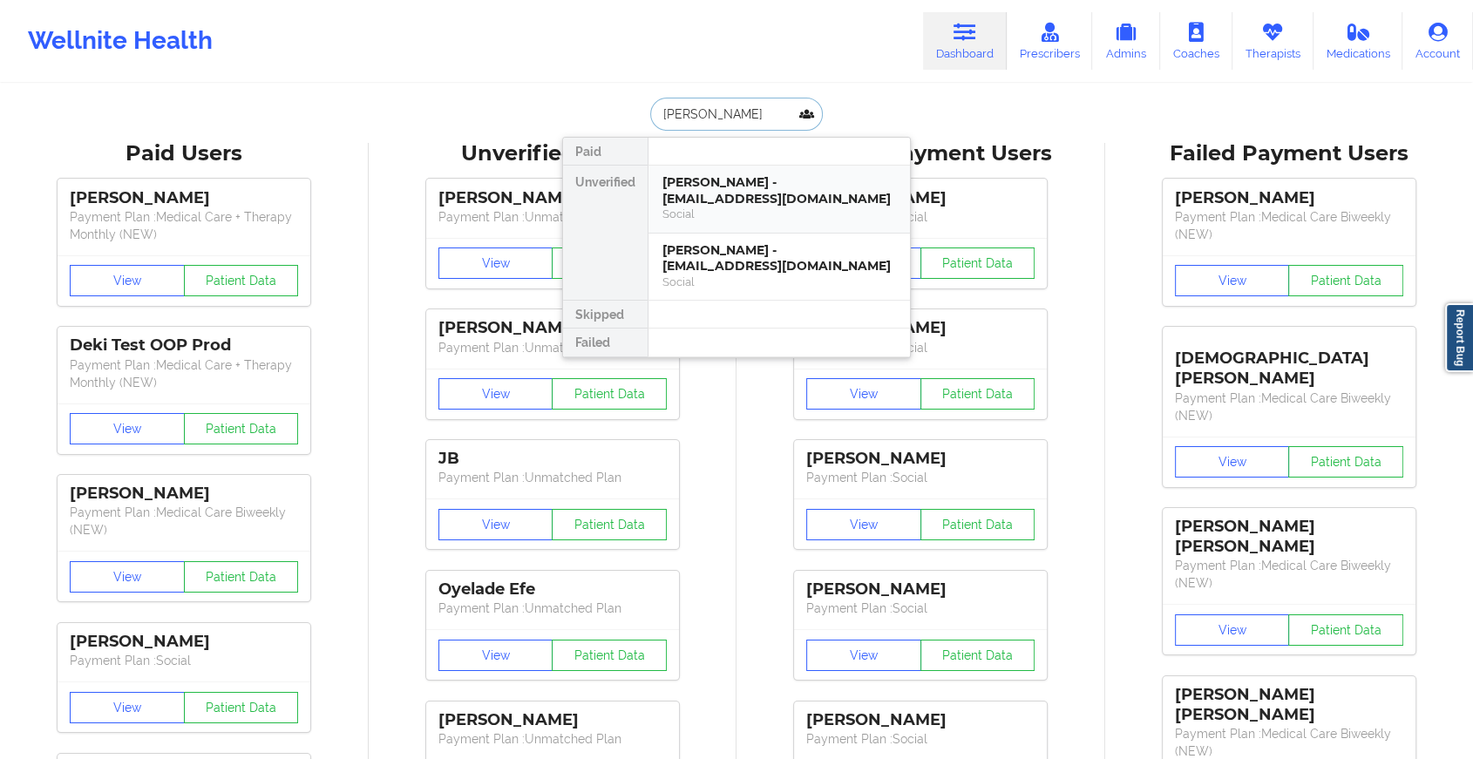
click at [730, 176] on div "[PERSON_NAME] - [EMAIL_ADDRESS][DOMAIN_NAME]" at bounding box center [780, 190] width 234 height 32
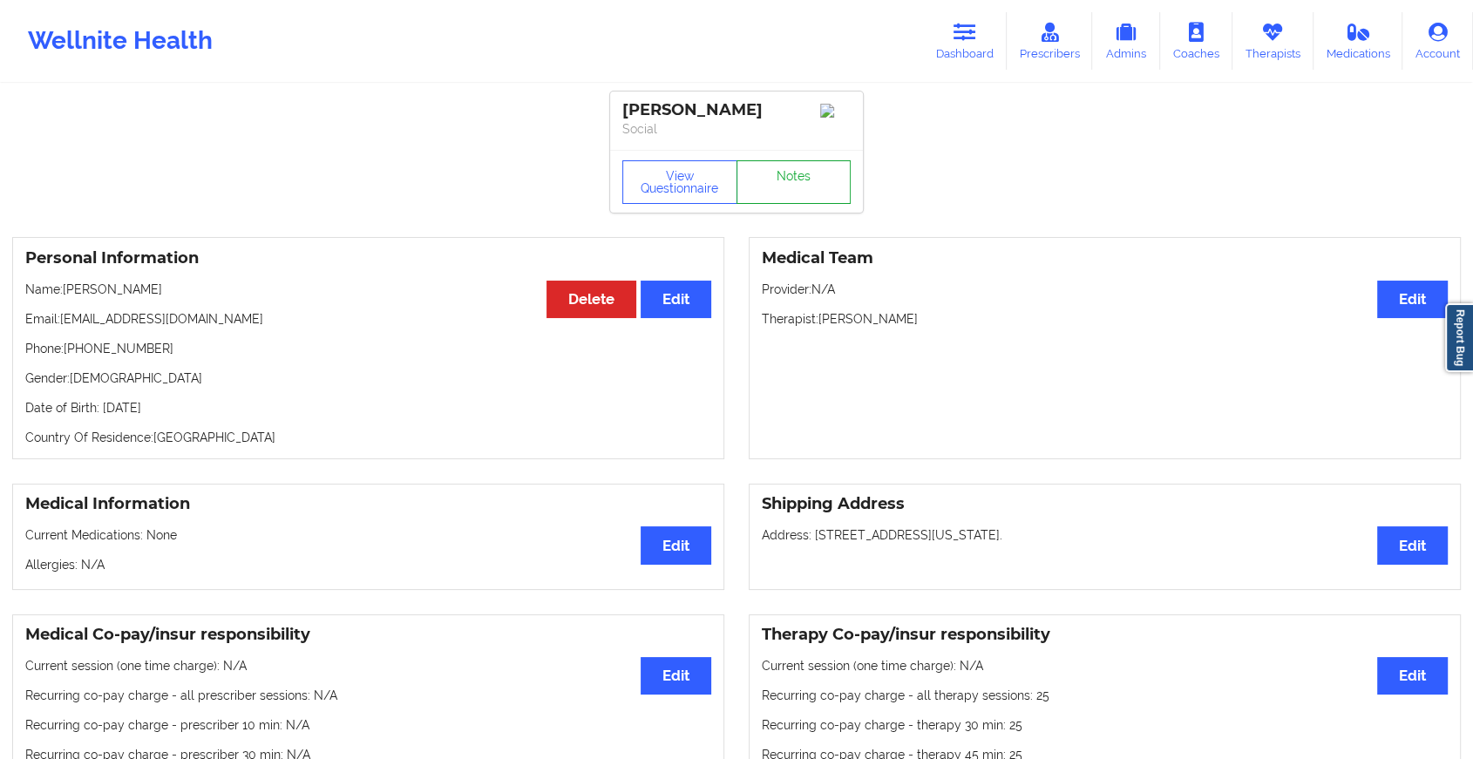
click at [780, 195] on link "Notes" at bounding box center [794, 182] width 115 height 44
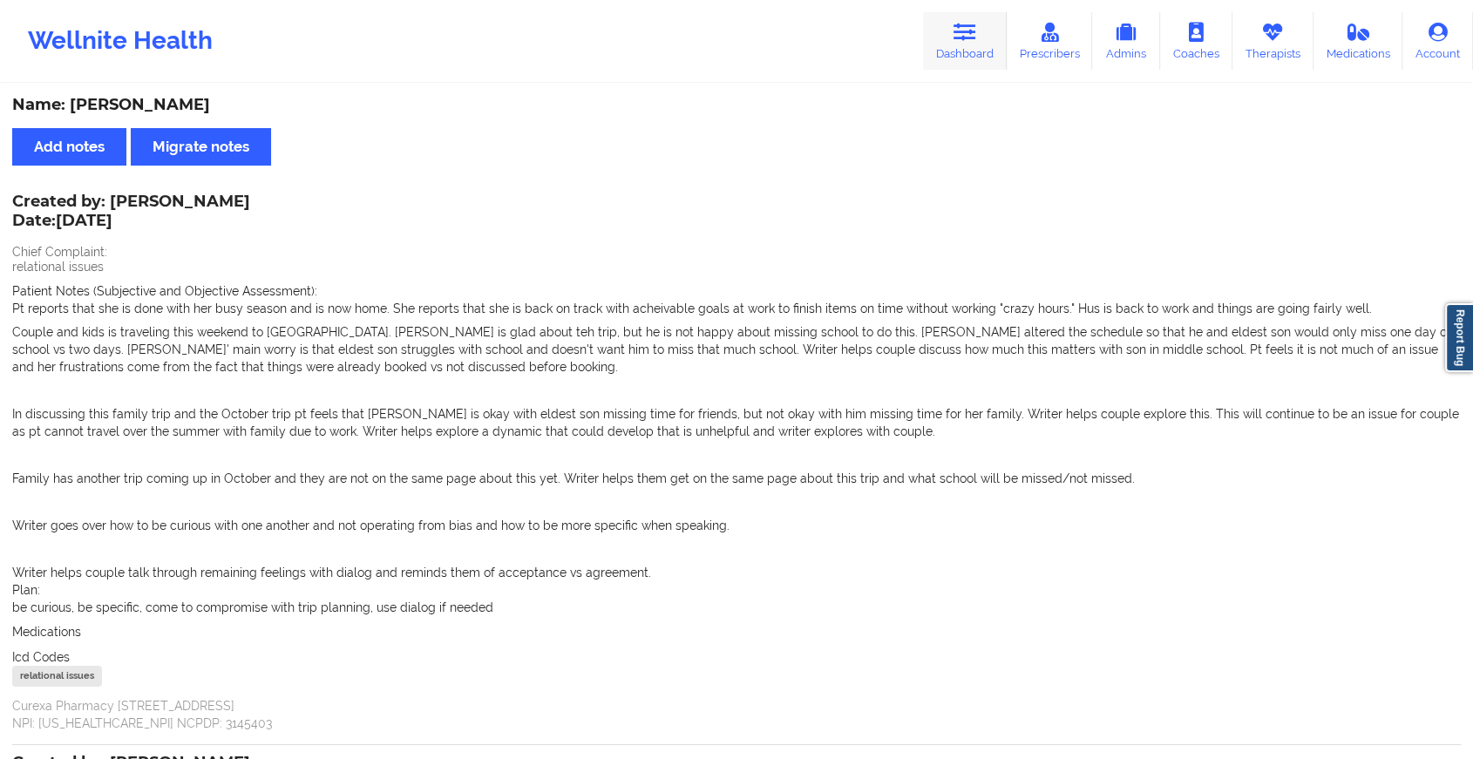
click at [963, 40] on icon at bounding box center [965, 32] width 23 height 19
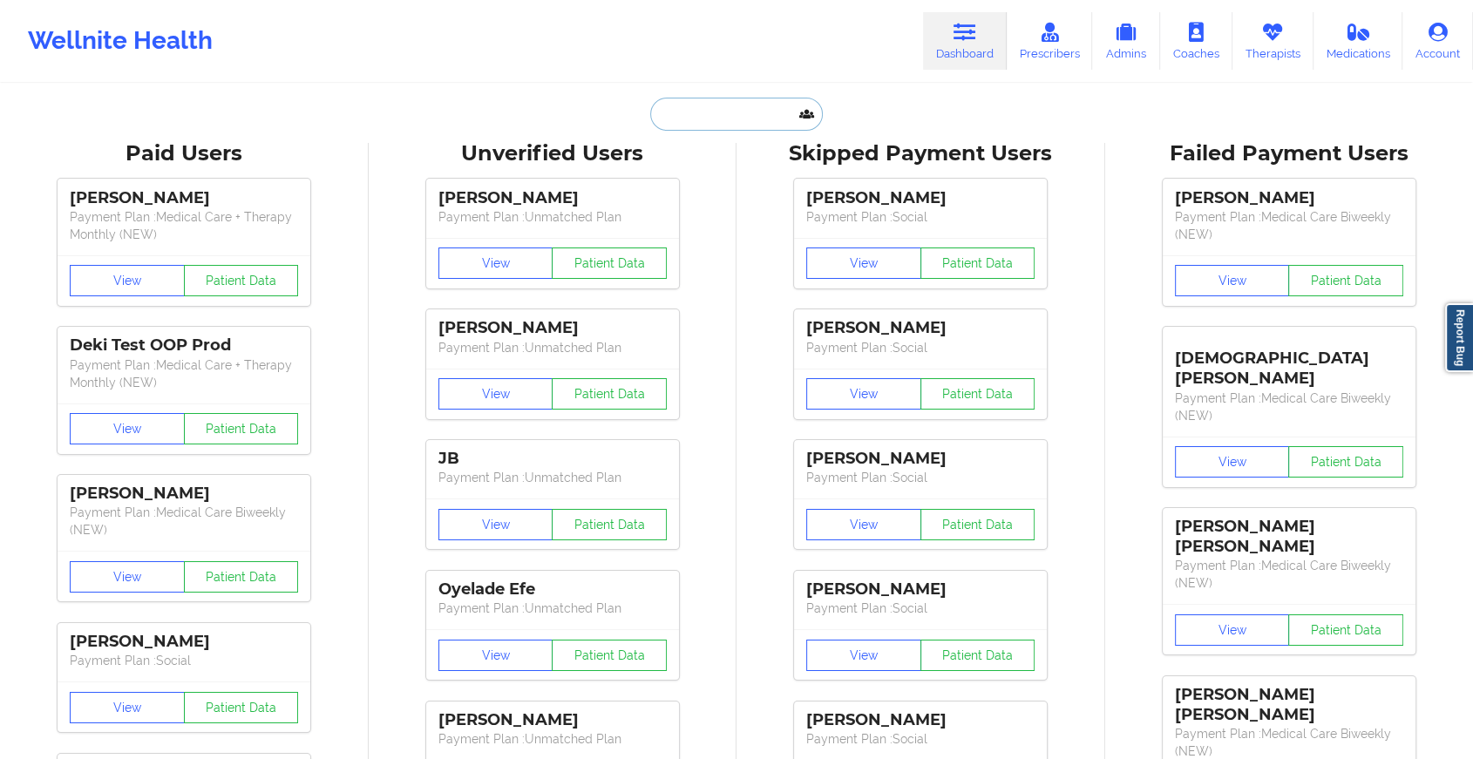
click at [762, 106] on input "text" at bounding box center [736, 114] width 173 height 33
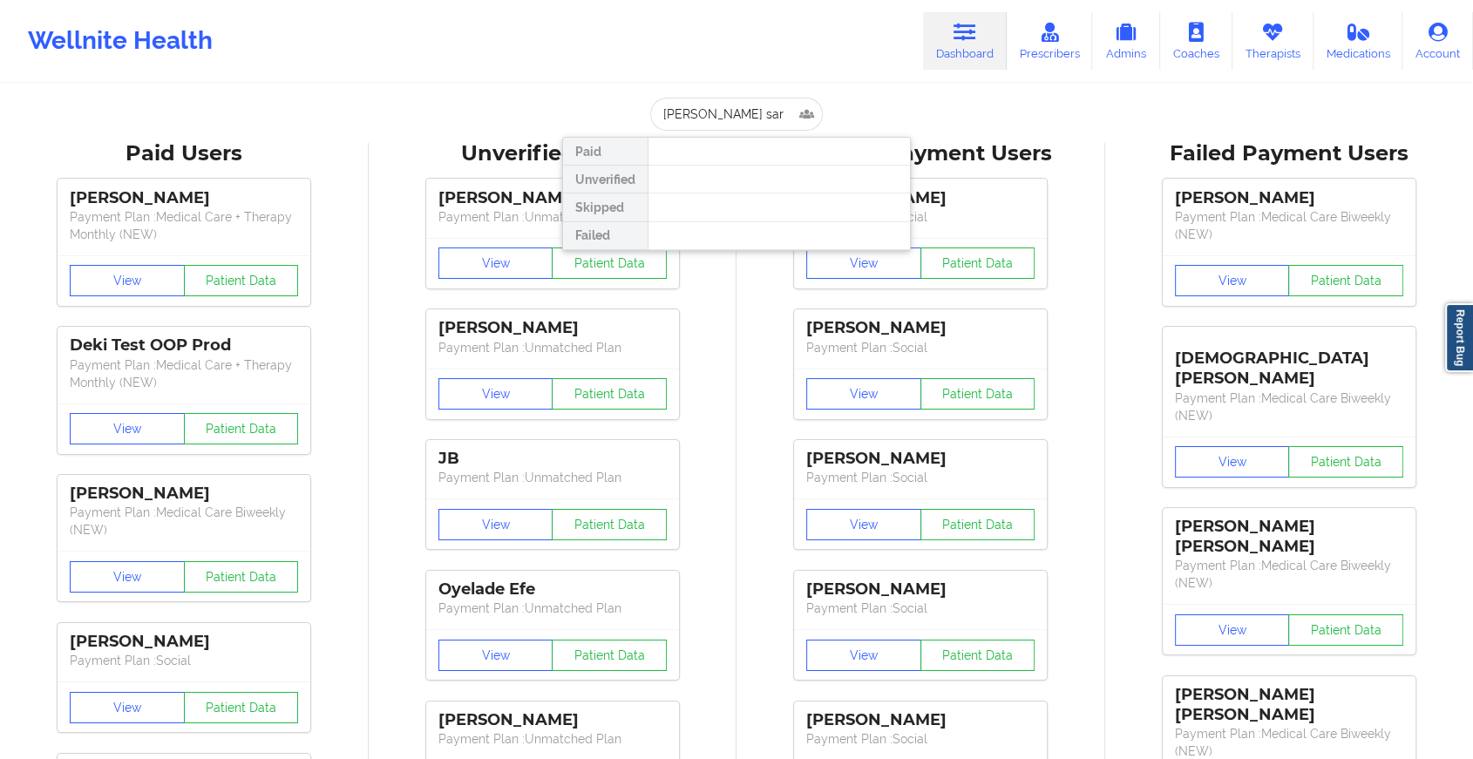
click at [731, 214] on div at bounding box center [779, 208] width 262 height 28
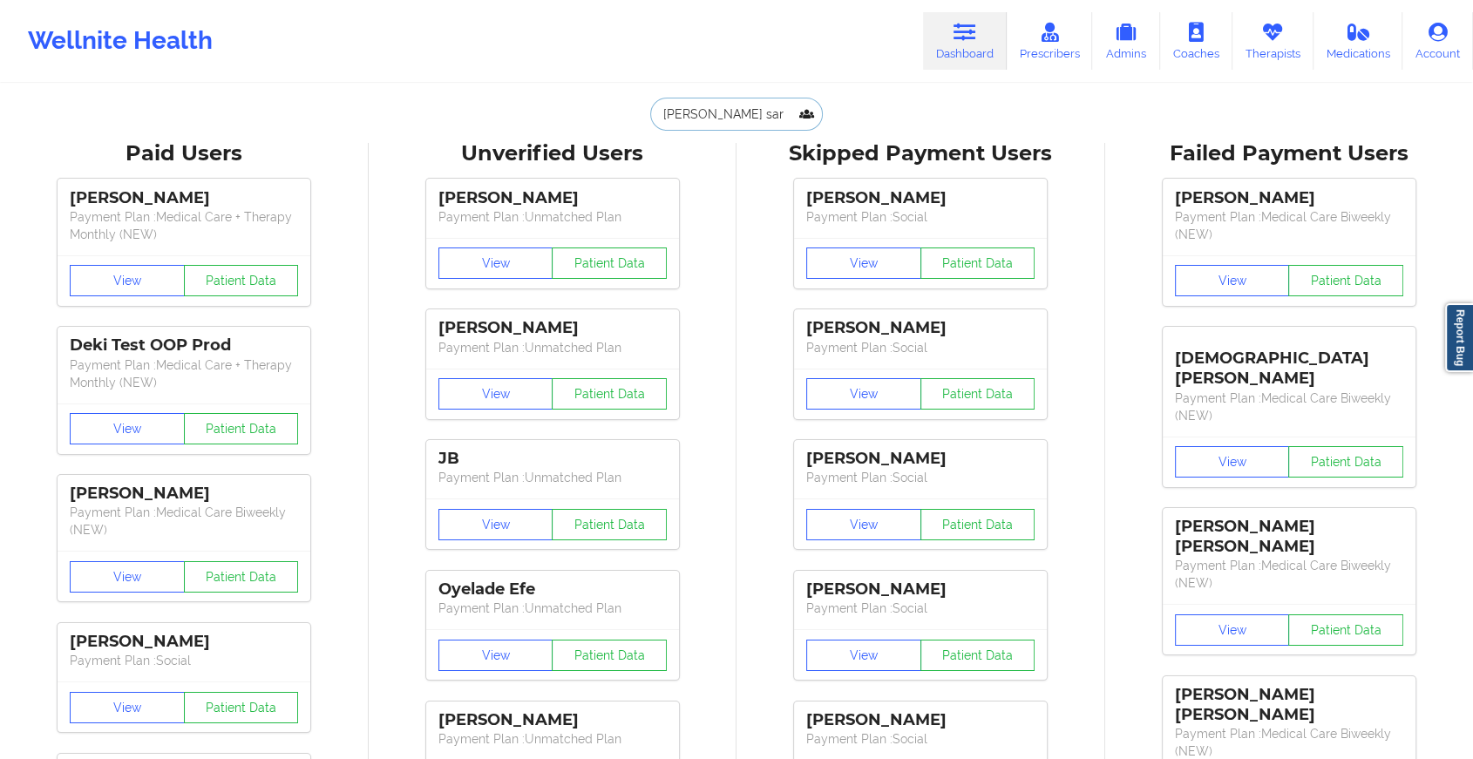
click at [704, 103] on input "[PERSON_NAME] sar" at bounding box center [736, 114] width 173 height 33
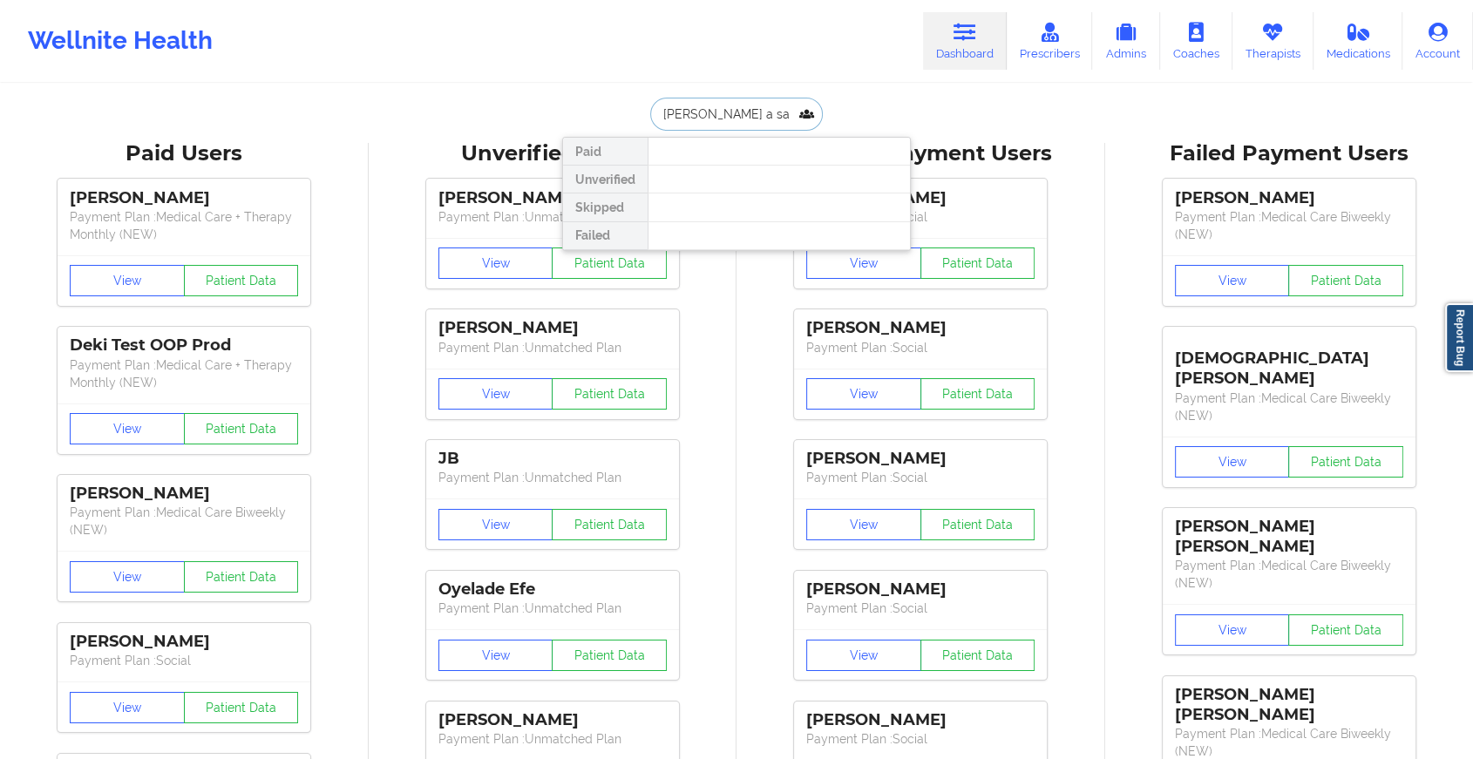
type input "[PERSON_NAME] a sat"
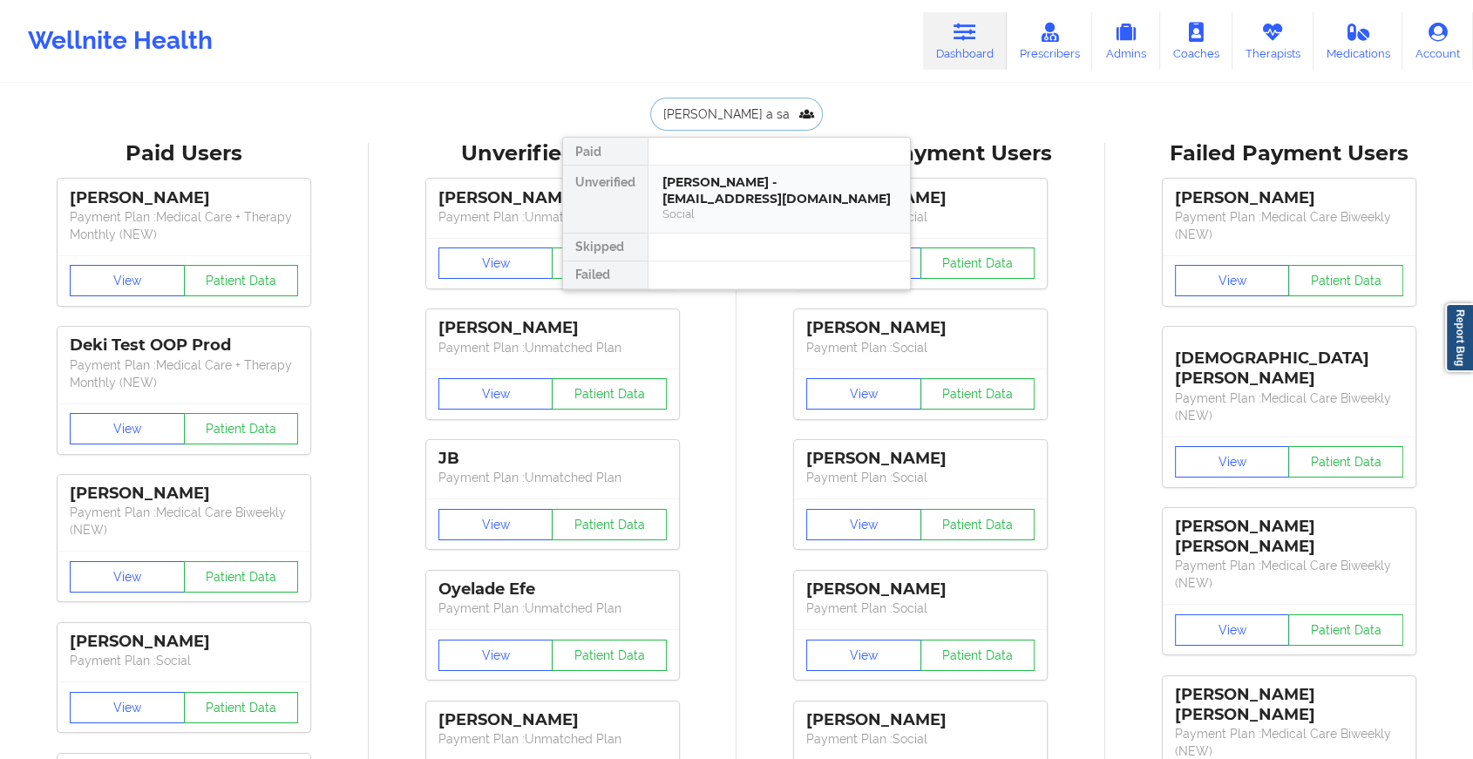
click at [726, 191] on div "[PERSON_NAME] - [EMAIL_ADDRESS][DOMAIN_NAME]" at bounding box center [780, 190] width 234 height 32
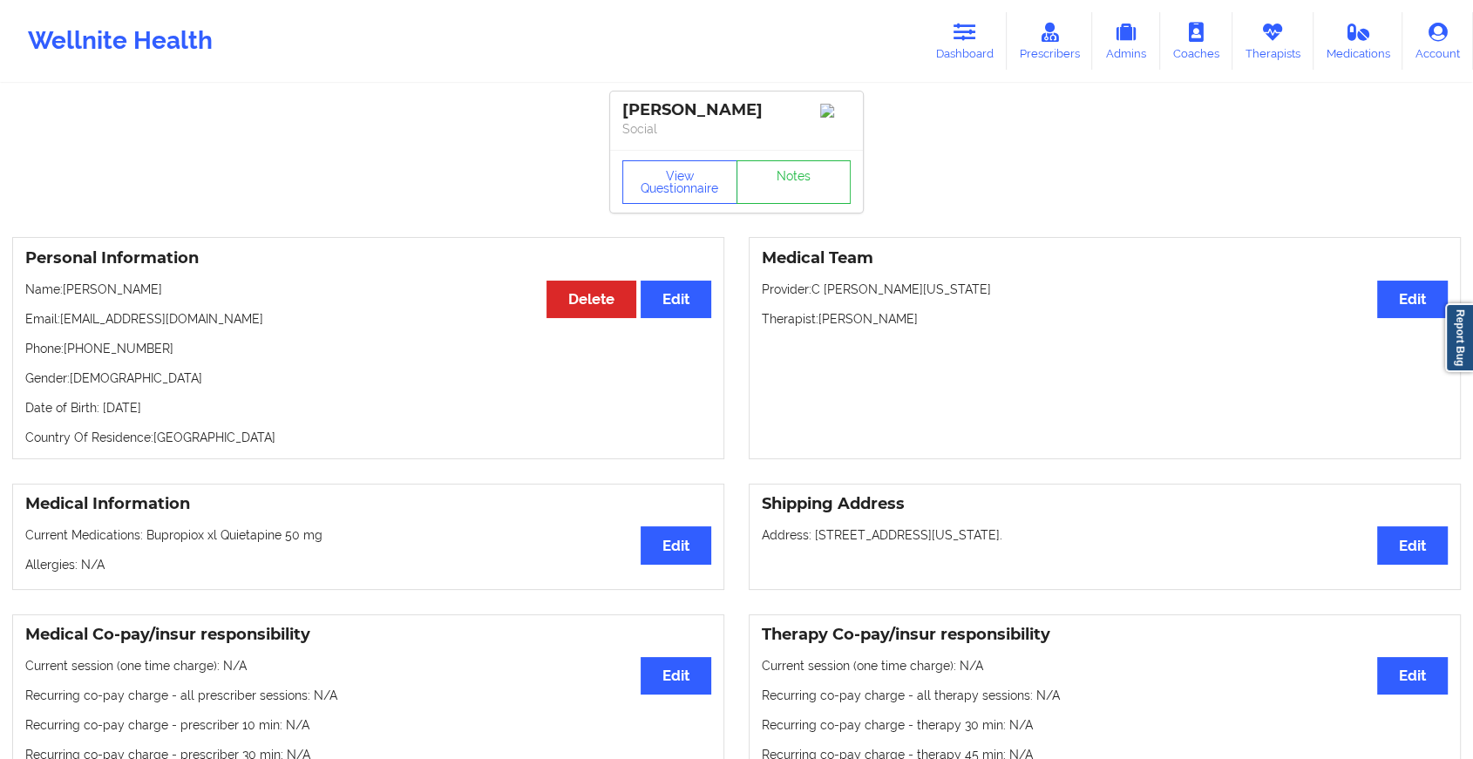
click at [772, 186] on div "View Questionnaire Notes" at bounding box center [736, 181] width 253 height 63
click at [772, 186] on link "Notes" at bounding box center [794, 182] width 115 height 44
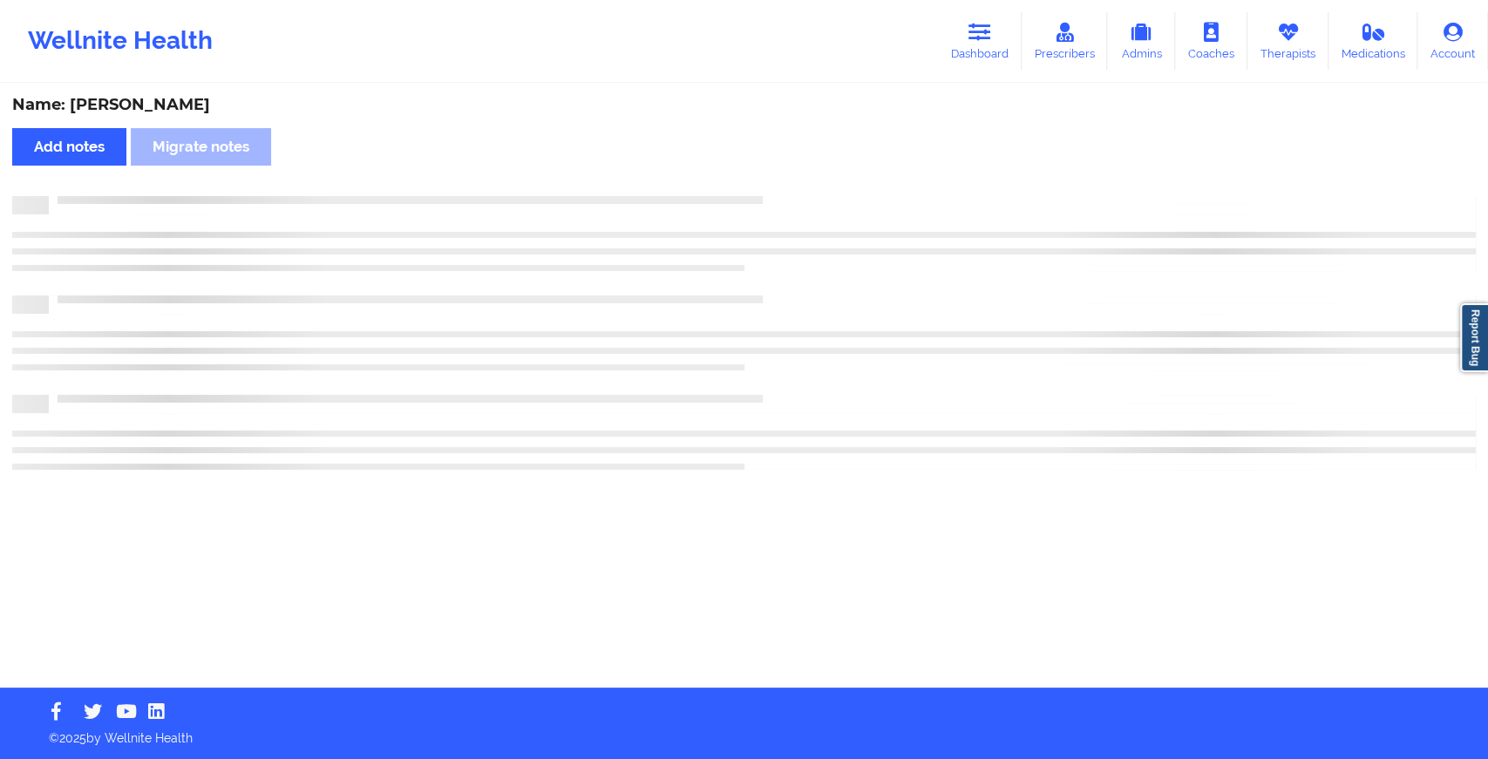
click at [772, 186] on div "Name: [PERSON_NAME] Add notes [PERSON_NAME] notes" at bounding box center [744, 386] width 1488 height 602
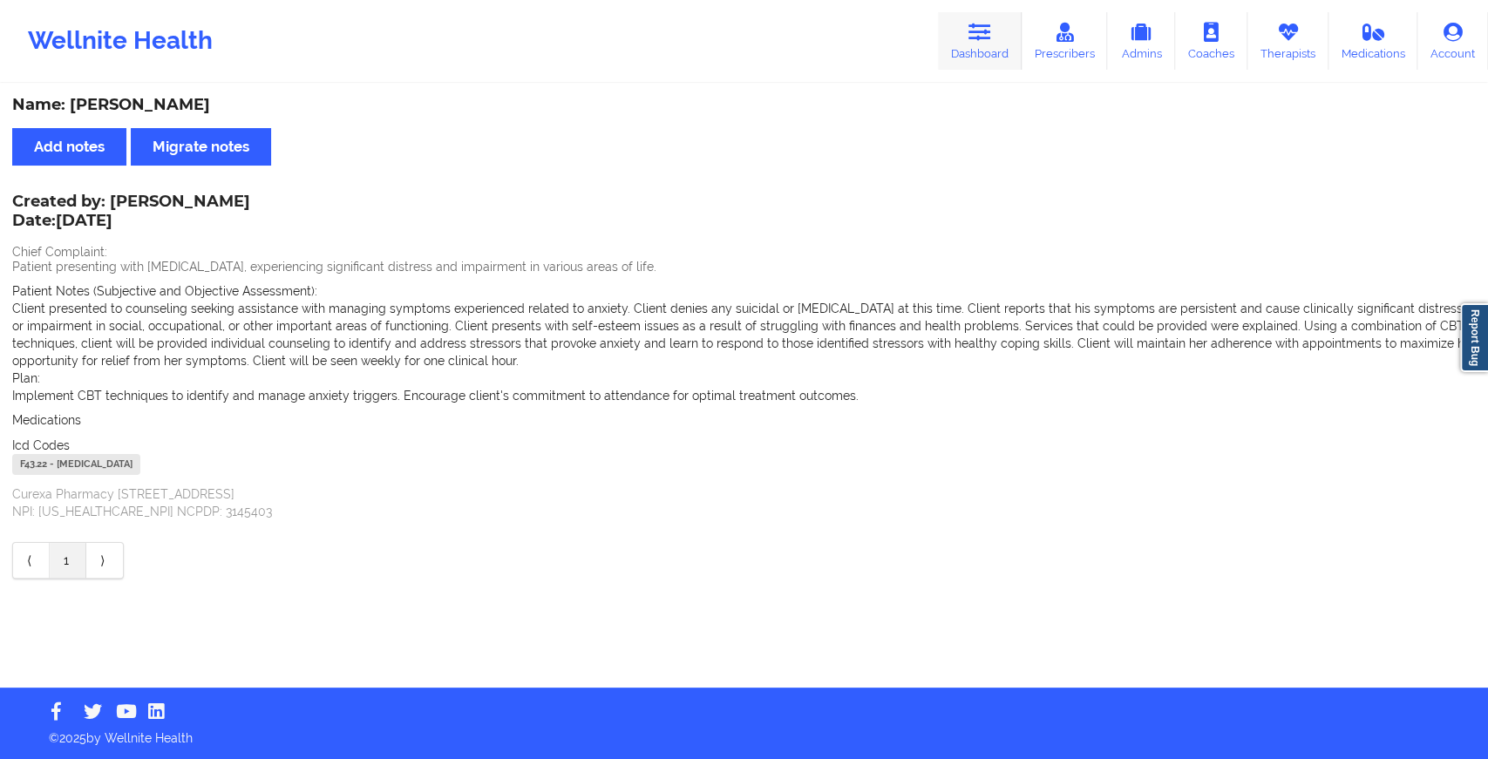
click at [948, 57] on link "Dashboard" at bounding box center [980, 41] width 84 height 58
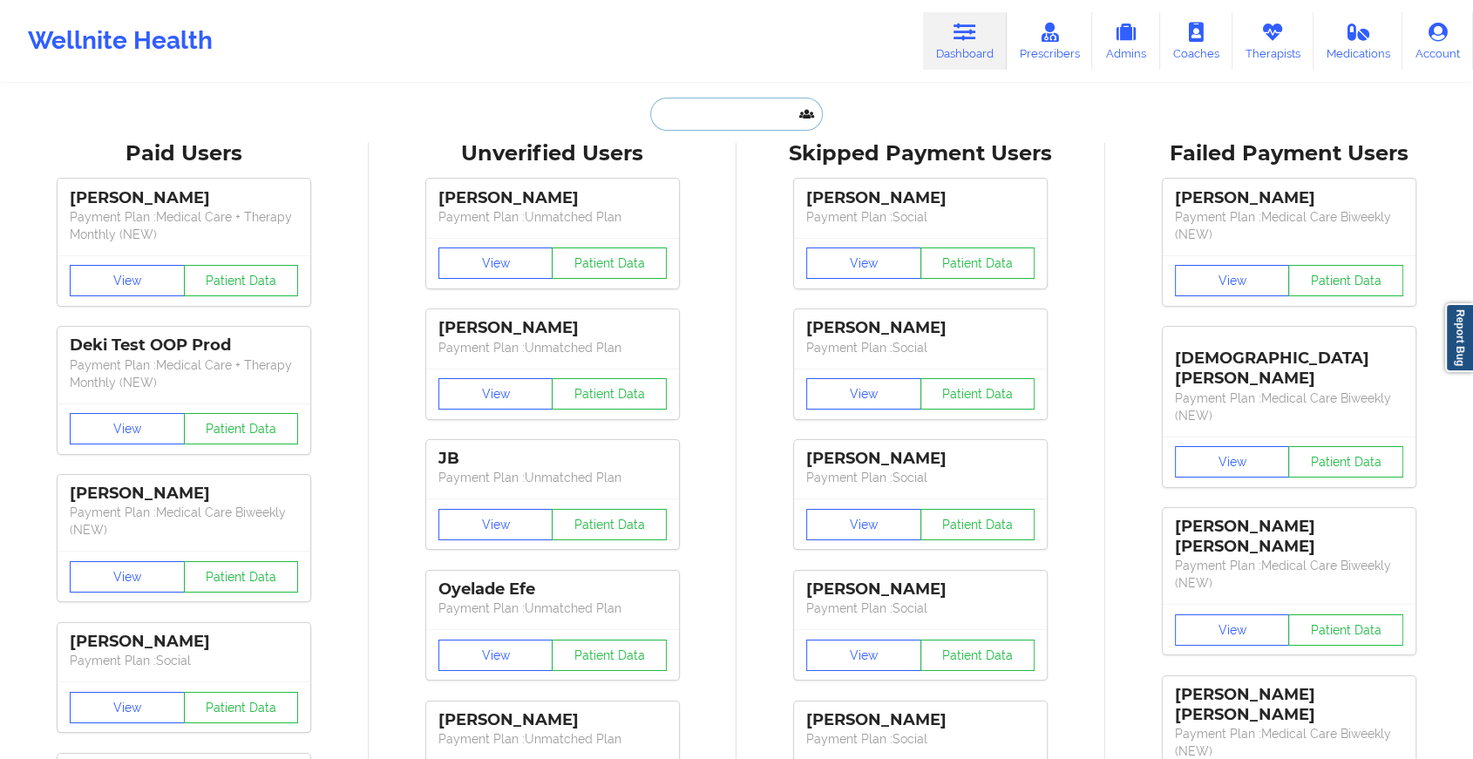
click at [692, 104] on input "text" at bounding box center [736, 114] width 173 height 33
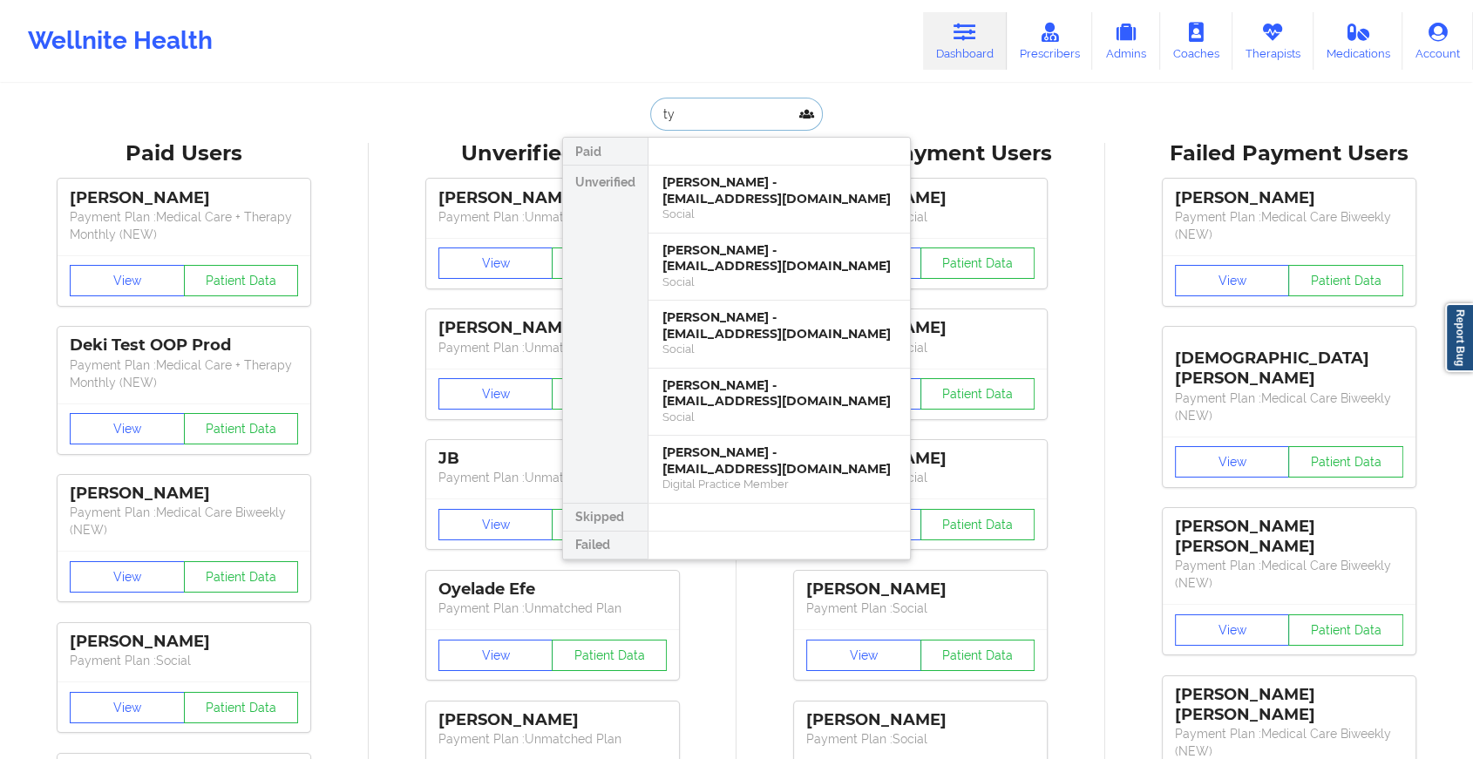
type input "t"
type input "[PERSON_NAME]"
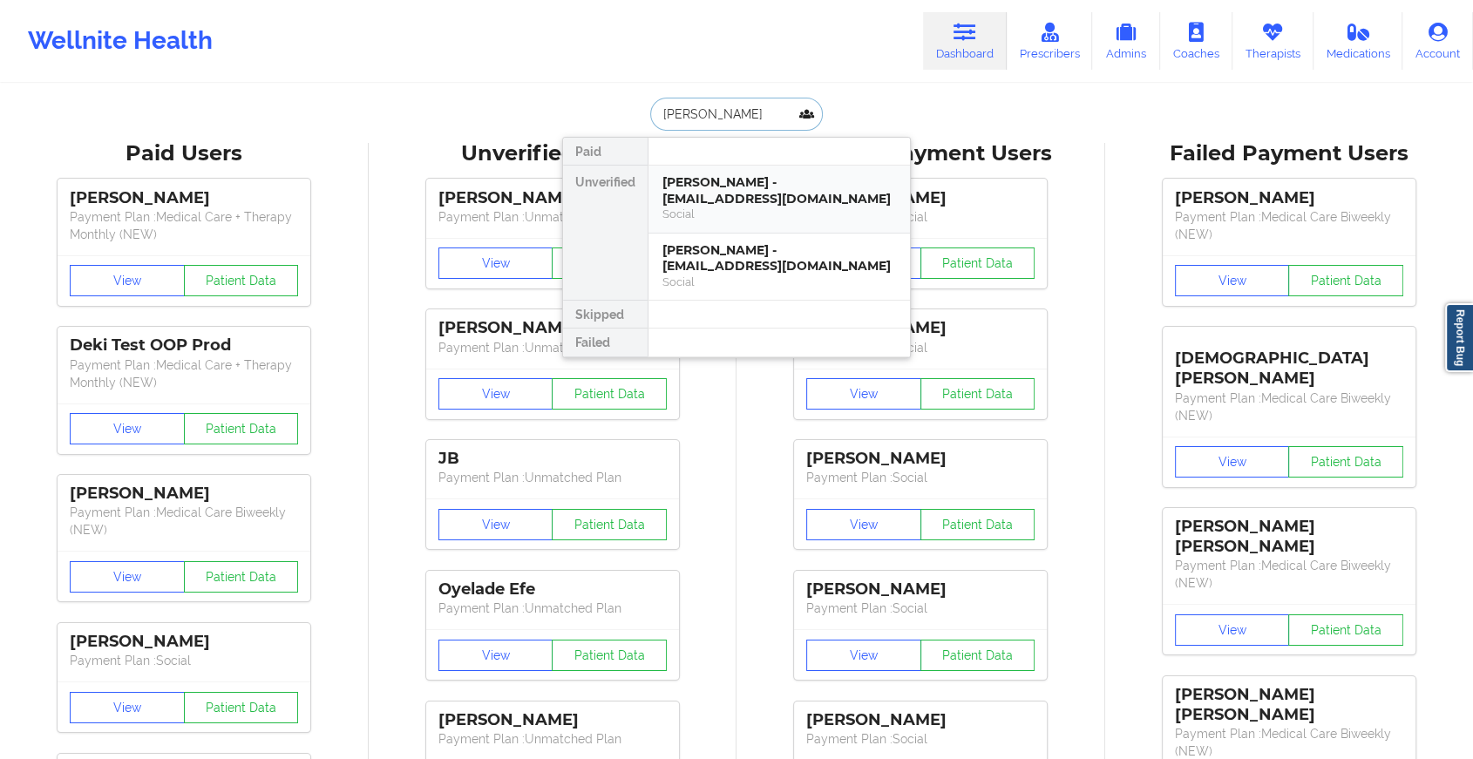
click at [790, 211] on div "Social" at bounding box center [780, 214] width 234 height 15
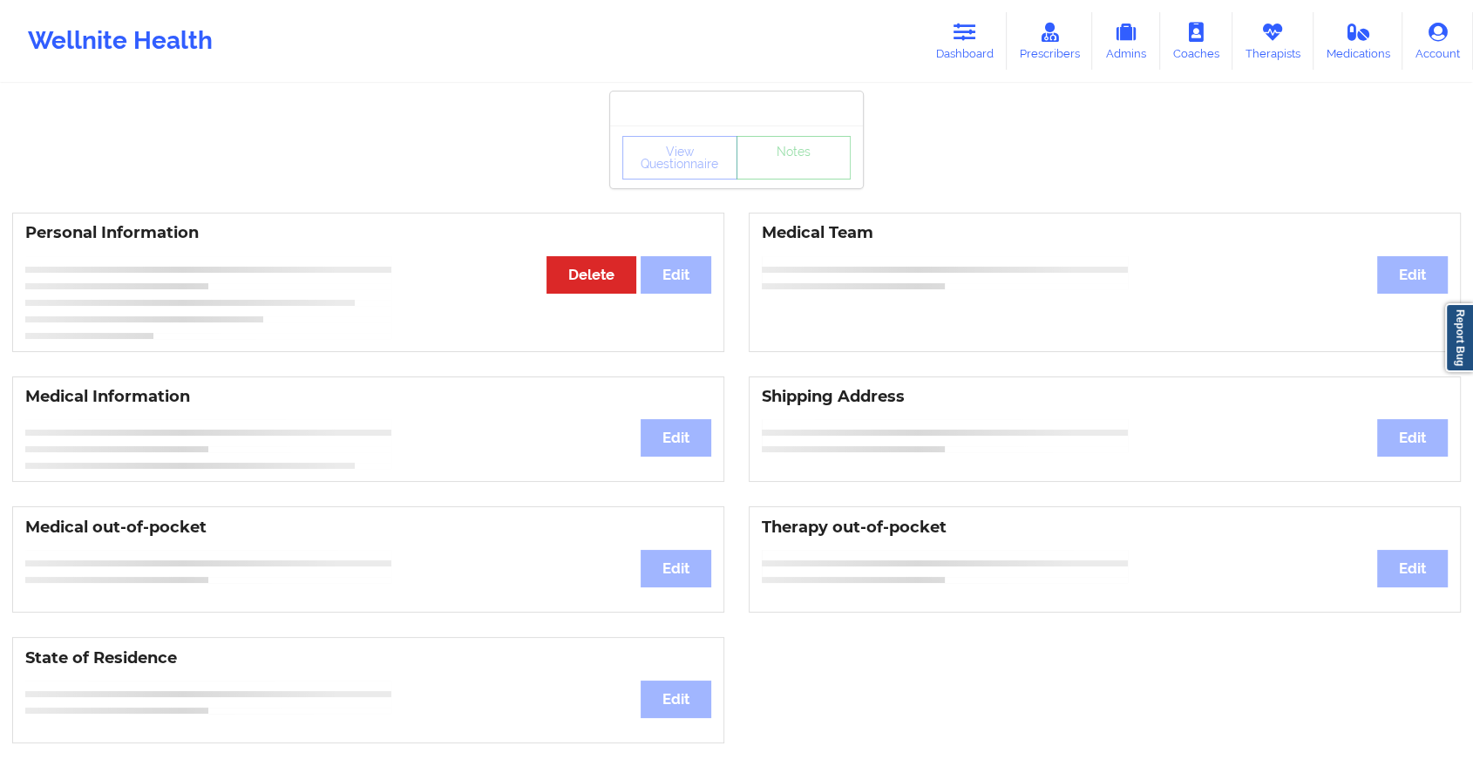
click at [790, 211] on div "Personal Information Edit Delete Medical Team Edit" at bounding box center [736, 283] width 1473 height 164
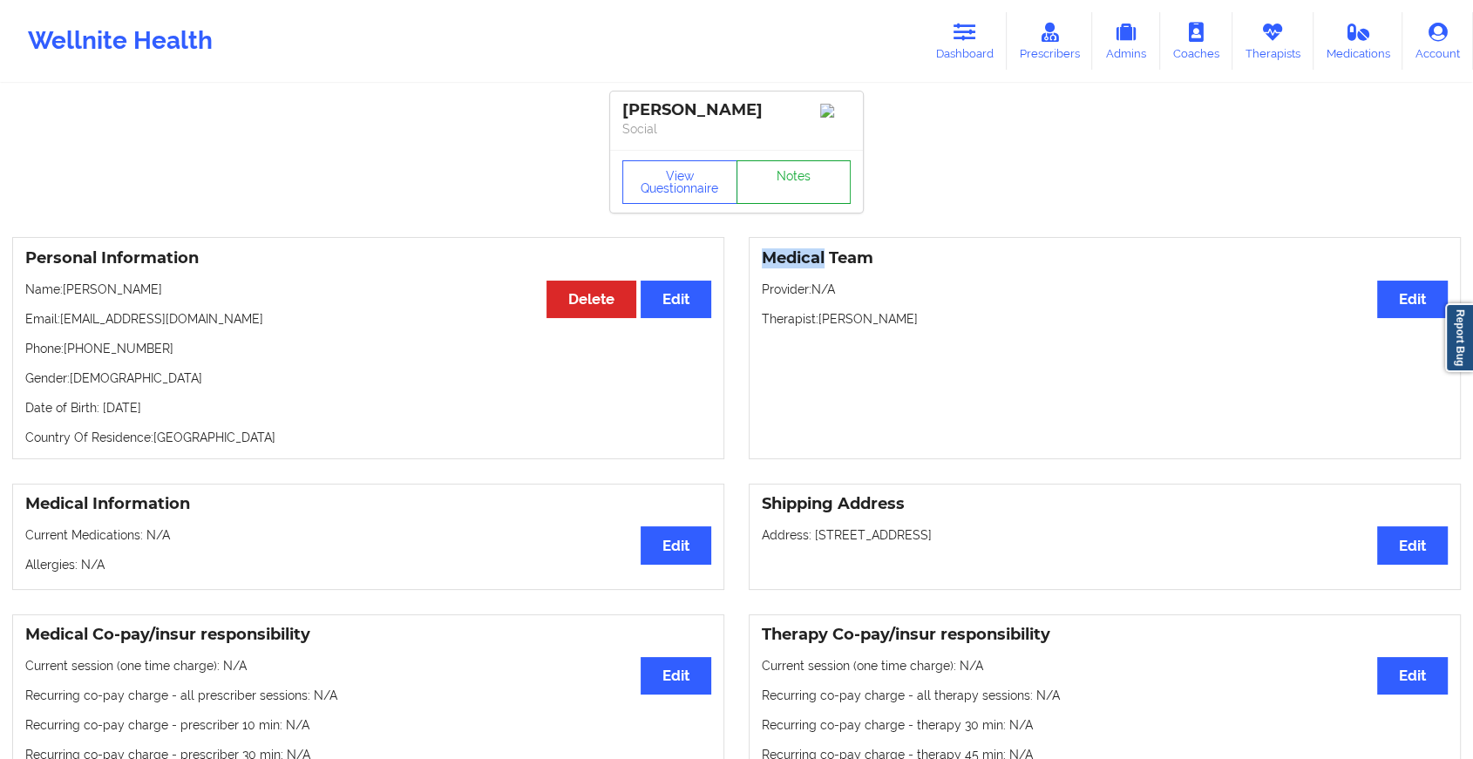
drag, startPoint x: 790, startPoint y: 211, endPoint x: 771, endPoint y: 181, distance: 35.3
click at [771, 181] on link "Notes" at bounding box center [794, 182] width 115 height 44
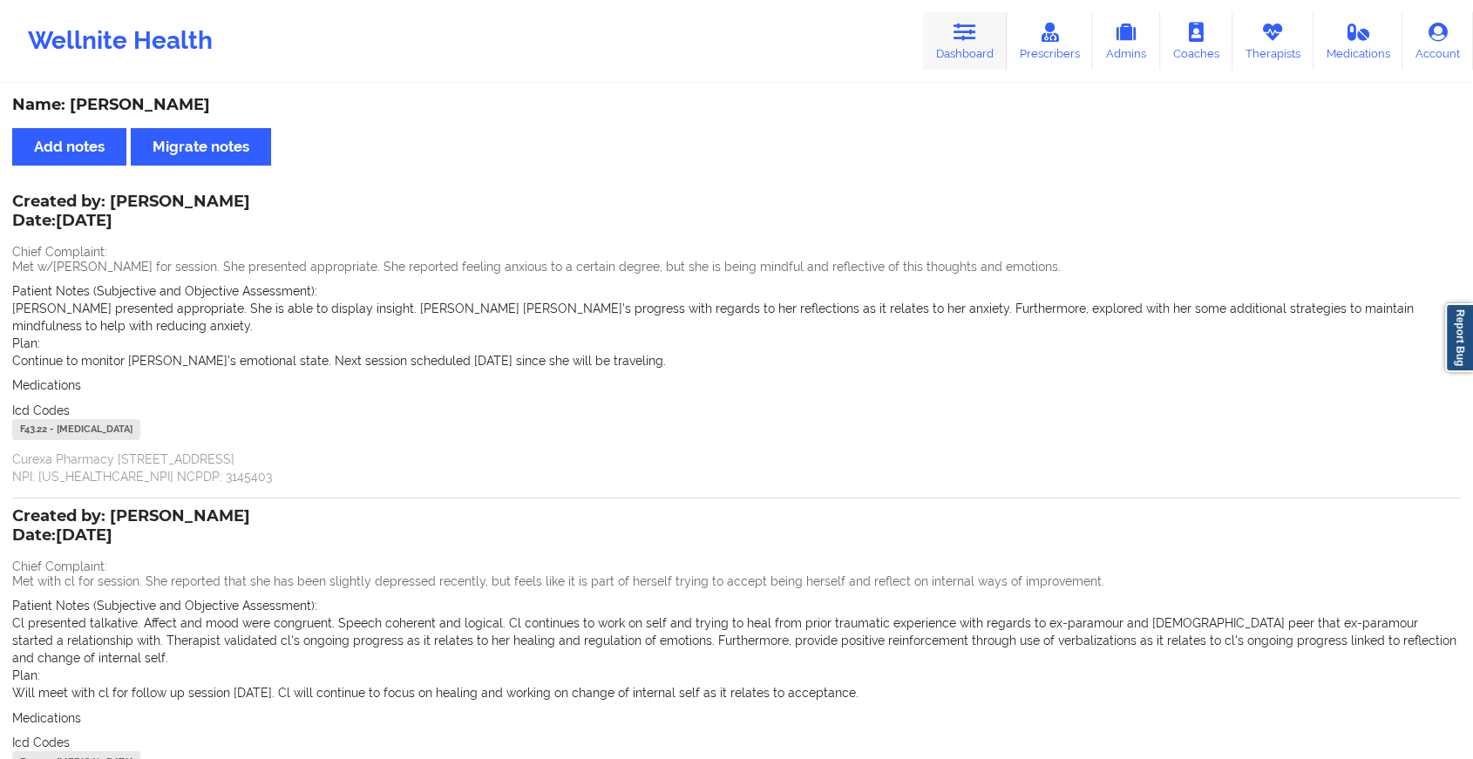
click at [973, 33] on icon at bounding box center [965, 32] width 23 height 19
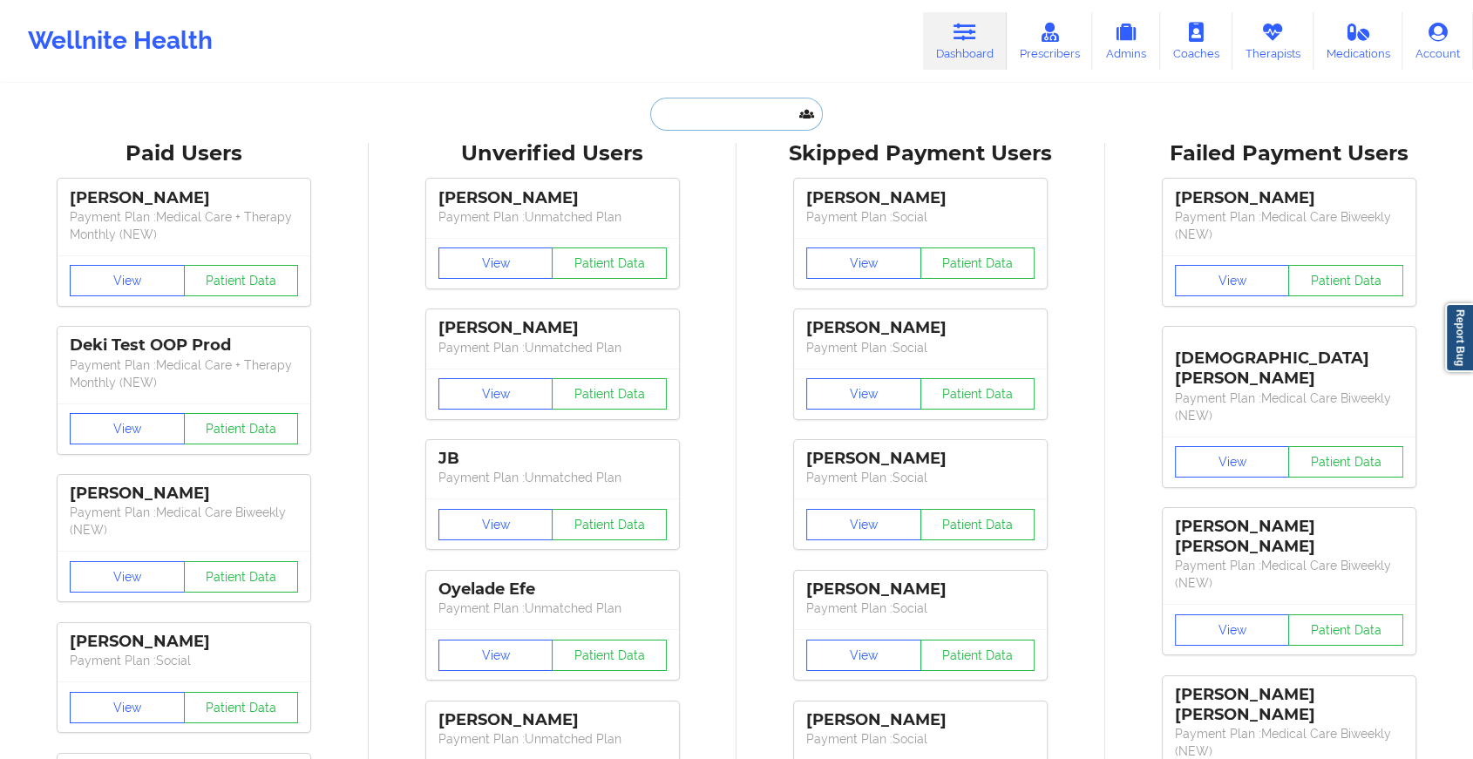
click at [725, 117] on input "text" at bounding box center [736, 114] width 173 height 33
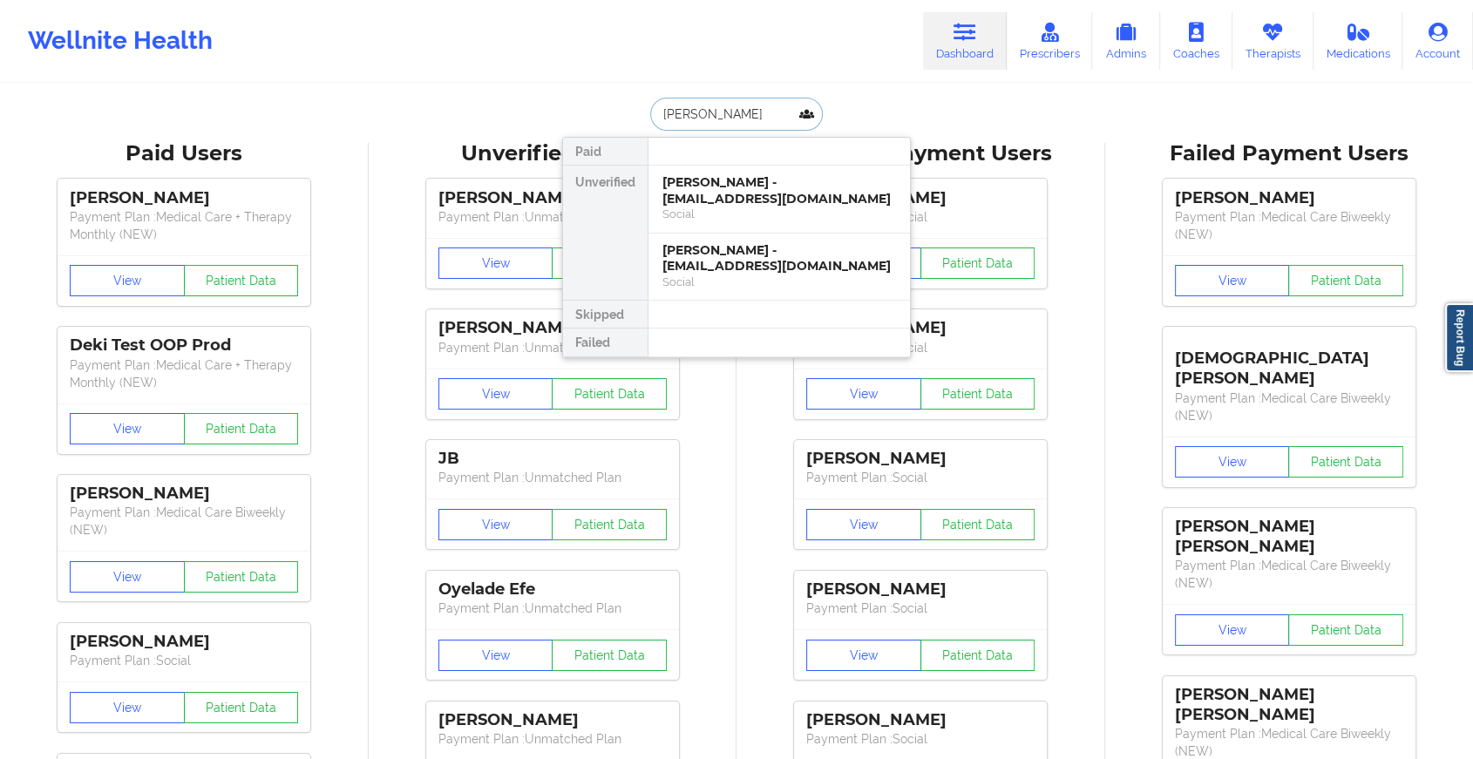
type input "[PERSON_NAME]"
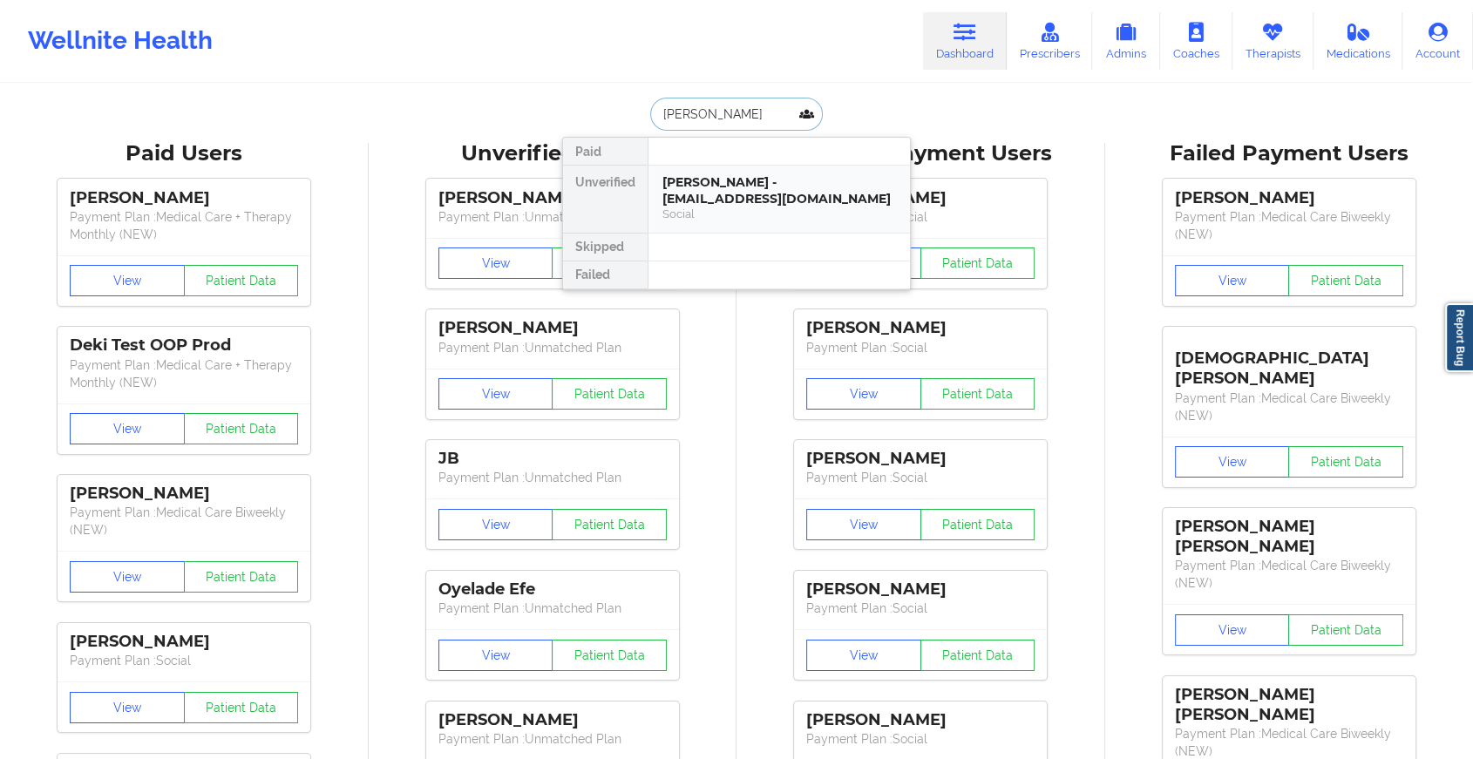
click at [762, 205] on div "[PERSON_NAME] - [EMAIL_ADDRESS][DOMAIN_NAME]" at bounding box center [780, 190] width 234 height 32
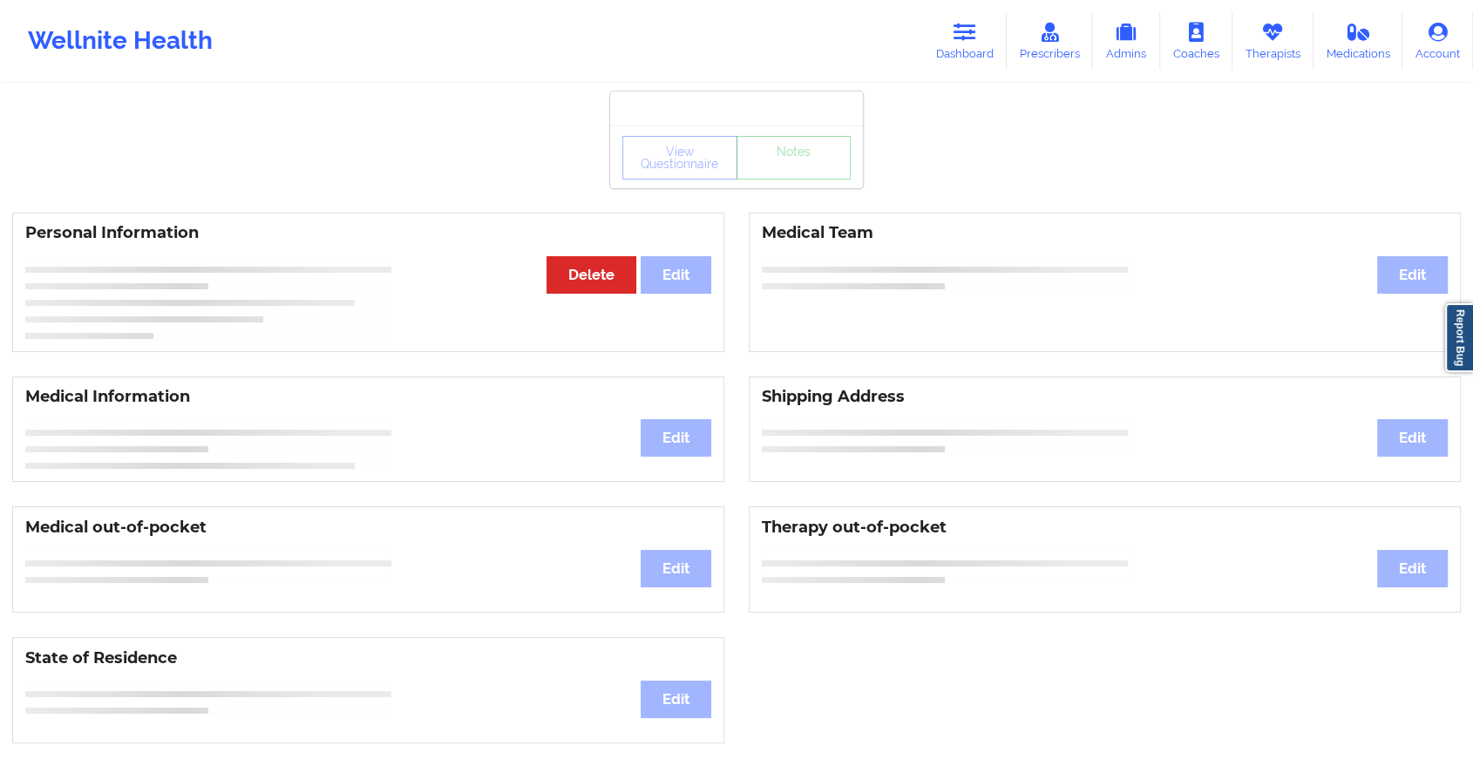
click at [806, 200] on div "View Questionnaire Notes Personal Information Edit Delete Medical Team Edit Med…" at bounding box center [736, 736] width 1473 height 1472
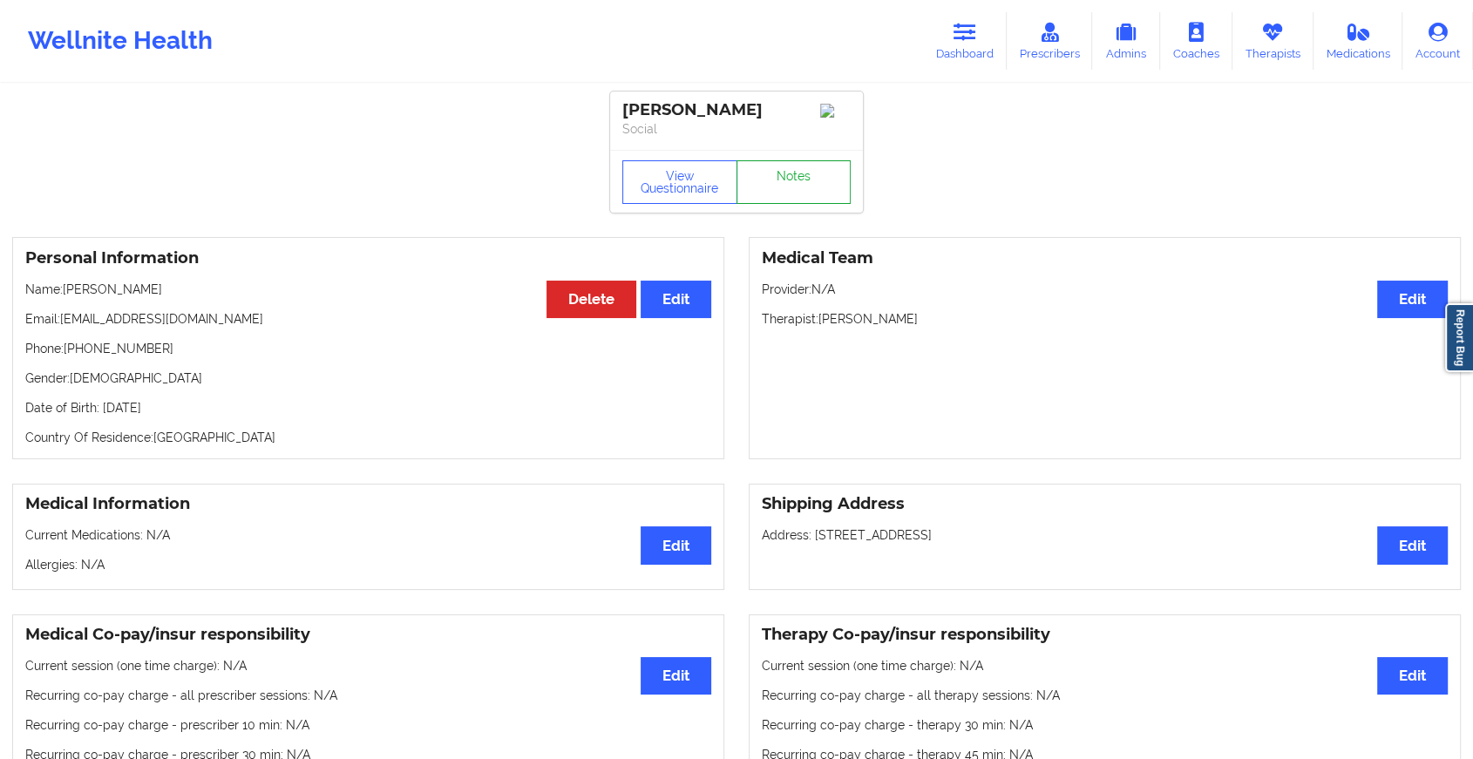
click at [806, 200] on link "Notes" at bounding box center [794, 182] width 115 height 44
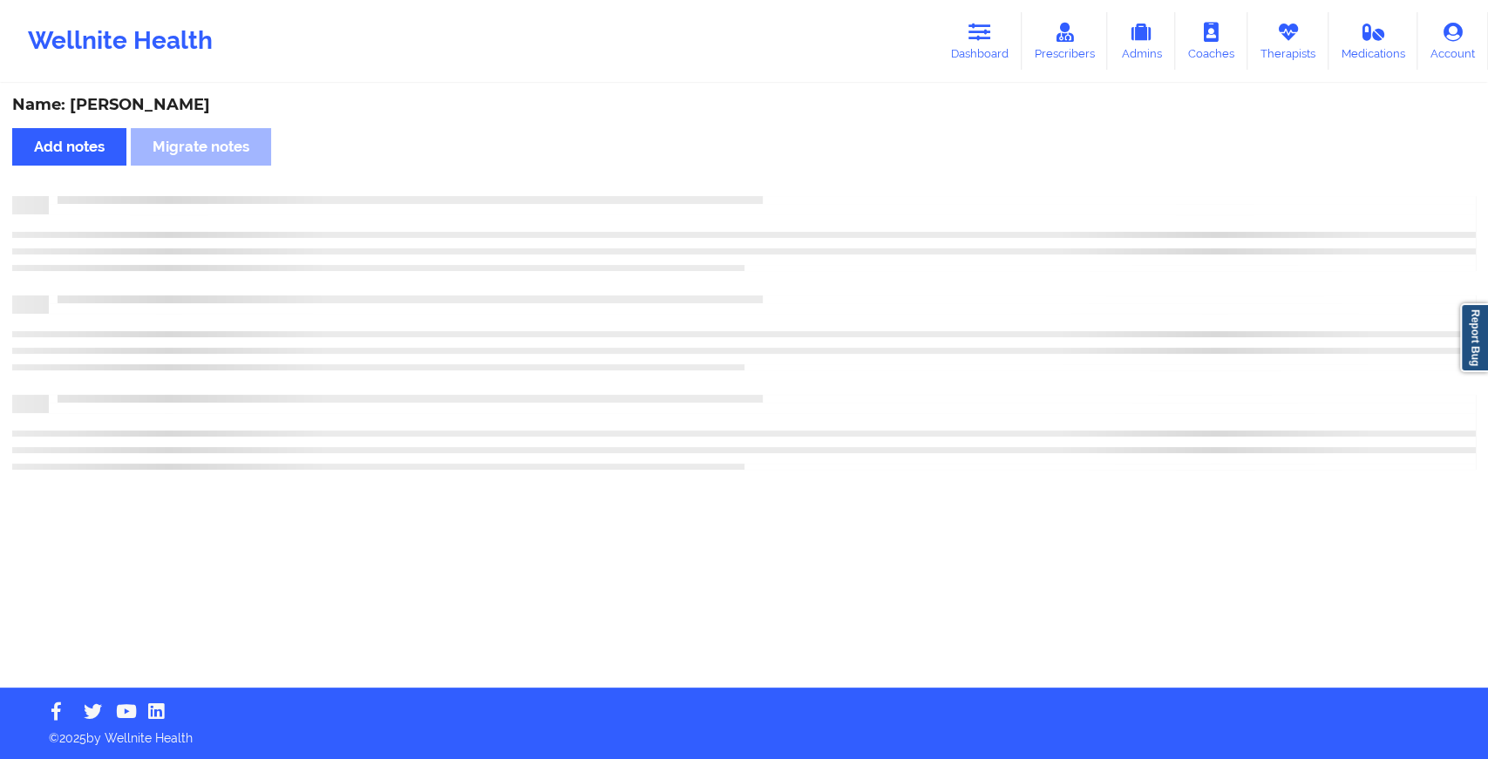
click at [806, 196] on div at bounding box center [762, 196] width 1427 height 0
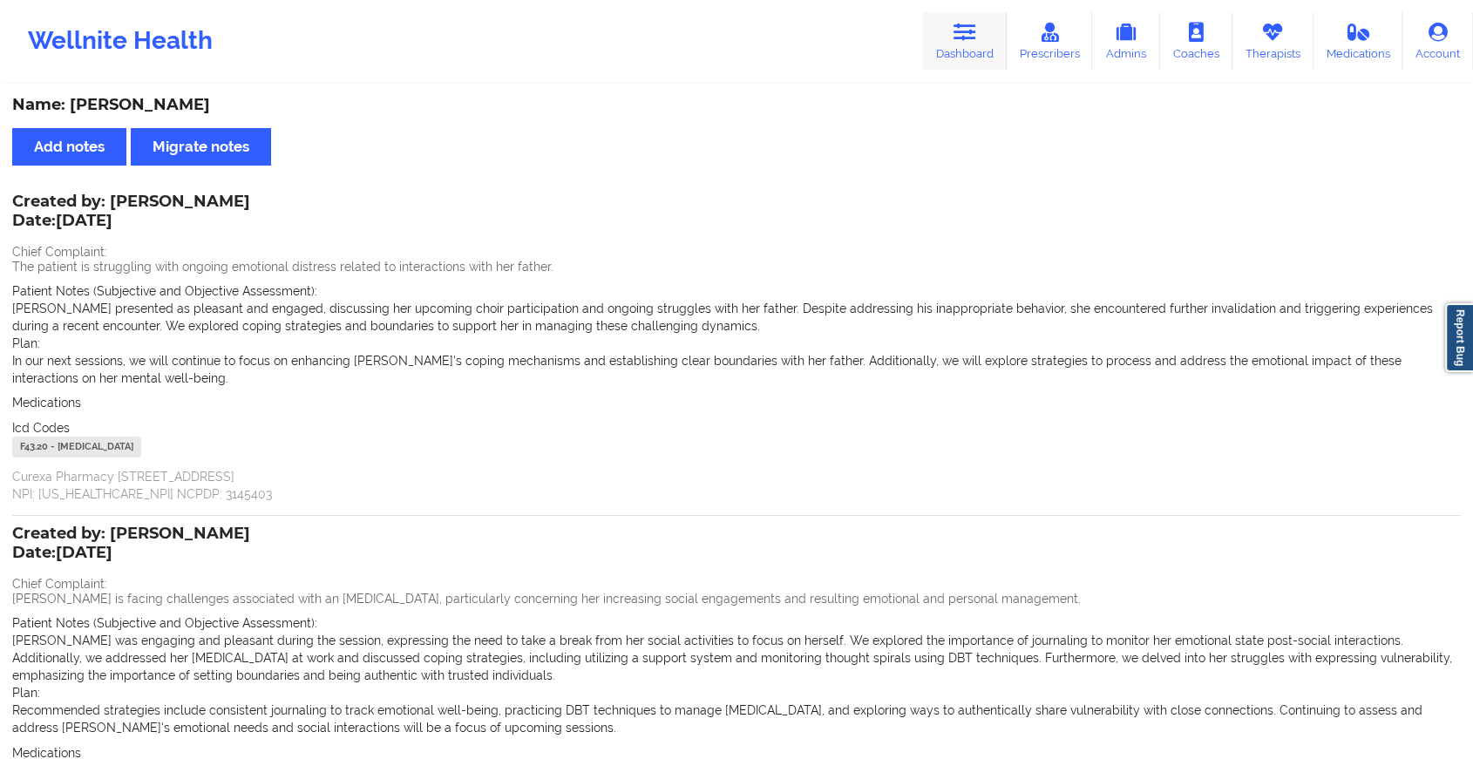
click at [954, 25] on link "Dashboard" at bounding box center [965, 41] width 84 height 58
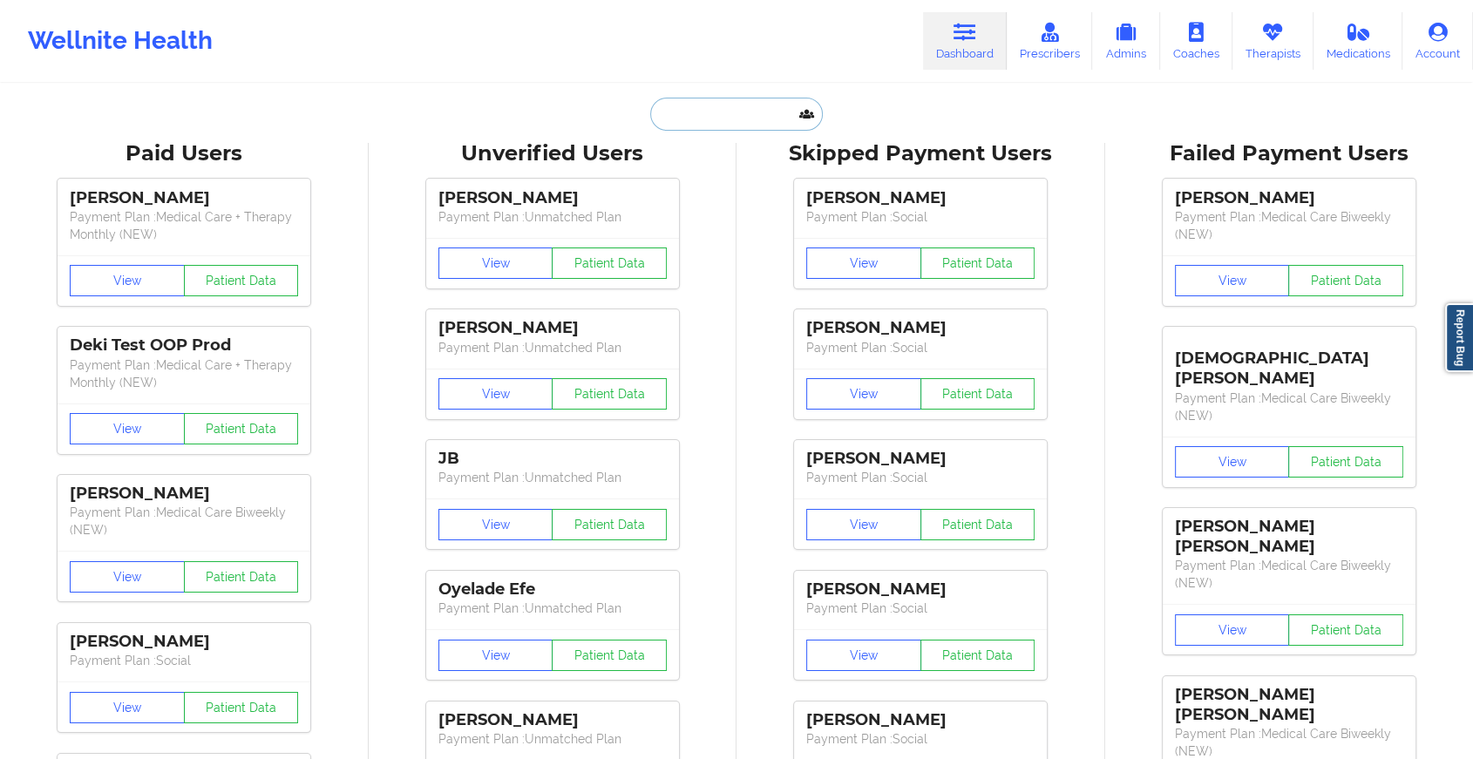
click at [739, 111] on input "text" at bounding box center [736, 114] width 173 height 33
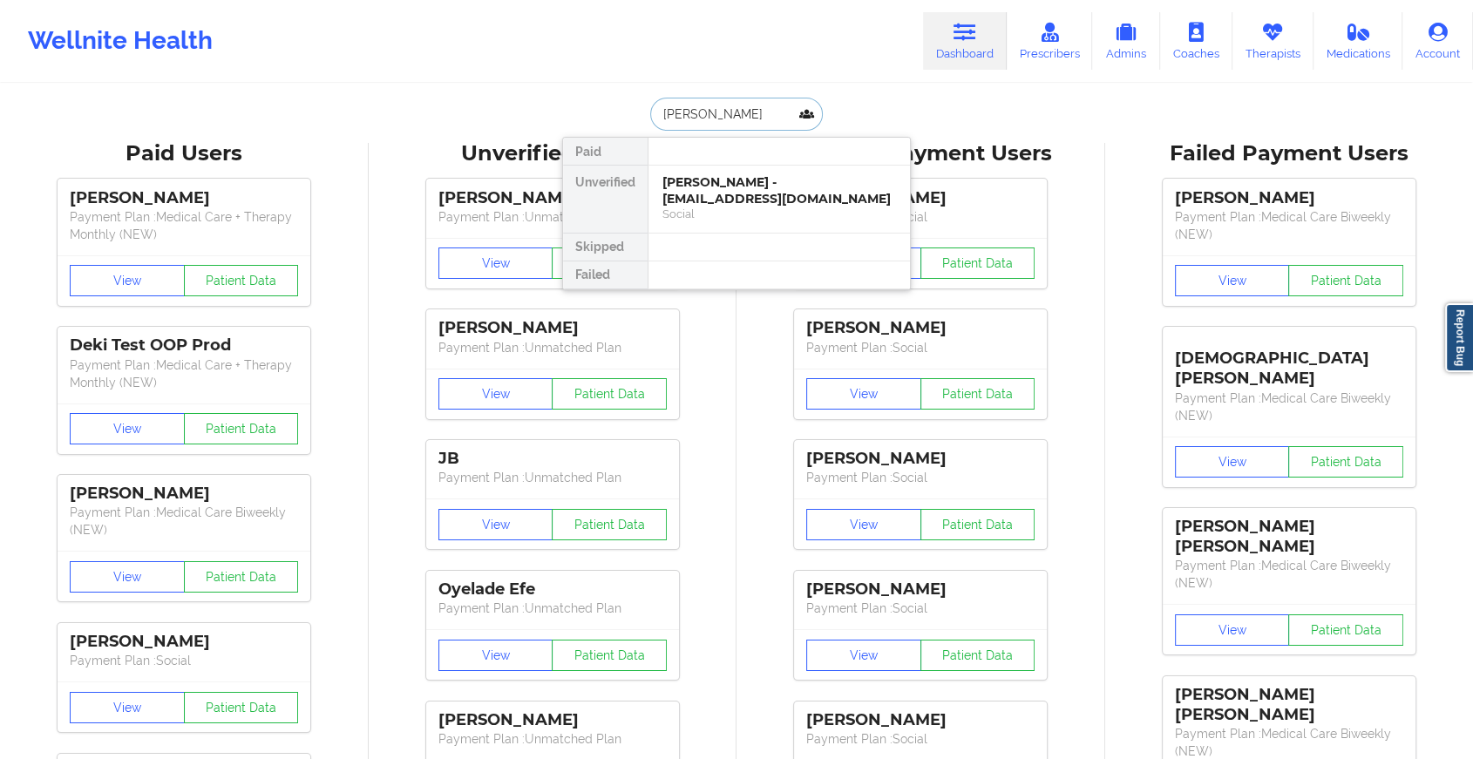
type input "[PERSON_NAME]"
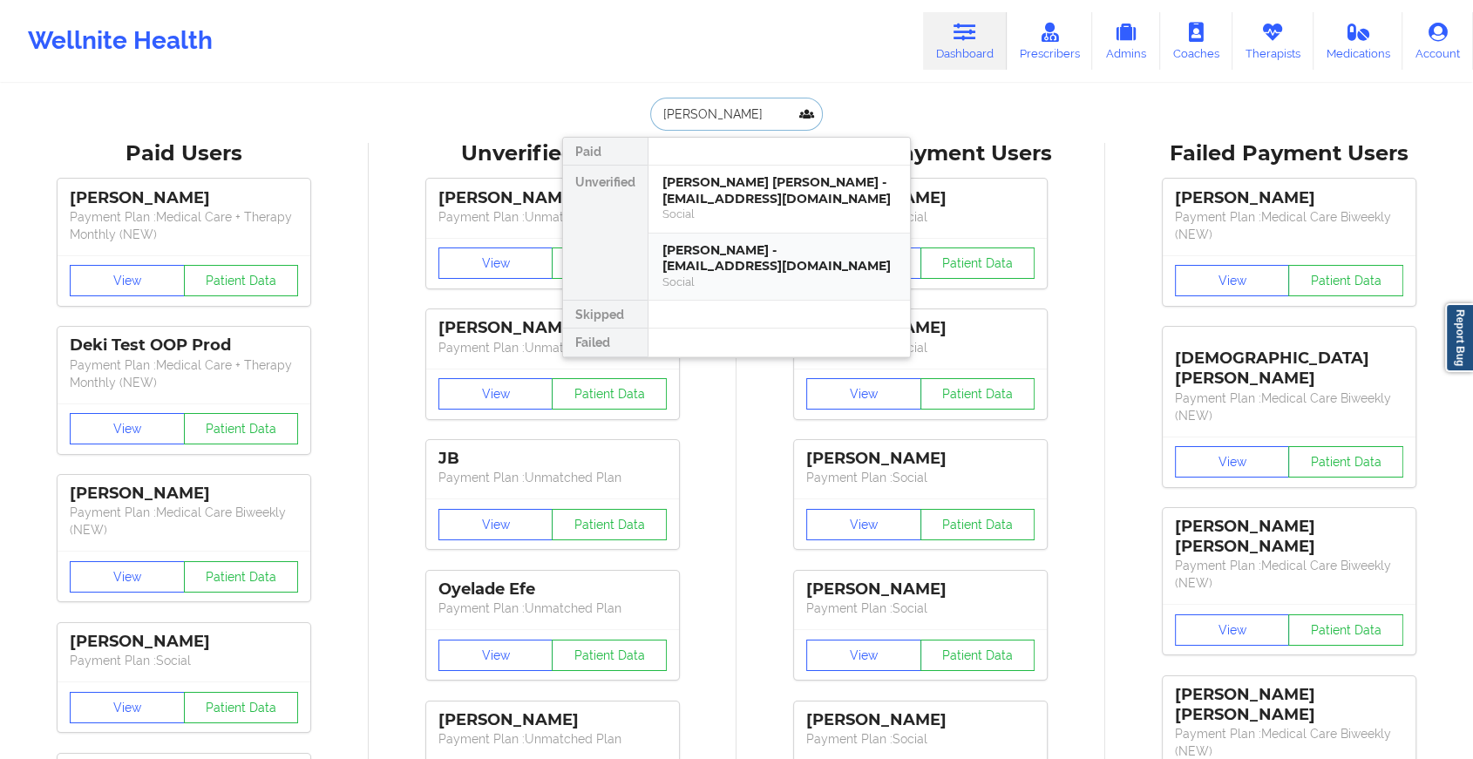
click at [737, 239] on div "[PERSON_NAME] - [EMAIL_ADDRESS][DOMAIN_NAME] Social" at bounding box center [780, 267] width 262 height 67
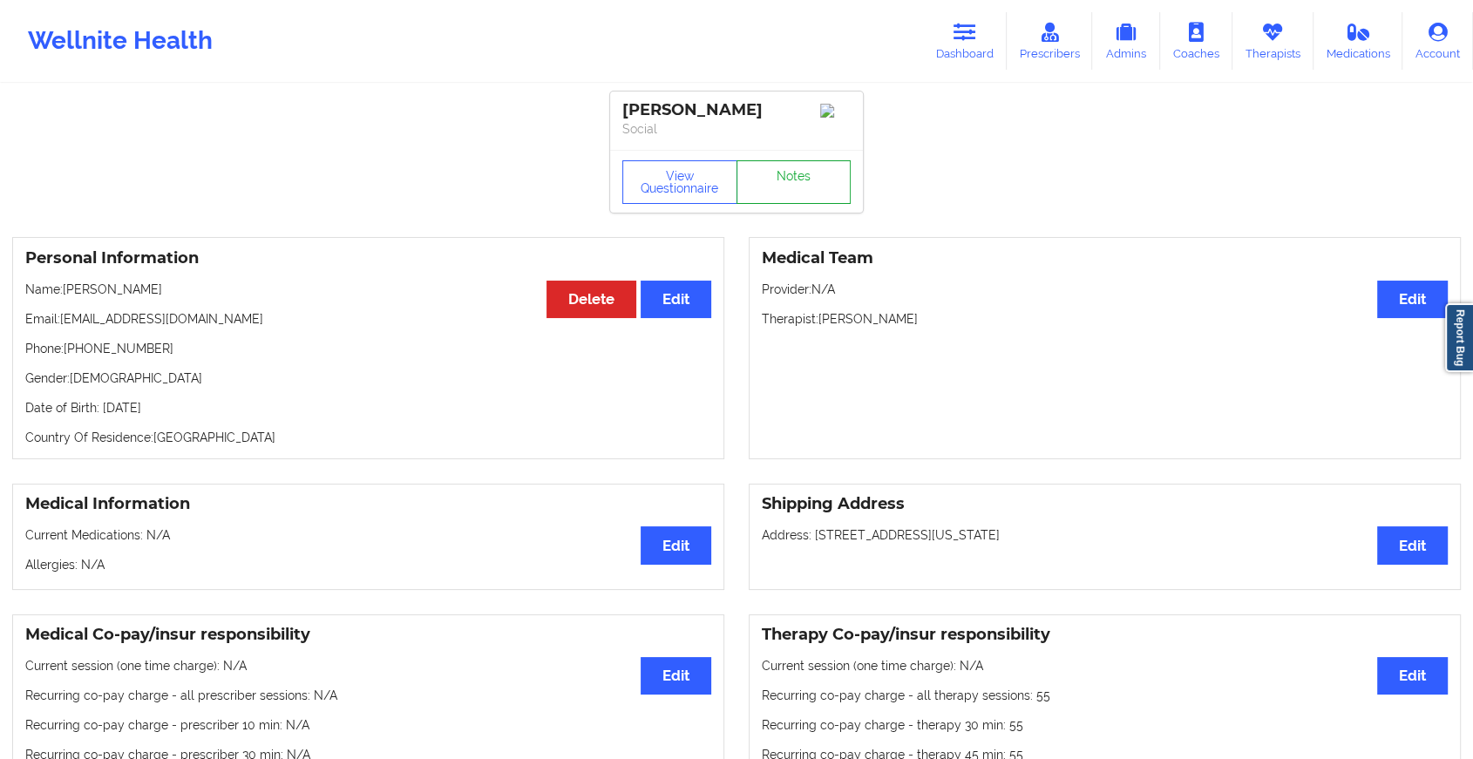
click at [795, 186] on link "Notes" at bounding box center [794, 182] width 115 height 44
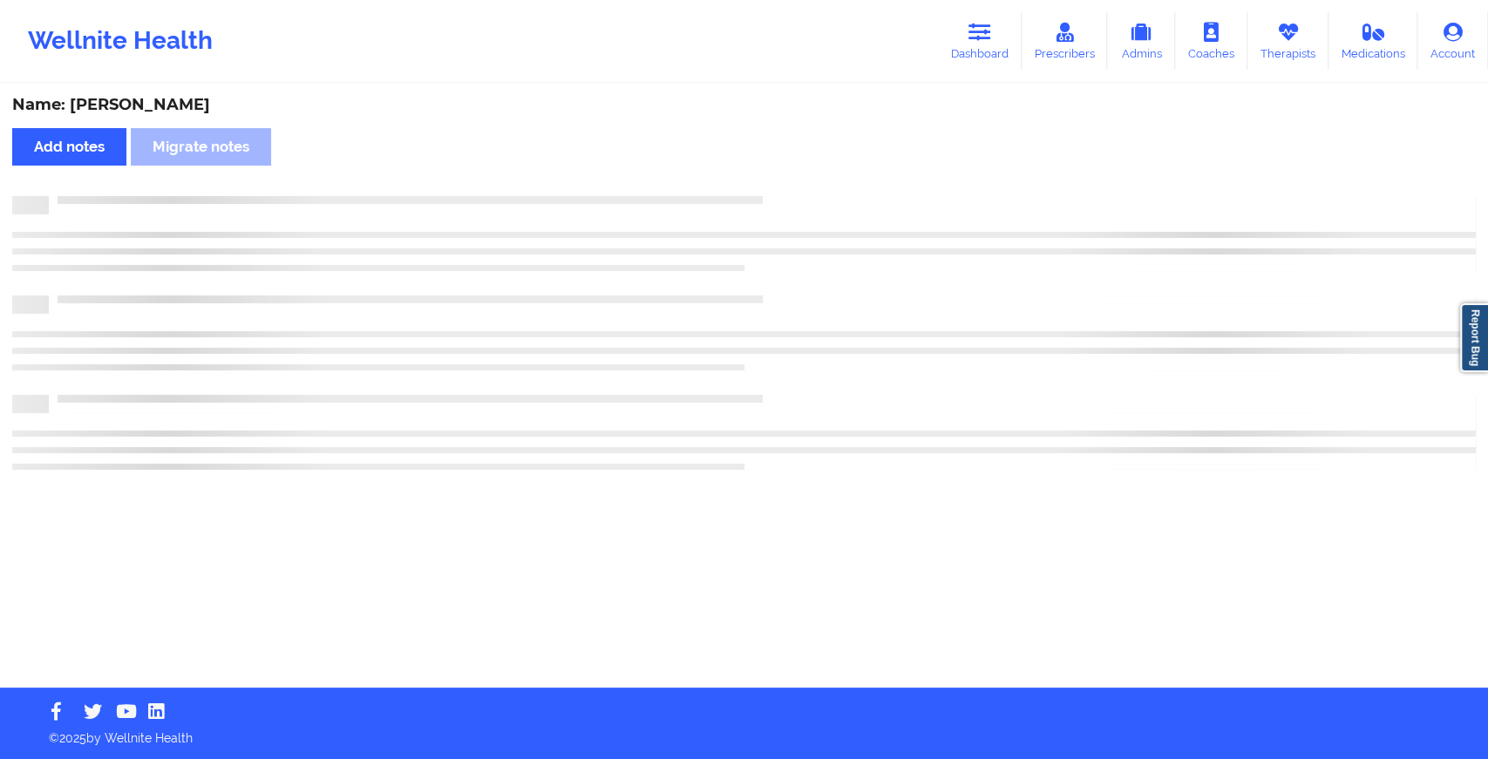
click at [795, 186] on div "Name: [PERSON_NAME] Add notes Migrate notes" at bounding box center [744, 386] width 1488 height 602
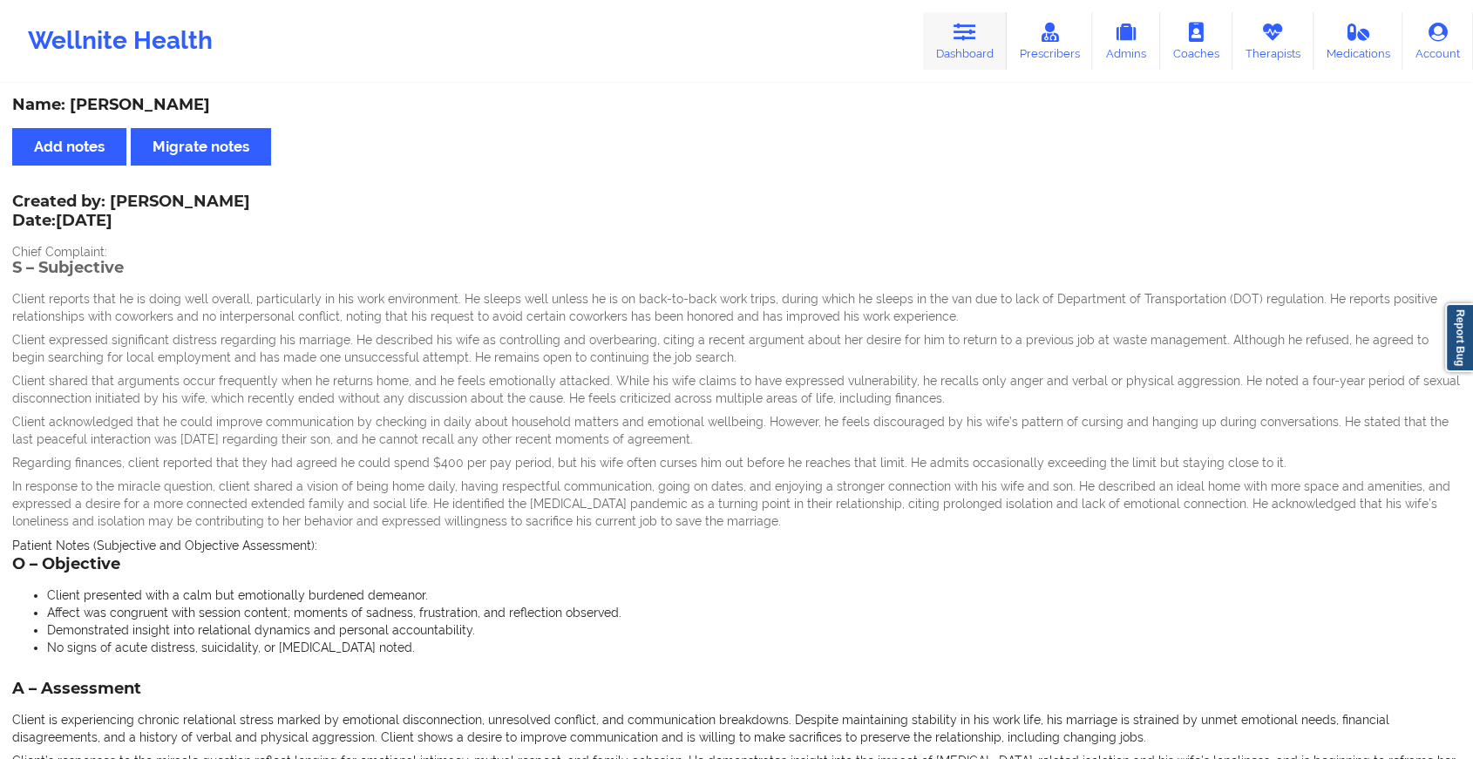
click at [976, 45] on link "Dashboard" at bounding box center [965, 41] width 84 height 58
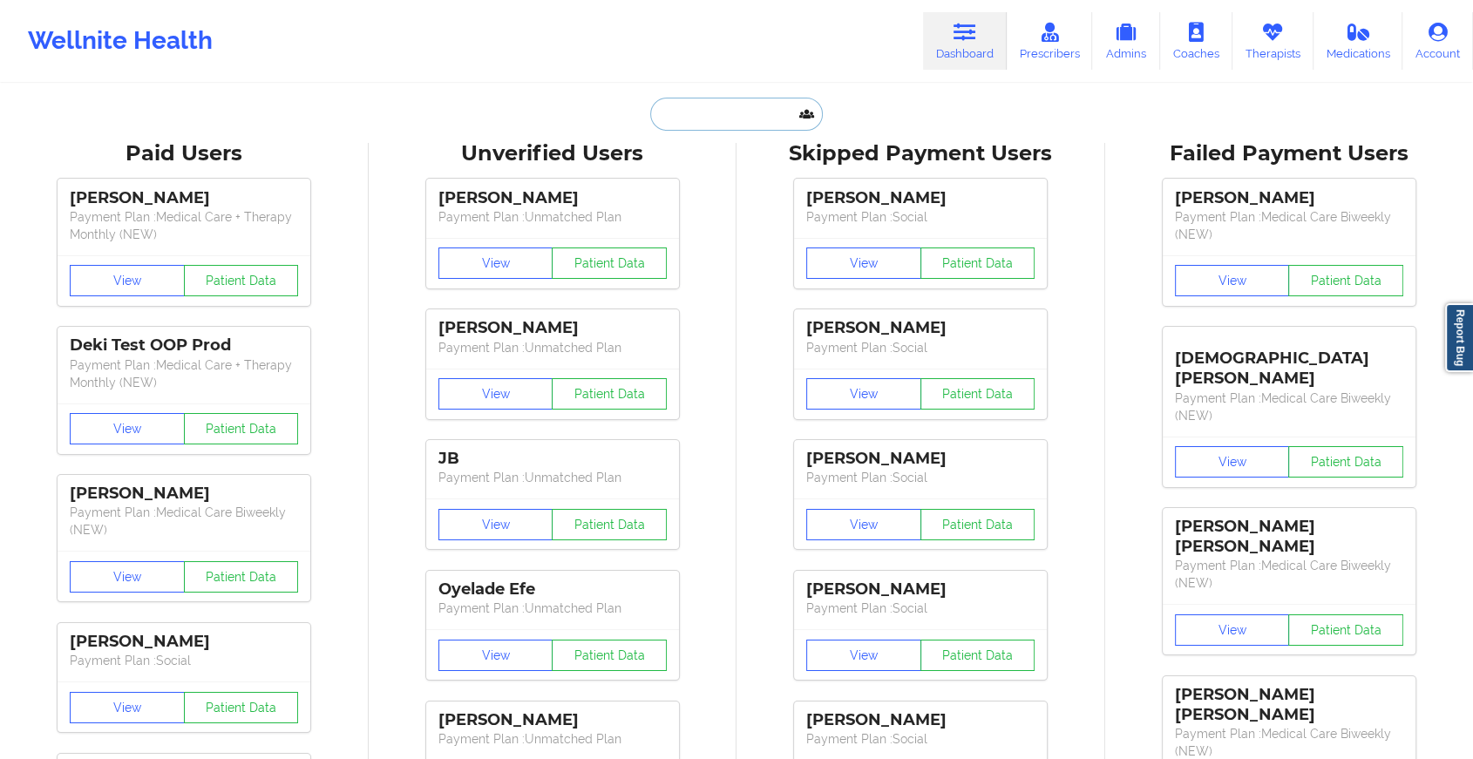
click at [680, 103] on input "text" at bounding box center [736, 114] width 173 height 33
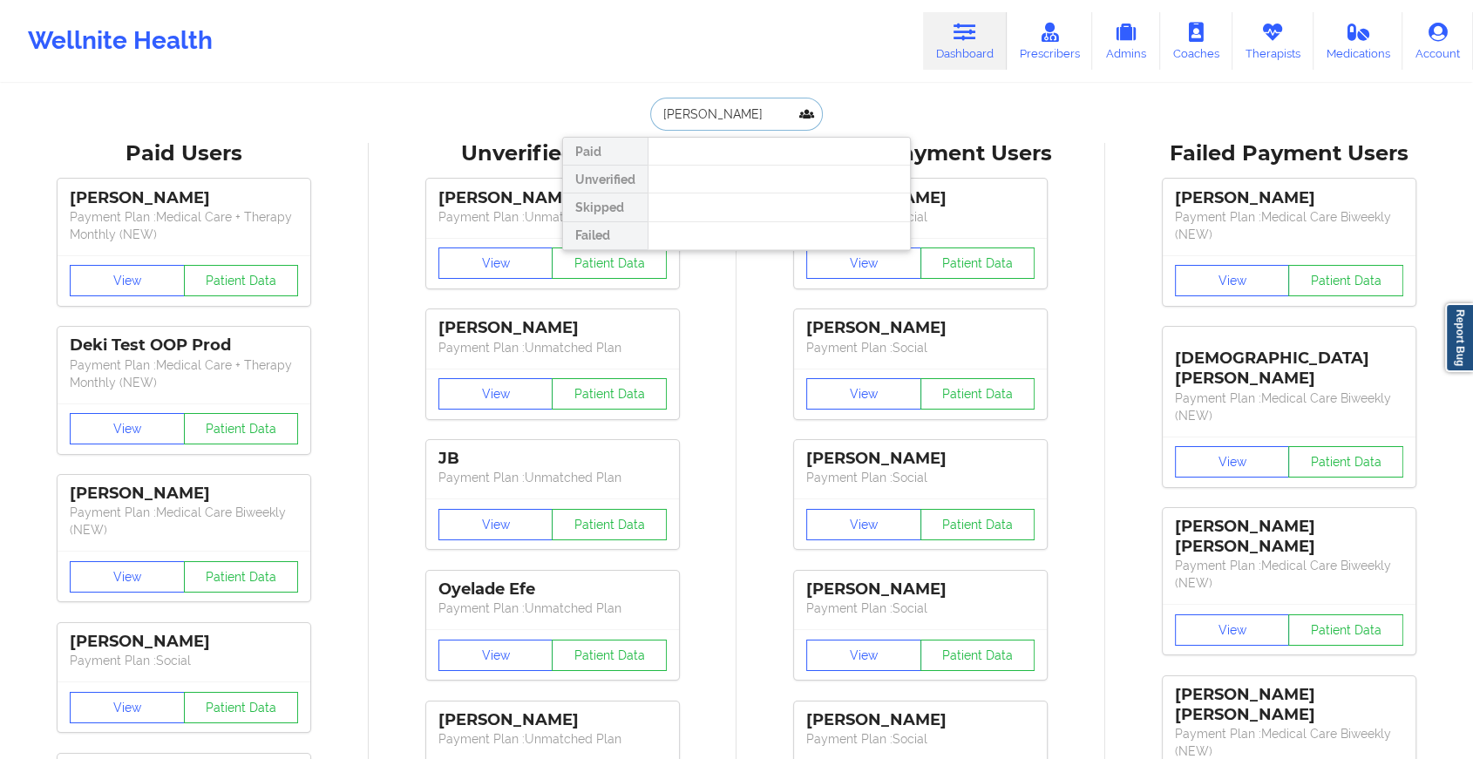
type input "[PERSON_NAME]"
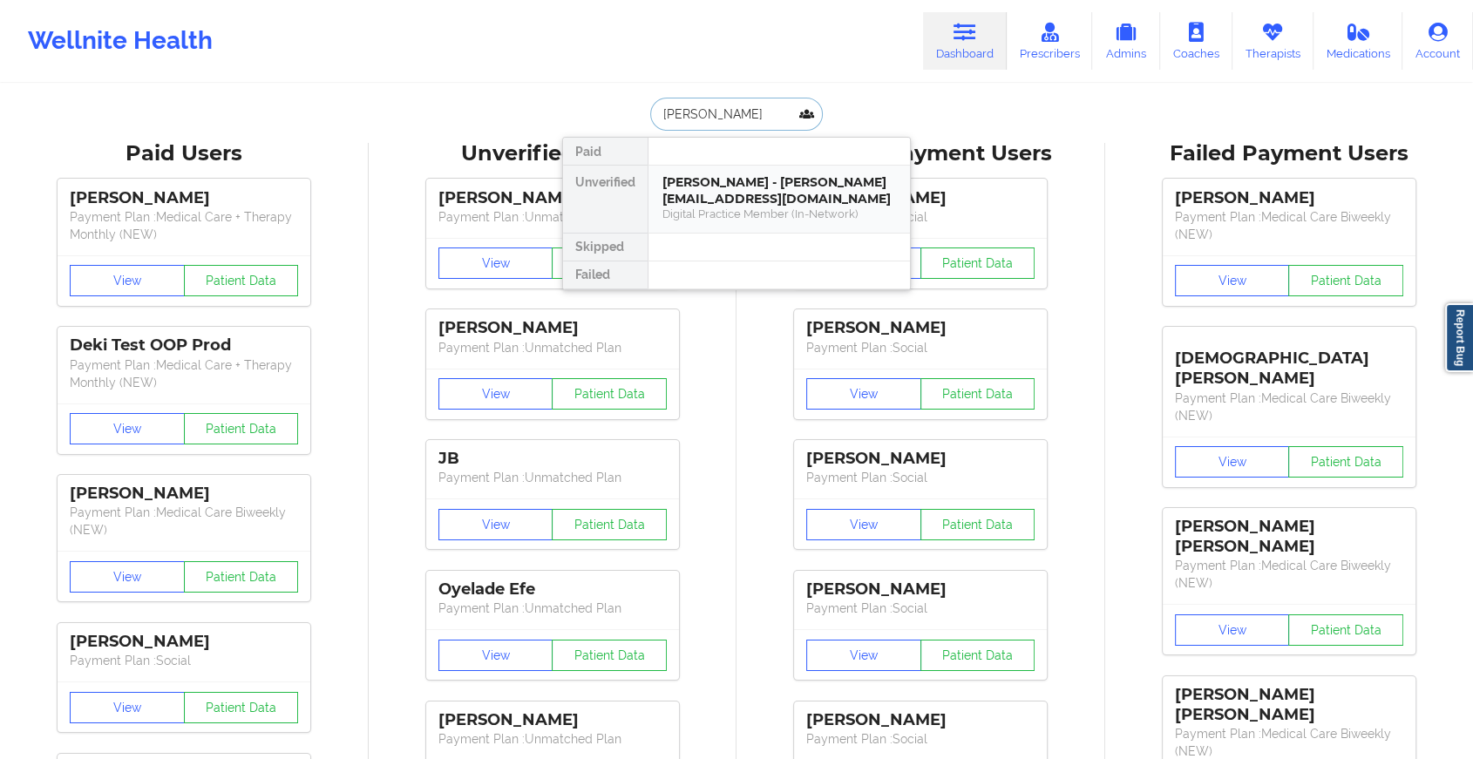
click at [759, 194] on div "[PERSON_NAME] - [PERSON_NAME][EMAIL_ADDRESS][DOMAIN_NAME]" at bounding box center [780, 190] width 234 height 32
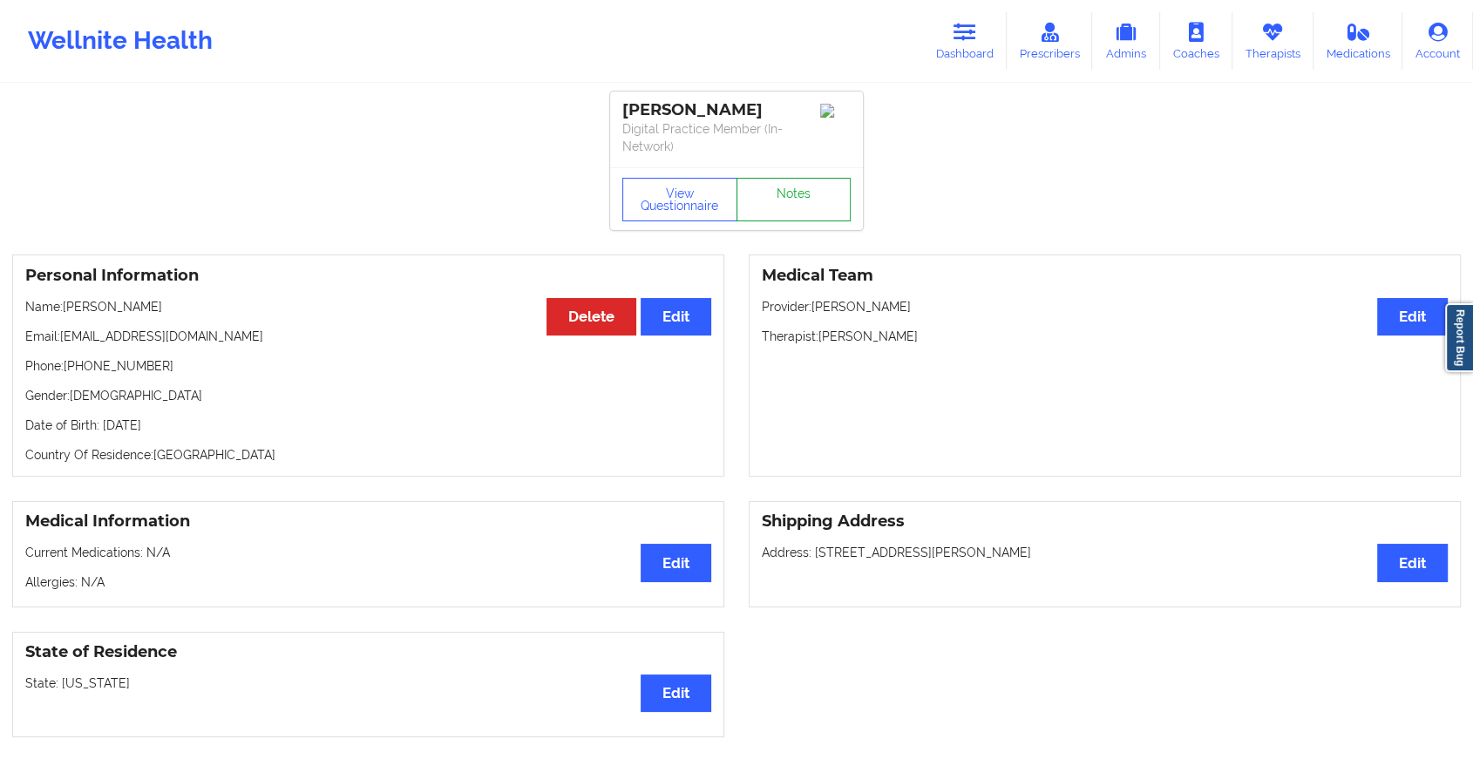
click at [786, 186] on link "Notes" at bounding box center [794, 200] width 115 height 44
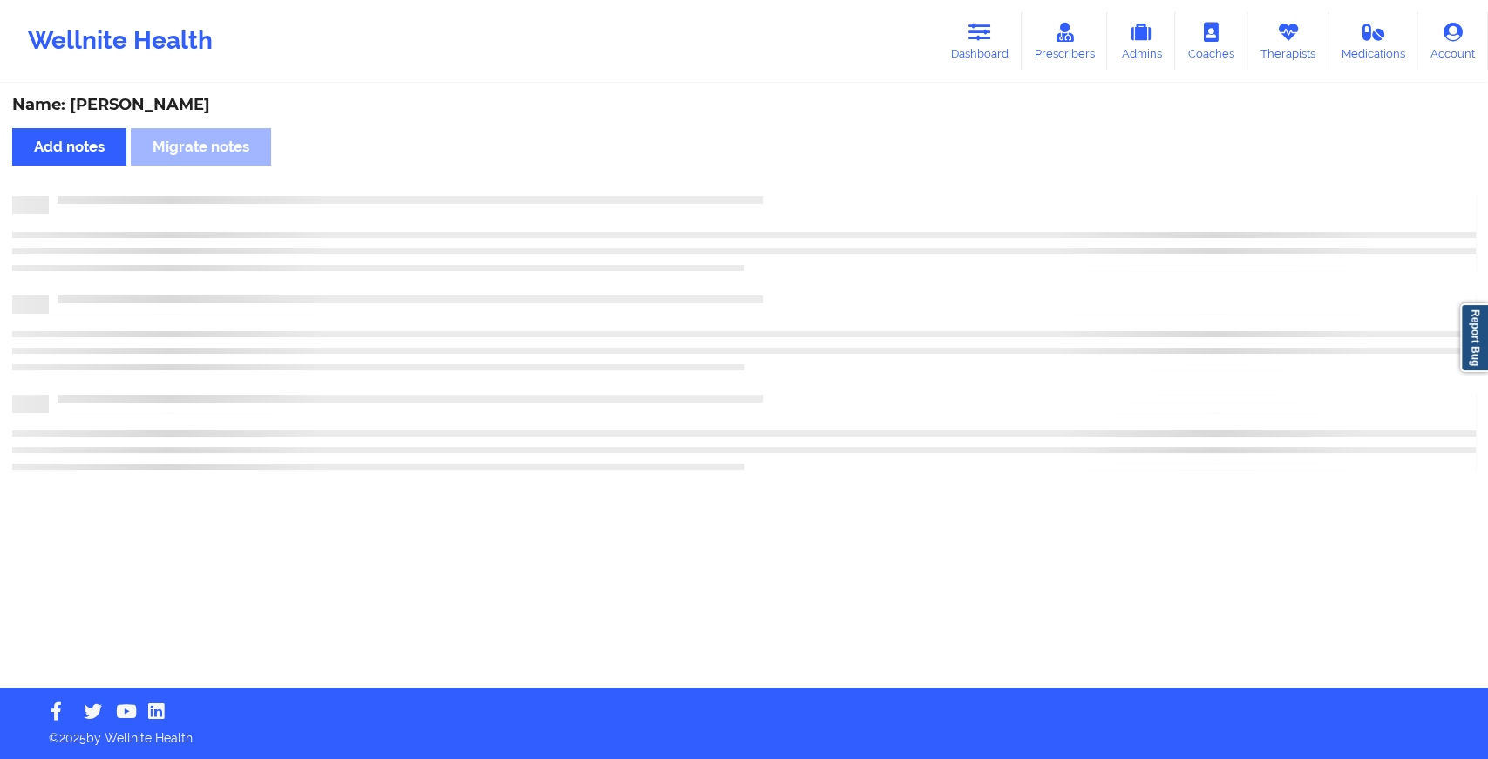
click at [786, 186] on div "Name: [PERSON_NAME] Add notes Migrate notes" at bounding box center [744, 386] width 1488 height 602
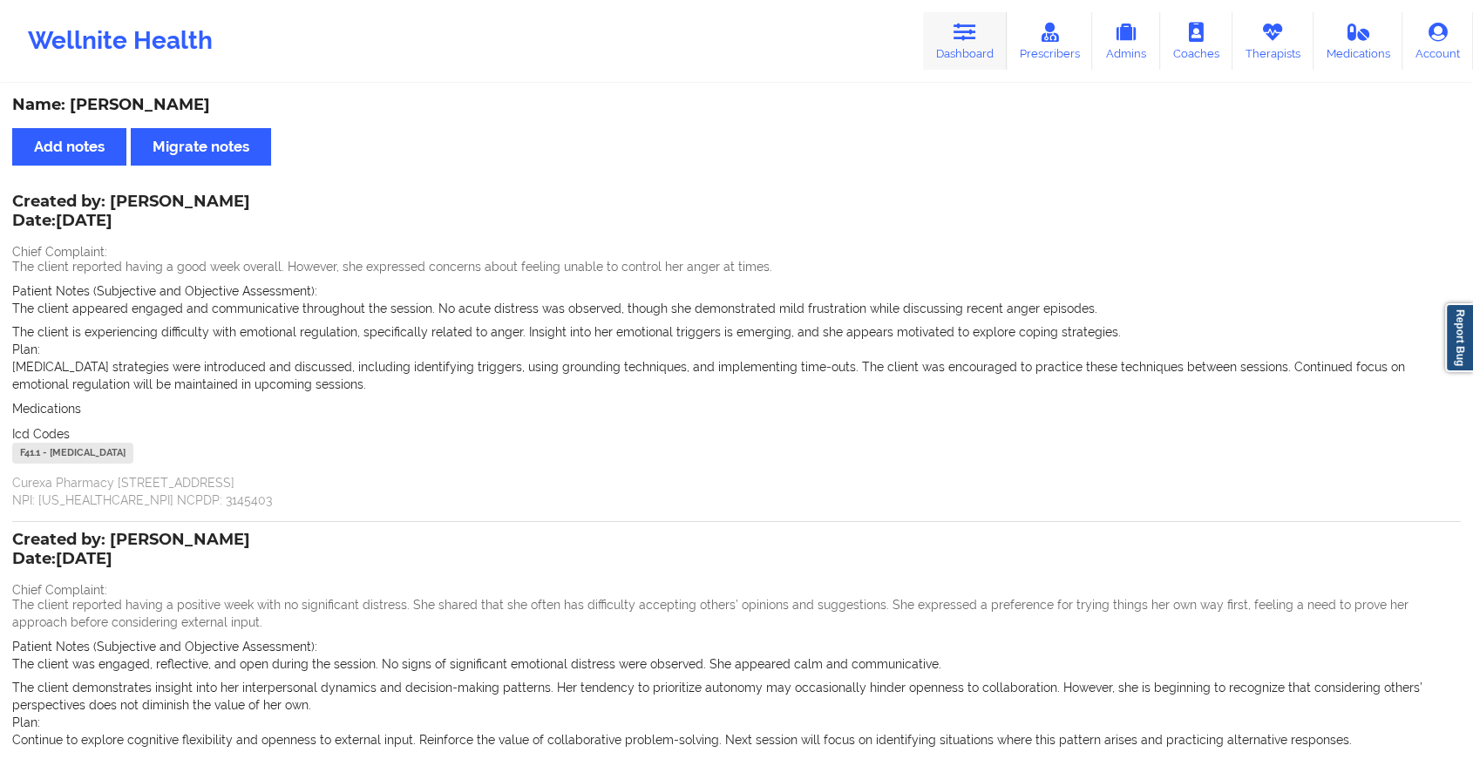
click at [963, 37] on icon at bounding box center [965, 32] width 23 height 19
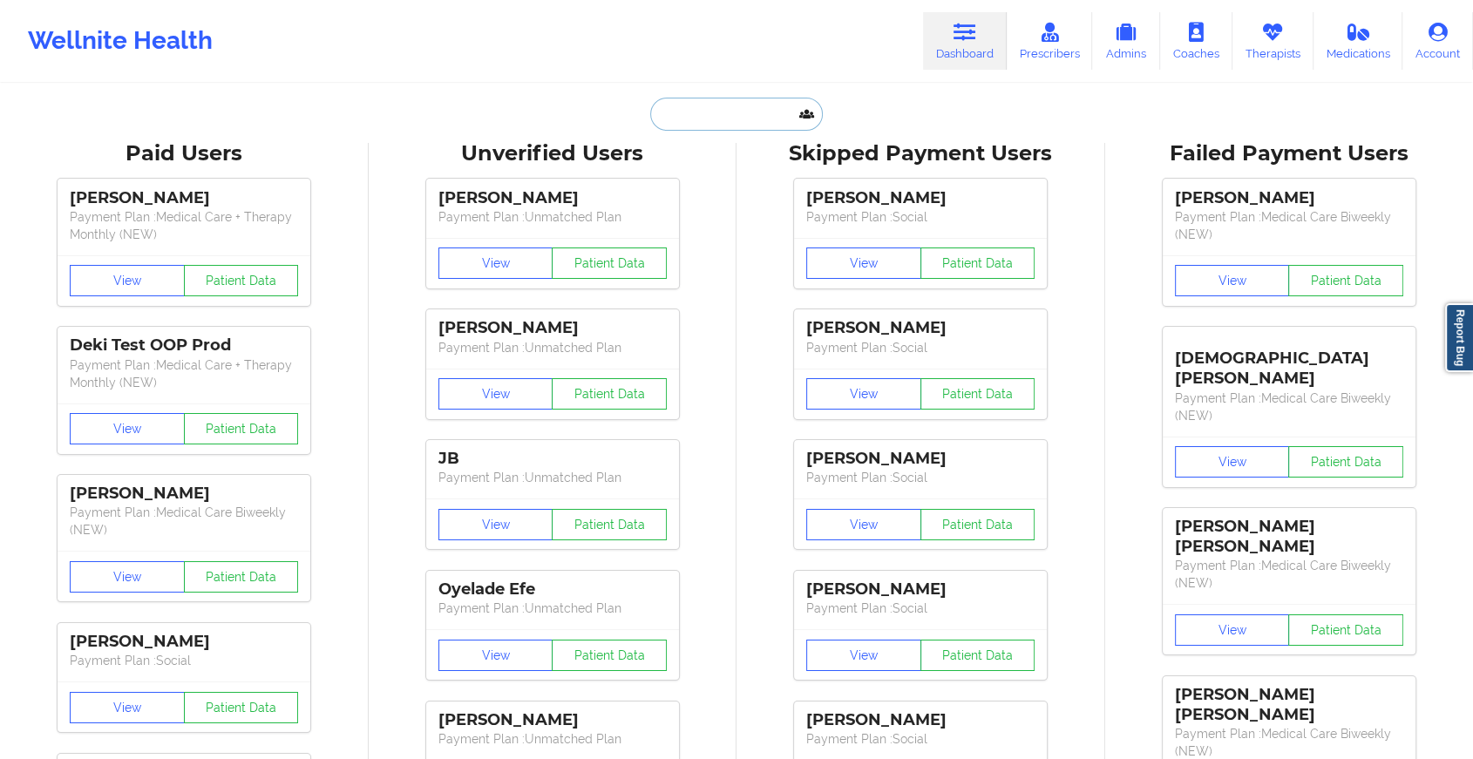
click at [739, 110] on input "text" at bounding box center [736, 114] width 173 height 33
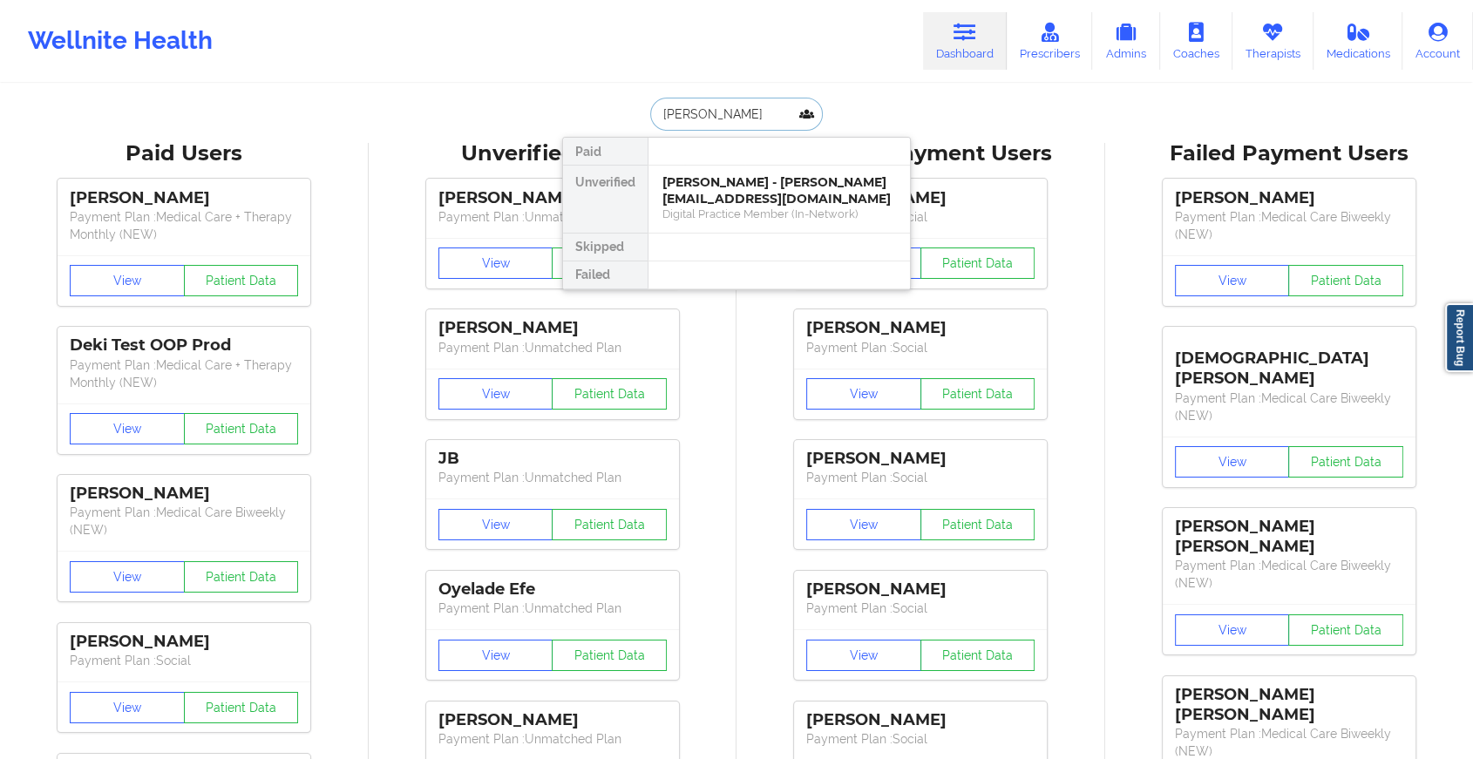
type input "[PERSON_NAME]"
click at [753, 195] on div "[PERSON_NAME] - [PERSON_NAME][EMAIL_ADDRESS][DOMAIN_NAME]" at bounding box center [780, 190] width 234 height 32
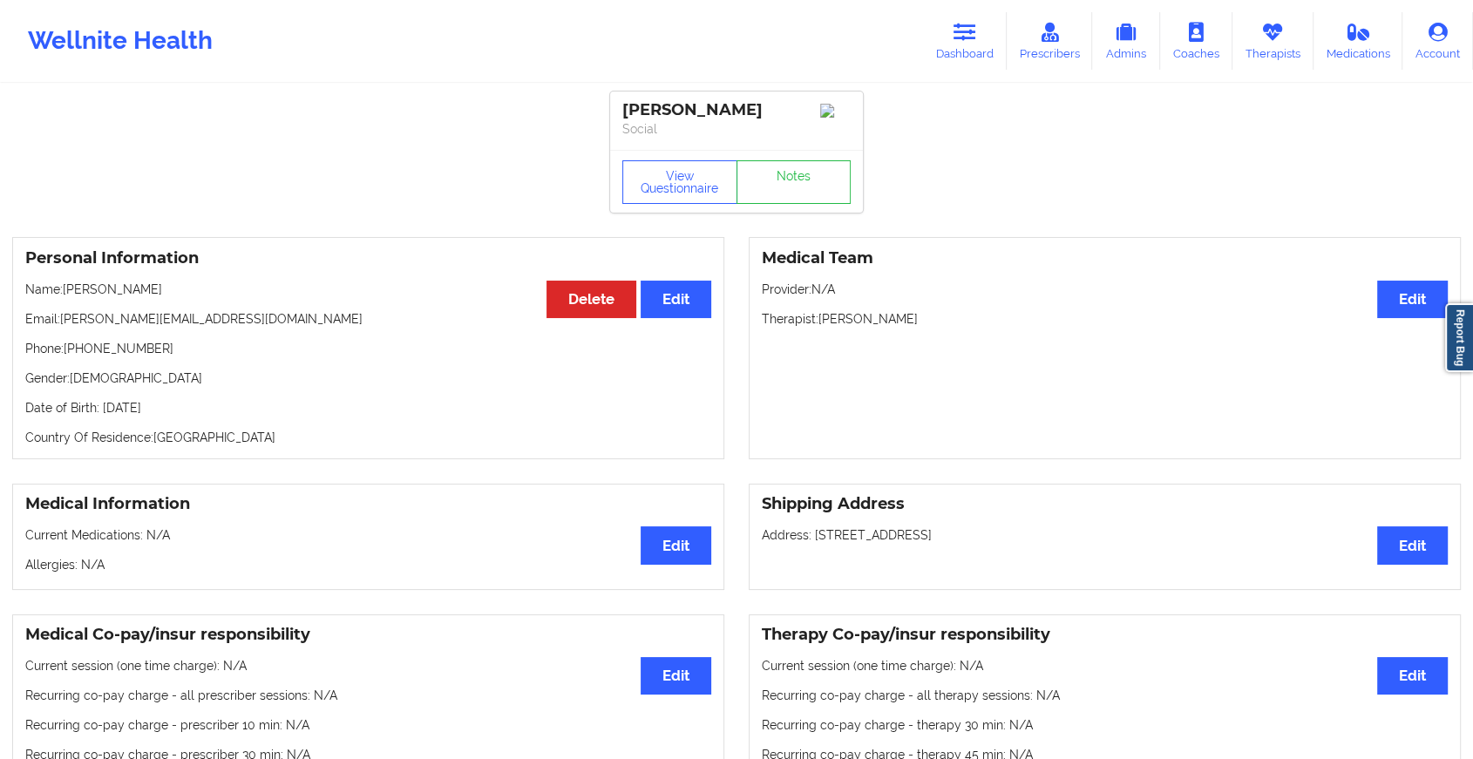
click at [790, 167] on div "View Questionnaire Notes" at bounding box center [736, 182] width 228 height 44
click at [790, 167] on link "Notes" at bounding box center [794, 182] width 115 height 44
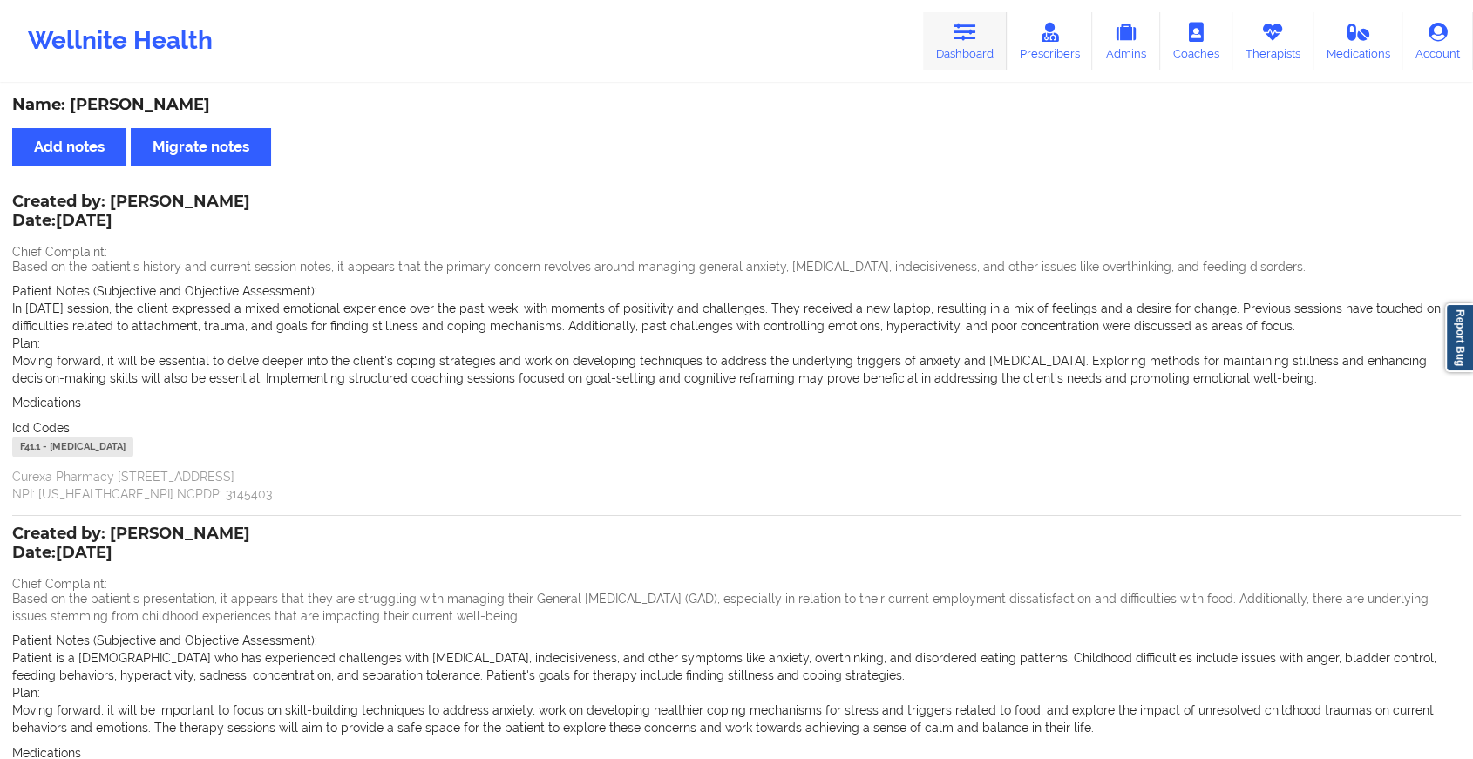
click at [937, 53] on link "Dashboard" at bounding box center [965, 41] width 84 height 58
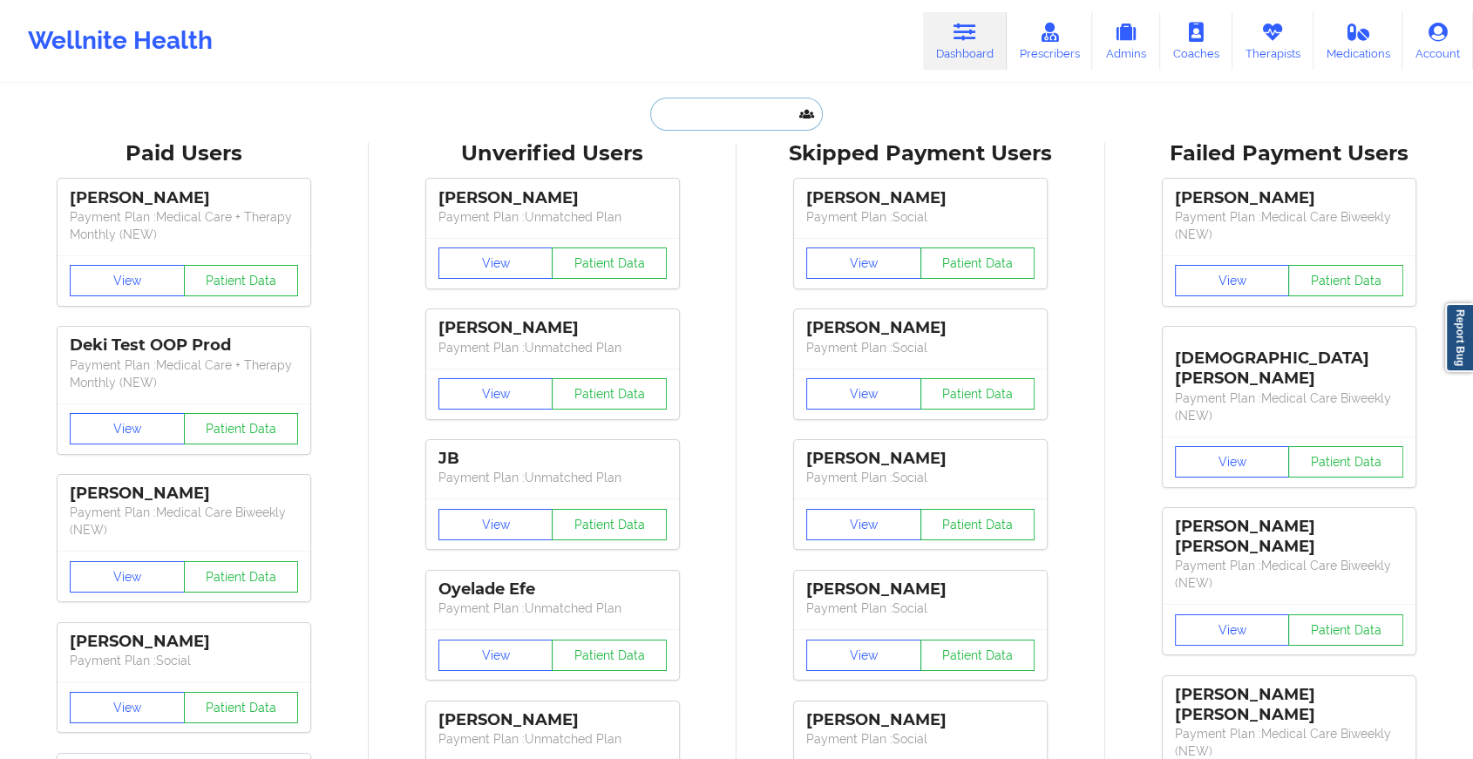
click at [776, 111] on input "text" at bounding box center [736, 114] width 173 height 33
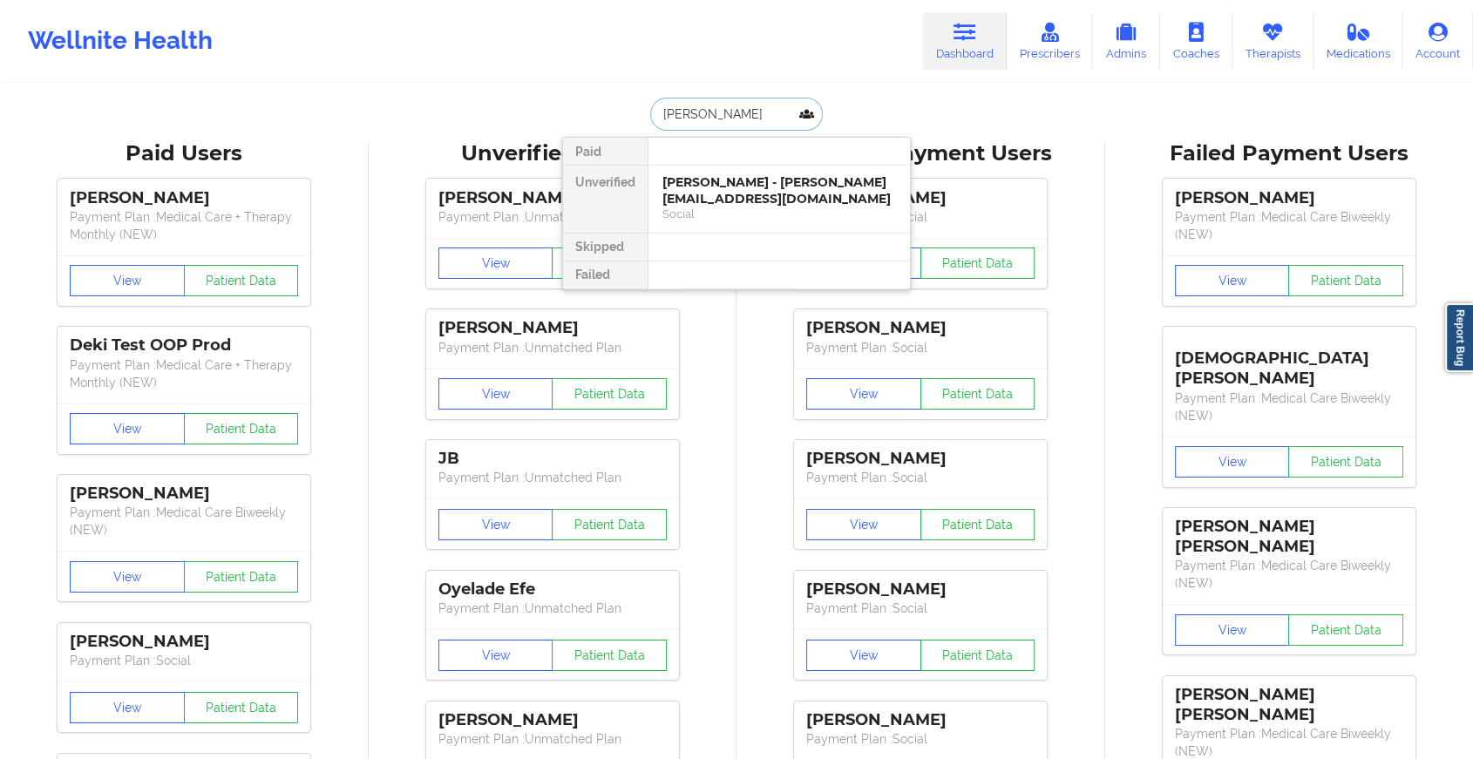
type input "[PERSON_NAME]"
click at [786, 194] on div "[PERSON_NAME] - [EMAIL_ADDRESS][DOMAIN_NAME]" at bounding box center [780, 190] width 234 height 32
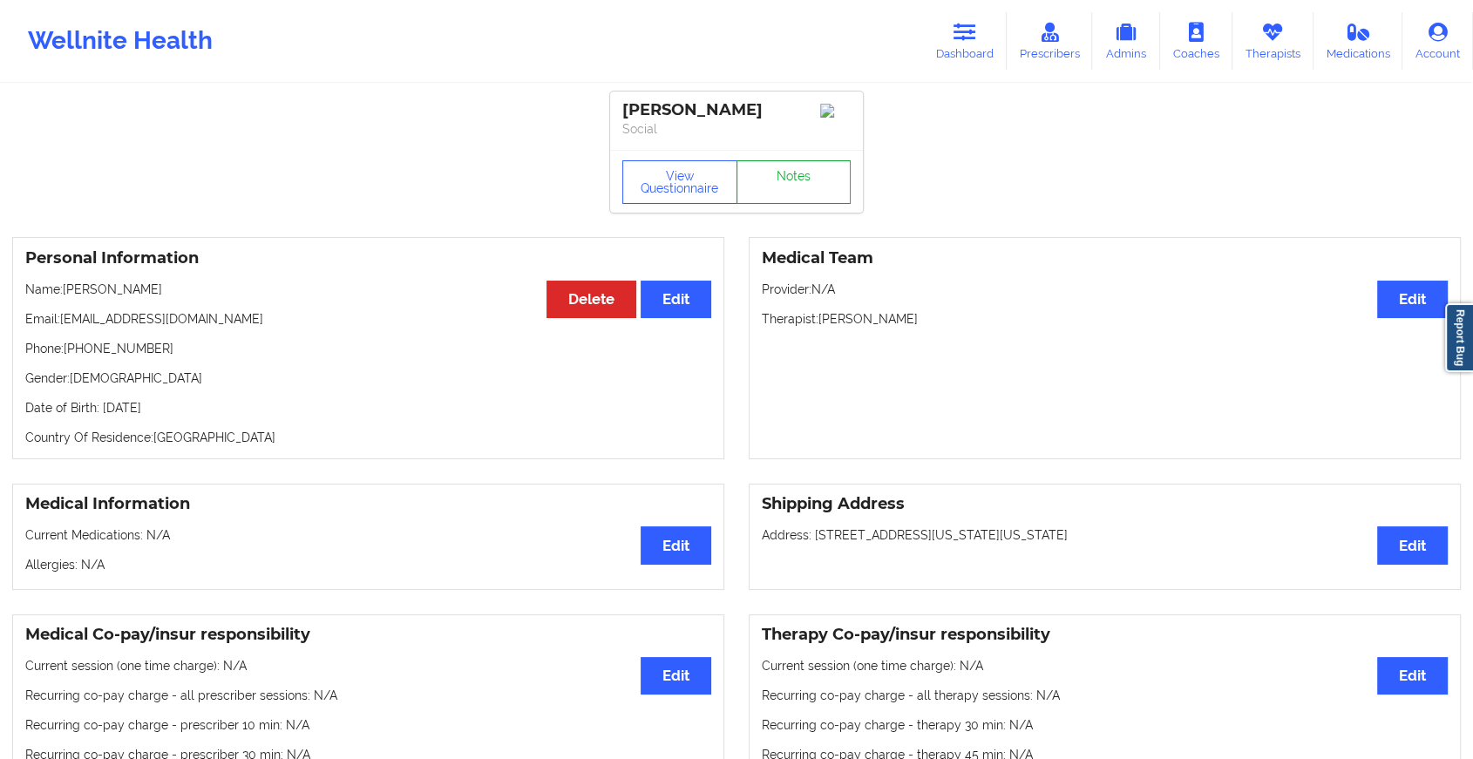
click at [800, 186] on link "Notes" at bounding box center [794, 182] width 115 height 44
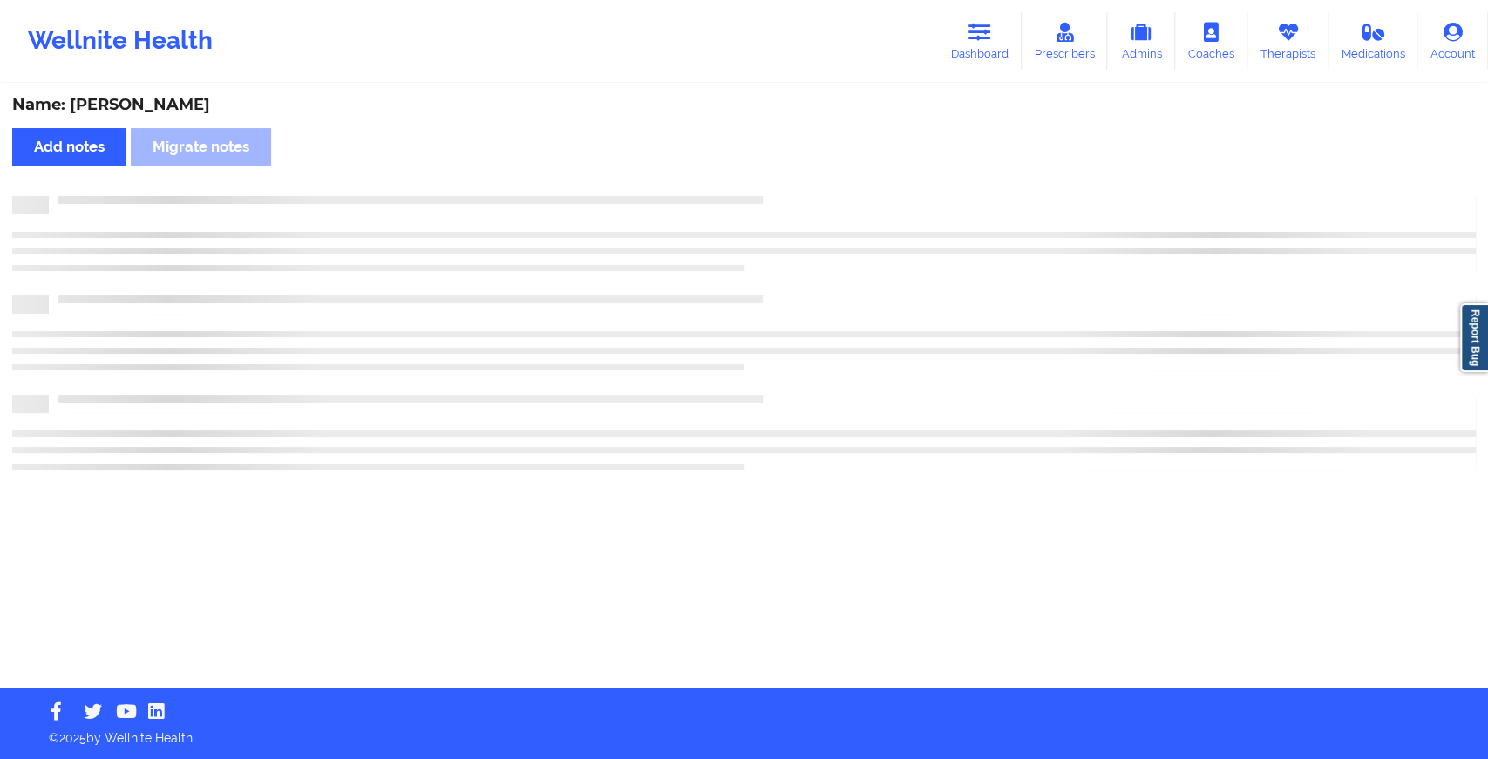
click at [800, 186] on div "Name: [PERSON_NAME] Add notes Migrate notes" at bounding box center [744, 386] width 1488 height 602
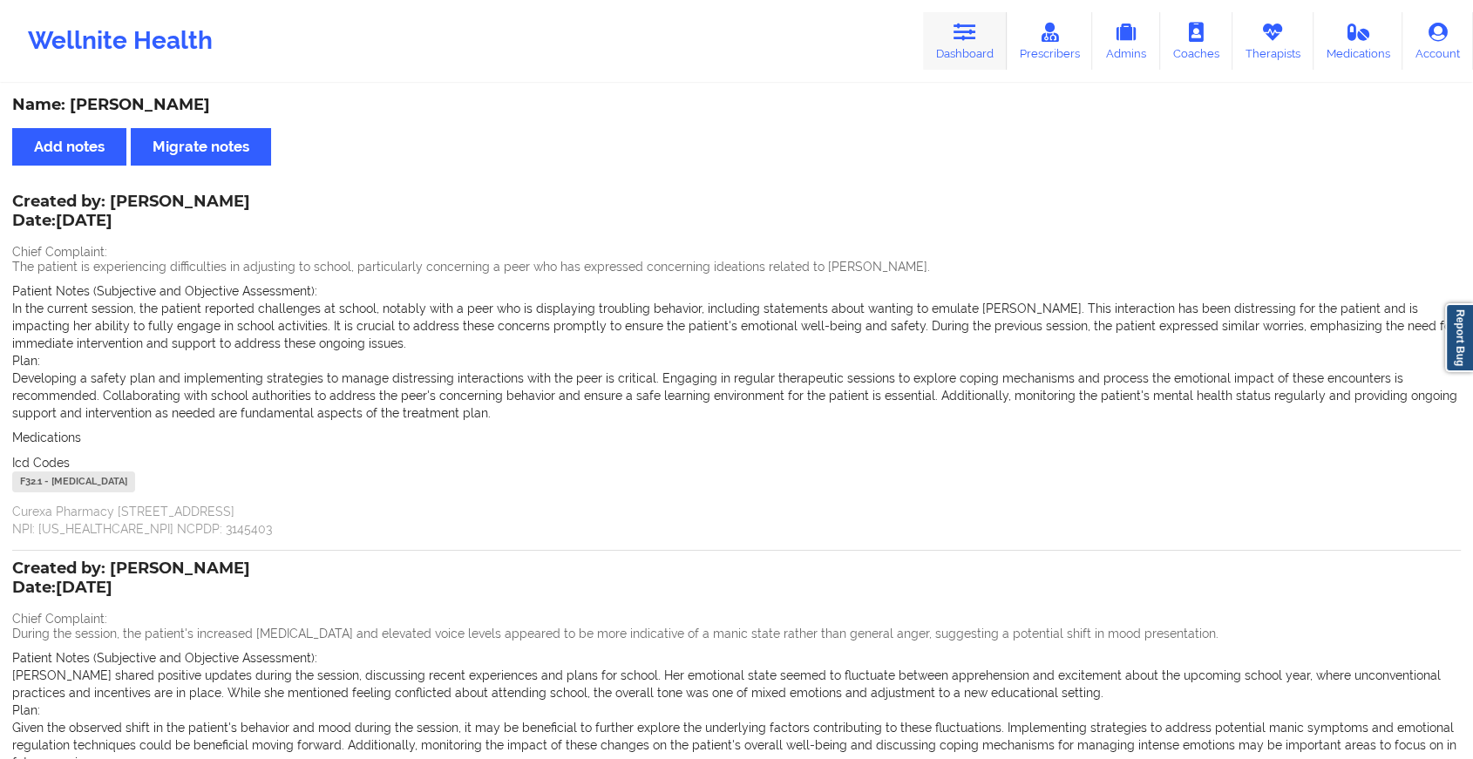
click at [967, 37] on icon at bounding box center [965, 32] width 23 height 19
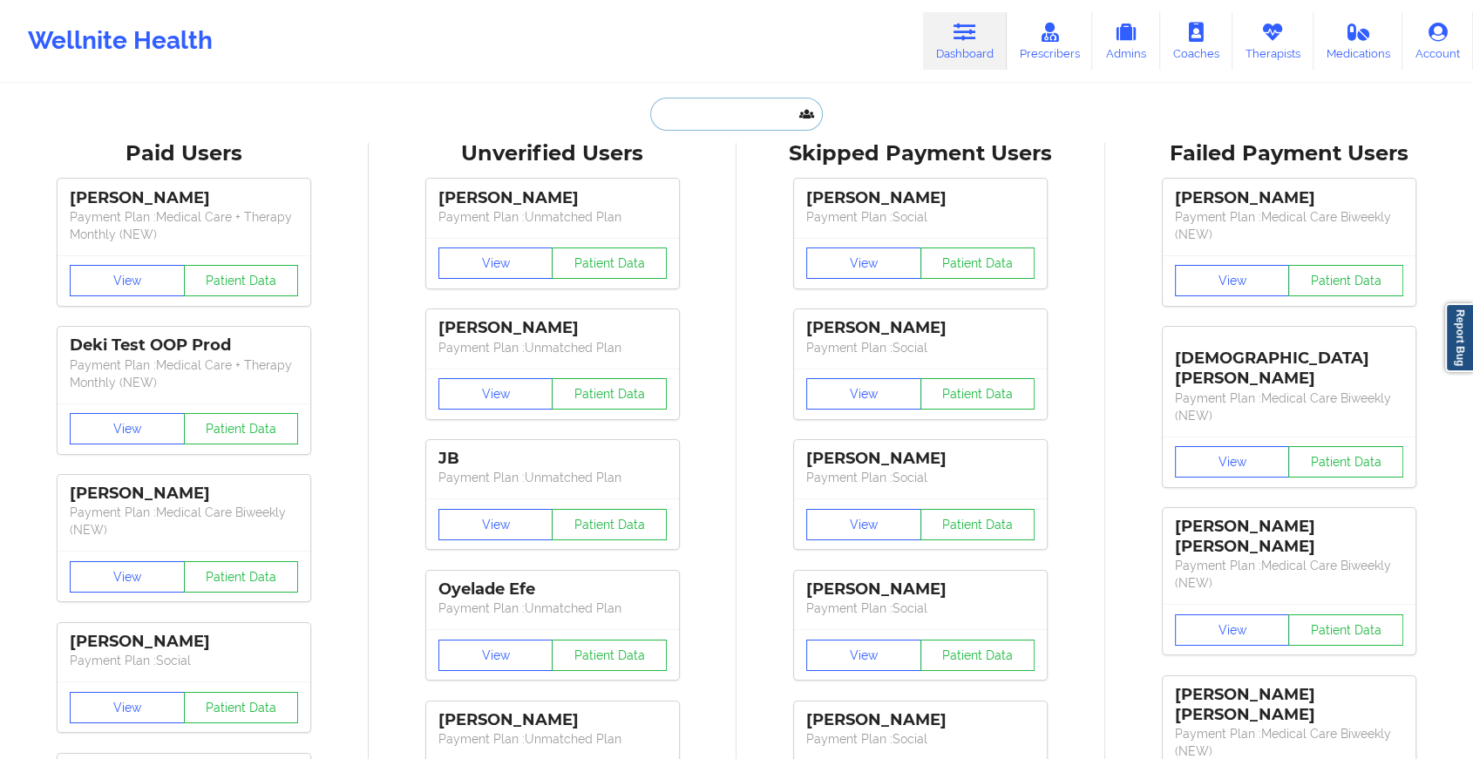
click at [766, 114] on input "text" at bounding box center [736, 114] width 173 height 33
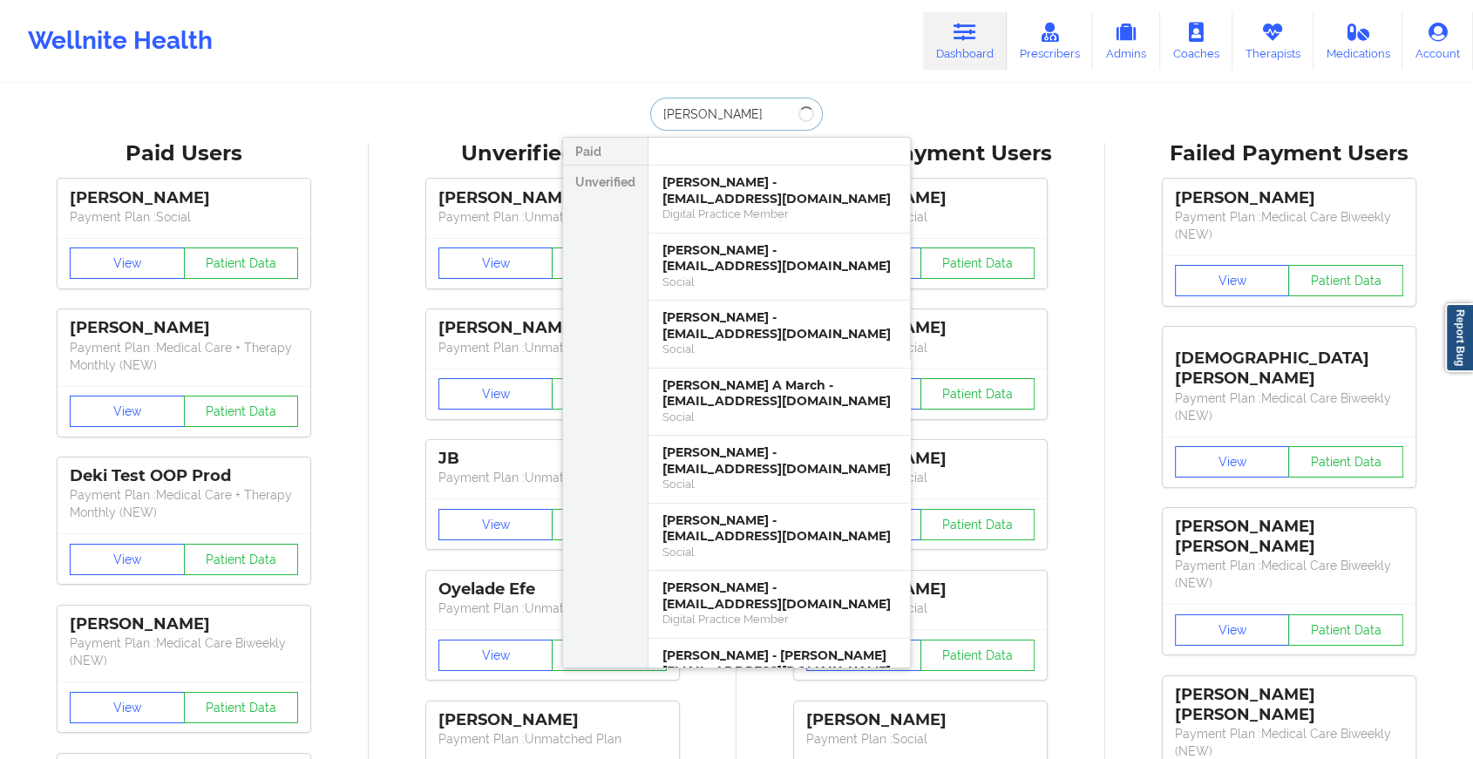
type input "[PERSON_NAME] a"
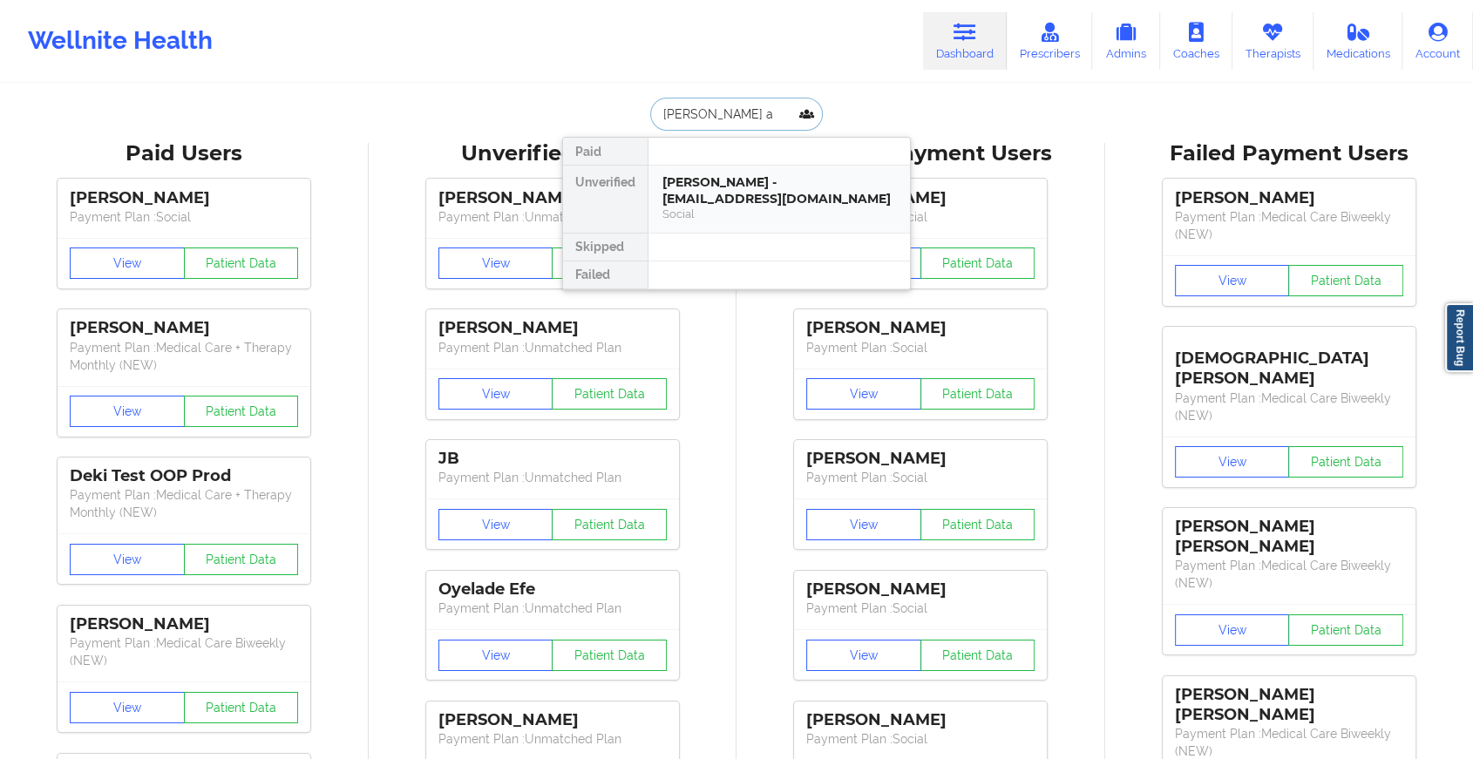
click at [793, 169] on div "[PERSON_NAME] - [EMAIL_ADDRESS][DOMAIN_NAME] Social" at bounding box center [780, 199] width 262 height 67
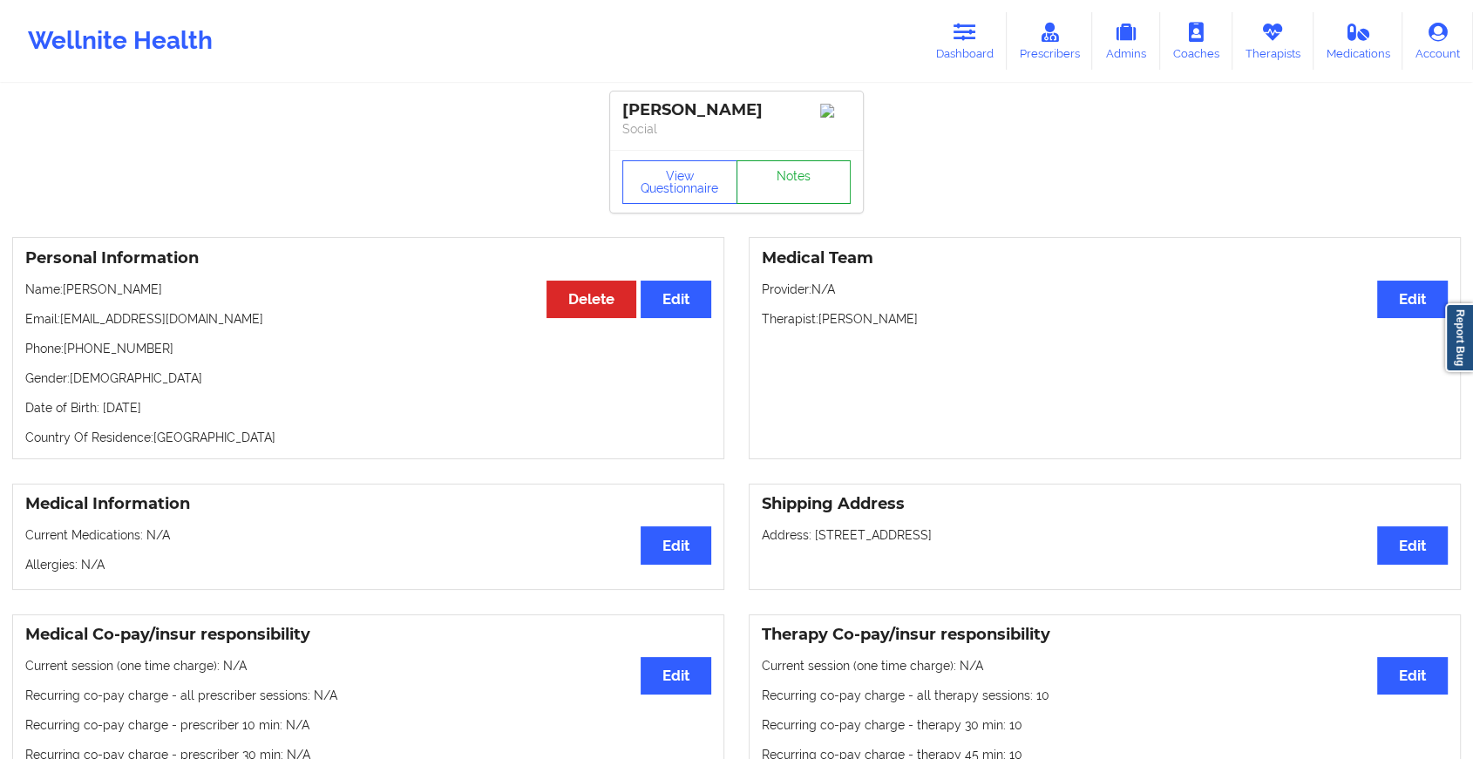
click at [788, 173] on link "Notes" at bounding box center [794, 182] width 115 height 44
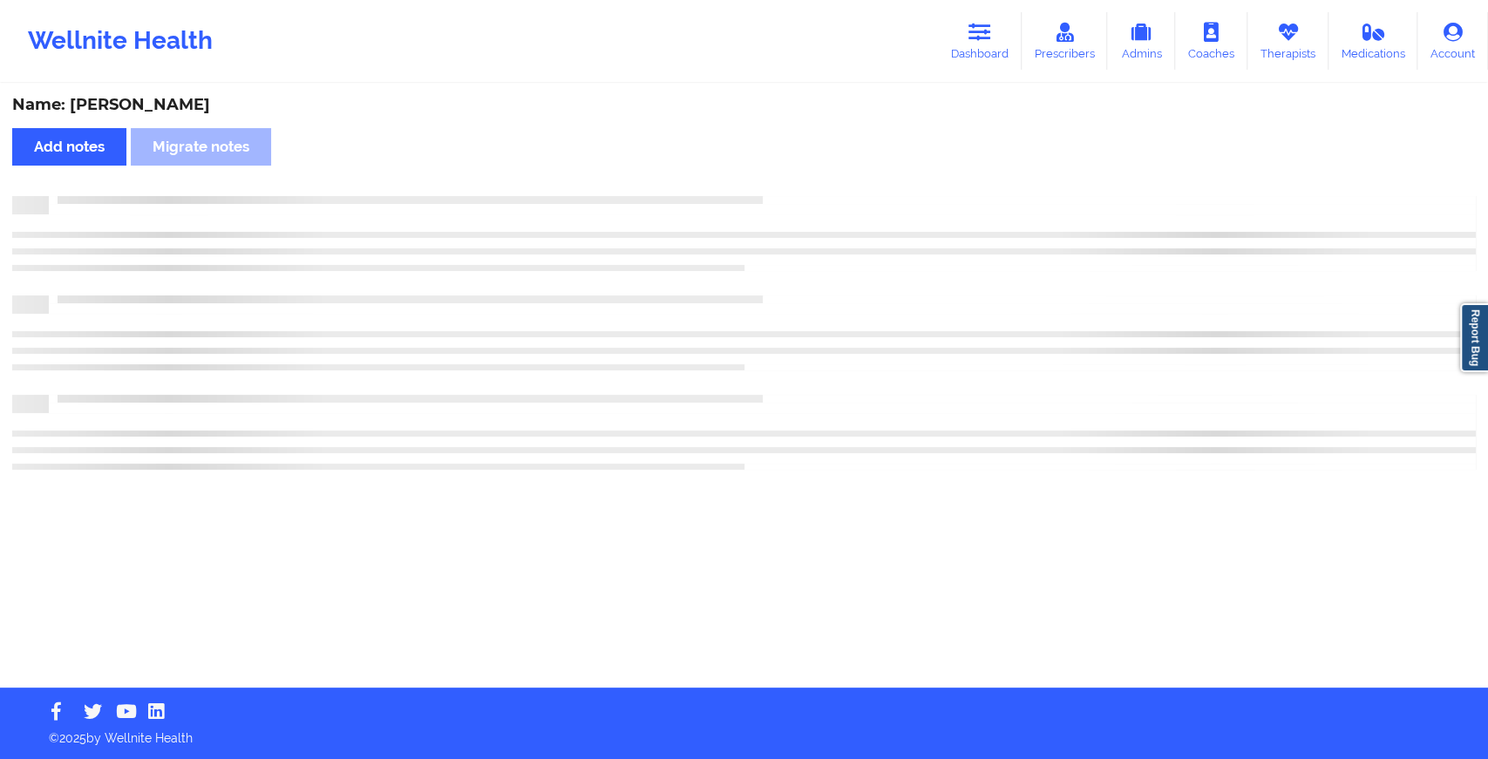
click at [788, 173] on div "Name: [PERSON_NAME] Add notes Migrate notes" at bounding box center [744, 386] width 1488 height 602
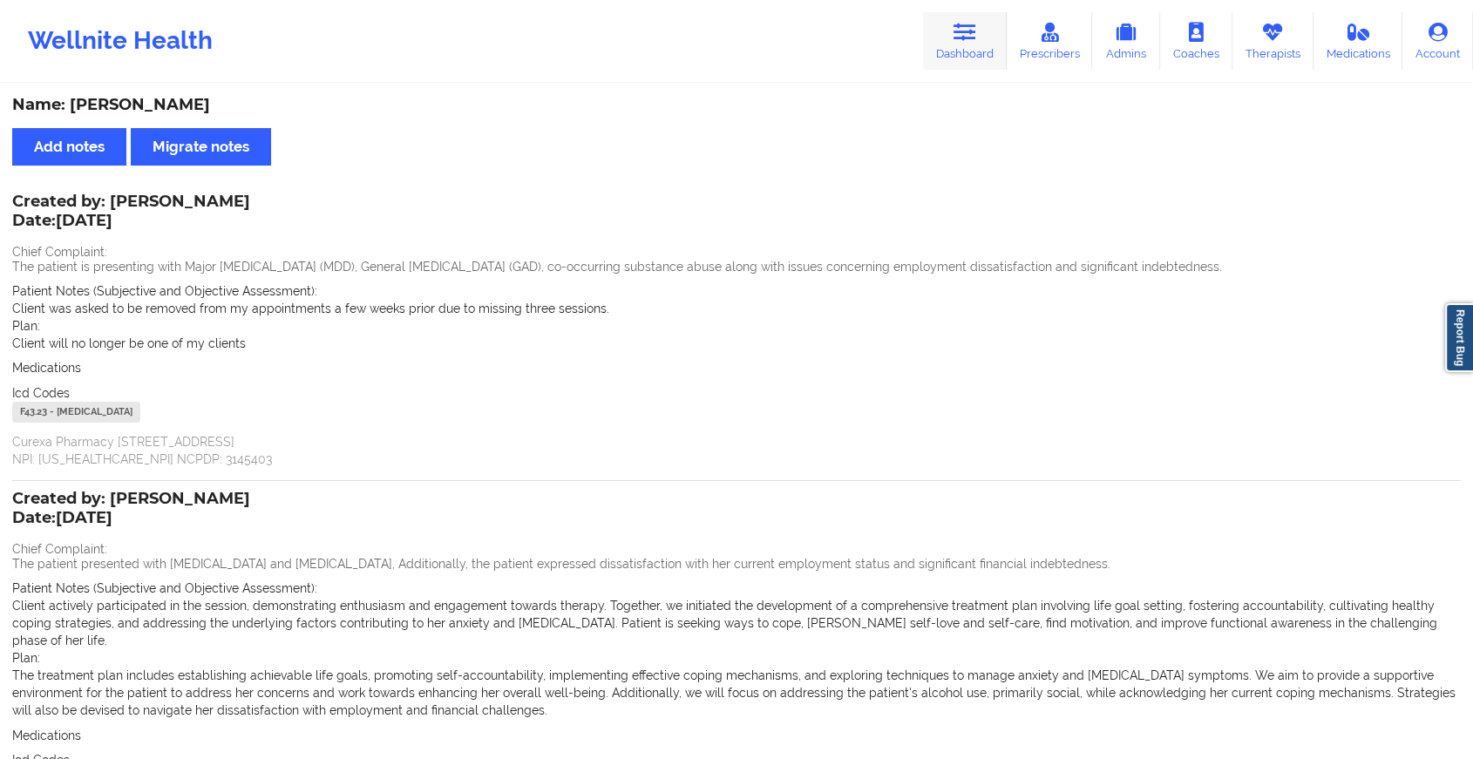
click at [967, 26] on icon at bounding box center [965, 32] width 23 height 19
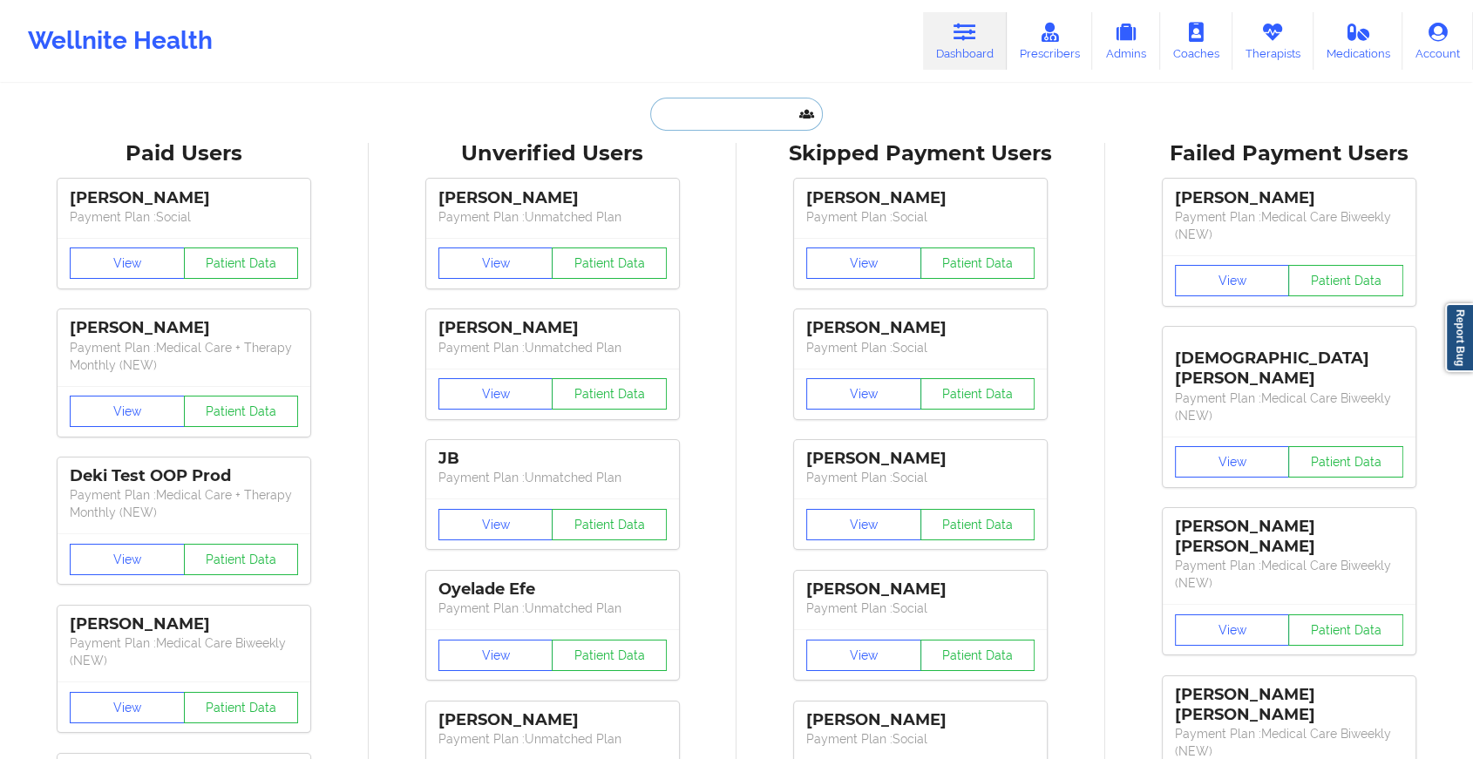
click at [754, 103] on input "text" at bounding box center [736, 114] width 173 height 33
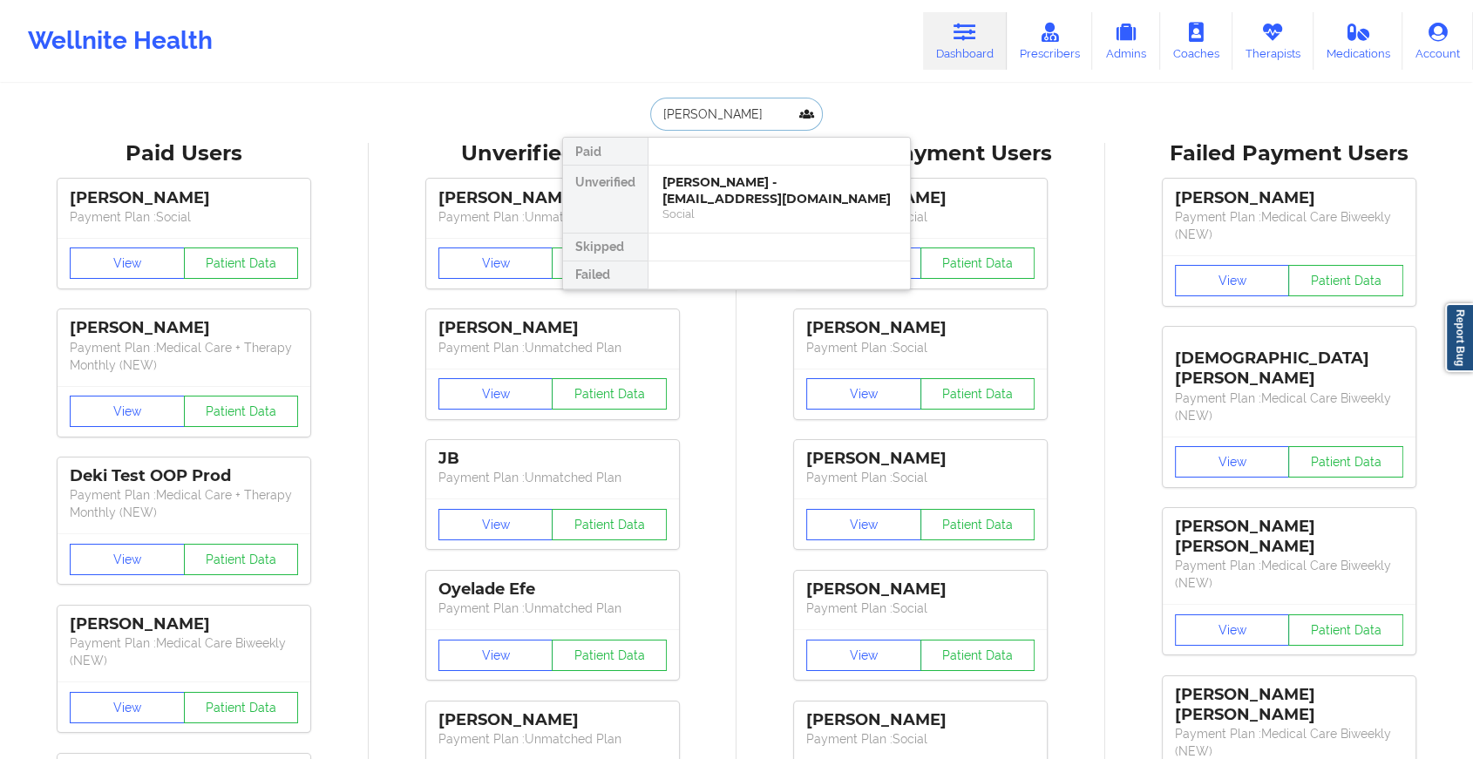
type input "[PERSON_NAME]"
click at [760, 216] on div "Social" at bounding box center [780, 214] width 234 height 15
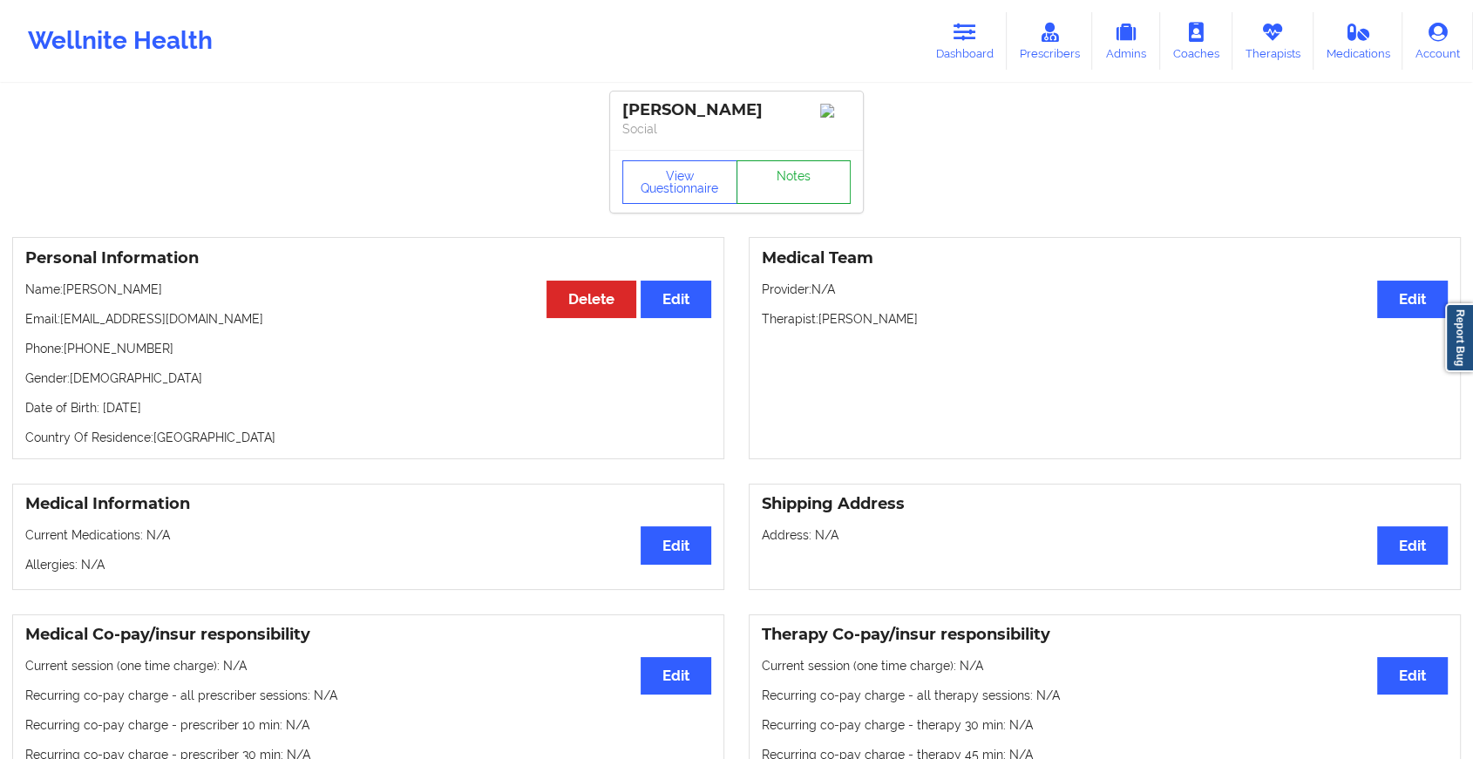
click at [813, 181] on link "Notes" at bounding box center [794, 182] width 115 height 44
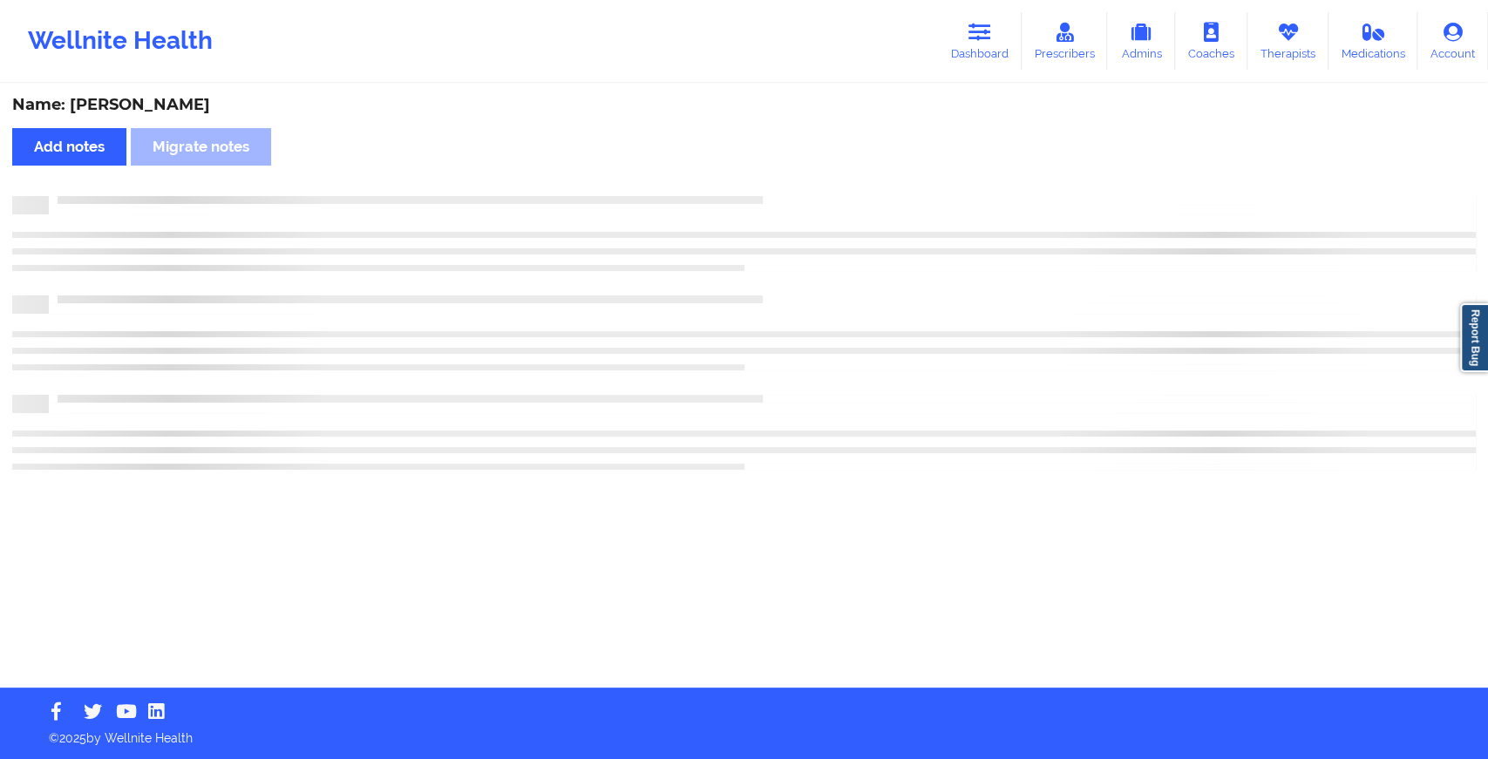
click at [812, 182] on div "Name: [PERSON_NAME] Add notes Migrate notes" at bounding box center [744, 386] width 1488 height 602
click at [812, 183] on div "Name: [PERSON_NAME] Add notes Migrate notes" at bounding box center [744, 386] width 1488 height 602
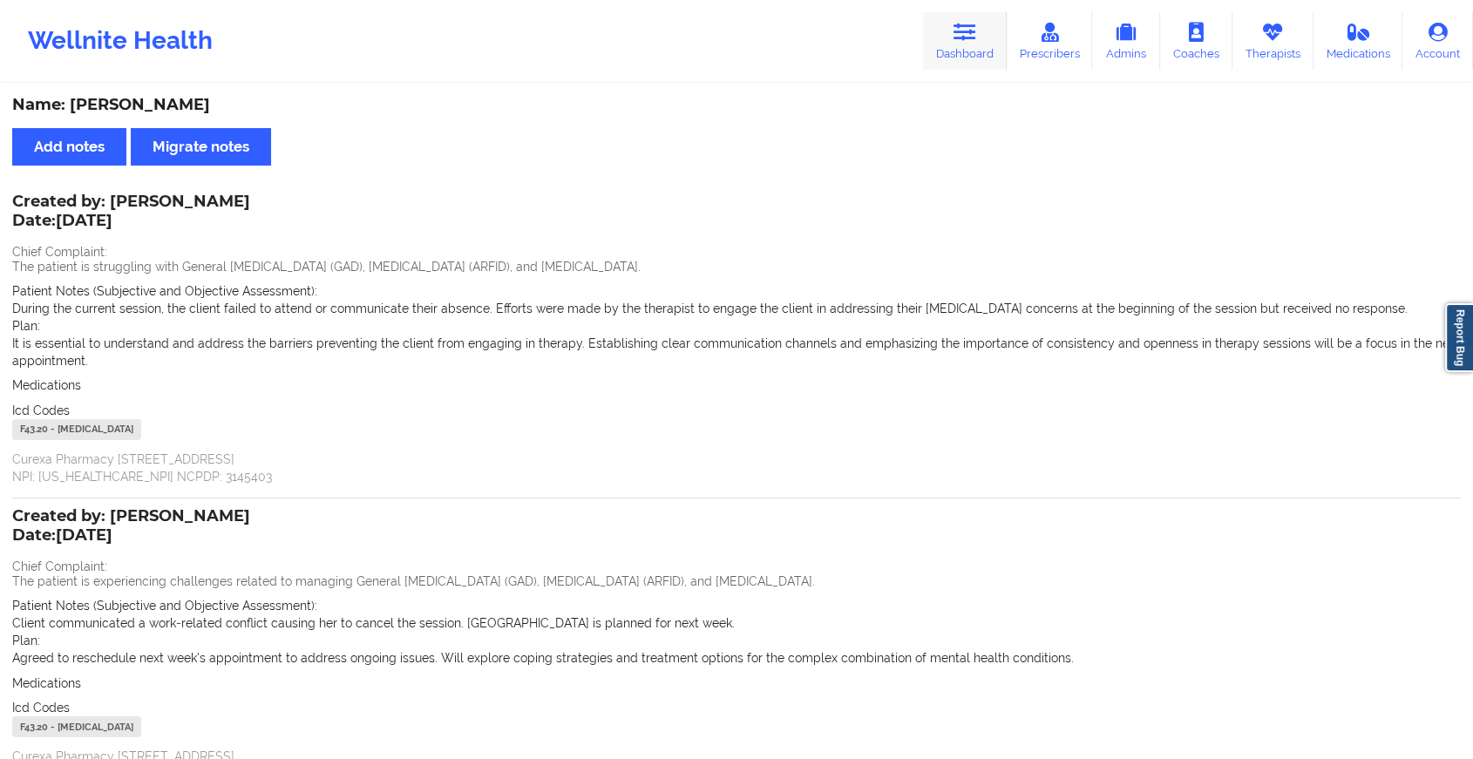
click at [949, 56] on link "Dashboard" at bounding box center [965, 41] width 84 height 58
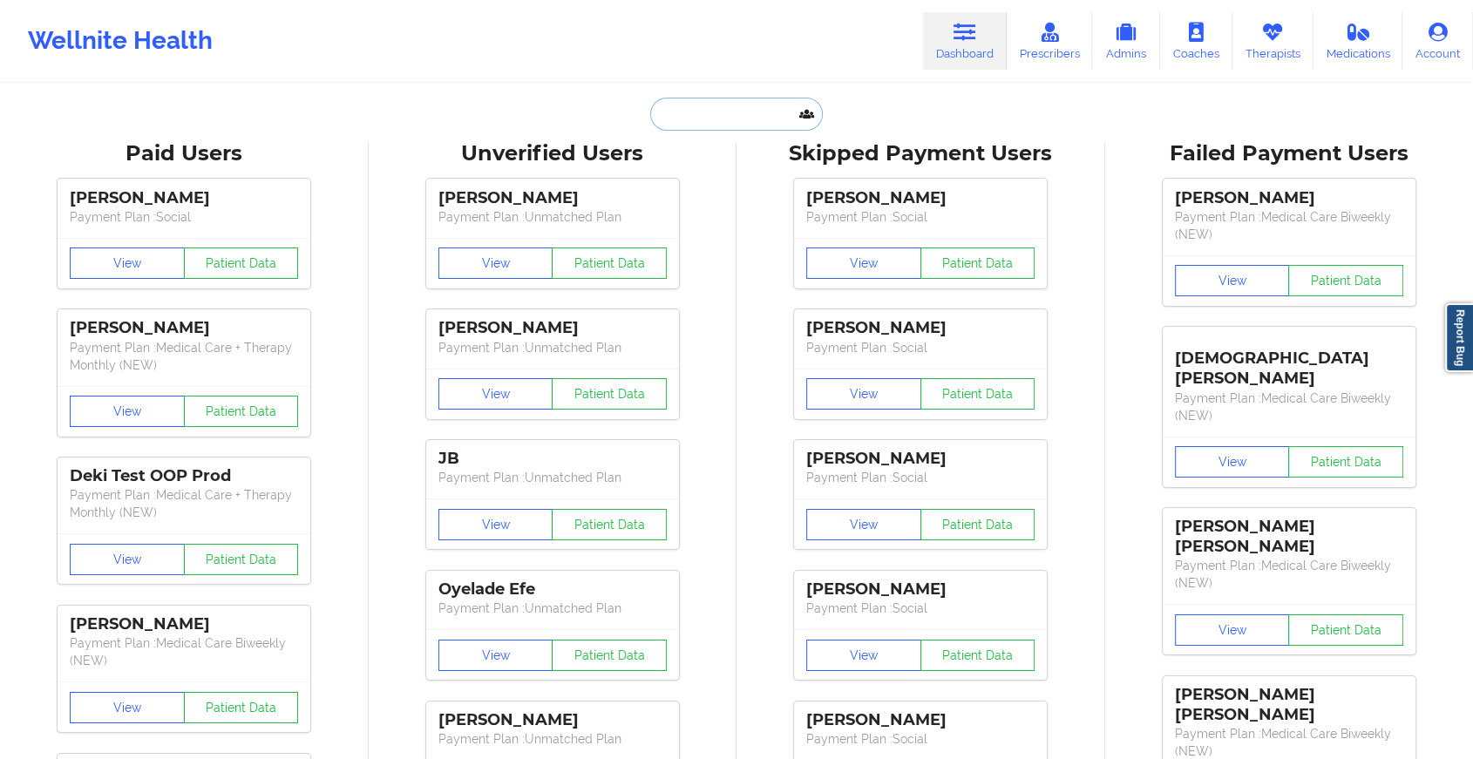
click at [760, 106] on input "text" at bounding box center [736, 114] width 173 height 33
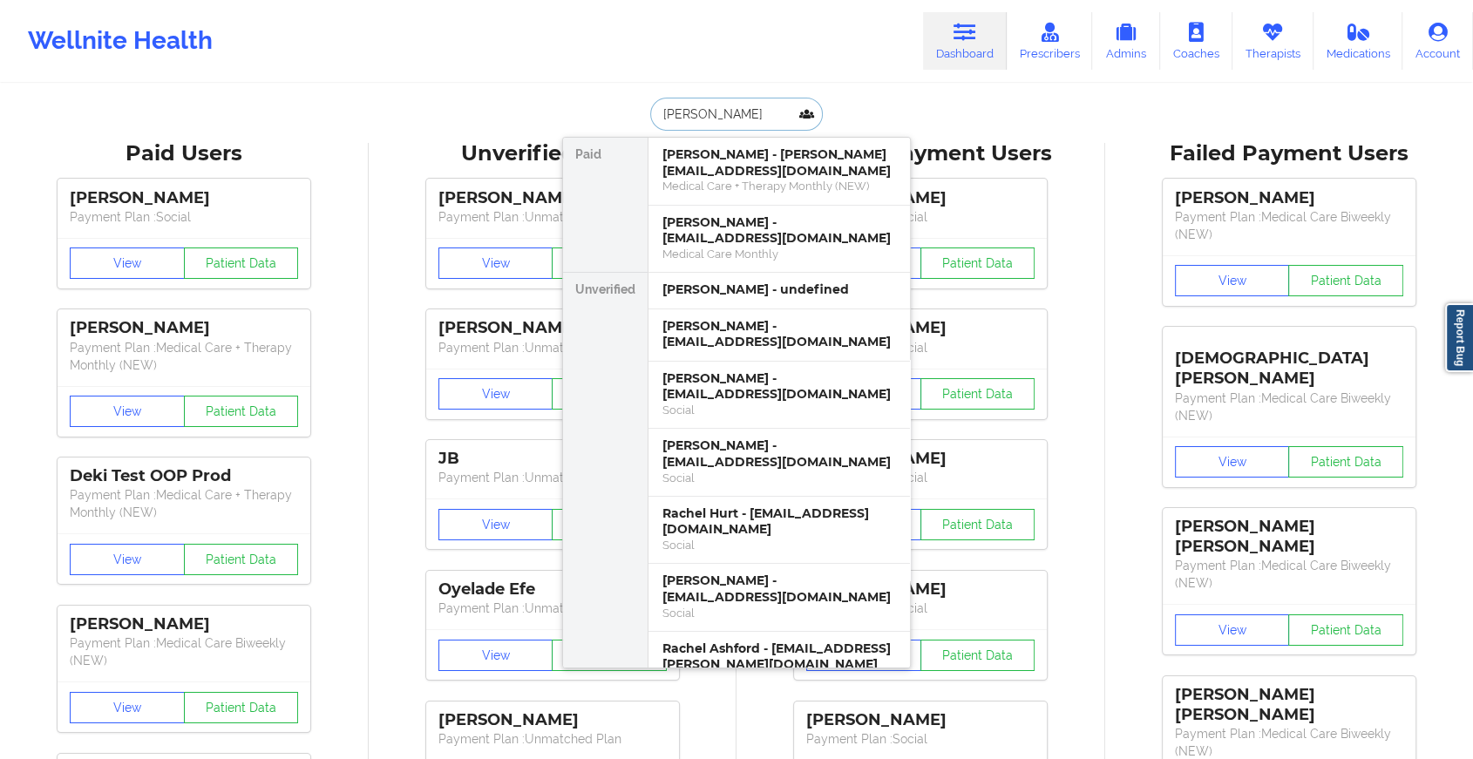
type input "[PERSON_NAME][DEMOGRAPHIC_DATA]"
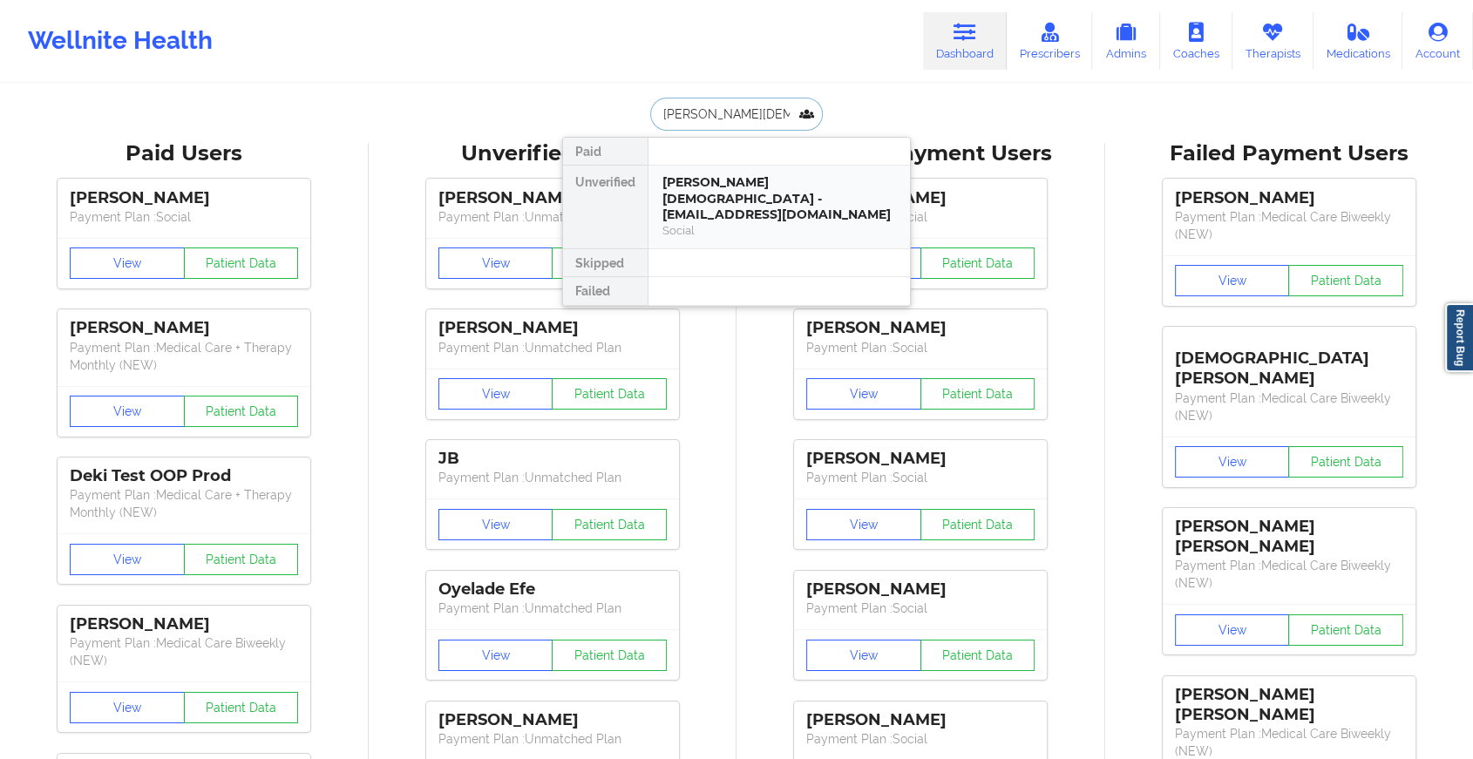
click at [739, 176] on div "[PERSON_NAME][DEMOGRAPHIC_DATA] - [EMAIL_ADDRESS][DOMAIN_NAME]" at bounding box center [780, 198] width 234 height 49
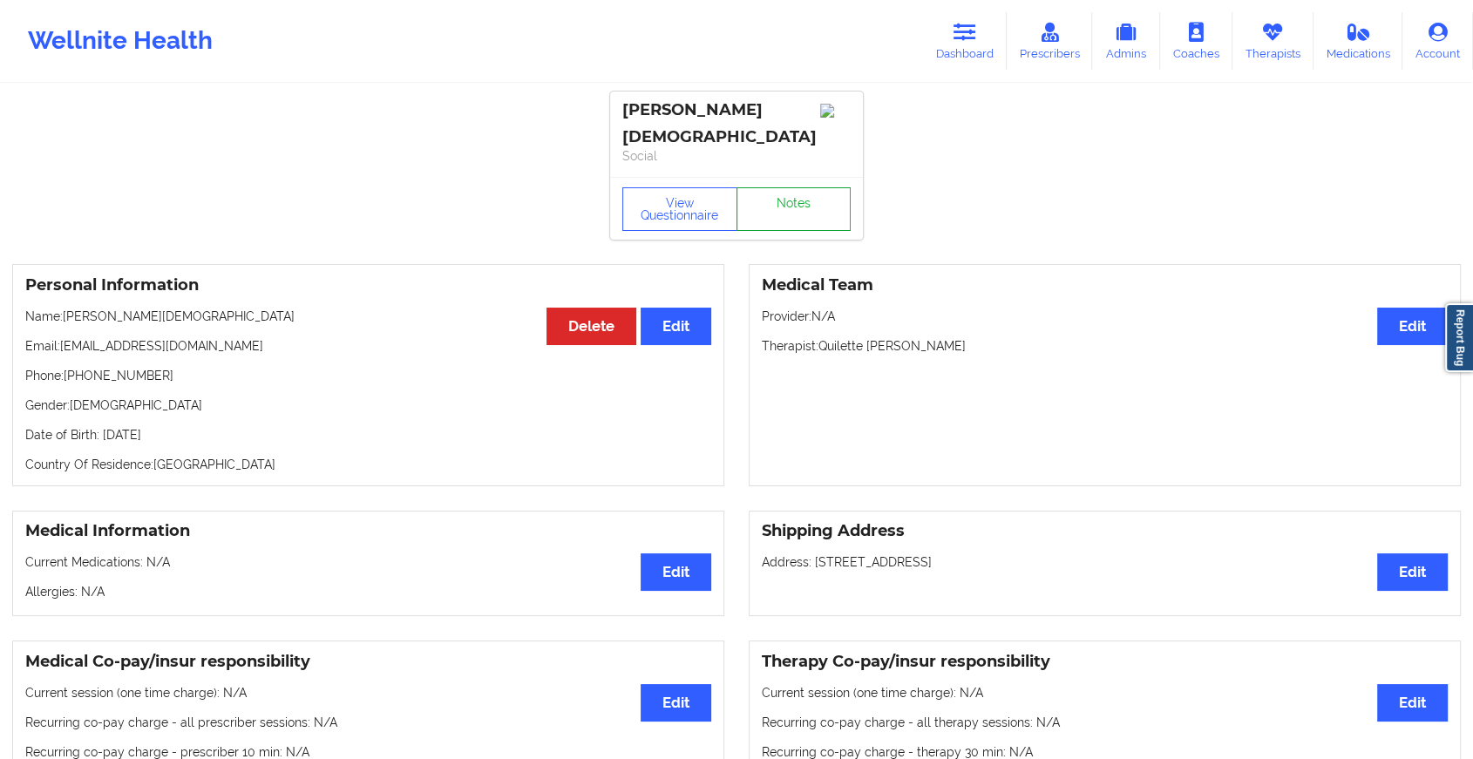
click at [811, 187] on link "Notes" at bounding box center [794, 209] width 115 height 44
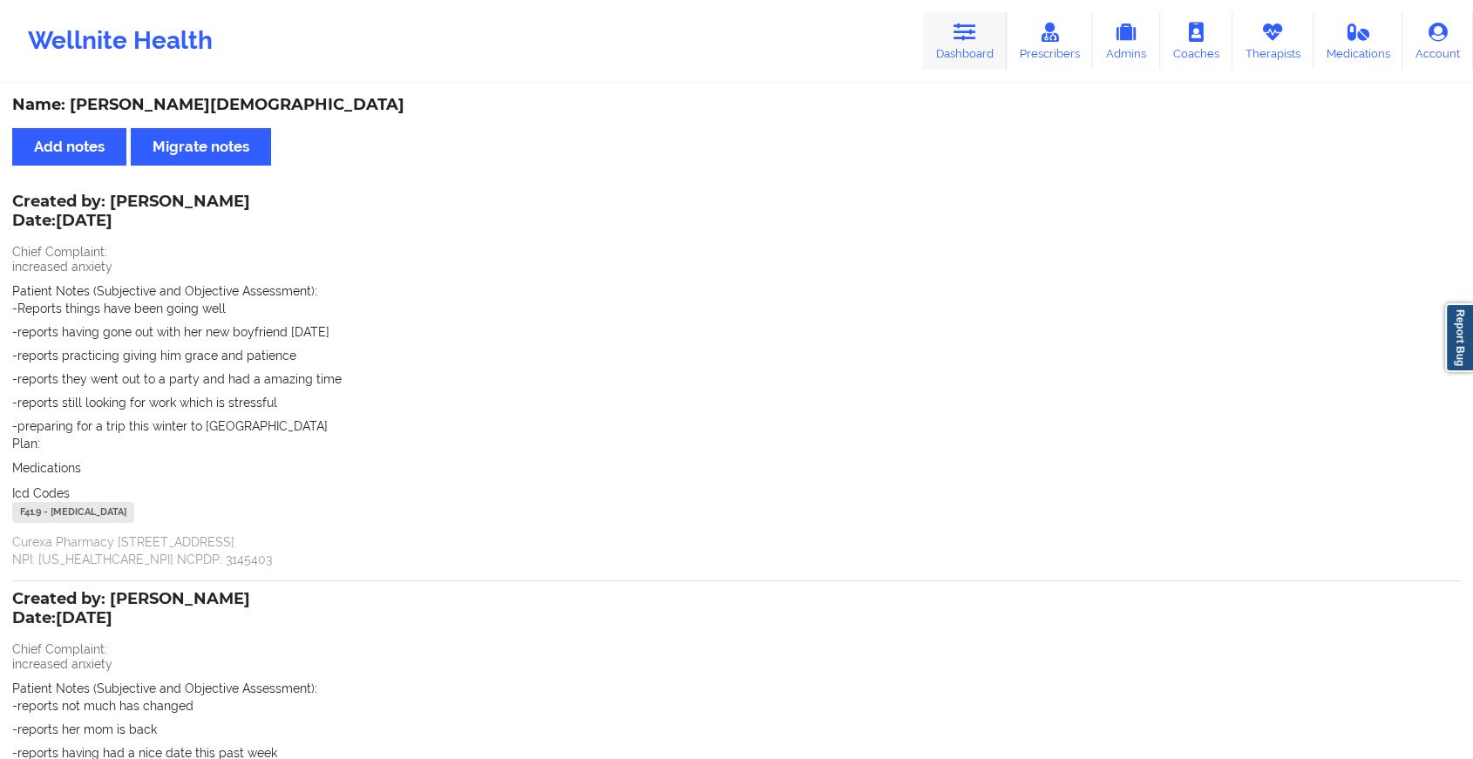
click at [963, 23] on icon at bounding box center [965, 32] width 23 height 19
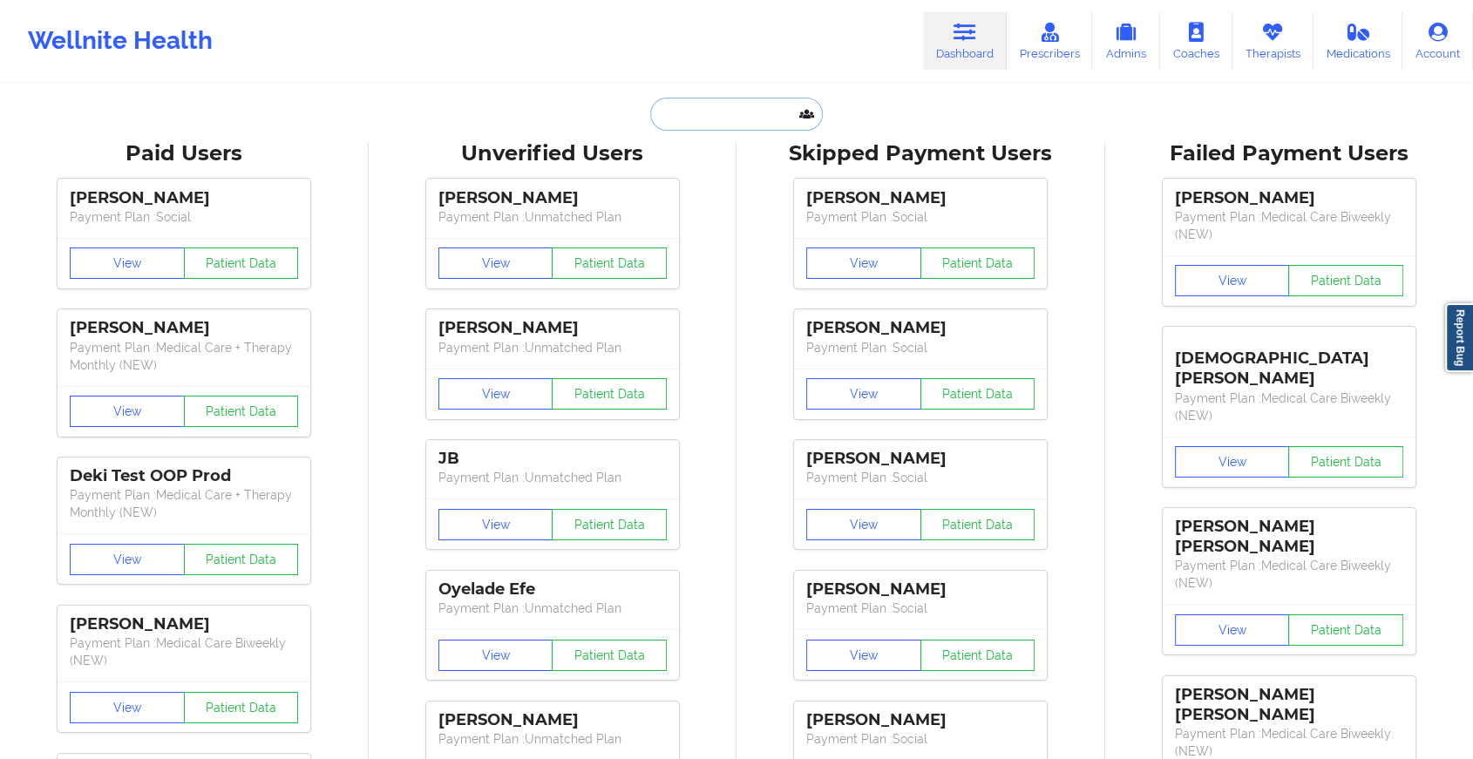
click at [760, 108] on input "text" at bounding box center [736, 114] width 173 height 33
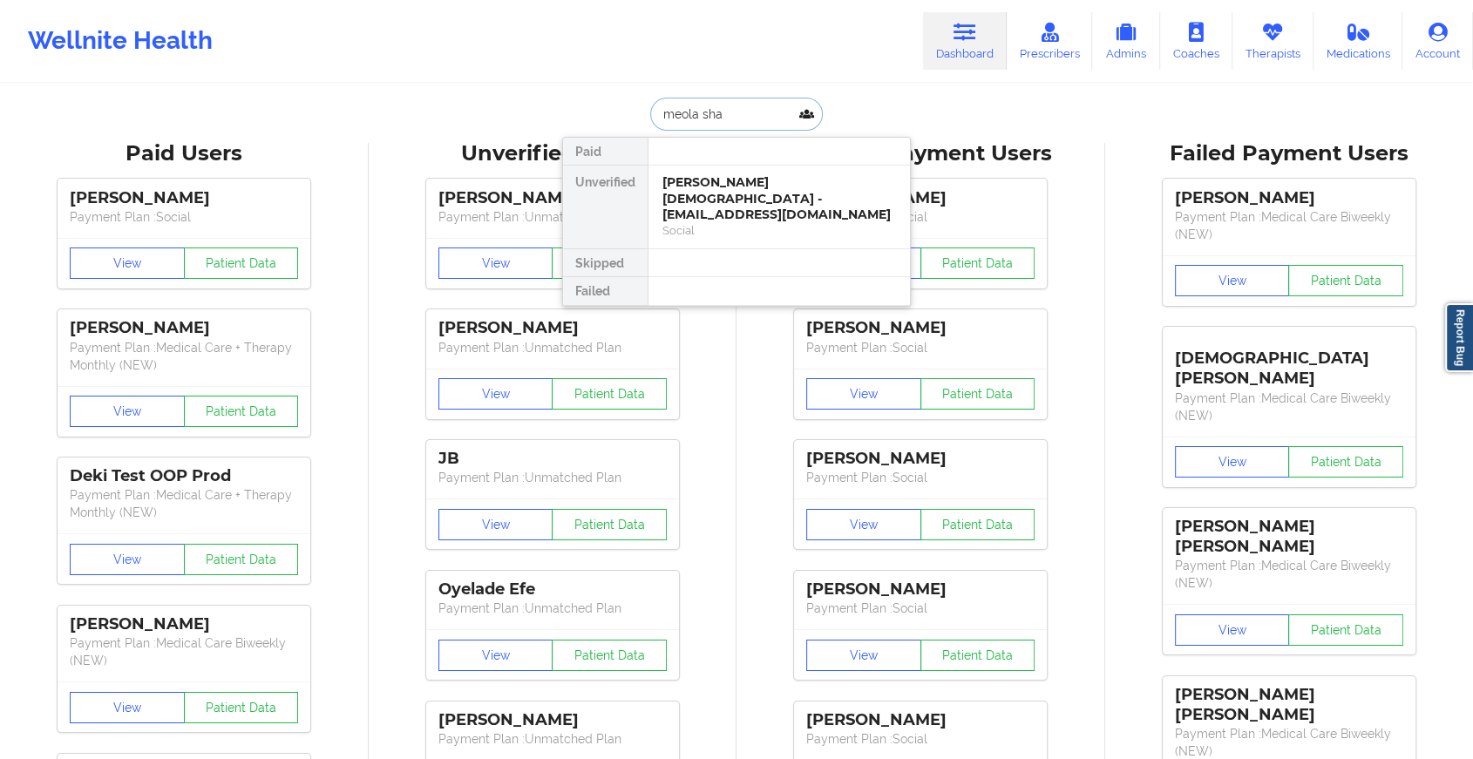
type input "meola shak"
click at [717, 179] on div "[PERSON_NAME] - [EMAIL_ADDRESS][DOMAIN_NAME]" at bounding box center [780, 190] width 234 height 32
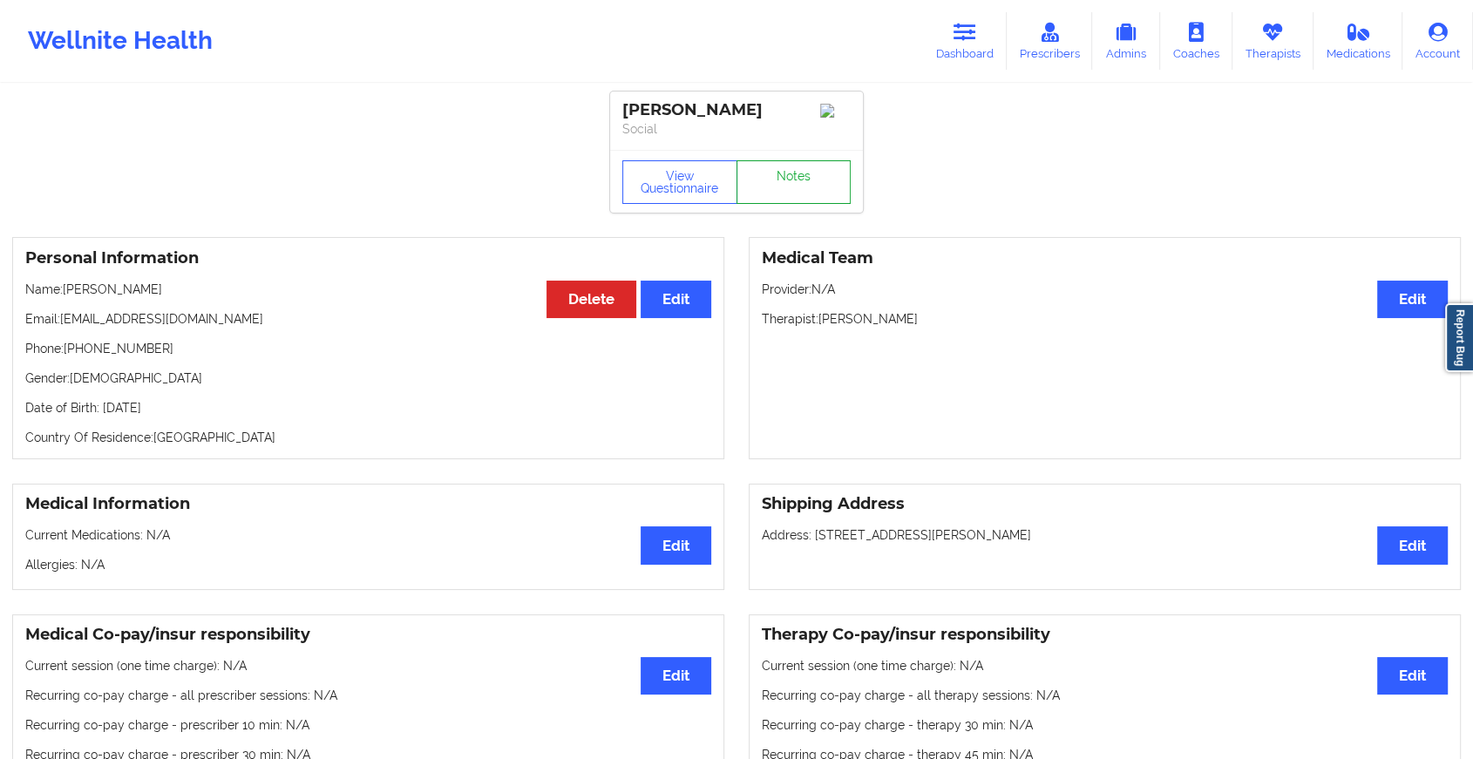
click at [820, 180] on link "Notes" at bounding box center [794, 182] width 115 height 44
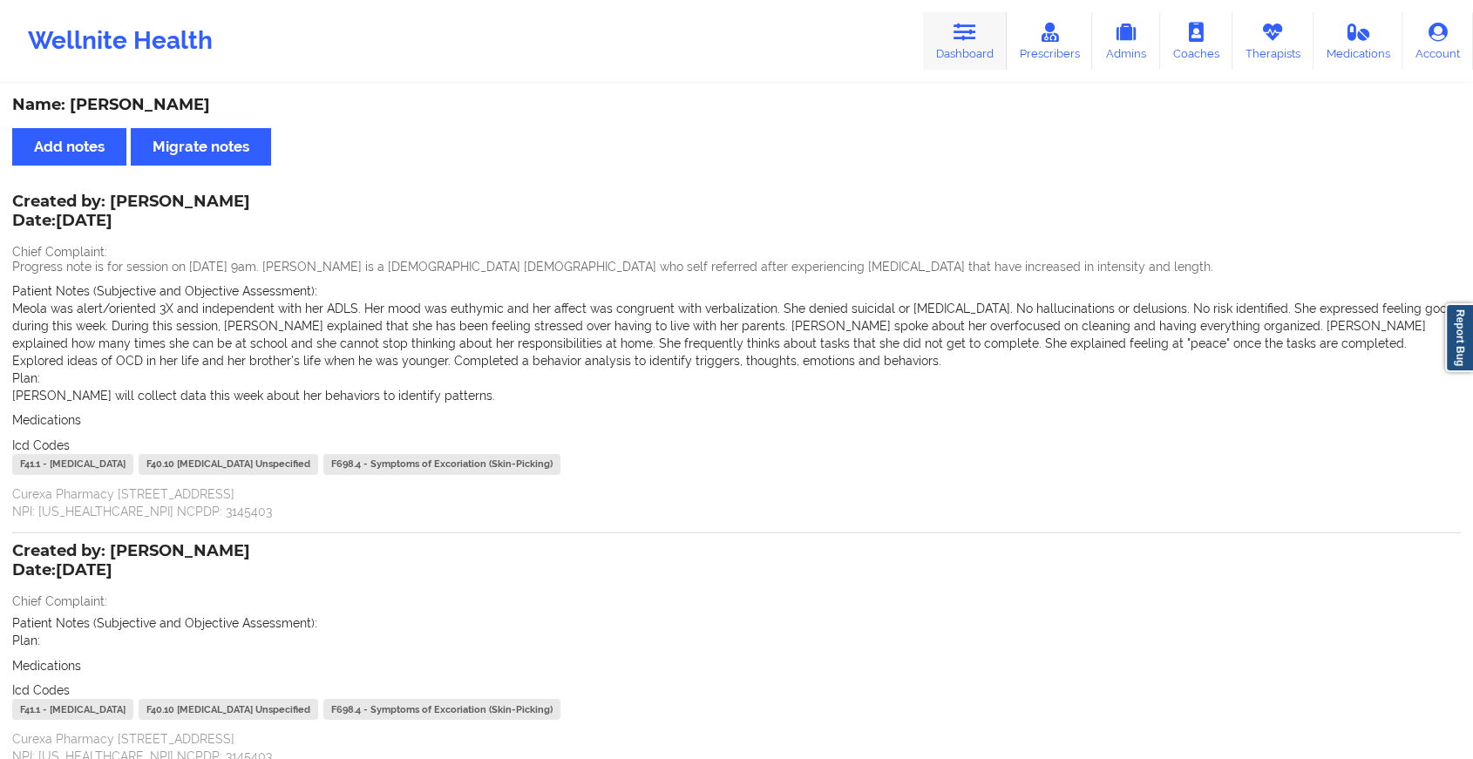
click at [963, 24] on icon at bounding box center [965, 32] width 23 height 19
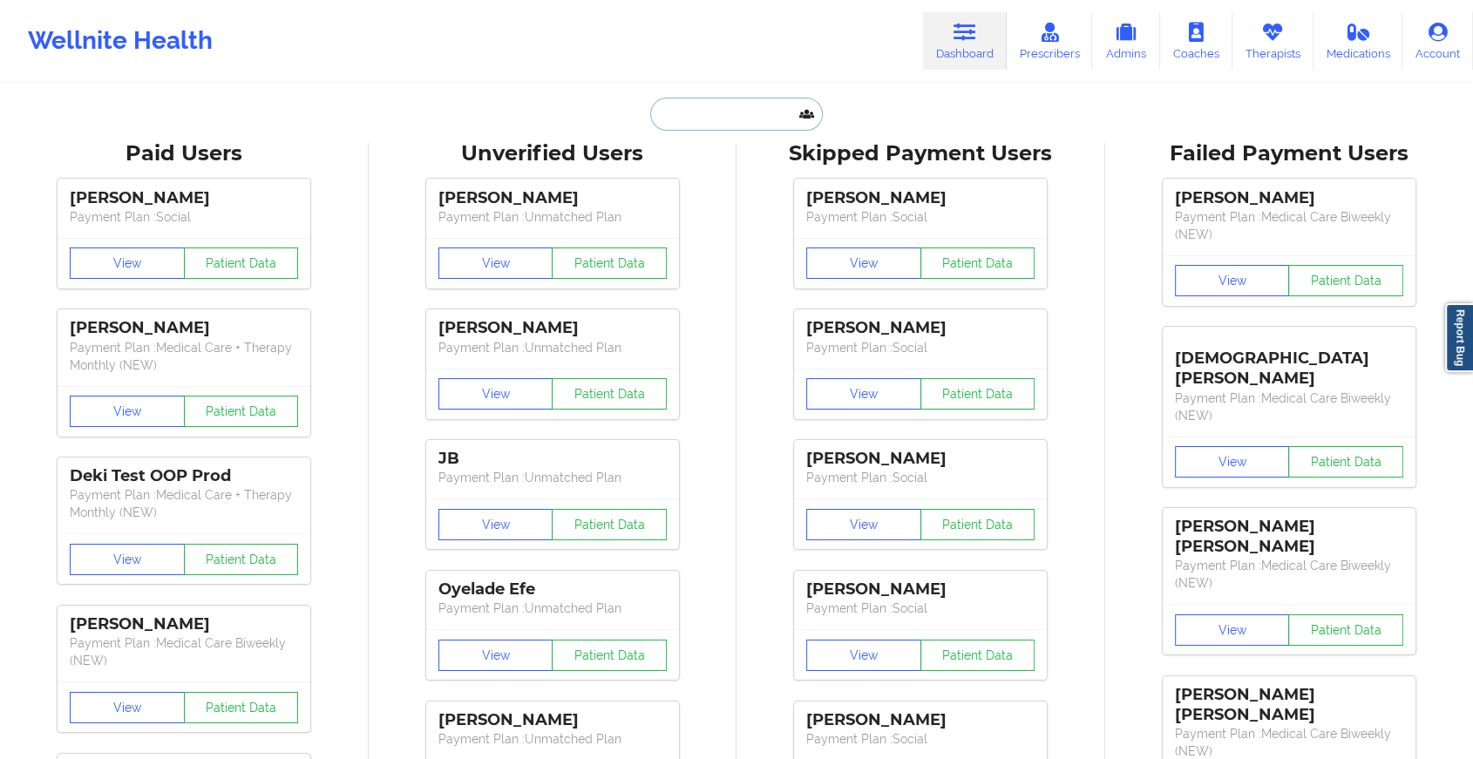
click at [739, 118] on input "text" at bounding box center [736, 114] width 173 height 33
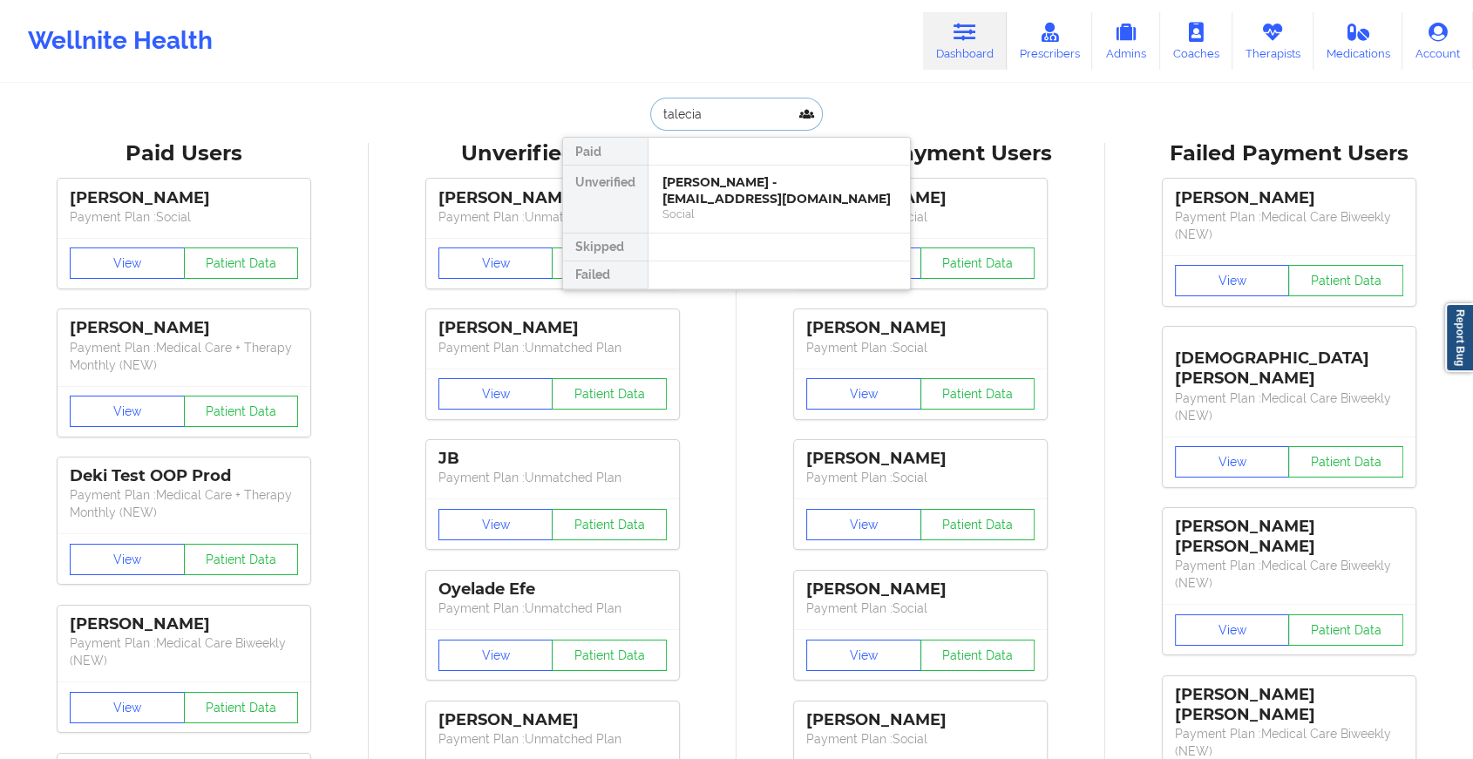
type input "talecia"
click at [739, 201] on div "[PERSON_NAME] - [EMAIL_ADDRESS][DOMAIN_NAME]" at bounding box center [780, 190] width 234 height 32
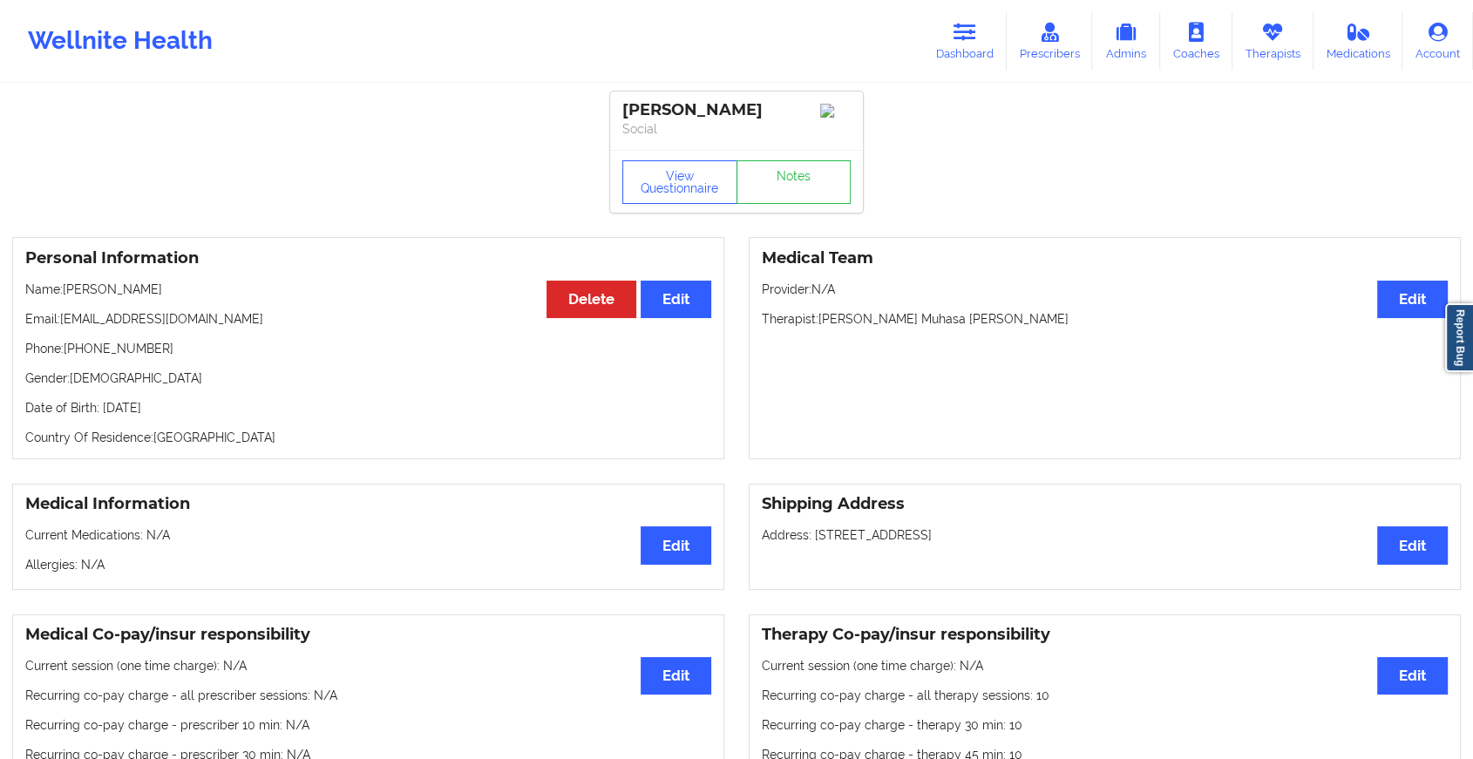
click at [797, 161] on div "View Questionnaire Notes" at bounding box center [736, 181] width 253 height 63
drag, startPoint x: 797, startPoint y: 161, endPoint x: 794, endPoint y: 186, distance: 24.6
click at [794, 186] on link "Notes" at bounding box center [794, 182] width 115 height 44
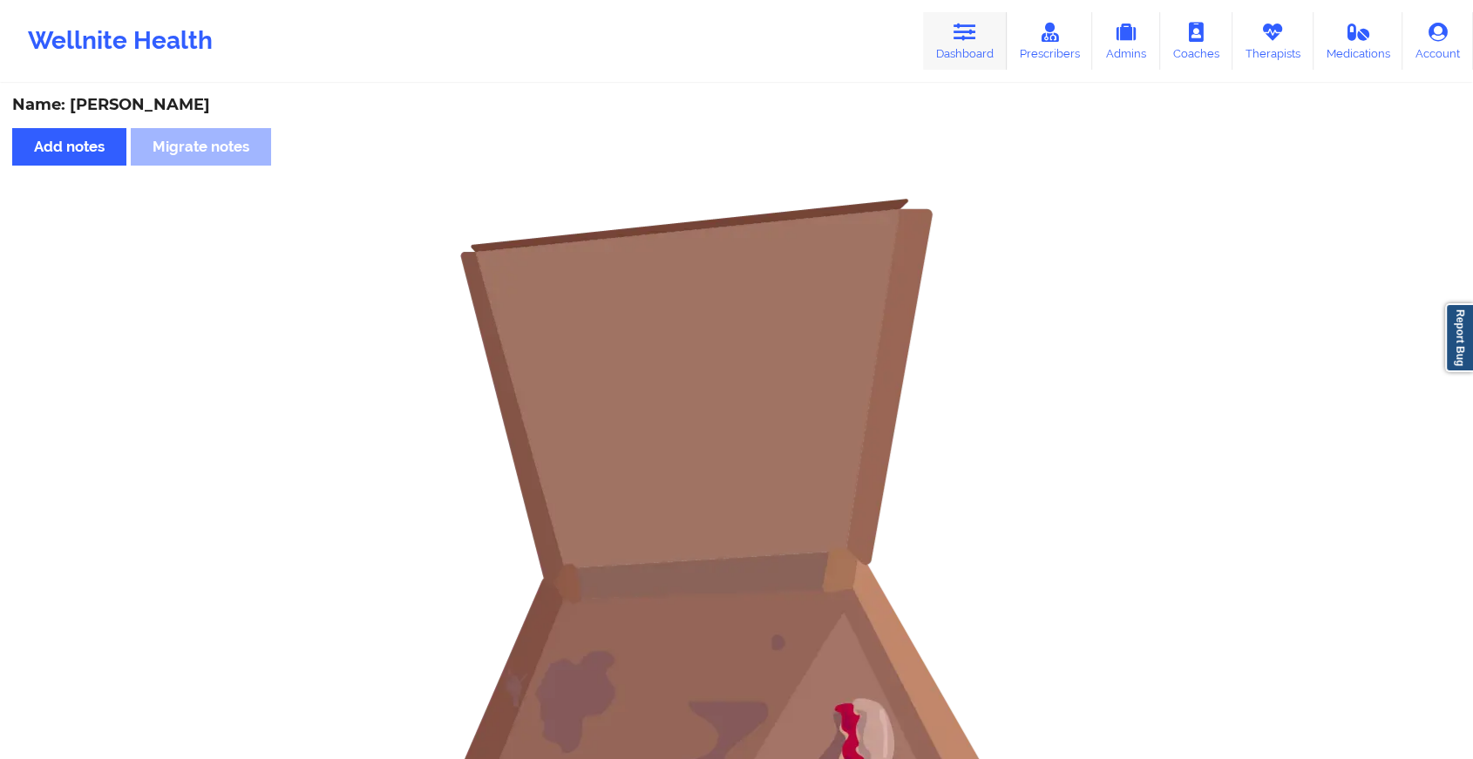
click at [938, 42] on link "Dashboard" at bounding box center [965, 41] width 84 height 58
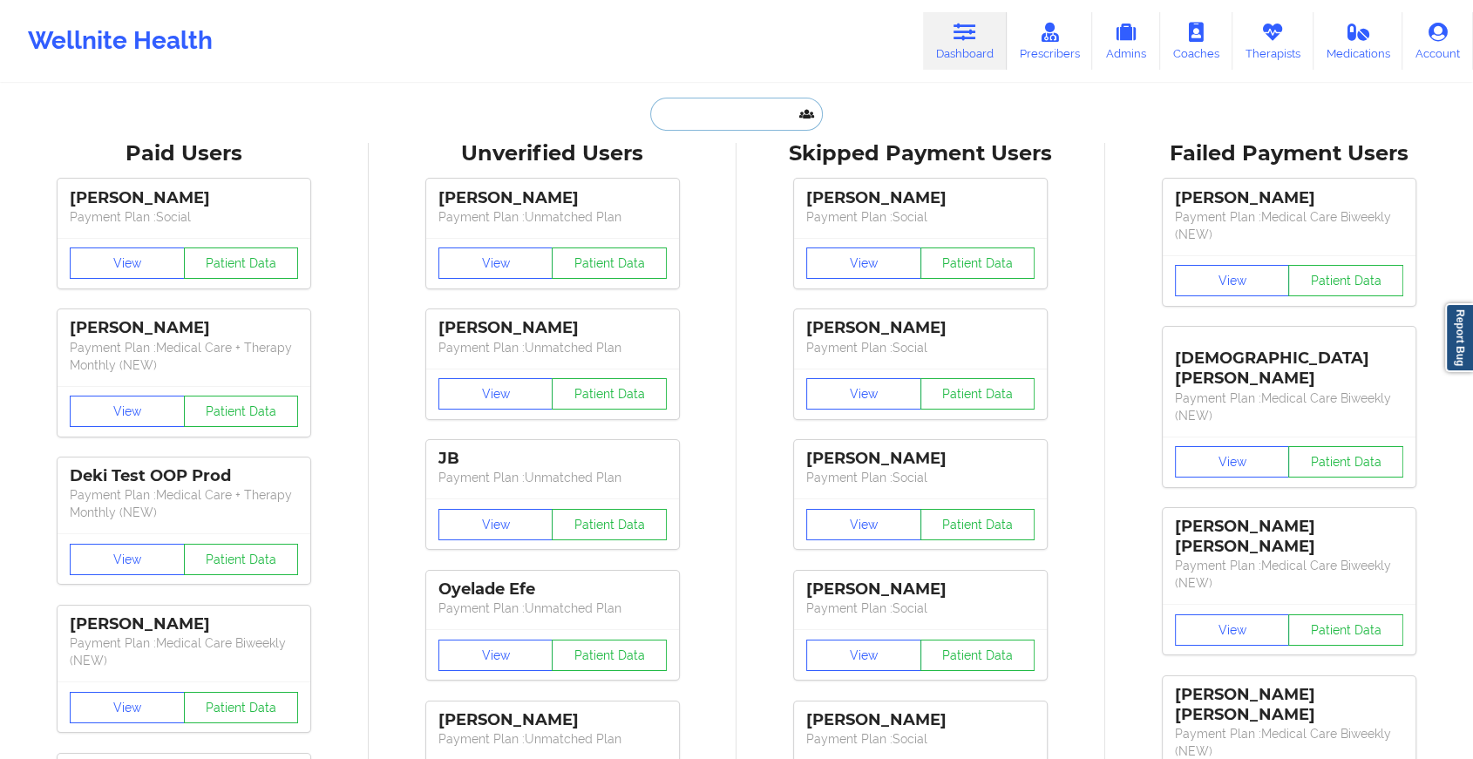
click at [736, 112] on input "text" at bounding box center [736, 114] width 173 height 33
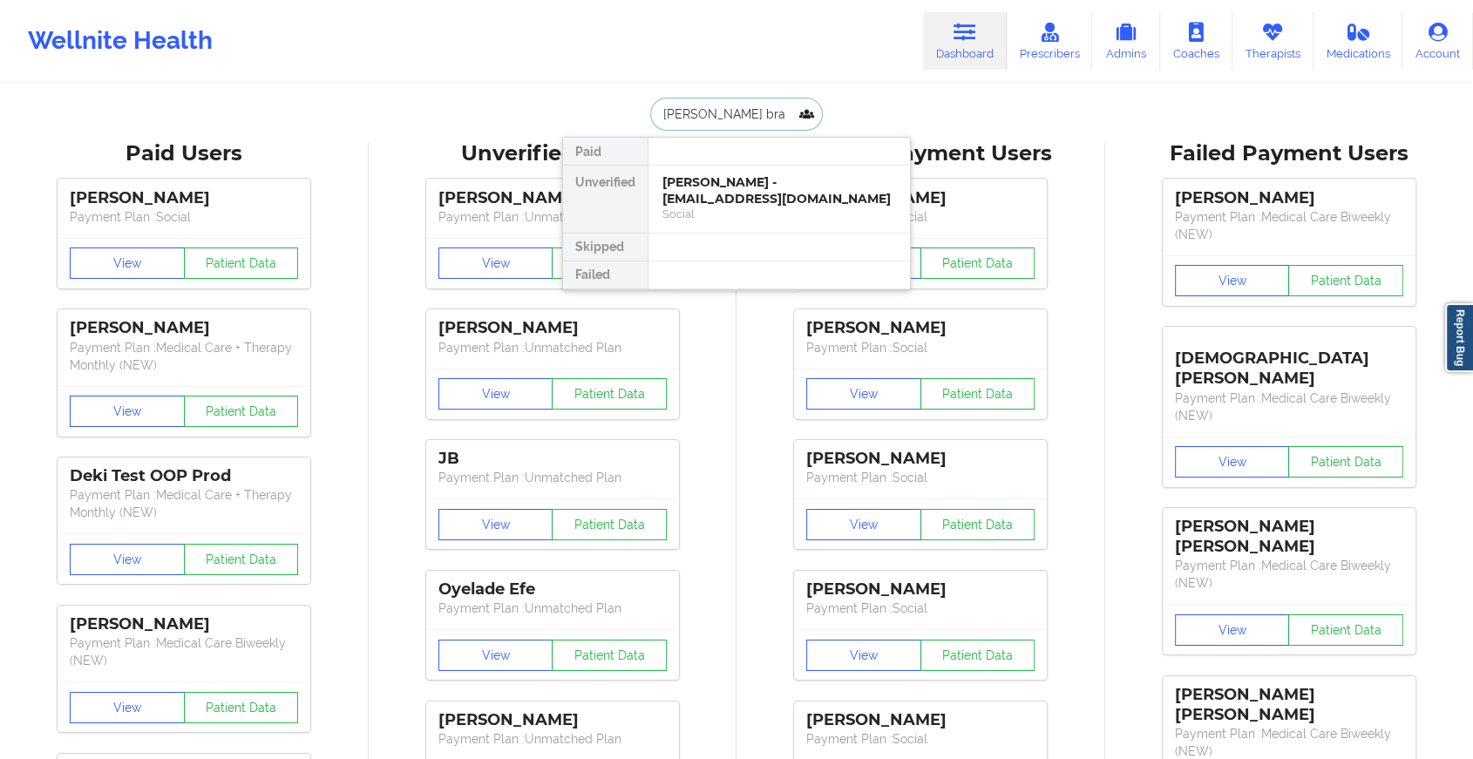
type input "[PERSON_NAME]"
click at [707, 180] on div "[PERSON_NAME] - [EMAIL_ADDRESS][DOMAIN_NAME]" at bounding box center [780, 190] width 234 height 32
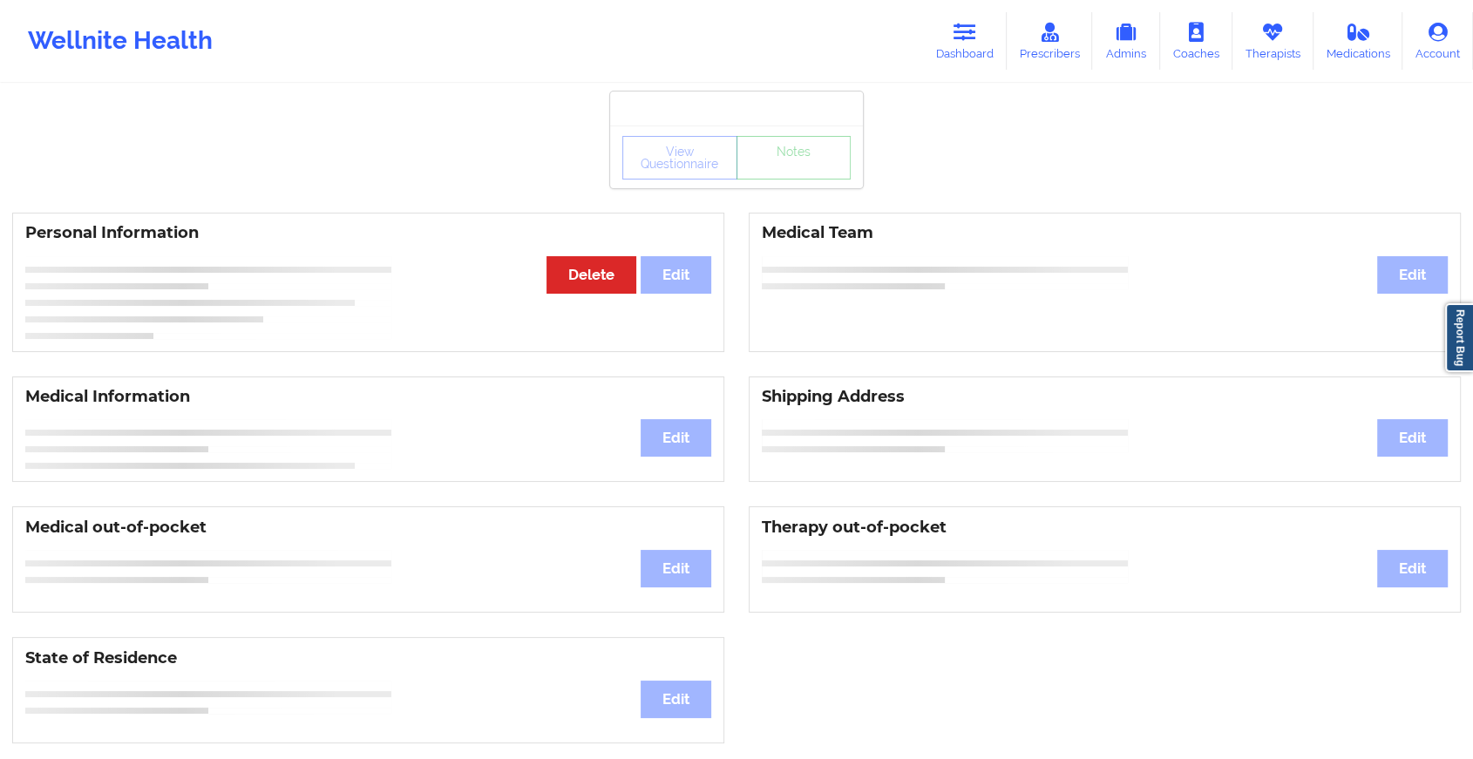
click at [784, 196] on div "View Questionnaire Notes Personal Information Edit Delete Medical Team Edit Med…" at bounding box center [736, 736] width 1473 height 1472
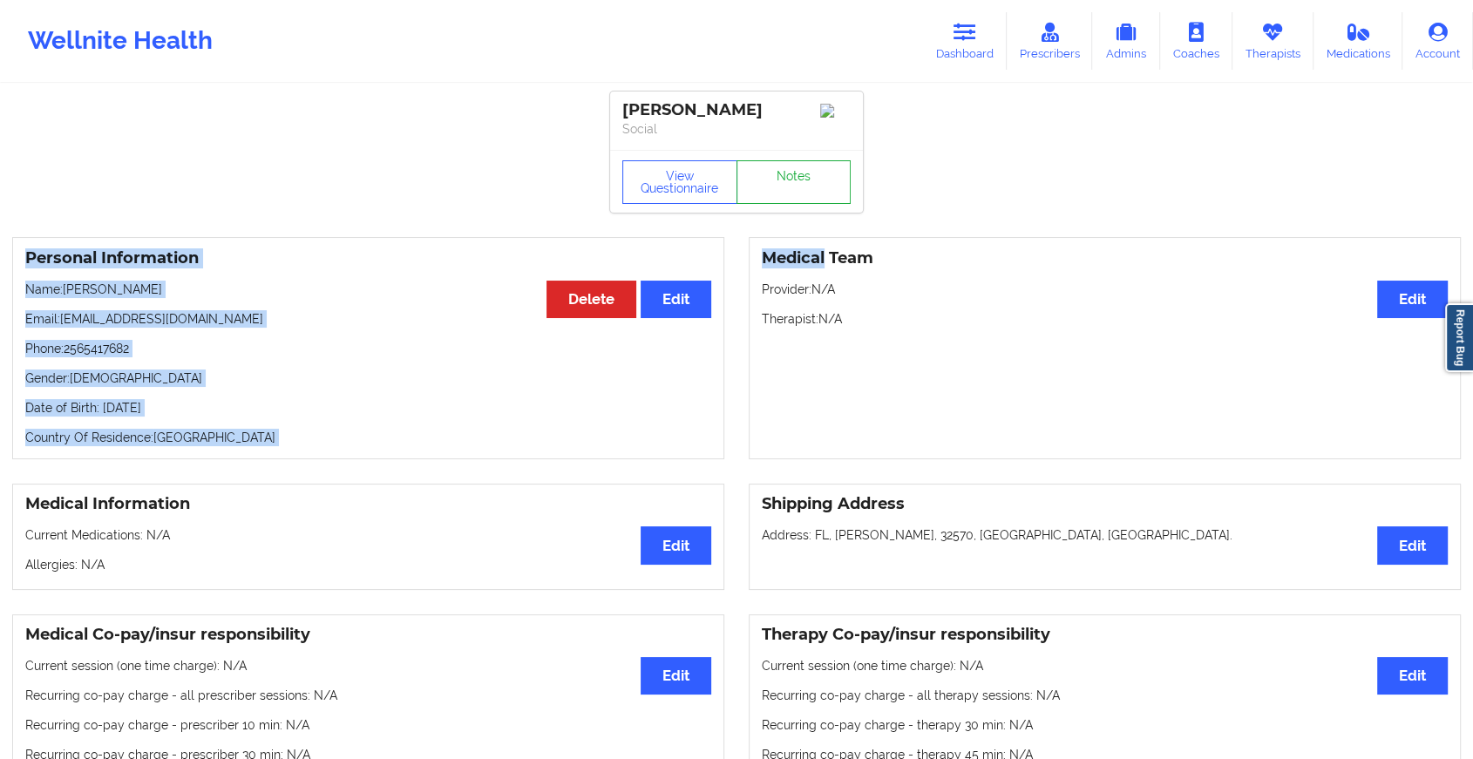
drag, startPoint x: 784, startPoint y: 196, endPoint x: 794, endPoint y: 181, distance: 18.1
click at [794, 181] on link "Notes" at bounding box center [794, 182] width 115 height 44
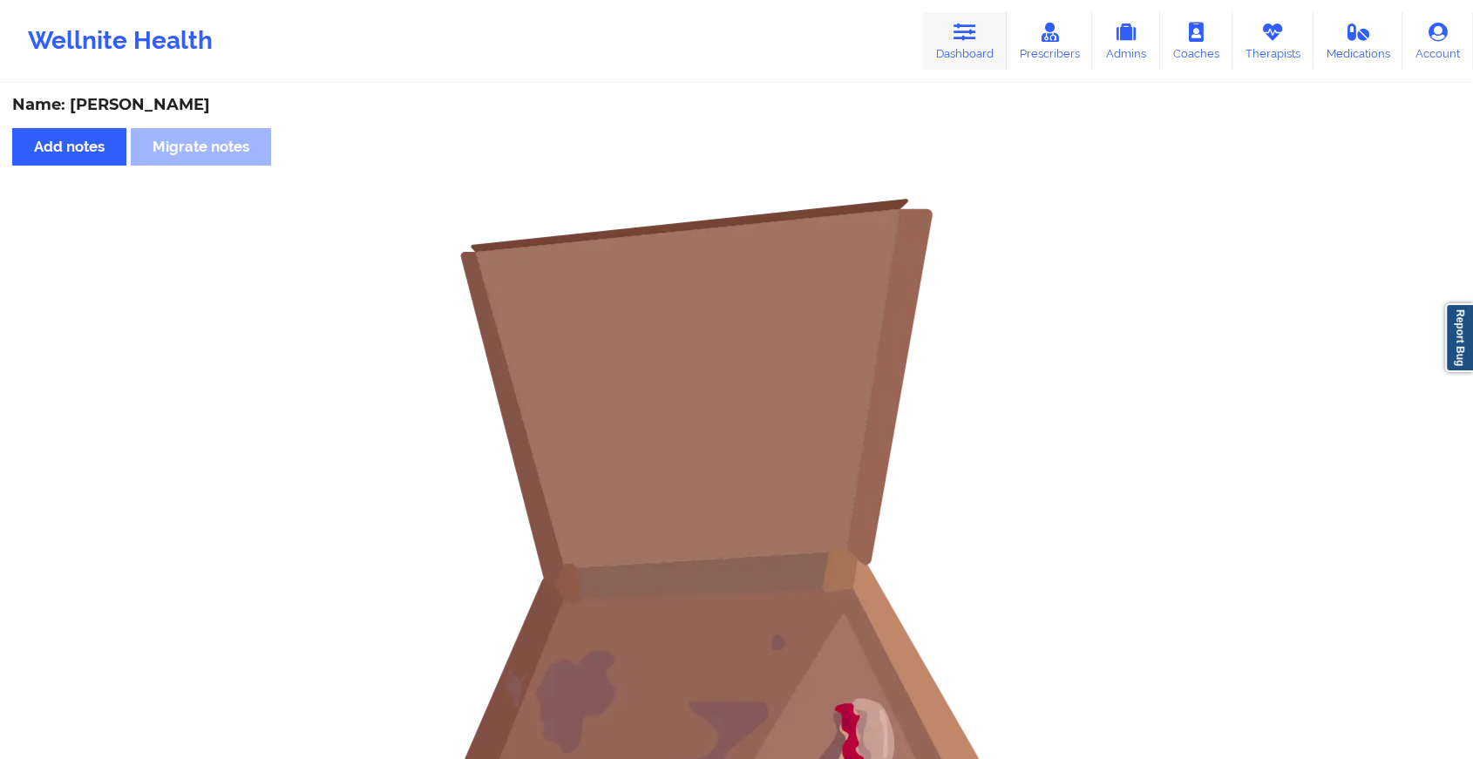
click at [974, 49] on link "Dashboard" at bounding box center [965, 41] width 84 height 58
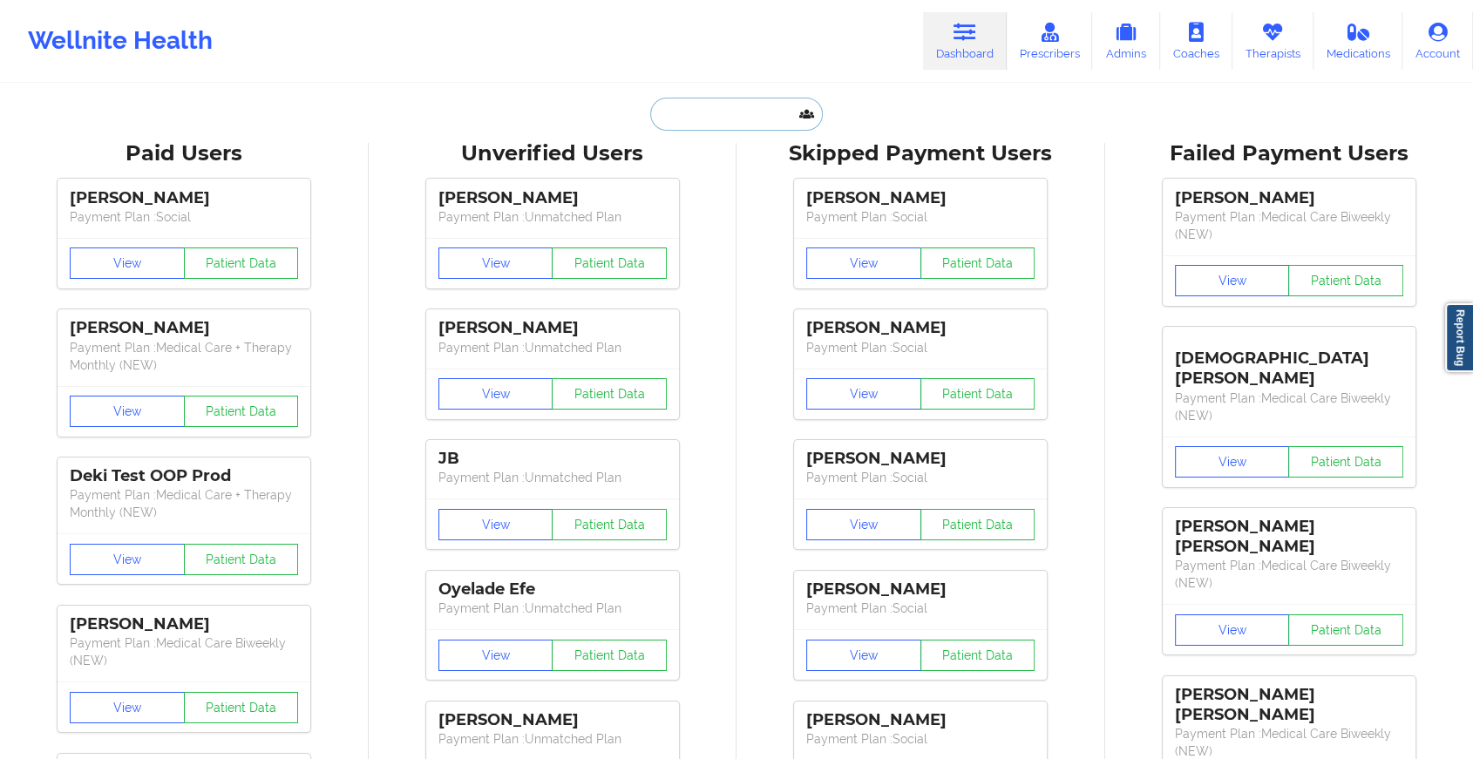
click at [753, 114] on input "text" at bounding box center [736, 114] width 173 height 33
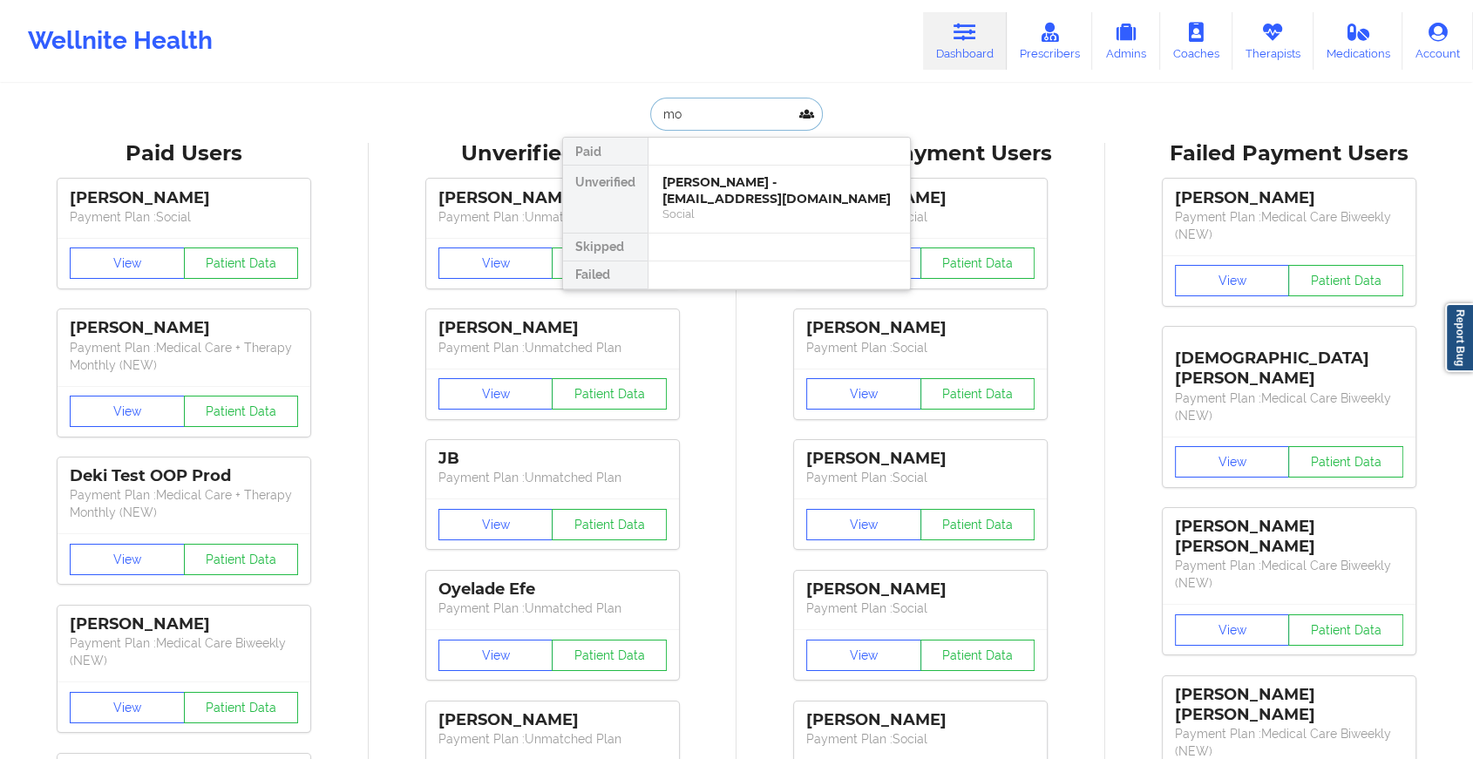
type input "m"
type input "[PERSON_NAME]"
click at [684, 205] on div "[PERSON_NAME] - [EMAIL_ADDRESS][DOMAIN_NAME]" at bounding box center [780, 190] width 234 height 32
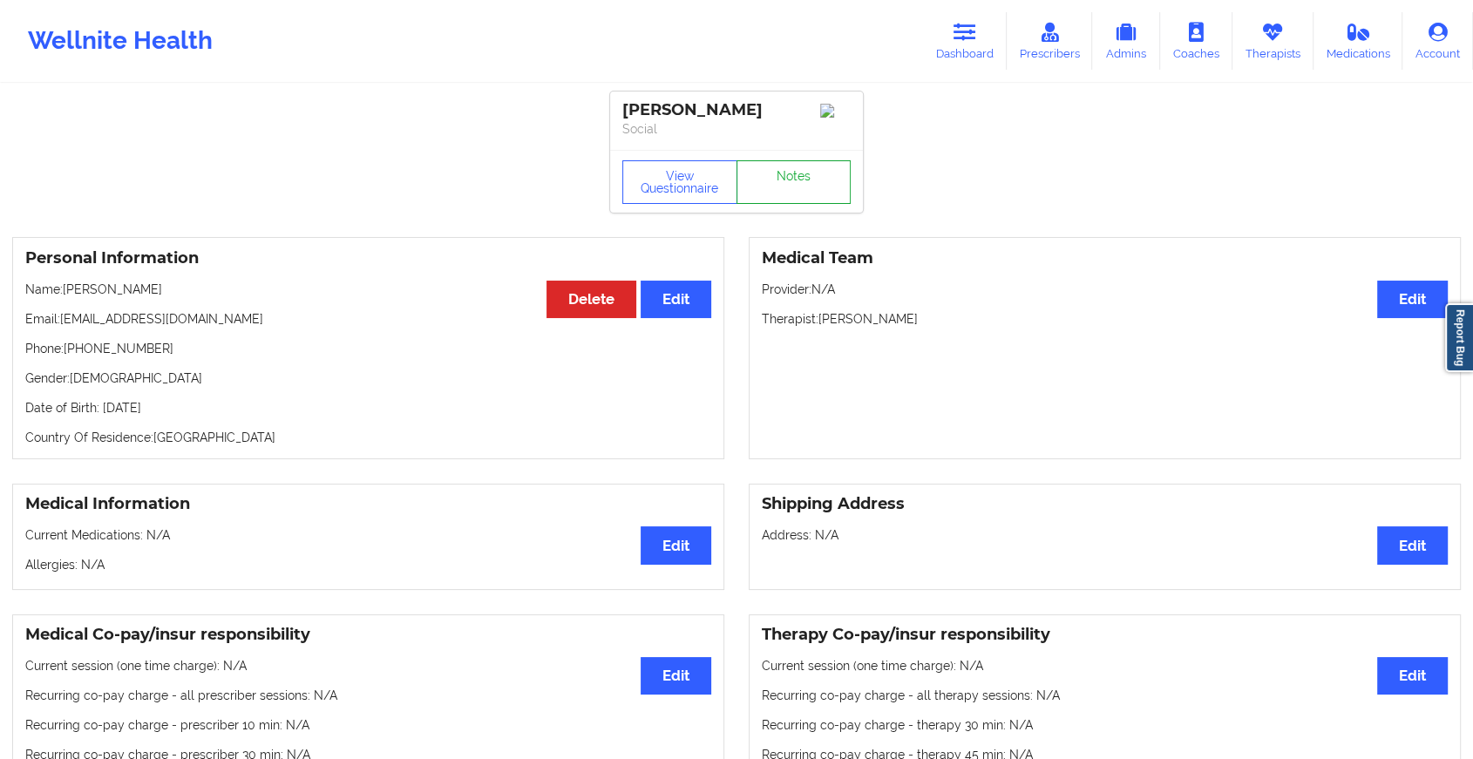
click at [828, 194] on link "Notes" at bounding box center [794, 182] width 115 height 44
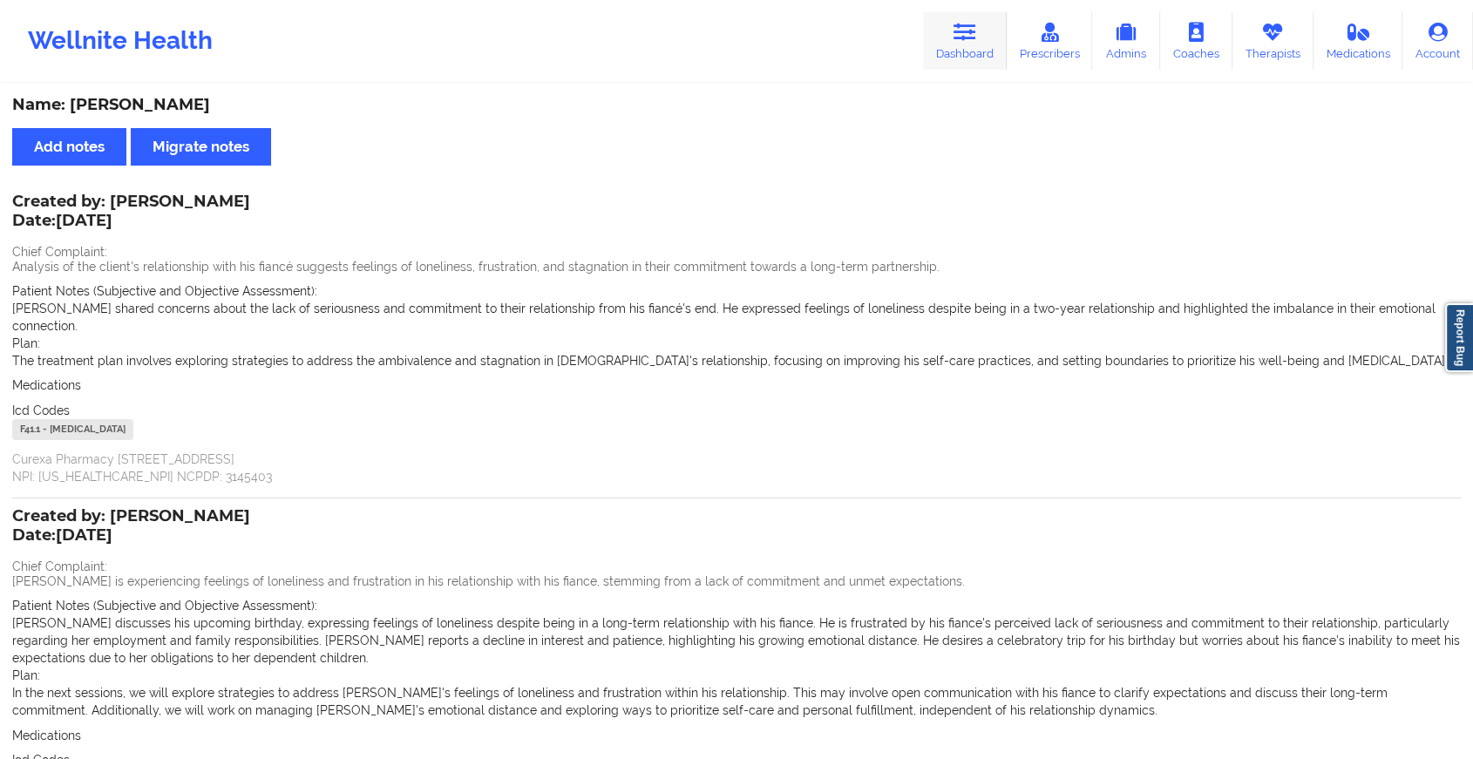
click at [960, 48] on link "Dashboard" at bounding box center [965, 41] width 84 height 58
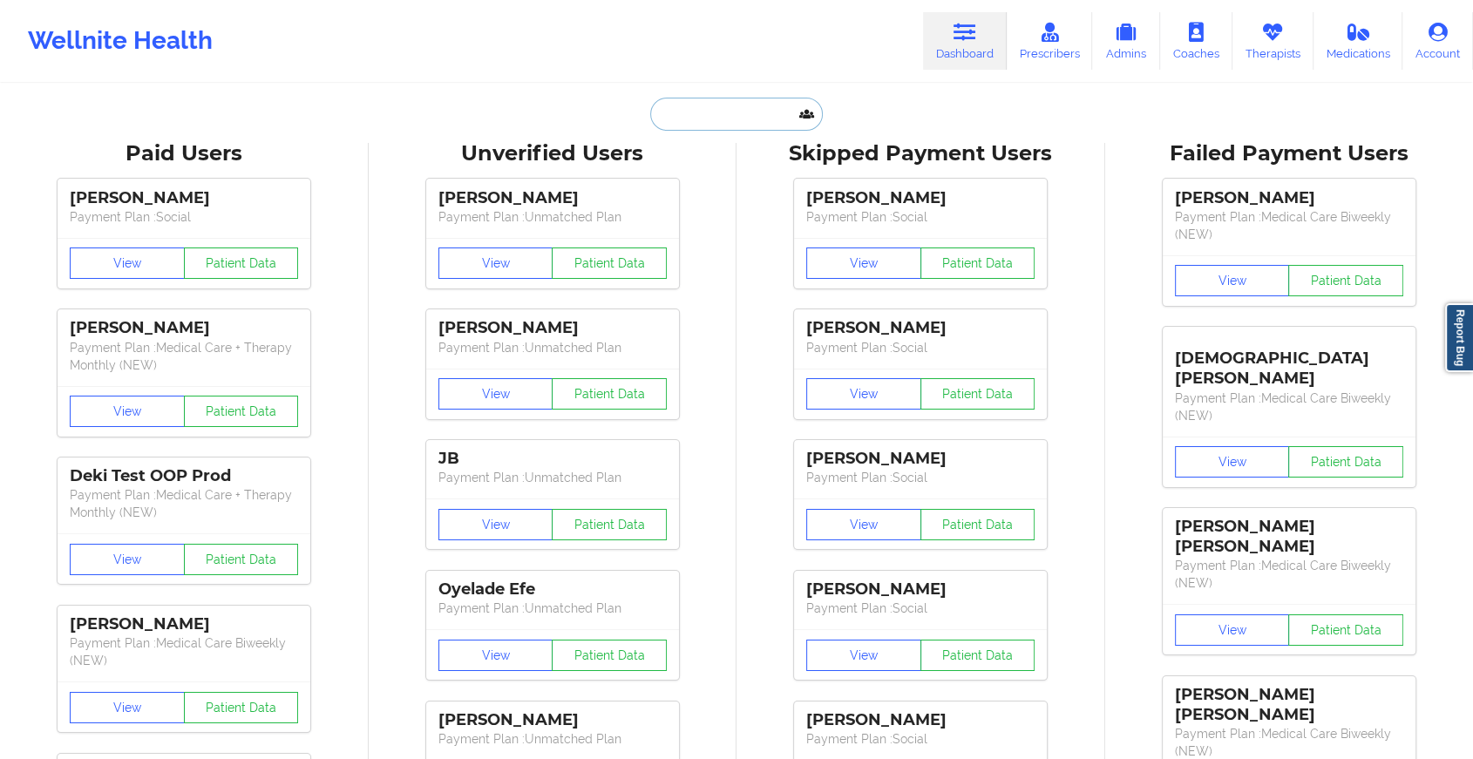
click at [703, 111] on input "text" at bounding box center [736, 114] width 173 height 33
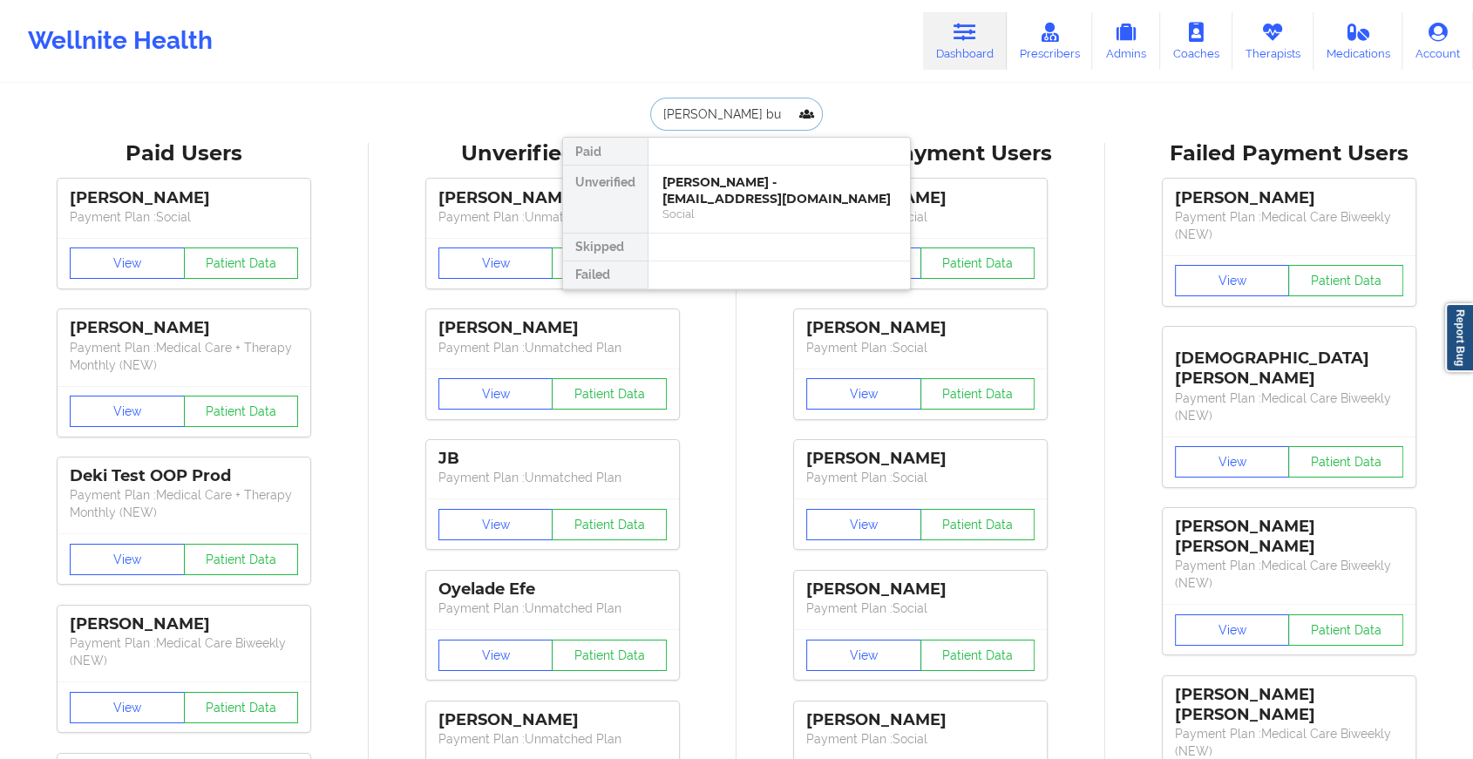
type input "[PERSON_NAME]"
click at [703, 112] on input "[PERSON_NAME]" at bounding box center [736, 114] width 173 height 33
click at [708, 178] on div "[PERSON_NAME] - [EMAIL_ADDRESS][DOMAIN_NAME]" at bounding box center [780, 190] width 234 height 32
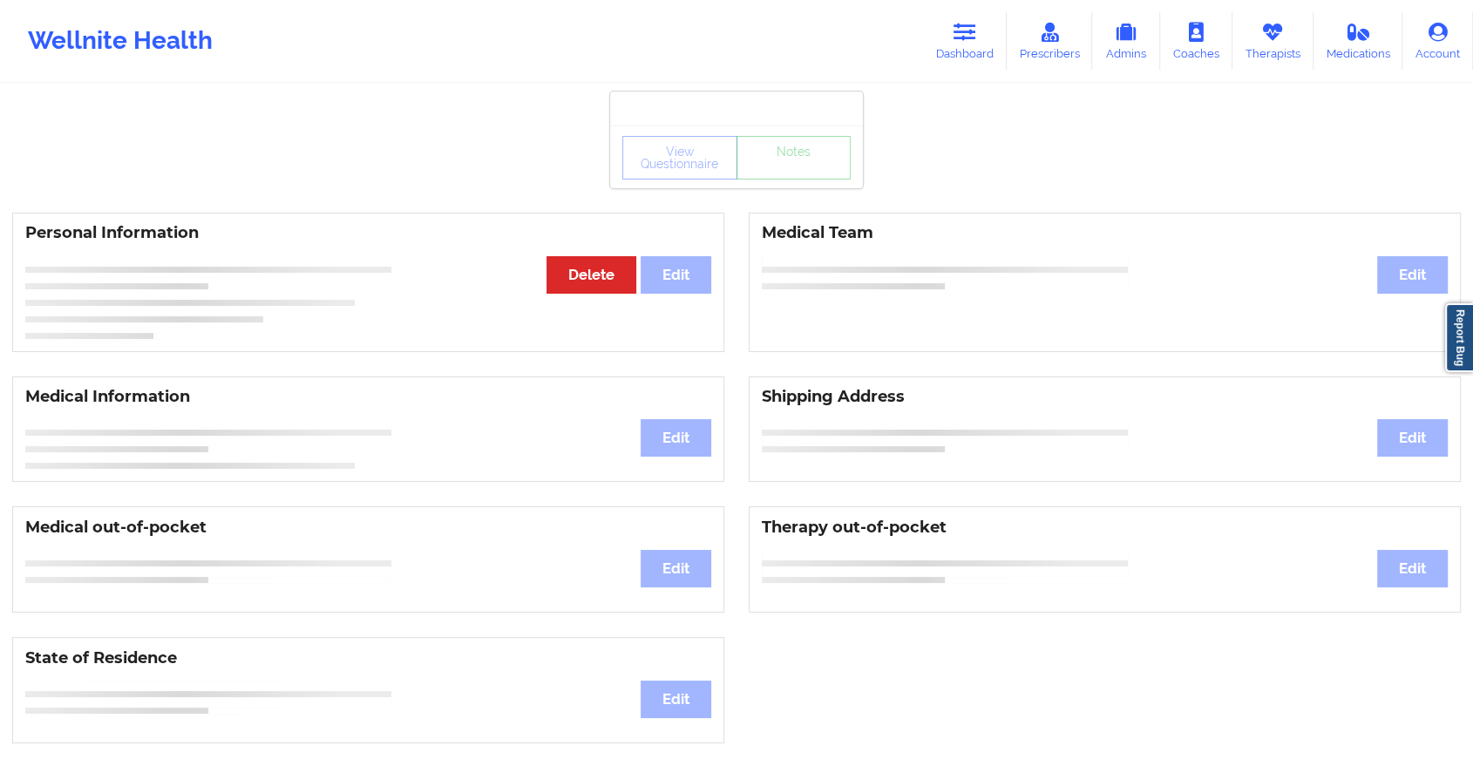
click at [792, 162] on div "View Questionnaire Notes" at bounding box center [736, 157] width 253 height 63
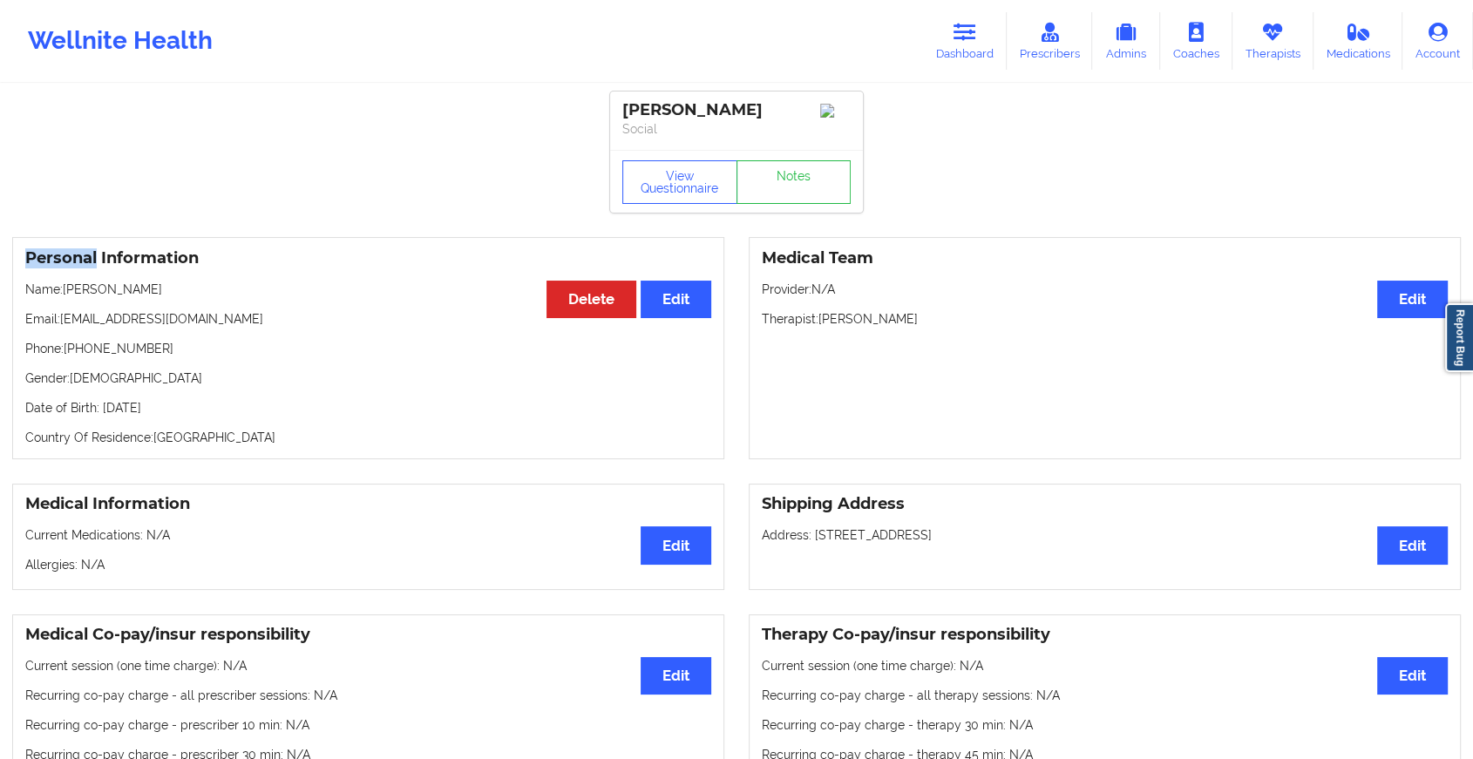
click at [792, 162] on div "View Questionnaire Notes" at bounding box center [736, 181] width 253 height 63
drag, startPoint x: 792, startPoint y: 162, endPoint x: 782, endPoint y: 180, distance: 20.7
click at [782, 180] on link "Notes" at bounding box center [794, 182] width 115 height 44
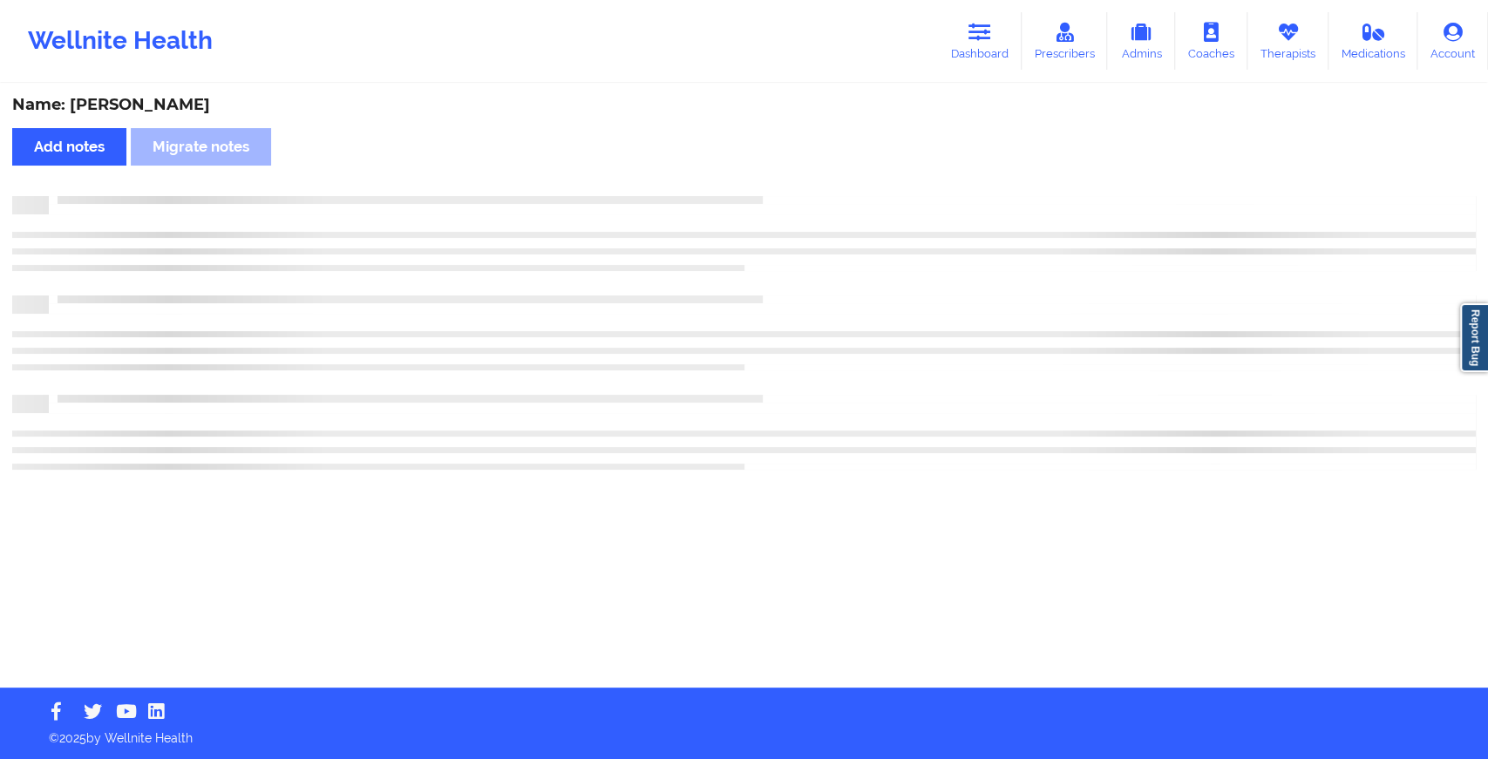
click at [782, 180] on div "Name: [PERSON_NAME] Add notes Migrate notes" at bounding box center [744, 386] width 1488 height 602
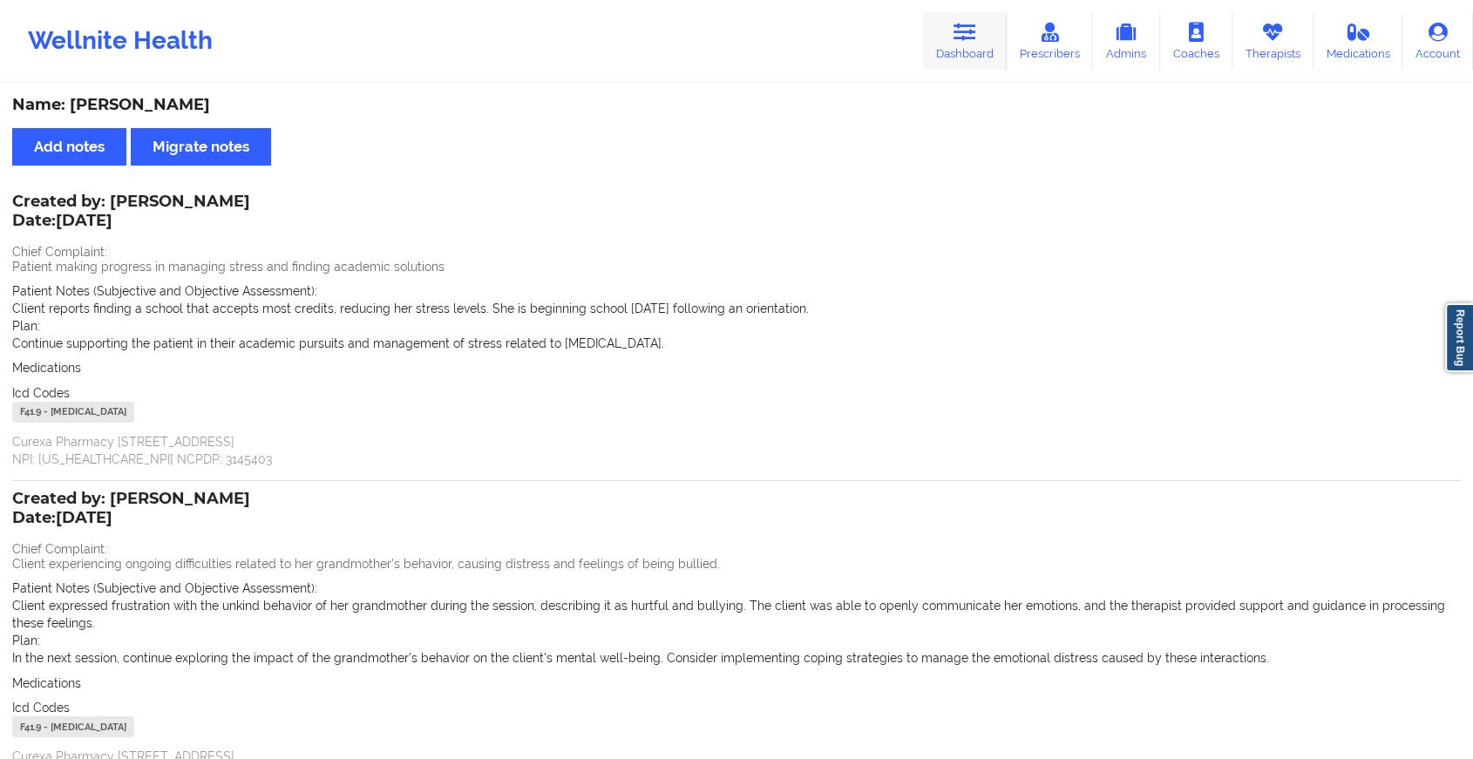
click at [956, 35] on icon at bounding box center [965, 32] width 23 height 19
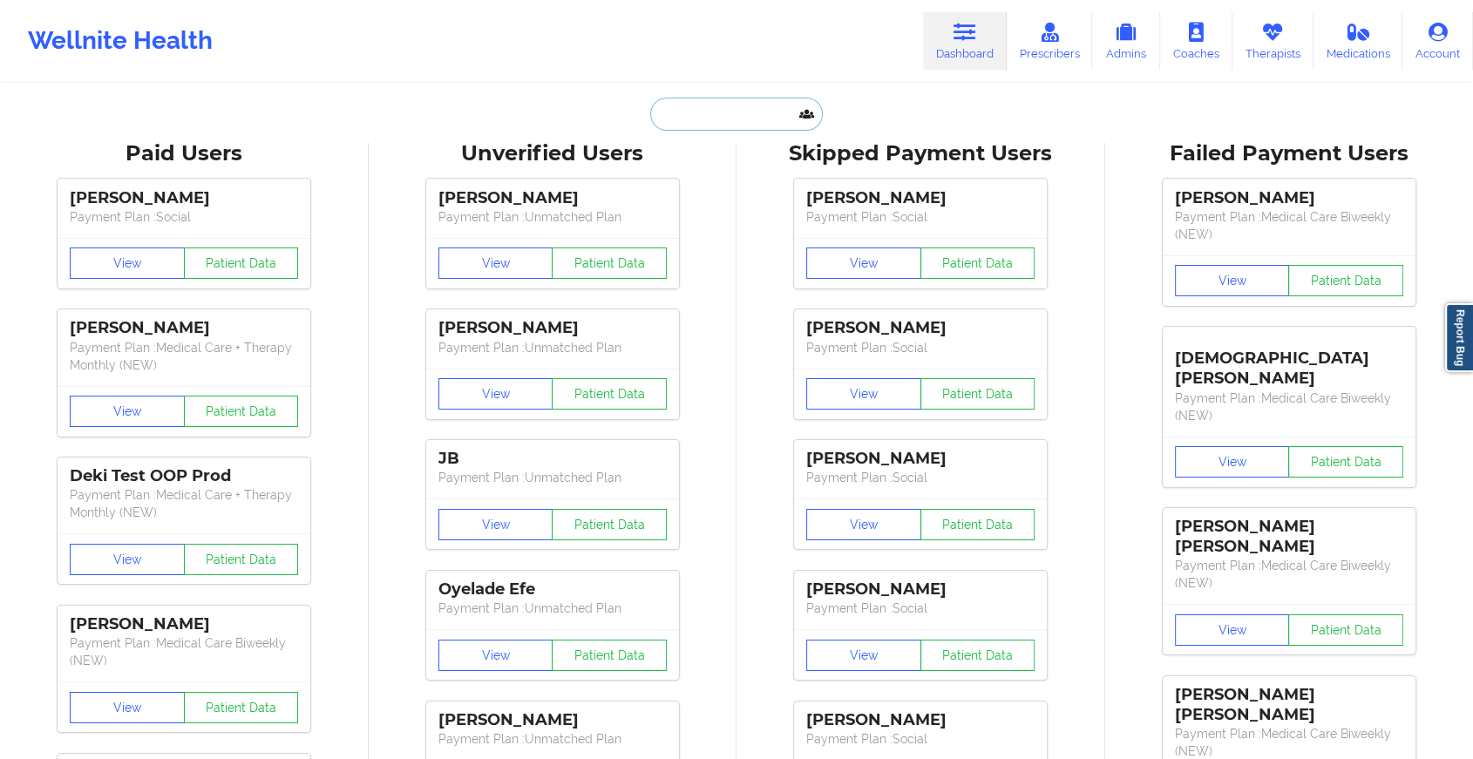
click at [691, 119] on input "text" at bounding box center [736, 114] width 173 height 33
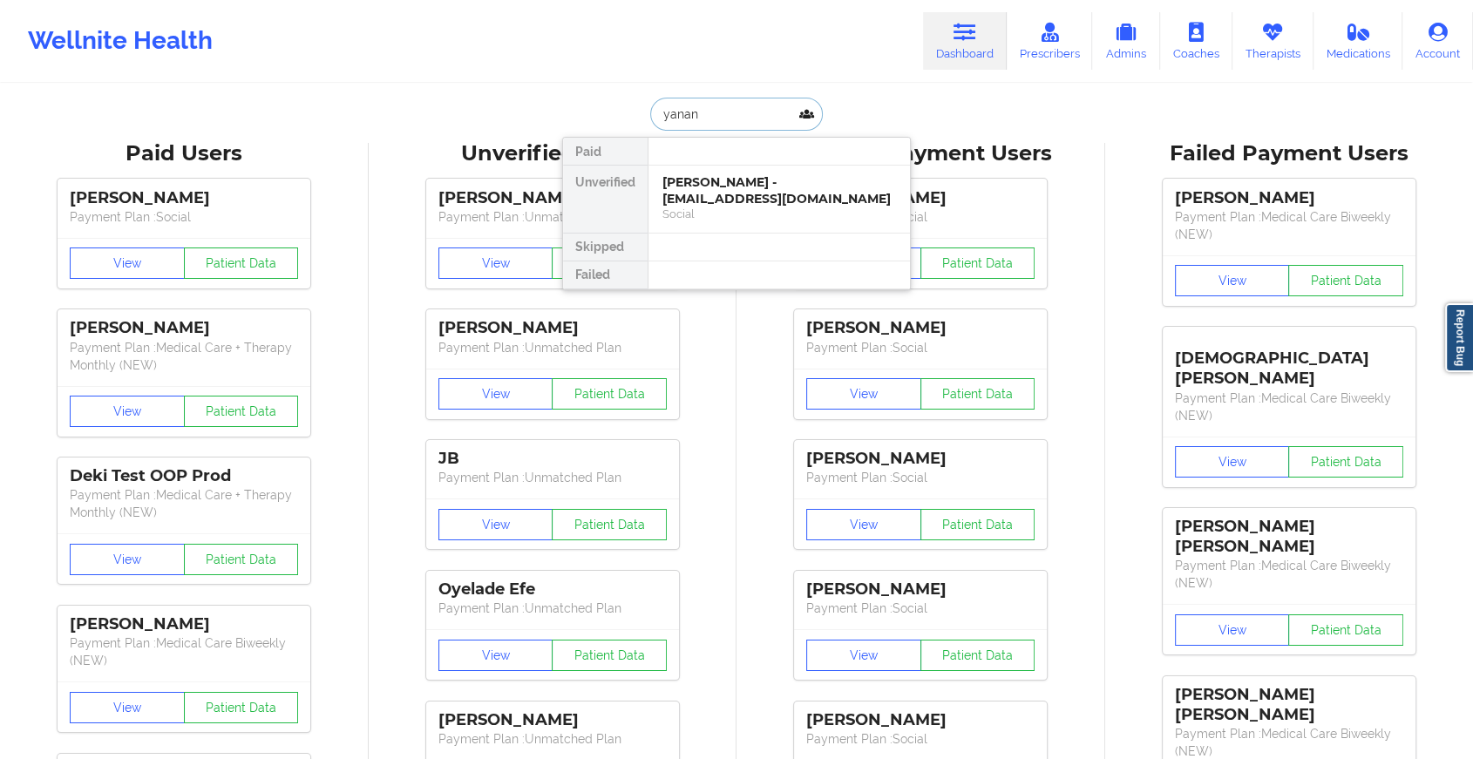
type input "yanan m"
click at [702, 183] on div "[PERSON_NAME] - [EMAIL_ADDRESS][DOMAIN_NAME]" at bounding box center [780, 190] width 234 height 32
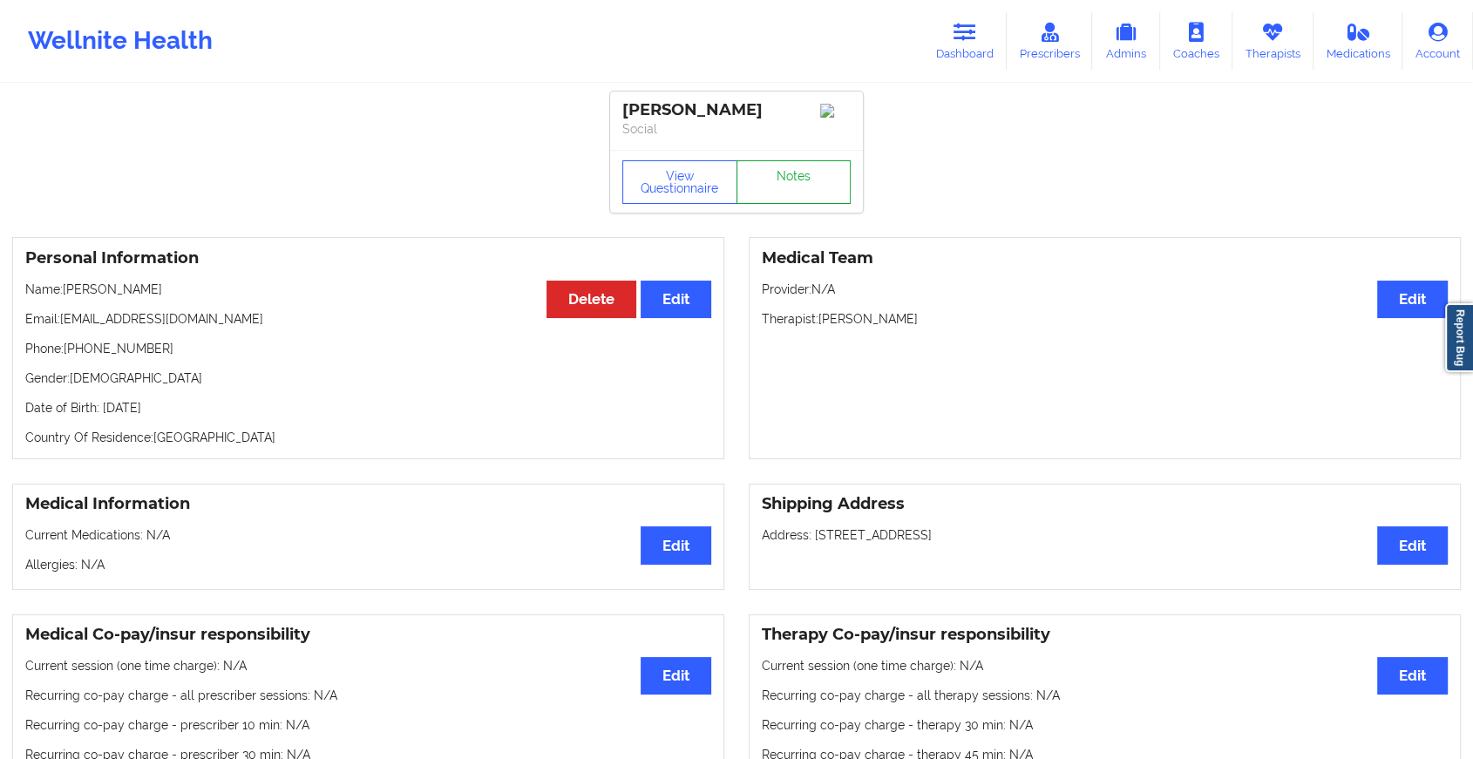
click at [773, 168] on link "Notes" at bounding box center [794, 182] width 115 height 44
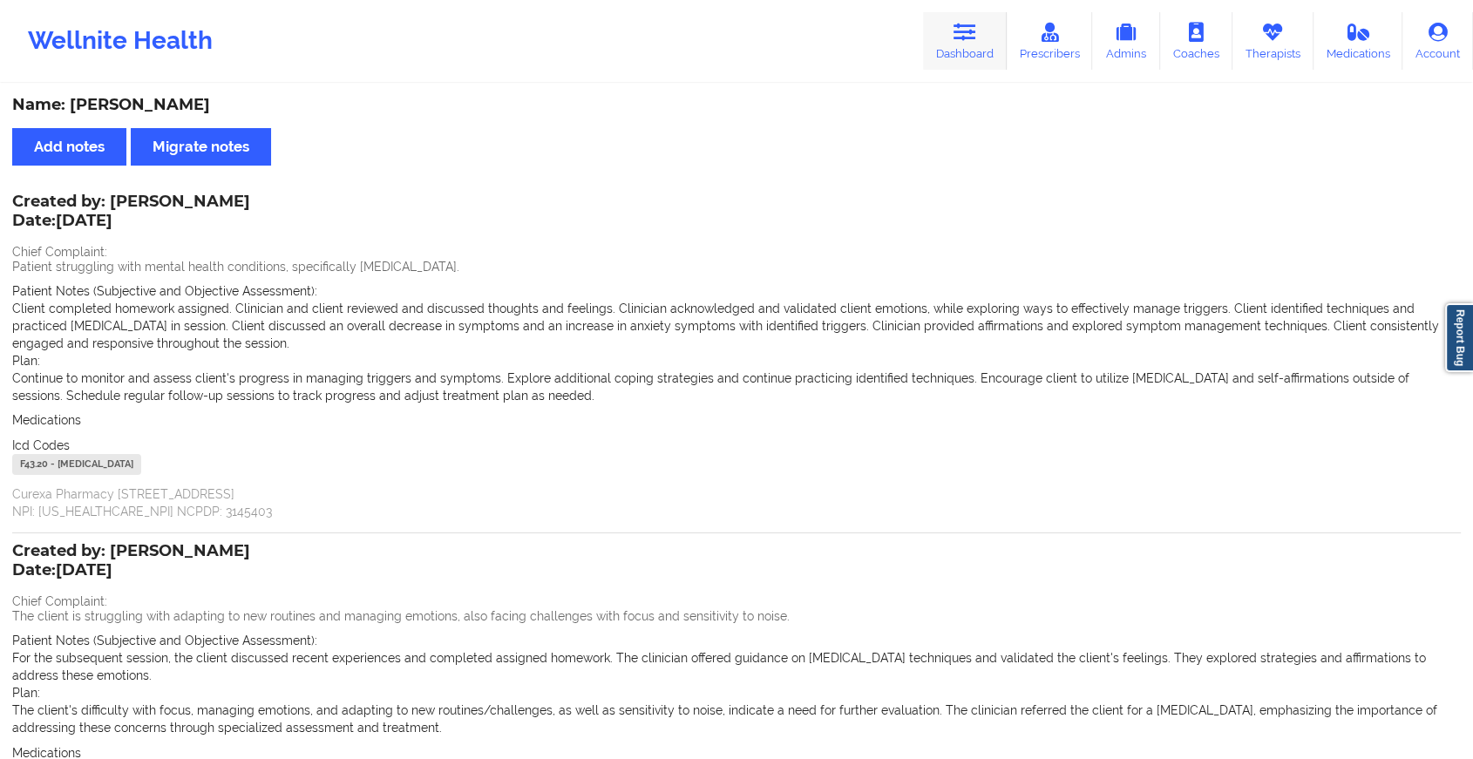
click at [944, 37] on link "Dashboard" at bounding box center [965, 41] width 84 height 58
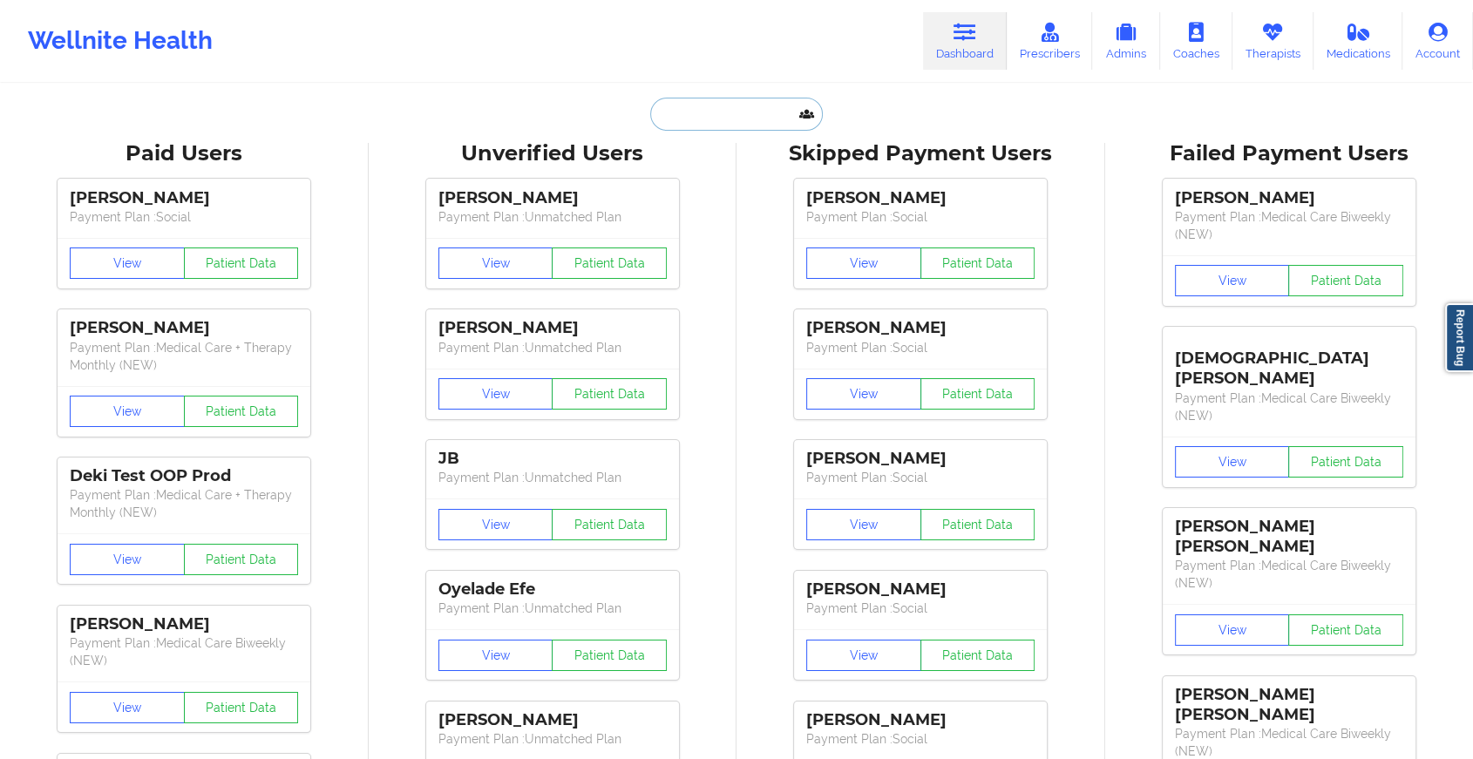
click at [747, 109] on input "text" at bounding box center [736, 114] width 173 height 33
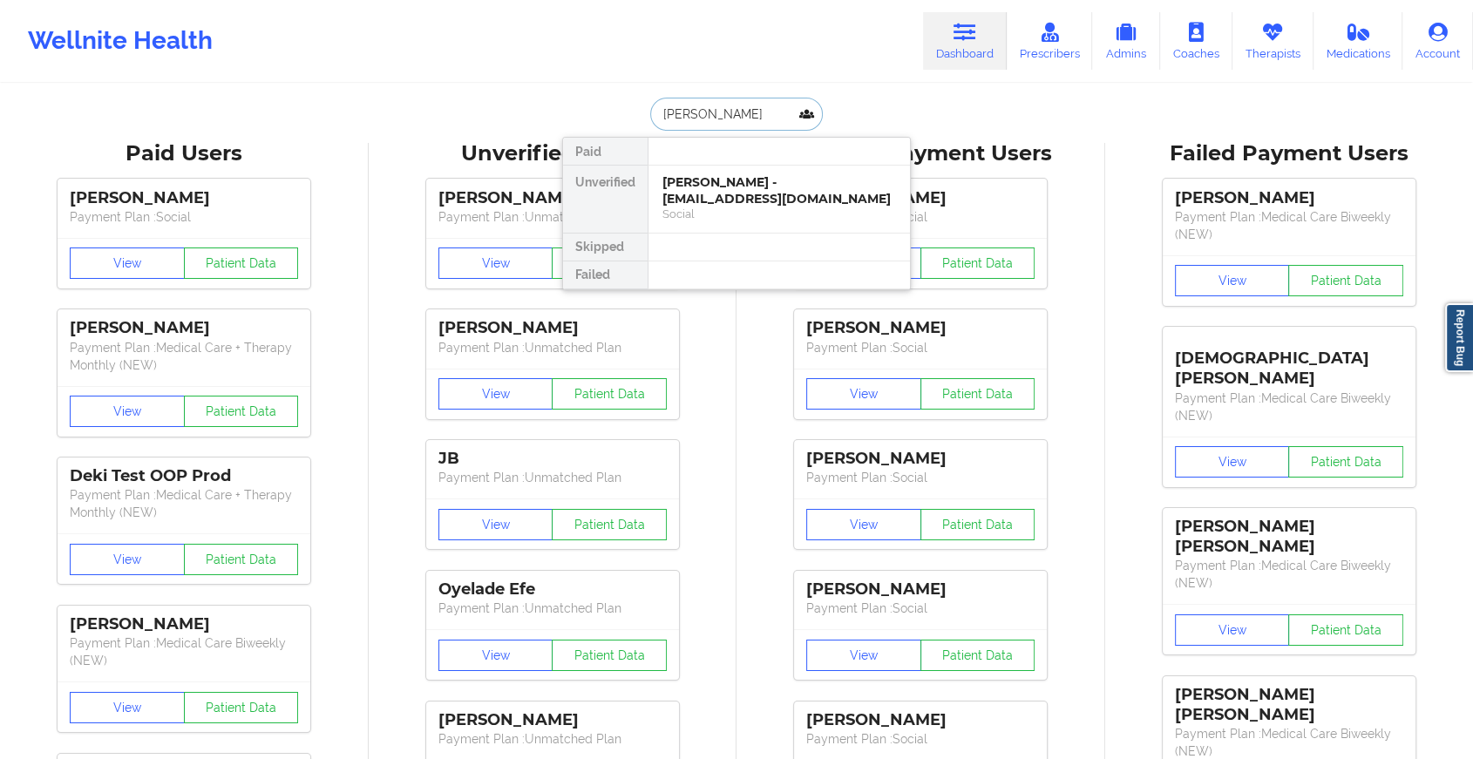
type input "[PERSON_NAME]"
click at [711, 189] on div "[PERSON_NAME] - [EMAIL_ADDRESS][DOMAIN_NAME]" at bounding box center [780, 190] width 234 height 32
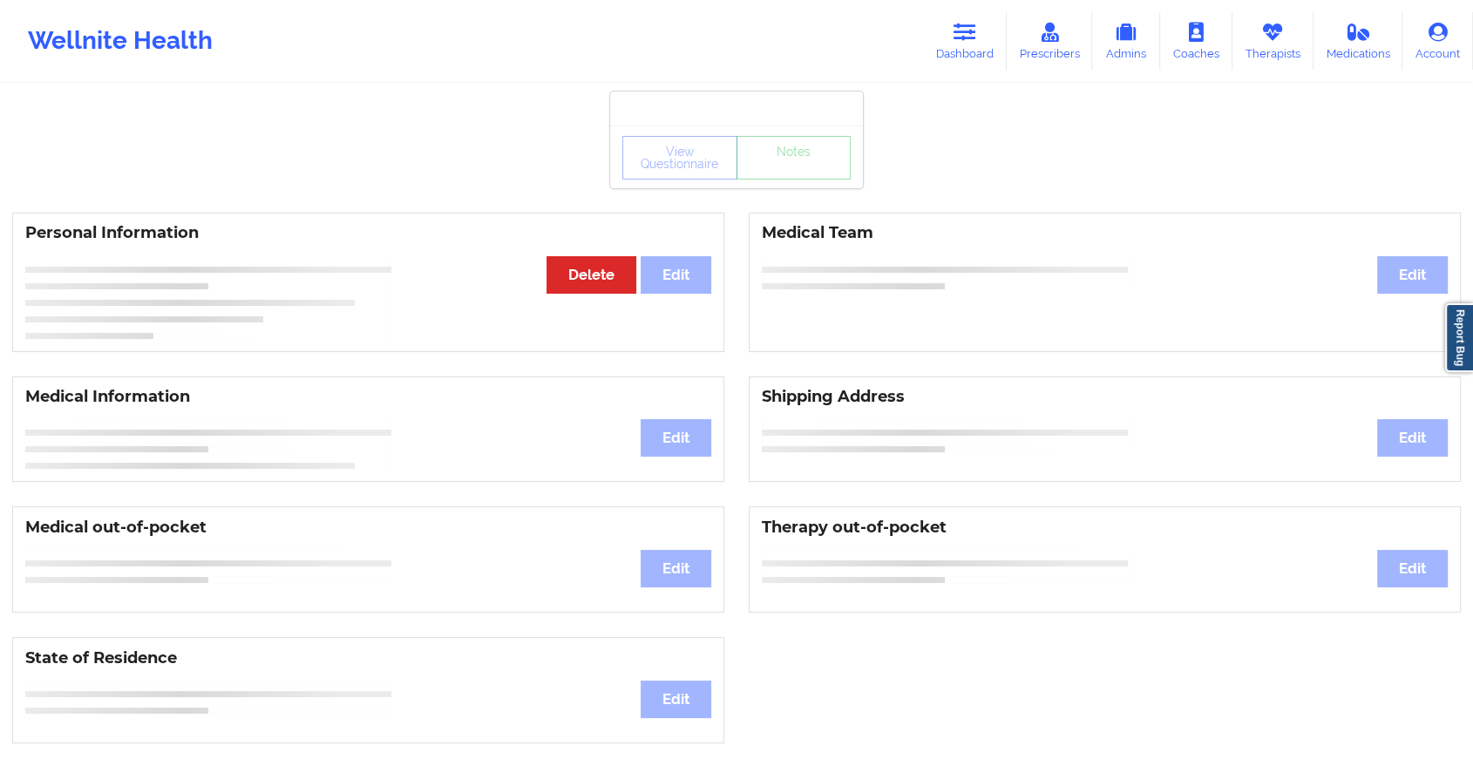
click at [775, 197] on div "View Questionnaire Notes Personal Information Edit Delete Medical Team Edit Med…" at bounding box center [736, 736] width 1473 height 1472
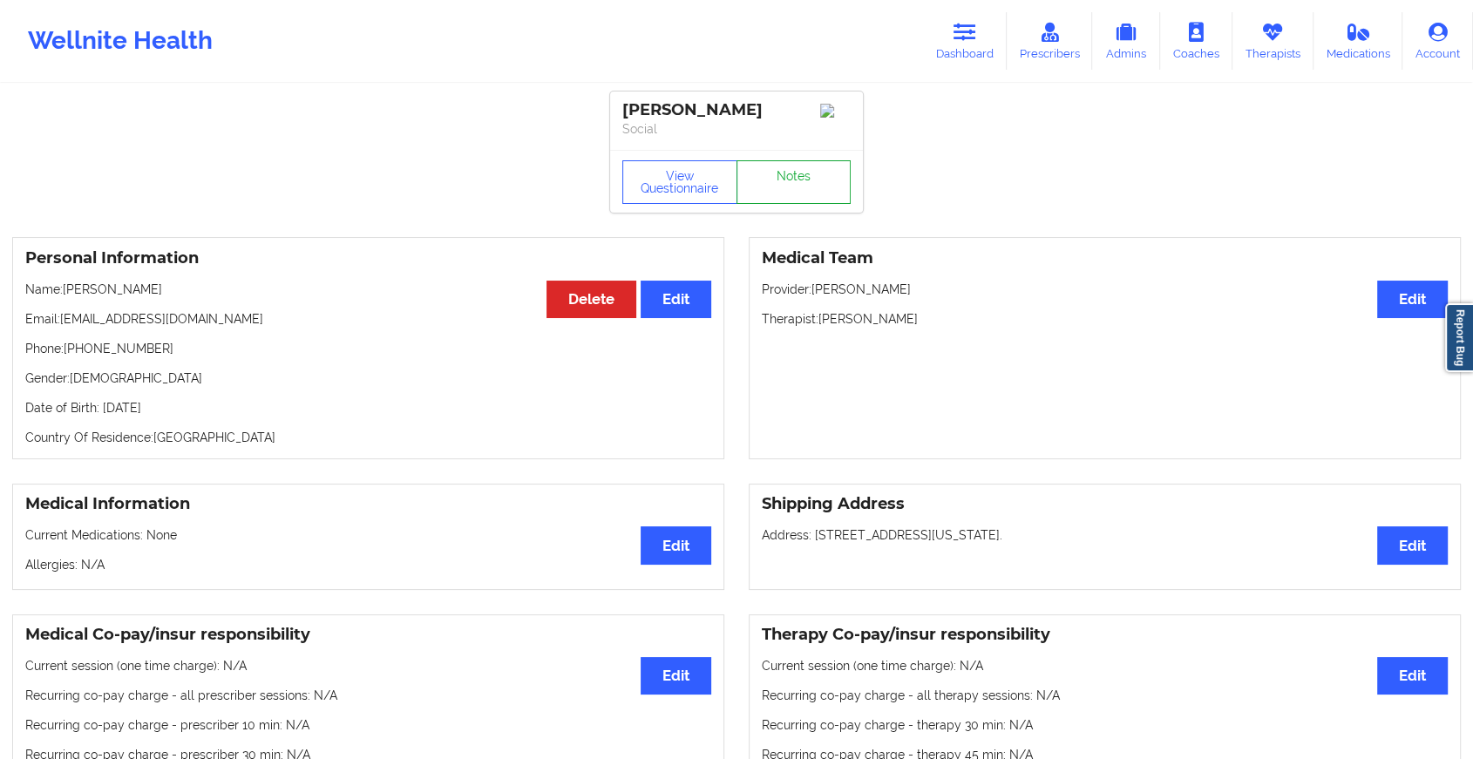
drag, startPoint x: 774, startPoint y: 197, endPoint x: 780, endPoint y: 188, distance: 10.6
click at [780, 188] on link "Notes" at bounding box center [794, 182] width 115 height 44
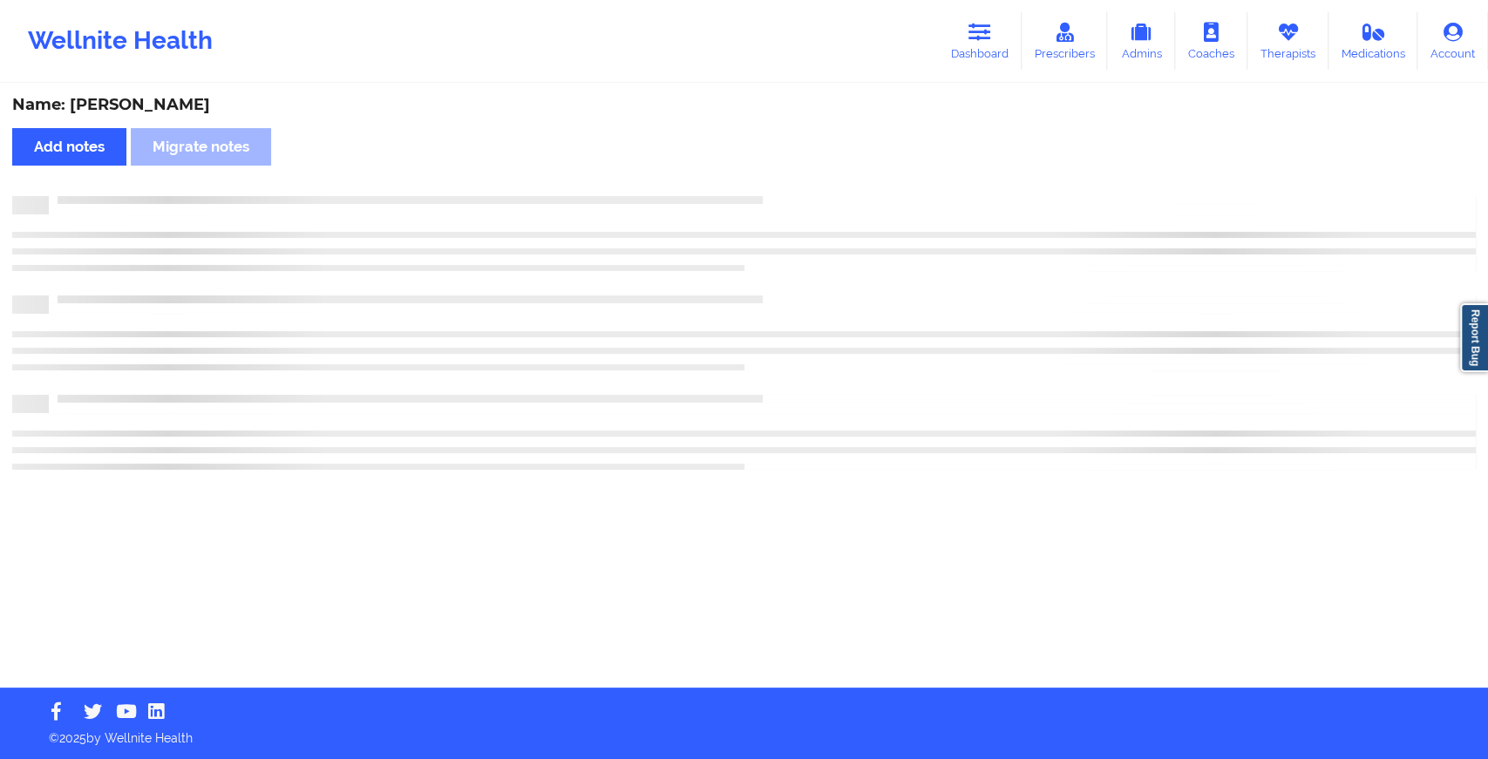
click at [780, 188] on div "Name: [PERSON_NAME] Add notes Migrate notes" at bounding box center [744, 386] width 1488 height 602
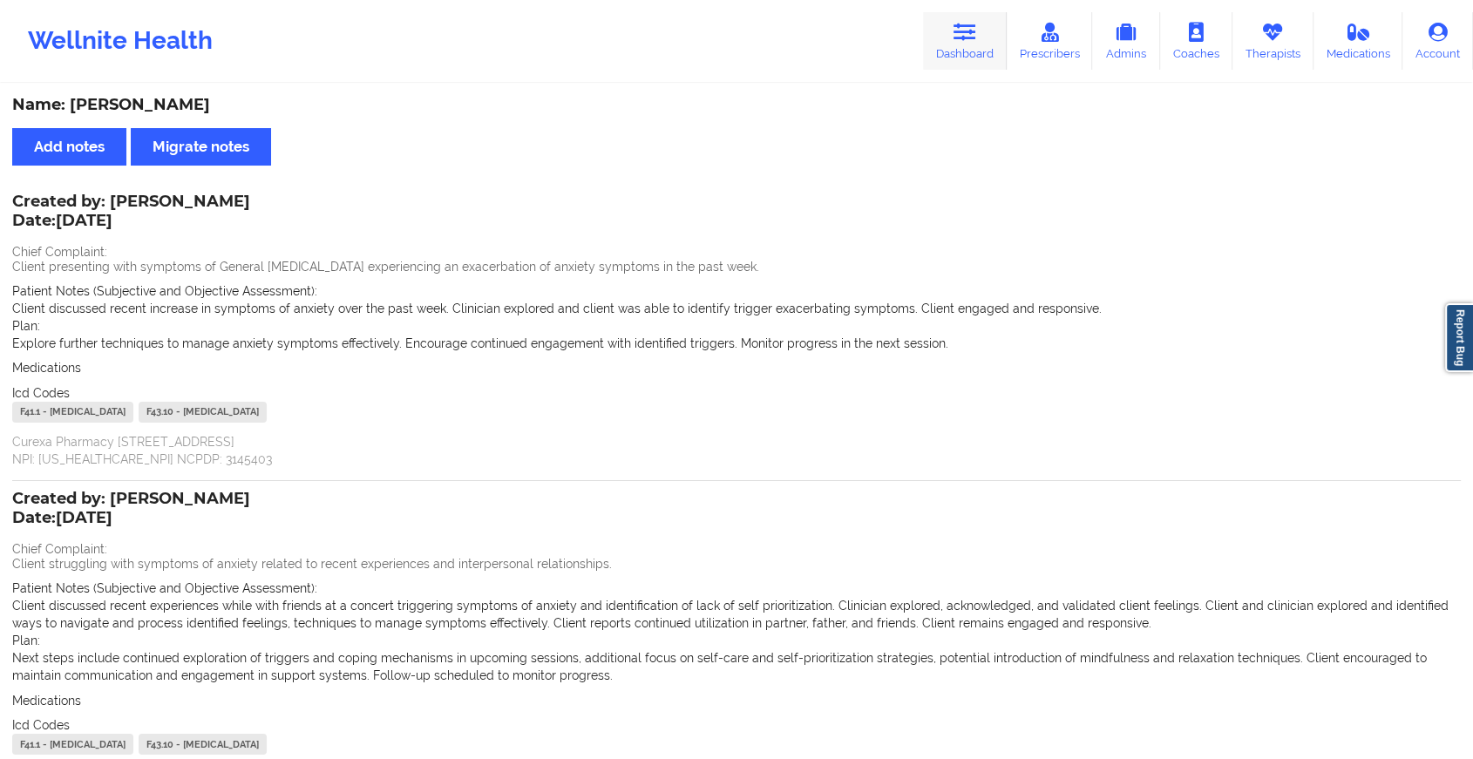
click at [969, 59] on link "Dashboard" at bounding box center [965, 41] width 84 height 58
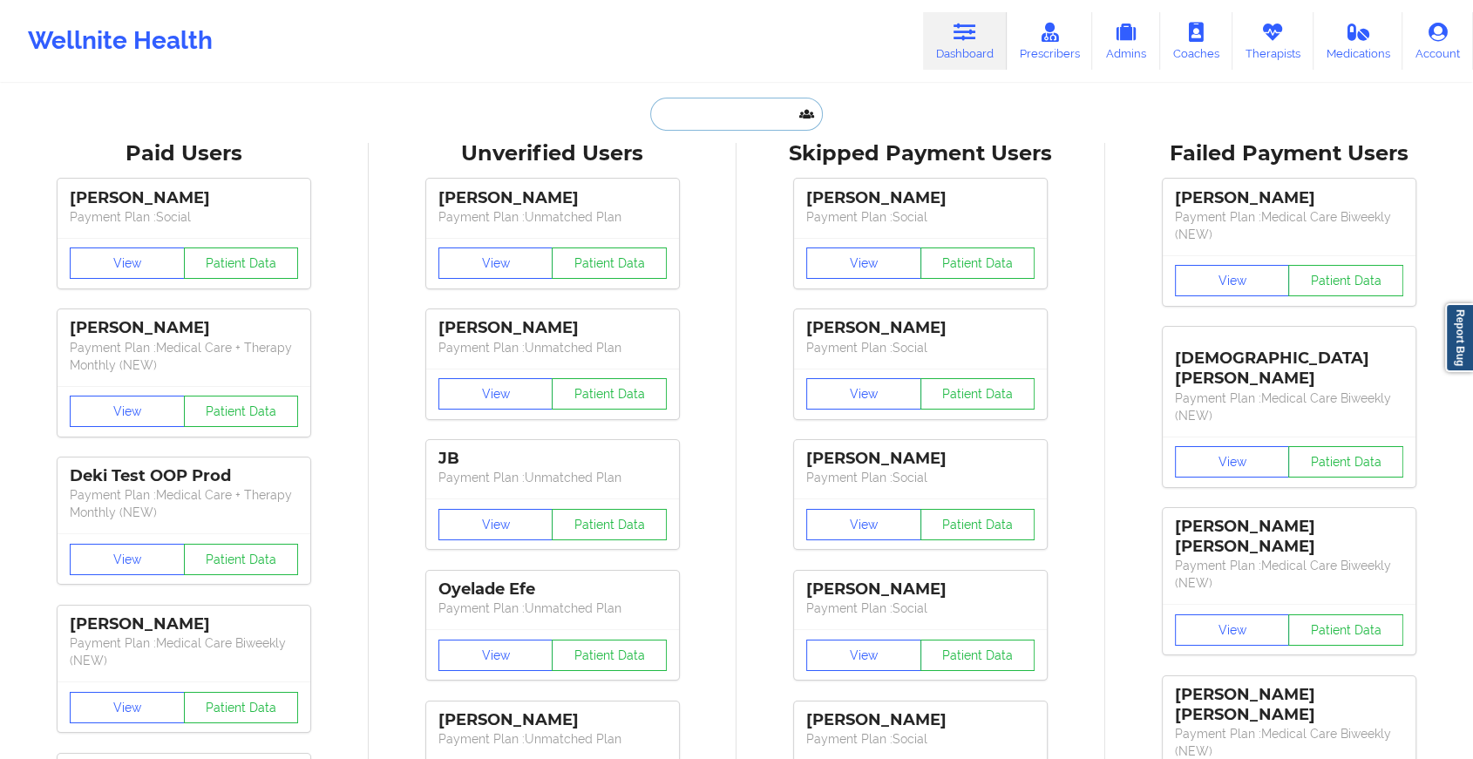
click at [767, 119] on input "text" at bounding box center [736, 114] width 173 height 33
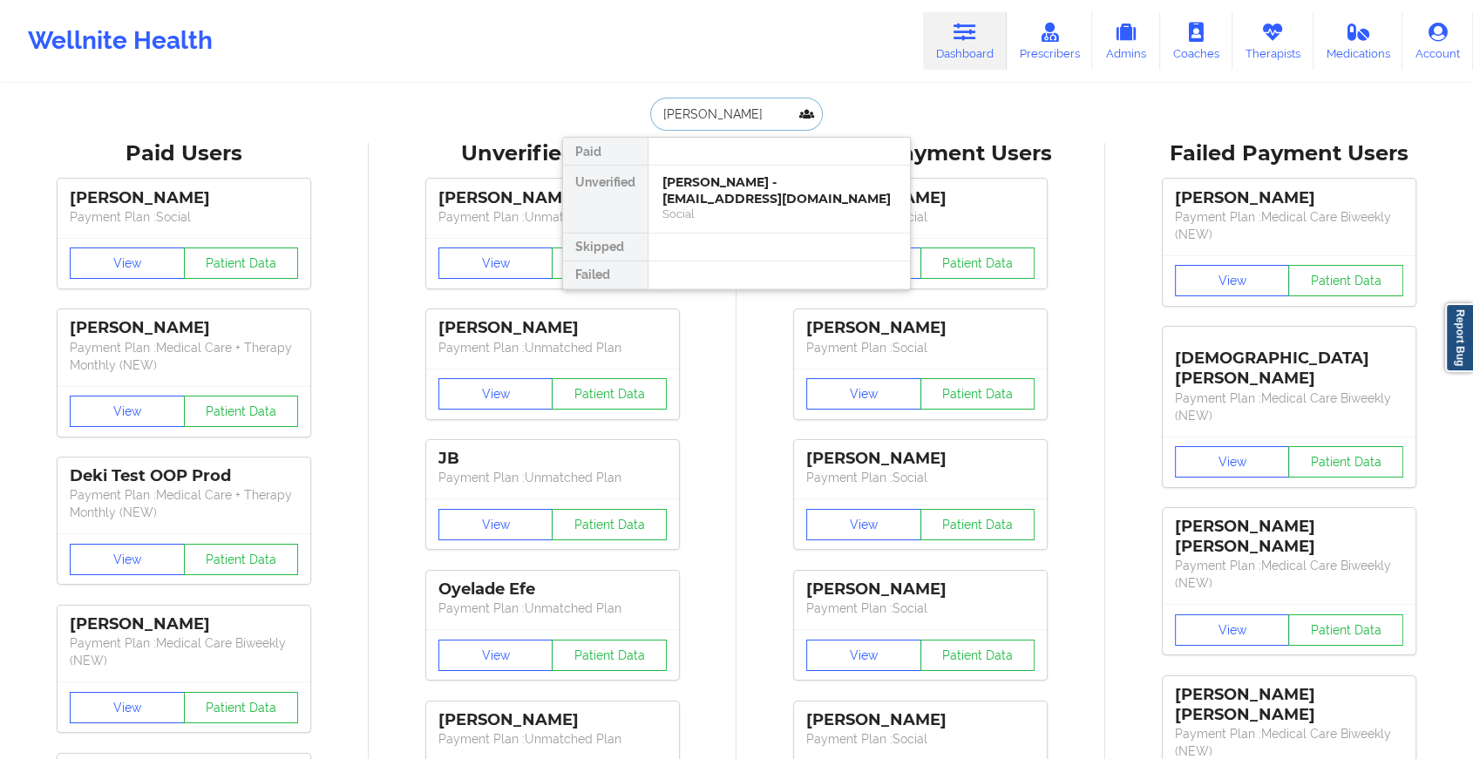
type input "[PERSON_NAME]"
click at [715, 188] on div "[PERSON_NAME] - [EMAIL_ADDRESS][DOMAIN_NAME]" at bounding box center [780, 190] width 234 height 32
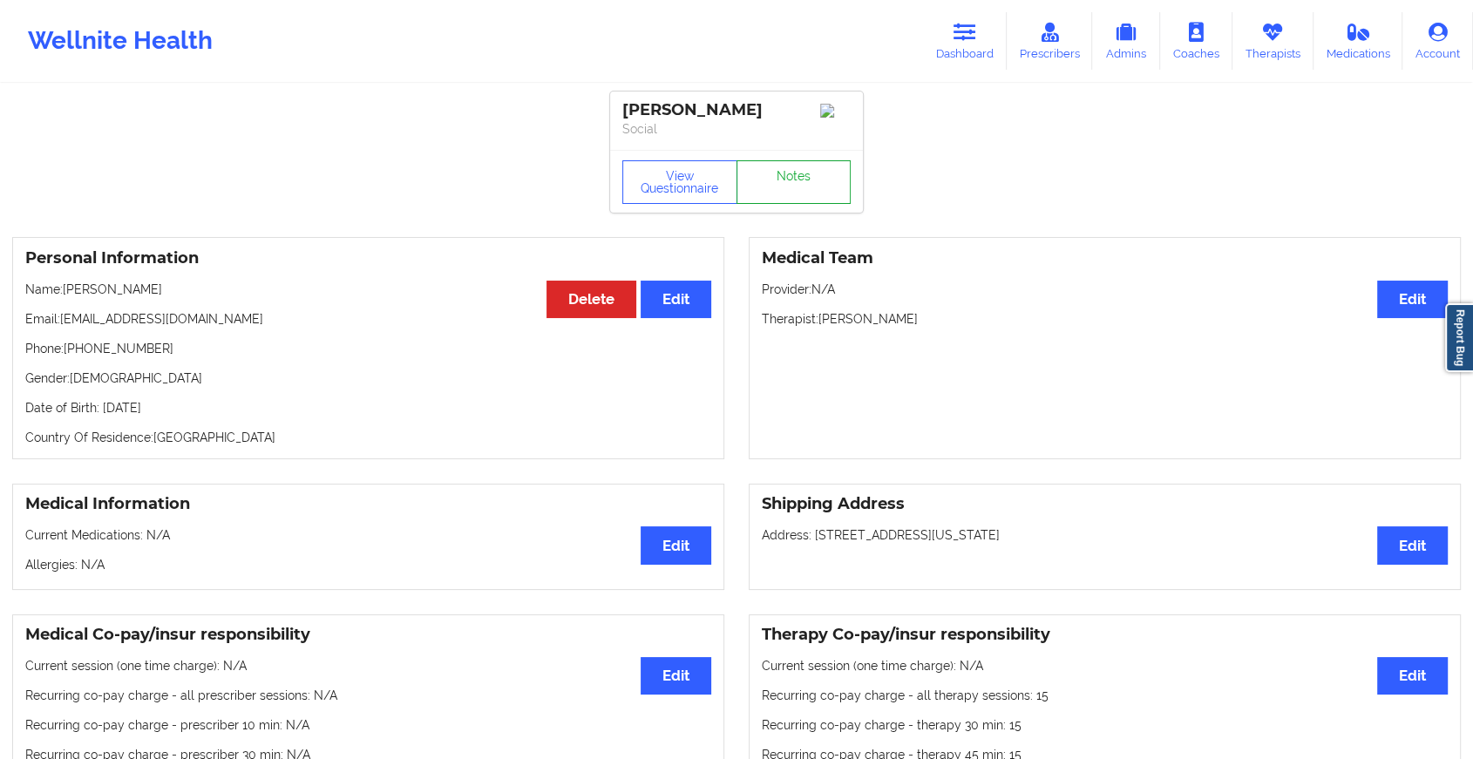
click at [763, 189] on link "Notes" at bounding box center [794, 182] width 115 height 44
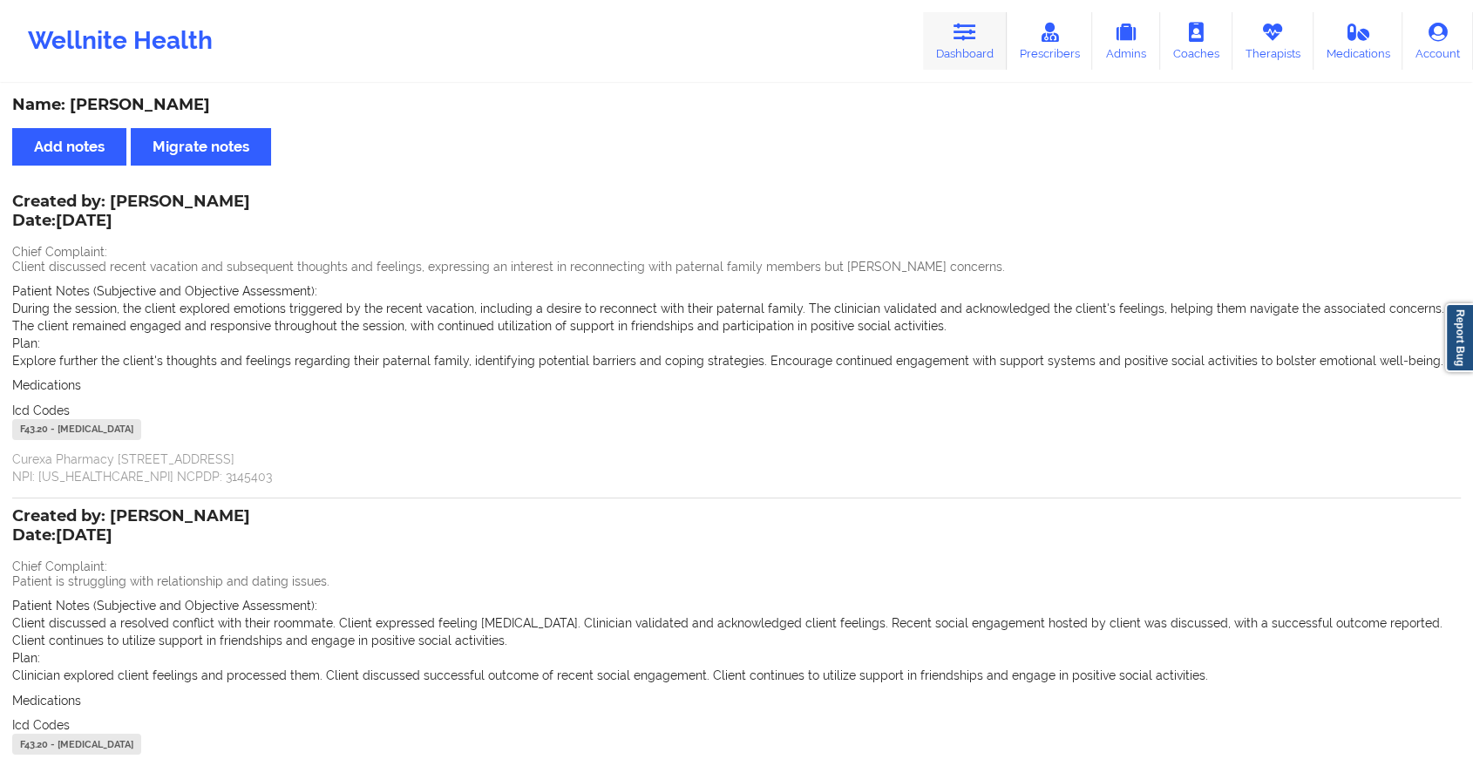
click at [956, 33] on link "Dashboard" at bounding box center [965, 41] width 84 height 58
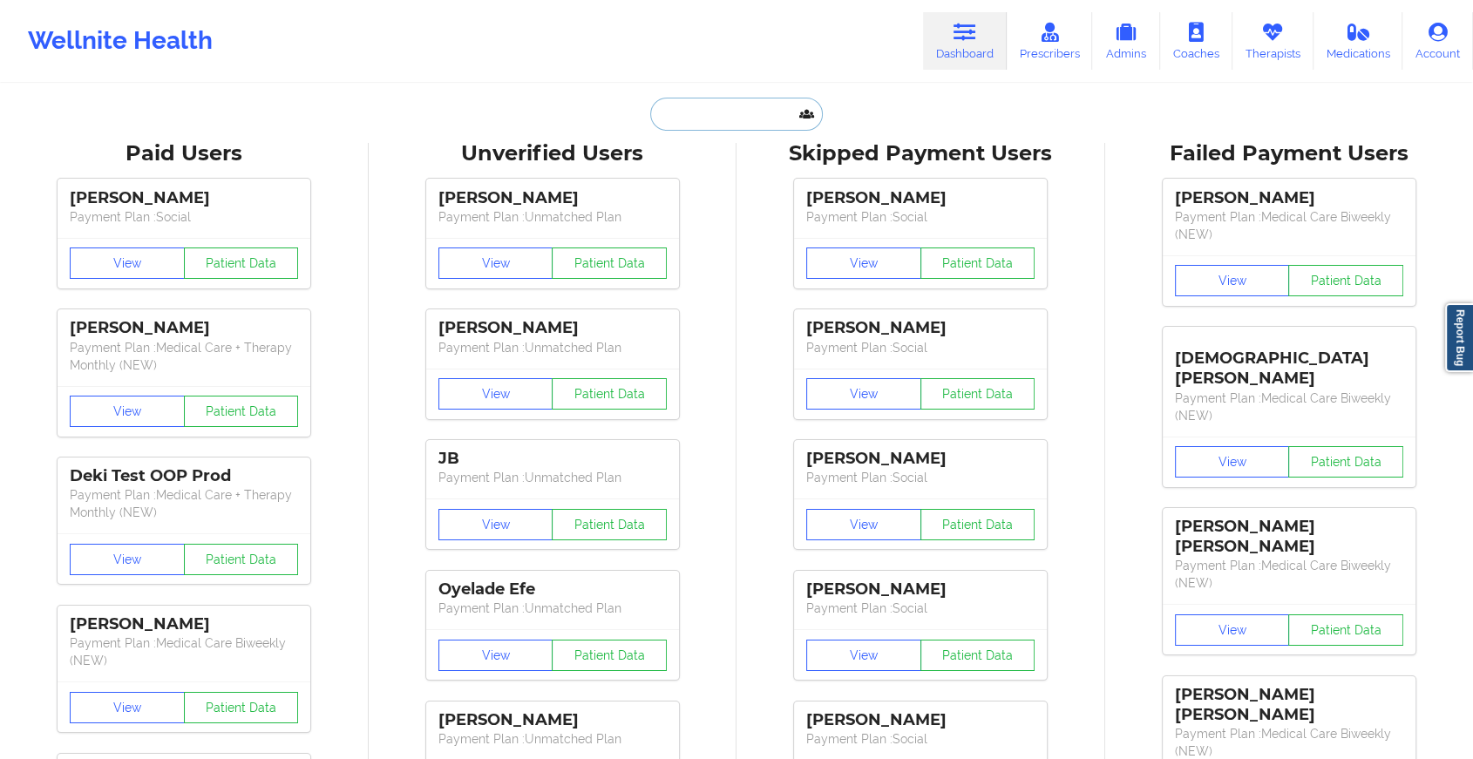
click at [764, 114] on input "text" at bounding box center [736, 114] width 173 height 33
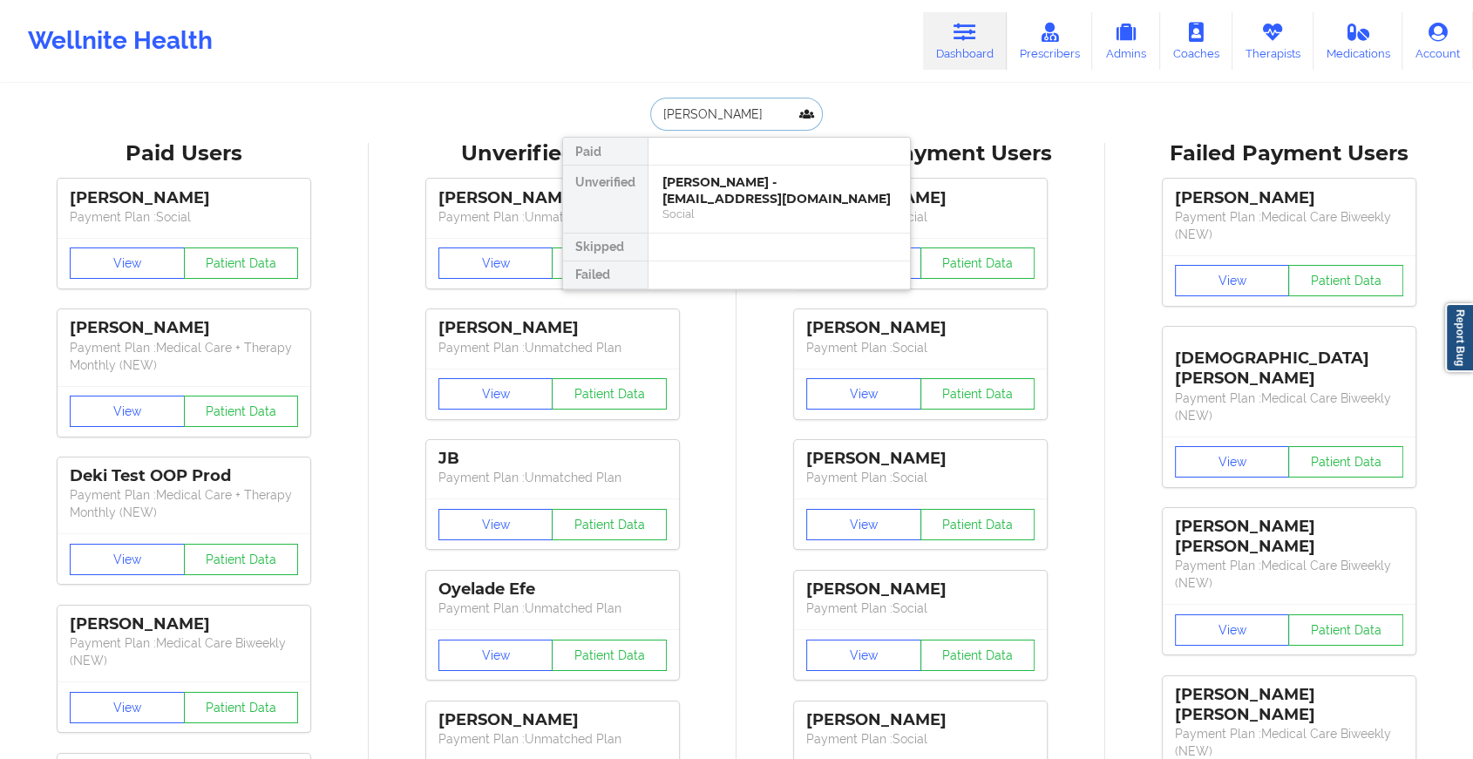
type input "[PERSON_NAME]"
click at [739, 196] on div "[PERSON_NAME] - [EMAIL_ADDRESS][DOMAIN_NAME]" at bounding box center [780, 190] width 234 height 32
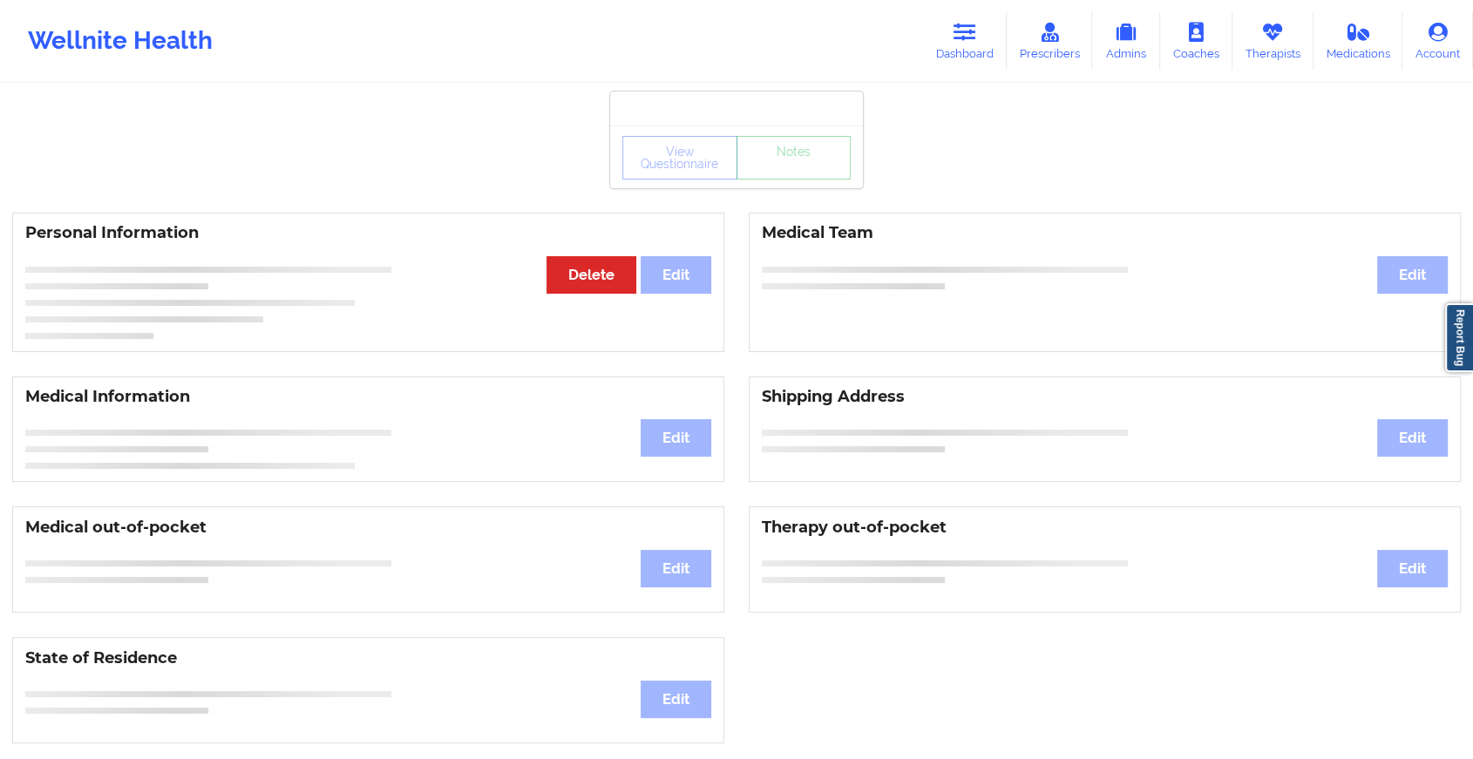
click at [801, 195] on div "View Questionnaire Notes Personal Information Edit Delete Medical Team Edit Med…" at bounding box center [736, 736] width 1473 height 1472
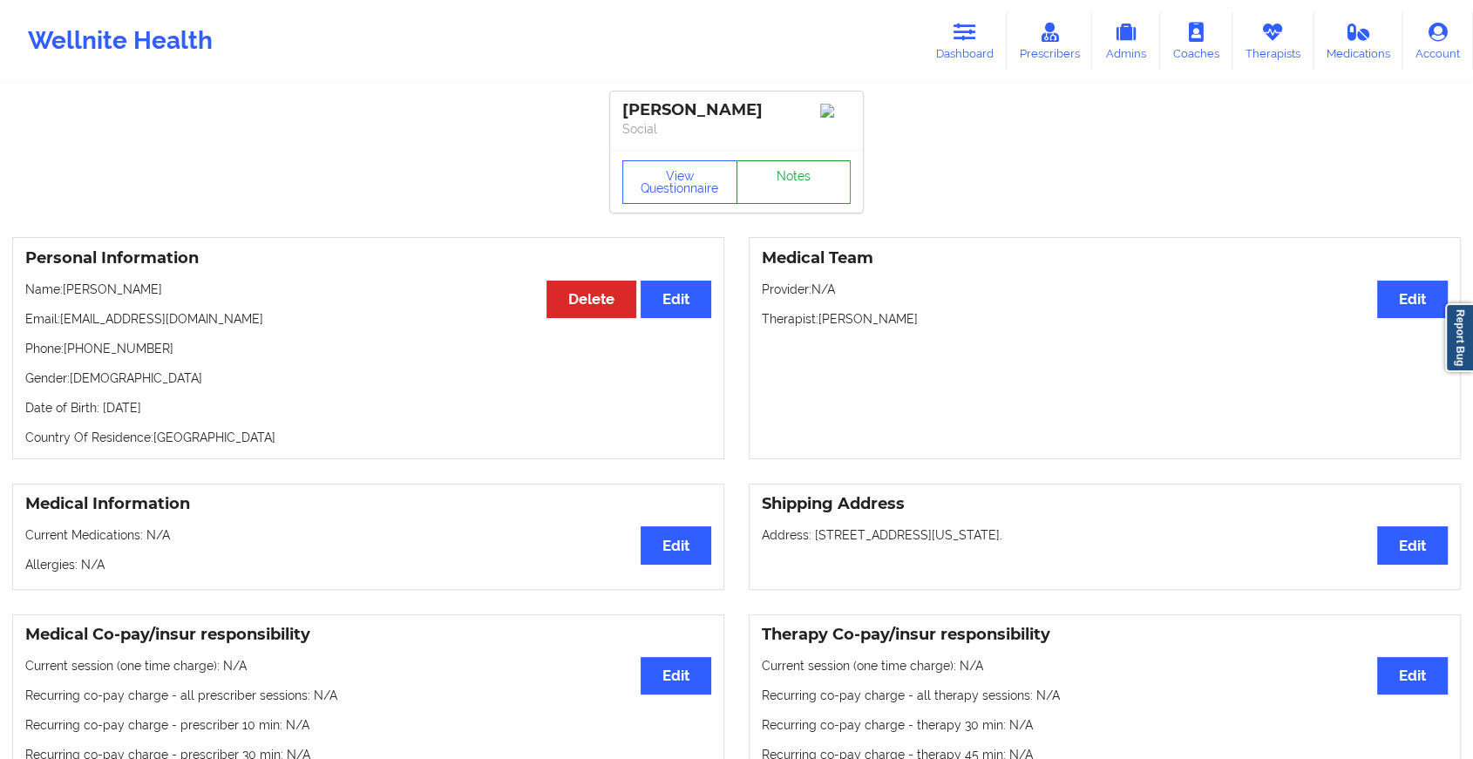
click at [801, 195] on link "Notes" at bounding box center [794, 182] width 115 height 44
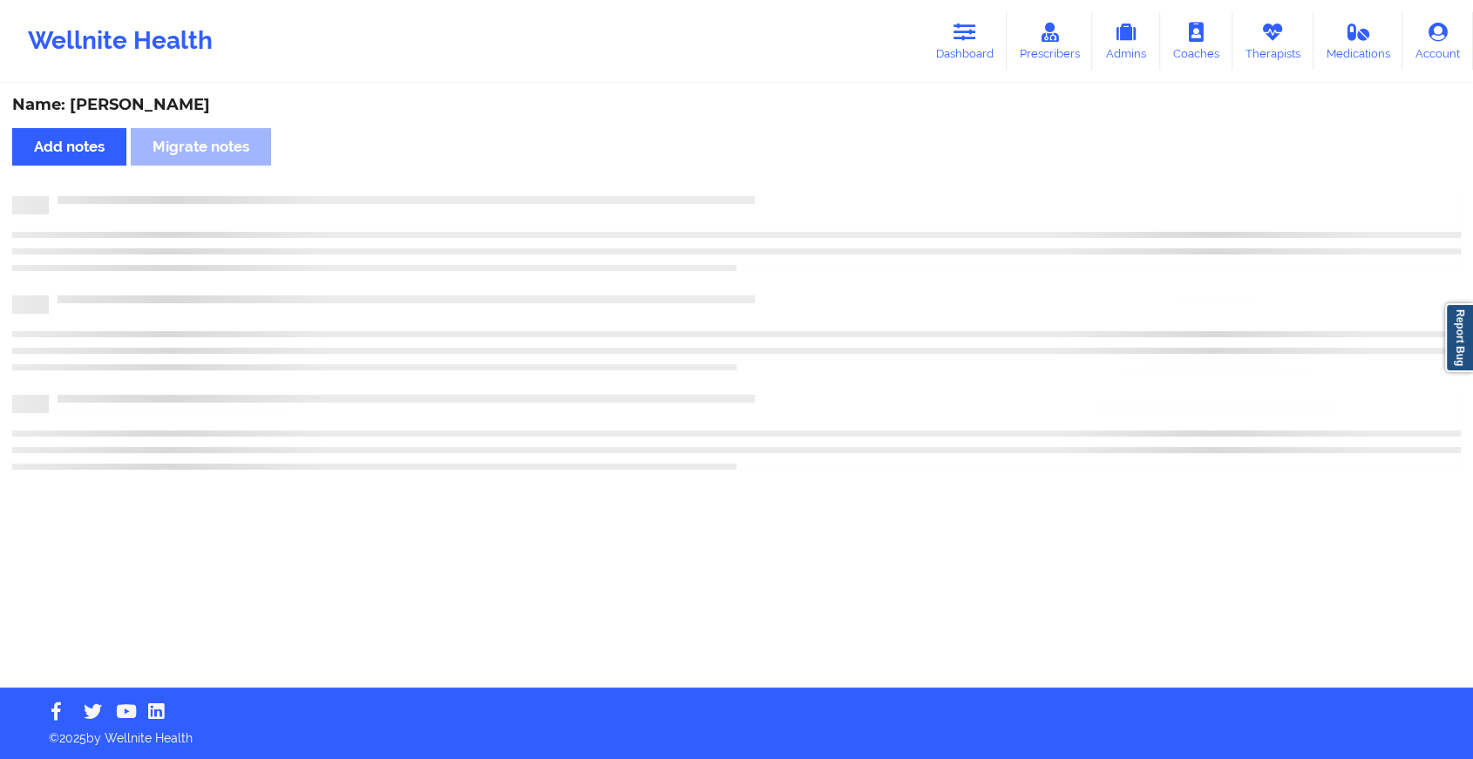
click at [801, 196] on div at bounding box center [755, 196] width 1412 height 0
click at [801, 196] on div at bounding box center [762, 196] width 1427 height 0
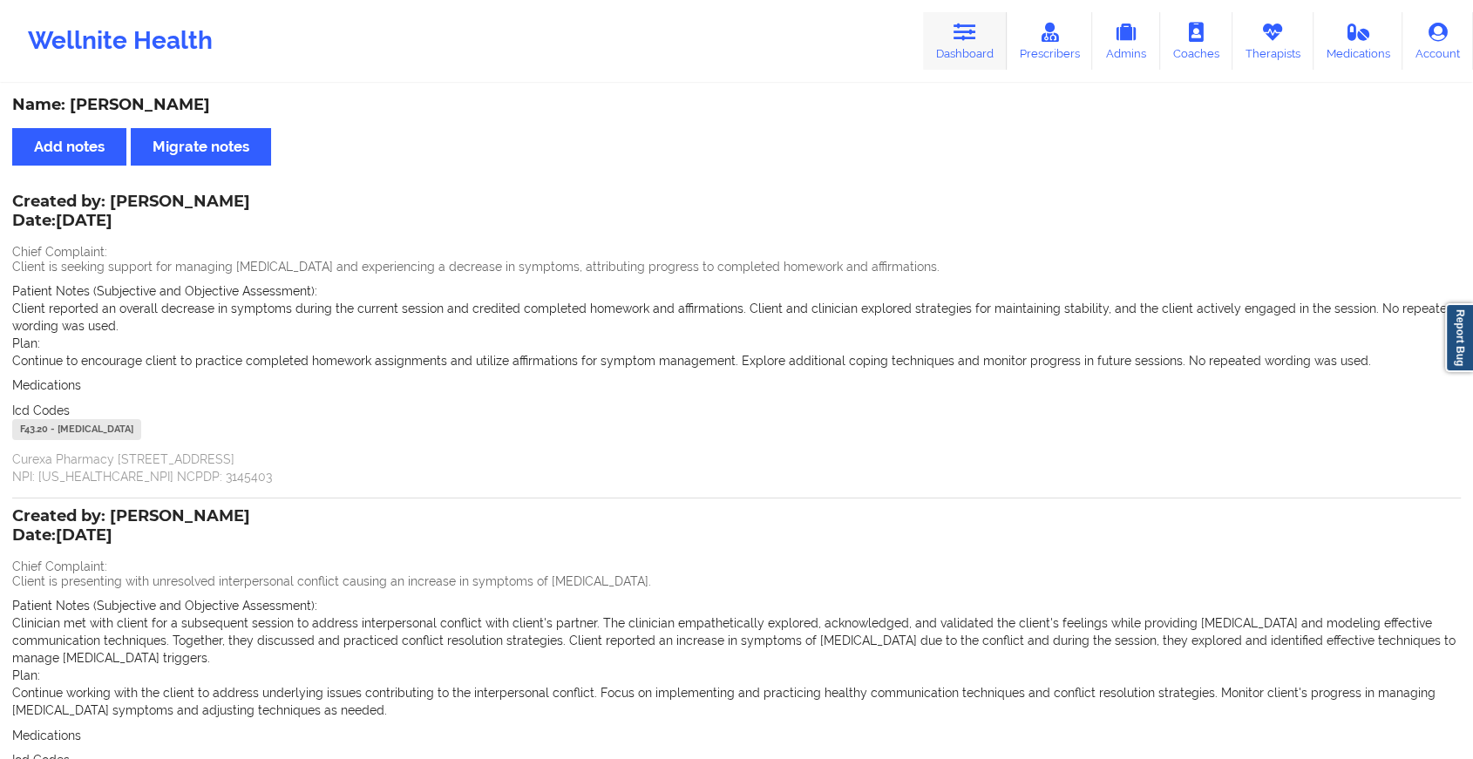
click at [972, 23] on icon at bounding box center [965, 32] width 23 height 19
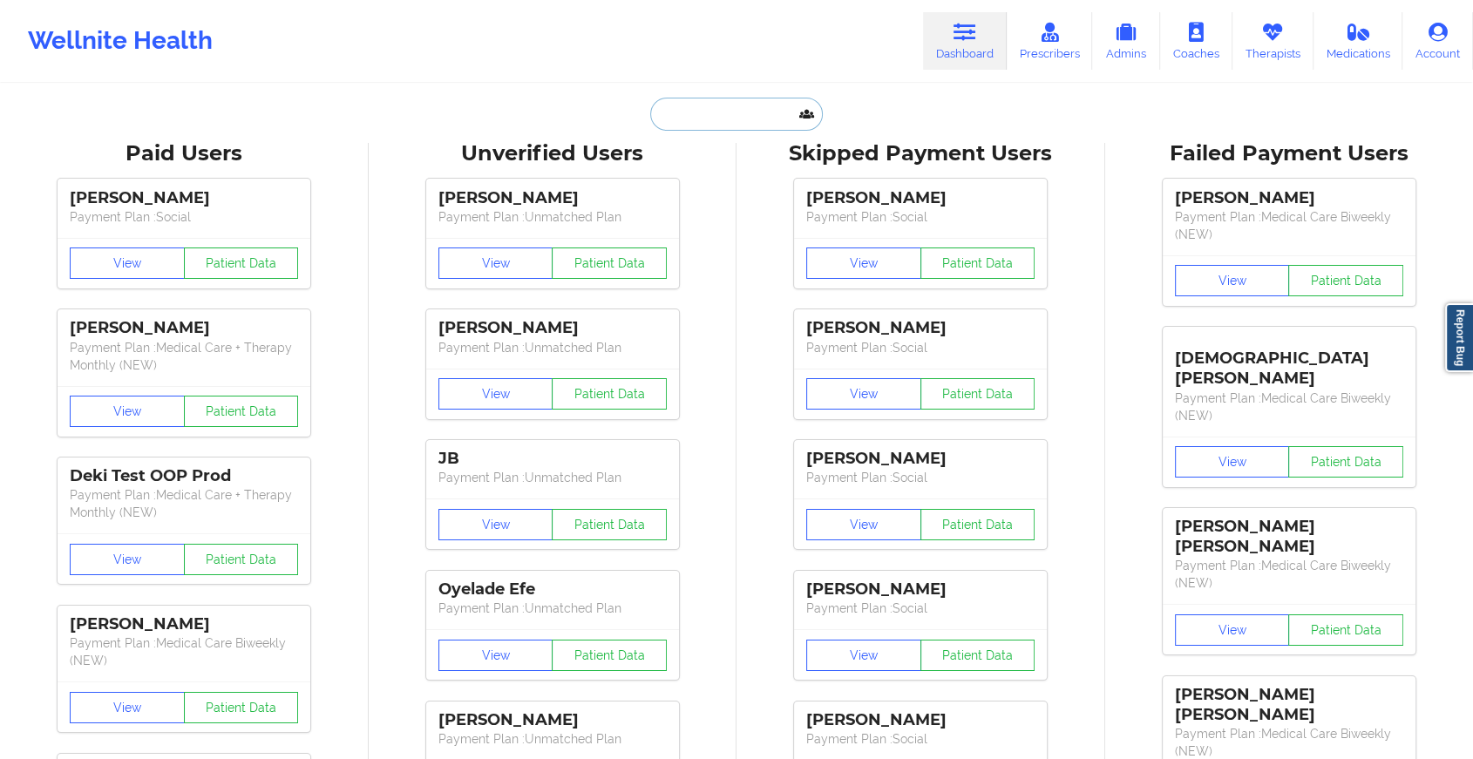
click at [759, 112] on input "text" at bounding box center [736, 114] width 173 height 33
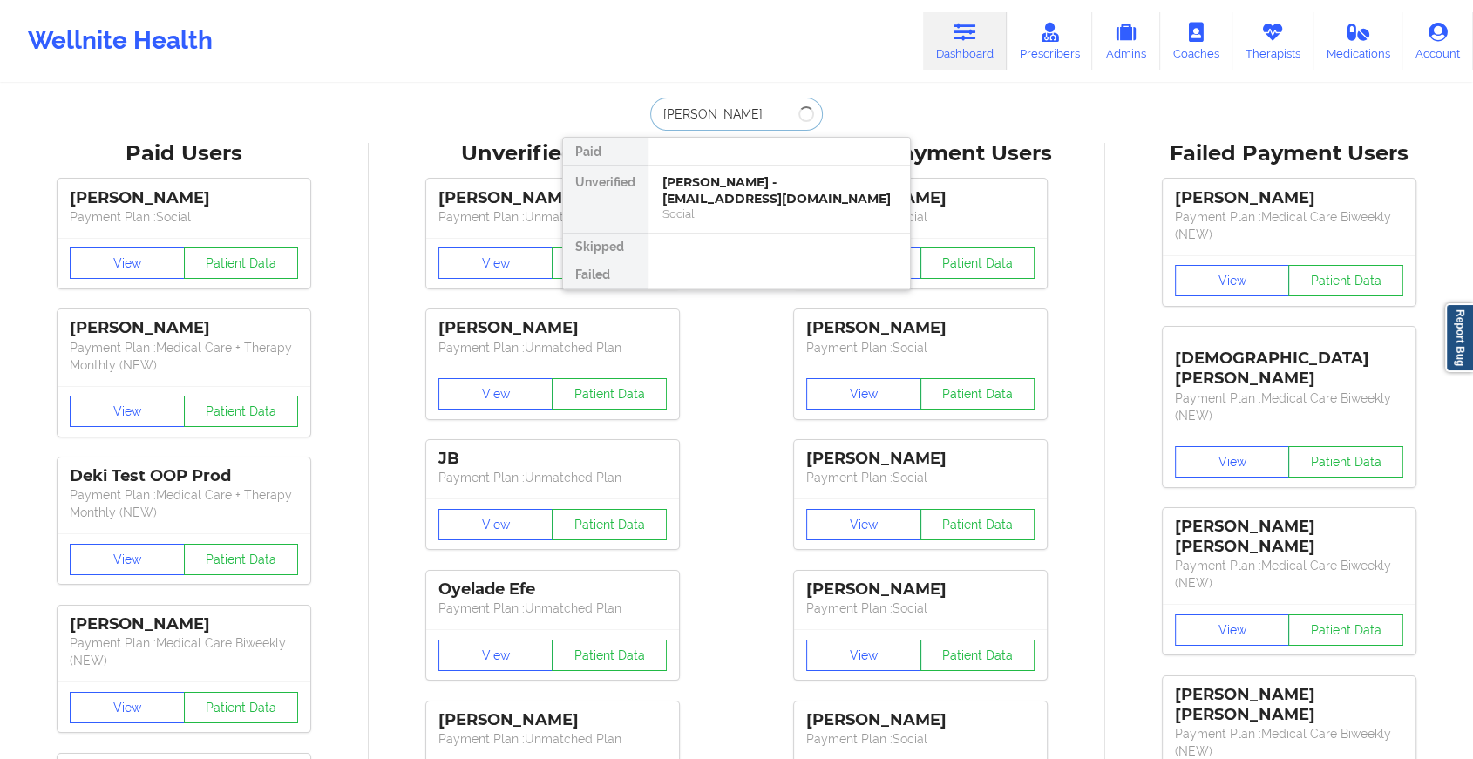
type input "[PERSON_NAME]"
click at [720, 195] on div "[PERSON_NAME] - [EMAIL_ADDRESS][DOMAIN_NAME]" at bounding box center [780, 190] width 234 height 32
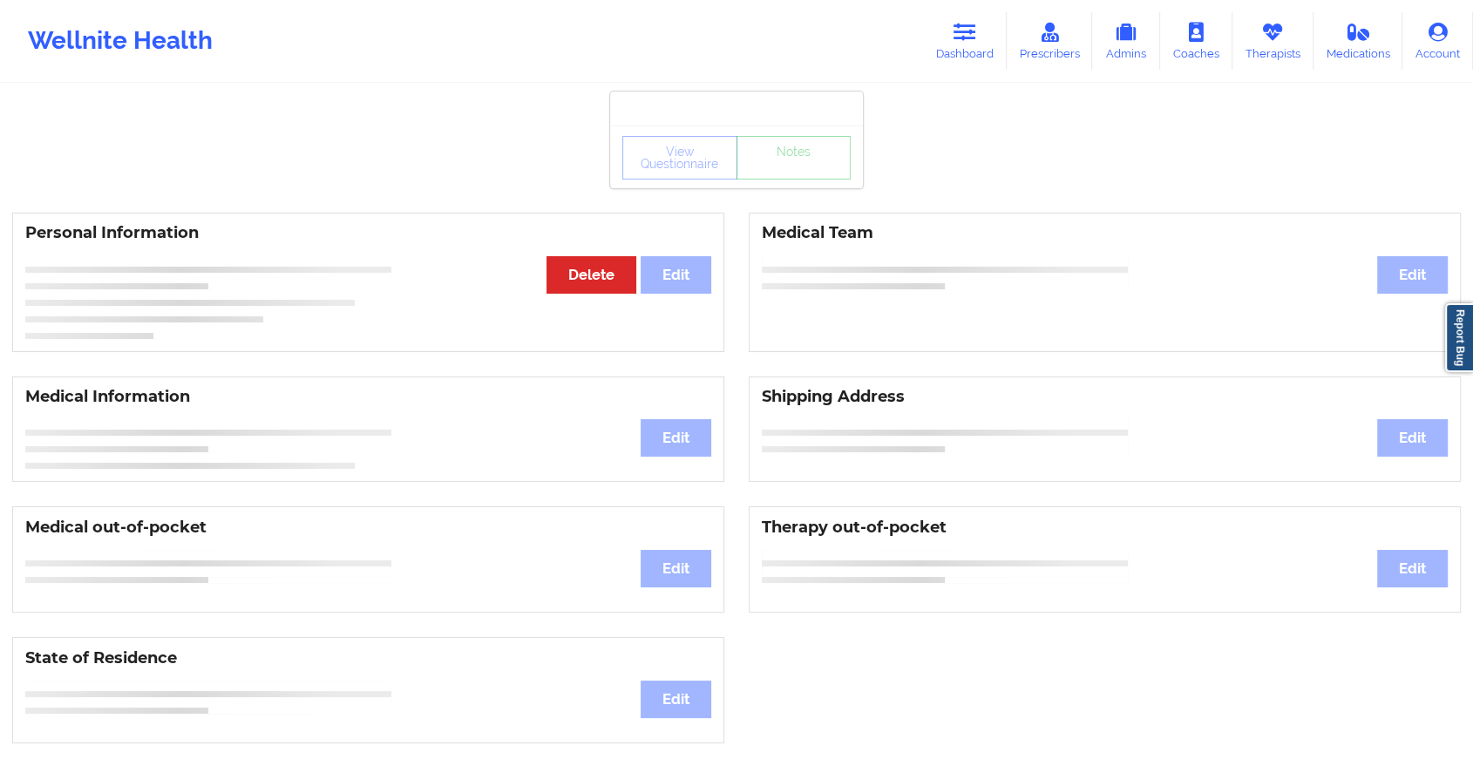
click at [786, 183] on div "View Questionnaire Notes" at bounding box center [736, 157] width 253 height 63
click at [786, 180] on link "Notes" at bounding box center [794, 158] width 115 height 44
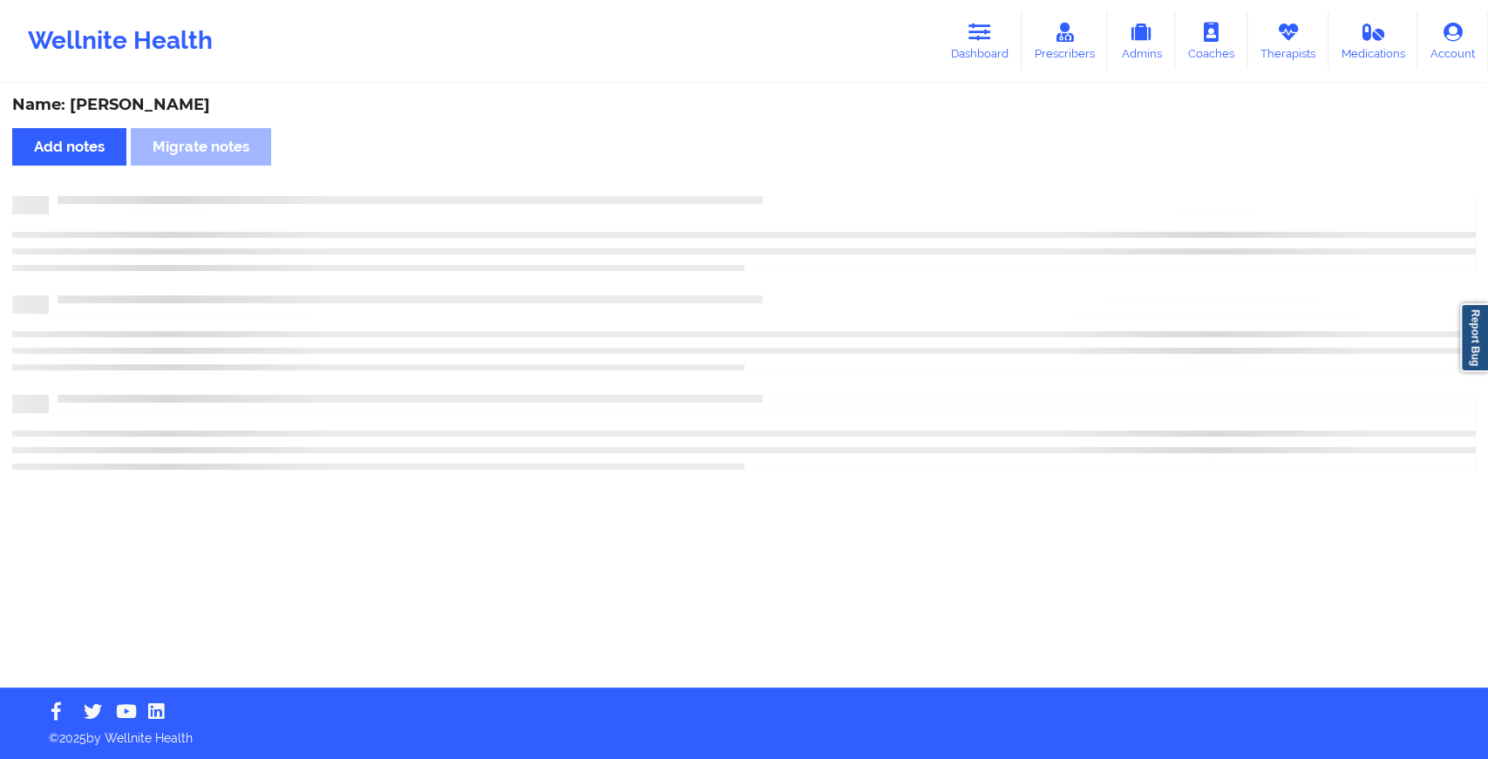
click at [786, 183] on div "Name: [PERSON_NAME] Add notes Migrate notes" at bounding box center [744, 386] width 1488 height 602
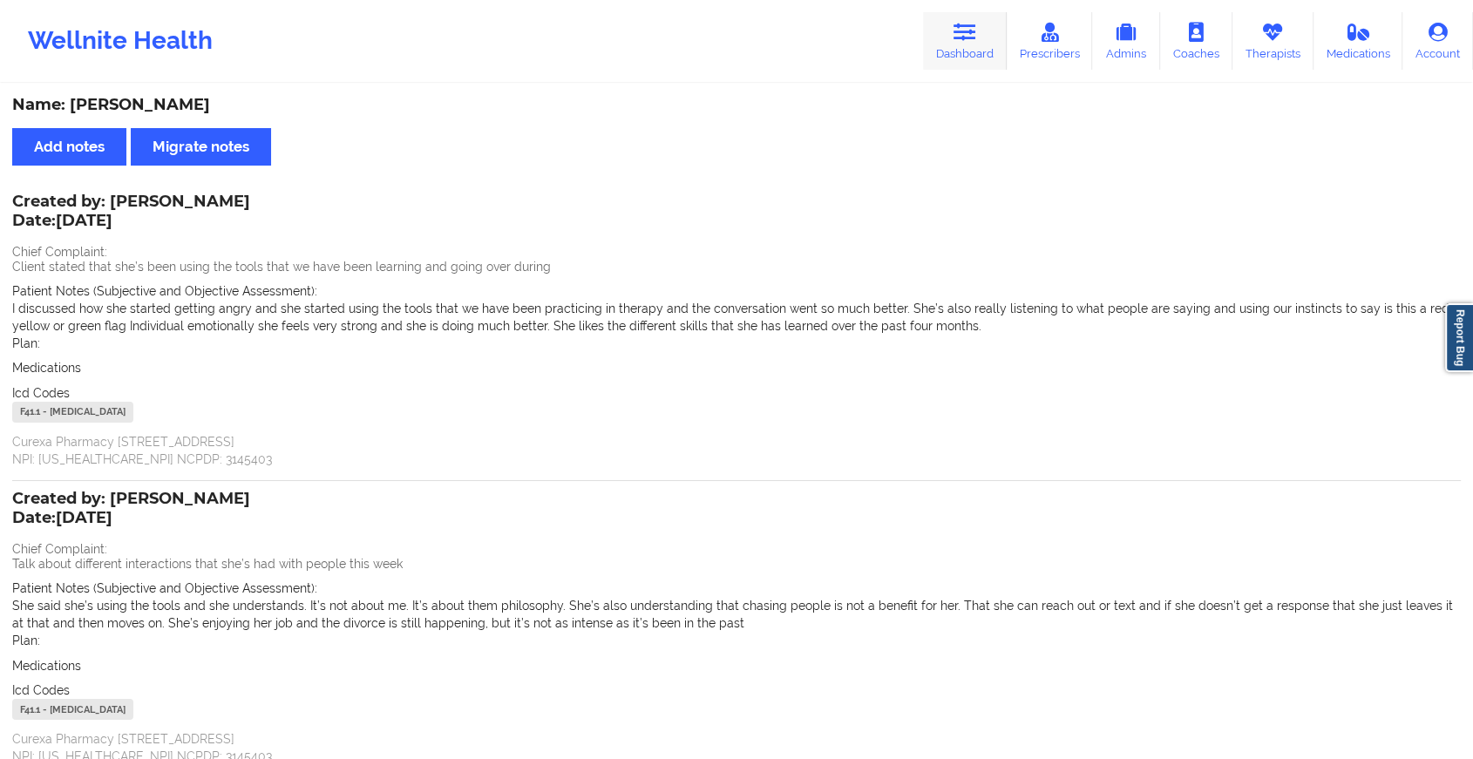
click at [959, 30] on icon at bounding box center [965, 32] width 23 height 19
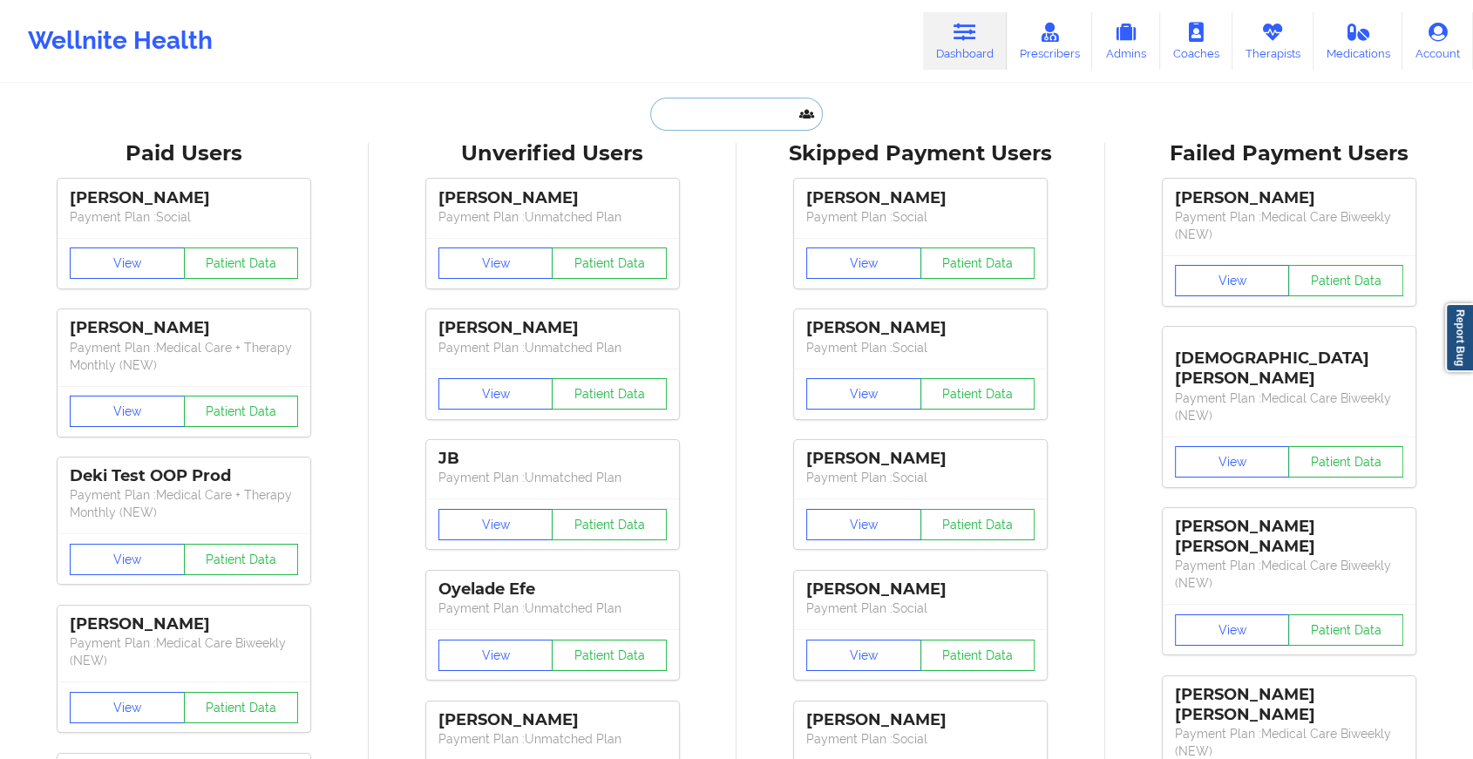
click at [749, 98] on input "text" at bounding box center [736, 114] width 173 height 33
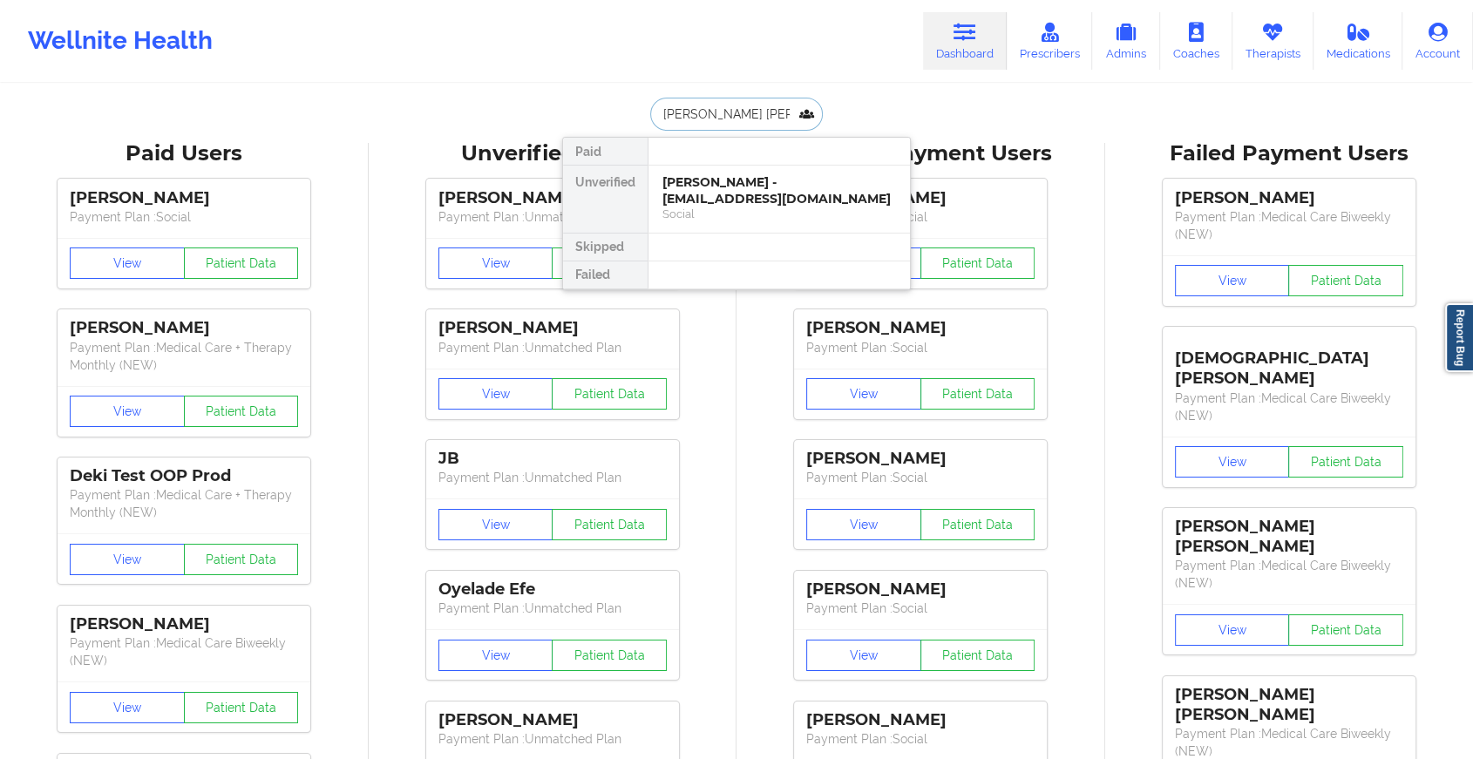
type input "[PERSON_NAME] j la"
click at [715, 185] on div "[PERSON_NAME] - [PERSON_NAME][EMAIL_ADDRESS][PERSON_NAME][DOMAIN_NAME]" at bounding box center [780, 198] width 234 height 49
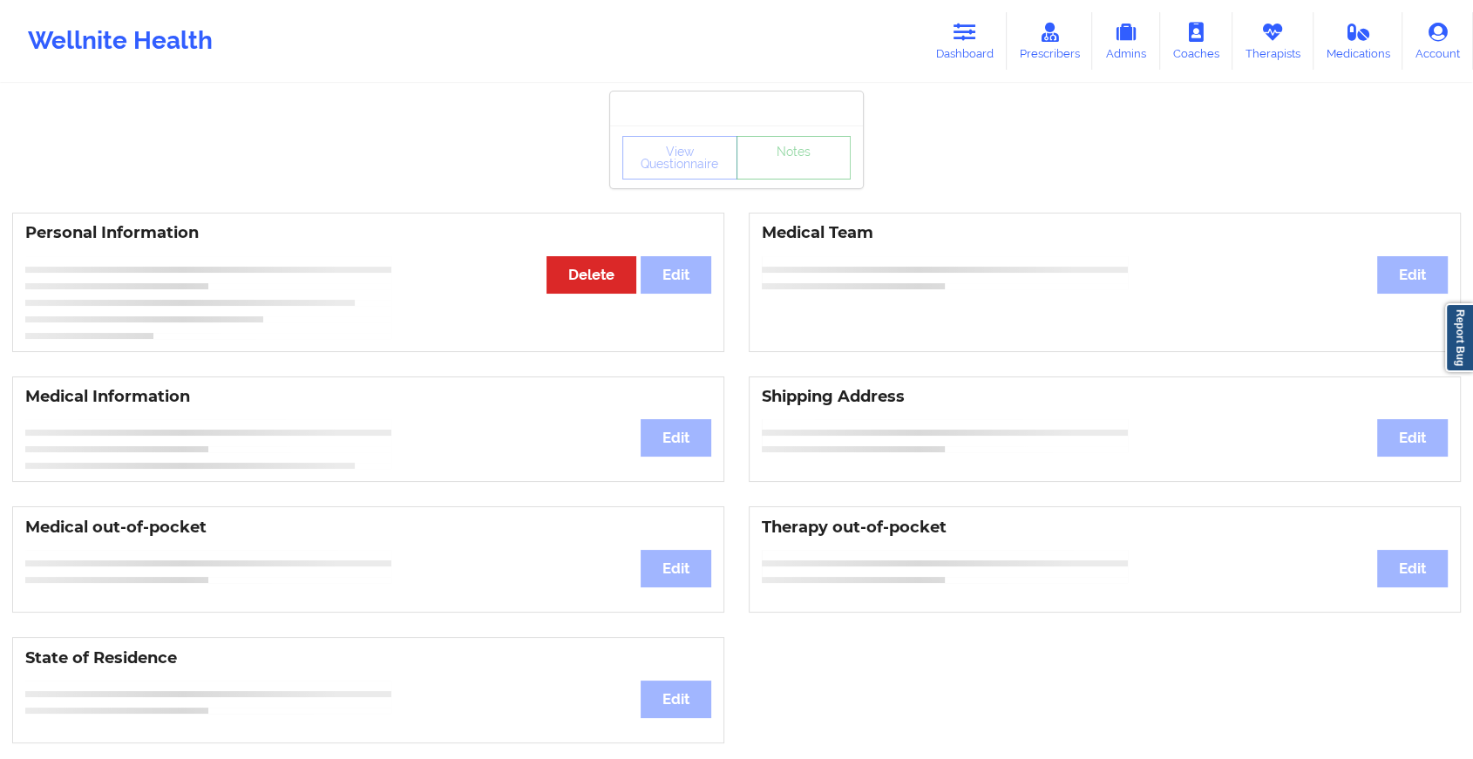
click at [772, 180] on link "Notes" at bounding box center [794, 158] width 115 height 44
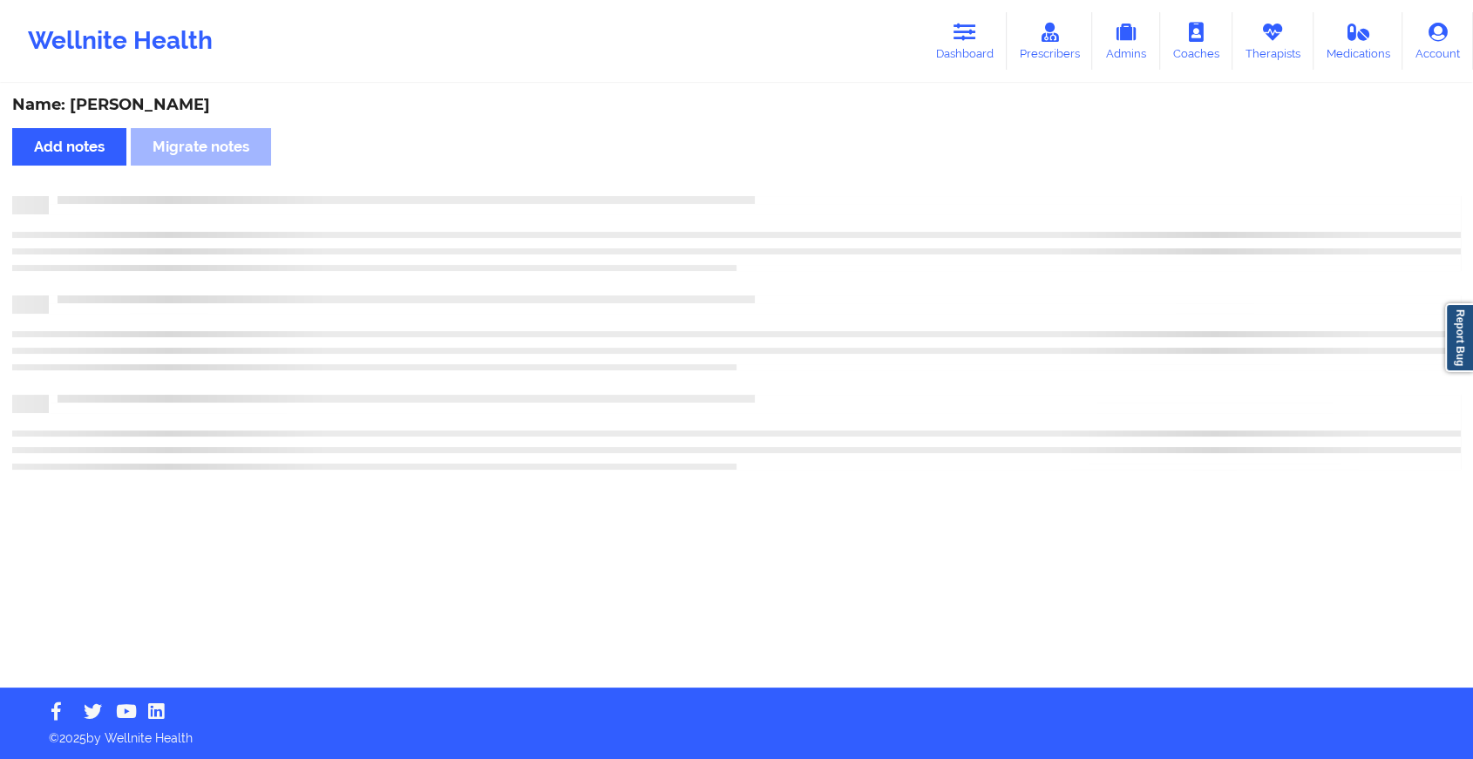
click at [772, 180] on div "Name: [PERSON_NAME] Add notes Migrate notes" at bounding box center [736, 386] width 1473 height 602
click at [772, 180] on div "Name: [PERSON_NAME] Add notes Migrate notes" at bounding box center [744, 386] width 1488 height 602
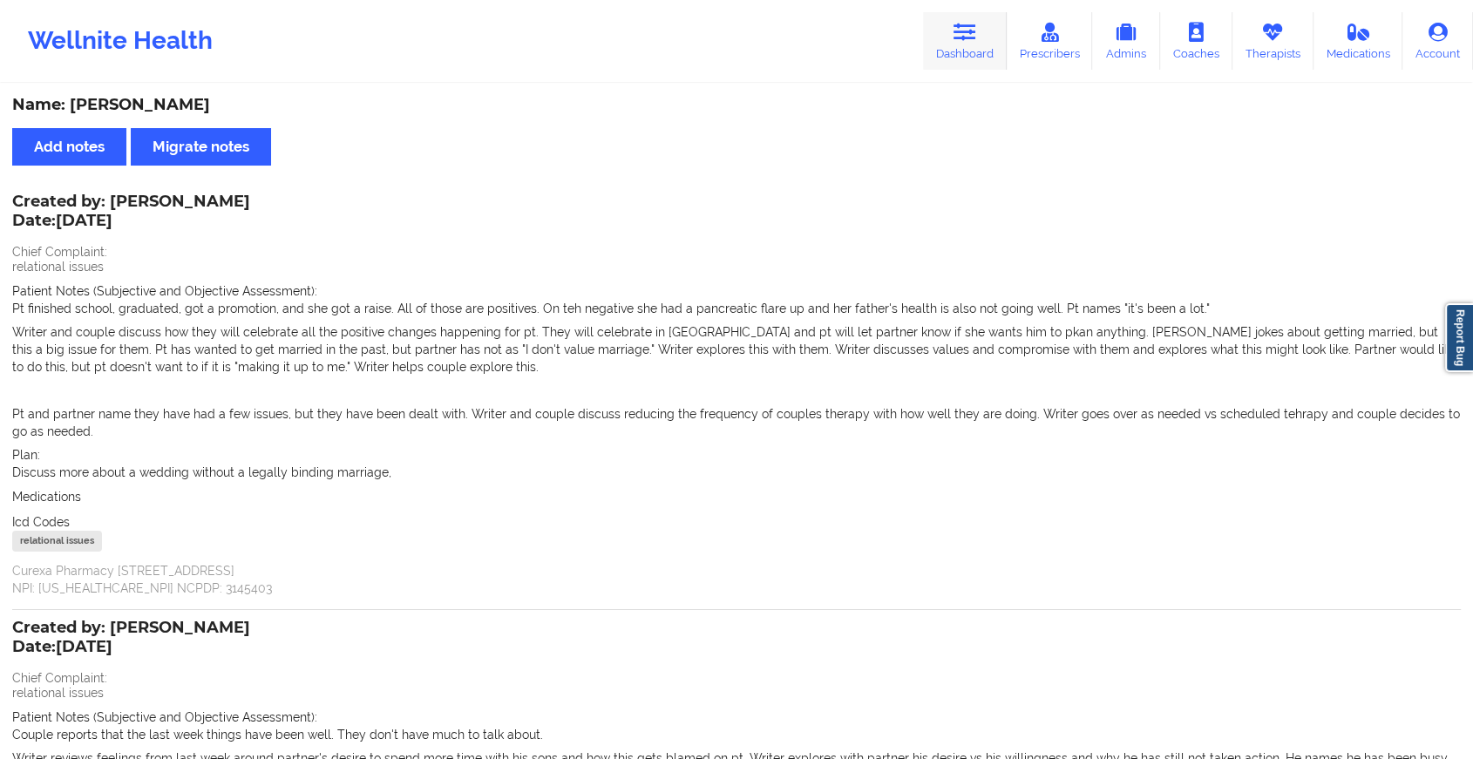
click at [966, 27] on icon at bounding box center [965, 32] width 23 height 19
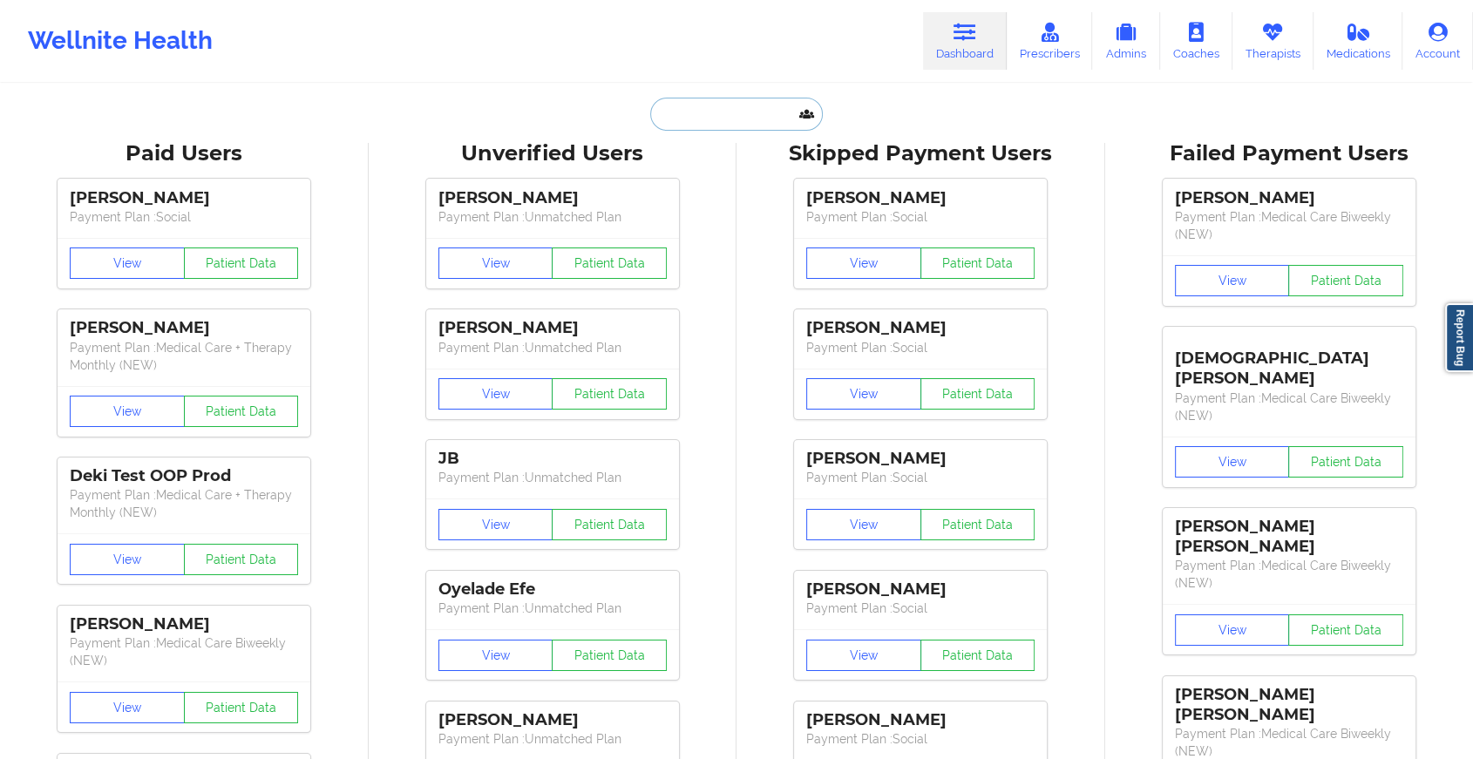
click at [718, 125] on input "text" at bounding box center [736, 114] width 173 height 33
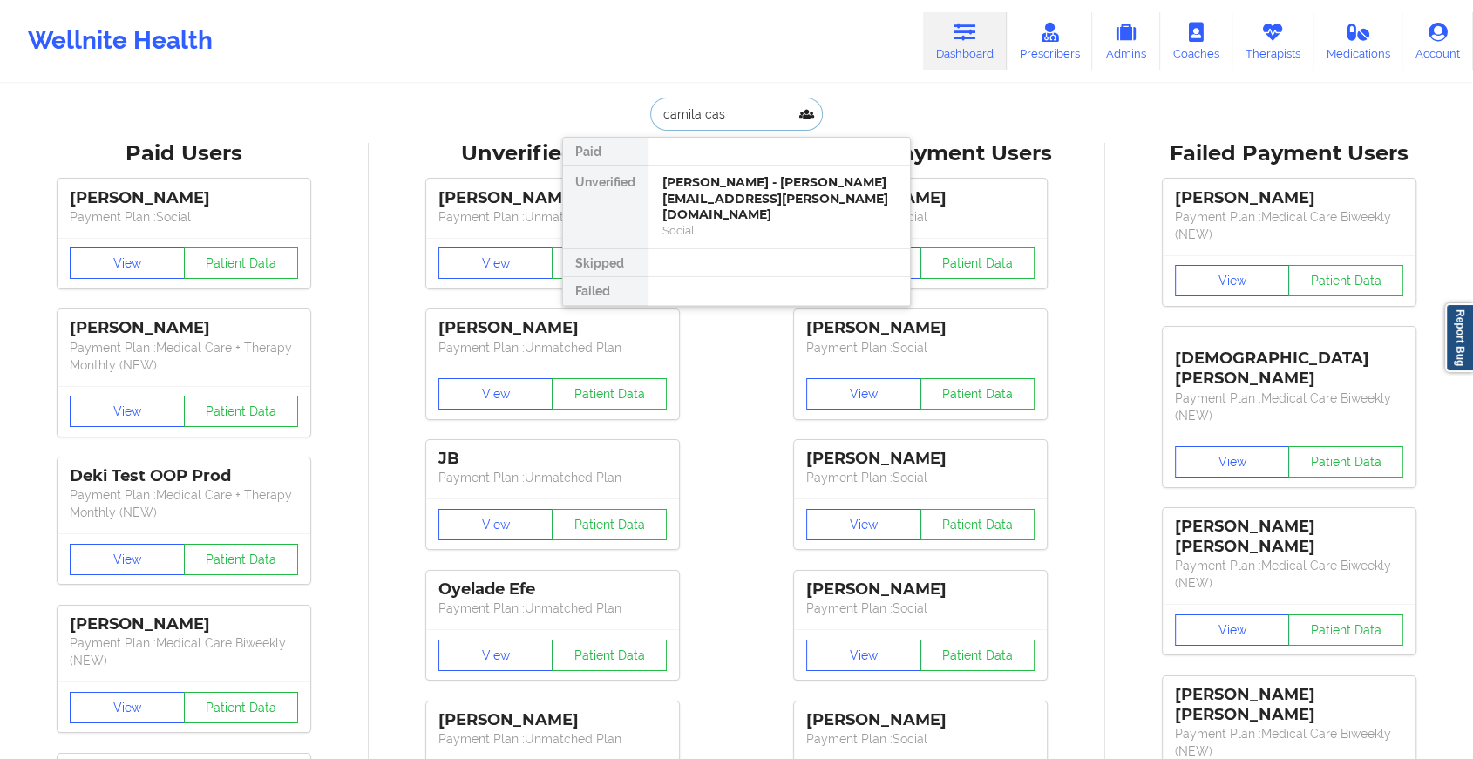
type input "camila cast"
click at [722, 191] on div "[PERSON_NAME] - [EMAIL_ADDRESS][DOMAIN_NAME]" at bounding box center [780, 190] width 234 height 32
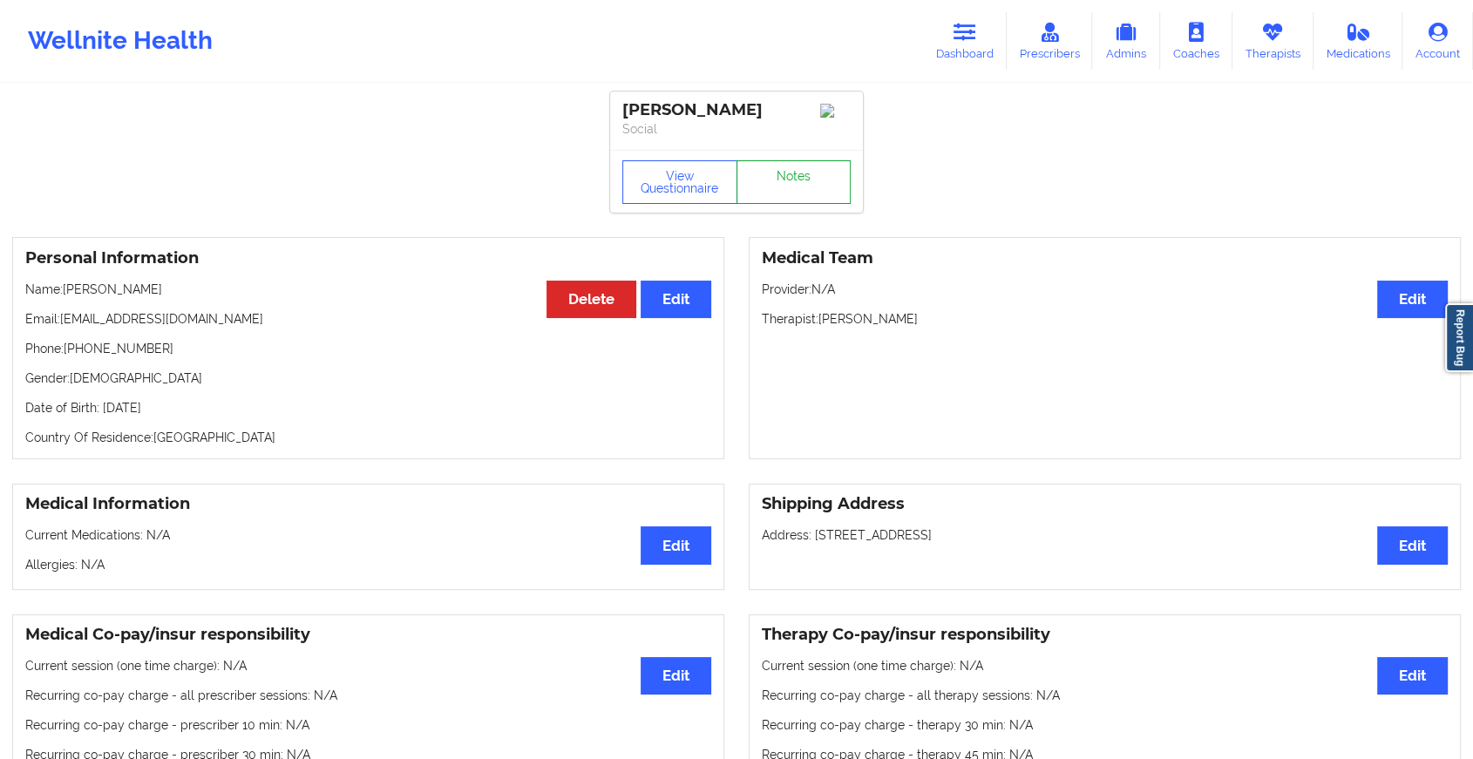
click at [787, 182] on link "Notes" at bounding box center [794, 182] width 115 height 44
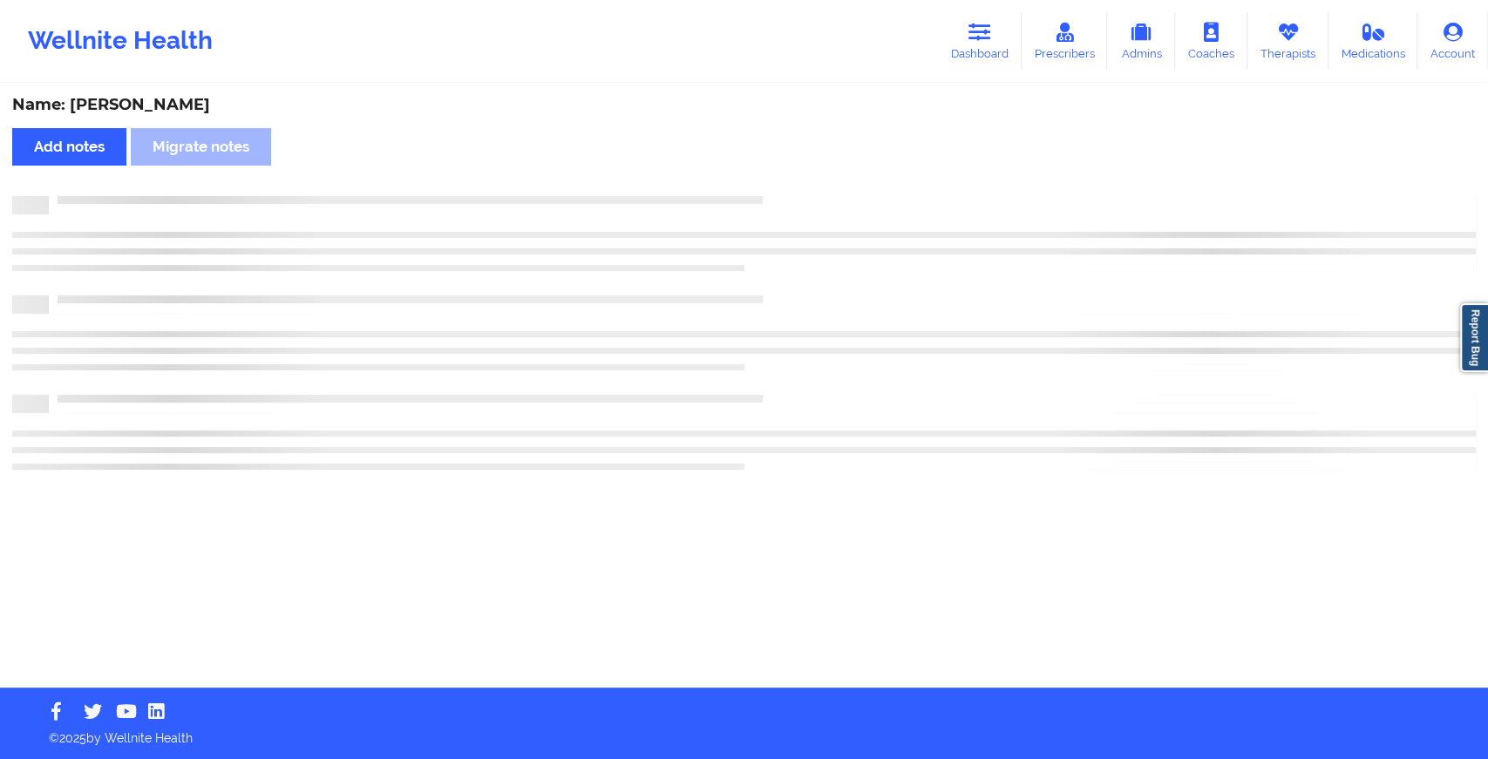
click at [787, 182] on div "Name: [PERSON_NAME] Add notes Migrate notes" at bounding box center [744, 386] width 1488 height 602
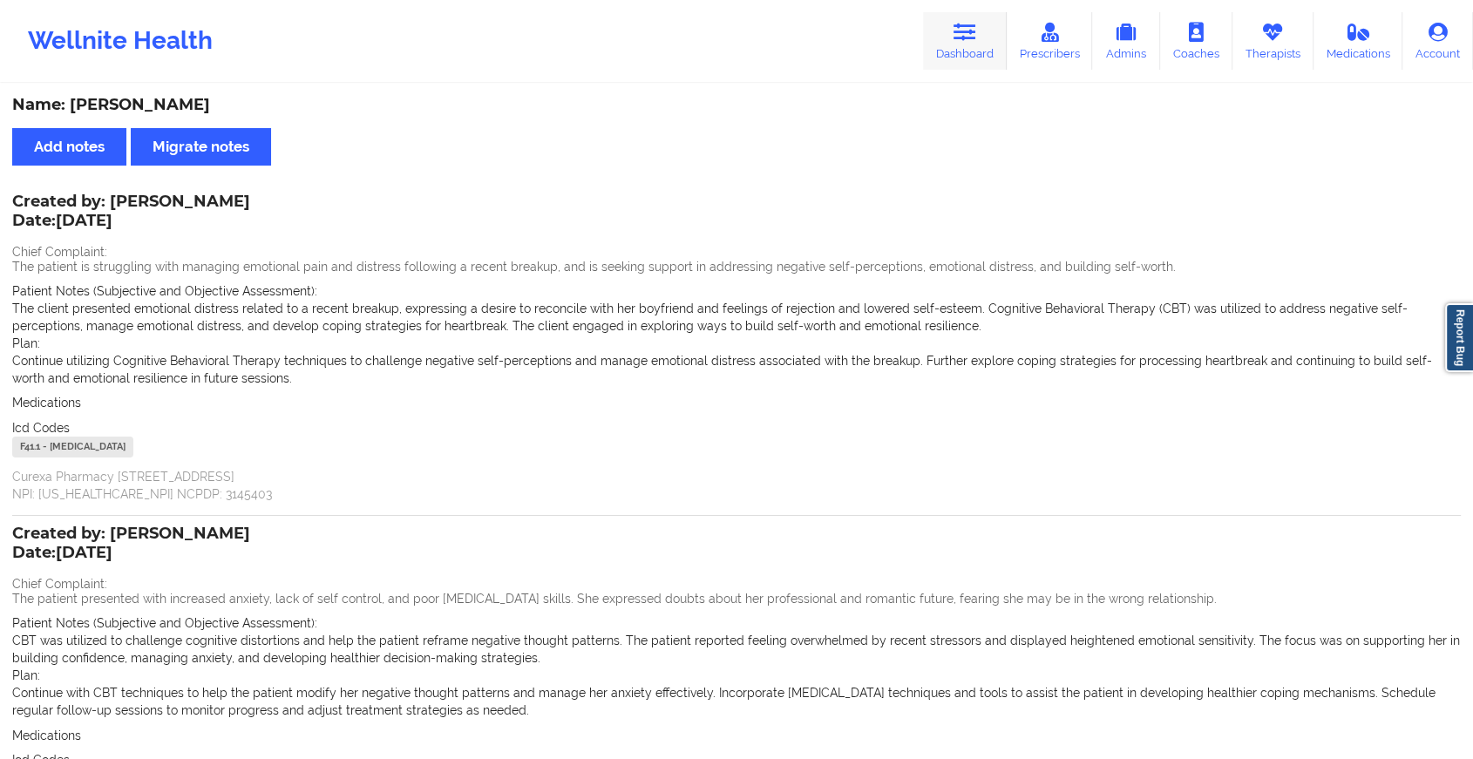
click at [945, 12] on link "Dashboard" at bounding box center [965, 41] width 84 height 58
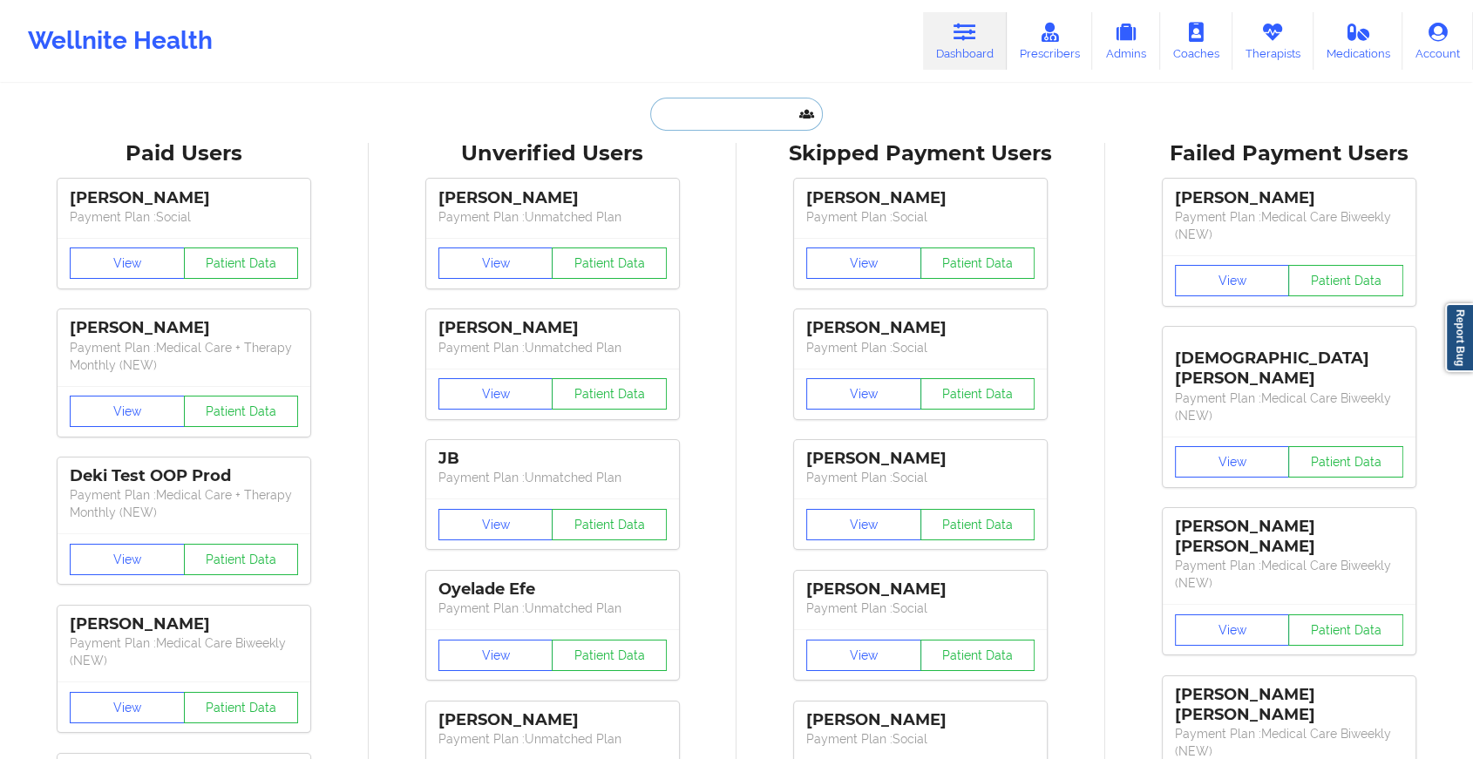
click at [695, 105] on input "text" at bounding box center [736, 114] width 173 height 33
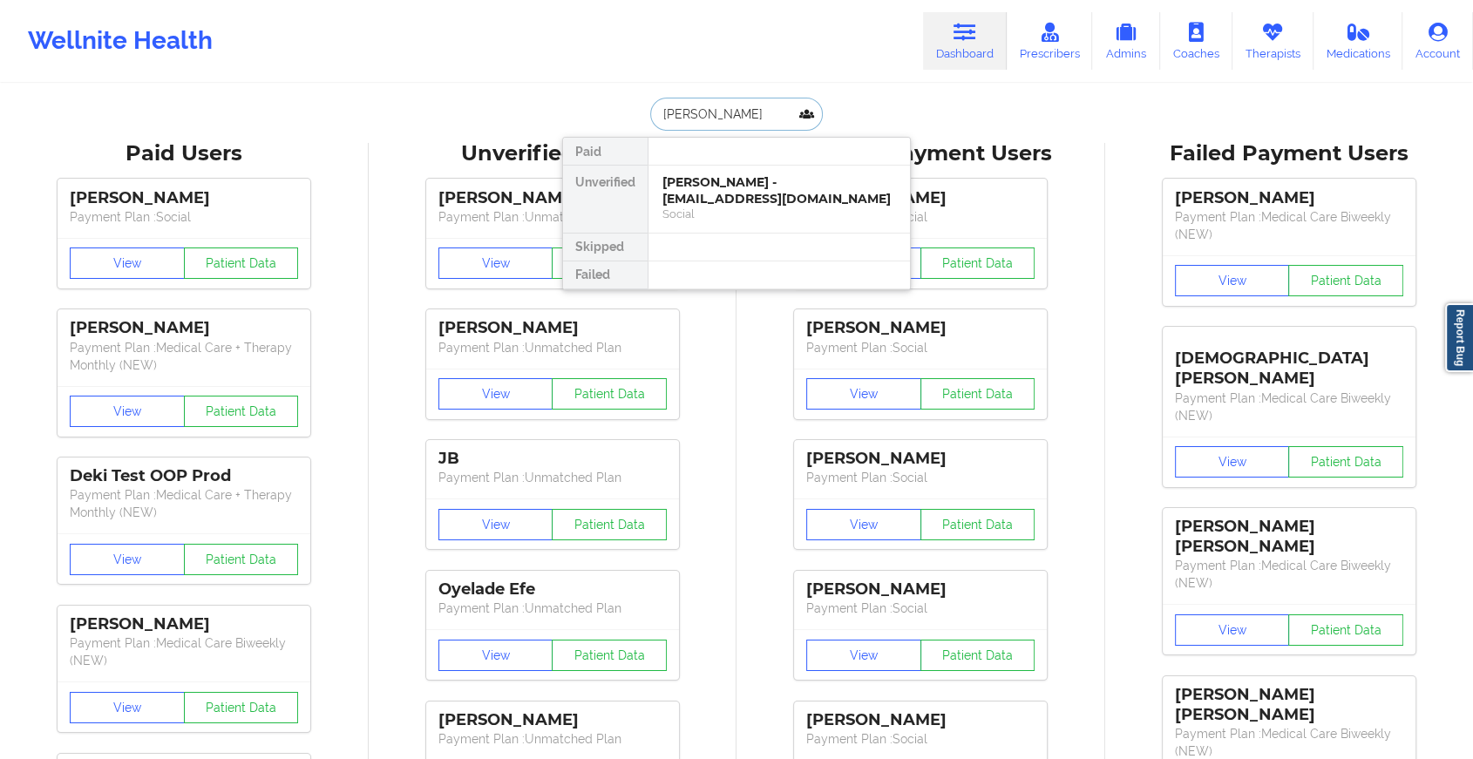
type input "[PERSON_NAME]"
click at [729, 175] on div "[PERSON_NAME] - [EMAIL_ADDRESS][DOMAIN_NAME]" at bounding box center [780, 190] width 234 height 32
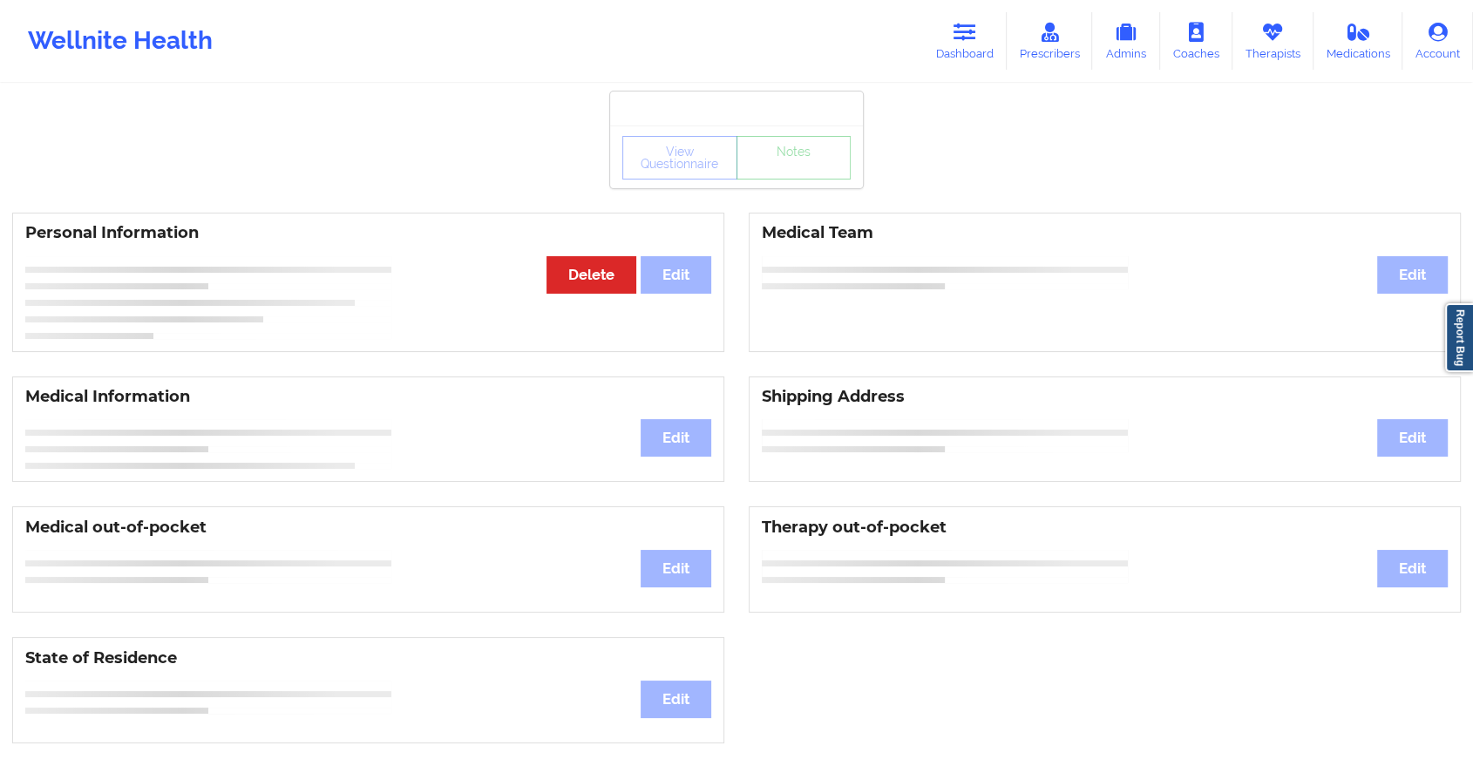
click at [804, 182] on div "View Questionnaire Notes" at bounding box center [736, 157] width 253 height 63
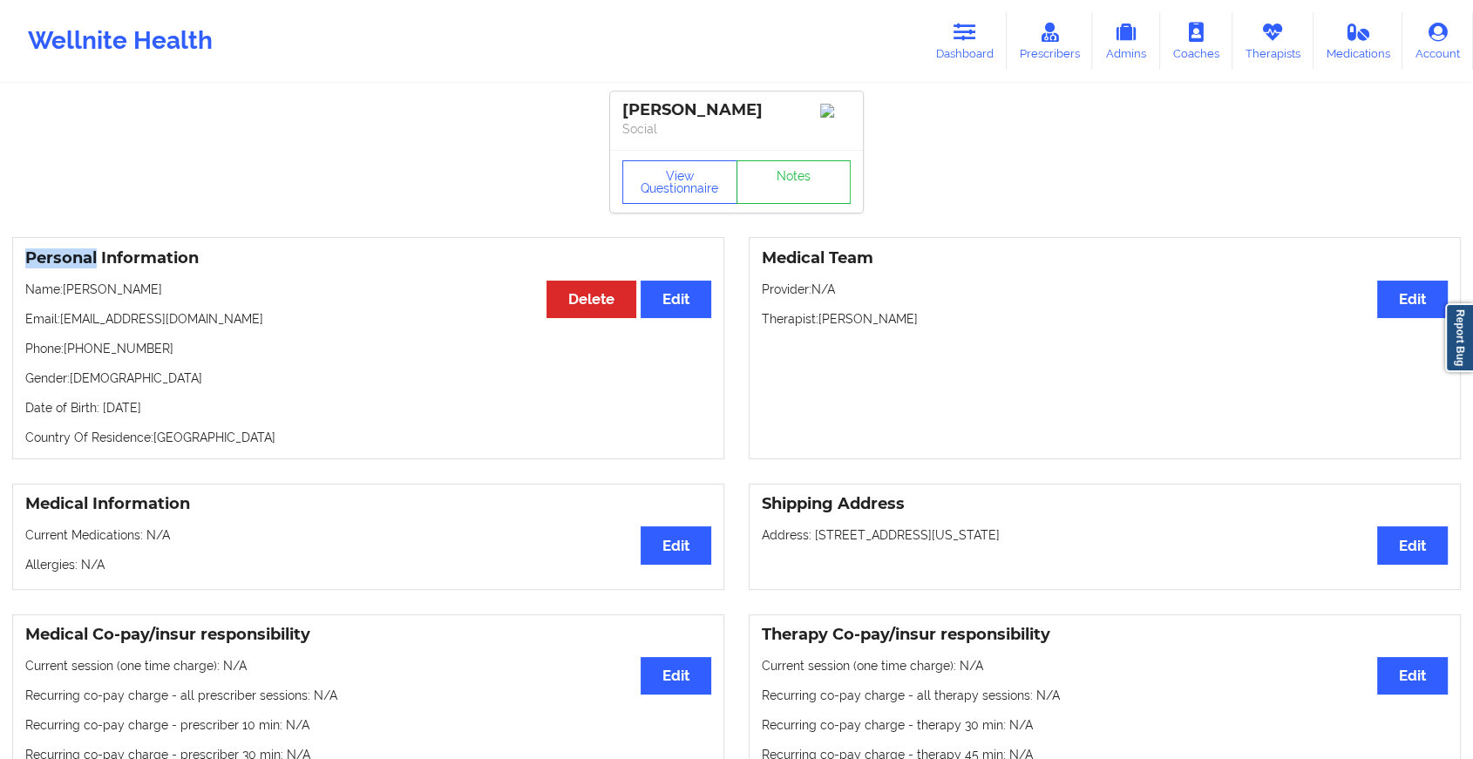
click at [804, 182] on div "View Questionnaire Notes" at bounding box center [736, 181] width 253 height 63
click at [804, 182] on link "Notes" at bounding box center [794, 182] width 115 height 44
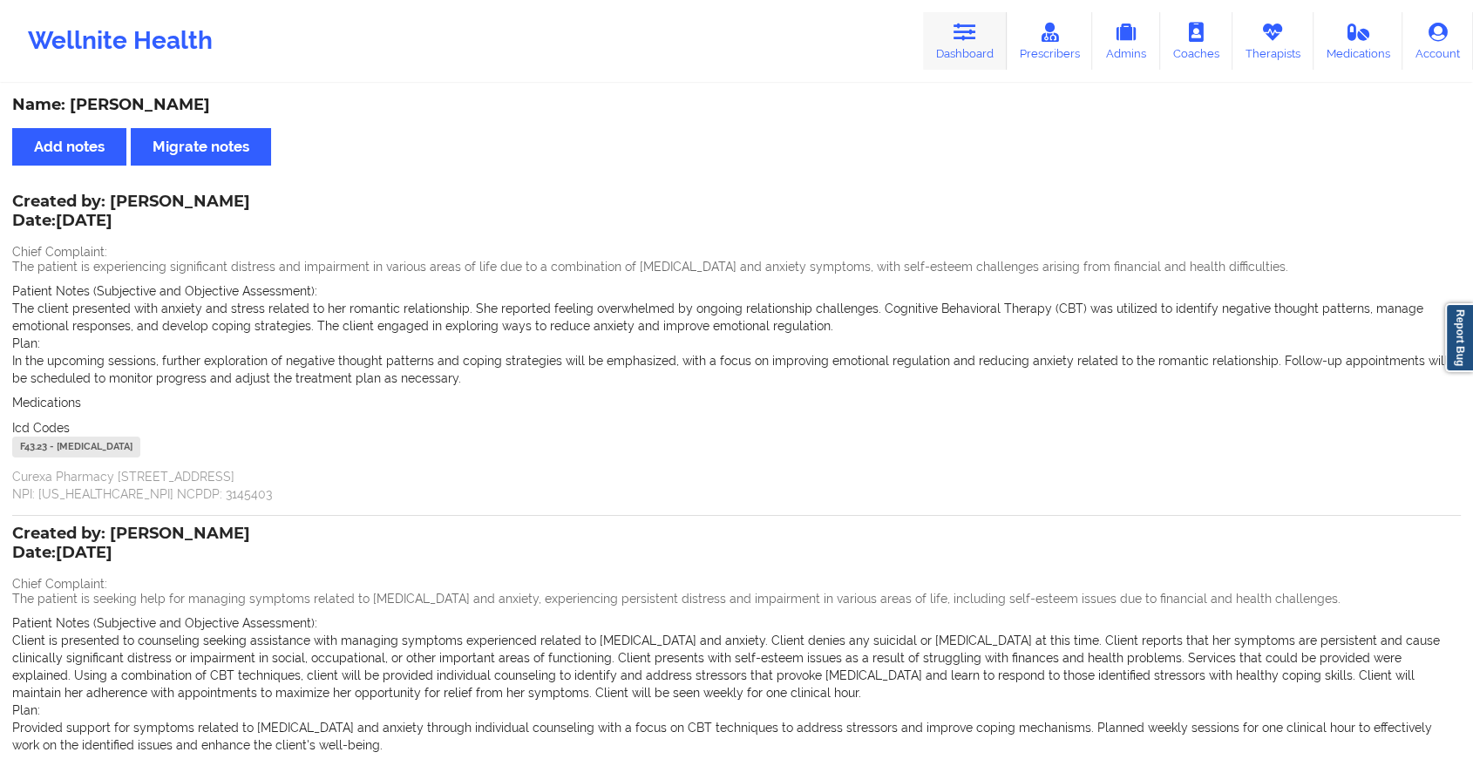
click at [953, 51] on link "Dashboard" at bounding box center [965, 41] width 84 height 58
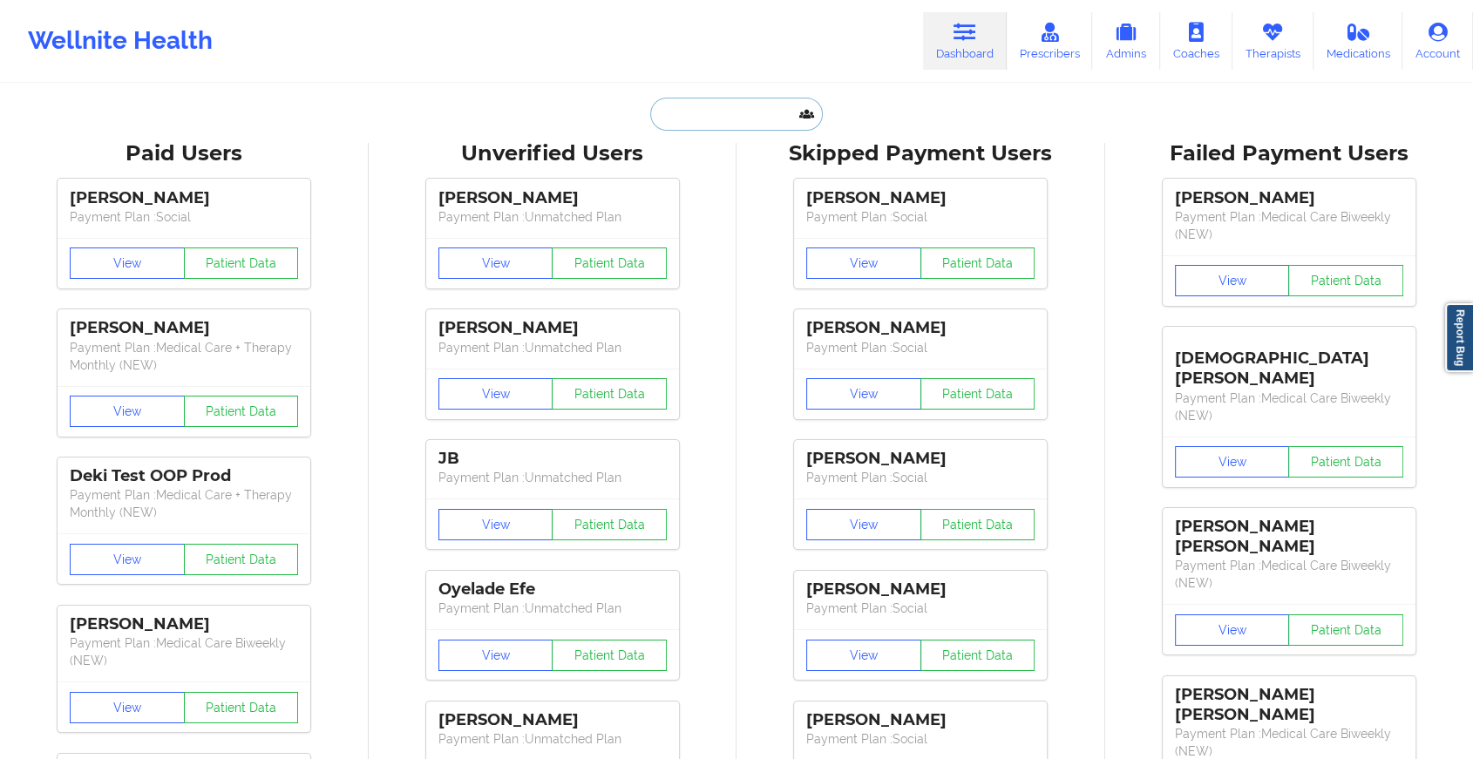
click at [711, 109] on input "text" at bounding box center [736, 114] width 173 height 33
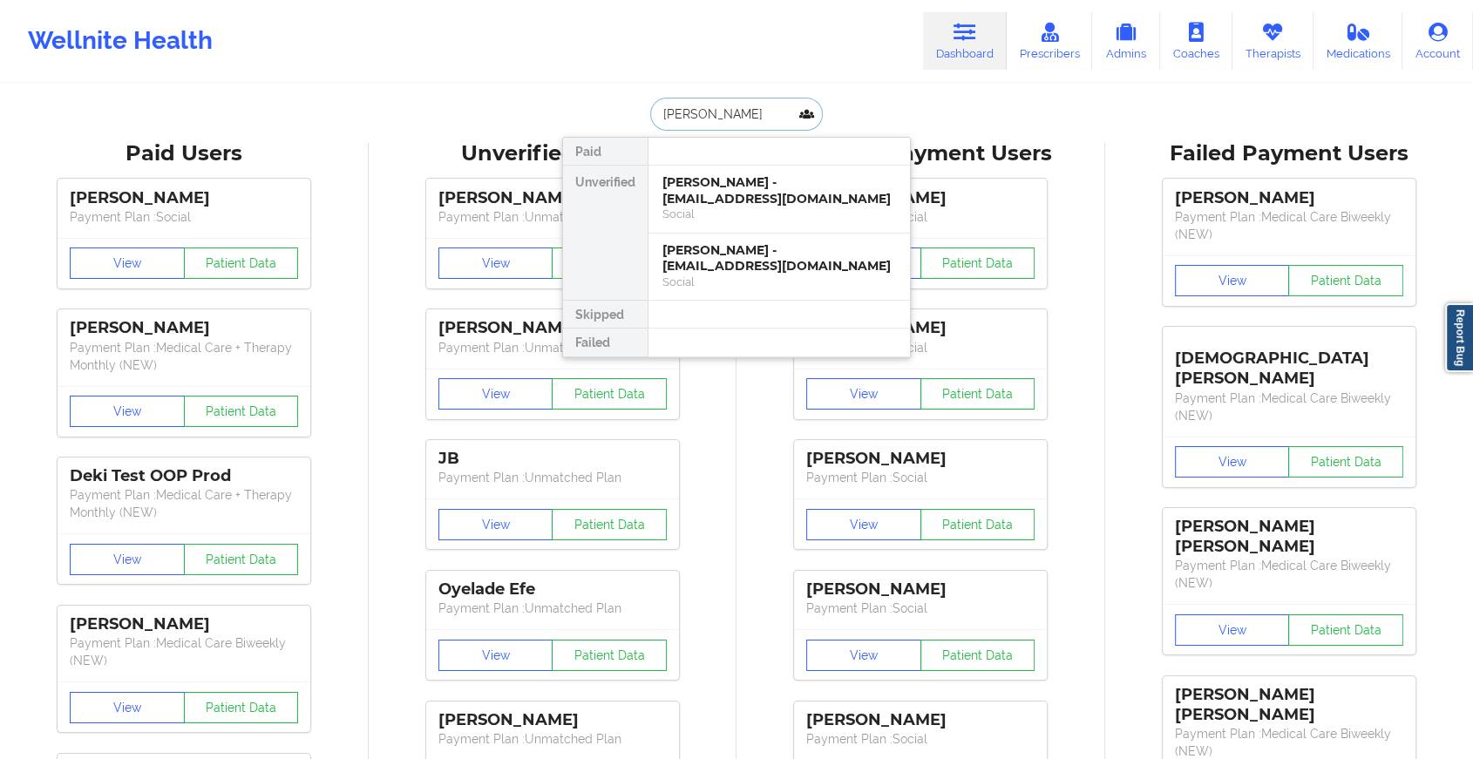
type input "[PERSON_NAME]"
click at [737, 194] on div "[PERSON_NAME] - [EMAIL_ADDRESS][DOMAIN_NAME]" at bounding box center [780, 190] width 234 height 32
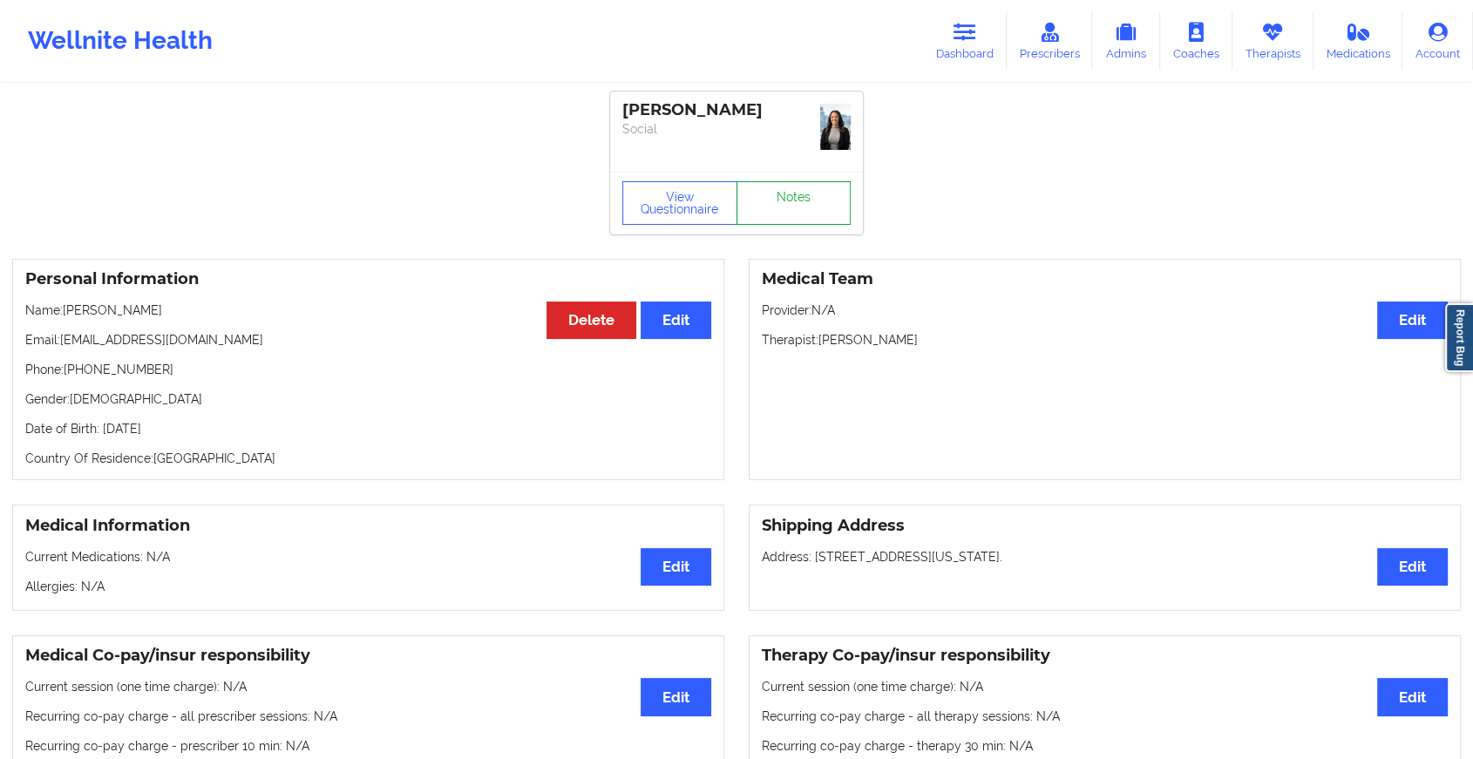
click at [795, 174] on div "View Questionnaire Notes" at bounding box center [736, 203] width 253 height 63
click at [768, 194] on link "Notes" at bounding box center [794, 203] width 115 height 44
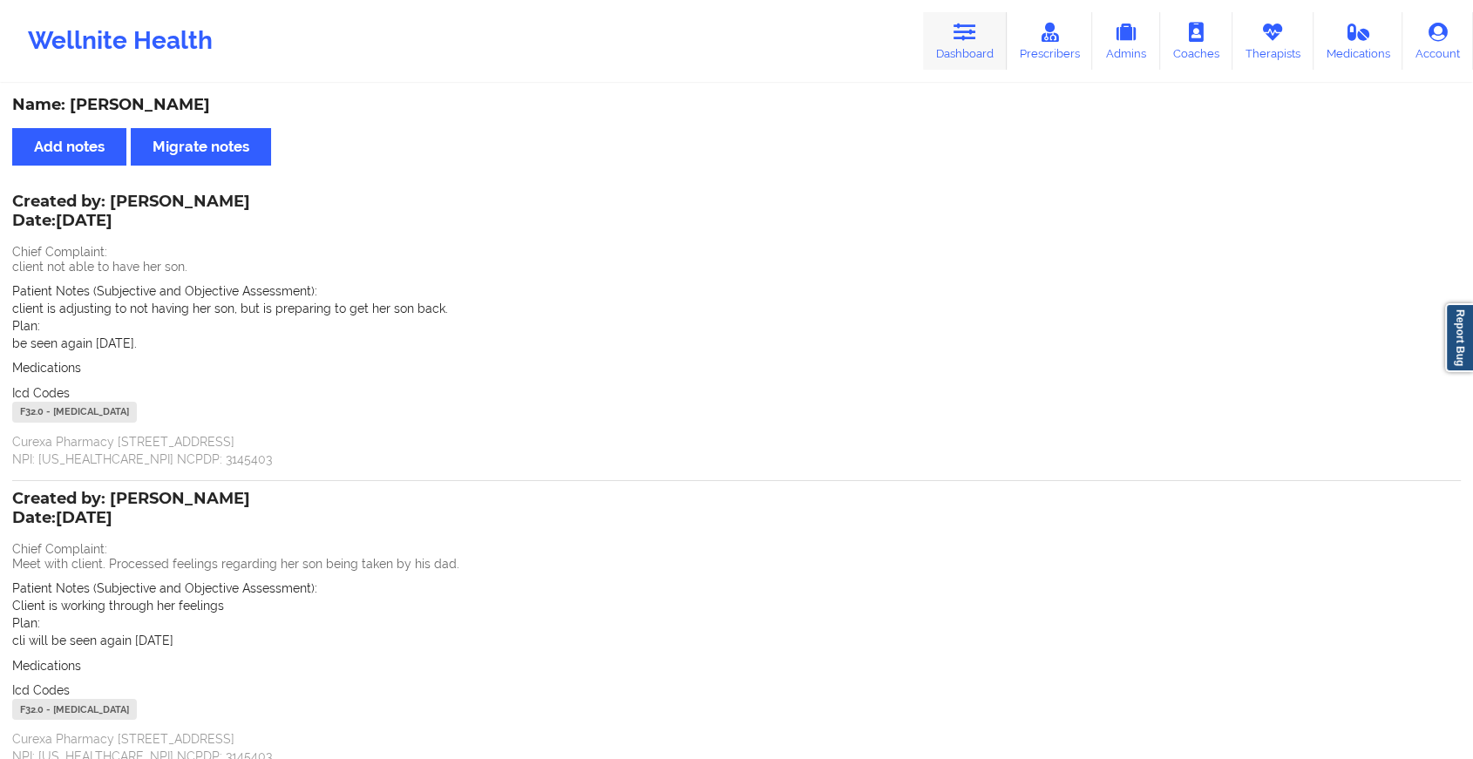
click at [974, 53] on link "Dashboard" at bounding box center [965, 41] width 84 height 58
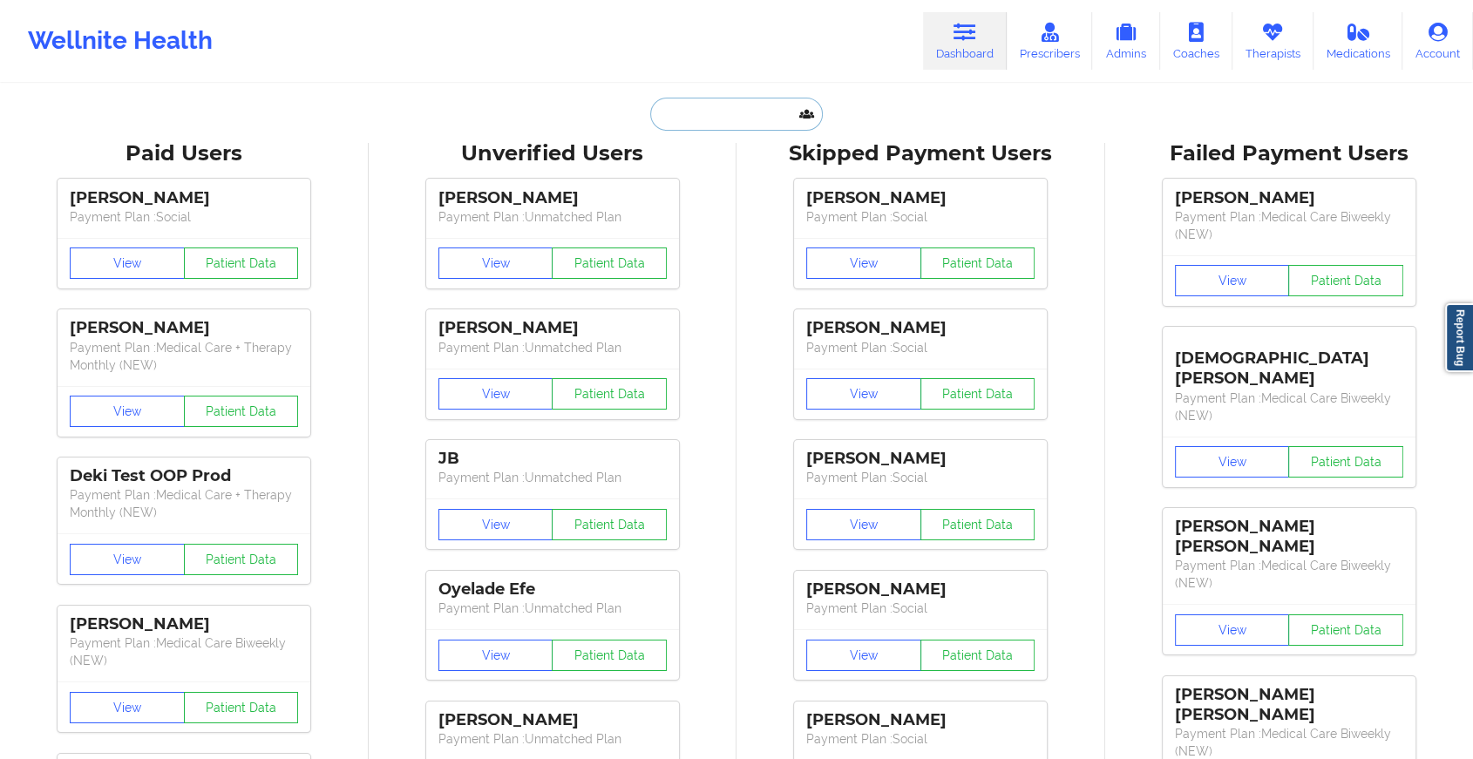
click at [757, 126] on input "text" at bounding box center [736, 114] width 173 height 33
type input "a"
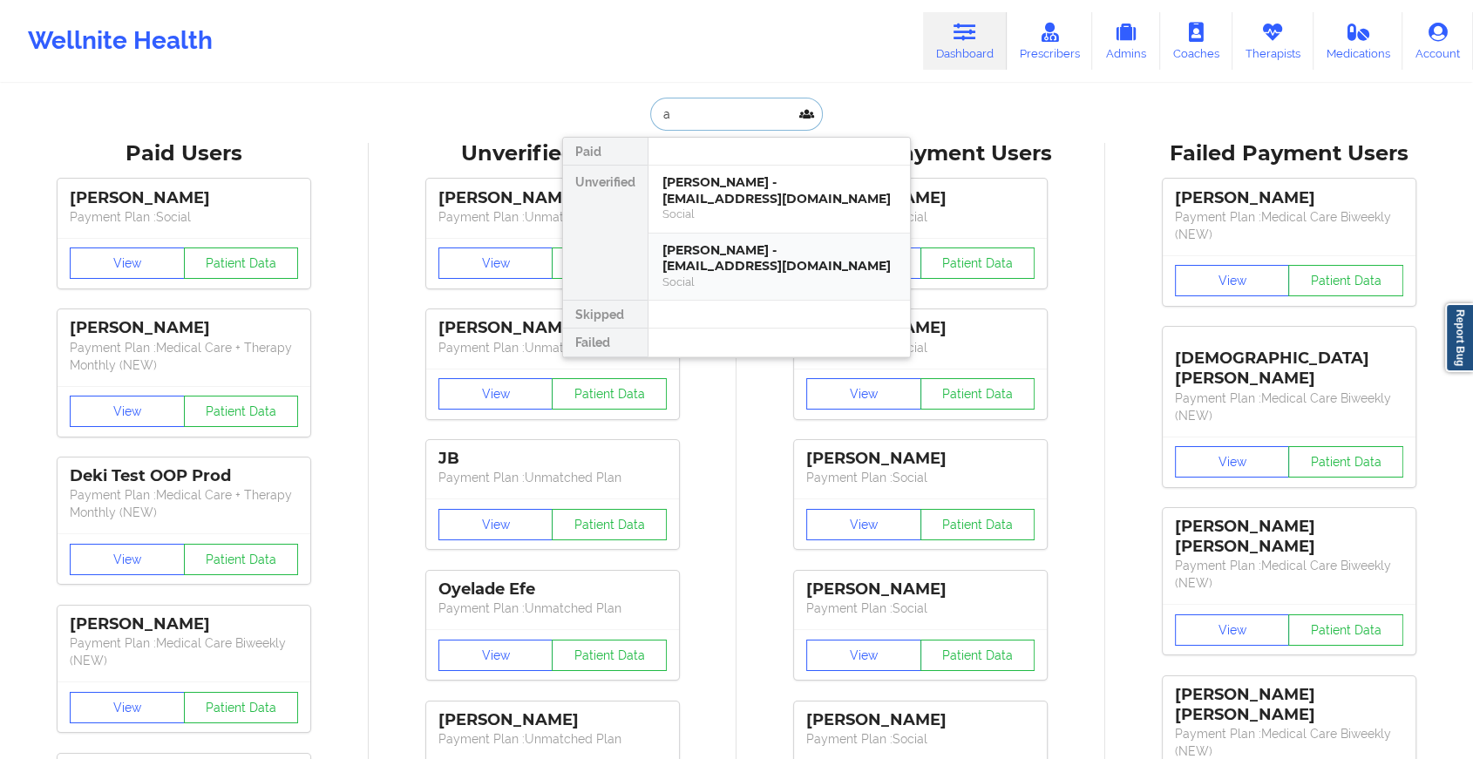
click at [712, 265] on div "[PERSON_NAME] - [EMAIL_ADDRESS][DOMAIN_NAME]" at bounding box center [780, 258] width 234 height 32
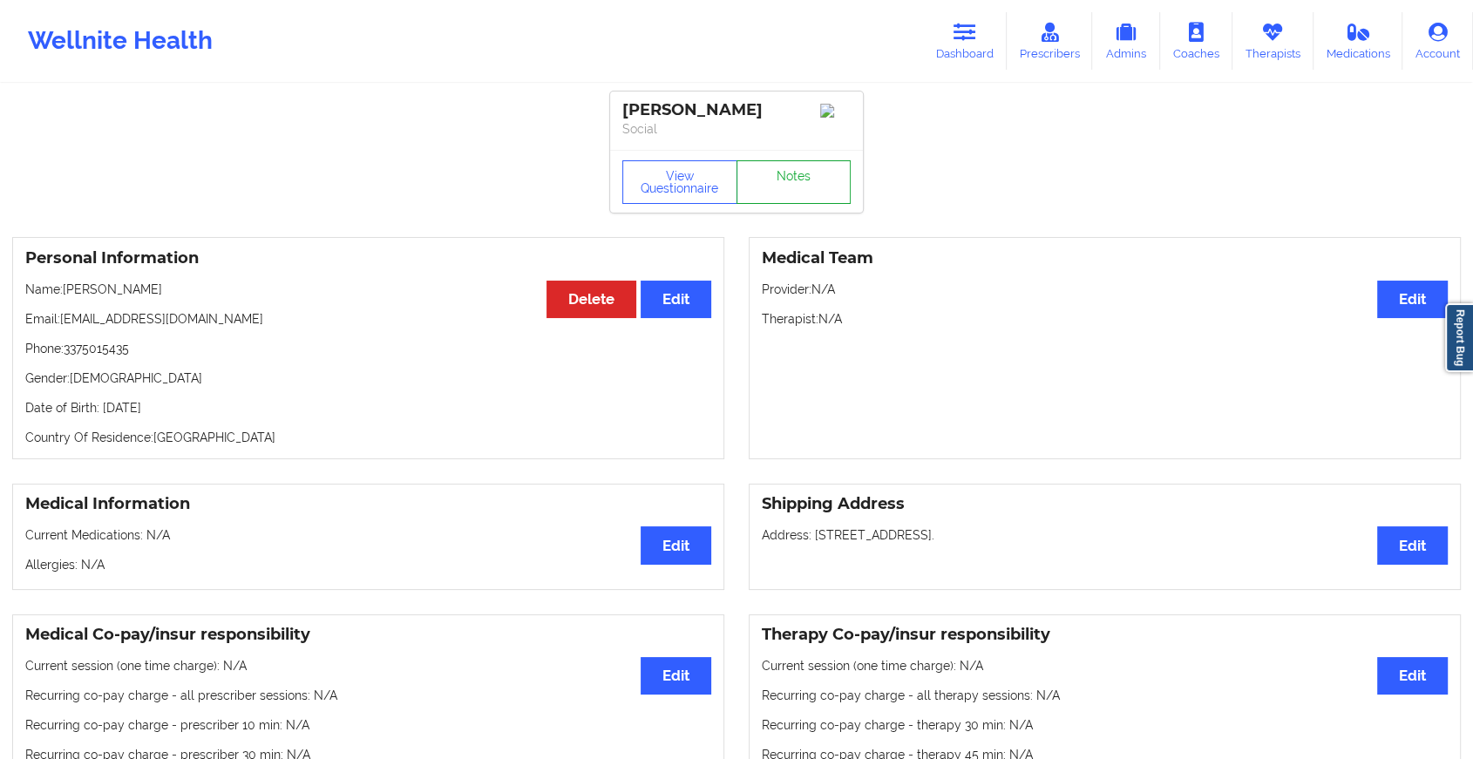
click at [768, 188] on link "Notes" at bounding box center [794, 182] width 115 height 44
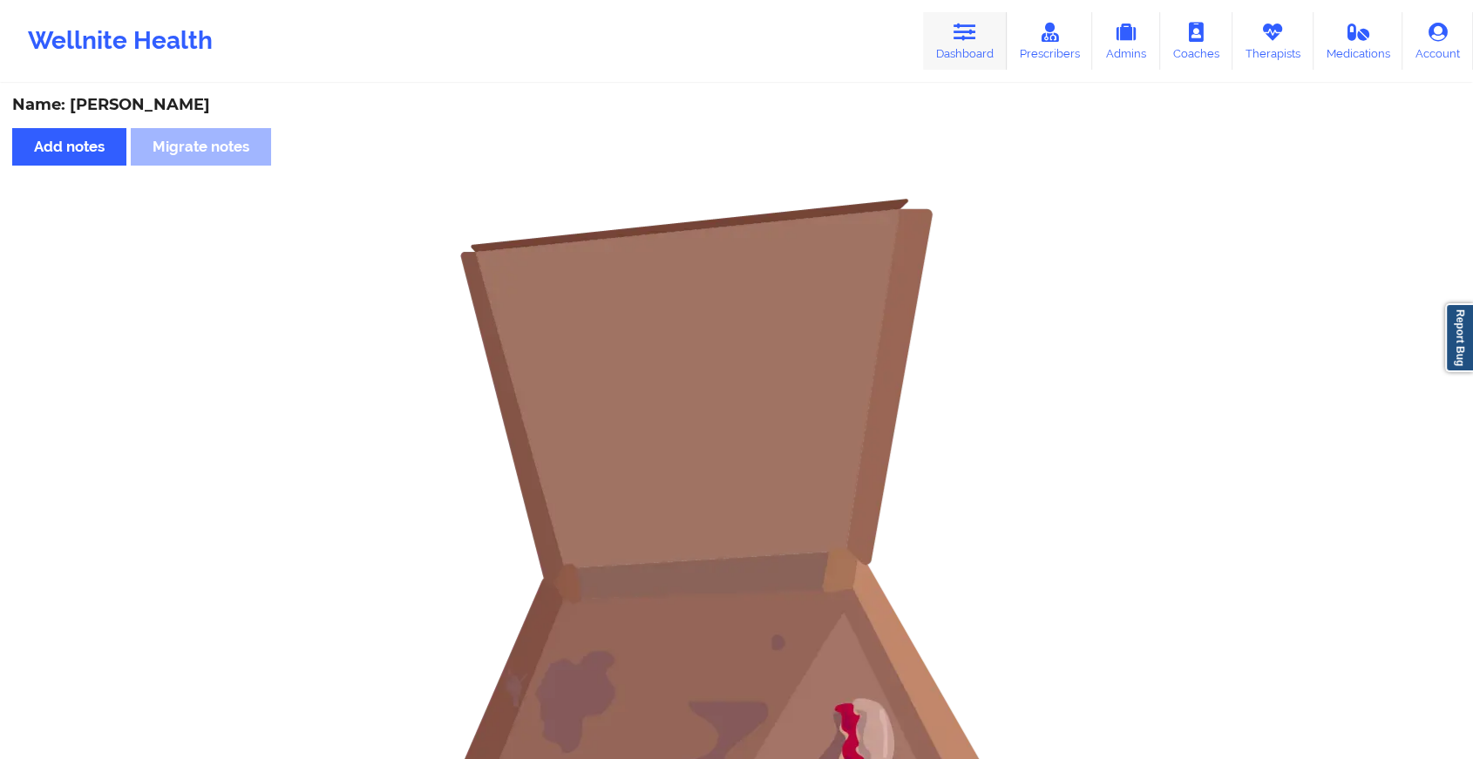
click at [962, 42] on link "Dashboard" at bounding box center [965, 41] width 84 height 58
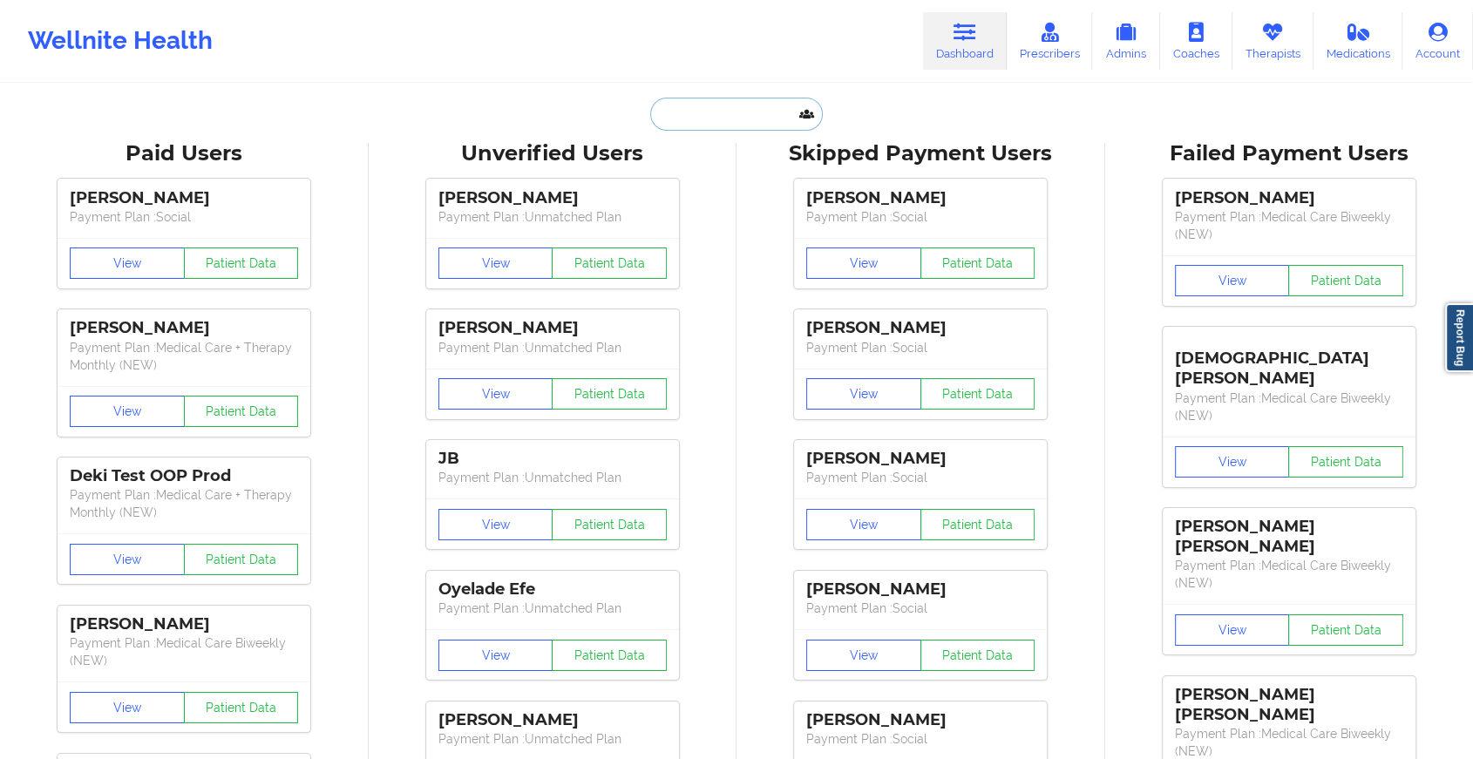
click at [752, 111] on input "text" at bounding box center [736, 114] width 173 height 33
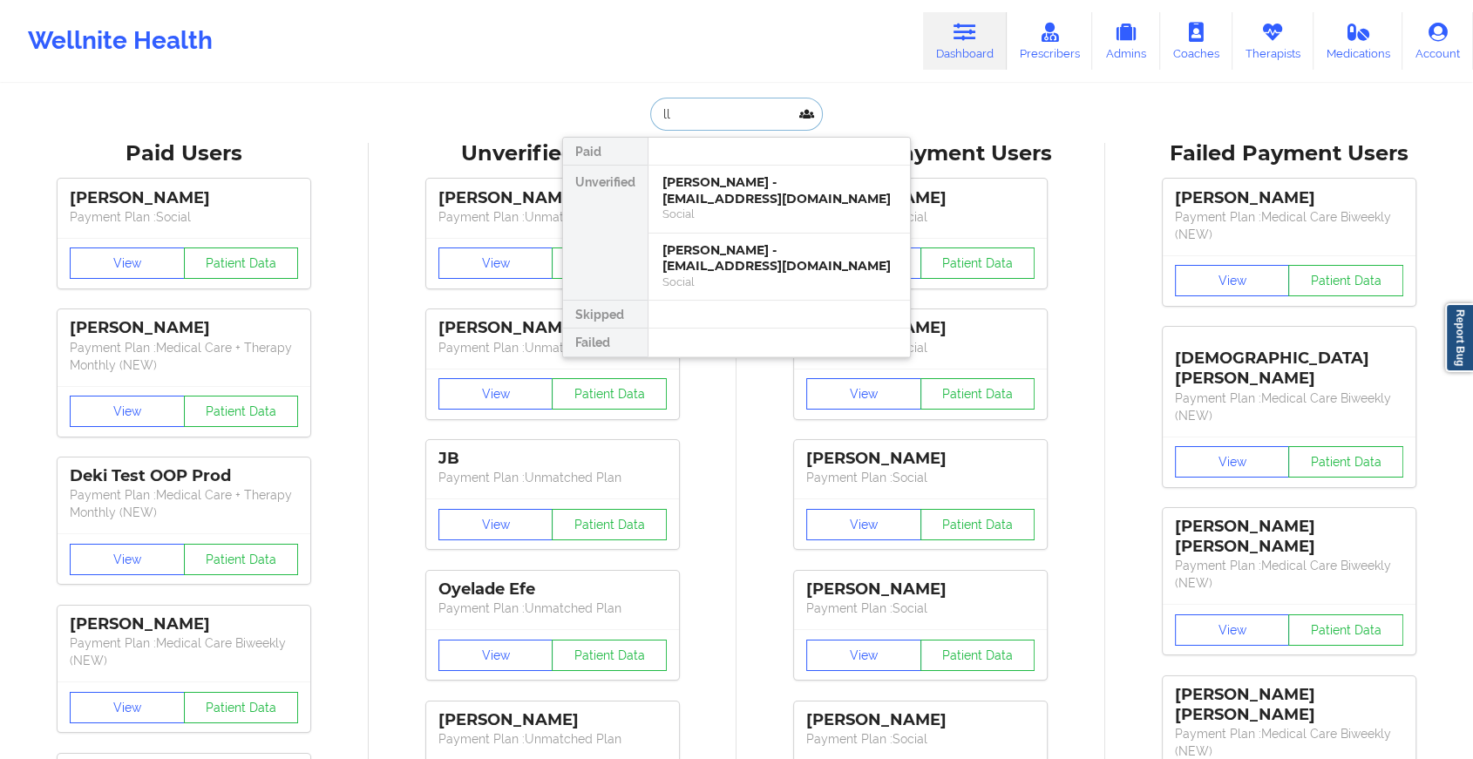
type input "l"
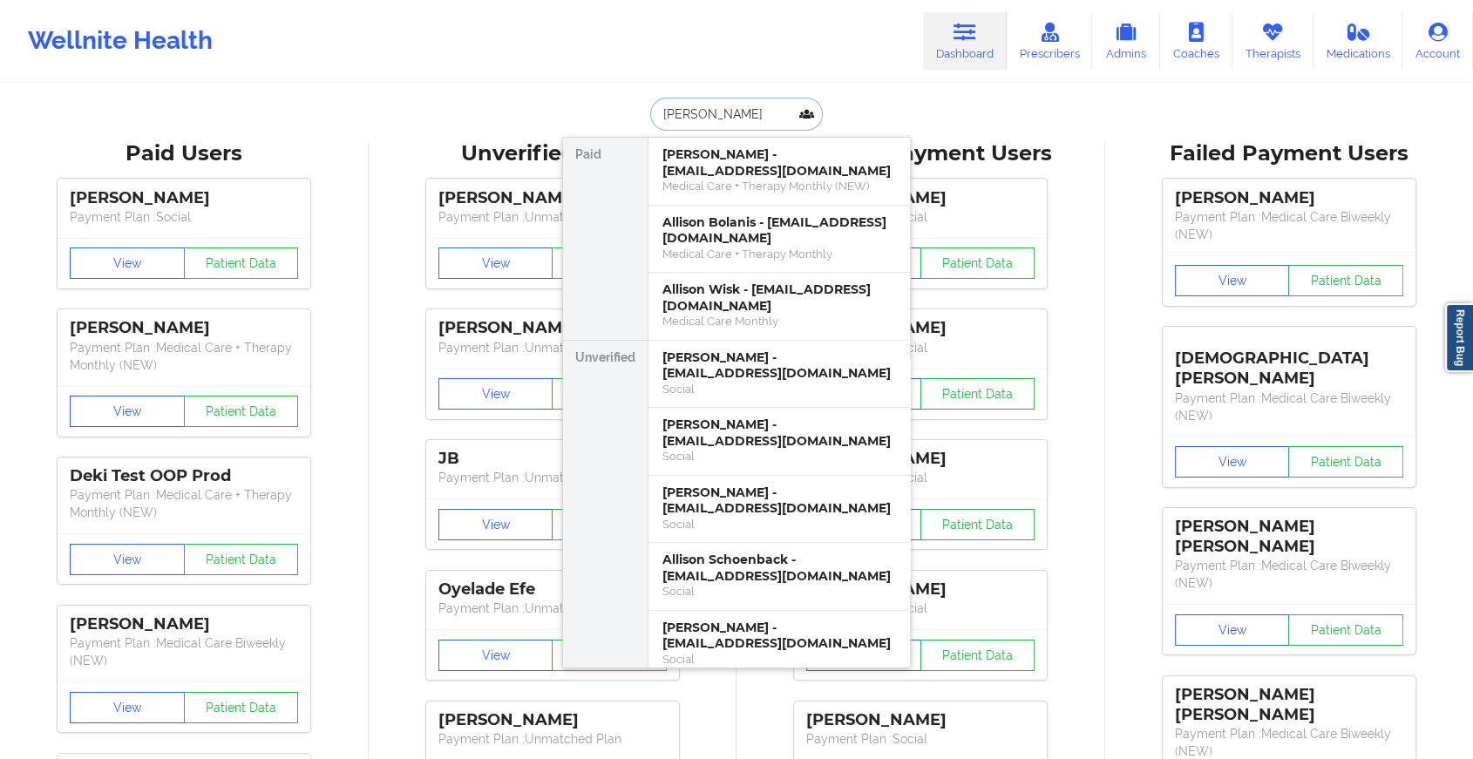
type input "[PERSON_NAME]"
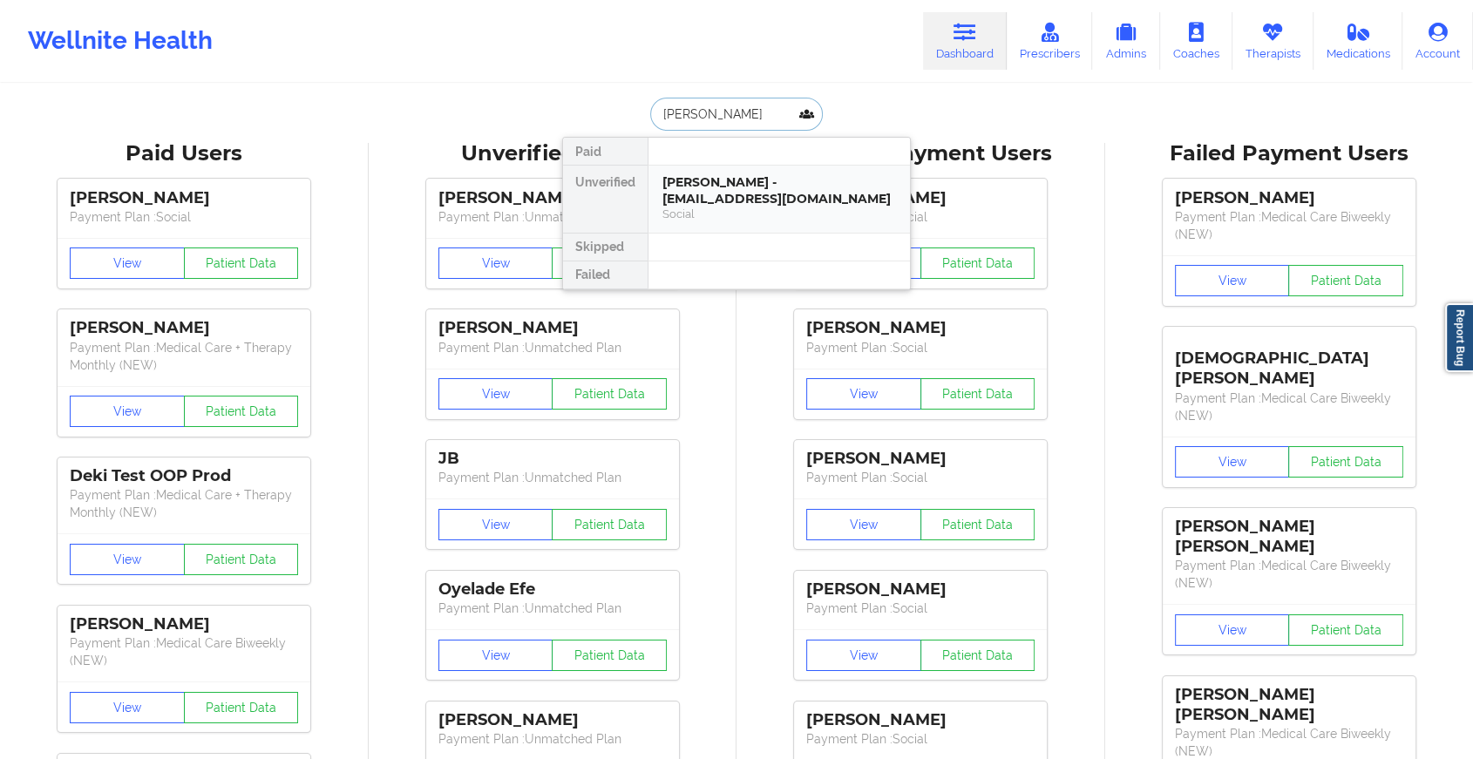
click at [755, 166] on div "[PERSON_NAME] - [EMAIL_ADDRESS][DOMAIN_NAME] Social" at bounding box center [780, 199] width 262 height 67
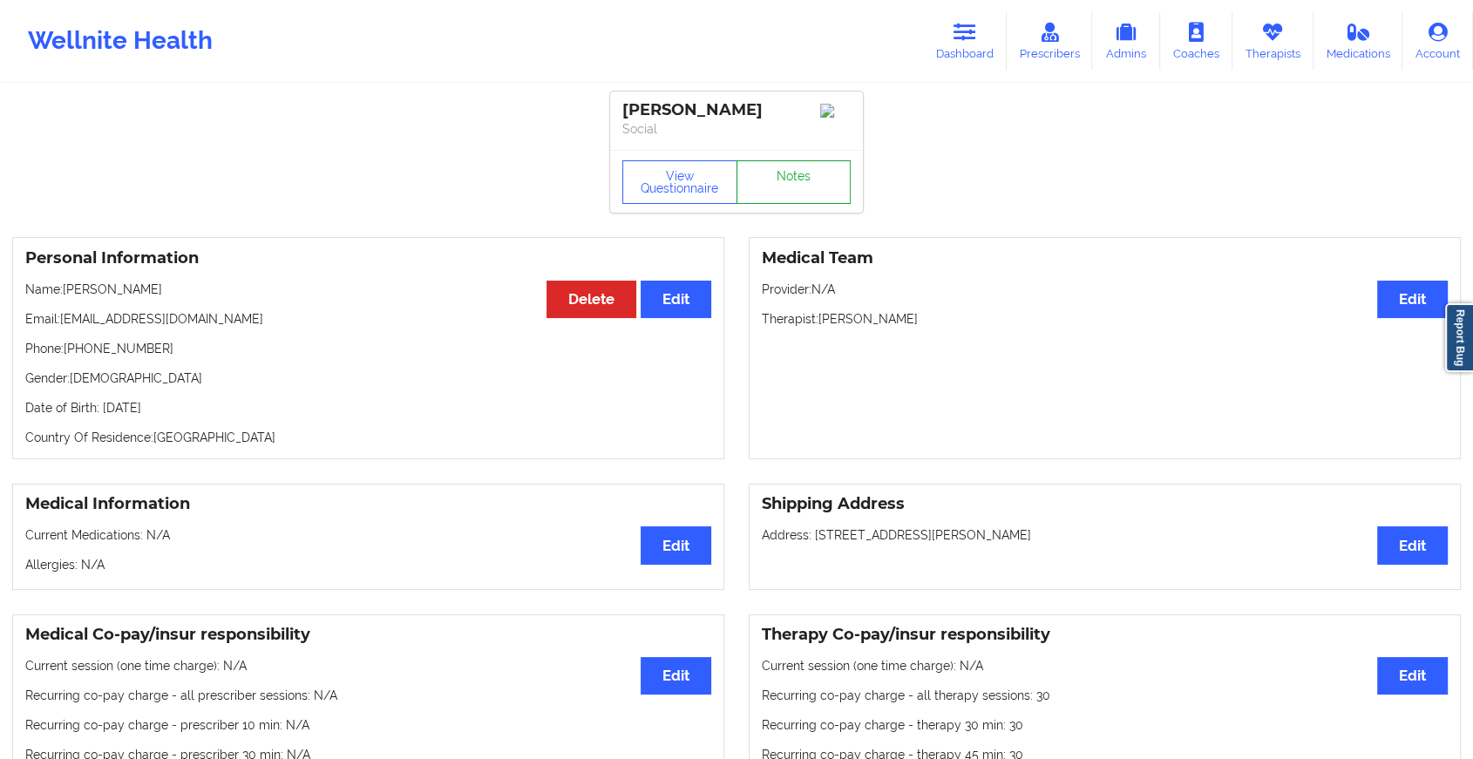
click at [804, 187] on link "Notes" at bounding box center [794, 182] width 115 height 44
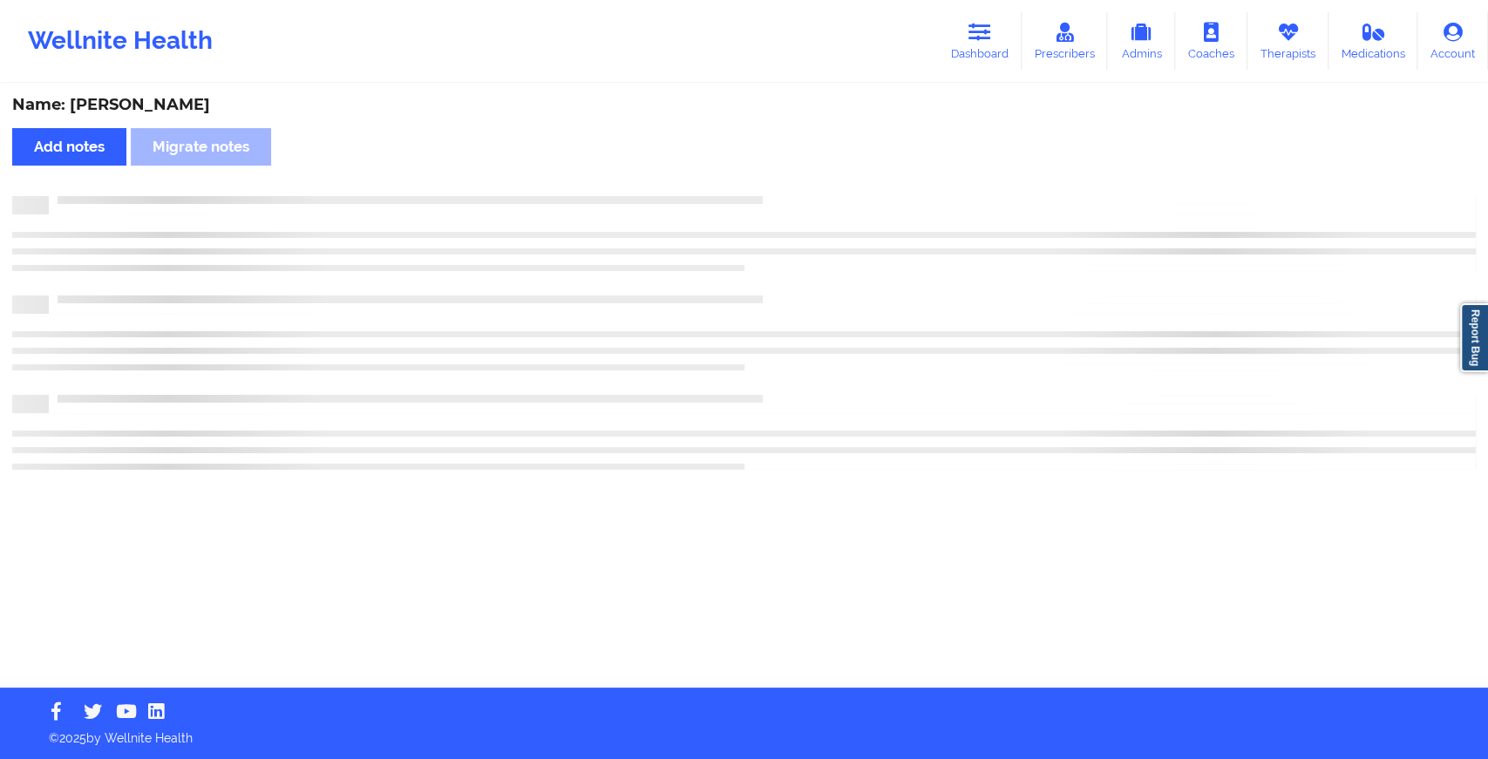
click at [804, 187] on div "Name: [PERSON_NAME] Add notes Migrate notes" at bounding box center [744, 386] width 1488 height 602
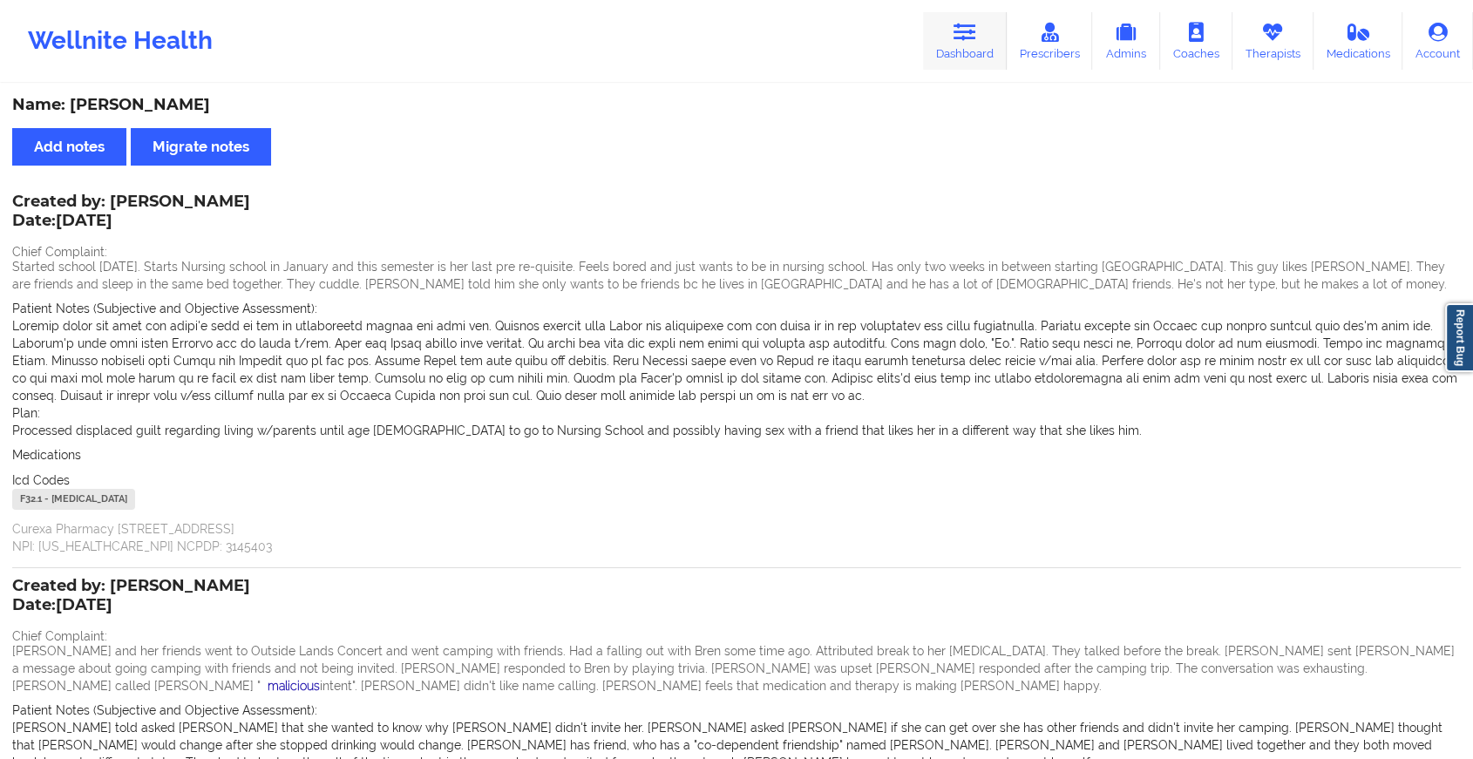
click at [961, 42] on link "Dashboard" at bounding box center [965, 41] width 84 height 58
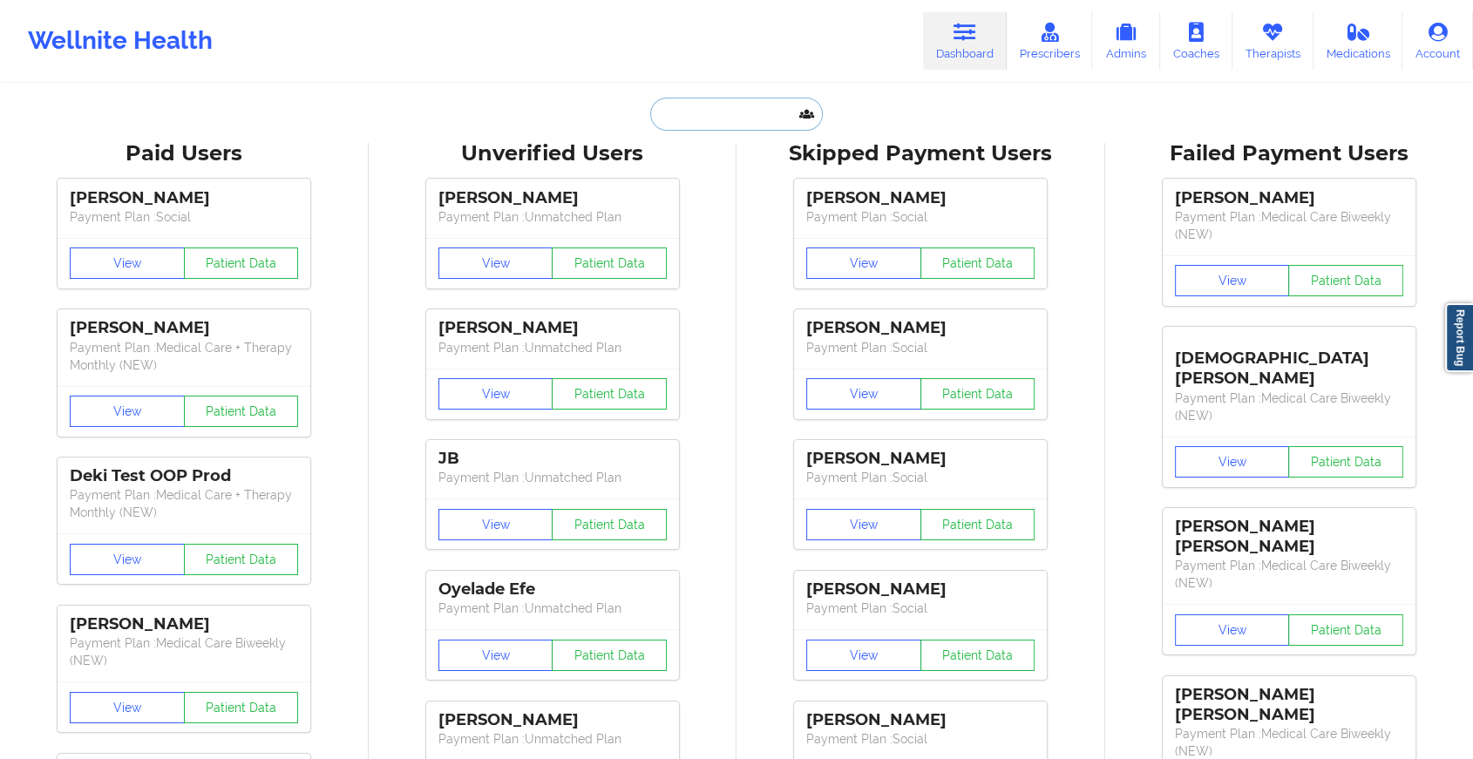
click at [760, 123] on input "text" at bounding box center [736, 114] width 173 height 33
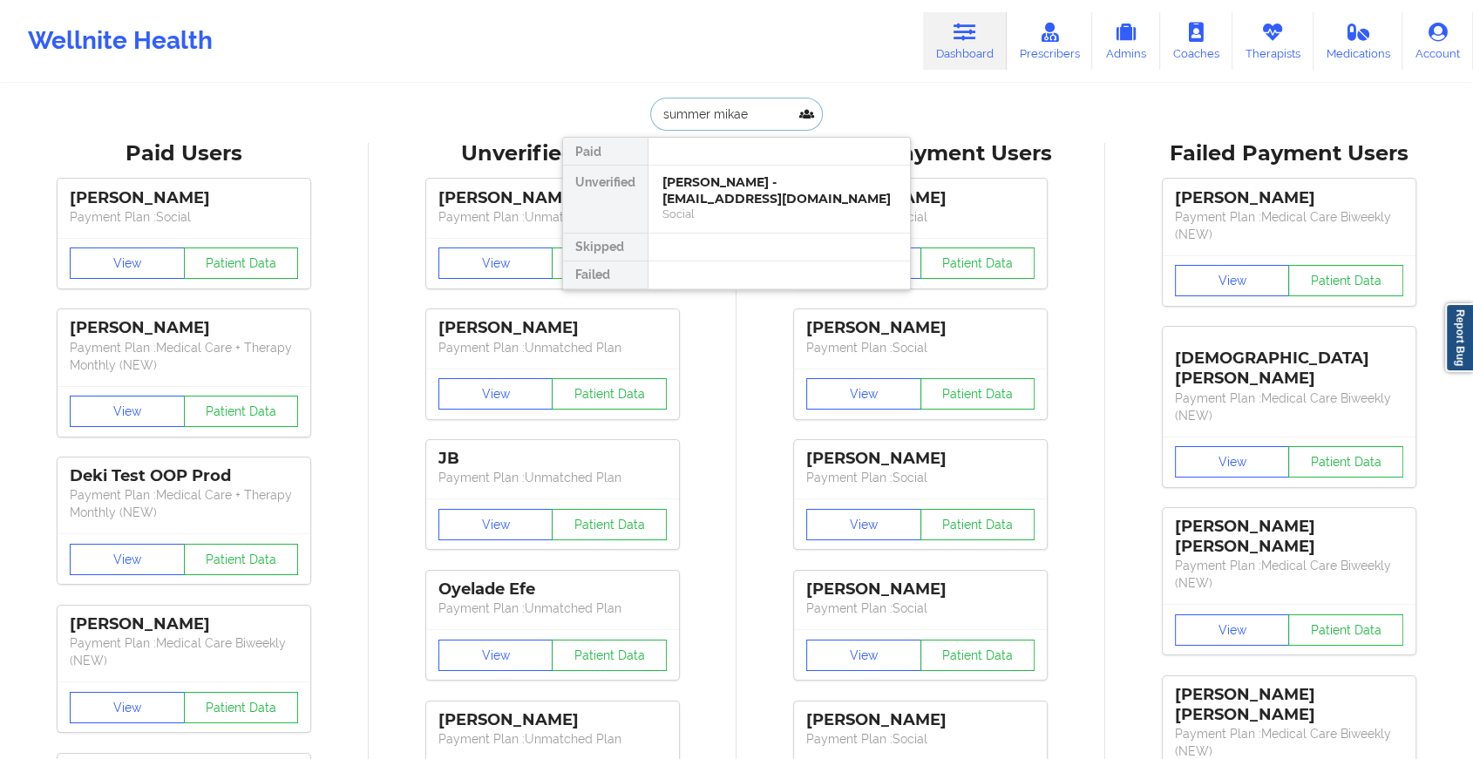
type input "summer [PERSON_NAME]"
click at [725, 207] on div "Social" at bounding box center [780, 214] width 234 height 15
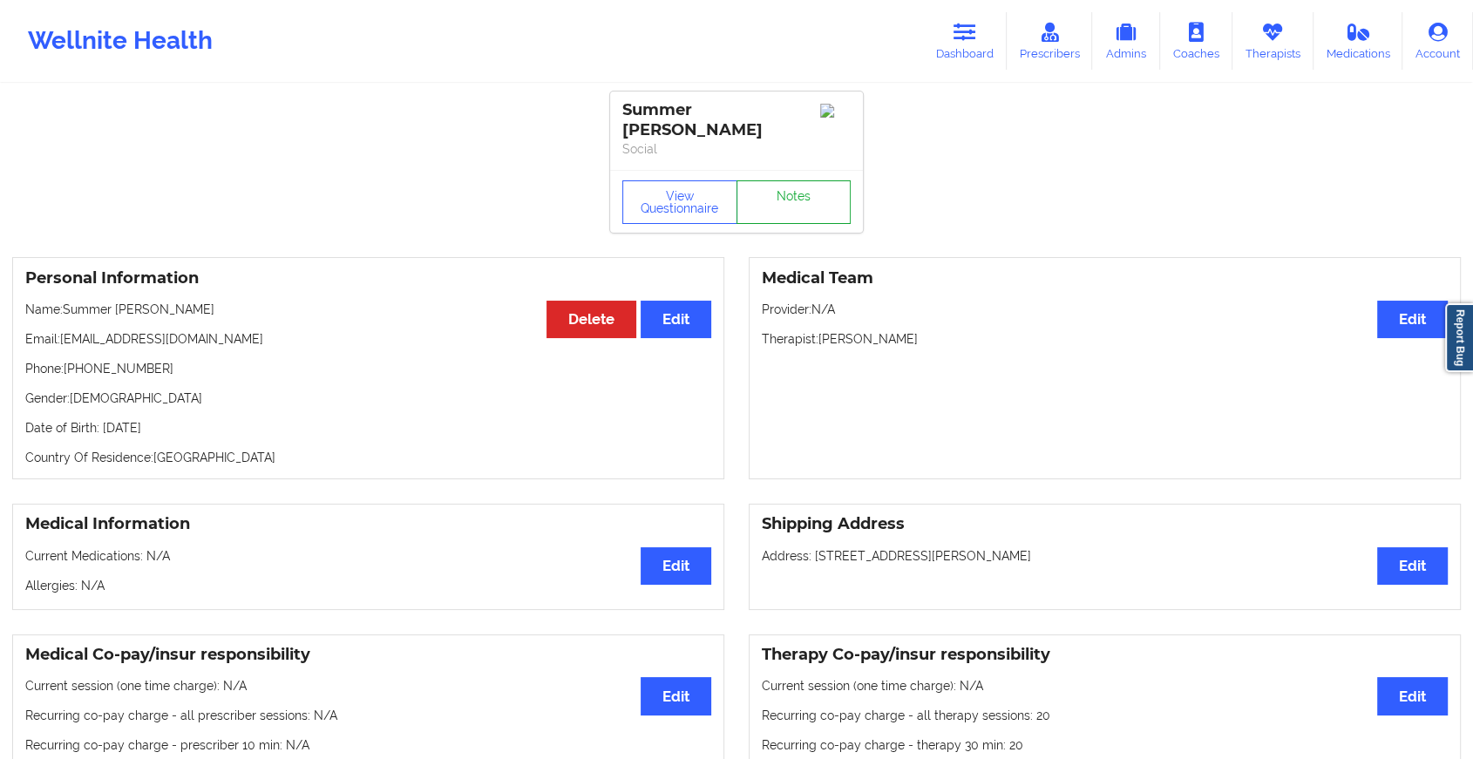
click at [772, 204] on link "Notes" at bounding box center [794, 202] width 115 height 44
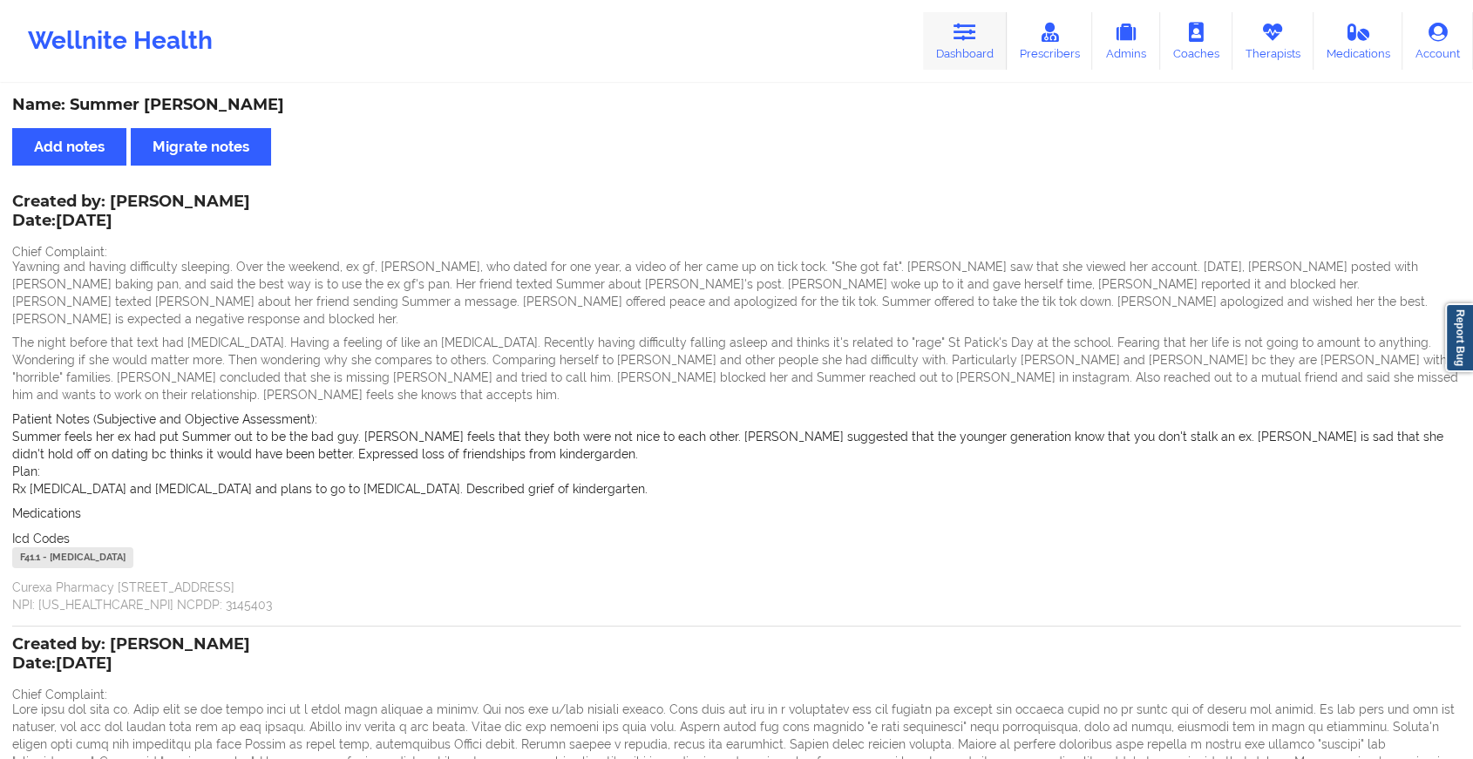
click at [982, 56] on link "Dashboard" at bounding box center [965, 41] width 84 height 58
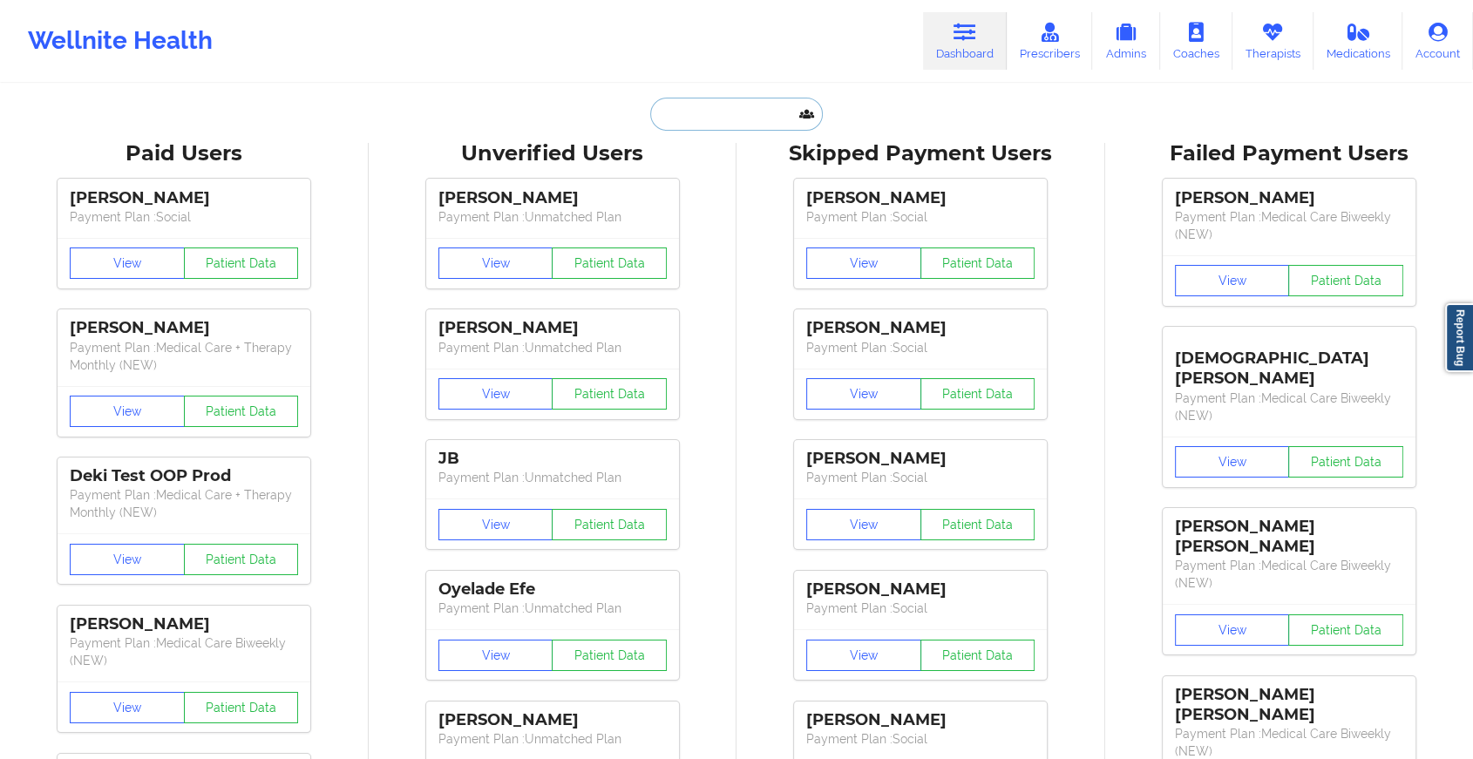
click at [763, 105] on input "text" at bounding box center [736, 114] width 173 height 33
type input "m"
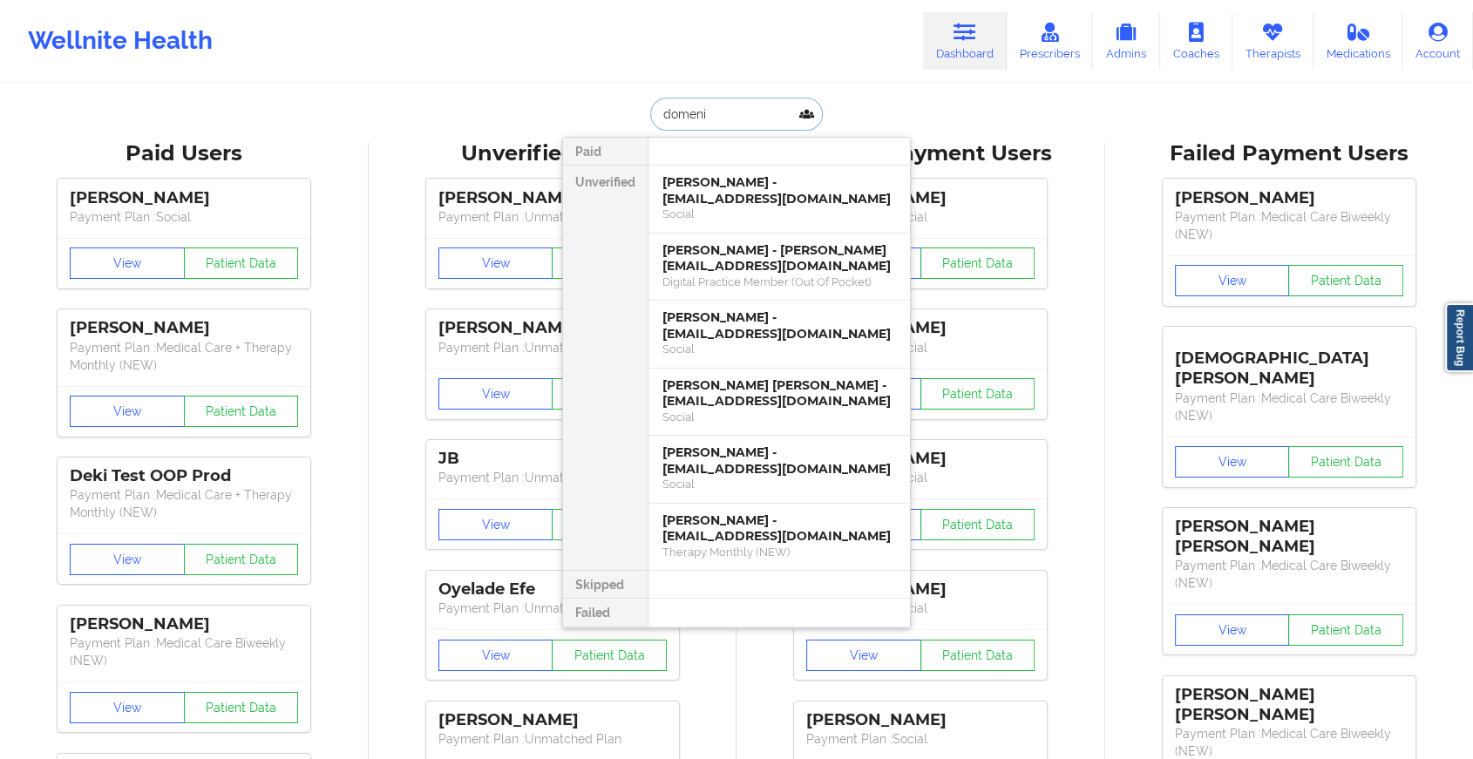
type input "domen"
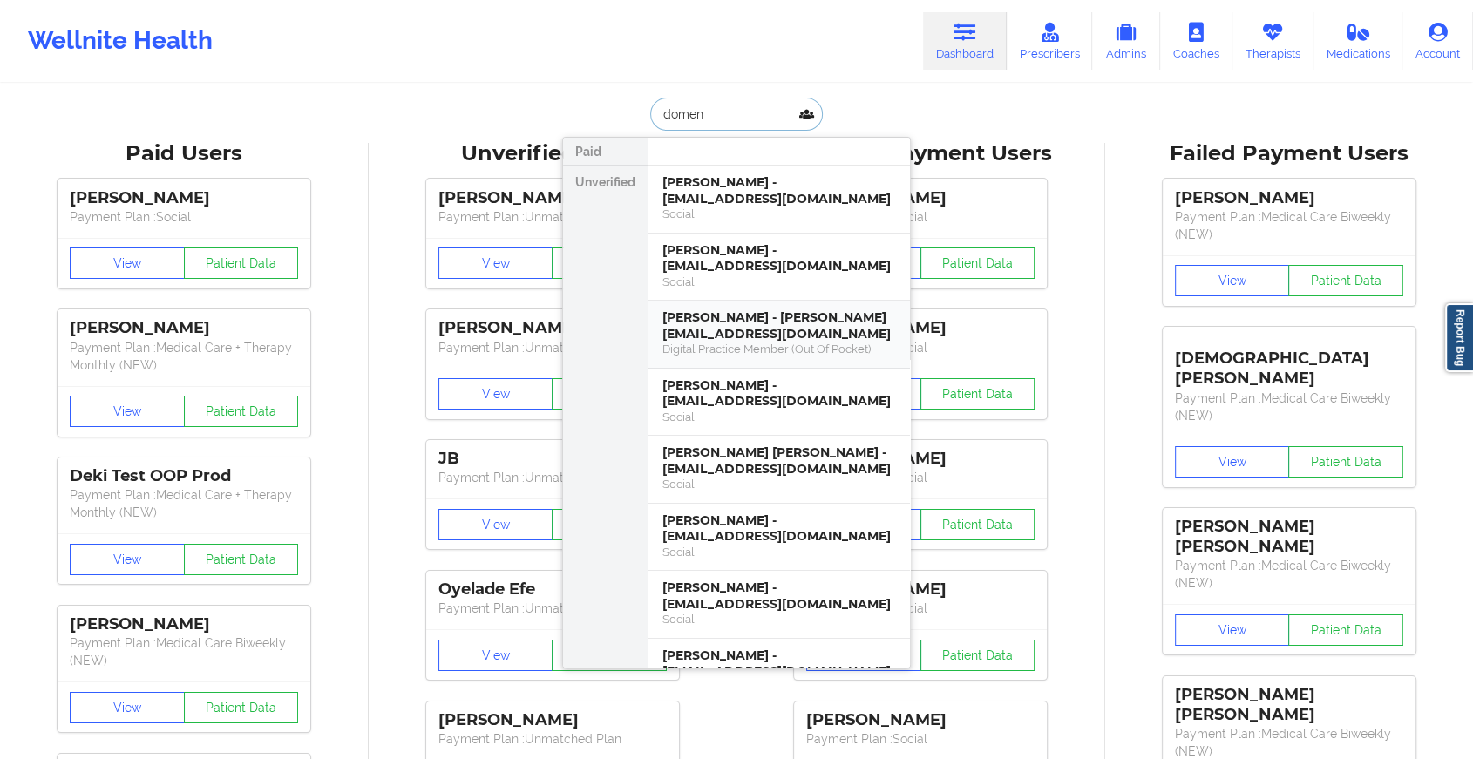
click at [734, 269] on div "[PERSON_NAME] - [EMAIL_ADDRESS][DOMAIN_NAME]" at bounding box center [780, 258] width 234 height 32
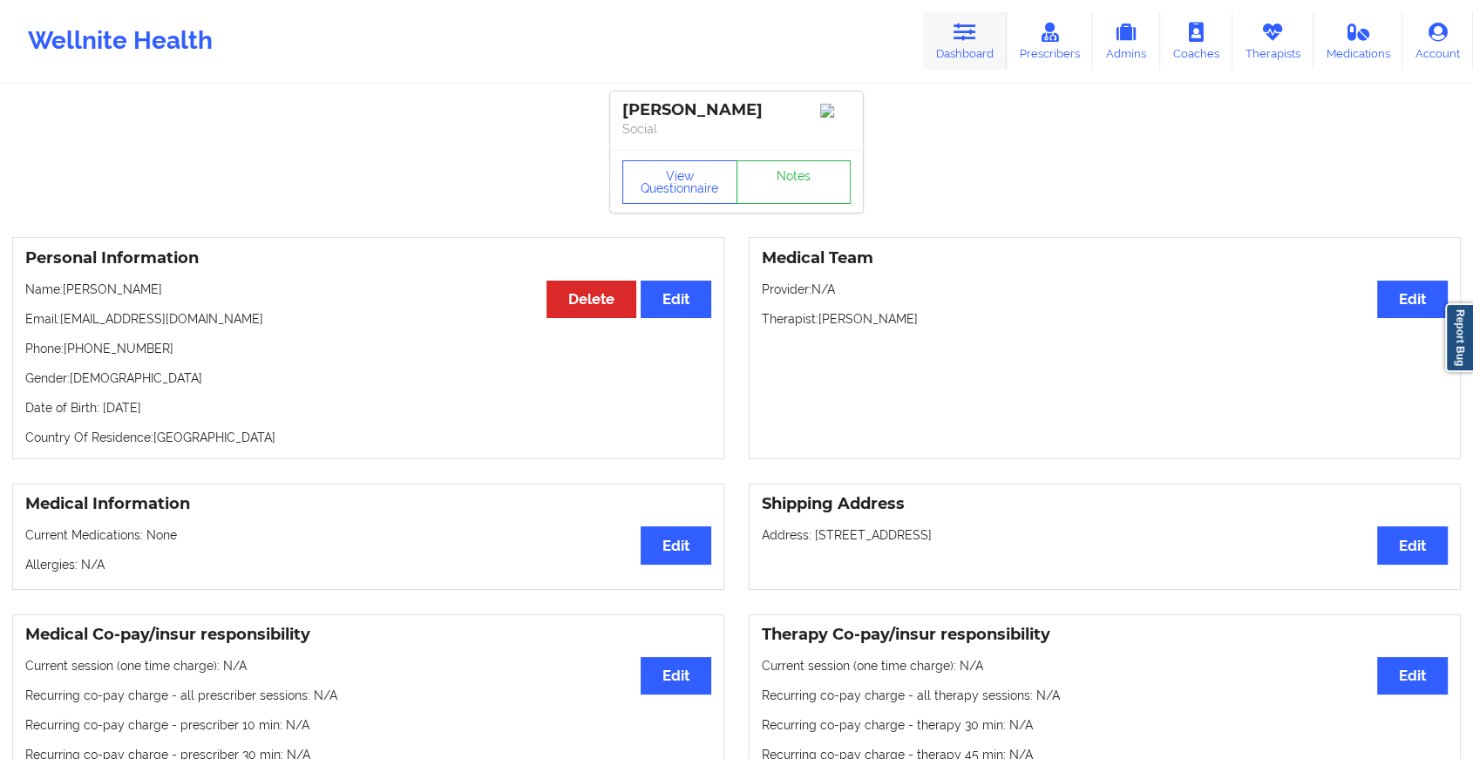
click at [933, 44] on link "Dashboard" at bounding box center [965, 41] width 84 height 58
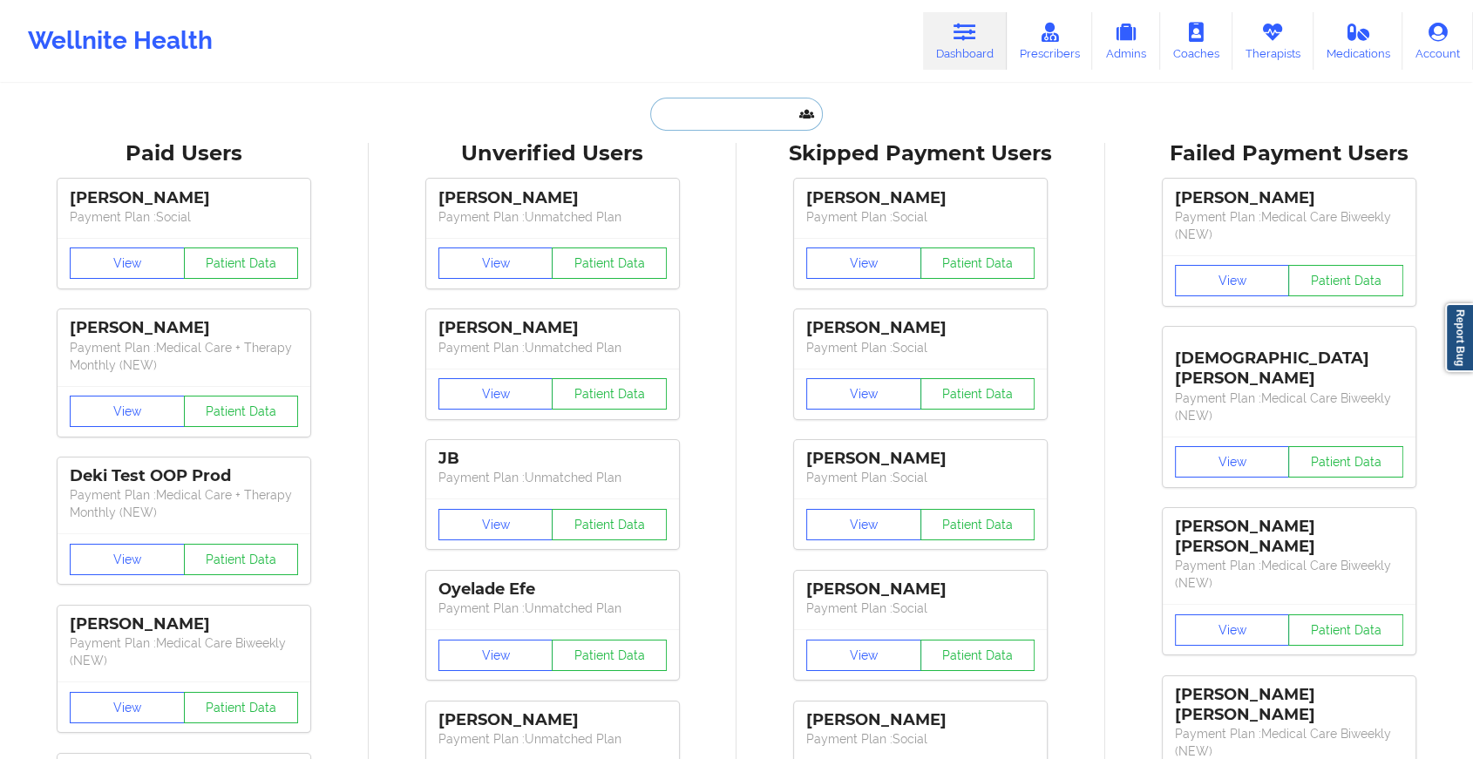
click at [699, 103] on input "text" at bounding box center [736, 114] width 173 height 33
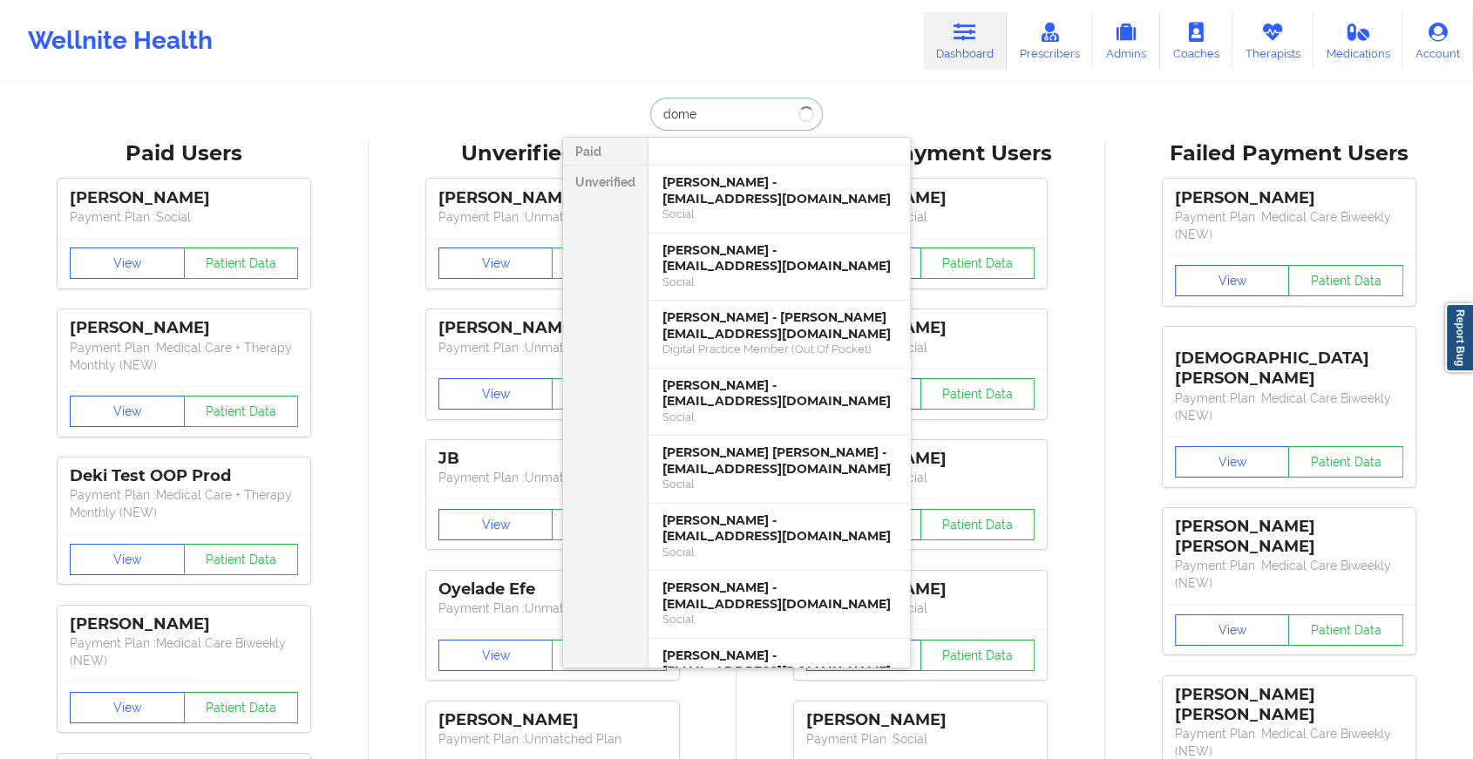
type input "domen"
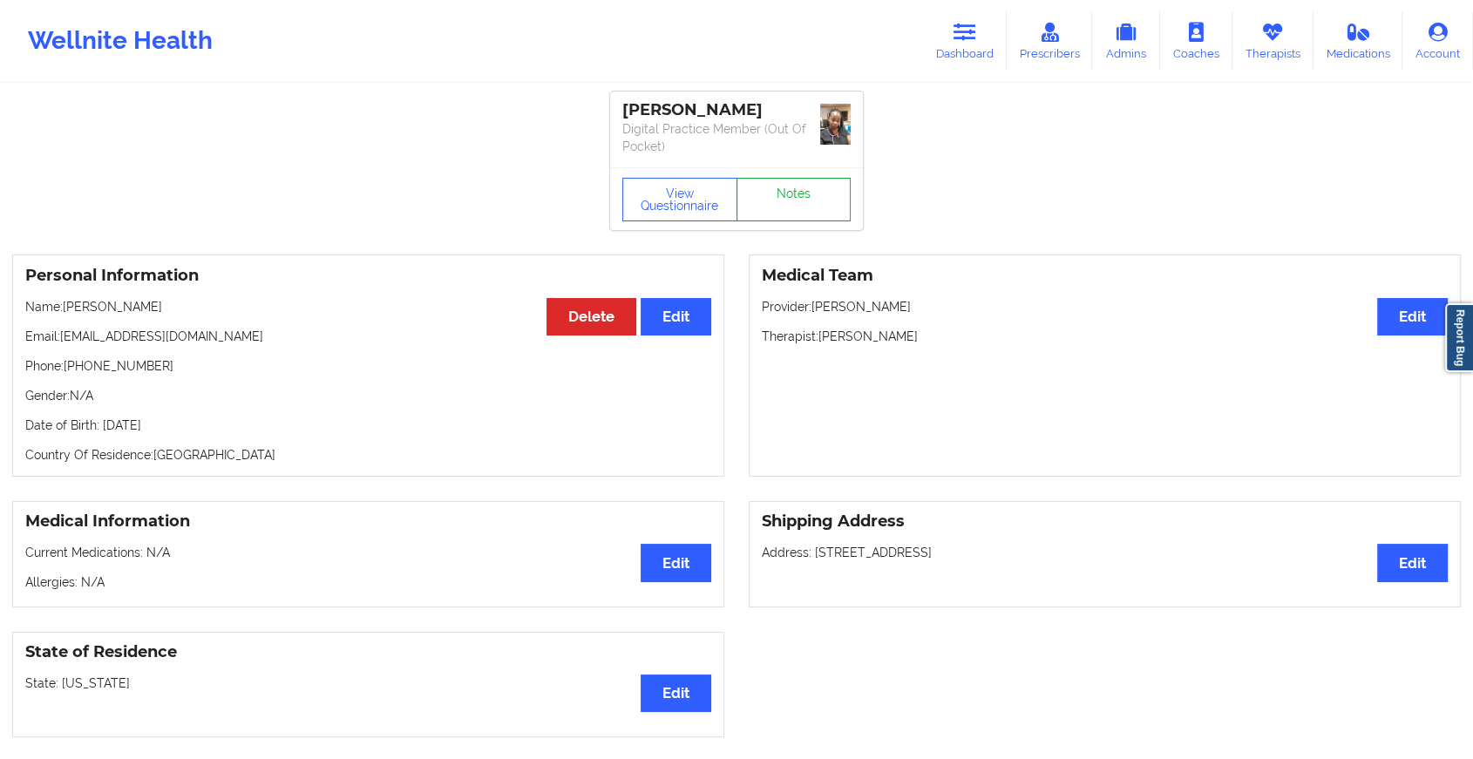
click at [798, 180] on link "Notes" at bounding box center [794, 200] width 115 height 44
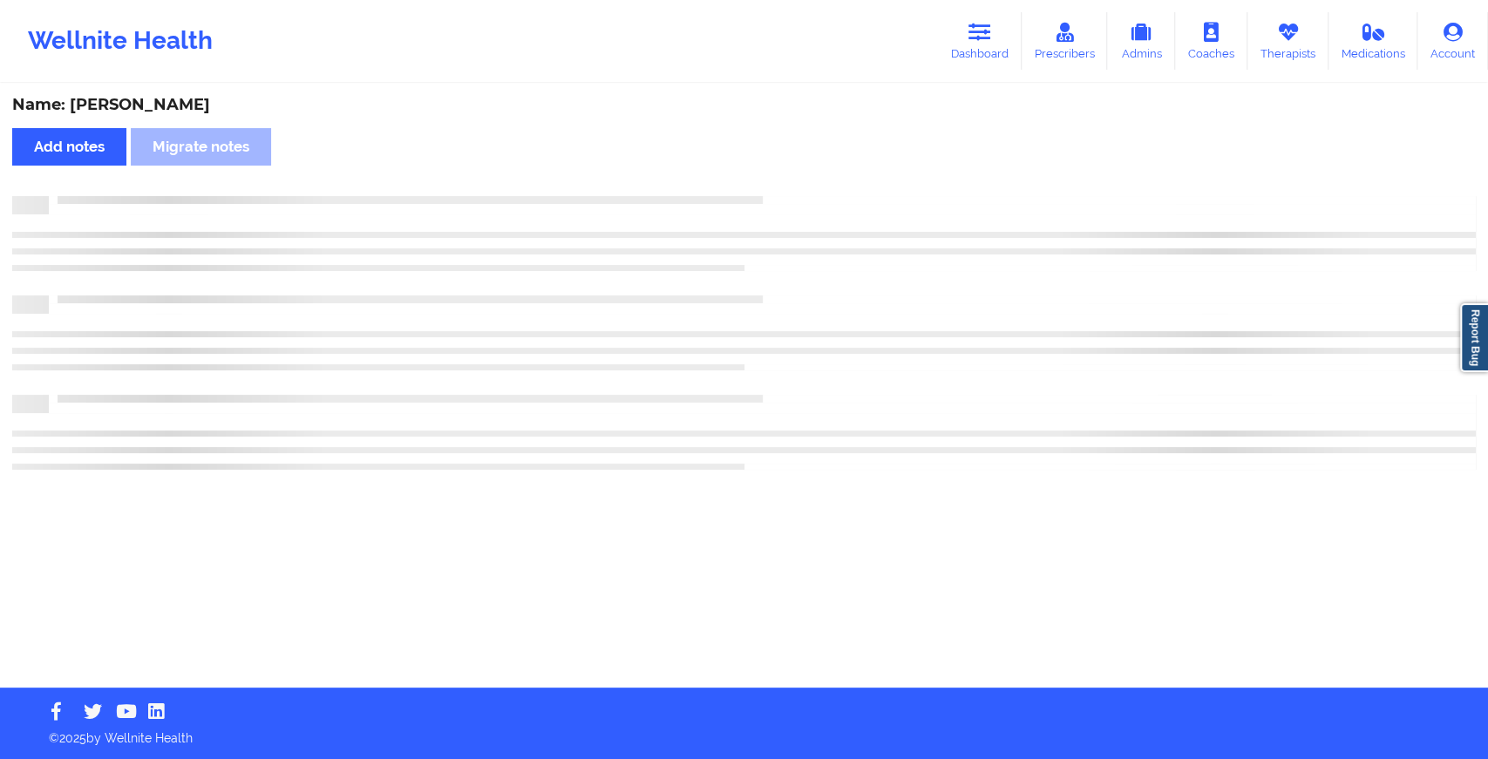
click at [798, 180] on div "Name: [PERSON_NAME] Add notes Migrate notes" at bounding box center [744, 386] width 1488 height 602
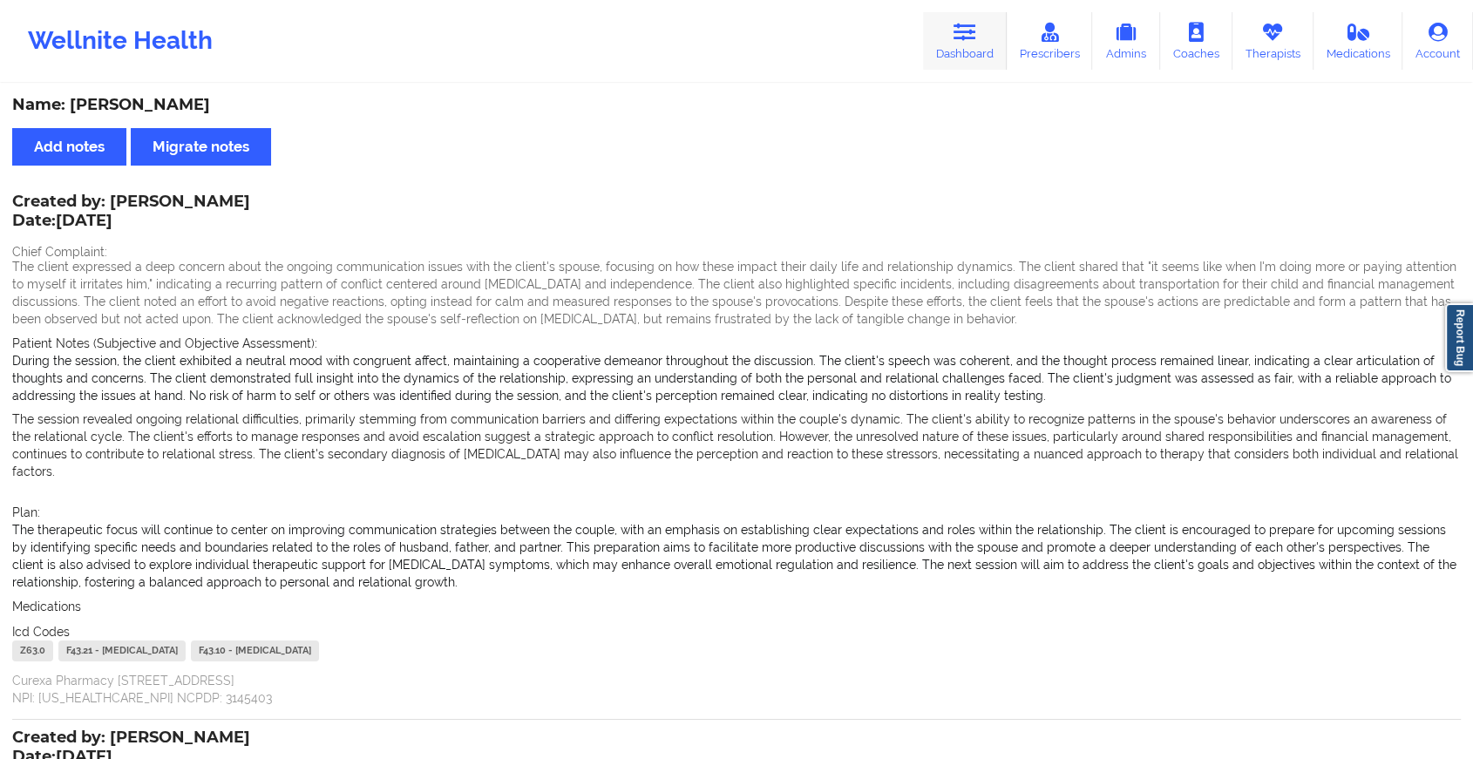
click at [965, 52] on link "Dashboard" at bounding box center [965, 41] width 84 height 58
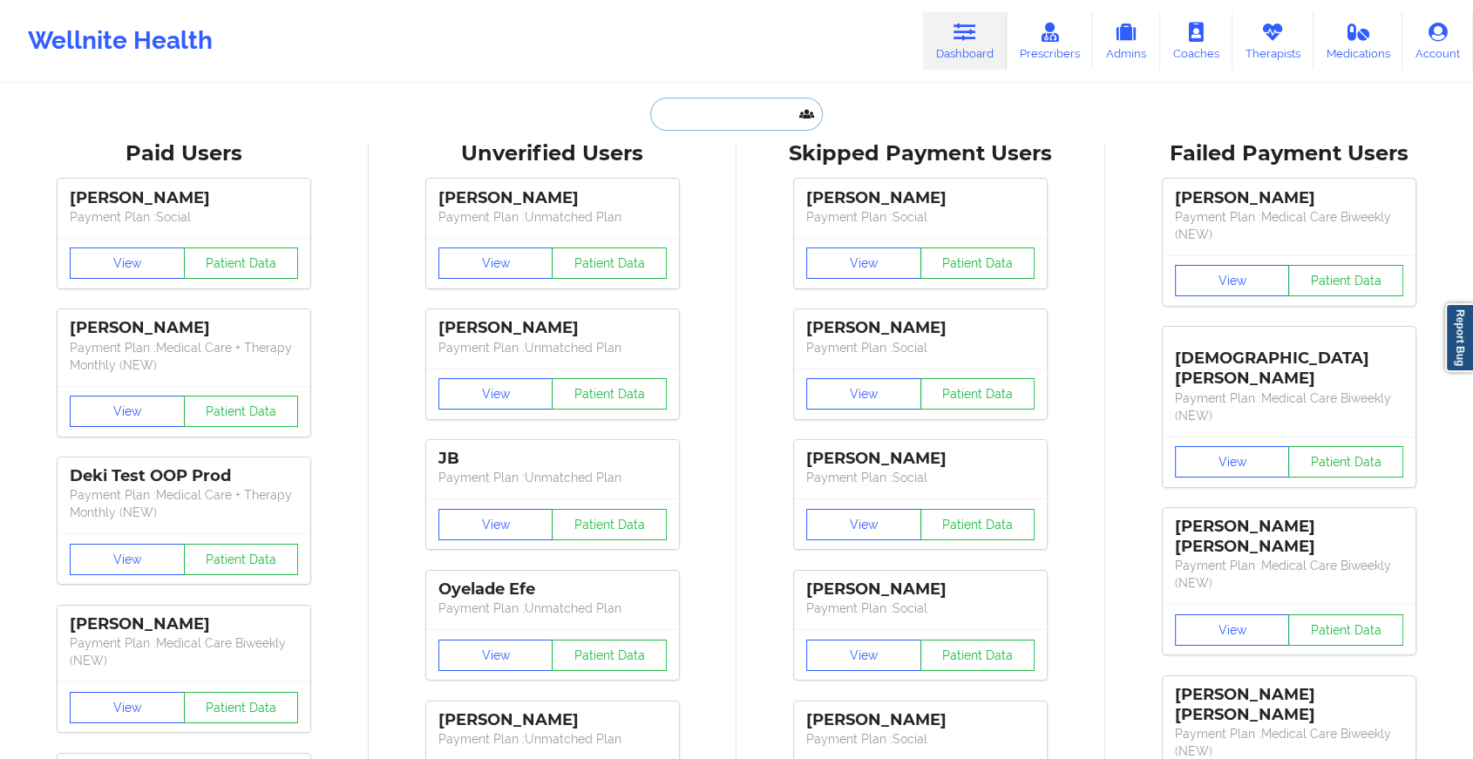
click at [724, 111] on input "text" at bounding box center [736, 114] width 173 height 33
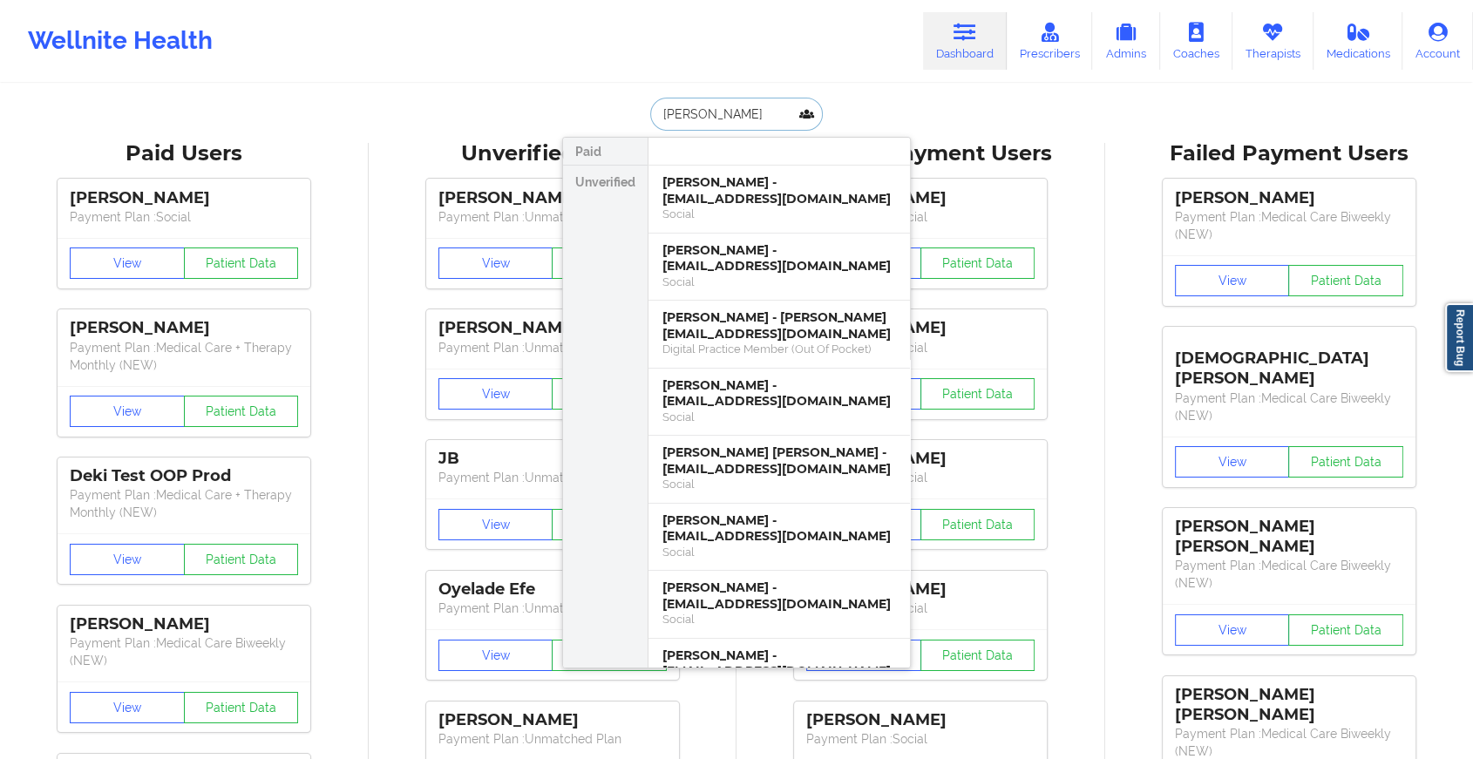
type input "tyler per"
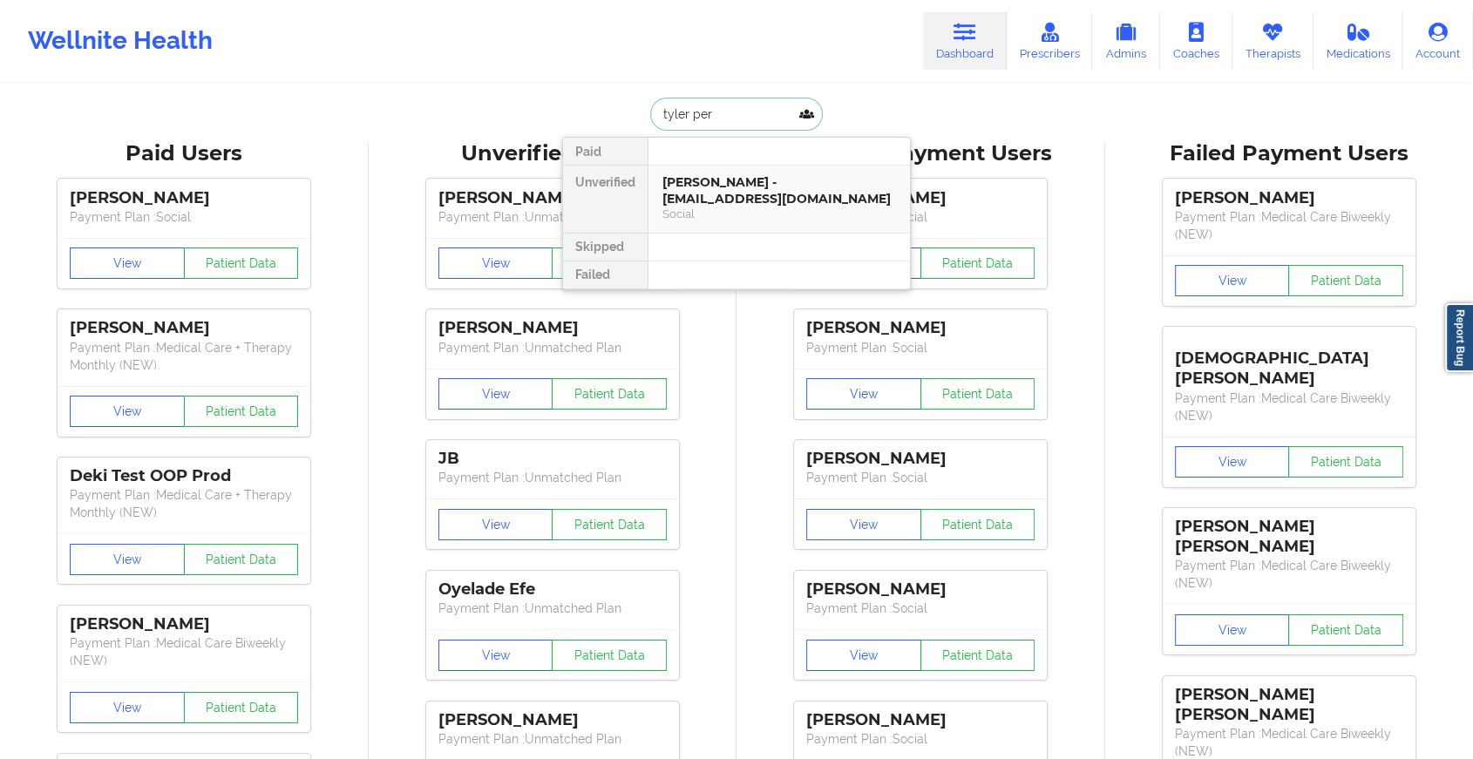
click at [723, 184] on div "[PERSON_NAME] - [EMAIL_ADDRESS][DOMAIN_NAME]" at bounding box center [780, 190] width 234 height 32
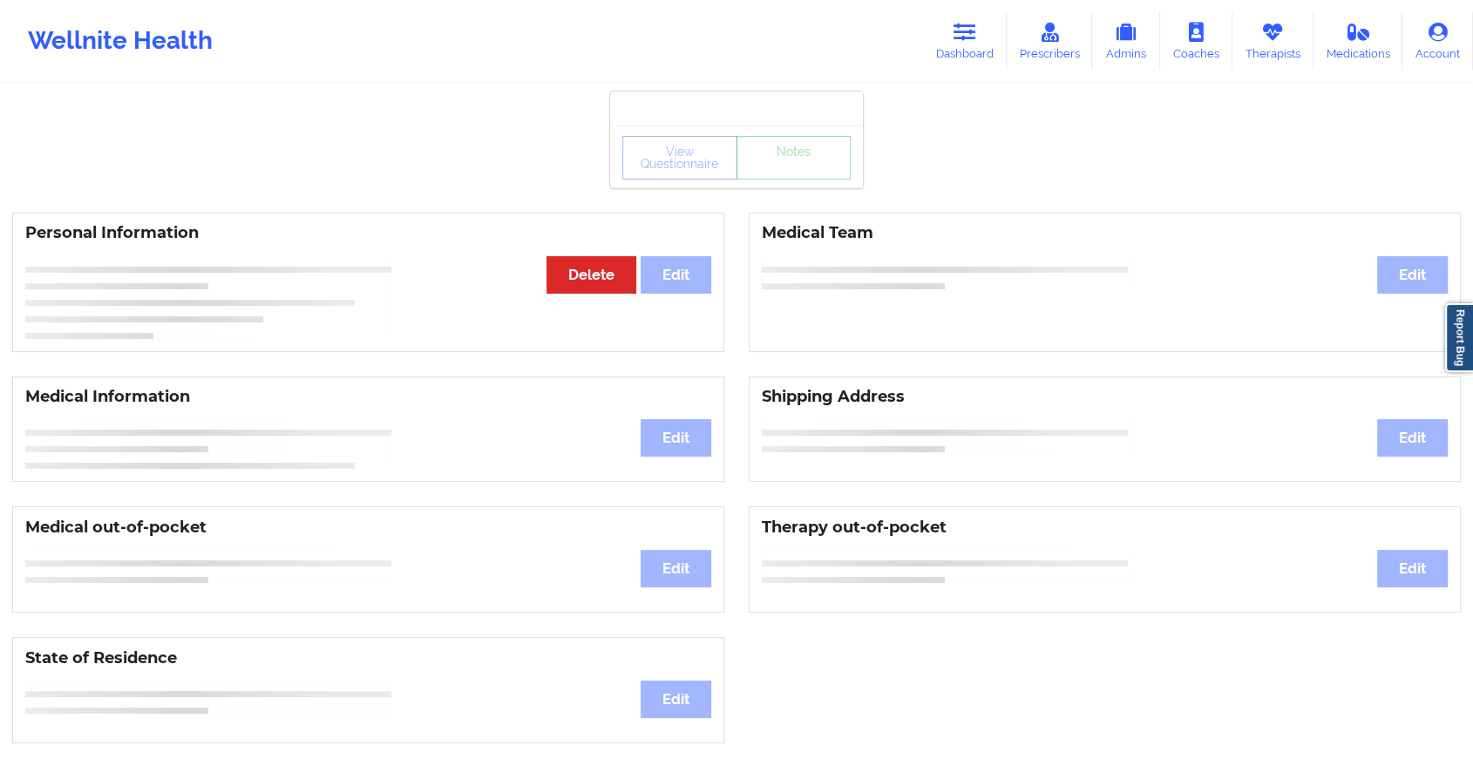
click at [776, 185] on div "View Questionnaire Notes" at bounding box center [736, 157] width 253 height 63
click at [787, 179] on div "View Questionnaire Notes" at bounding box center [736, 158] width 228 height 44
click at [789, 176] on div "View Questionnaire Notes" at bounding box center [736, 158] width 228 height 44
click at [789, 173] on div "View Questionnaire Notes" at bounding box center [736, 158] width 228 height 44
click at [781, 165] on div "View Questionnaire Notes" at bounding box center [736, 158] width 228 height 44
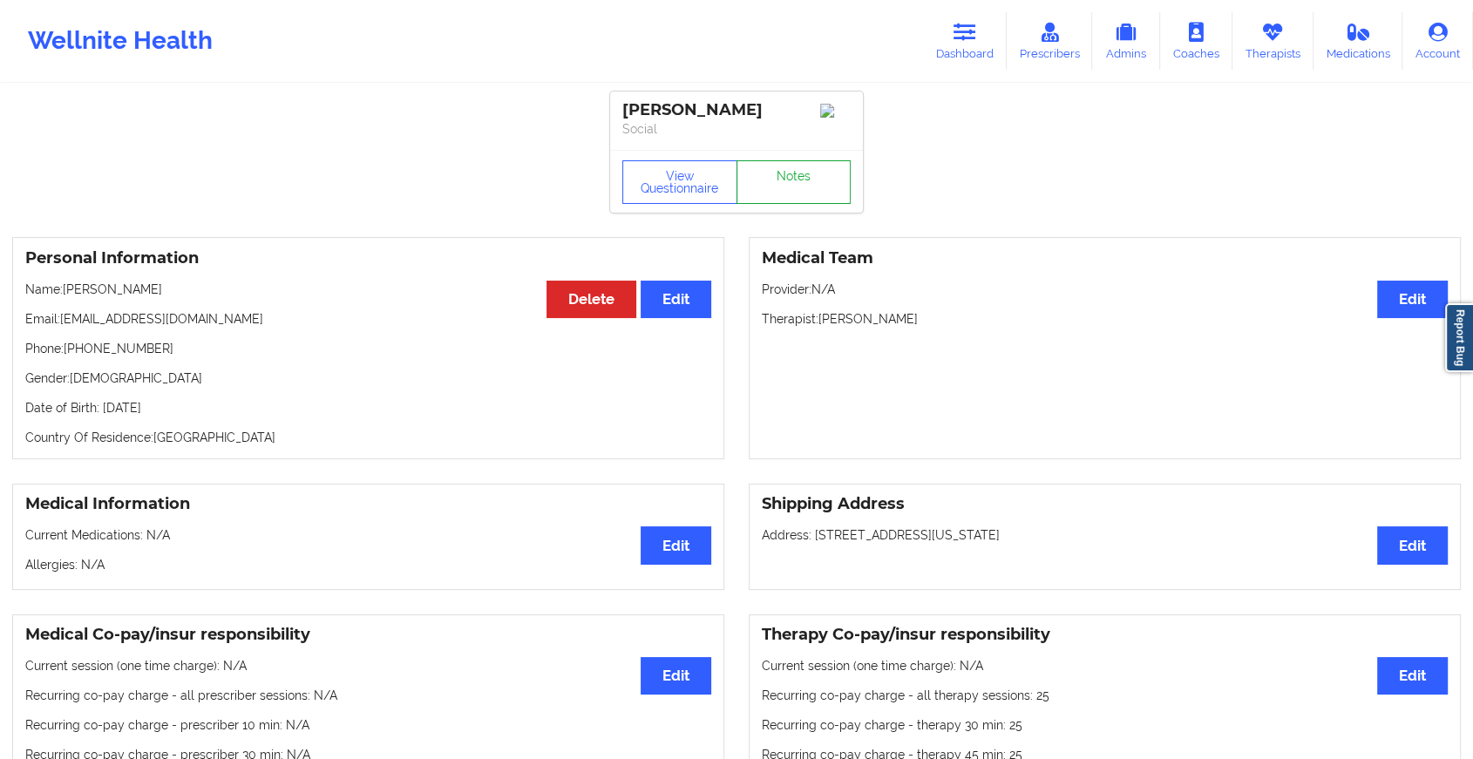
click at [806, 180] on link "Notes" at bounding box center [794, 182] width 115 height 44
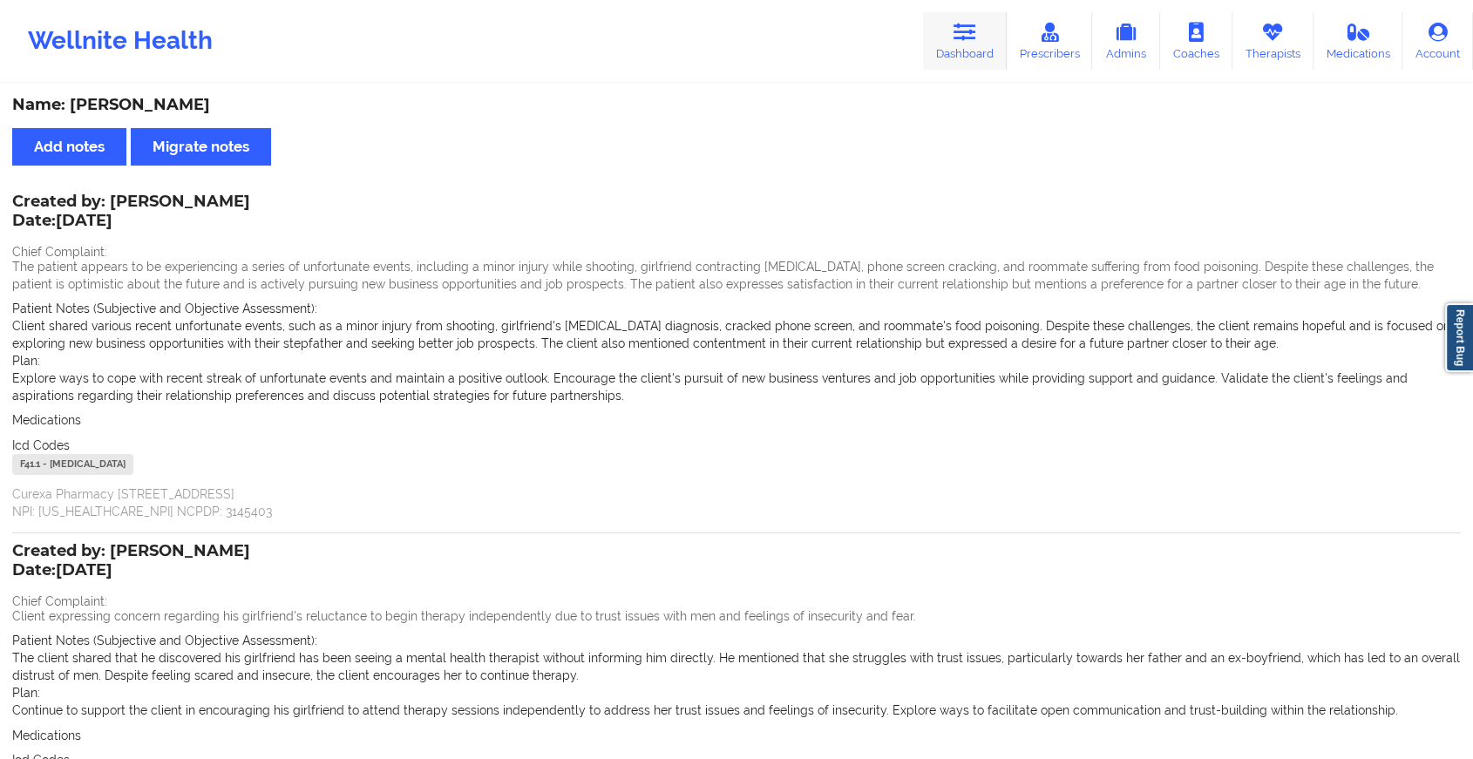
click at [948, 42] on link "Dashboard" at bounding box center [965, 41] width 84 height 58
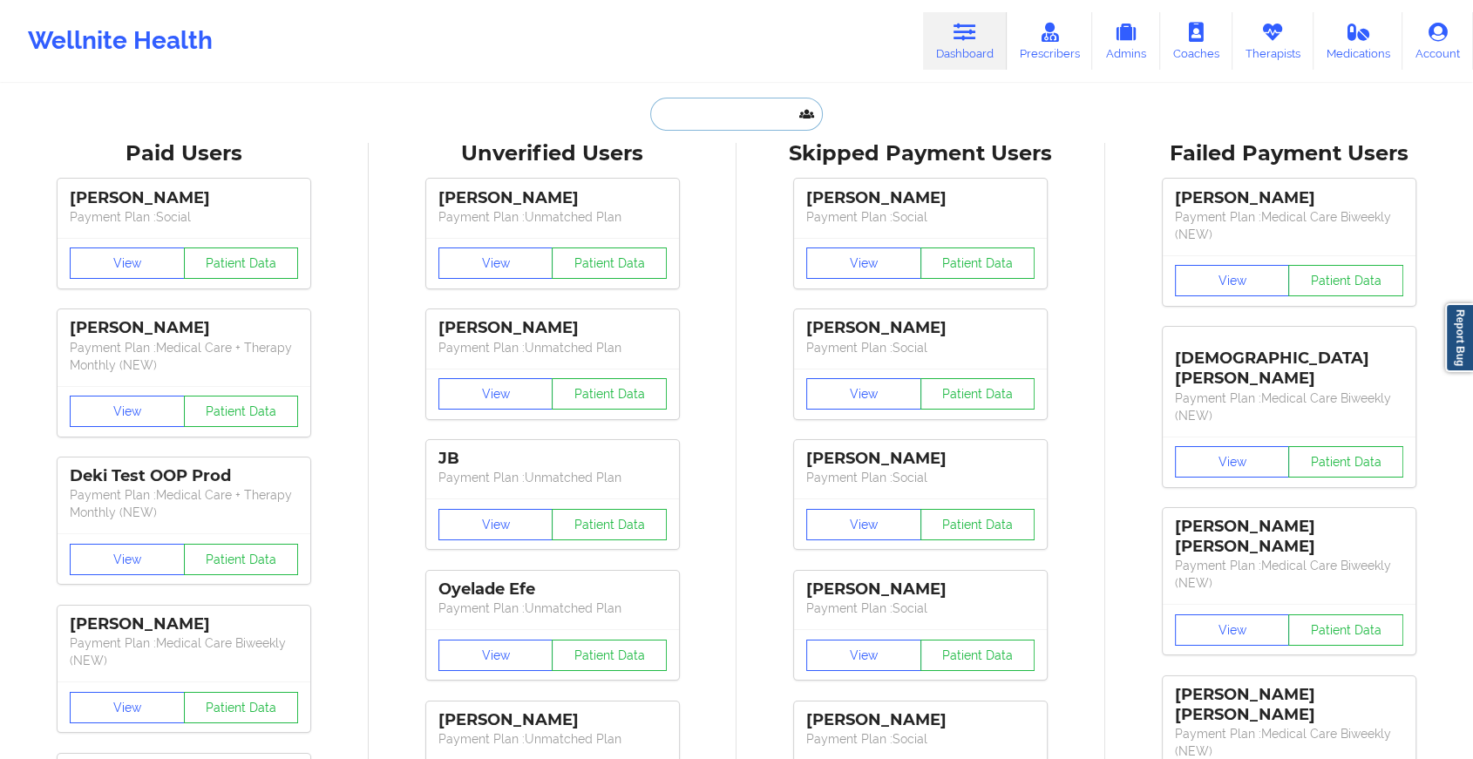
click at [712, 128] on input "text" at bounding box center [736, 114] width 173 height 33
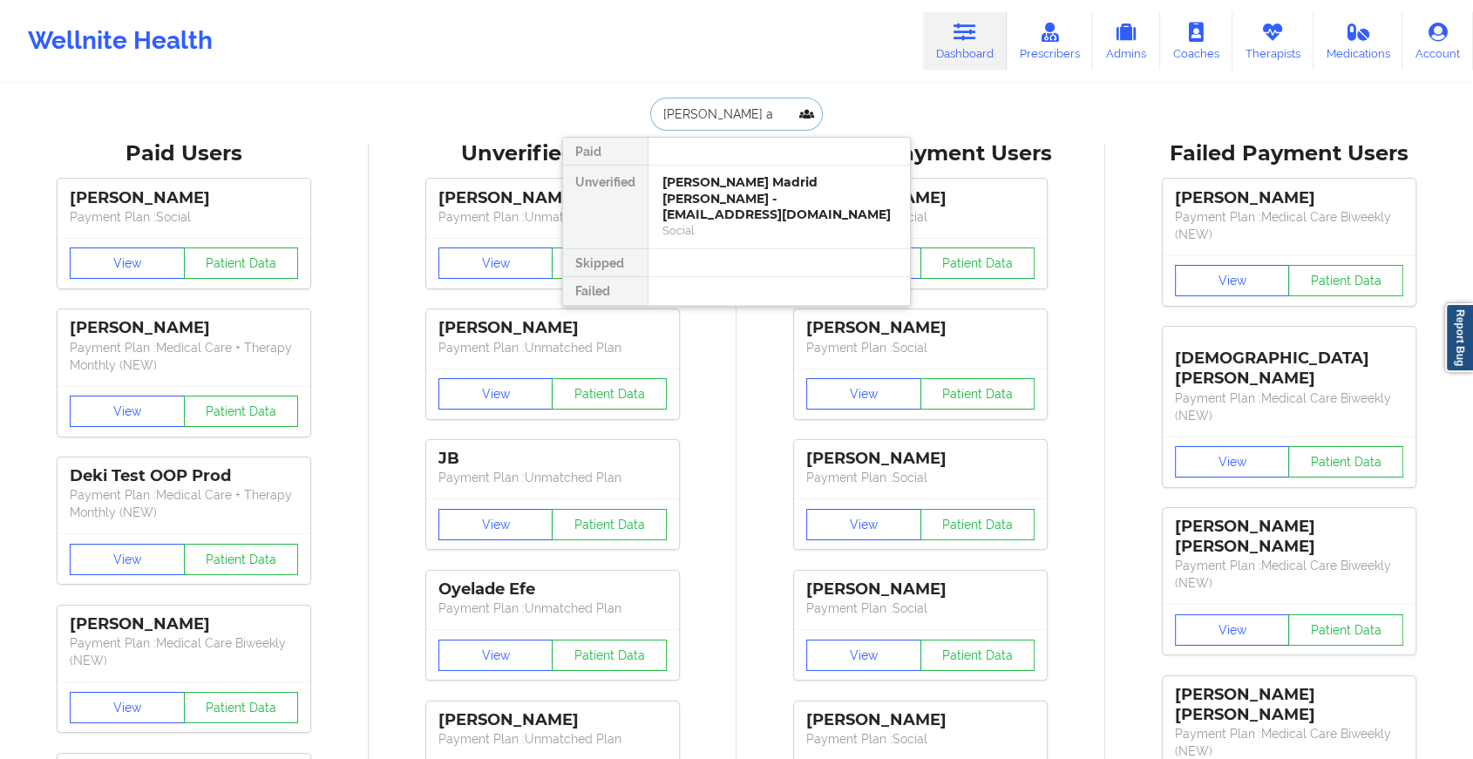
type input "[PERSON_NAME]"
click at [731, 223] on div "Social" at bounding box center [780, 230] width 234 height 15
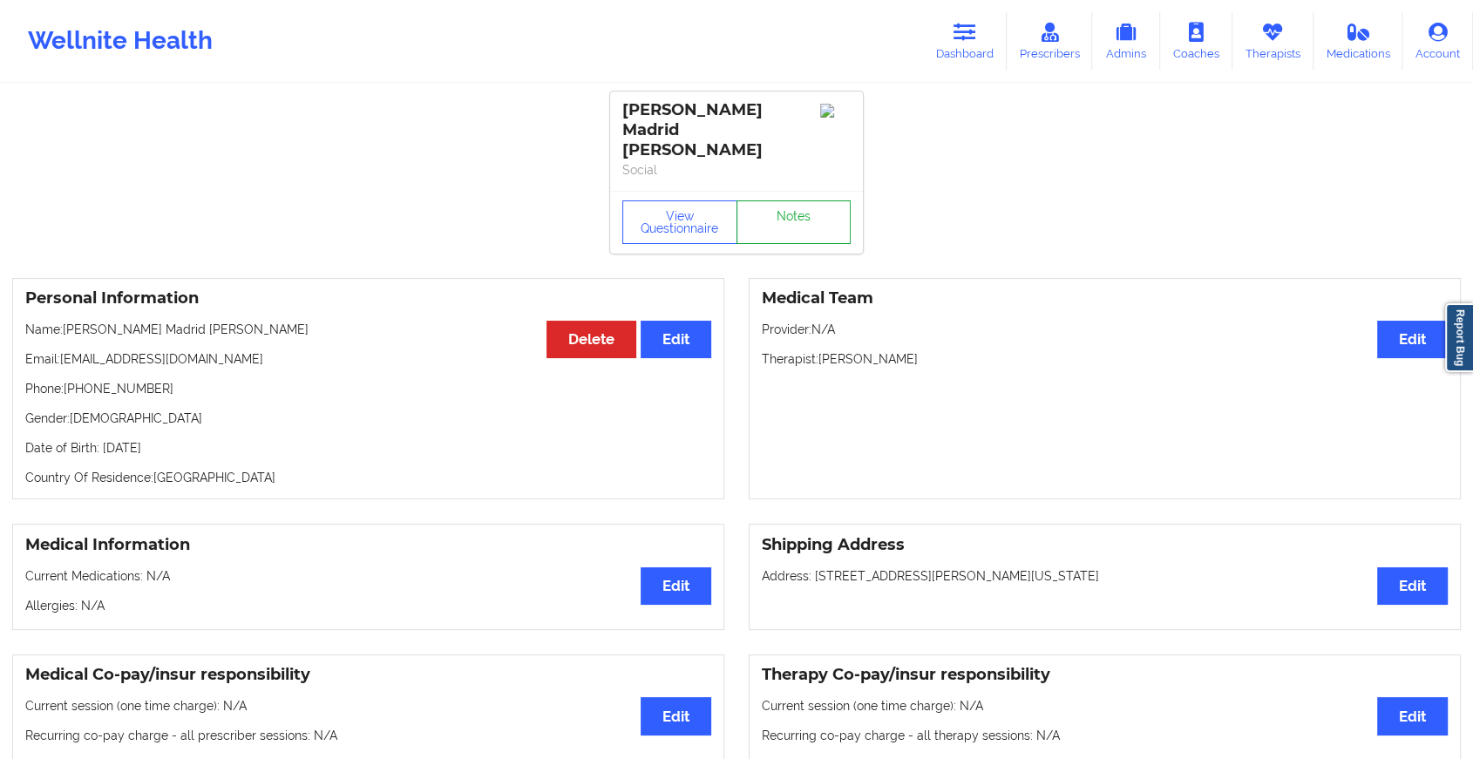
click at [792, 201] on link "Notes" at bounding box center [794, 223] width 115 height 44
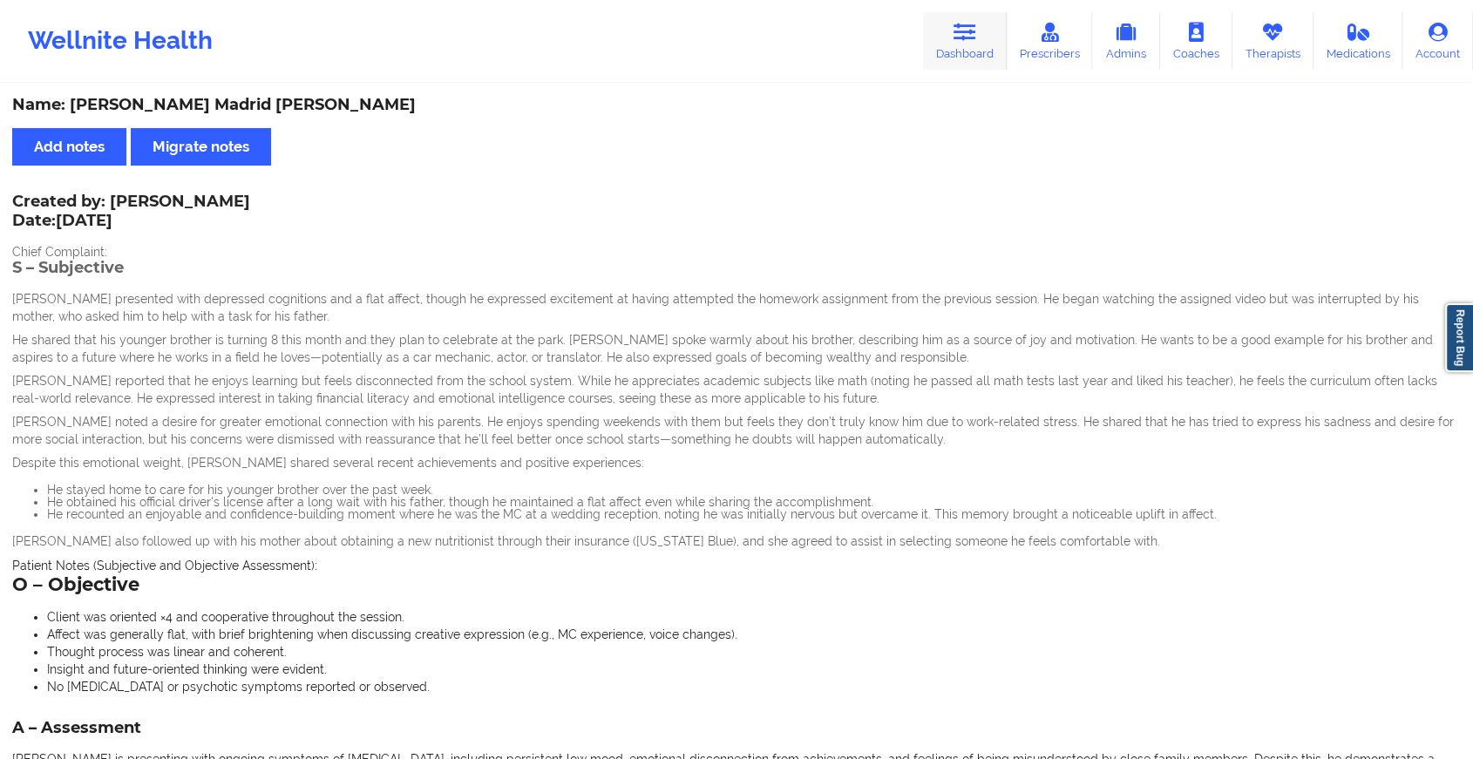
click at [963, 43] on link "Dashboard" at bounding box center [965, 41] width 84 height 58
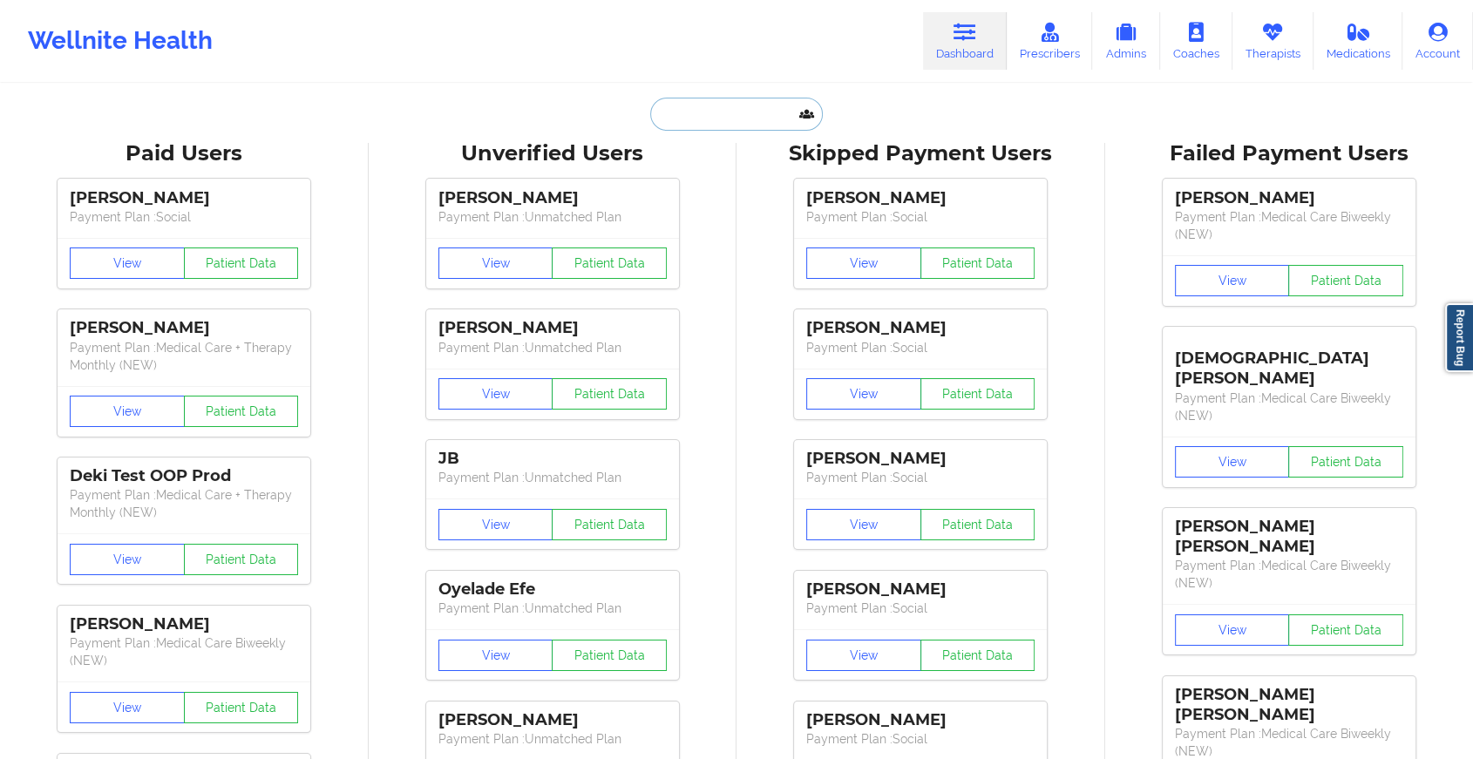
click at [687, 115] on input "text" at bounding box center [736, 114] width 173 height 33
paste input "rderivero1029@icloud.com"
type input "rderivero1029@icloud.com"
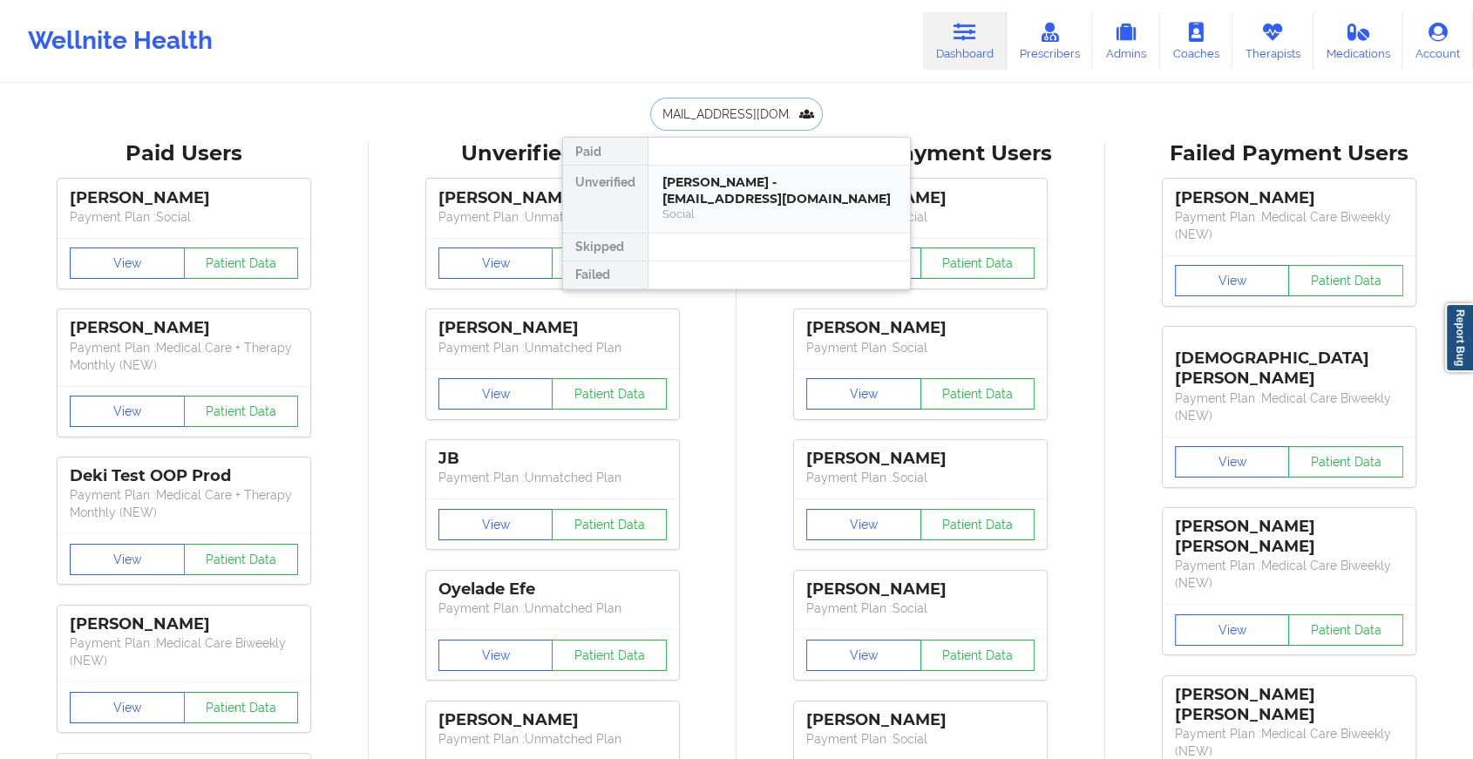
click at [739, 192] on div "RICARDO DE RIVERO - rderivero1029@icloud.com" at bounding box center [780, 190] width 234 height 32
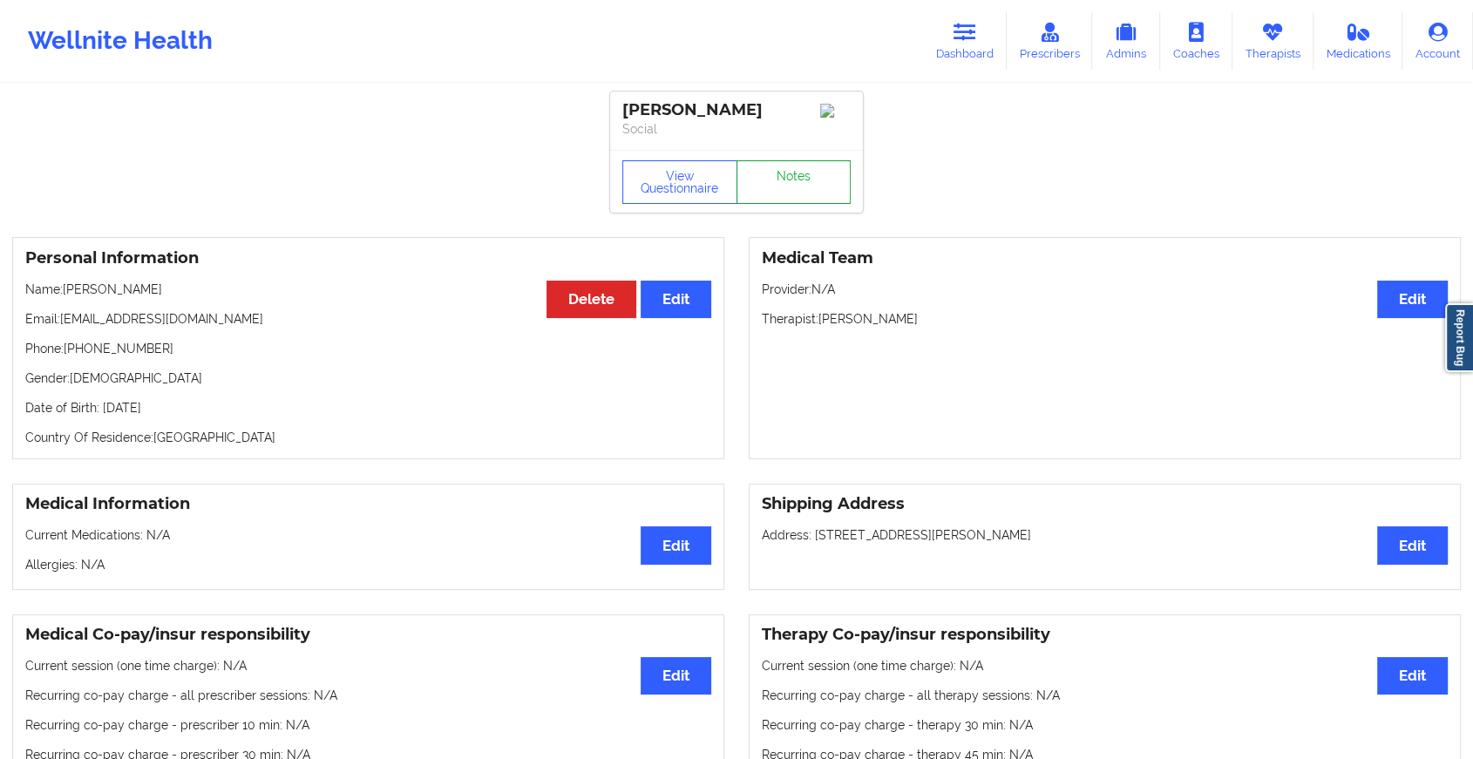
click at [796, 174] on link "Notes" at bounding box center [794, 182] width 115 height 44
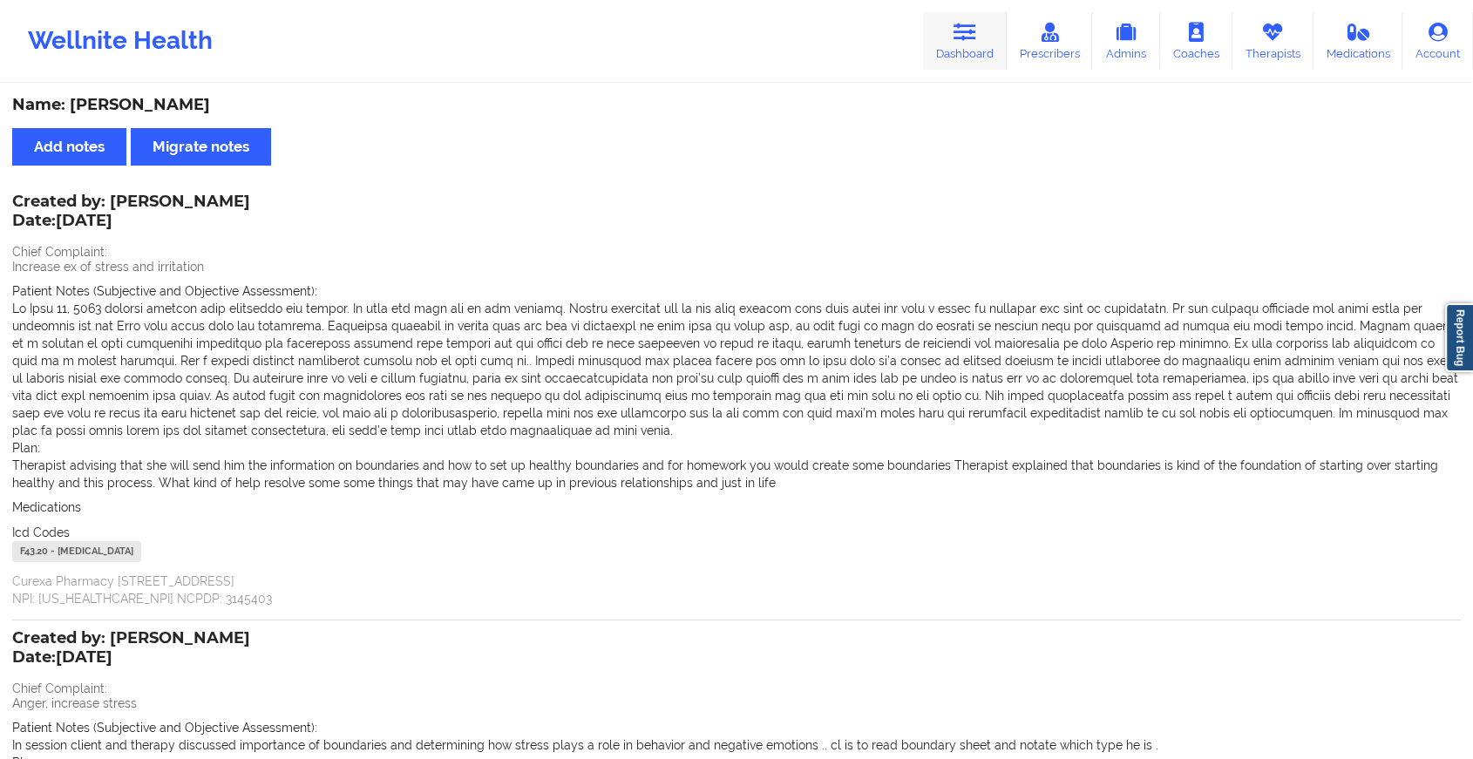
click at [958, 45] on link "Dashboard" at bounding box center [965, 41] width 84 height 58
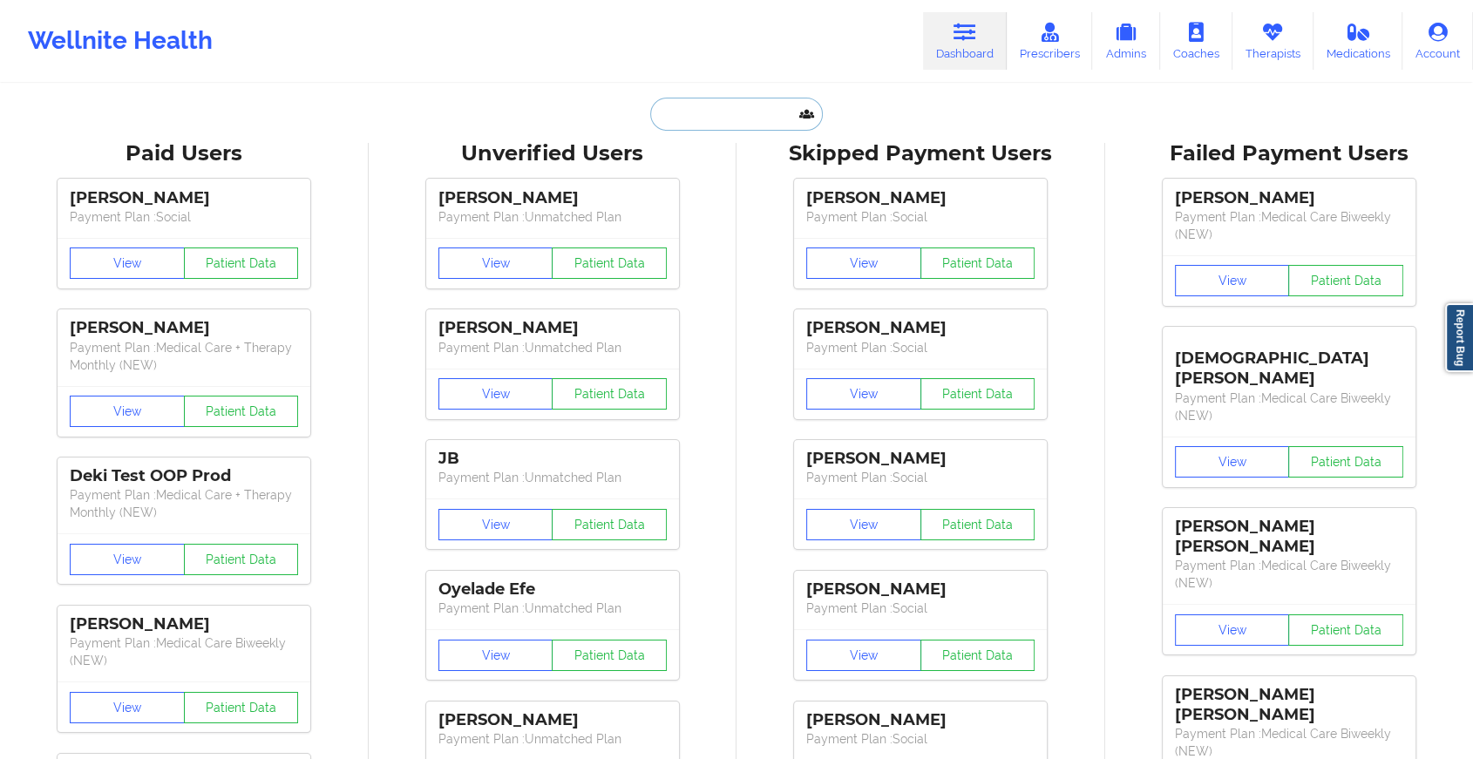
click at [727, 103] on input "text" at bounding box center [736, 114] width 173 height 33
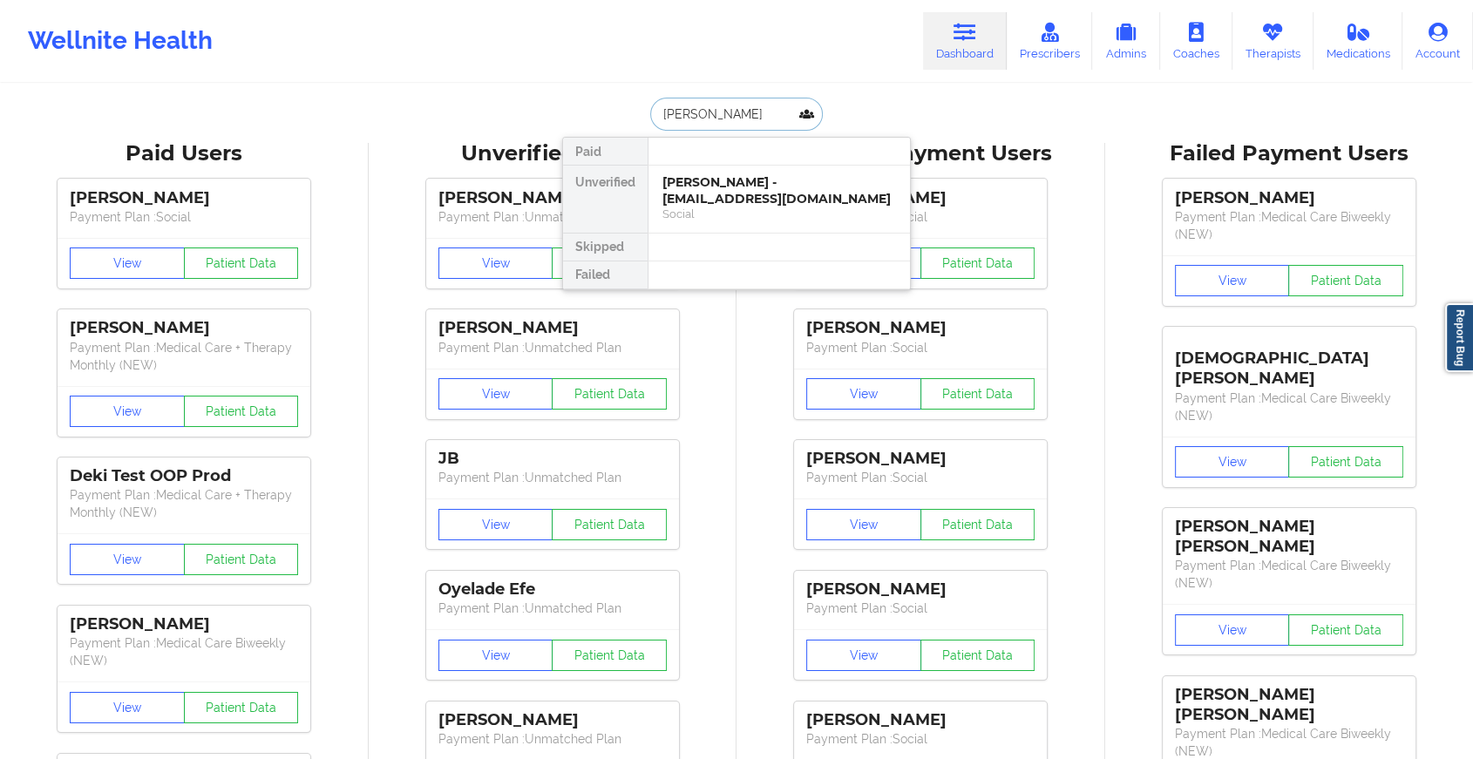
type input "sherly guill"
click at [729, 189] on div "Sherly Guillaume - guillaumesherly7@gmail.com" at bounding box center [780, 190] width 234 height 32
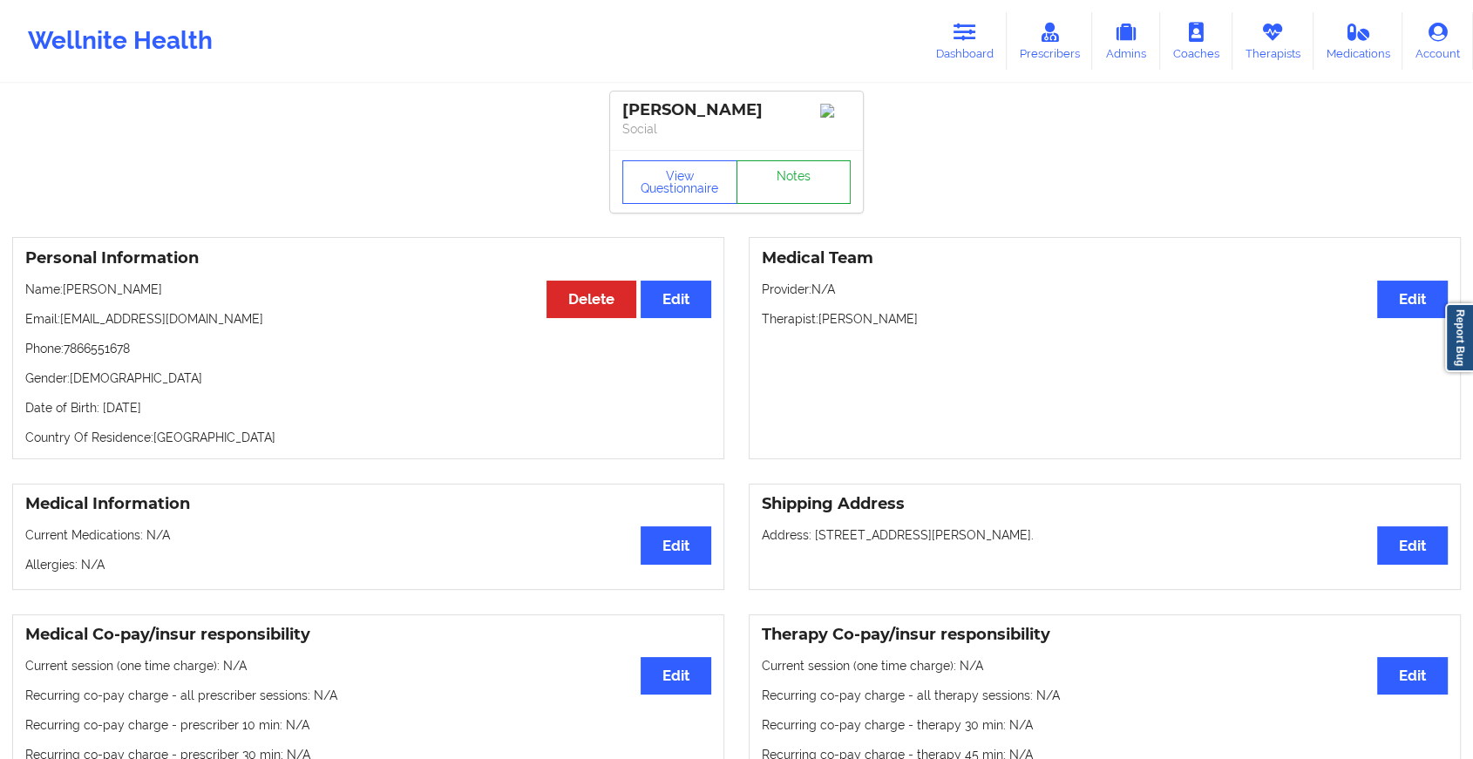
click at [787, 188] on link "Notes" at bounding box center [794, 182] width 115 height 44
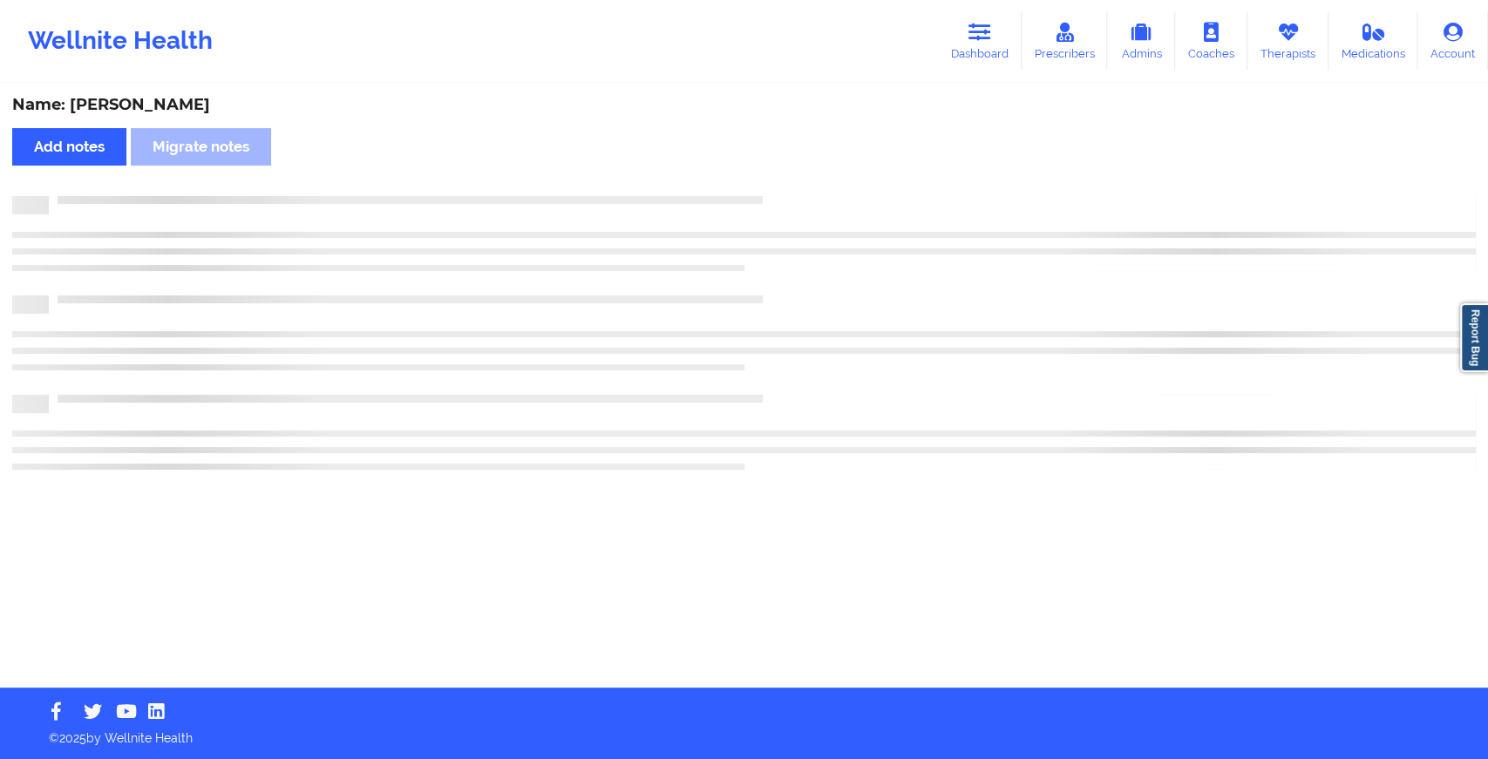
click at [787, 188] on div "Name: Sherly Guillaume Add notes Migrate notes" at bounding box center [744, 386] width 1488 height 602
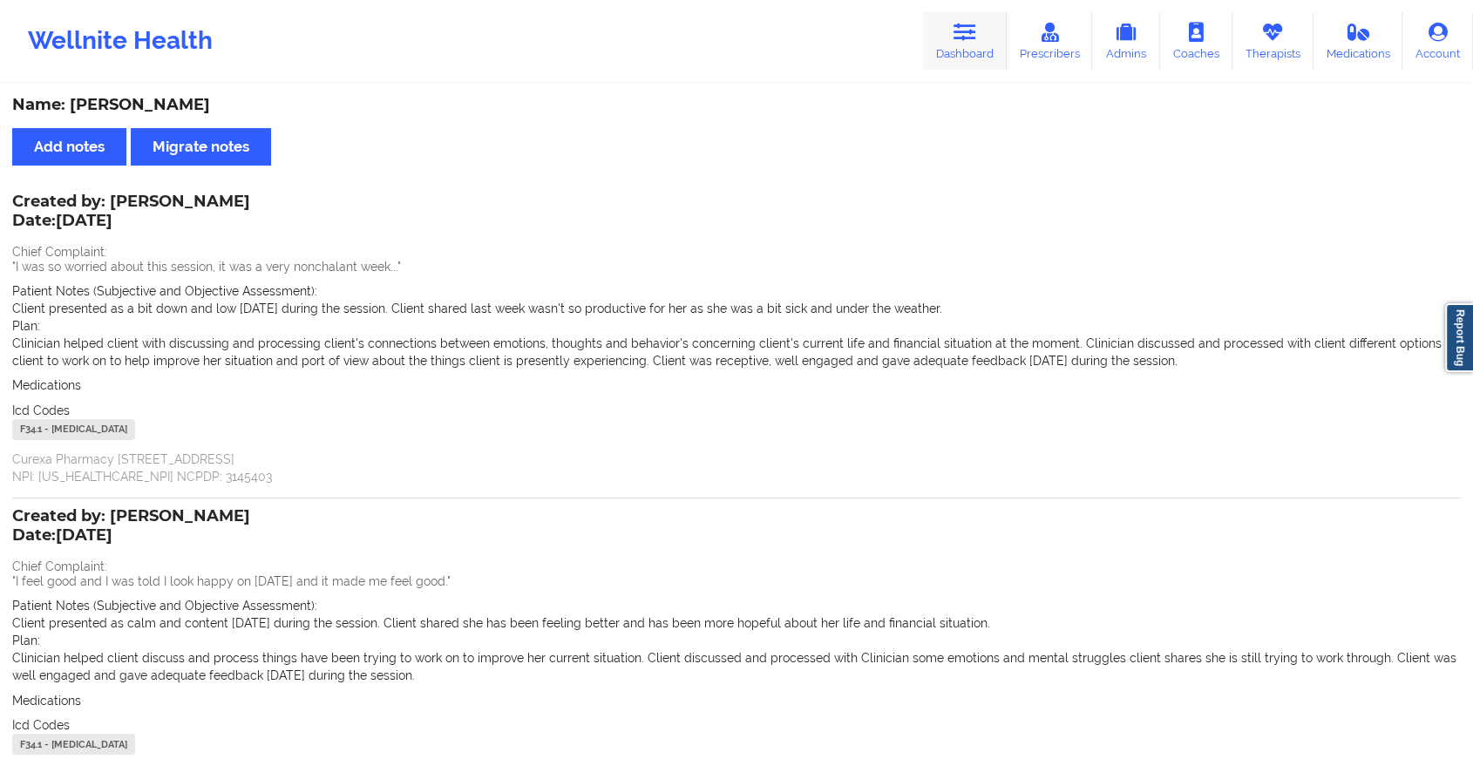
click at [955, 36] on link "Dashboard" at bounding box center [965, 41] width 84 height 58
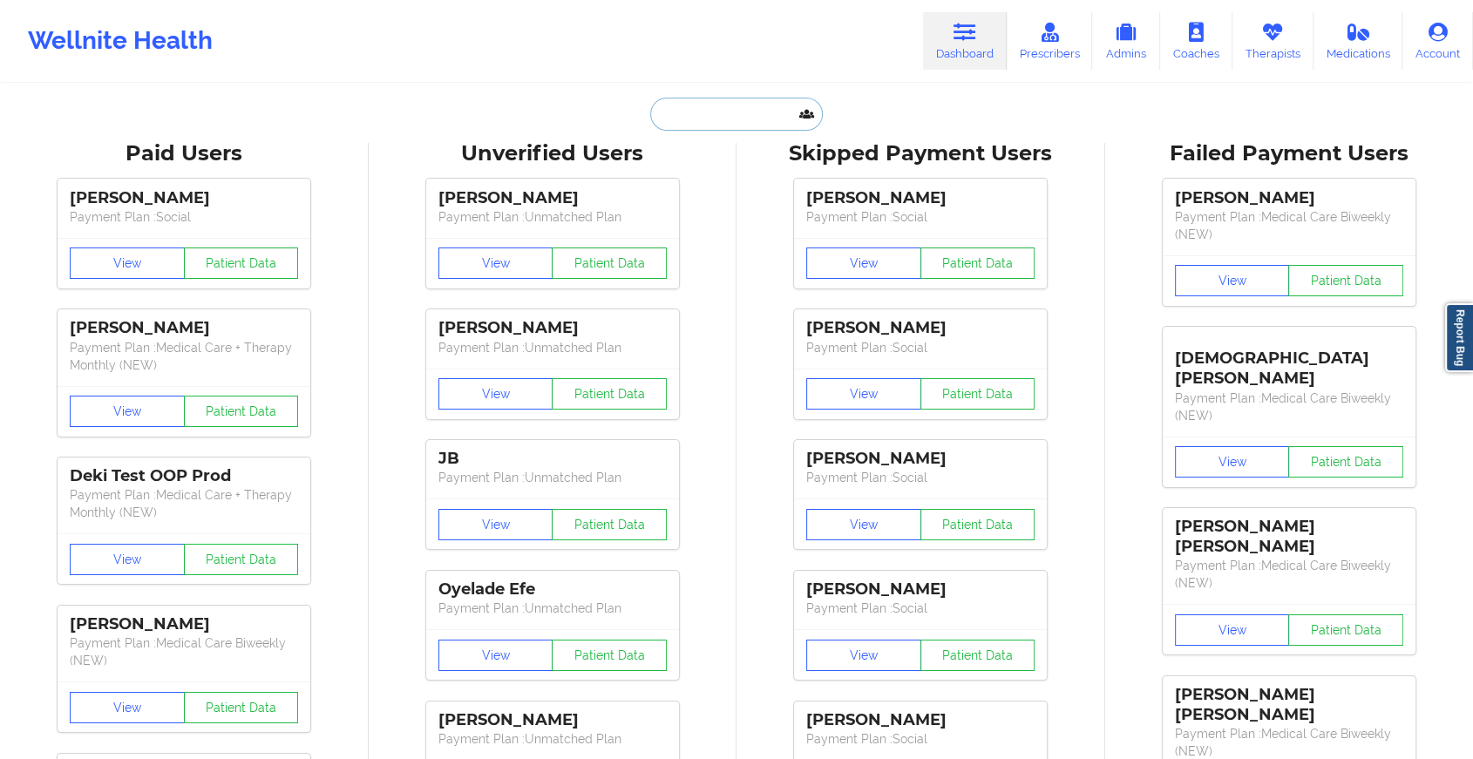
click at [788, 110] on input "text" at bounding box center [736, 114] width 173 height 33
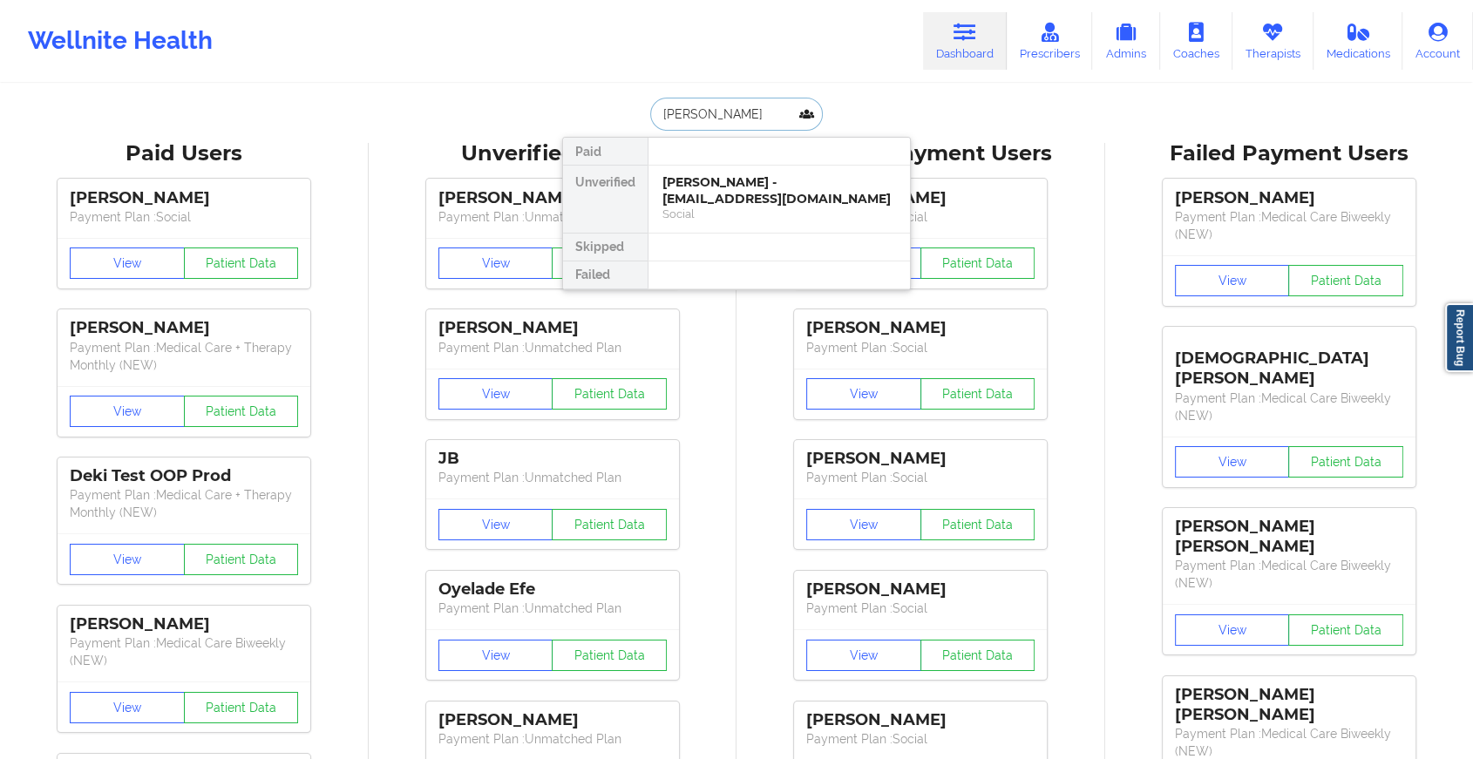
type input "brenda erin"
click at [778, 189] on div "Brenda Erin Bolofsky - brendabolofsky@gmail.com" at bounding box center [780, 190] width 234 height 32
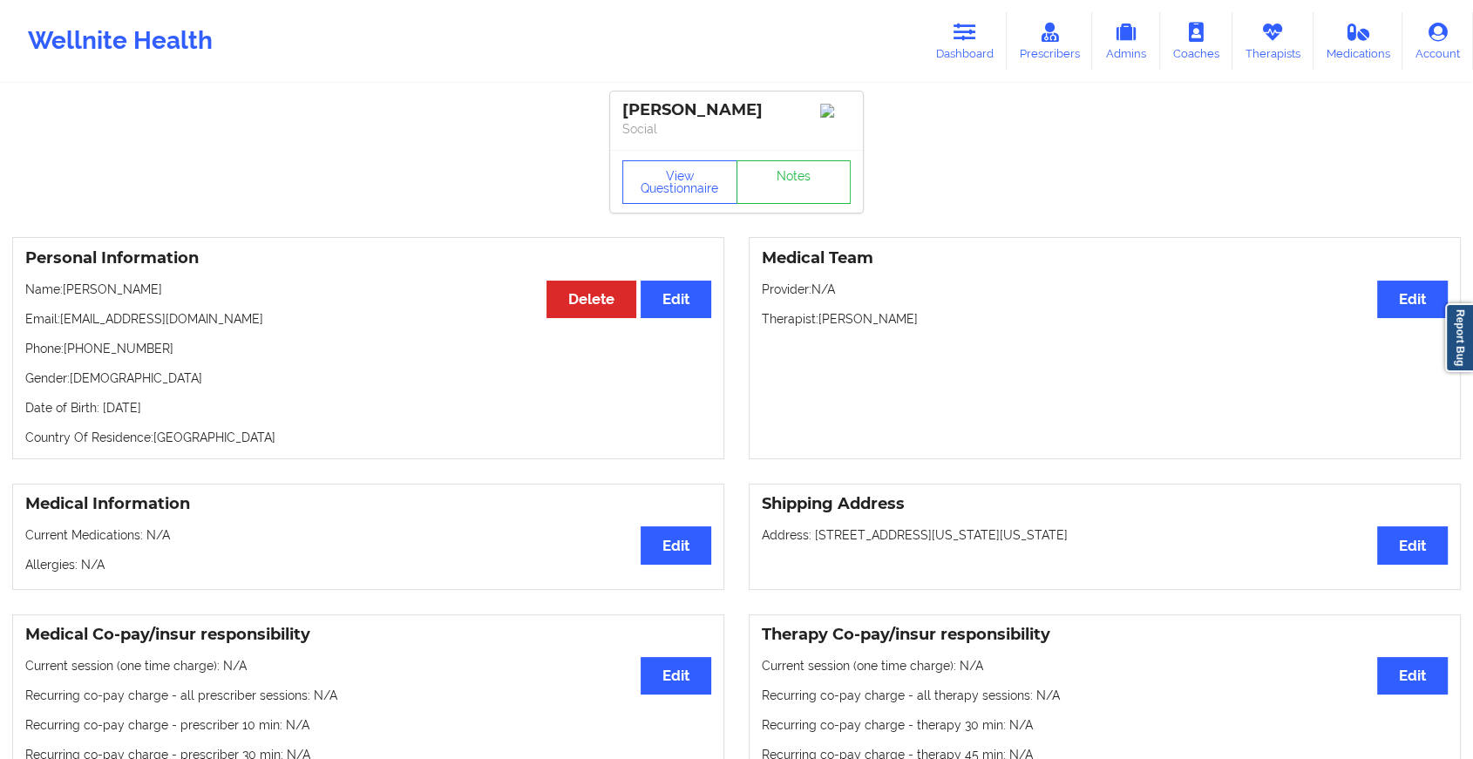
click at [791, 202] on link "Notes" at bounding box center [794, 182] width 115 height 44
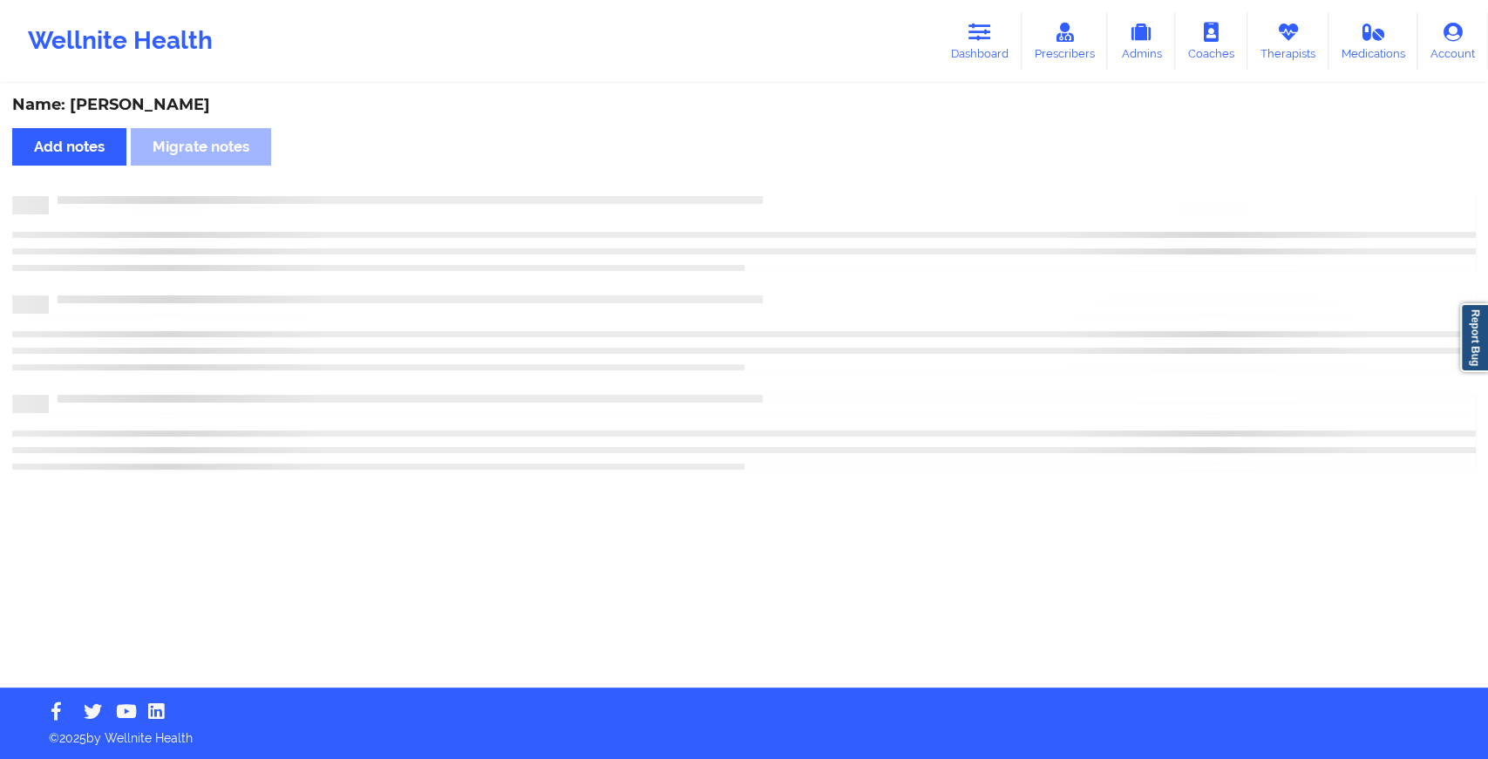
click at [791, 196] on div at bounding box center [762, 196] width 1427 height 0
